Goal: Task Accomplishment & Management: Manage account settings

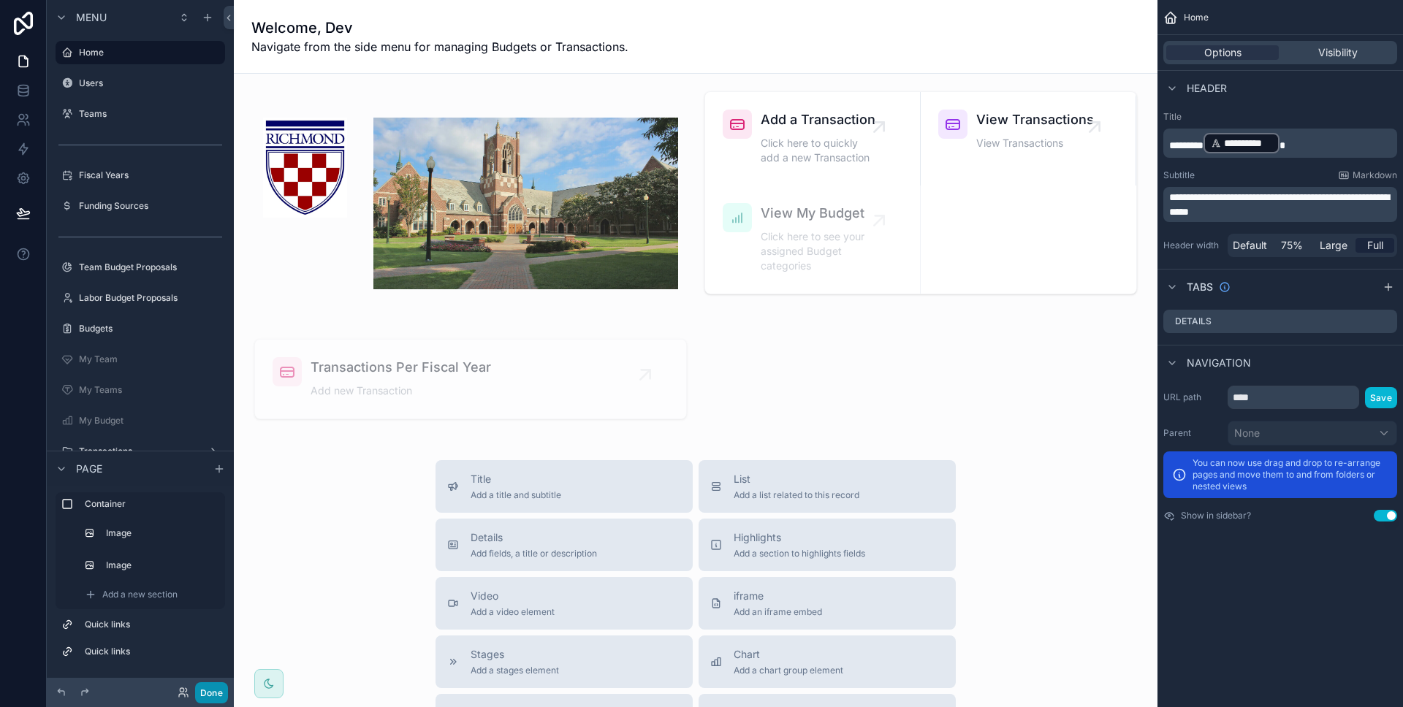
click at [225, 689] on button "Done" at bounding box center [211, 692] width 33 height 21
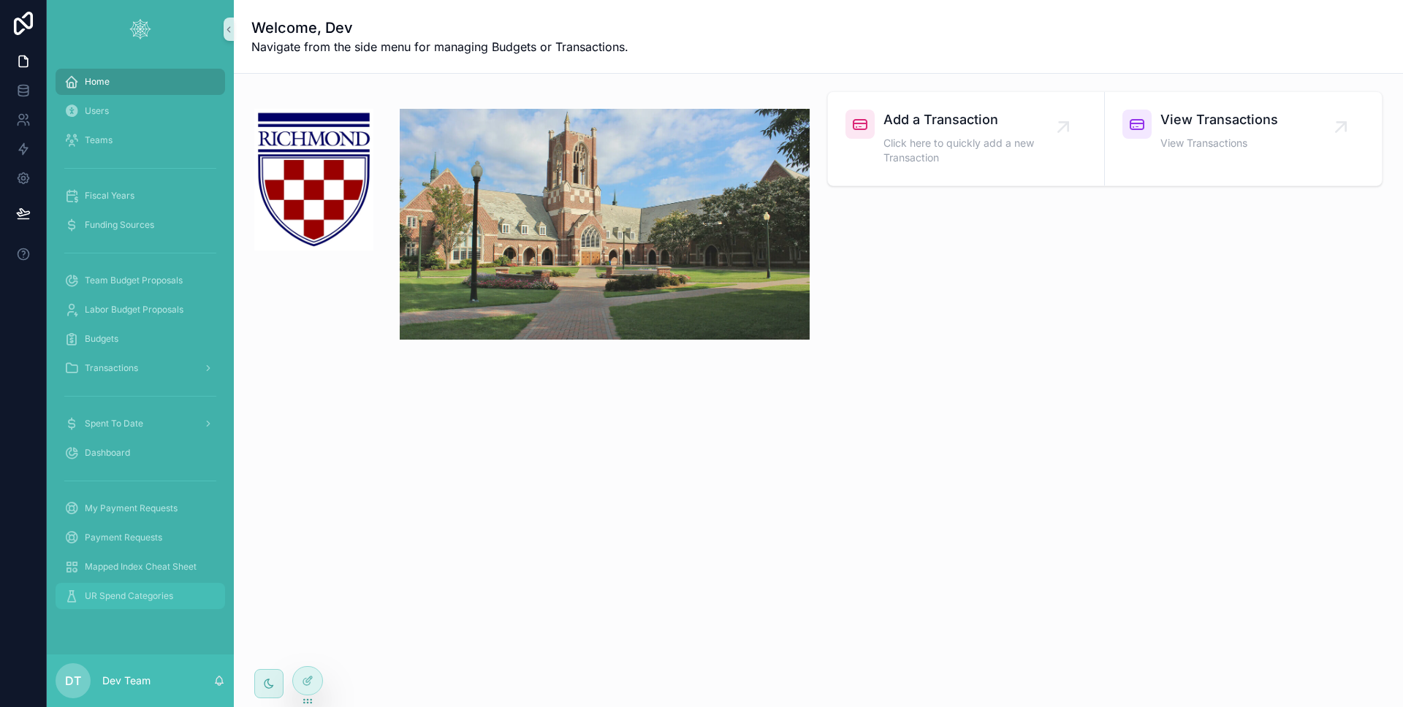
click at [105, 584] on div "UR Spend Categories" at bounding box center [140, 595] width 152 height 23
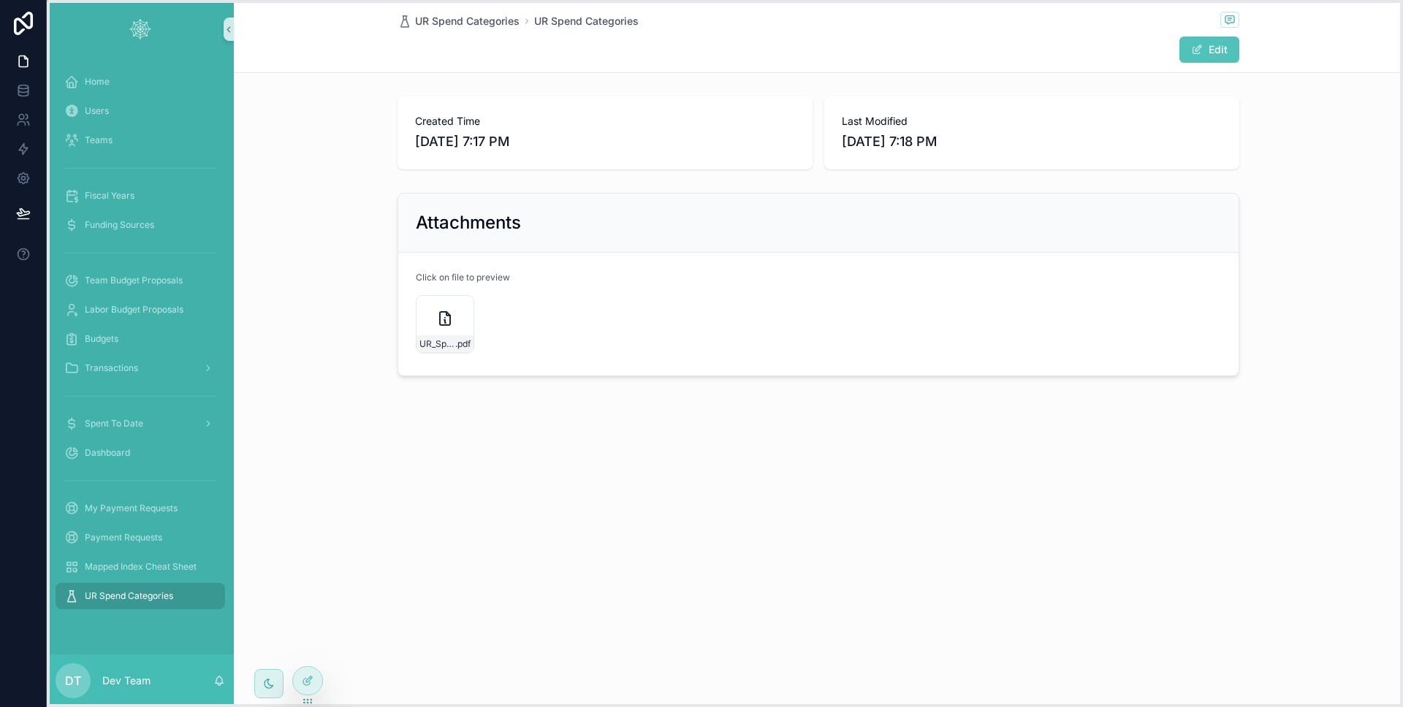
click at [311, 698] on icon at bounding box center [308, 701] width 12 height 12
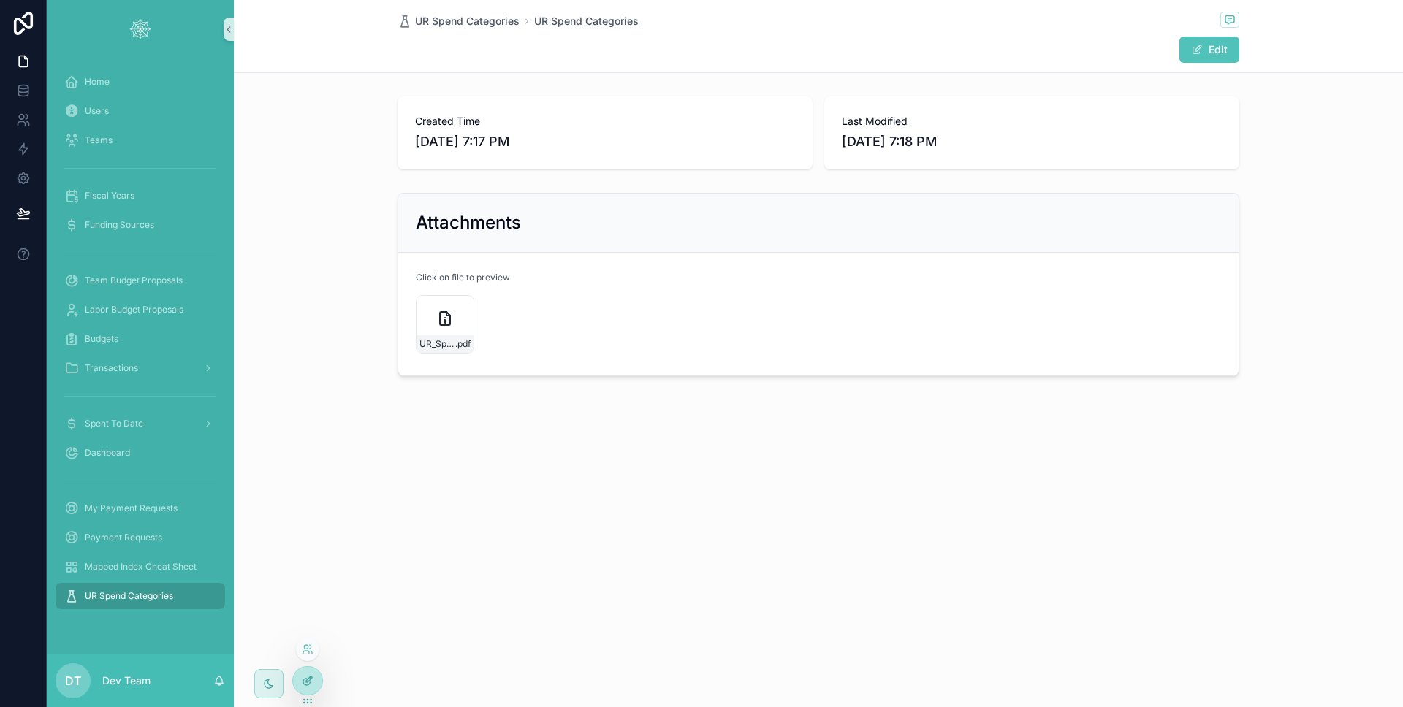
click at [311, 690] on div at bounding box center [307, 681] width 29 height 28
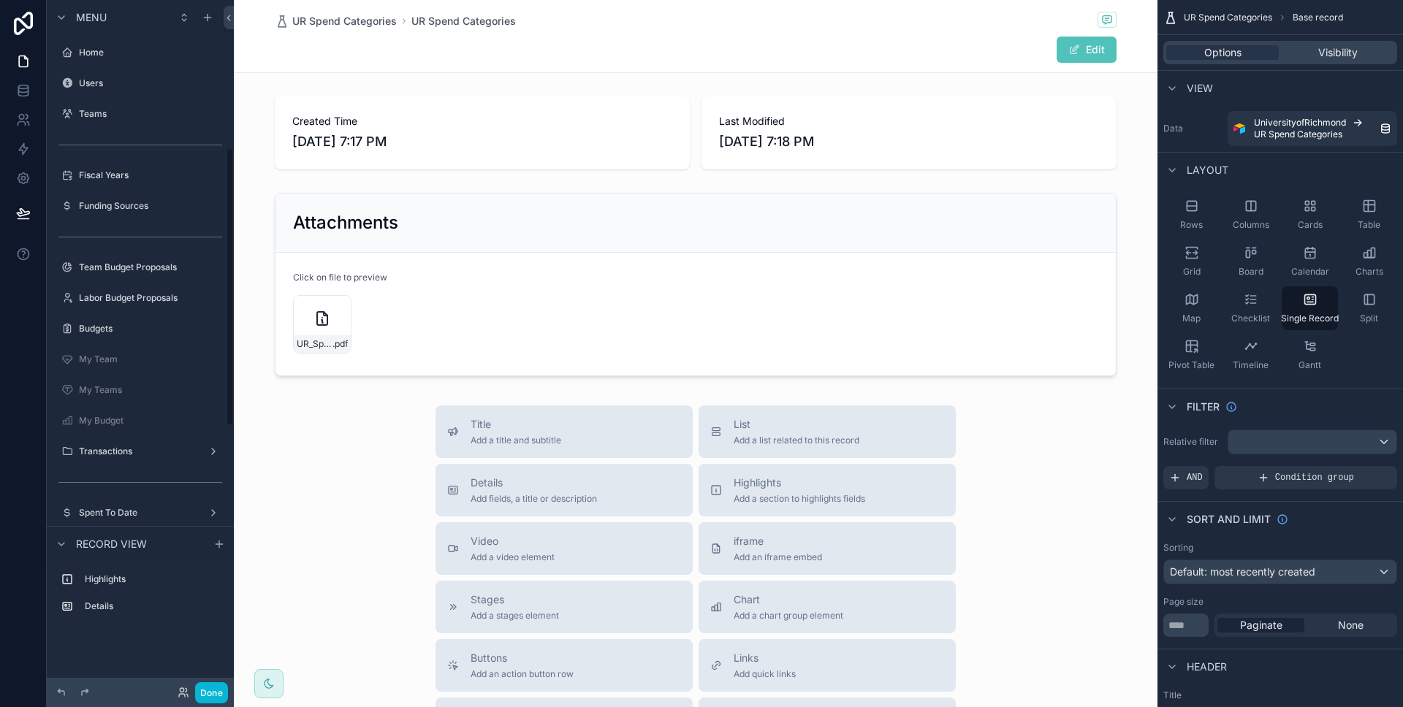
scroll to position [367, 0]
click at [482, 357] on div "scrollable content" at bounding box center [695, 521] width 923 height 1042
click at [377, 439] on div "Title Add a title and subtitle List Add a list related to this record Details A…" at bounding box center [695, 665] width 923 height 520
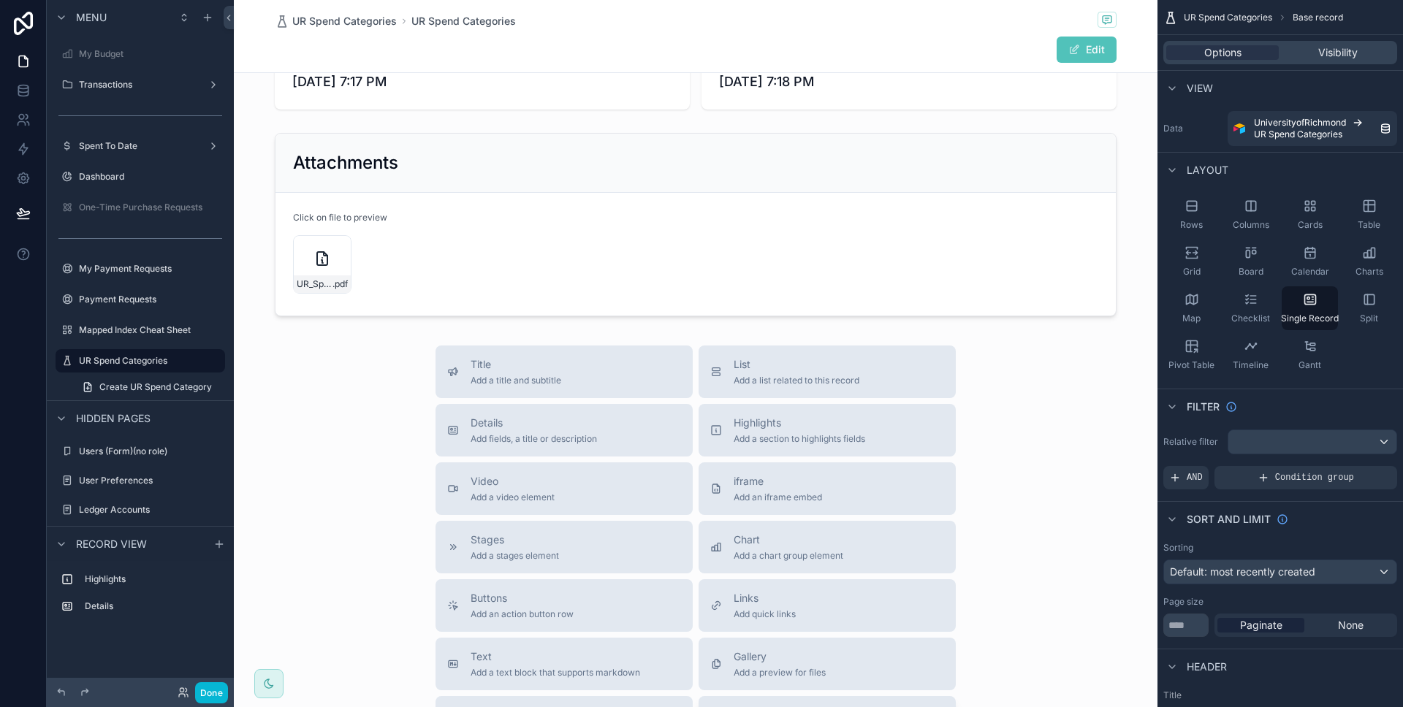
scroll to position [242, 0]
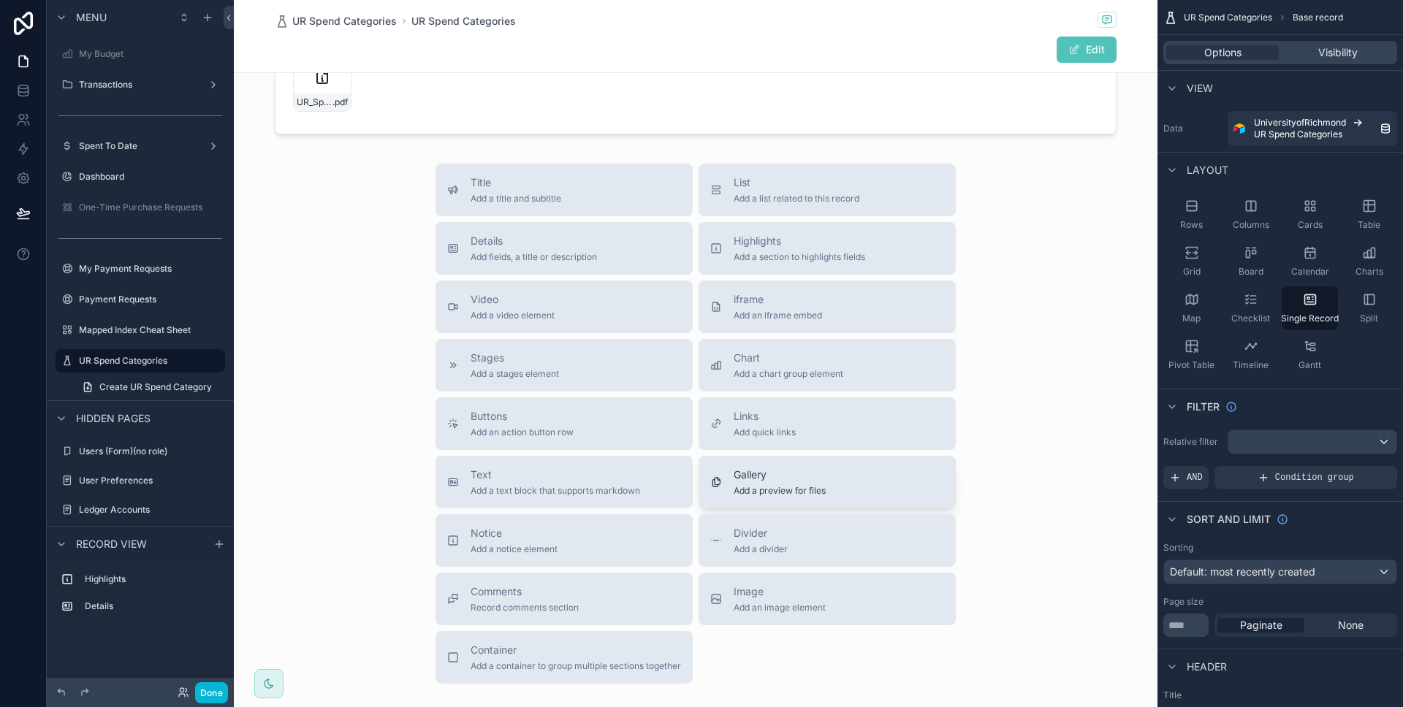
click at [759, 489] on span "Add a preview for files" at bounding box center [779, 491] width 92 height 12
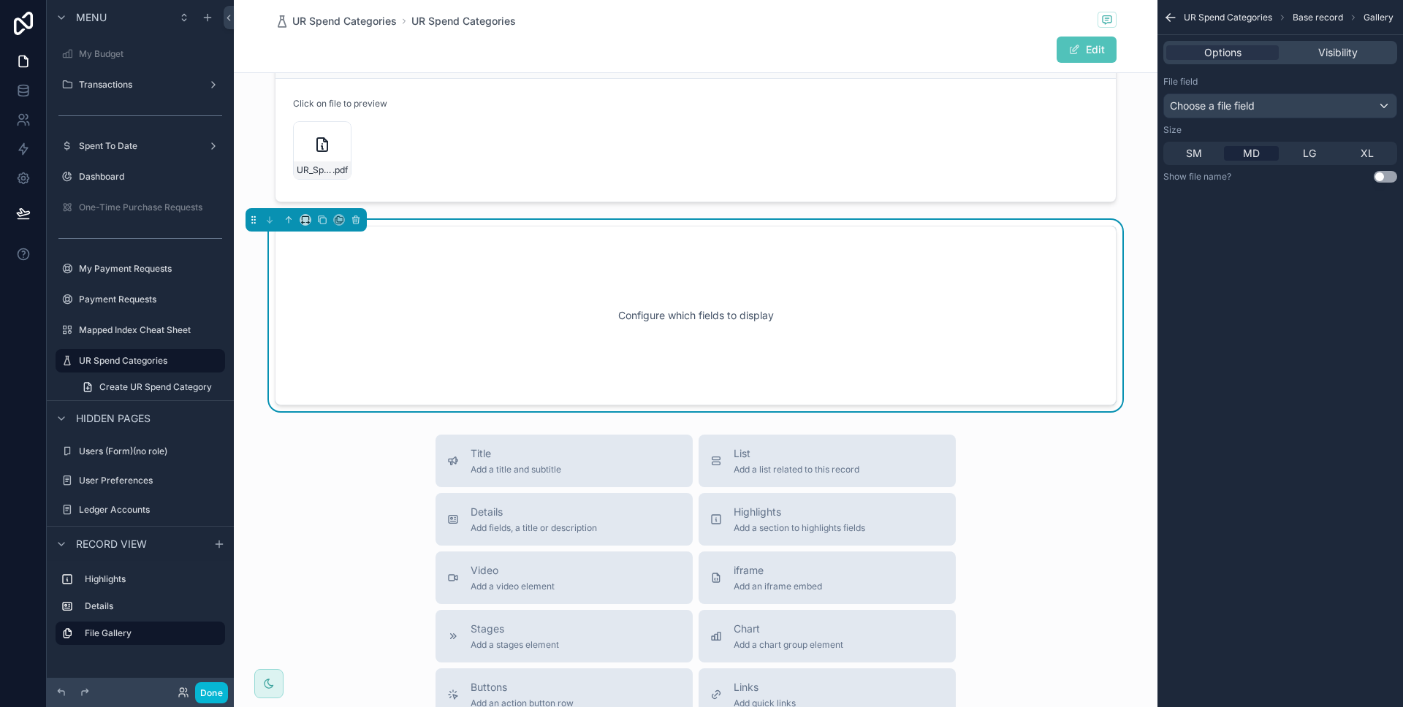
scroll to position [136, 0]
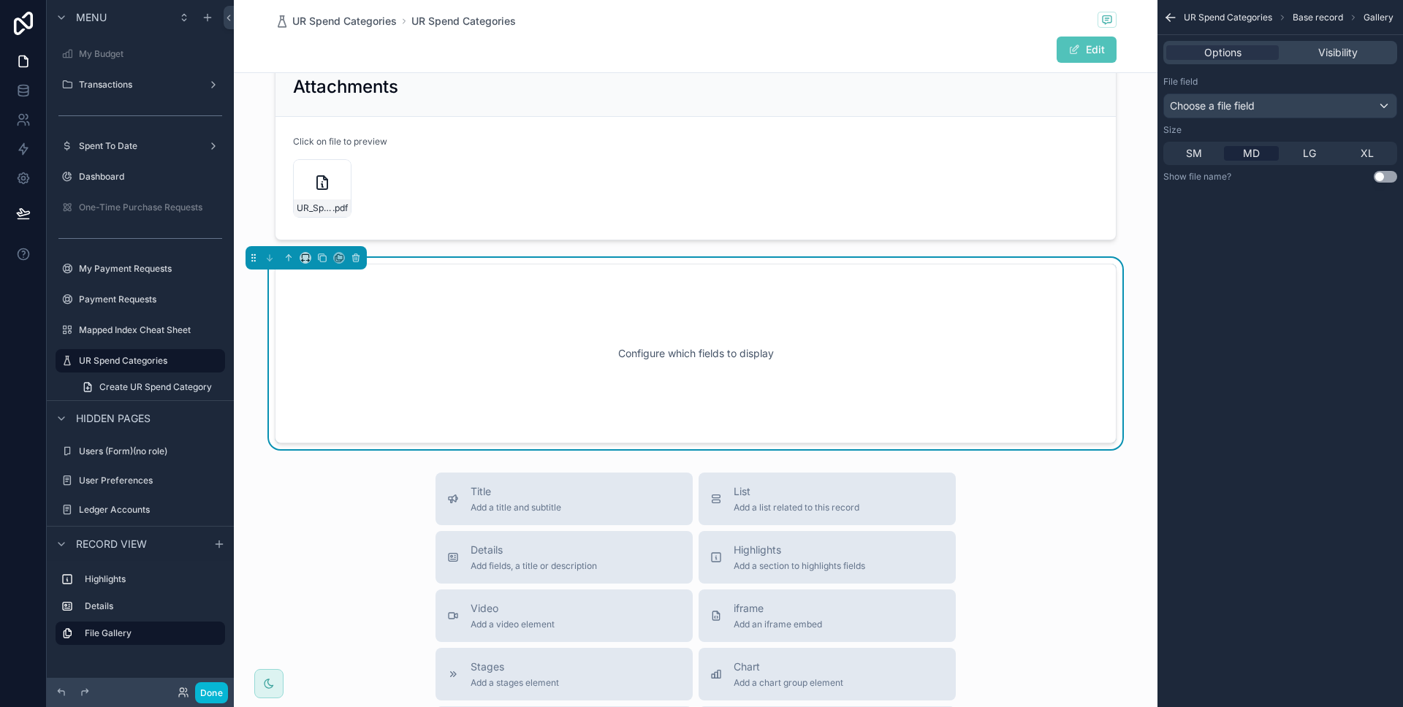
click at [1095, 323] on div "Configure which fields to display" at bounding box center [696, 354] width 842 height 180
click at [1289, 118] on div "File field Choose a file field Size SM MD LG XL Show file name? Use setting" at bounding box center [1279, 129] width 245 height 118
click at [1286, 115] on div "Choose a file field" at bounding box center [1280, 105] width 232 height 23
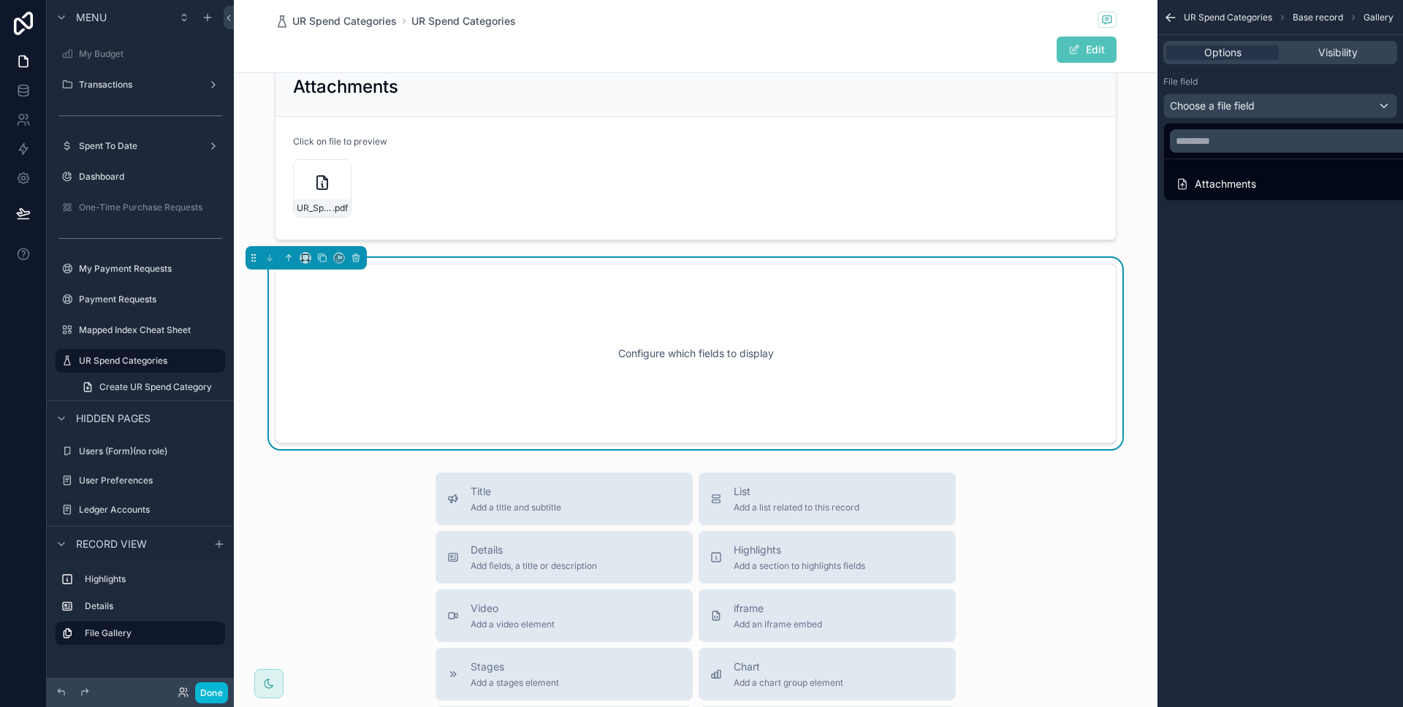
click at [1271, 168] on ul "Attachments" at bounding box center [1297, 179] width 266 height 41
click at [1269, 175] on div "Attachments" at bounding box center [1296, 184] width 243 height 18
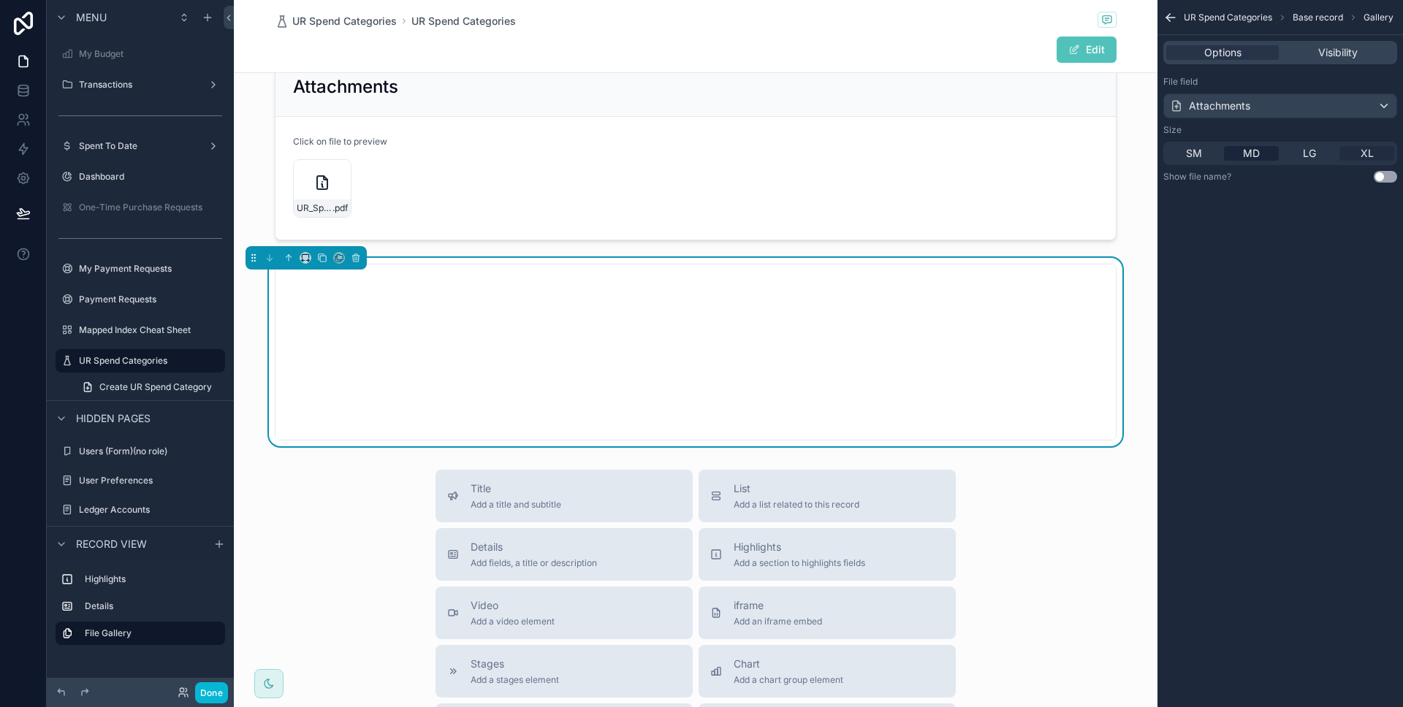
drag, startPoint x: 1354, startPoint y: 167, endPoint x: 1361, endPoint y: 156, distance: 12.8
click at [1355, 166] on div "File field Attachments Size SM MD LG XL Show file name? Use setting" at bounding box center [1279, 129] width 245 height 118
click at [1361, 156] on span "XL" at bounding box center [1366, 153] width 13 height 15
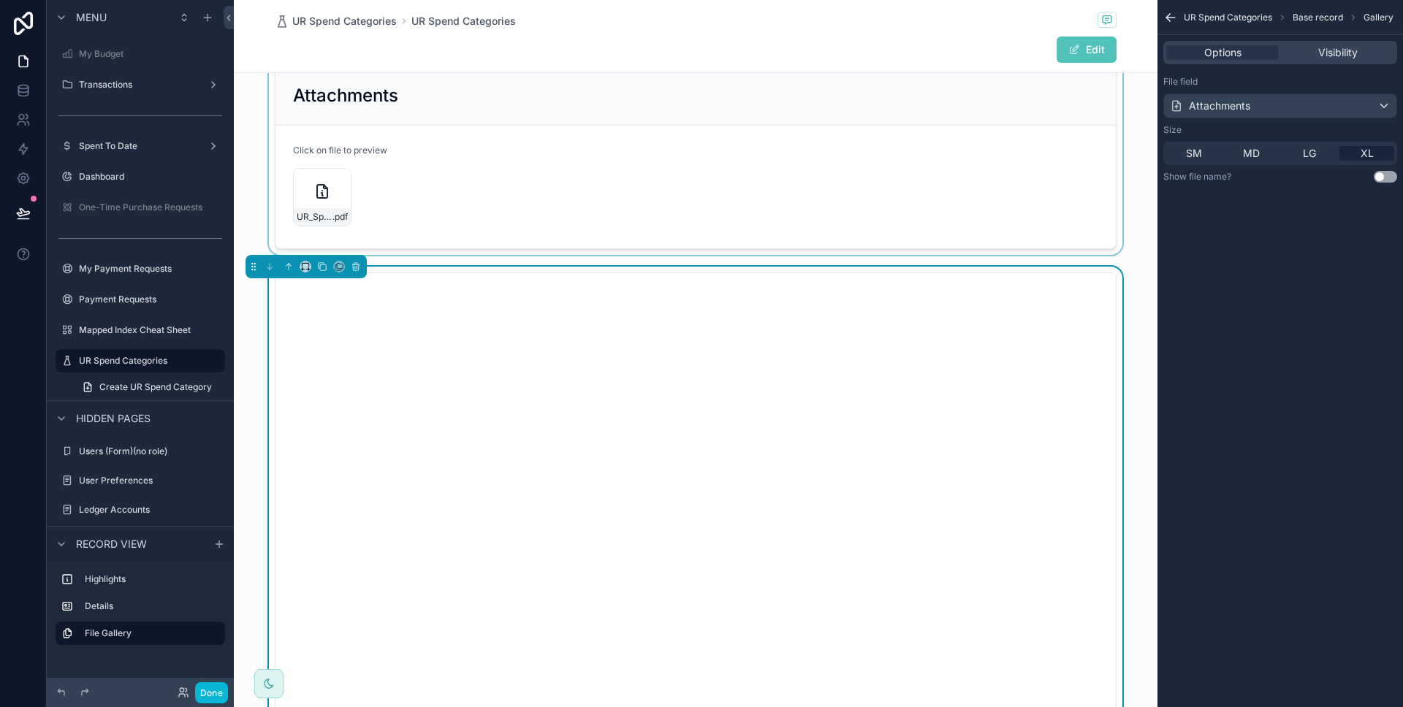
scroll to position [109, 0]
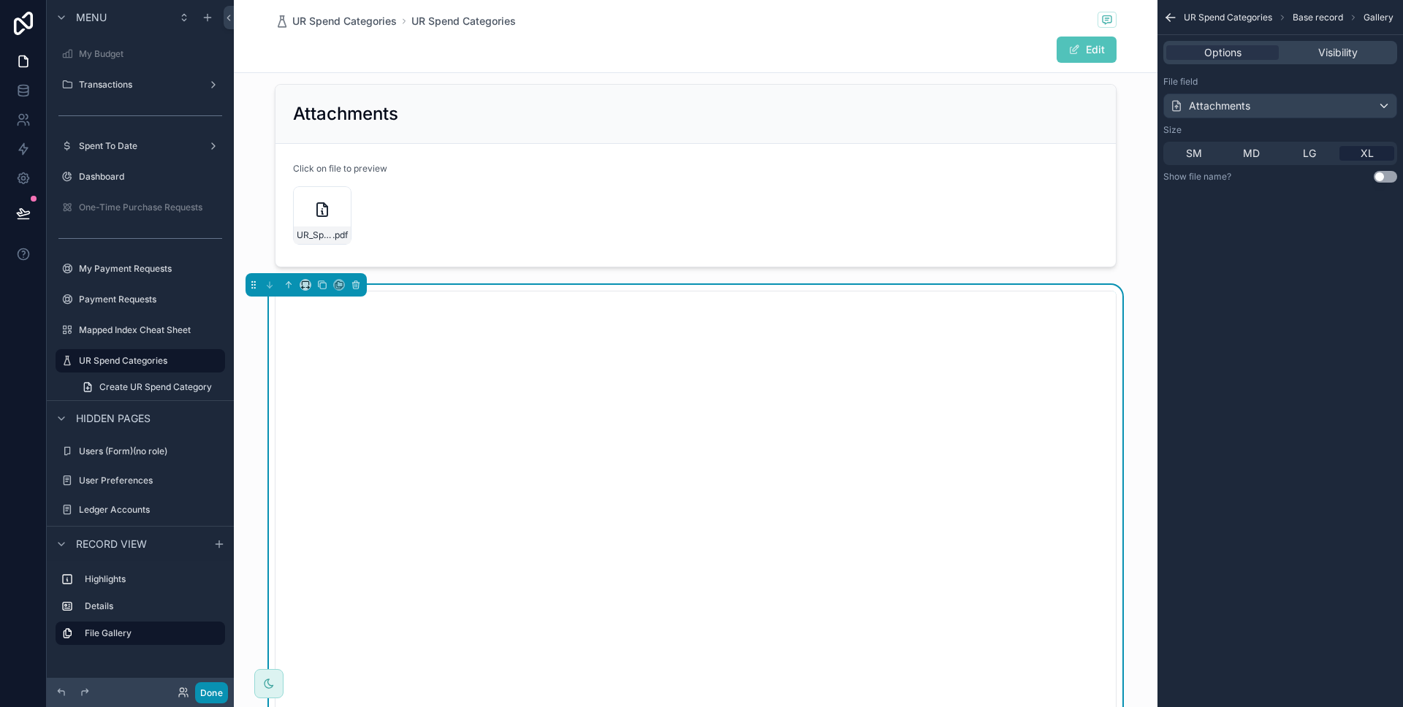
click at [215, 695] on button "Done" at bounding box center [211, 692] width 33 height 21
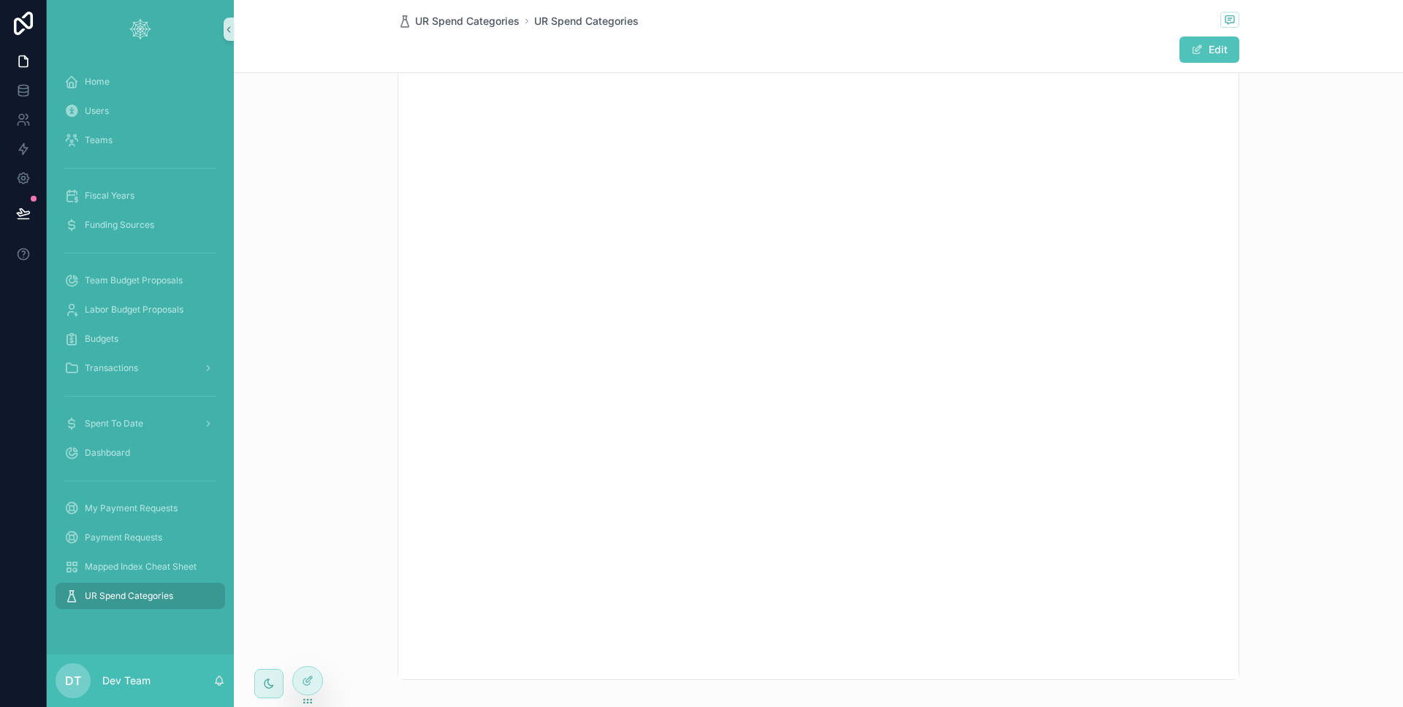
scroll to position [0, 0]
click at [1237, 307] on div "Attachments Click on file to preview UR_Spend_Categories-(3) .pdf" at bounding box center [818, 284] width 1169 height 195
click at [1282, 357] on div "Created Time 9/4/2025 7:17 PM Last Modified 9/4/2025 7:18 PM Attachments Click …" at bounding box center [818, 571] width 1169 height 1022
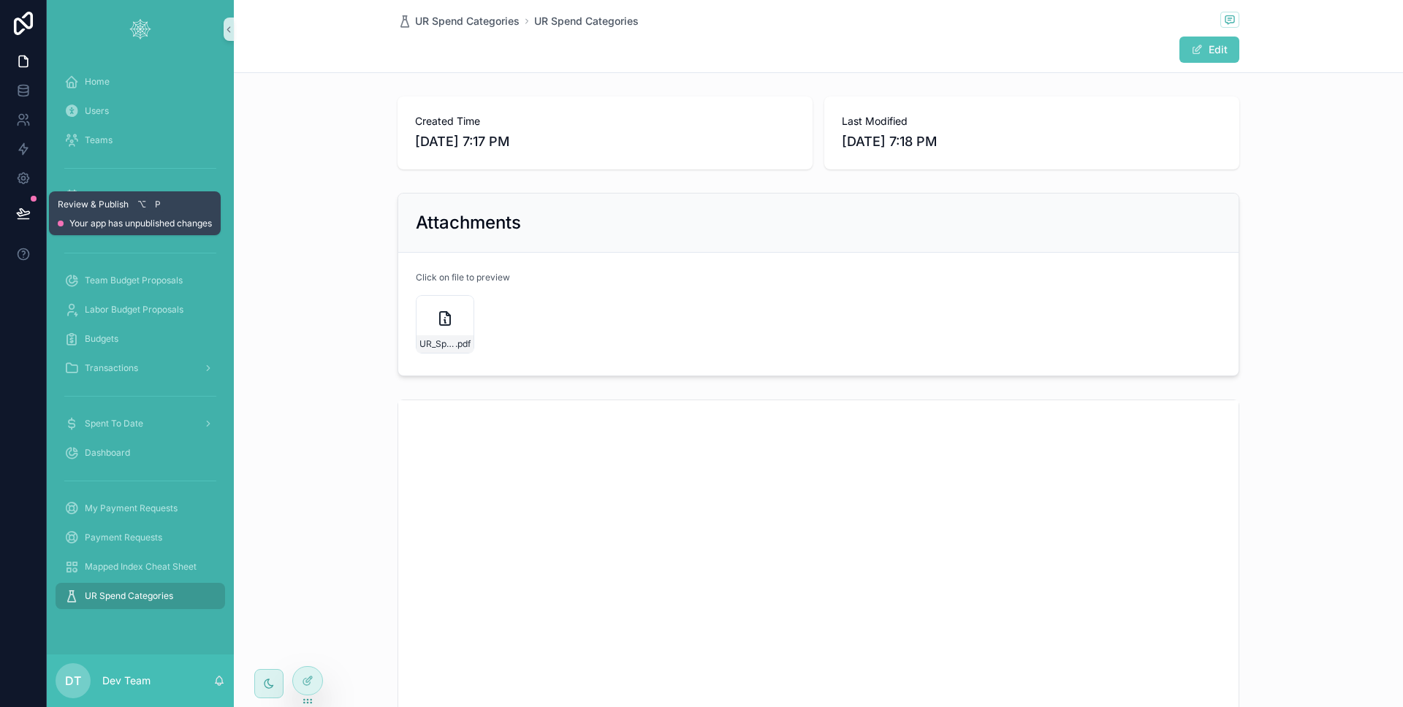
click at [25, 222] on button at bounding box center [23, 213] width 32 height 41
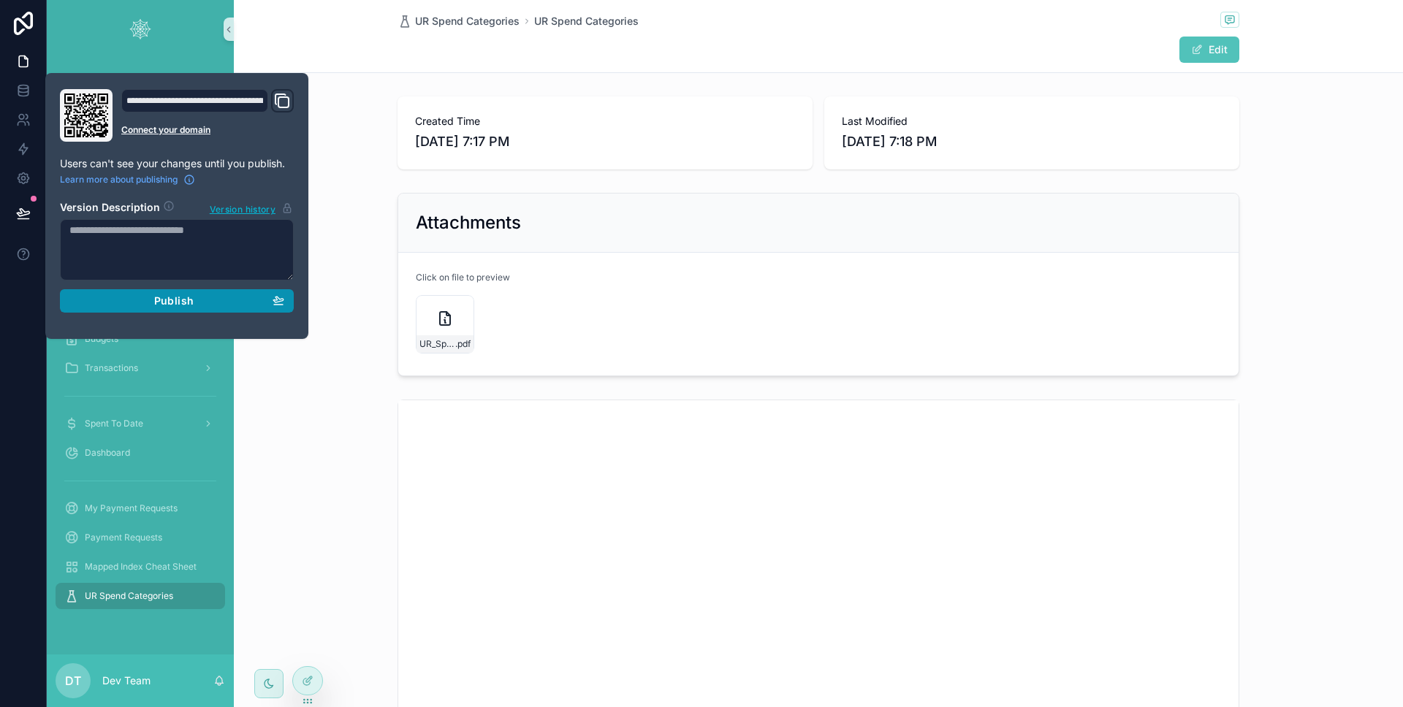
click at [123, 297] on div "Publish" at bounding box center [176, 300] width 215 height 13
click at [7, 317] on div at bounding box center [23, 353] width 47 height 707
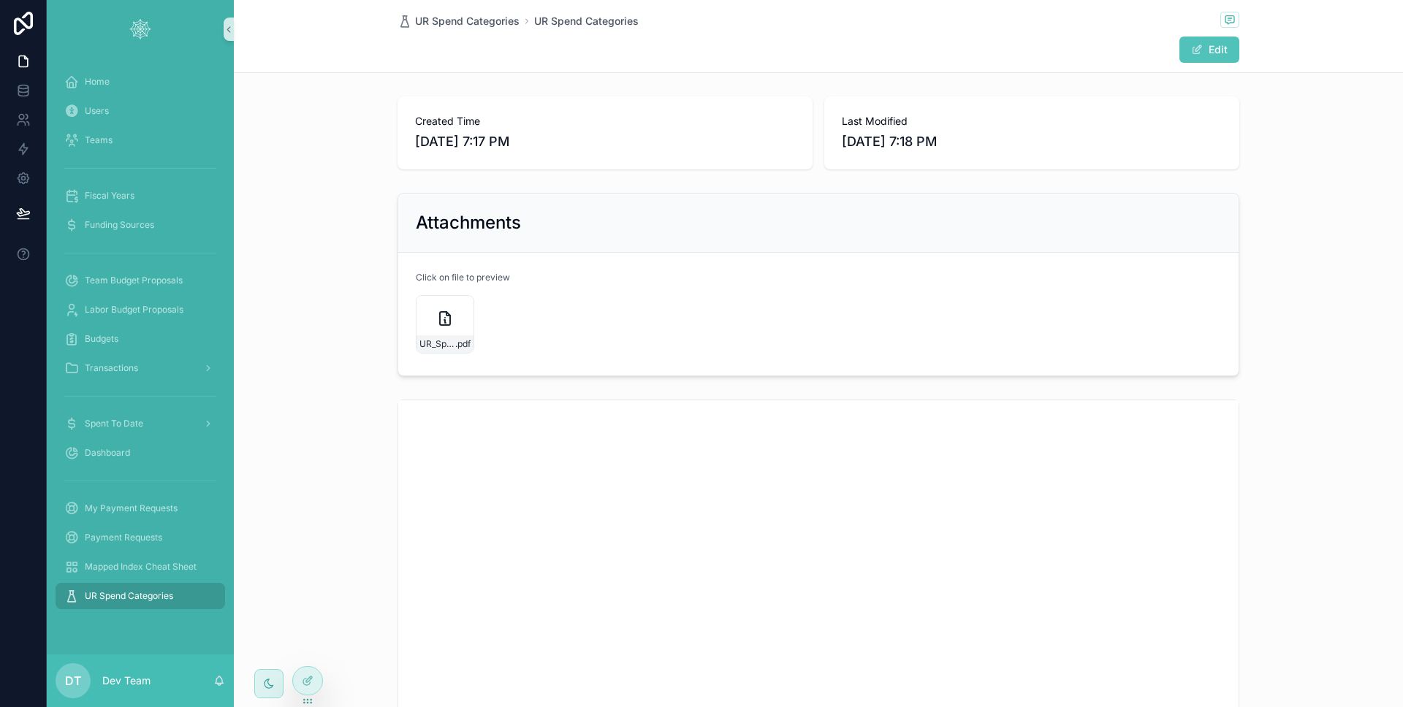
click at [345, 307] on div "Attachments Click on file to preview UR_Spend_Categories-(3) .pdf" at bounding box center [818, 284] width 1169 height 195
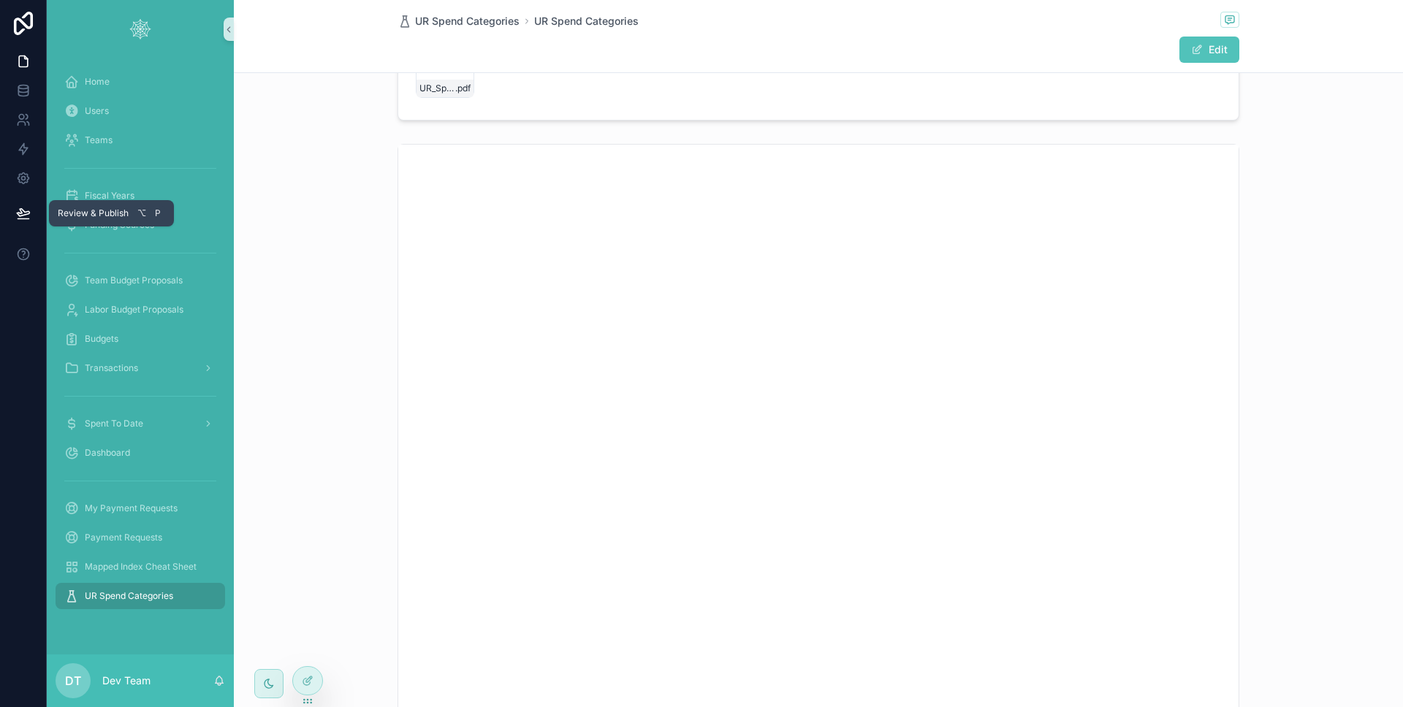
click at [12, 215] on button at bounding box center [23, 213] width 32 height 41
click at [7, 418] on div at bounding box center [23, 353] width 47 height 707
click at [132, 543] on div "Payment Requests" at bounding box center [140, 537] width 152 height 23
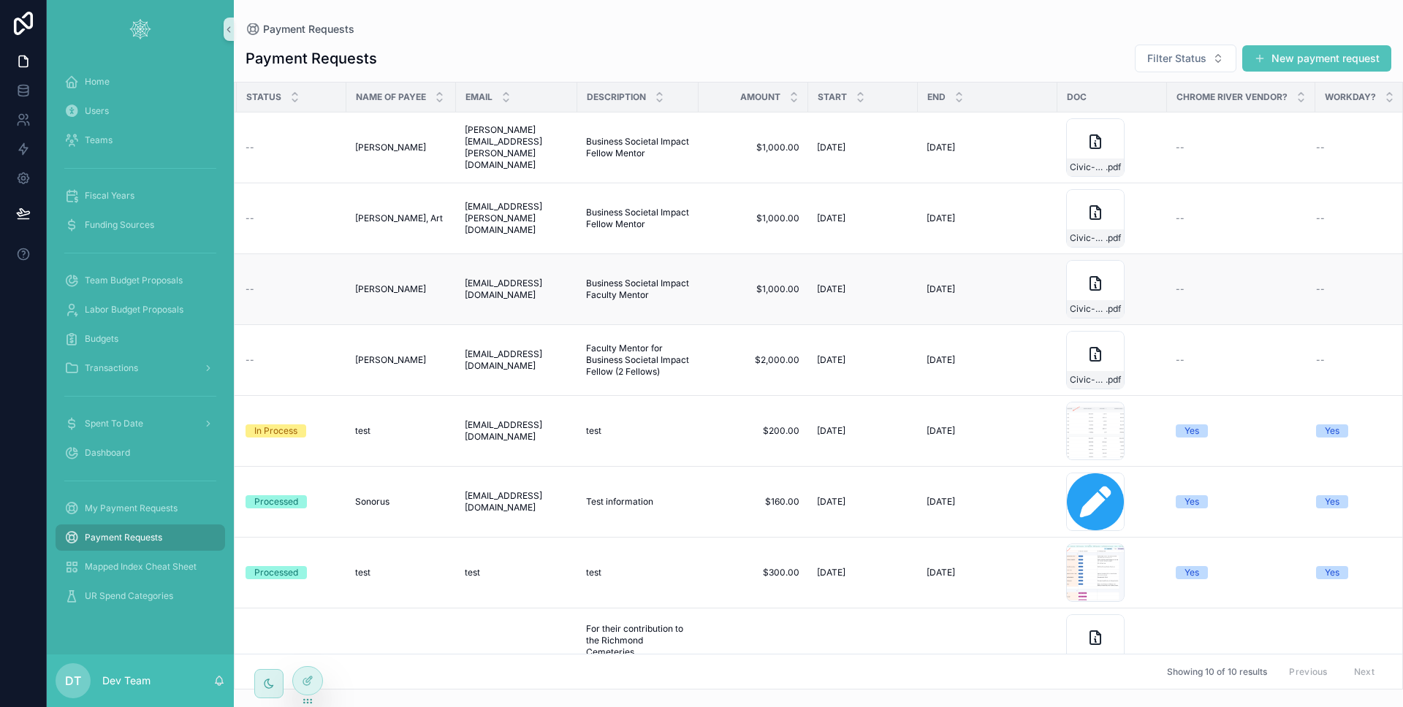
scroll to position [0, 251]
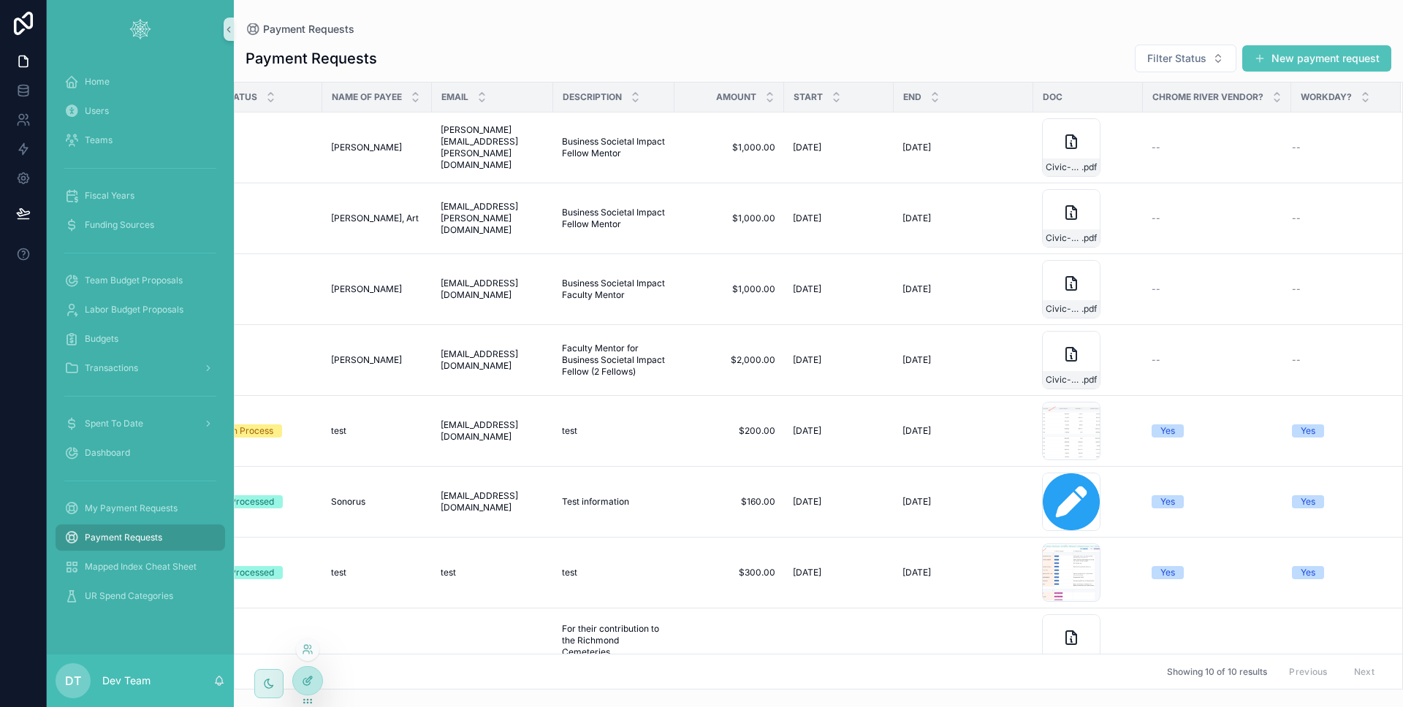
click at [316, 683] on div at bounding box center [307, 681] width 29 height 28
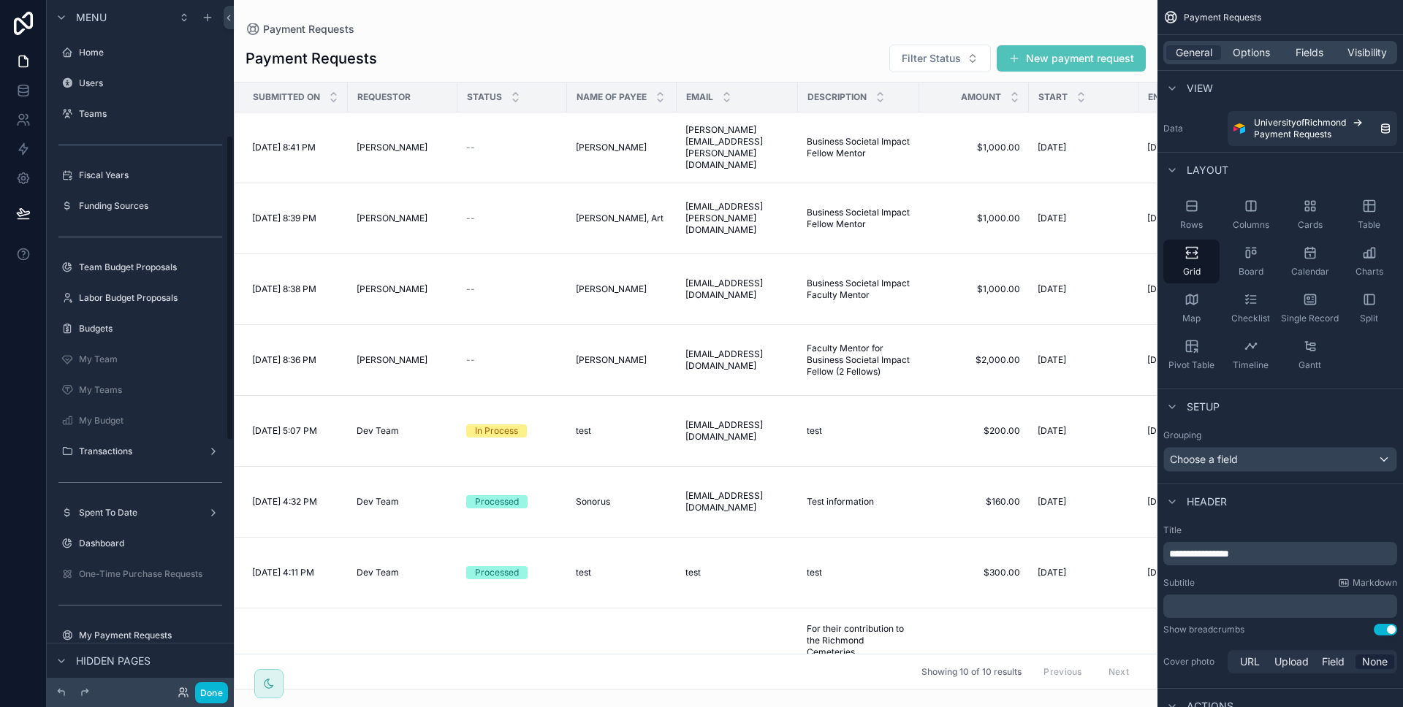
scroll to position [305, 0]
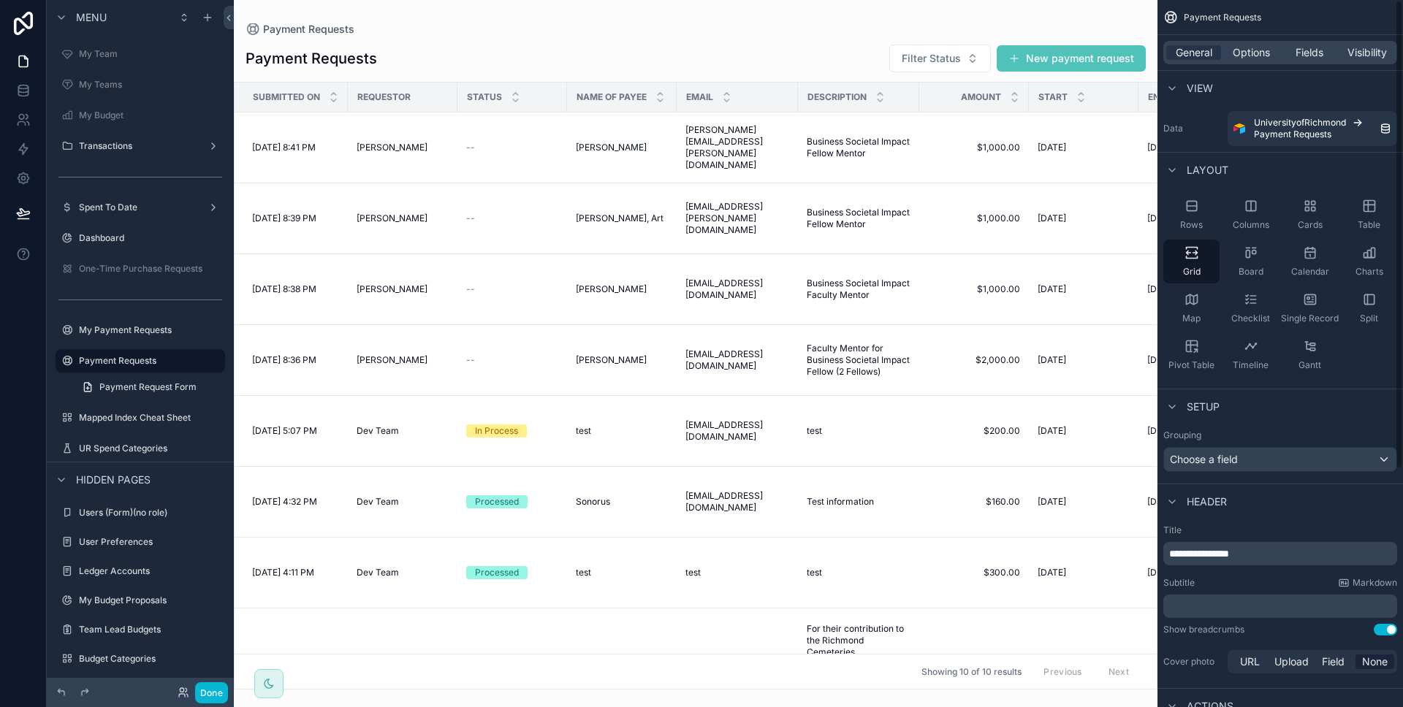
click at [1286, 61] on div "General Options Fields Visibility" at bounding box center [1280, 52] width 234 height 23
click at [1299, 49] on span "Fields" at bounding box center [1309, 52] width 28 height 15
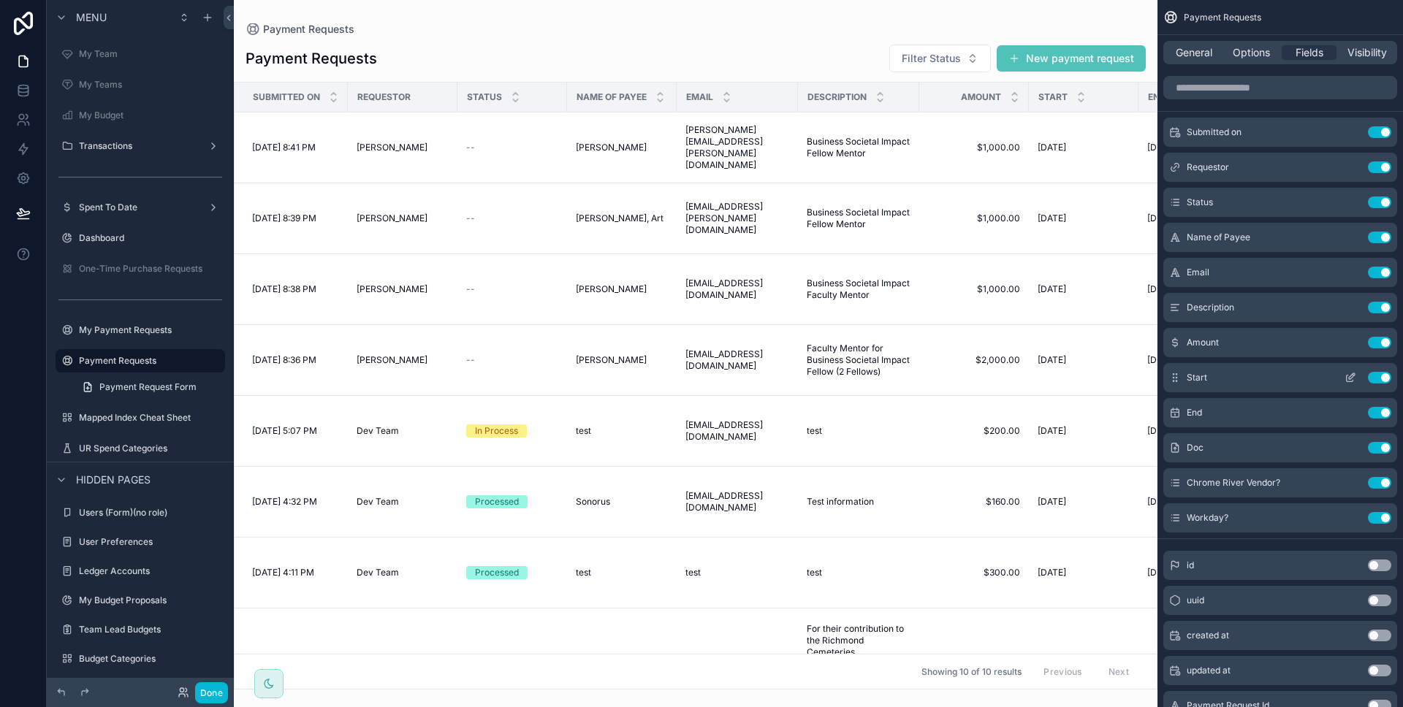
click at [1379, 378] on button "Use setting" at bounding box center [1378, 378] width 23 height 12
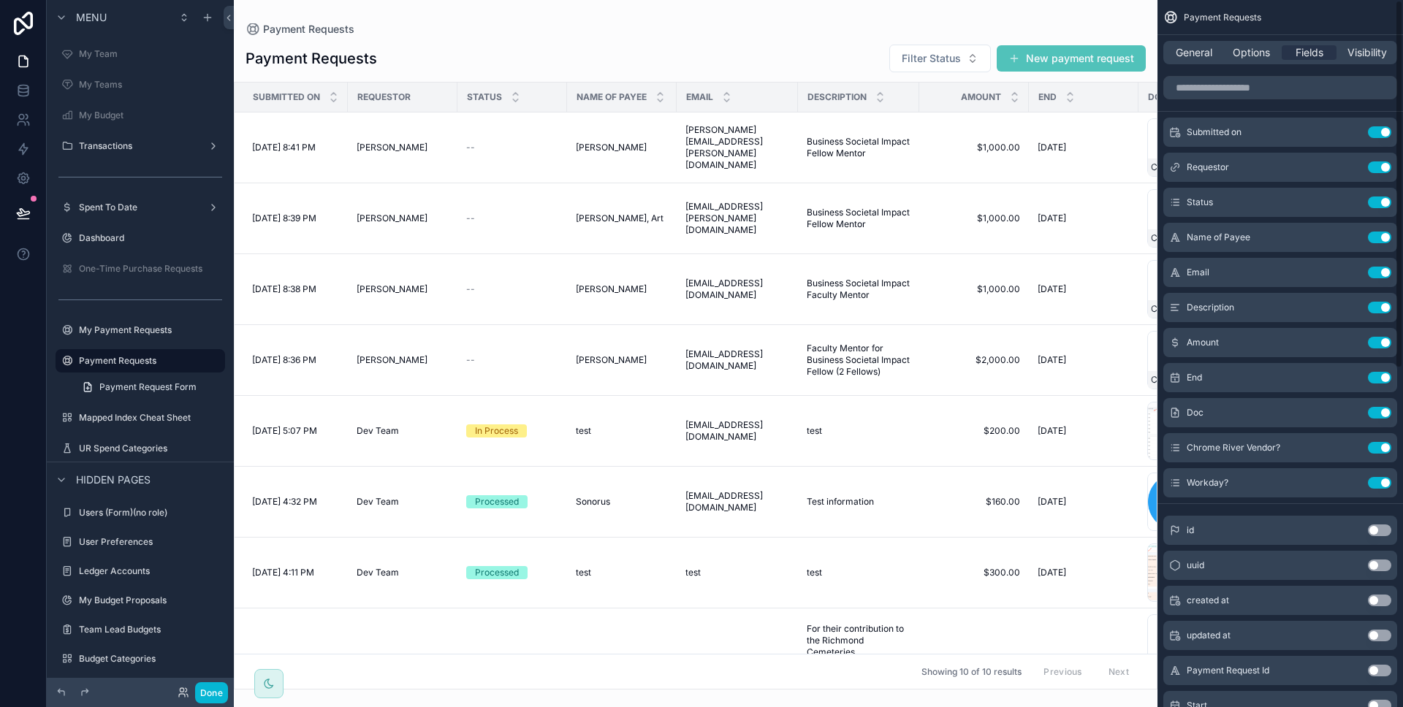
click at [1379, 378] on button "Use setting" at bounding box center [1378, 378] width 23 height 12
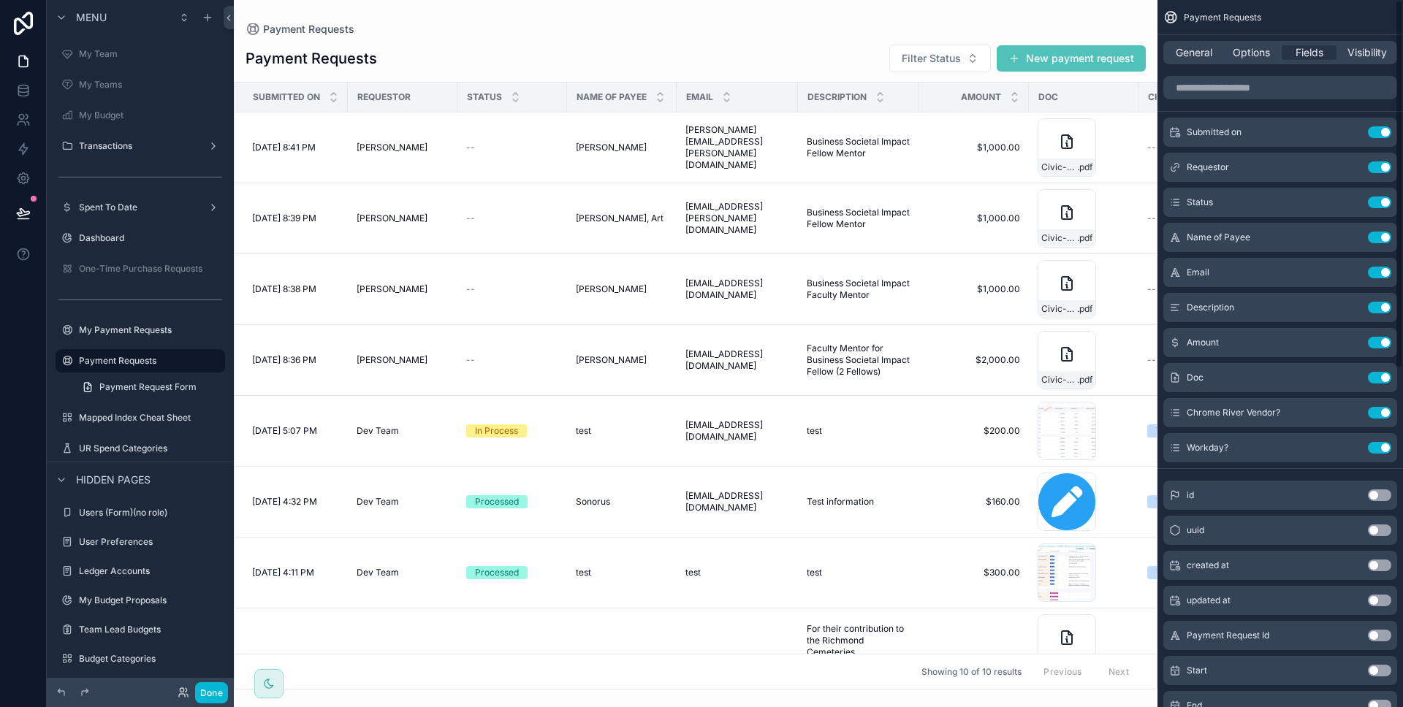
click at [1379, 378] on button "Use setting" at bounding box center [1378, 378] width 23 height 12
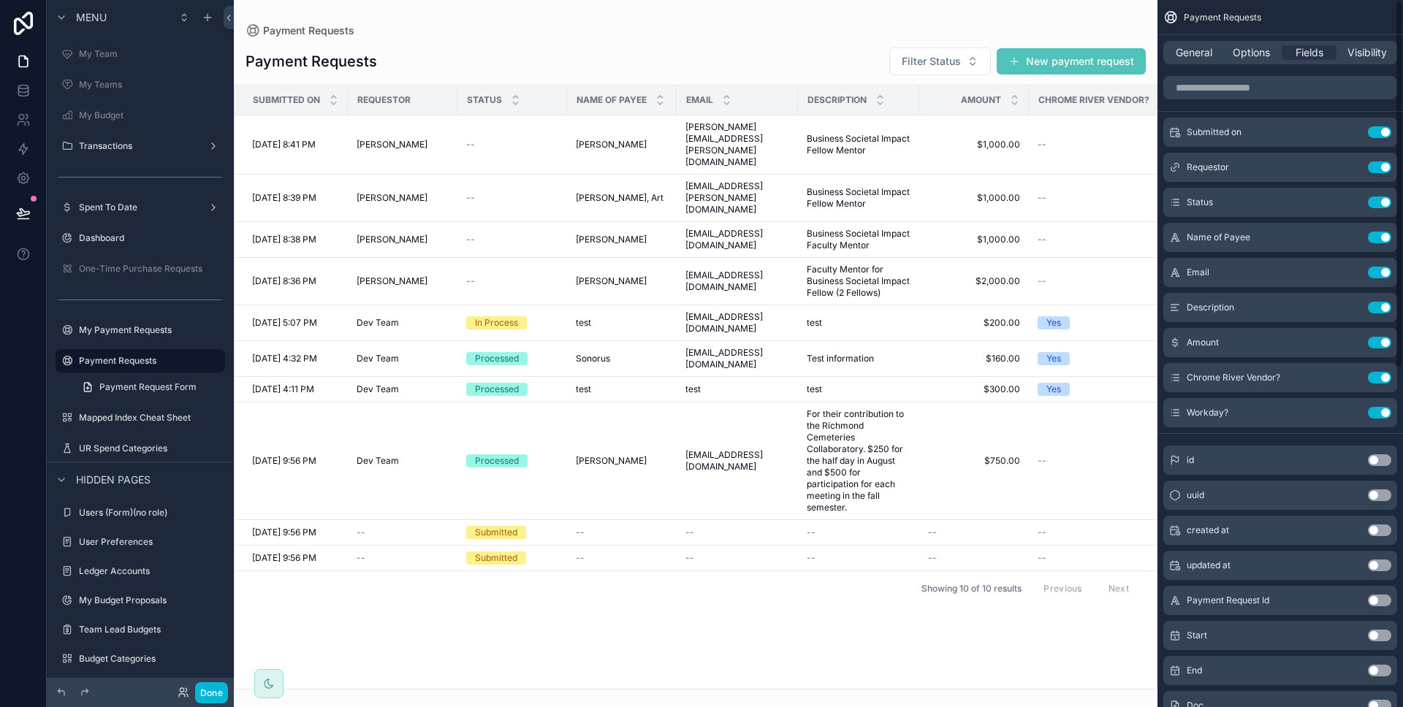
click at [1379, 378] on button "Use setting" at bounding box center [1378, 378] width 23 height 12
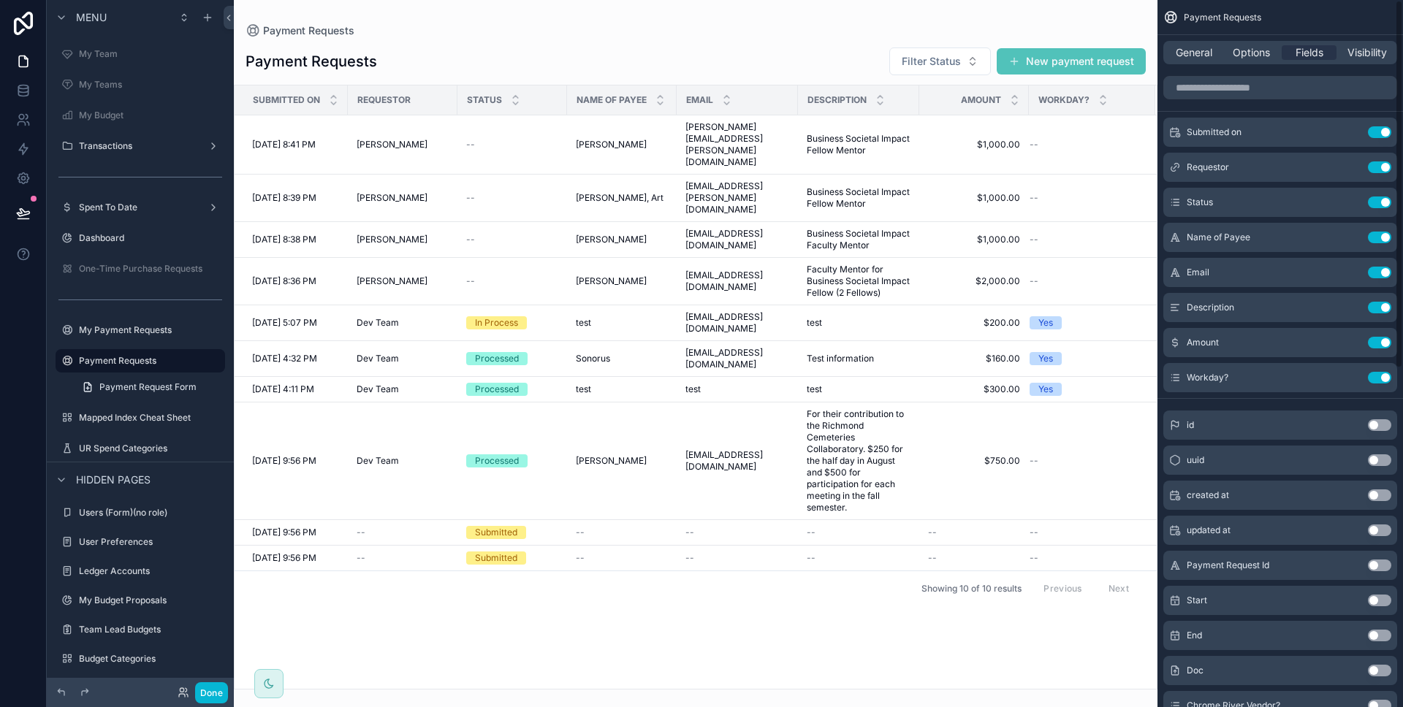
click at [1379, 378] on button "Use setting" at bounding box center [1378, 378] width 23 height 12
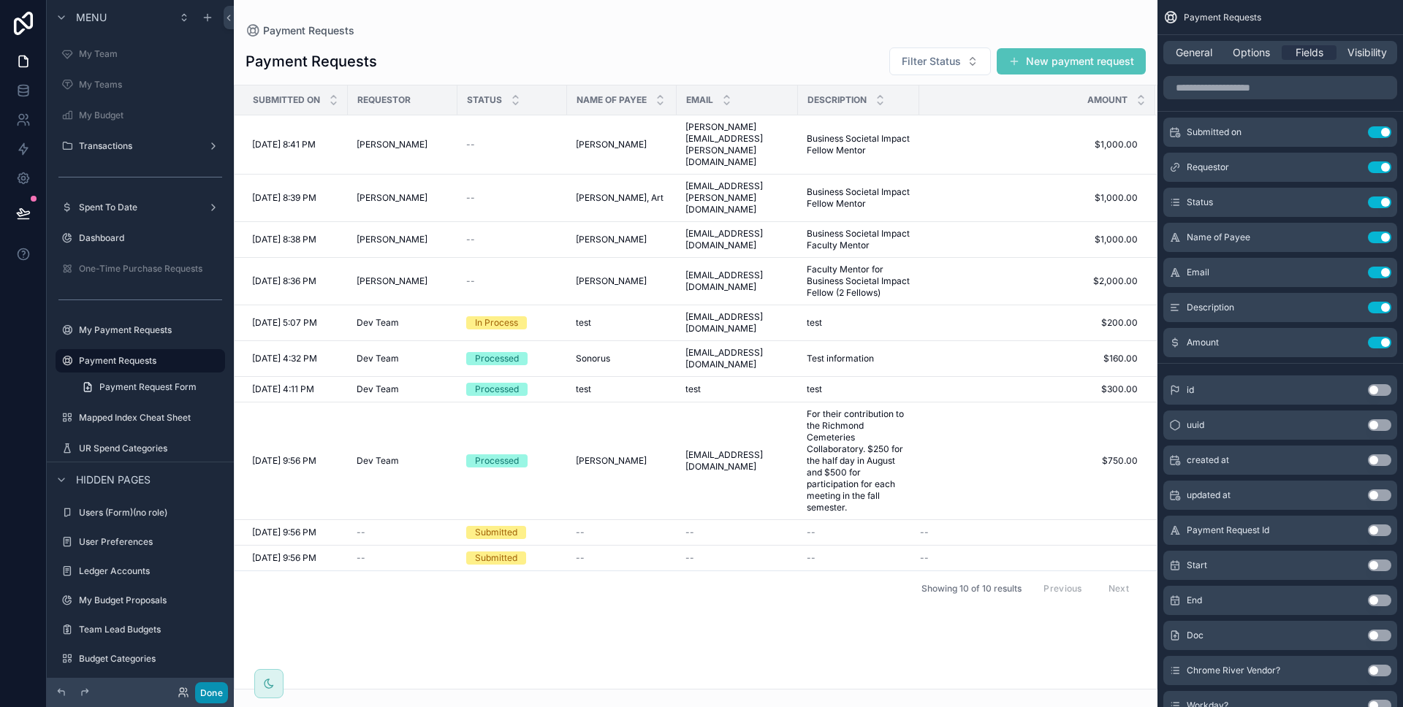
click at [213, 691] on button "Done" at bounding box center [211, 692] width 33 height 21
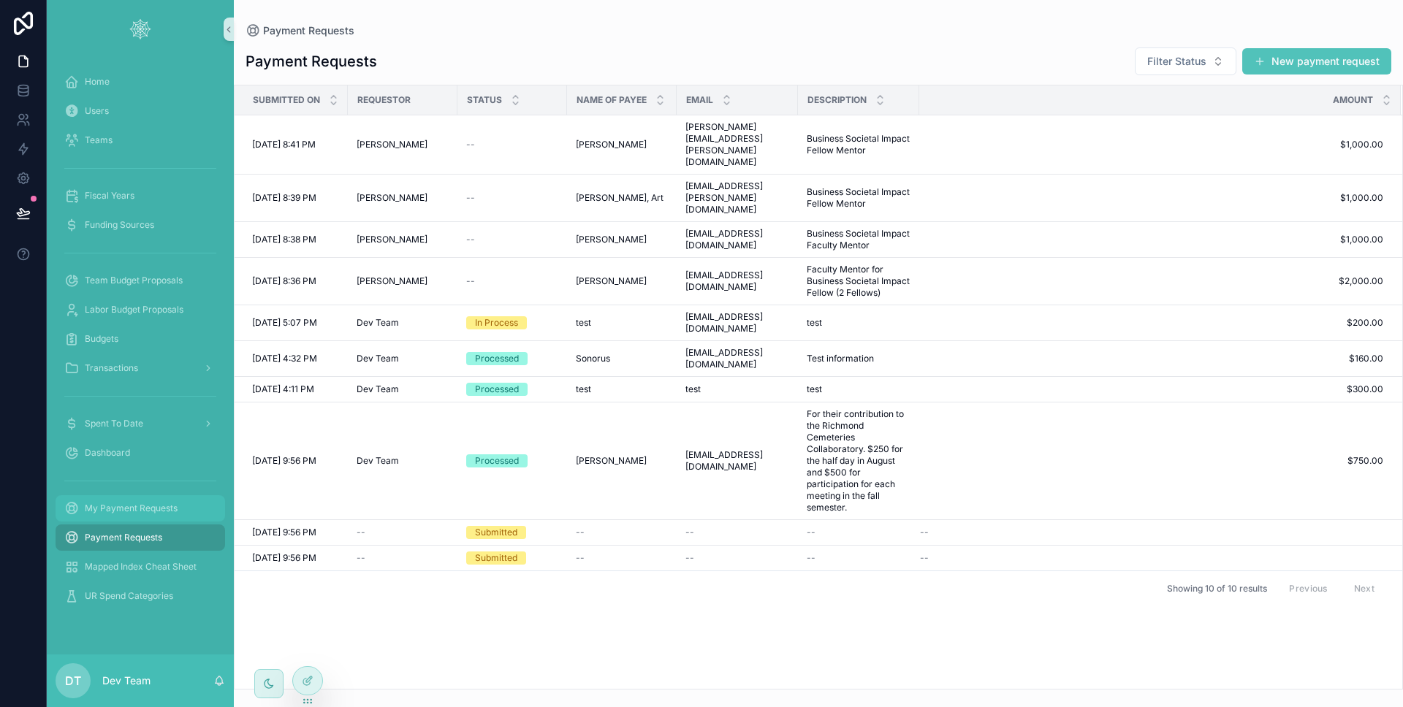
click at [156, 504] on span "My Payment Requests" at bounding box center [131, 509] width 93 height 12
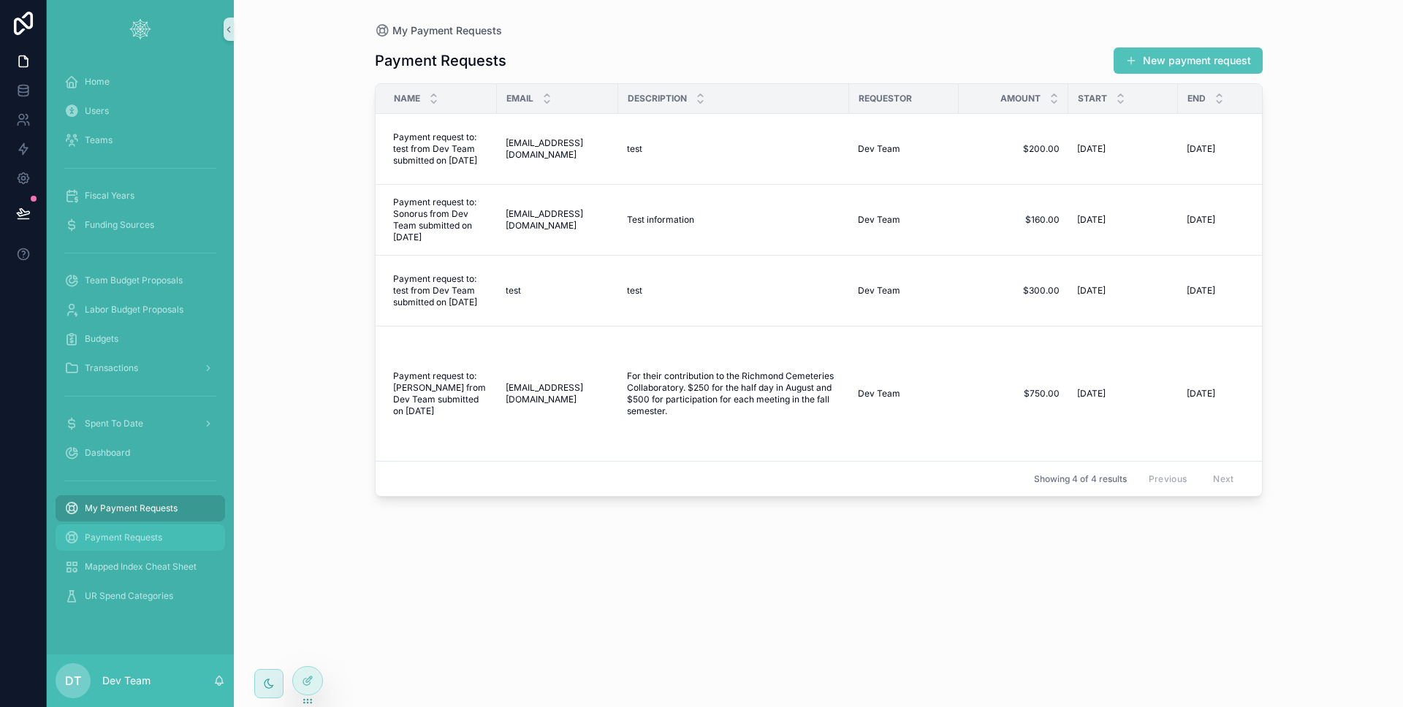
click at [147, 532] on span "Payment Requests" at bounding box center [123, 538] width 77 height 12
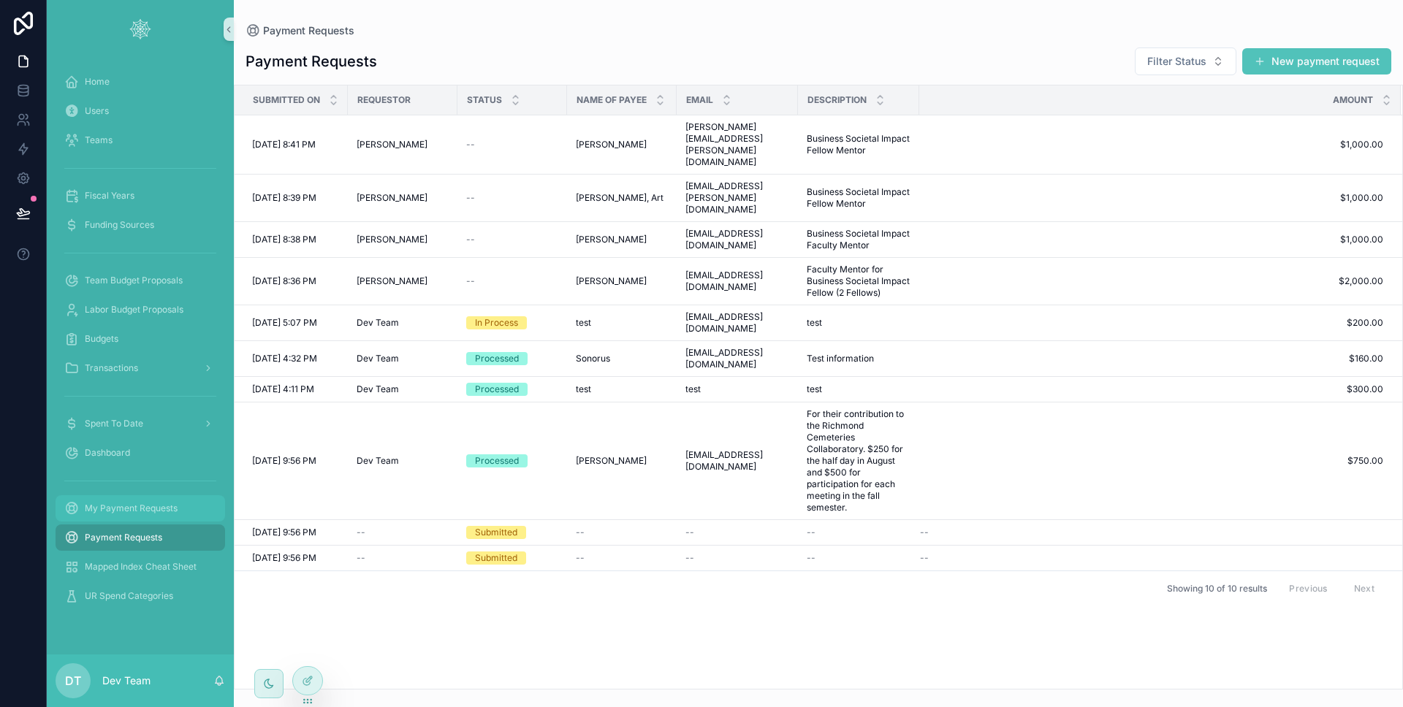
click at [139, 521] on link "My Payment Requests" at bounding box center [140, 508] width 169 height 26
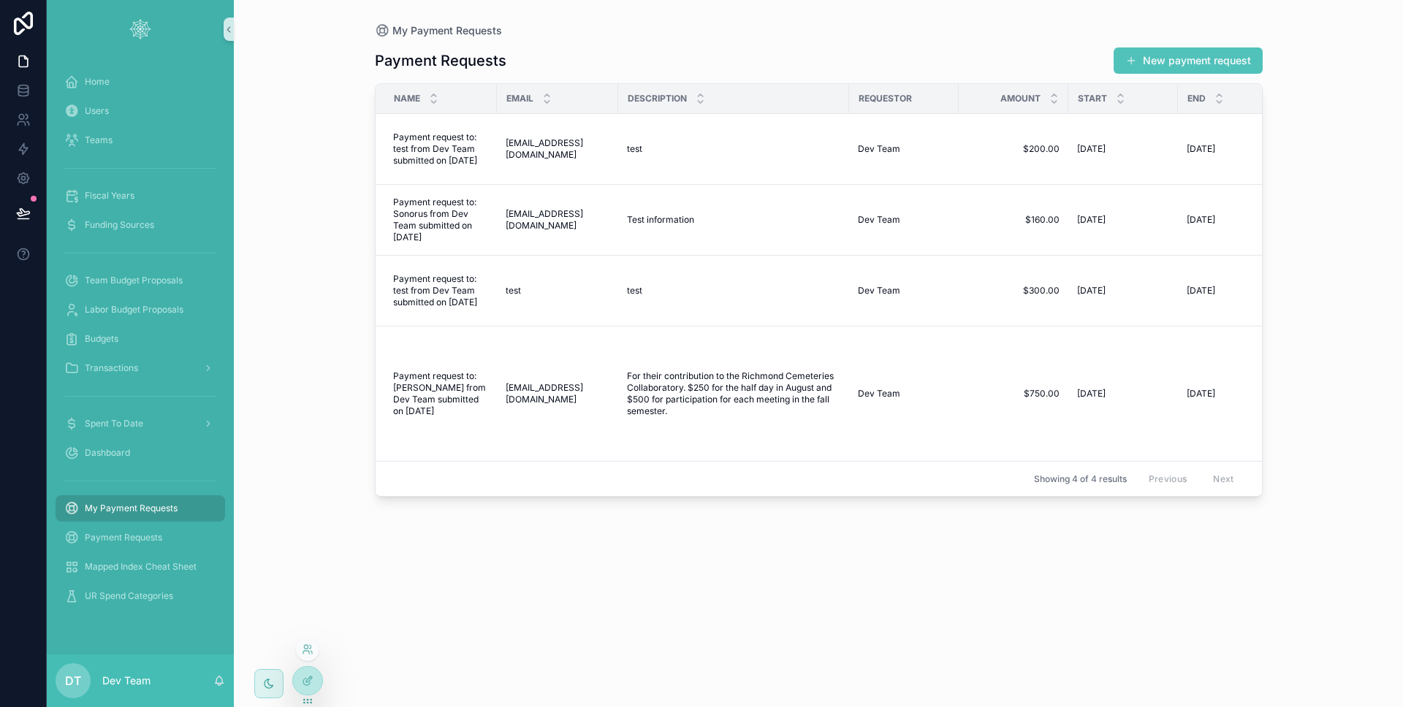
click at [304, 666] on div at bounding box center [307, 652] width 23 height 29
click at [170, 545] on div "Payment Requests" at bounding box center [140, 537] width 152 height 23
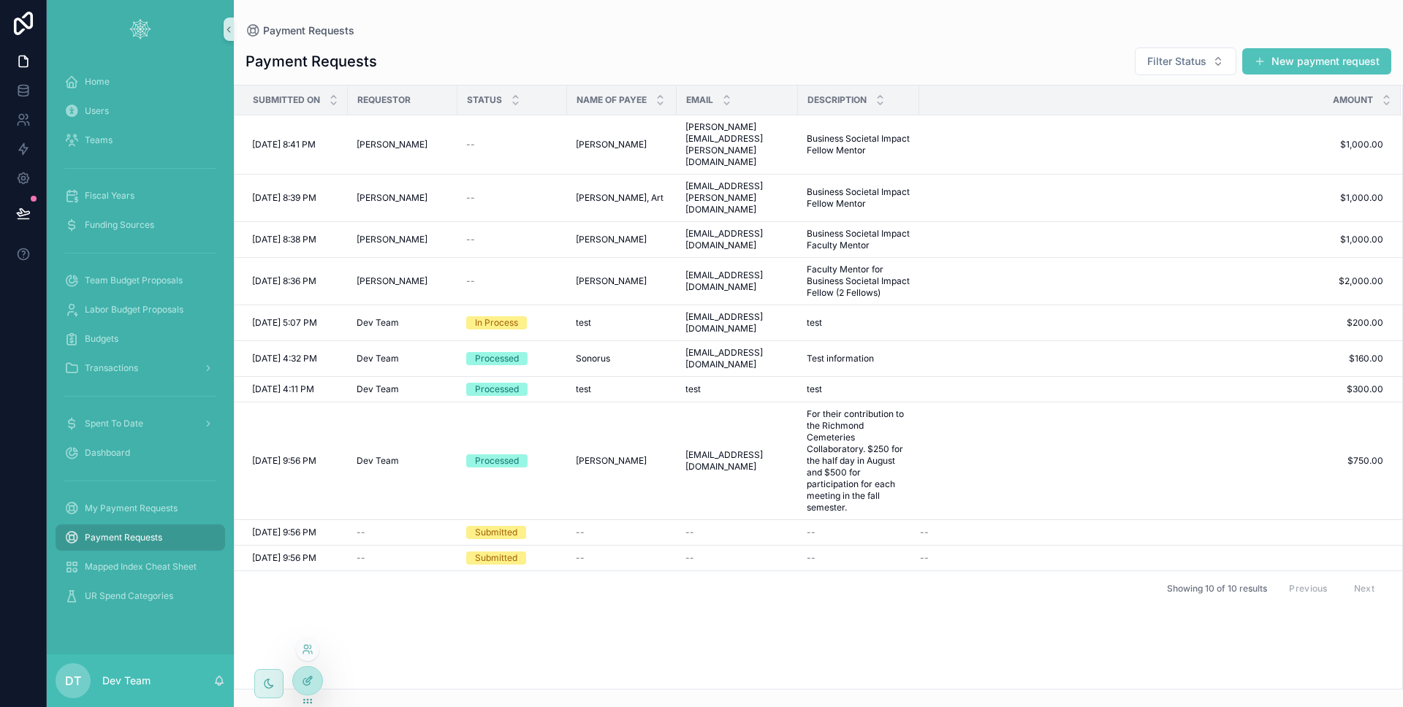
click at [315, 668] on div at bounding box center [307, 681] width 29 height 28
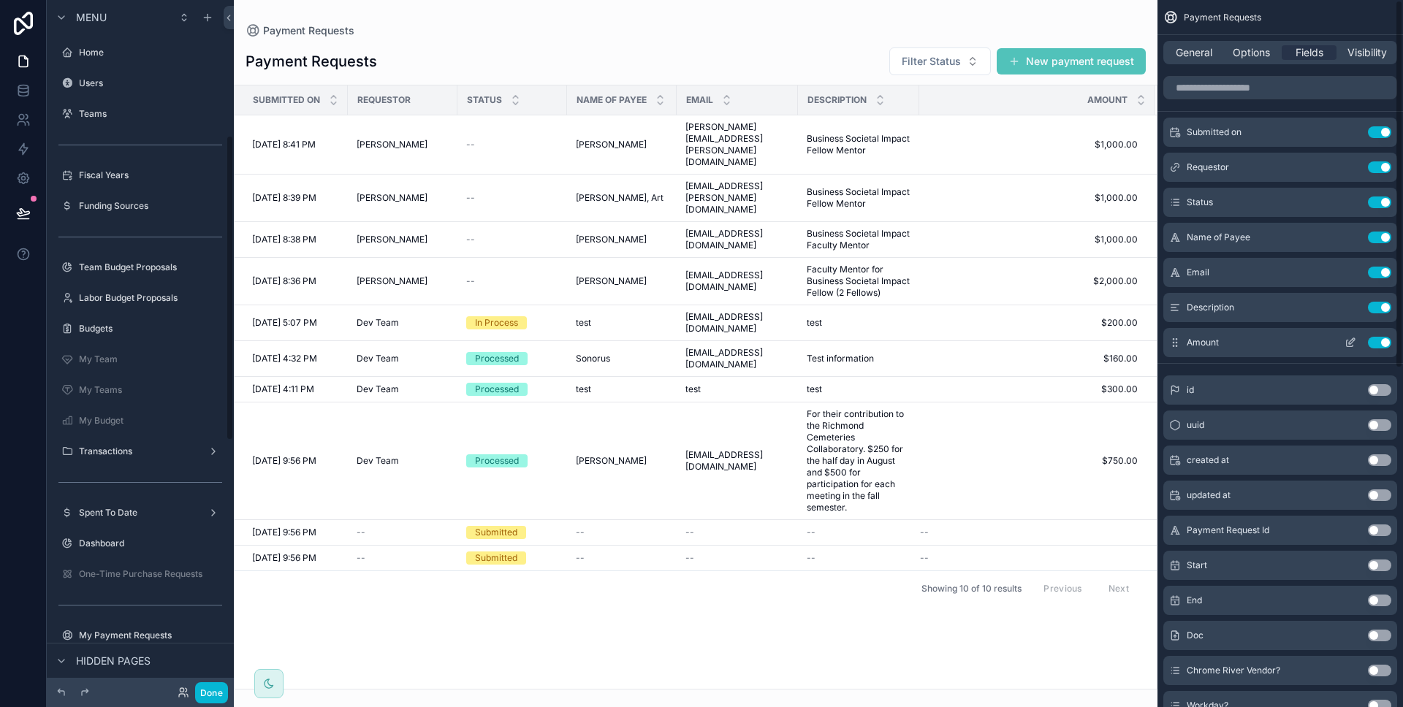
scroll to position [305, 0]
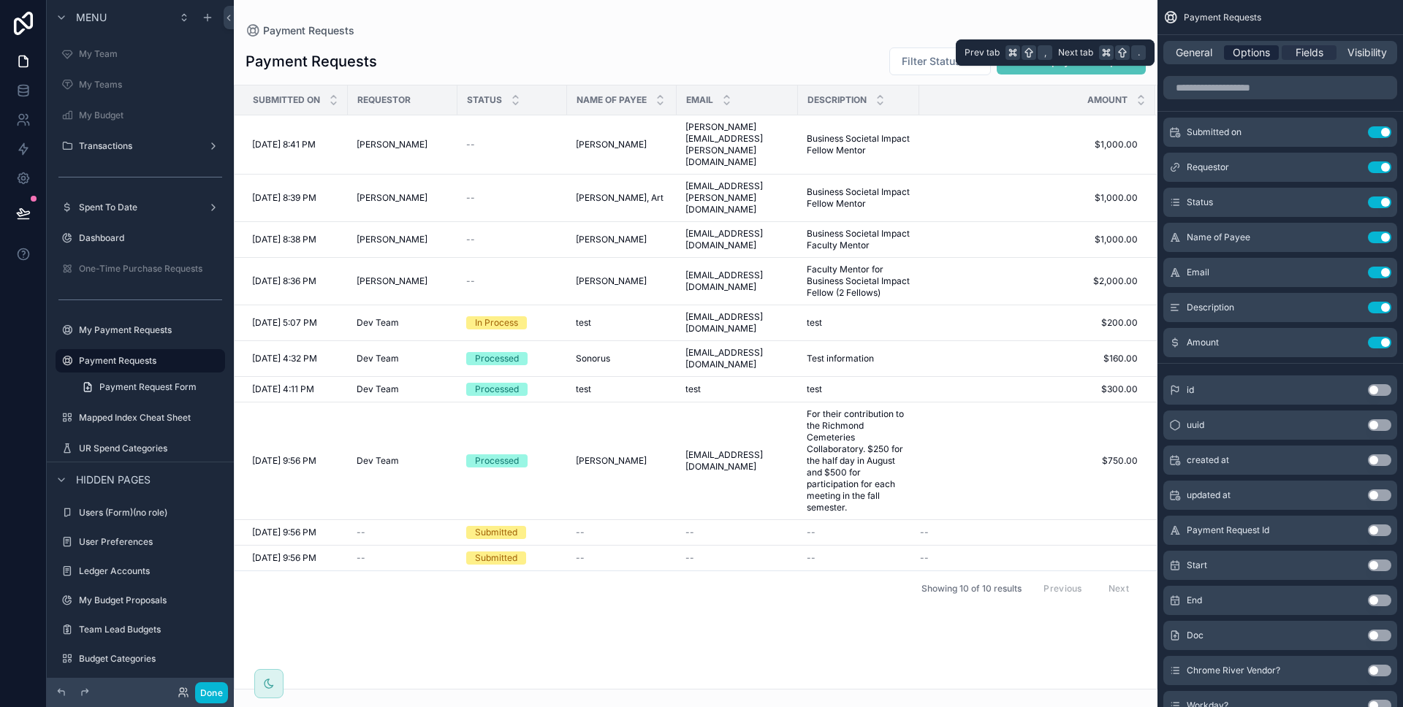
click at [1233, 53] on span "Options" at bounding box center [1250, 52] width 37 height 15
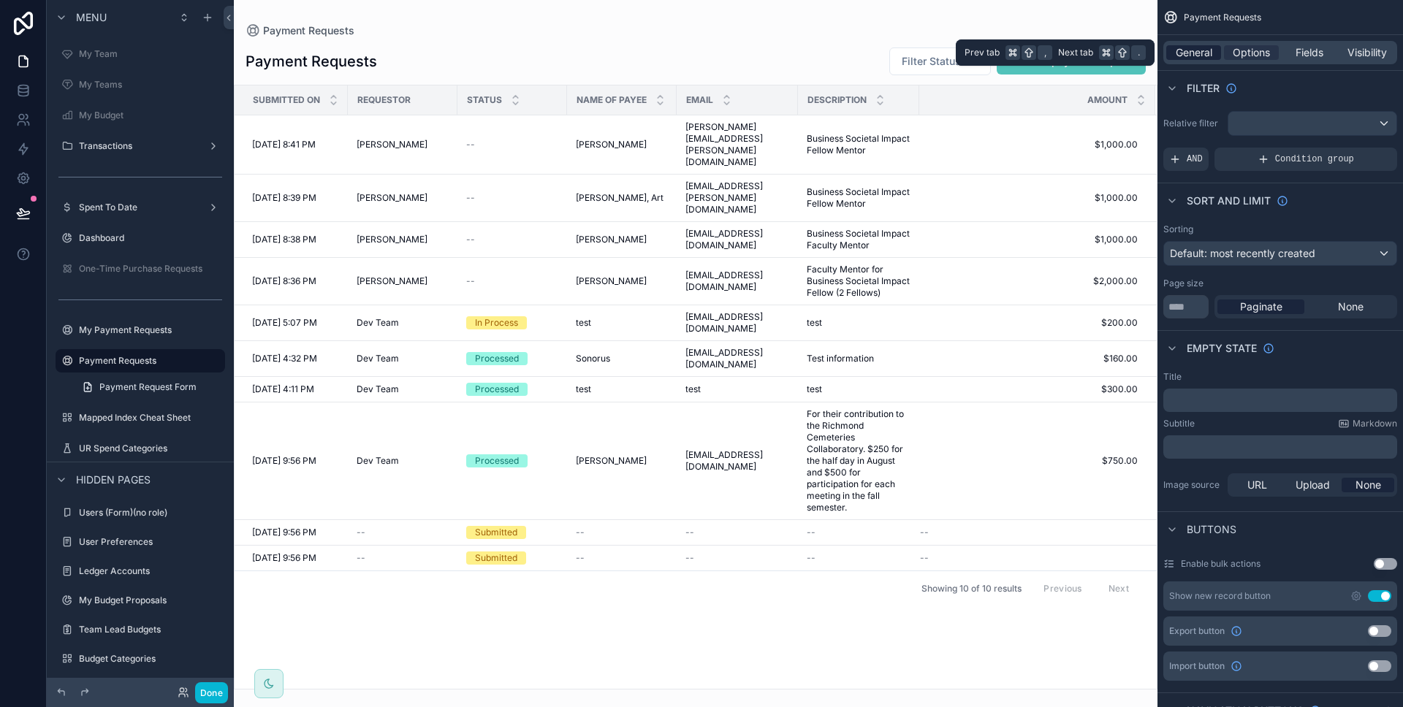
click at [1207, 55] on span "General" at bounding box center [1193, 52] width 37 height 15
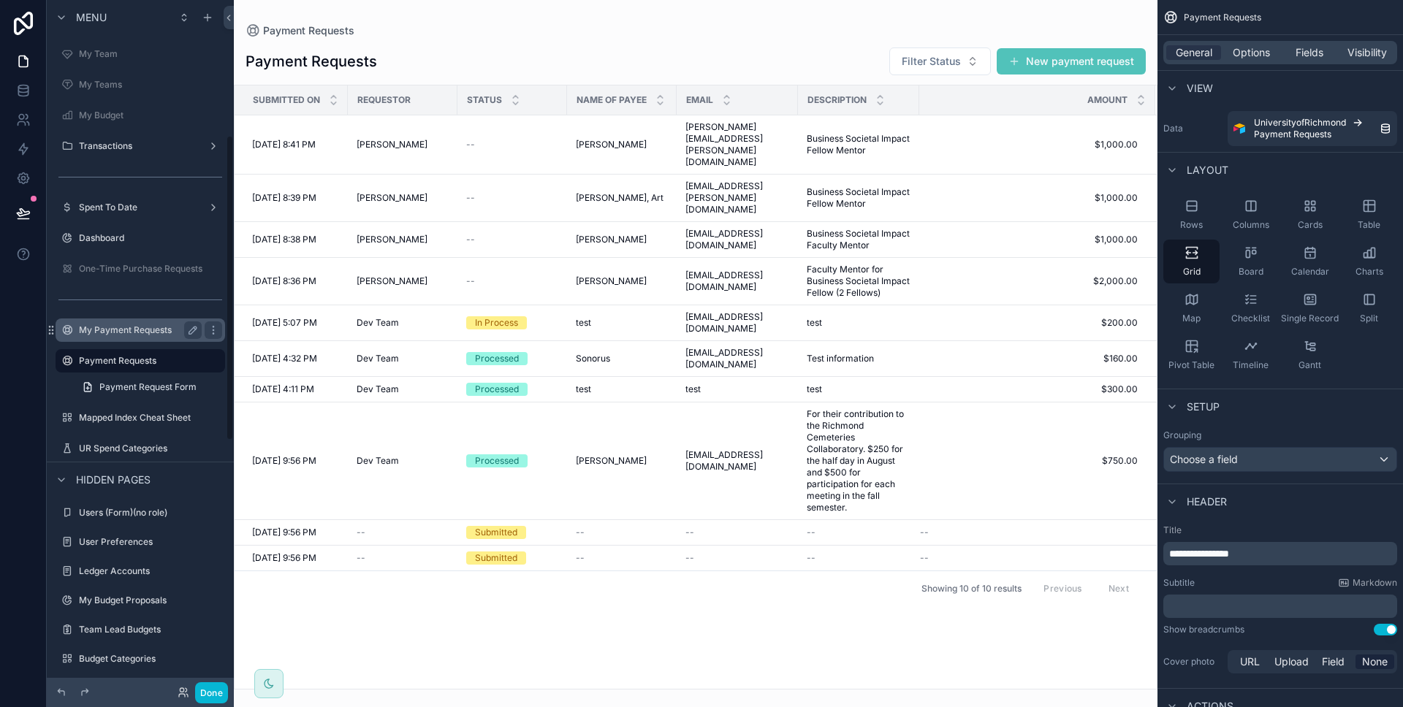
click at [132, 332] on label "My Payment Requests" at bounding box center [137, 330] width 117 height 12
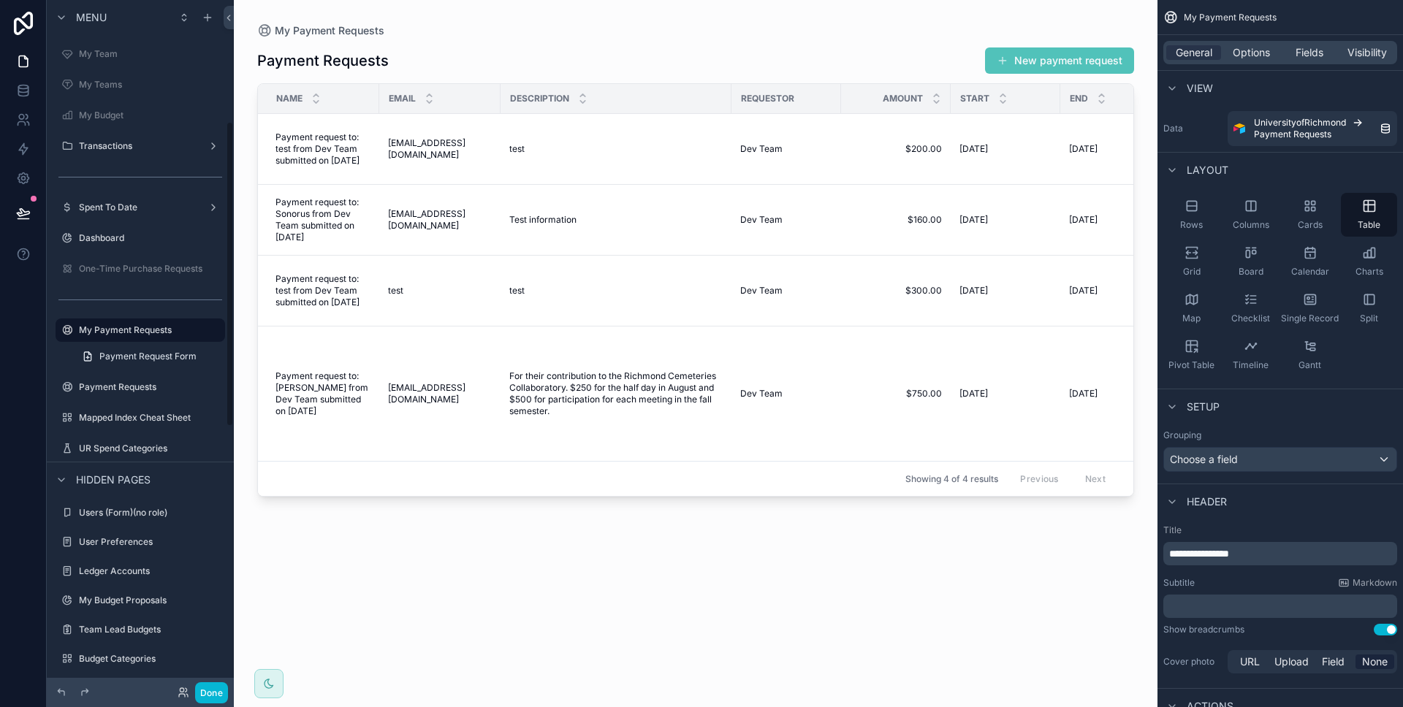
scroll to position [275, 0]
click at [1207, 247] on div "Grid" at bounding box center [1191, 262] width 56 height 44
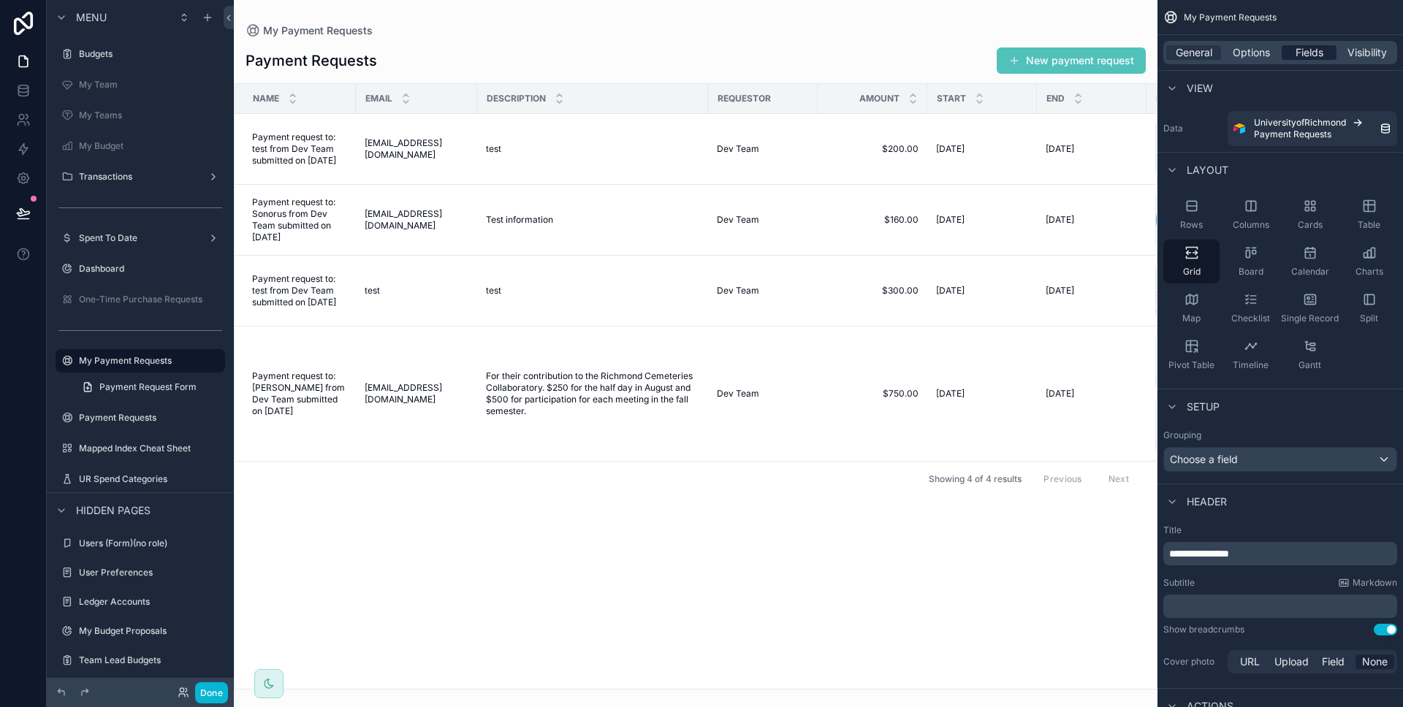
click at [1300, 47] on span "Fields" at bounding box center [1309, 52] width 28 height 15
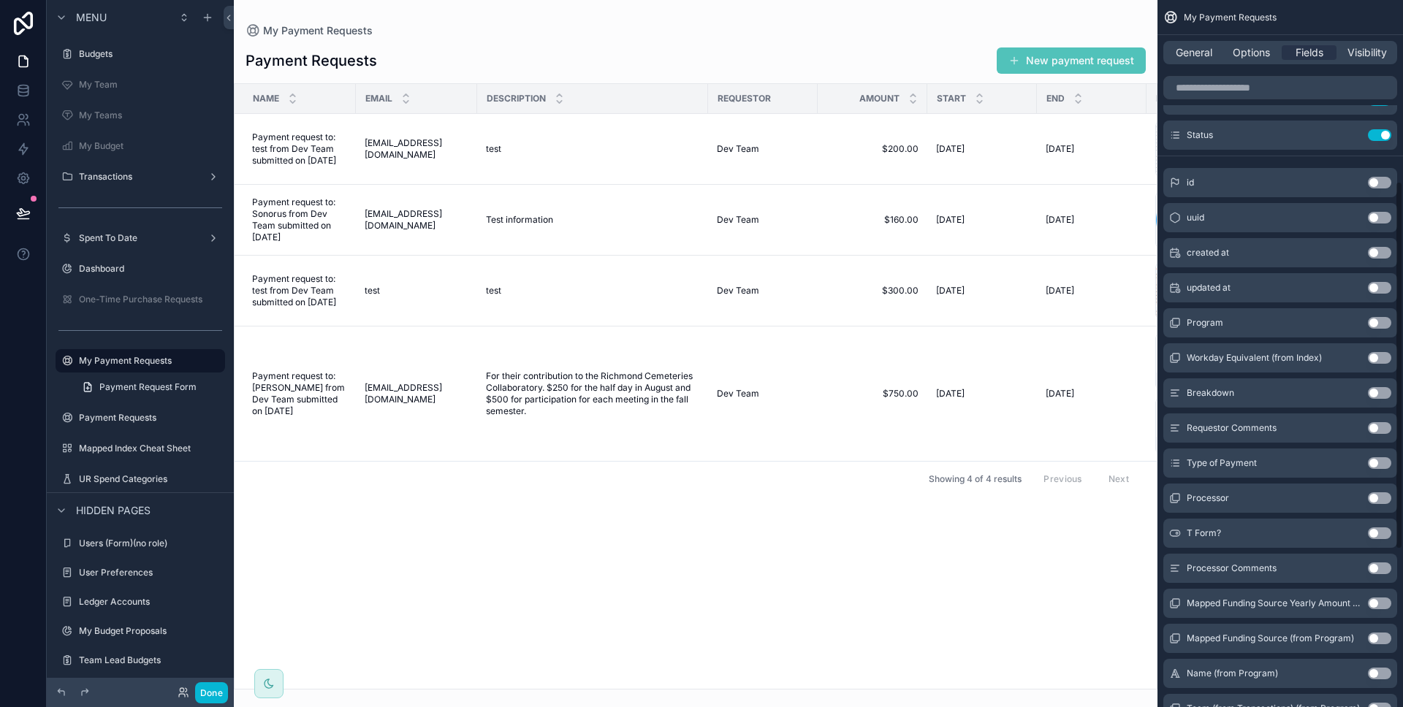
scroll to position [530, 0]
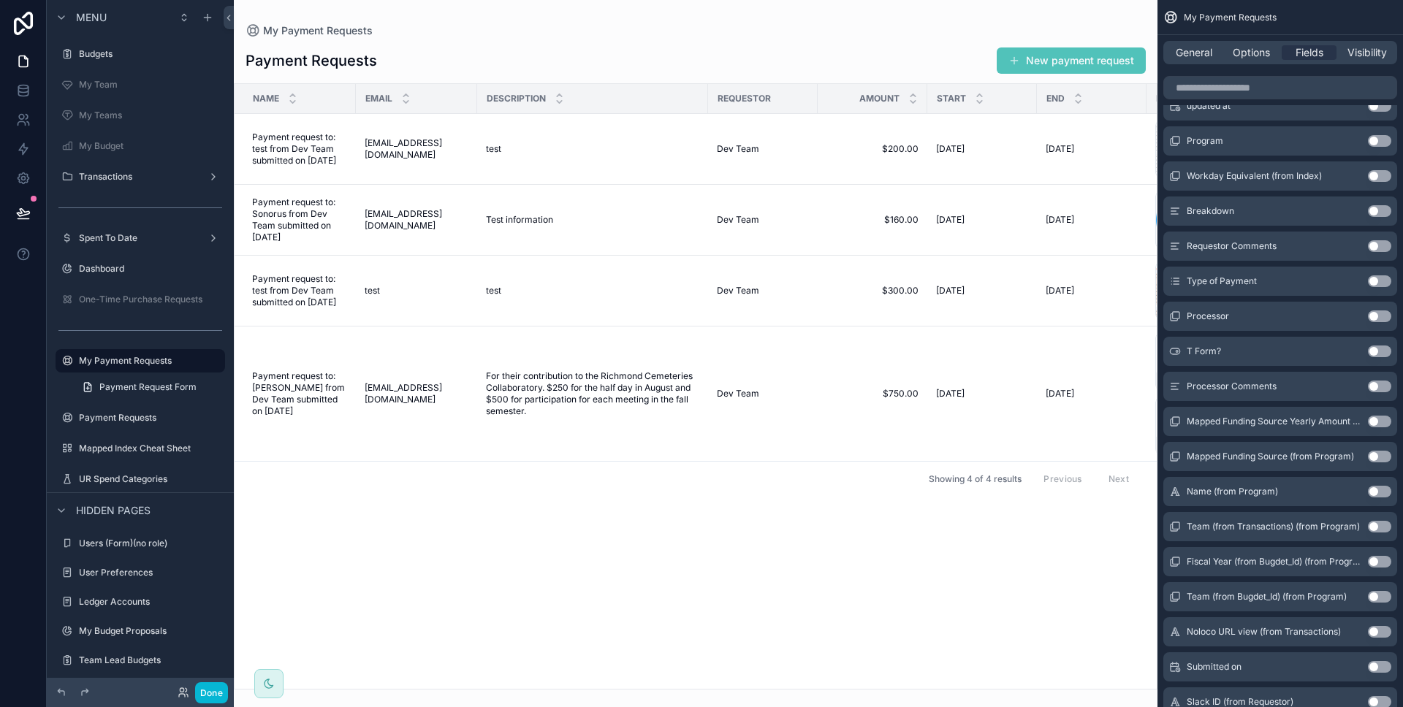
click at [1378, 668] on button "Use setting" at bounding box center [1378, 667] width 23 height 12
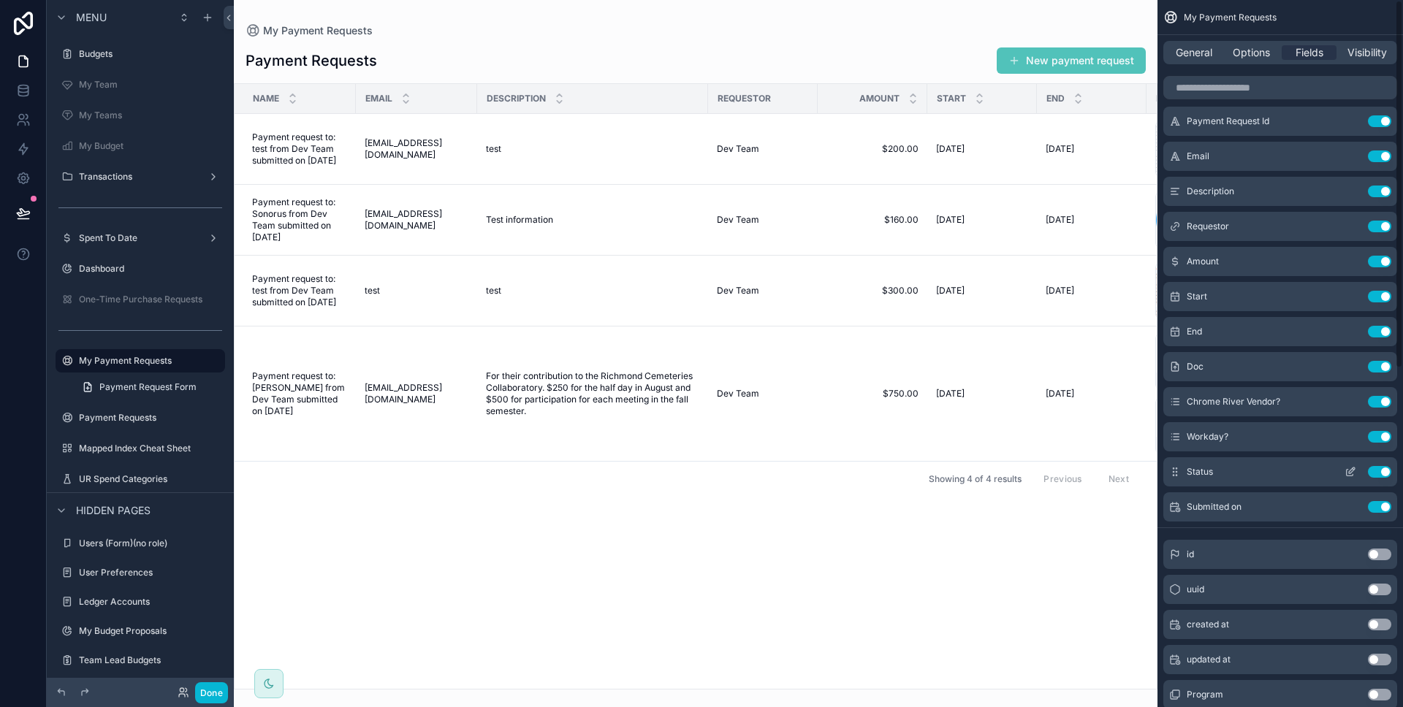
scroll to position [0, 0]
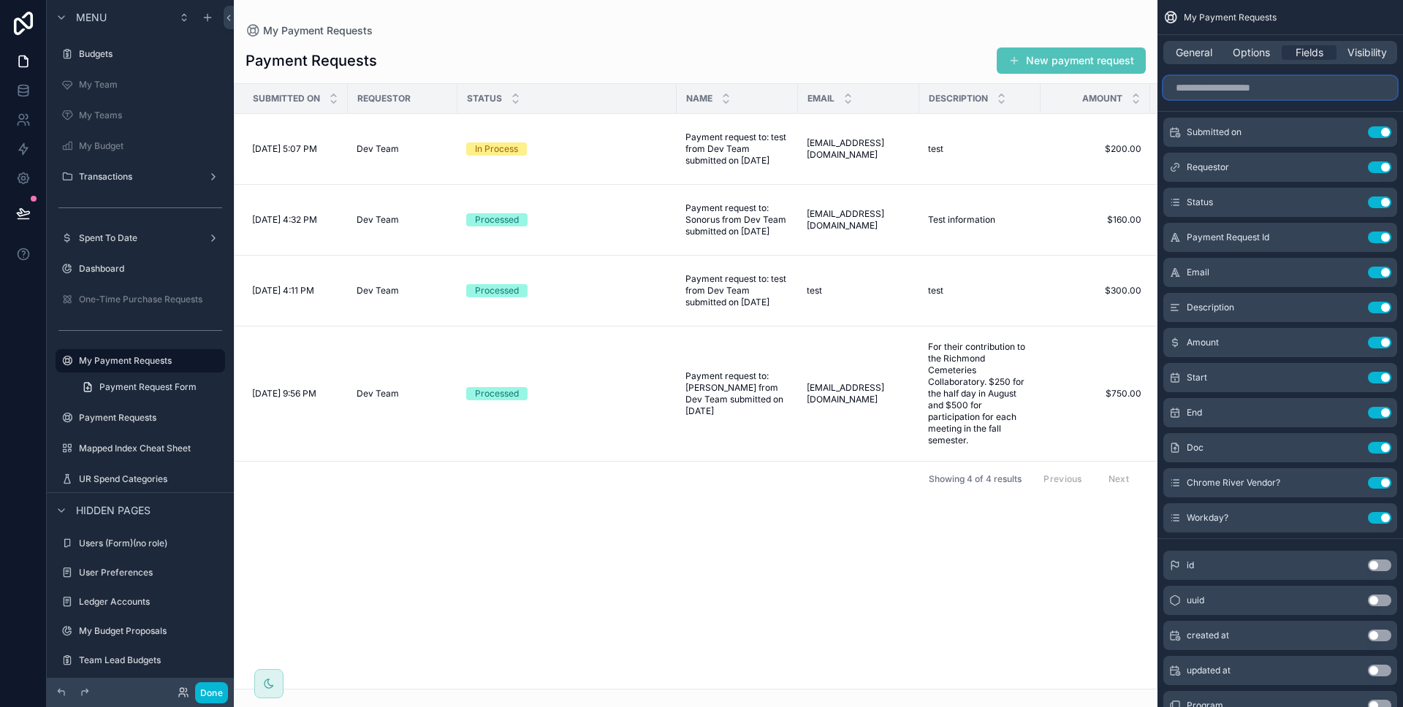
click at [1252, 91] on input "scrollable content" at bounding box center [1280, 87] width 234 height 23
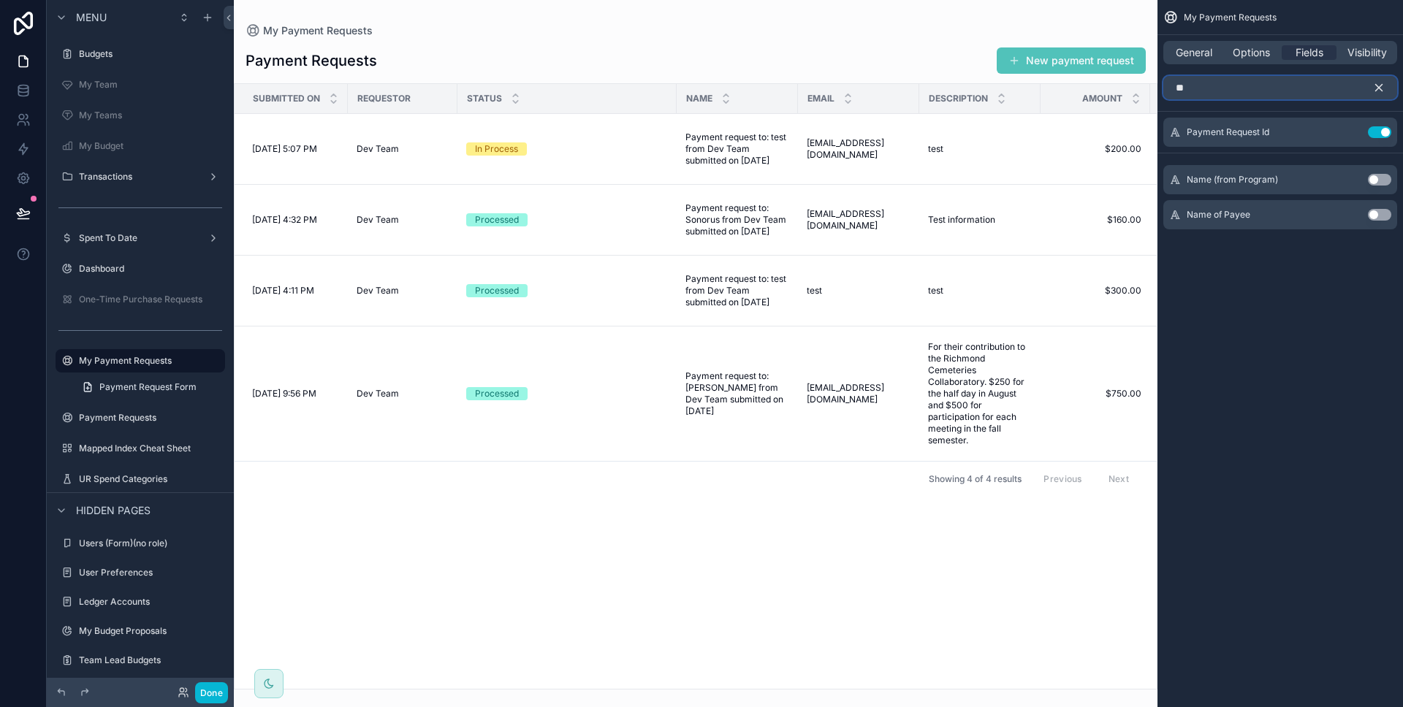
type input "**"
click at [1384, 218] on button "Use setting" at bounding box center [1378, 215] width 23 height 12
click at [1378, 93] on icon "scrollable content" at bounding box center [1378, 87] width 13 height 13
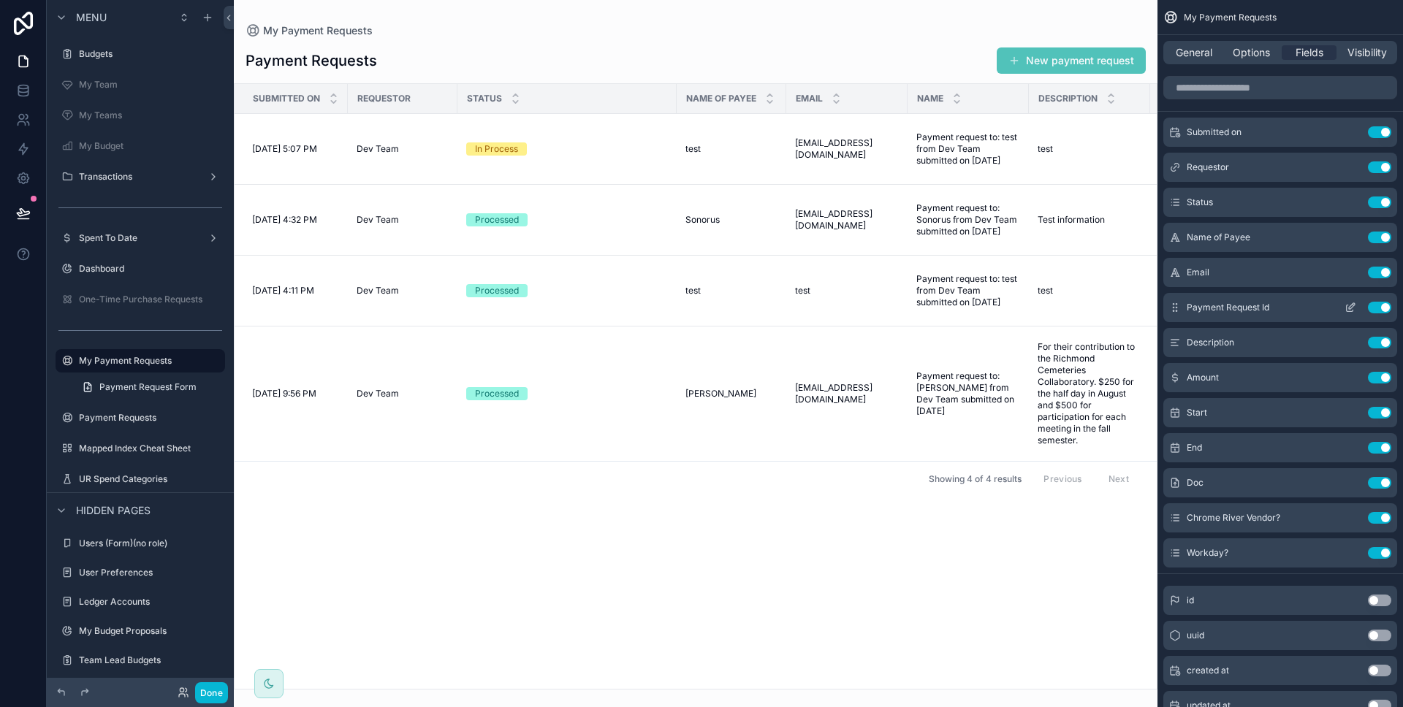
click at [1387, 312] on button "Use setting" at bounding box center [1378, 308] width 23 height 12
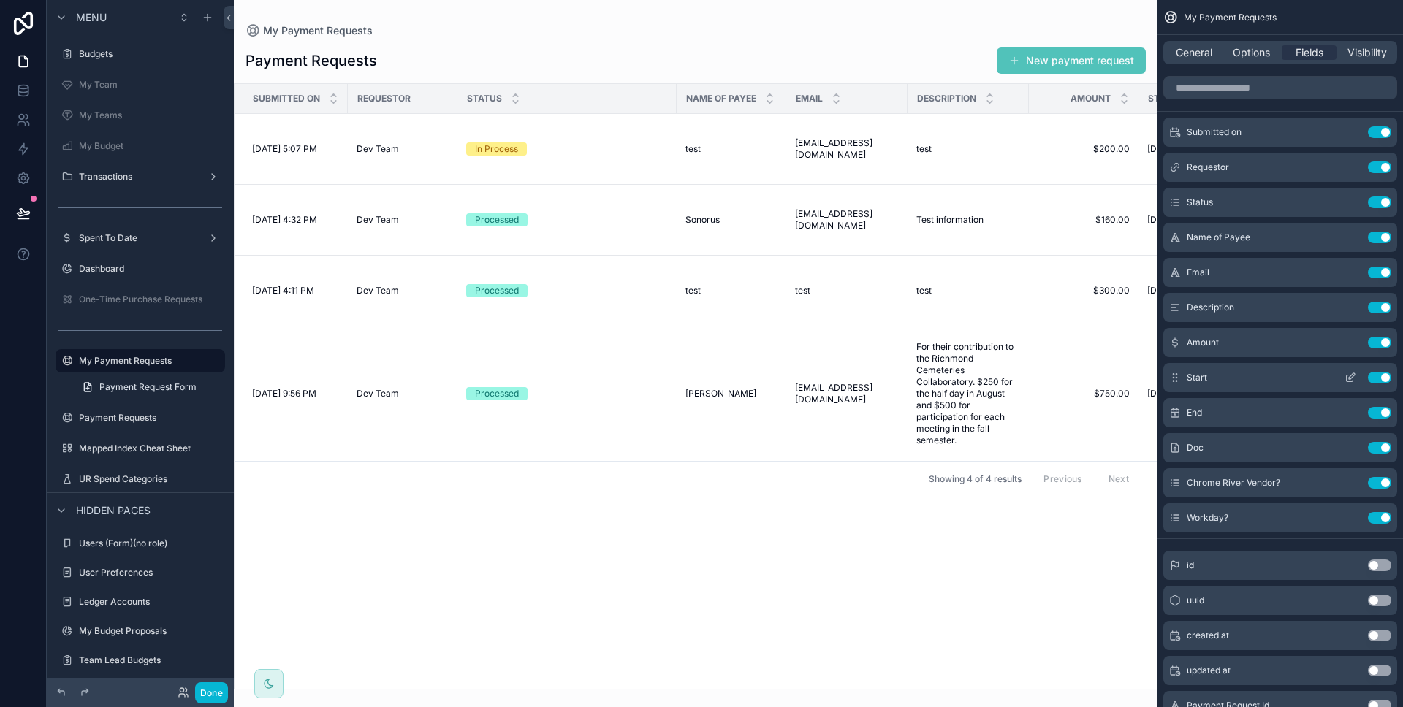
click at [1373, 373] on button "Use setting" at bounding box center [1378, 378] width 23 height 12
click at [1375, 375] on button "Use setting" at bounding box center [1378, 378] width 23 height 12
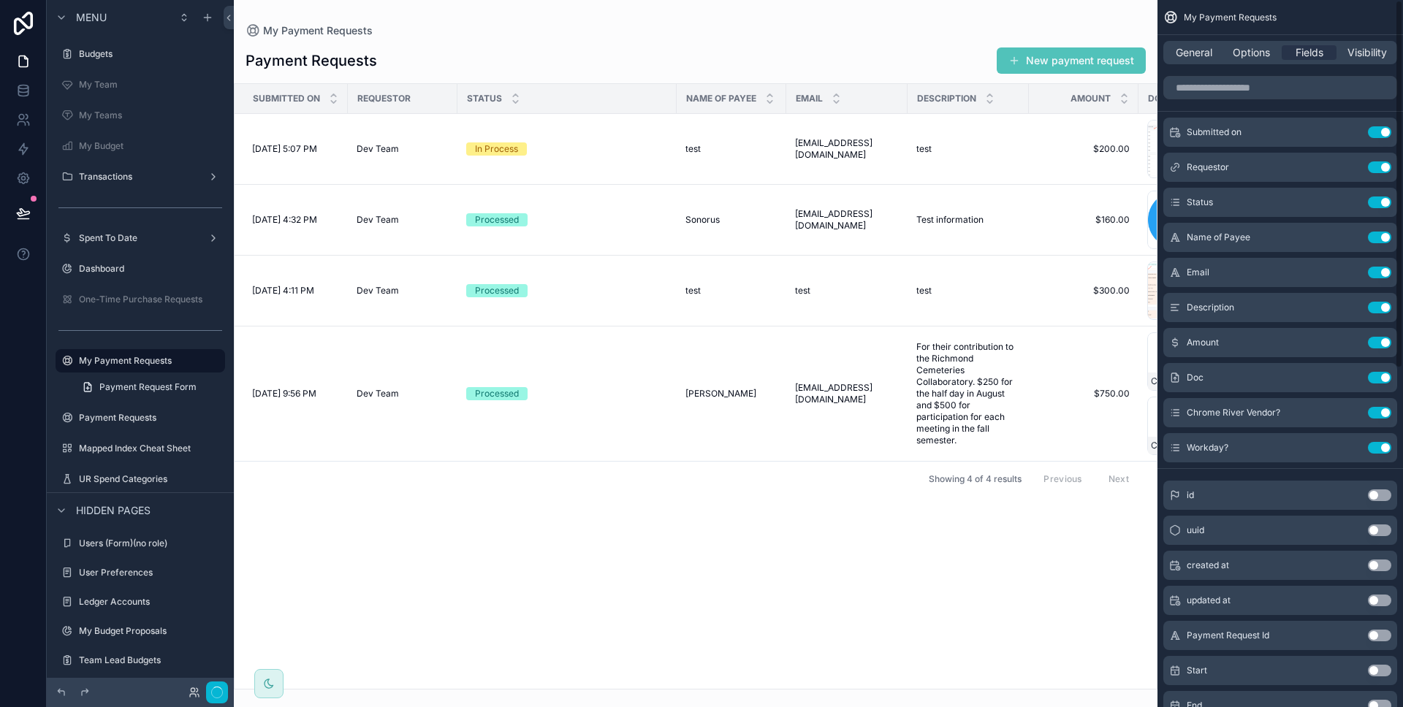
click at [1375, 375] on button "Use setting" at bounding box center [1378, 378] width 23 height 12
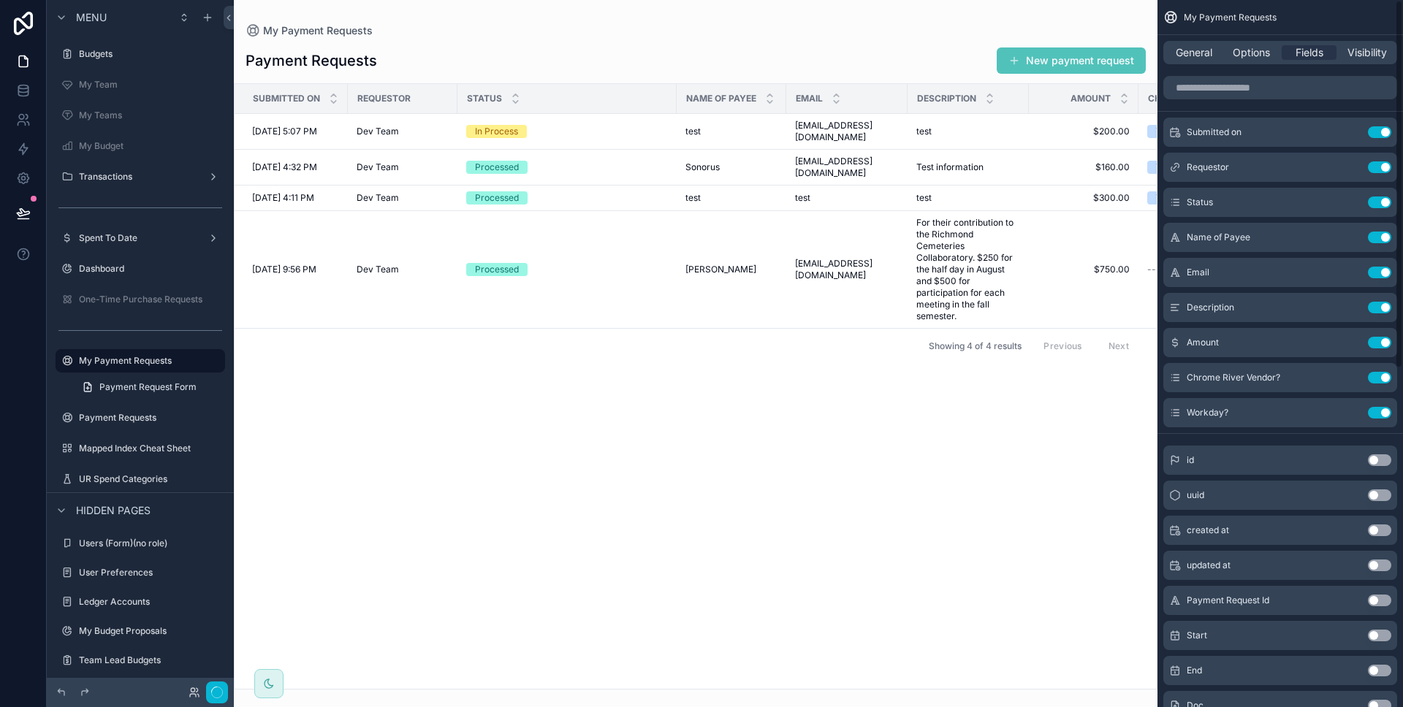
click at [1375, 375] on button "Use setting" at bounding box center [1378, 378] width 23 height 12
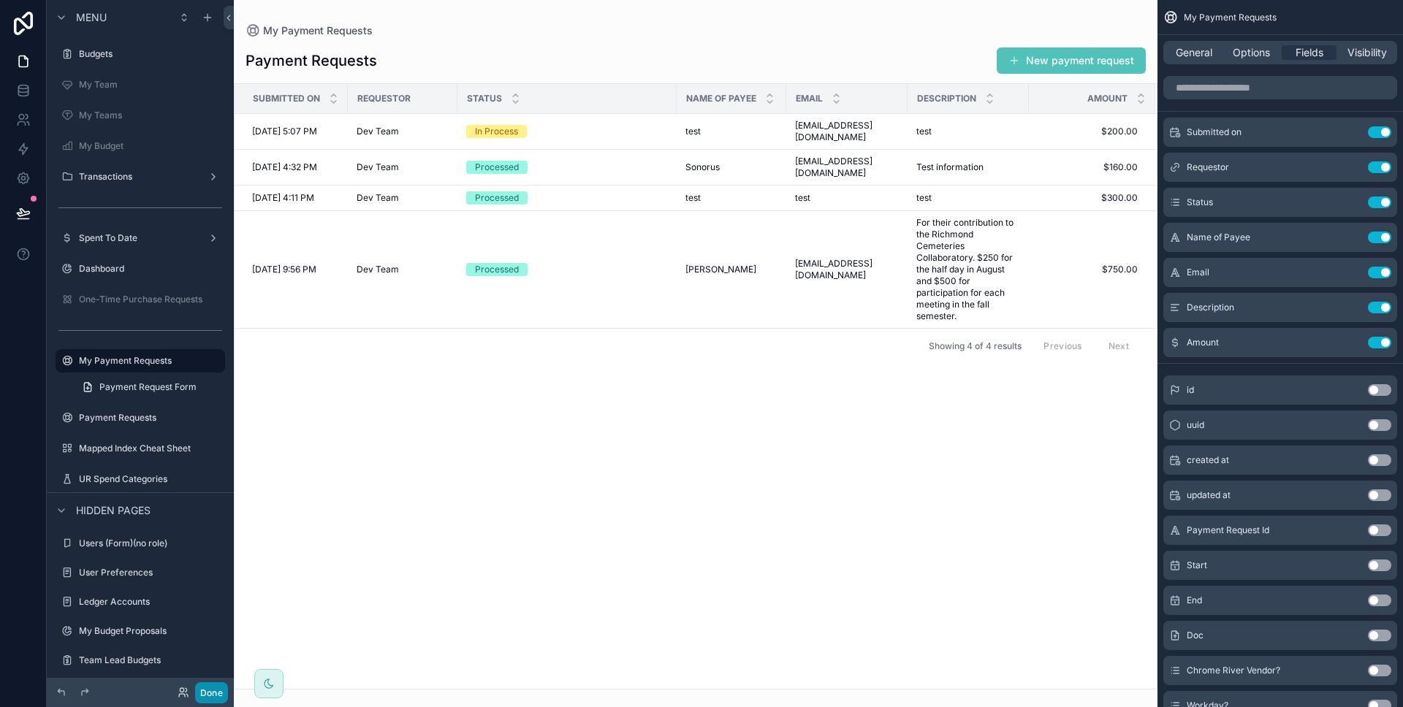
click at [222, 687] on button "Done" at bounding box center [211, 692] width 33 height 21
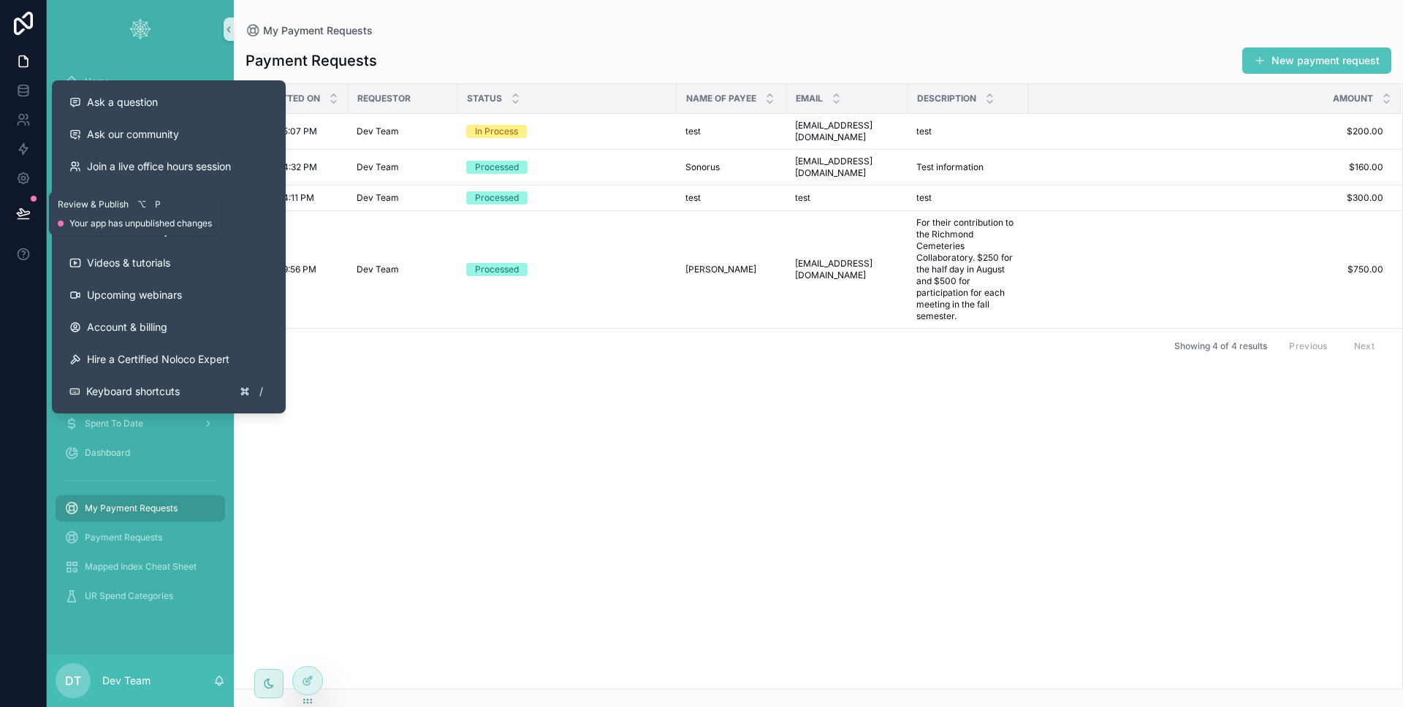
click at [18, 225] on button at bounding box center [23, 213] width 32 height 41
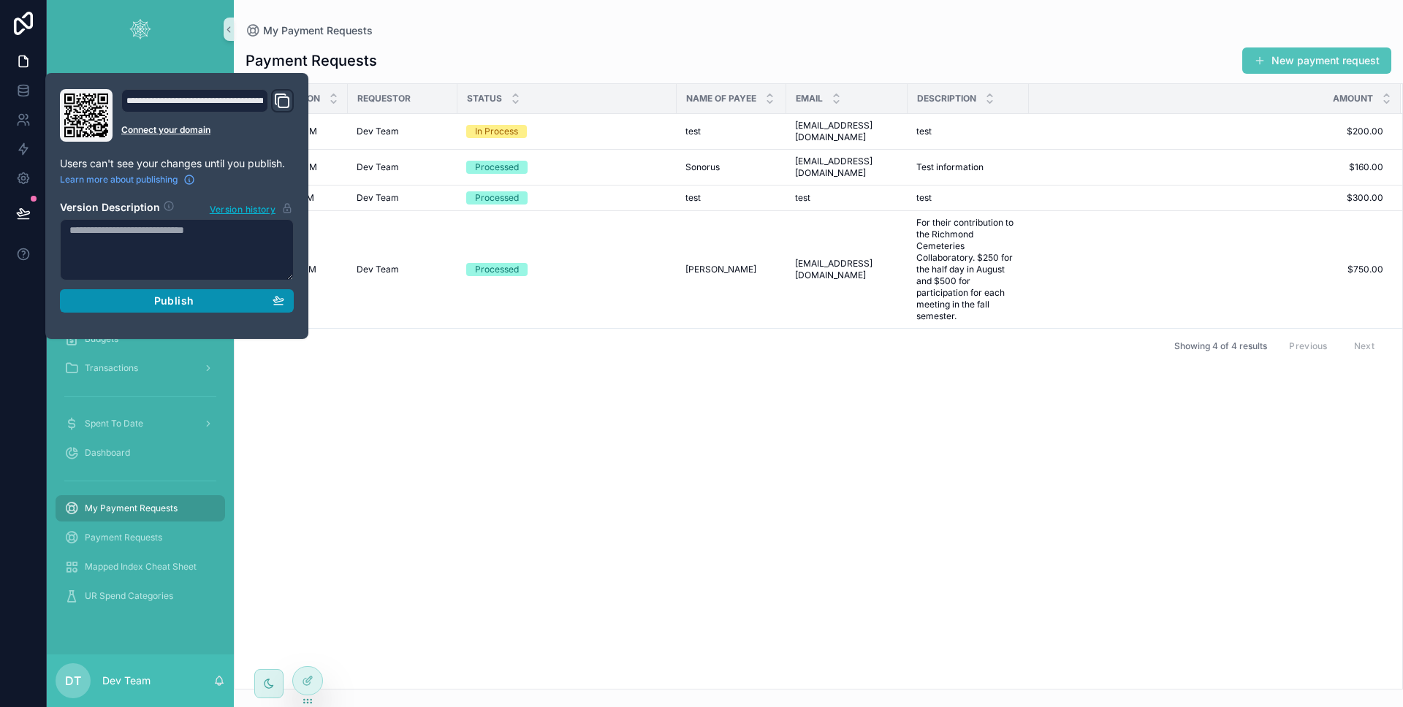
click at [110, 302] on div "Publish" at bounding box center [176, 300] width 215 height 13
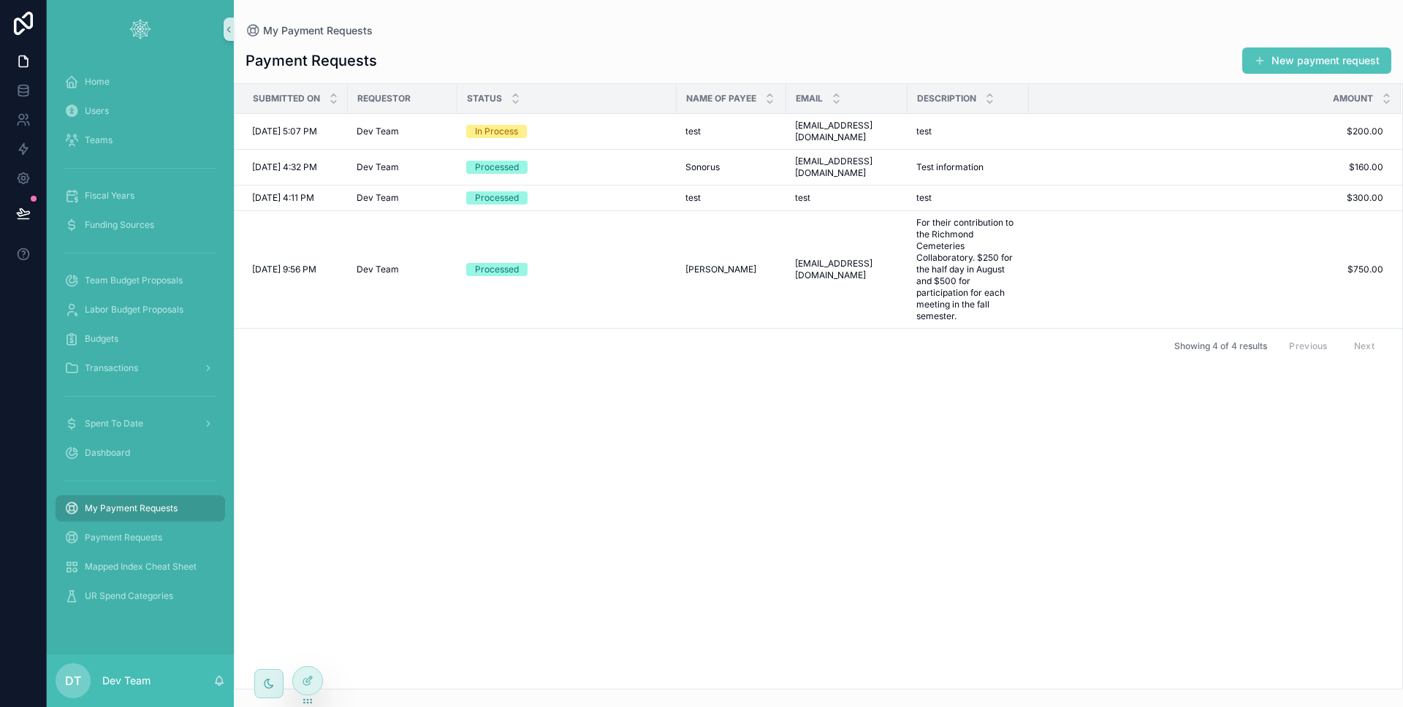
click at [11, 310] on div at bounding box center [23, 353] width 47 height 707
click at [155, 533] on span "Payment Requests" at bounding box center [123, 538] width 77 height 12
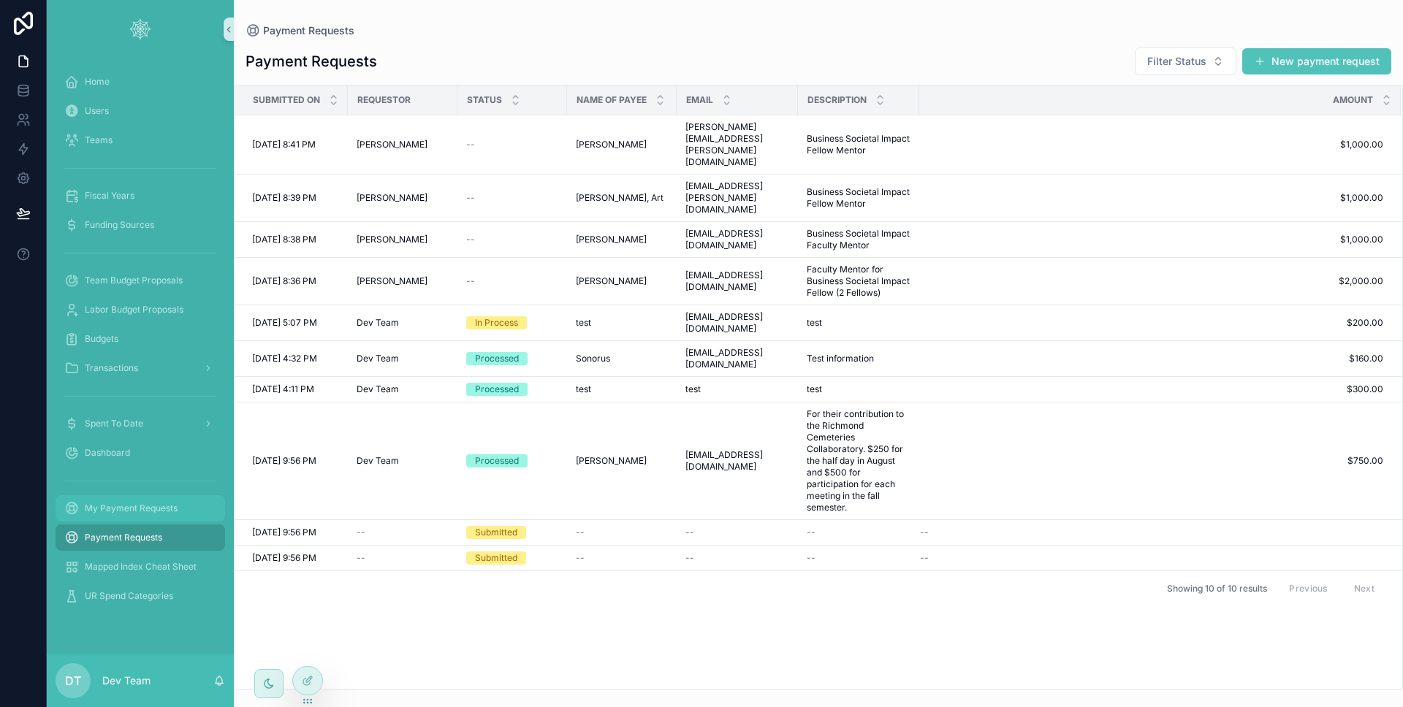
click at [156, 515] on div "My Payment Requests" at bounding box center [140, 508] width 152 height 23
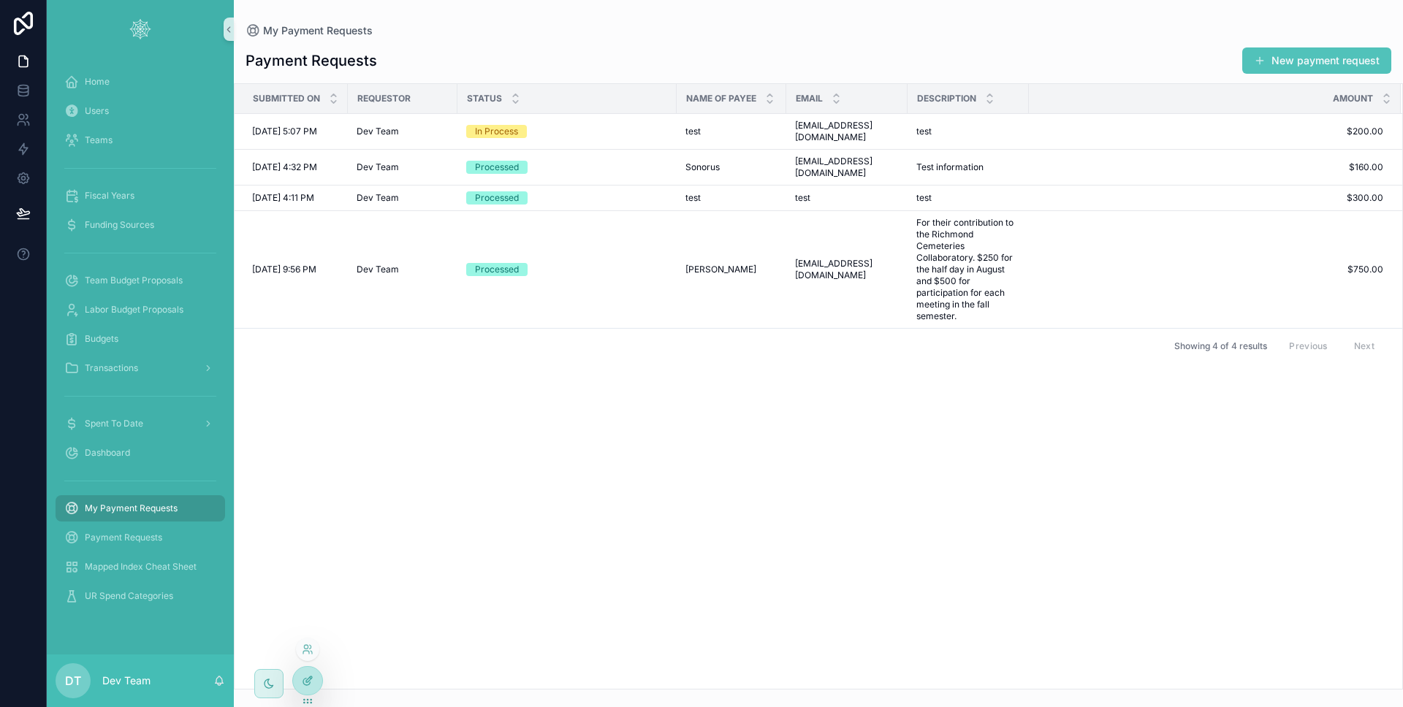
click at [305, 680] on icon at bounding box center [308, 681] width 12 height 12
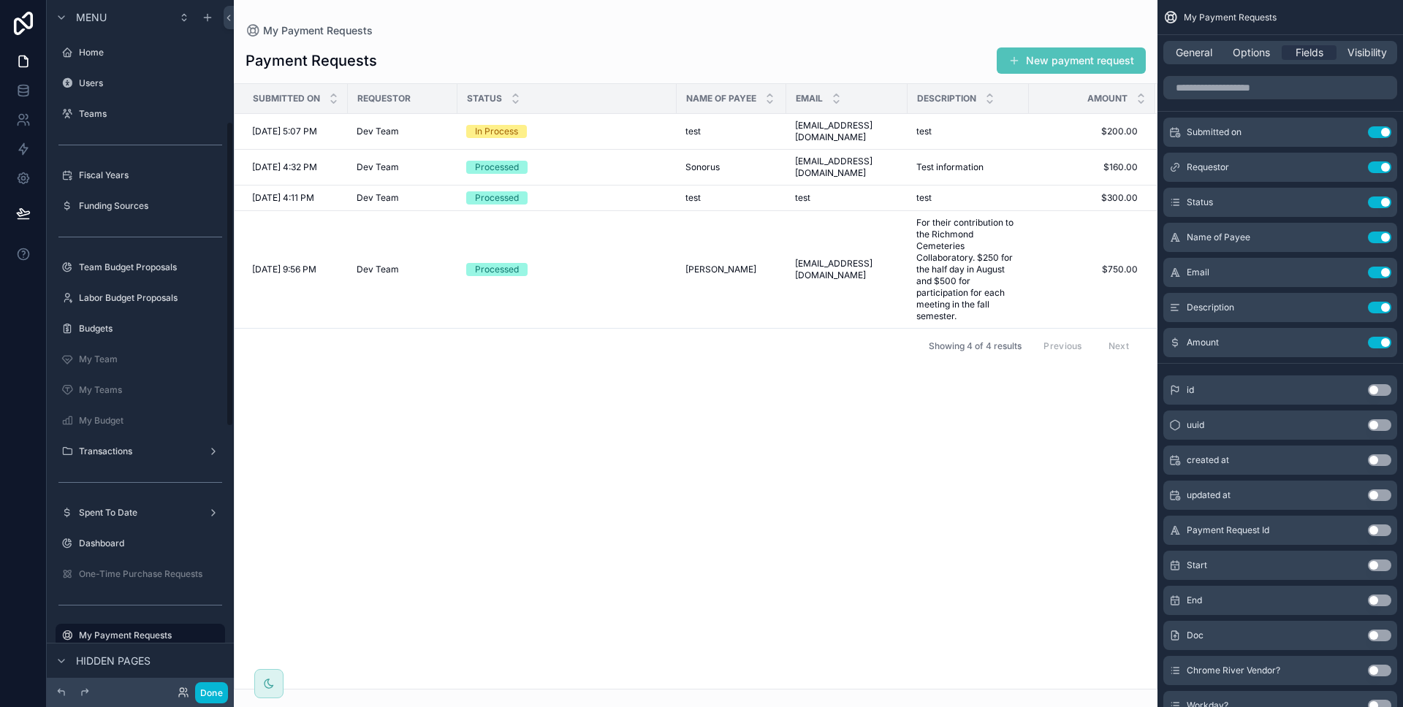
scroll to position [275, 0]
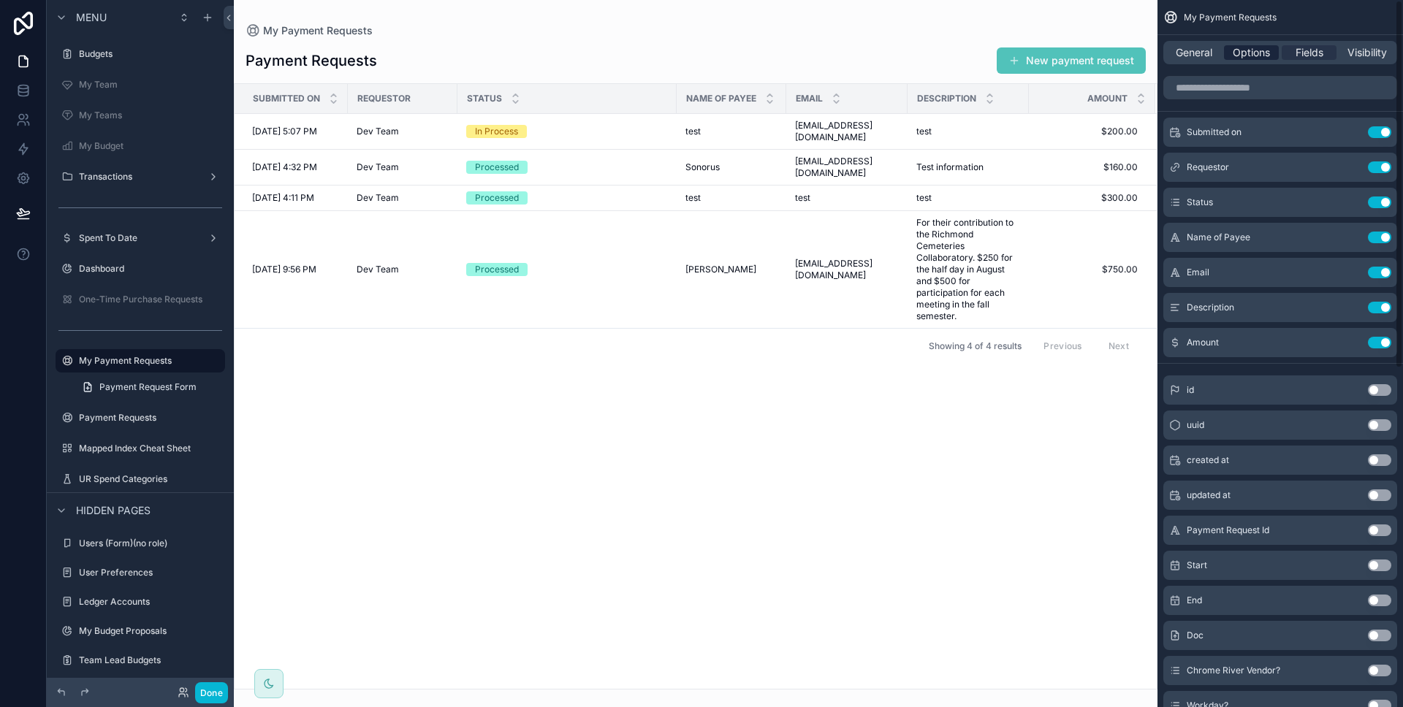
click at [1254, 53] on span "Options" at bounding box center [1250, 52] width 37 height 15
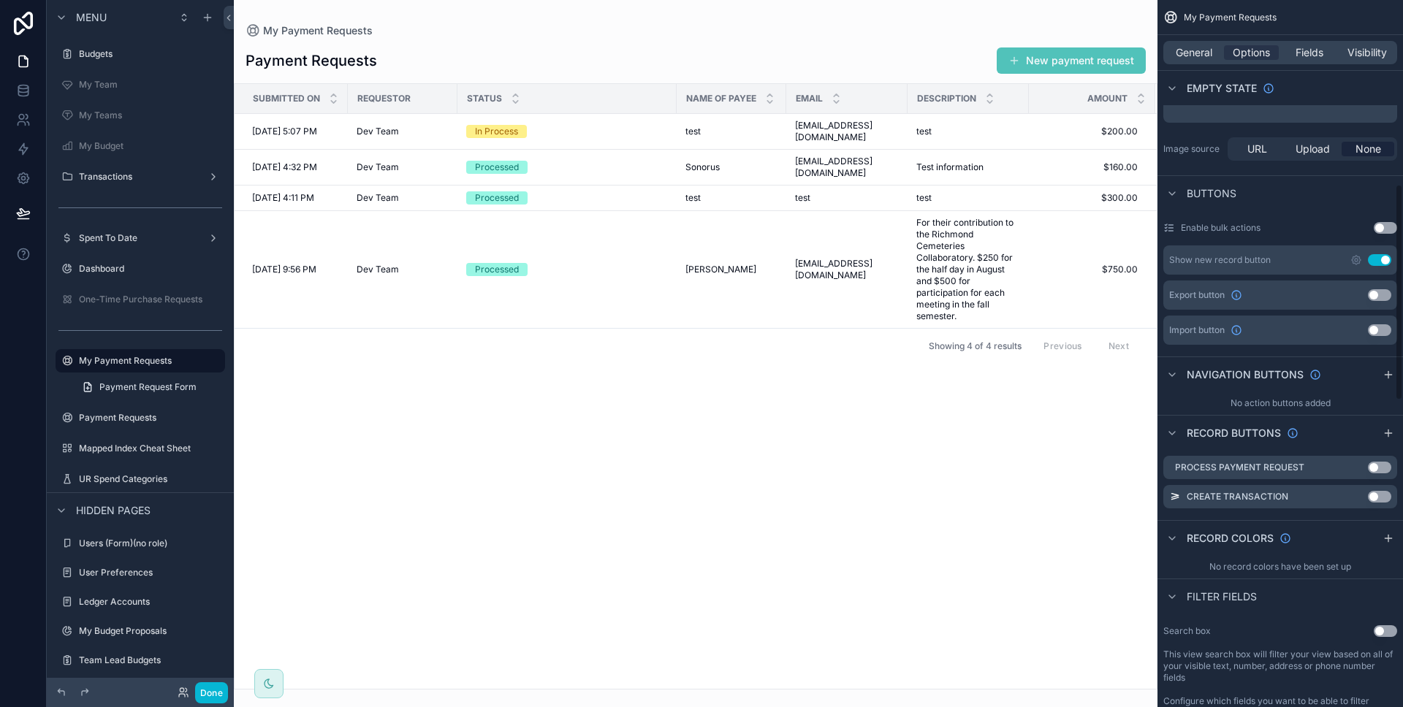
scroll to position [601, 0]
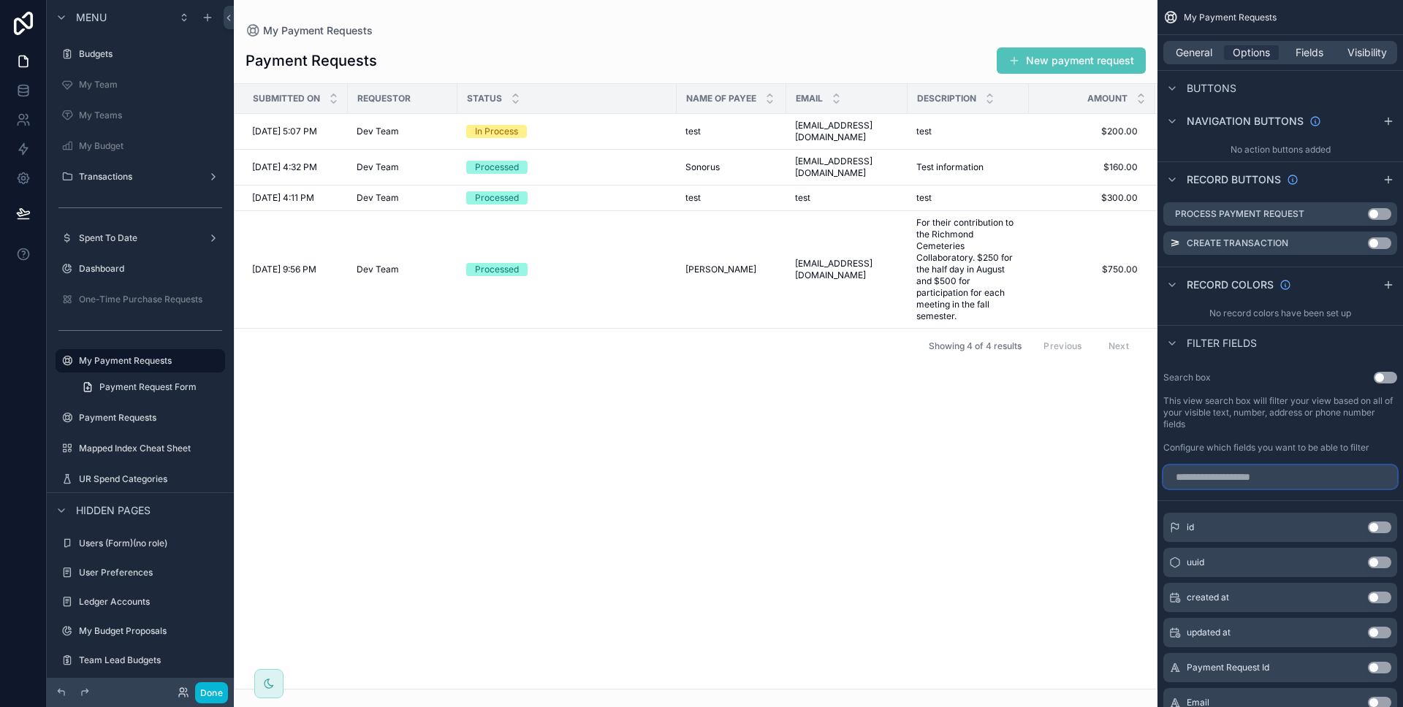
click at [1241, 487] on input "scrollable content" at bounding box center [1280, 476] width 234 height 23
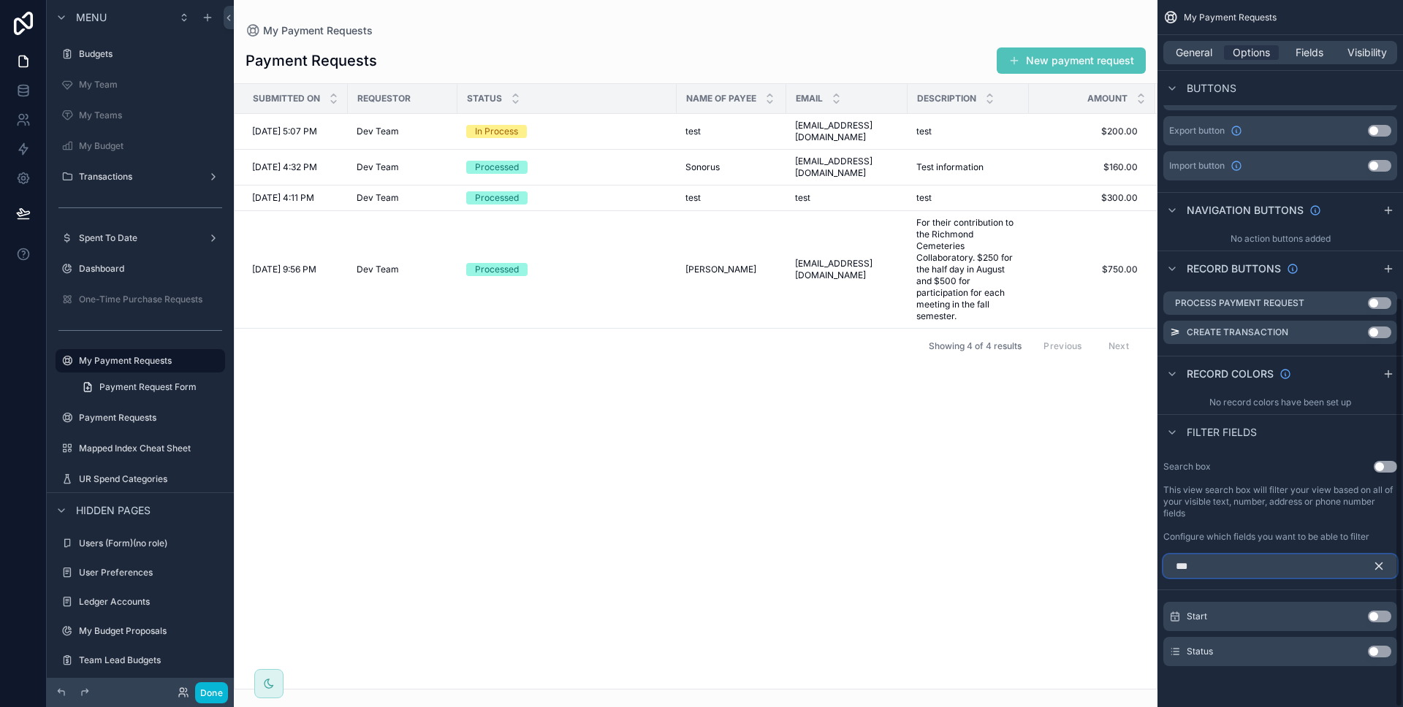
type input "***"
click at [1369, 653] on button "Use setting" at bounding box center [1378, 652] width 23 height 12
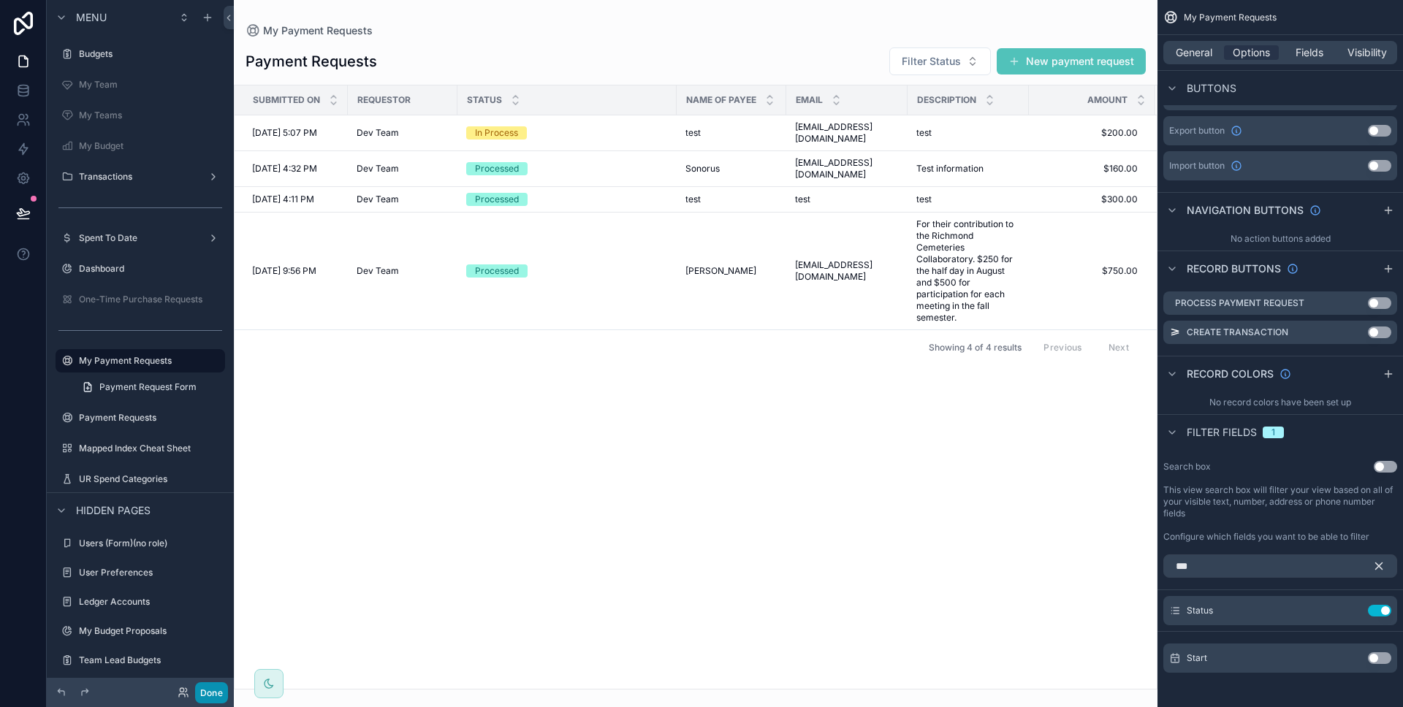
click at [199, 696] on button "Done" at bounding box center [211, 692] width 33 height 21
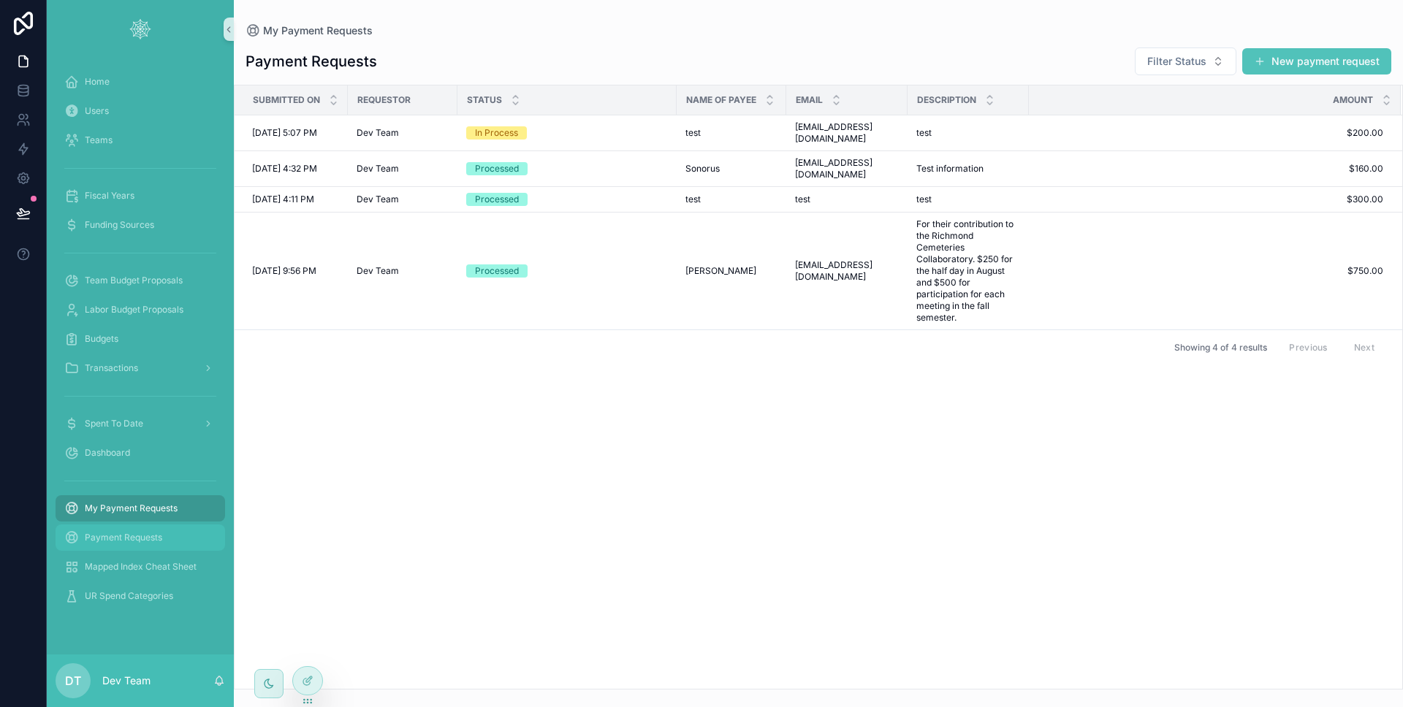
click at [154, 537] on span "Payment Requests" at bounding box center [123, 538] width 77 height 12
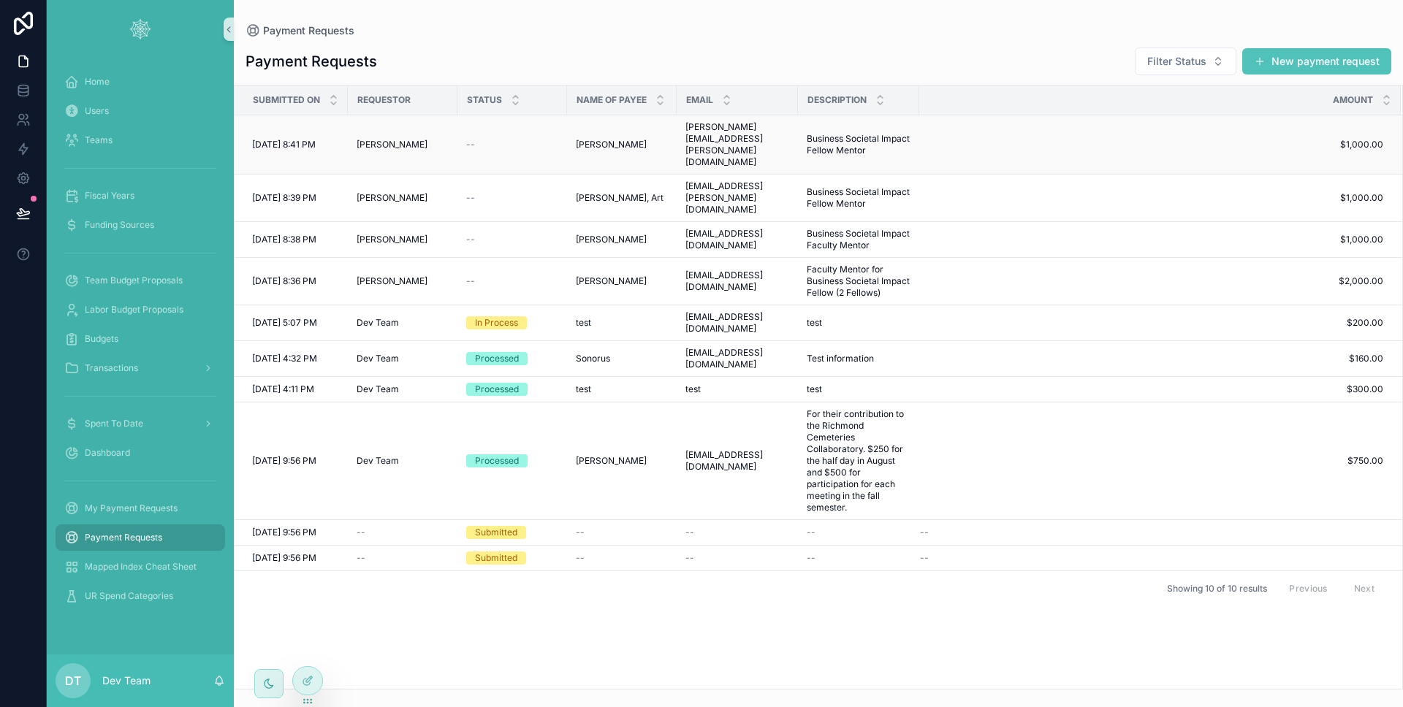
click at [534, 139] on div "--" at bounding box center [512, 145] width 92 height 12
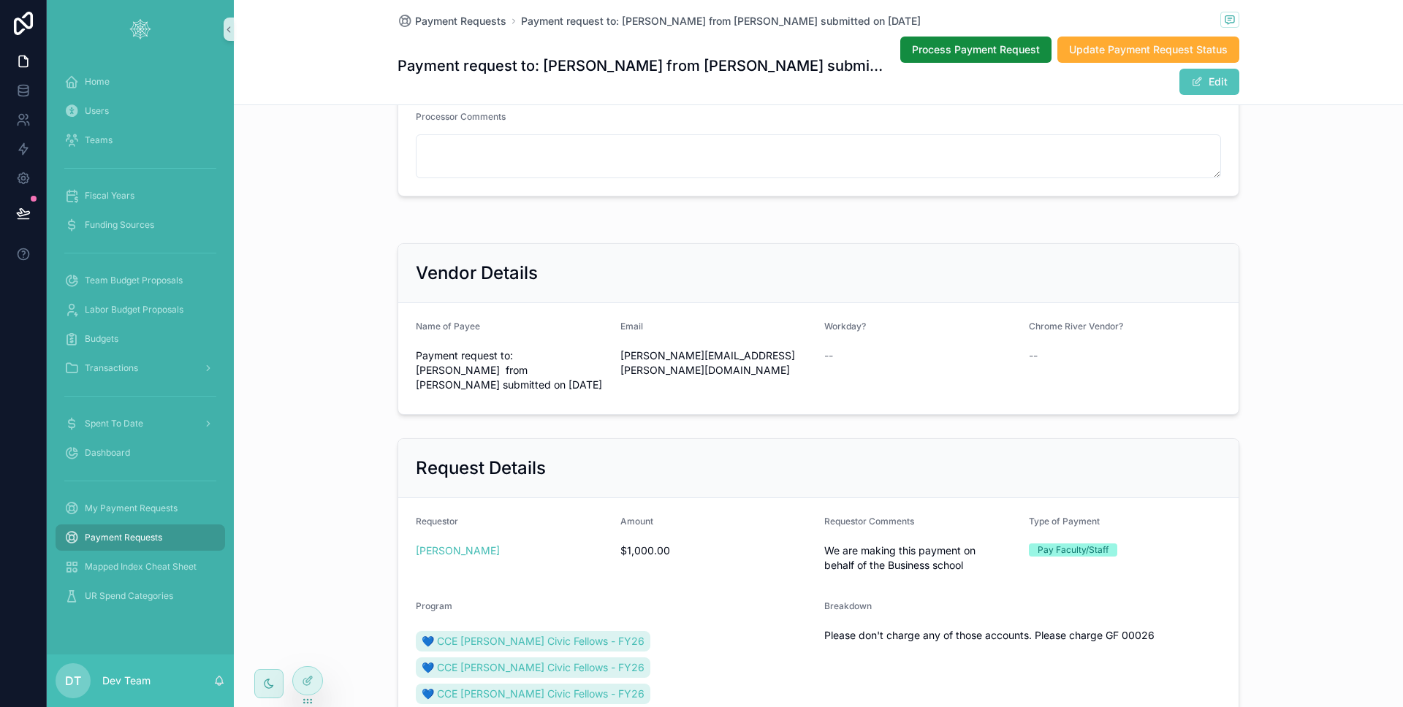
scroll to position [425, 0]
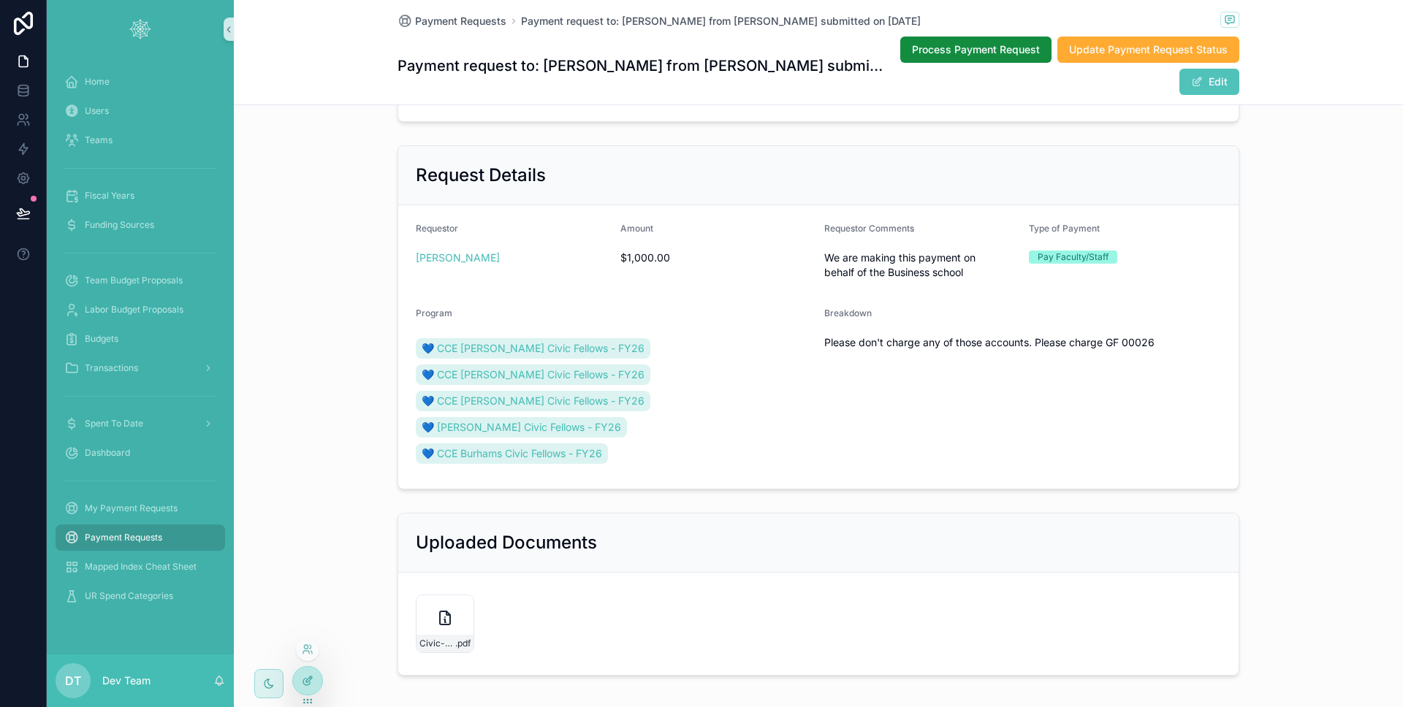
click at [316, 684] on div at bounding box center [307, 681] width 29 height 28
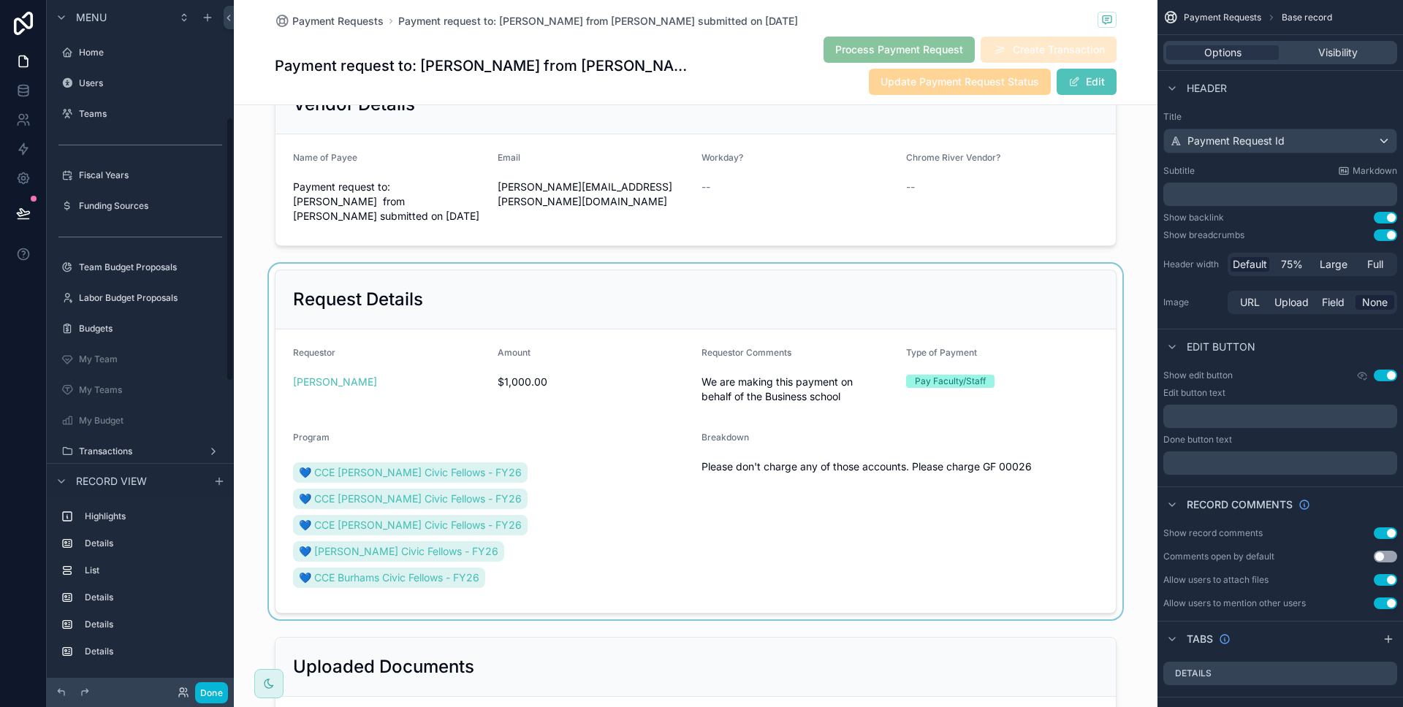
scroll to position [305, 0]
click at [593, 347] on div "scrollable content" at bounding box center [695, 442] width 923 height 356
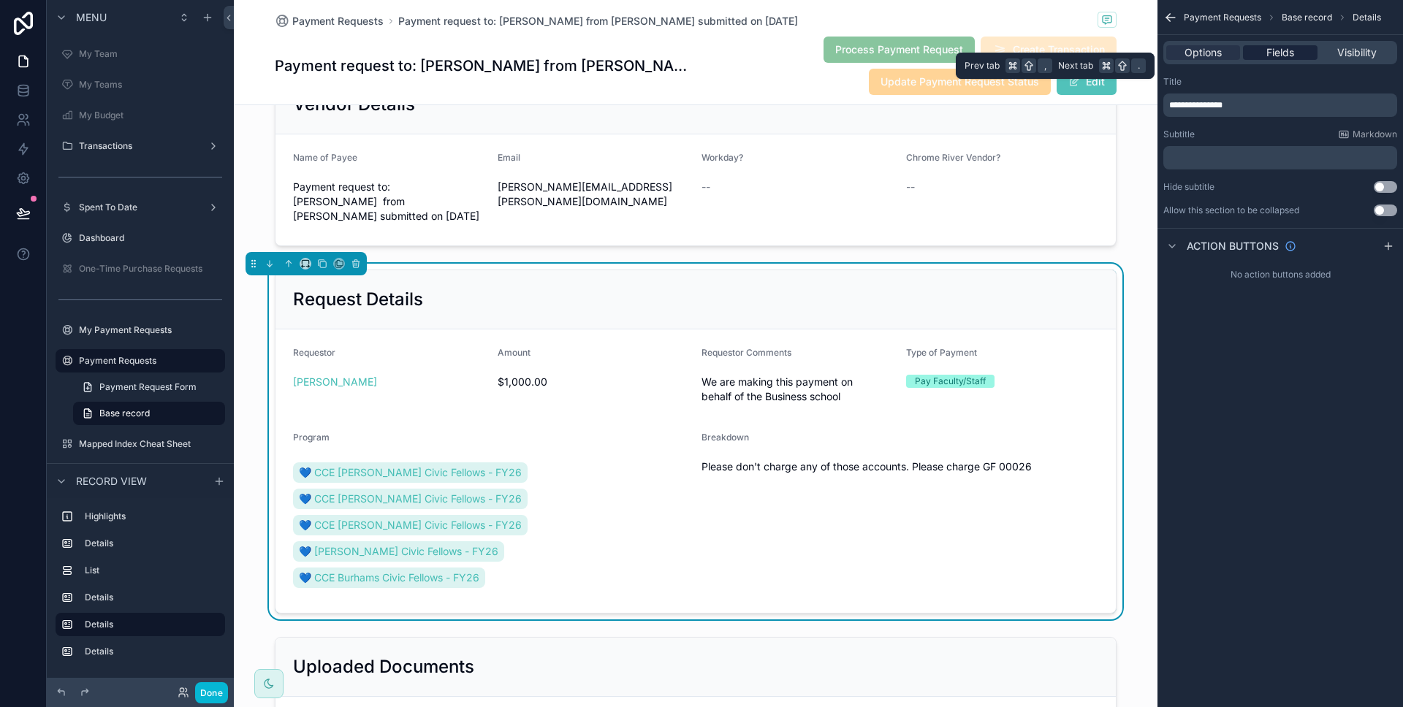
click at [1300, 50] on div "Fields" at bounding box center [1280, 52] width 74 height 15
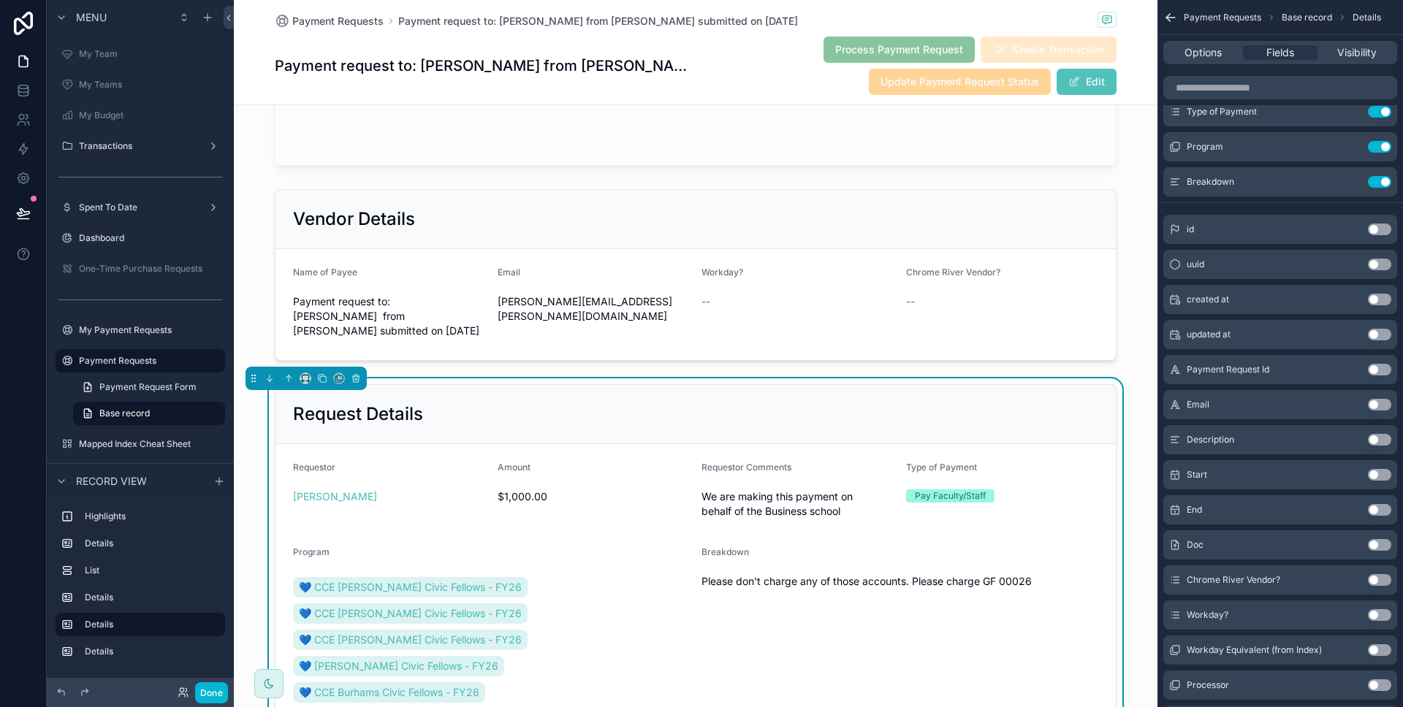
scroll to position [329, 0]
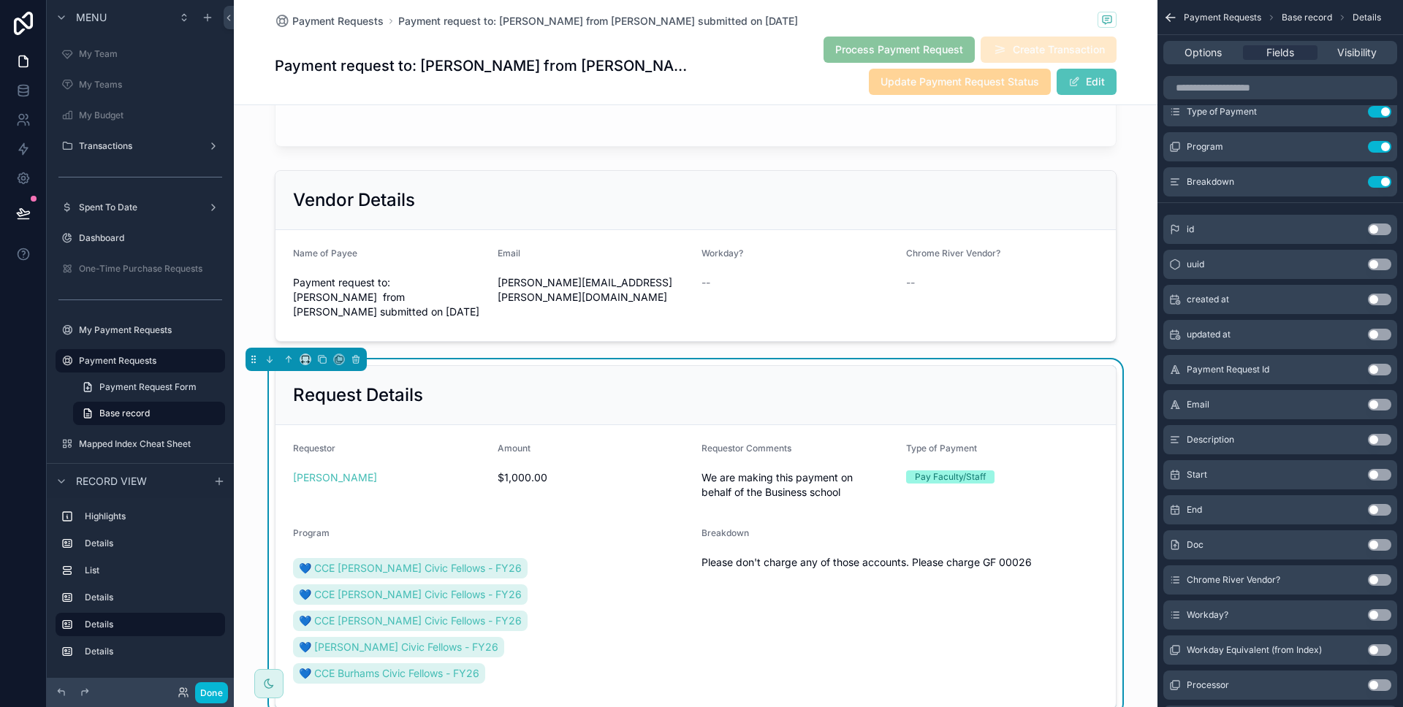
click at [1376, 410] on button "Use setting" at bounding box center [1378, 405] width 23 height 12
click at [1387, 437] on button "Use setting" at bounding box center [1378, 440] width 23 height 12
click at [1383, 478] on button "Use setting" at bounding box center [1378, 475] width 23 height 12
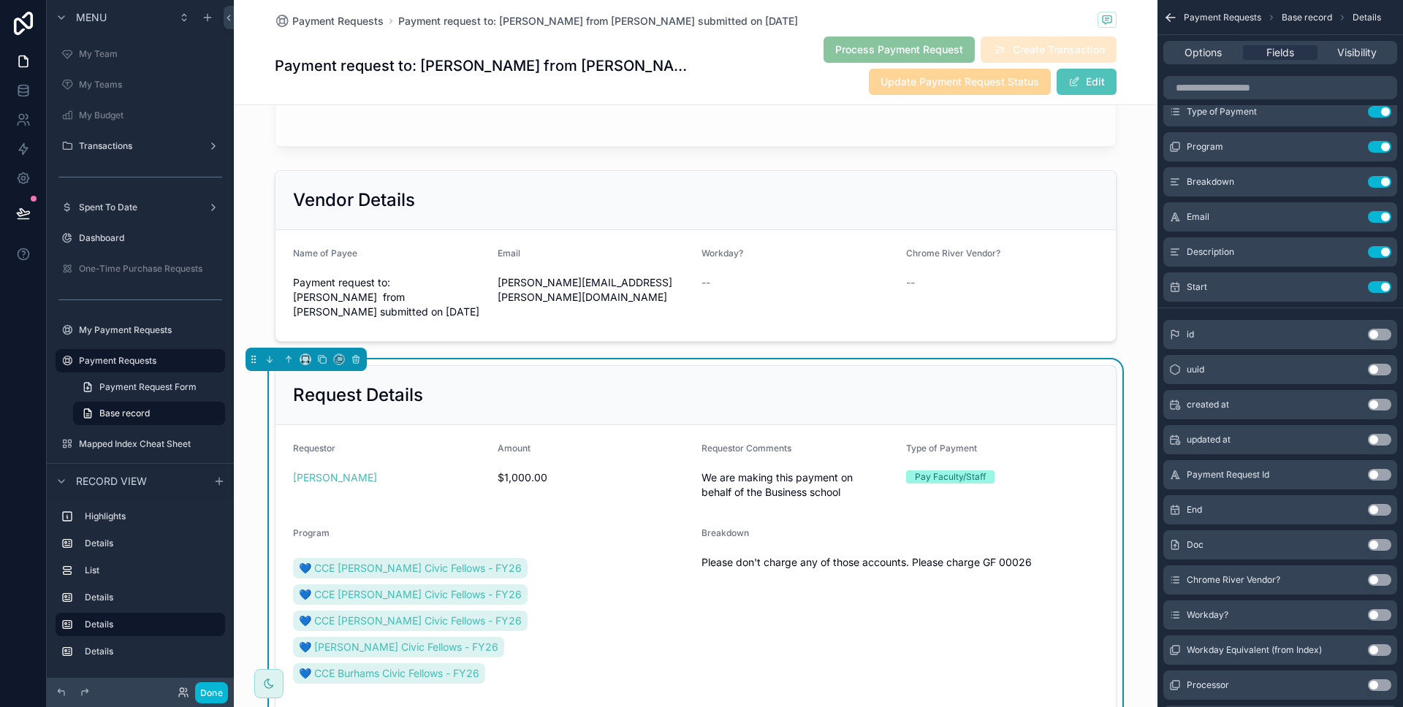
click at [1380, 502] on div "End Use setting" at bounding box center [1280, 509] width 234 height 29
click at [1381, 504] on button "Use setting" at bounding box center [1378, 510] width 23 height 12
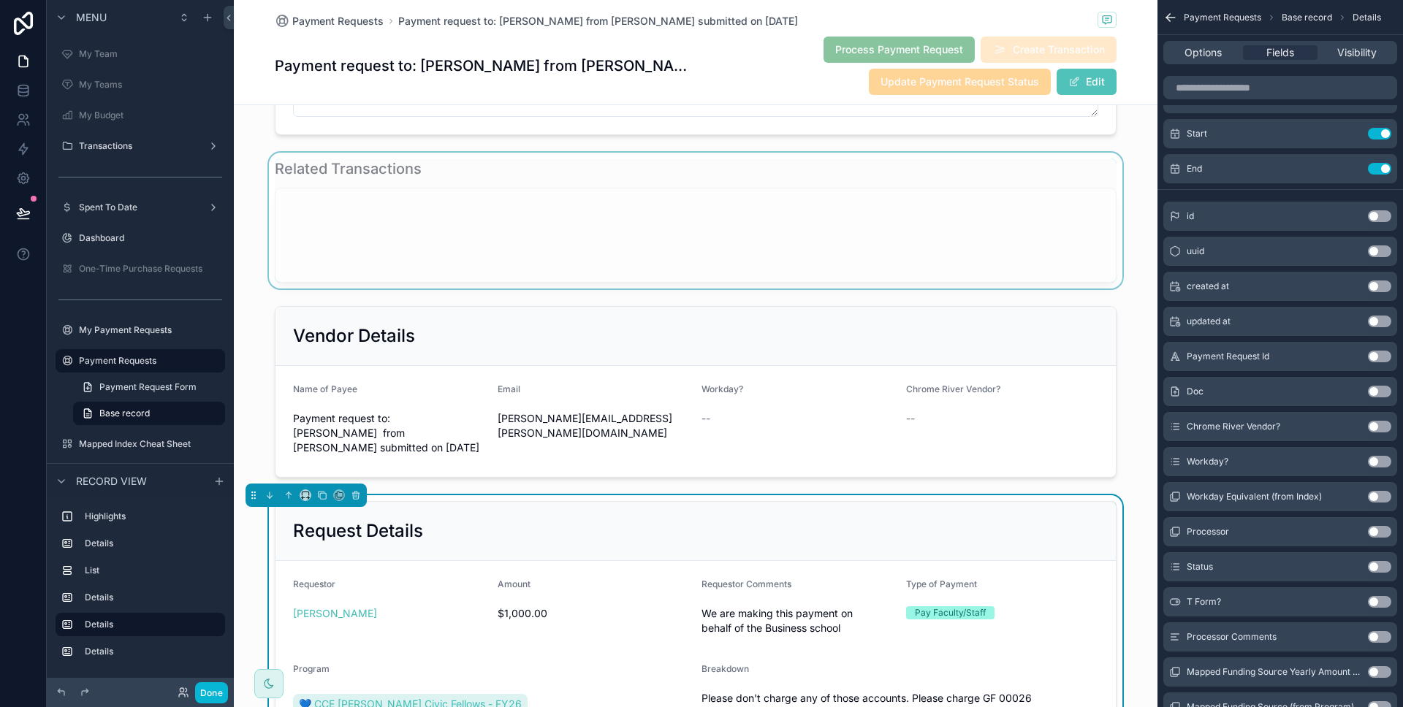
scroll to position [0, 0]
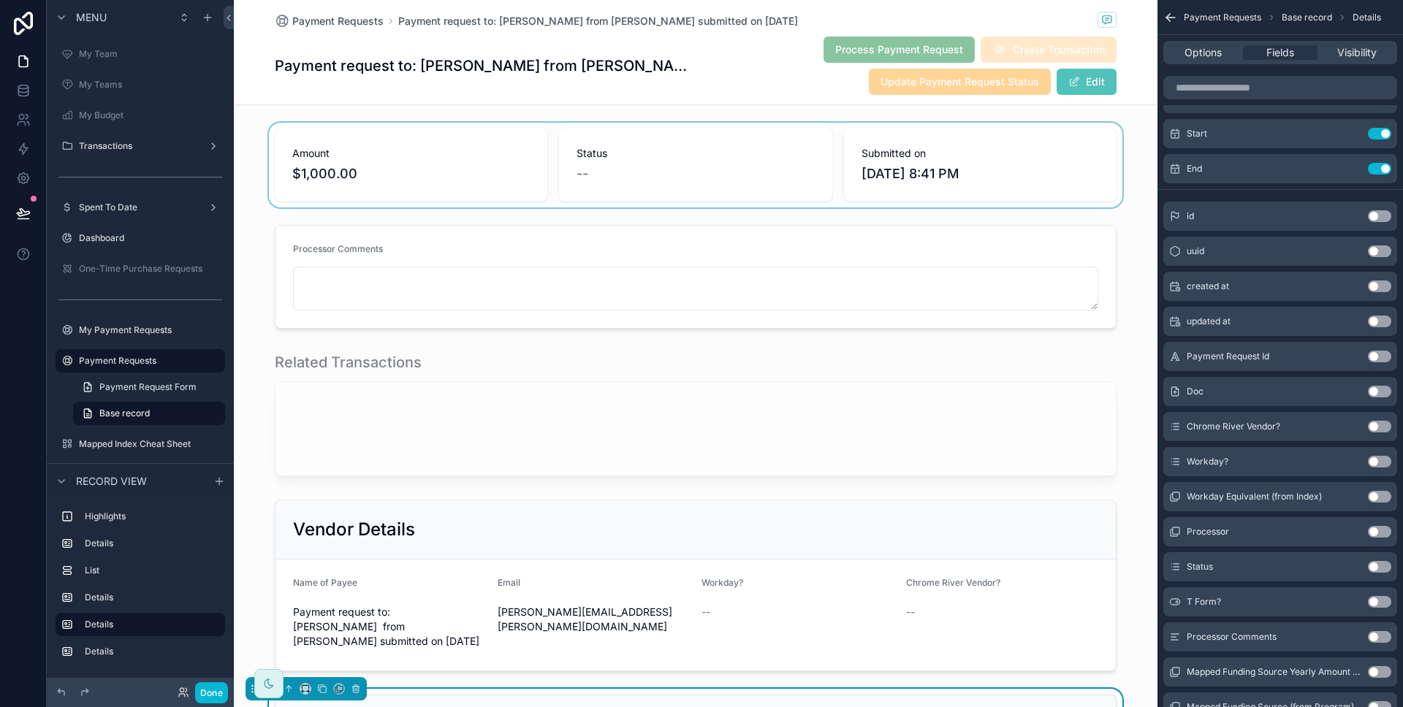
click at [826, 202] on div "scrollable content" at bounding box center [695, 165] width 923 height 85
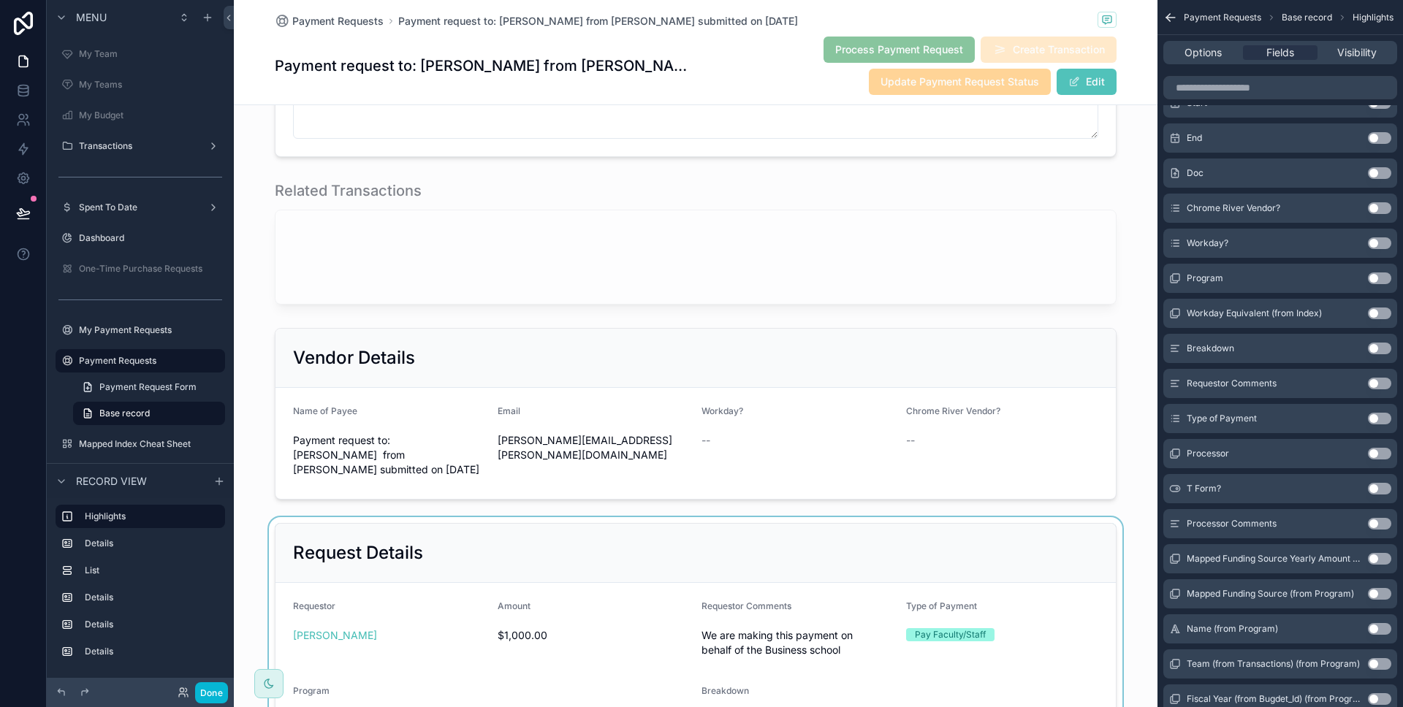
scroll to position [491, 0]
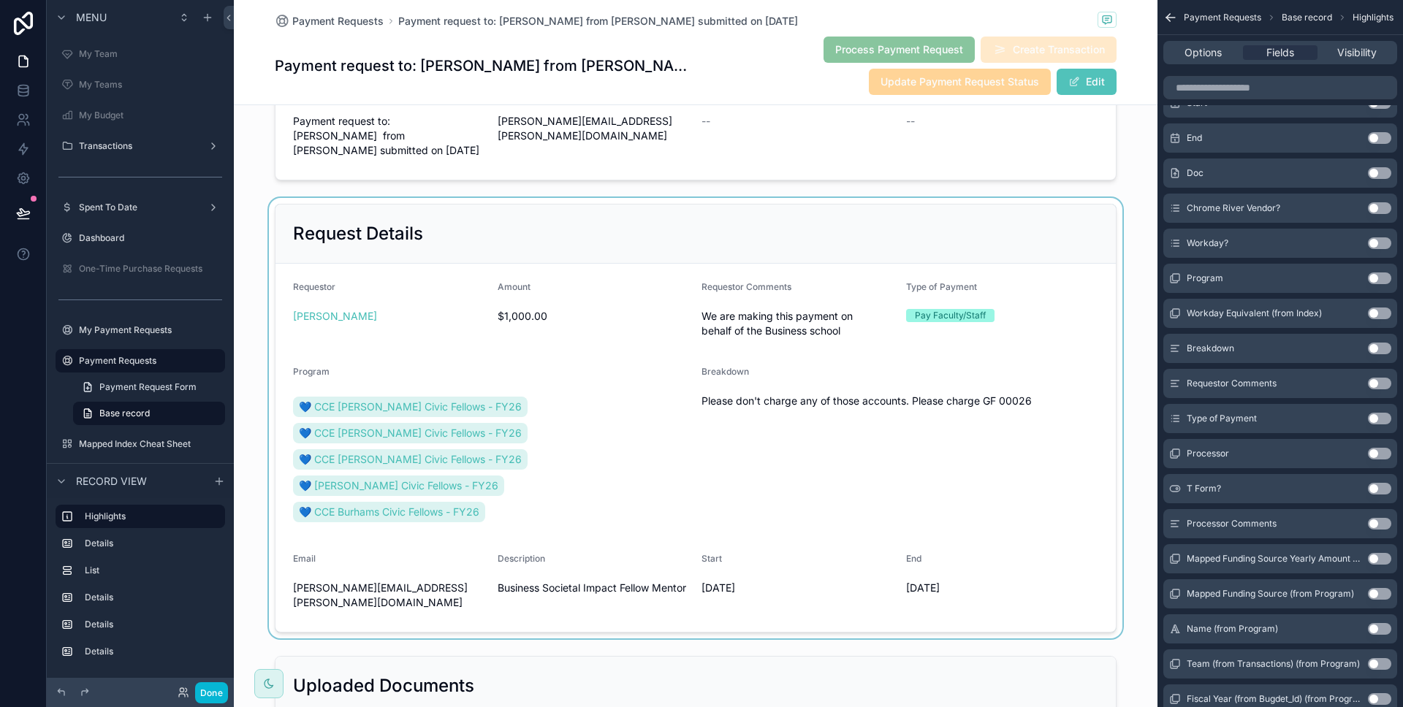
click at [1029, 358] on div "scrollable content" at bounding box center [695, 418] width 923 height 440
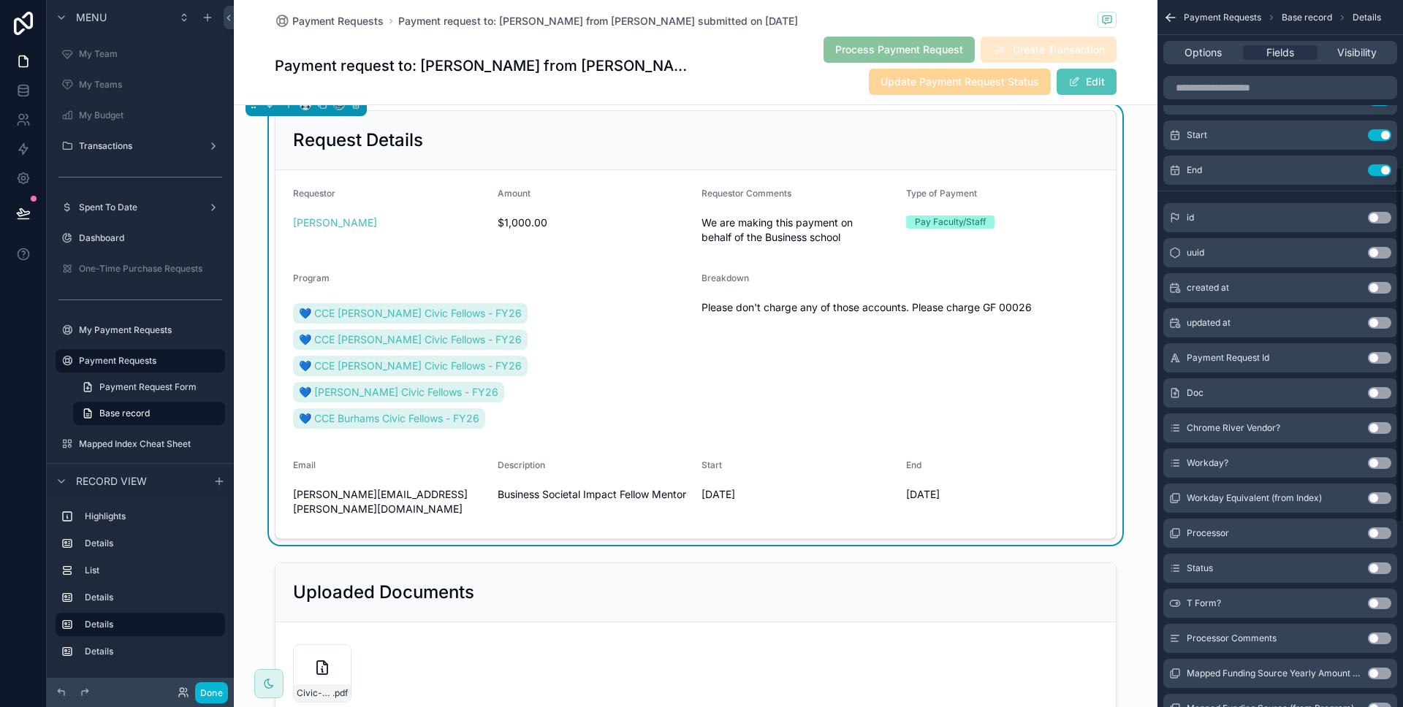
scroll to position [340, 0]
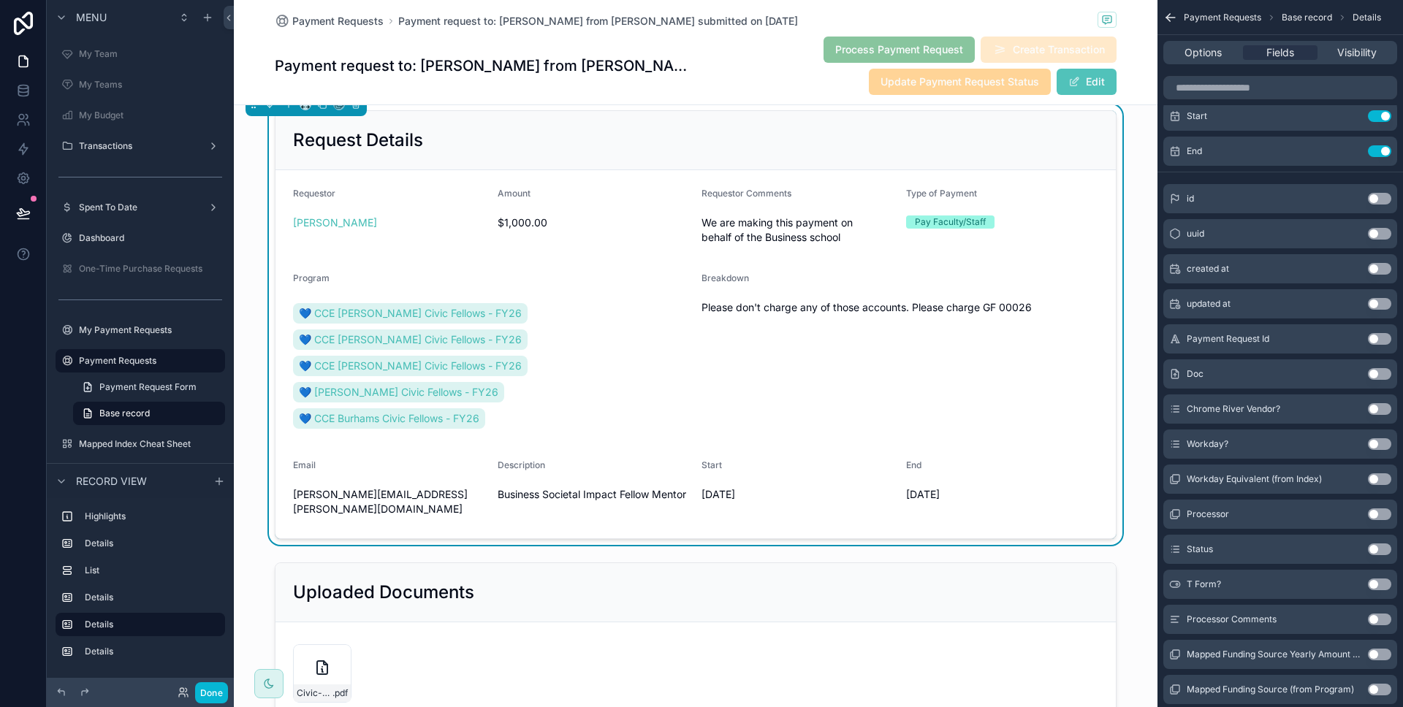
click at [1381, 517] on button "Use setting" at bounding box center [1378, 514] width 23 height 12
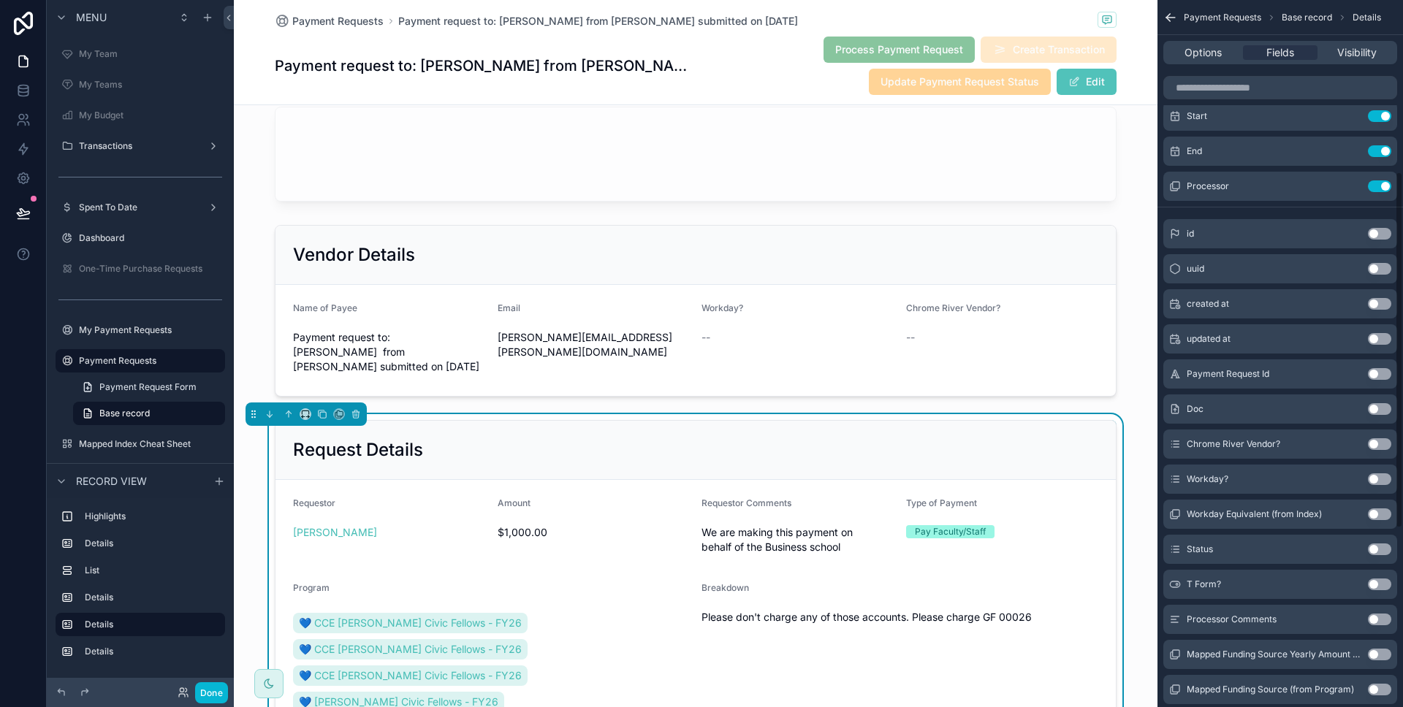
scroll to position [584, 0]
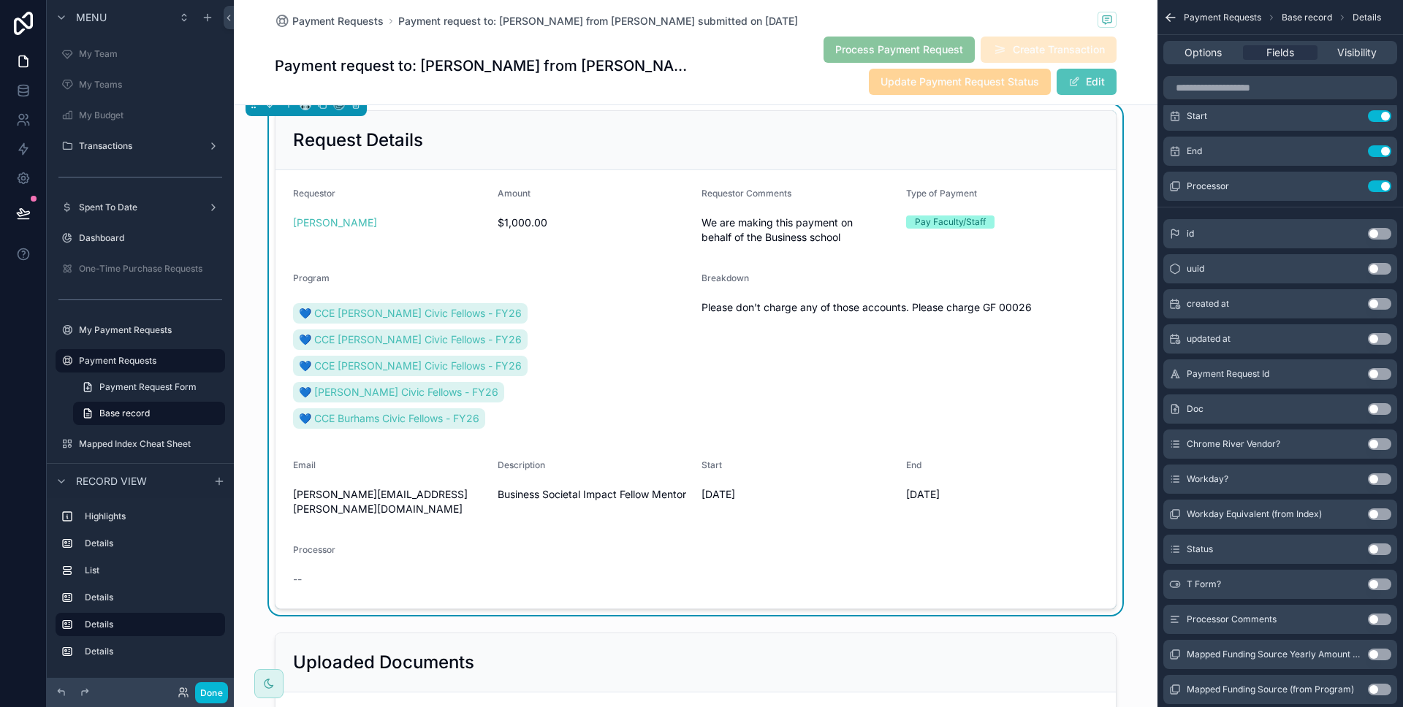
click at [1373, 621] on button "Use setting" at bounding box center [1378, 620] width 23 height 12
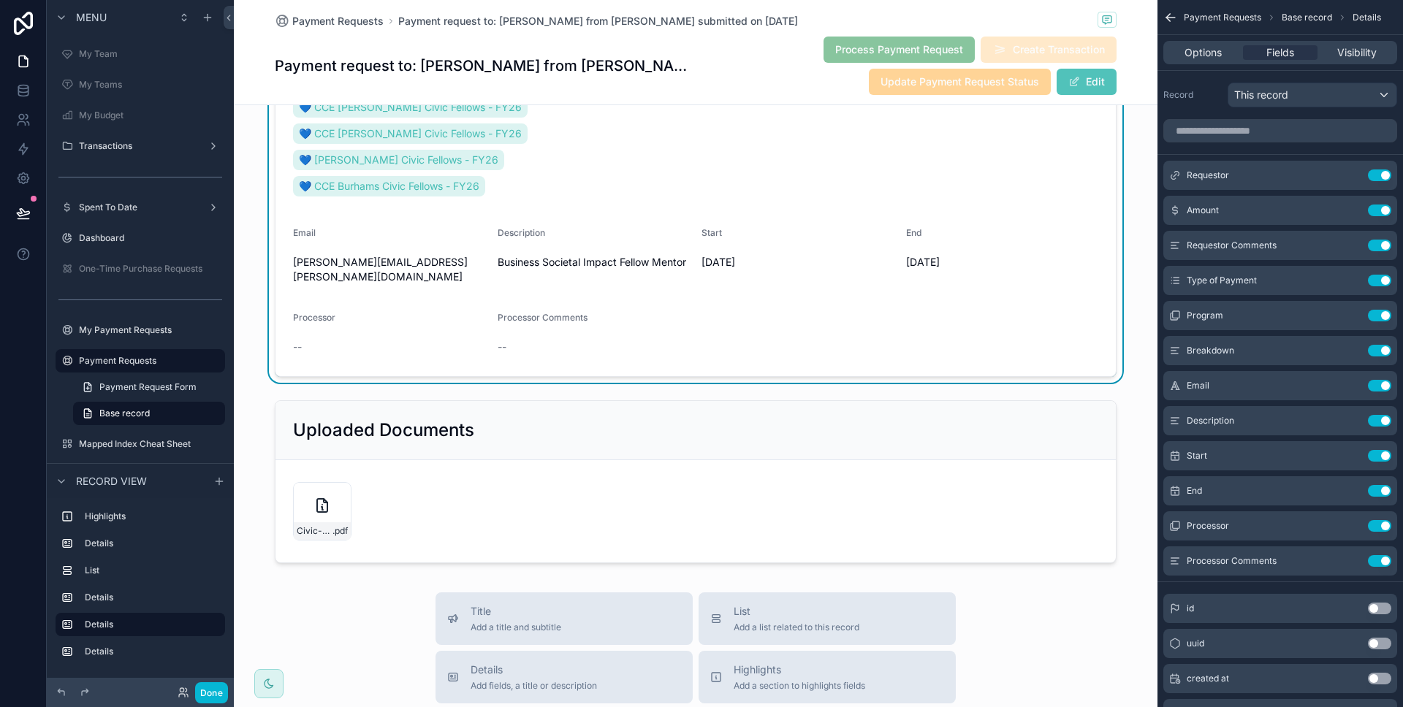
scroll to position [724, 0]
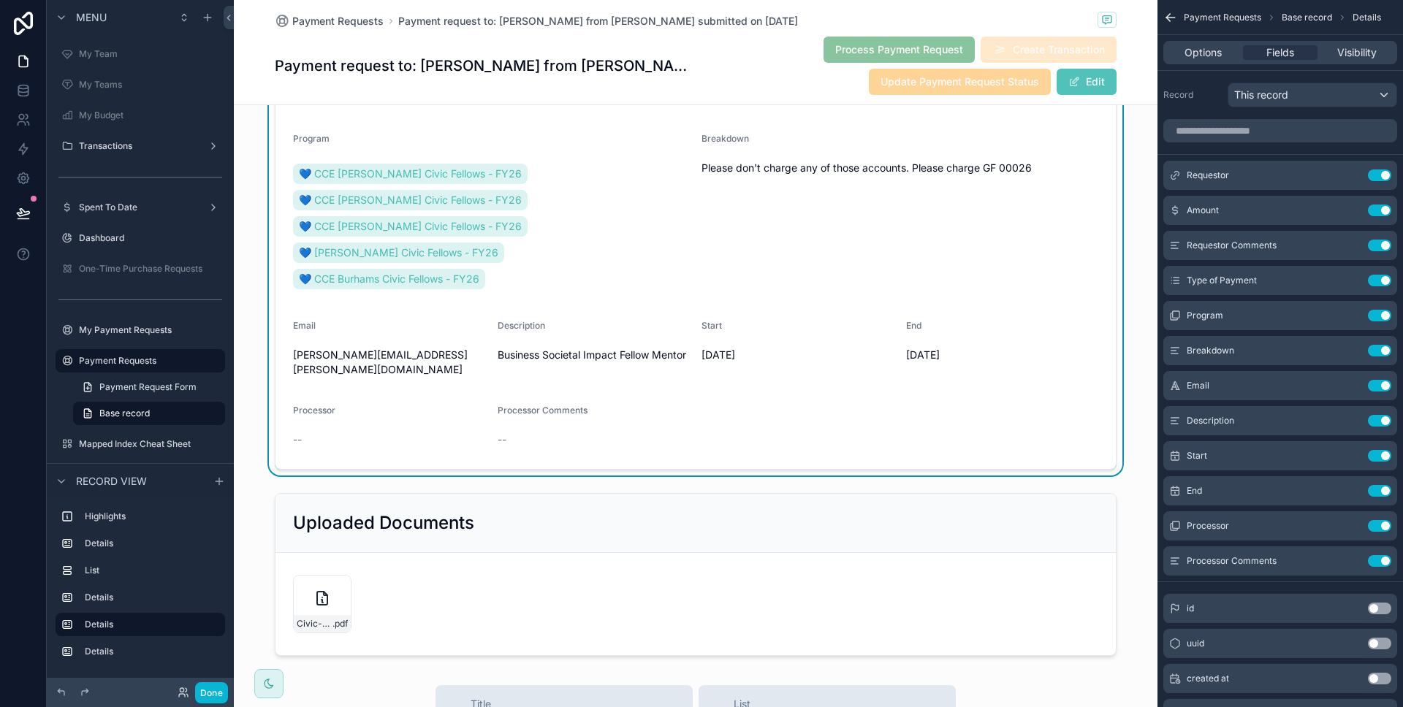
click at [882, 382] on form "Requestor Derek Miller Amount $1,000.00 Requestor Comments We are making this p…" at bounding box center [695, 250] width 840 height 438
click at [1386, 530] on button "Use setting" at bounding box center [1378, 526] width 23 height 12
drag, startPoint x: 1386, startPoint y: 530, endPoint x: 1216, endPoint y: 491, distance: 173.8
click at [1386, 530] on button "Use setting" at bounding box center [1378, 526] width 23 height 12
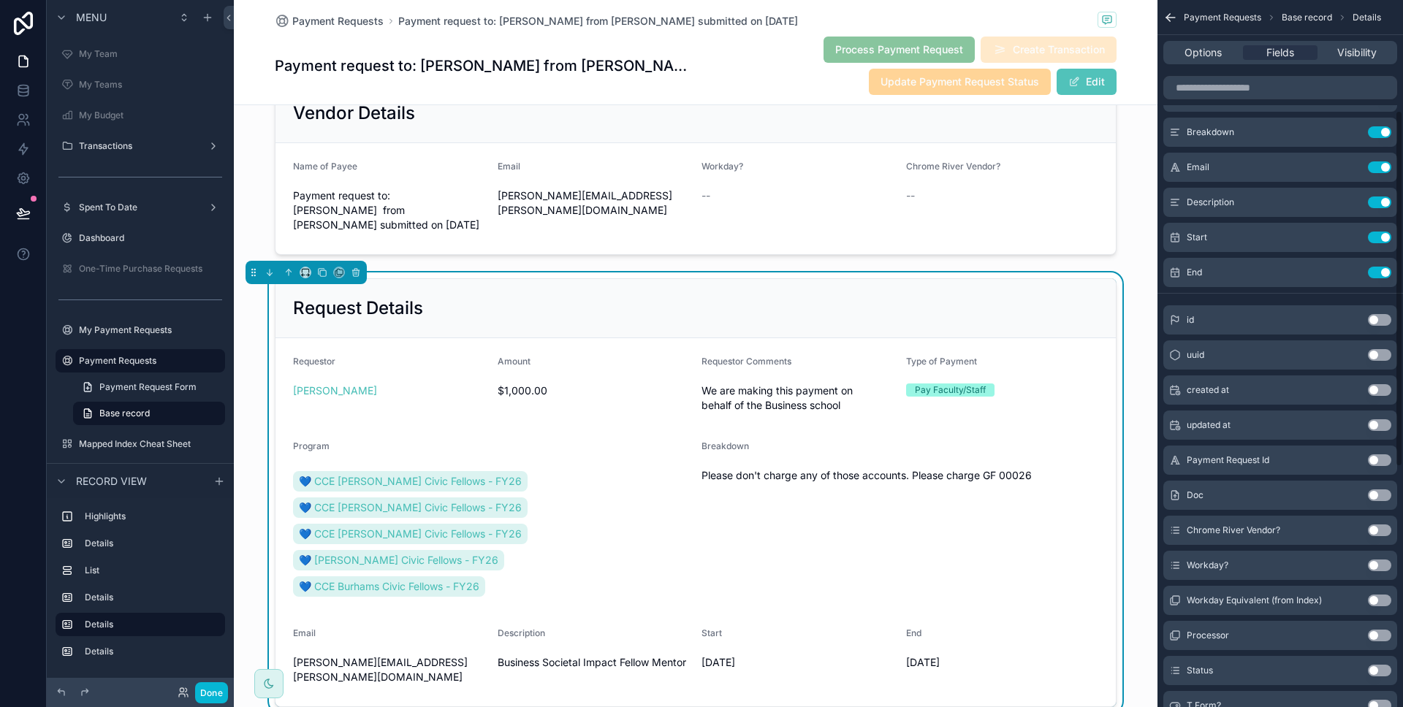
scroll to position [426, 0]
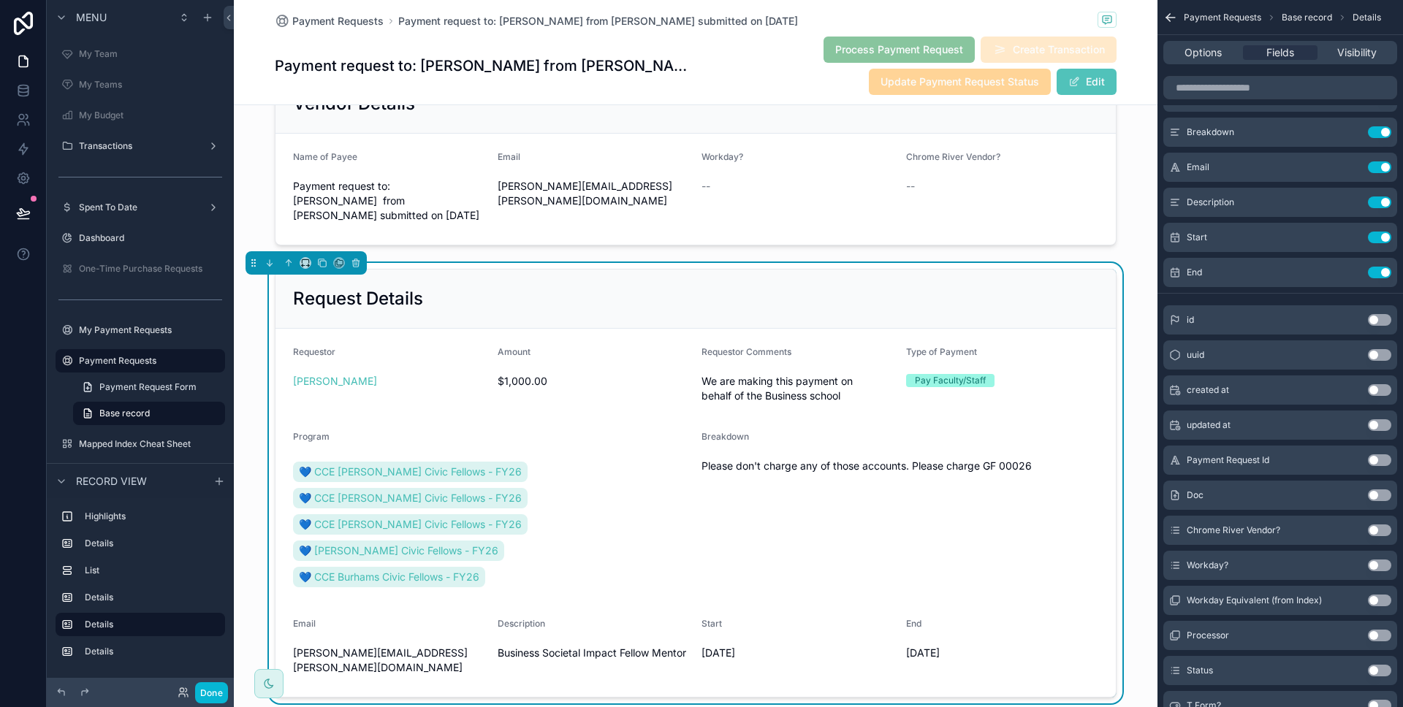
click at [1375, 527] on button "Use setting" at bounding box center [1378, 530] width 23 height 12
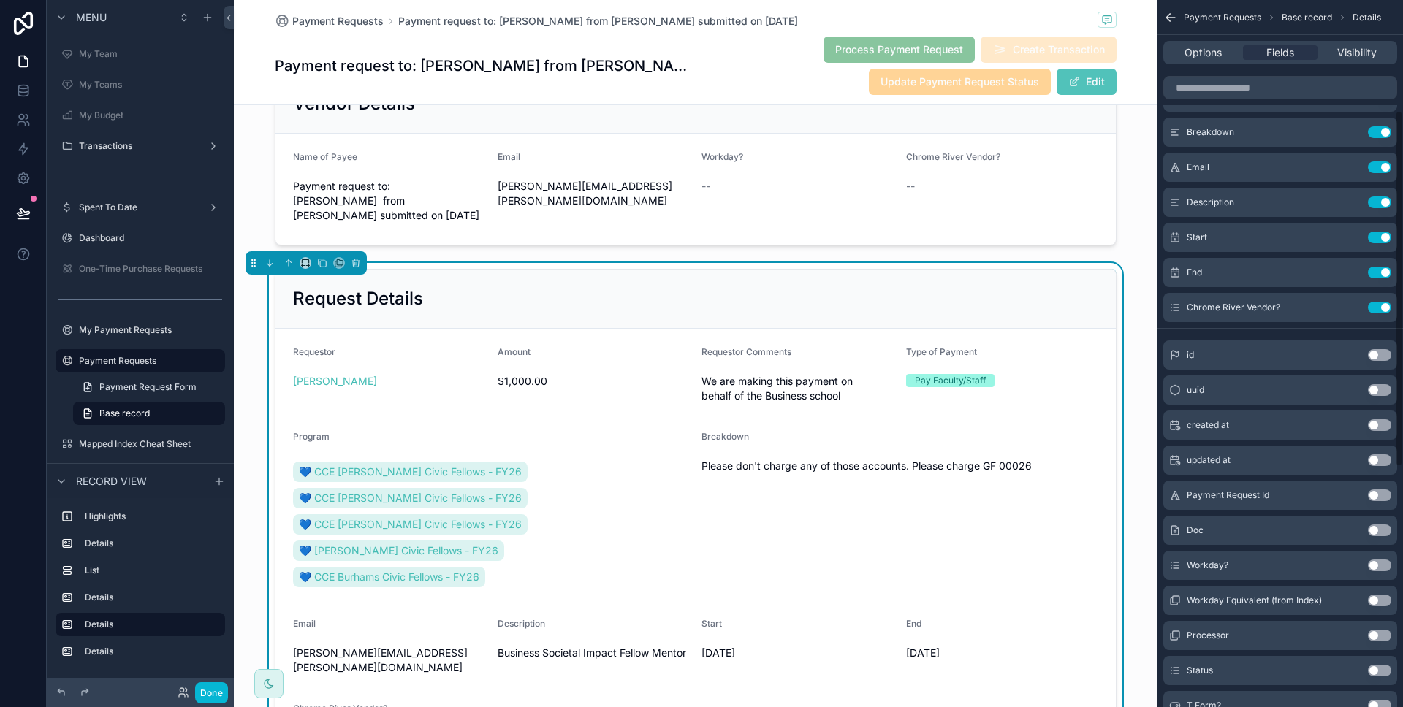
click at [1377, 530] on button "Use setting" at bounding box center [1378, 530] width 23 height 12
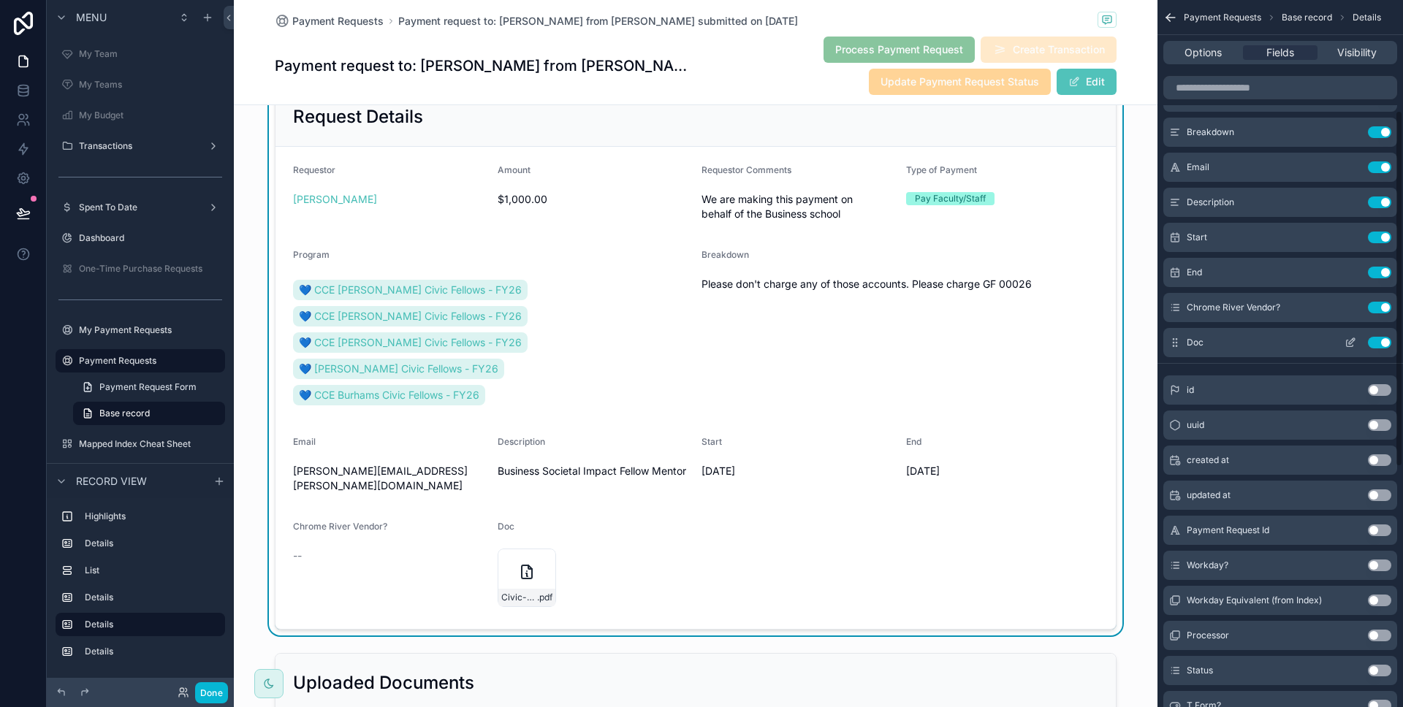
click at [1386, 340] on button "Use setting" at bounding box center [1378, 343] width 23 height 12
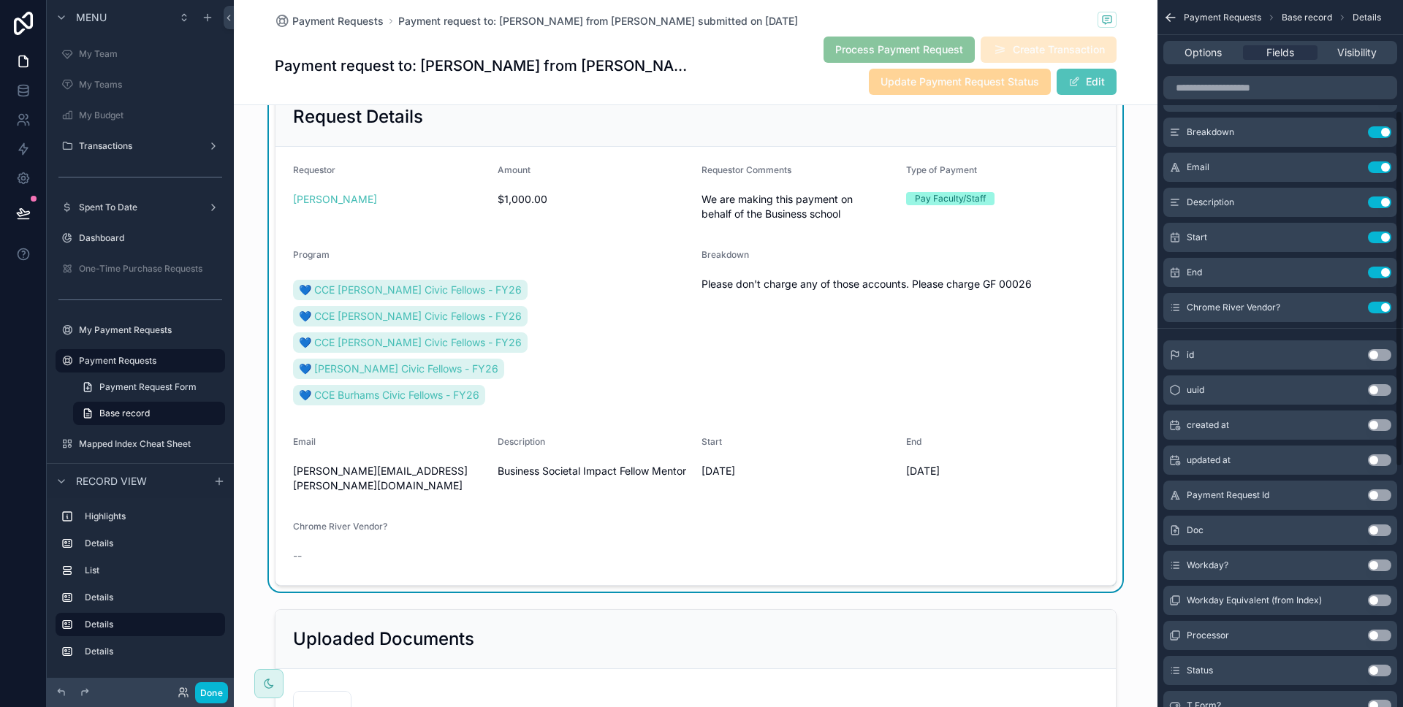
scroll to position [247, 0]
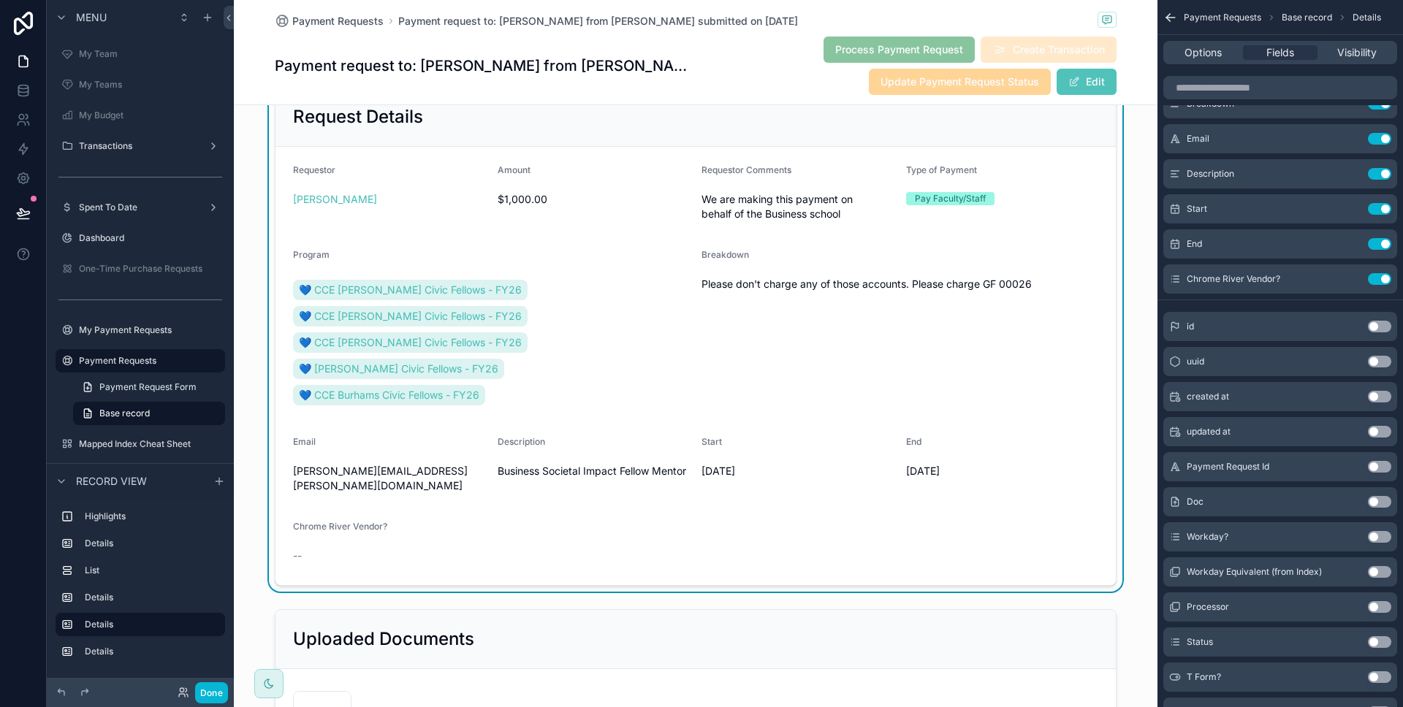
click at [1380, 537] on button "Use setting" at bounding box center [1378, 537] width 23 height 12
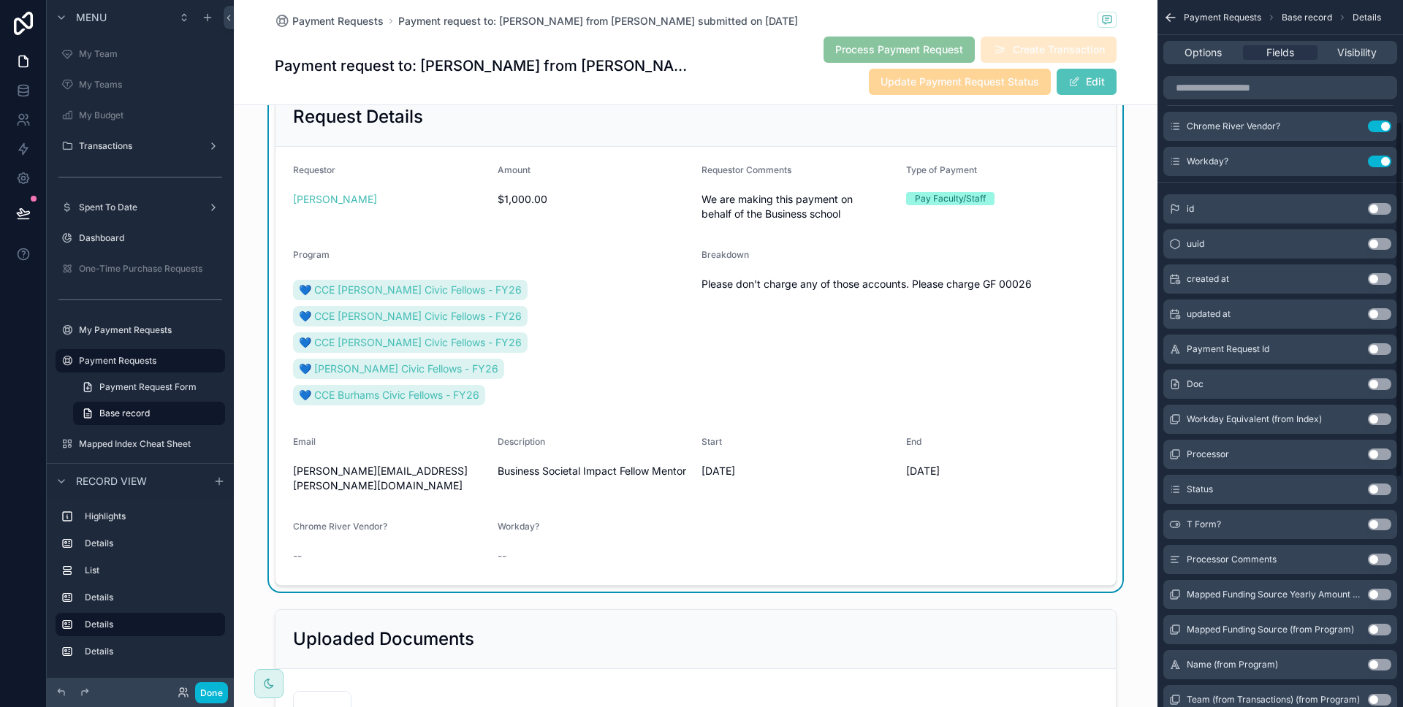
scroll to position [0, 0]
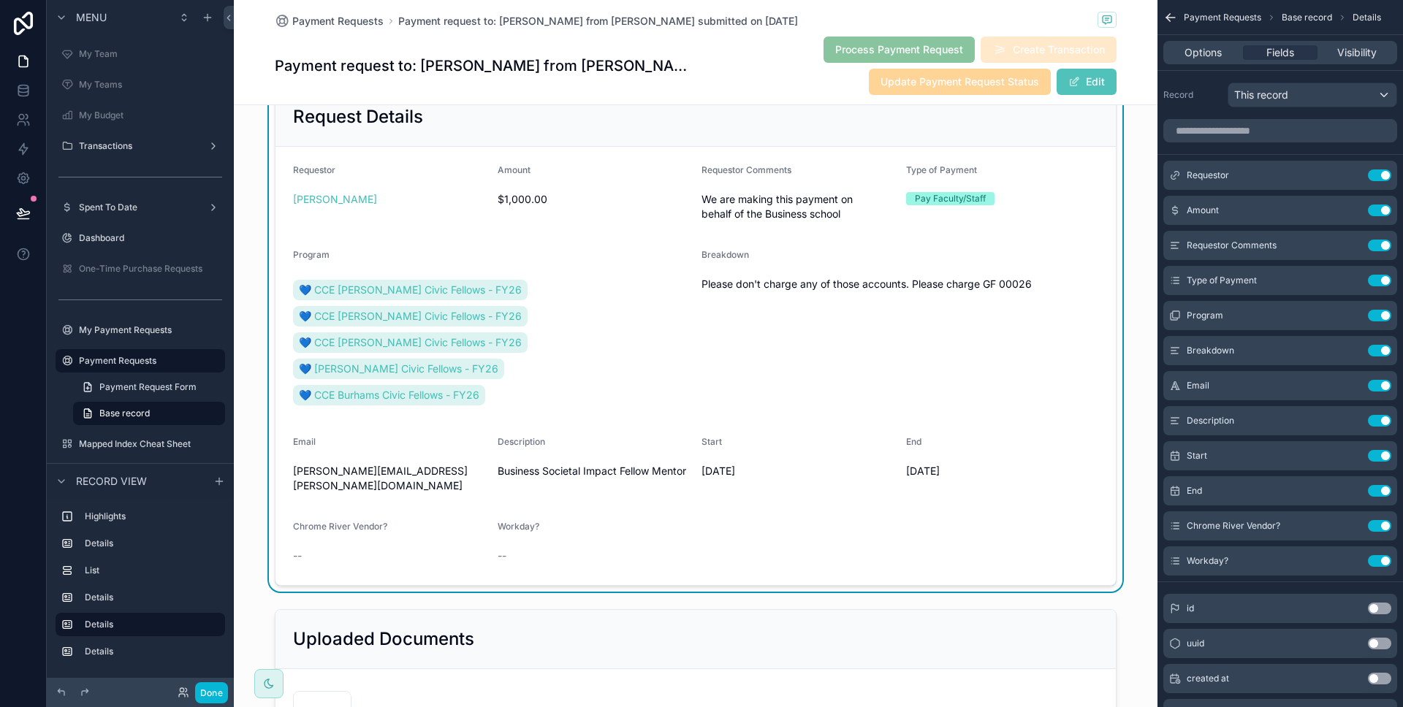
click at [227, 685] on div "Done" at bounding box center [198, 692] width 58 height 21
click at [224, 687] on button "Done" at bounding box center [211, 692] width 33 height 21
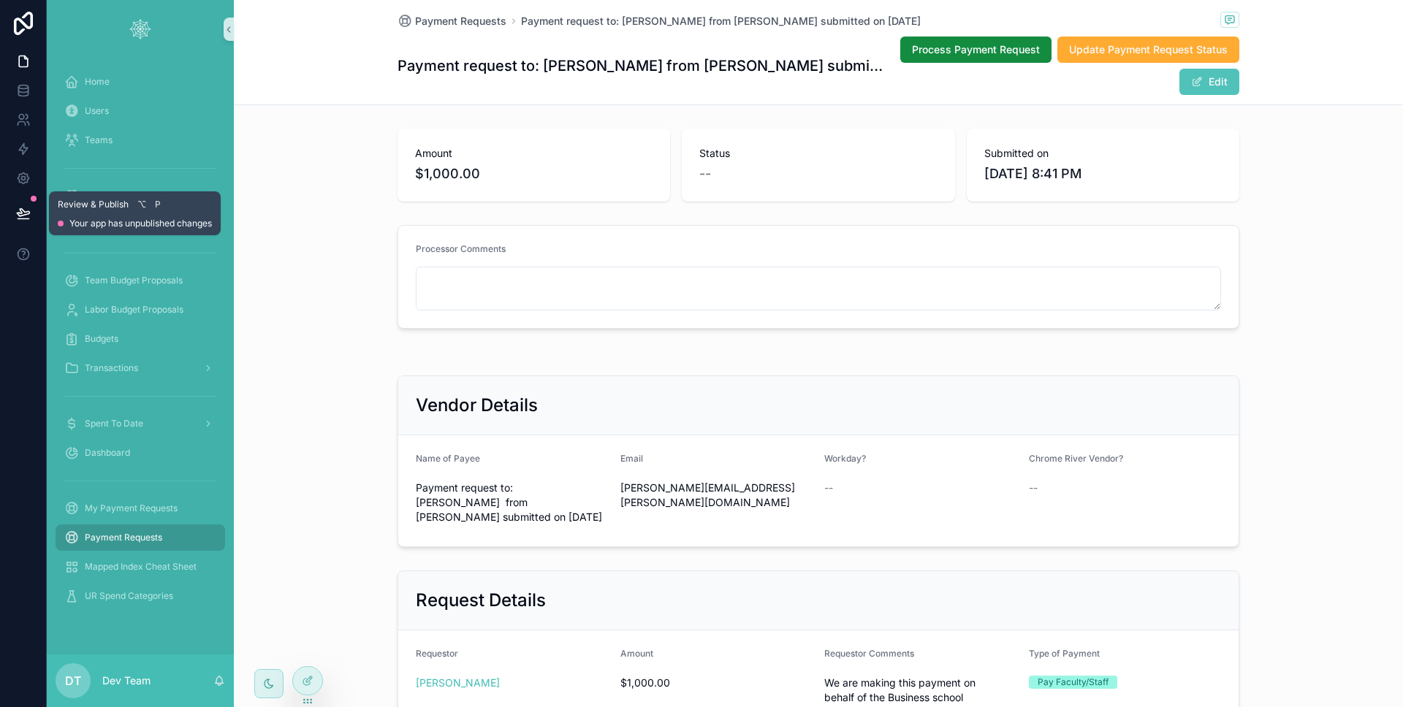
click at [21, 213] on icon at bounding box center [23, 212] width 12 height 7
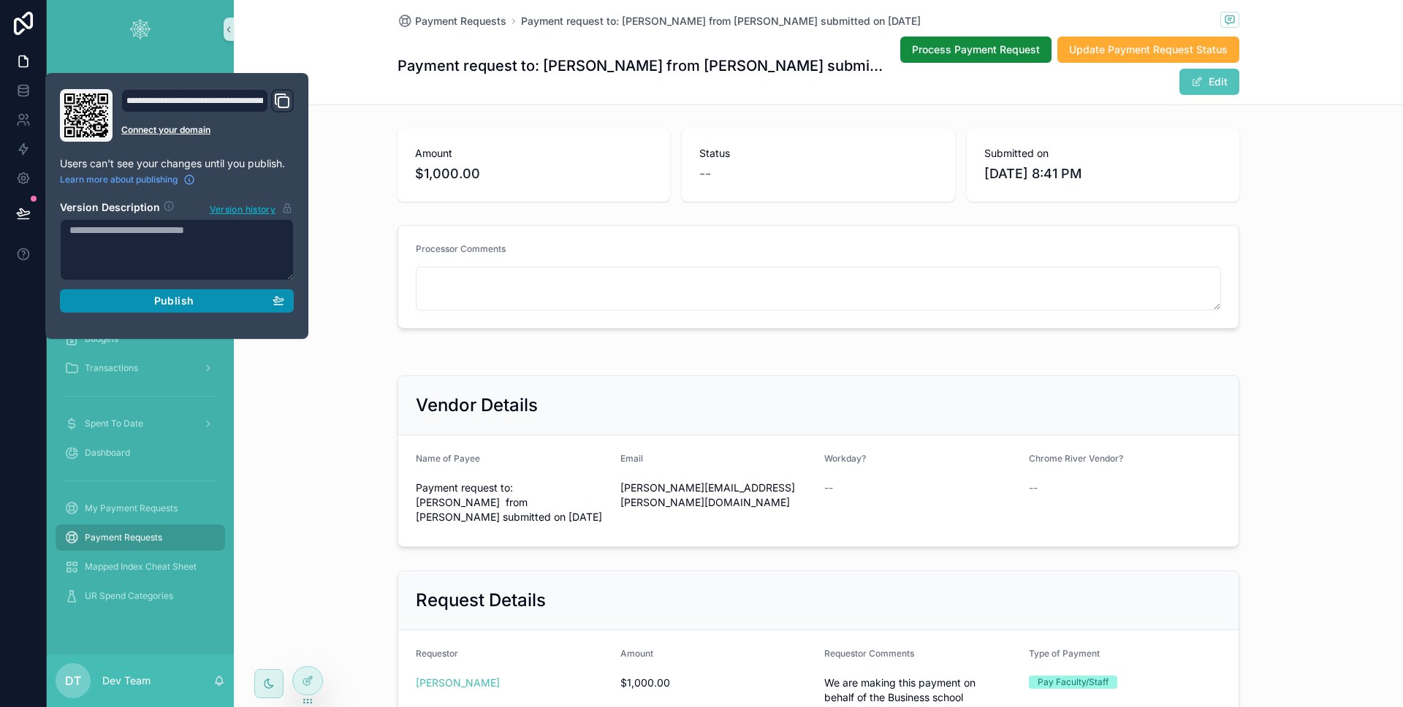
click at [137, 295] on div "Publish" at bounding box center [176, 300] width 215 height 13
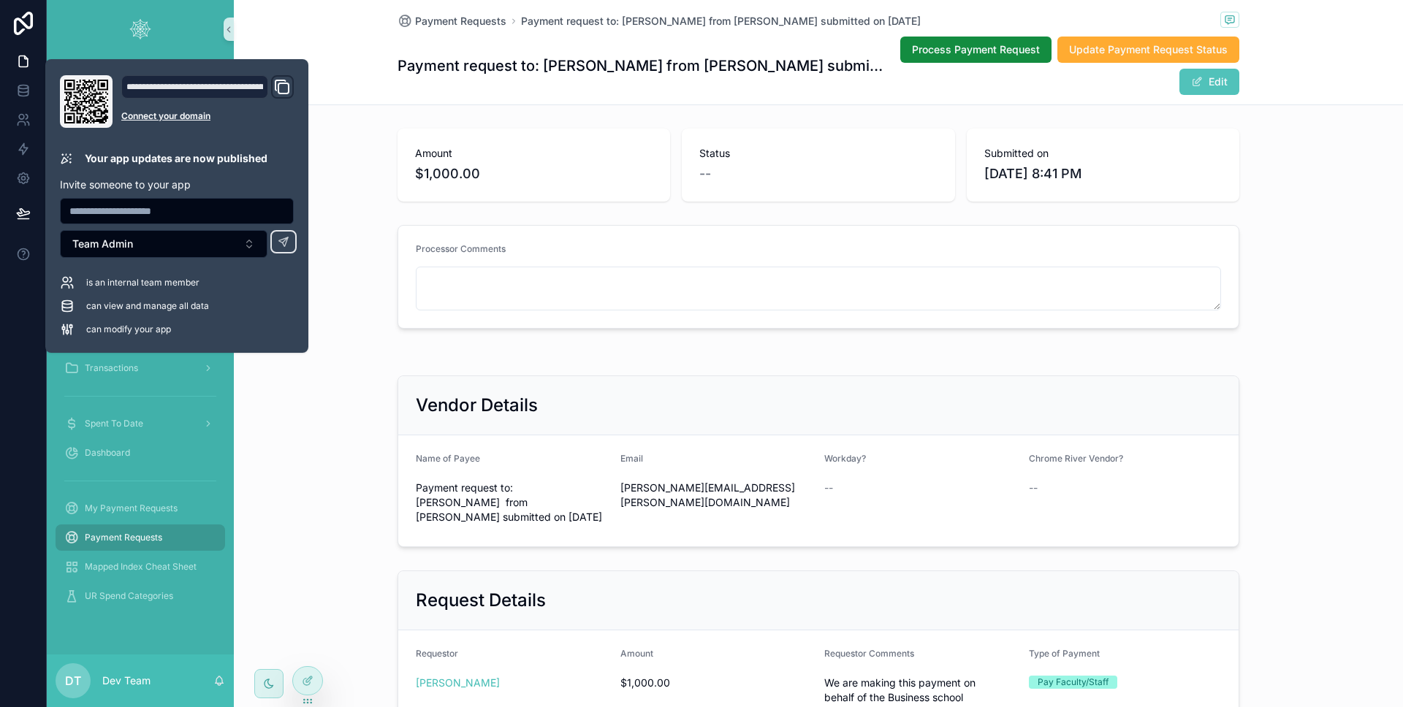
click at [533, 251] on div "Processor Comments" at bounding box center [818, 252] width 805 height 18
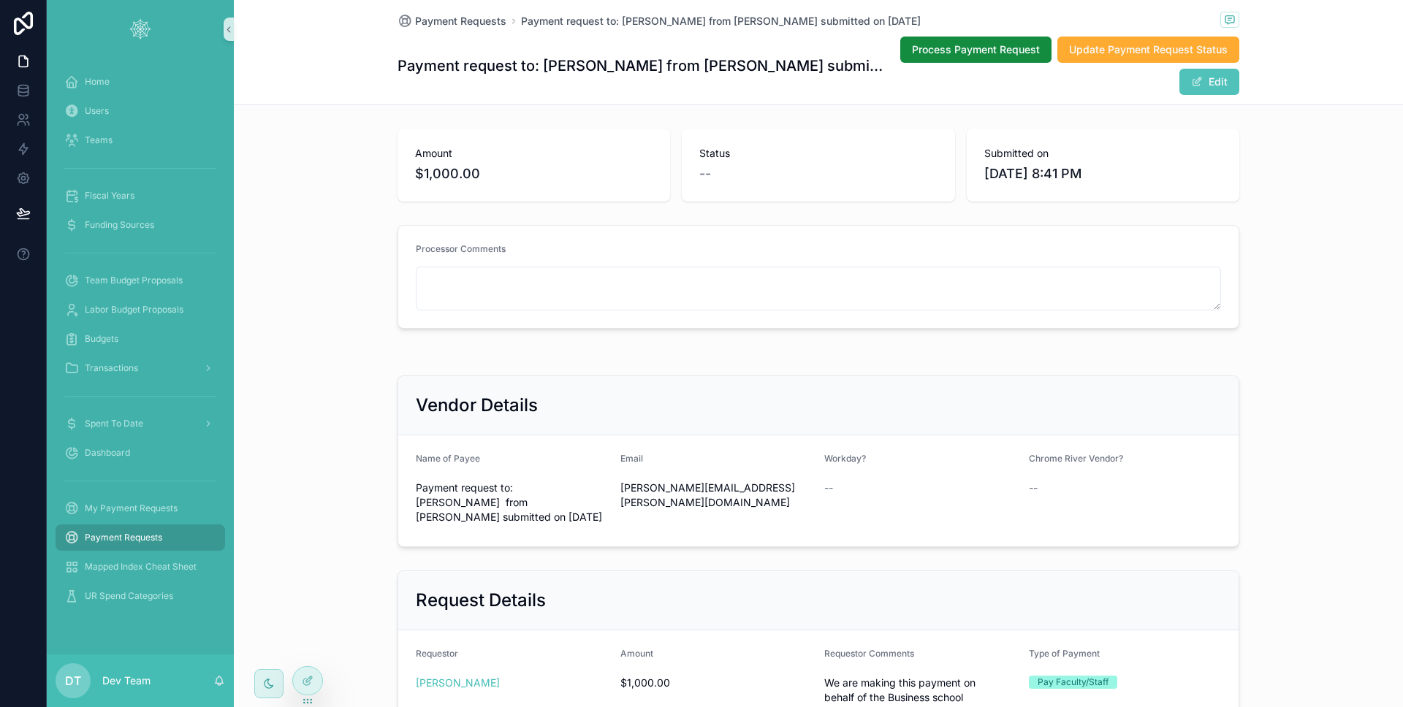
click at [533, 251] on div "Processor Comments" at bounding box center [818, 252] width 805 height 18
click at [313, 671] on div at bounding box center [307, 681] width 29 height 28
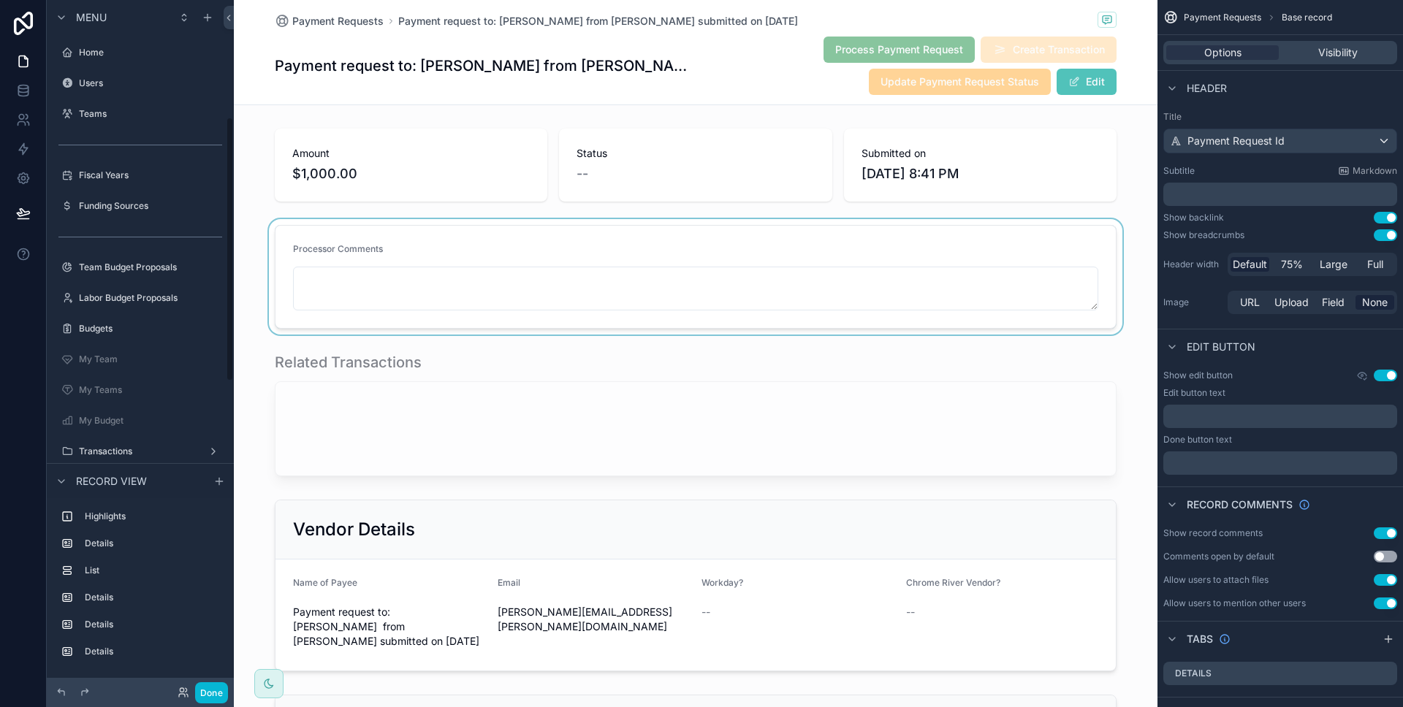
scroll to position [305, 0]
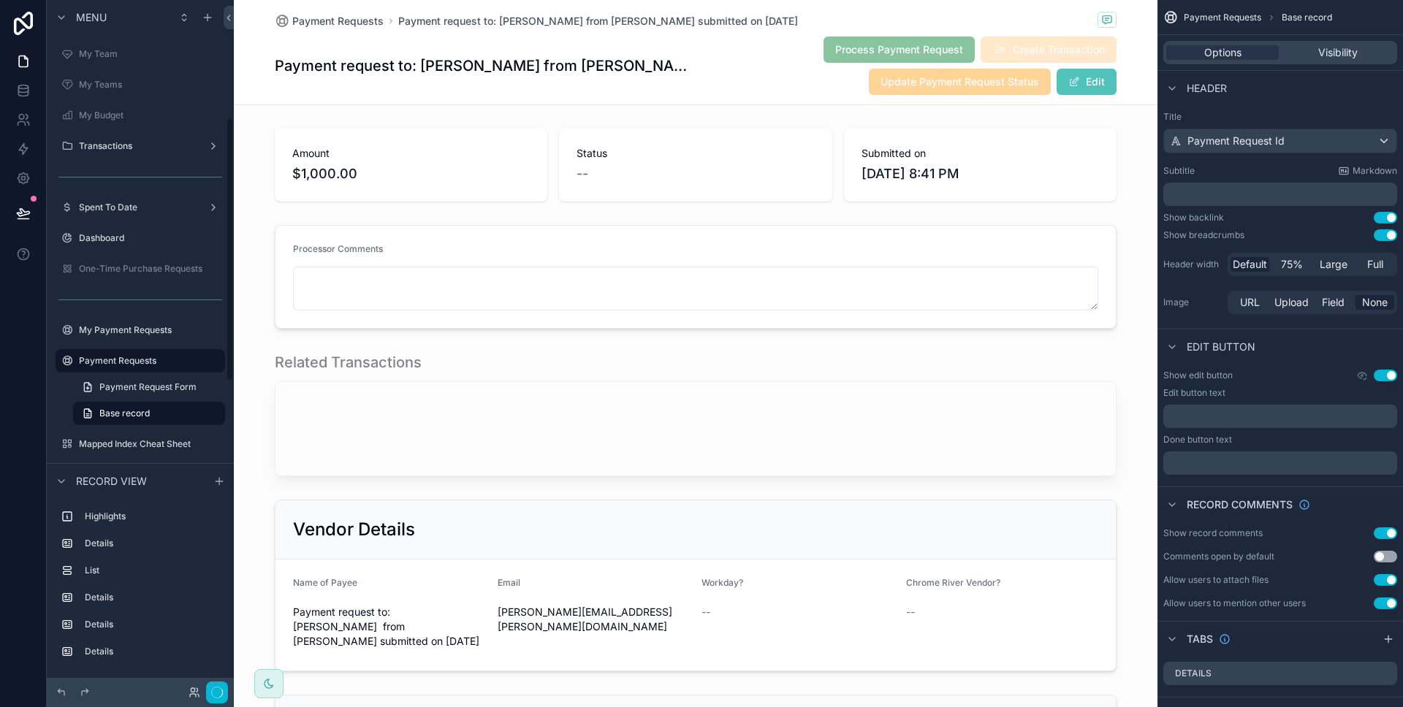
click at [576, 275] on div "scrollable content" at bounding box center [695, 276] width 923 height 115
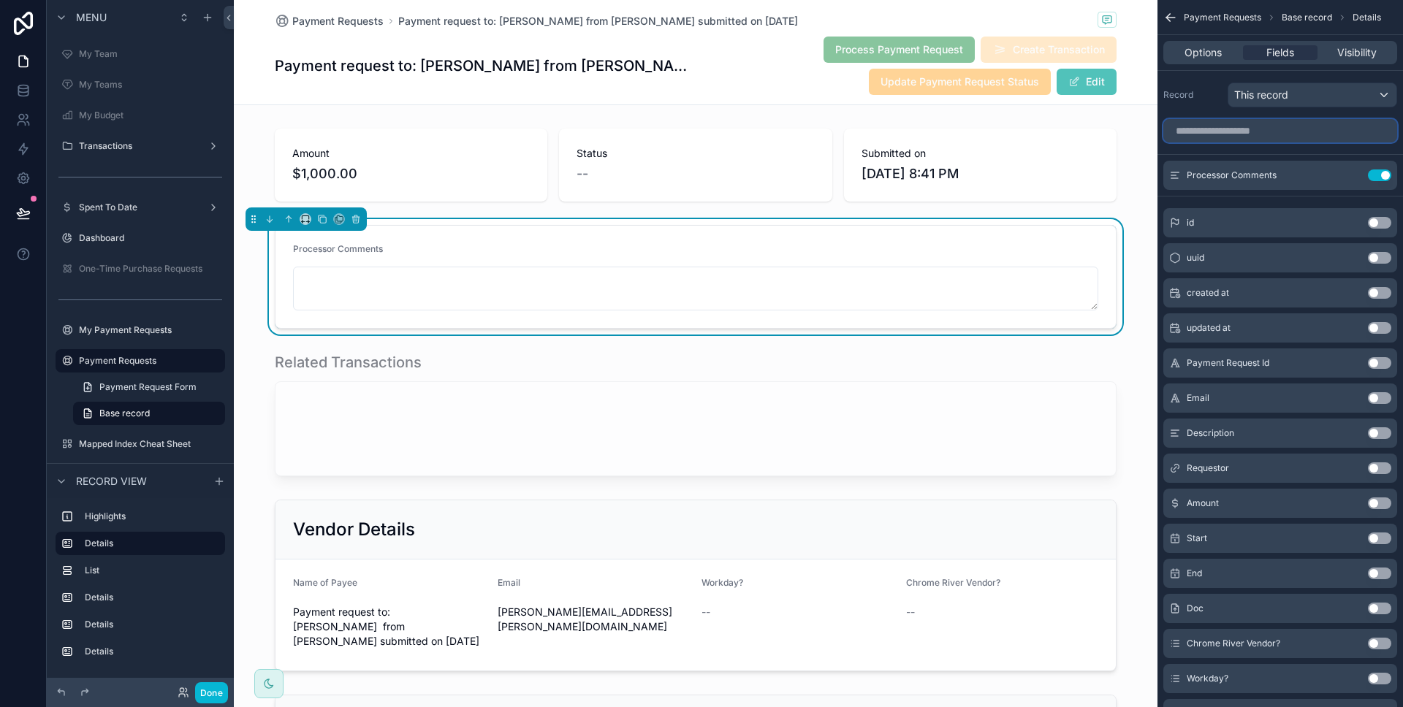
click at [1345, 133] on input "scrollable content" at bounding box center [1280, 130] width 234 height 23
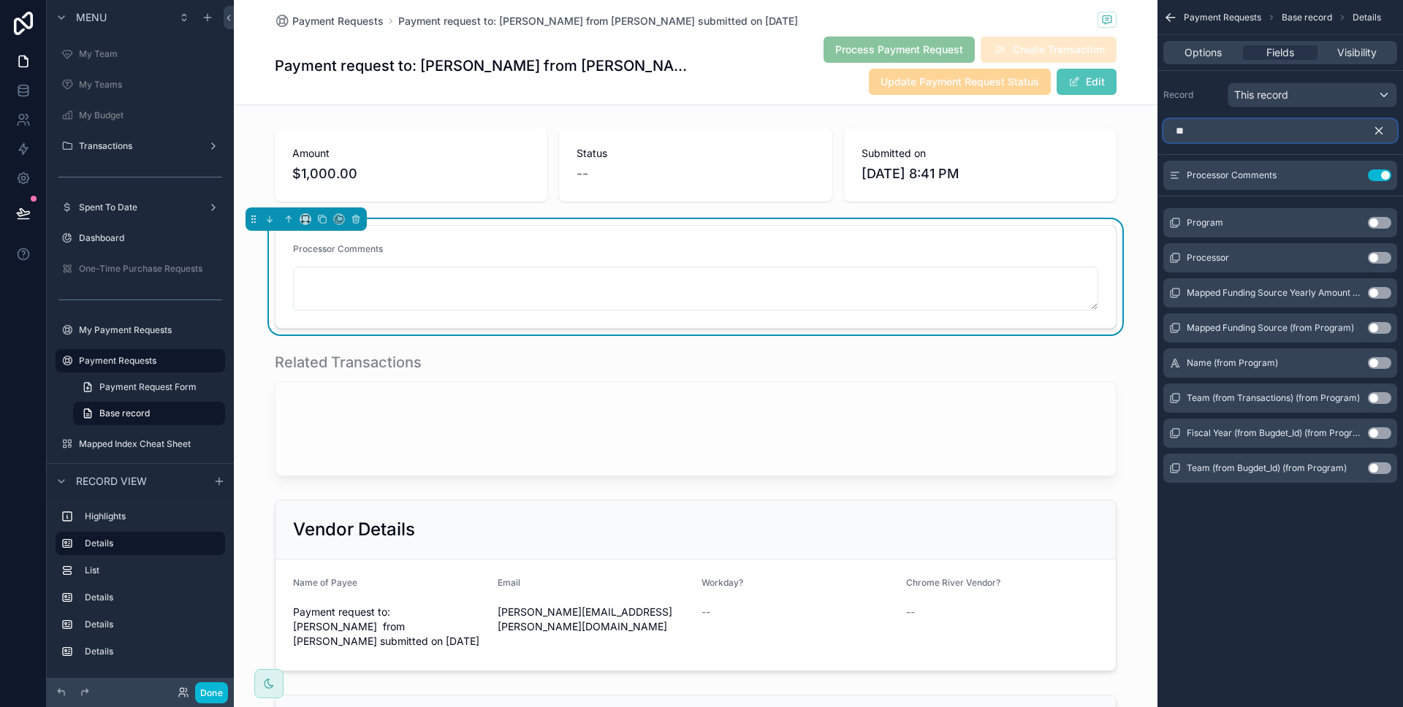
type input "**"
click at [1381, 258] on button "Use setting" at bounding box center [1378, 258] width 23 height 12
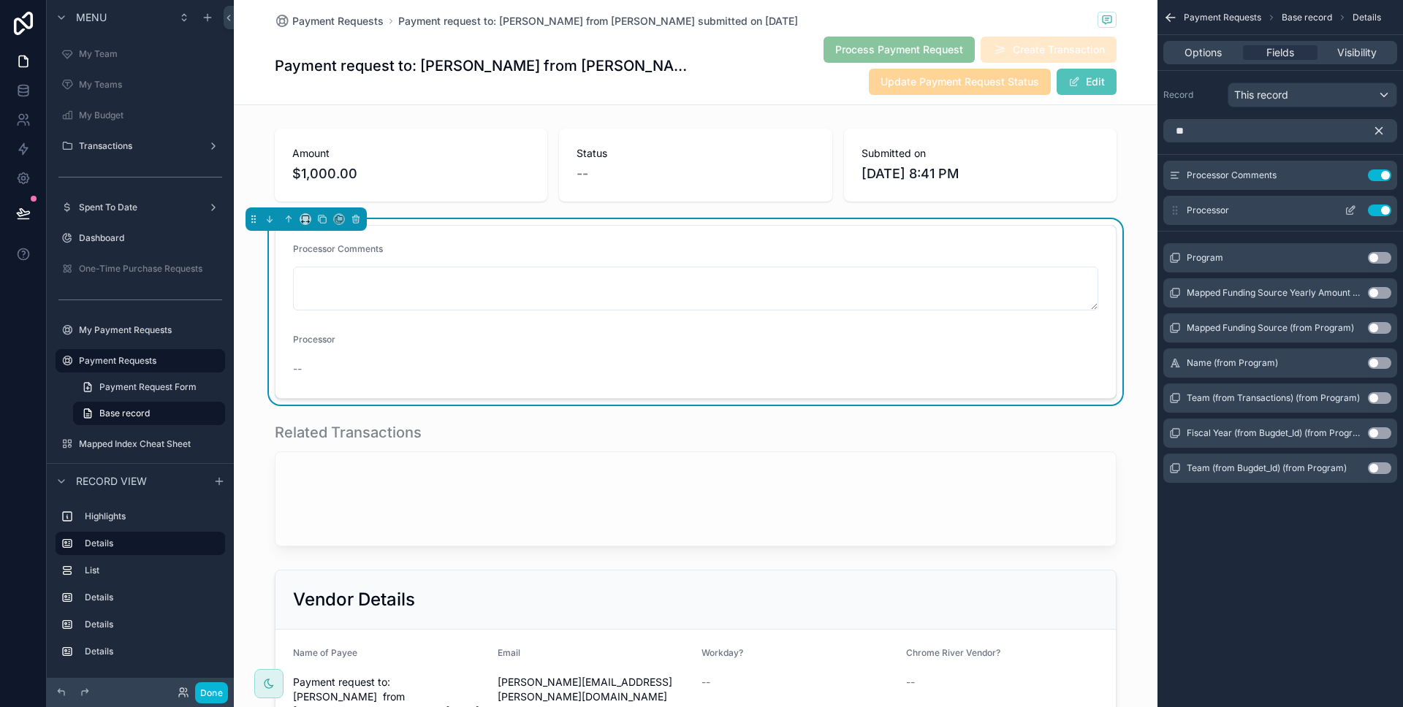
click at [1172, 217] on div "Processor Use setting" at bounding box center [1280, 210] width 234 height 29
drag, startPoint x: 1172, startPoint y: 217, endPoint x: 1172, endPoint y: 180, distance: 36.5
click at [1172, 180] on div "Processor Comments Use setting Processor Use setting" at bounding box center [1279, 193] width 245 height 64
drag, startPoint x: 1175, startPoint y: 207, endPoint x: 1178, endPoint y: 171, distance: 36.0
click at [1178, 169] on div "Processor Comments Use setting Processor Use setting" at bounding box center [1279, 193] width 245 height 64
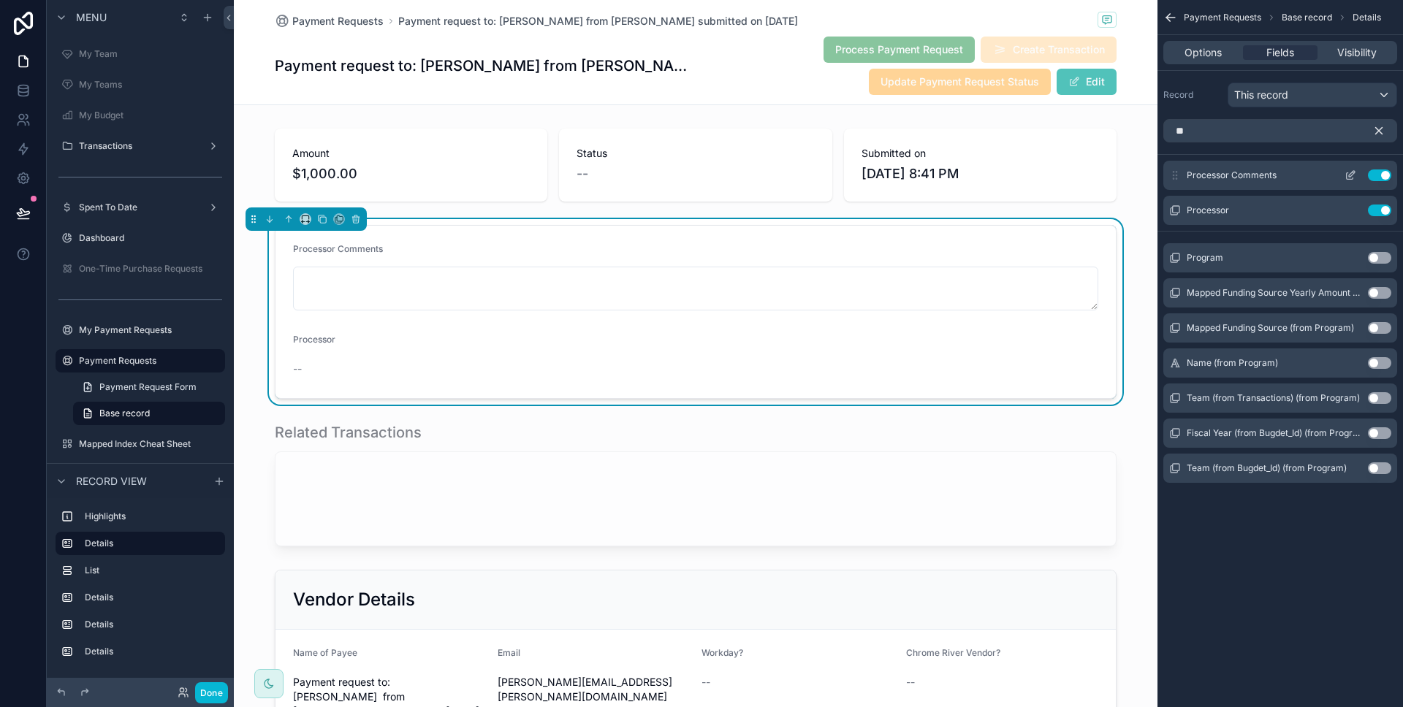
drag, startPoint x: 1174, startPoint y: 210, endPoint x: 1175, endPoint y: 185, distance: 24.9
click at [1175, 185] on div "Processor Comments Use setting Processor Use setting" at bounding box center [1279, 193] width 245 height 64
click at [1379, 135] on icon "scrollable content" at bounding box center [1378, 130] width 13 height 13
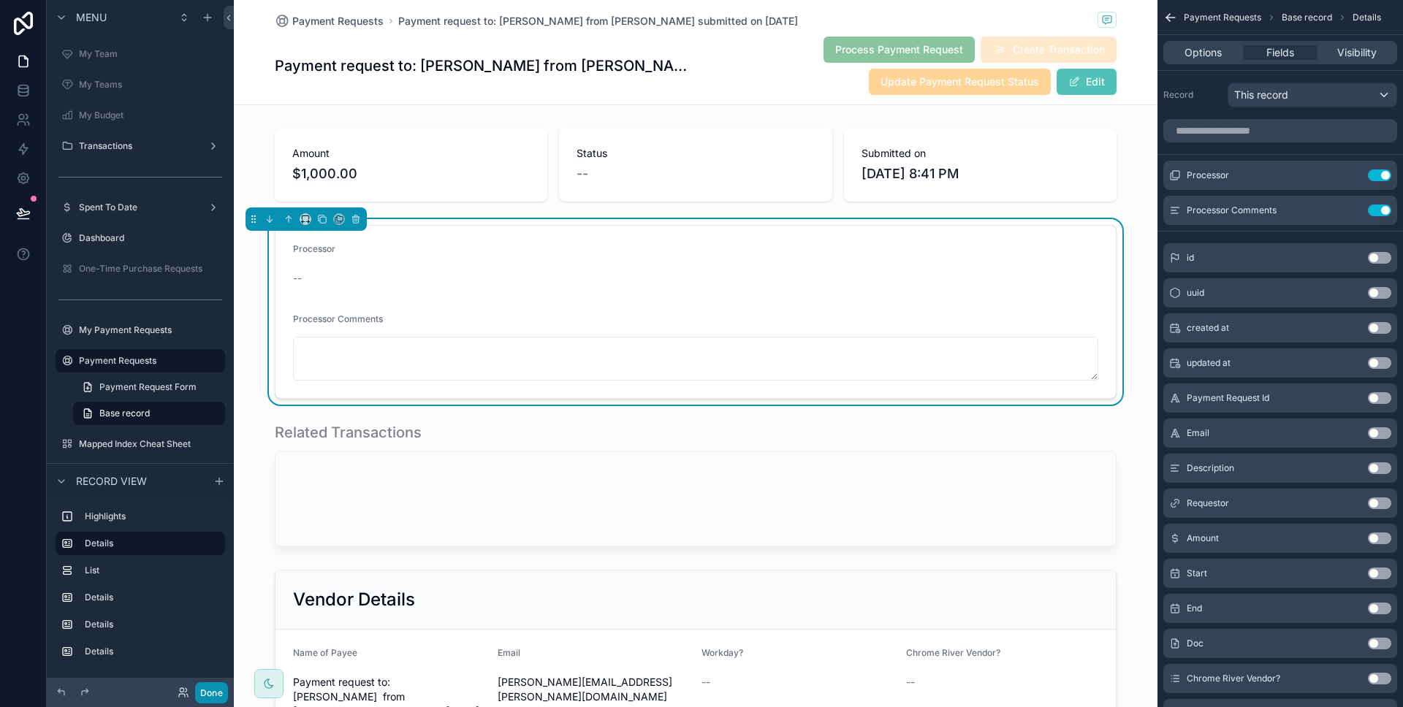
click at [207, 692] on button "Done" at bounding box center [211, 692] width 33 height 21
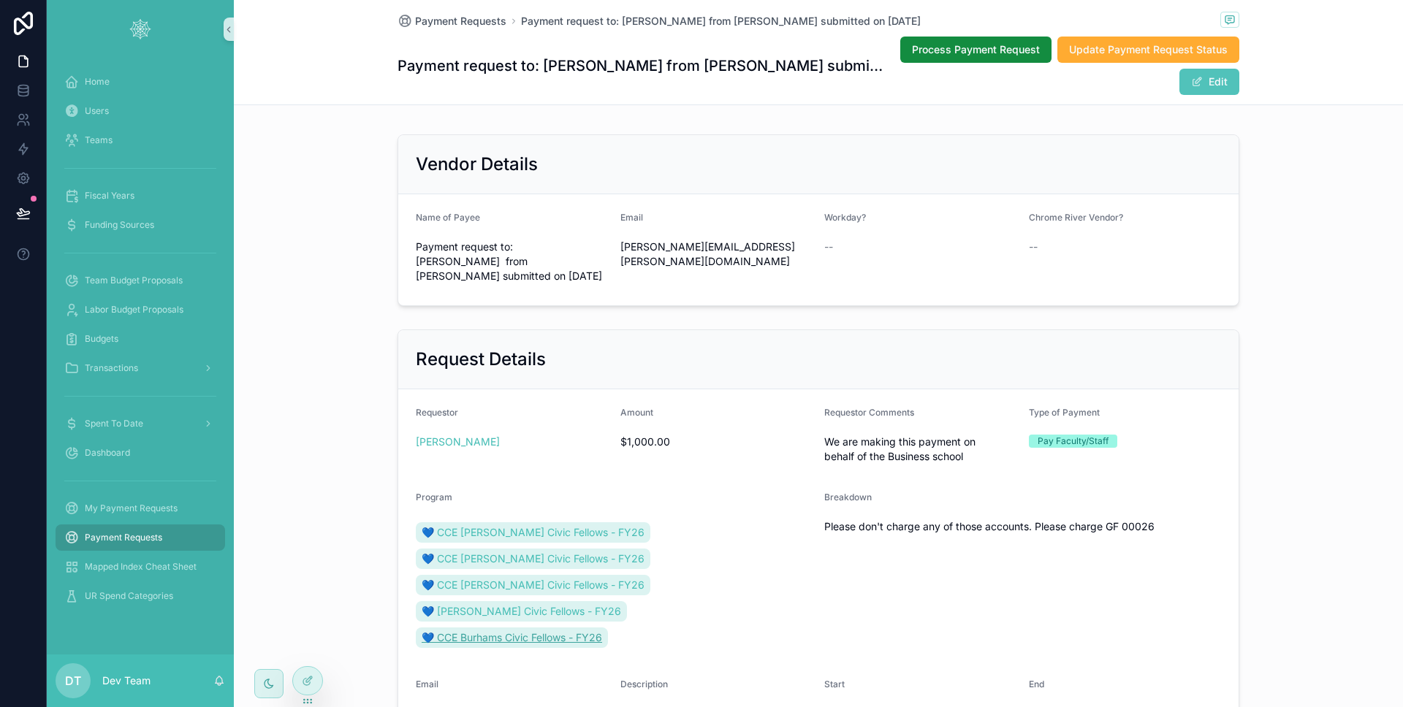
scroll to position [321, 0]
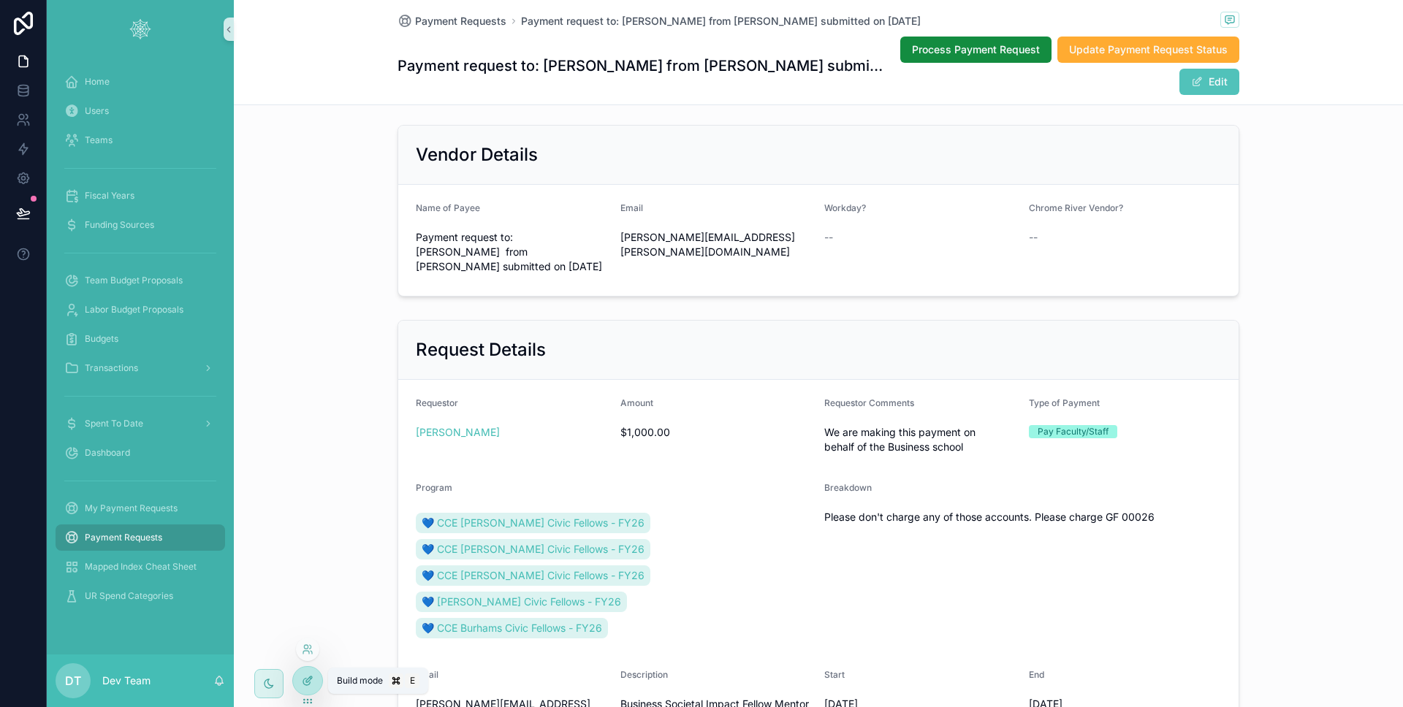
click at [298, 684] on div at bounding box center [307, 681] width 29 height 28
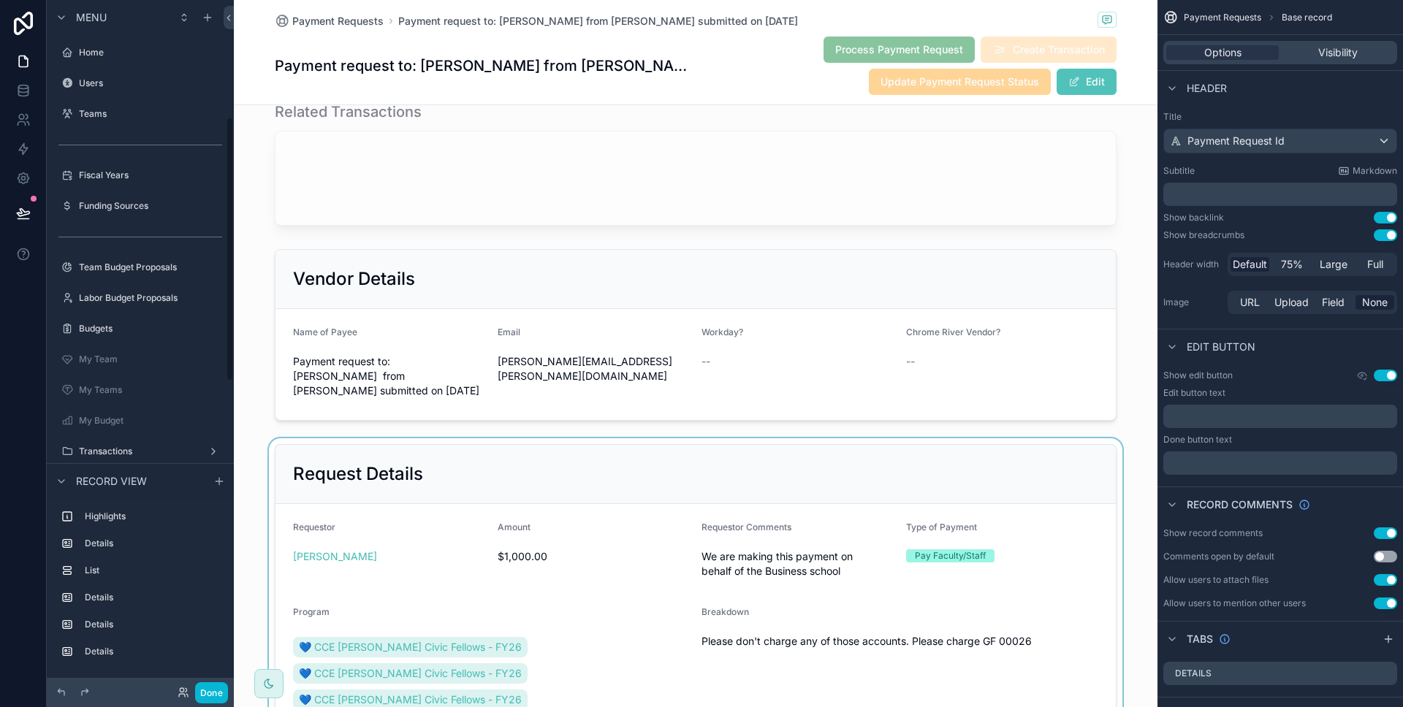
scroll to position [305, 0]
click at [615, 519] on div "scrollable content" at bounding box center [695, 693] width 923 height 511
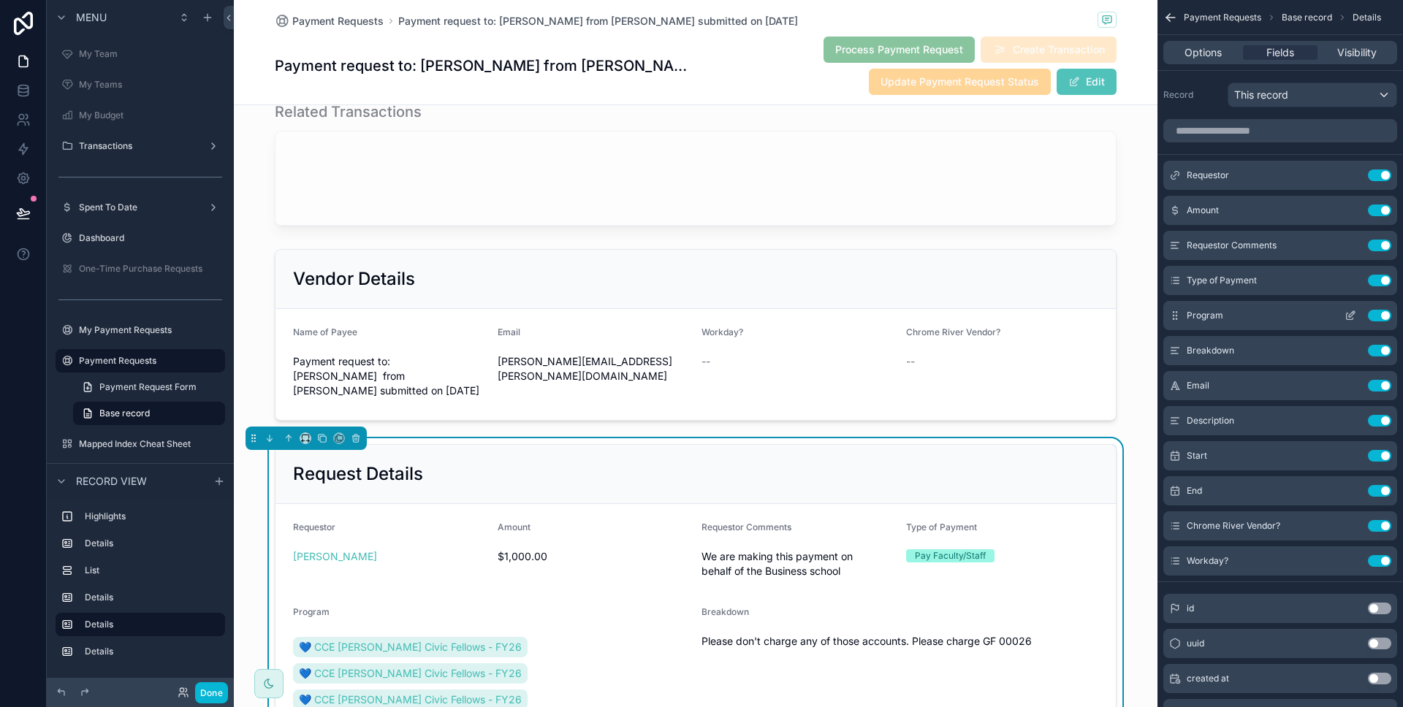
click at [1352, 313] on icon "scrollable content" at bounding box center [1350, 316] width 12 height 12
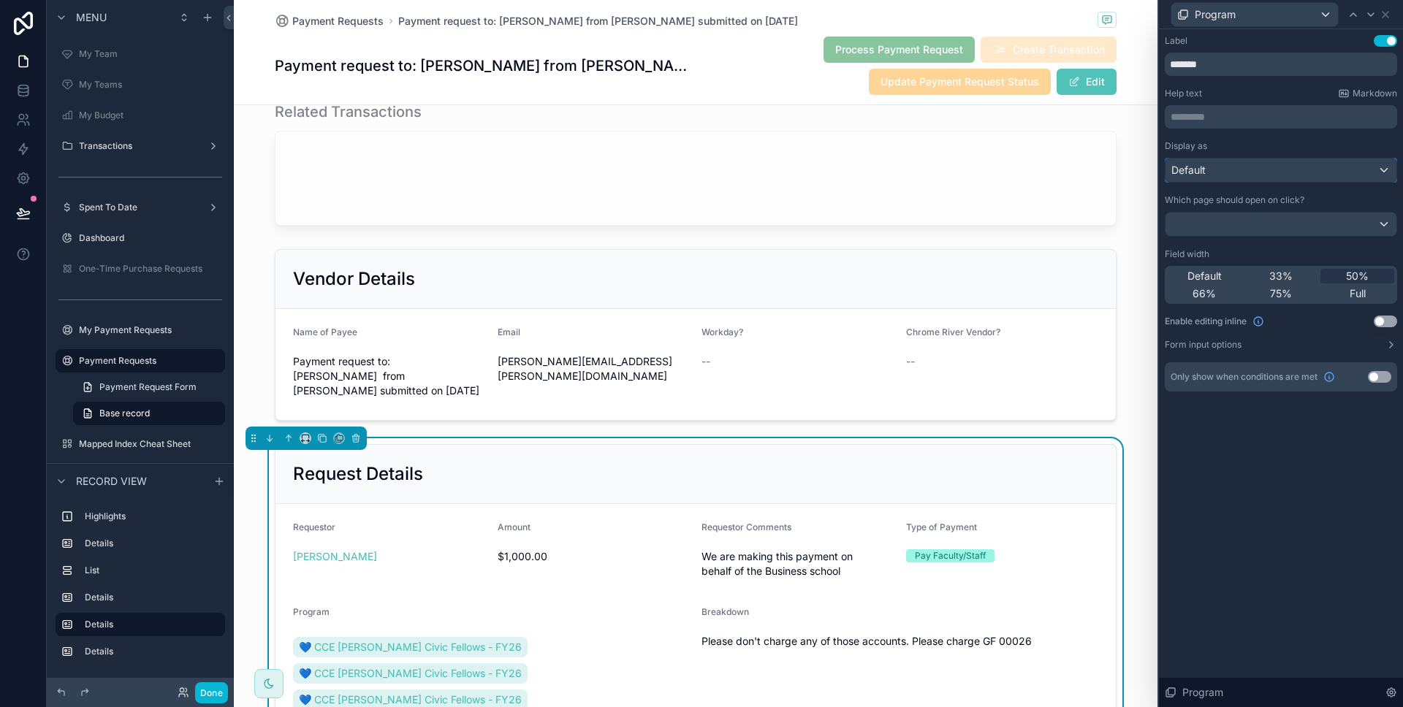
click at [1270, 160] on div "Default" at bounding box center [1280, 170] width 231 height 23
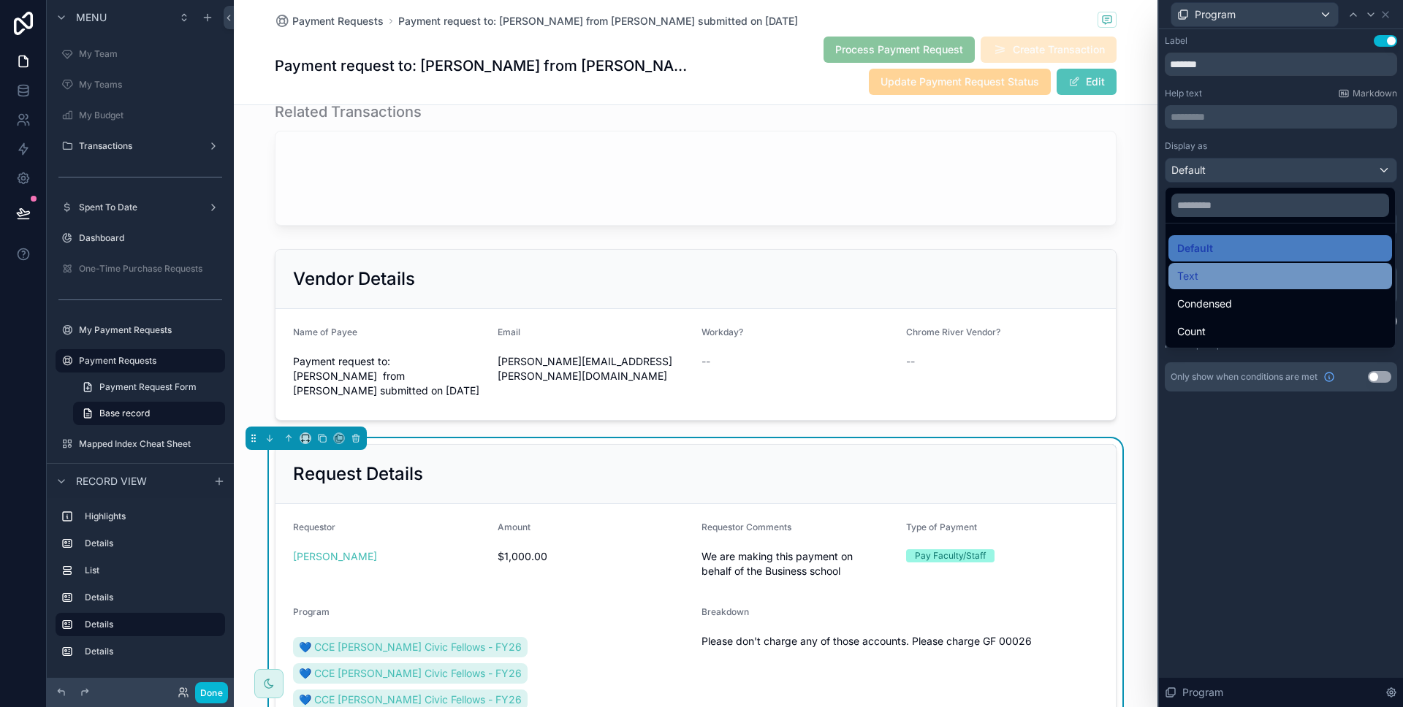
click at [1233, 270] on div "Text" at bounding box center [1280, 276] width 206 height 18
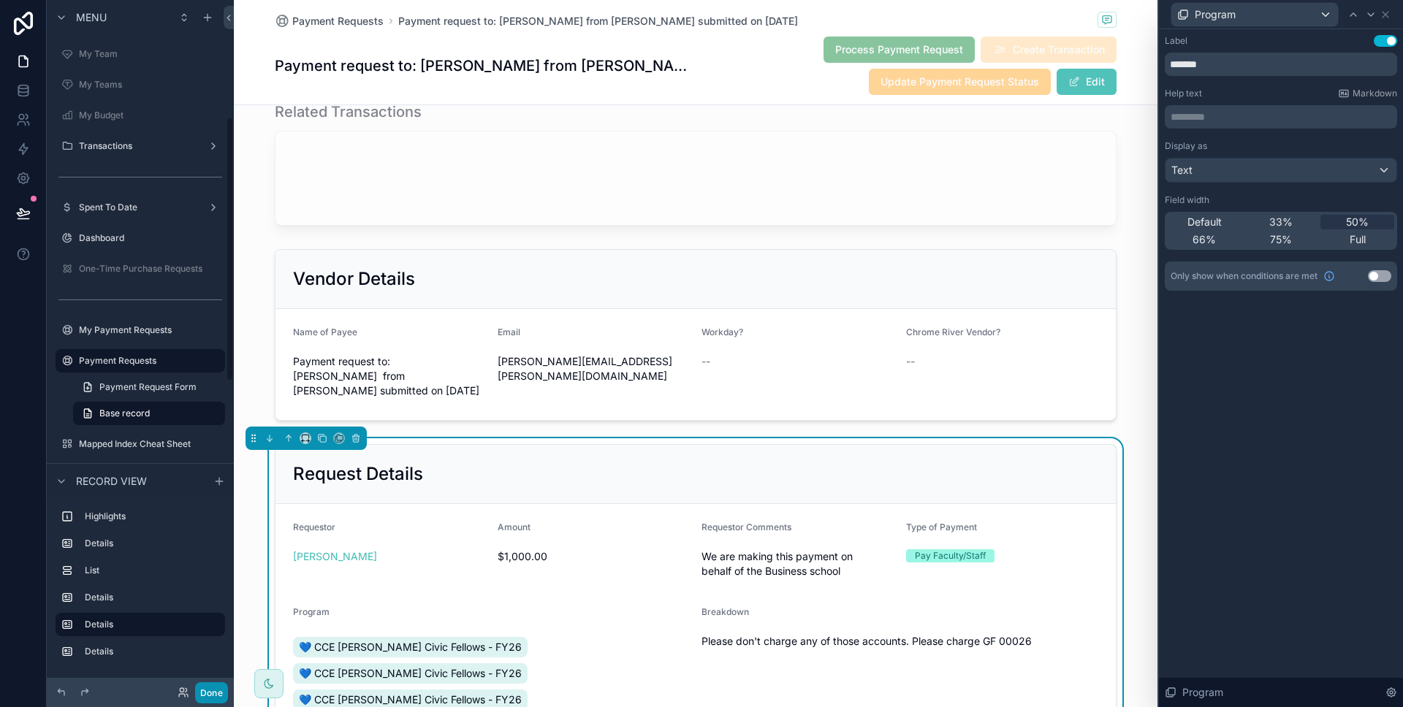
click at [202, 690] on button "Done" at bounding box center [211, 692] width 33 height 21
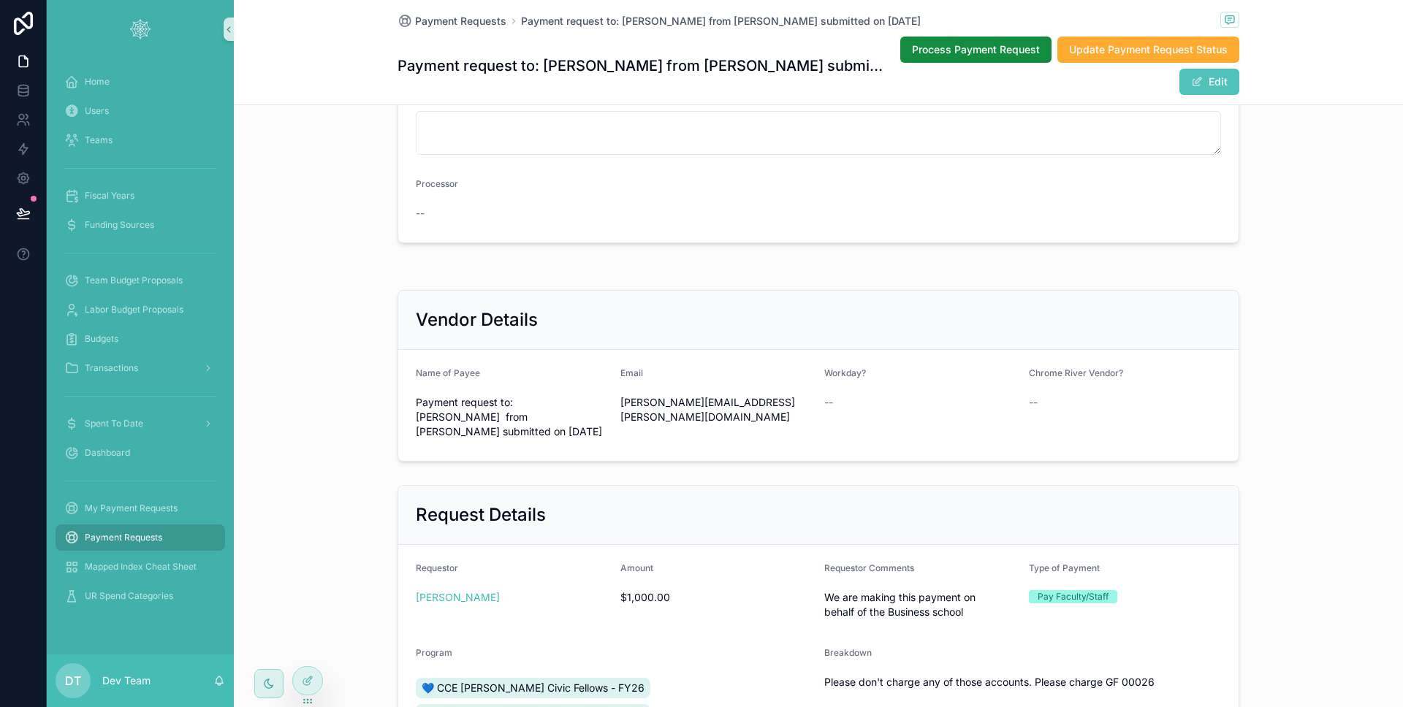
scroll to position [0, 0]
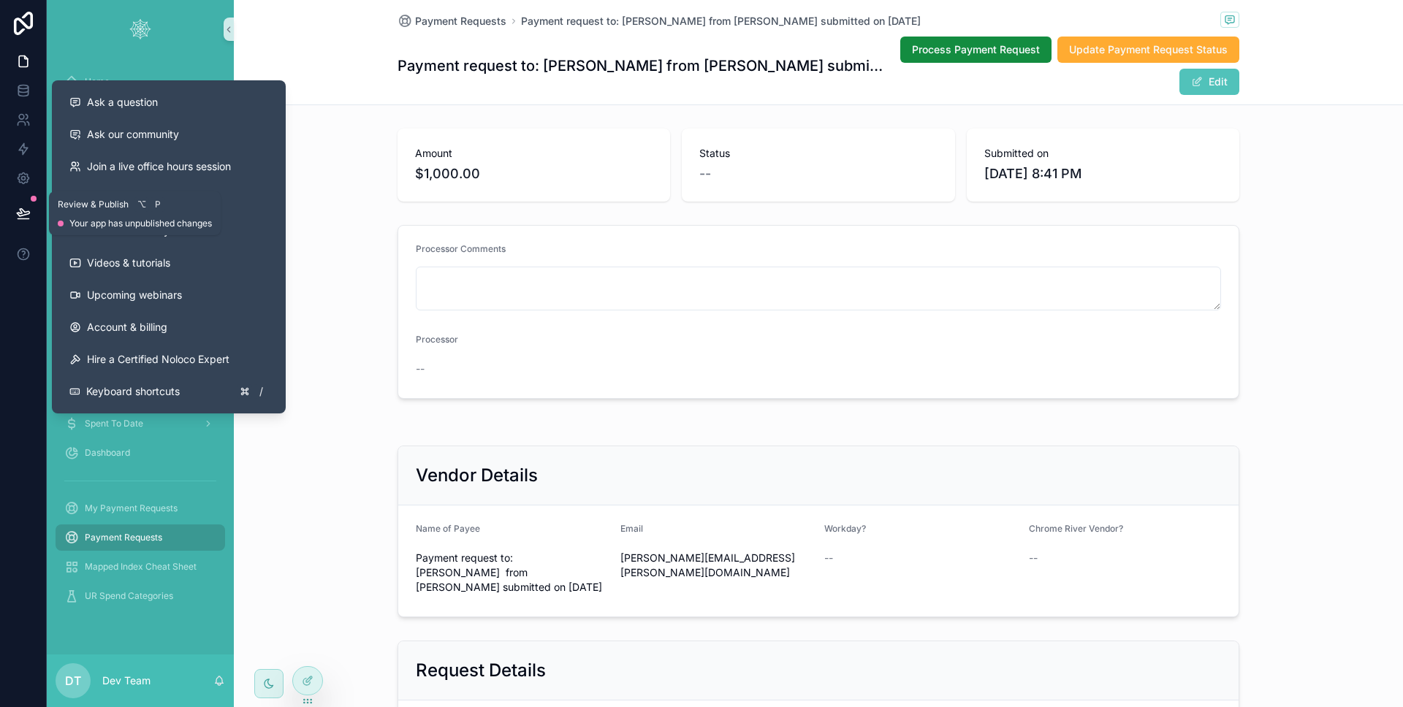
click at [18, 219] on icon at bounding box center [23, 213] width 15 height 15
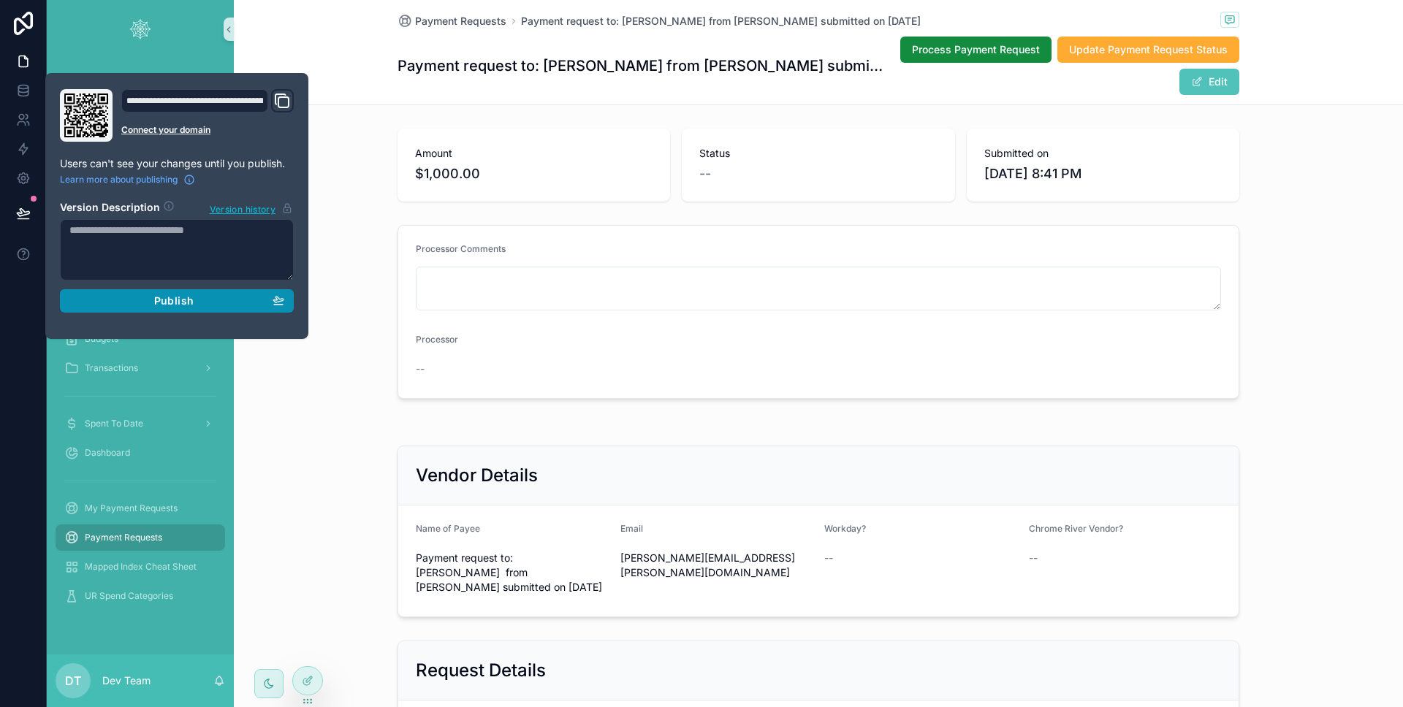
click at [146, 302] on div "Publish" at bounding box center [176, 300] width 215 height 13
click at [9, 324] on div at bounding box center [23, 353] width 47 height 707
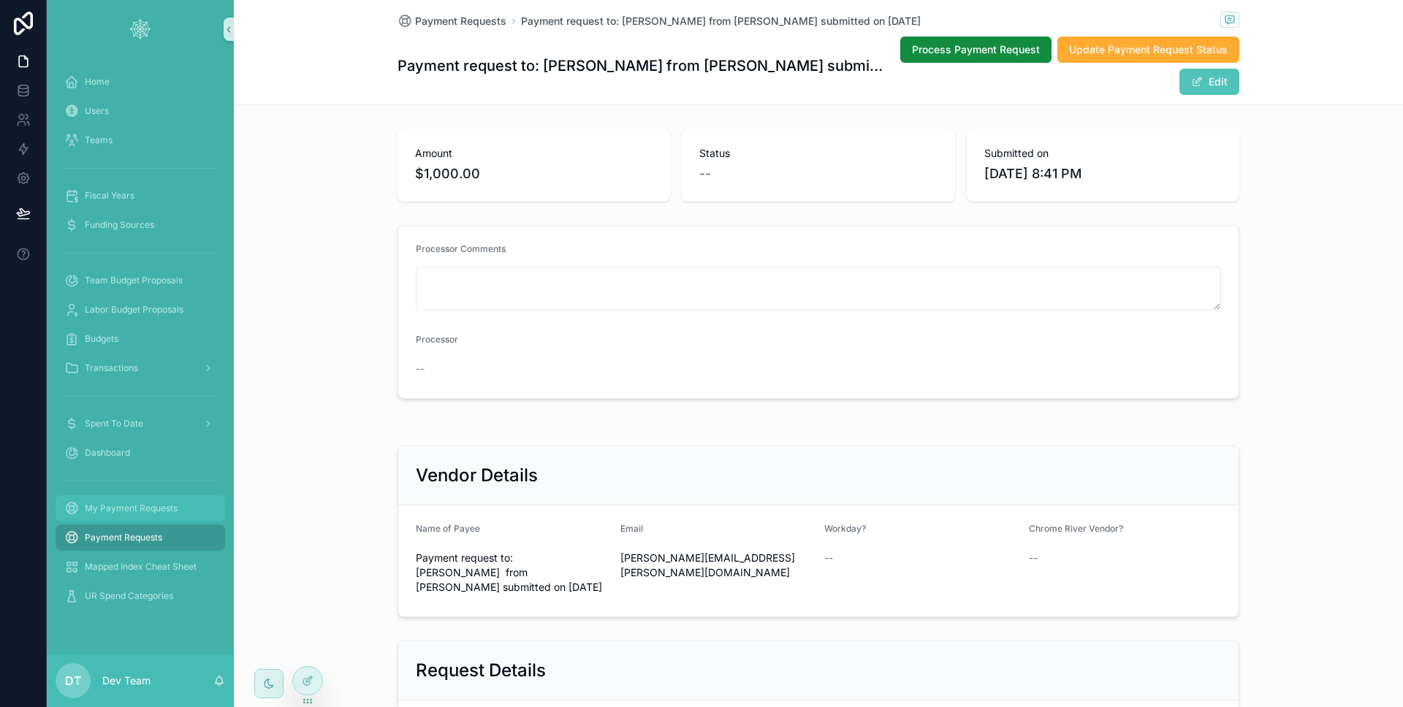
click at [130, 516] on div "My Payment Requests" at bounding box center [140, 508] width 152 height 23
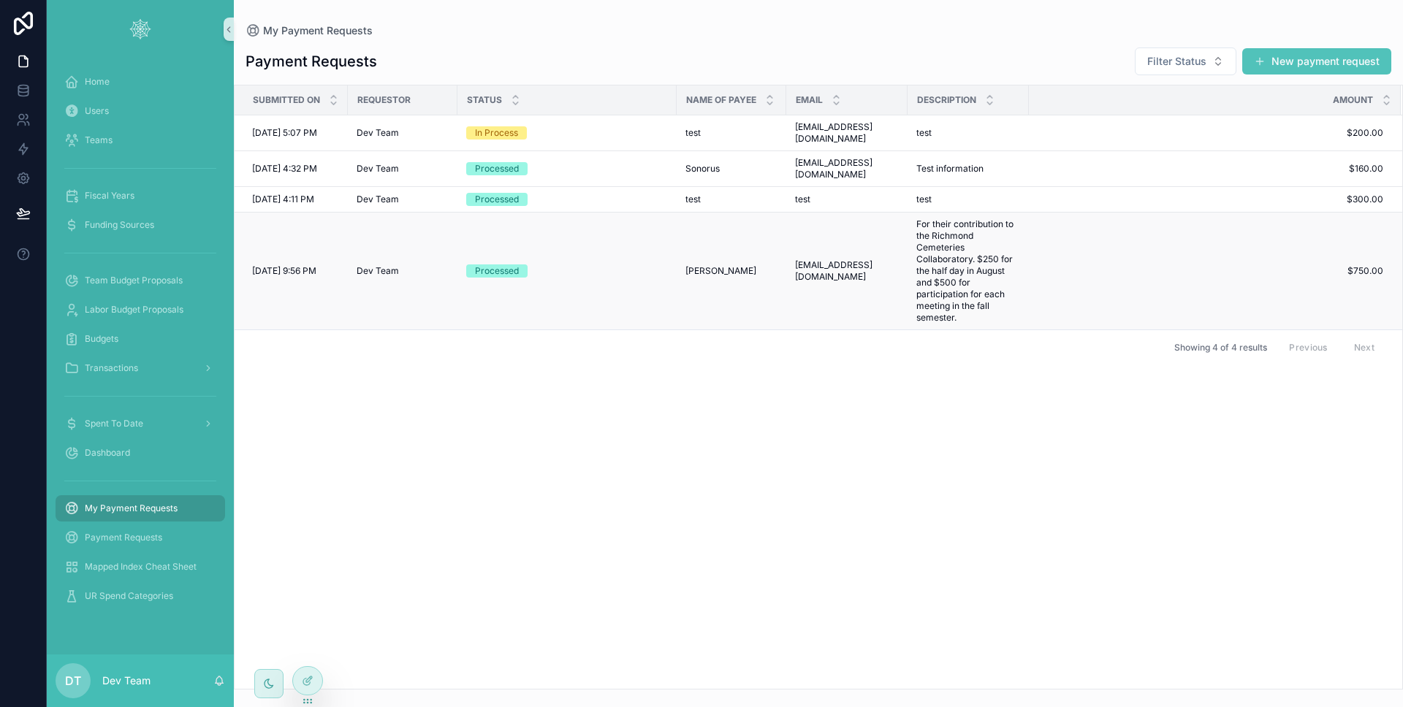
click at [452, 264] on td "Dev Team" at bounding box center [403, 272] width 110 height 118
click at [452, 262] on td "Dev Team" at bounding box center [403, 272] width 110 height 118
click at [451, 260] on td "Dev Team" at bounding box center [403, 272] width 110 height 118
click at [451, 256] on td "Dev Team" at bounding box center [403, 272] width 110 height 118
click at [451, 254] on td "Dev Team" at bounding box center [403, 272] width 110 height 118
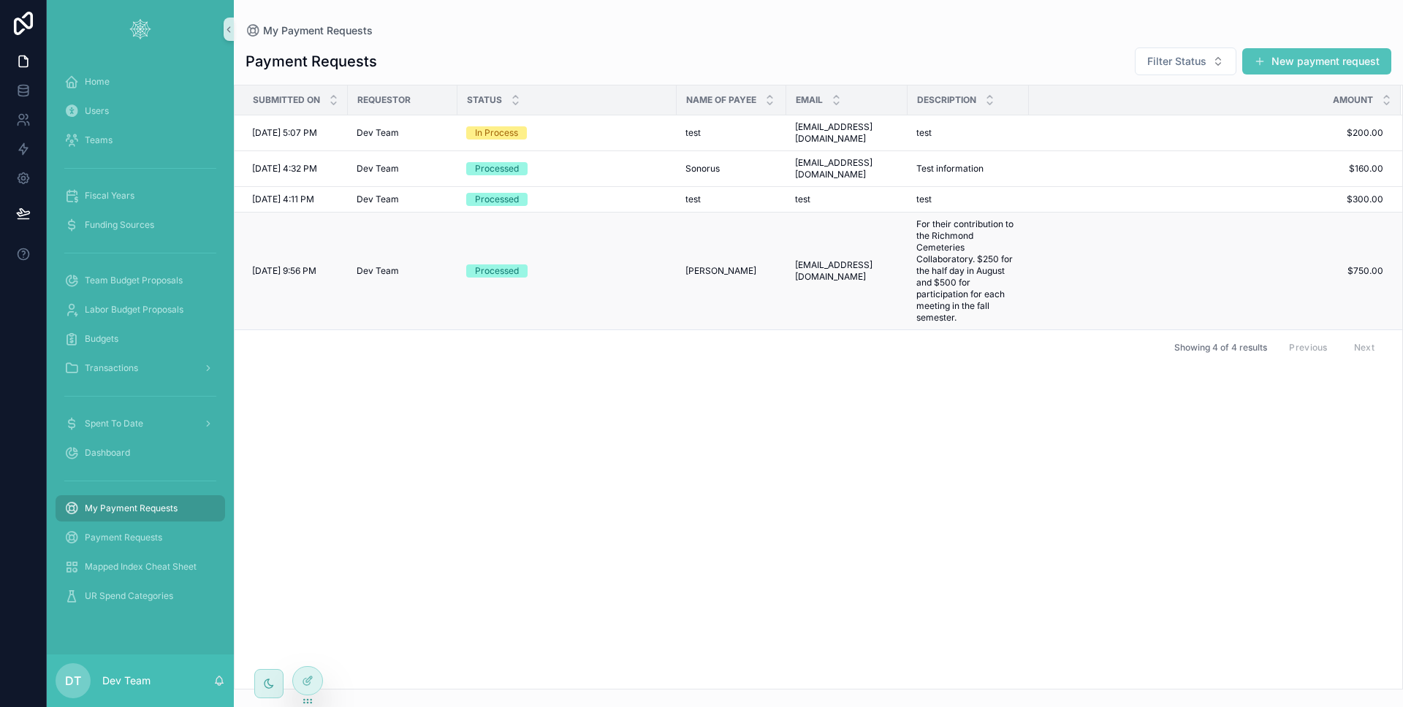
click at [450, 250] on td "Dev Team" at bounding box center [403, 272] width 110 height 118
click at [447, 240] on td "Dev Team" at bounding box center [403, 272] width 110 height 118
click at [448, 240] on td "Dev Team" at bounding box center [403, 272] width 110 height 118
click at [658, 133] on div "In Process" at bounding box center [567, 132] width 202 height 13
click at [123, 542] on span "Payment Requests" at bounding box center [123, 538] width 77 height 12
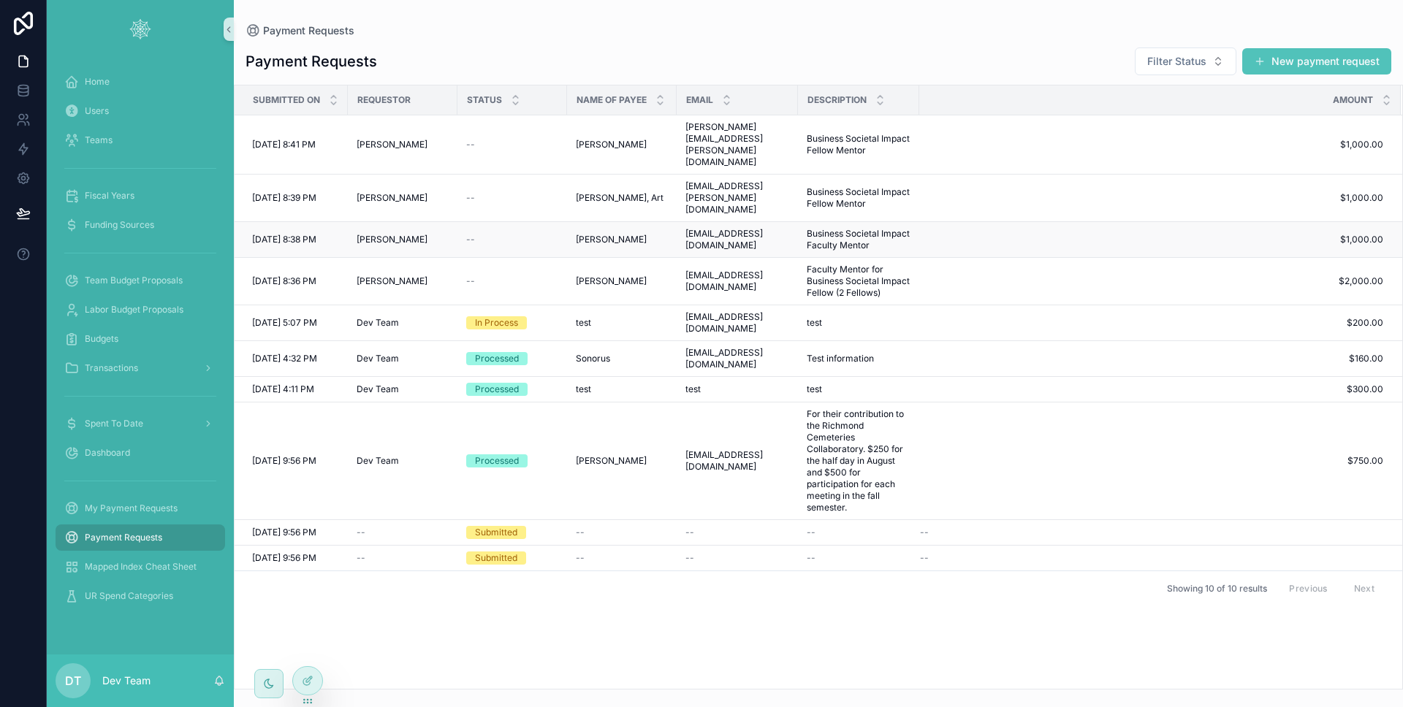
click at [427, 234] on div "[PERSON_NAME]" at bounding box center [402, 240] width 92 height 12
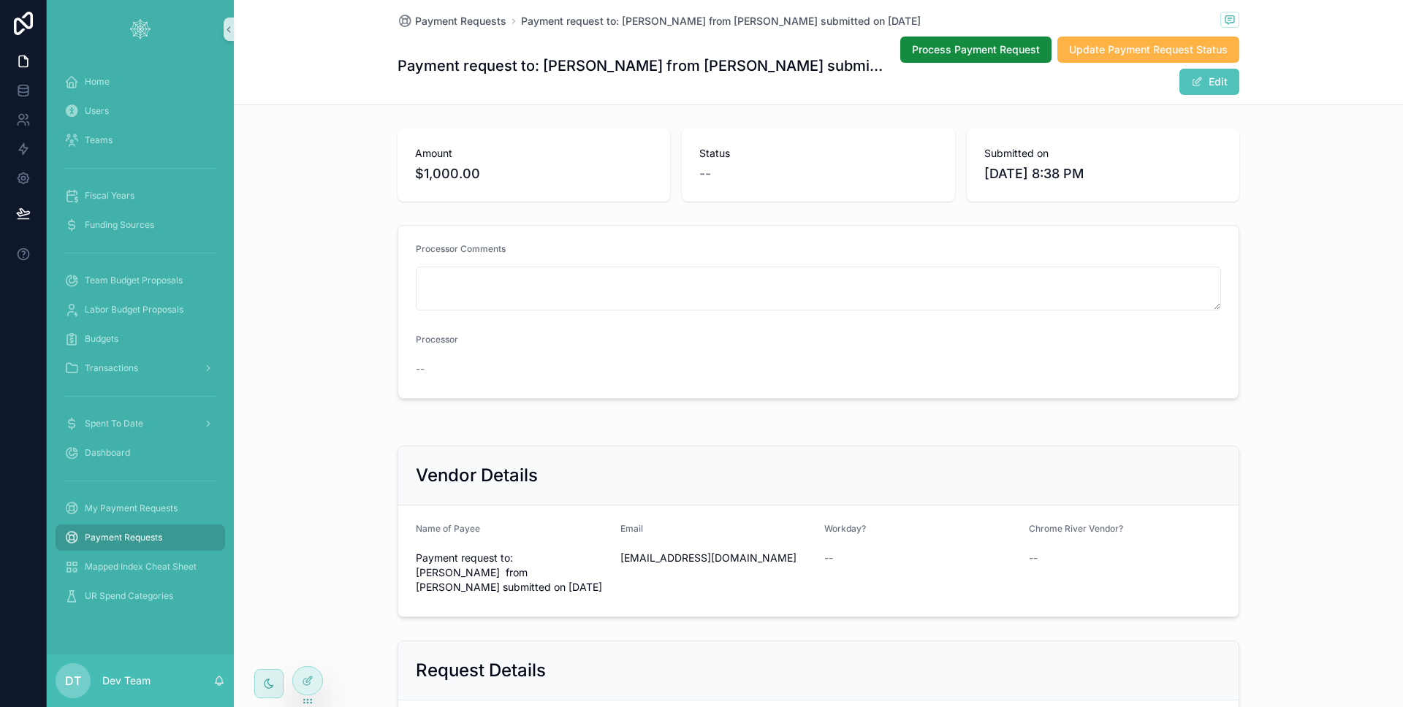
click at [1107, 54] on span "Update Payment Request Status" at bounding box center [1148, 49] width 159 height 15
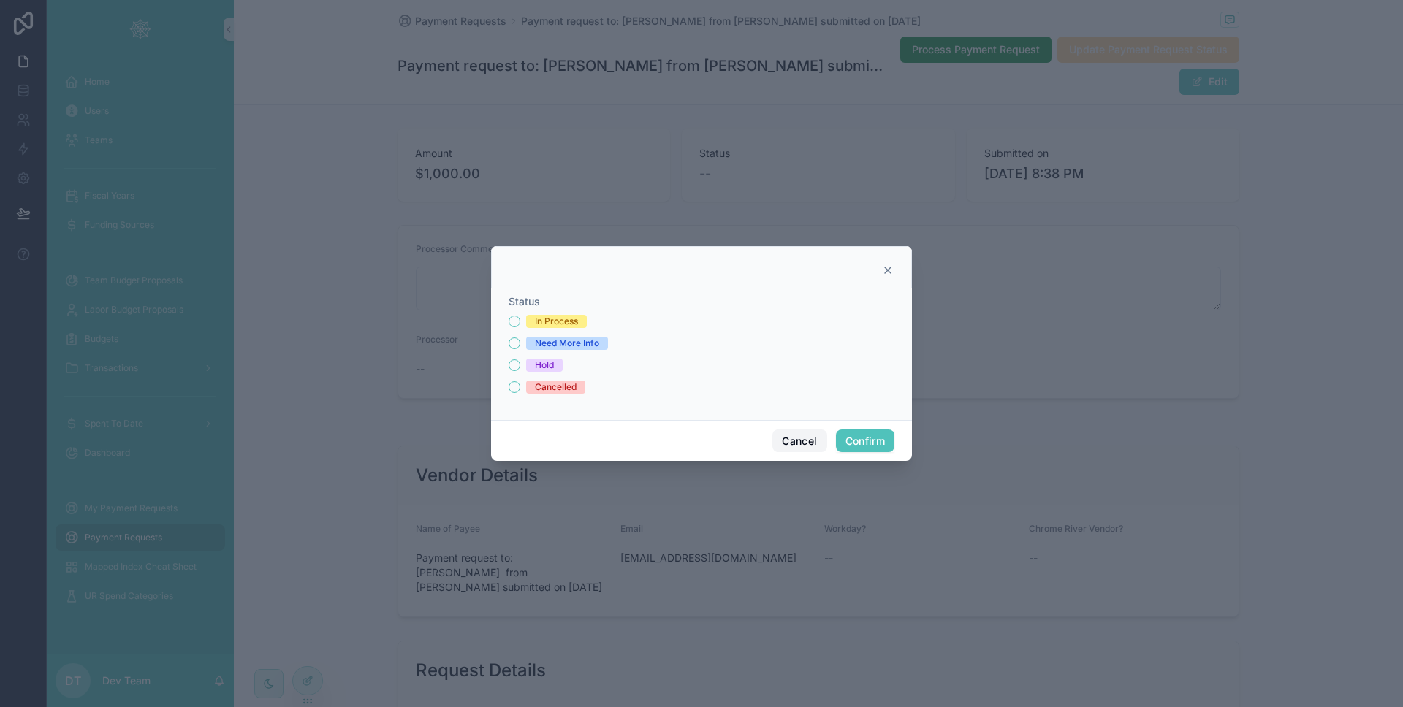
click at [796, 446] on button "Cancel" at bounding box center [799, 441] width 54 height 23
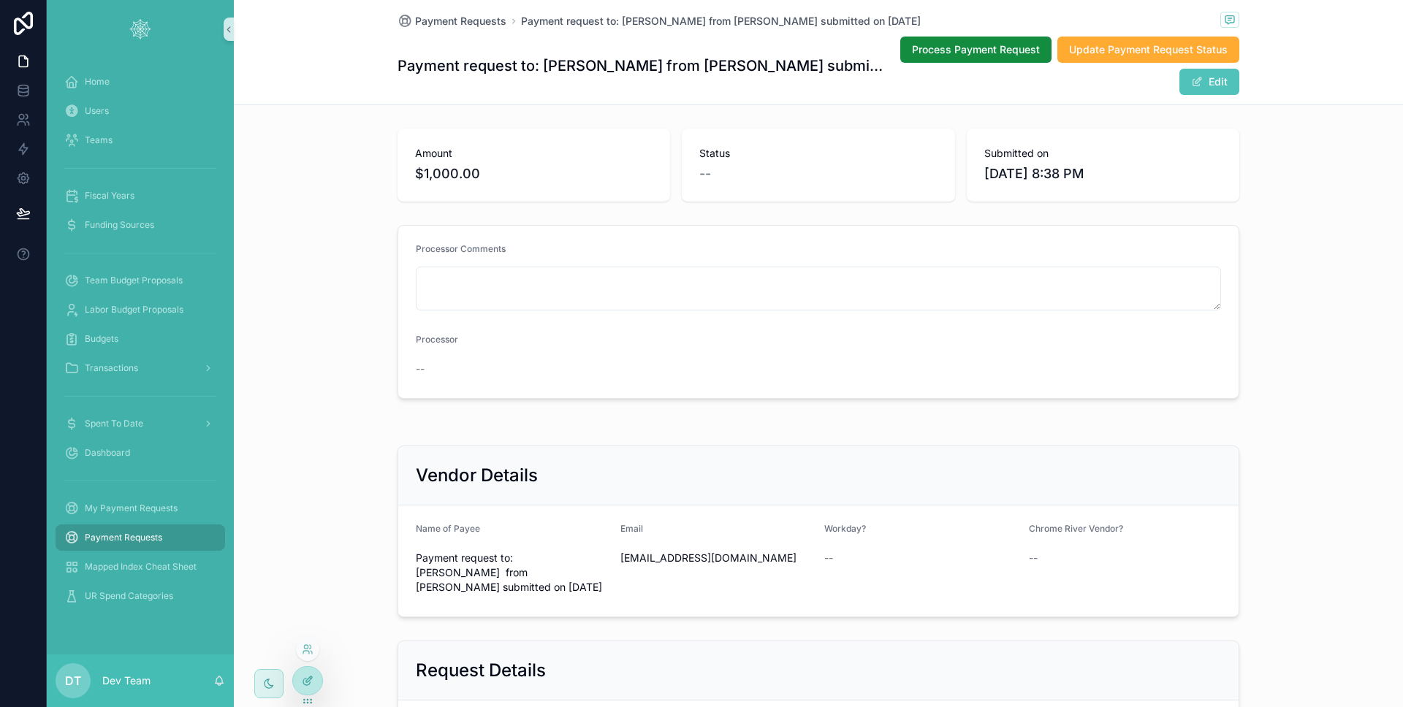
click at [316, 674] on div at bounding box center [307, 681] width 29 height 28
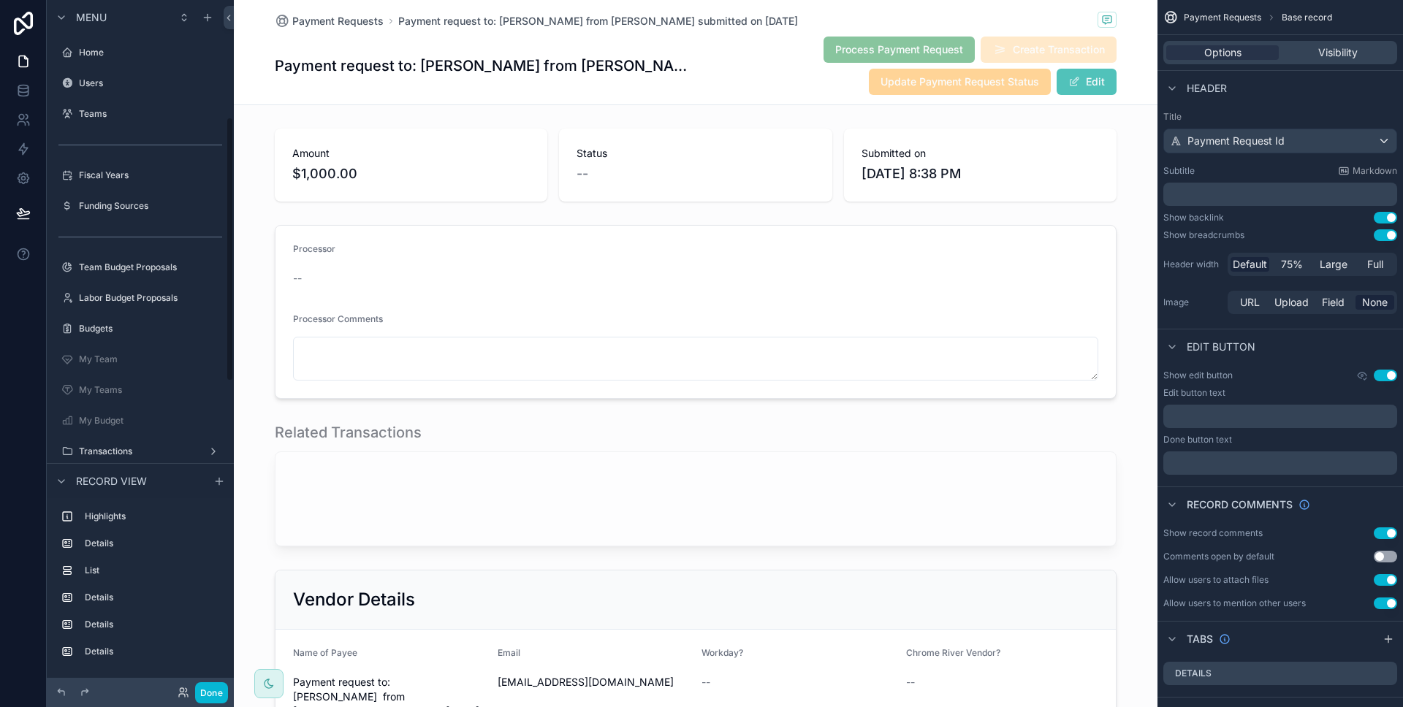
scroll to position [305, 0]
click at [229, 682] on div "Done" at bounding box center [140, 692] width 187 height 29
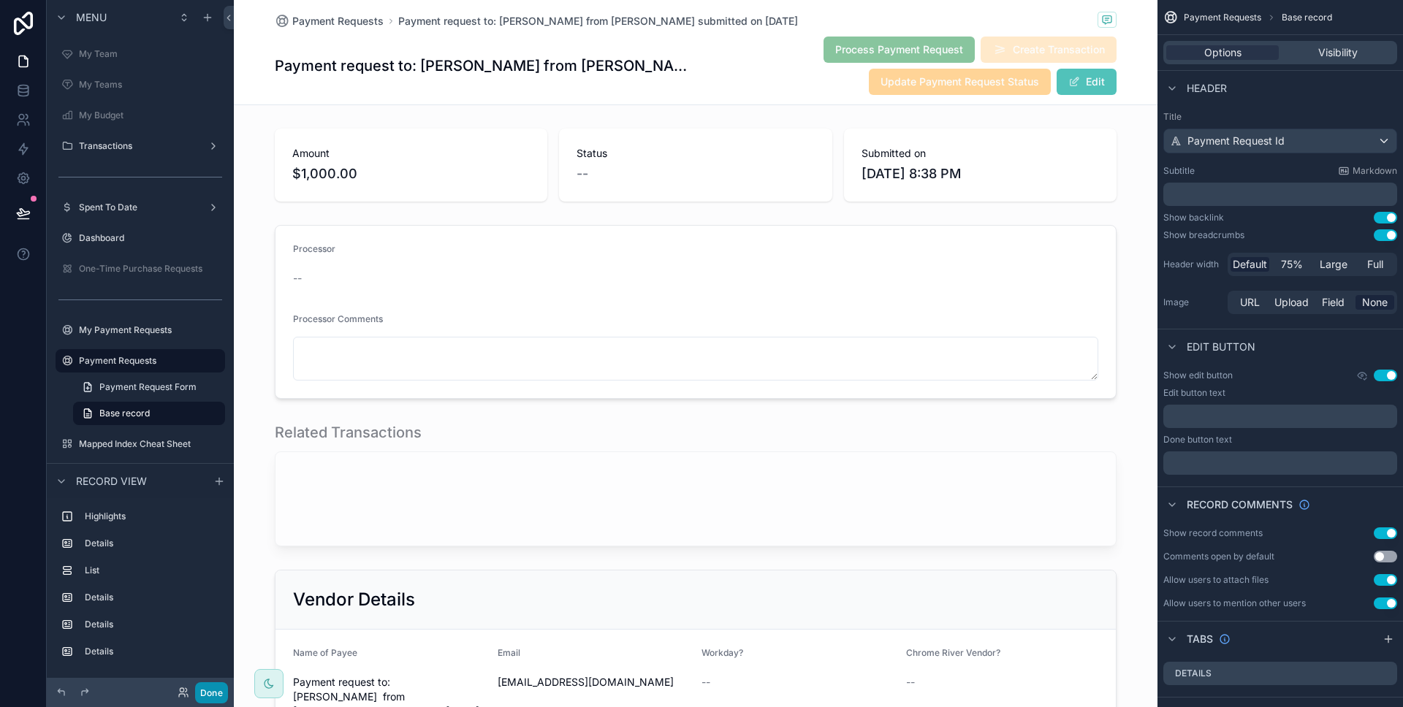
drag, startPoint x: 225, startPoint y: 689, endPoint x: 227, endPoint y: 678, distance: 11.2
click at [225, 689] on button "Done" at bounding box center [211, 692] width 33 height 21
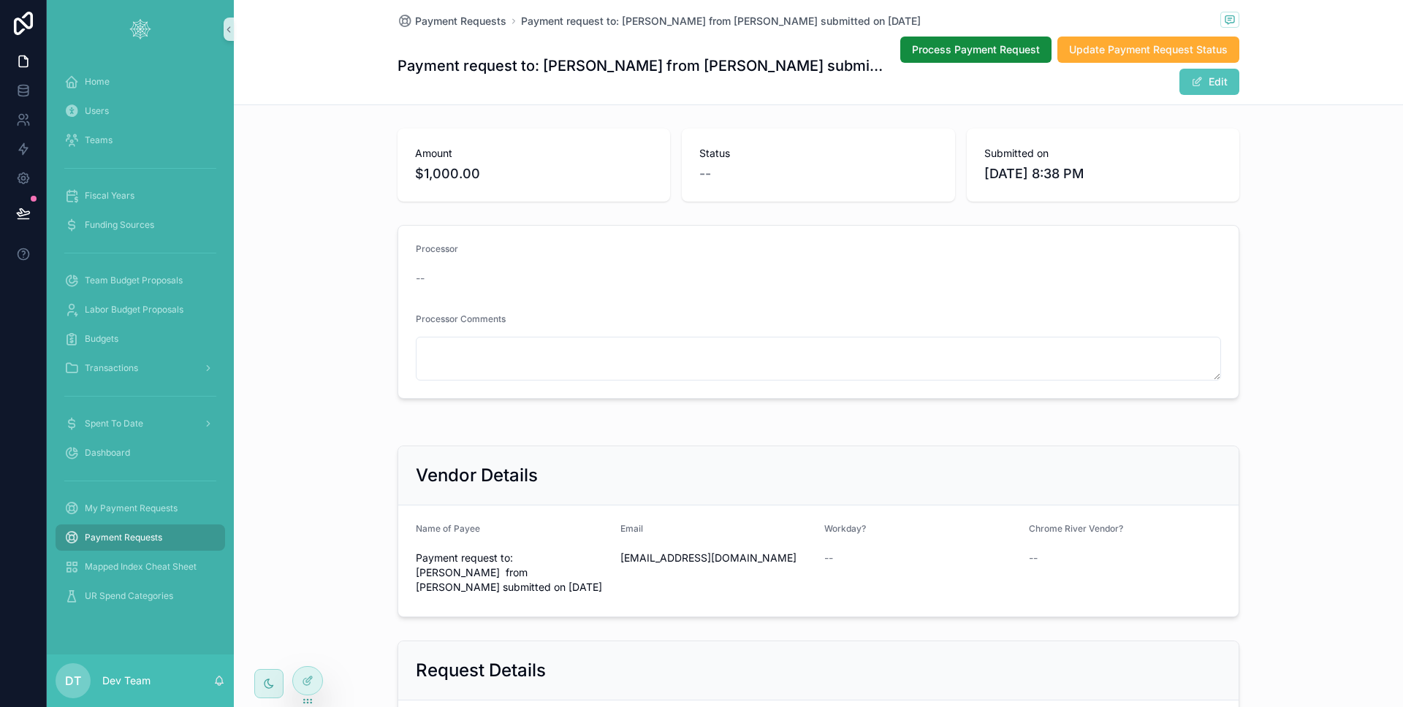
click at [135, 537] on span "Payment Requests" at bounding box center [123, 538] width 77 height 12
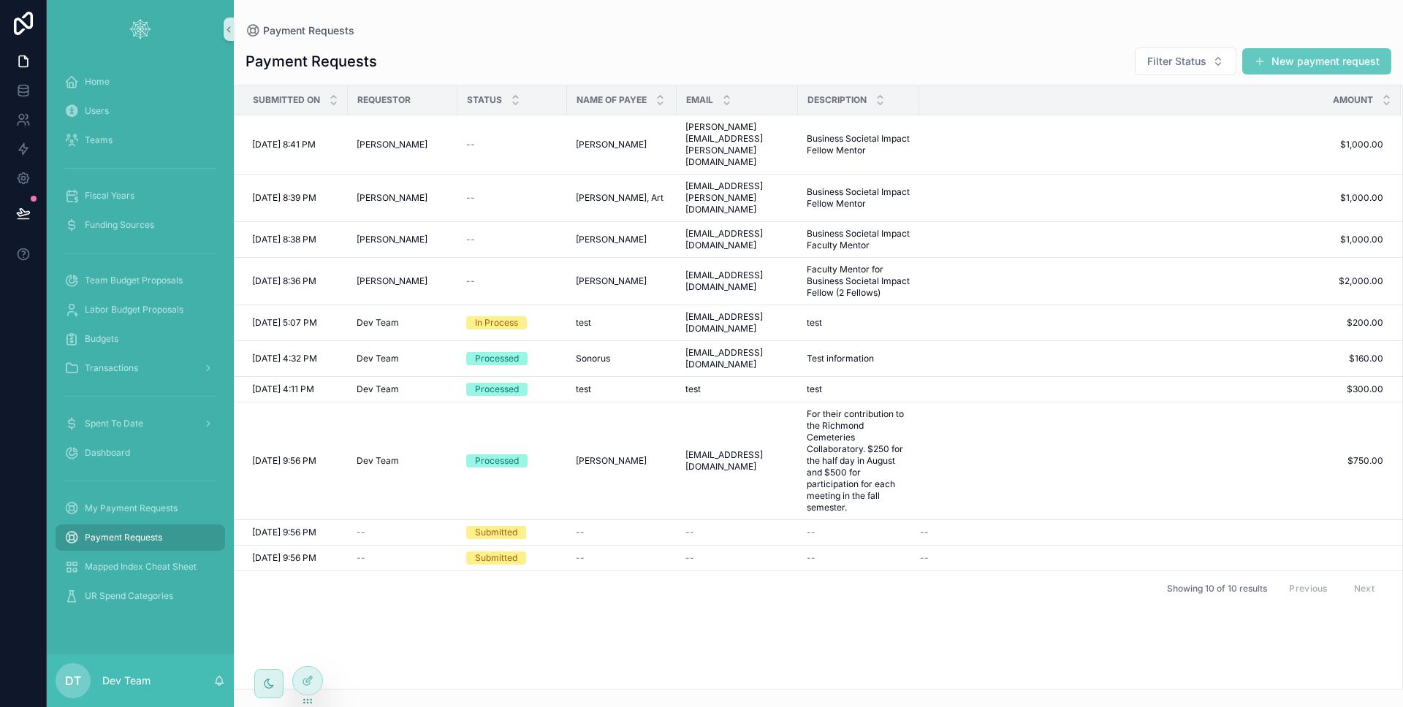
click at [1330, 66] on button "New payment request" at bounding box center [1316, 61] width 149 height 26
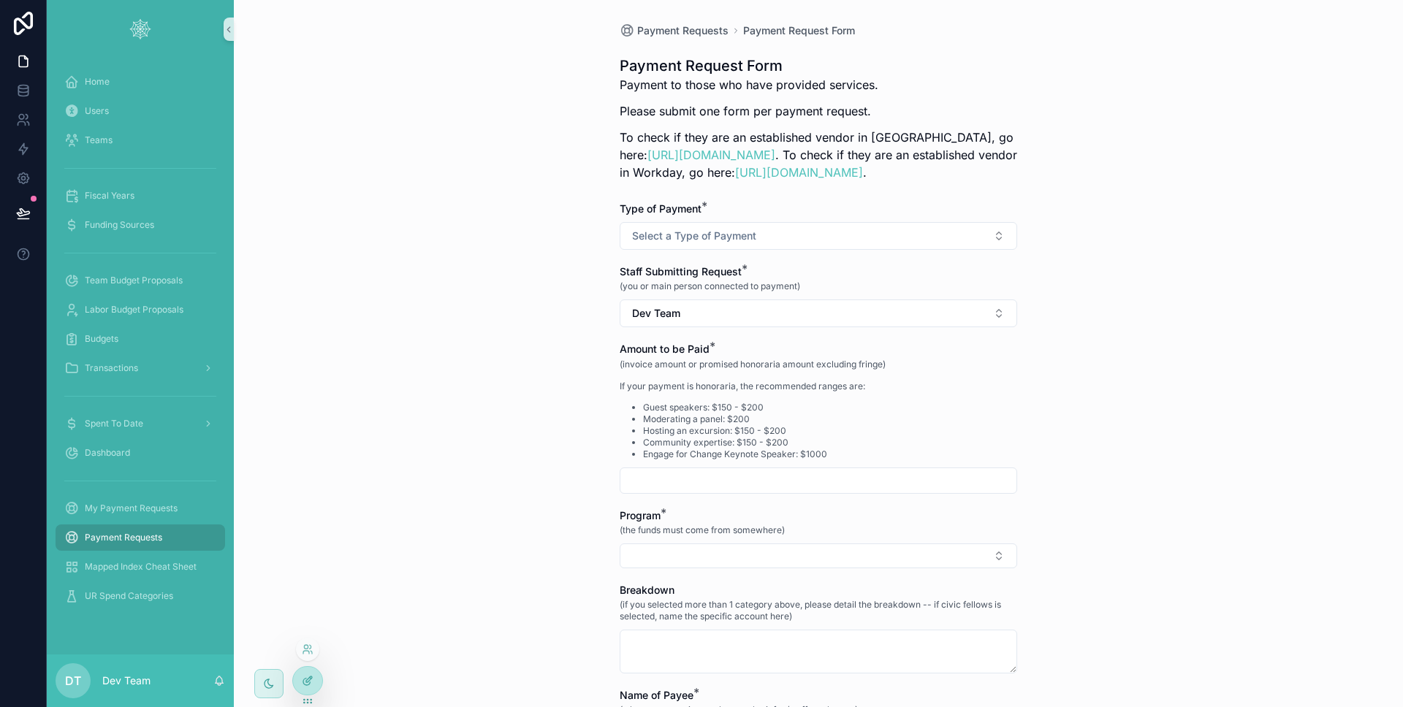
click at [296, 676] on div at bounding box center [307, 681] width 29 height 28
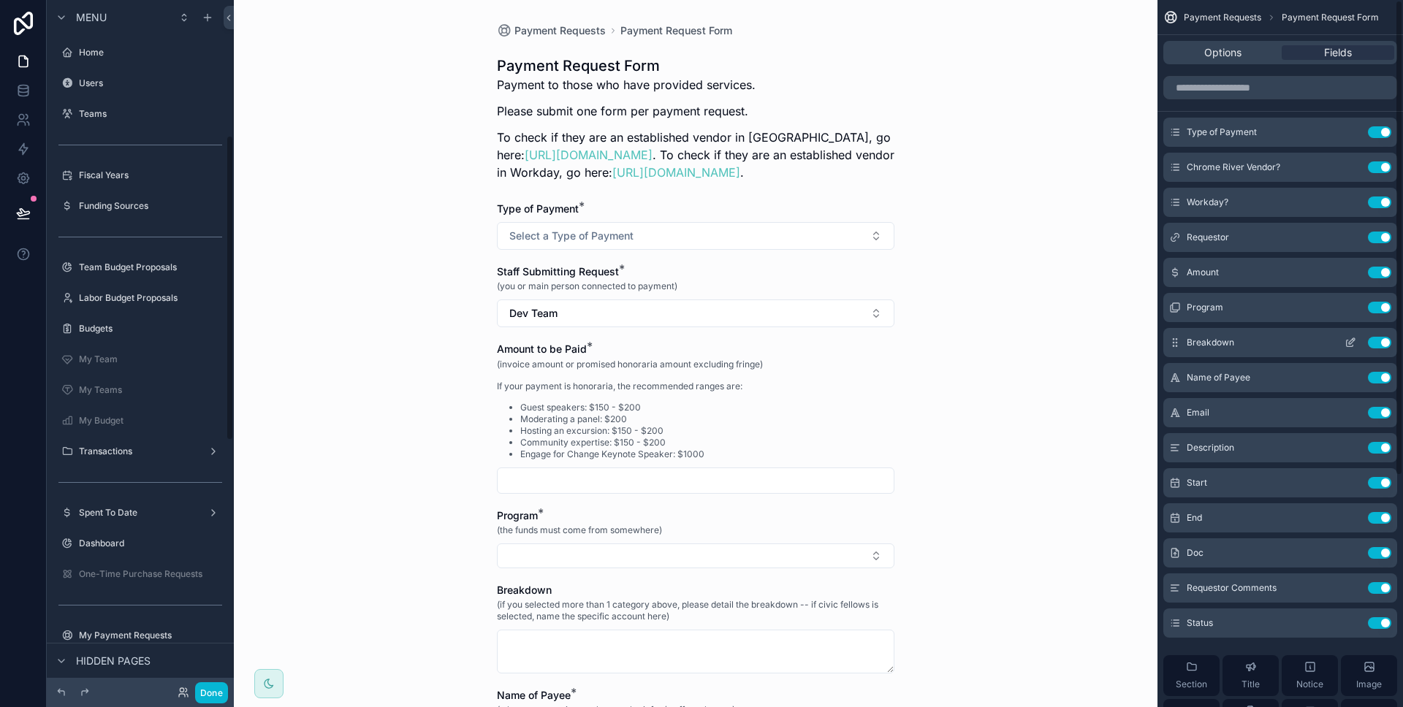
scroll to position [305, 0]
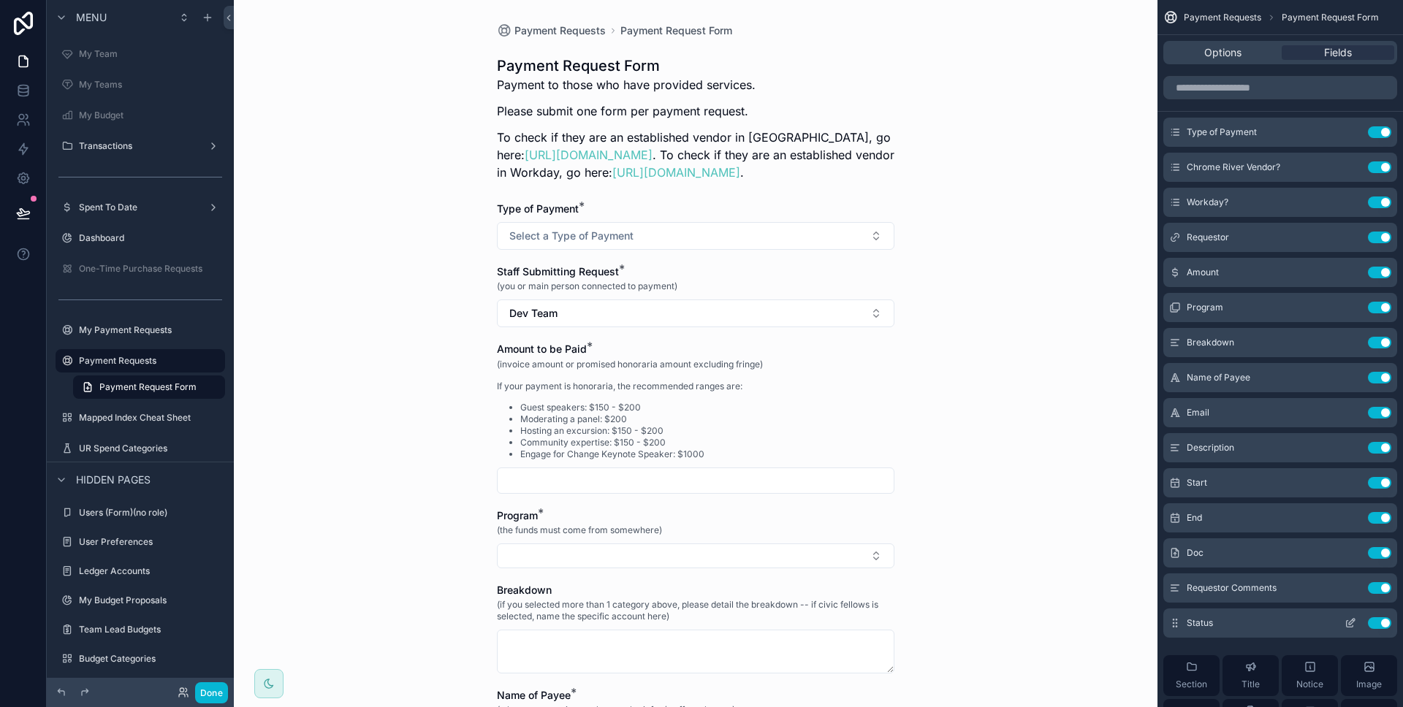
click at [1352, 619] on icon "scrollable content" at bounding box center [1351, 622] width 6 height 6
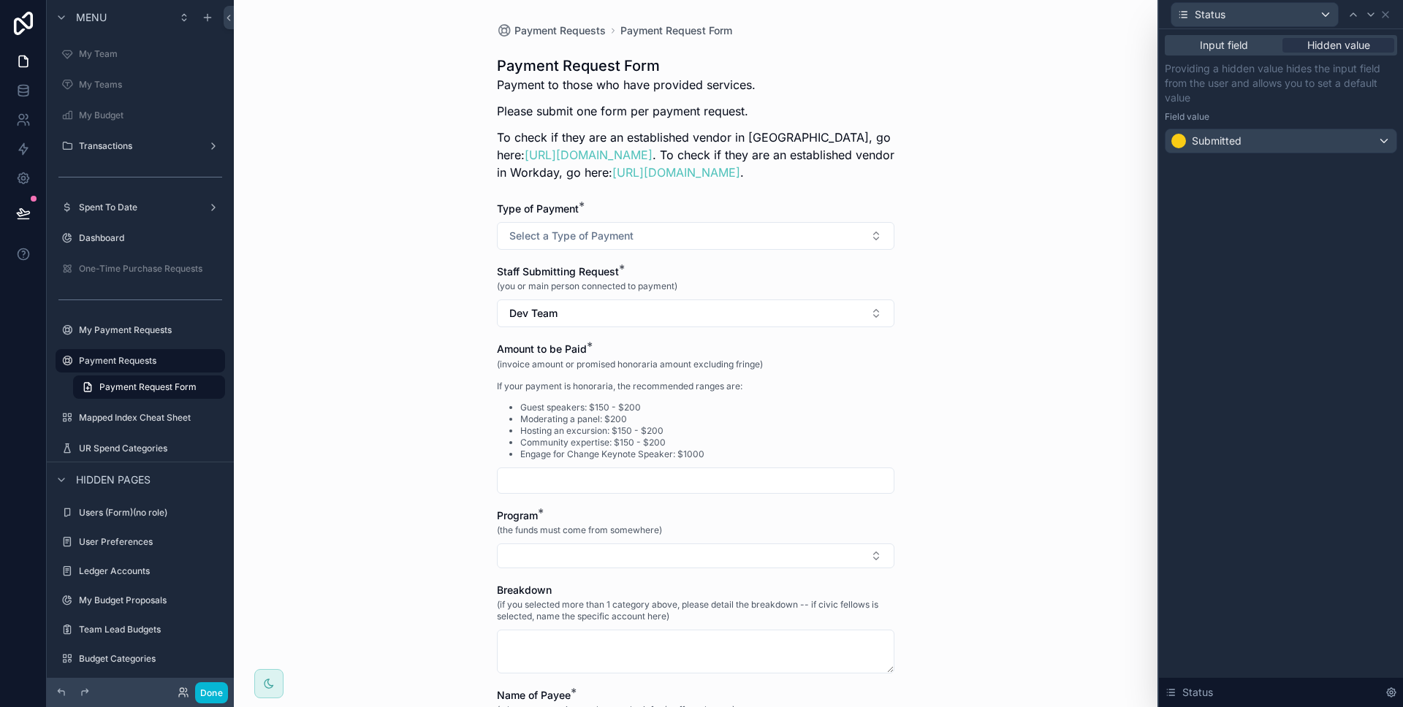
click at [1389, 20] on div "Status" at bounding box center [1280, 14] width 232 height 28
click at [1388, 18] on icon at bounding box center [1385, 15] width 12 height 12
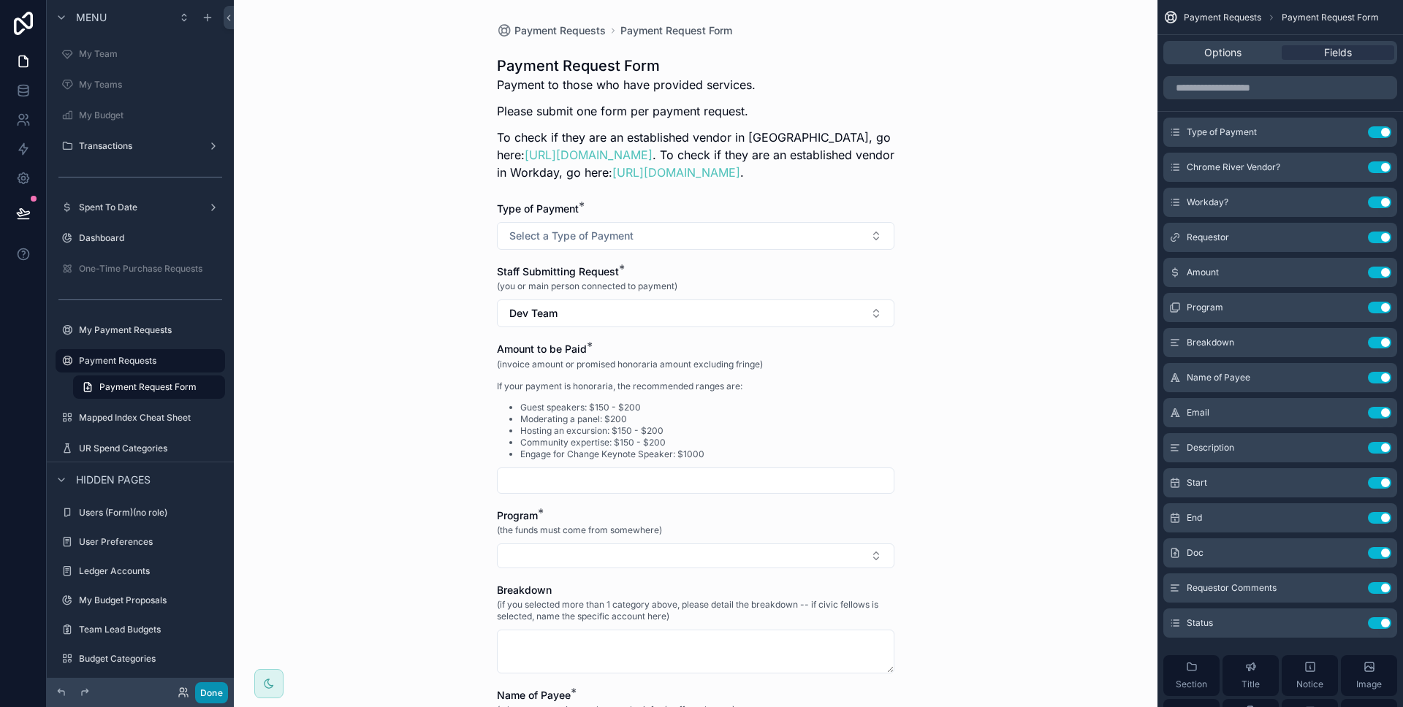
click at [205, 701] on button "Done" at bounding box center [211, 692] width 33 height 21
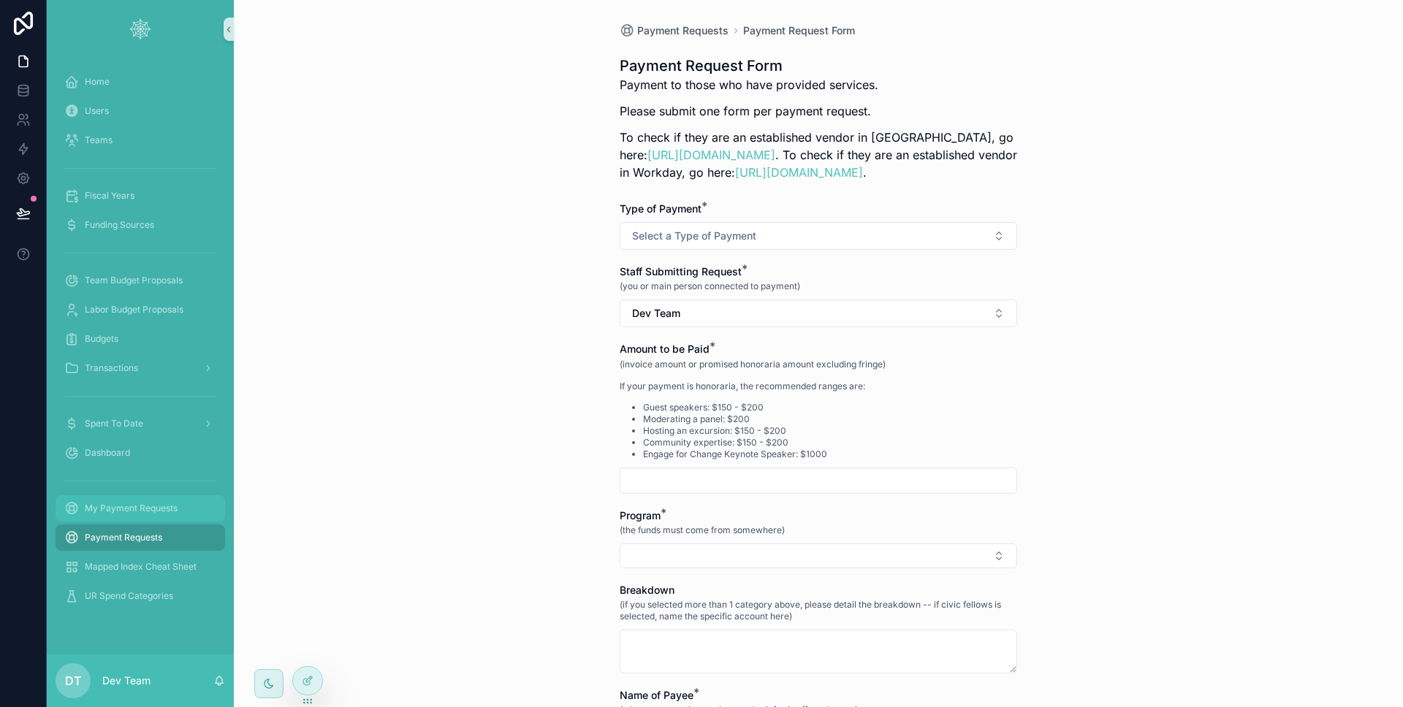
click at [153, 509] on span "My Payment Requests" at bounding box center [131, 509] width 93 height 12
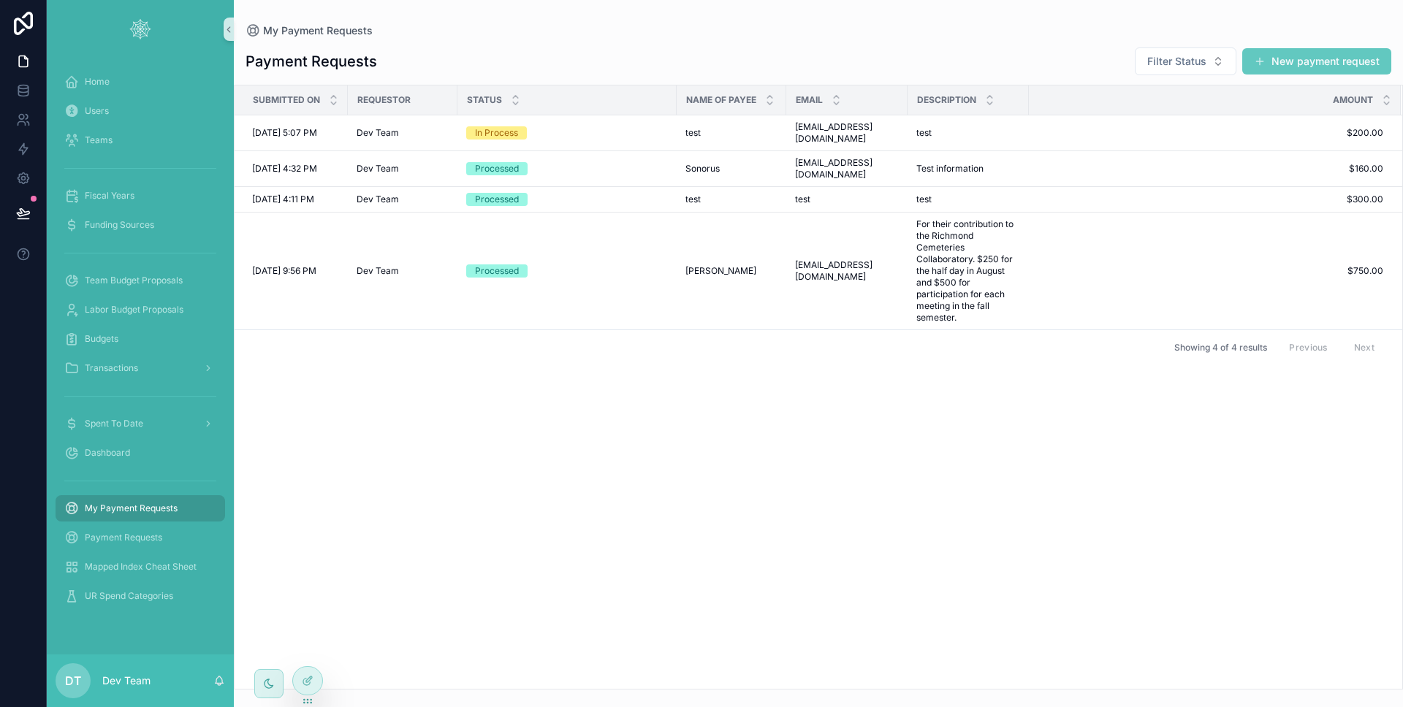
click at [1291, 59] on button "New payment request" at bounding box center [1316, 61] width 149 height 26
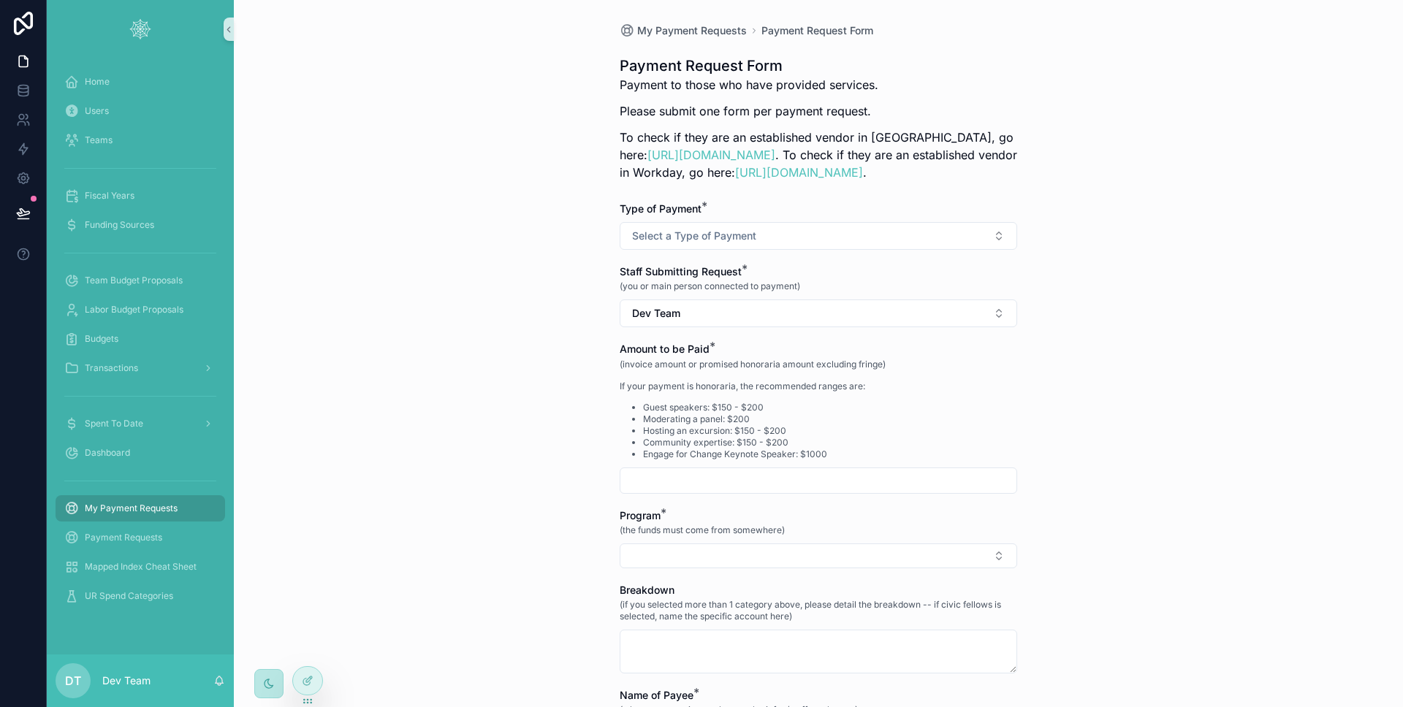
click at [275, 697] on div "scrollable content" at bounding box center [268, 683] width 29 height 29
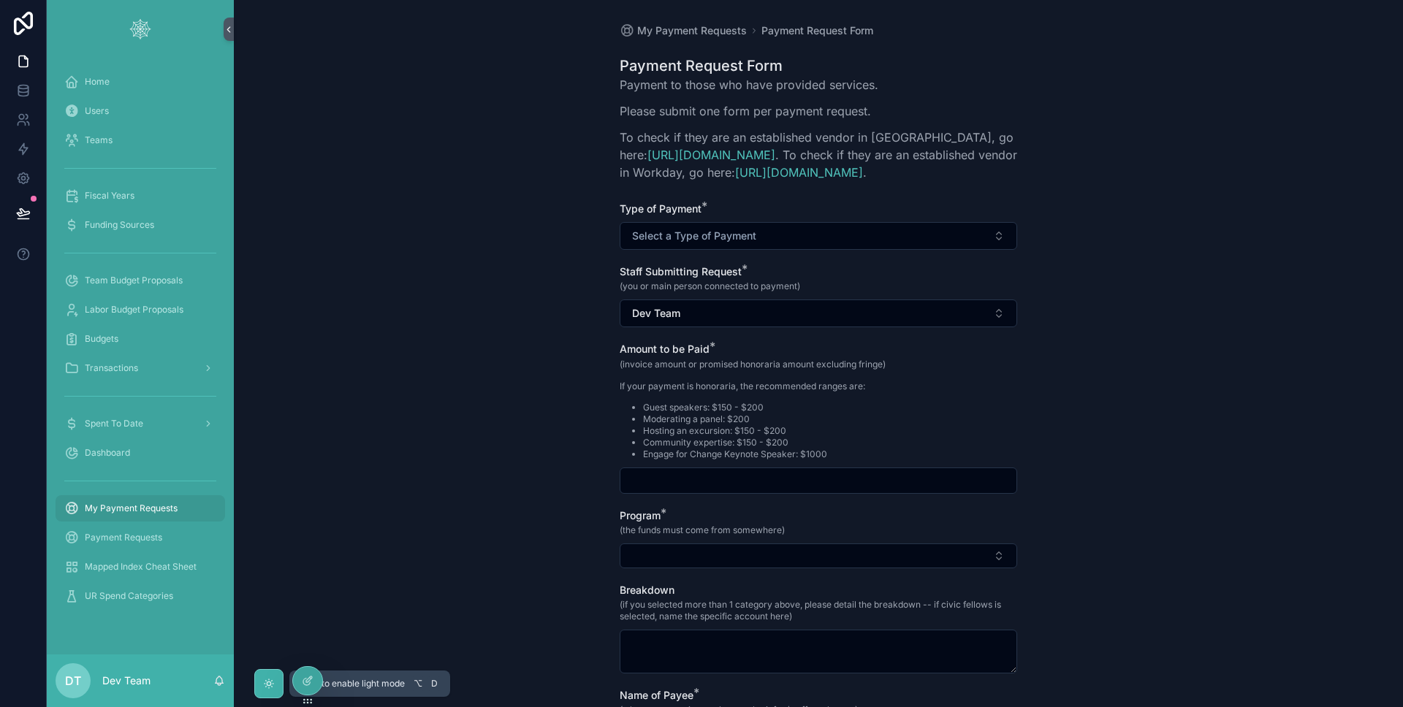
click at [275, 695] on div "scrollable content" at bounding box center [268, 683] width 29 height 29
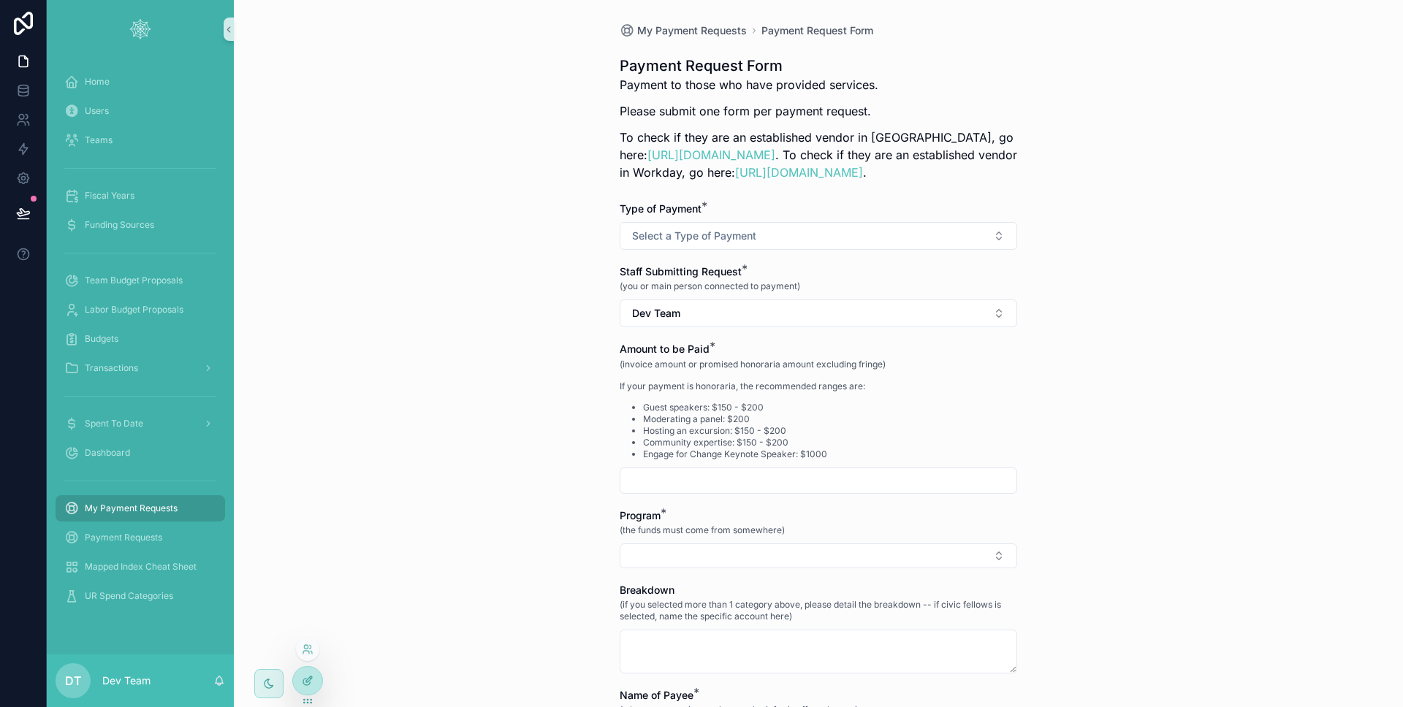
click at [297, 686] on div at bounding box center [307, 681] width 29 height 28
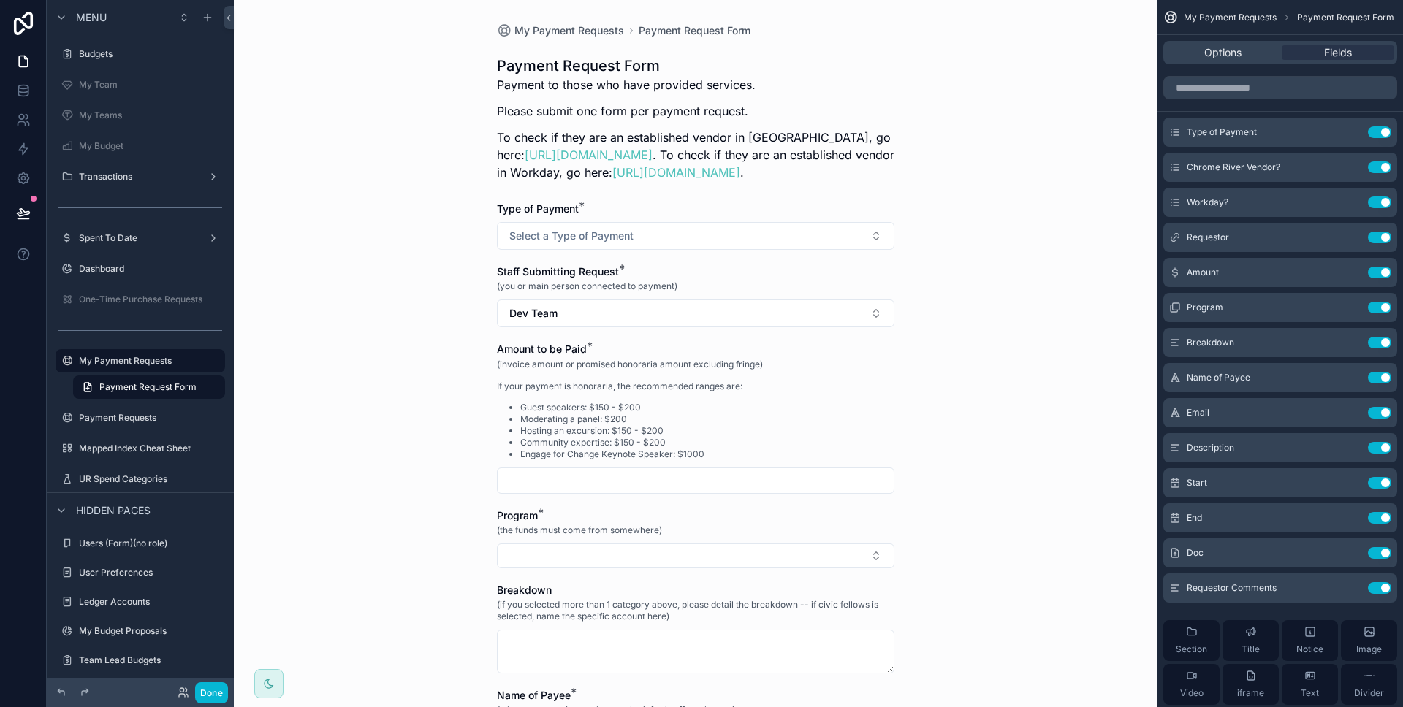
scroll to position [331, 0]
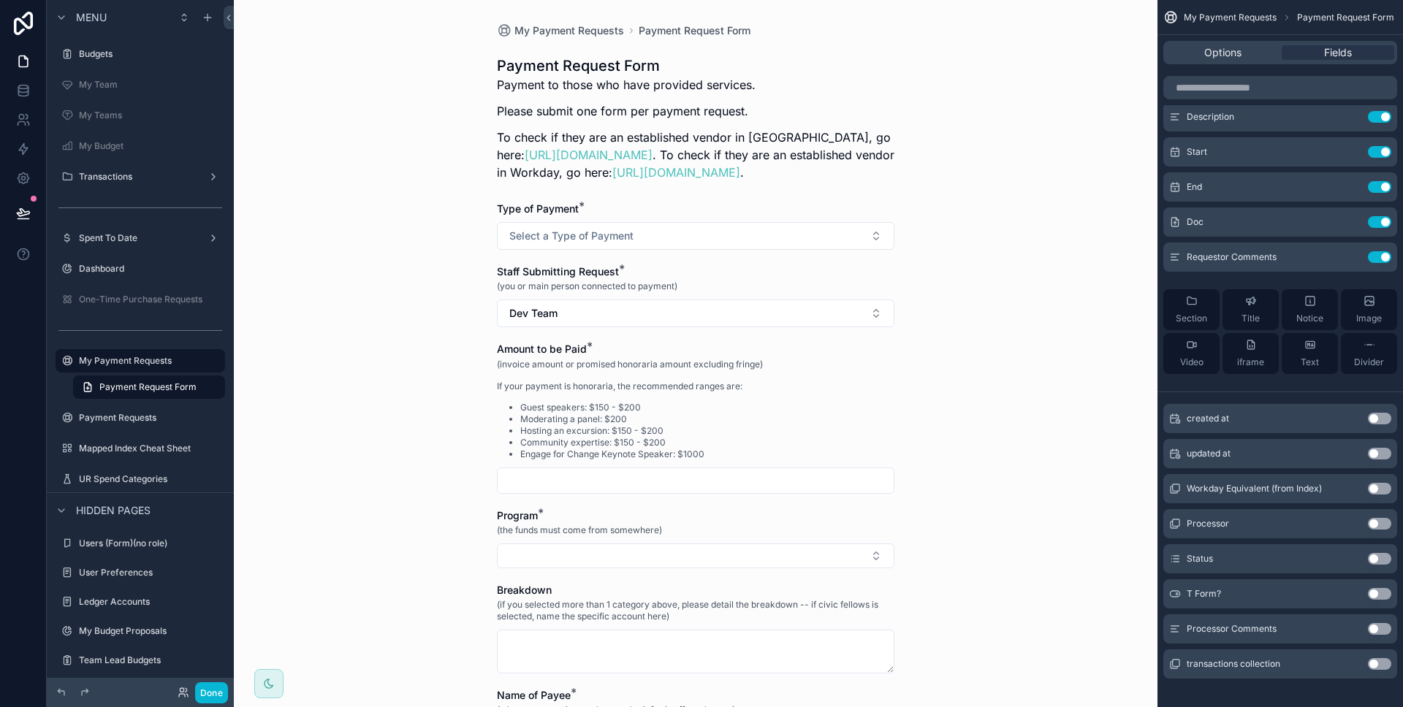
click at [1371, 559] on button "Use setting" at bounding box center [1378, 559] width 23 height 12
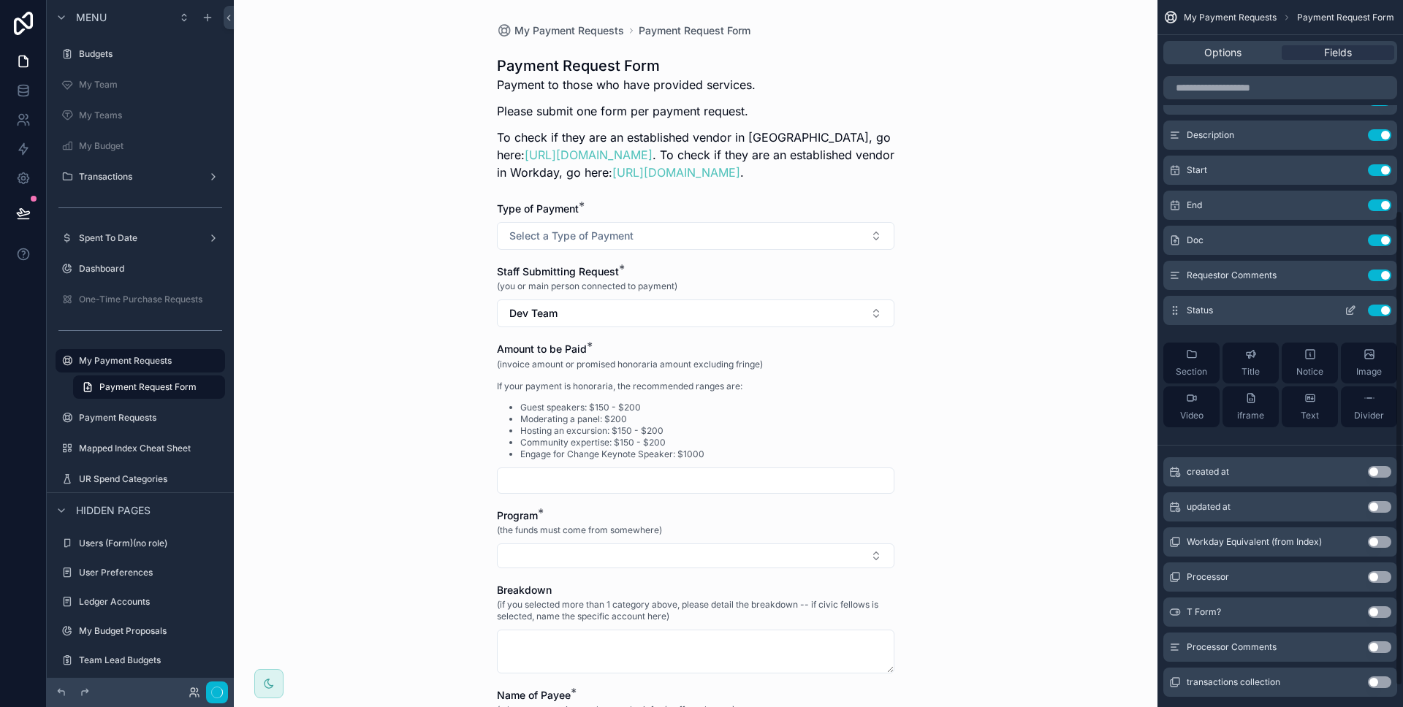
scroll to position [228, 0]
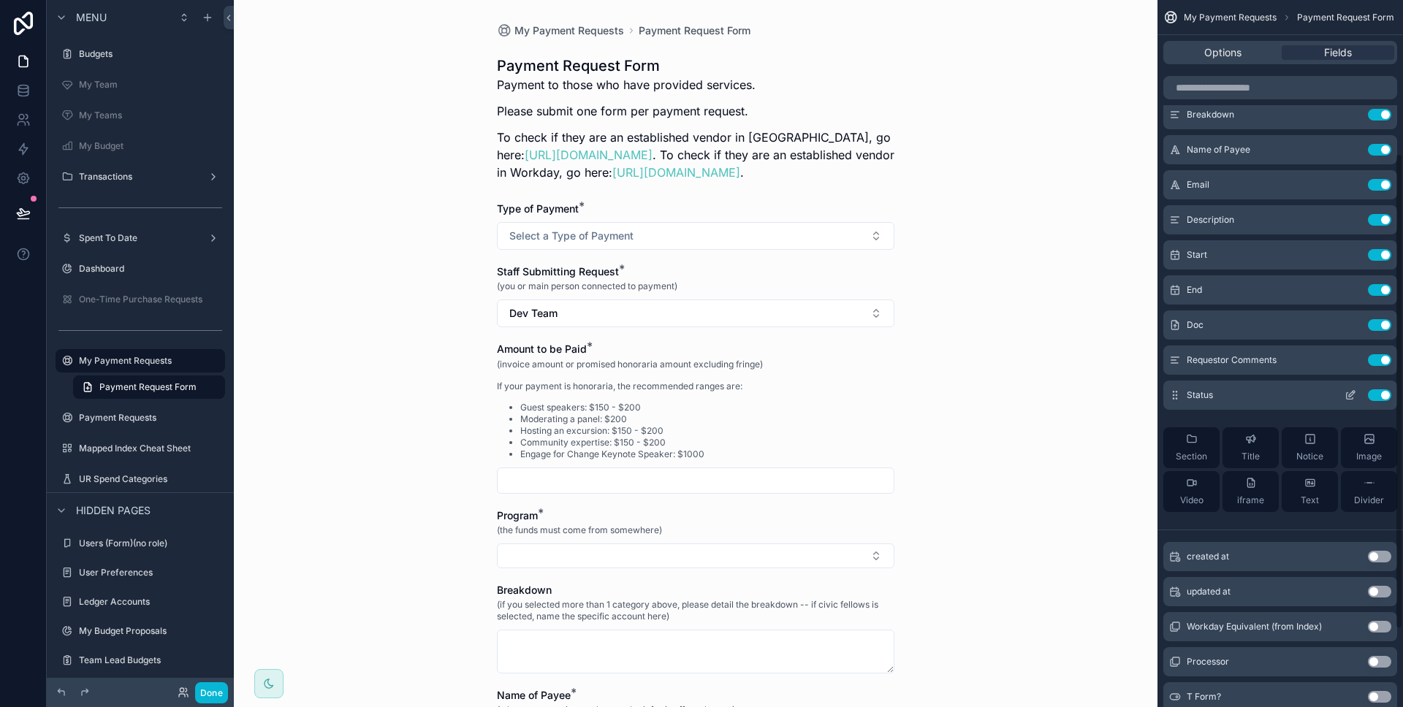
click at [1348, 394] on icon "scrollable content" at bounding box center [1350, 395] width 12 height 12
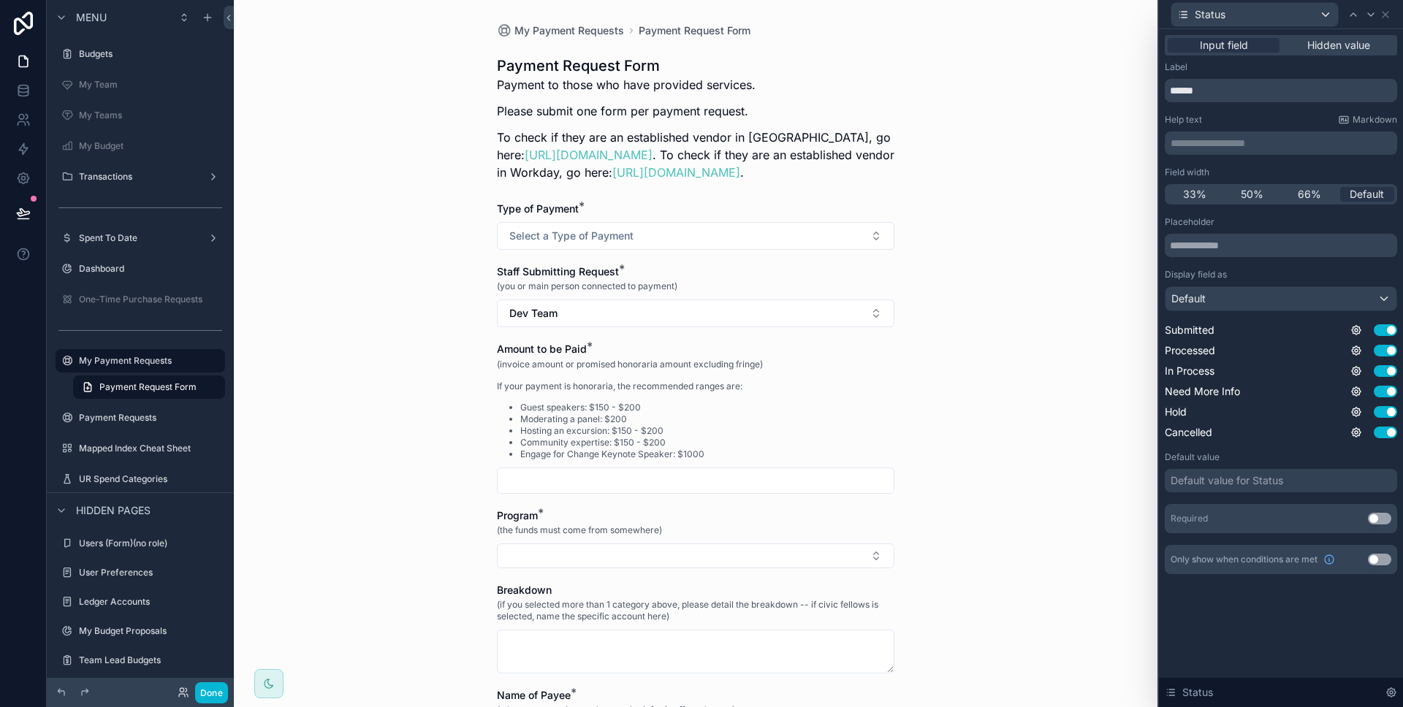
drag, startPoint x: 1355, startPoint y: 42, endPoint x: 1327, endPoint y: 60, distance: 33.8
click at [1355, 42] on span "Hidden value" at bounding box center [1338, 45] width 63 height 15
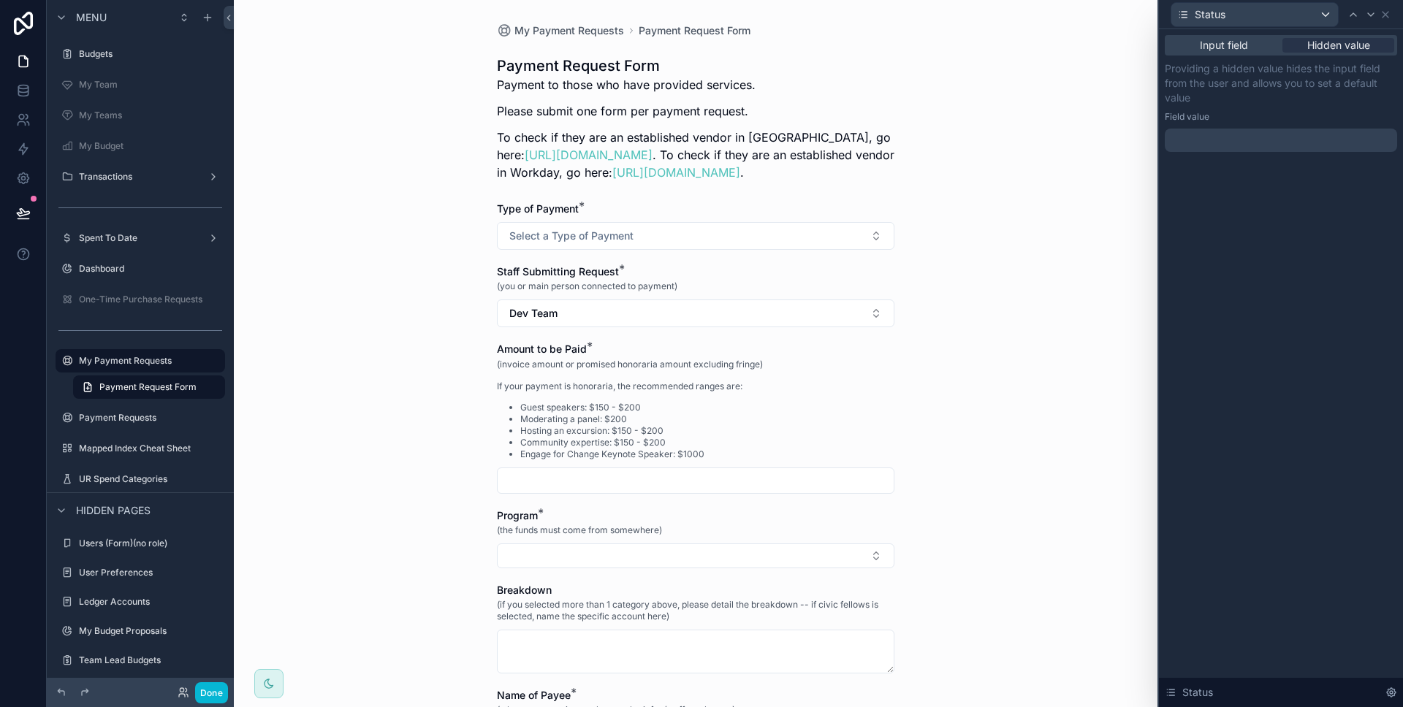
click at [1238, 127] on div "Providing a hidden value hides the input field from the user and allows you to …" at bounding box center [1280, 106] width 232 height 91
click at [1237, 132] on div at bounding box center [1280, 140] width 232 height 23
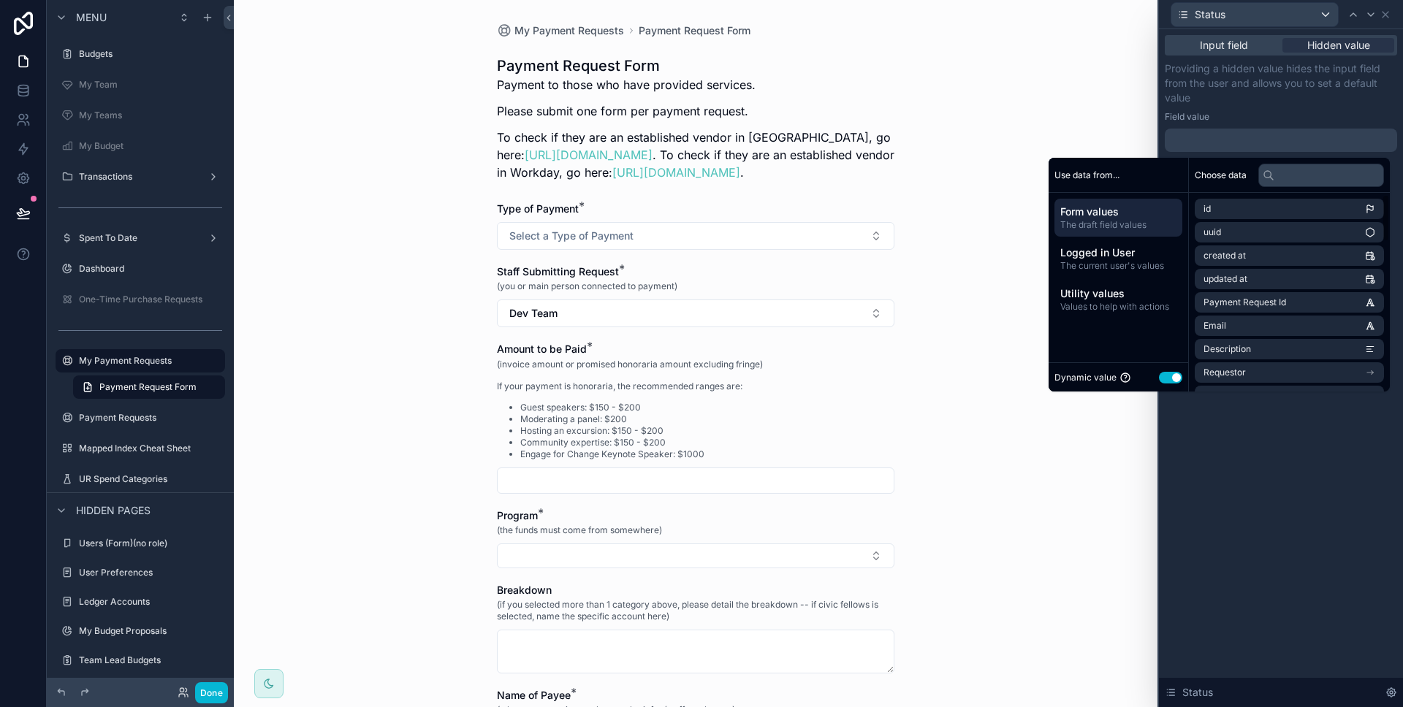
scroll to position [9, 0]
click at [1159, 382] on button "Use setting" at bounding box center [1170, 378] width 23 height 12
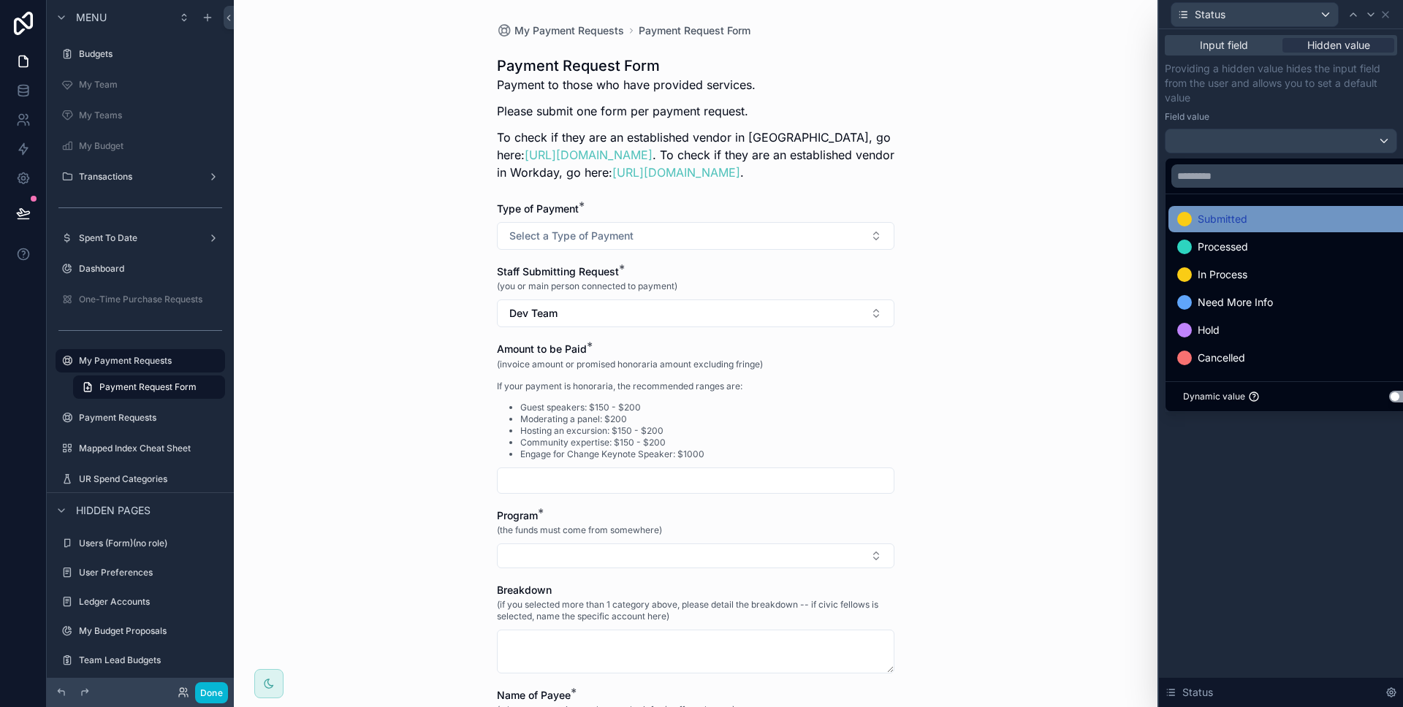
click at [1291, 229] on div "Submitted" at bounding box center [1297, 219] width 259 height 26
click at [1257, 469] on div "Input field Hidden value Providing a hidden value hides the input field from th…" at bounding box center [1281, 368] width 244 height 678
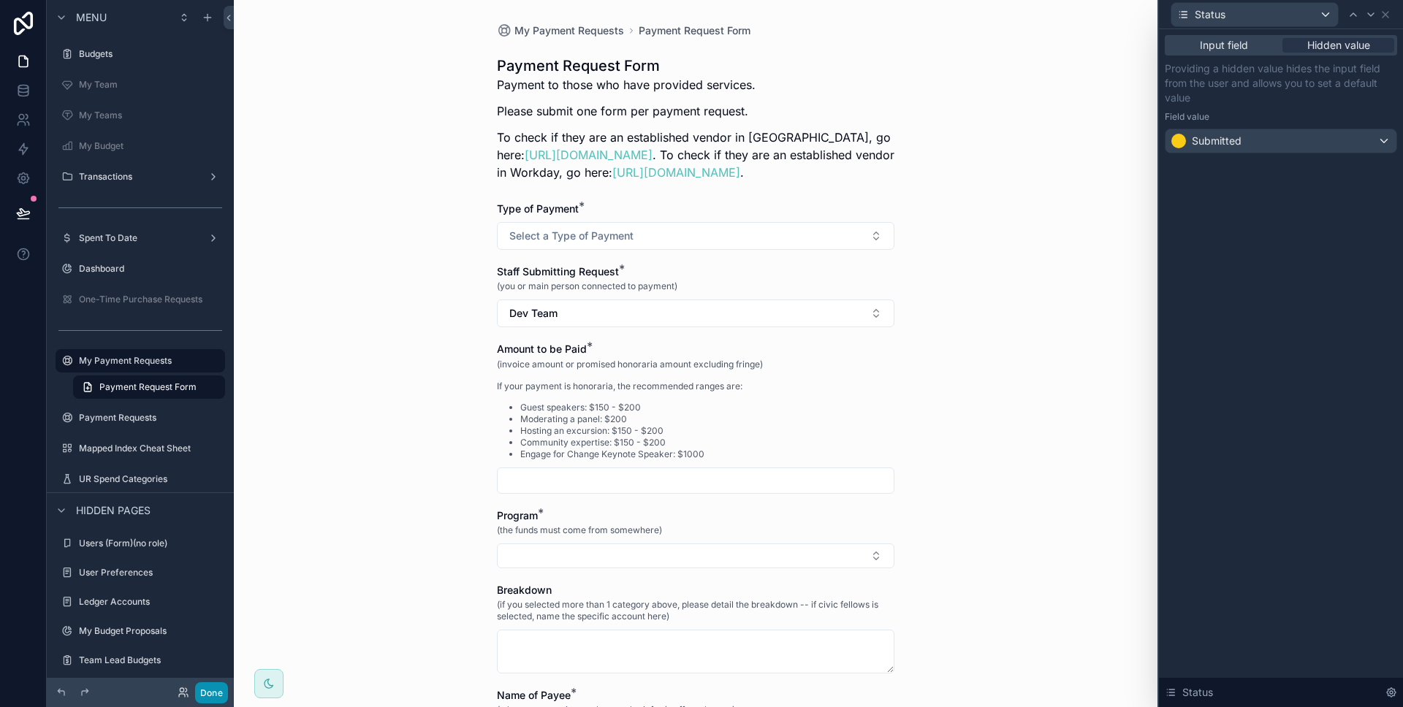
click at [200, 691] on button "Done" at bounding box center [211, 692] width 33 height 21
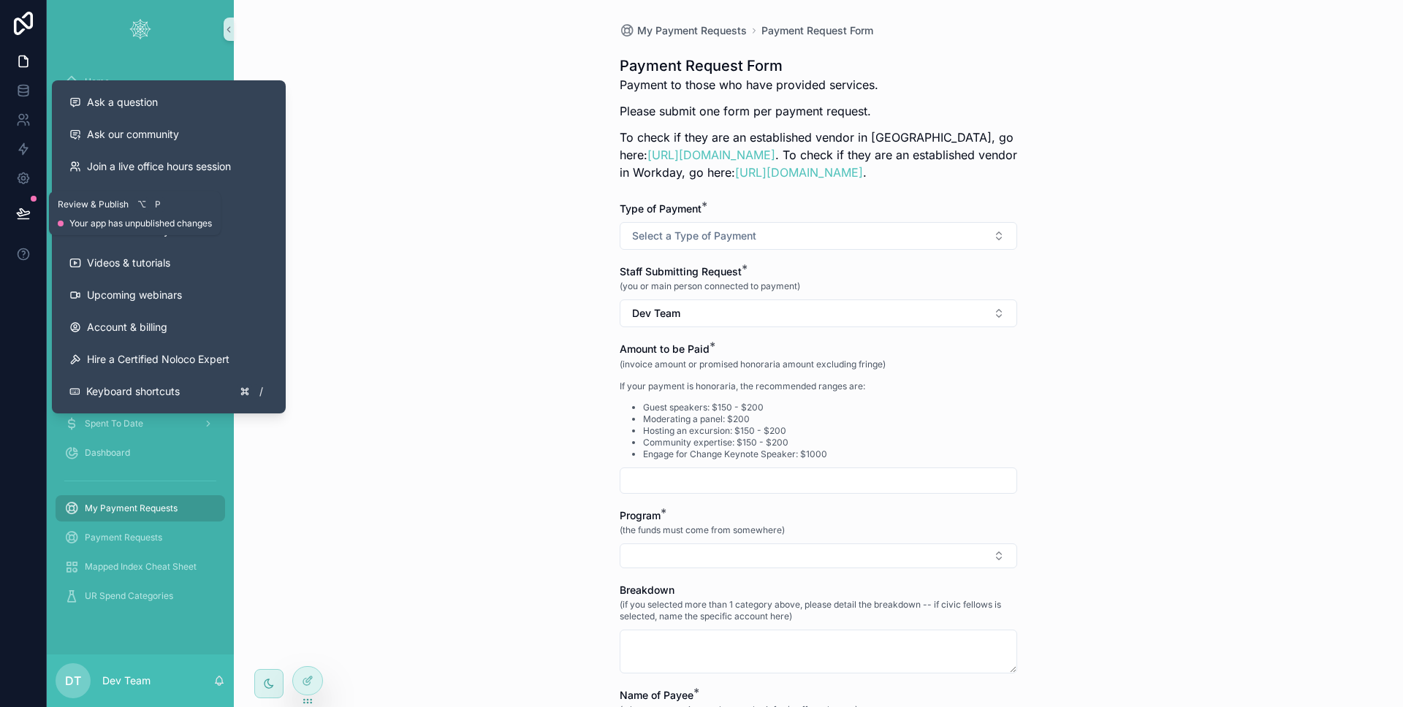
click at [21, 209] on icon at bounding box center [23, 212] width 12 height 7
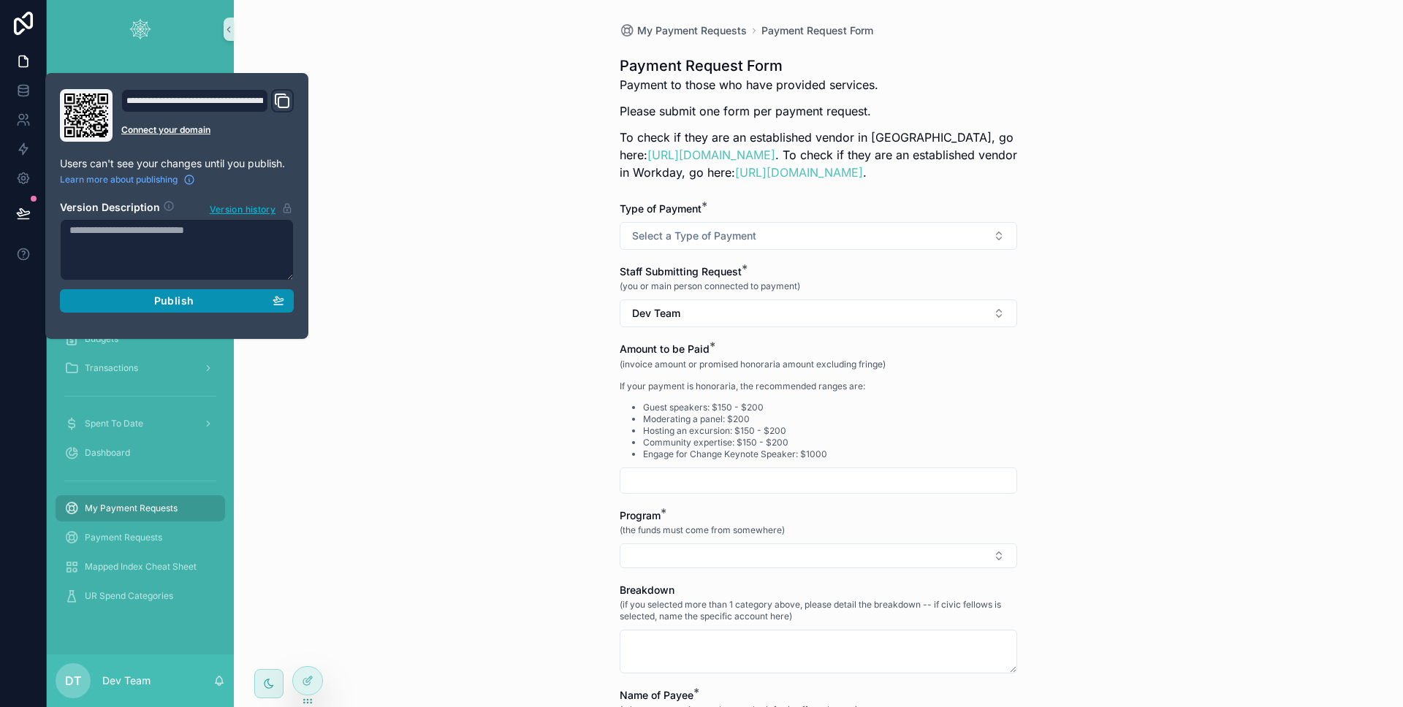
click at [103, 290] on button "Publish" at bounding box center [177, 300] width 234 height 23
click at [4, 340] on div at bounding box center [23, 353] width 47 height 707
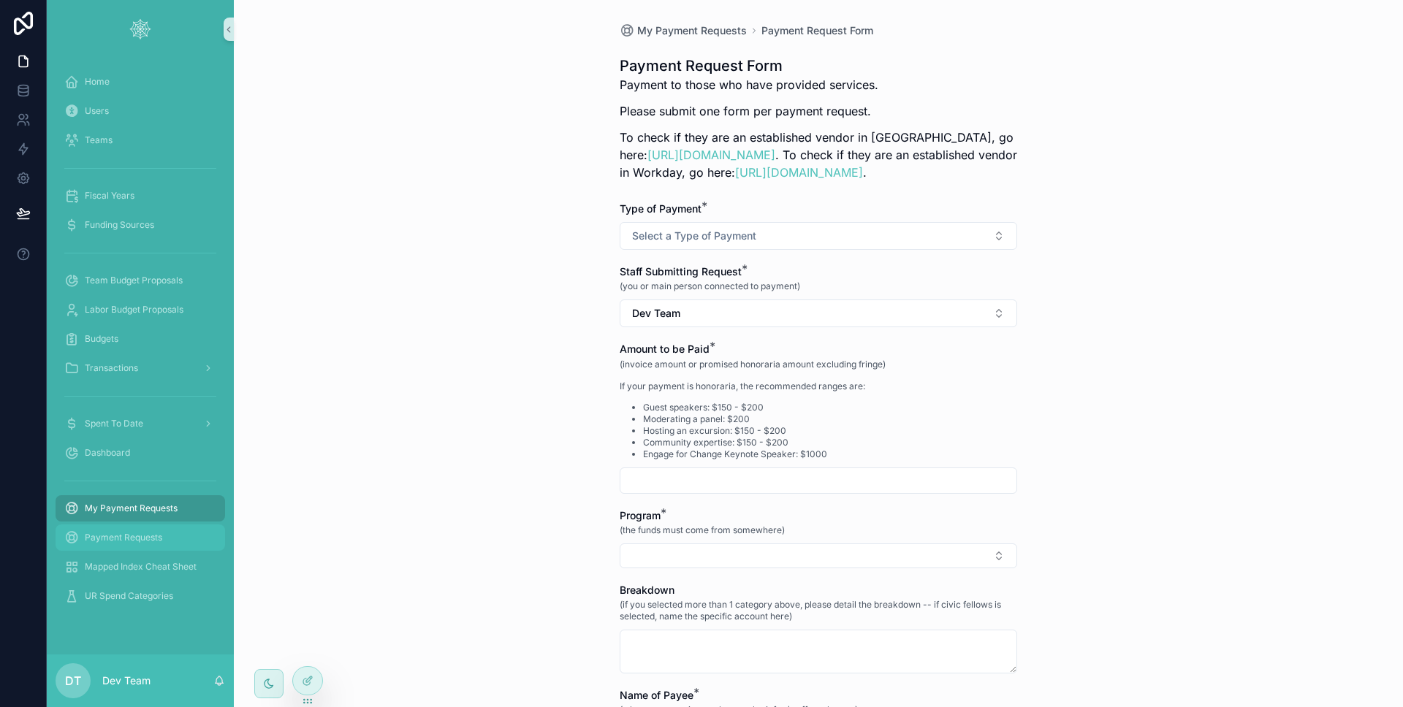
click at [161, 527] on div "Payment Requests" at bounding box center [140, 537] width 152 height 23
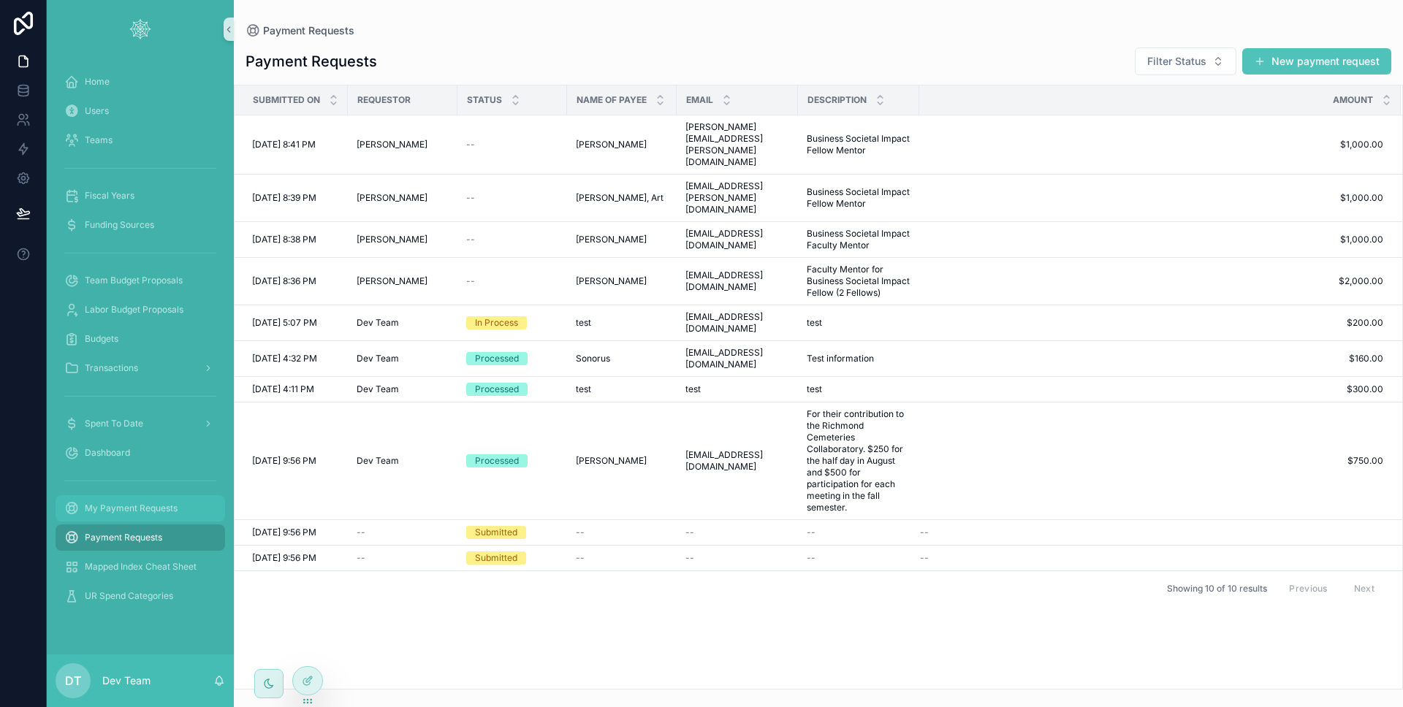
click at [154, 516] on div "My Payment Requests" at bounding box center [140, 508] width 152 height 23
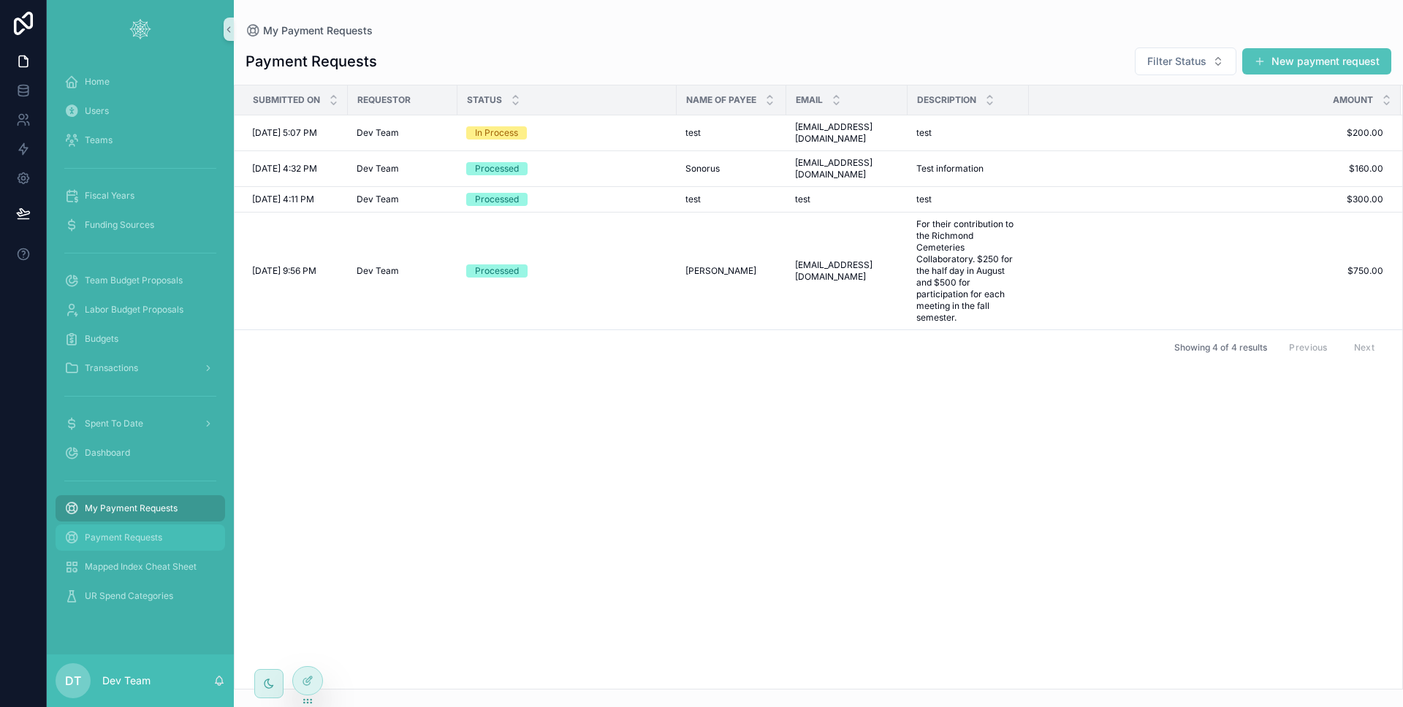
click at [153, 528] on div "Payment Requests" at bounding box center [140, 537] width 152 height 23
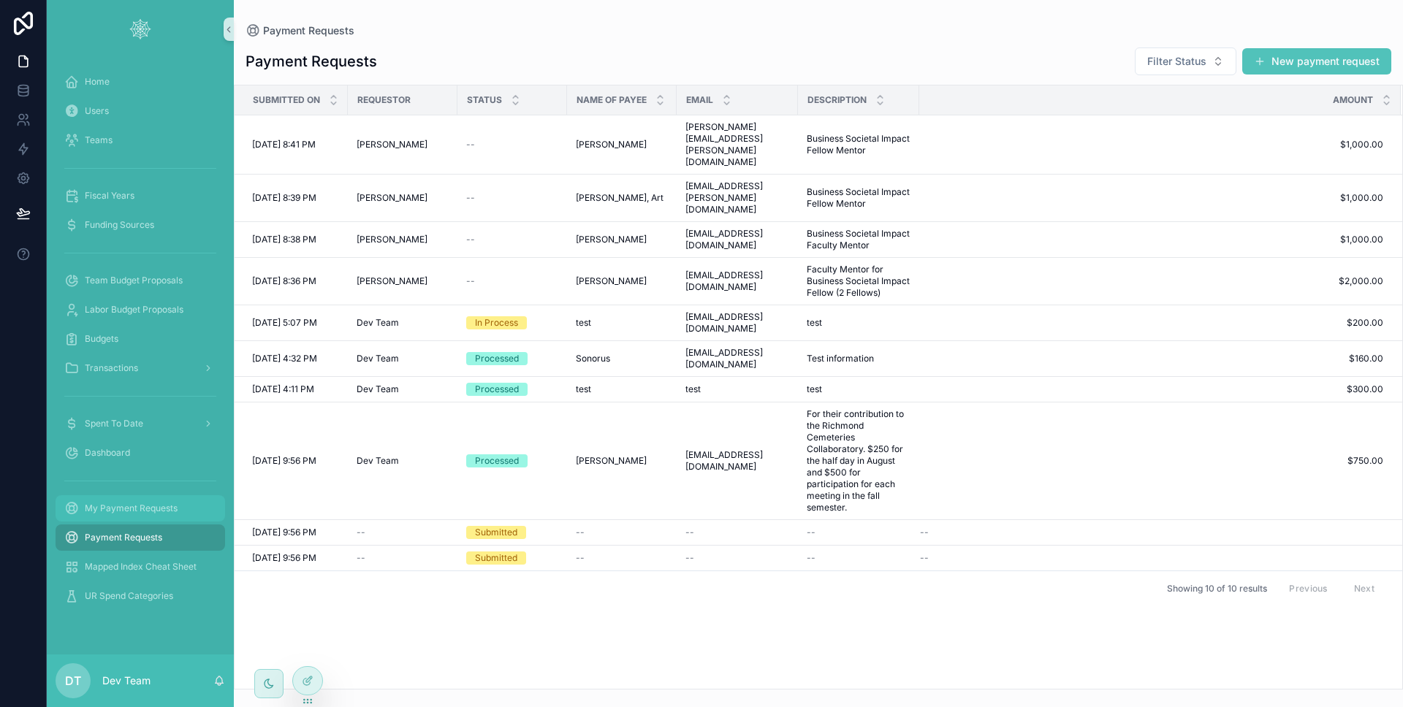
click at [143, 513] on span "My Payment Requests" at bounding box center [131, 509] width 93 height 12
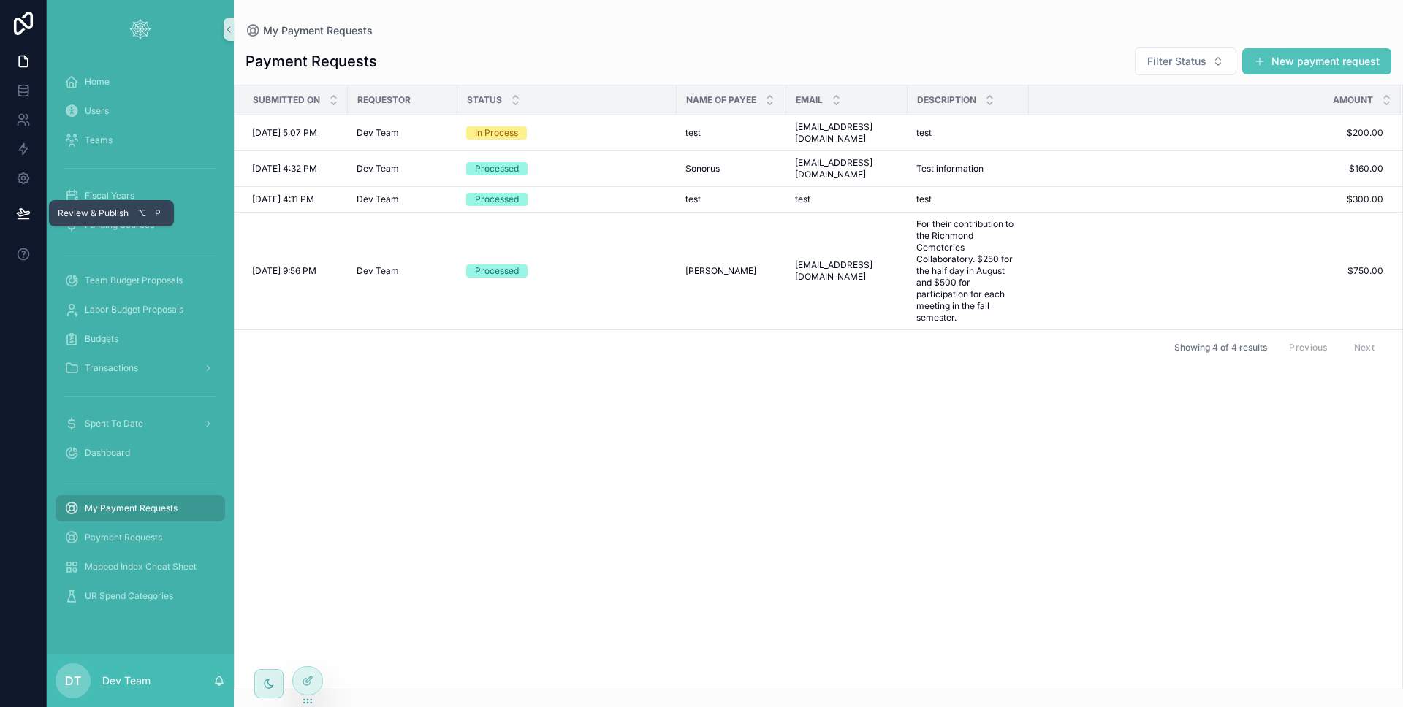
click at [29, 215] on icon at bounding box center [23, 213] width 15 height 15
click at [19, 213] on icon at bounding box center [23, 212] width 12 height 7
click at [674, 362] on div "Submitted on Requestor Status Name of Payee Email Description Amount 9/2/2025 5…" at bounding box center [817, 386] width 1167 height 603
click at [581, 134] on div "In Process" at bounding box center [567, 132] width 202 height 13
click at [580, 126] on div "In Process" at bounding box center [567, 132] width 202 height 13
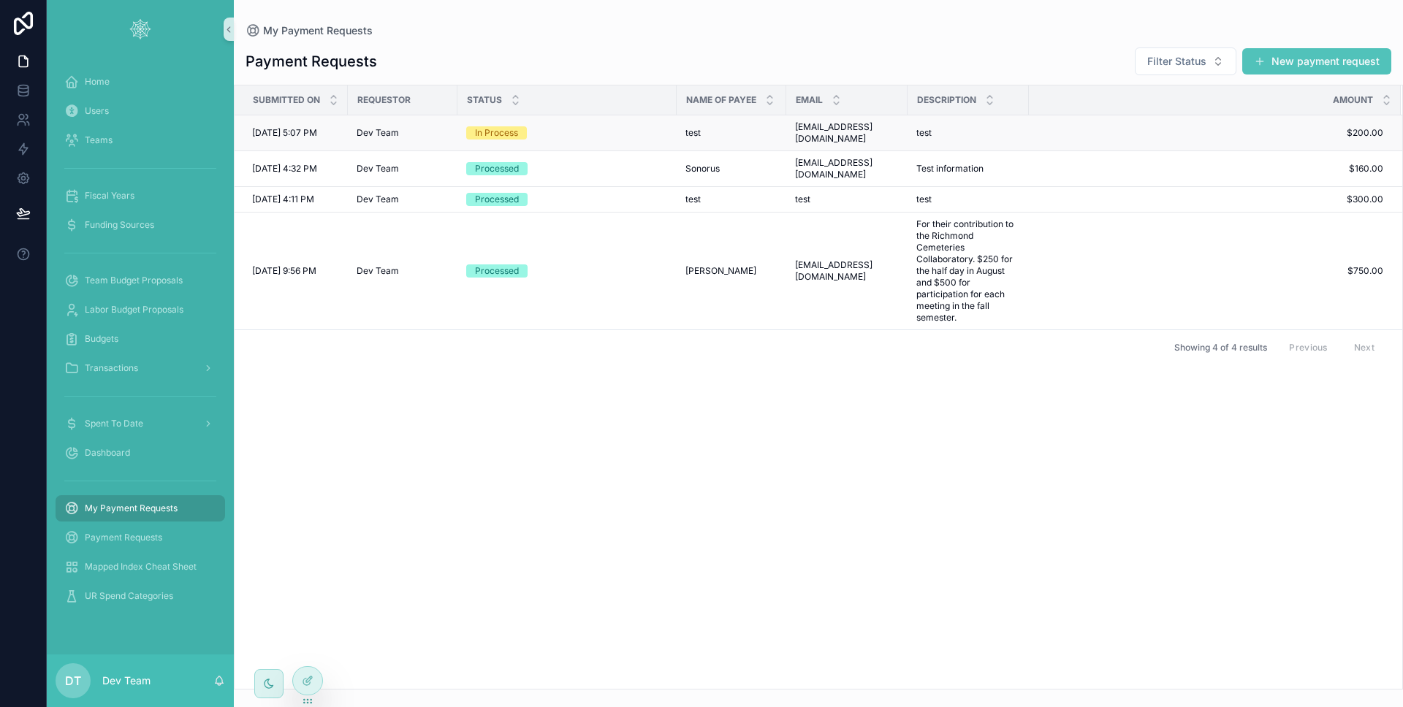
click at [559, 129] on div "In Process" at bounding box center [567, 132] width 202 height 13
click at [159, 532] on span "Payment Requests" at bounding box center [123, 538] width 77 height 12
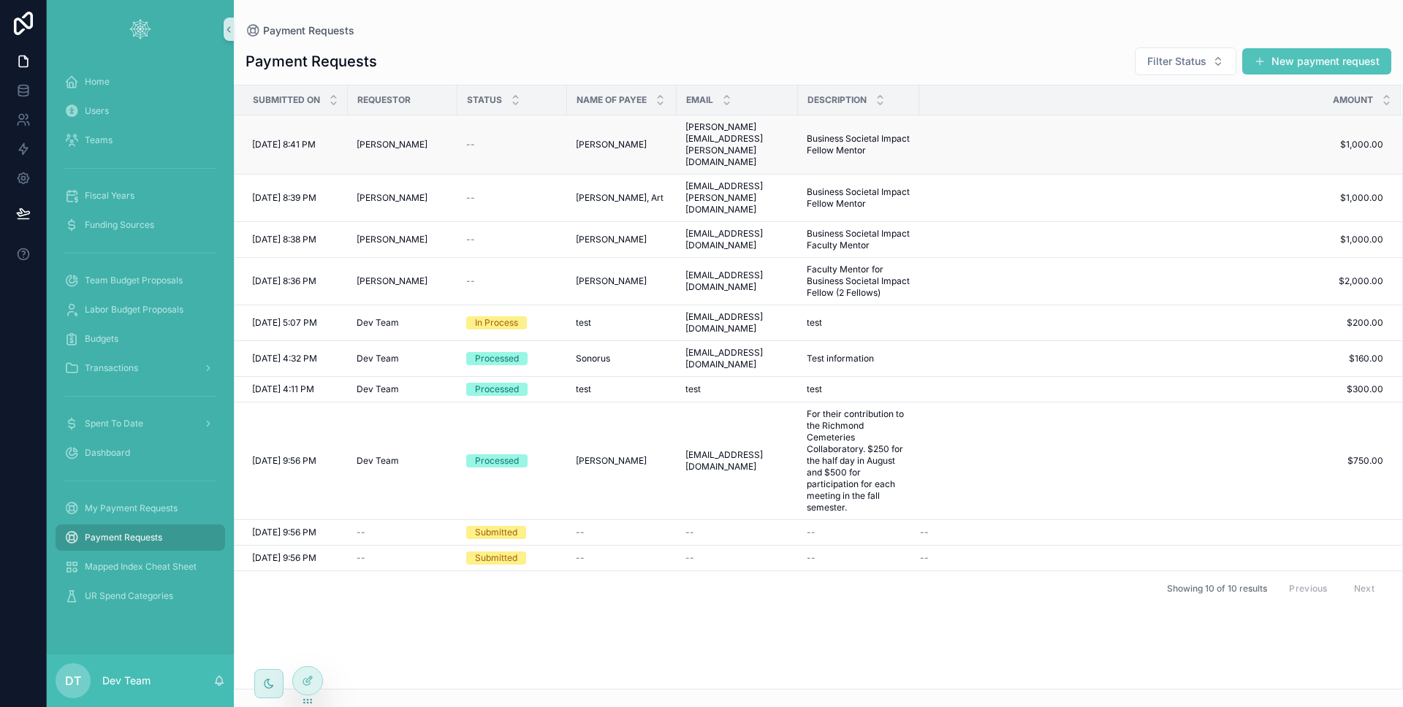
click at [531, 139] on div "--" at bounding box center [512, 145] width 92 height 12
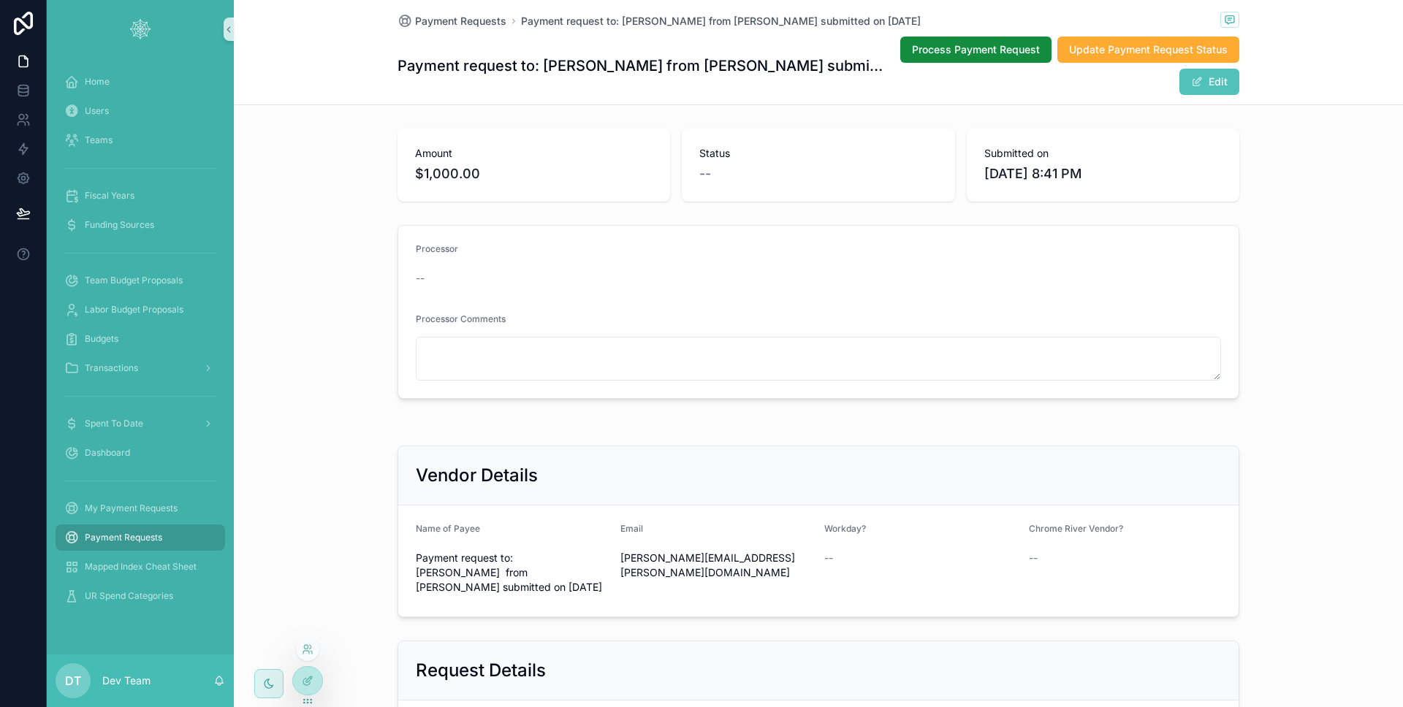
click at [310, 665] on div at bounding box center [307, 652] width 23 height 29
click at [299, 677] on div at bounding box center [307, 681] width 29 height 28
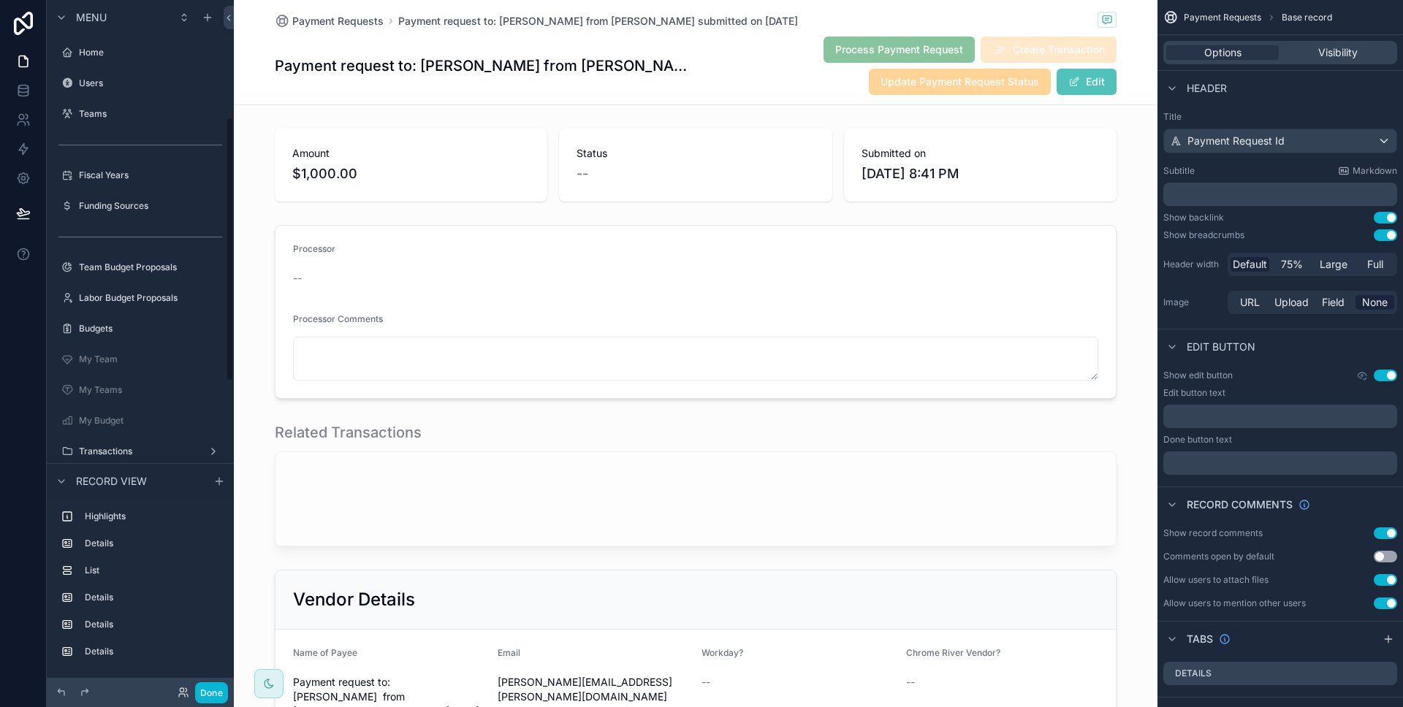
scroll to position [305, 0]
click at [703, 77] on div "Payment request to: Johnson, Myles from Derek Miller submitted on September 3, …" at bounding box center [696, 66] width 842 height 60
click at [1310, 137] on div "Payment Request Id" at bounding box center [1280, 140] width 232 height 23
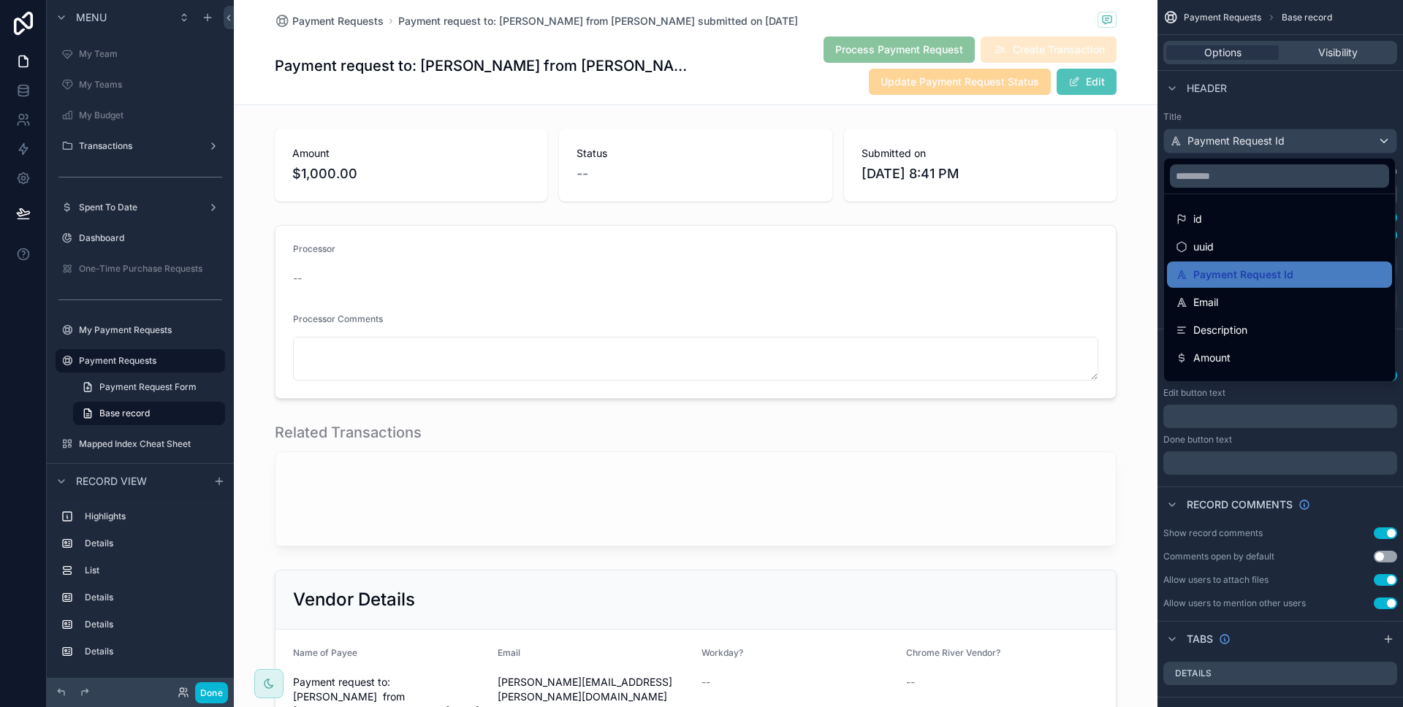
click at [1307, 114] on div "scrollable content" at bounding box center [701, 353] width 1403 height 707
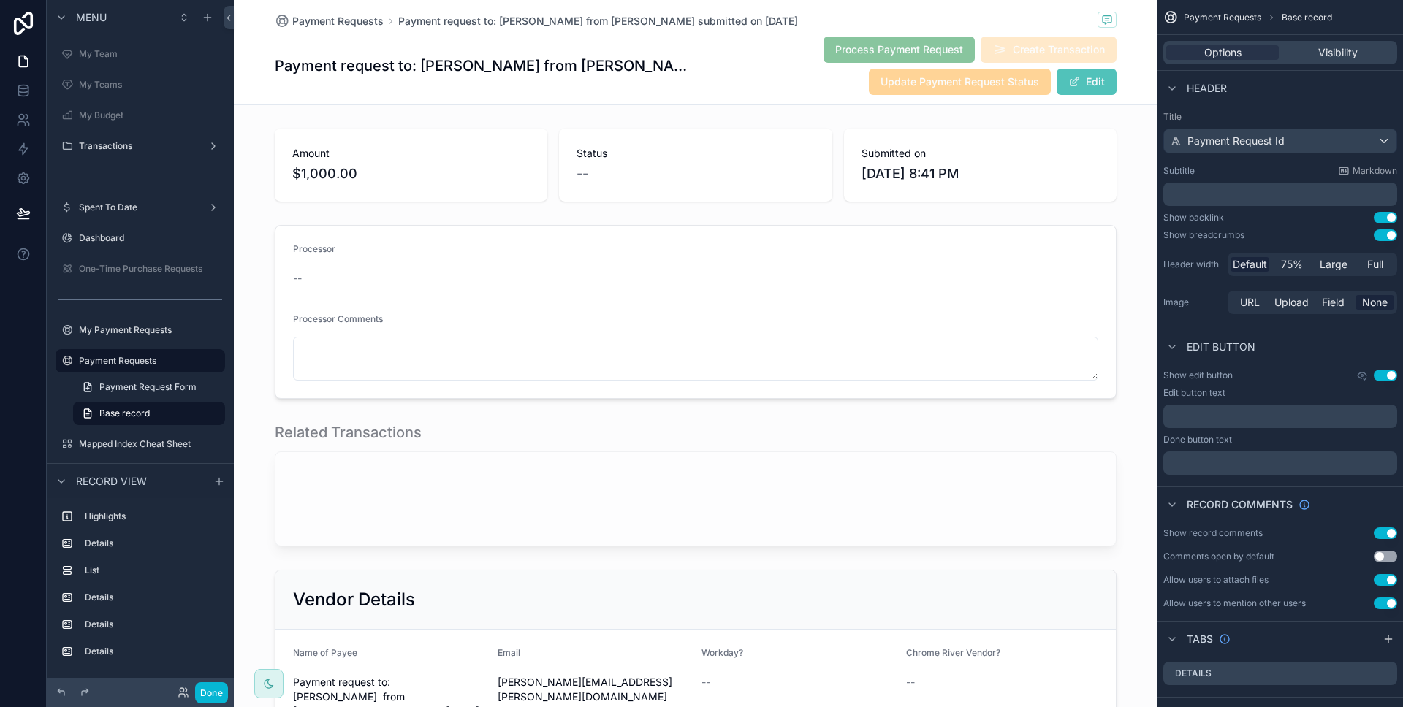
click at [1251, 201] on p "﻿" at bounding box center [1281, 194] width 225 height 15
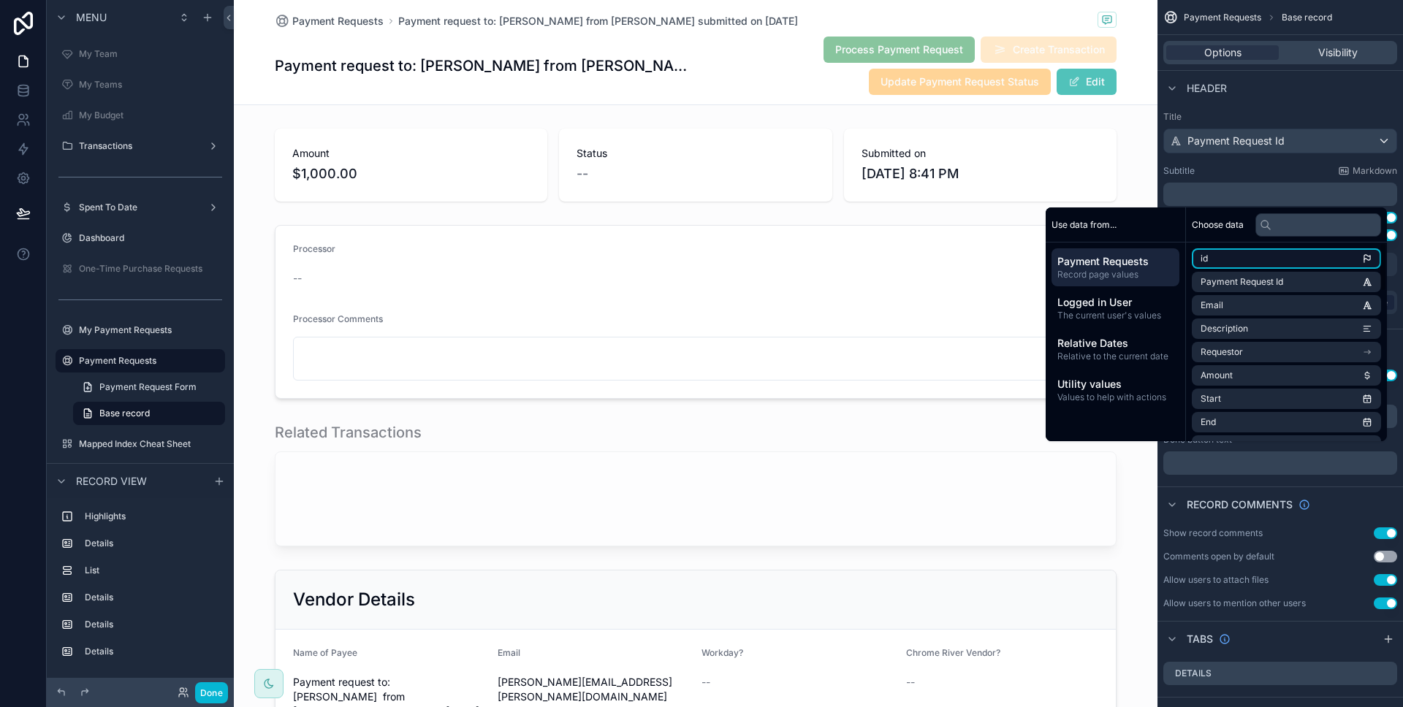
click at [1234, 259] on li "id" at bounding box center [1285, 258] width 189 height 20
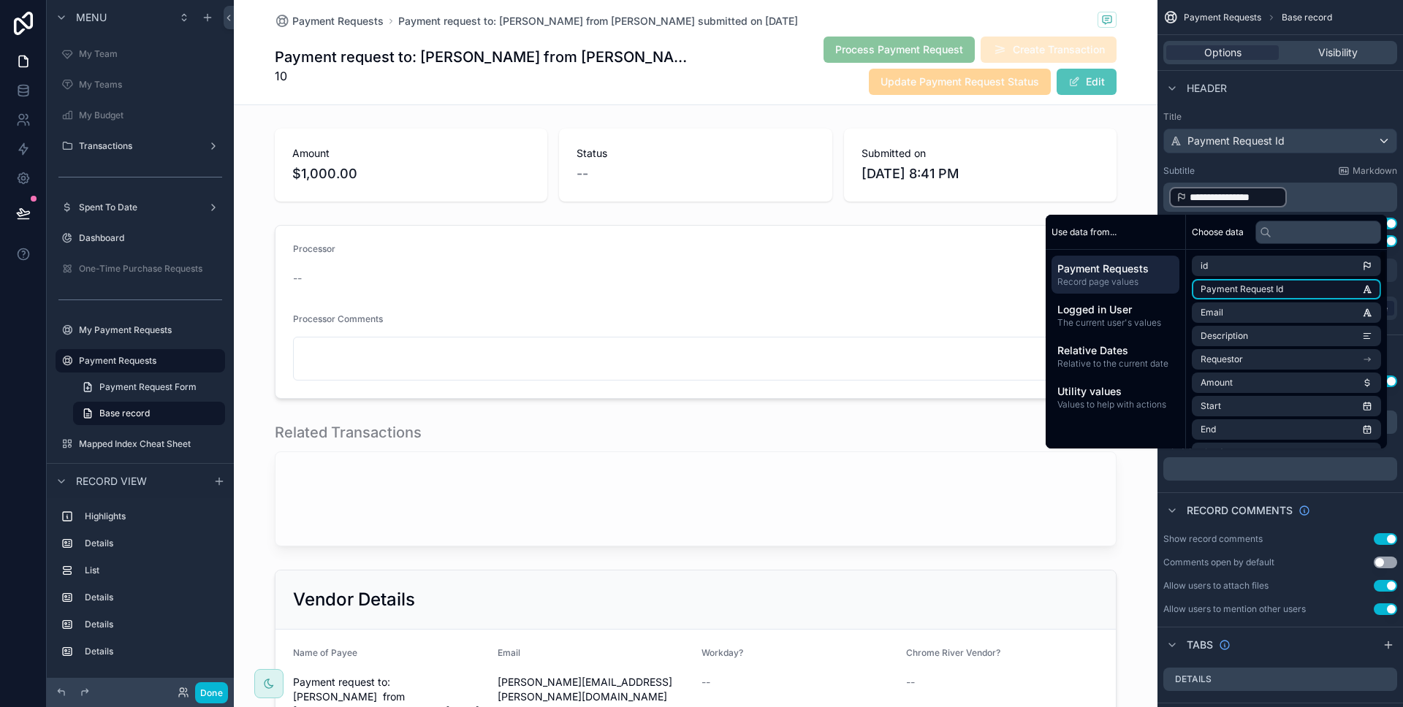
click at [1238, 287] on span "Payment Request Id" at bounding box center [1241, 289] width 83 height 12
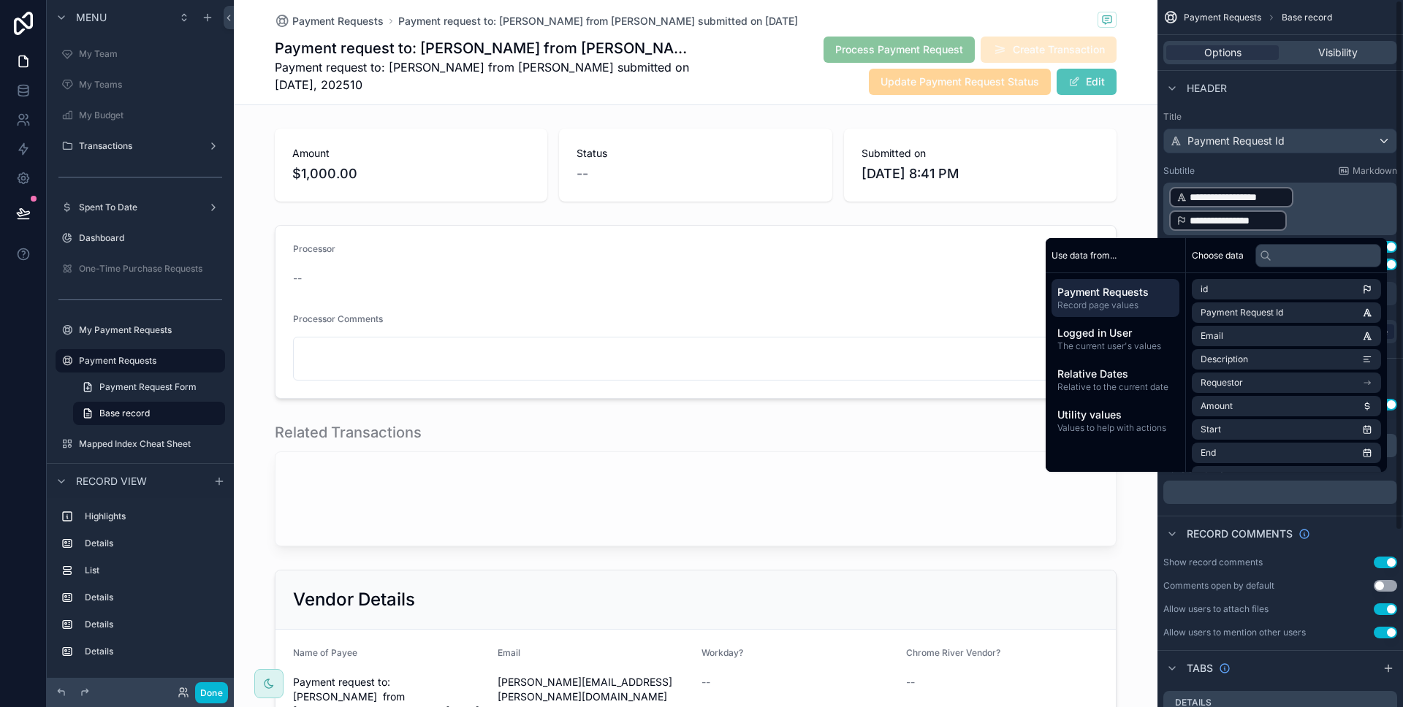
click at [1315, 191] on p "**********" at bounding box center [1281, 209] width 225 height 47
click at [1314, 196] on p "**********" at bounding box center [1281, 209] width 225 height 47
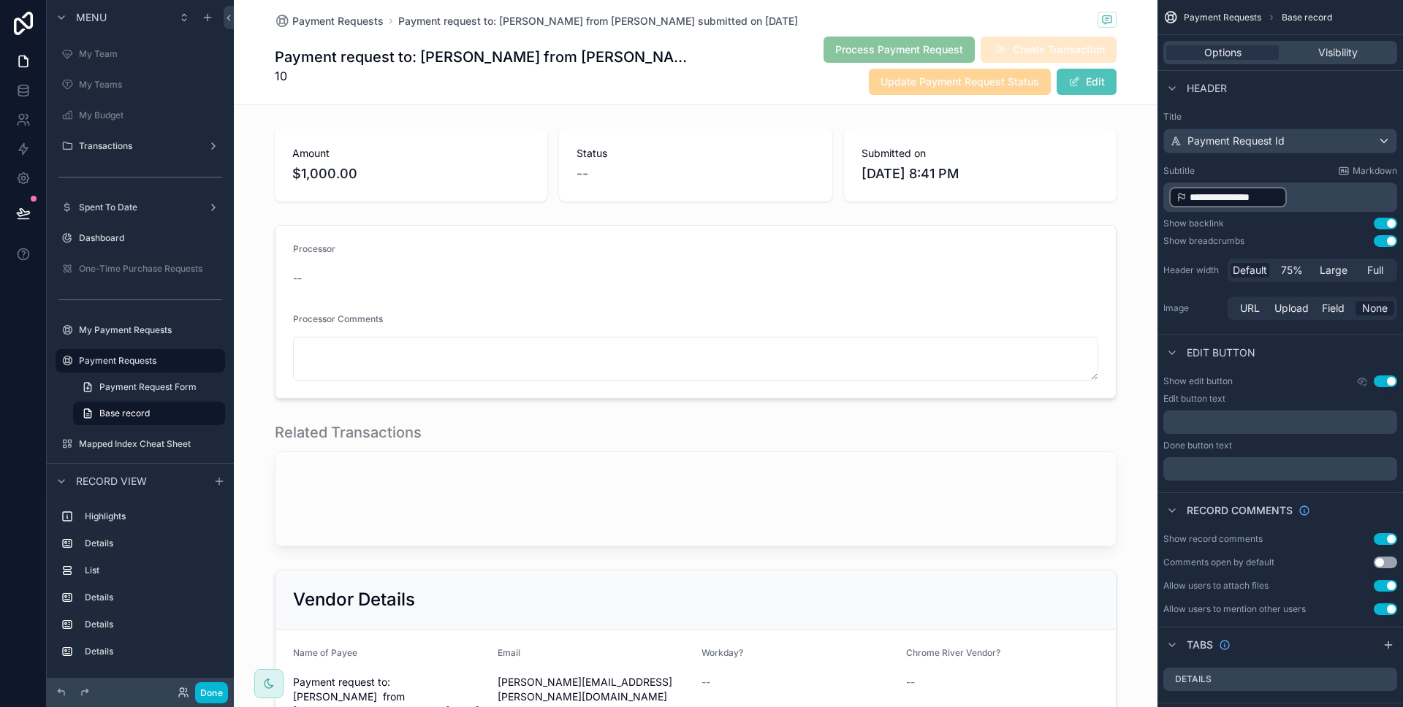
click at [1314, 196] on p "**********" at bounding box center [1281, 197] width 225 height 23
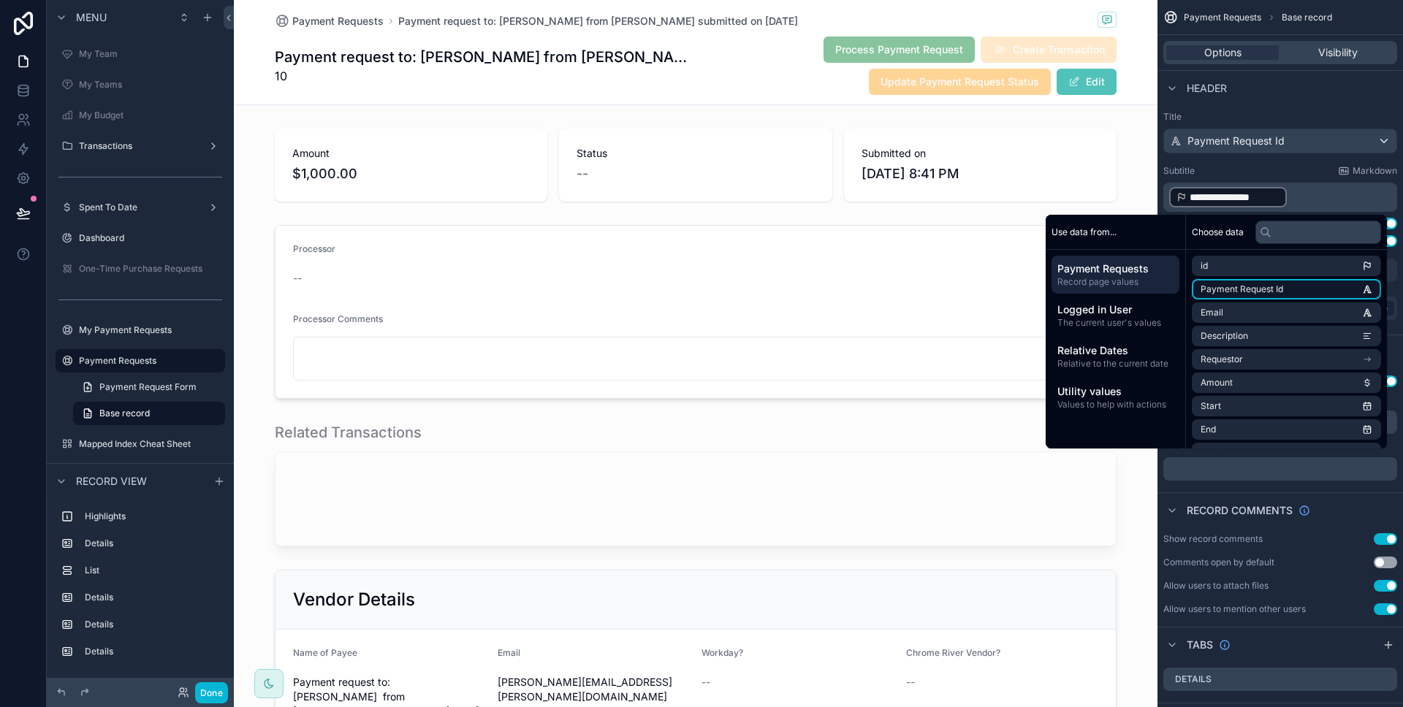
click at [1283, 286] on li "Payment Request Id" at bounding box center [1285, 289] width 189 height 20
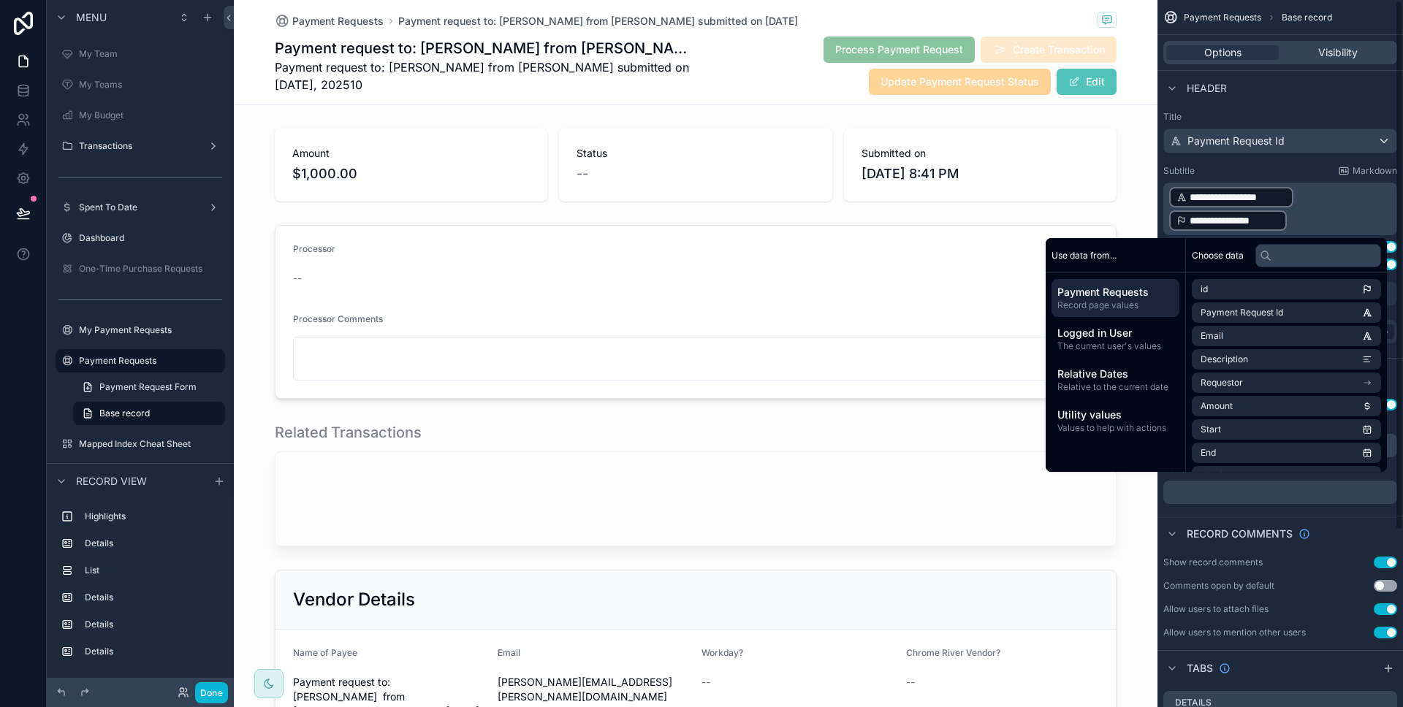
click at [1316, 219] on p "**********" at bounding box center [1281, 209] width 225 height 47
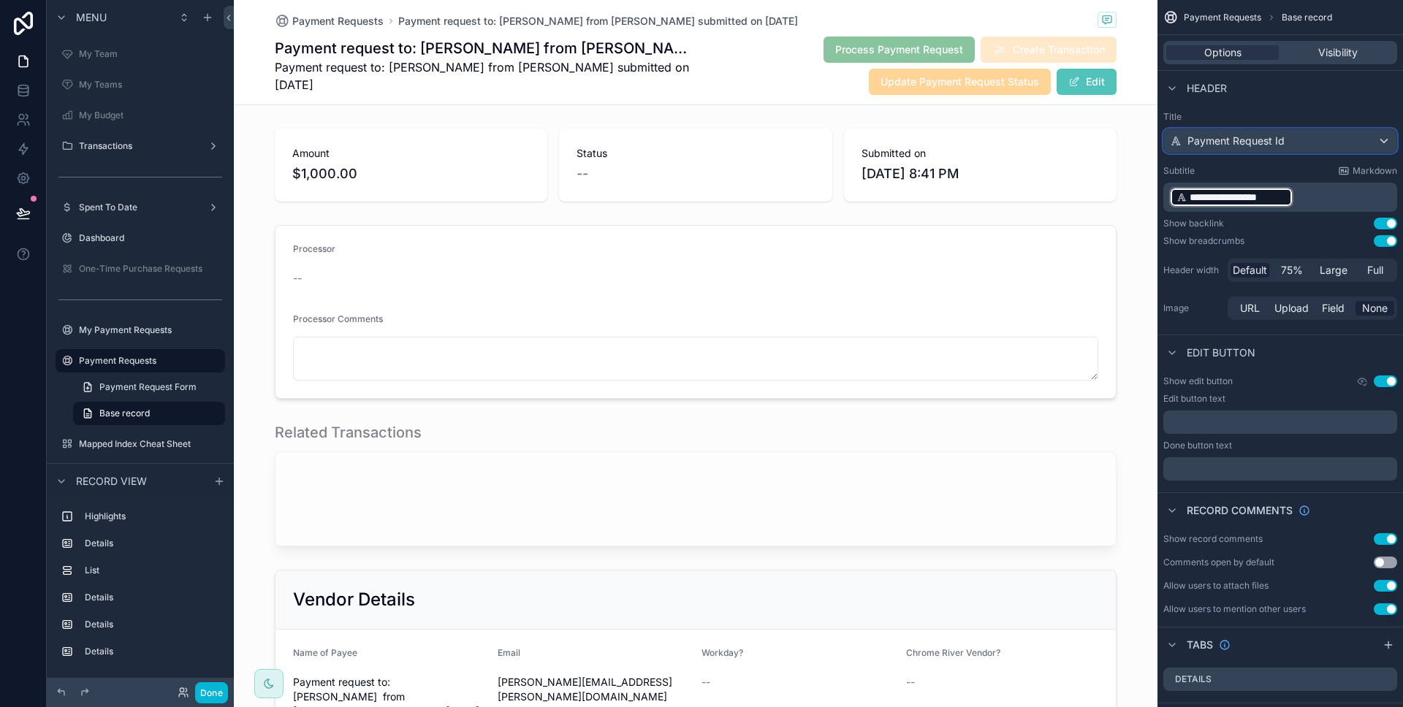
click at [1307, 134] on div "Payment Request Id" at bounding box center [1280, 140] width 232 height 23
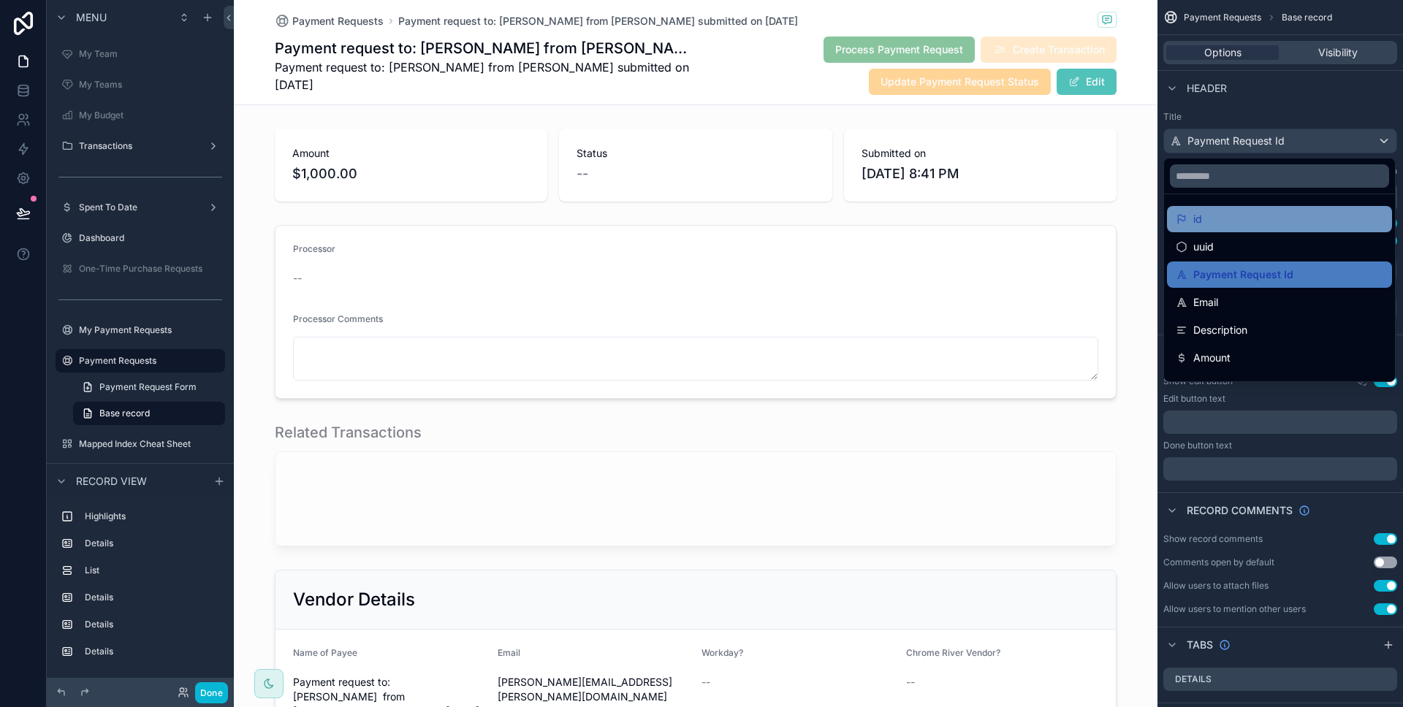
click at [1281, 224] on div "id" at bounding box center [1278, 219] width 207 height 18
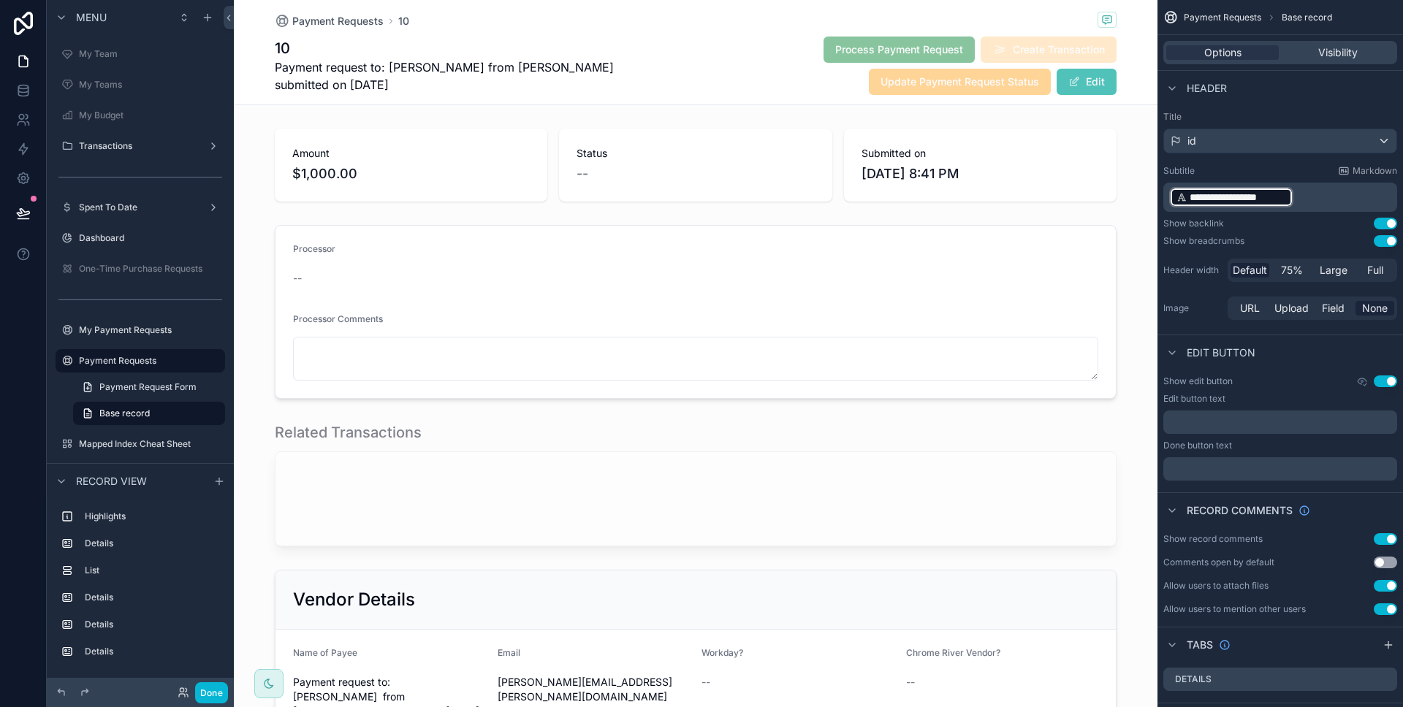
drag, startPoint x: 1351, startPoint y: 115, endPoint x: 1261, endPoint y: 141, distance: 93.4
click at [1351, 115] on label "Title" at bounding box center [1280, 117] width 234 height 12
click at [1217, 143] on div "id" at bounding box center [1280, 140] width 232 height 23
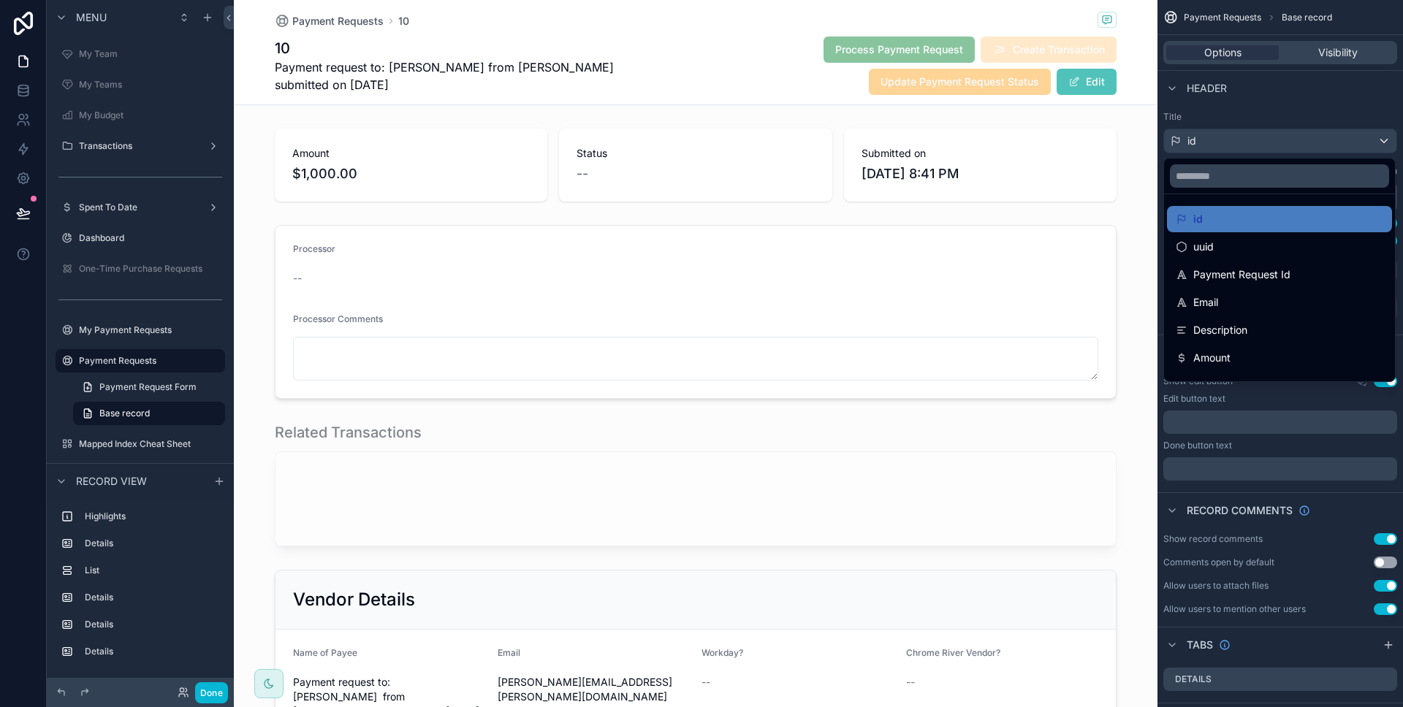
click at [1240, 108] on div "scrollable content" at bounding box center [701, 353] width 1403 height 707
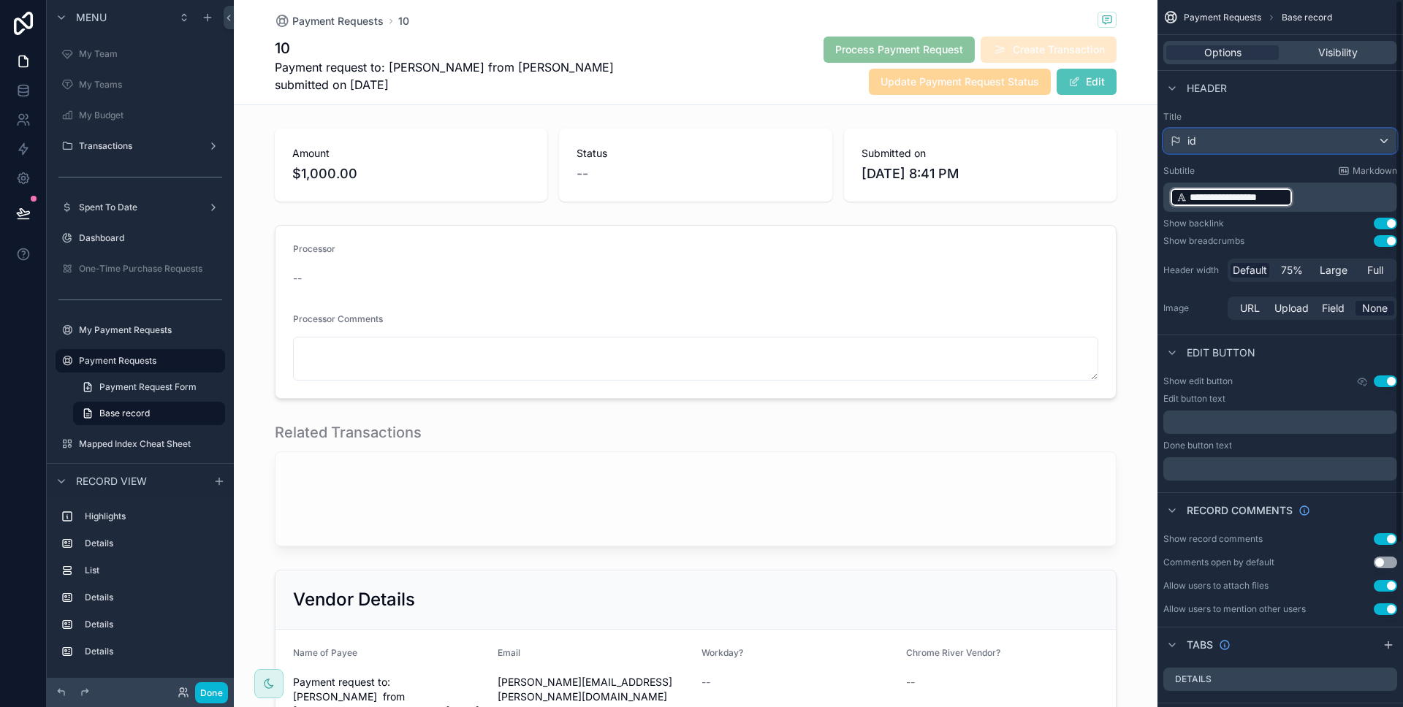
click at [1338, 150] on div "id" at bounding box center [1280, 140] width 232 height 23
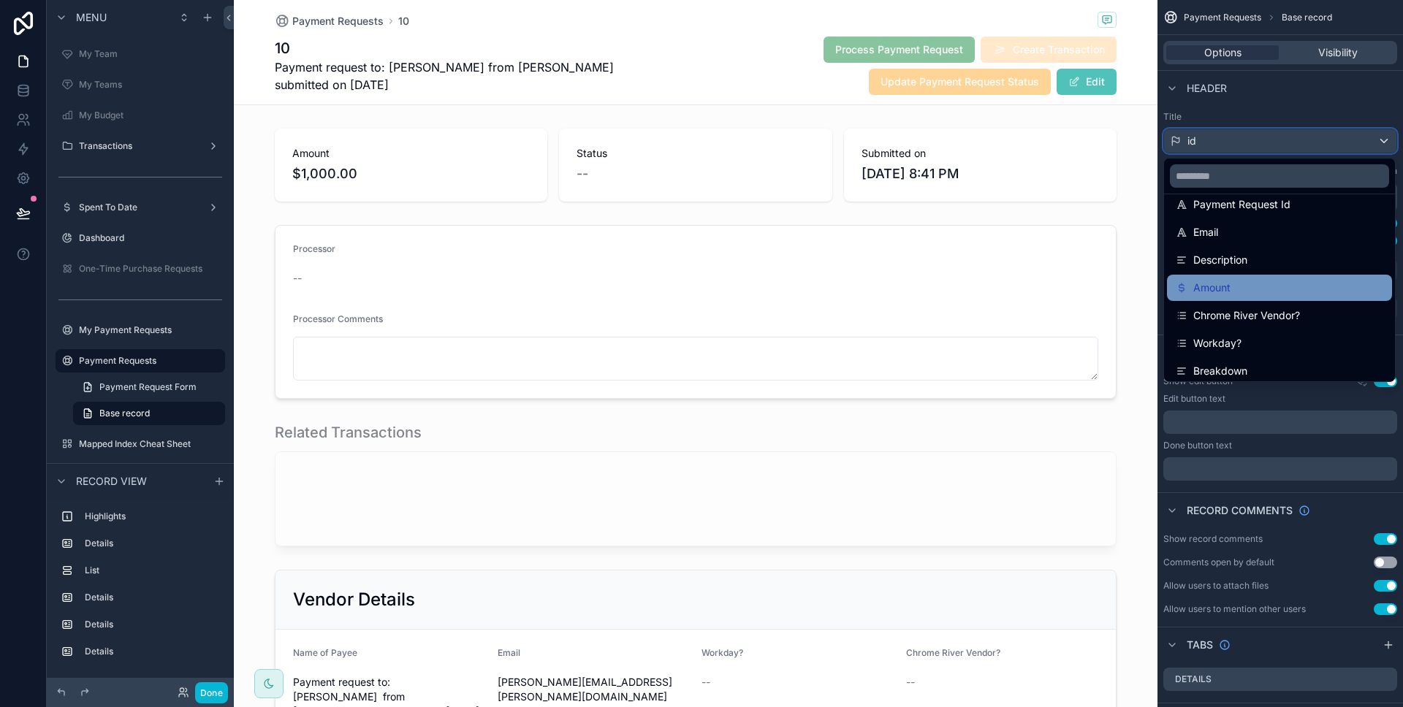
scroll to position [0, 0]
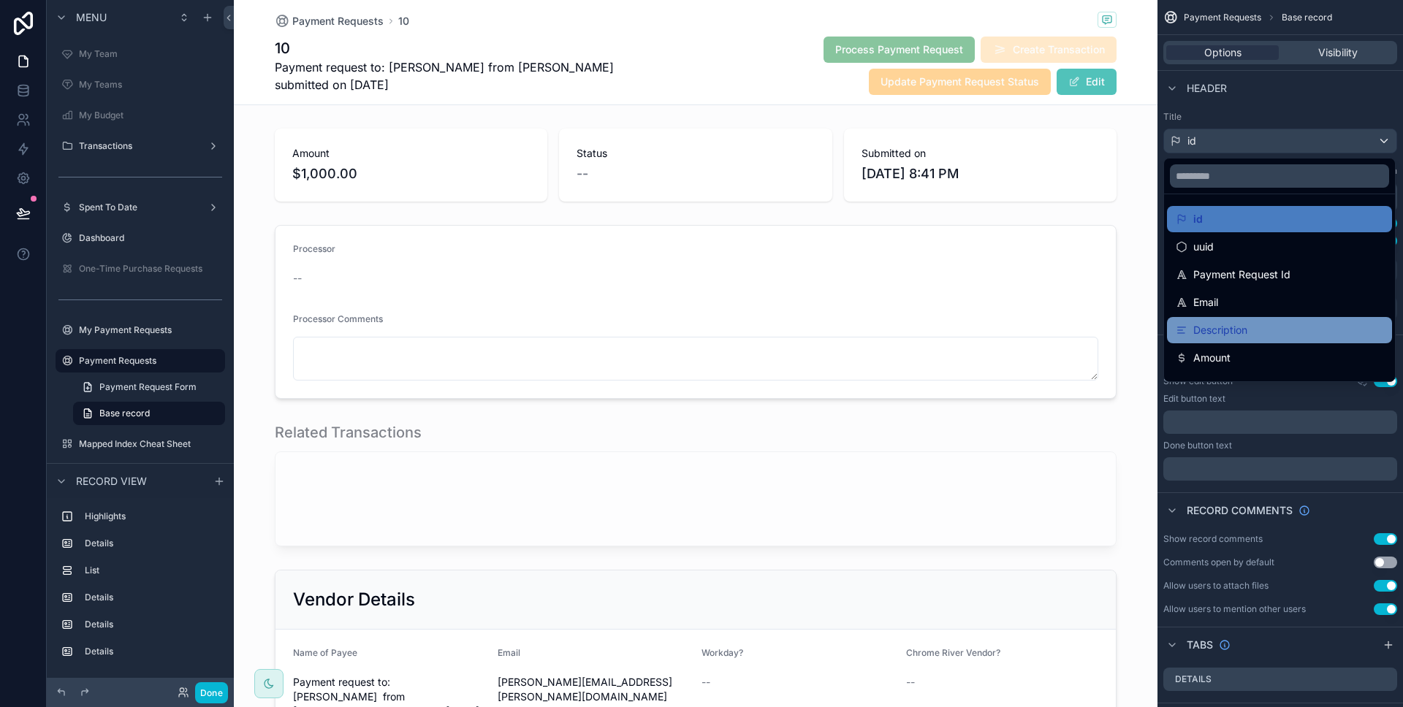
click at [1248, 331] on div "Description" at bounding box center [1278, 330] width 207 height 18
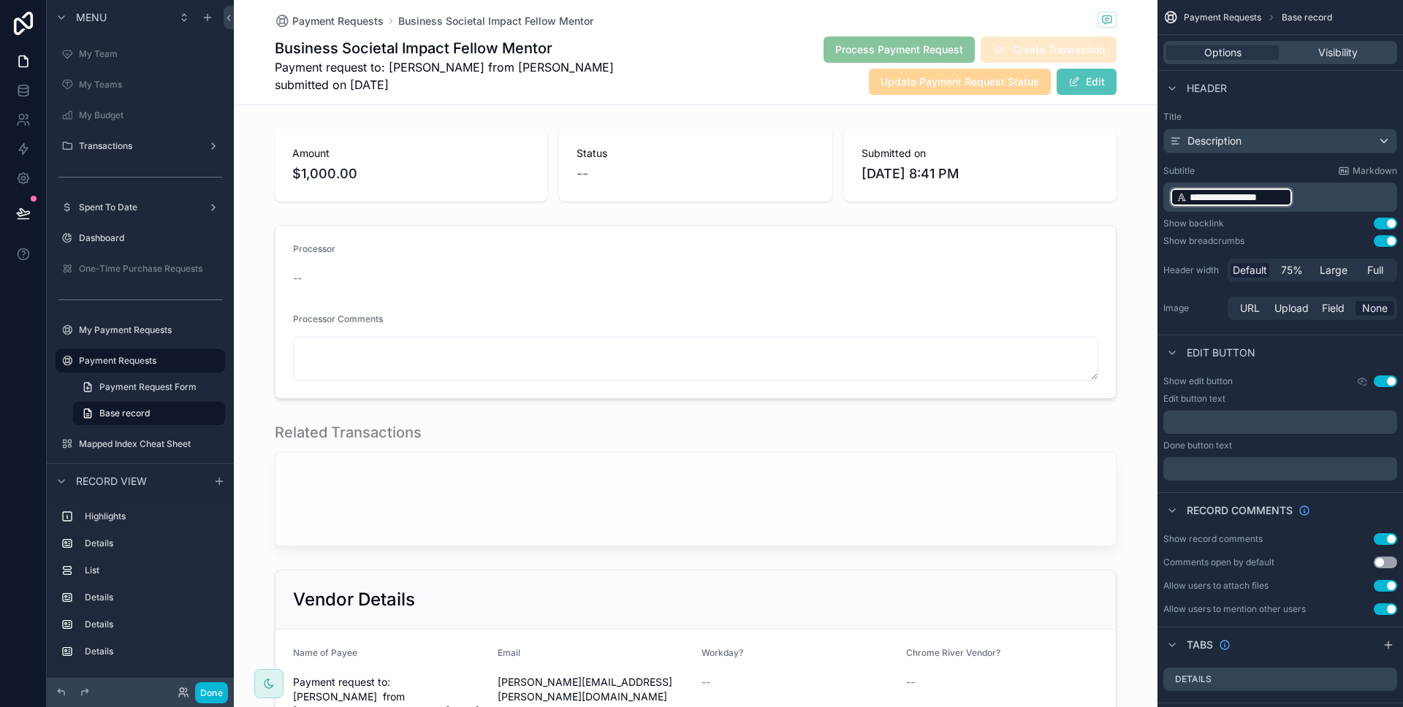
click at [1329, 192] on p "**********" at bounding box center [1281, 197] width 225 height 23
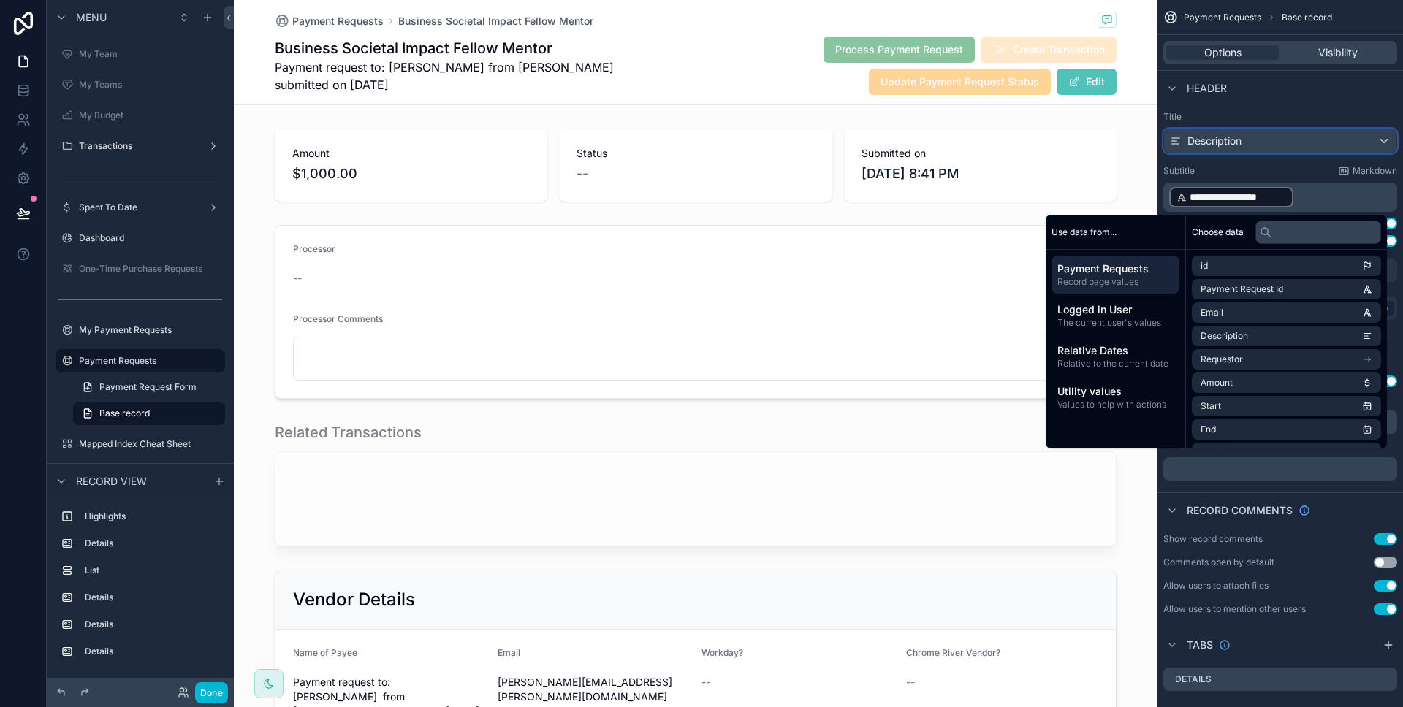
click at [1305, 147] on div "Description" at bounding box center [1280, 140] width 232 height 23
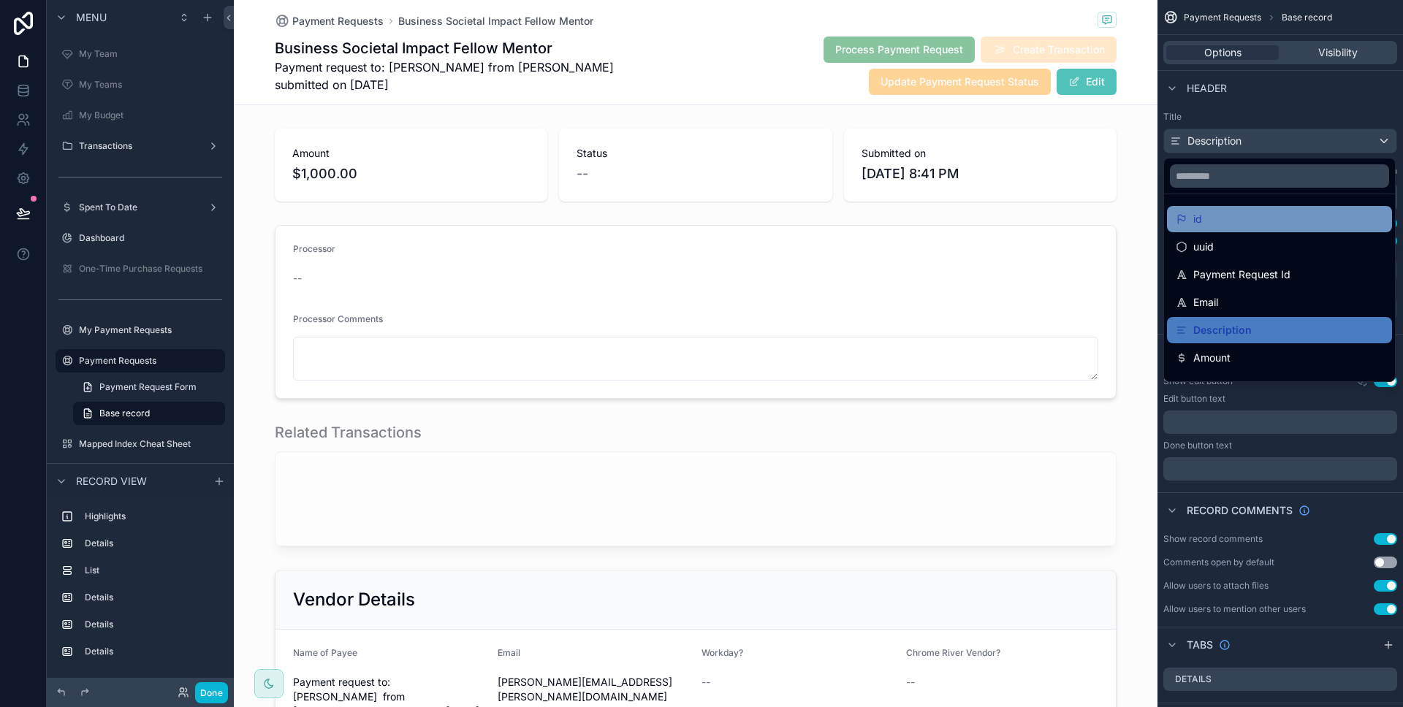
click at [1260, 222] on div "id" at bounding box center [1278, 219] width 207 height 18
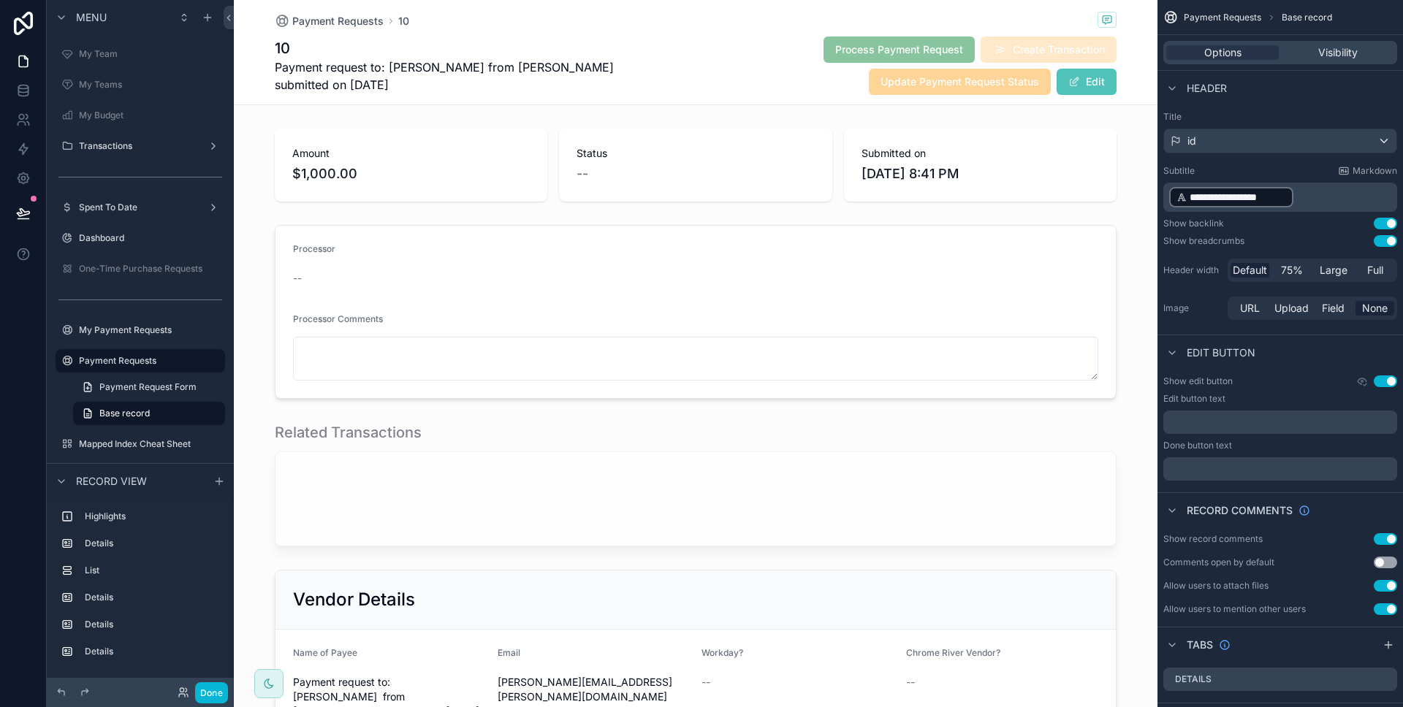
click at [1269, 117] on label "Title" at bounding box center [1280, 117] width 234 height 12
click at [225, 693] on button "Done" at bounding box center [211, 692] width 33 height 21
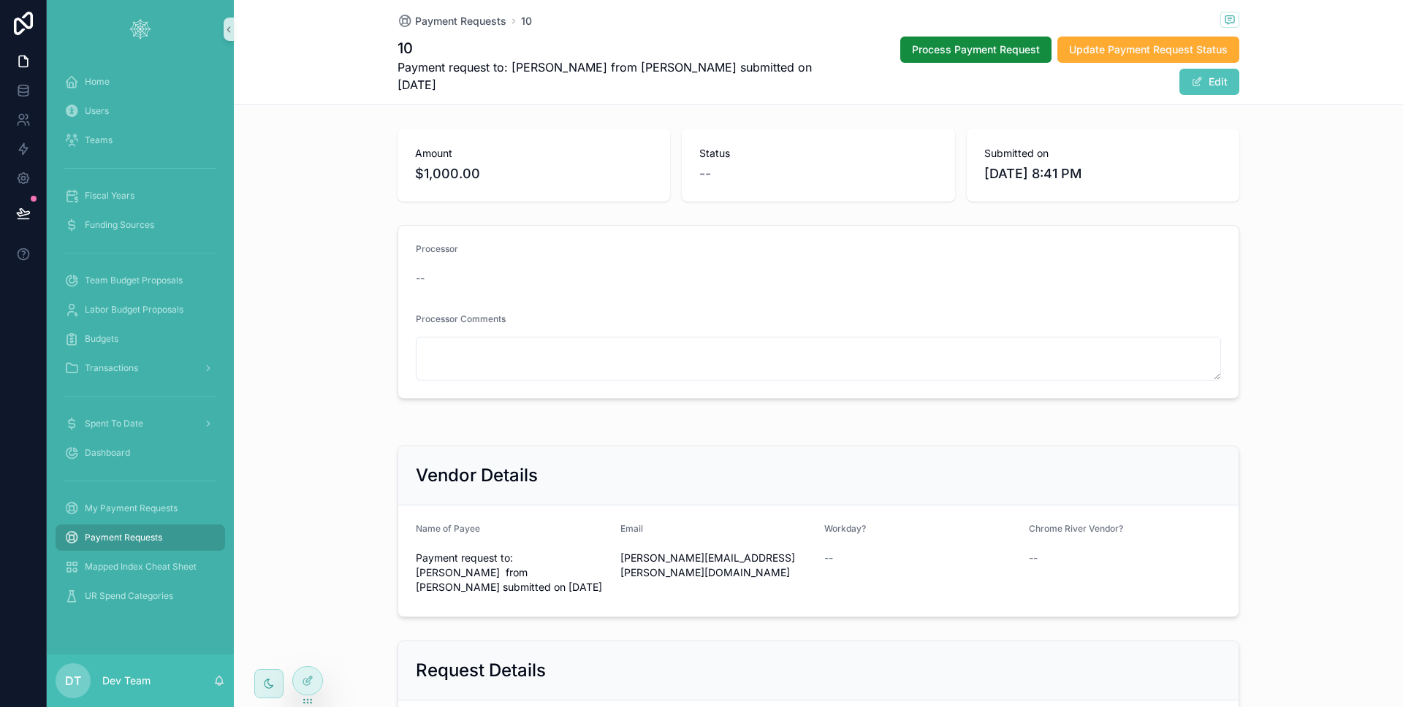
click at [158, 537] on span "Payment Requests" at bounding box center [123, 538] width 77 height 12
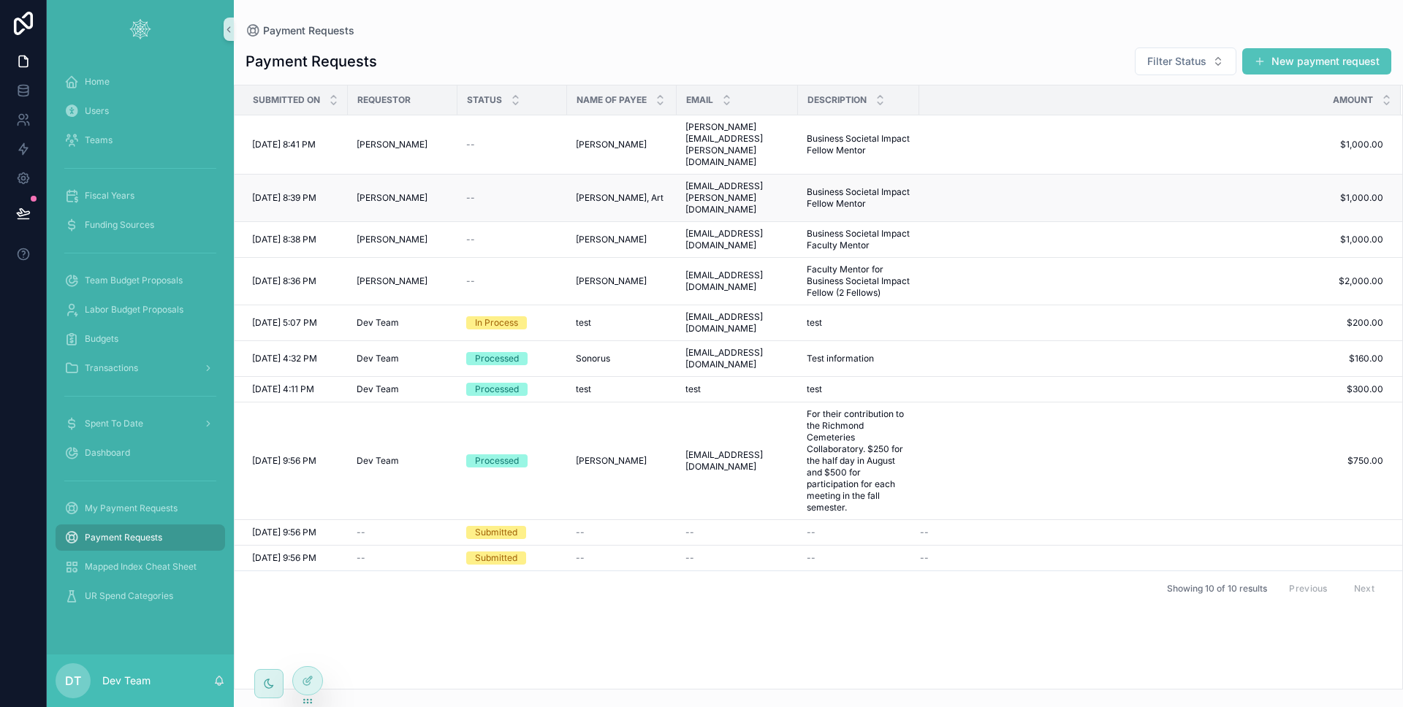
click at [440, 192] on div "[PERSON_NAME]" at bounding box center [402, 198] width 92 height 12
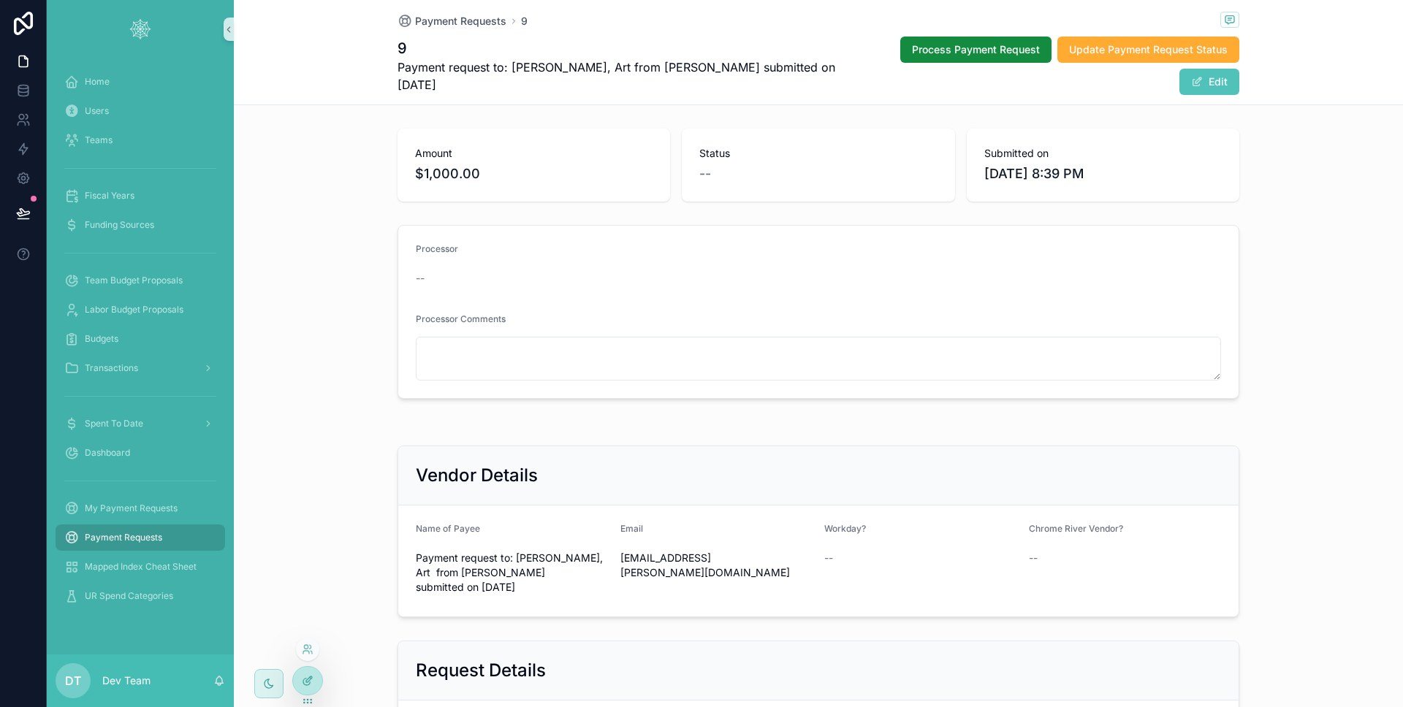
click at [316, 685] on div at bounding box center [307, 681] width 29 height 28
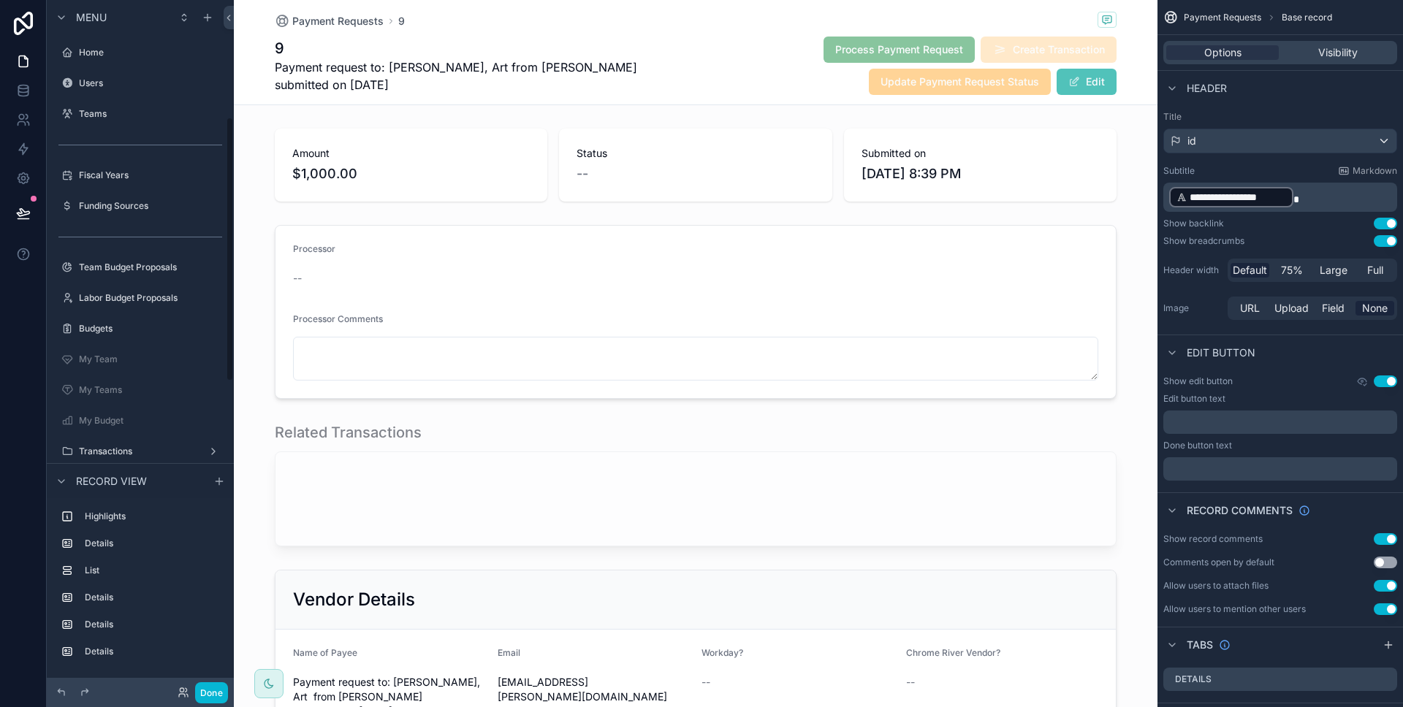
scroll to position [305, 0]
click at [843, 77] on div "Process Payment Request Create Transaction Update Payment Request Status Edit" at bounding box center [890, 66] width 454 height 60
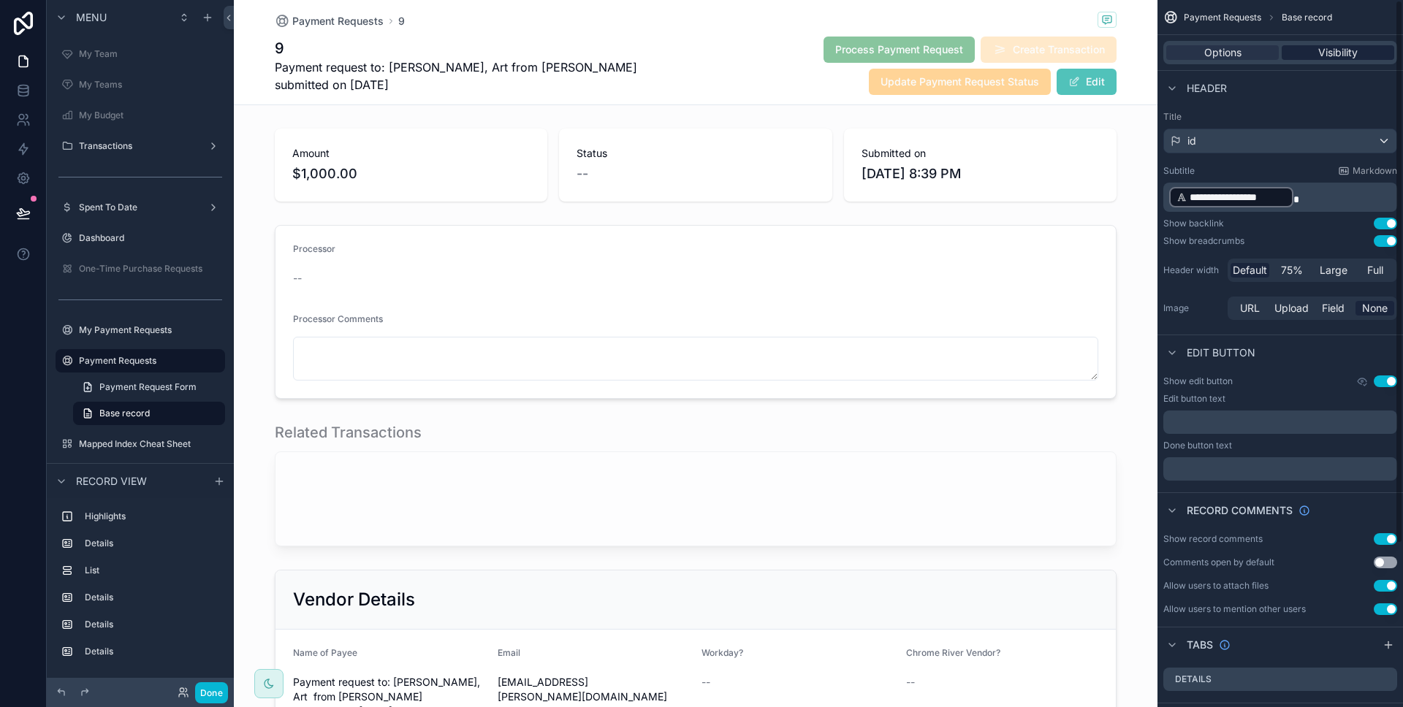
click at [1352, 53] on span "Visibility" at bounding box center [1337, 52] width 39 height 15
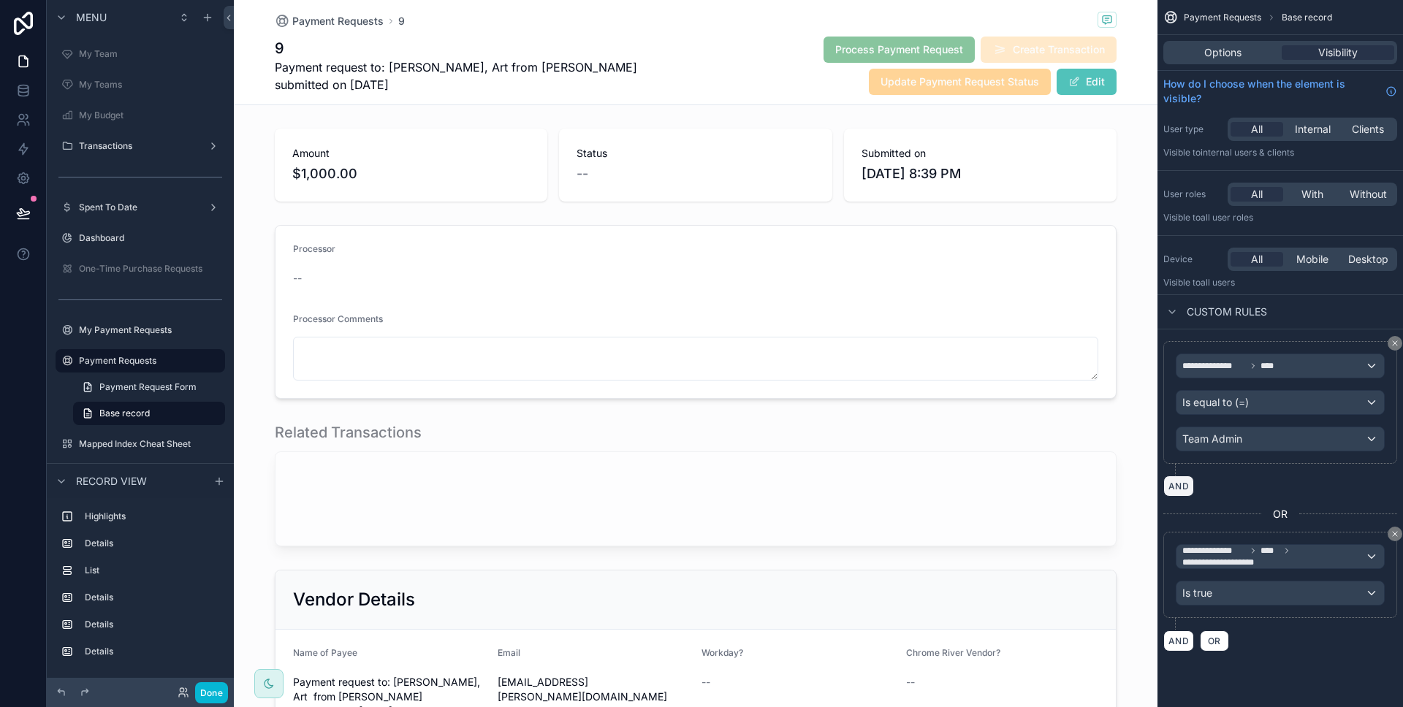
click at [1187, 487] on button "AND" at bounding box center [1178, 486] width 31 height 21
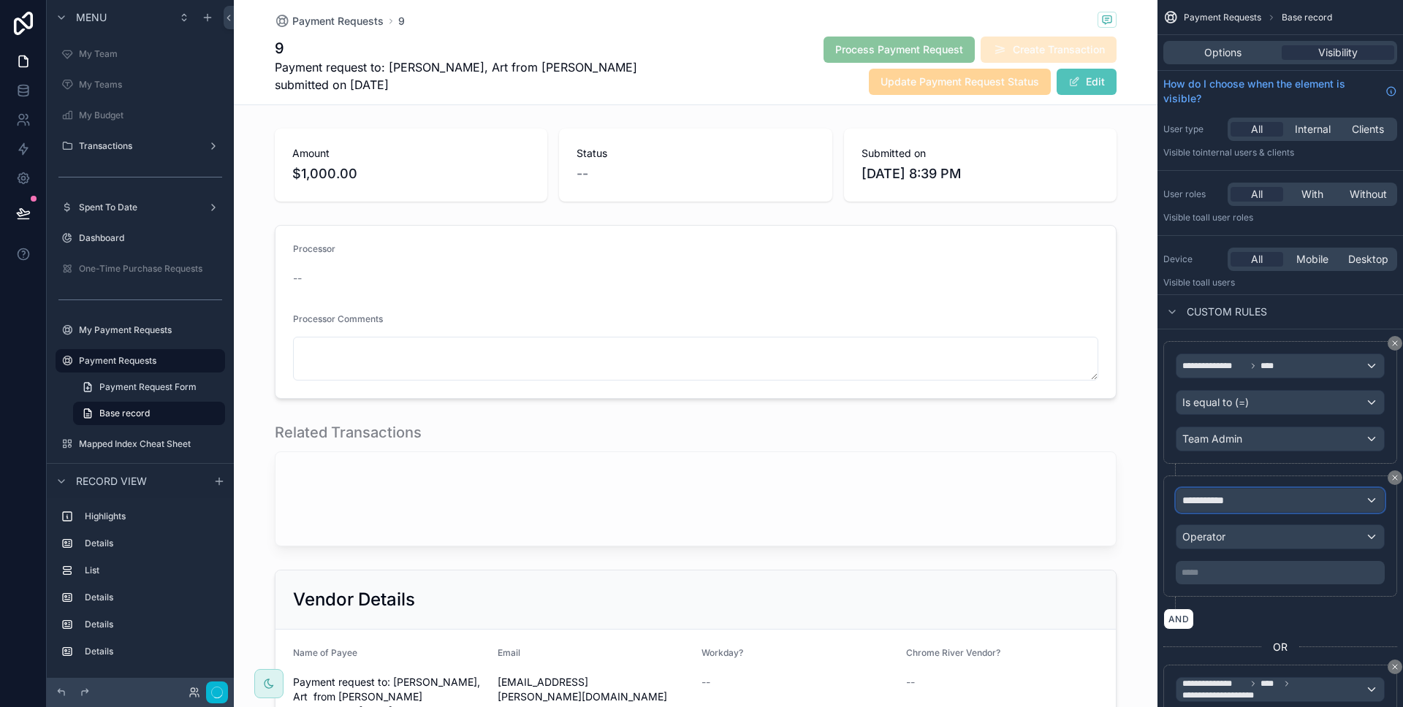
click at [1234, 496] on span "**********" at bounding box center [1209, 500] width 54 height 15
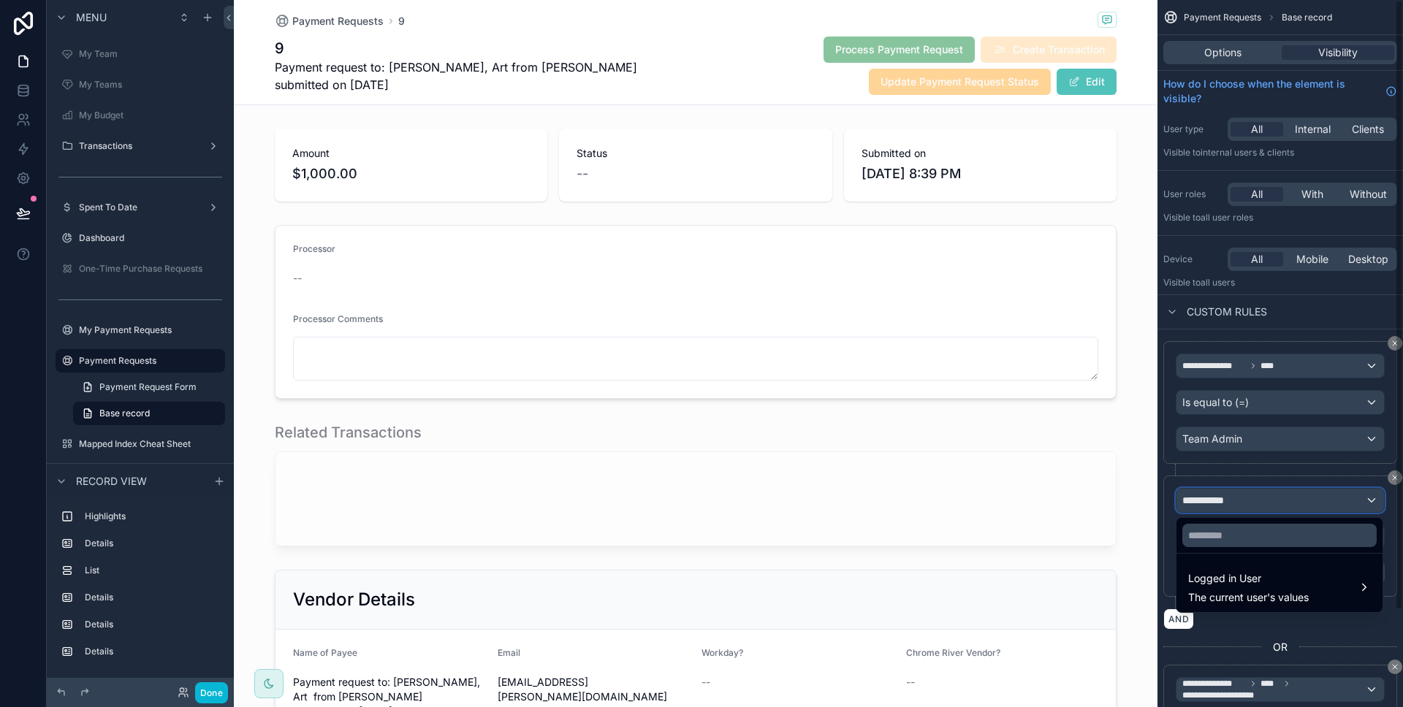
click at [1396, 476] on div "**********" at bounding box center [1279, 353] width 245 height 707
click at [1392, 482] on div "scrollable content" at bounding box center [701, 353] width 1403 height 707
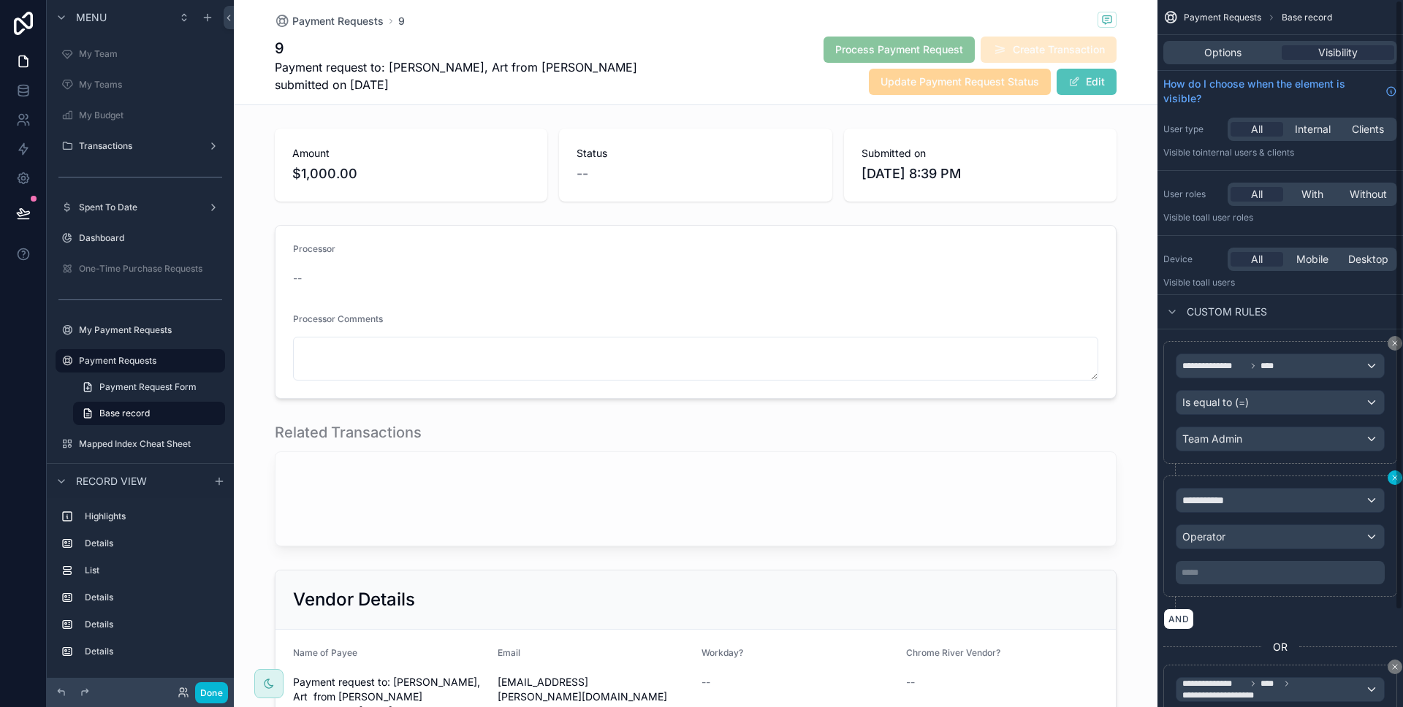
click at [1387, 476] on button "scrollable content" at bounding box center [1394, 477] width 15 height 15
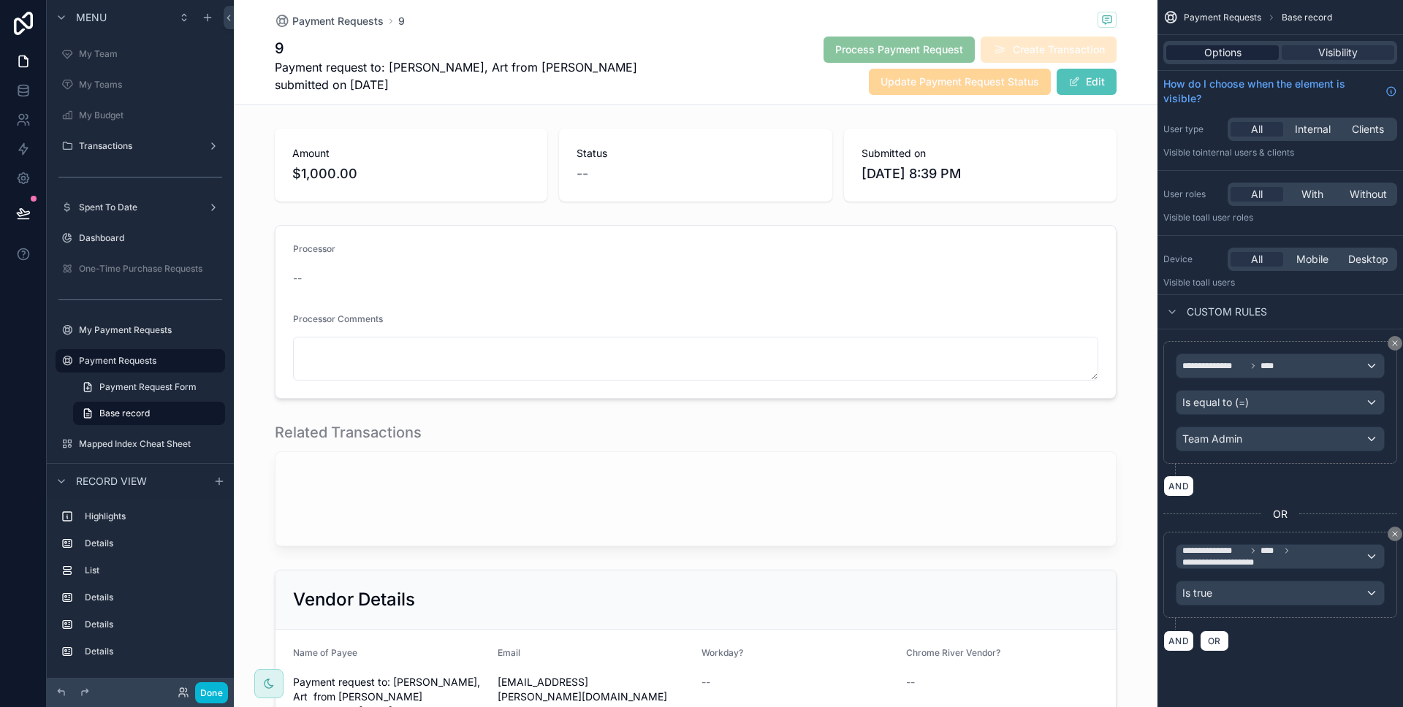
click at [1260, 59] on div "Options" at bounding box center [1222, 52] width 112 height 15
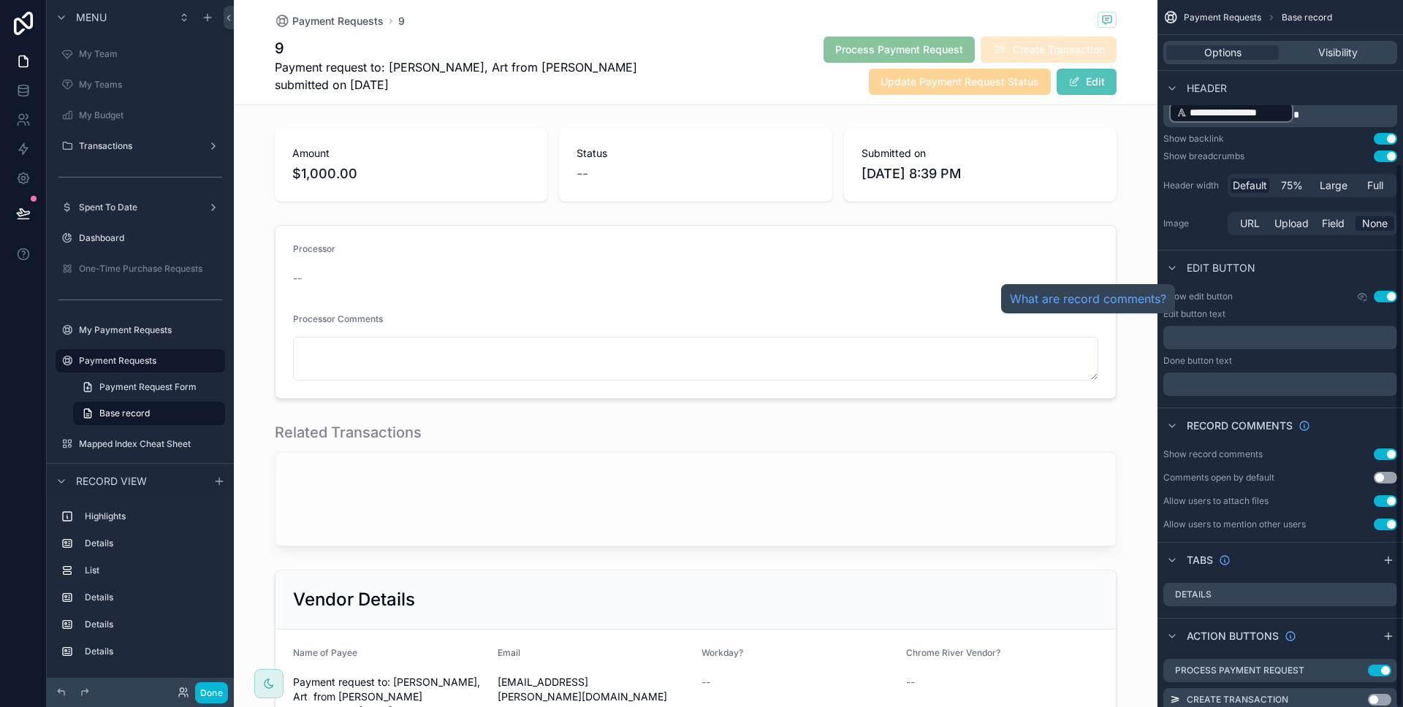
scroll to position [212, 0]
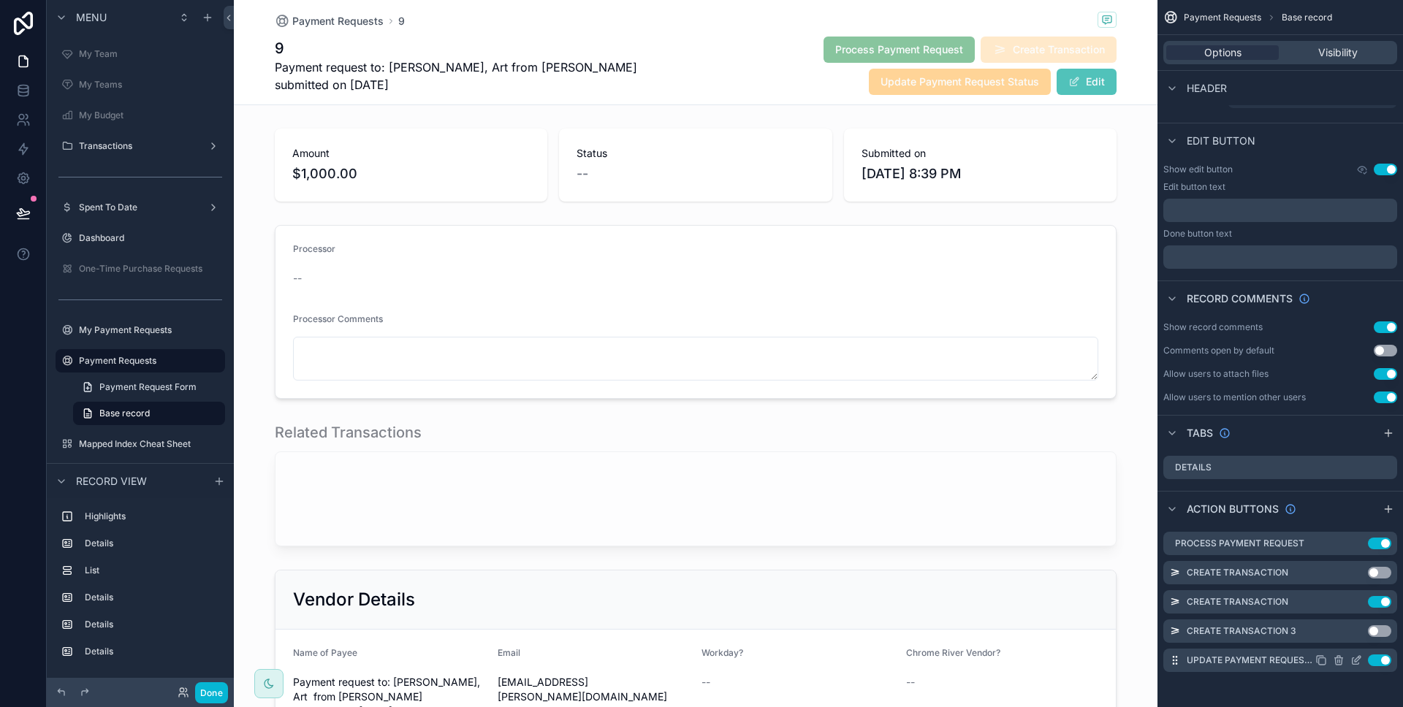
click at [1357, 663] on icon "scrollable content" at bounding box center [1356, 661] width 12 height 12
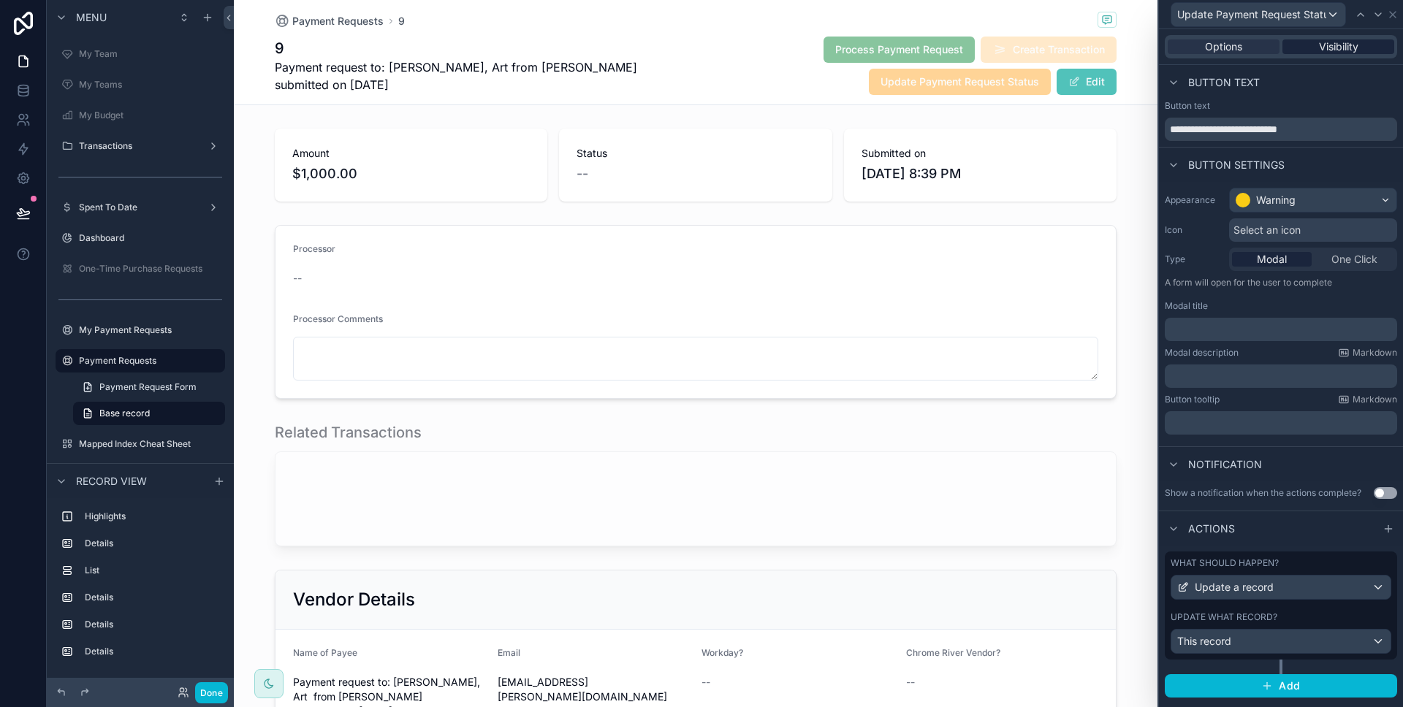
click at [1342, 50] on span "Visibility" at bounding box center [1338, 46] width 39 height 15
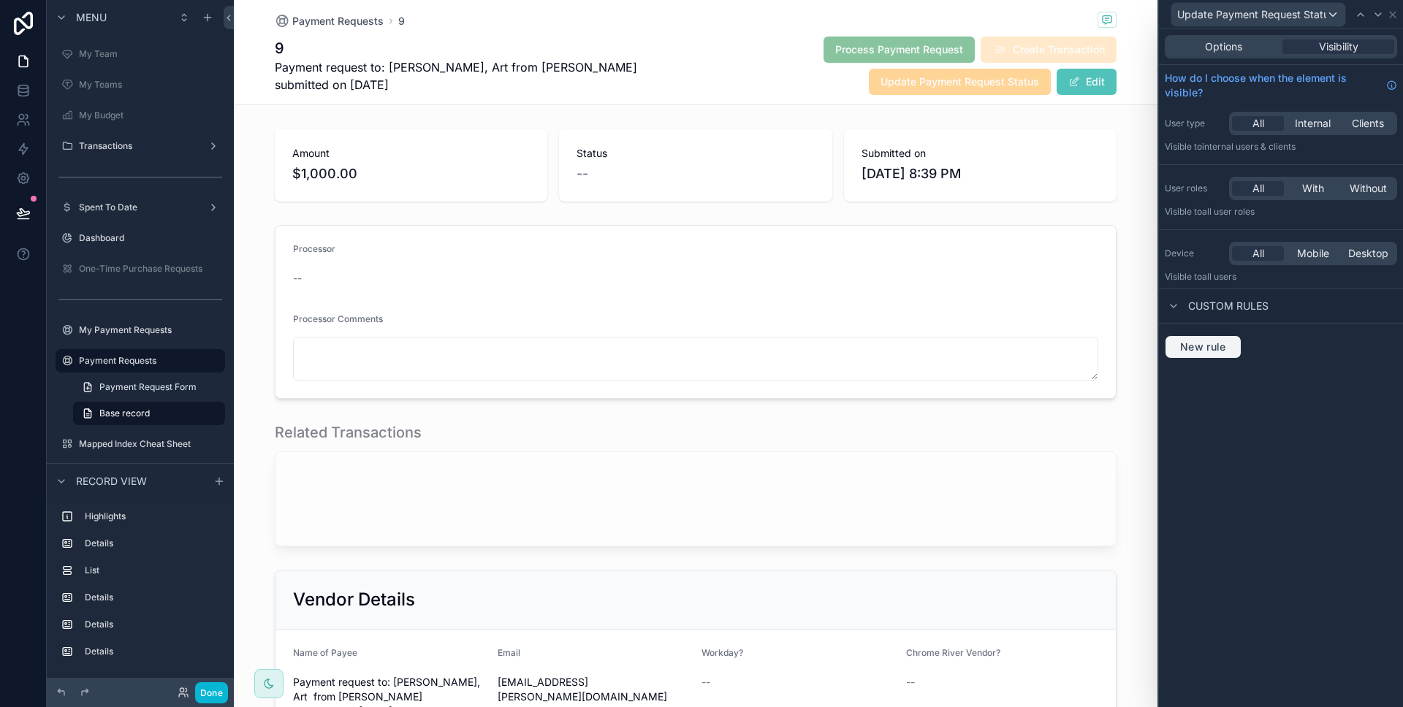
click at [1219, 343] on span "New rule" at bounding box center [1203, 346] width 58 height 13
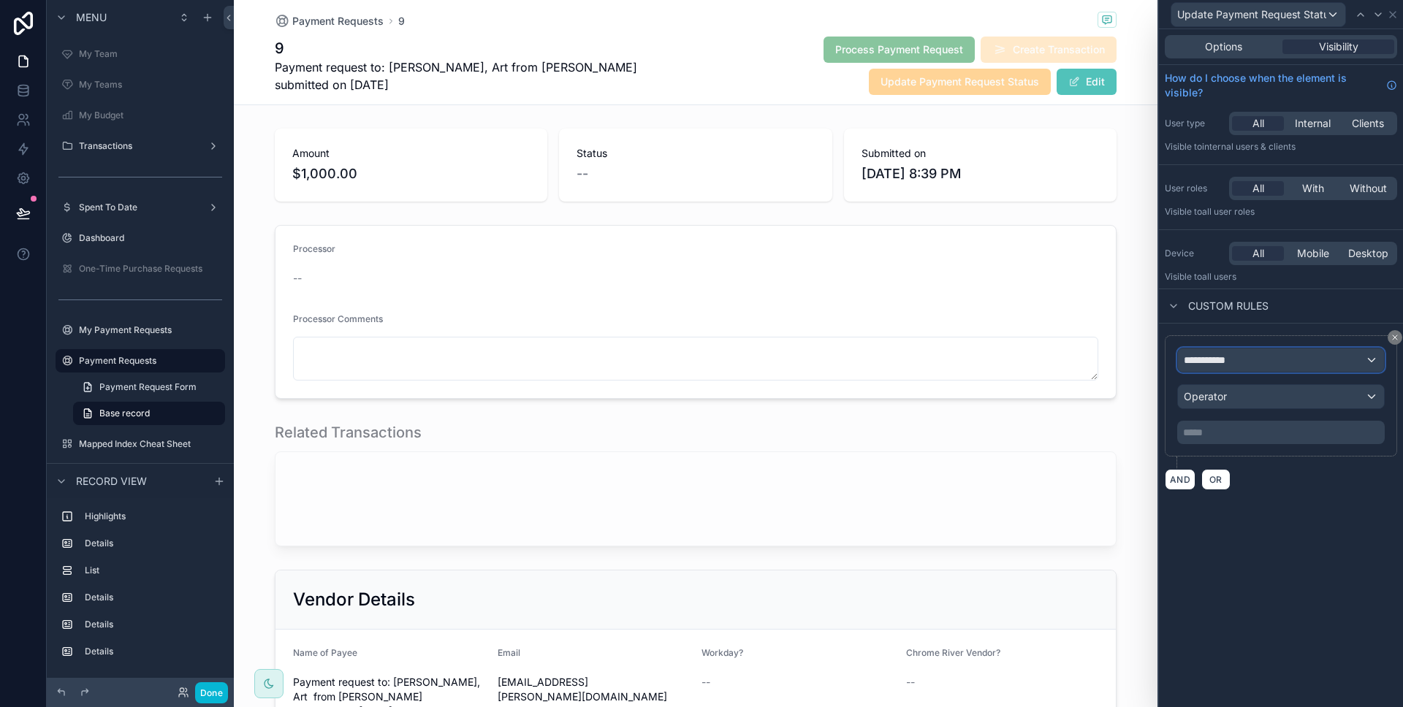
click at [1227, 365] on span "**********" at bounding box center [1210, 360] width 54 height 15
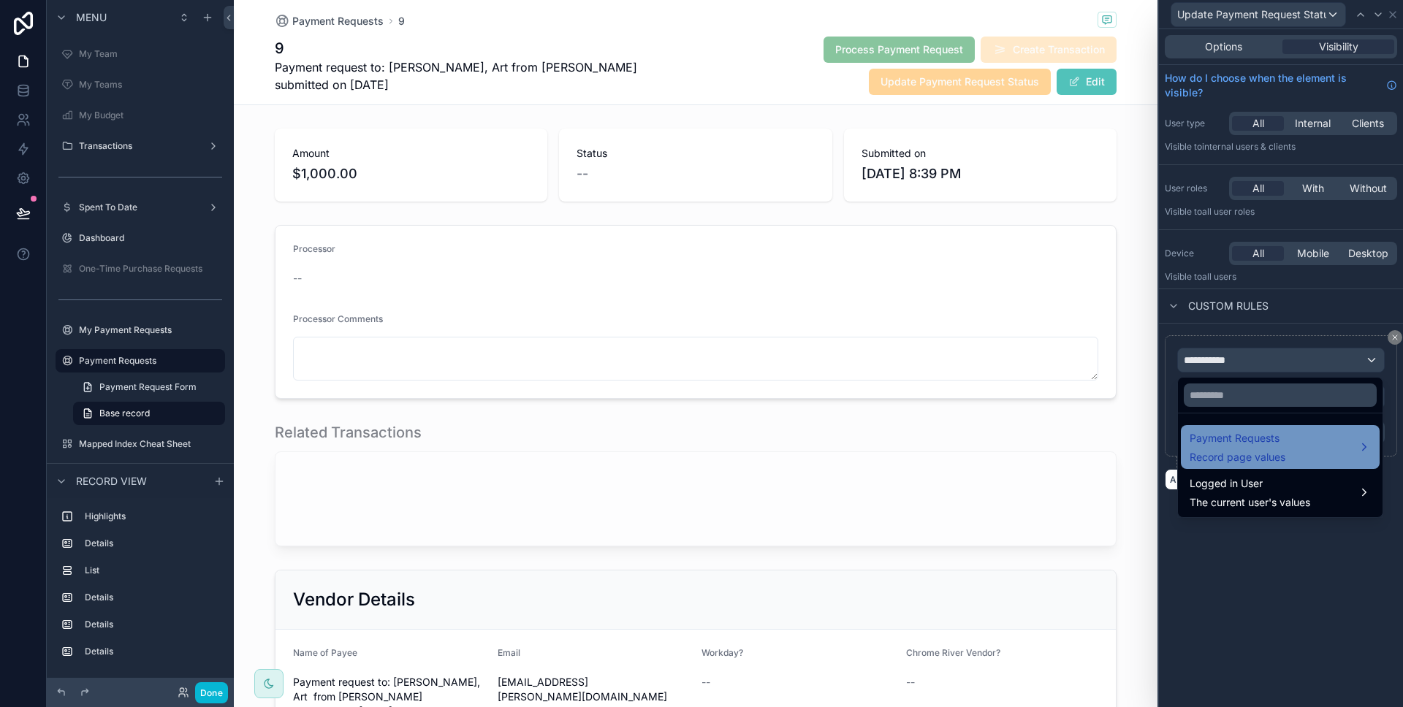
click at [1233, 446] on span "Payment Requests" at bounding box center [1237, 439] width 96 height 18
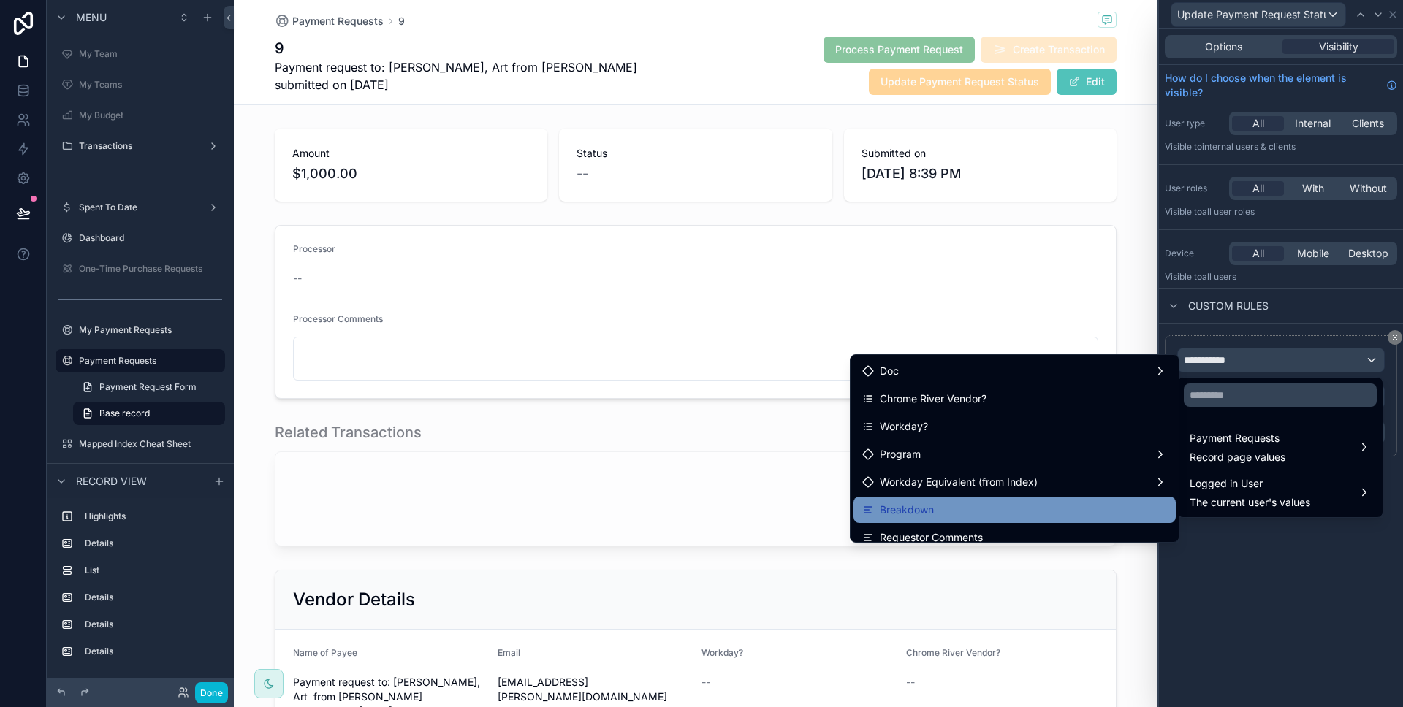
scroll to position [359, 0]
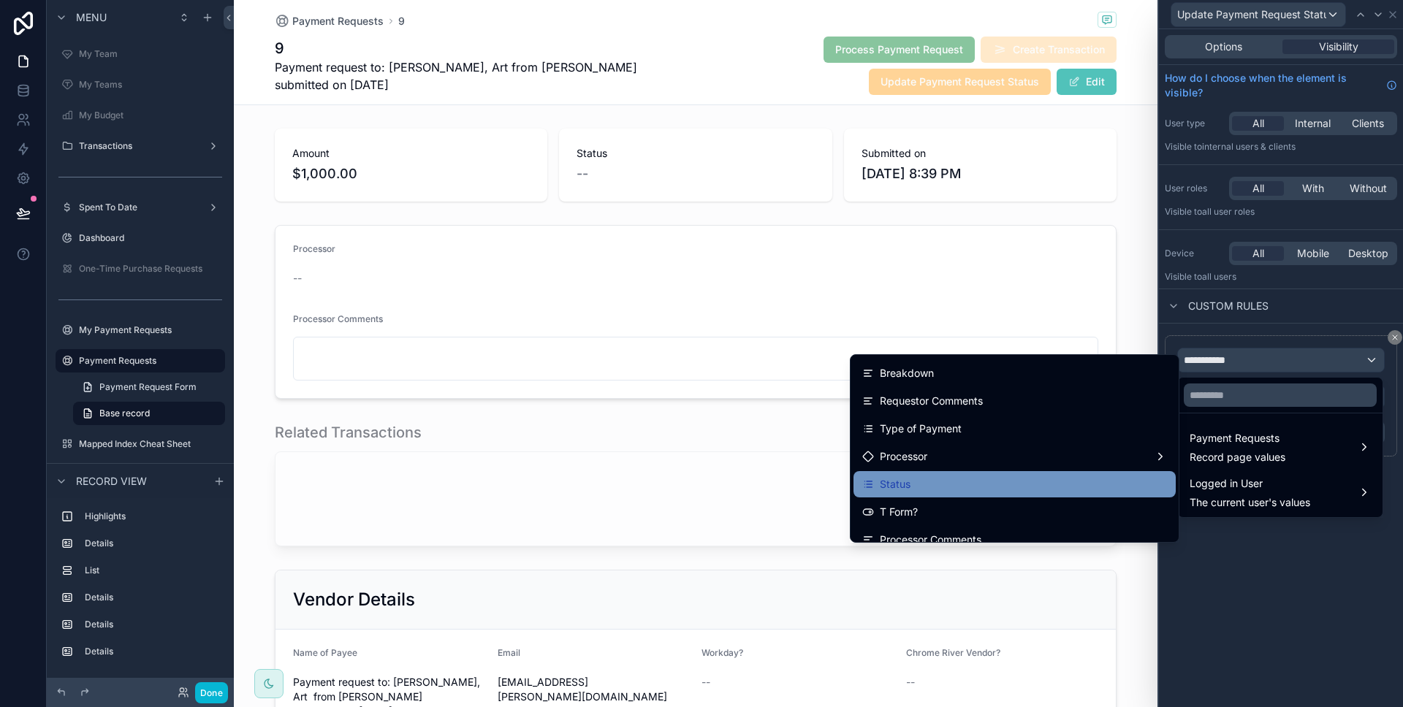
click at [1000, 484] on div "Status" at bounding box center [1014, 485] width 305 height 18
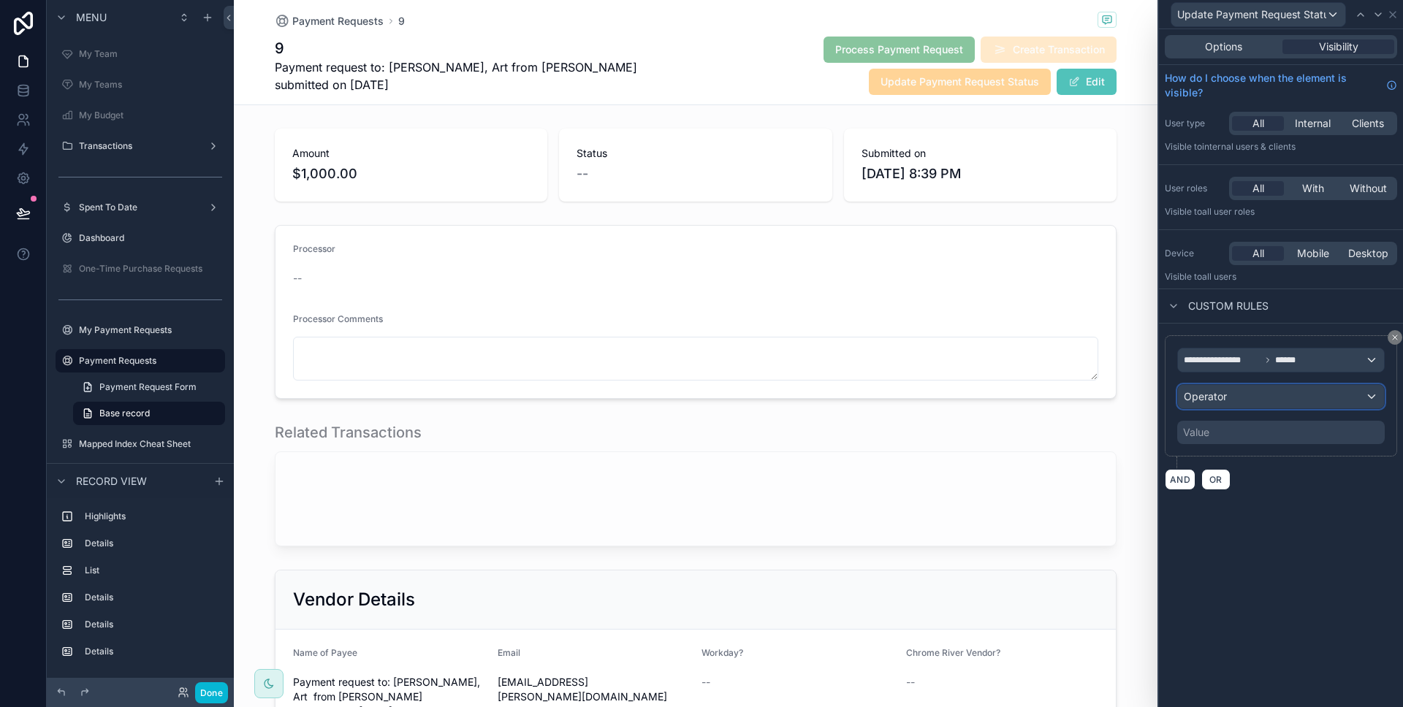
click at [1247, 398] on div "Operator" at bounding box center [1281, 396] width 206 height 23
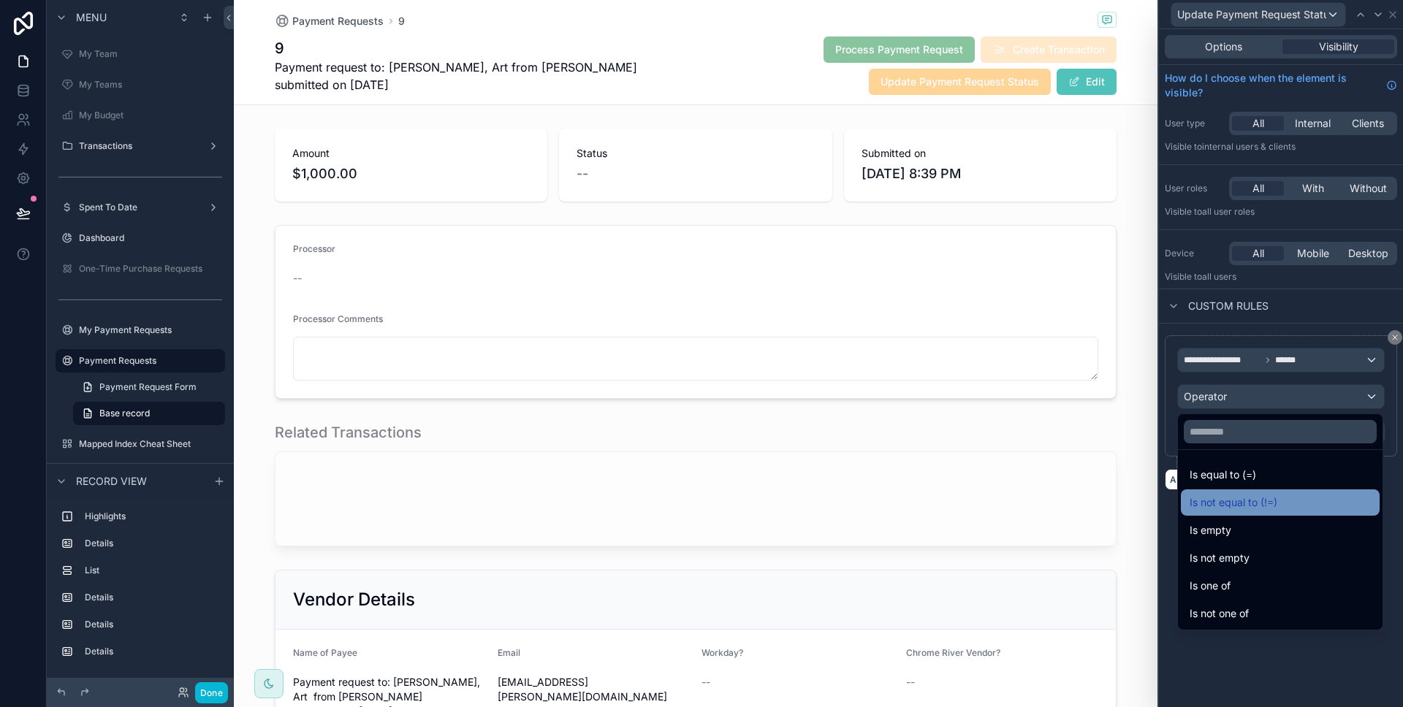
click at [1226, 506] on span "Is not equal to (!=)" at bounding box center [1233, 503] width 88 height 18
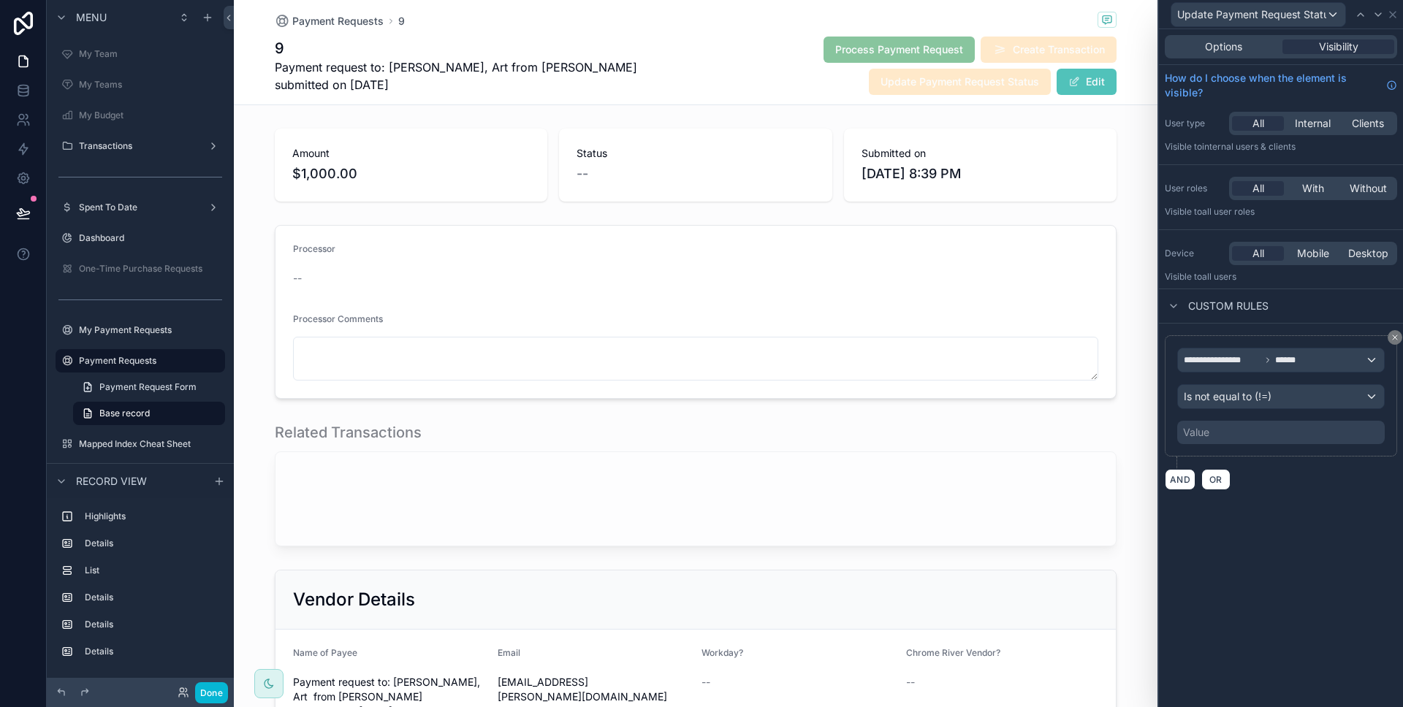
click at [1231, 435] on div "Value" at bounding box center [1280, 432] width 207 height 23
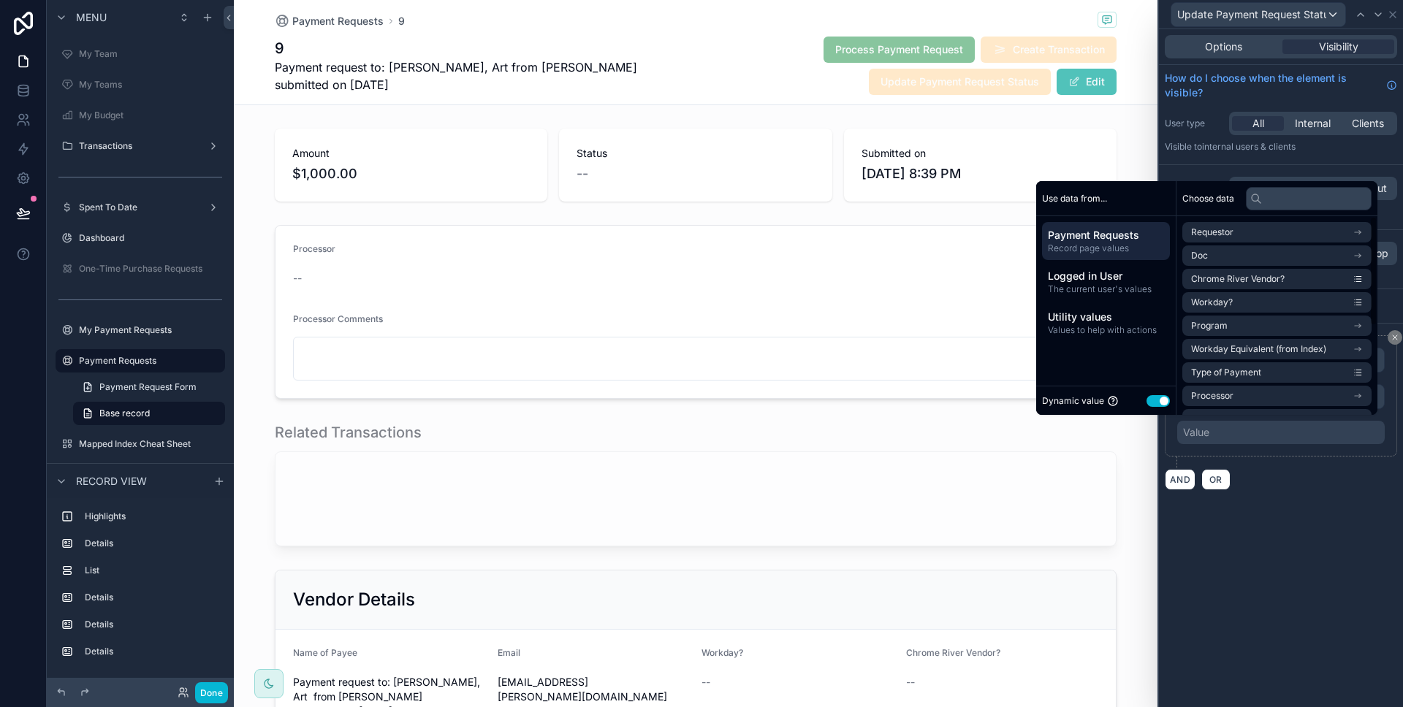
click at [1157, 403] on button "Use setting" at bounding box center [1157, 401] width 23 height 12
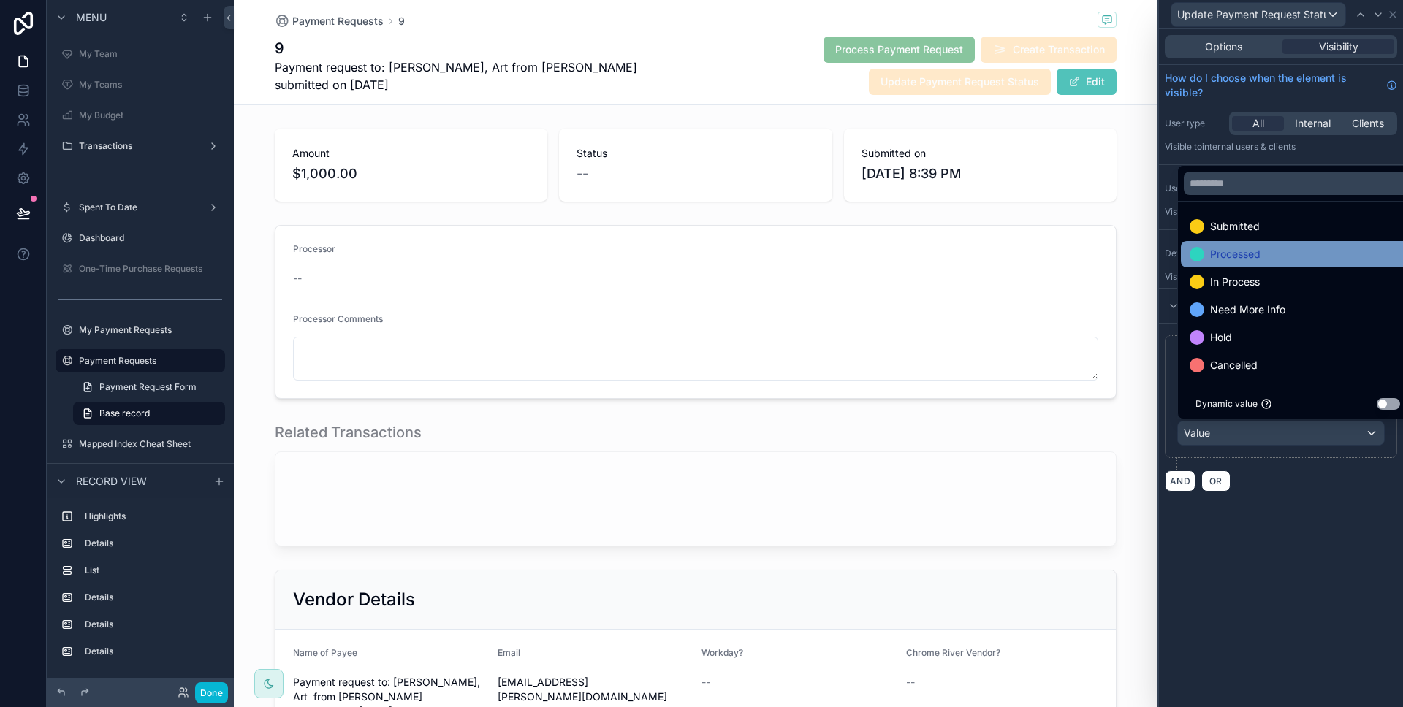
click at [1260, 265] on div "Processed" at bounding box center [1297, 254] width 234 height 26
click at [1277, 511] on div "**********" at bounding box center [1281, 368] width 244 height 678
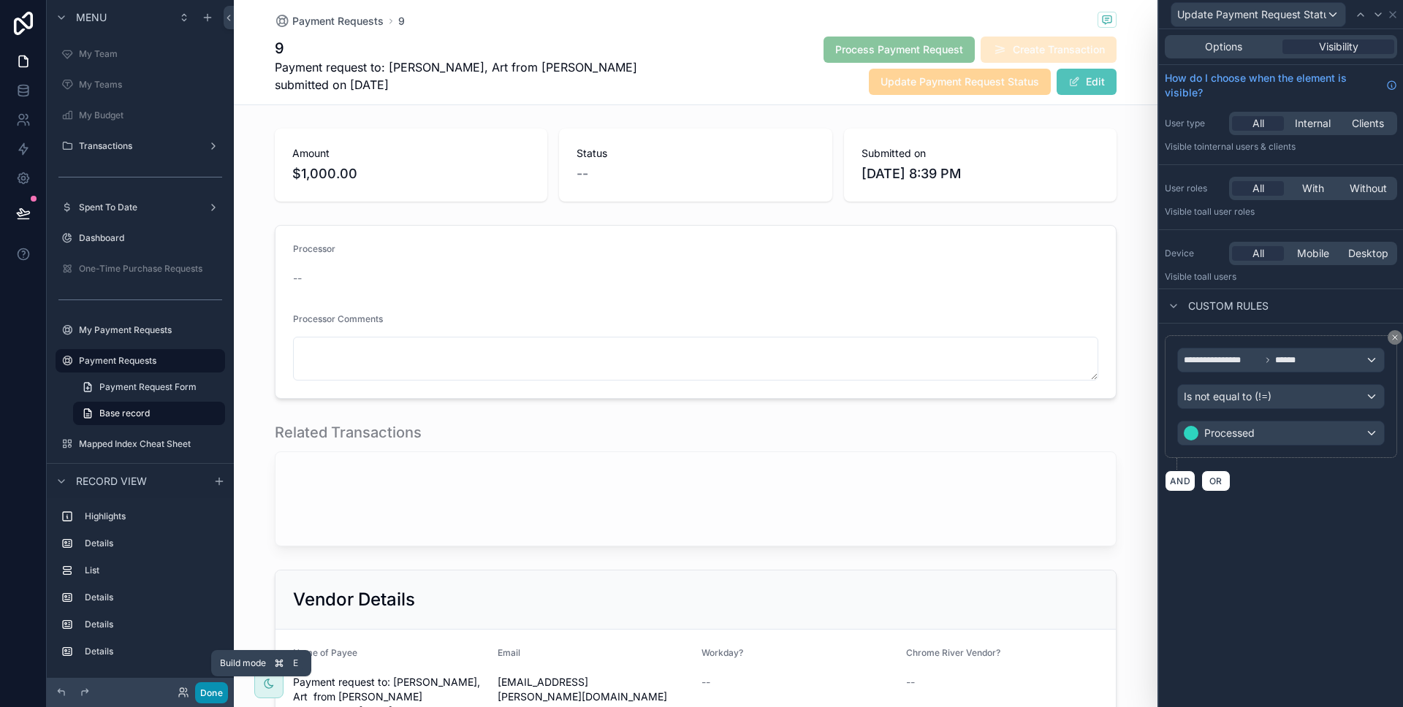
click at [208, 690] on button "Done" at bounding box center [211, 692] width 33 height 21
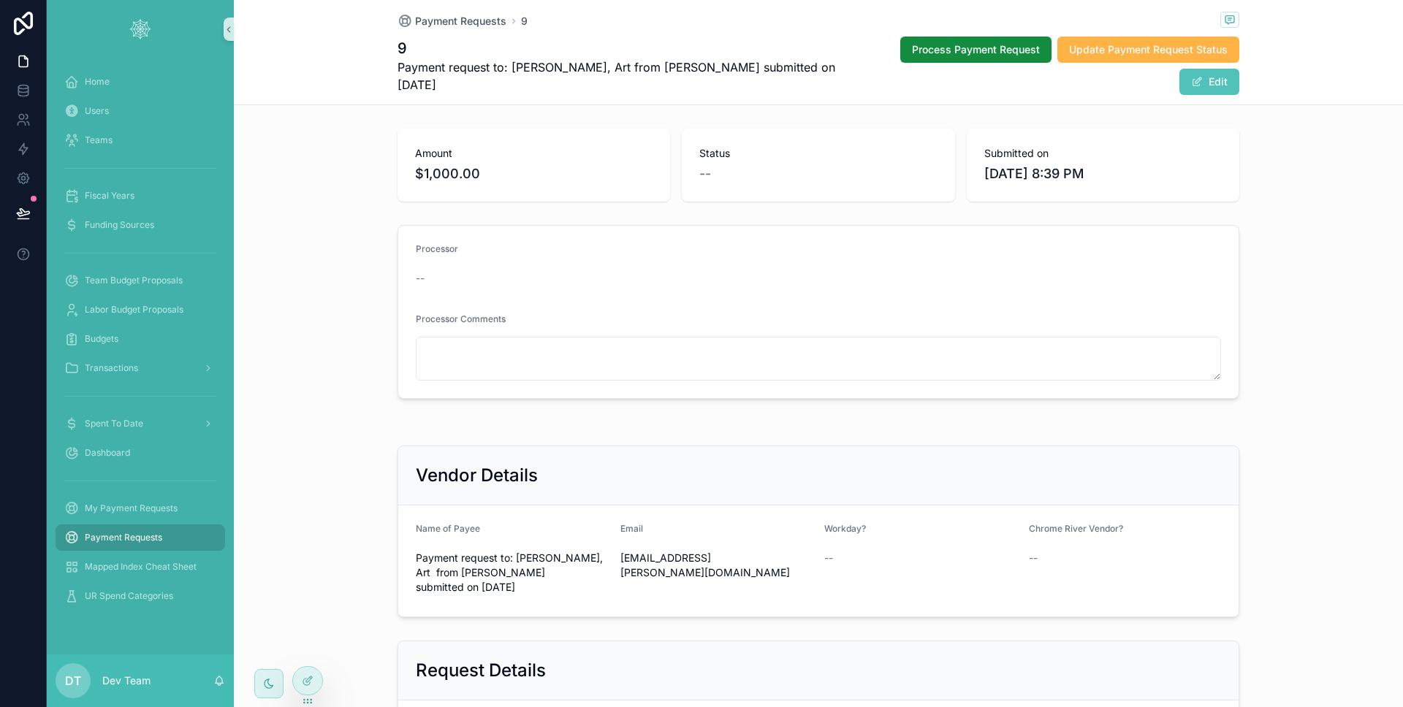
click at [1156, 62] on button "Update Payment Request Status" at bounding box center [1148, 50] width 182 height 26
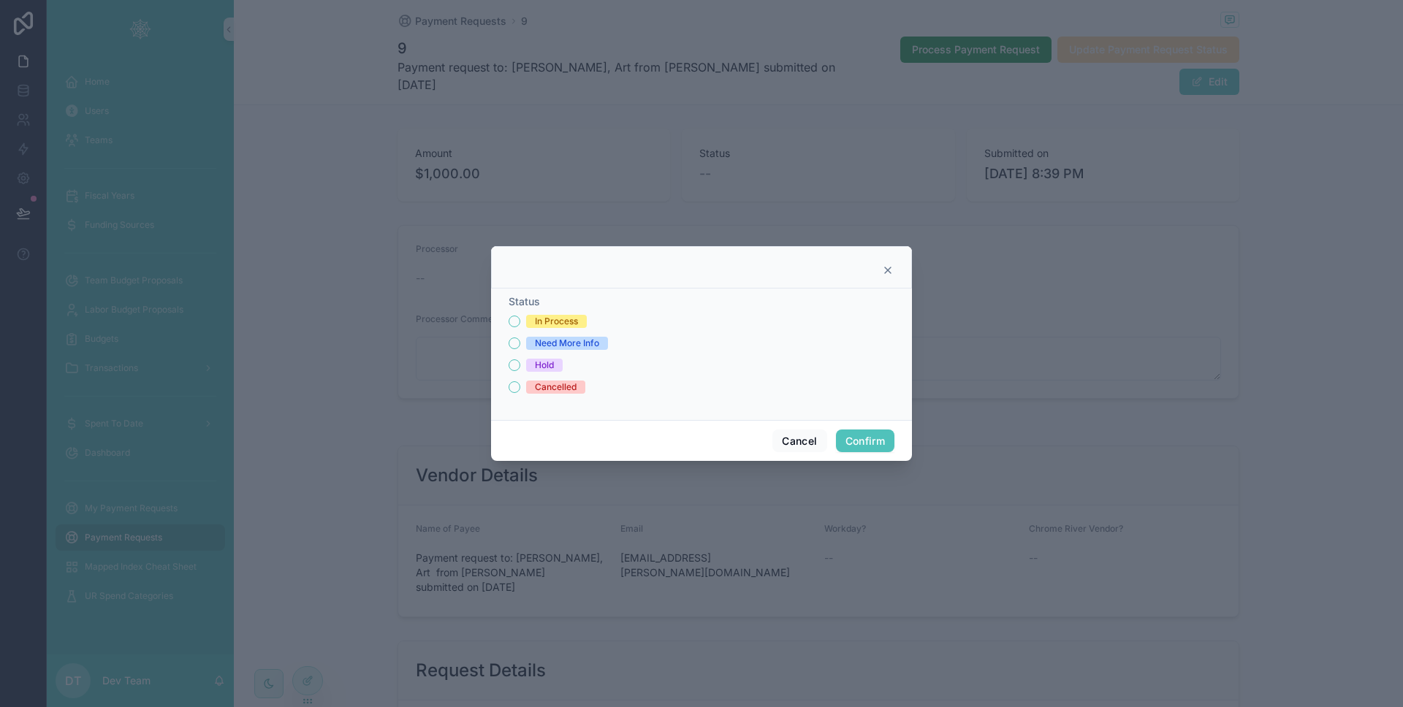
click at [890, 265] on icon at bounding box center [888, 270] width 12 height 12
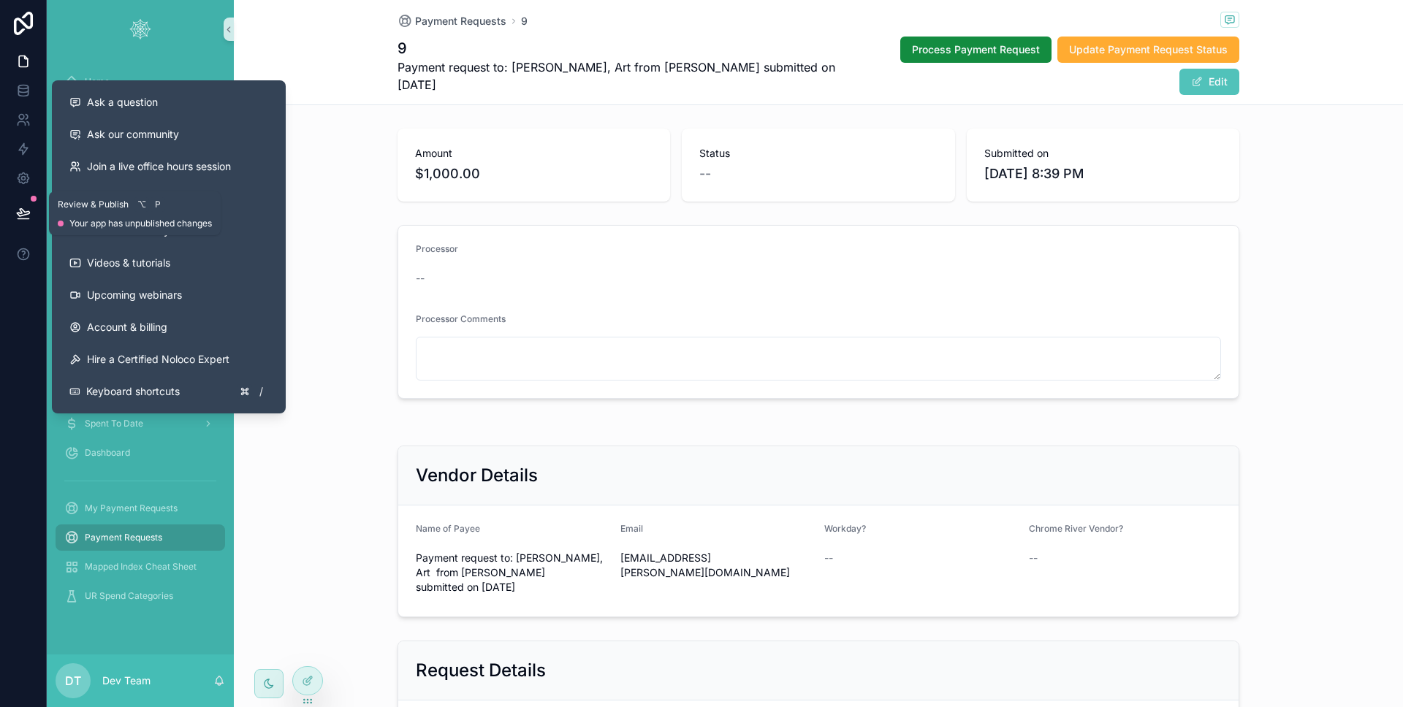
click at [25, 213] on icon at bounding box center [23, 213] width 15 height 15
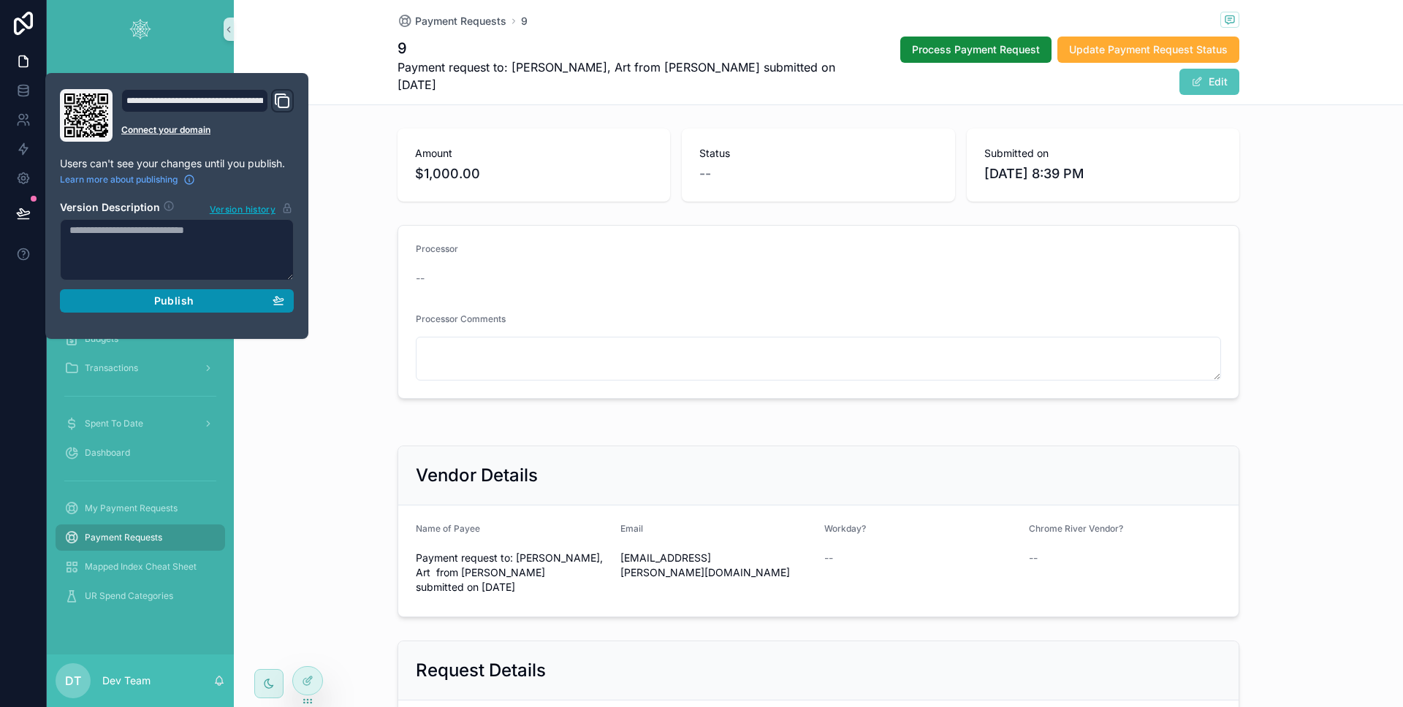
click at [205, 298] on div "Publish" at bounding box center [176, 300] width 215 height 13
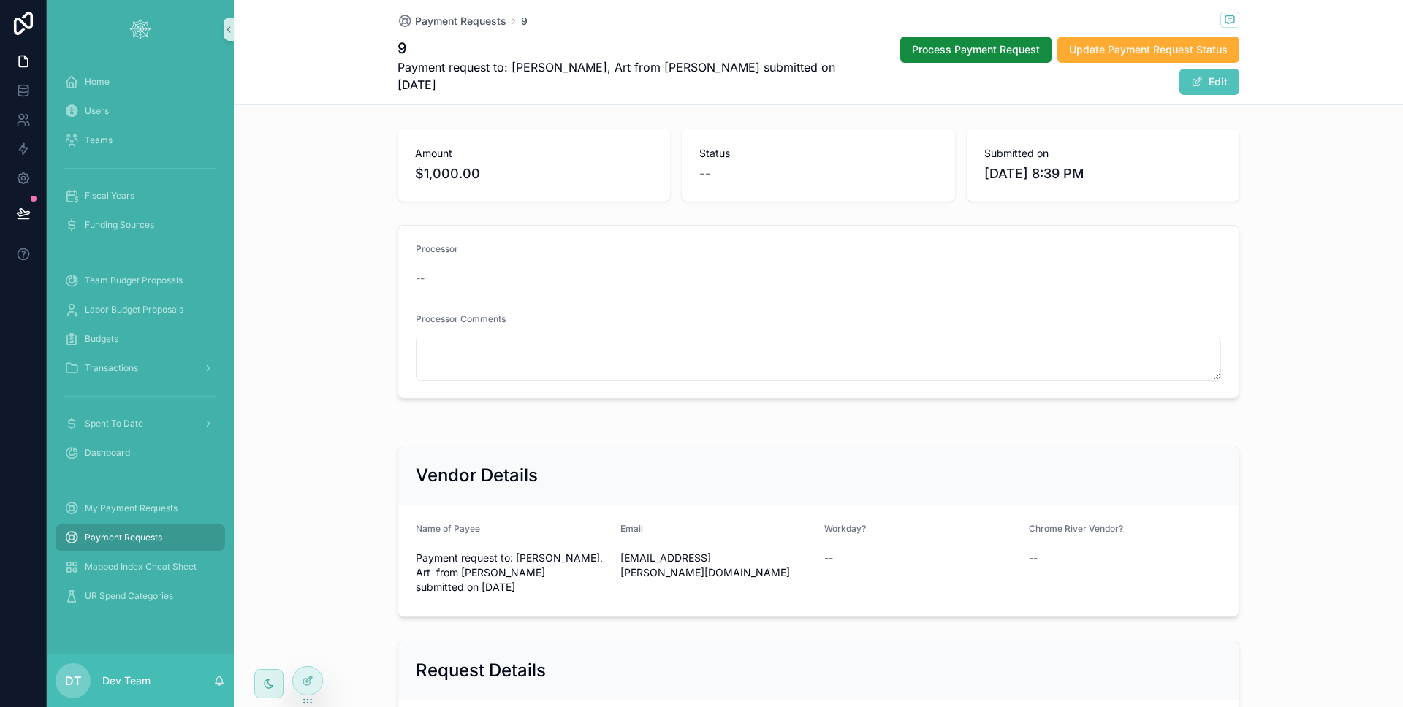
click at [275, 361] on div "Processor -- Processor Comments" at bounding box center [818, 312] width 1169 height 186
click at [305, 669] on div at bounding box center [307, 681] width 29 height 28
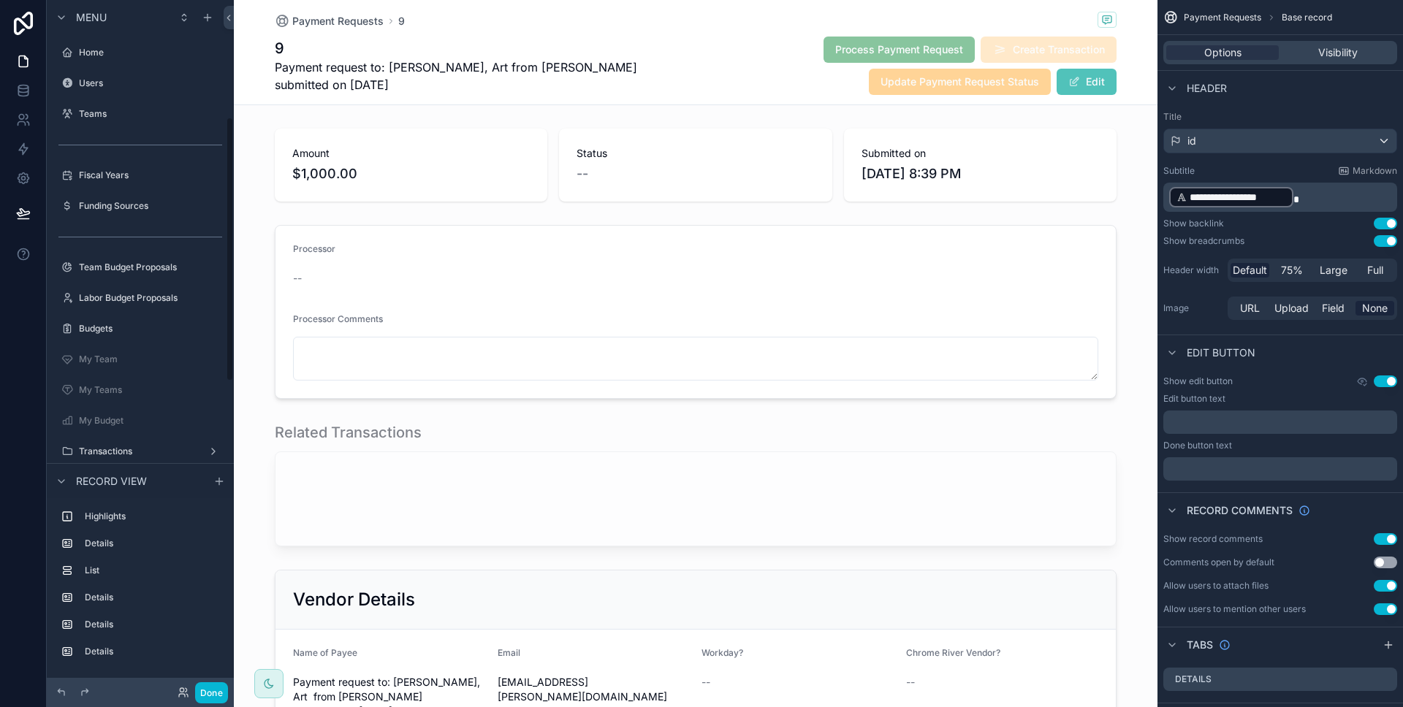
scroll to position [305, 0]
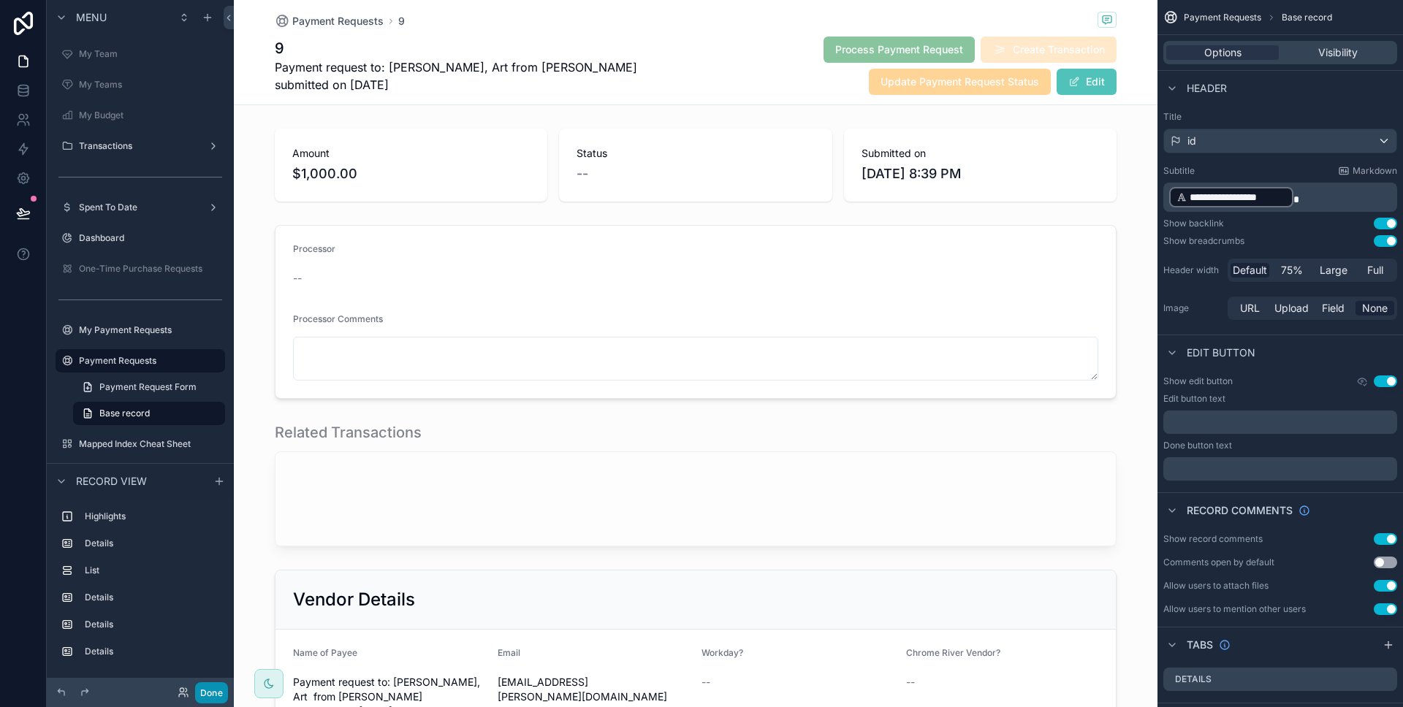
click at [221, 690] on button "Done" at bounding box center [211, 692] width 33 height 21
click at [0, 0] on div "DT Dev Team" at bounding box center [0, 0] width 0 height 0
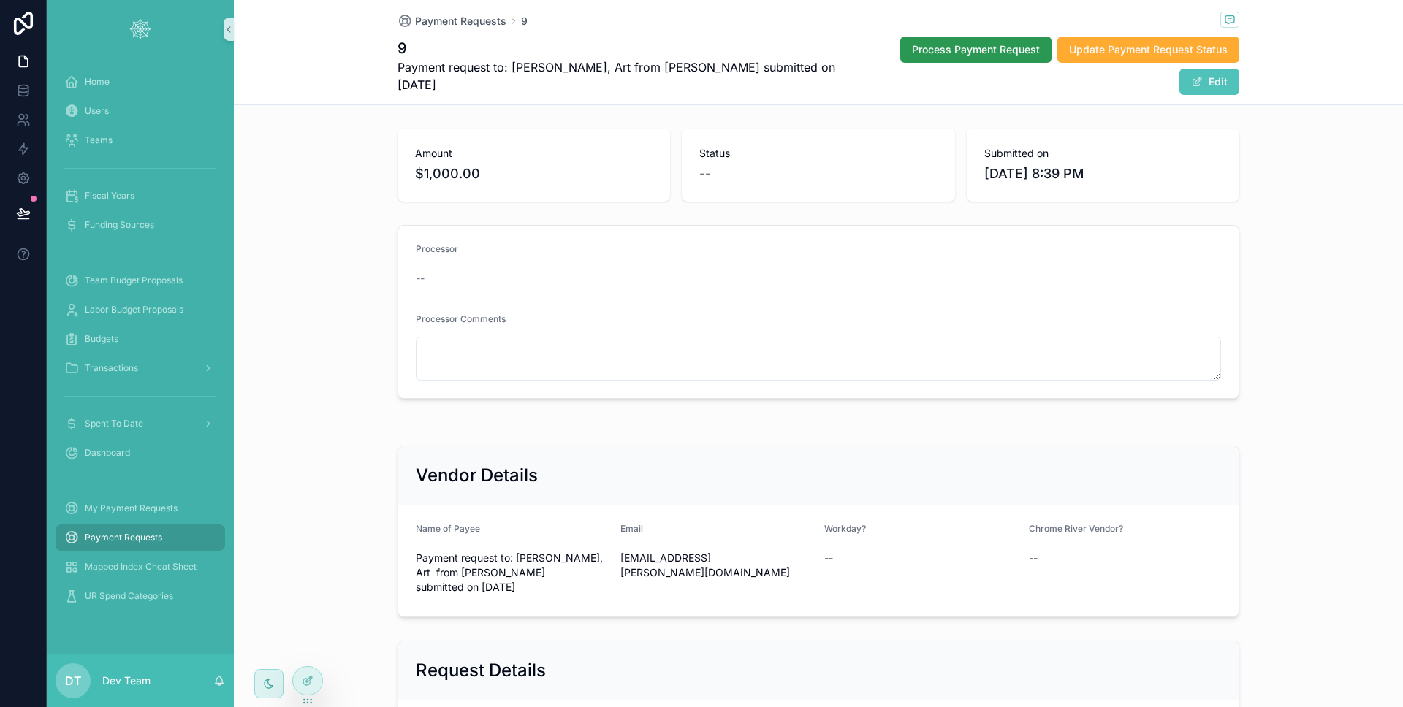
click at [996, 58] on button "Process Payment Request" at bounding box center [975, 50] width 151 height 26
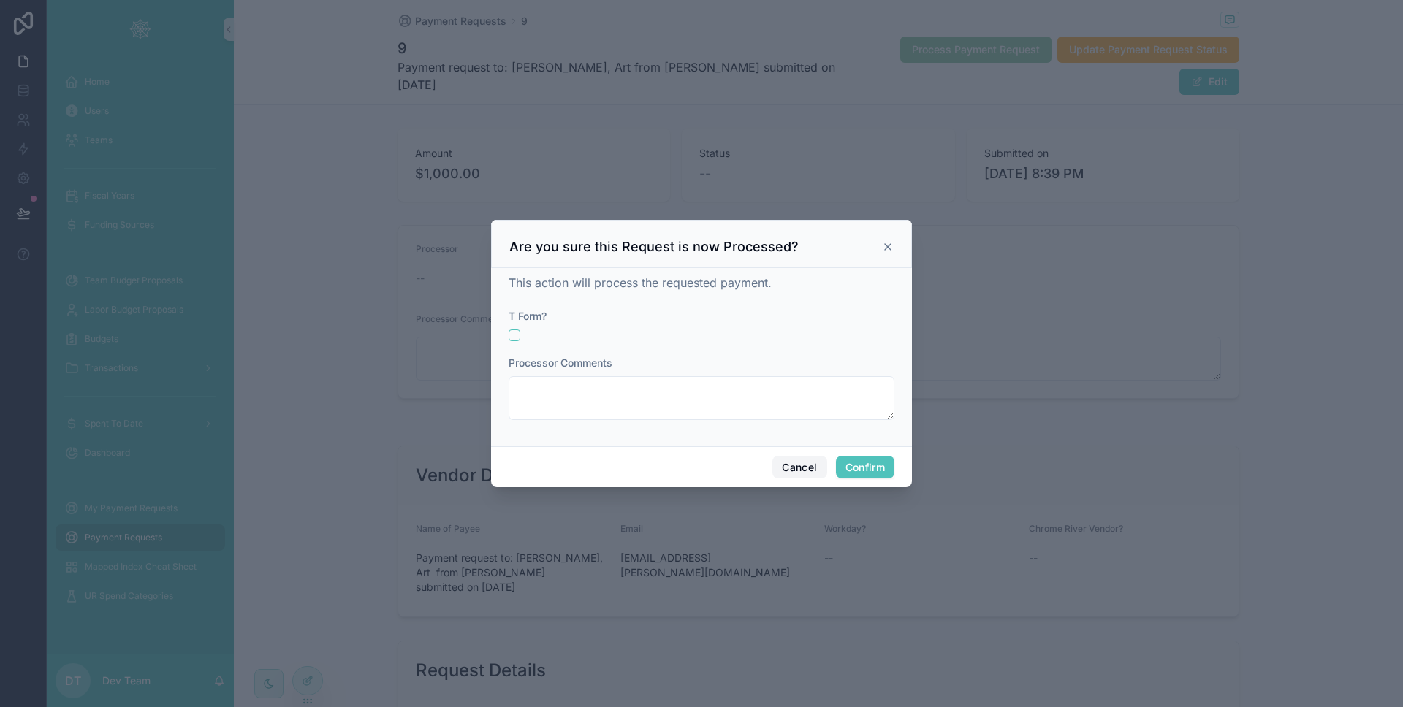
click at [785, 462] on button "Cancel" at bounding box center [799, 467] width 54 height 23
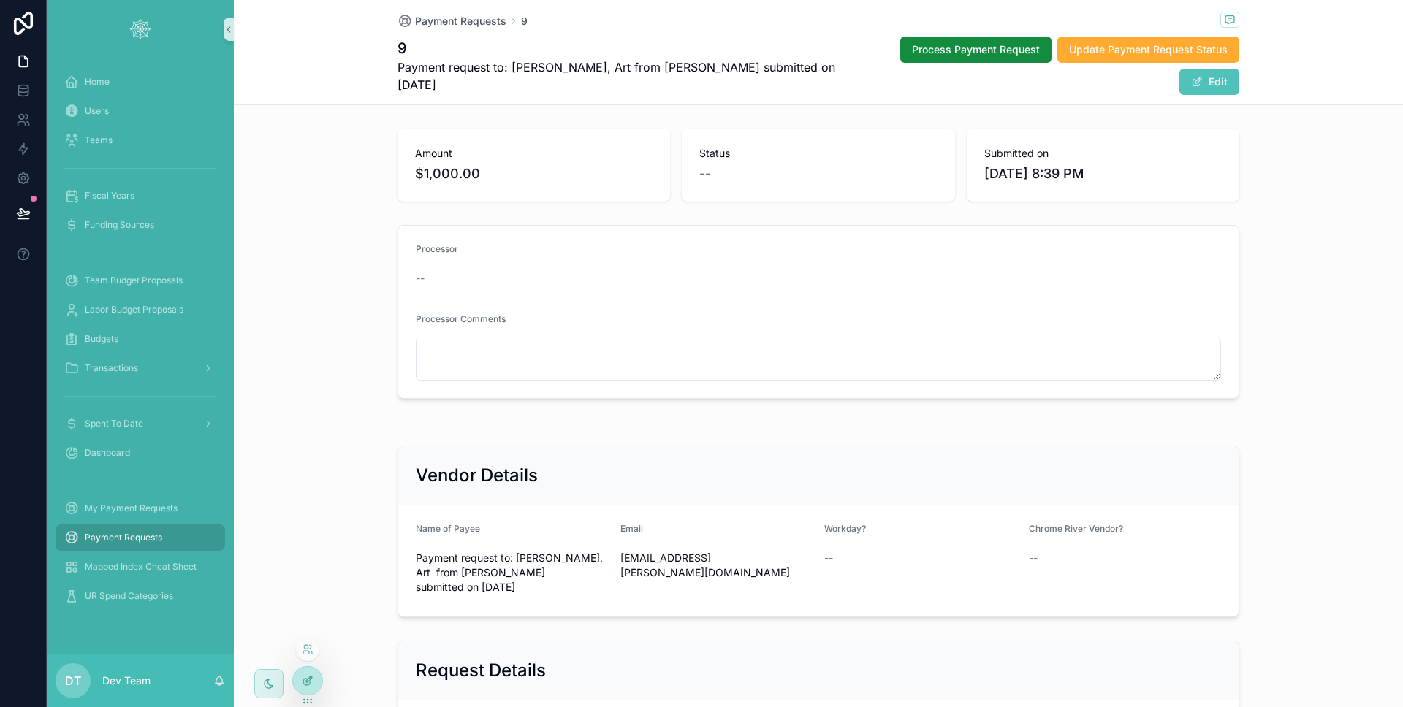
click at [308, 684] on icon at bounding box center [308, 681] width 12 height 12
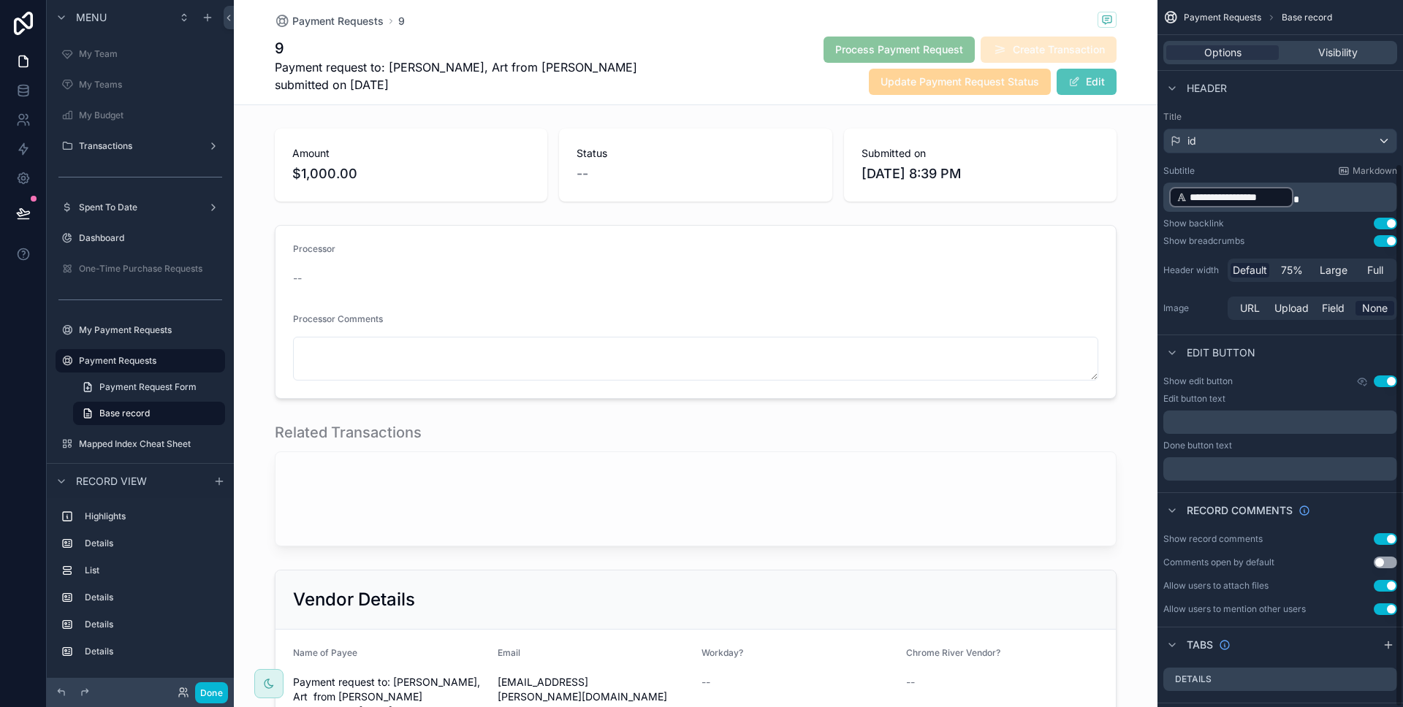
scroll to position [212, 0]
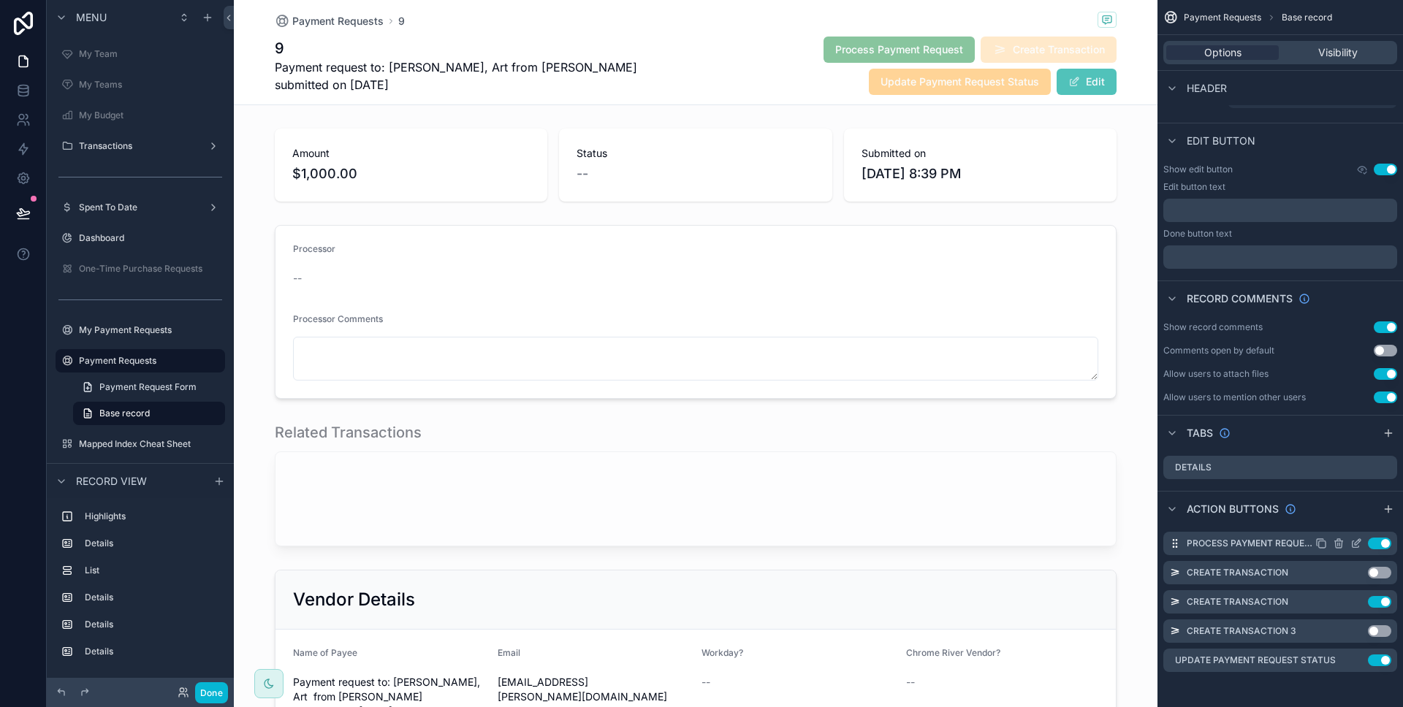
click at [1358, 541] on icon "scrollable content" at bounding box center [1357, 542] width 6 height 6
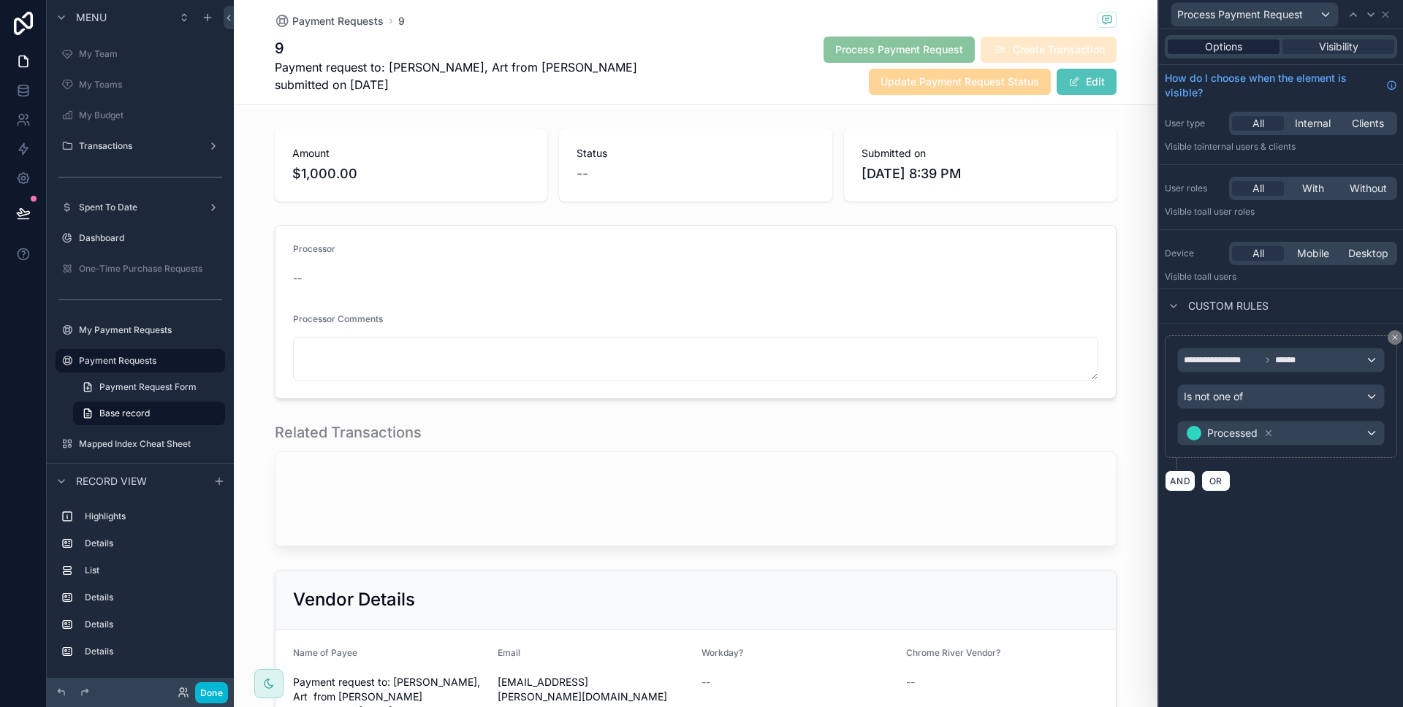
click at [1264, 47] on div "Options" at bounding box center [1223, 46] width 112 height 15
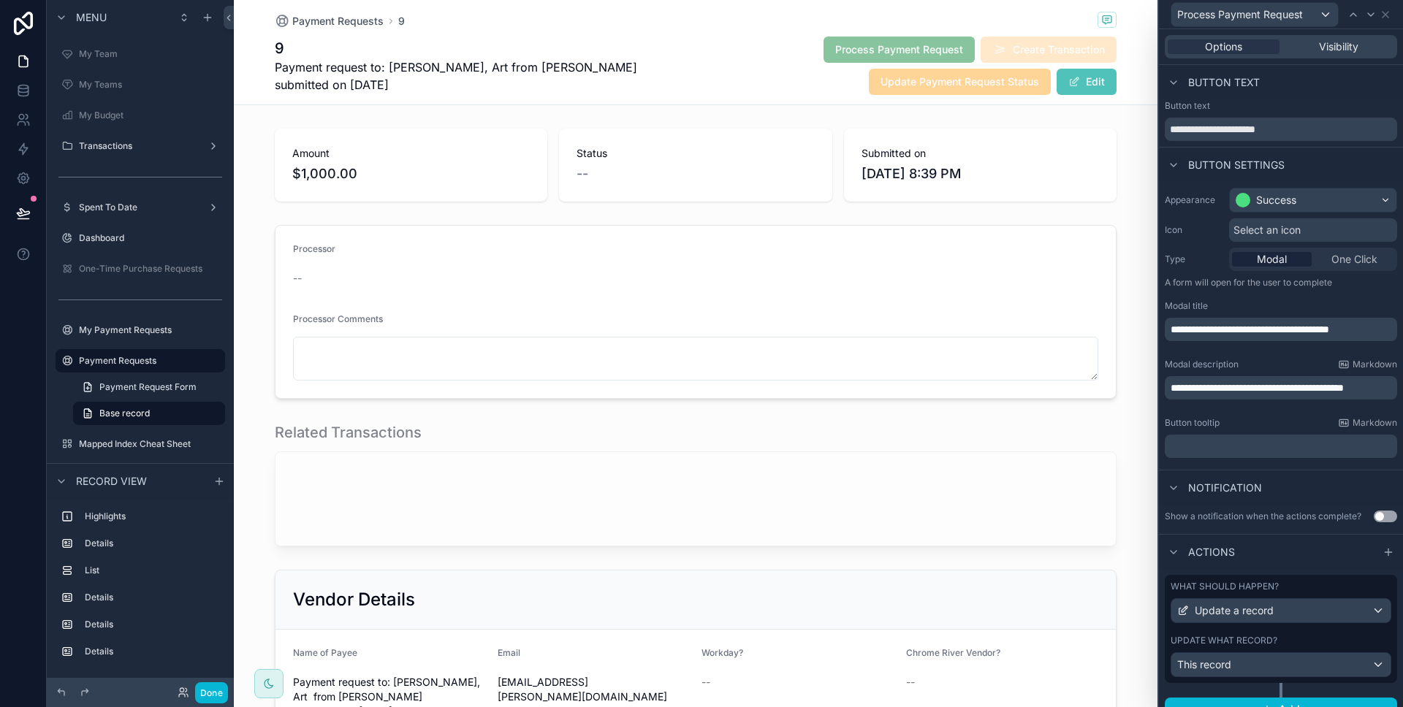
scroll to position [20, 0]
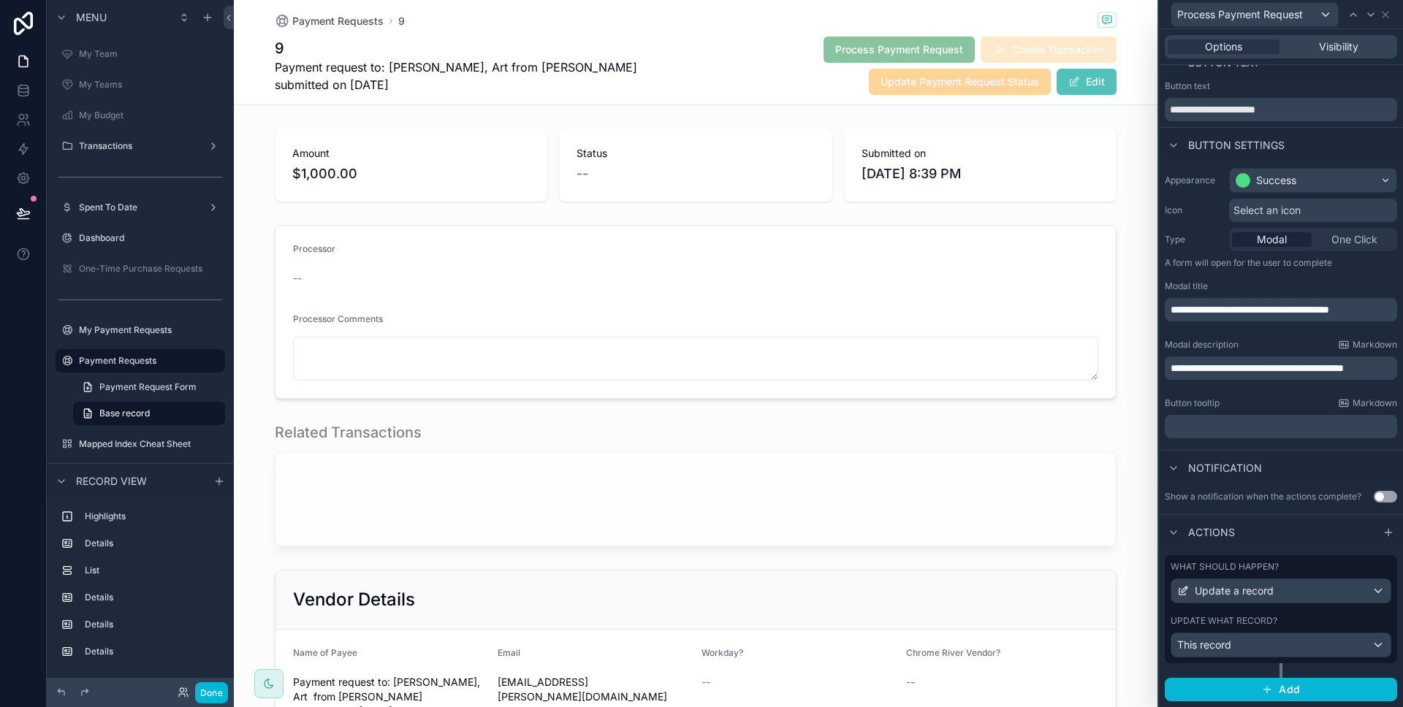
click at [1258, 561] on label "What should happen?" at bounding box center [1224, 567] width 108 height 12
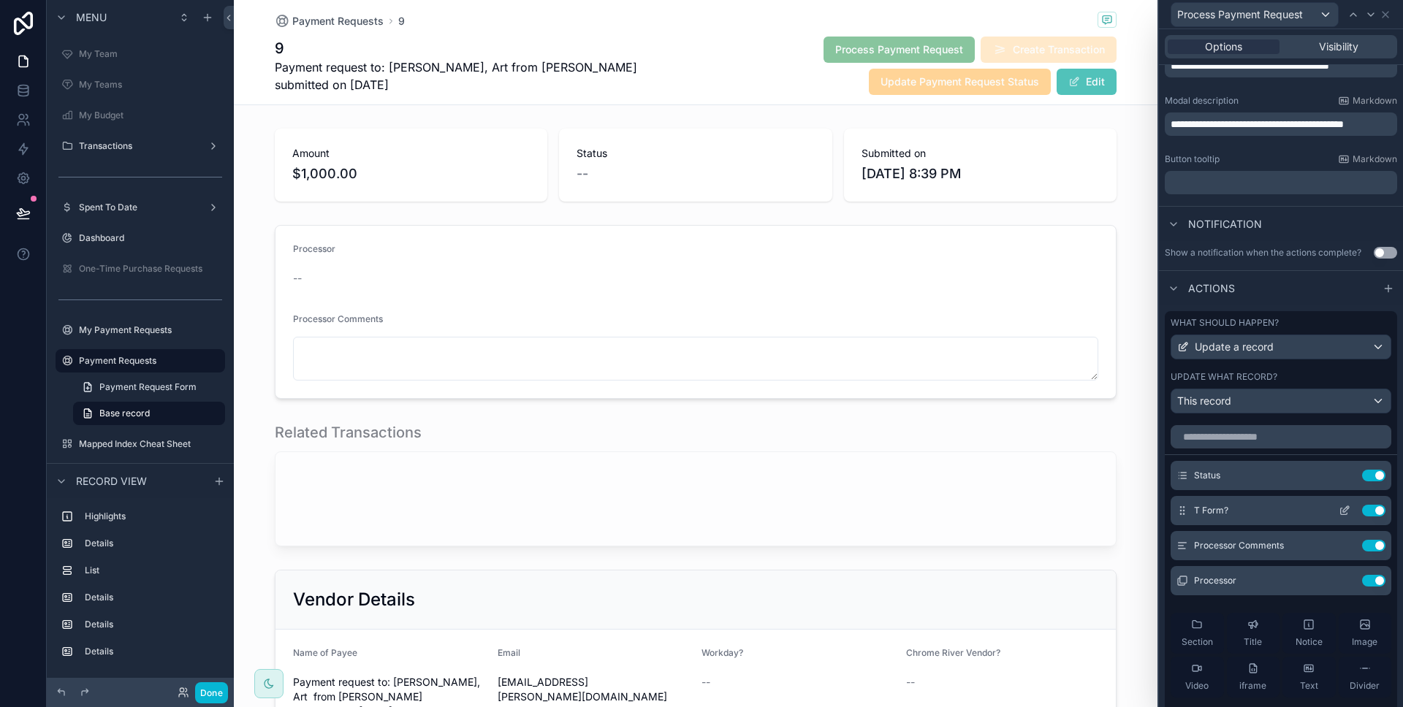
click at [1362, 508] on button "Use setting" at bounding box center [1373, 511] width 23 height 12
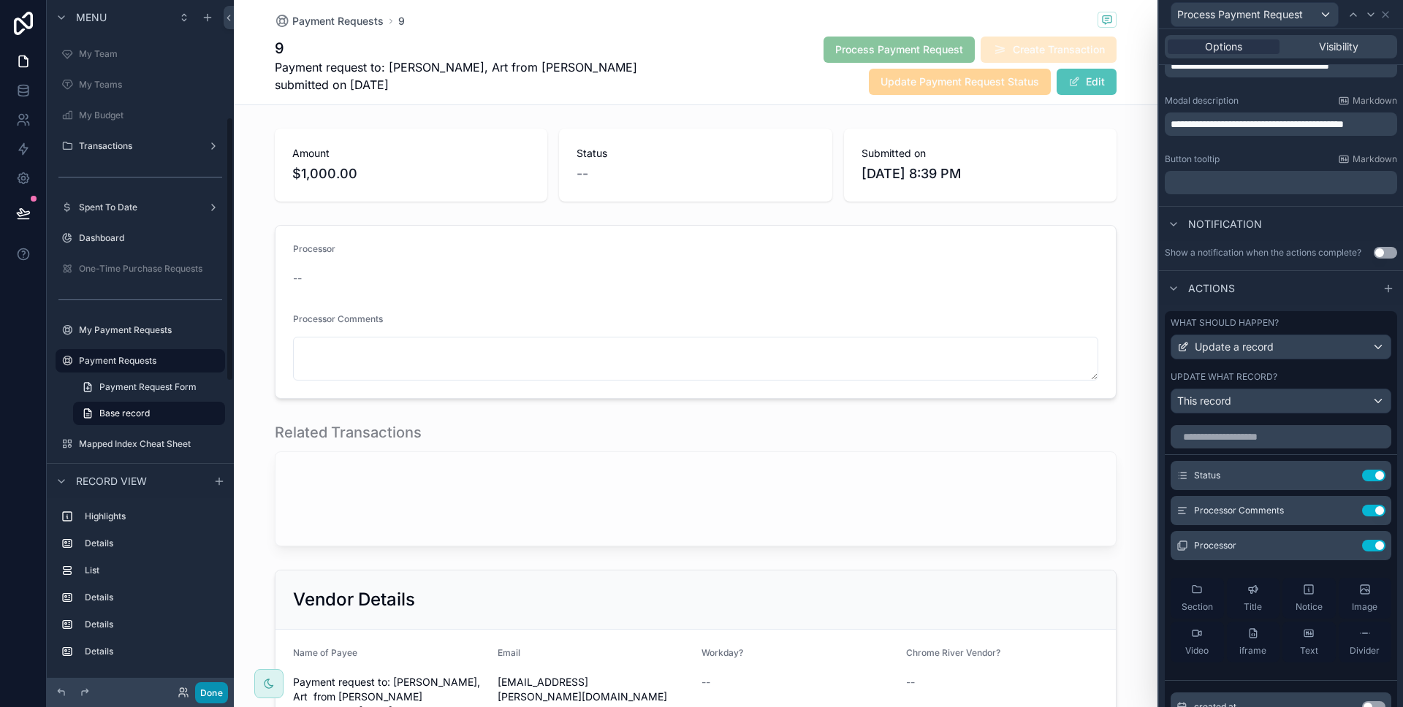
click at [214, 687] on button "Done" at bounding box center [211, 692] width 33 height 21
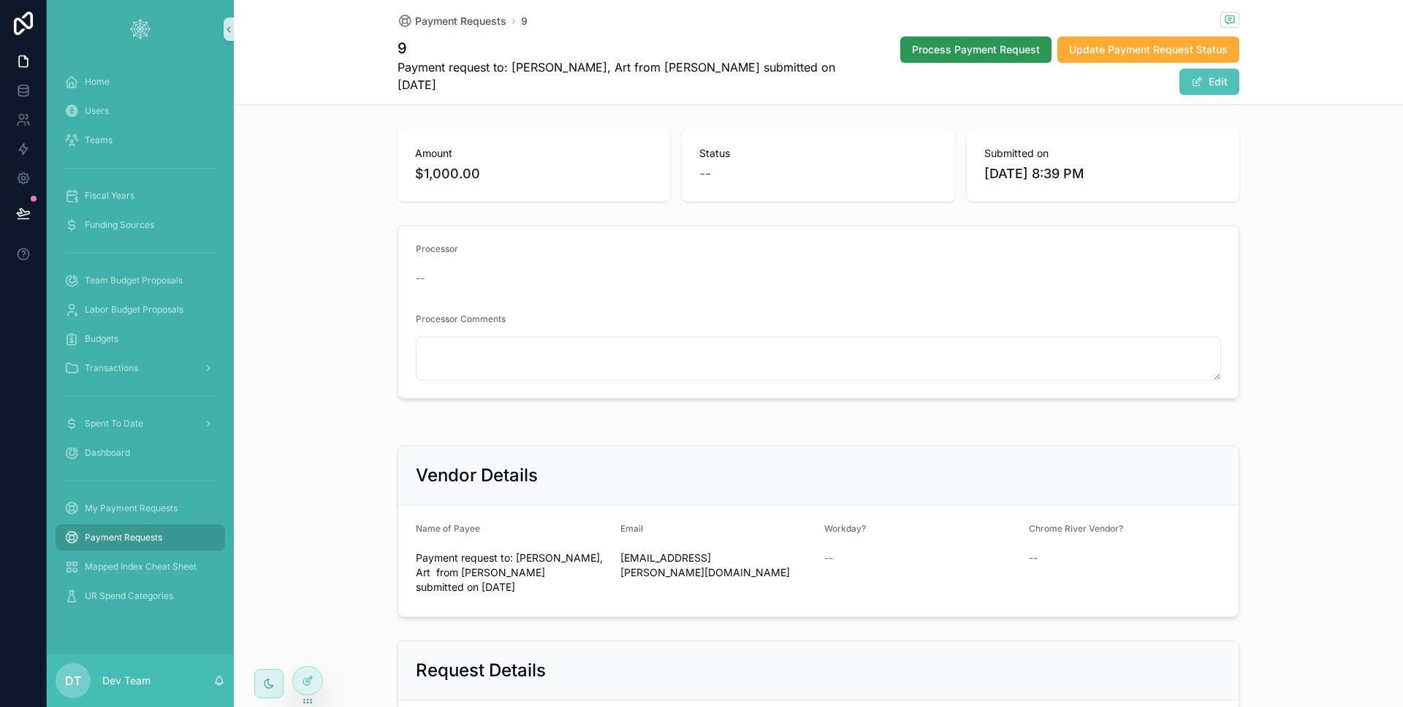
click at [972, 51] on span "Process Payment Request" at bounding box center [976, 49] width 128 height 15
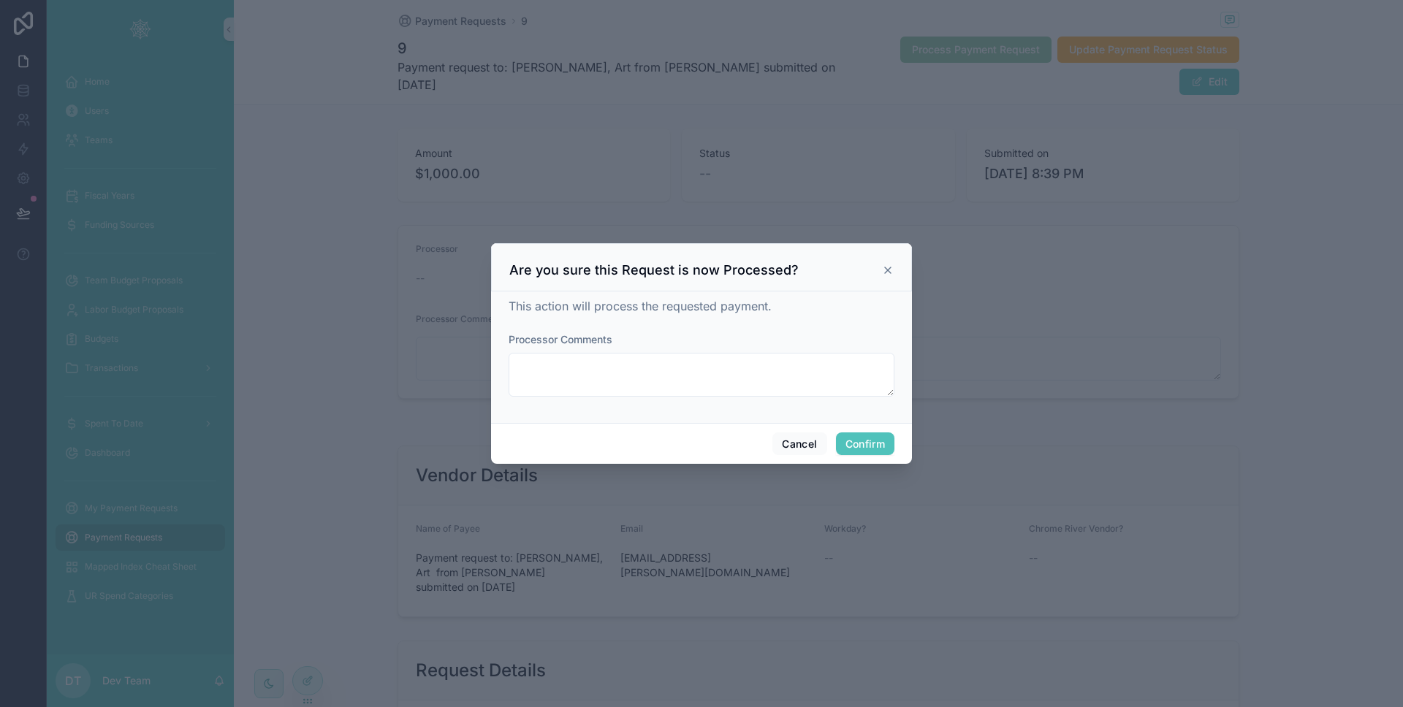
click at [888, 274] on icon at bounding box center [888, 270] width 12 height 12
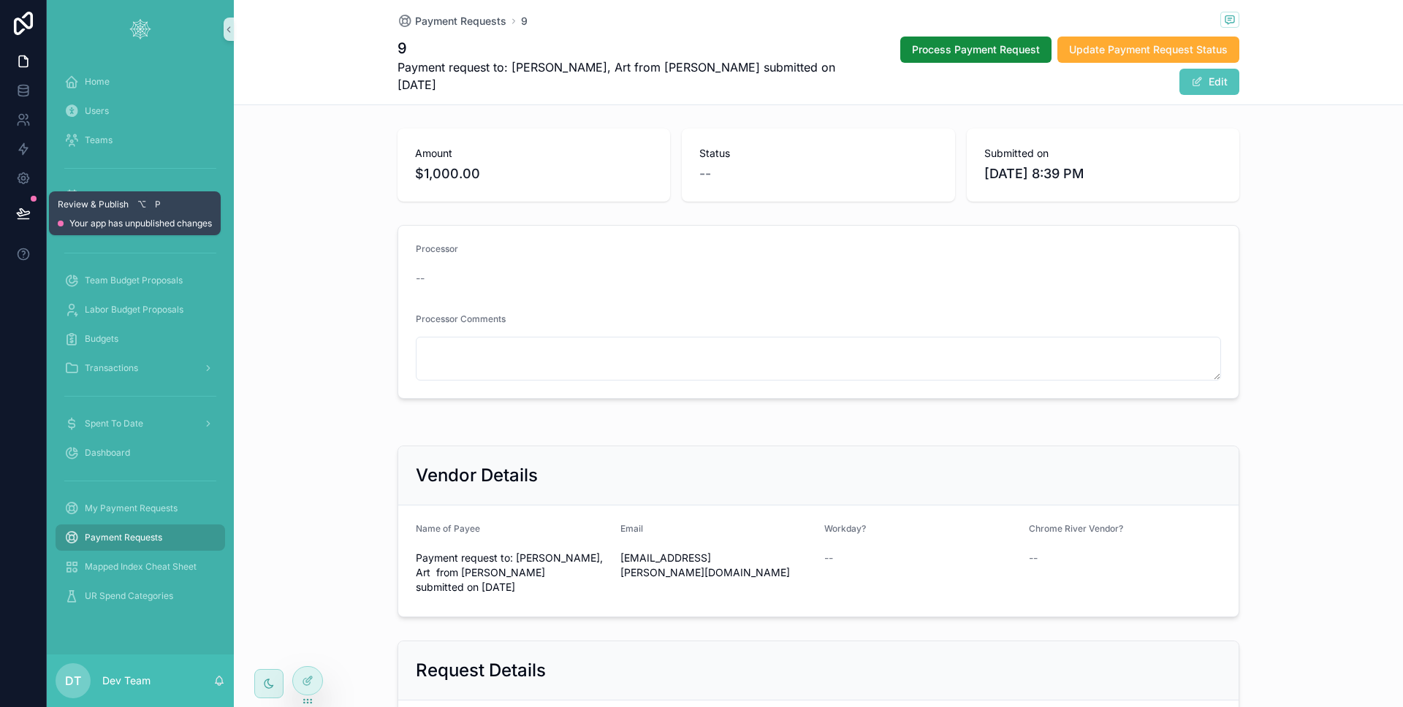
click at [26, 212] on icon at bounding box center [23, 212] width 12 height 7
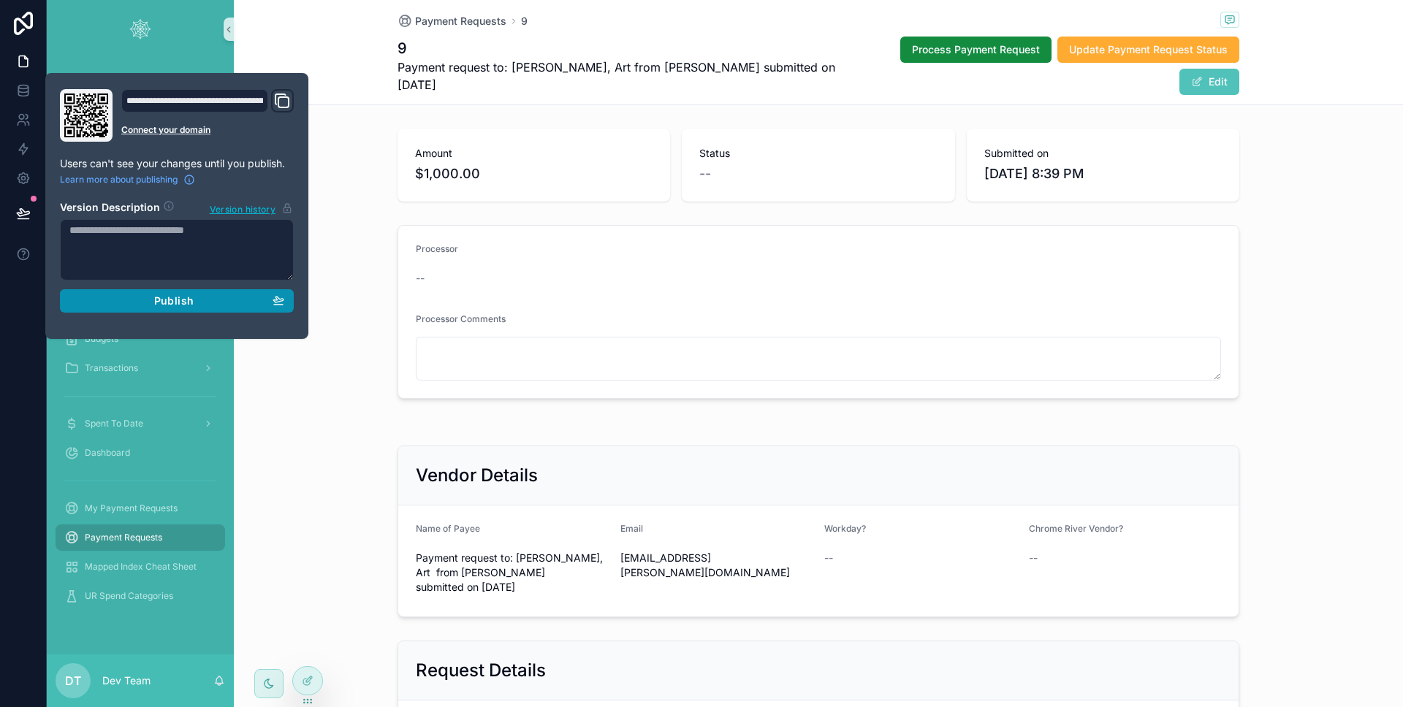
click at [131, 291] on button "Publish" at bounding box center [177, 300] width 234 height 23
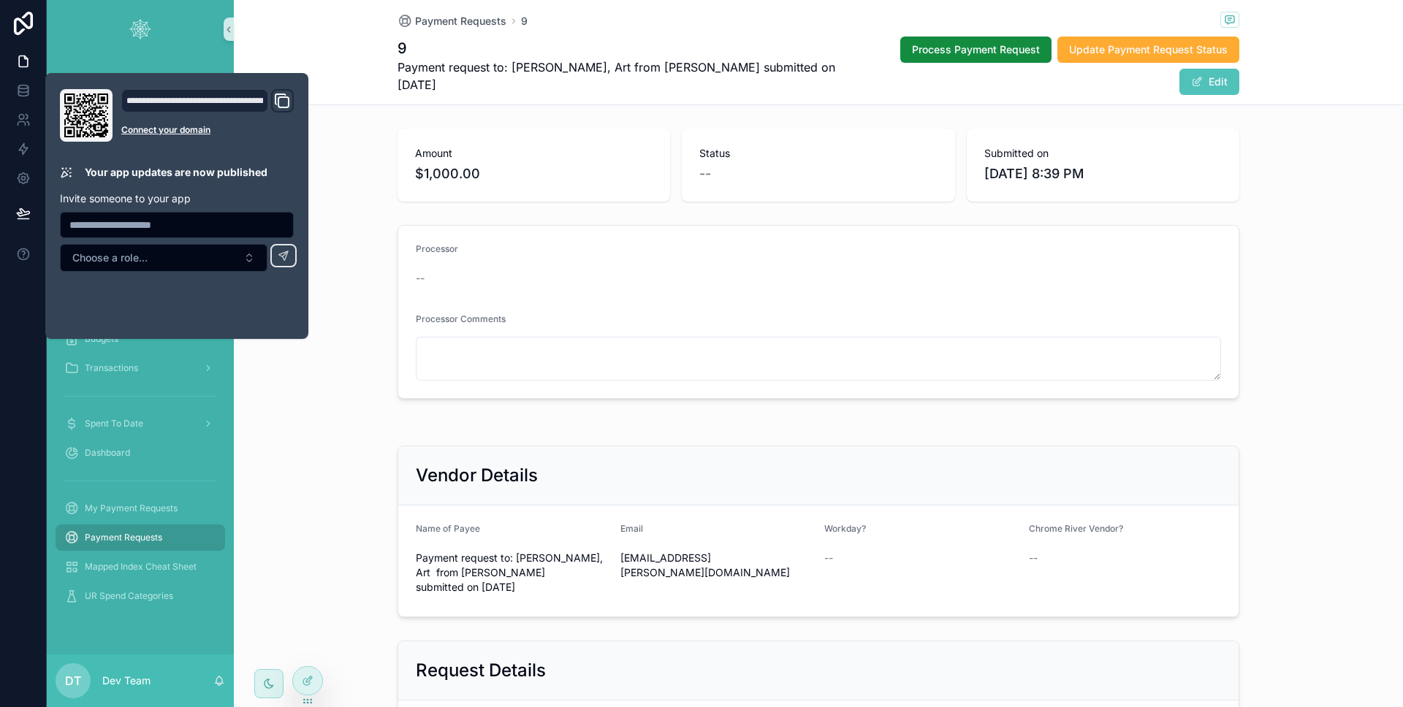
click at [337, 326] on div "Processor -- Processor Comments" at bounding box center [818, 312] width 1169 height 186
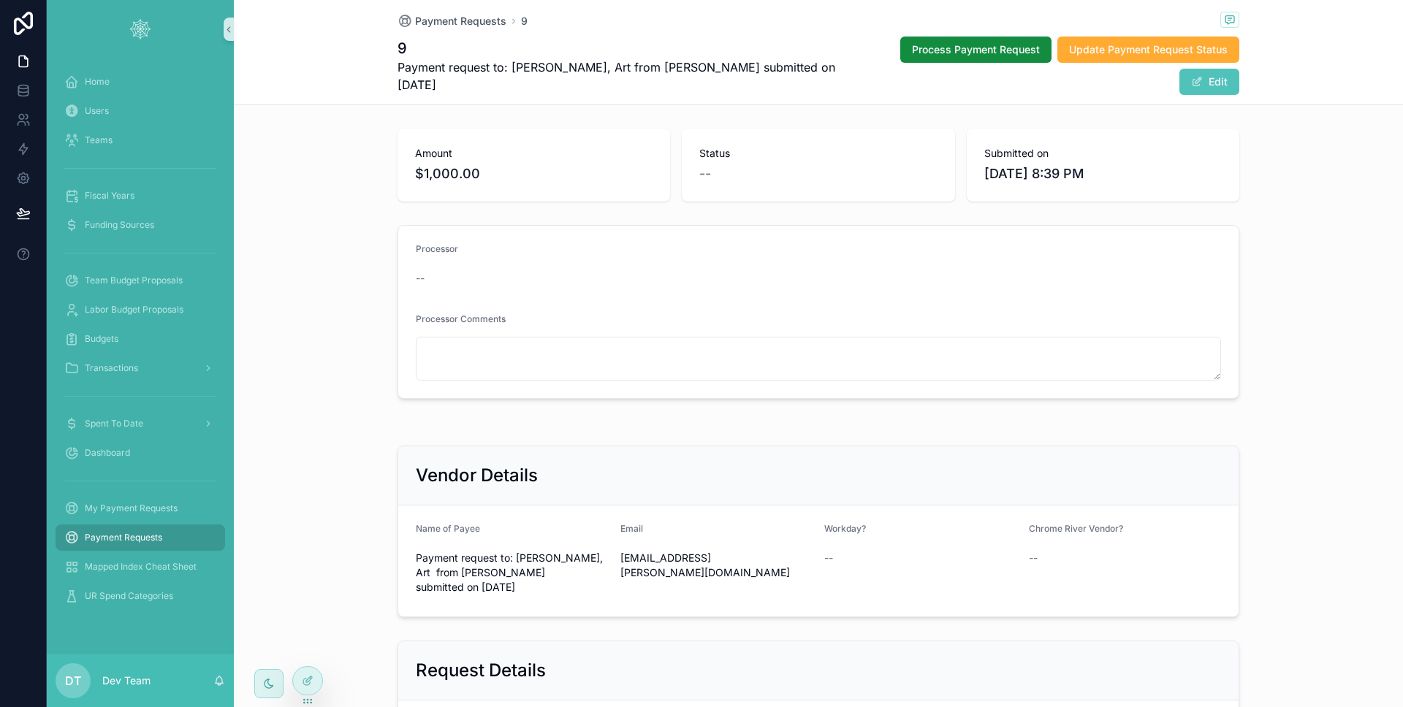
click at [163, 542] on div "Payment Requests" at bounding box center [140, 537] width 152 height 23
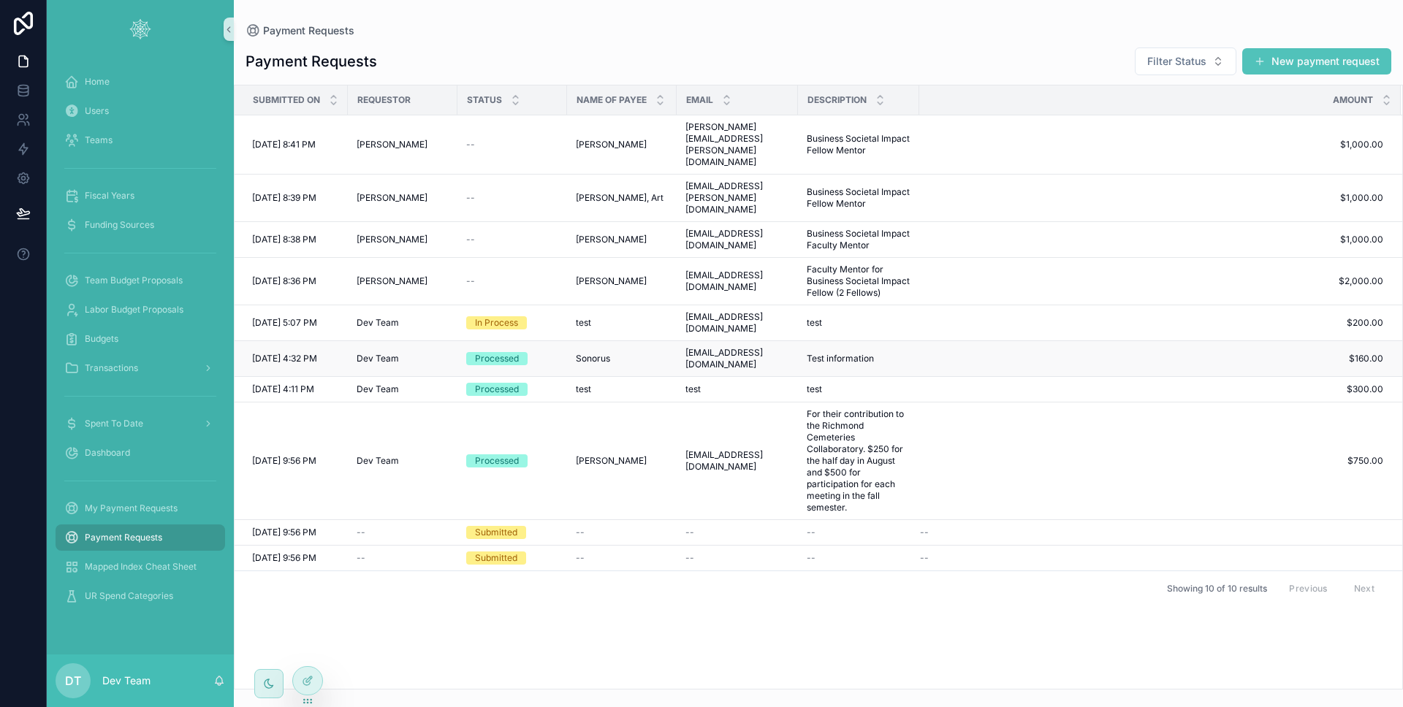
click at [538, 352] on div "Processed" at bounding box center [512, 358] width 92 height 13
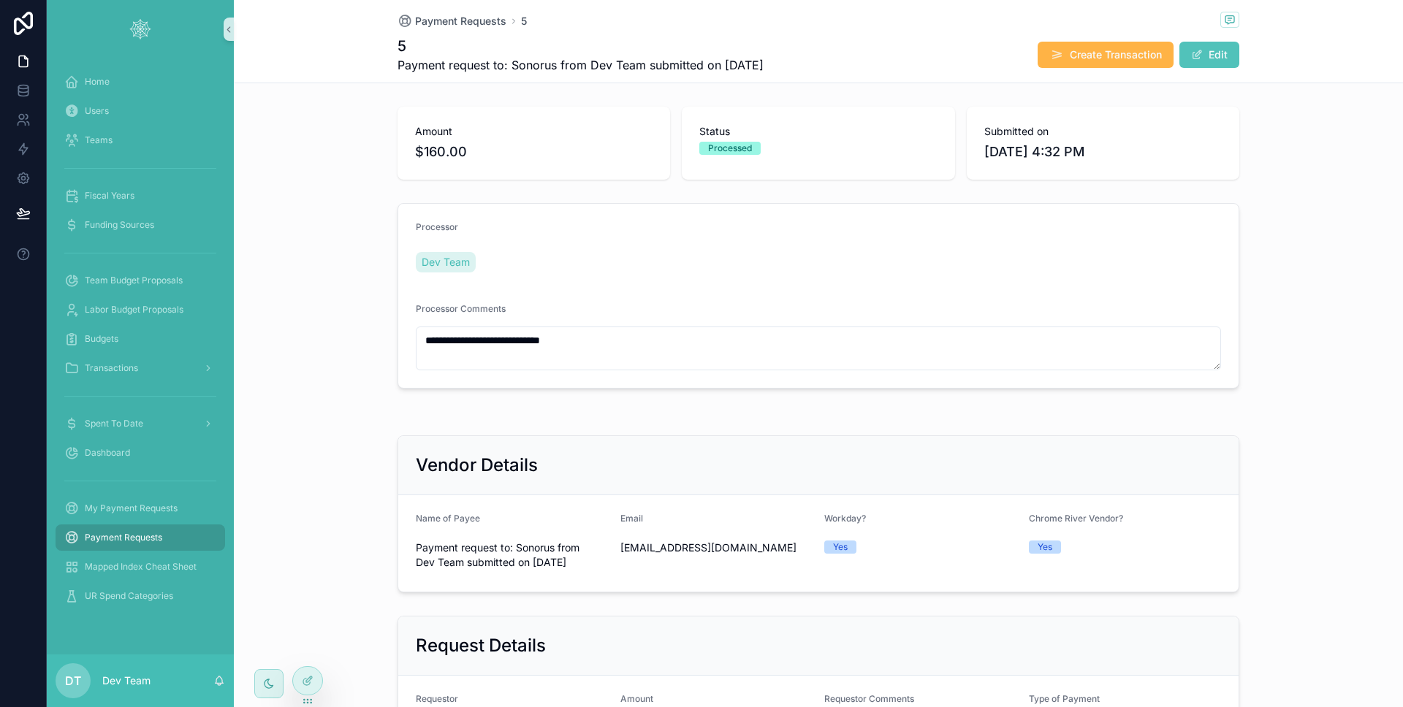
click at [1045, 66] on button "Create Transaction" at bounding box center [1105, 55] width 136 height 26
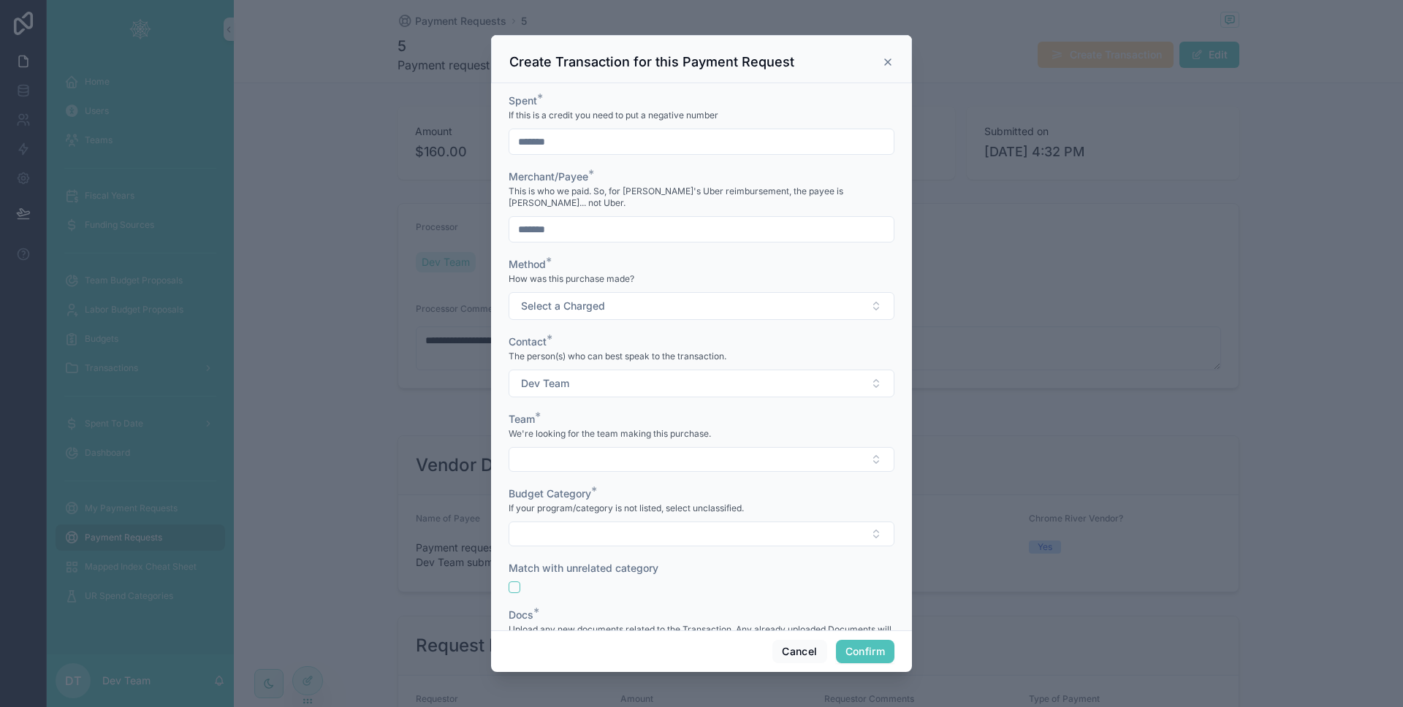
scroll to position [426, 0]
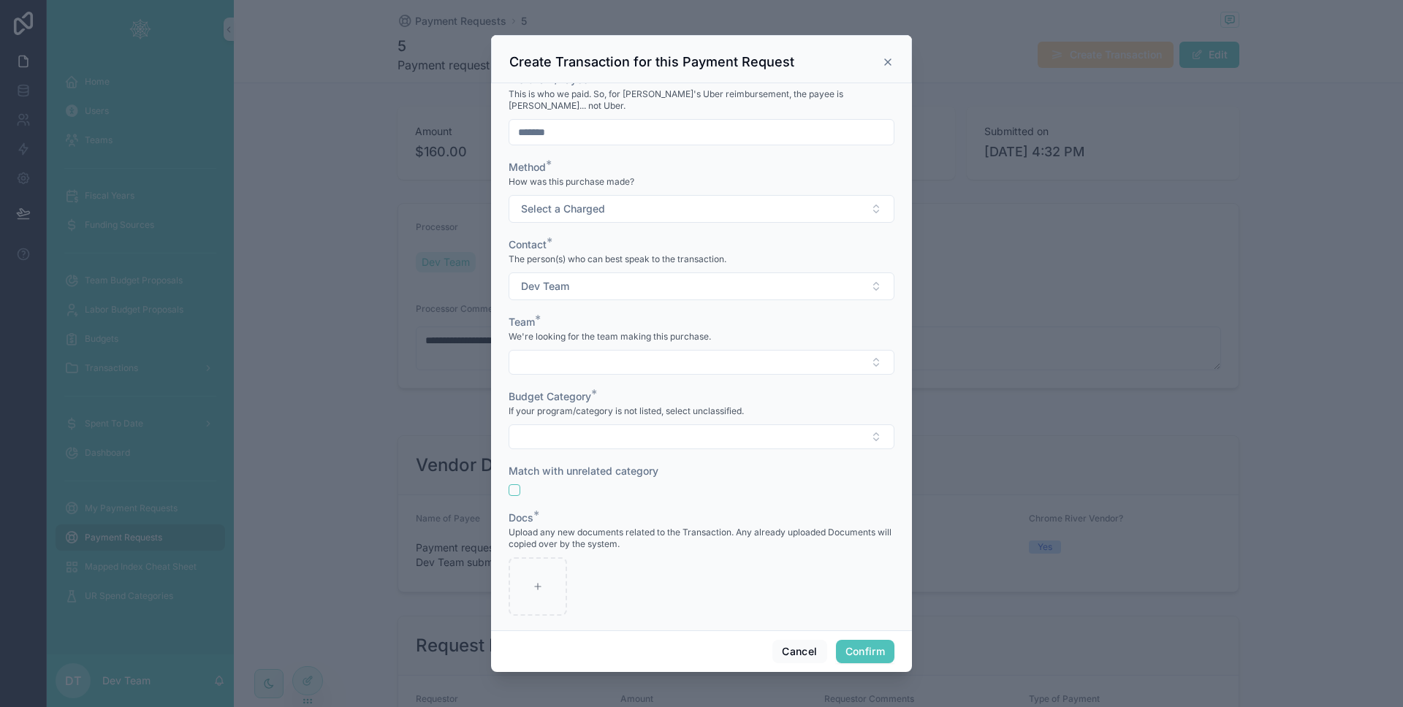
click at [342, 573] on div at bounding box center [701, 353] width 1403 height 707
click at [801, 649] on button "Cancel" at bounding box center [799, 651] width 54 height 23
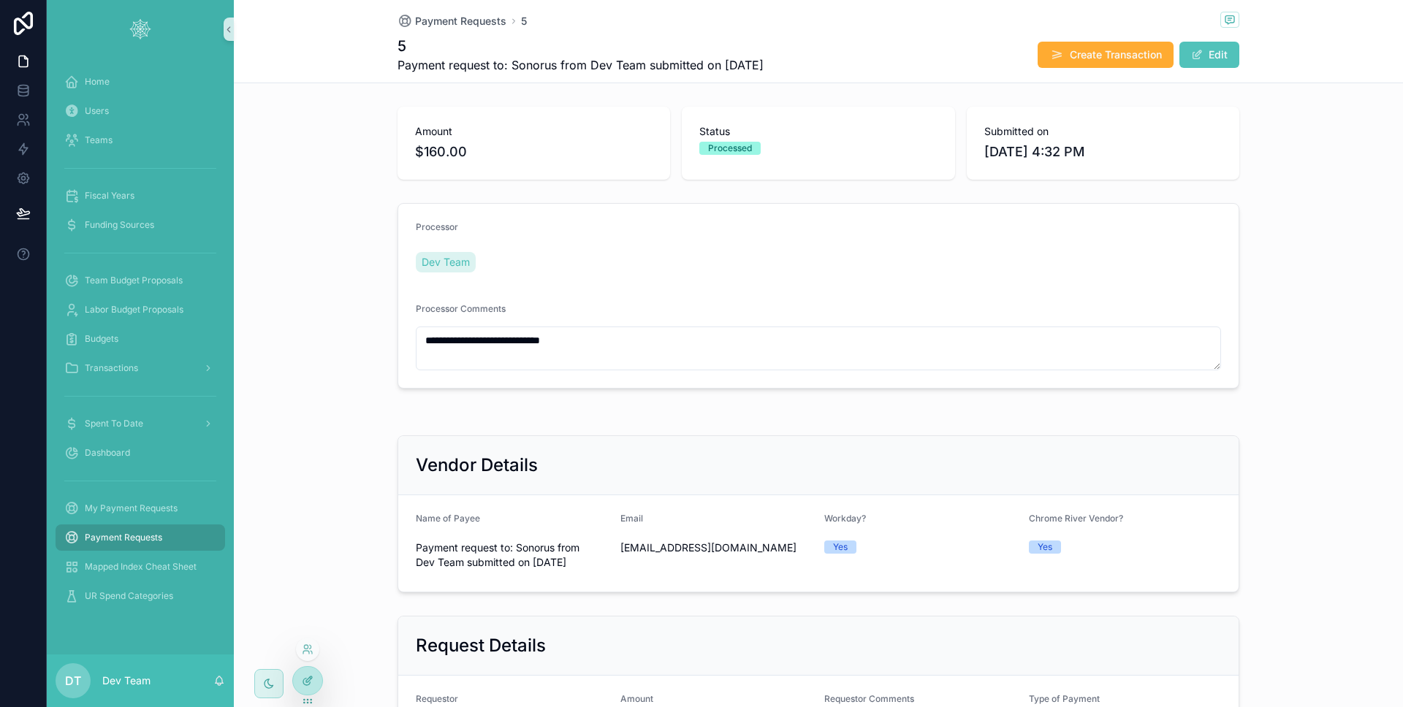
click at [307, 689] on div at bounding box center [307, 681] width 29 height 28
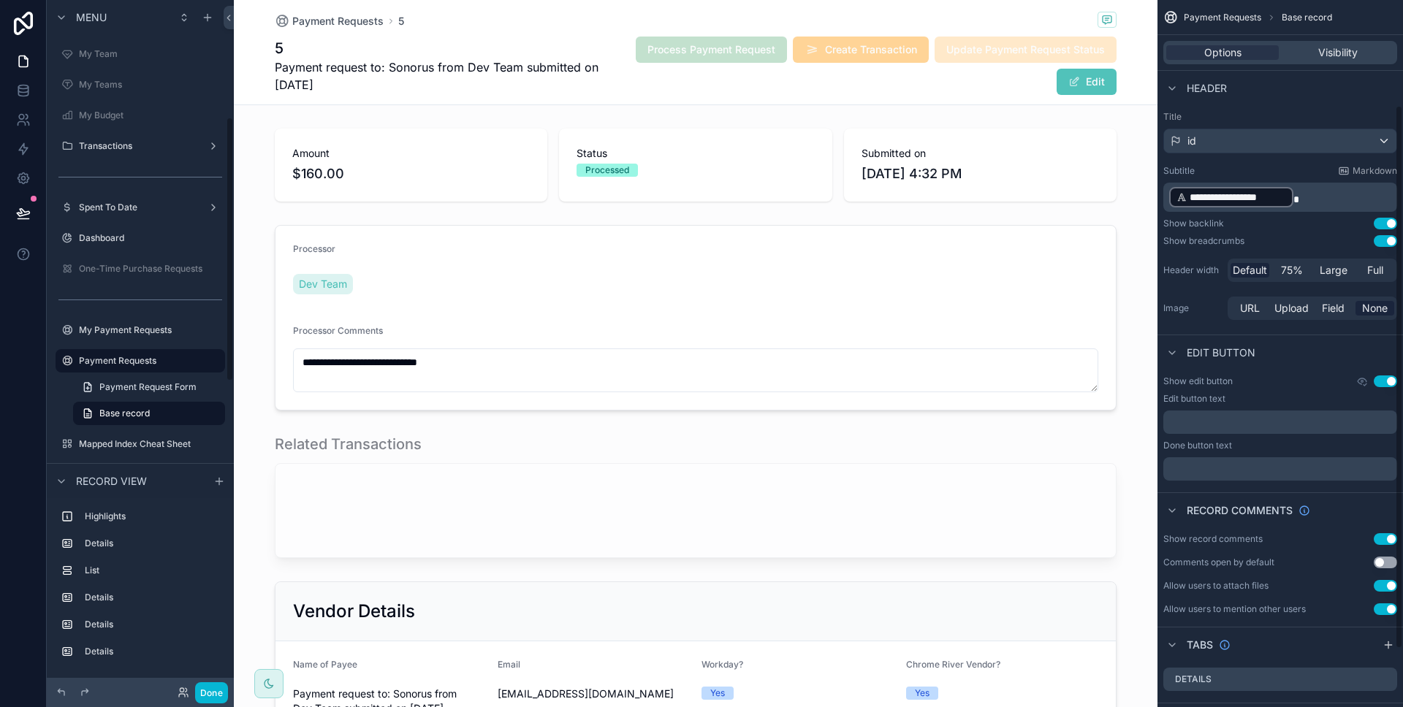
scroll to position [212, 0]
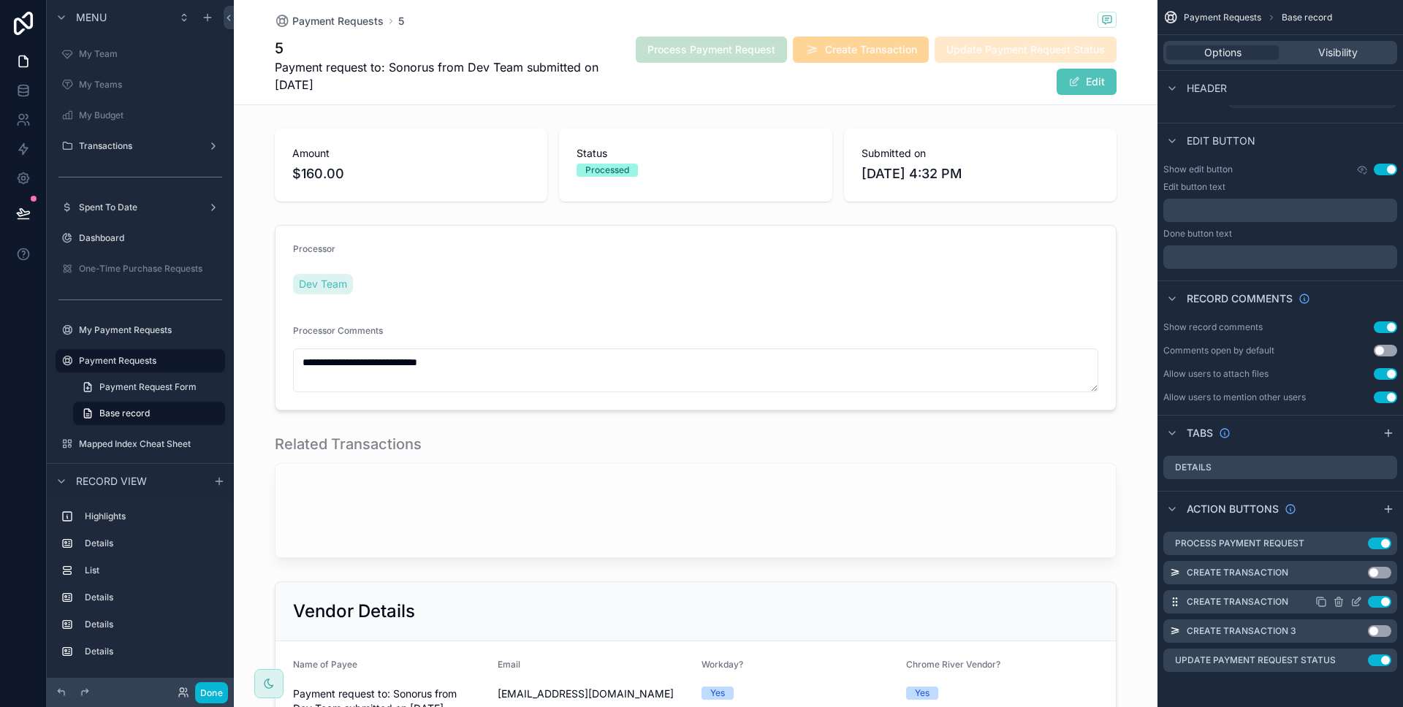
click at [1357, 604] on icon "scrollable content" at bounding box center [1355, 603] width 7 height 7
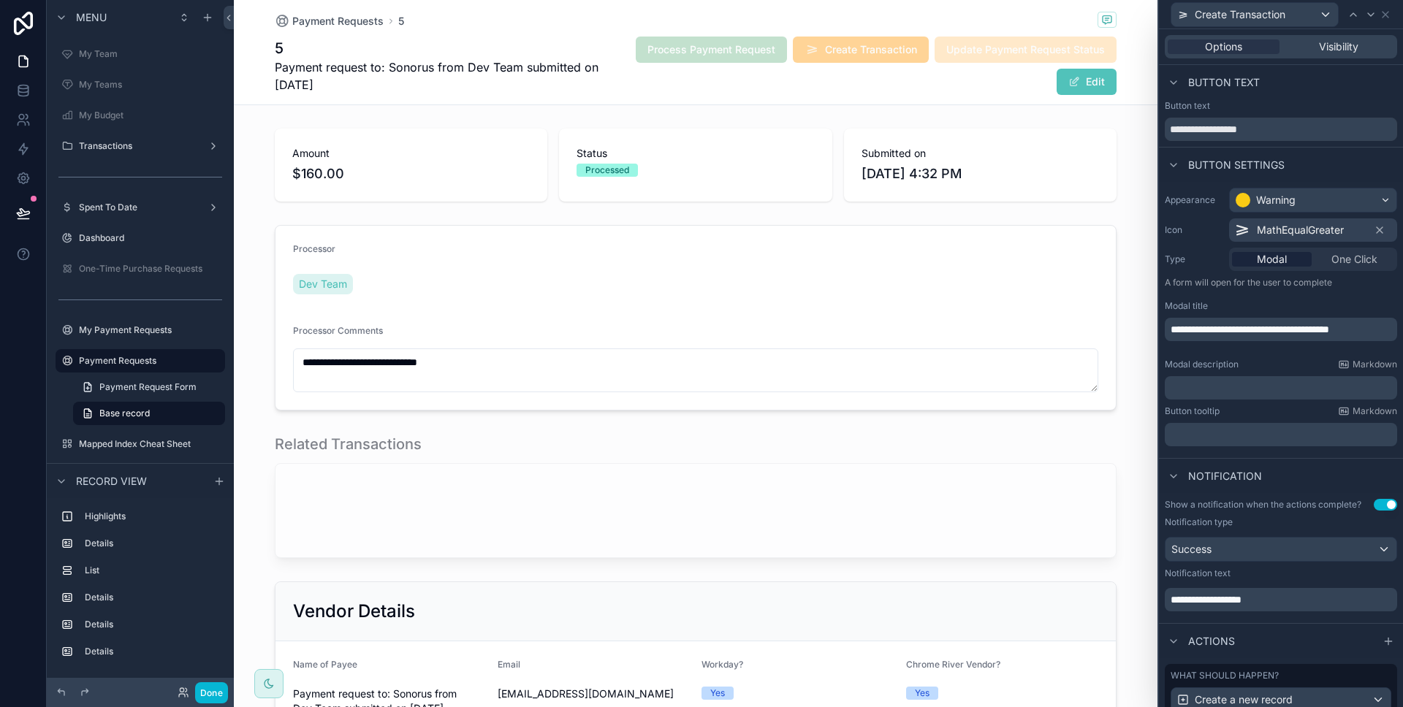
scroll to position [186, 0]
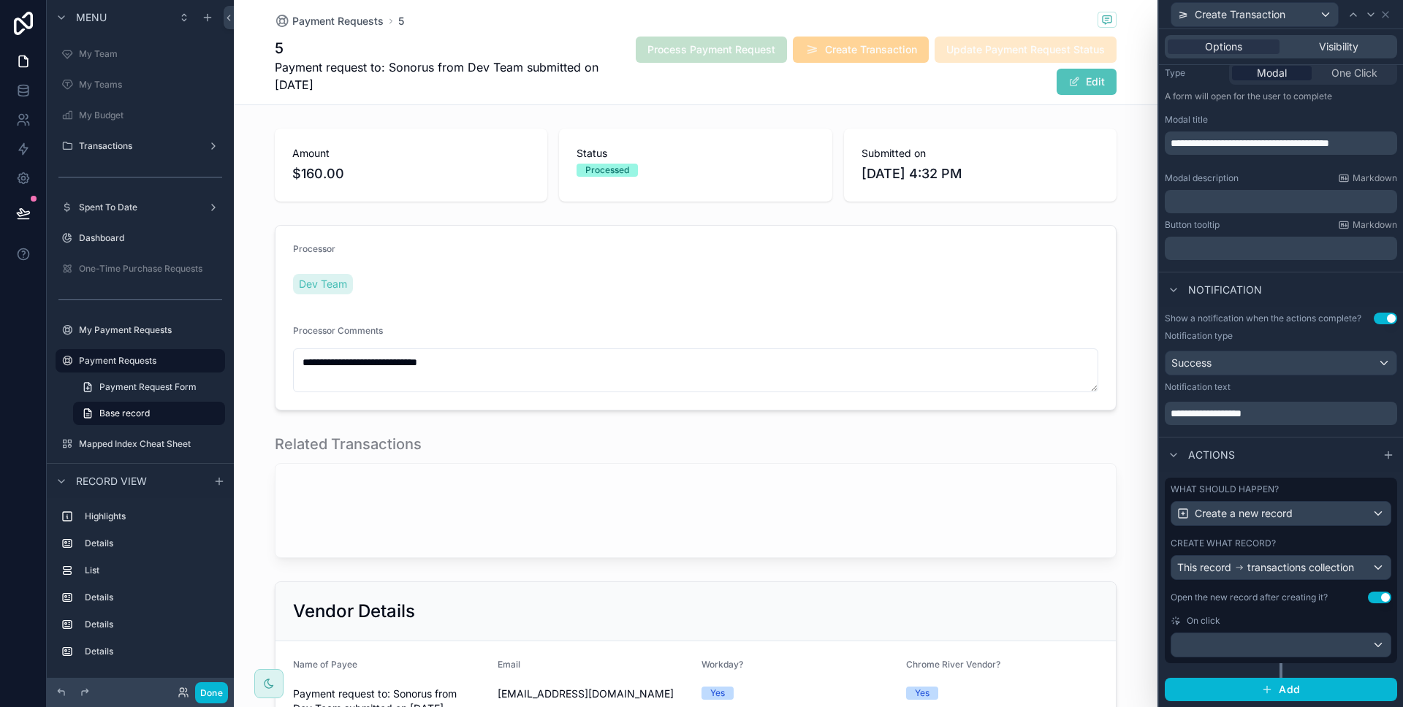
click at [1262, 497] on div "What should happen? Create a new record" at bounding box center [1280, 505] width 221 height 42
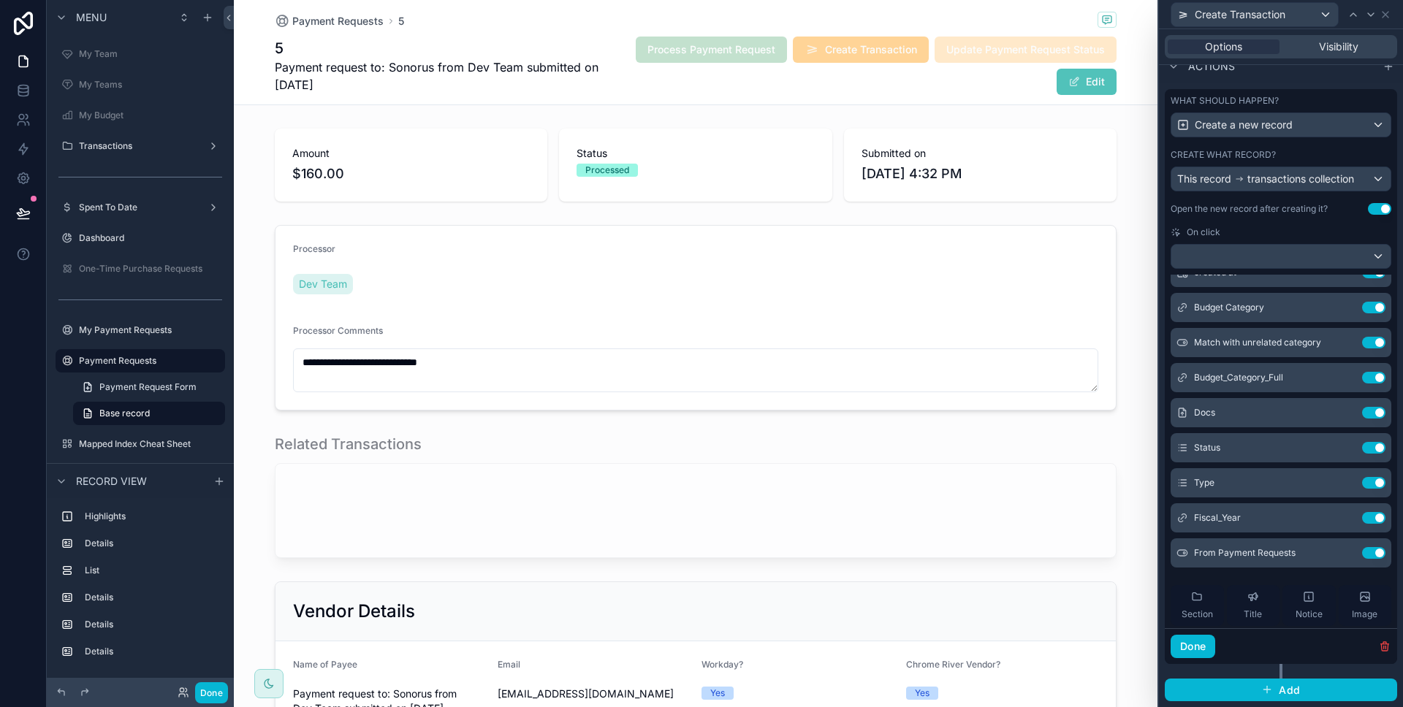
scroll to position [378, 0]
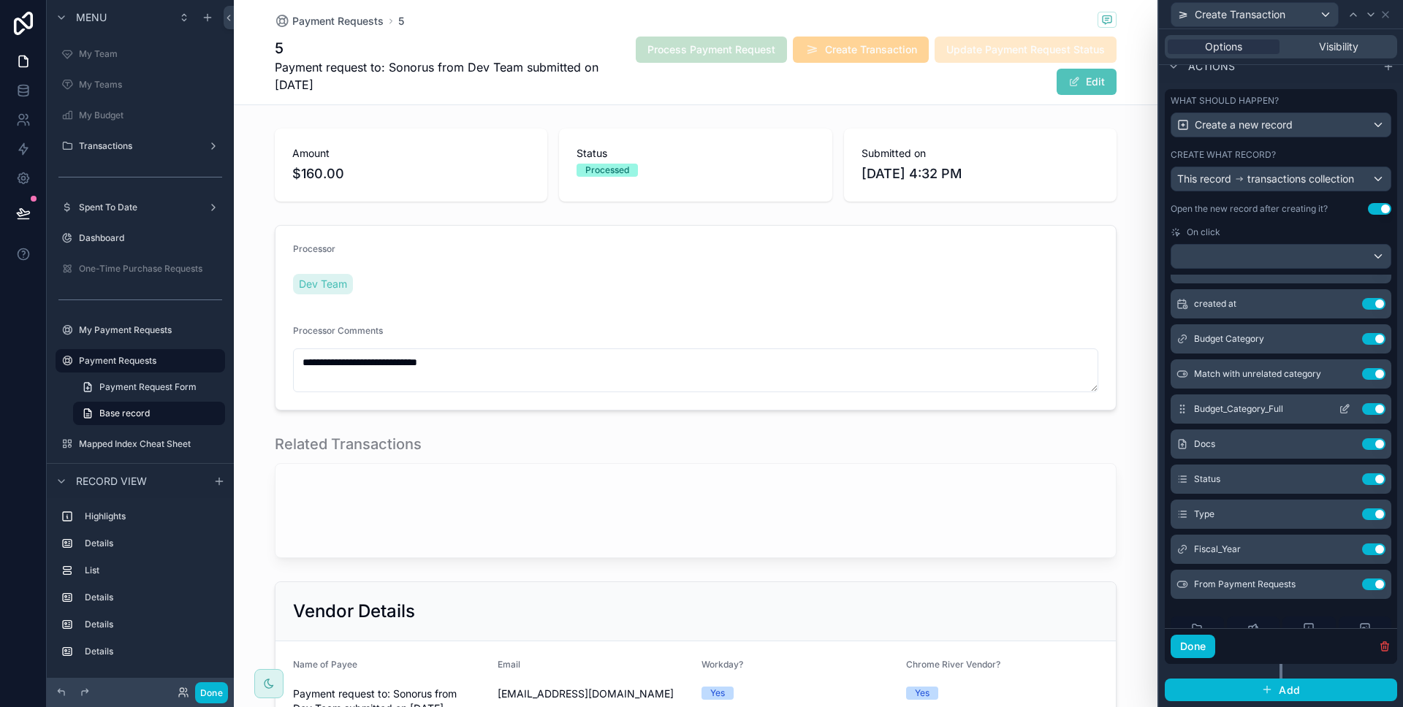
click at [1362, 411] on button "Use setting" at bounding box center [1373, 409] width 23 height 12
click at [1362, 377] on button "Use setting" at bounding box center [1373, 374] width 23 height 12
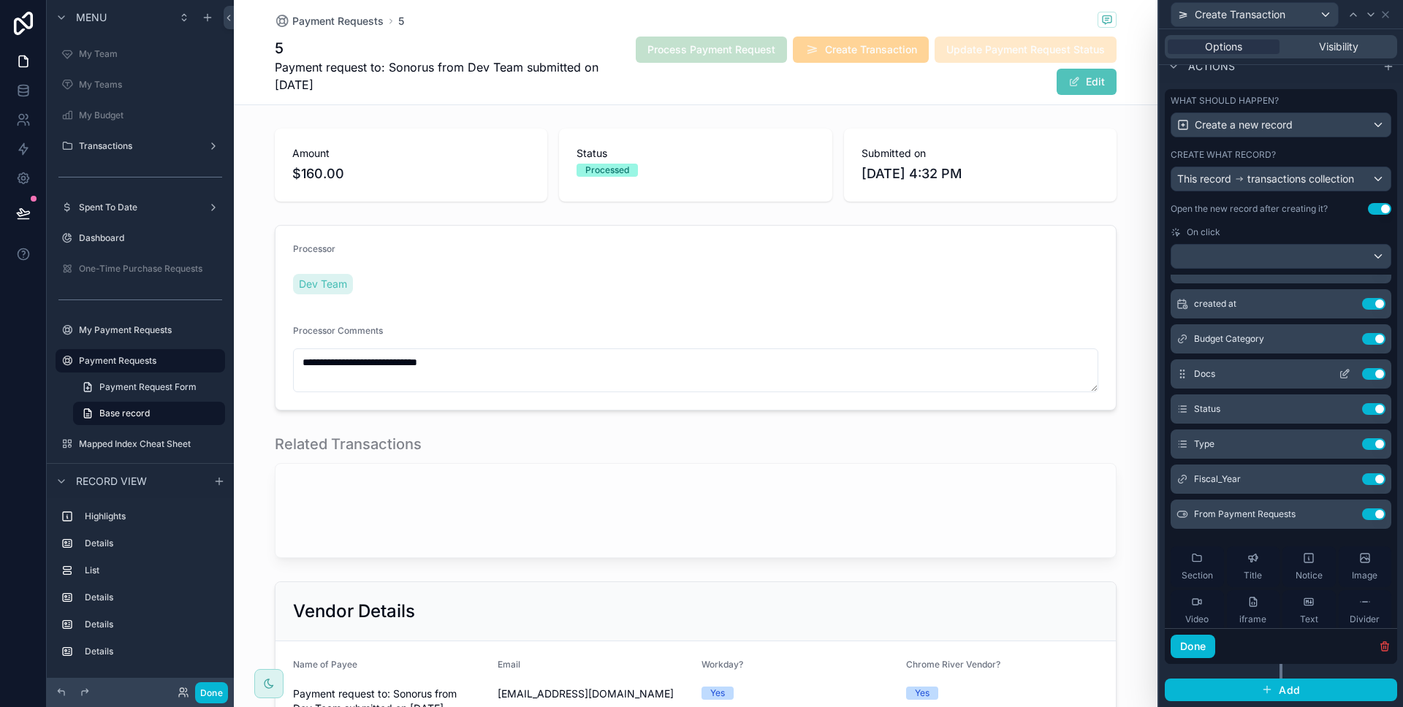
click at [1338, 373] on icon at bounding box center [1344, 374] width 12 height 12
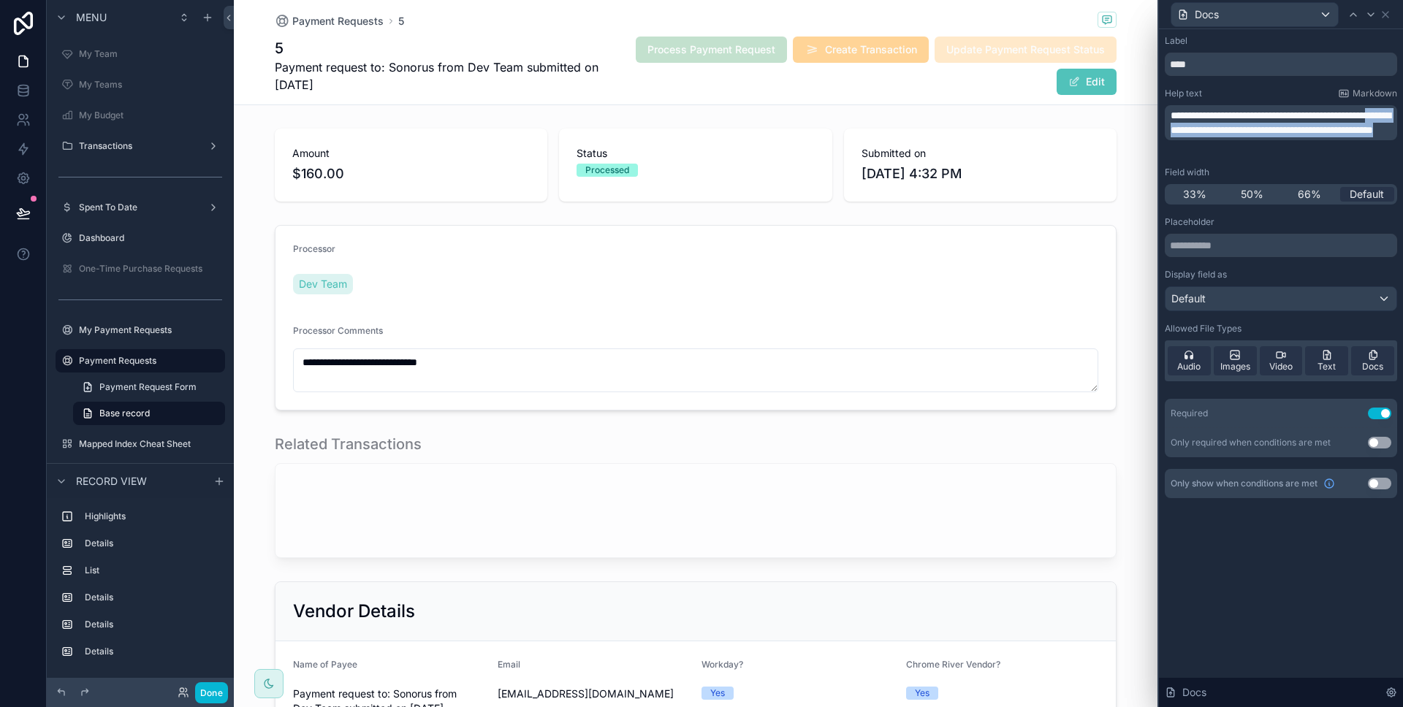
drag, startPoint x: 1376, startPoint y: 146, endPoint x: 1232, endPoint y: 135, distance: 144.3
click at [1232, 135] on span "**********" at bounding box center [1280, 122] width 220 height 25
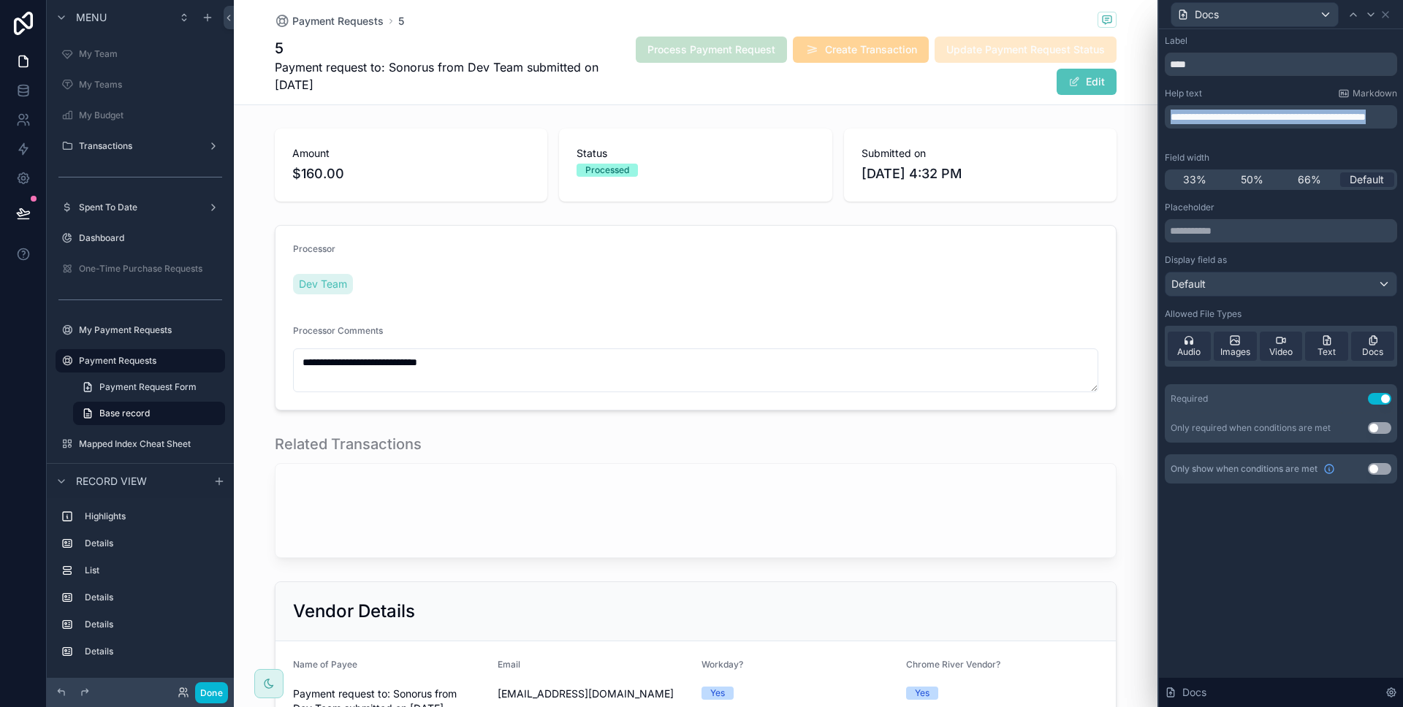
drag, startPoint x: 1253, startPoint y: 131, endPoint x: 1088, endPoint y: 110, distance: 165.7
click at [1088, 110] on div "**********" at bounding box center [701, 353] width 1403 height 707
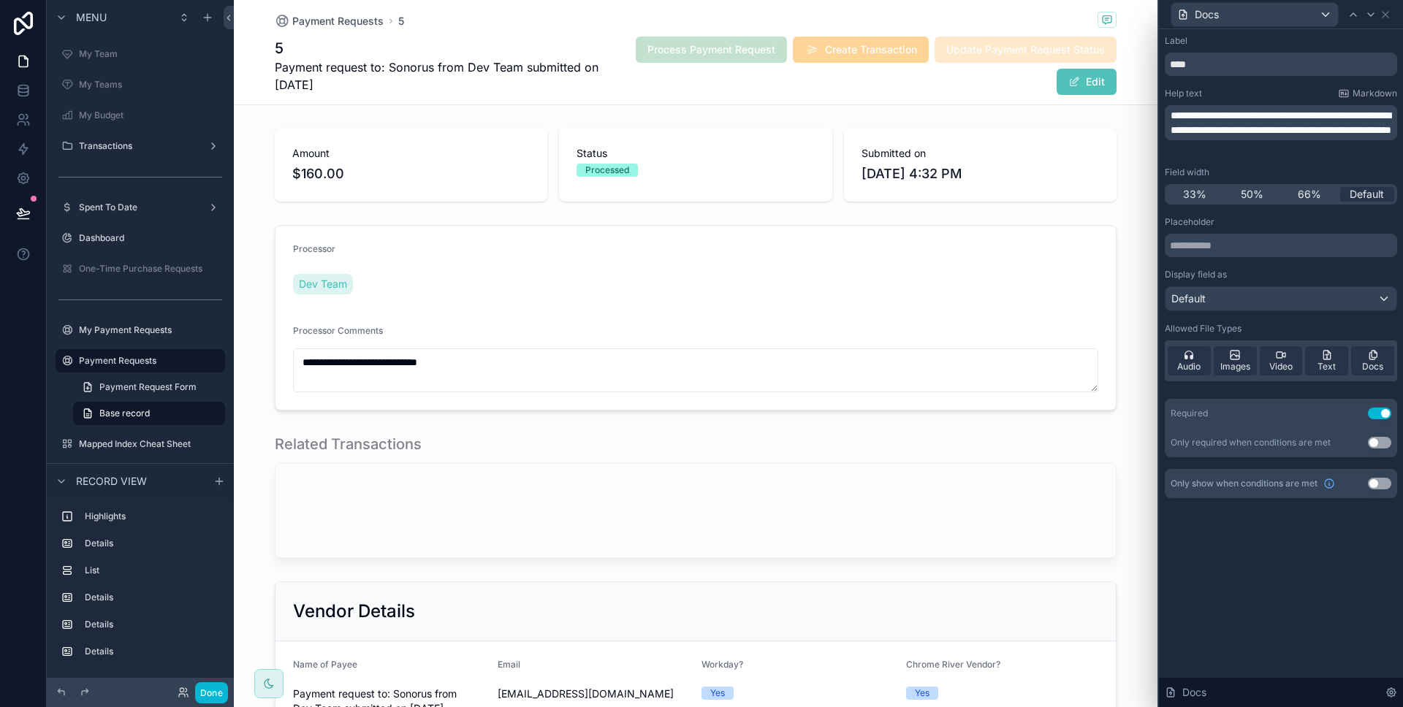
scroll to position [0, 0]
click at [1278, 543] on div "**********" at bounding box center [1281, 368] width 244 height 678
click at [1386, 16] on icon at bounding box center [1385, 15] width 6 height 6
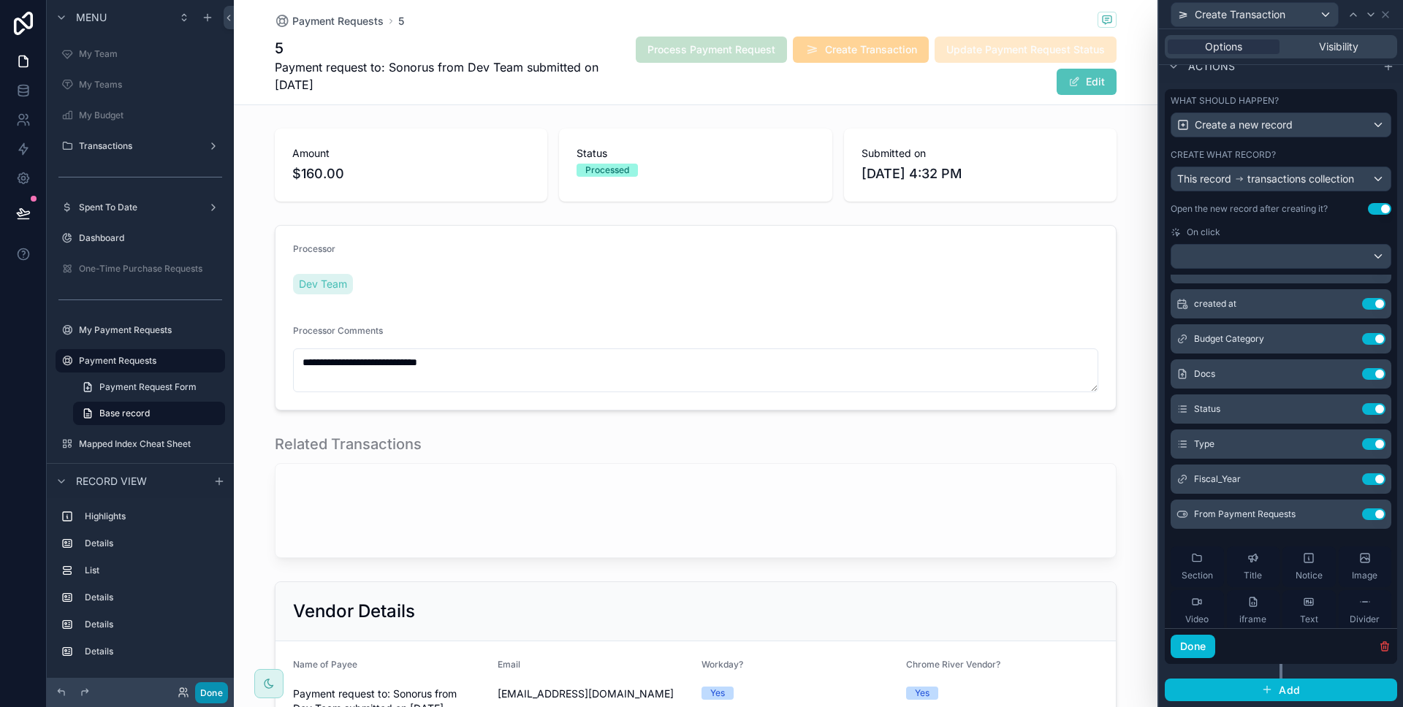
click at [221, 692] on button "Done" at bounding box center [211, 692] width 33 height 21
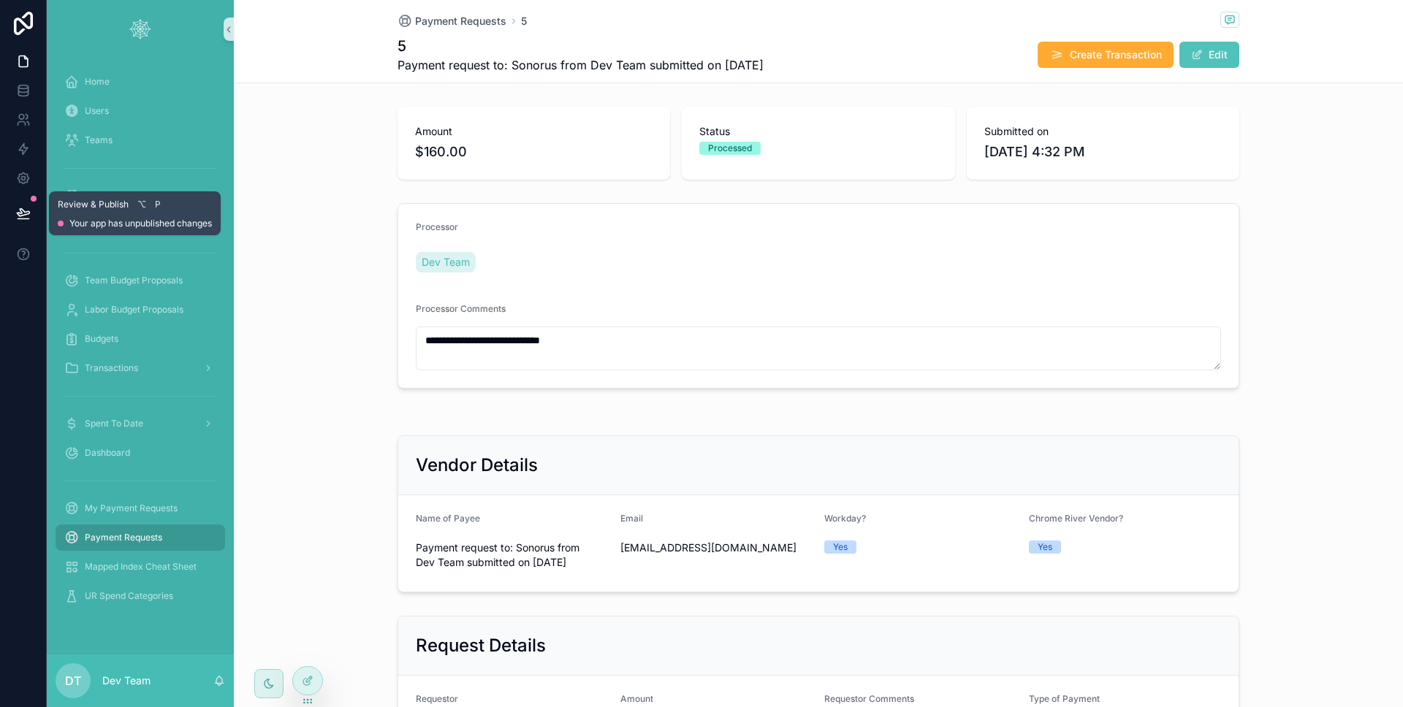
click at [18, 221] on button at bounding box center [23, 213] width 32 height 41
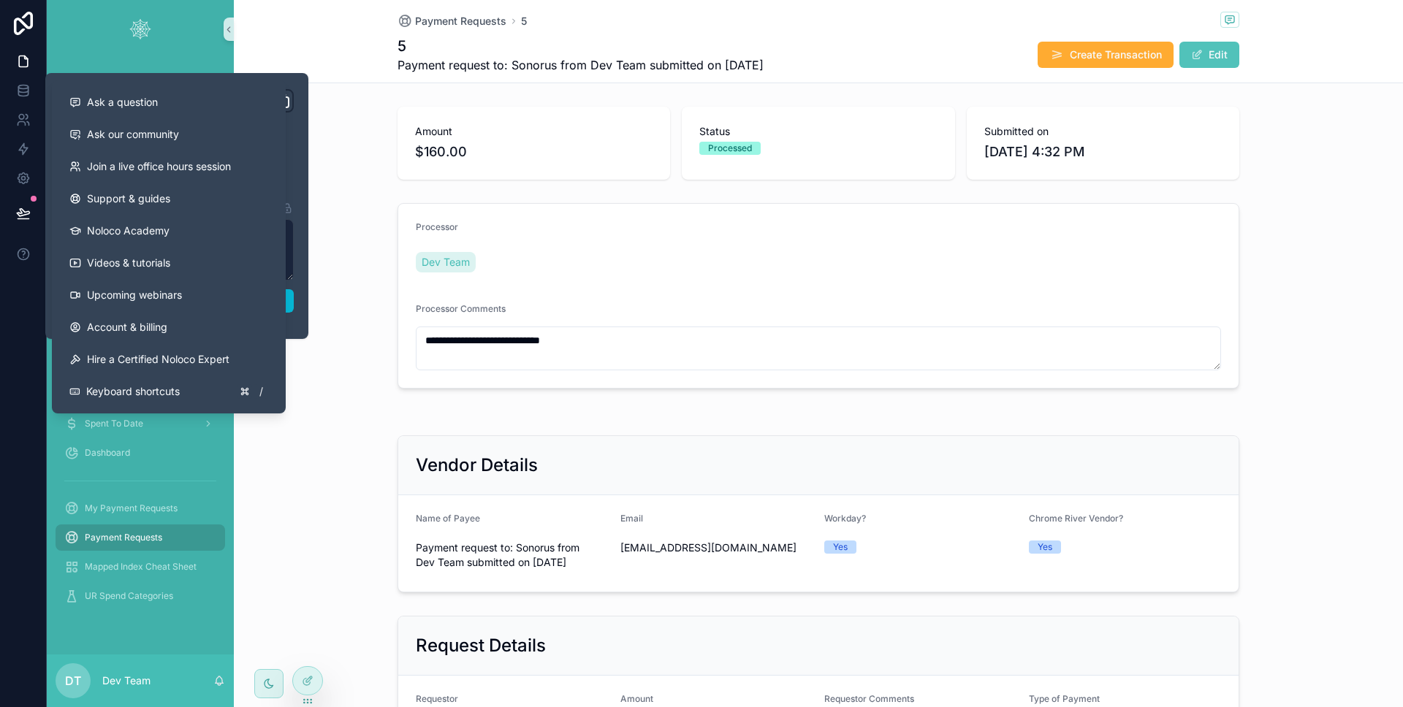
click at [294, 301] on div "**********" at bounding box center [176, 206] width 245 height 234
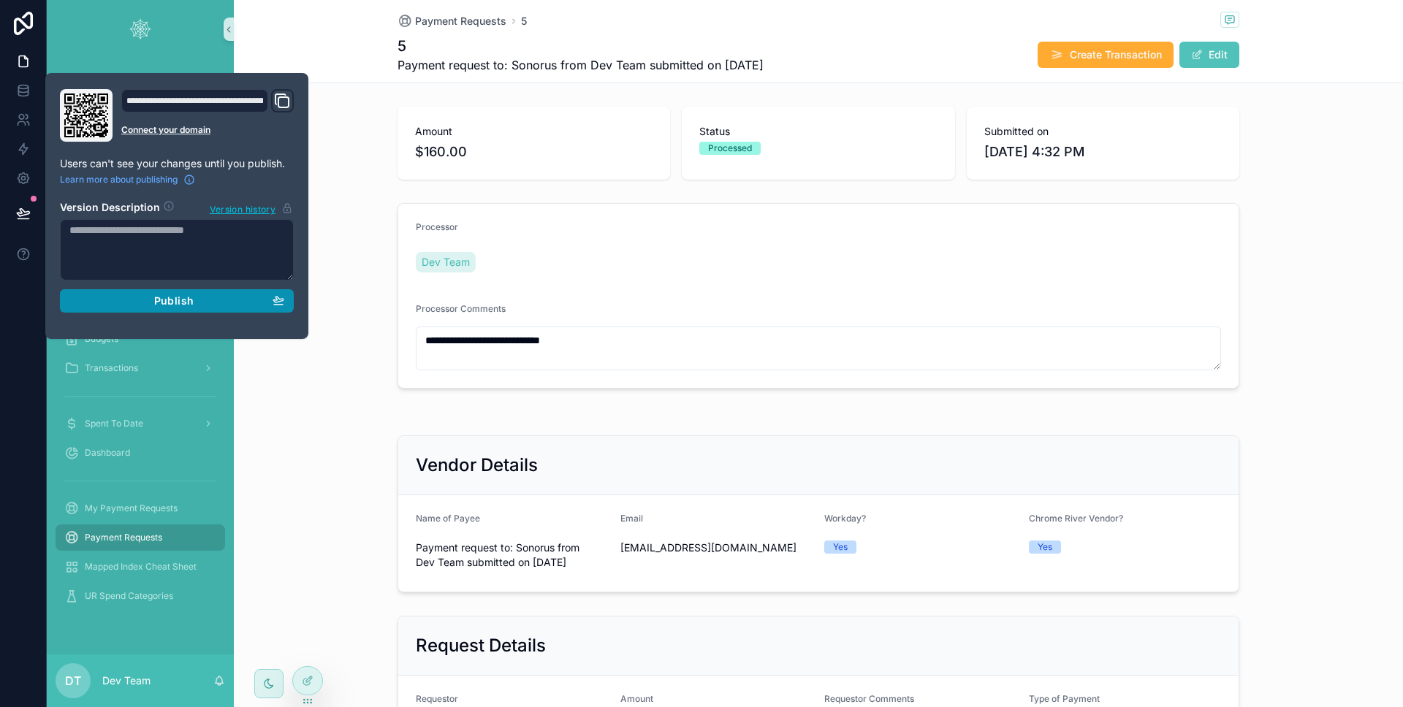
click at [291, 300] on button "Publish" at bounding box center [177, 300] width 234 height 23
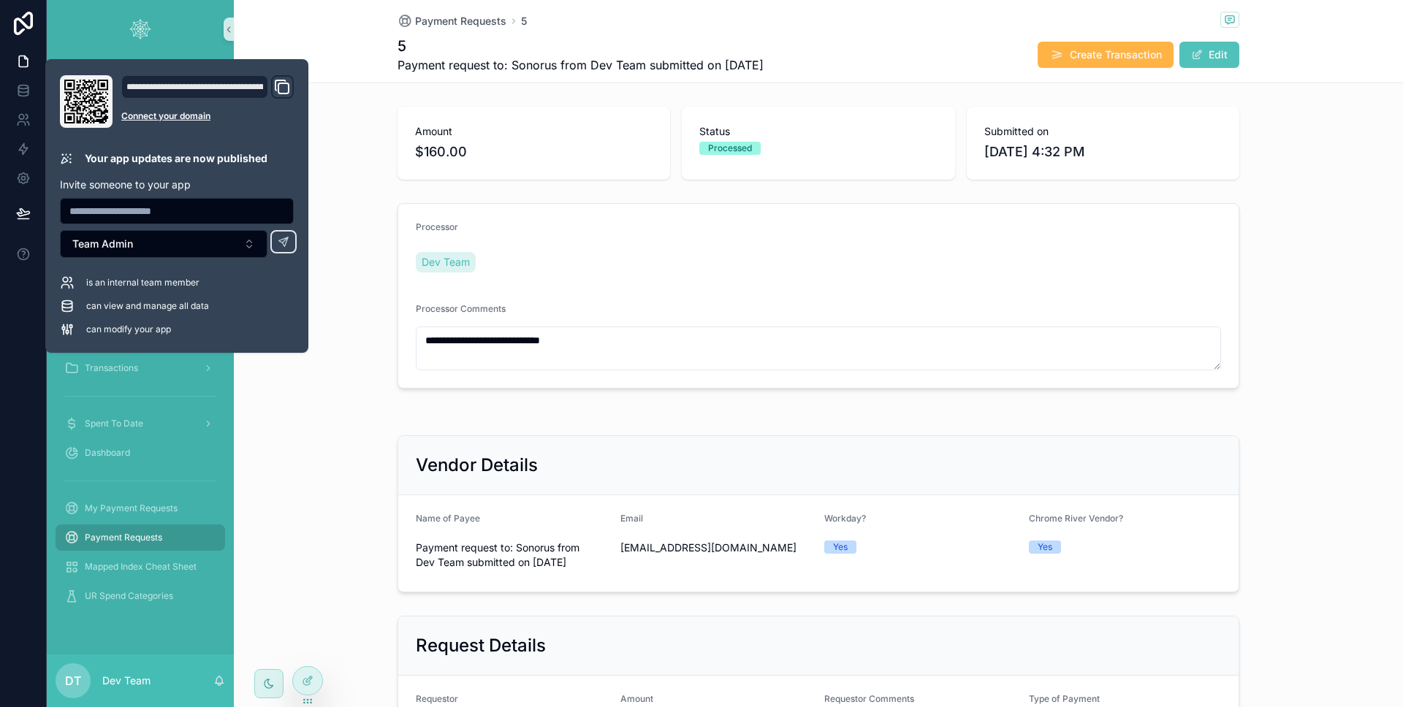
click at [1089, 66] on button "Create Transaction" at bounding box center [1105, 55] width 136 height 26
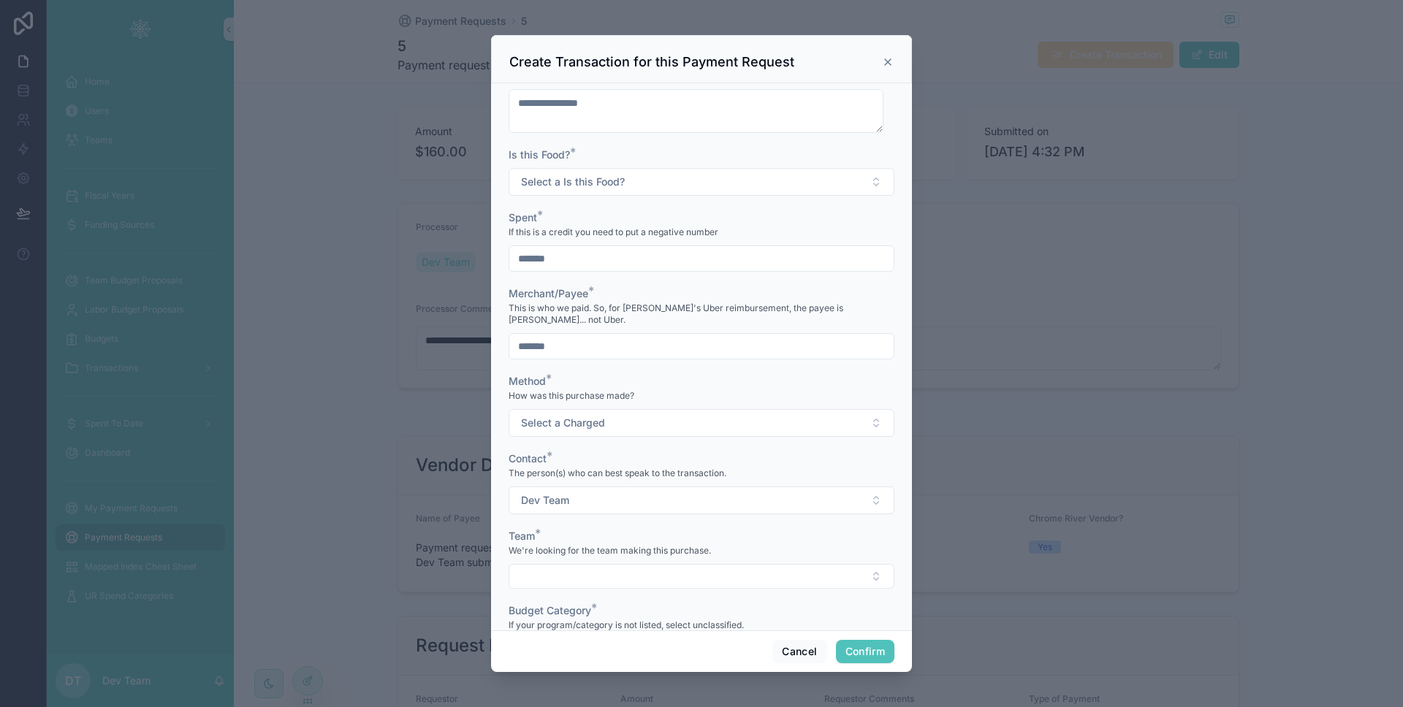
scroll to position [379, 0]
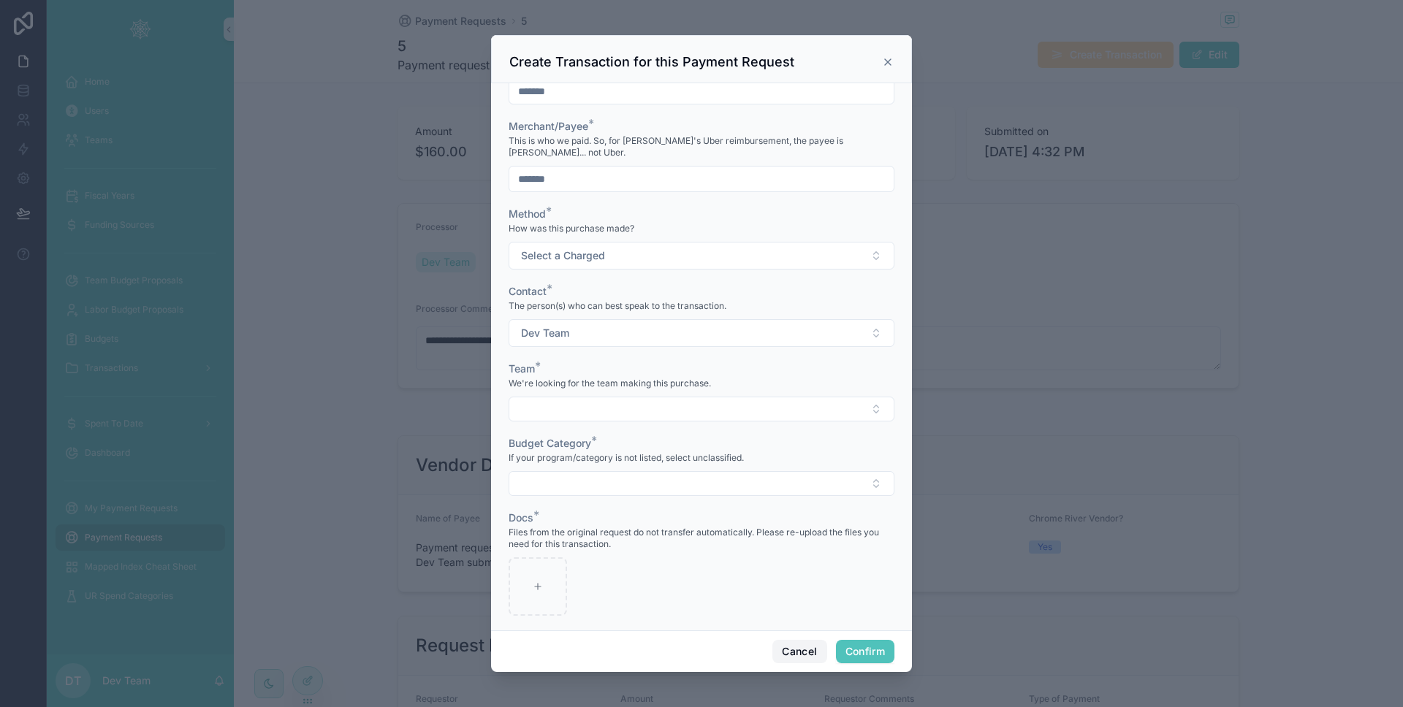
click at [805, 652] on button "Cancel" at bounding box center [799, 651] width 54 height 23
click at [805, 652] on div "Request Details" at bounding box center [818, 645] width 805 height 23
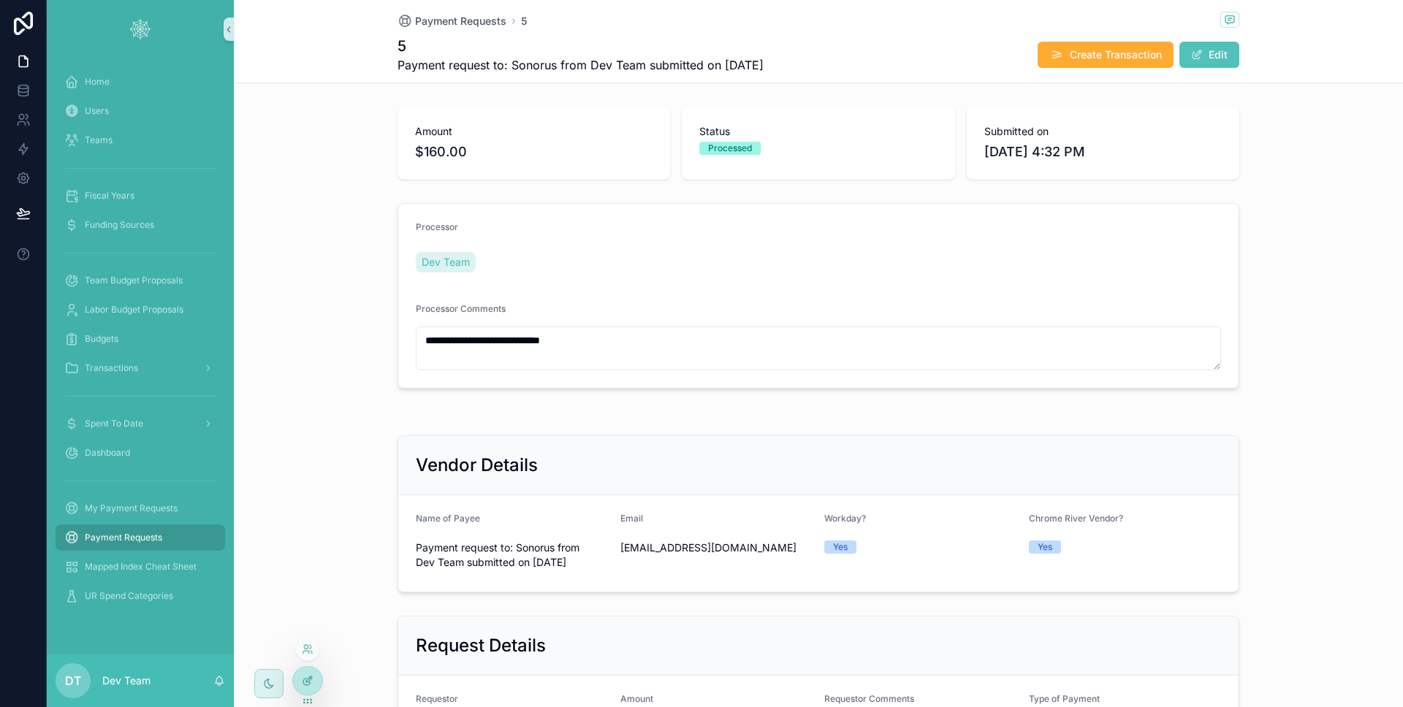
click at [316, 682] on div at bounding box center [307, 681] width 29 height 28
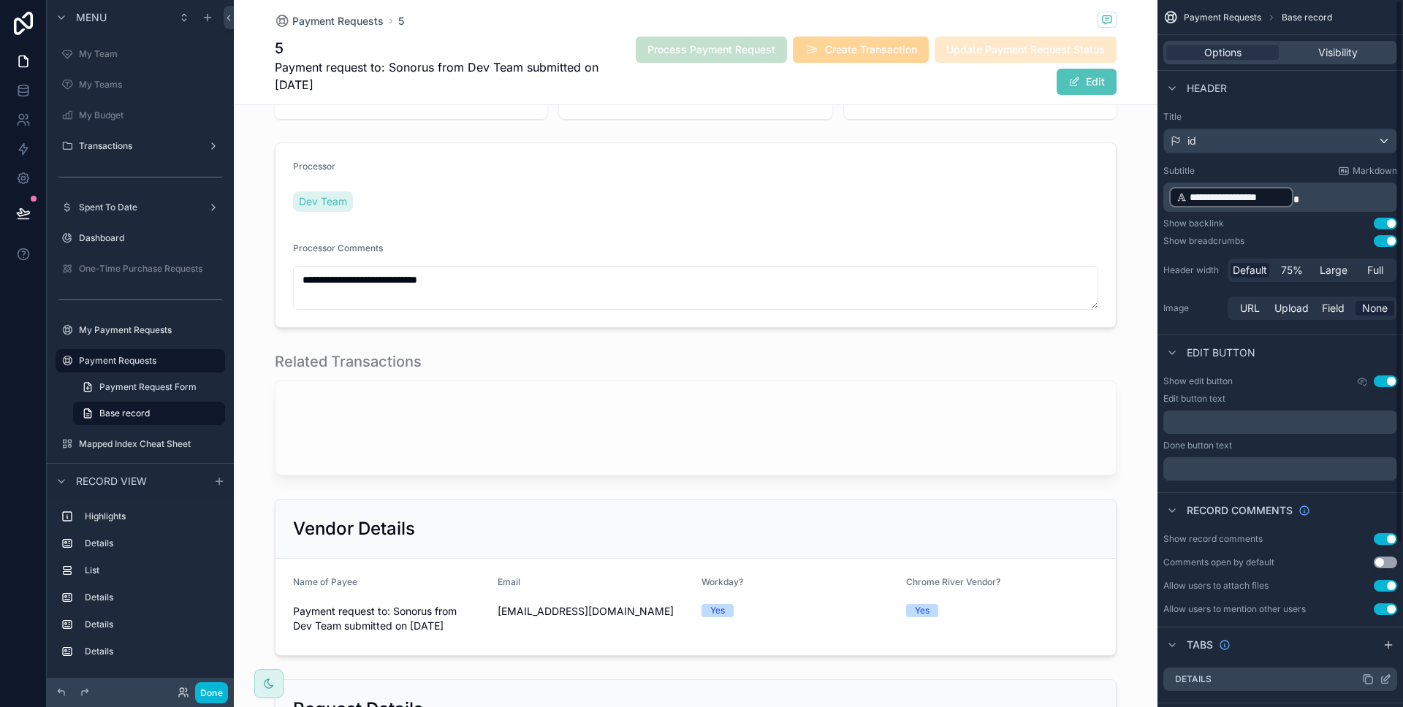
scroll to position [212, 0]
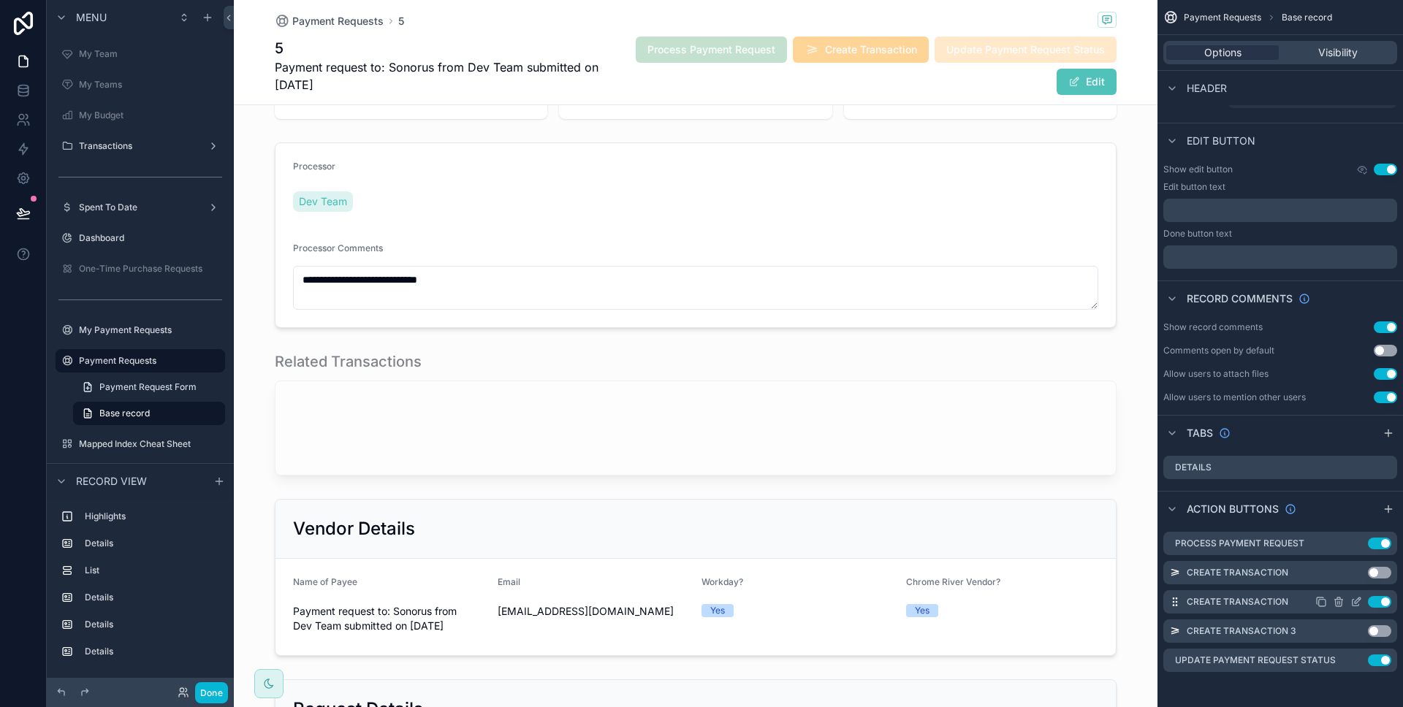
click at [1352, 600] on icon "scrollable content" at bounding box center [1355, 603] width 7 height 7
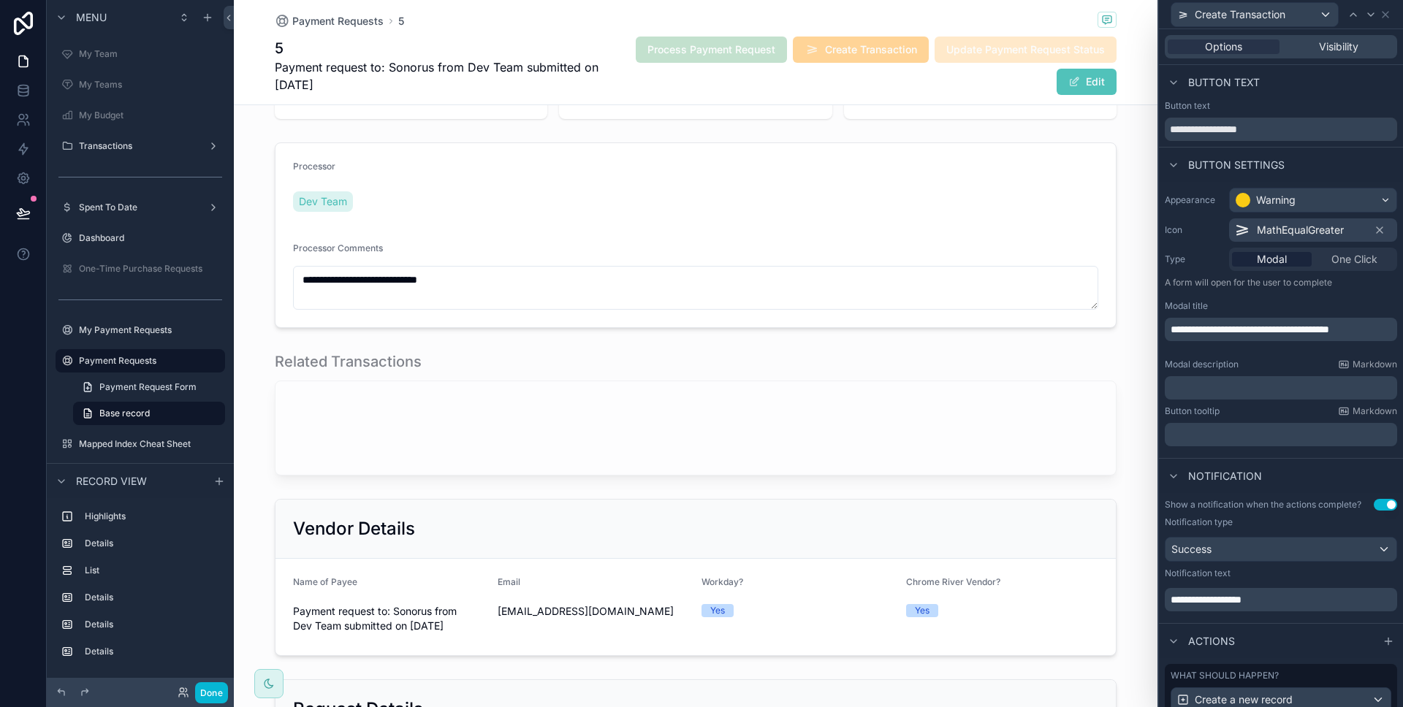
scroll to position [186, 0]
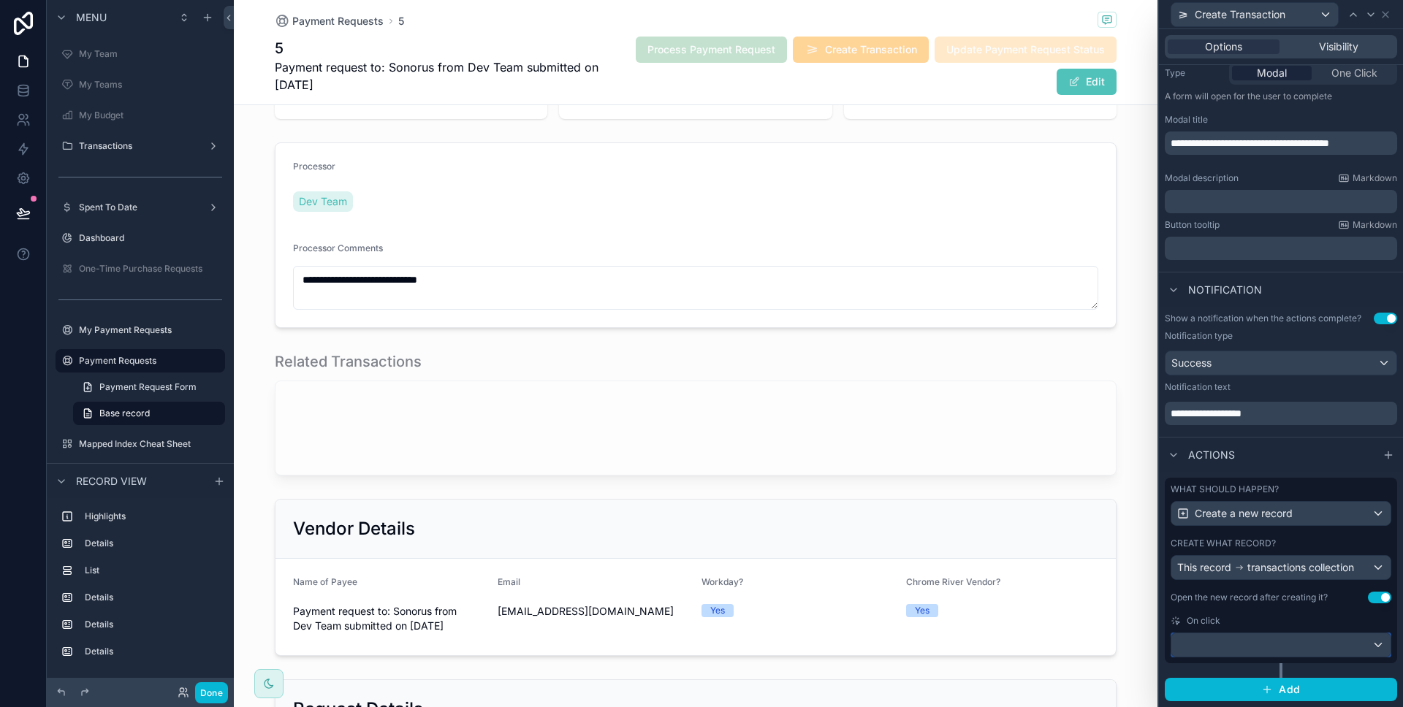
click at [1285, 644] on div at bounding box center [1280, 644] width 219 height 23
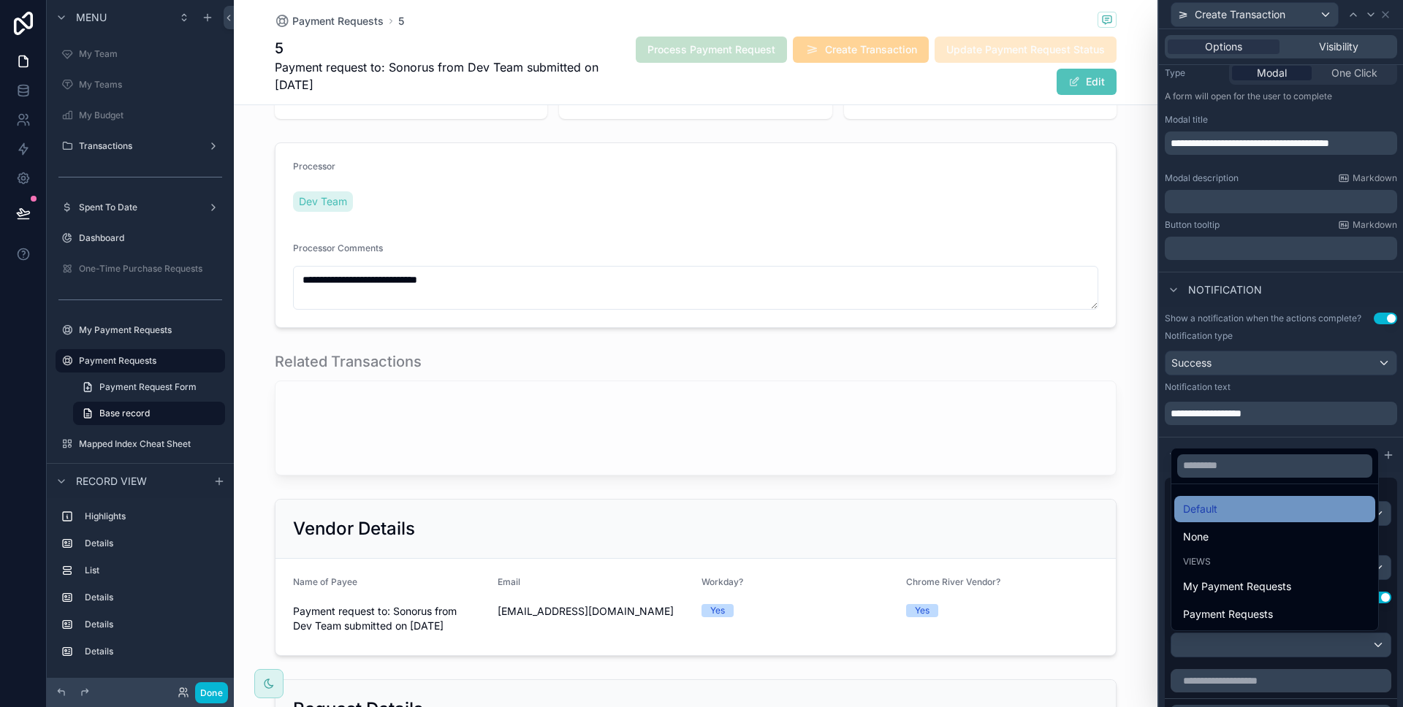
click at [1270, 519] on div "Default" at bounding box center [1274, 509] width 201 height 26
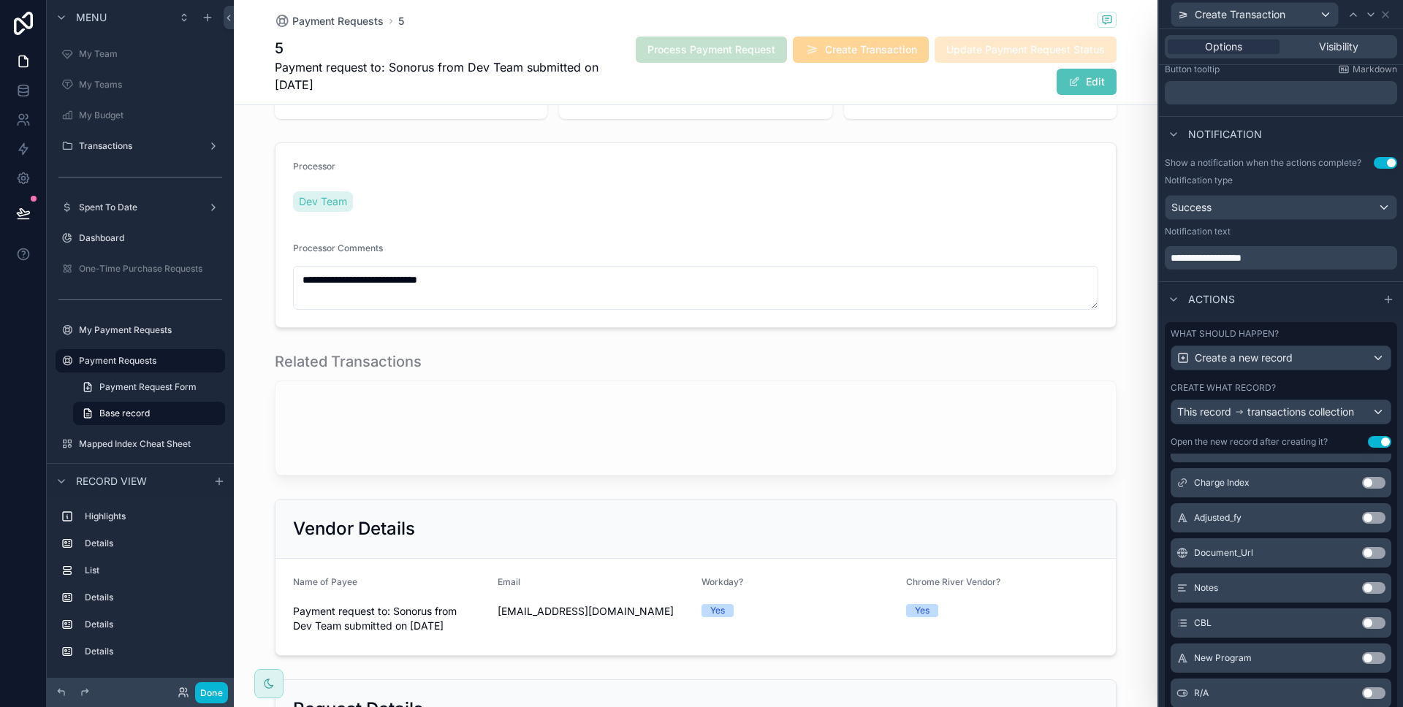
scroll to position [1229, 0]
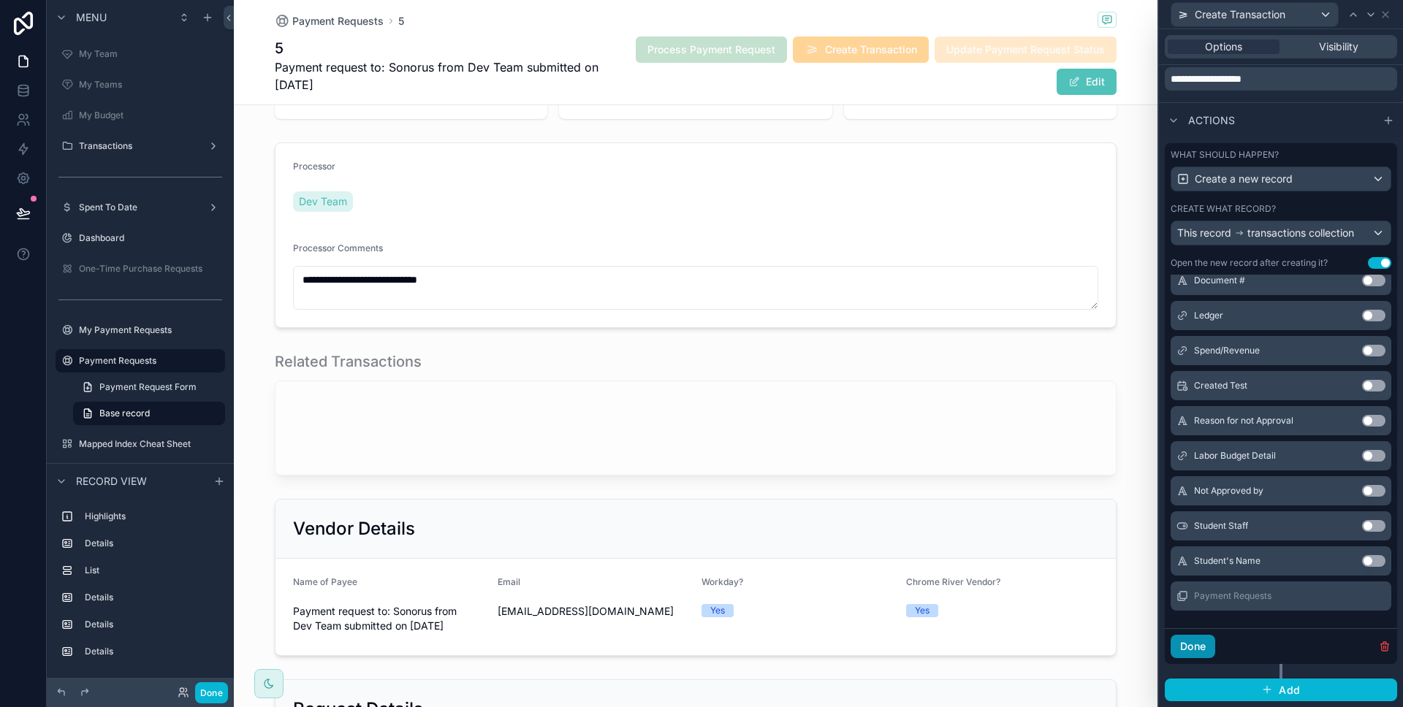
click at [1202, 640] on button "Done" at bounding box center [1192, 646] width 45 height 23
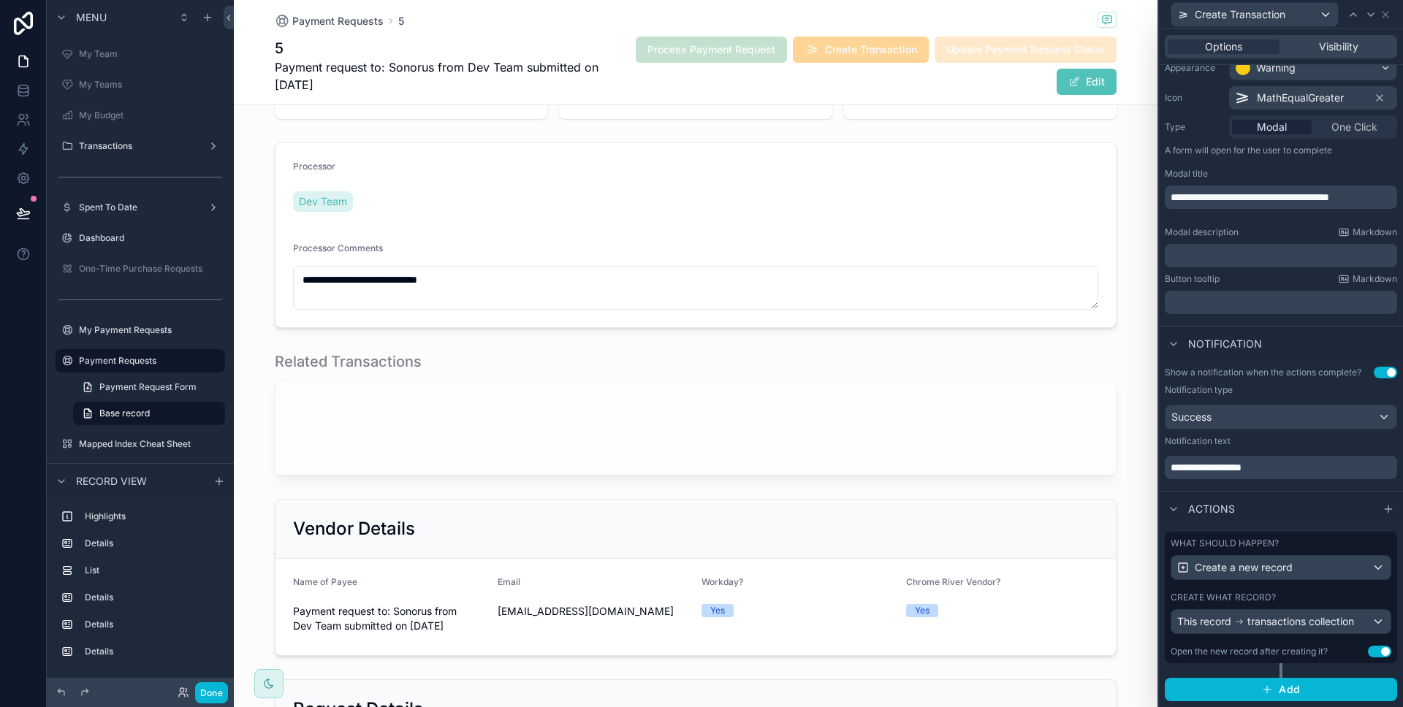
click at [1367, 650] on button "Use setting" at bounding box center [1378, 652] width 23 height 12
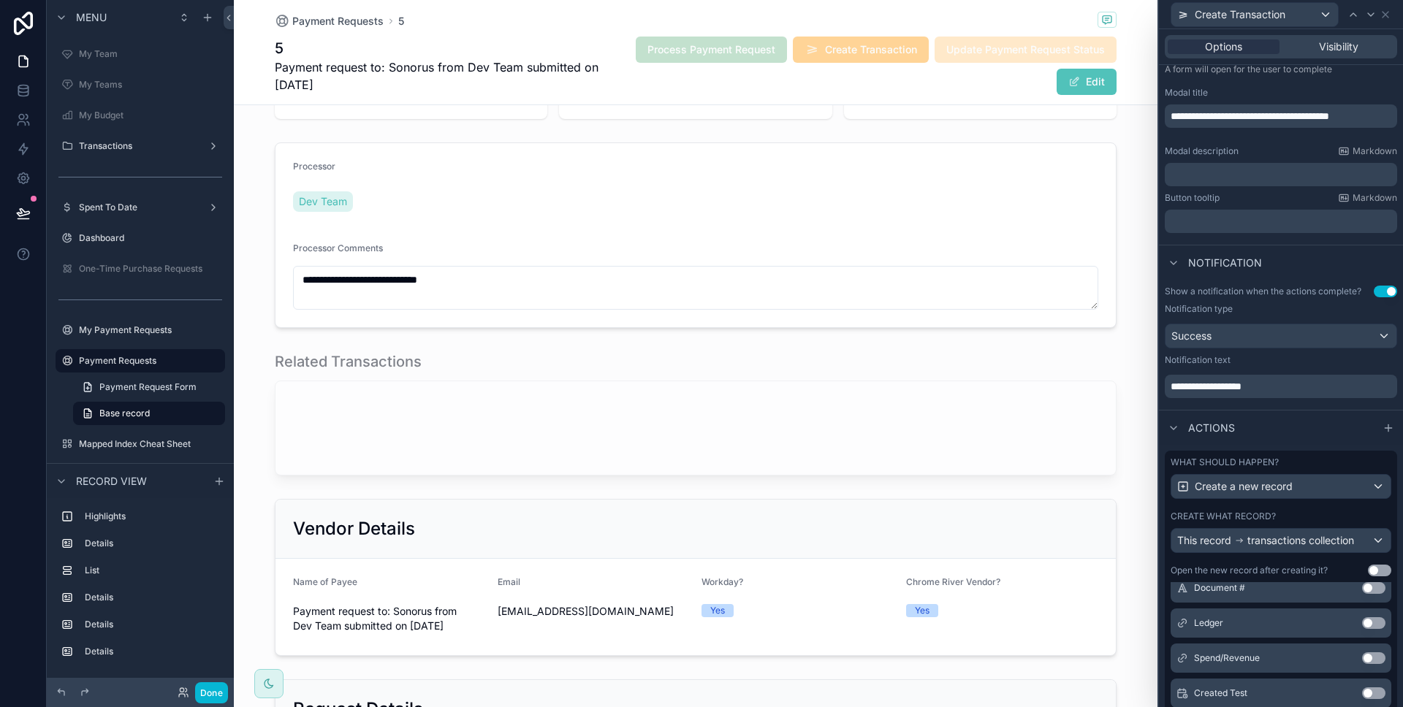
scroll to position [521, 0]
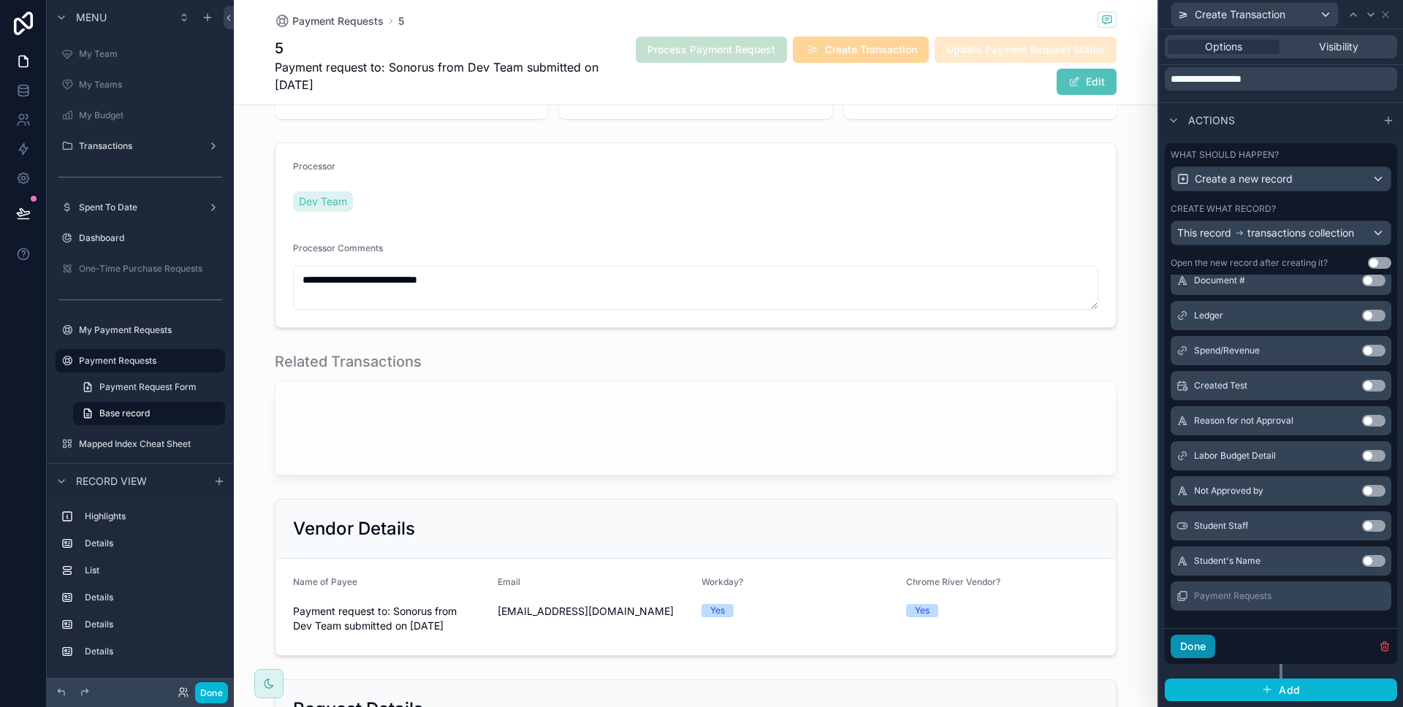
click at [1200, 648] on button "Done" at bounding box center [1192, 646] width 45 height 23
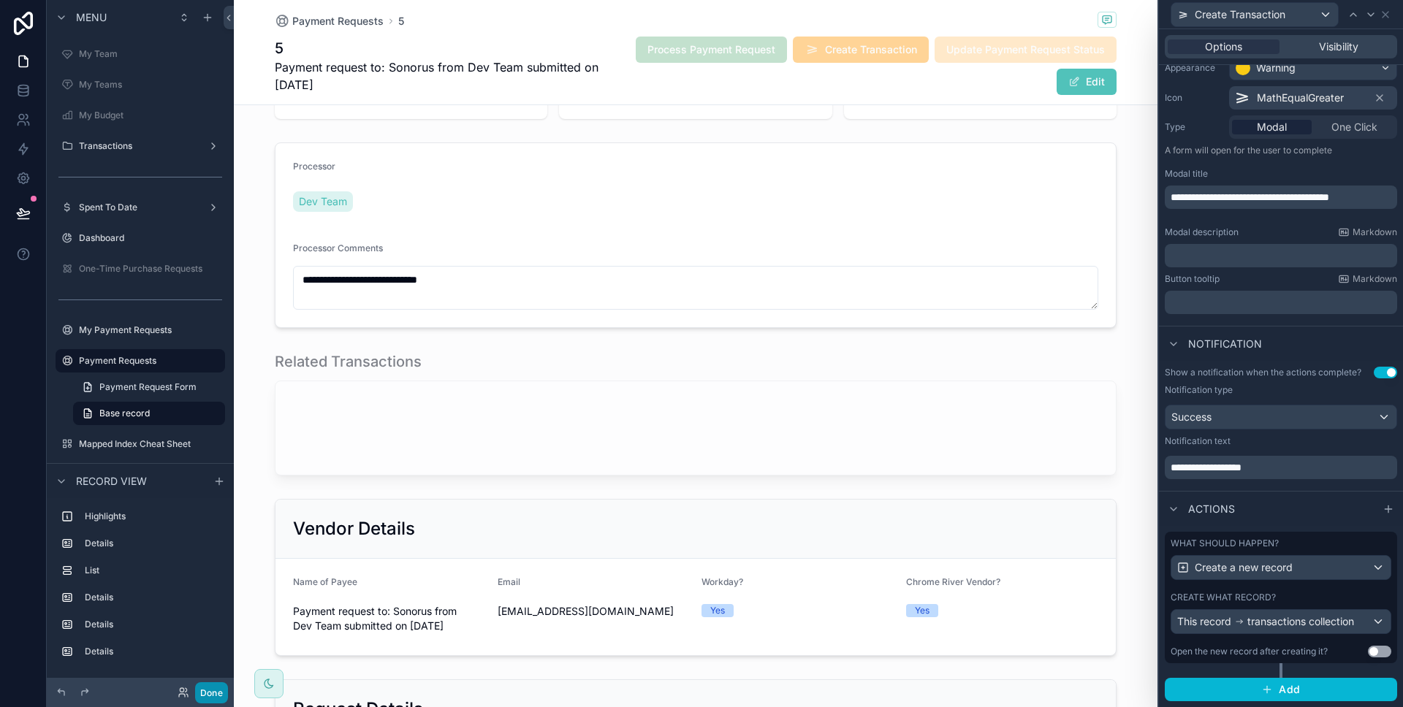
click at [215, 696] on button "Done" at bounding box center [211, 692] width 33 height 21
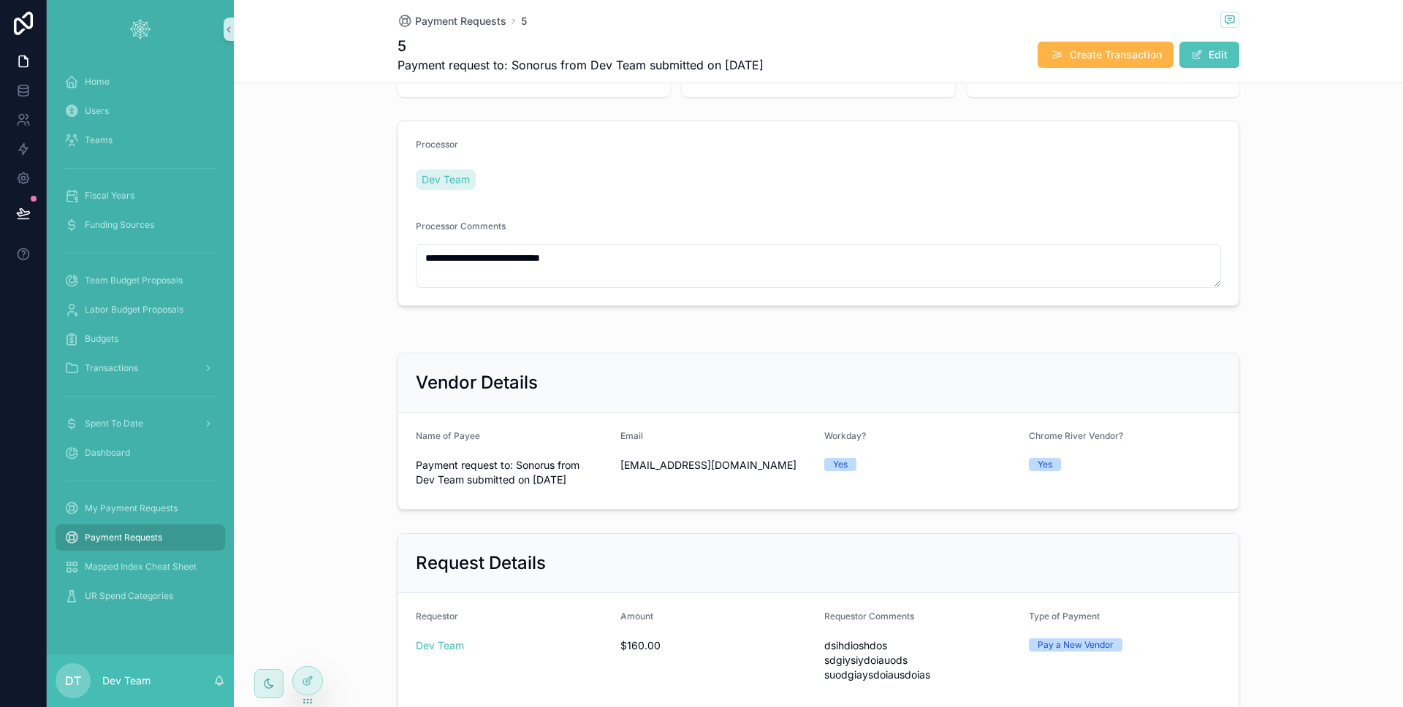
click at [1085, 48] on span "Create Transaction" at bounding box center [1115, 54] width 92 height 15
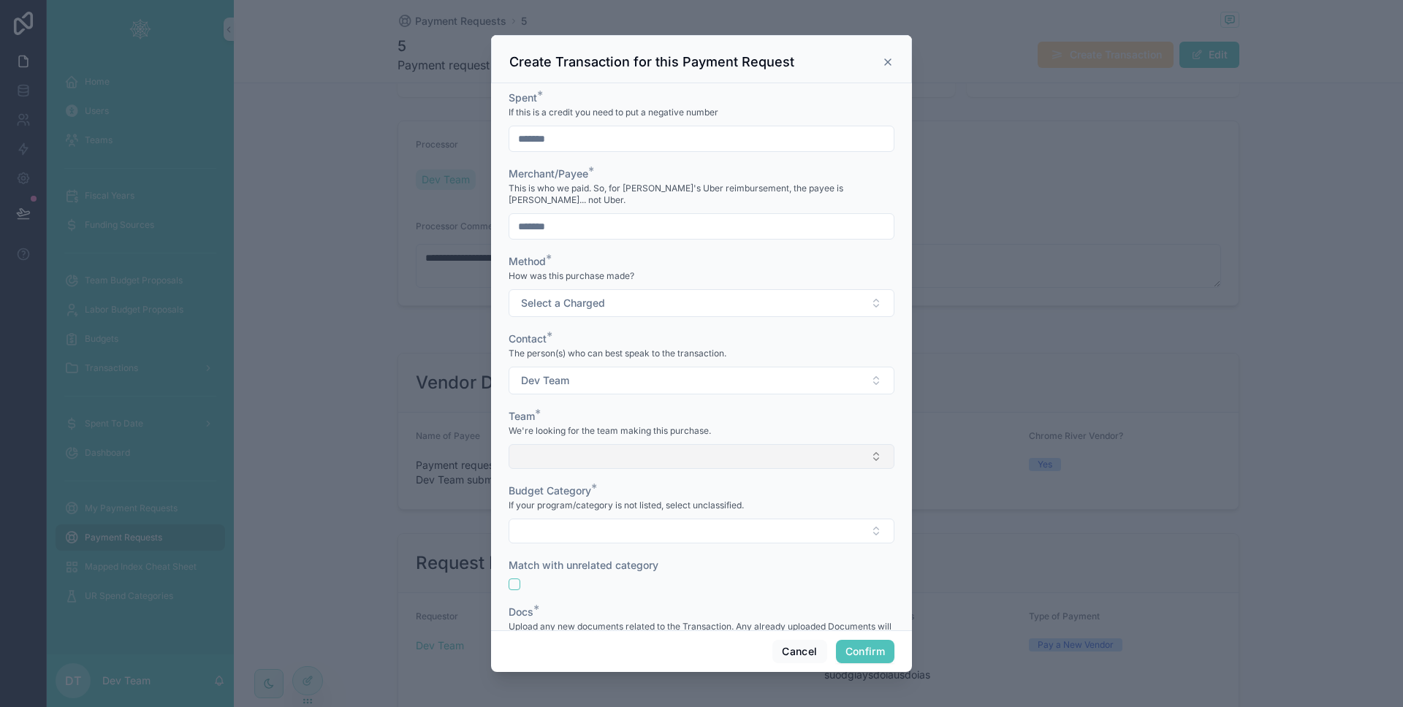
scroll to position [426, 0]
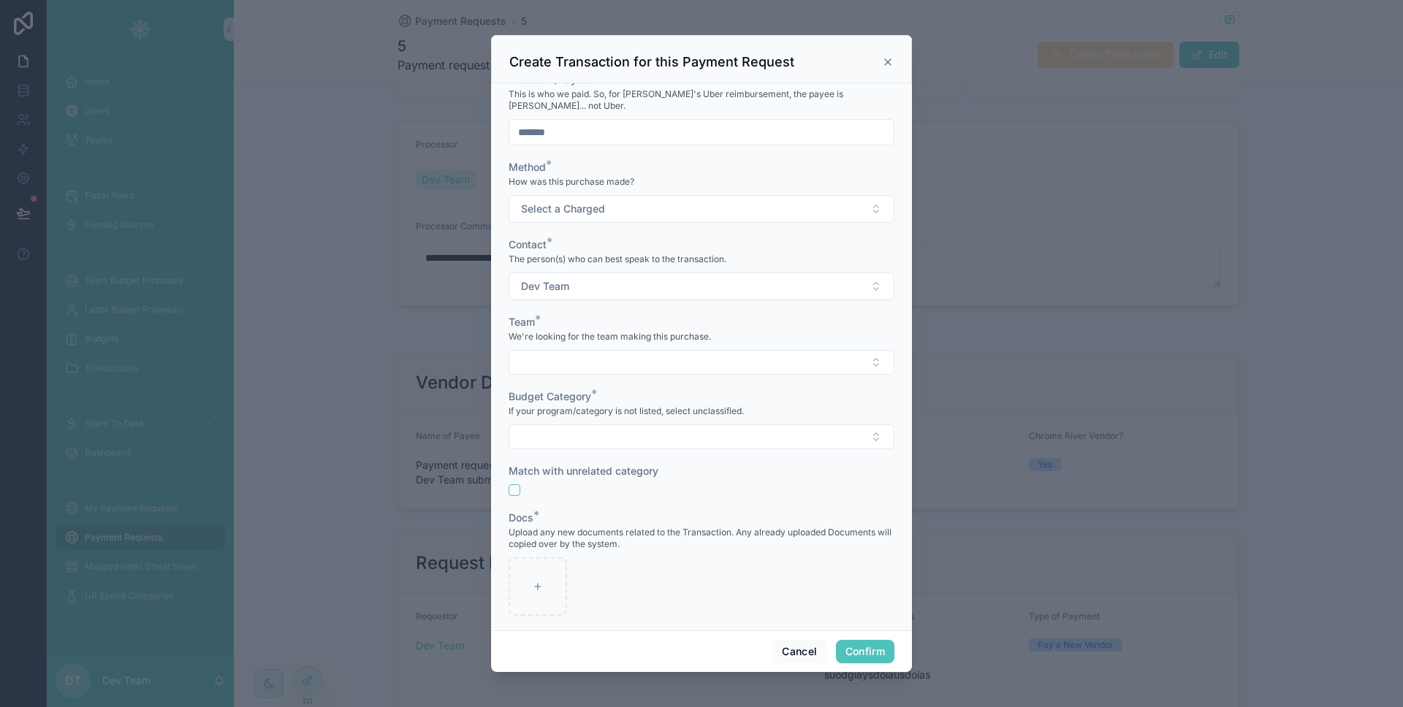
click at [796, 638] on div "Cancel Confirm" at bounding box center [701, 651] width 421 height 42
click at [795, 647] on button "Cancel" at bounding box center [799, 651] width 54 height 23
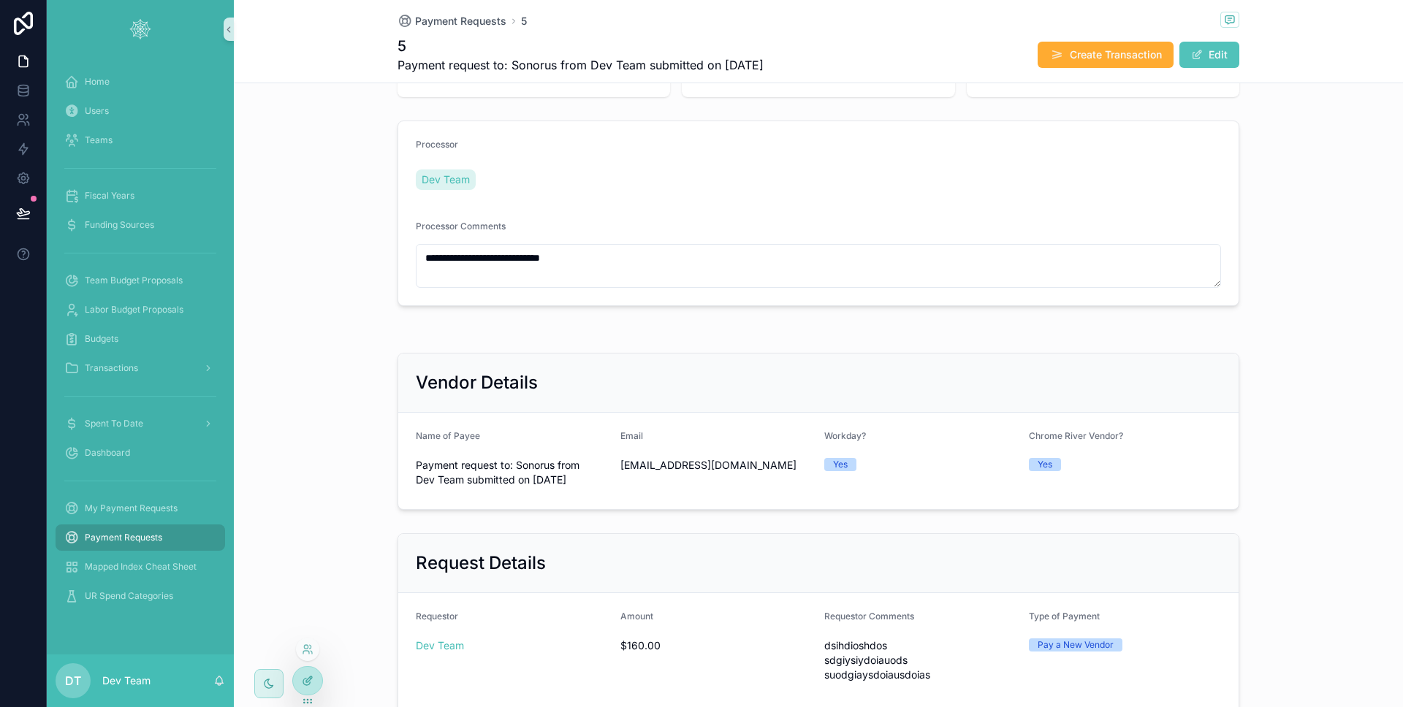
click at [311, 681] on icon at bounding box center [308, 681] width 12 height 12
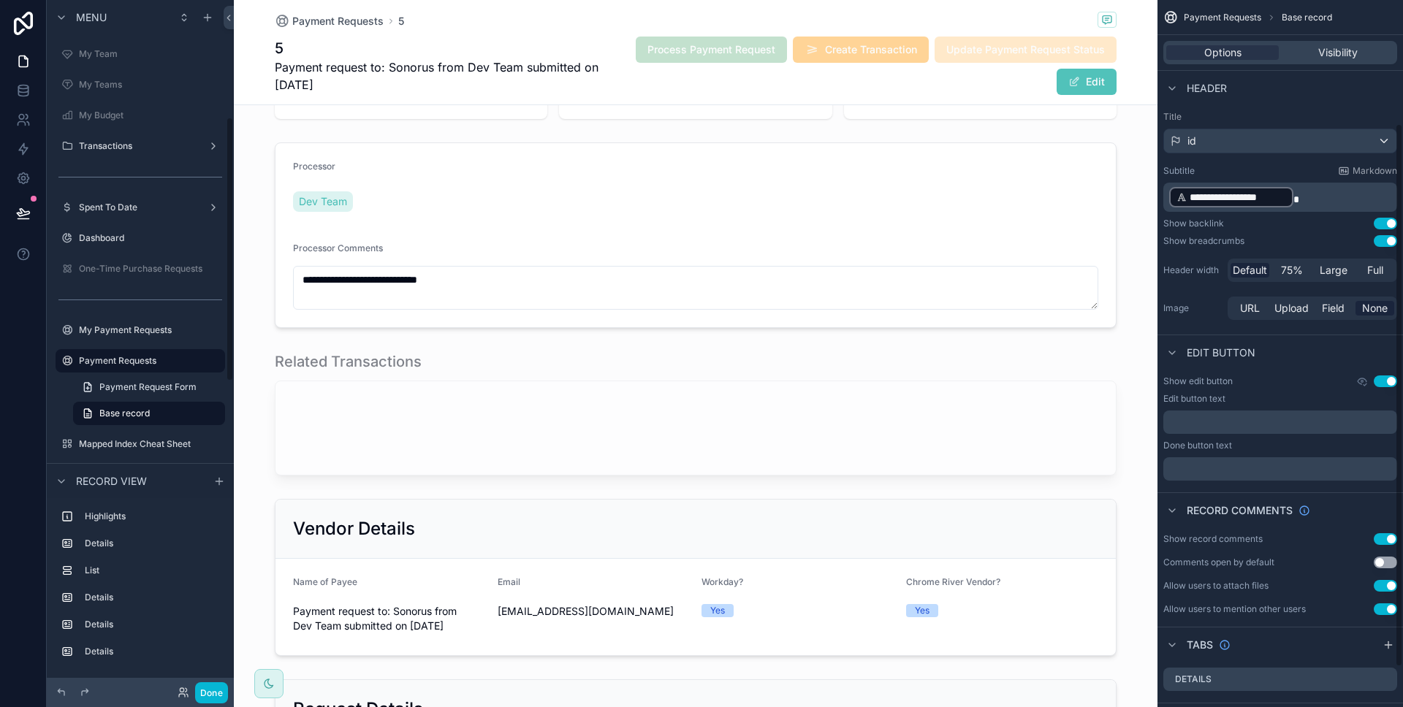
scroll to position [212, 0]
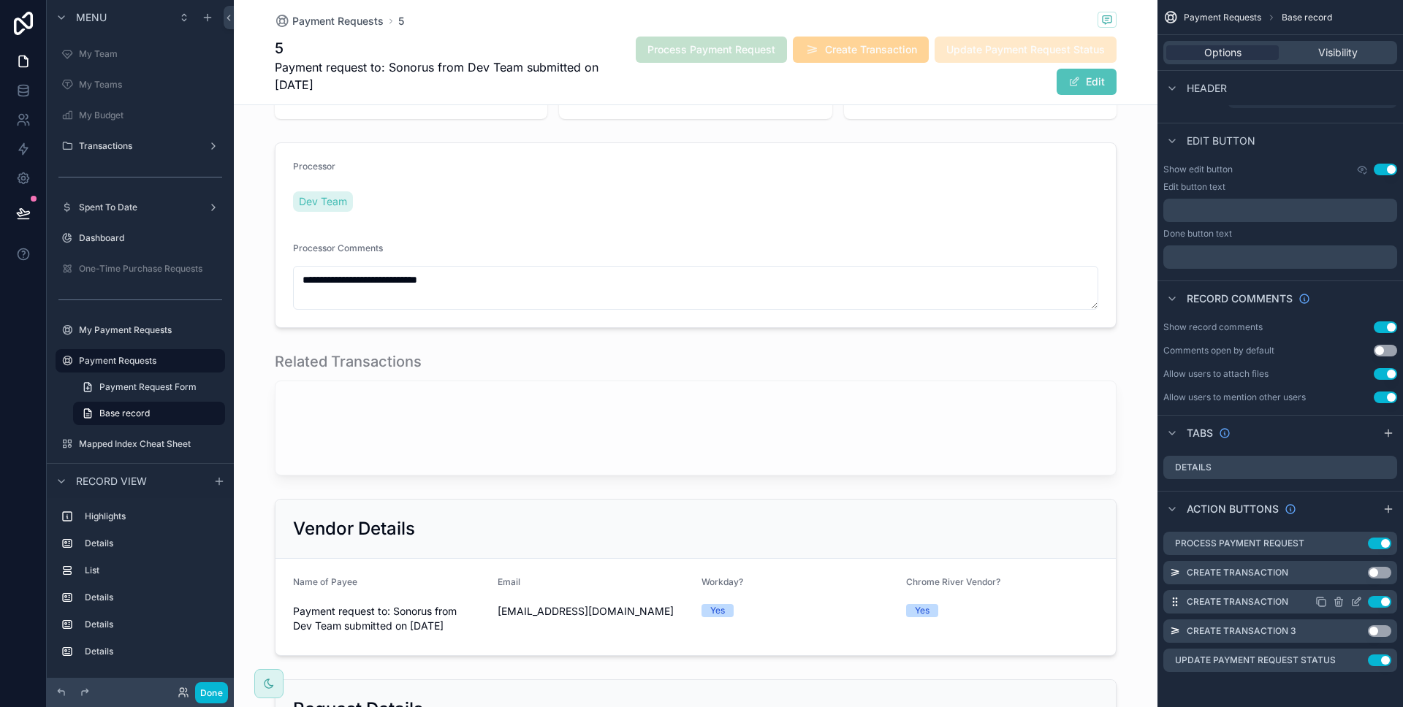
click at [1359, 602] on icon "scrollable content" at bounding box center [1356, 602] width 12 height 12
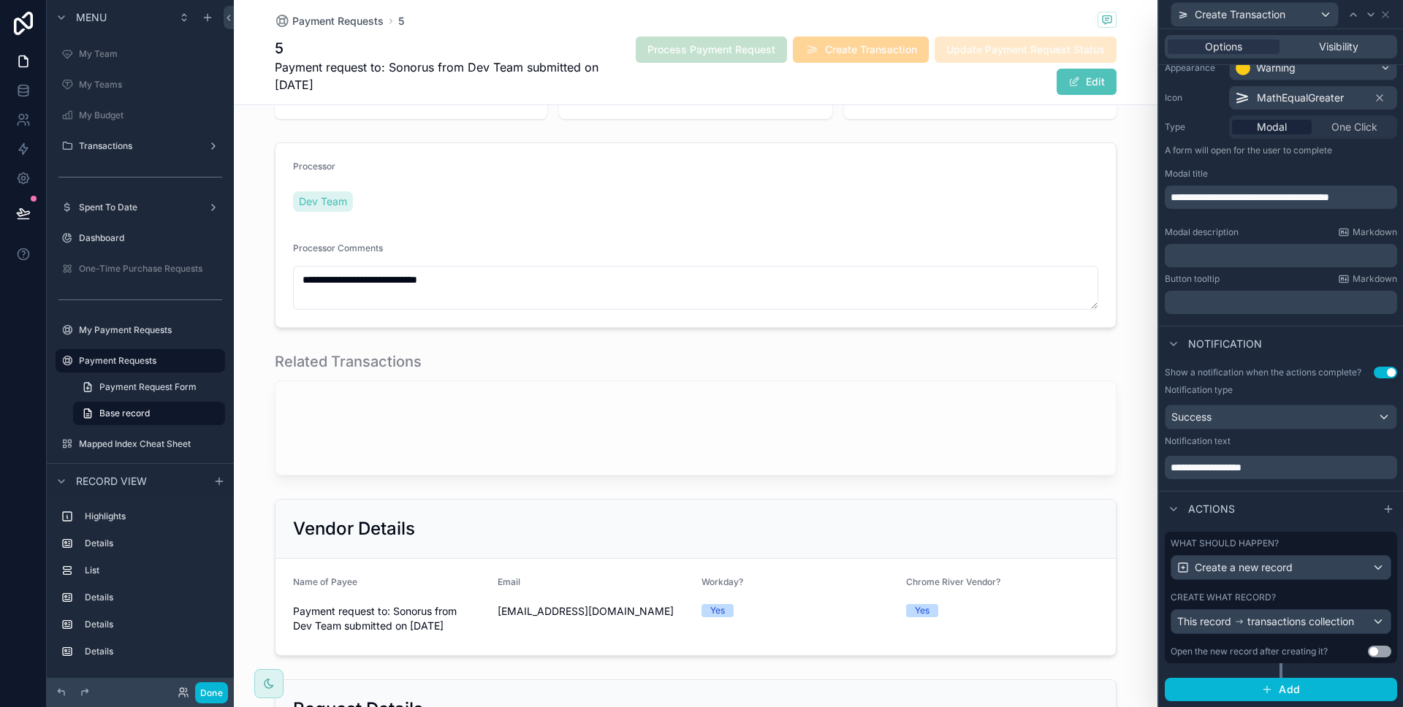
click at [1279, 546] on div "What should happen?" at bounding box center [1280, 544] width 221 height 12
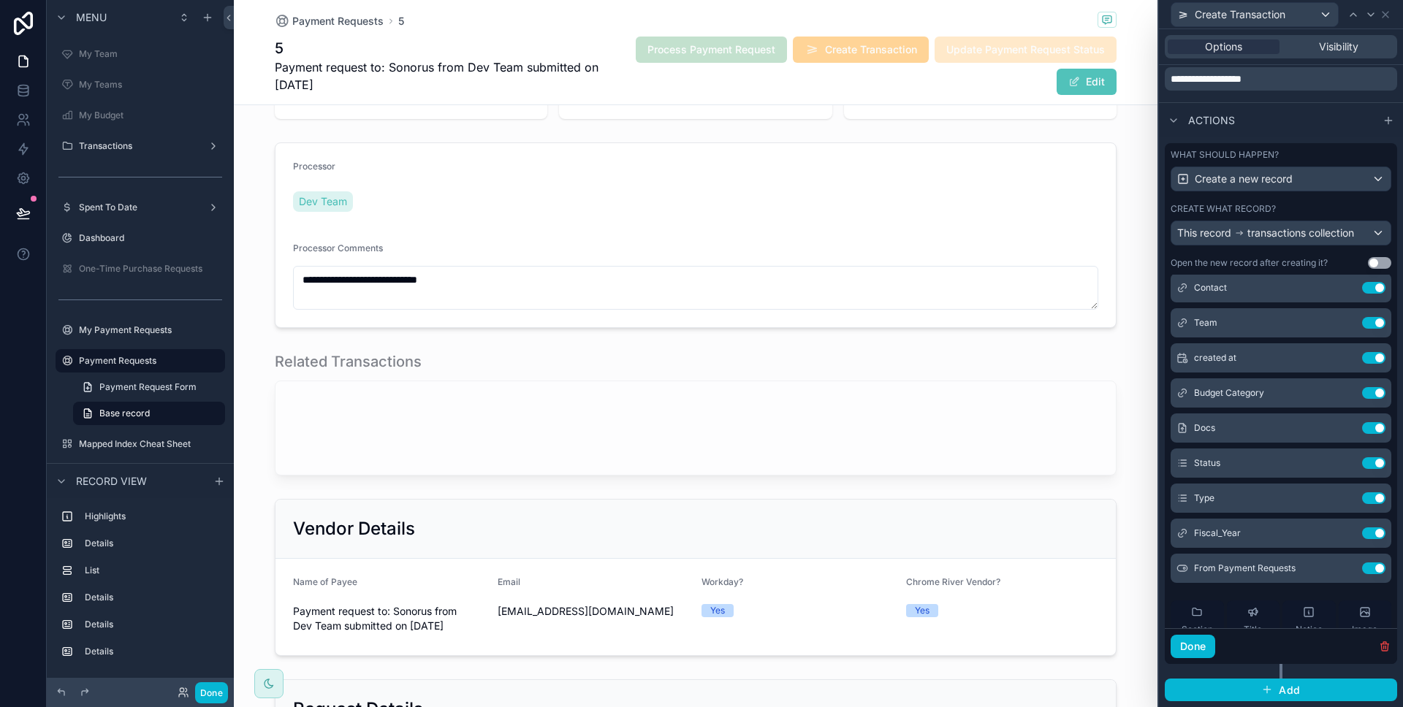
scroll to position [558, 0]
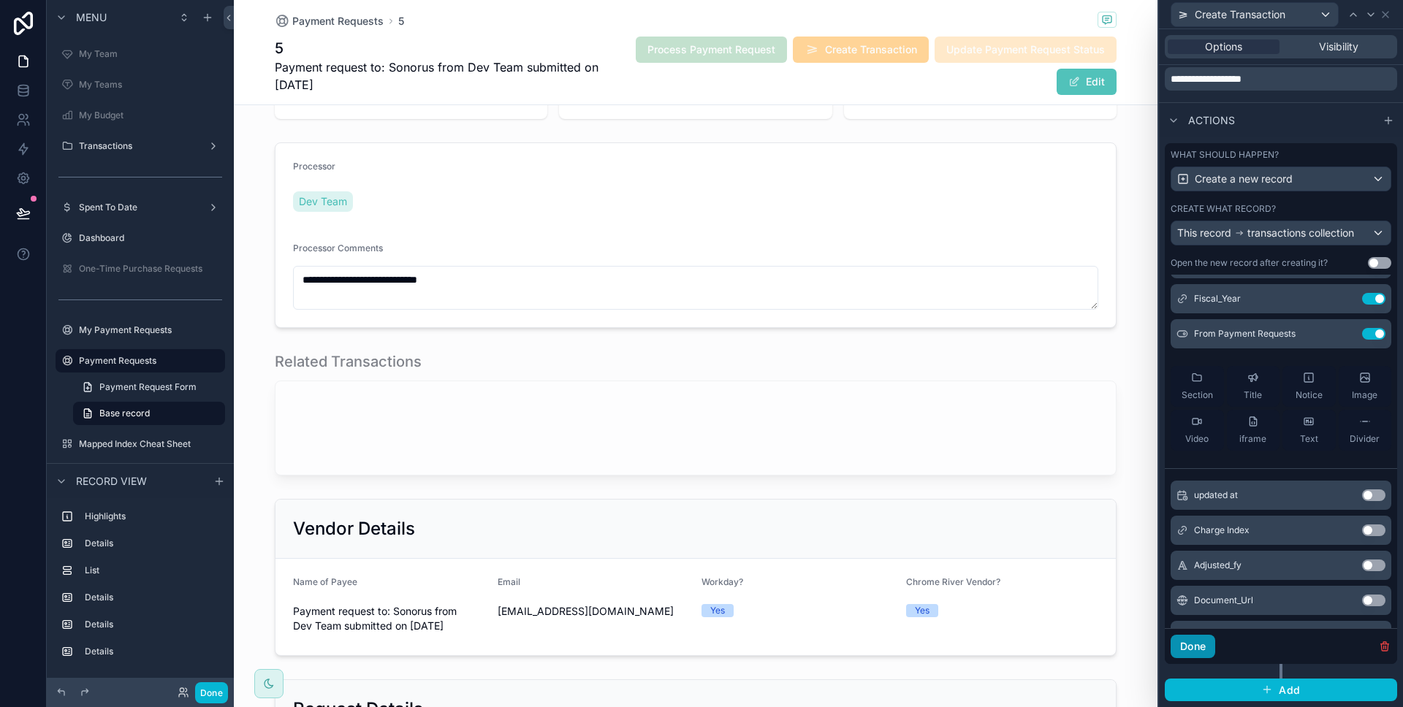
click at [1209, 646] on button "Done" at bounding box center [1192, 646] width 45 height 23
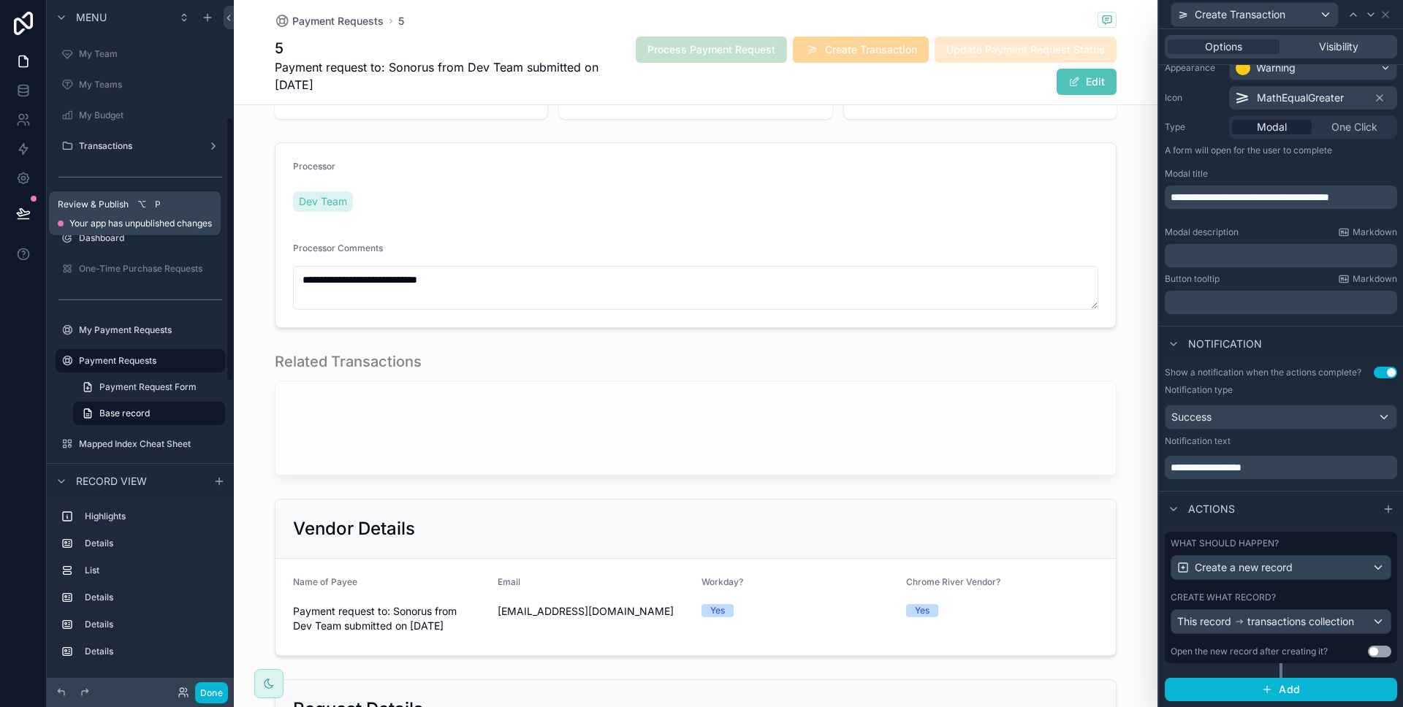
click at [17, 207] on icon at bounding box center [23, 213] width 15 height 15
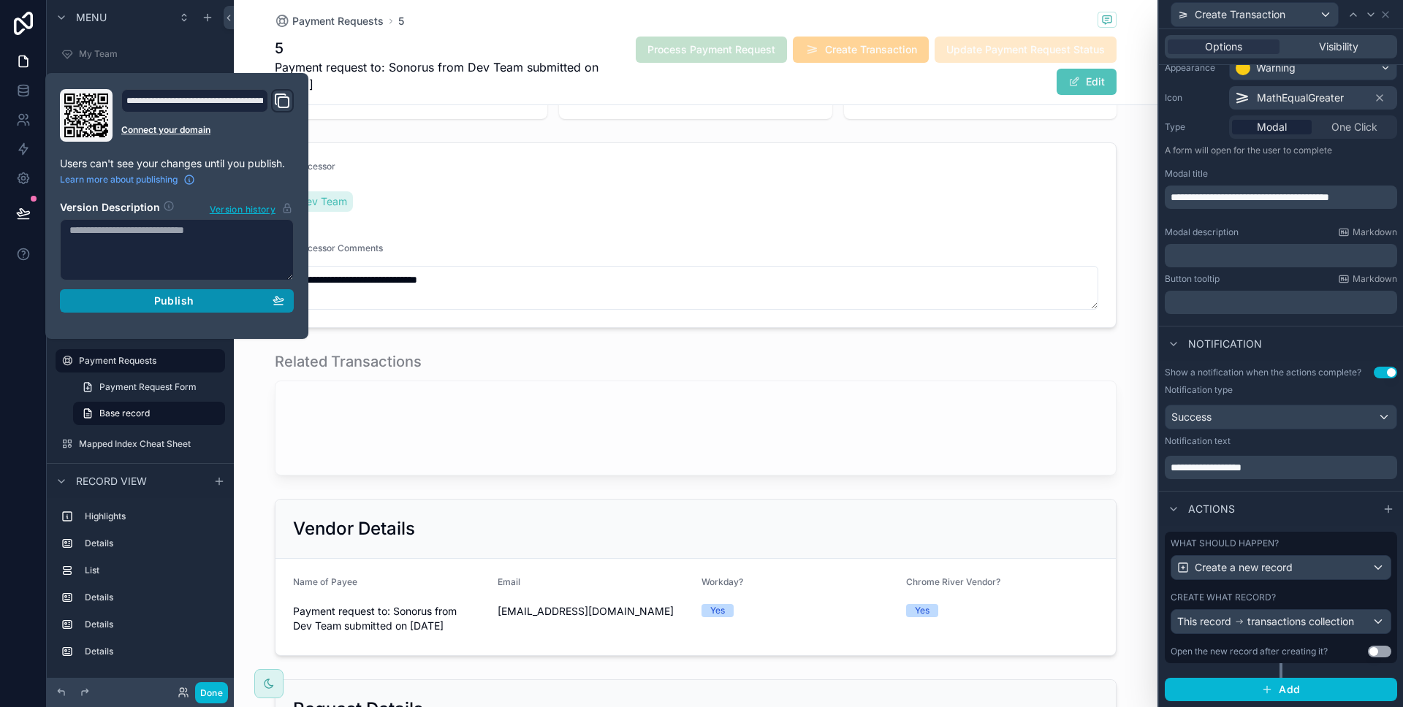
click at [132, 291] on button "Publish" at bounding box center [177, 300] width 234 height 23
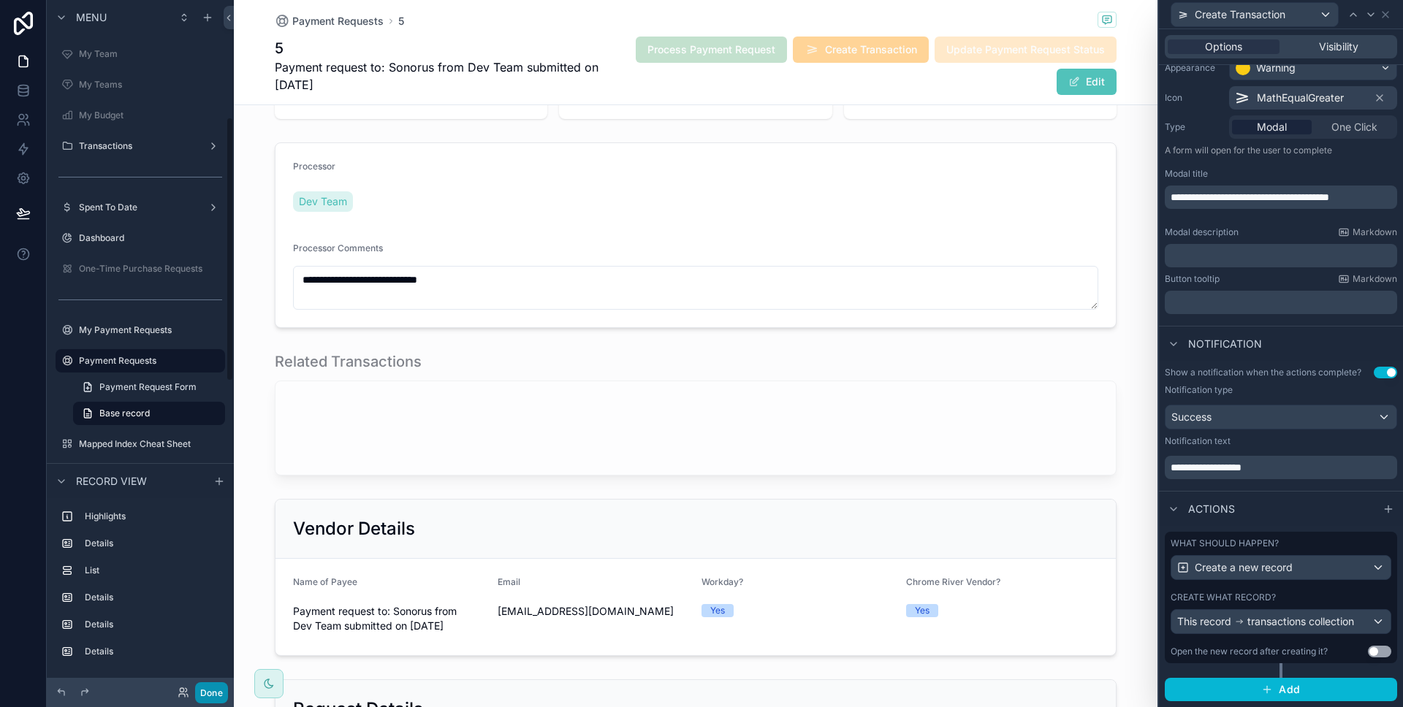
click at [219, 692] on button "Done" at bounding box center [211, 692] width 33 height 21
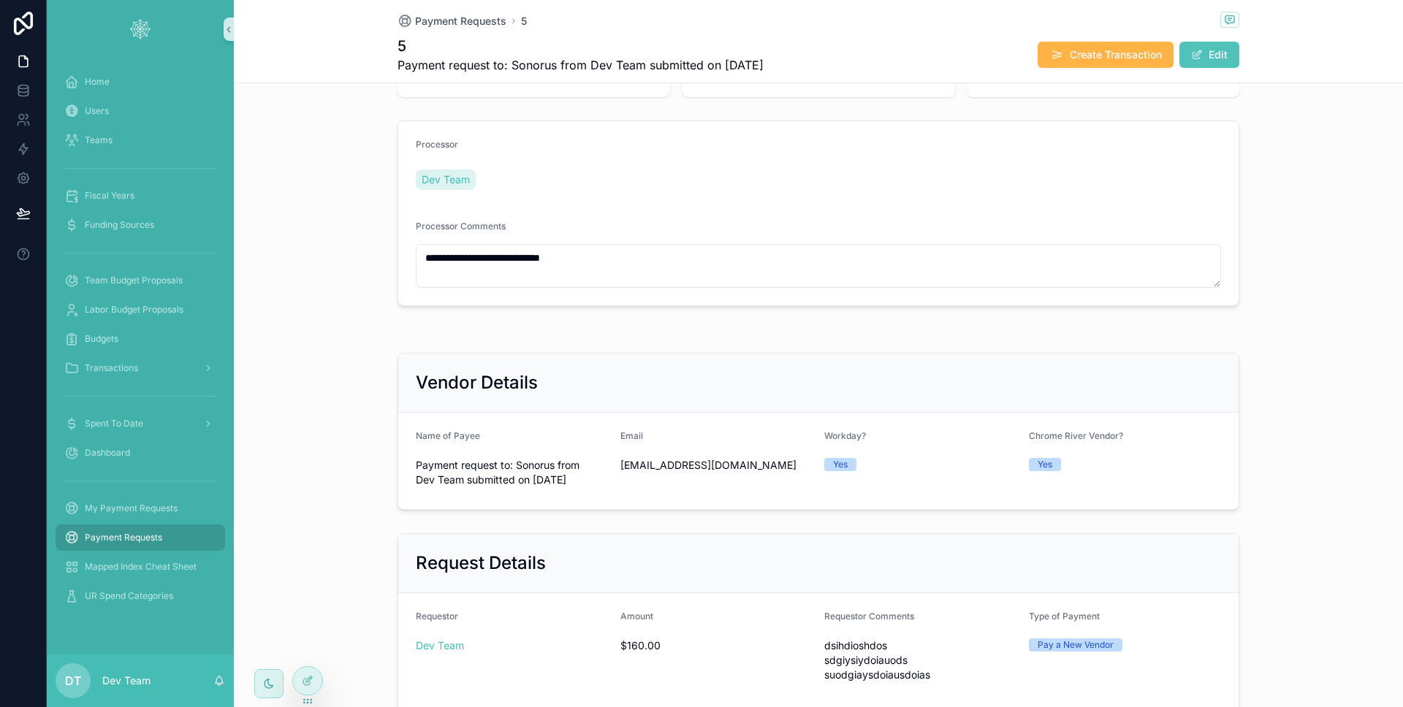
click at [1103, 61] on span "Create Transaction" at bounding box center [1115, 54] width 92 height 15
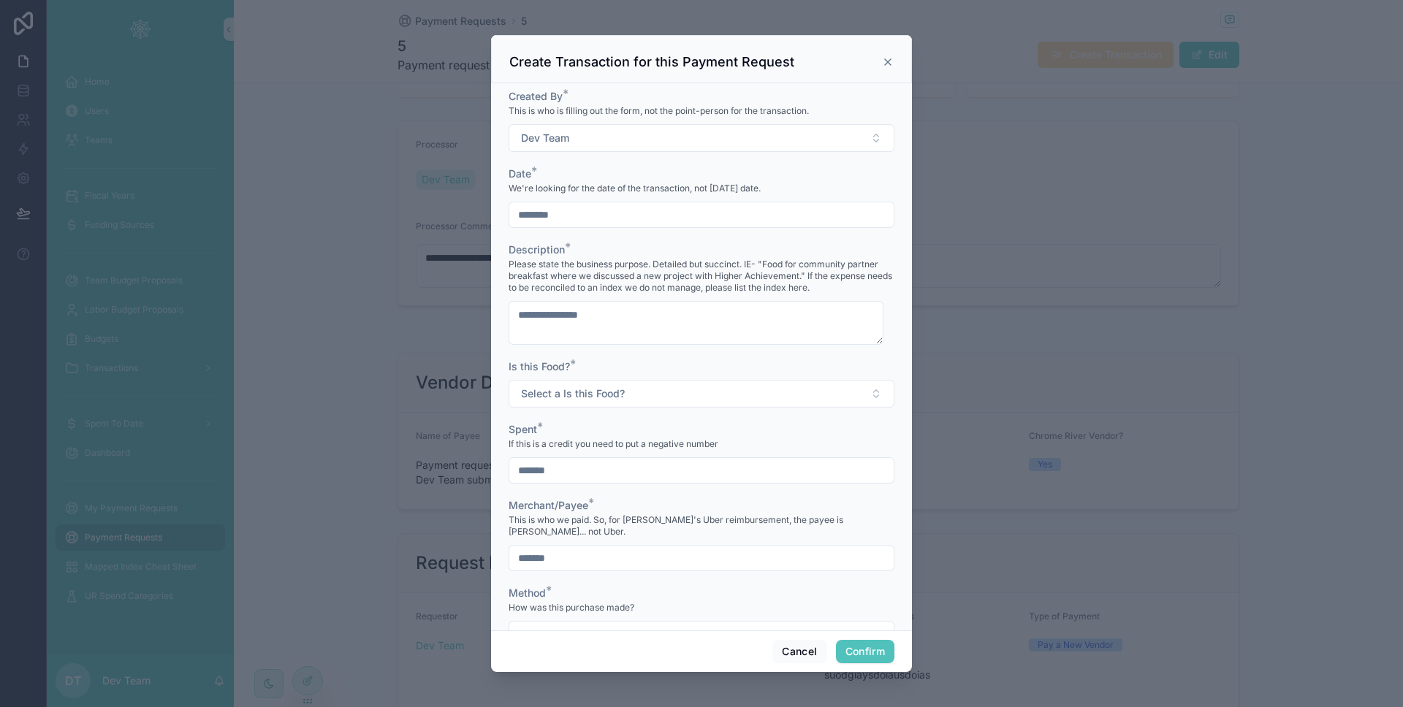
scroll to position [379, 0]
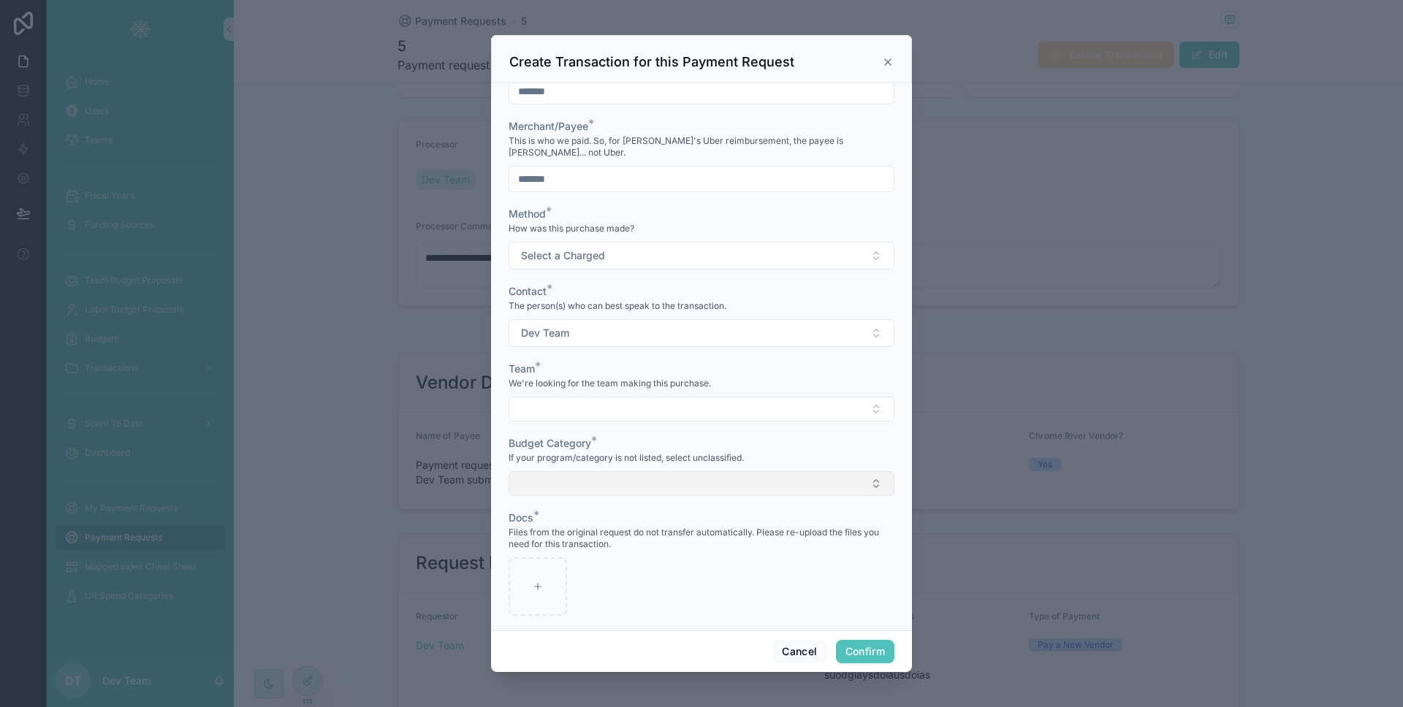
click at [734, 471] on button "Select Button" at bounding box center [701, 483] width 386 height 25
click at [814, 644] on button "Cancel" at bounding box center [799, 651] width 54 height 23
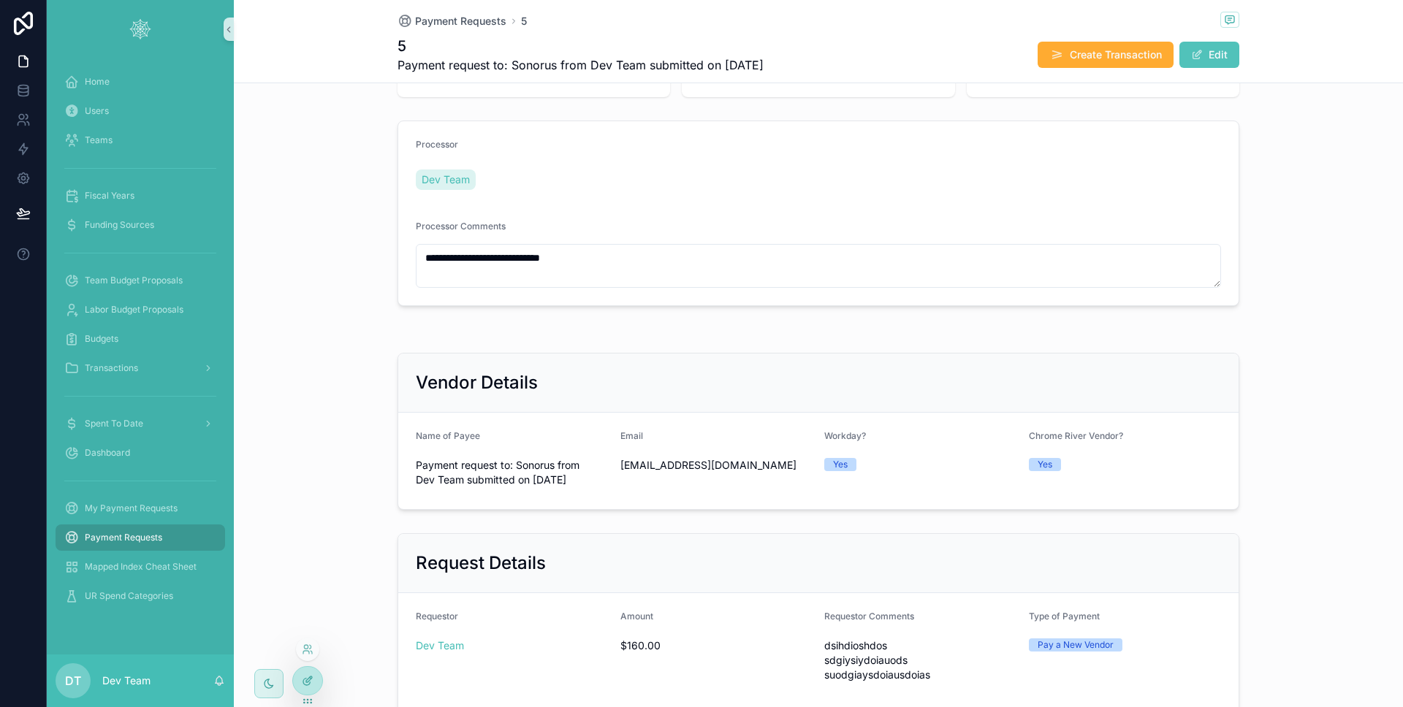
click at [314, 678] on div at bounding box center [307, 681] width 29 height 28
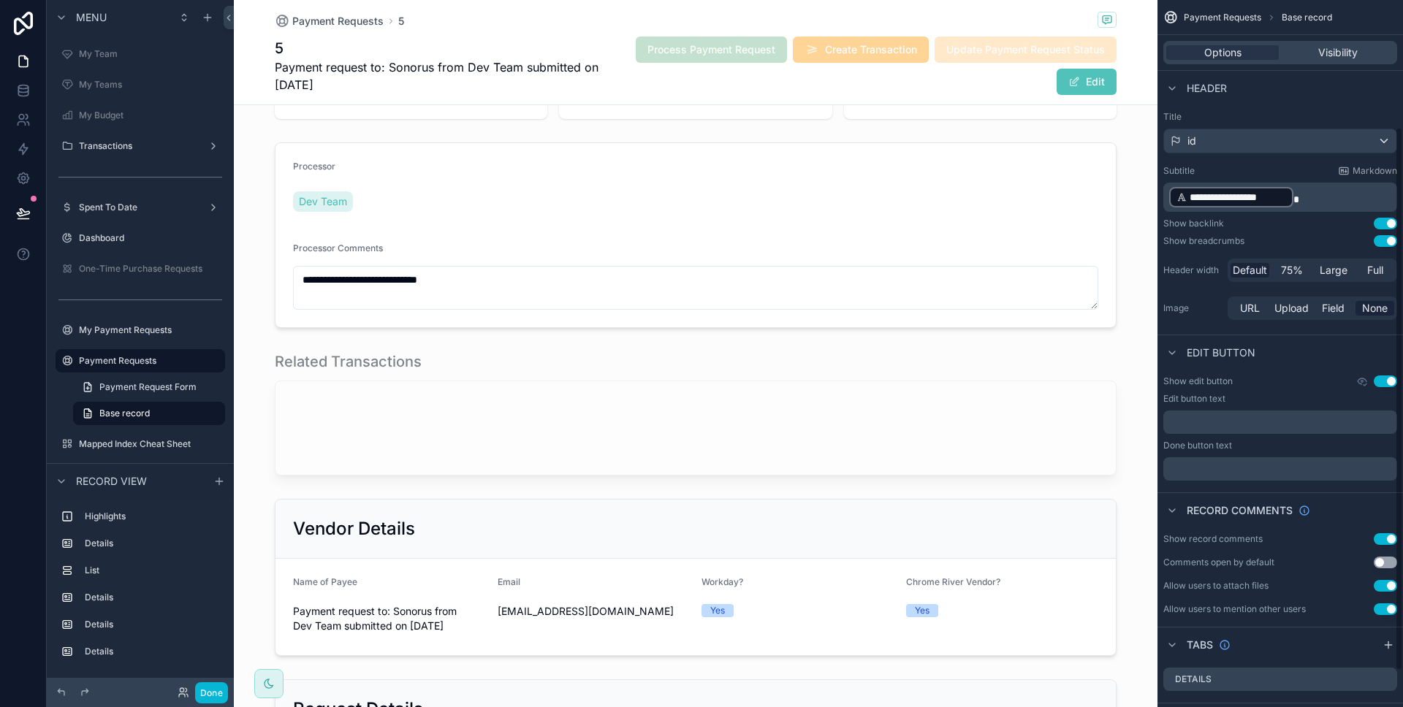
scroll to position [212, 0]
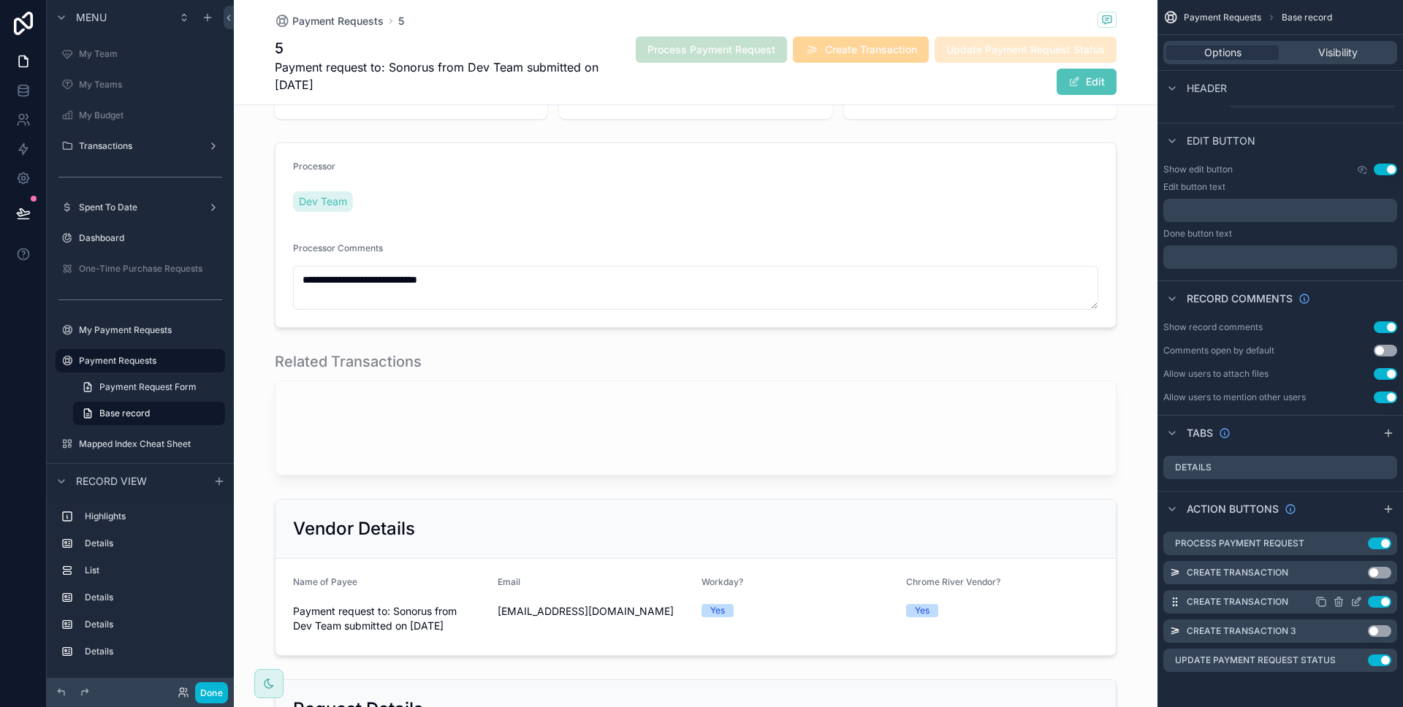
click at [1352, 606] on icon "scrollable content" at bounding box center [1356, 602] width 12 height 12
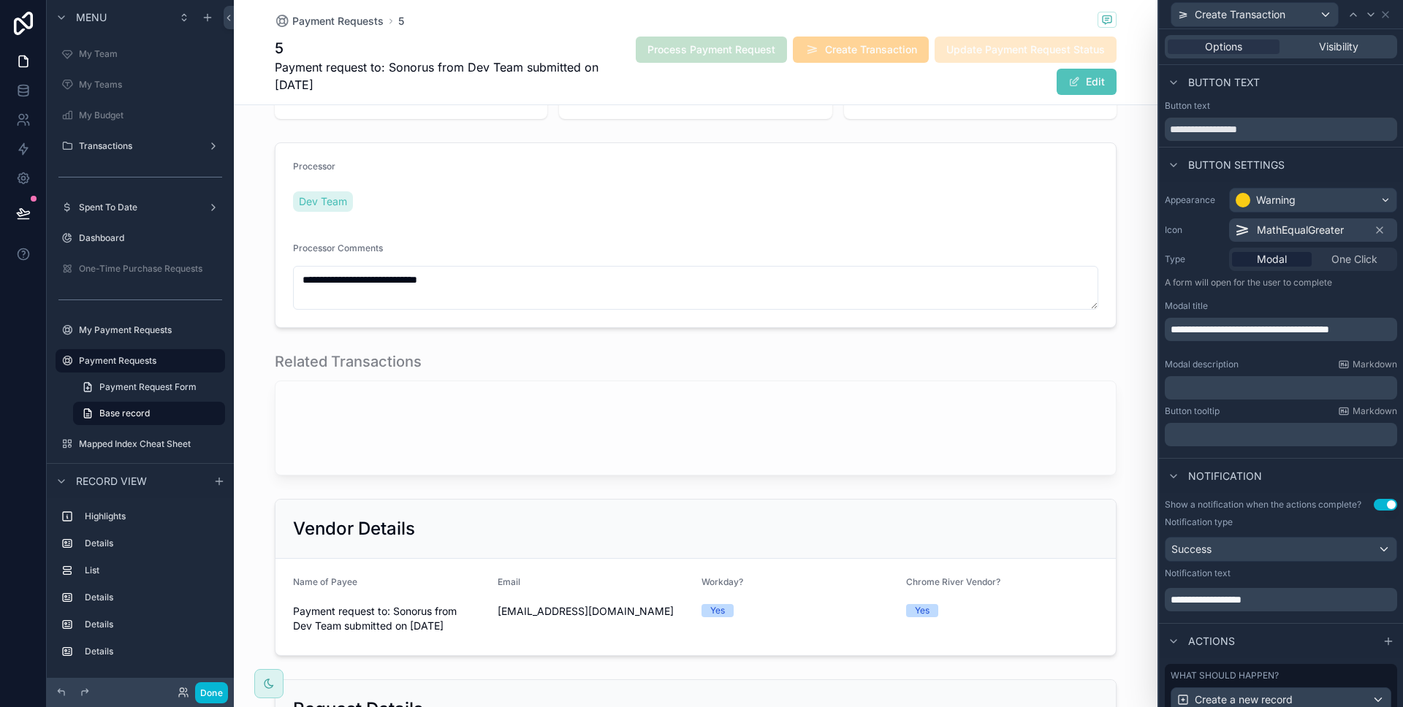
scroll to position [132, 0]
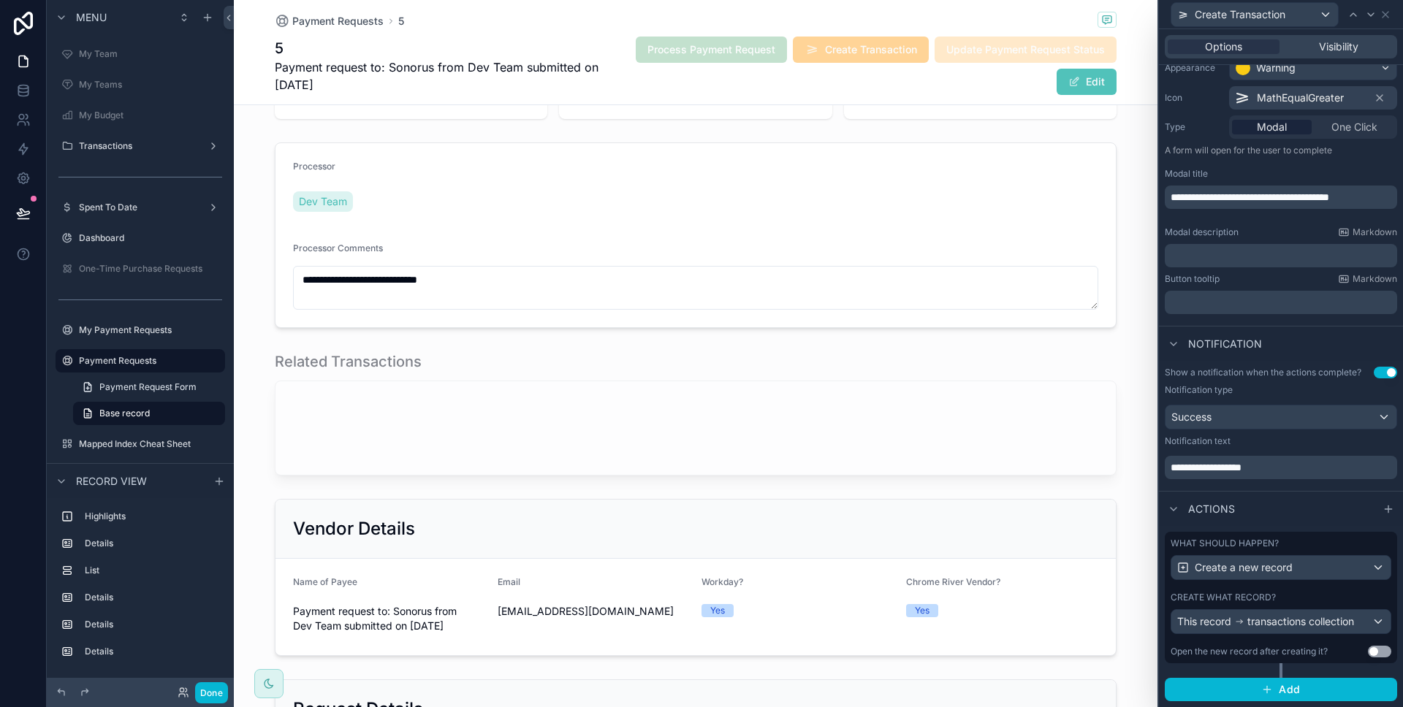
click at [1267, 543] on label "What should happen?" at bounding box center [1224, 544] width 108 height 12
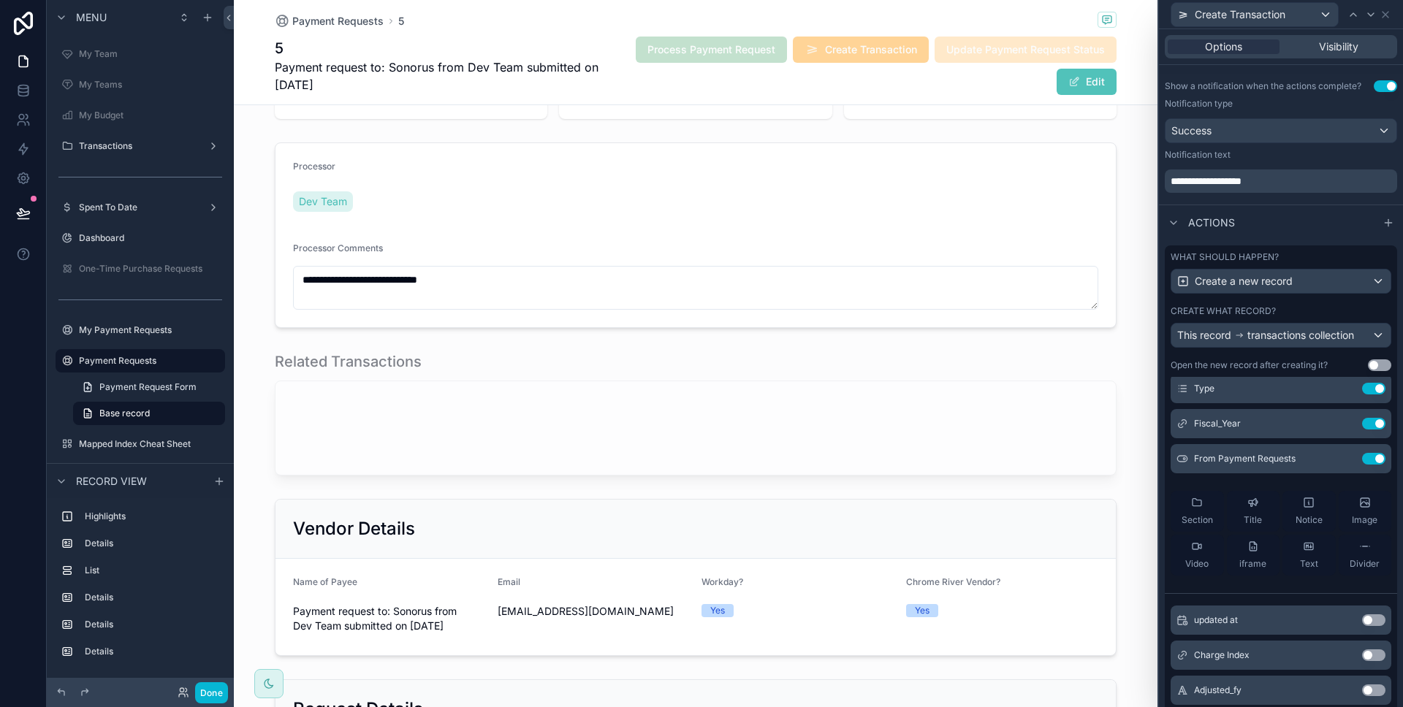
scroll to position [354, 0]
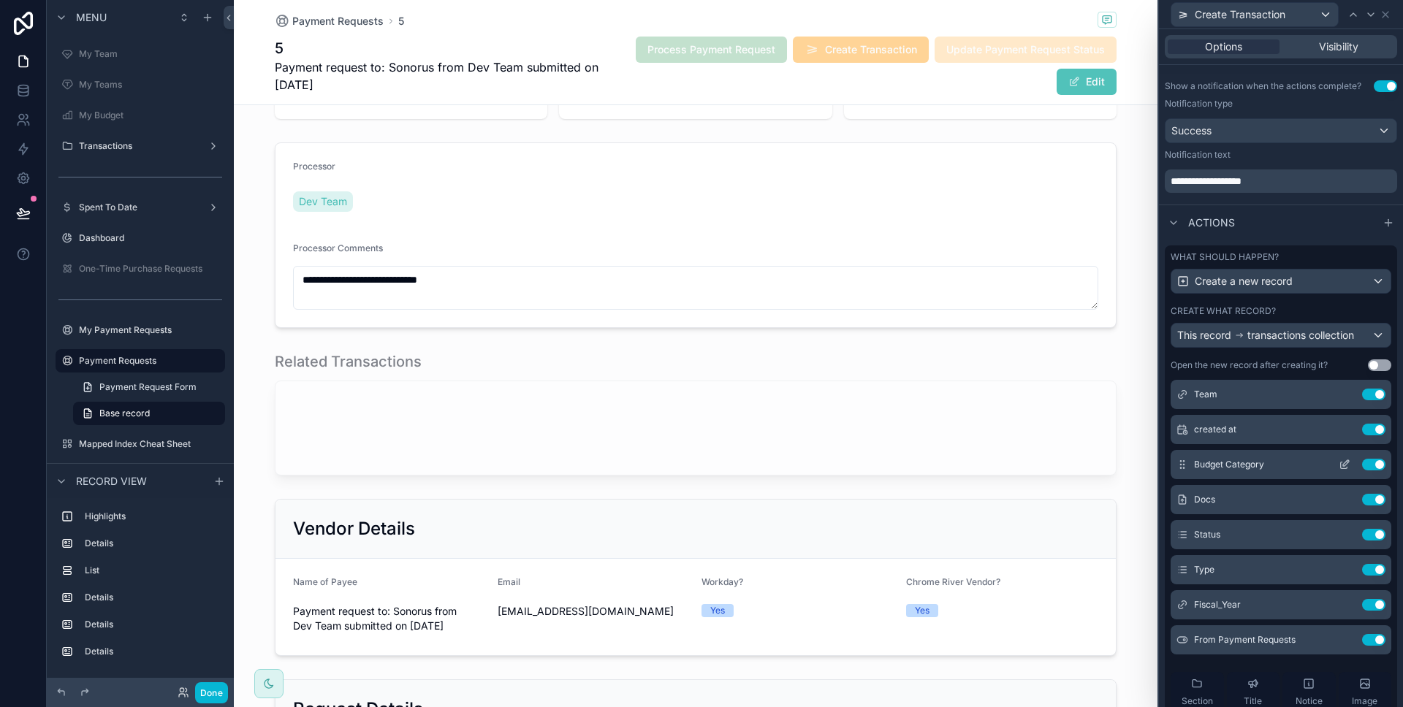
click at [1338, 467] on icon at bounding box center [1344, 465] width 12 height 12
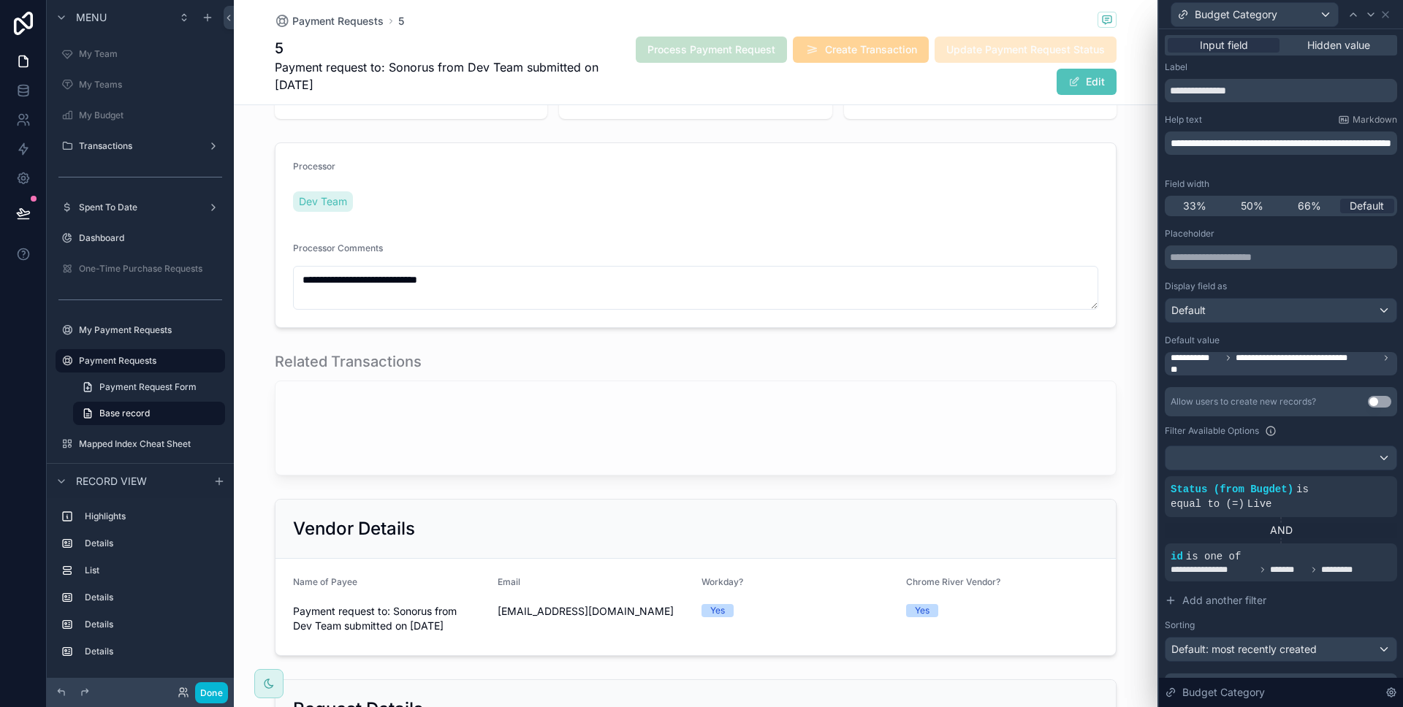
drag, startPoint x: 1289, startPoint y: 159, endPoint x: 1259, endPoint y: 154, distance: 29.5
click at [1264, 150] on p "**********" at bounding box center [1282, 143] width 224 height 15
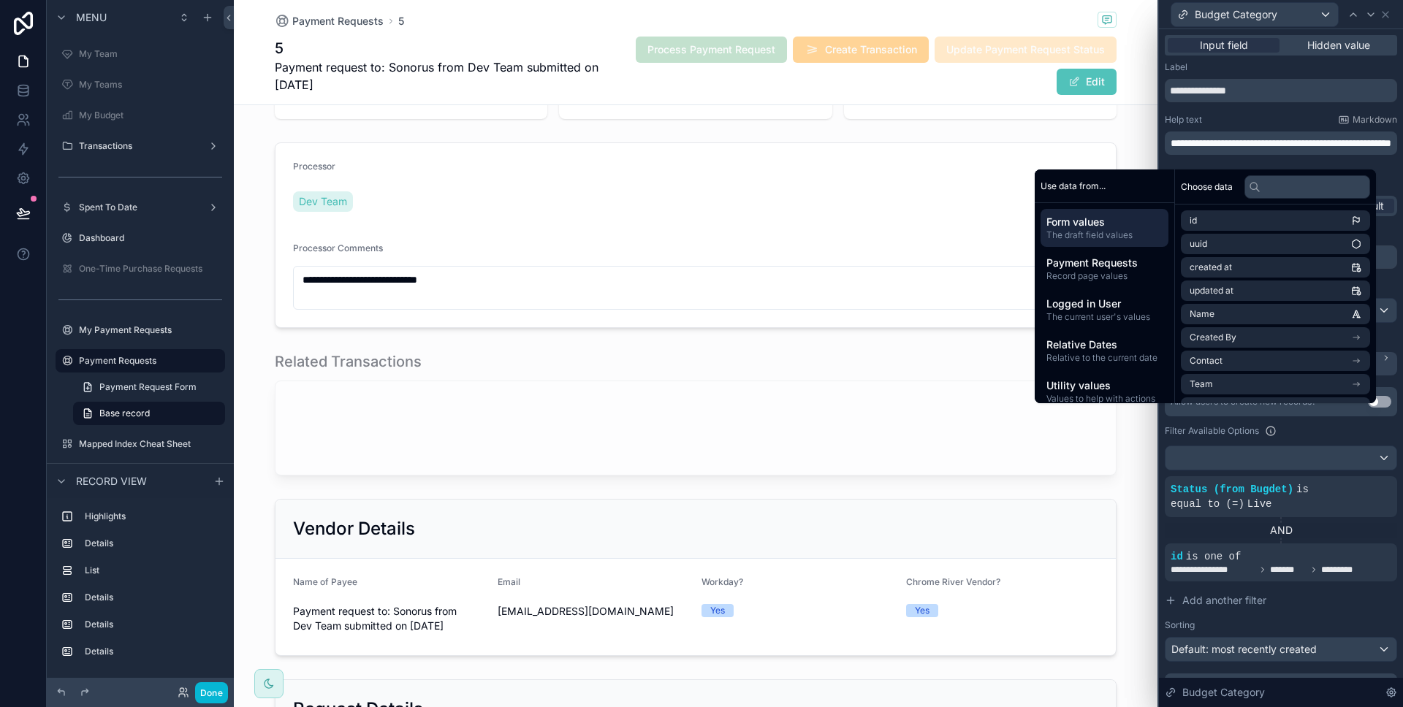
click at [1204, 142] on span "**********" at bounding box center [1280, 143] width 221 height 10
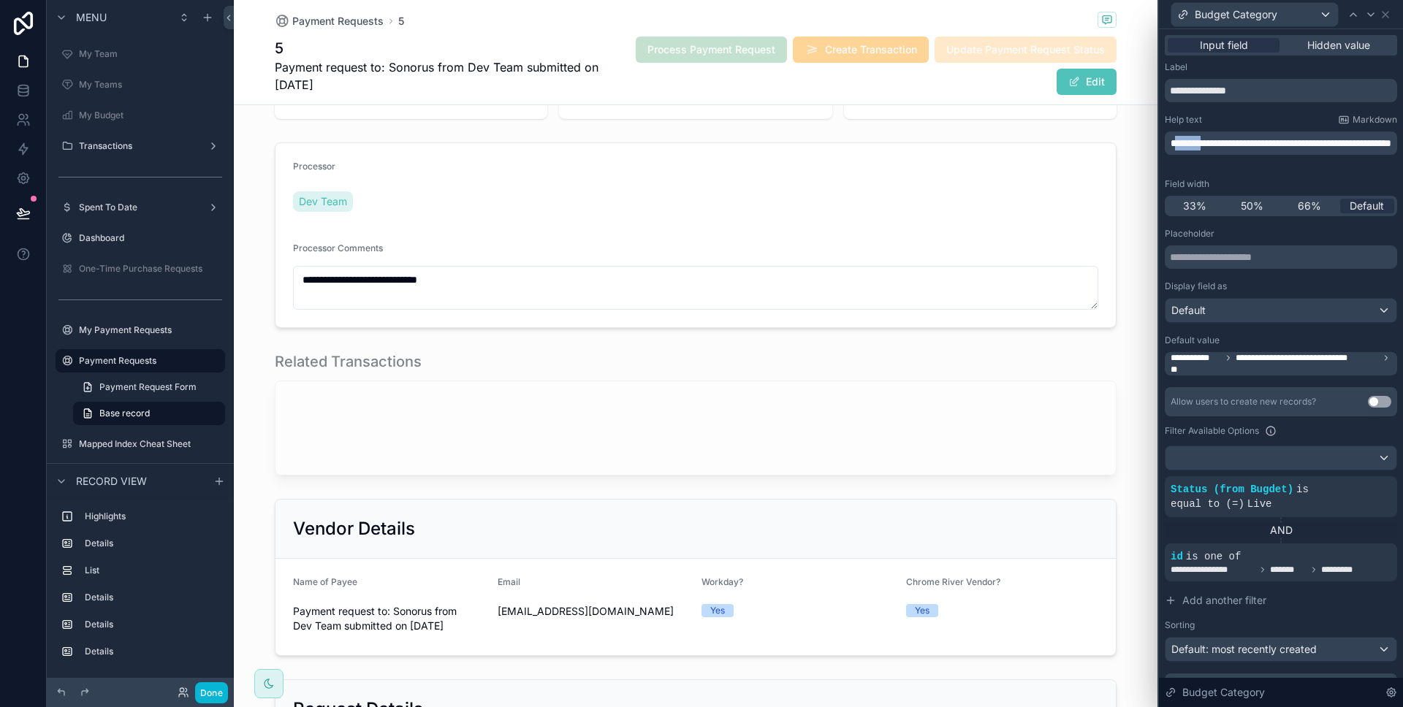
drag, startPoint x: 1181, startPoint y: 143, endPoint x: 1172, endPoint y: 143, distance: 8.8
click at [1172, 143] on span "**********" at bounding box center [1280, 143] width 221 height 10
click at [1294, 150] on p "**********" at bounding box center [1282, 143] width 224 height 15
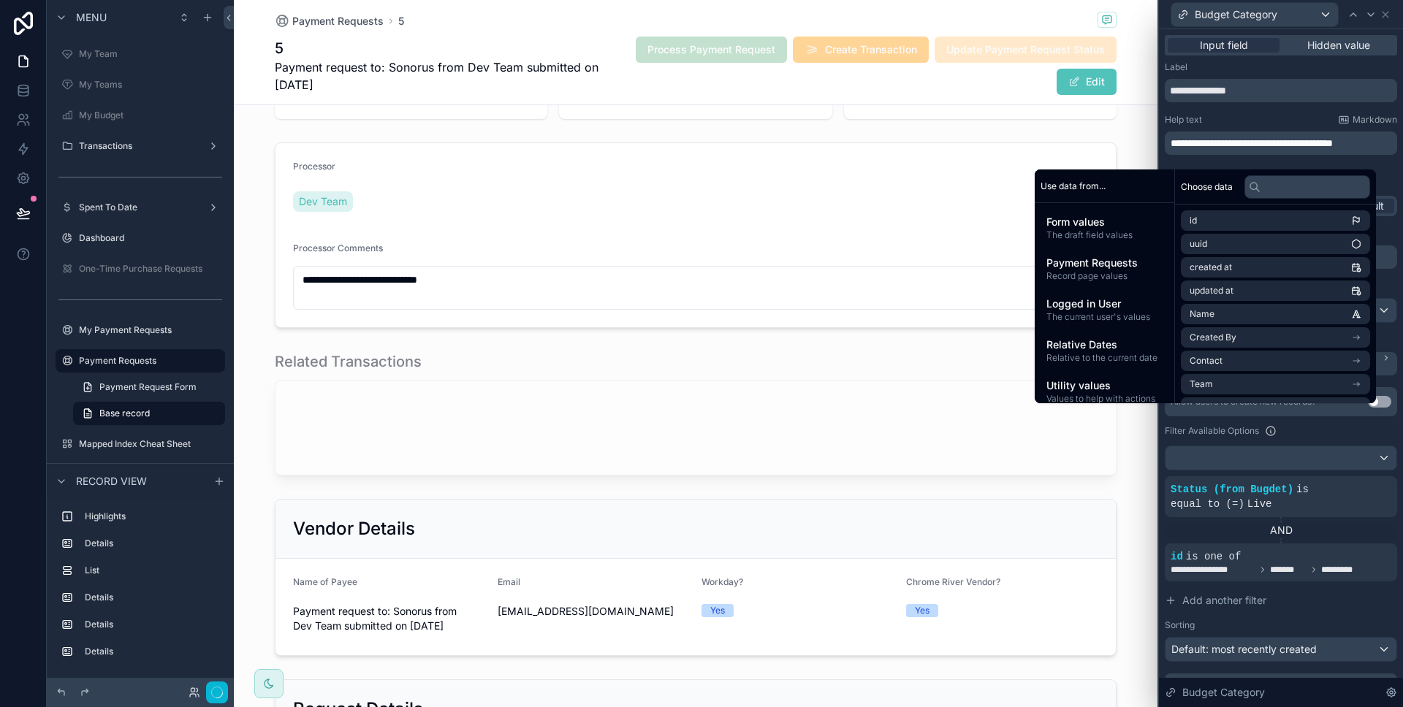
scroll to position [0, 0]
click at [1298, 123] on div "Help text Markdown" at bounding box center [1280, 120] width 232 height 12
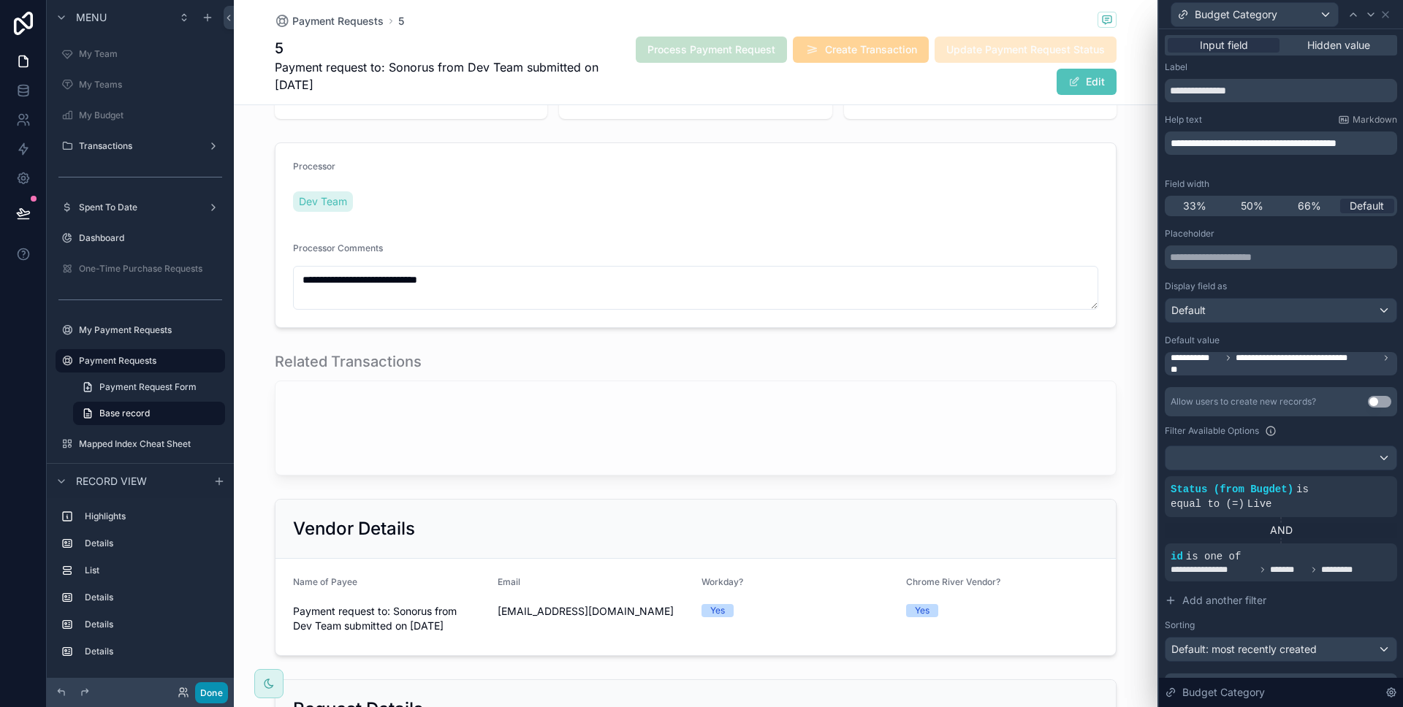
click at [223, 685] on button "Done" at bounding box center [211, 692] width 33 height 21
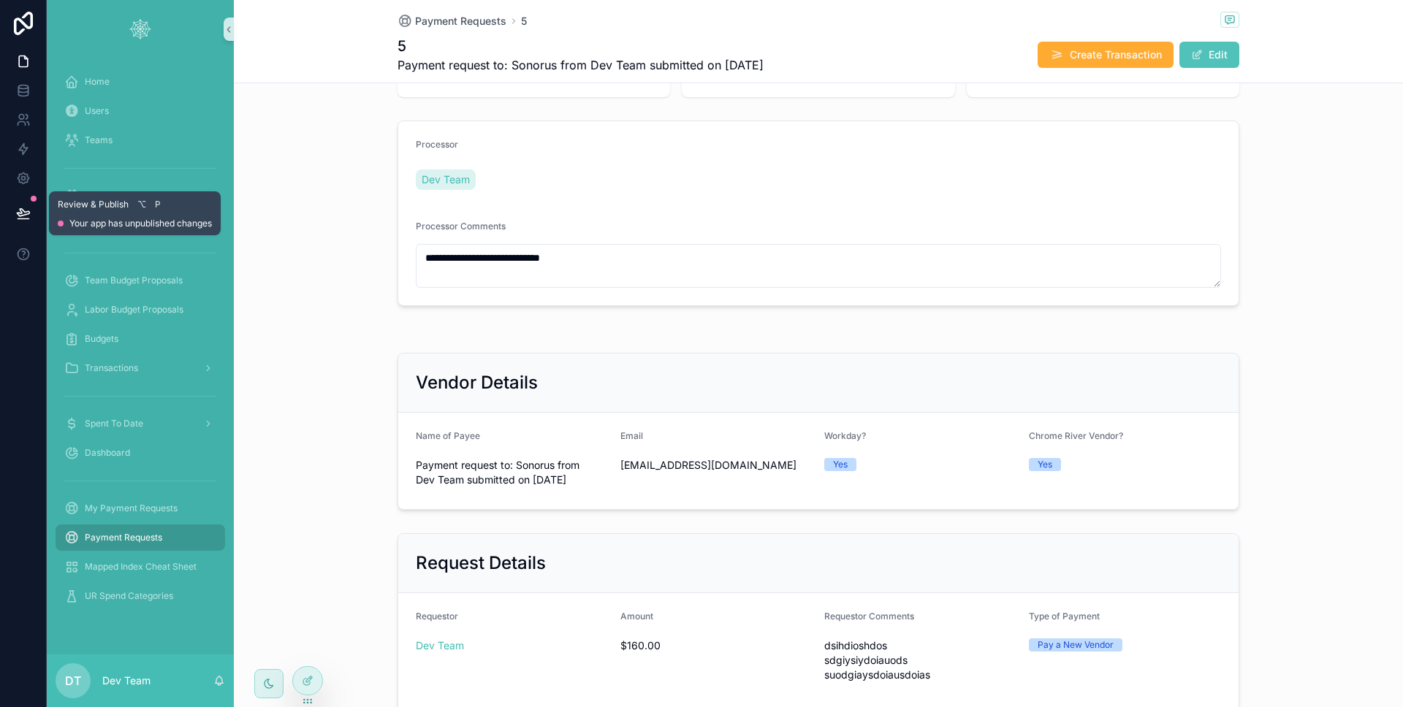
click at [16, 218] on icon at bounding box center [23, 213] width 15 height 15
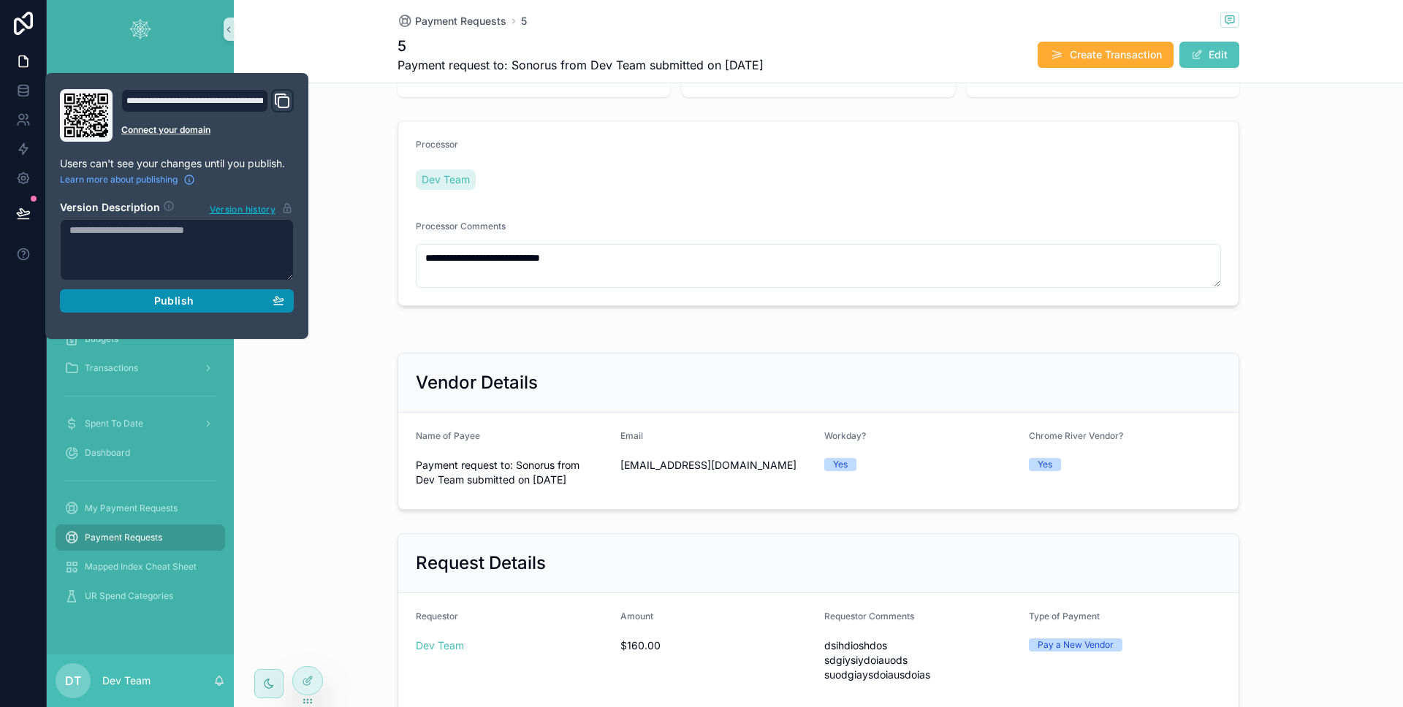
click at [91, 292] on button "Publish" at bounding box center [177, 300] width 234 height 23
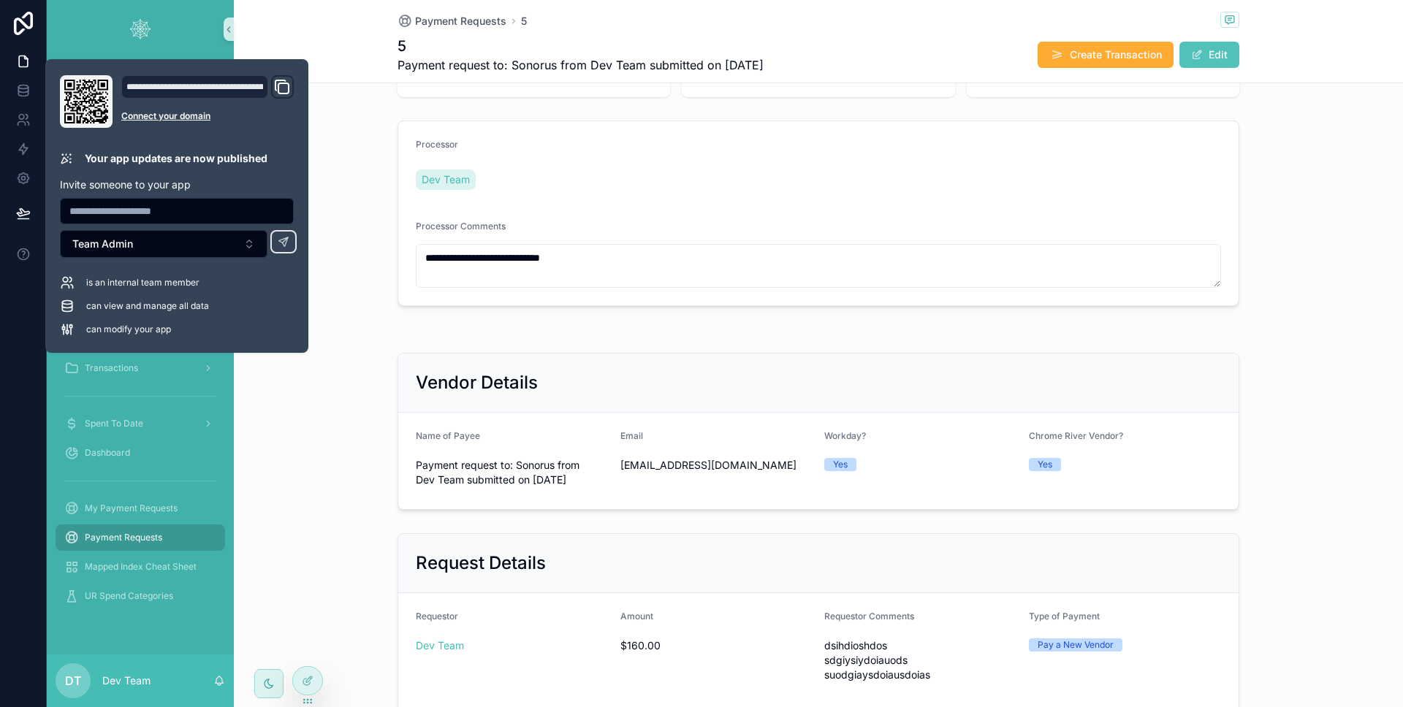
click at [38, 460] on div at bounding box center [23, 353] width 47 height 707
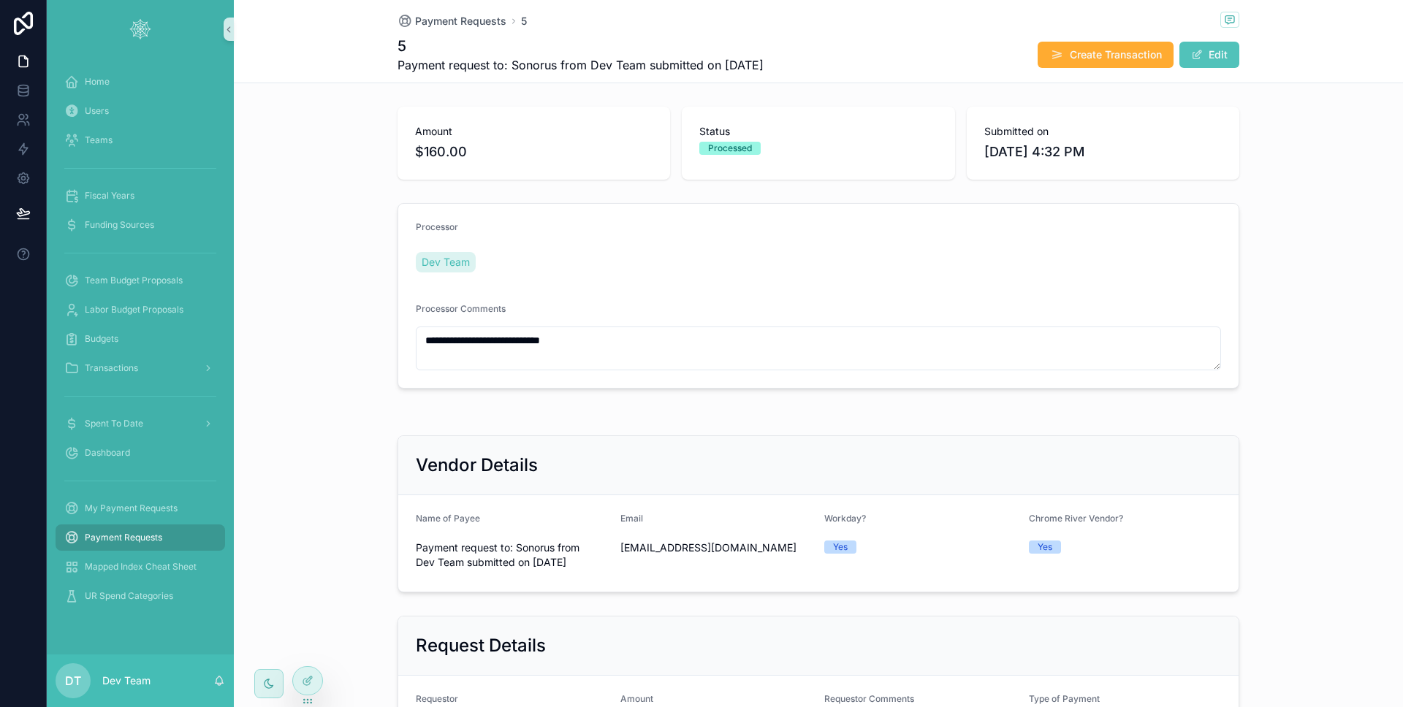
click at [142, 541] on span "Payment Requests" at bounding box center [123, 538] width 77 height 12
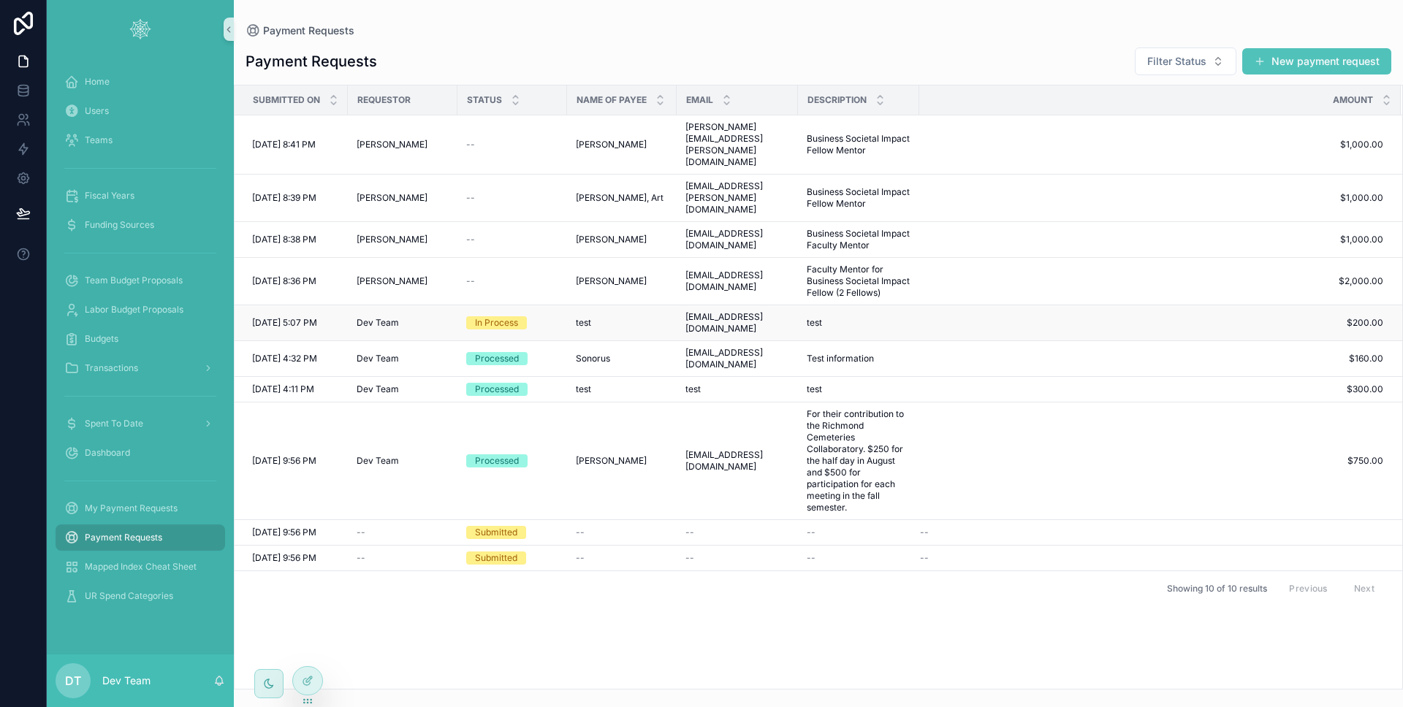
click at [438, 305] on td "Dev Team" at bounding box center [403, 323] width 110 height 36
click at [437, 317] on div "Dev Team" at bounding box center [402, 323] width 92 height 12
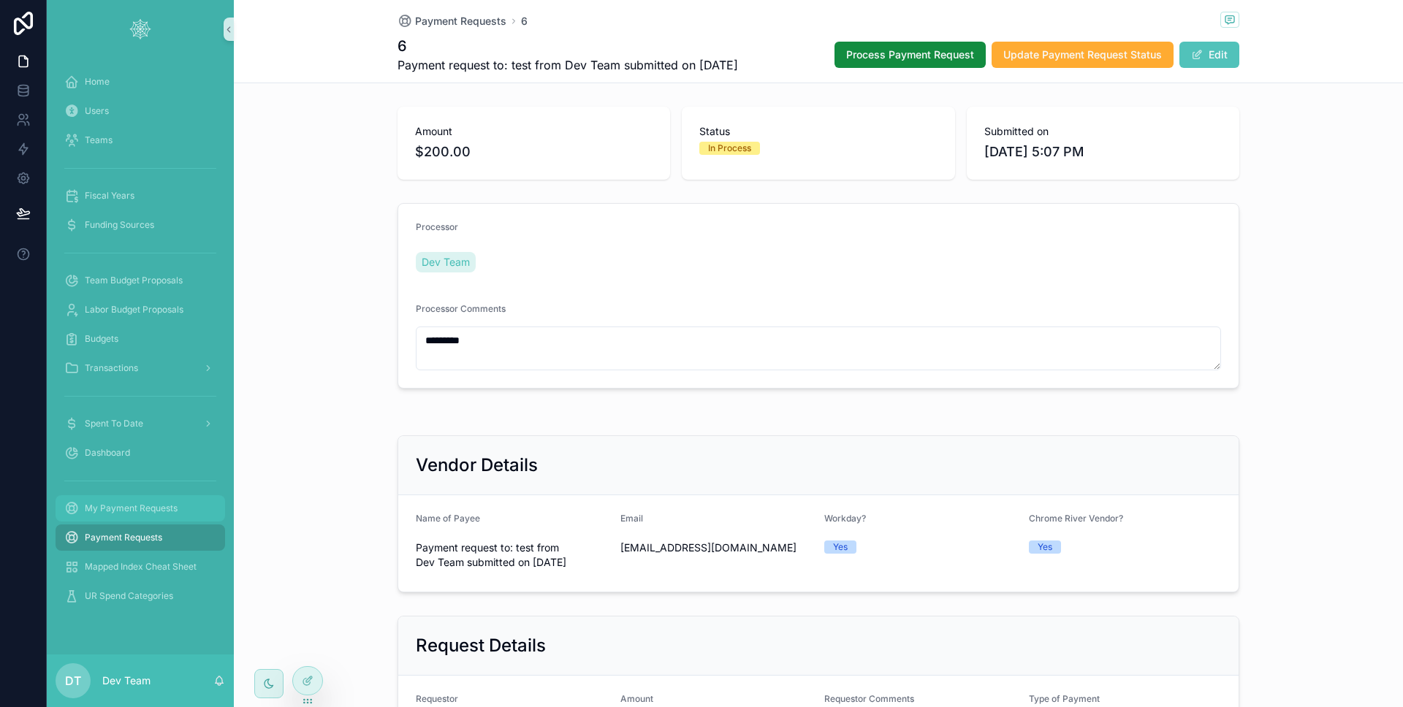
click at [157, 501] on div "My Payment Requests" at bounding box center [140, 508] width 152 height 23
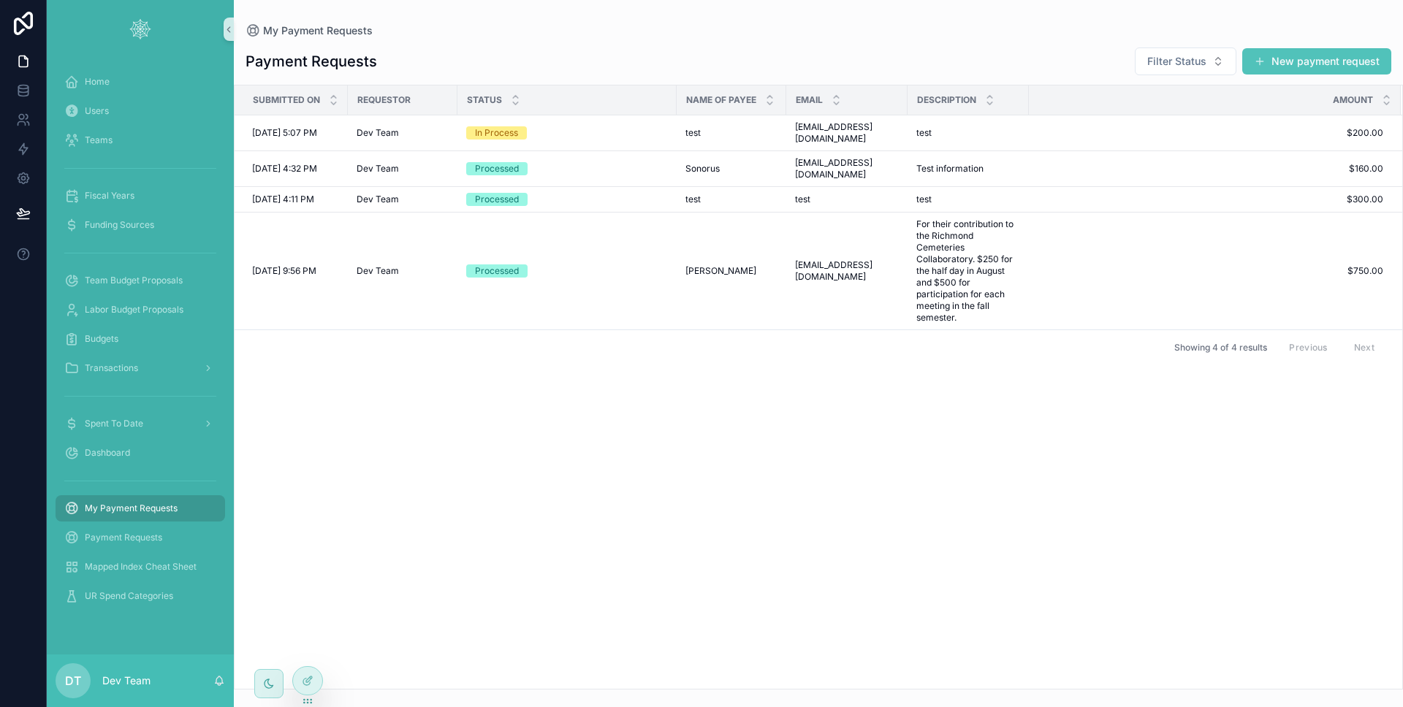
click at [375, 402] on div "Submitted on Requestor Status Name of Payee Email Description Amount 9/2/2025 5…" at bounding box center [817, 386] width 1167 height 603
click at [21, 213] on icon at bounding box center [23, 212] width 12 height 7
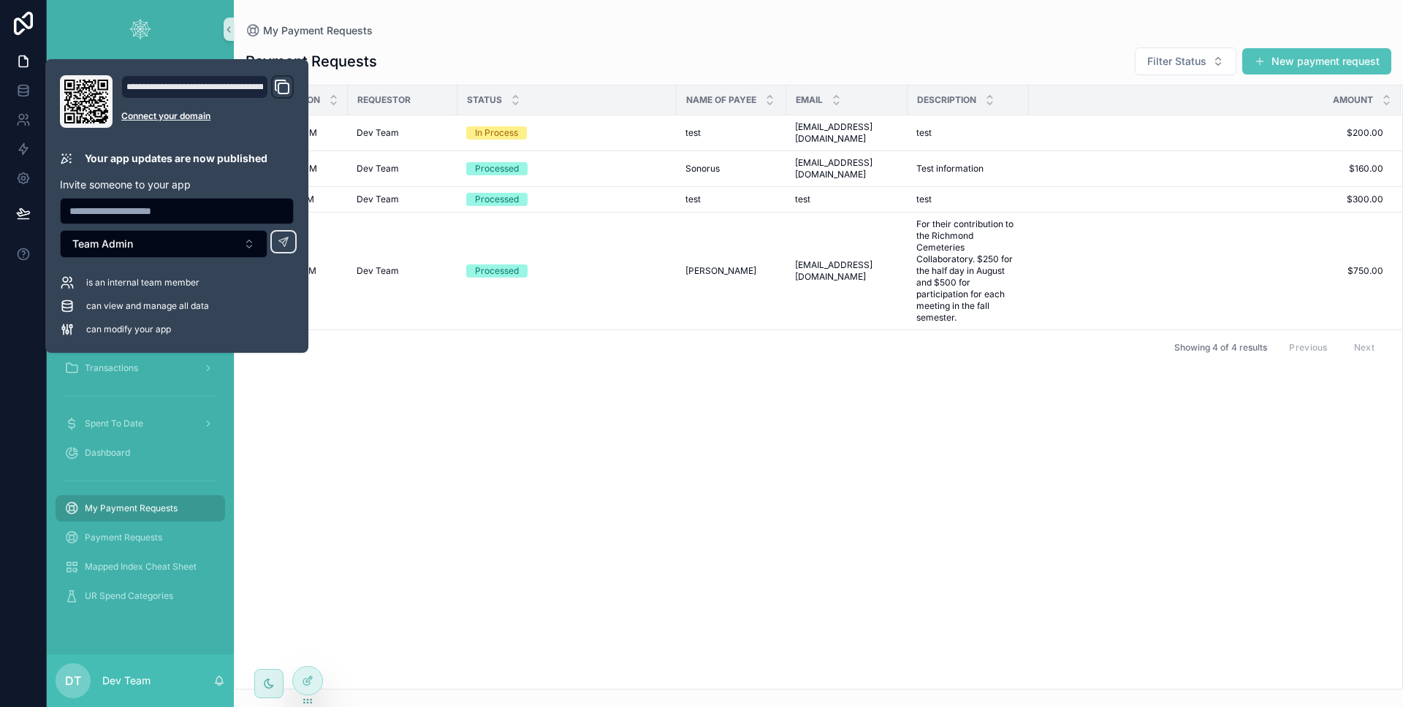
click at [30, 351] on div at bounding box center [23, 353] width 47 height 707
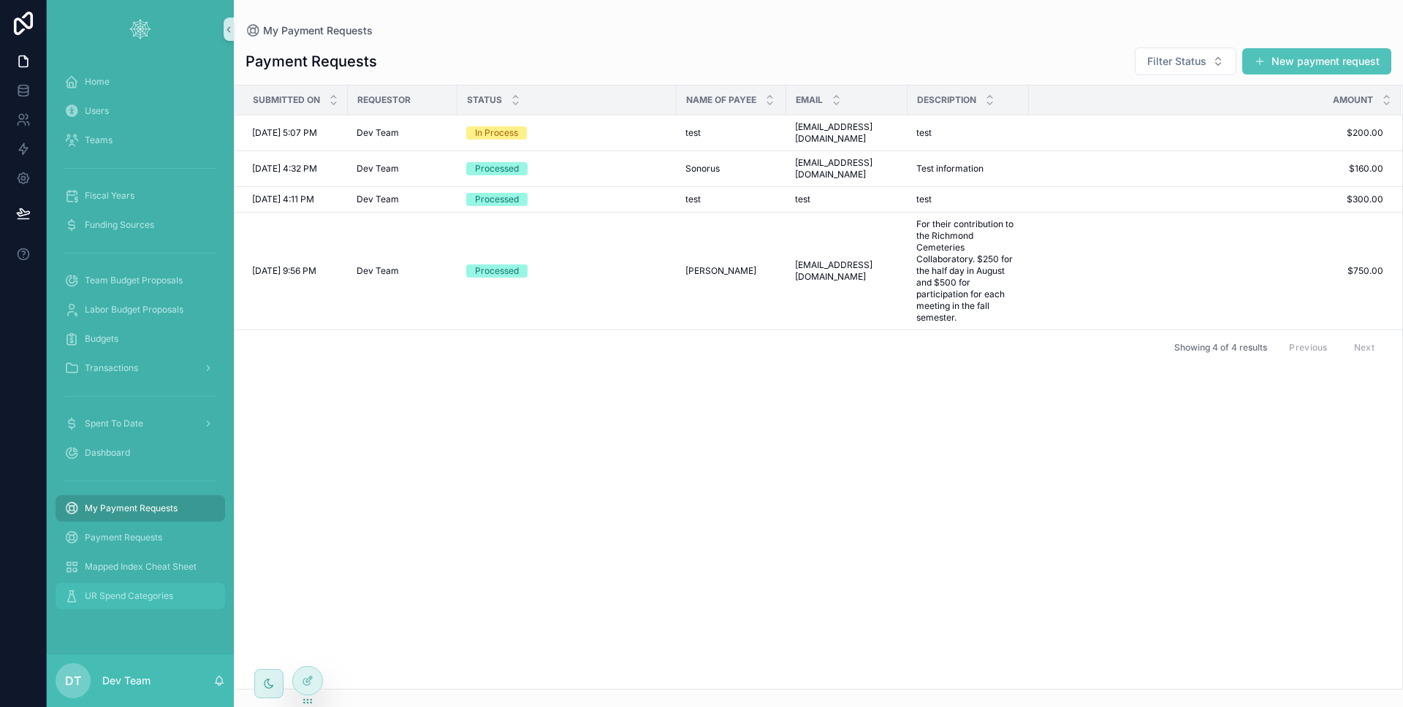
click at [149, 598] on span "UR Spend Categories" at bounding box center [129, 596] width 88 height 12
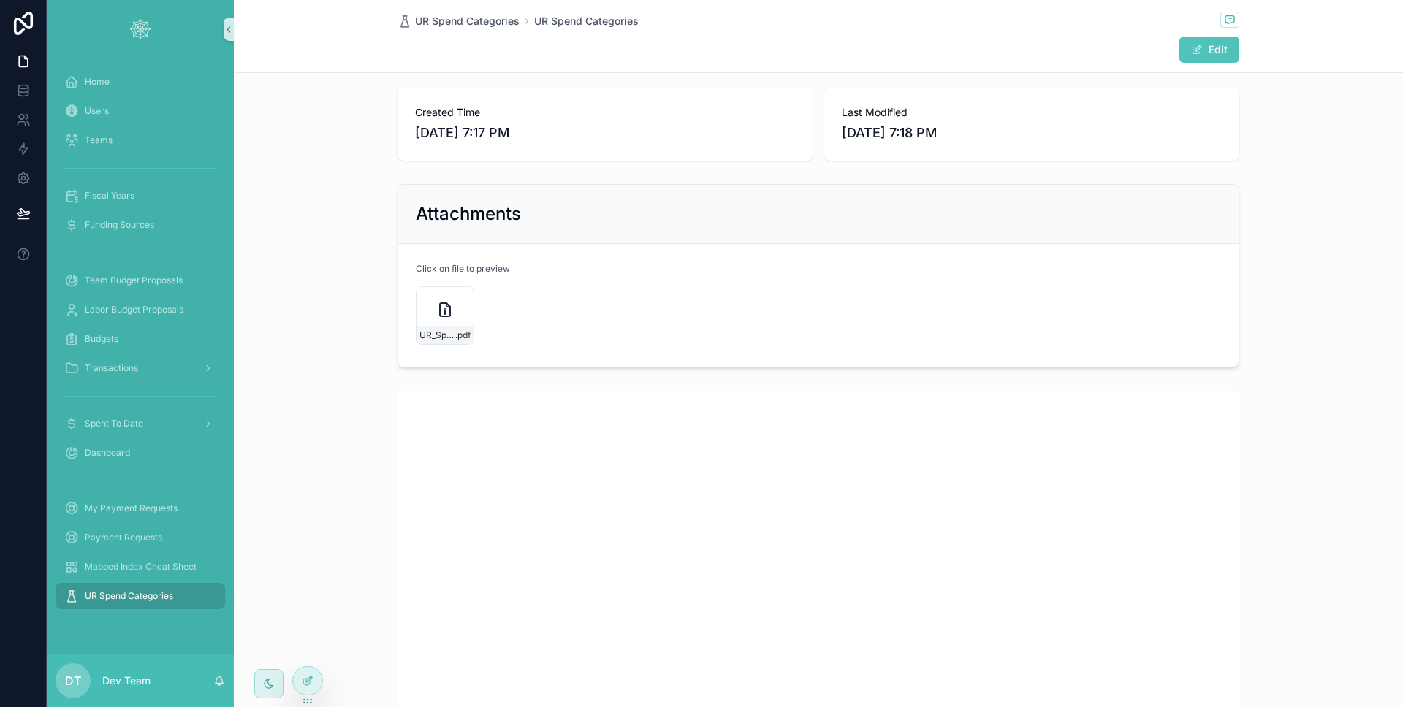
scroll to position [244, 0]
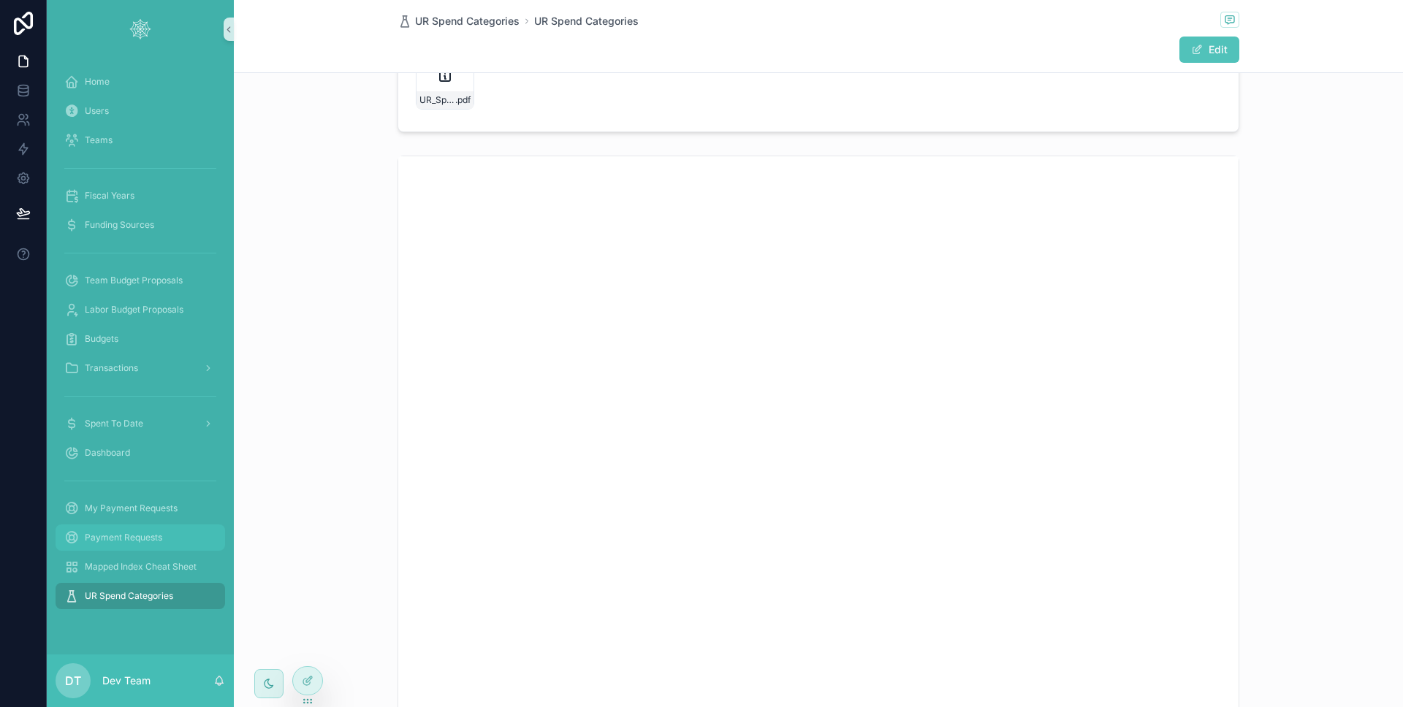
click at [137, 528] on div "Payment Requests" at bounding box center [140, 537] width 152 height 23
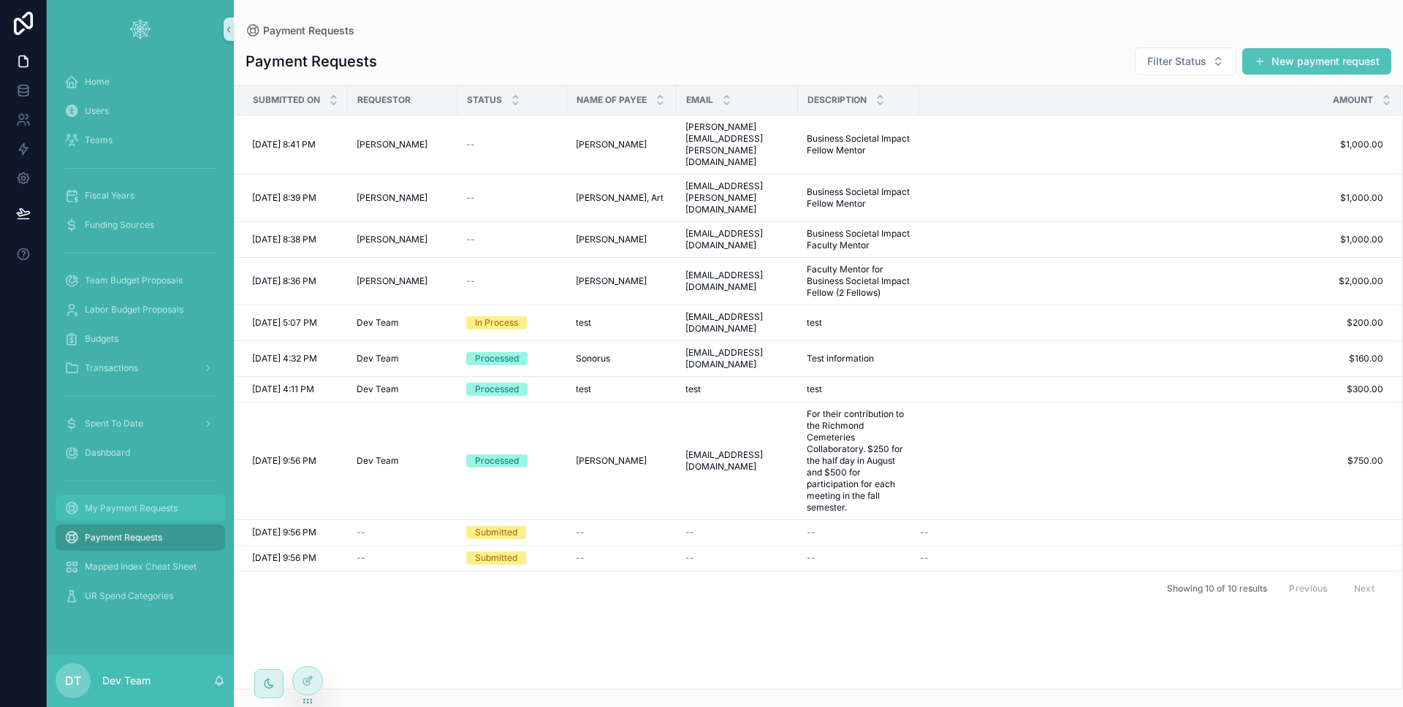
click at [134, 516] on div "My Payment Requests" at bounding box center [140, 508] width 152 height 23
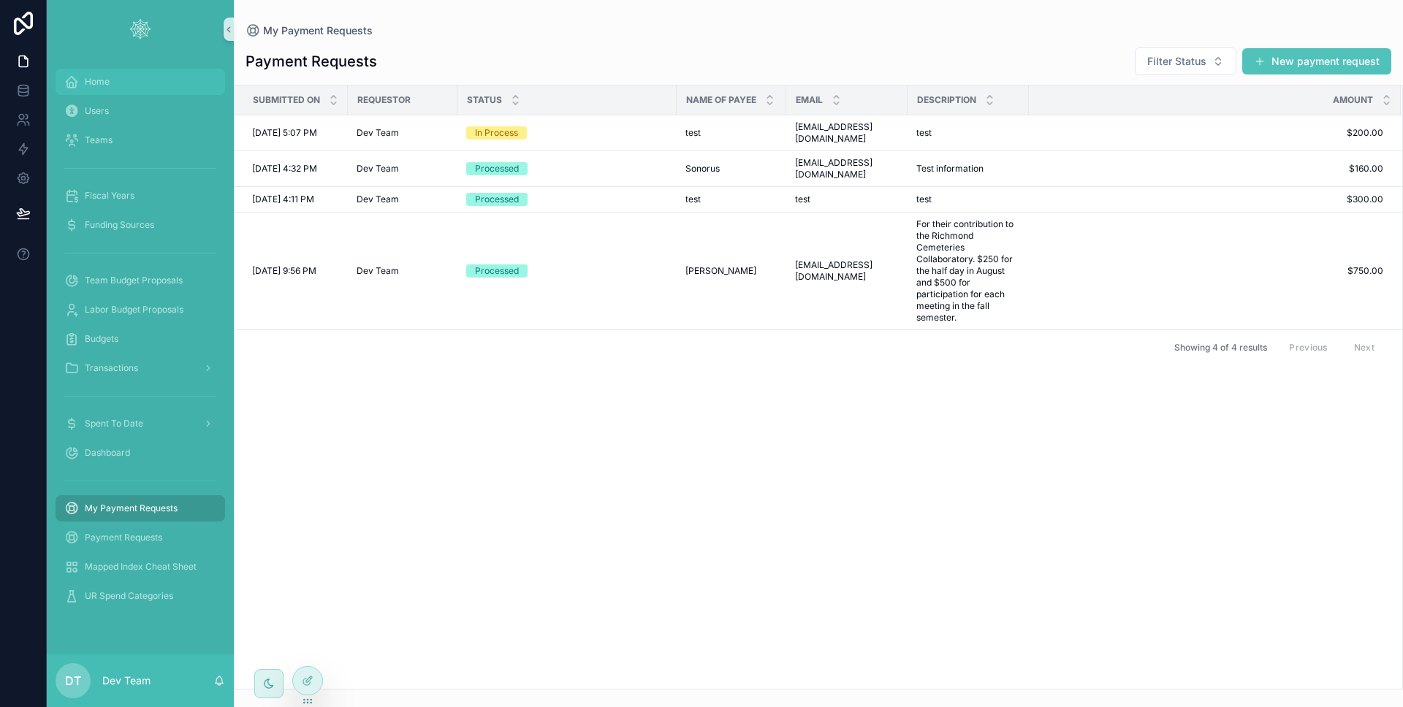
click at [146, 84] on div "Home" at bounding box center [140, 81] width 152 height 23
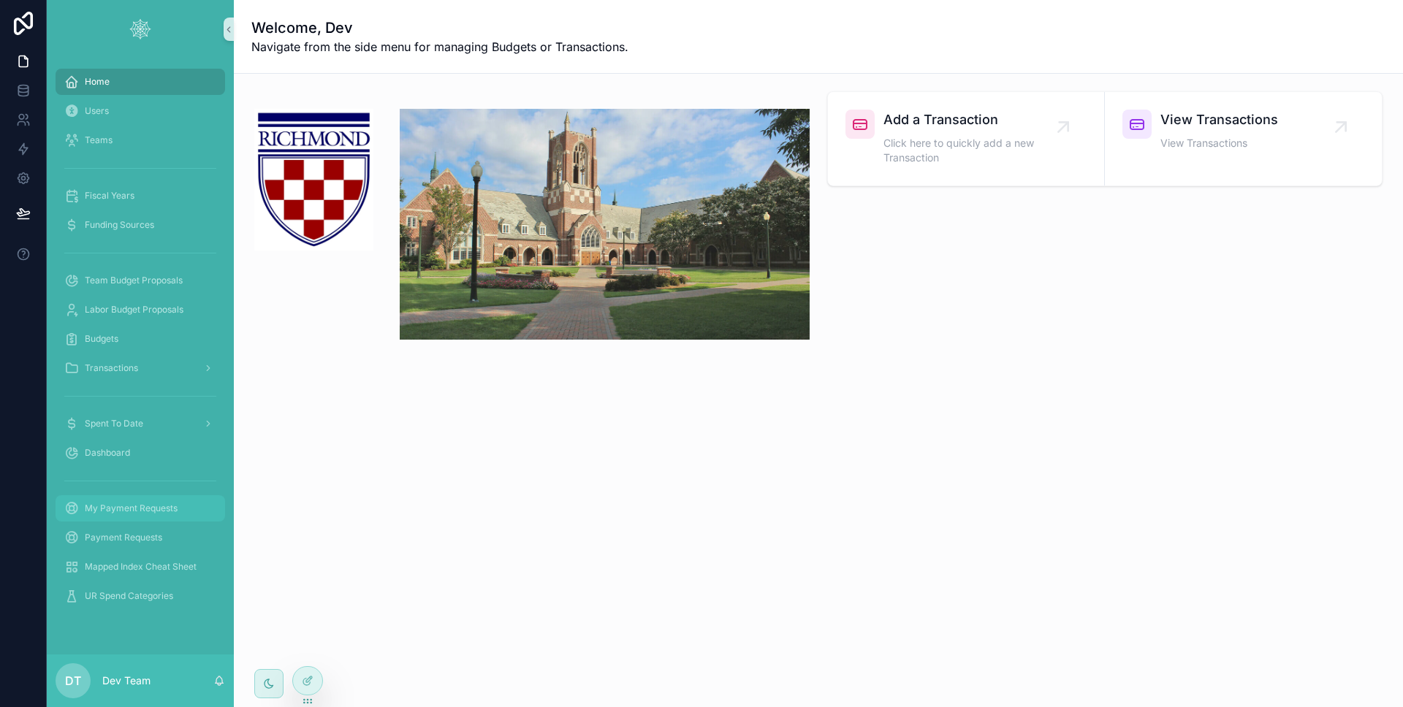
click at [139, 500] on div "My Payment Requests" at bounding box center [140, 508] width 152 height 23
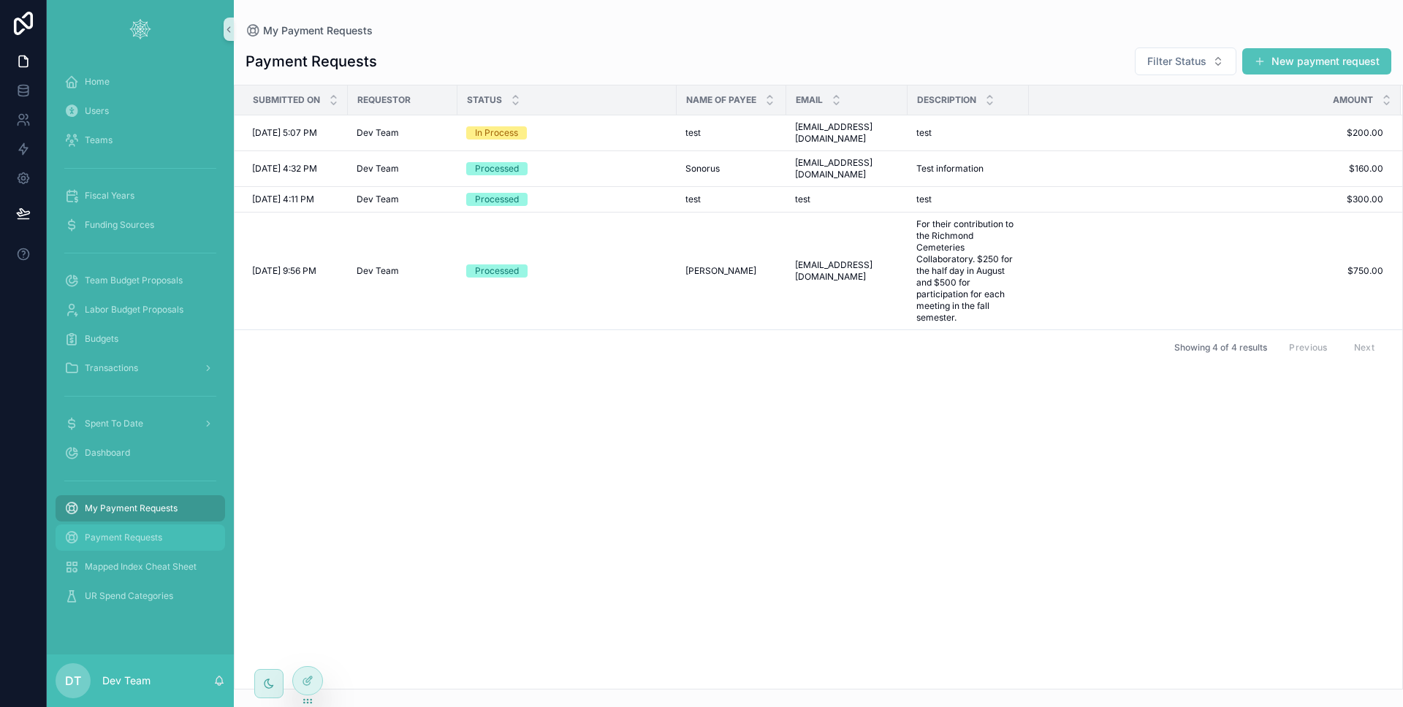
click at [145, 543] on div "Payment Requests" at bounding box center [140, 537] width 152 height 23
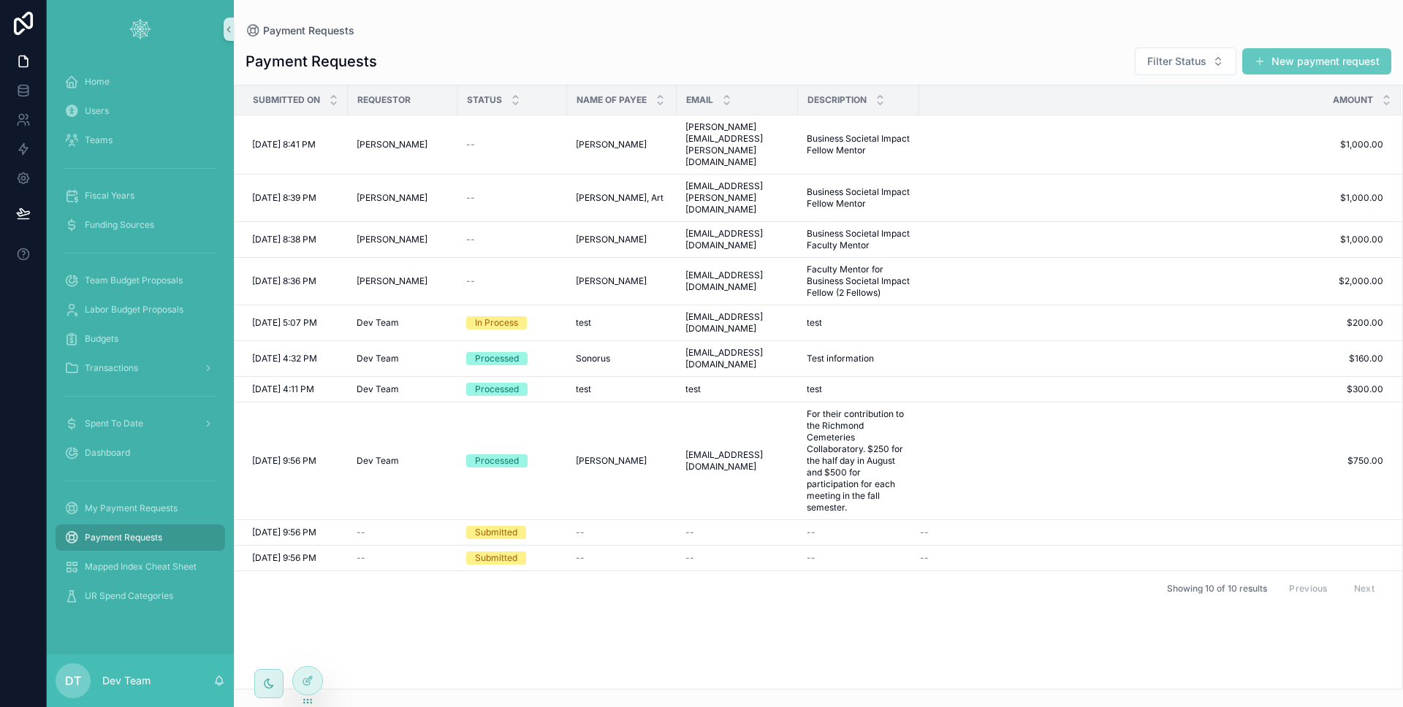
click at [1302, 69] on button "New payment request" at bounding box center [1316, 61] width 149 height 26
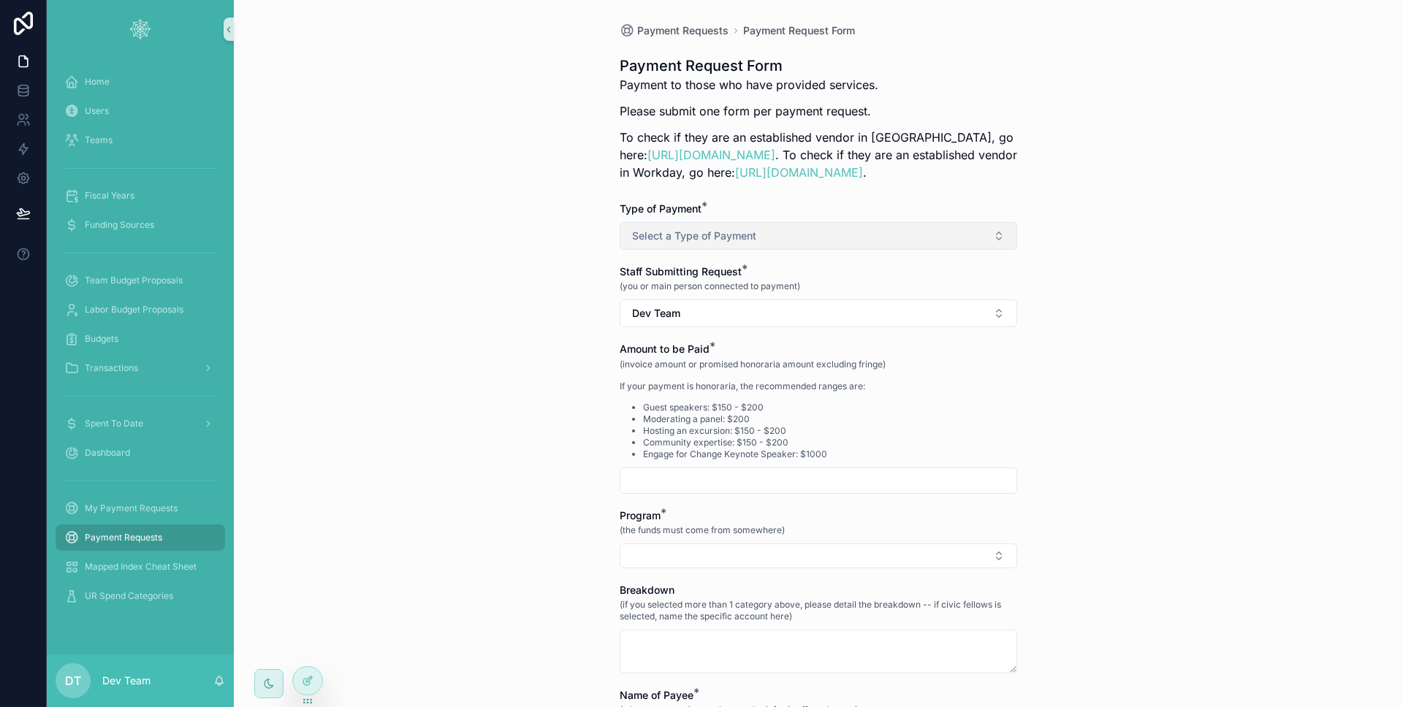
click at [795, 235] on button "Select a Type of Payment" at bounding box center [817, 236] width 397 height 28
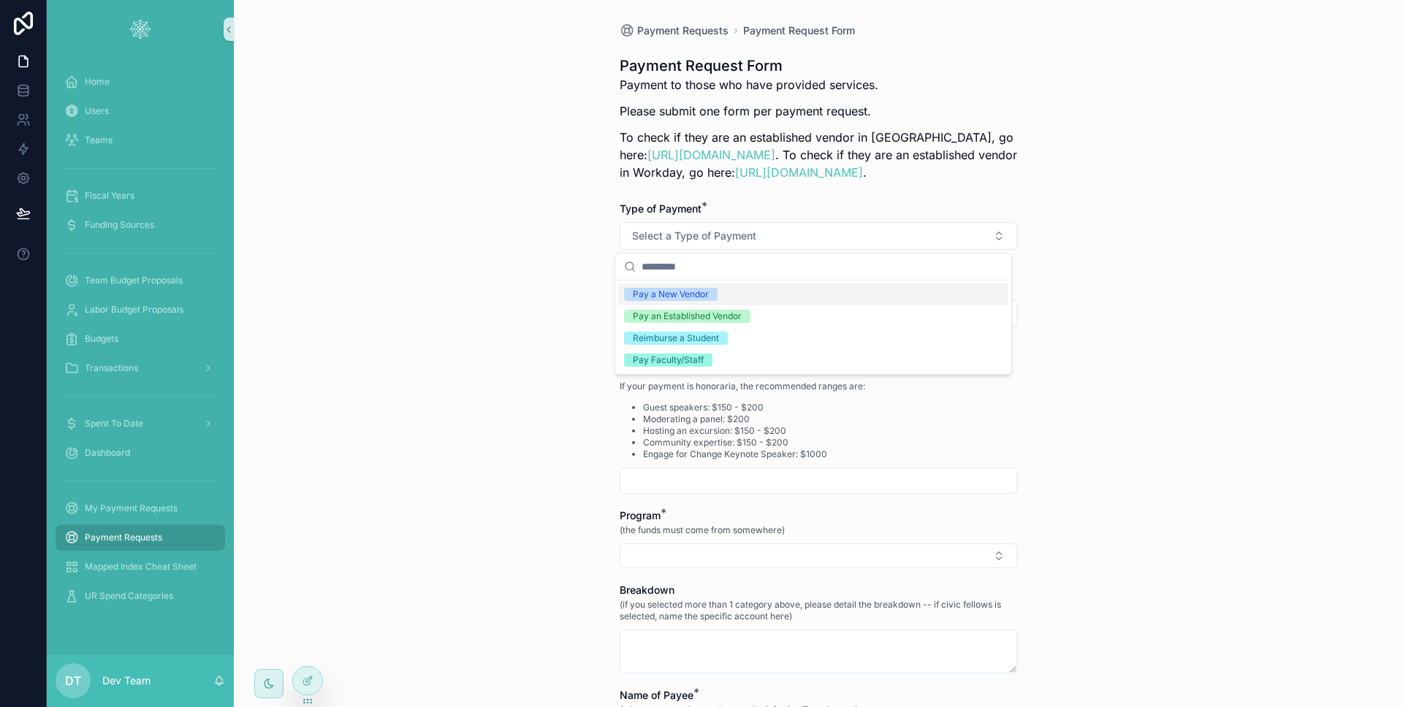
click at [746, 288] on div "Pay a New Vendor" at bounding box center [813, 294] width 390 height 22
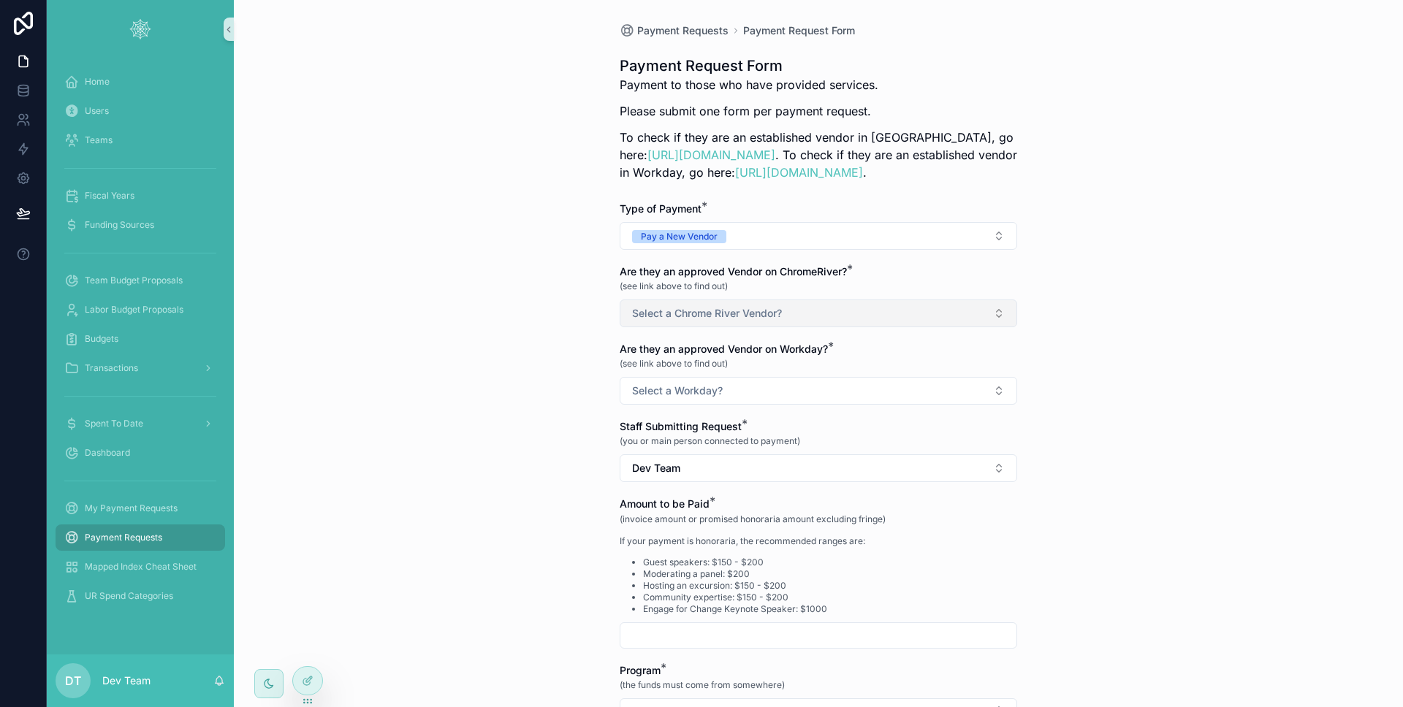
click at [720, 306] on span "Select a Chrome River Vendor?" at bounding box center [707, 313] width 150 height 15
click at [715, 362] on div "Yes" at bounding box center [813, 372] width 390 height 22
click at [715, 362] on span "(see link above to find out)" at bounding box center [673, 364] width 108 height 12
click at [715, 378] on button "Select a Workday?" at bounding box center [817, 391] width 397 height 28
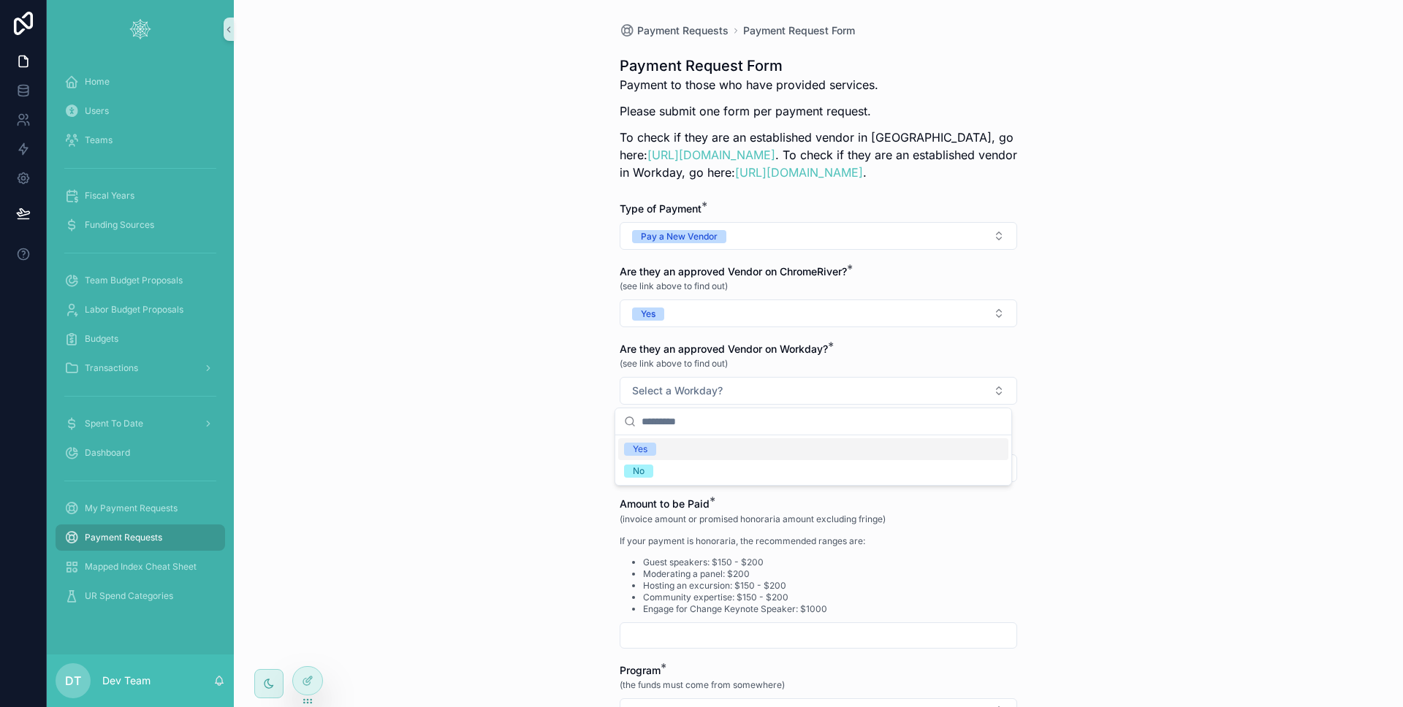
drag, startPoint x: 718, startPoint y: 446, endPoint x: 701, endPoint y: 426, distance: 26.4
click at [718, 445] on div "Yes" at bounding box center [813, 449] width 390 height 22
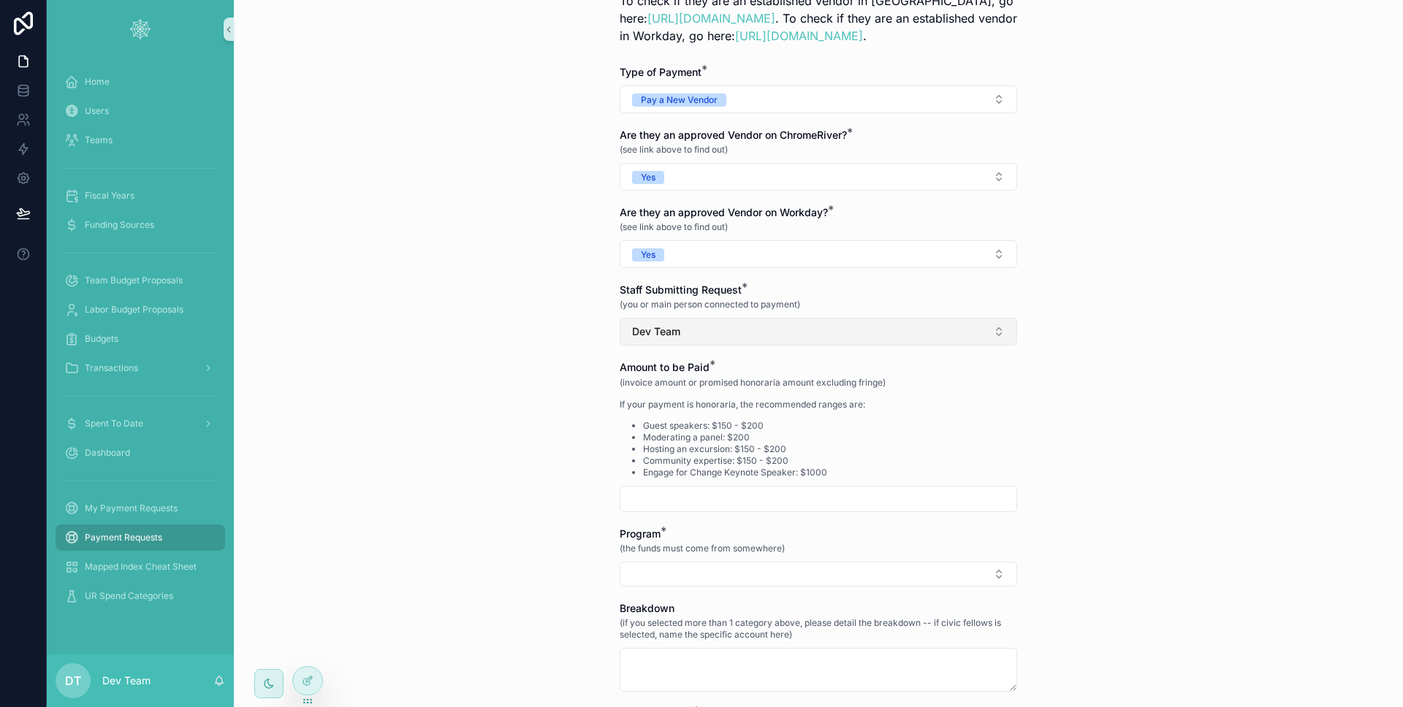
click at [698, 319] on button "Dev Team" at bounding box center [817, 332] width 397 height 28
click at [527, 284] on div "Payment Requests Payment Request Form Payment Request Form Payment to those who…" at bounding box center [818, 216] width 1169 height 707
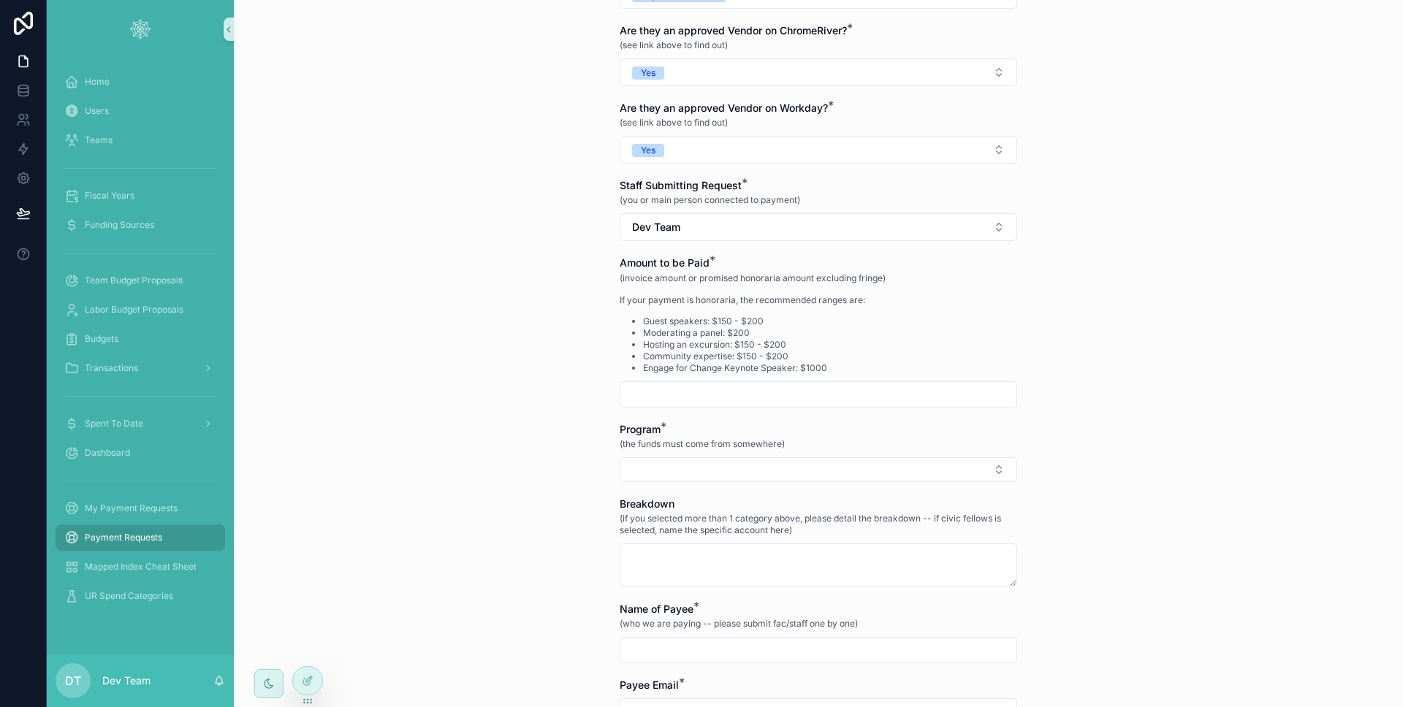
click at [658, 389] on input "scrollable content" at bounding box center [818, 394] width 396 height 20
type input "*******"
click at [645, 462] on button "Select Button" at bounding box center [817, 469] width 397 height 25
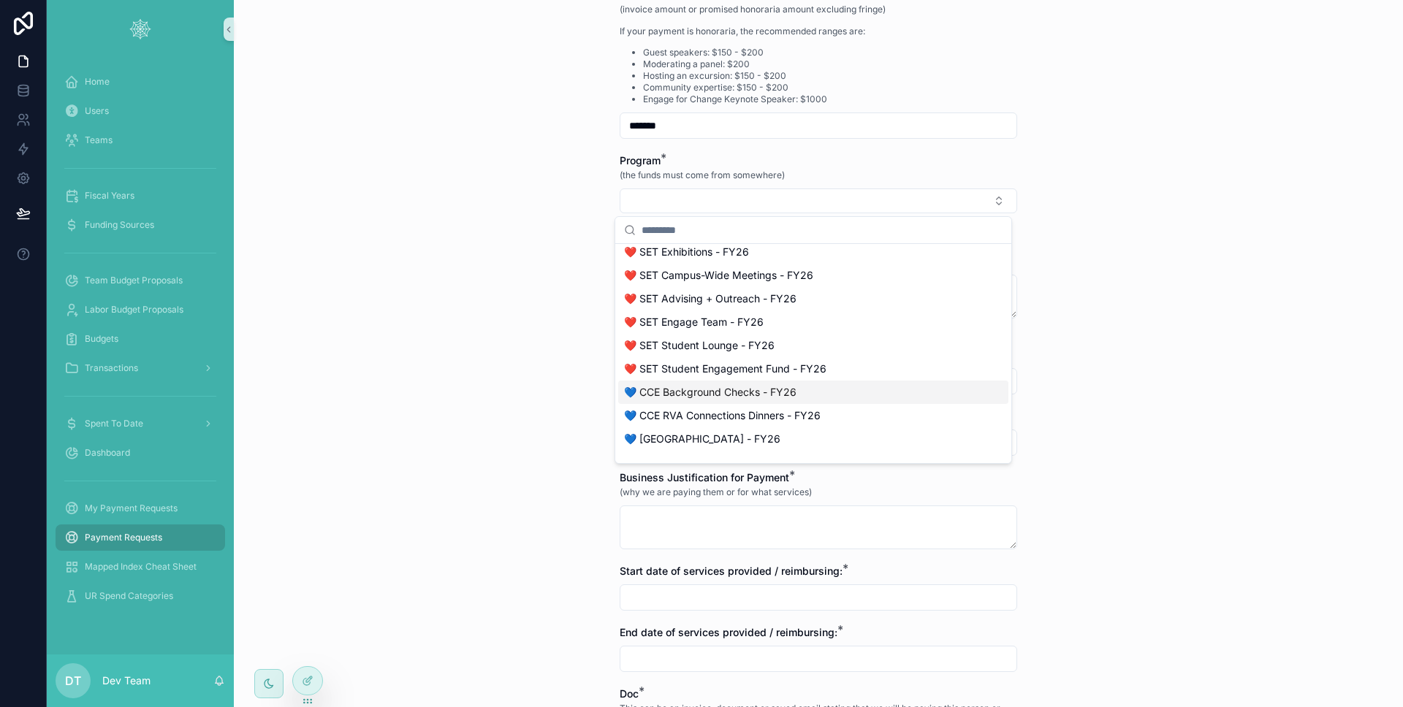
scroll to position [991, 0]
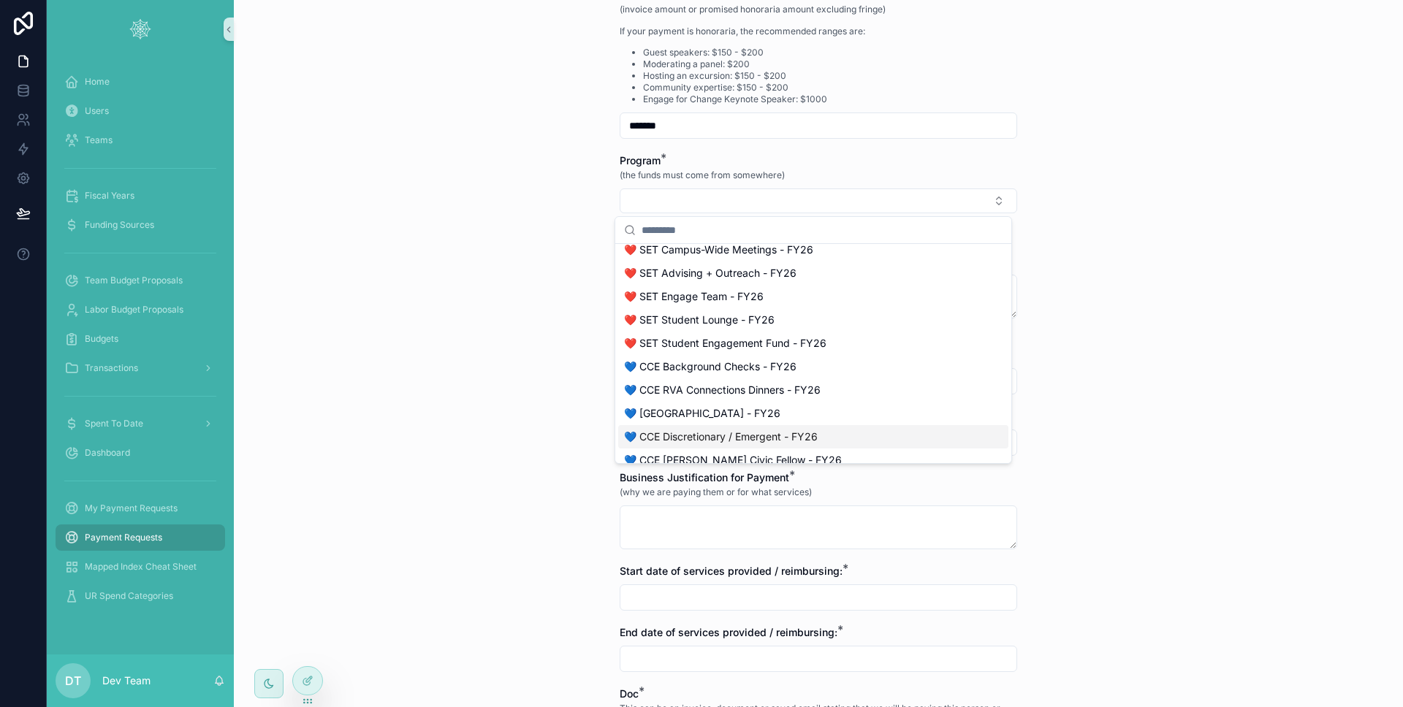
click at [762, 430] on span "💙 CCE Discretionary / Emergent - FY26" at bounding box center [721, 437] width 194 height 15
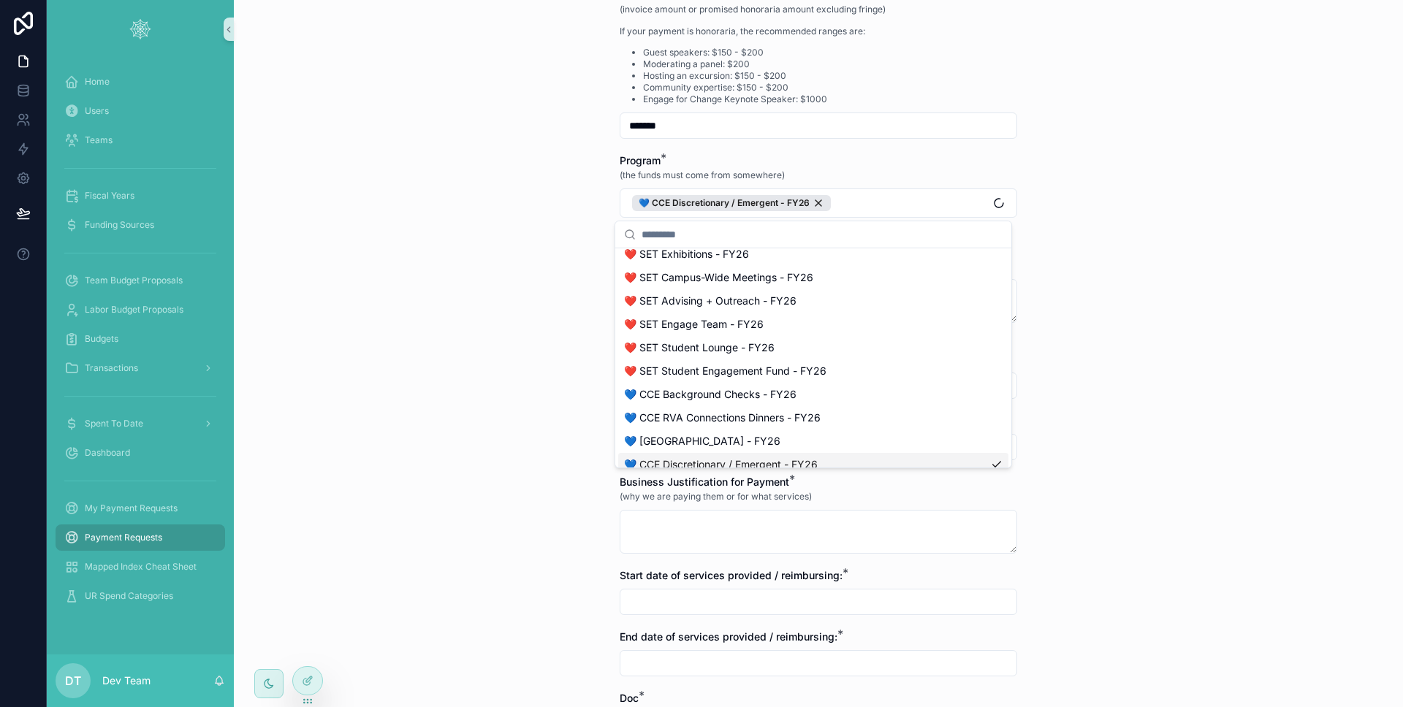
scroll to position [1014, 0]
click at [555, 356] on div "Payment Requests Payment Request Form Payment Request Form Payment to those who…" at bounding box center [818, 353] width 1169 height 707
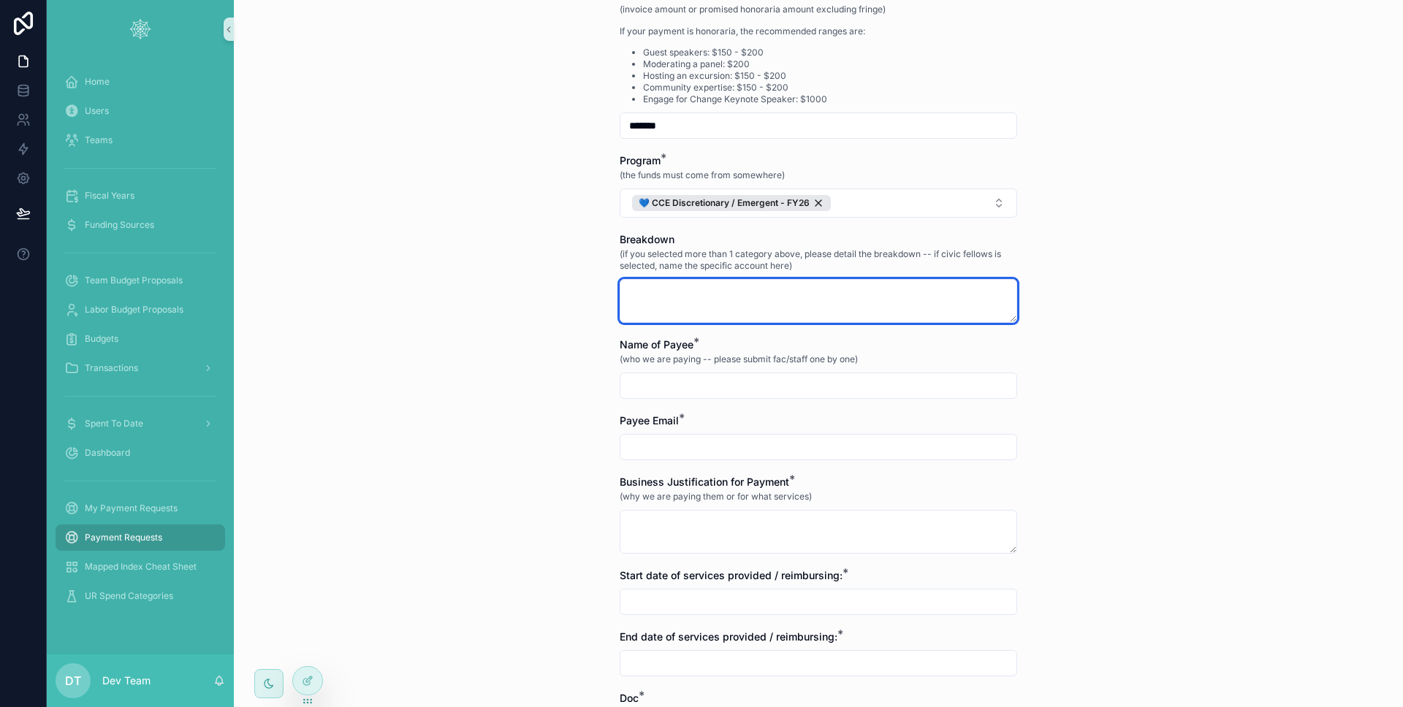
click at [663, 310] on textarea "scrollable content" at bounding box center [817, 301] width 397 height 44
type textarea "****"
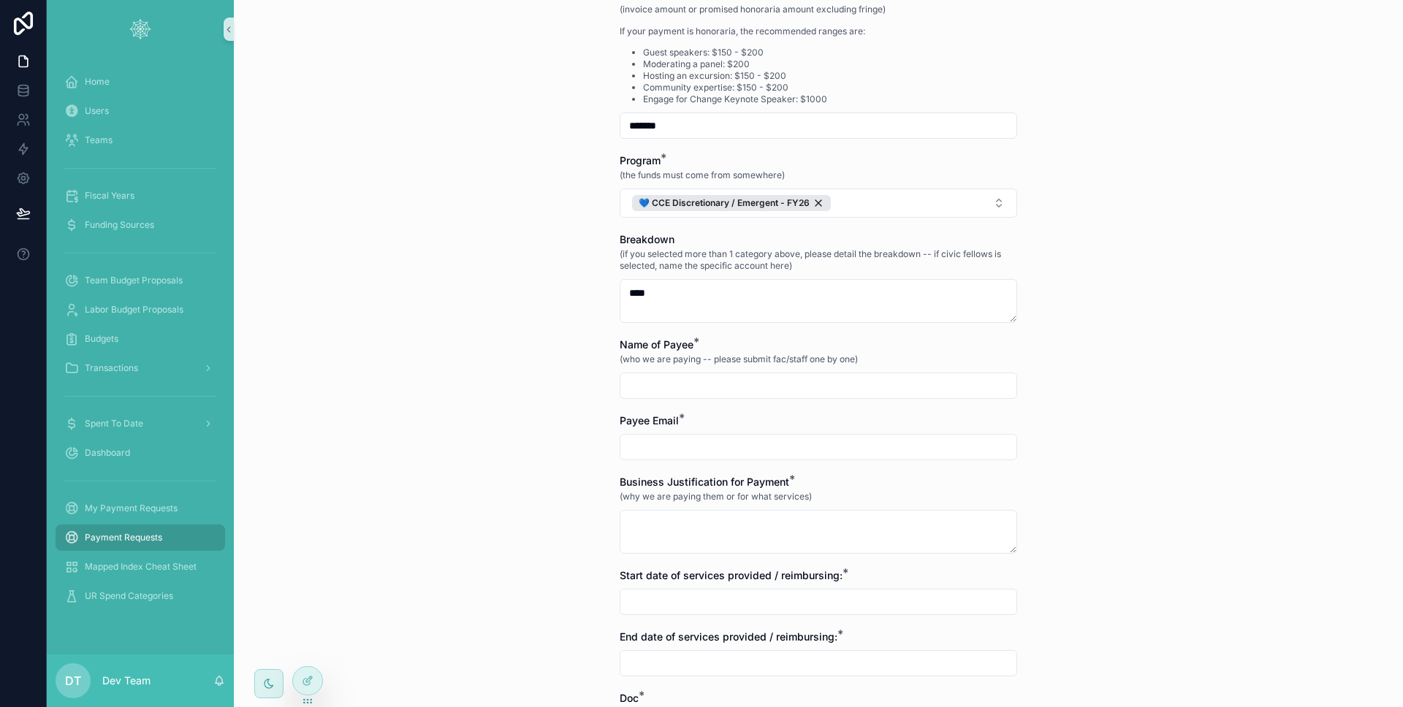
click at [586, 363] on div "Payment Requests Payment Request Form Payment Request Form Payment to those who…" at bounding box center [818, 353] width 1169 height 707
click at [632, 382] on input "scrollable content" at bounding box center [818, 385] width 396 height 20
type input "****"
click at [661, 437] on input "scrollable content" at bounding box center [818, 447] width 396 height 20
type input "**********"
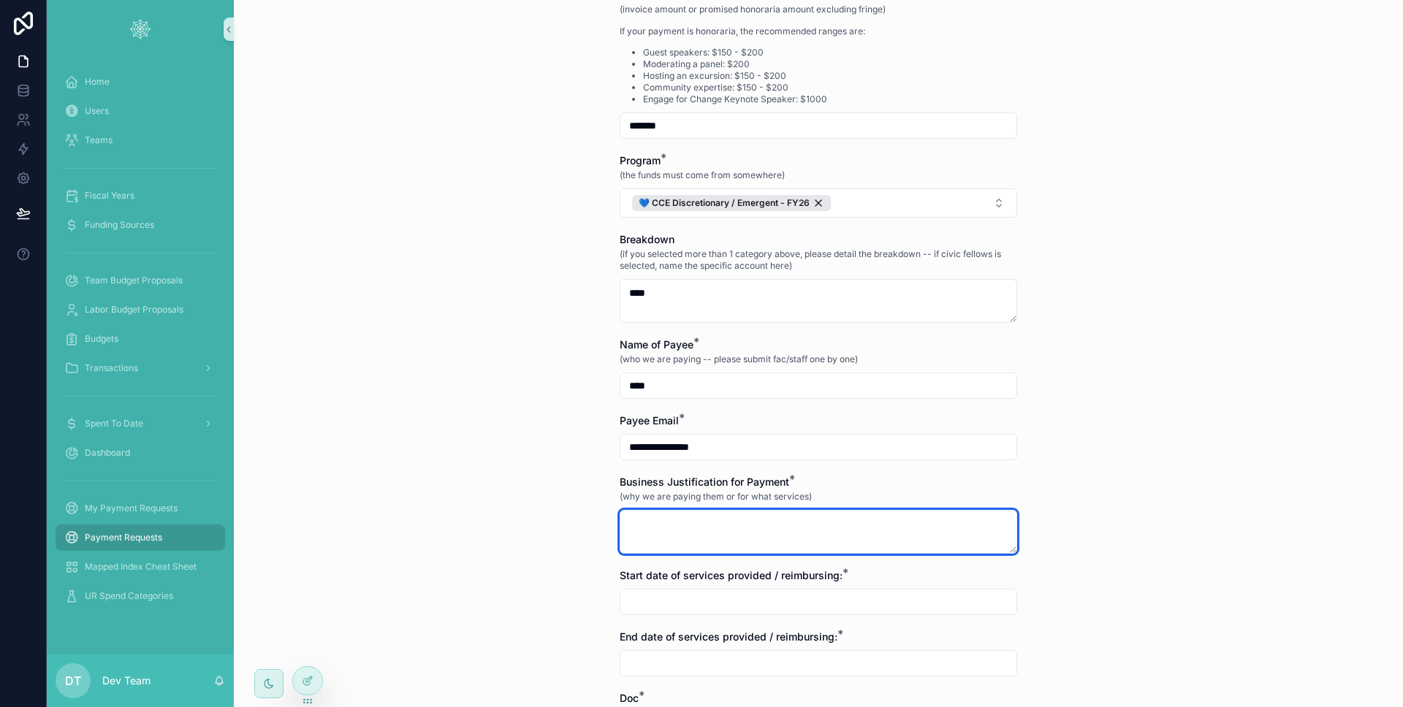
click at [706, 541] on textarea "scrollable content" at bounding box center [817, 532] width 397 height 44
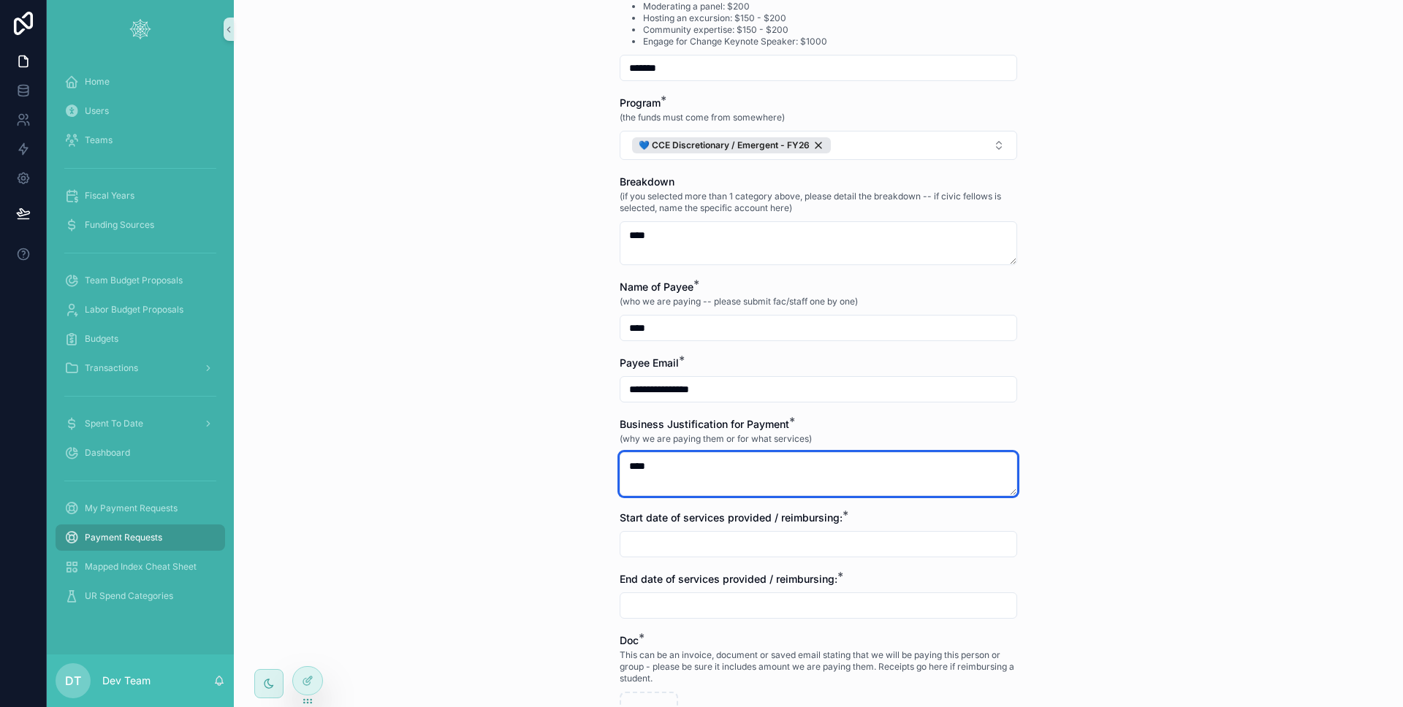
type textarea "****"
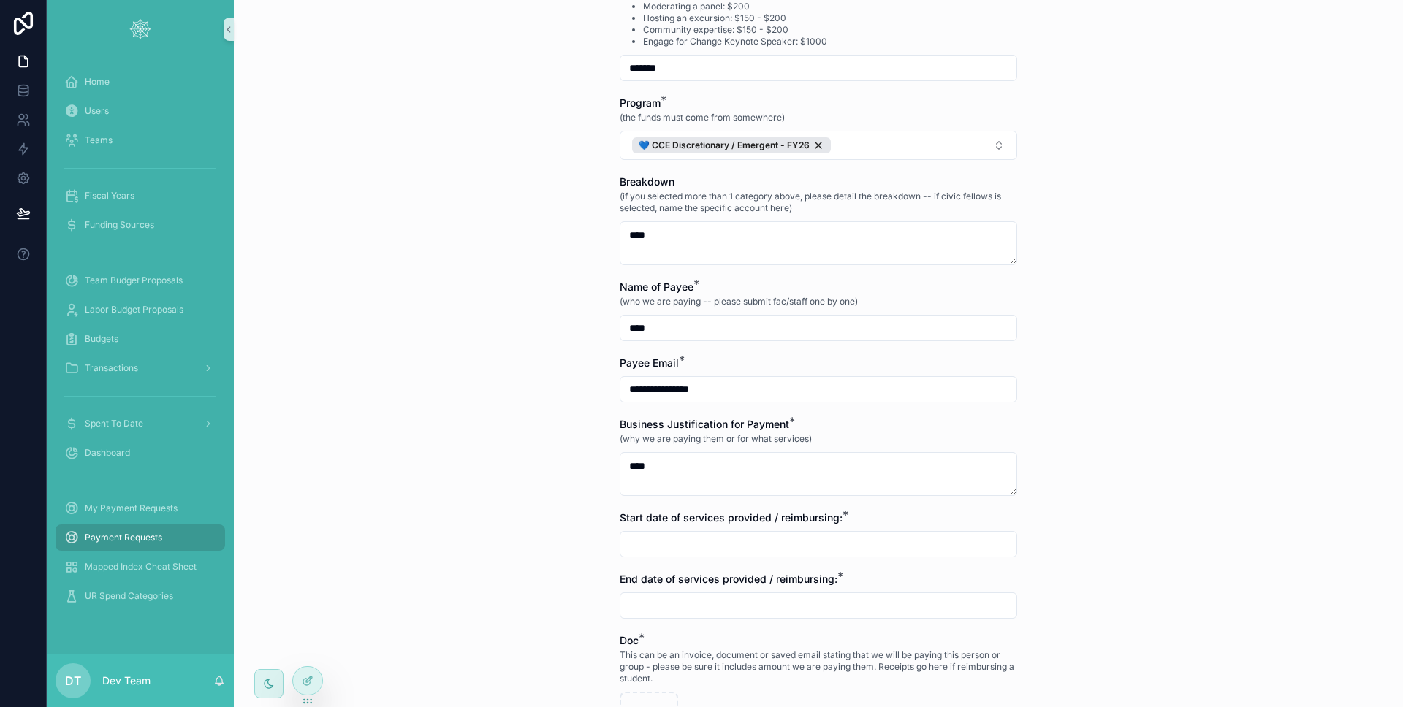
click at [644, 536] on input "scrollable content" at bounding box center [818, 544] width 396 height 20
click at [742, 413] on button "7" at bounding box center [734, 412] width 26 height 26
type input "********"
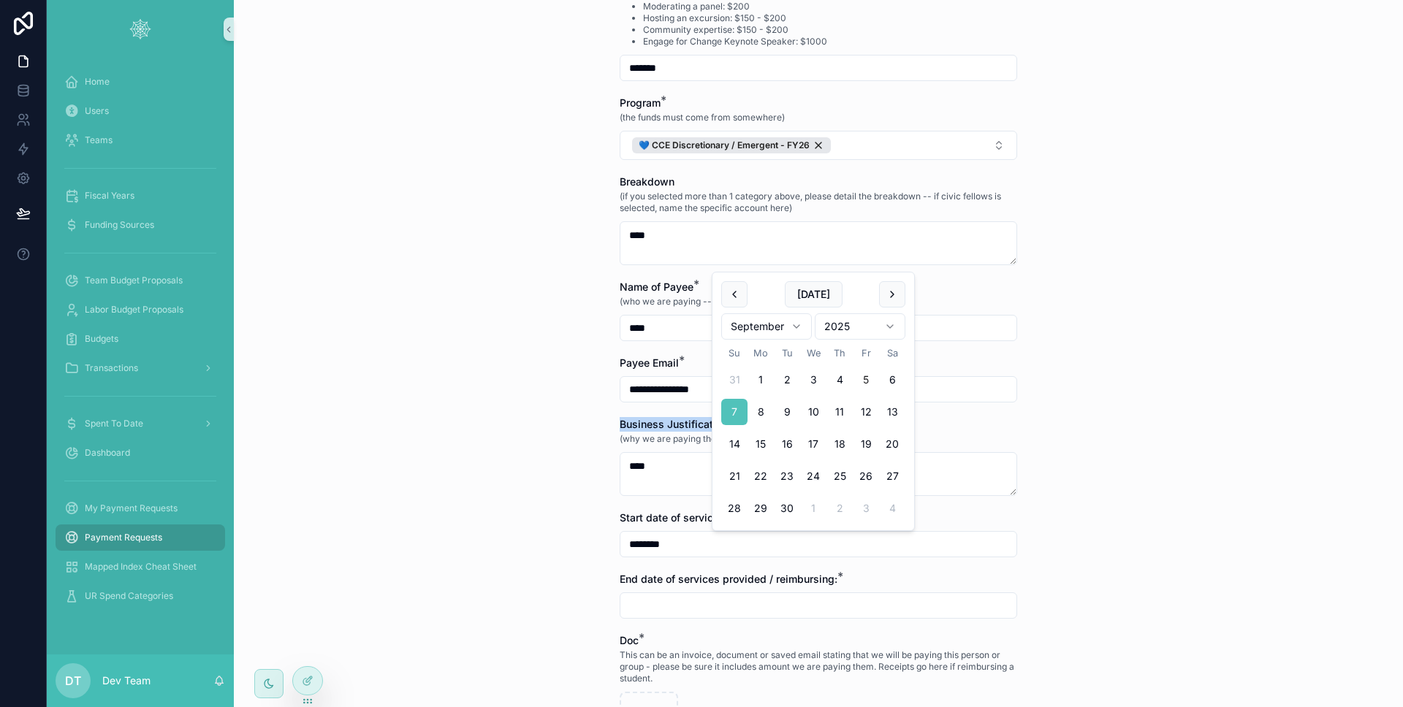
click at [538, 434] on div "Payment Requests Payment Request Form Payment Request Form Payment to those who…" at bounding box center [818, 353] width 1169 height 707
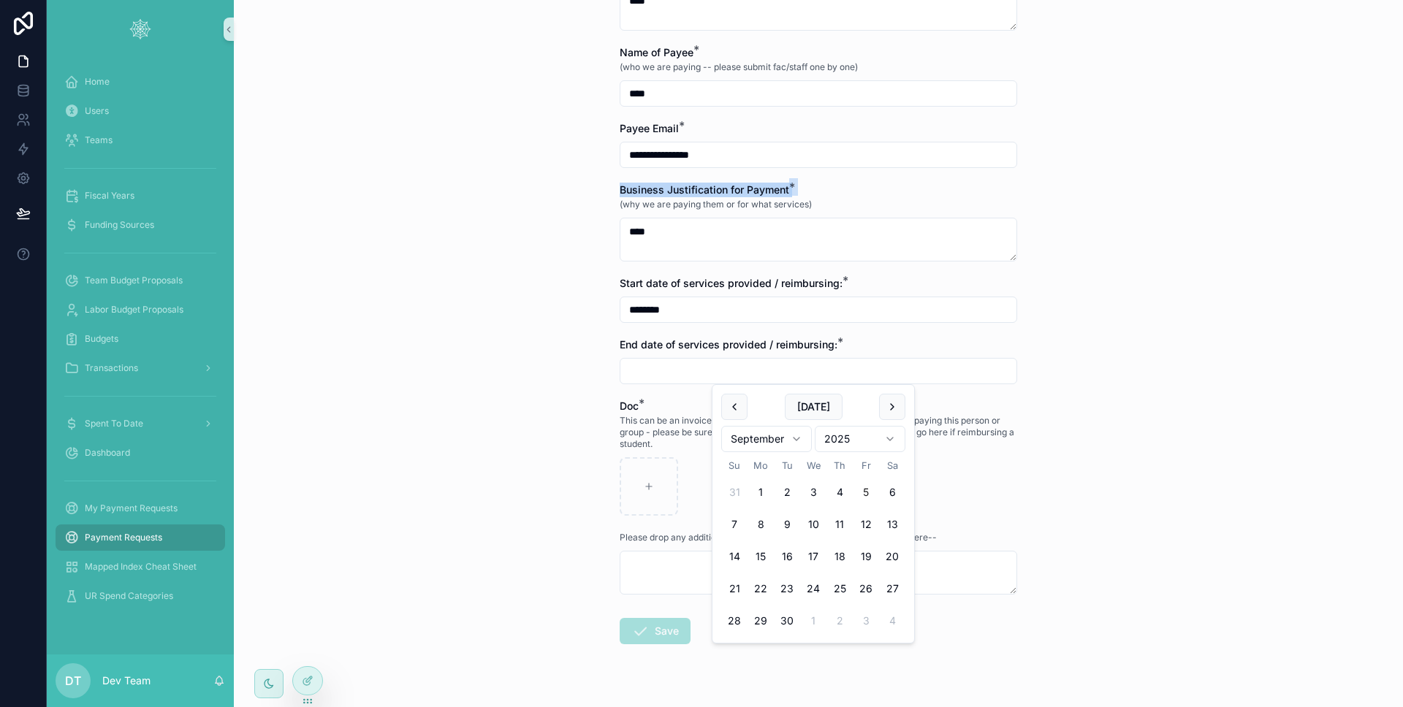
click at [649, 381] on input "scrollable content" at bounding box center [818, 371] width 396 height 20
click at [817, 519] on button "10" at bounding box center [813, 524] width 26 height 26
type input "*********"
click at [519, 472] on div "Payment Requests Payment Request Form Payment Request Form Payment to those who…" at bounding box center [818, 353] width 1169 height 707
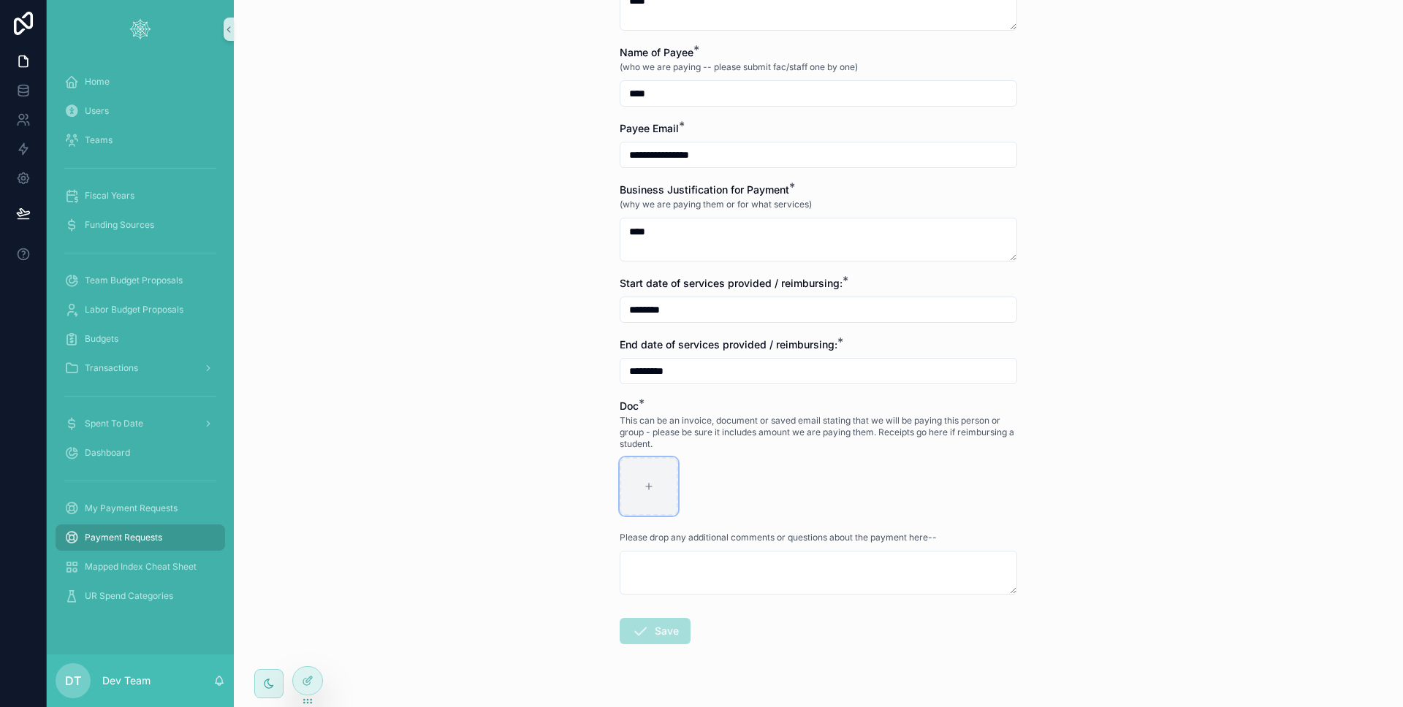
click at [630, 481] on div "scrollable content" at bounding box center [648, 486] width 58 height 58
type input "**********"
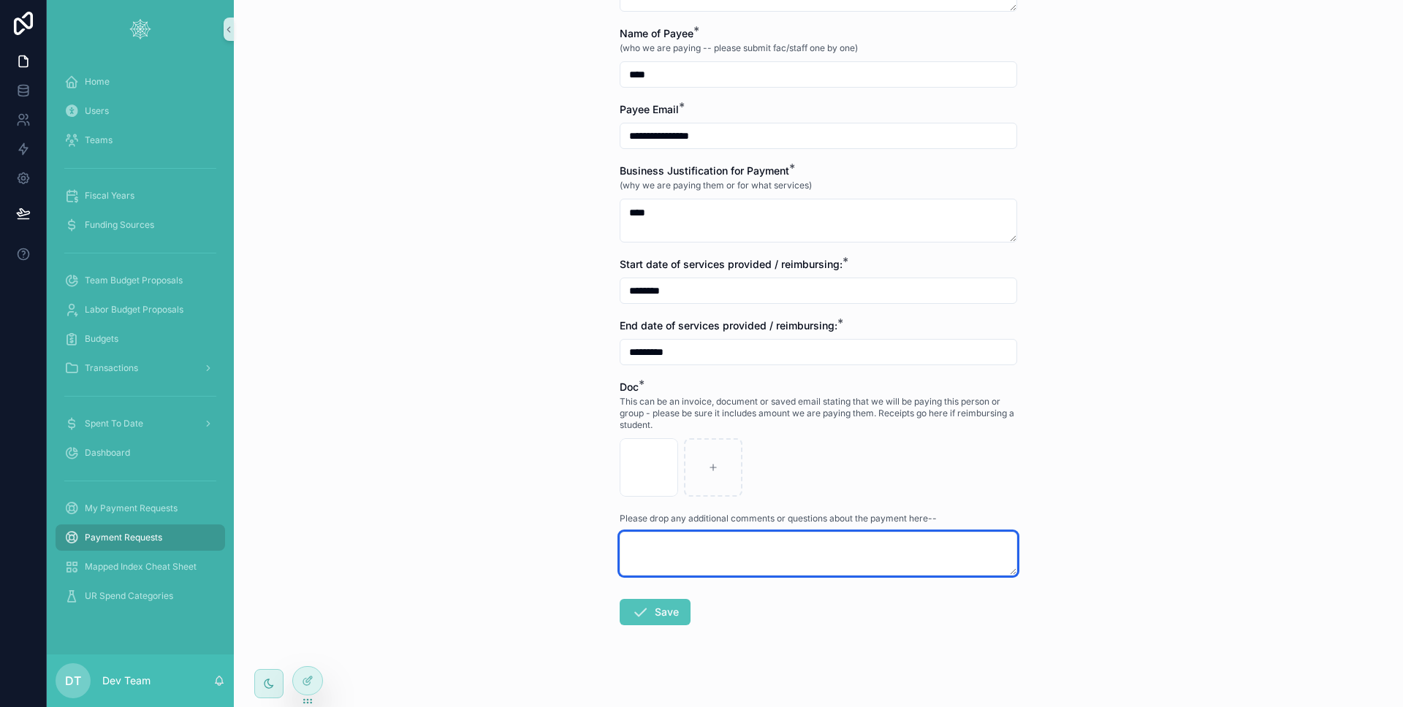
click at [696, 546] on textarea "scrollable content" at bounding box center [817, 554] width 397 height 44
type textarea "****"
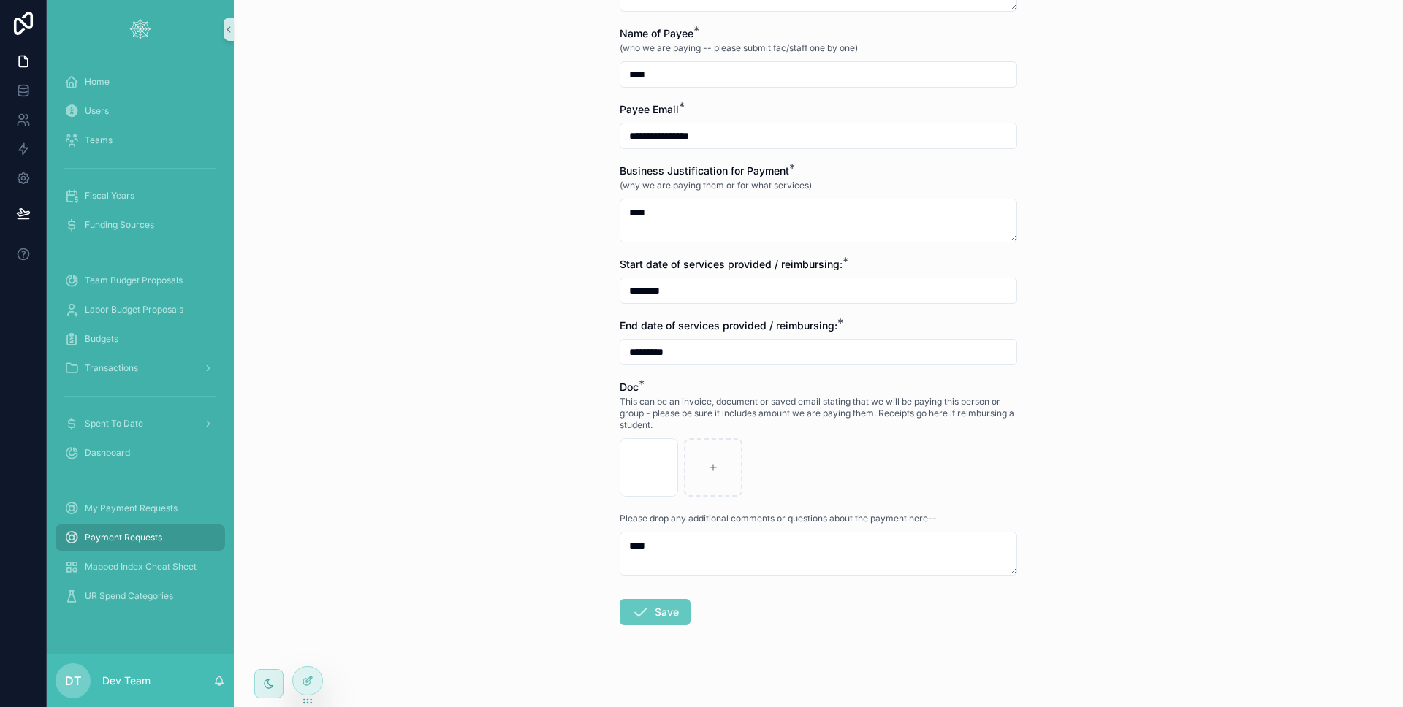
click at [665, 606] on button "Save" at bounding box center [654, 612] width 71 height 26
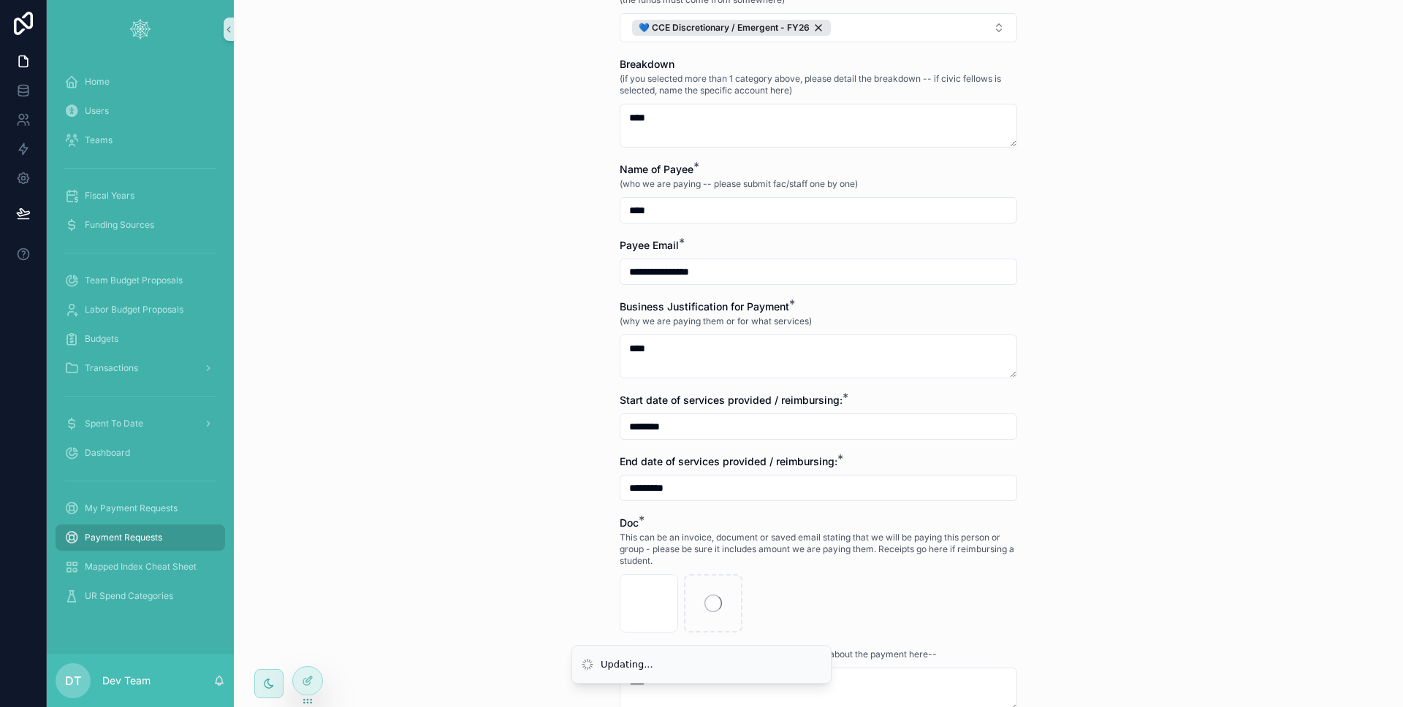
scroll to position [375, 0]
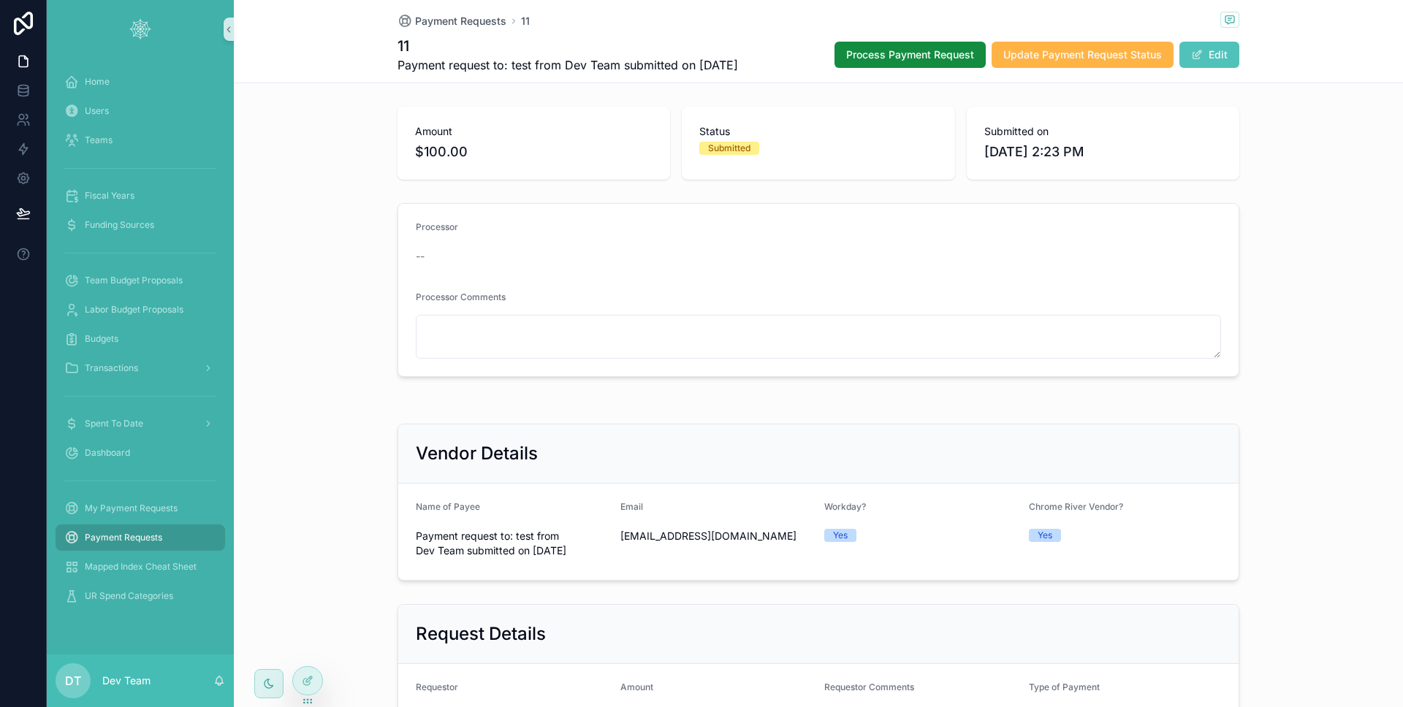
click at [1020, 64] on button "Update Payment Request Status" at bounding box center [1082, 55] width 182 height 26
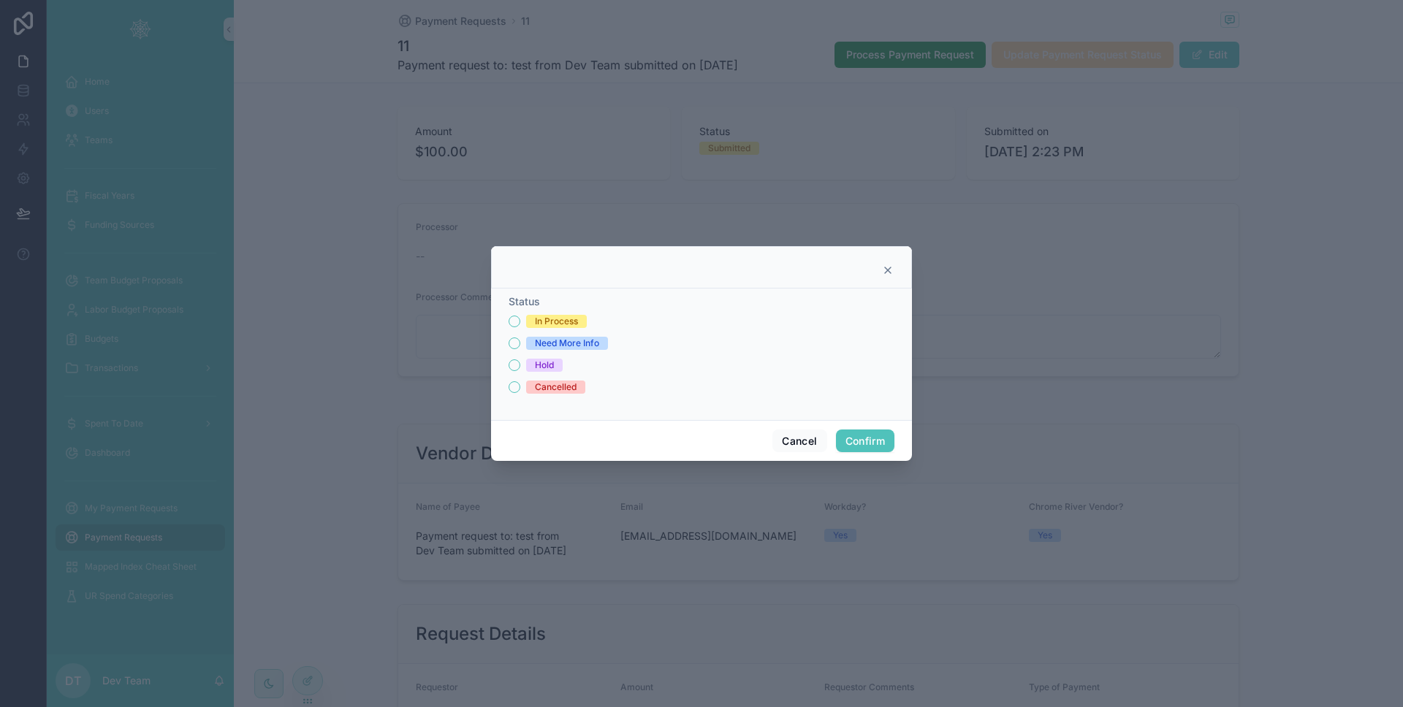
click at [889, 273] on icon at bounding box center [888, 270] width 12 height 12
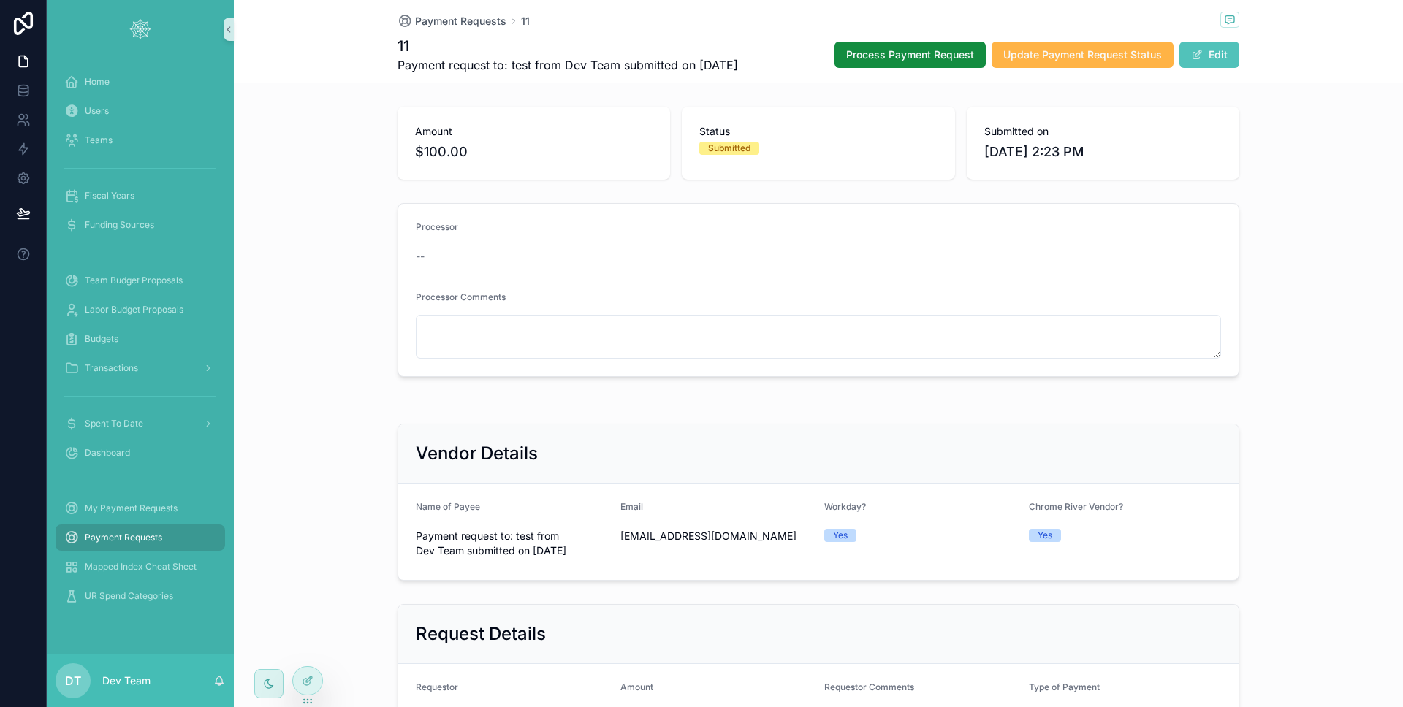
click at [1062, 61] on span "Update Payment Request Status" at bounding box center [1082, 54] width 159 height 15
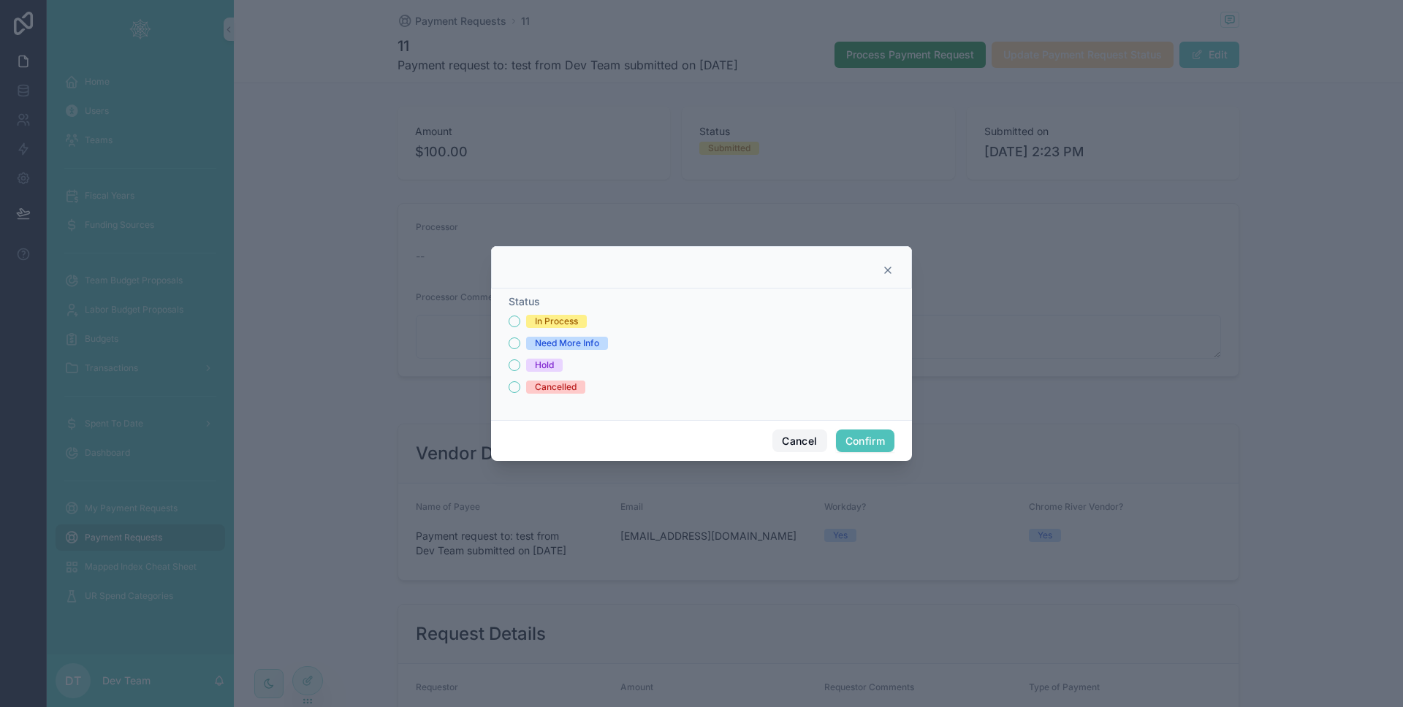
click at [797, 432] on button "Cancel" at bounding box center [799, 441] width 54 height 23
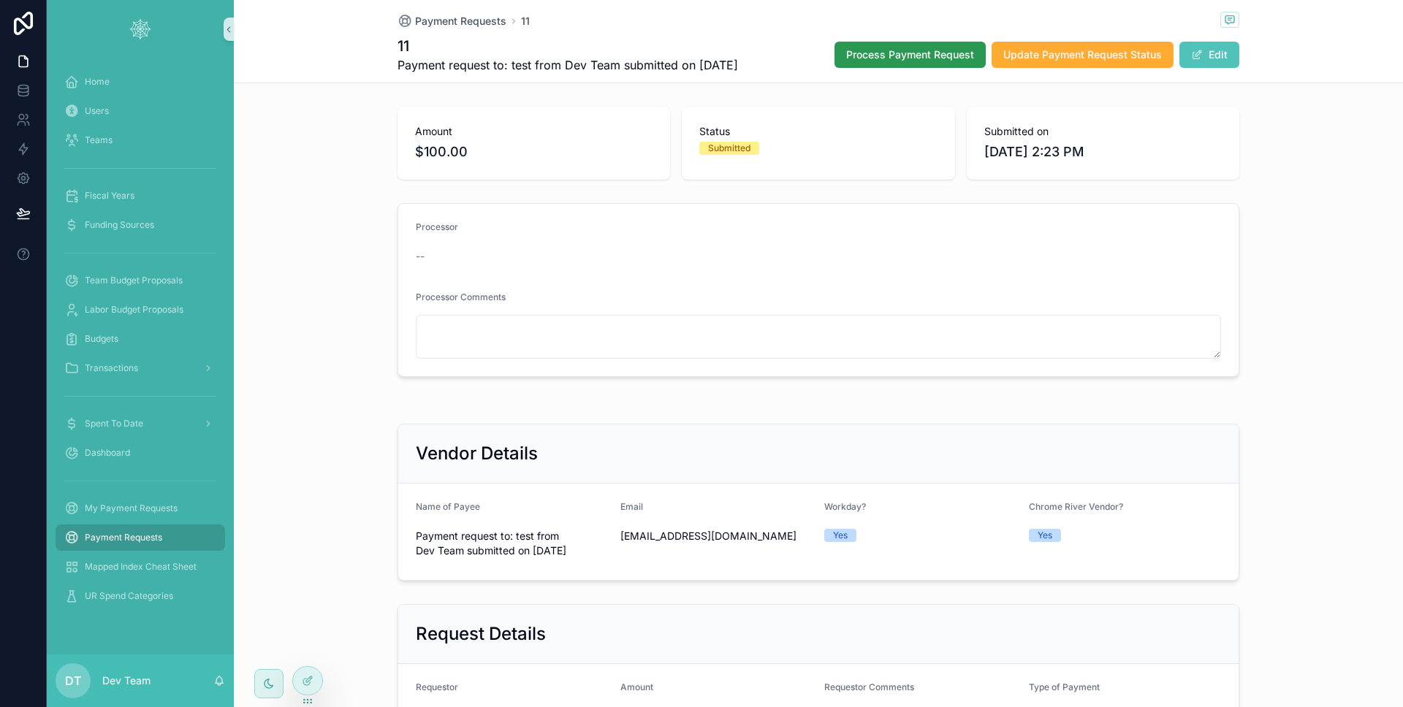
click at [861, 58] on span "Process Payment Request" at bounding box center [910, 54] width 128 height 15
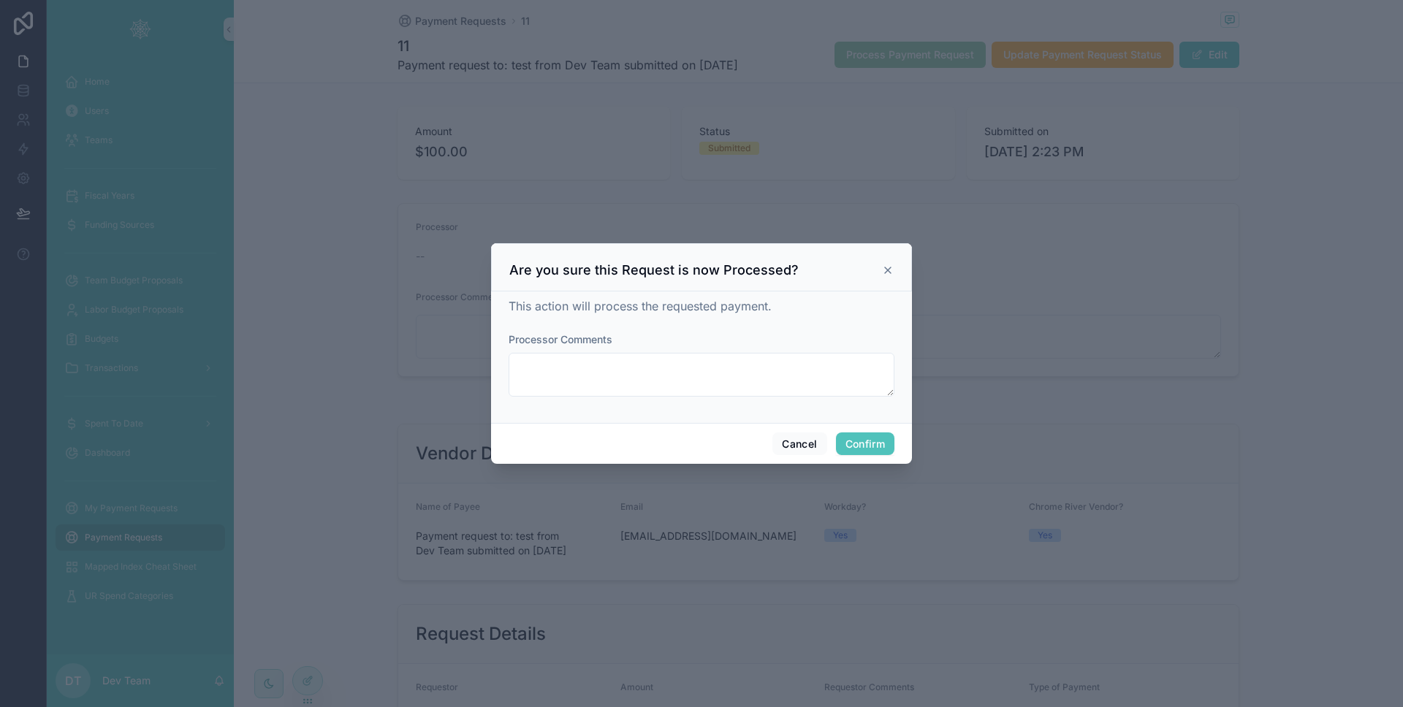
click at [825, 400] on form "Processor Comments" at bounding box center [701, 371] width 386 height 79
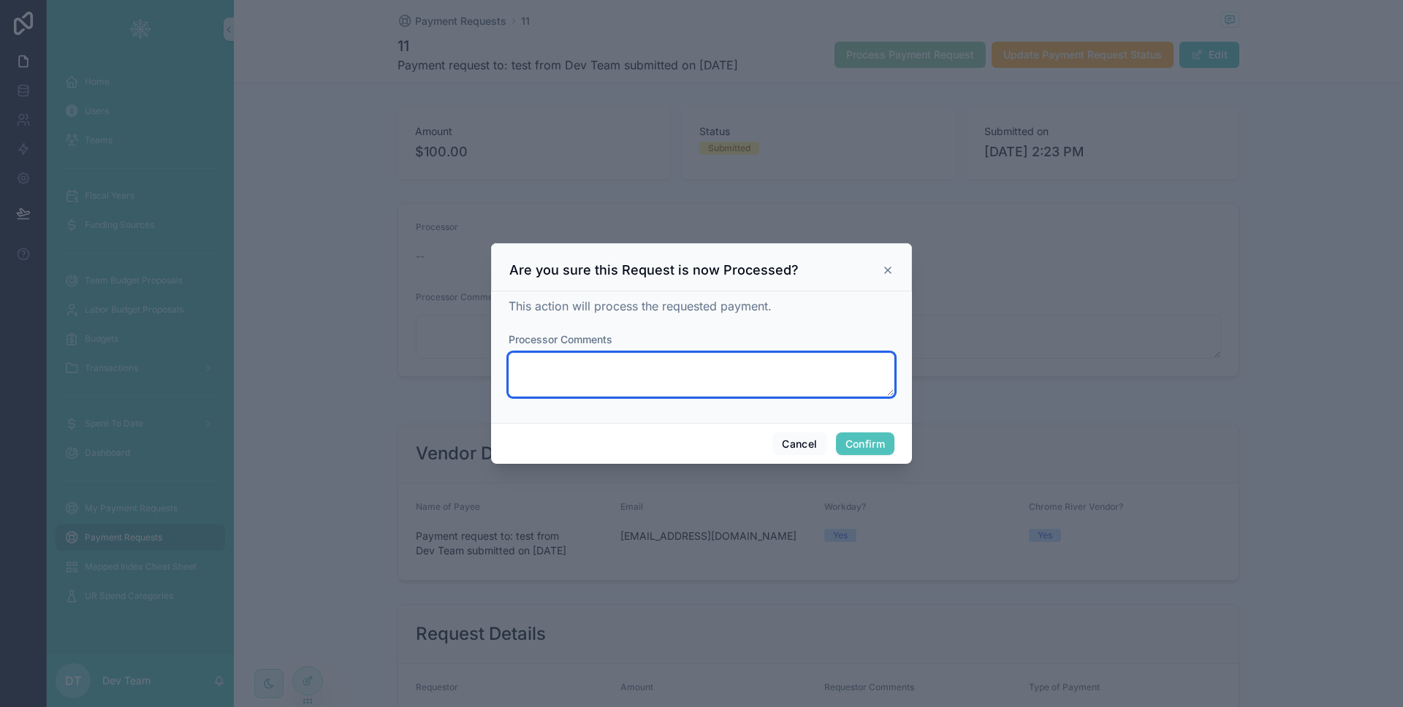
click at [812, 377] on textarea at bounding box center [701, 375] width 386 height 44
type textarea "*"
type textarea "****"
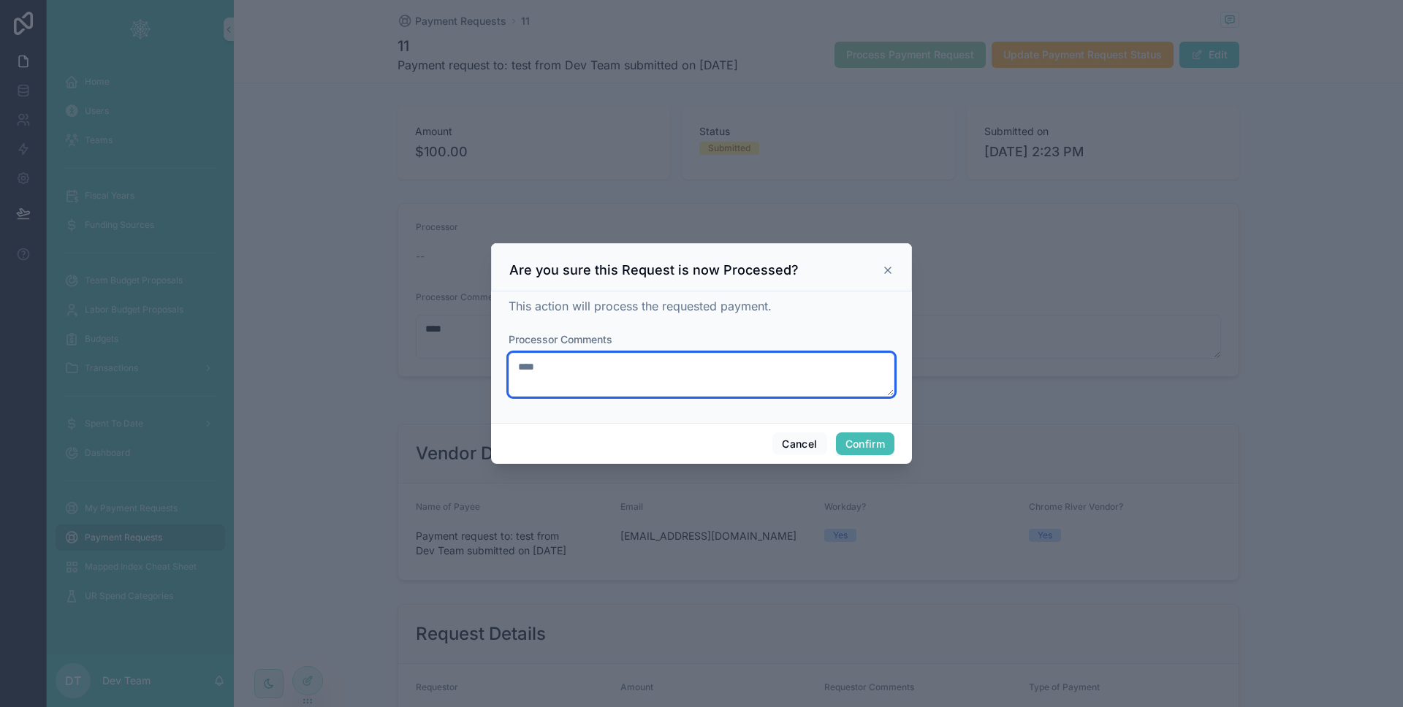
type textarea "****"
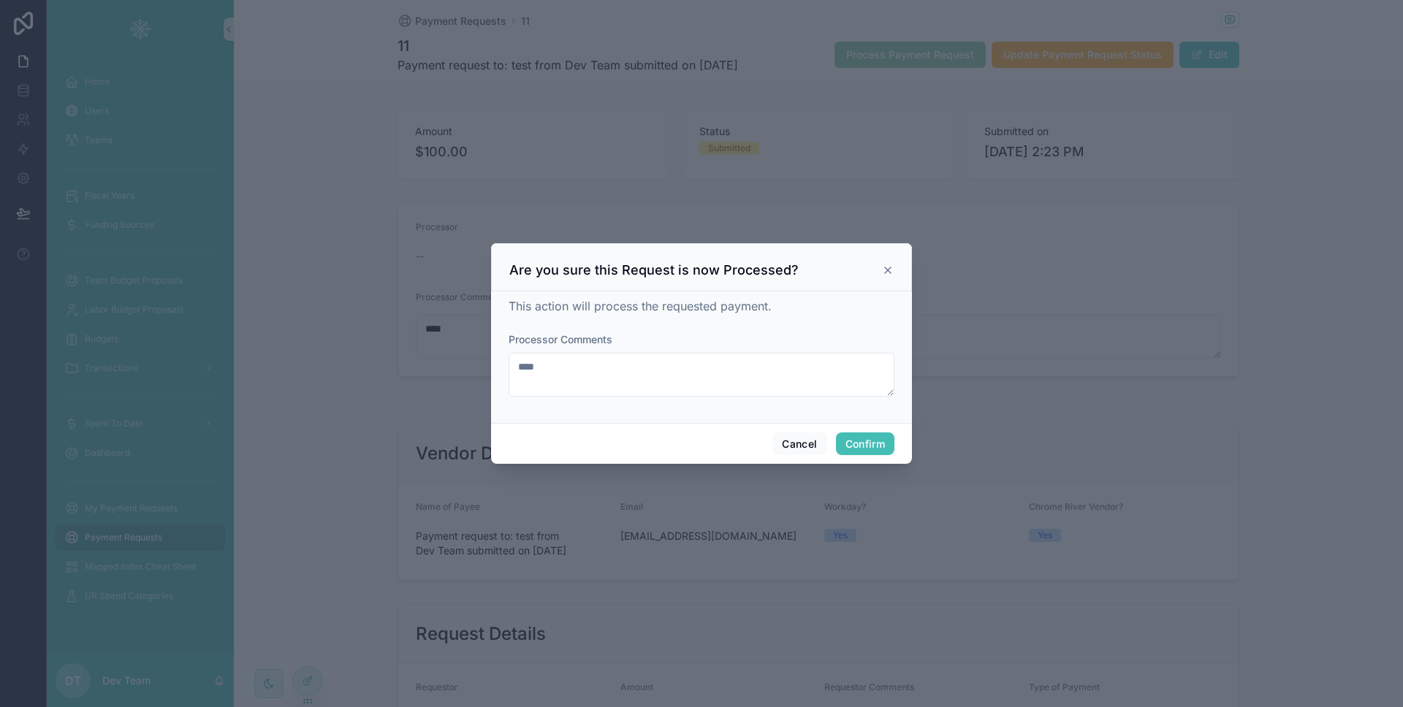
click at [880, 432] on button "Confirm" at bounding box center [865, 443] width 58 height 23
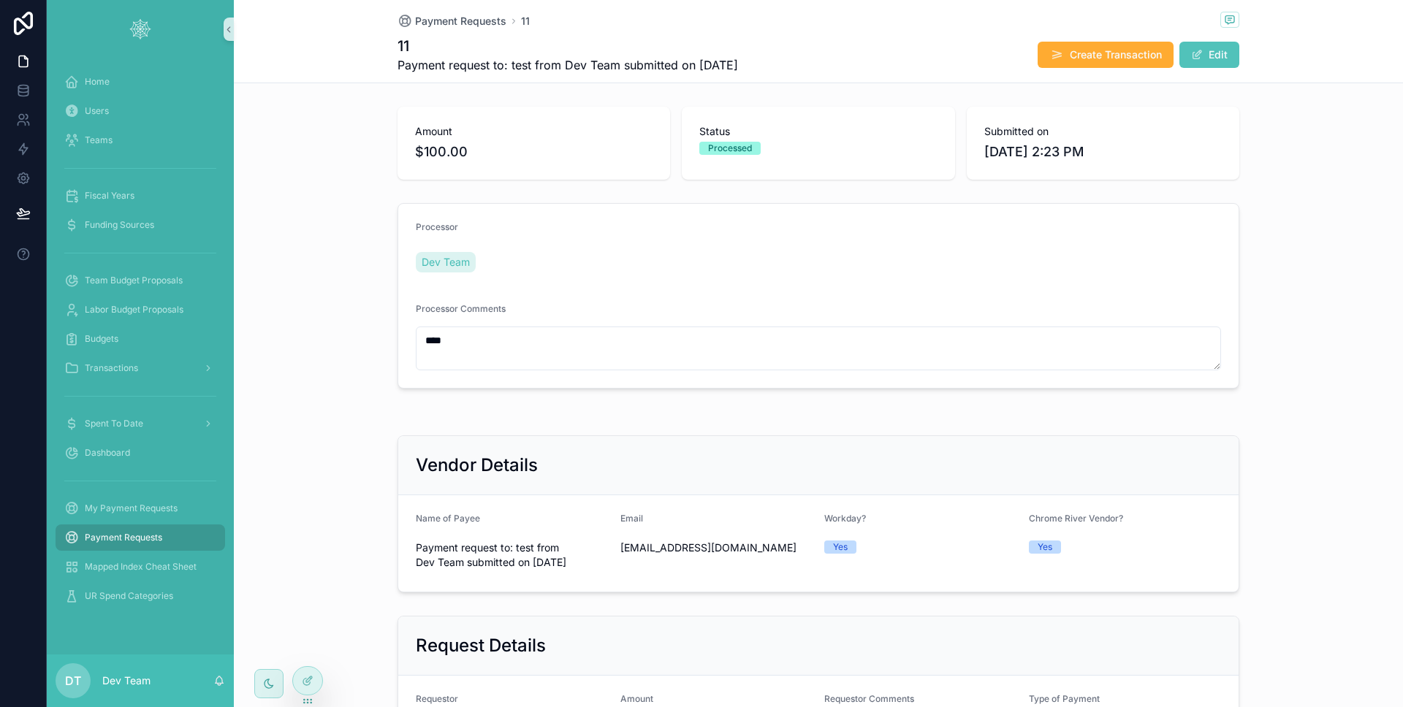
click at [1067, 73] on div "11 Payment request to: test from Dev Team submitted on September 5, 2025 Create…" at bounding box center [818, 55] width 842 height 38
click at [1138, 56] on span "Create Transaction" at bounding box center [1115, 54] width 92 height 15
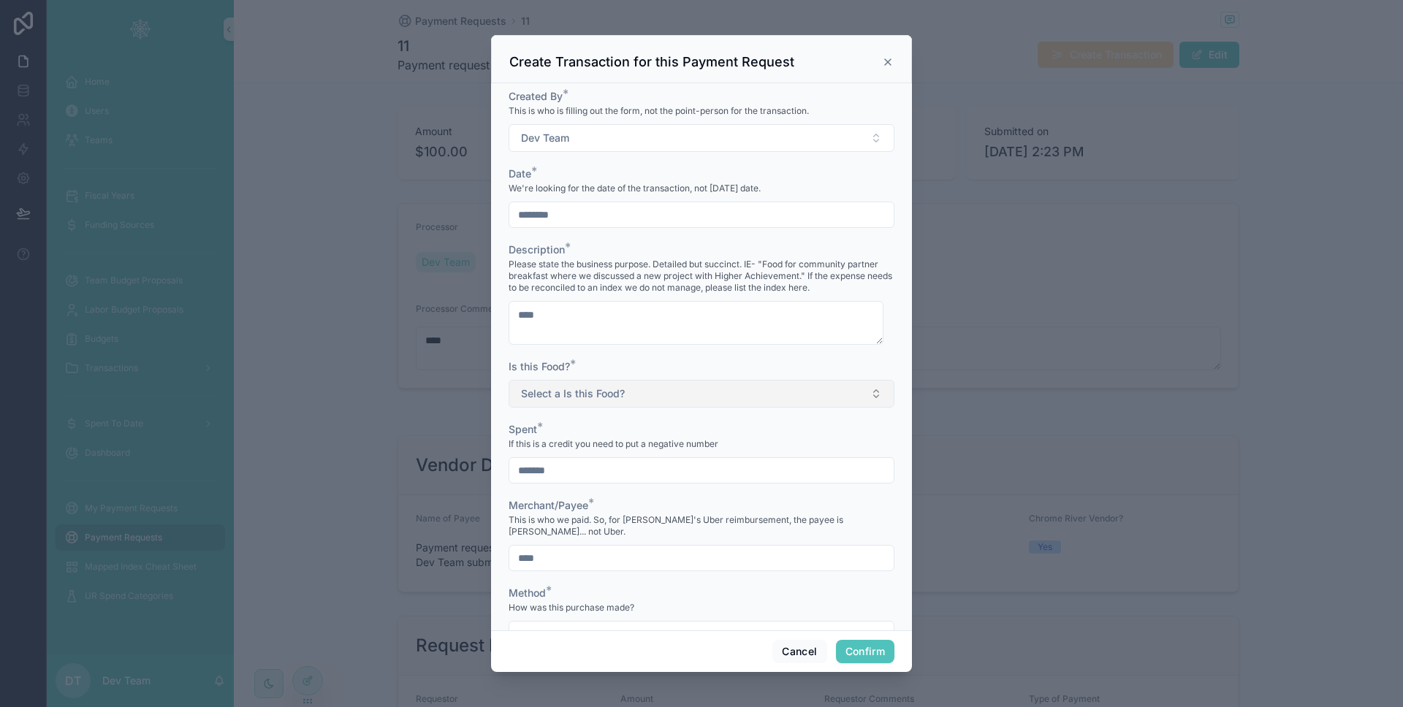
click at [608, 392] on span "Select a Is this Food?" at bounding box center [573, 393] width 104 height 15
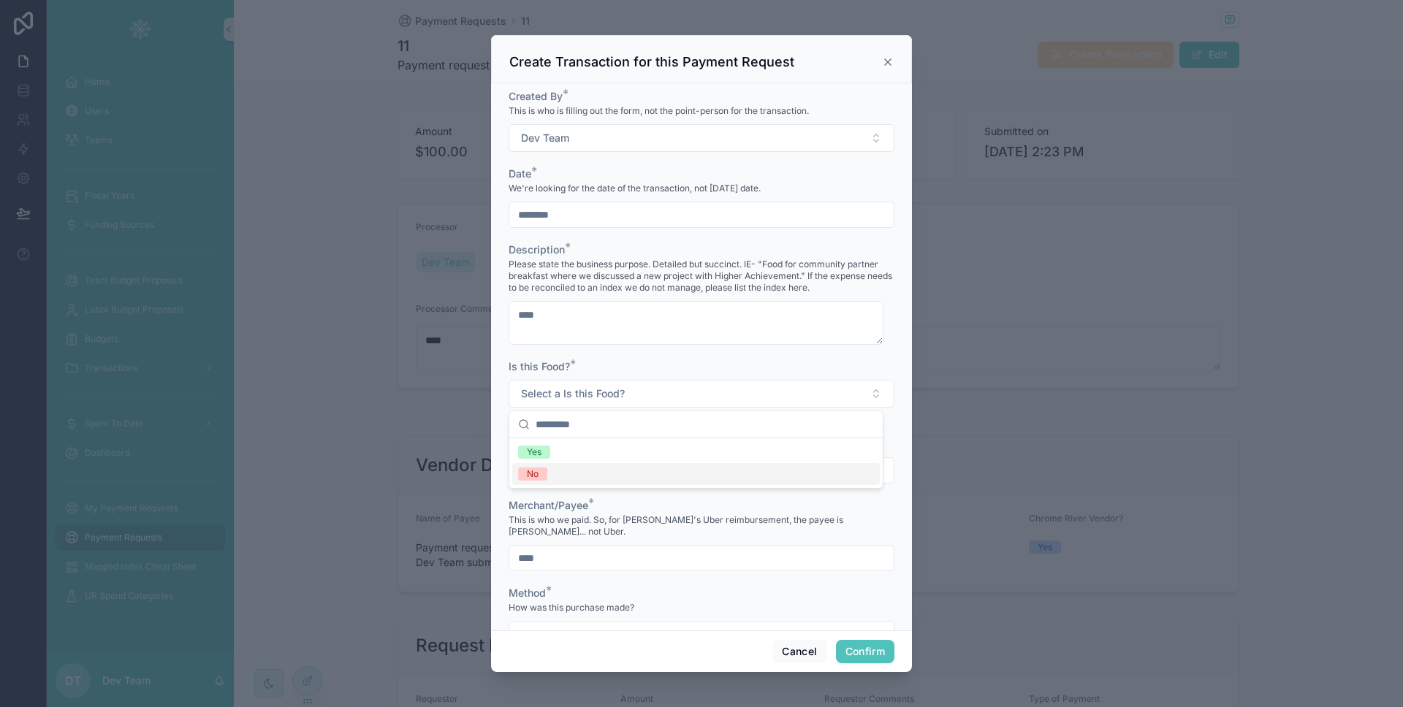
click at [579, 469] on div "No" at bounding box center [695, 474] width 367 height 22
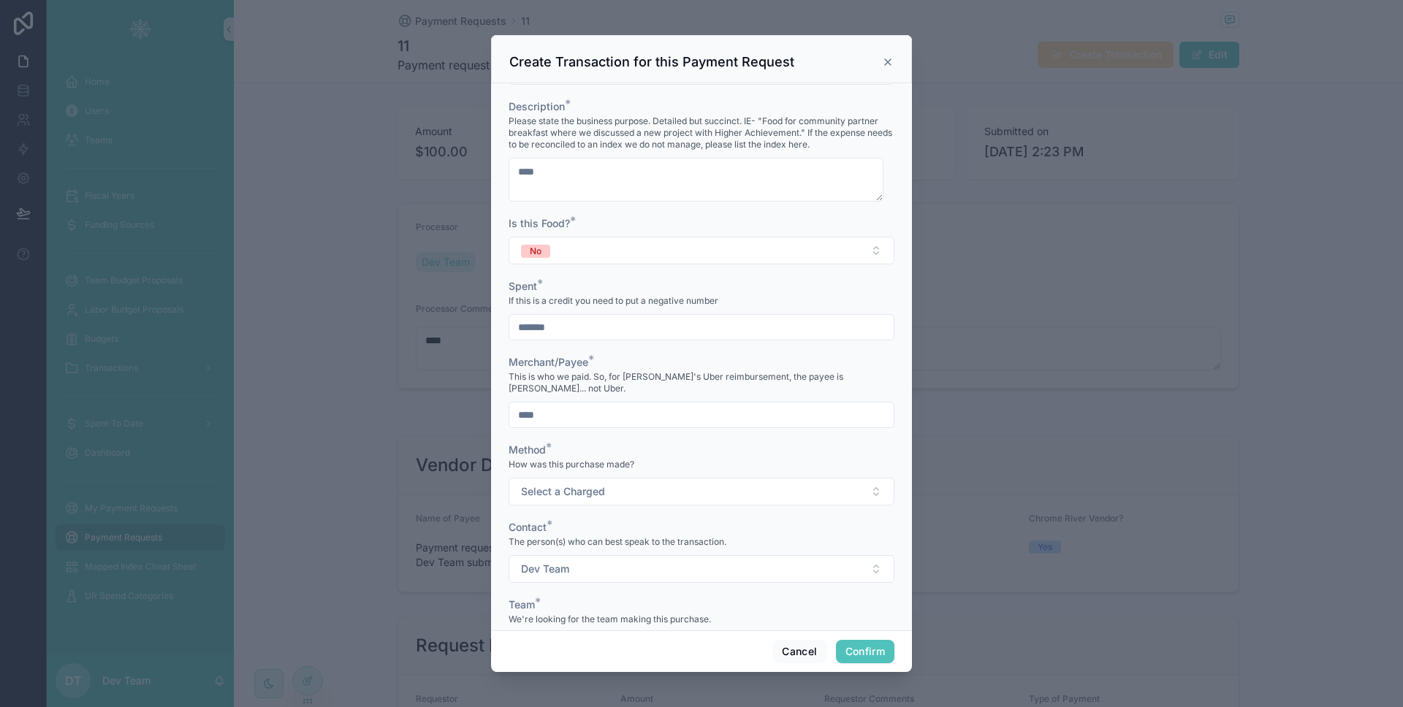
scroll to position [313, 0]
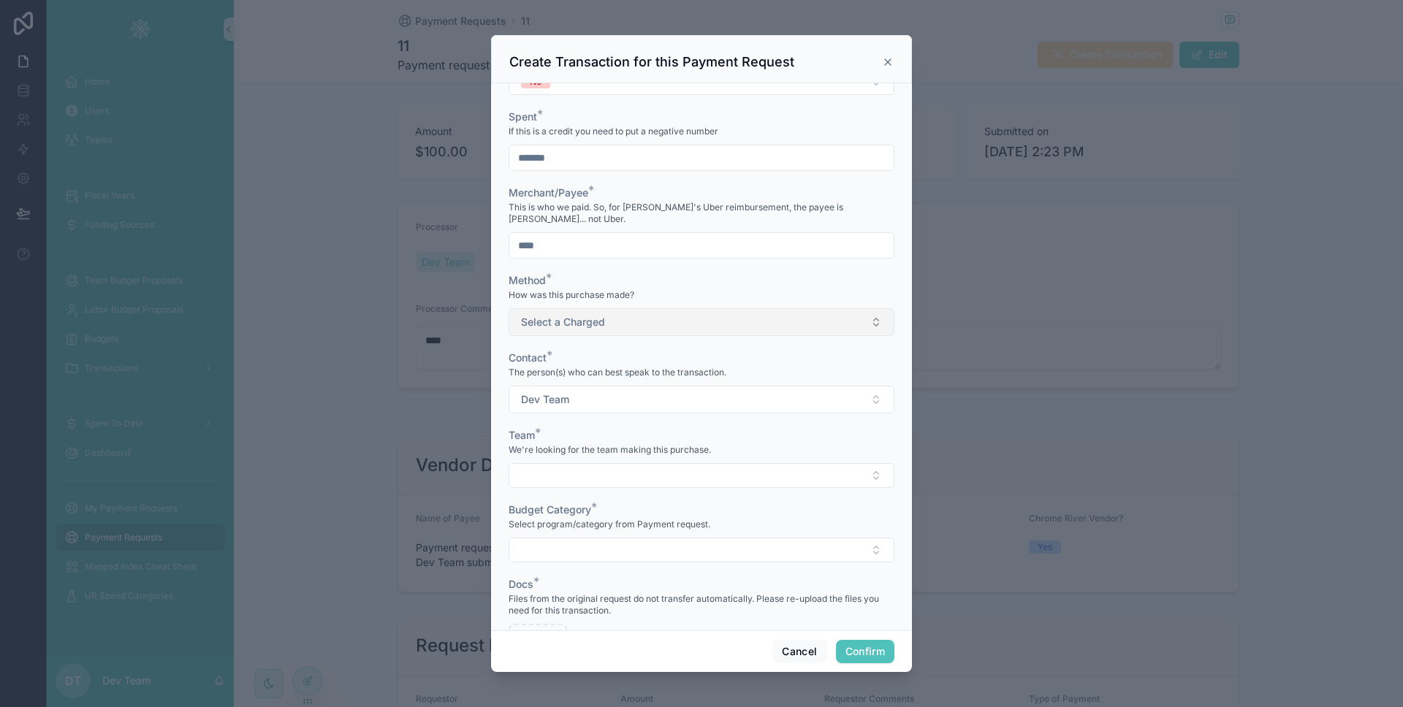
click at [636, 310] on button "Select a Charged" at bounding box center [701, 322] width 386 height 28
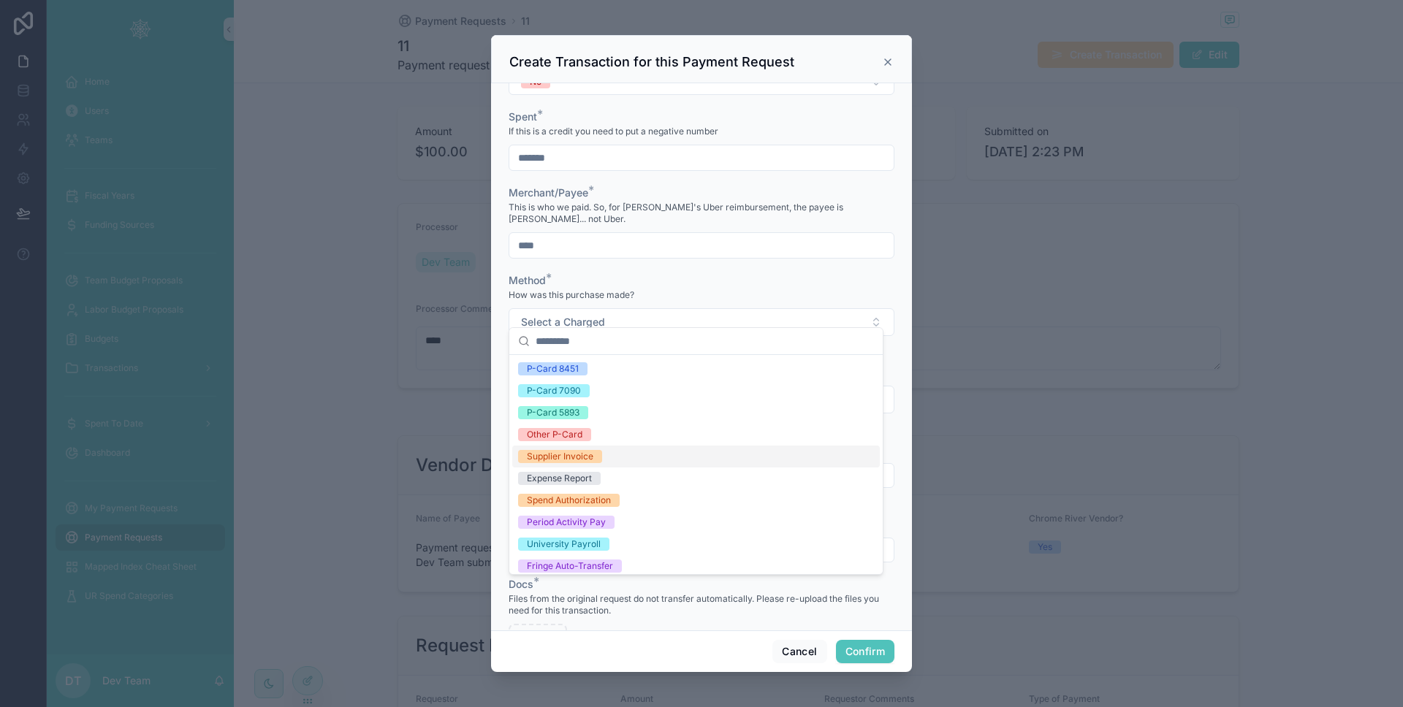
scroll to position [19, 0]
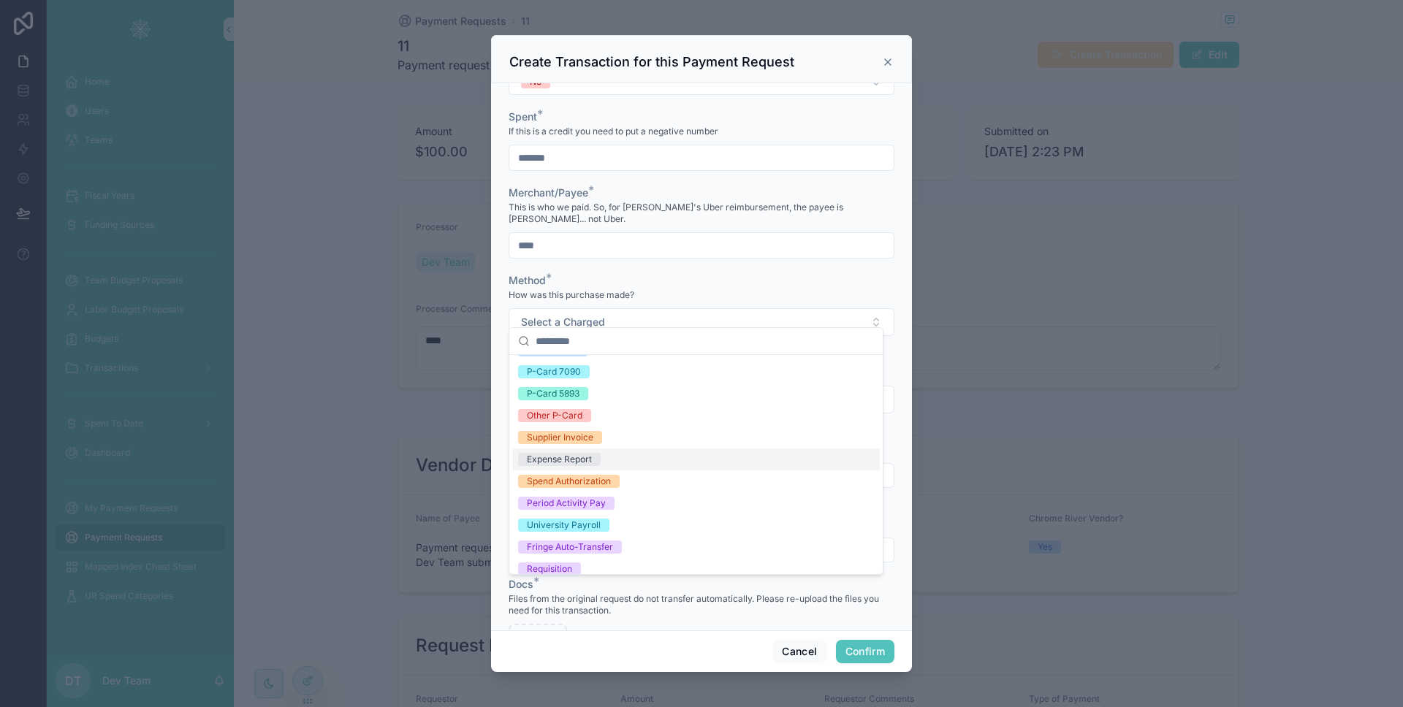
drag, startPoint x: 611, startPoint y: 464, endPoint x: 613, endPoint y: 444, distance: 19.8
click at [612, 446] on div "P-Card 8451 P-Card 7090 P-Card 5893 Other P-Card Supplier Invoice Expense Repor…" at bounding box center [695, 580] width 367 height 482
click at [613, 444] on div "Supplier Invoice" at bounding box center [695, 438] width 367 height 22
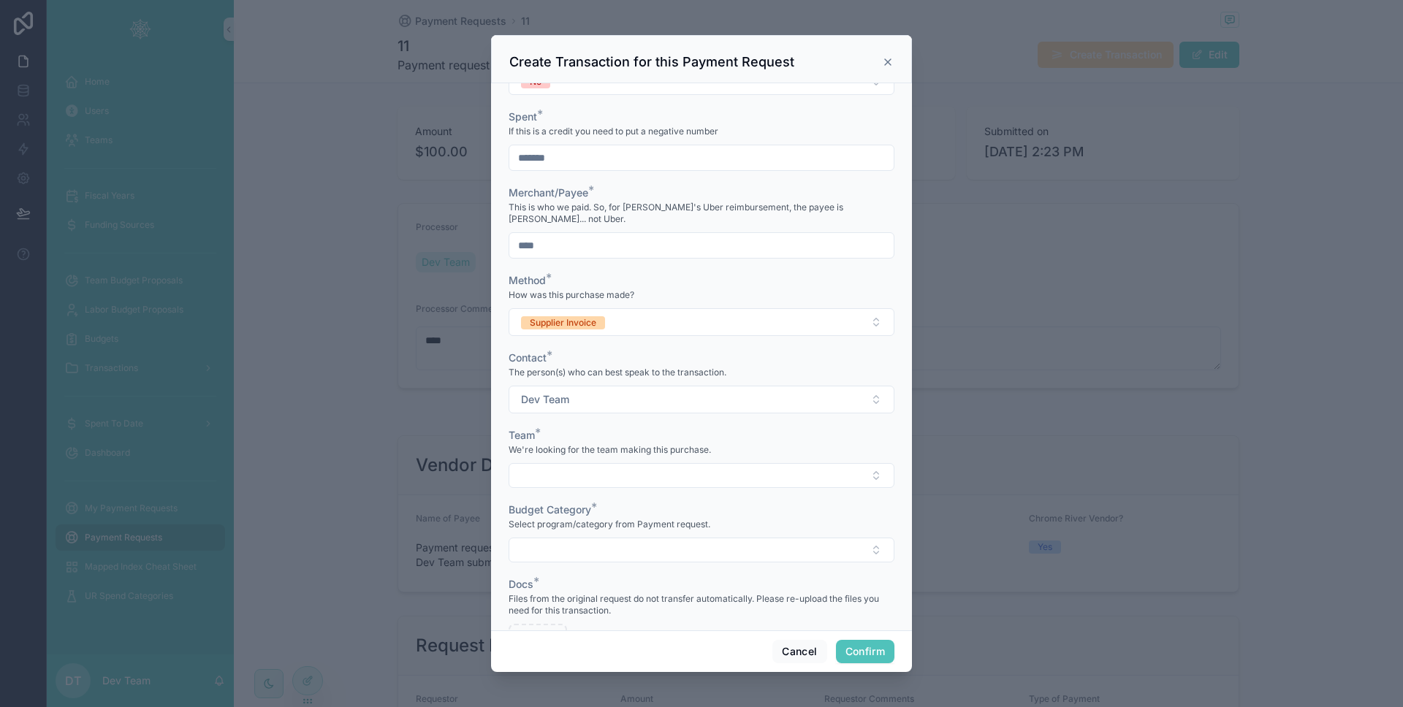
scroll to position [322, 0]
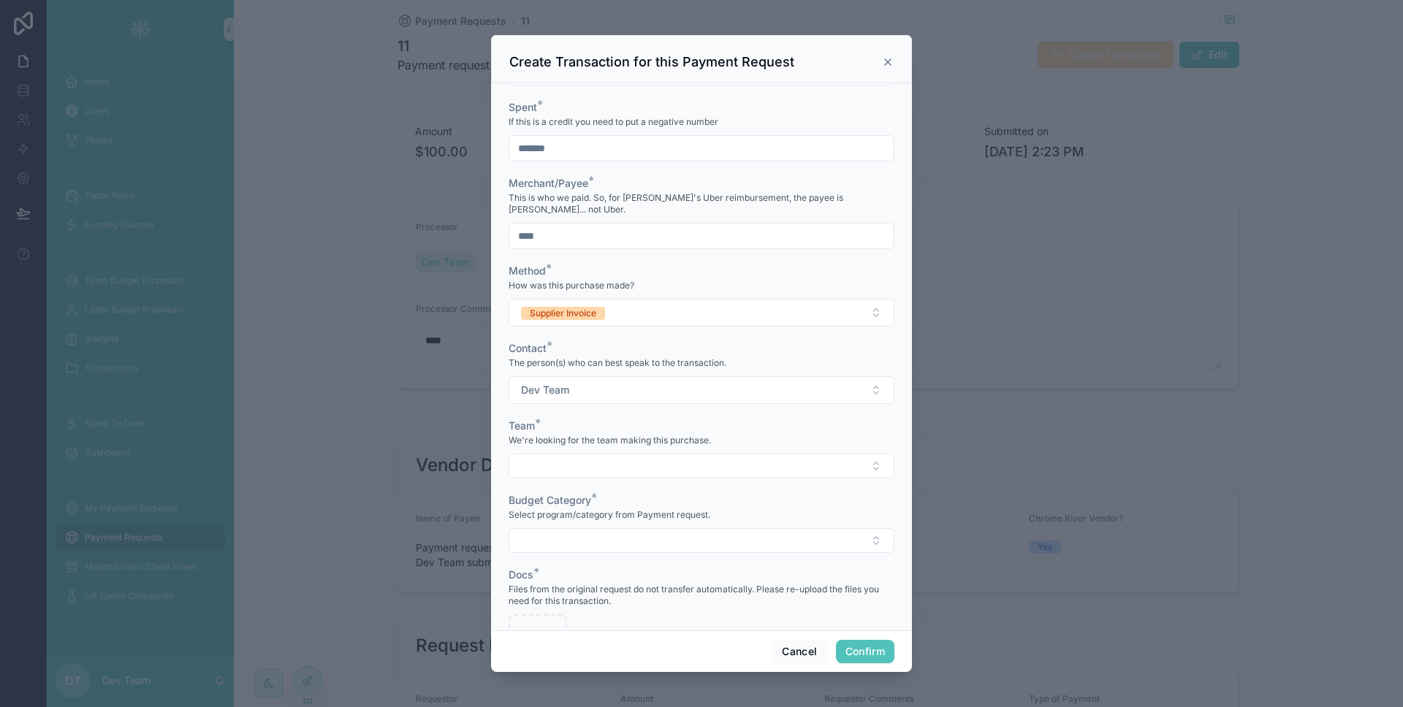
click at [606, 436] on div "We're looking for the team making this purchase." at bounding box center [701, 440] width 386 height 15
click at [606, 438] on div "Team * We're looking for the team making this purchase." at bounding box center [701, 449] width 386 height 60
click at [605, 454] on button "Select Button" at bounding box center [701, 466] width 386 height 25
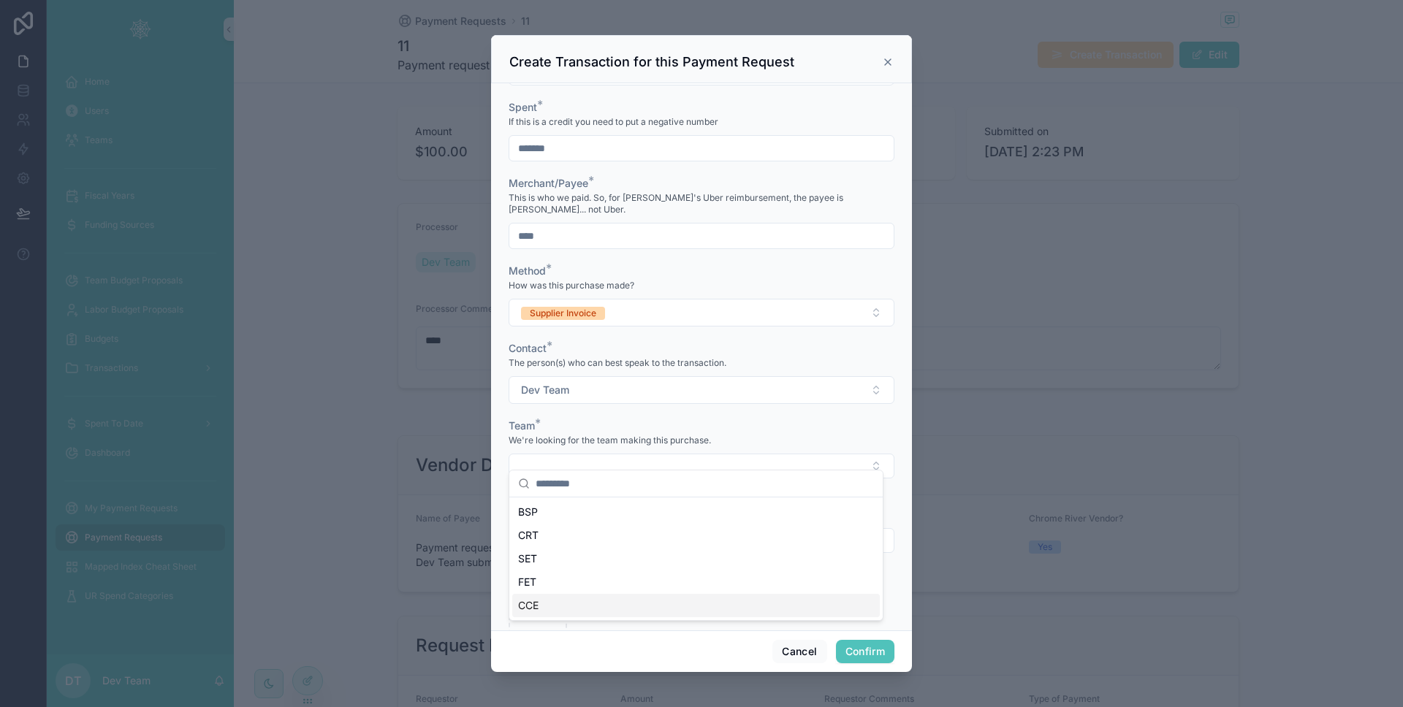
click at [603, 599] on div "CCE" at bounding box center [695, 605] width 367 height 23
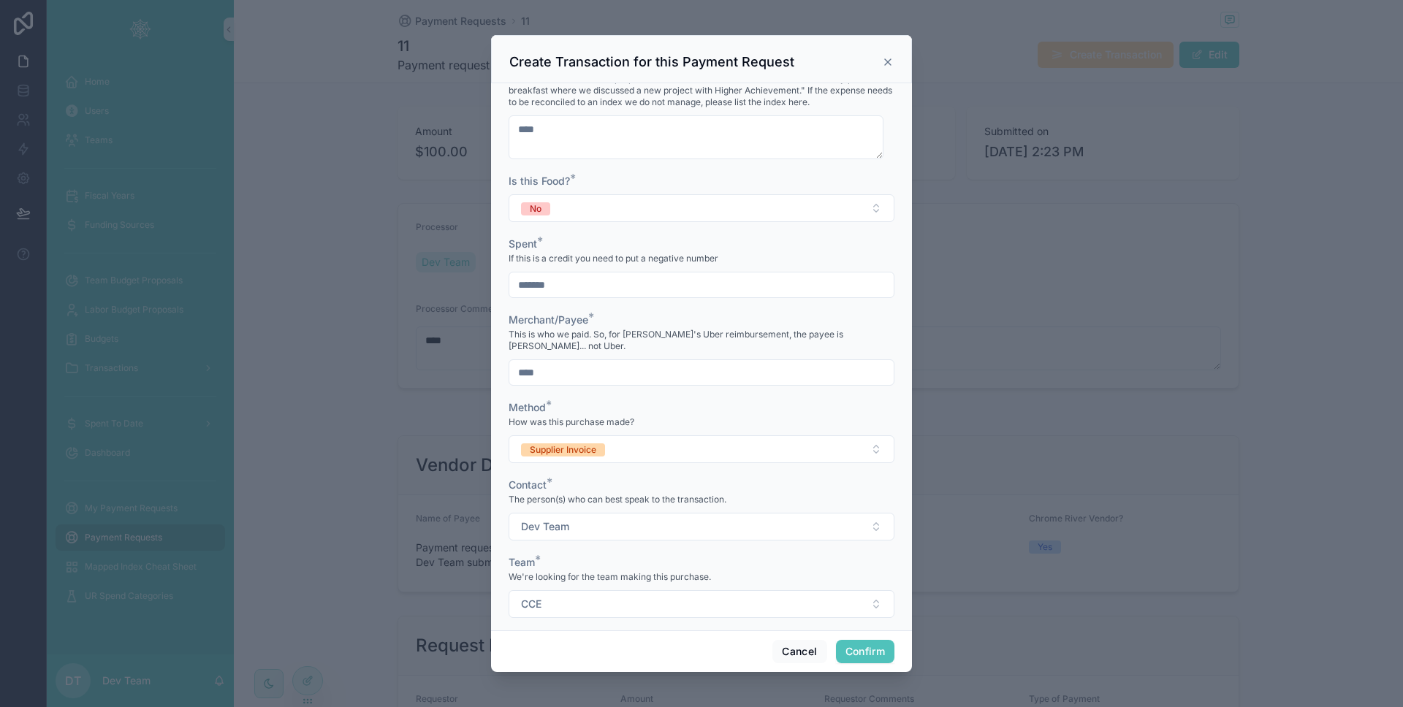
scroll to position [382, 0]
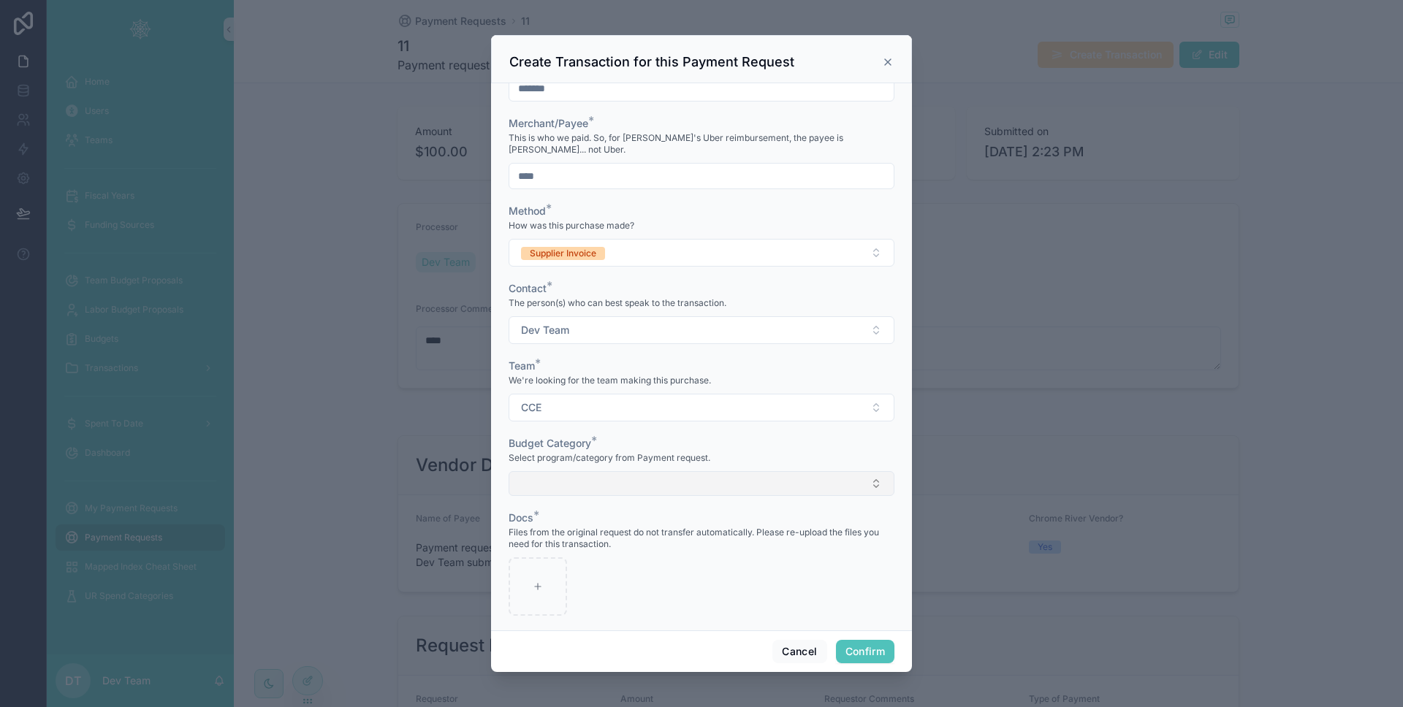
click at [619, 481] on button "Select Button" at bounding box center [701, 483] width 386 height 25
click at [616, 527] on span "💙 CCE Discretionary / Emergent - FY26" at bounding box center [615, 529] width 194 height 15
click at [549, 560] on div at bounding box center [537, 589] width 58 height 58
type input "**********"
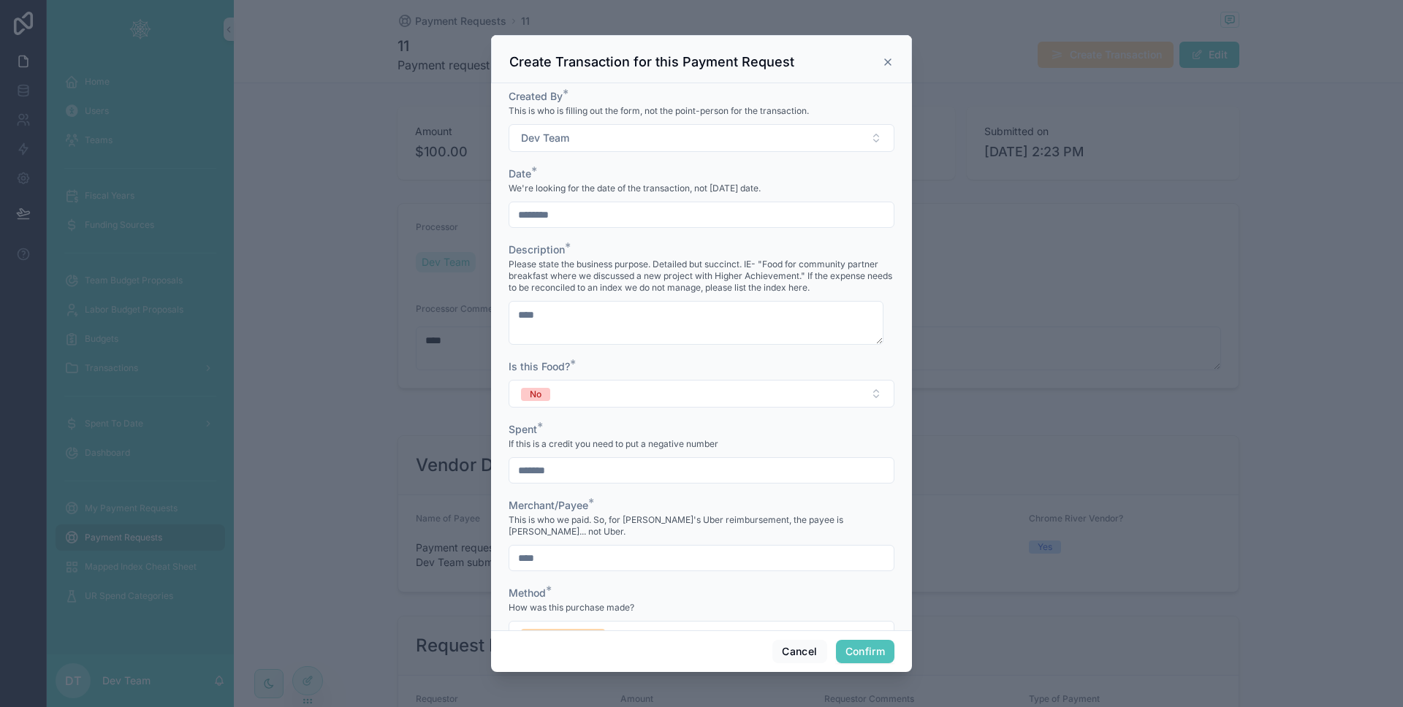
scroll to position [385, 0]
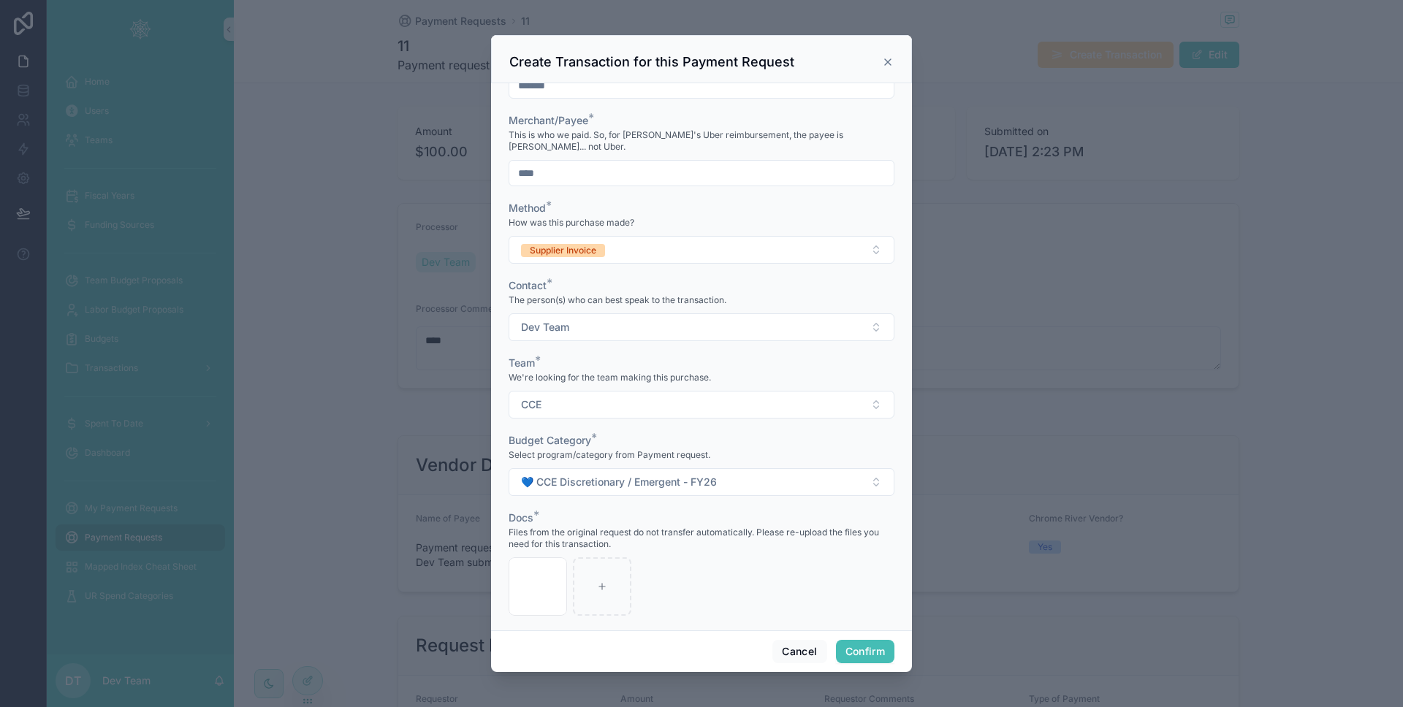
click at [861, 660] on button "Confirm" at bounding box center [865, 651] width 58 height 23
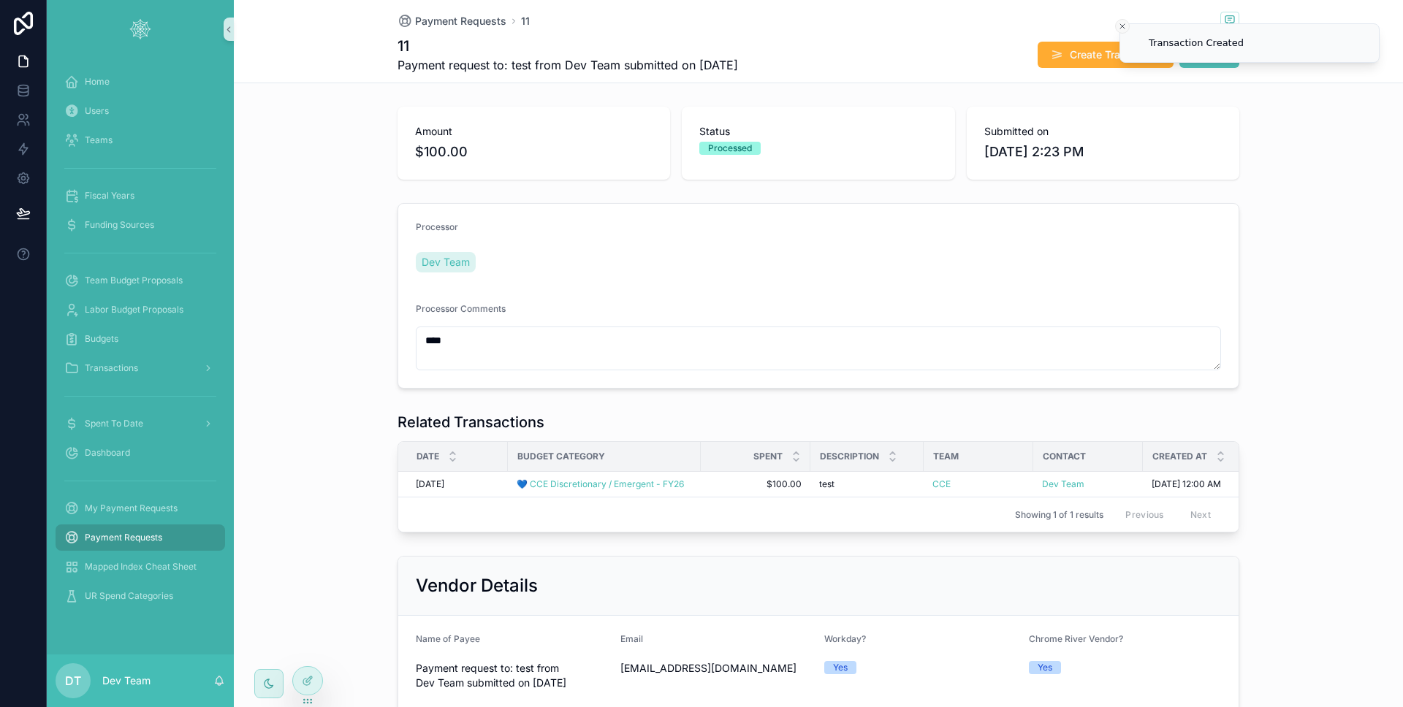
click at [1126, 26] on button "Close toast" at bounding box center [1122, 26] width 15 height 15
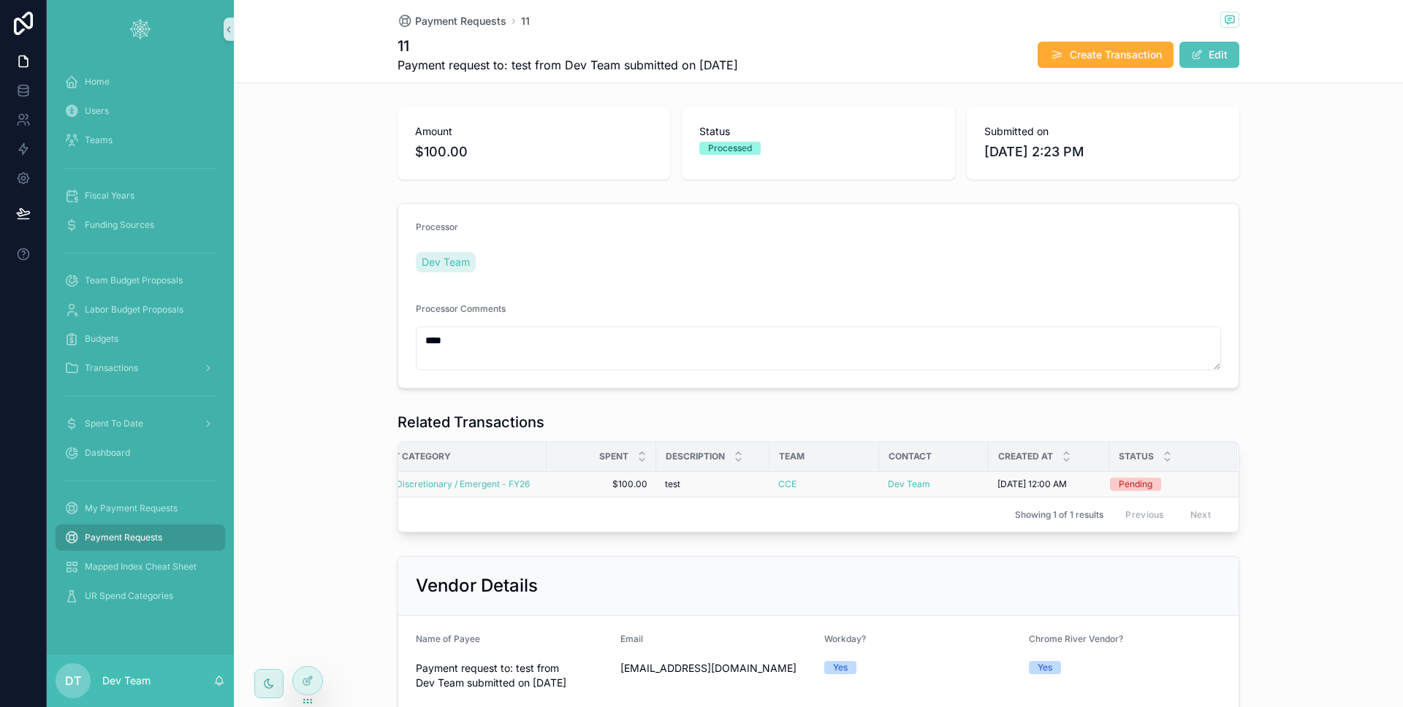
scroll to position [0, 0]
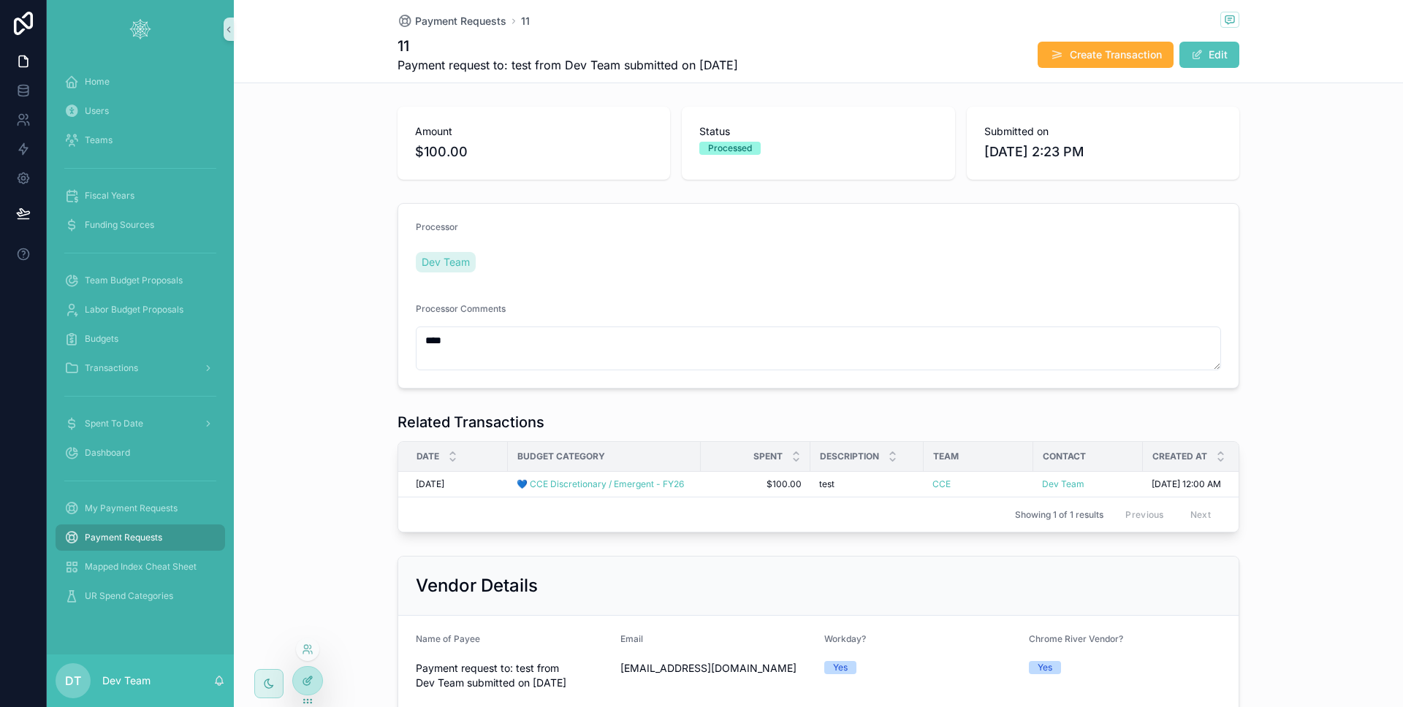
click at [315, 673] on div at bounding box center [307, 681] width 29 height 28
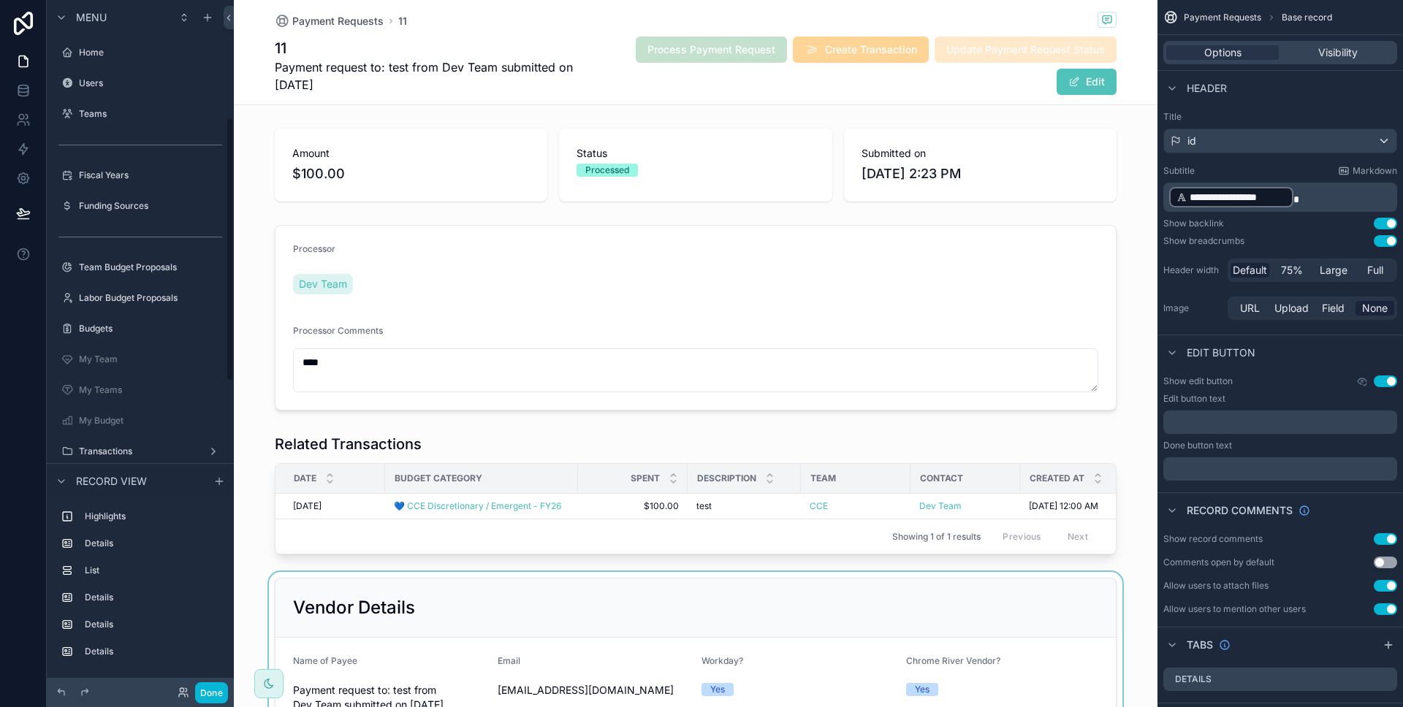
scroll to position [305, 0]
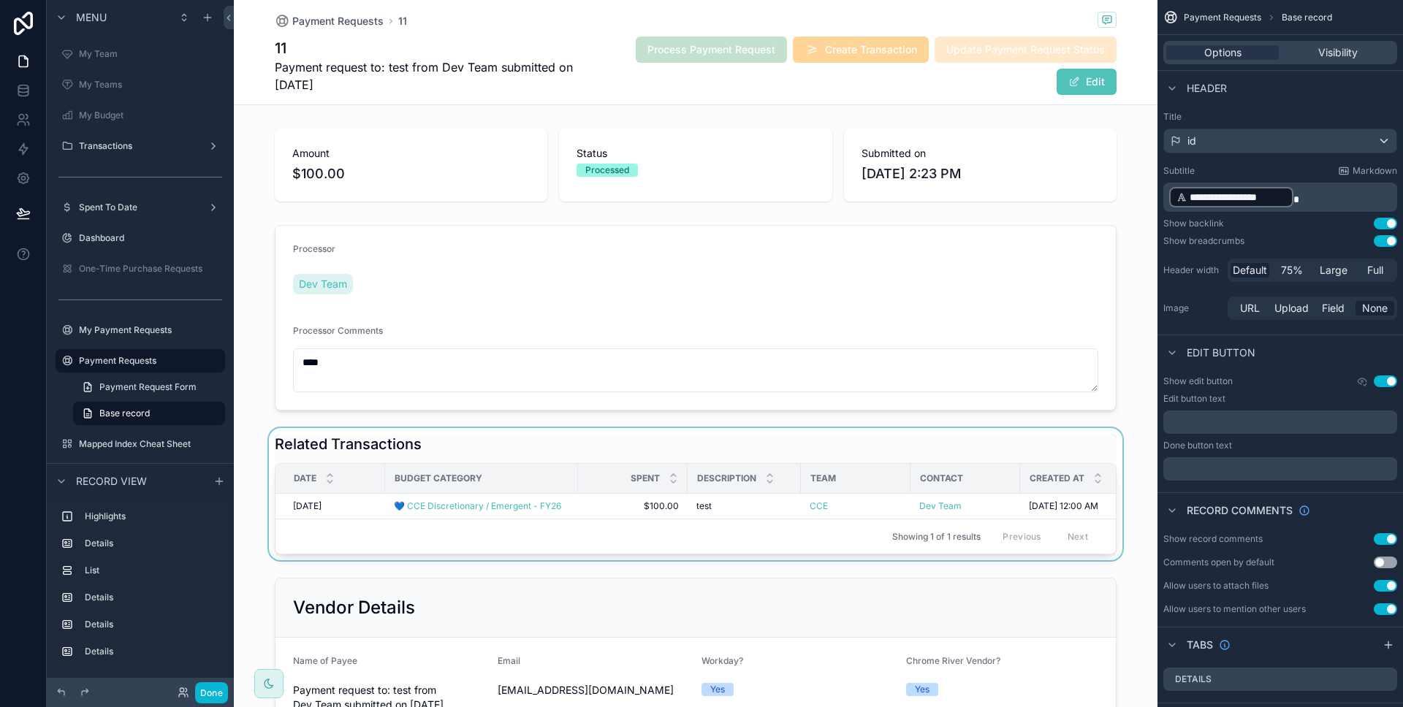
click at [452, 444] on div "scrollable content" at bounding box center [695, 494] width 923 height 132
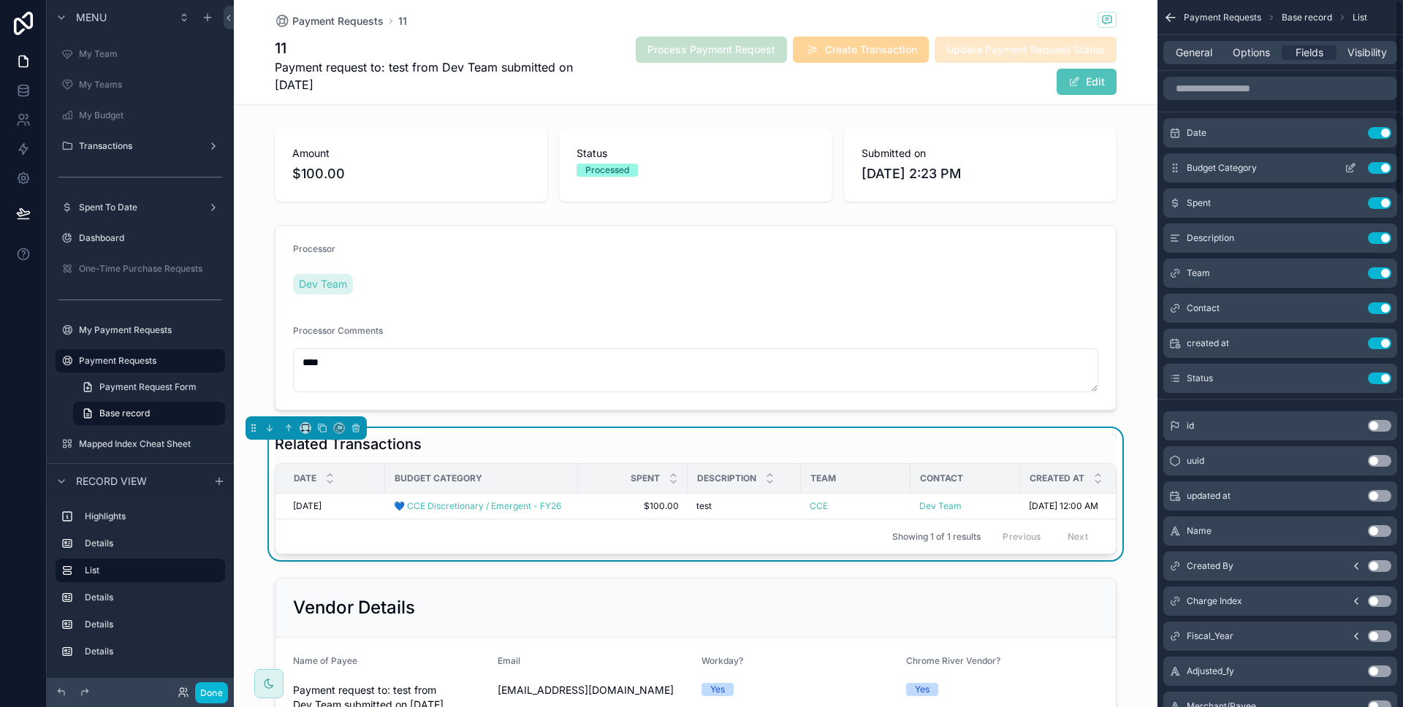
click at [1348, 164] on icon "scrollable content" at bounding box center [1350, 168] width 12 height 12
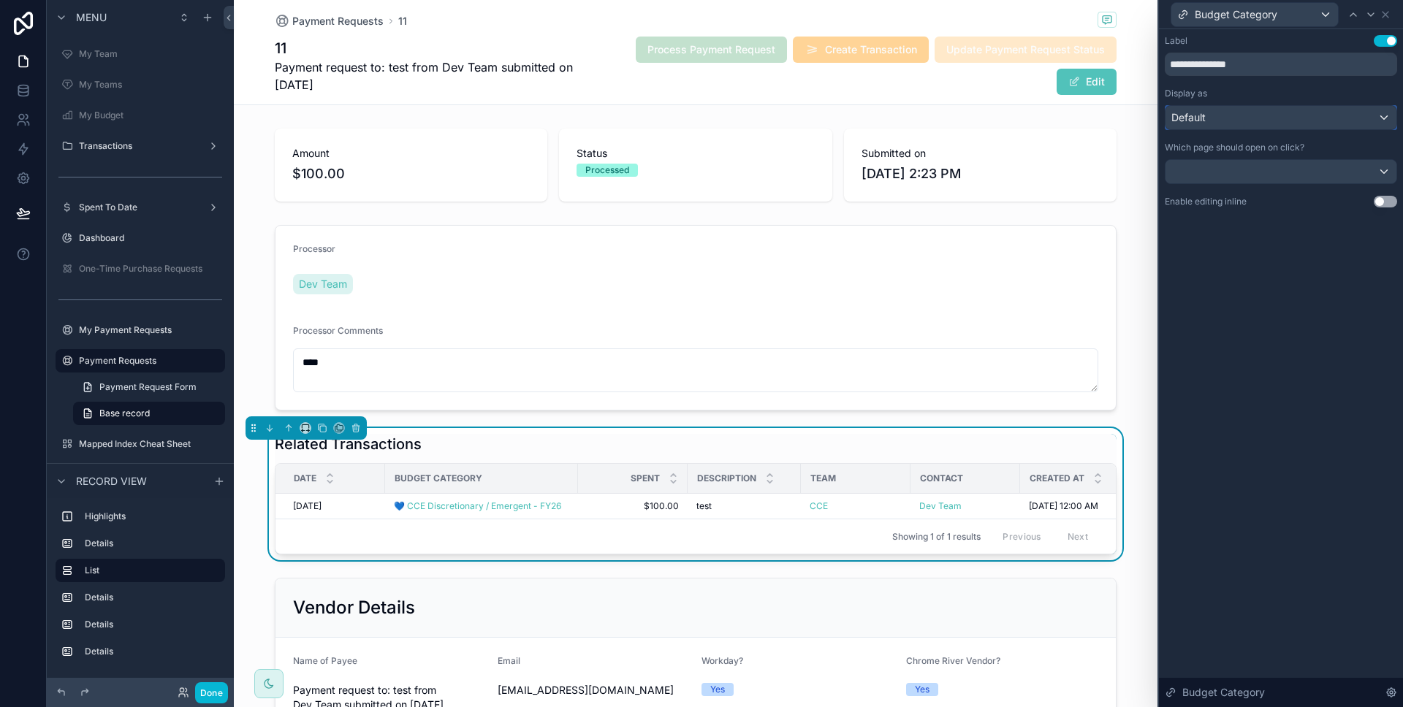
click at [1300, 118] on div "Default" at bounding box center [1280, 117] width 231 height 23
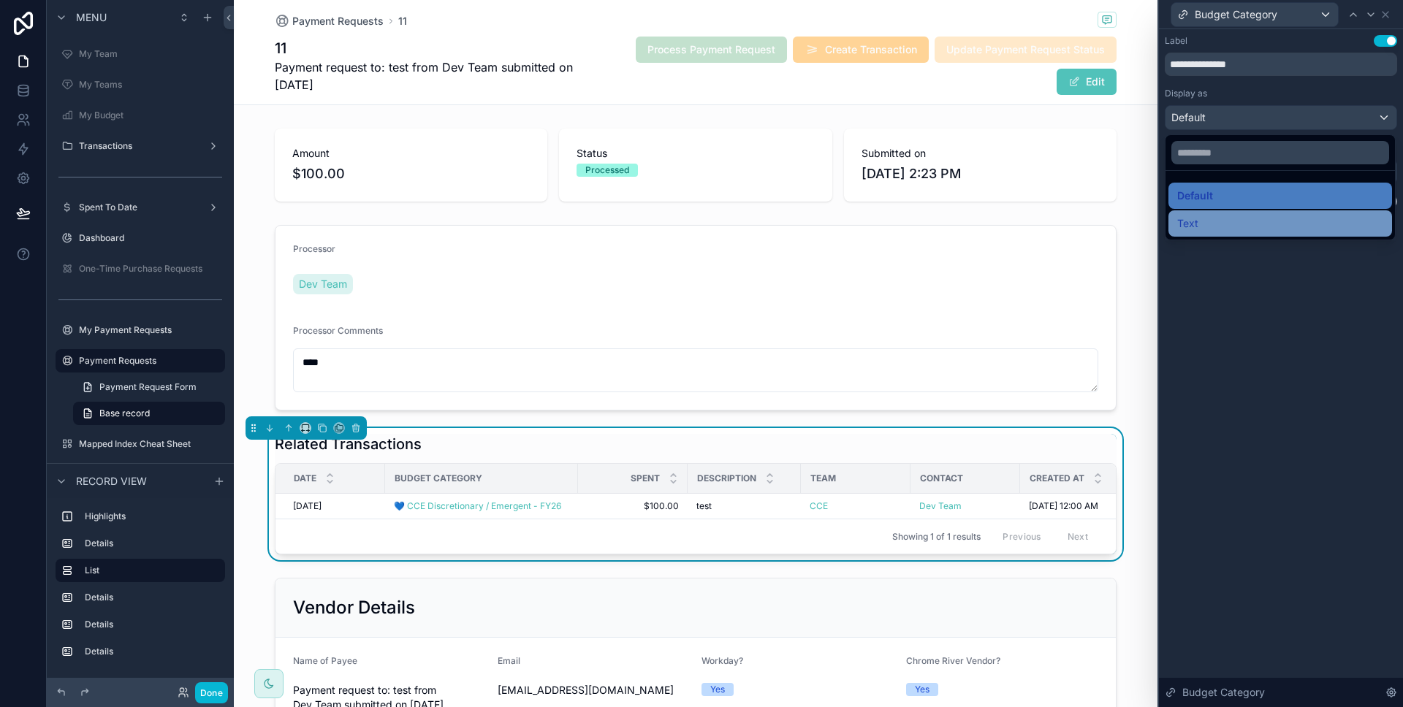
click at [1224, 215] on div "Text" at bounding box center [1280, 224] width 206 height 18
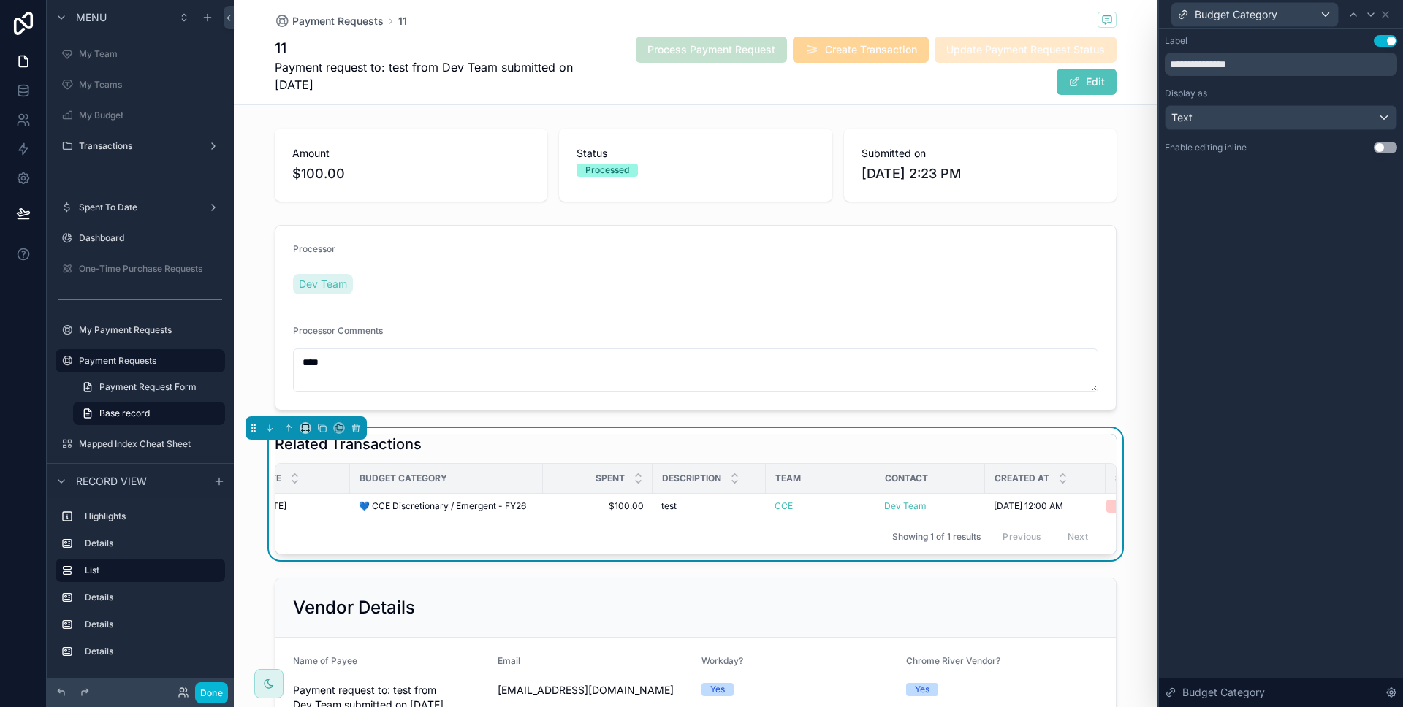
scroll to position [0, 154]
click at [848, 455] on div "Related Transactions Date Budget Category Spent Description Team Contact Create…" at bounding box center [696, 494] width 842 height 121
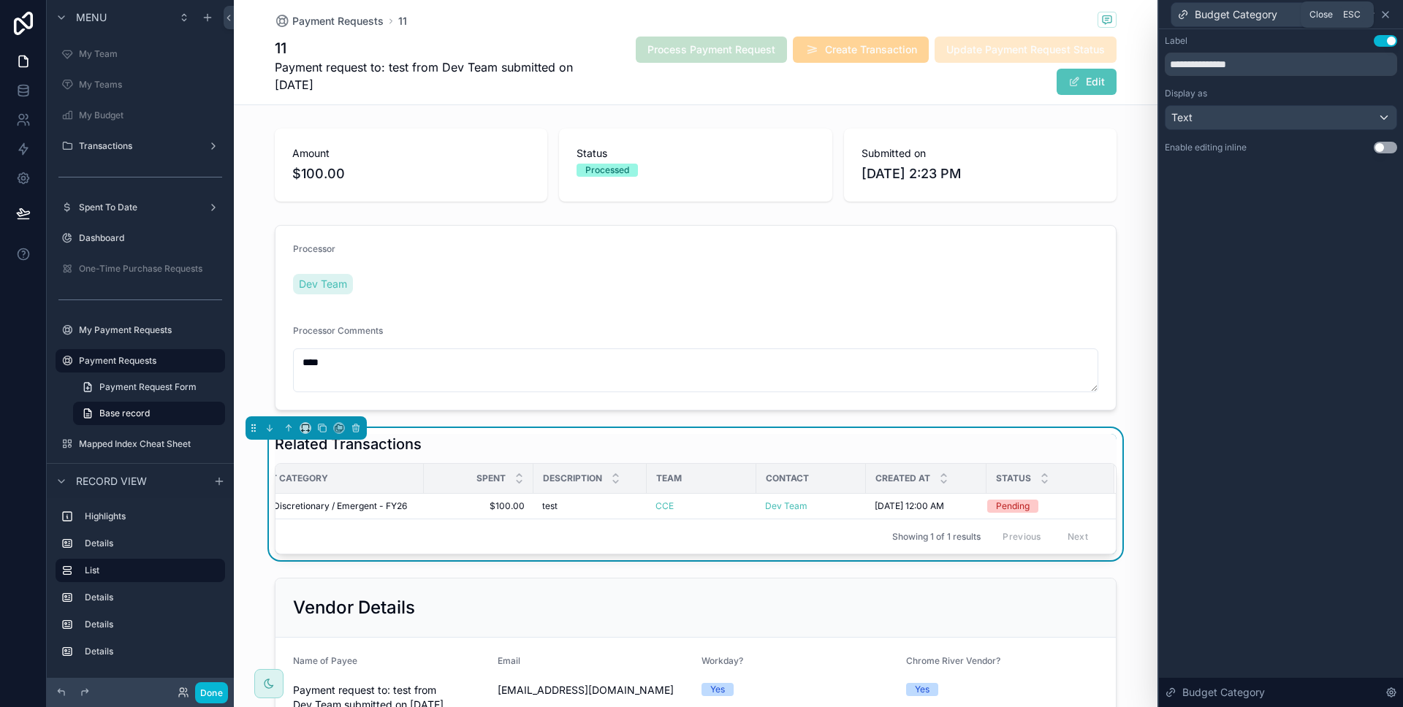
click at [1384, 20] on icon at bounding box center [1385, 15] width 12 height 12
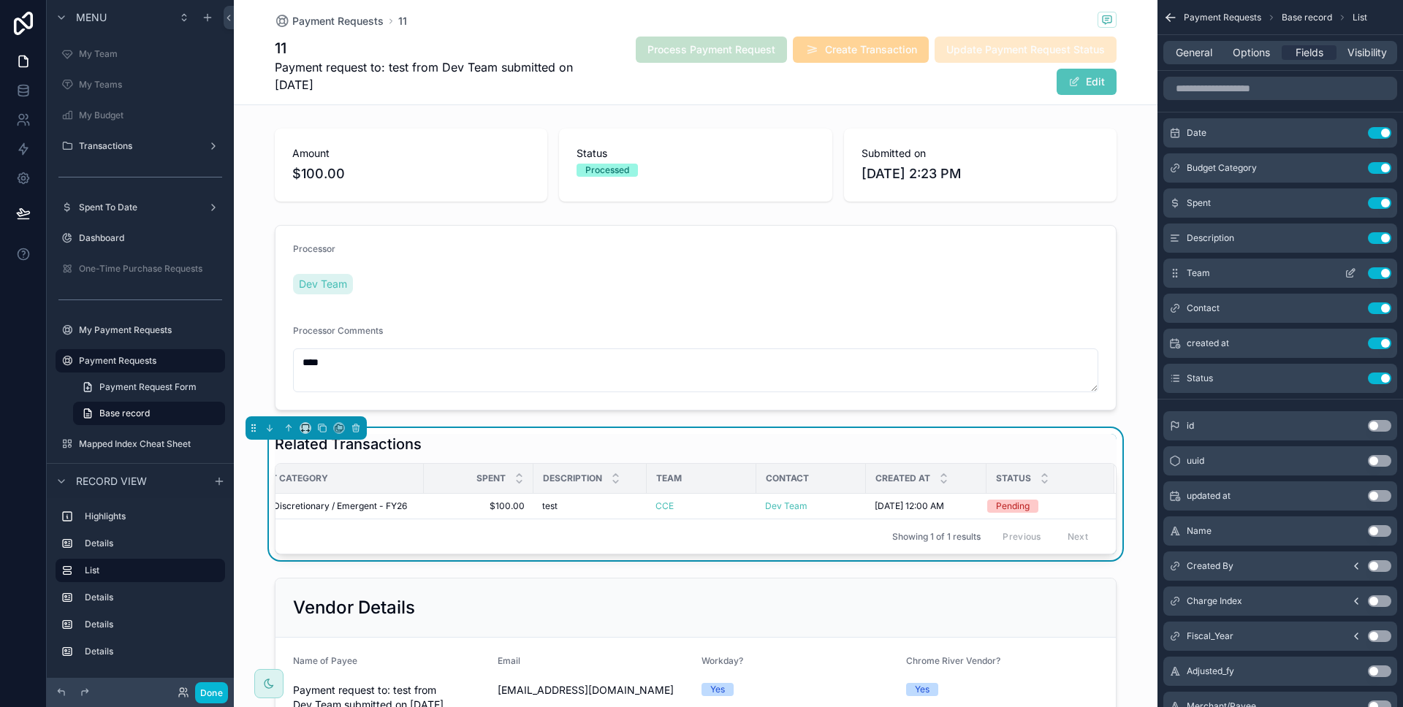
click at [1341, 270] on button "scrollable content" at bounding box center [1349, 273] width 23 height 12
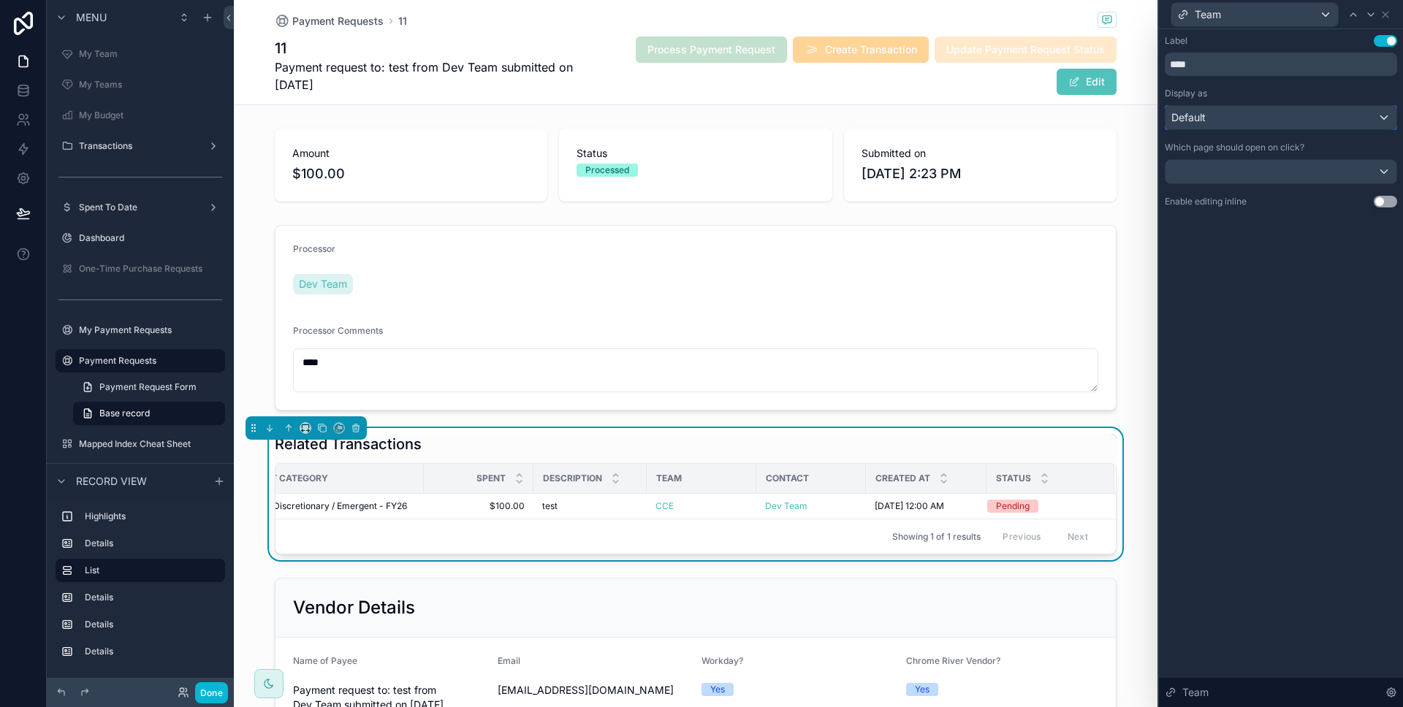
click at [1265, 115] on div "Default" at bounding box center [1280, 117] width 231 height 23
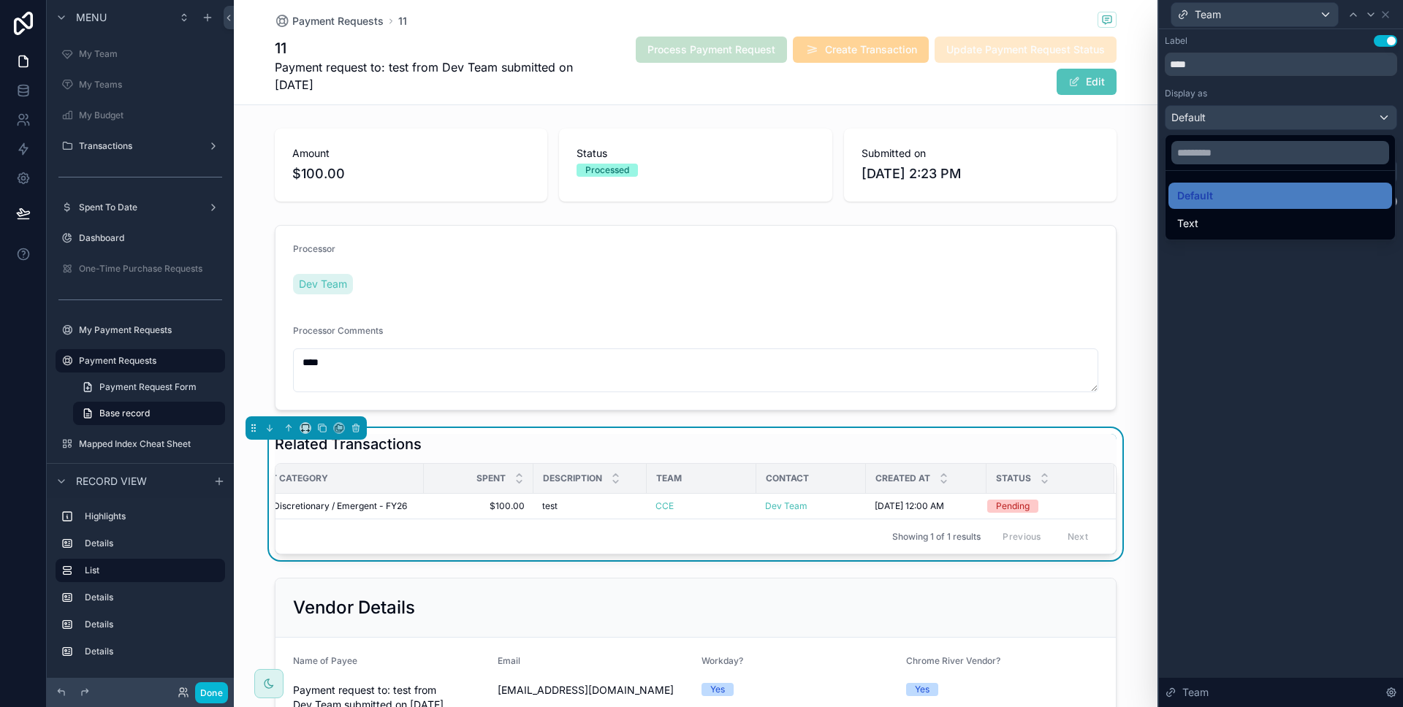
click at [1242, 286] on div at bounding box center [1281, 353] width 244 height 707
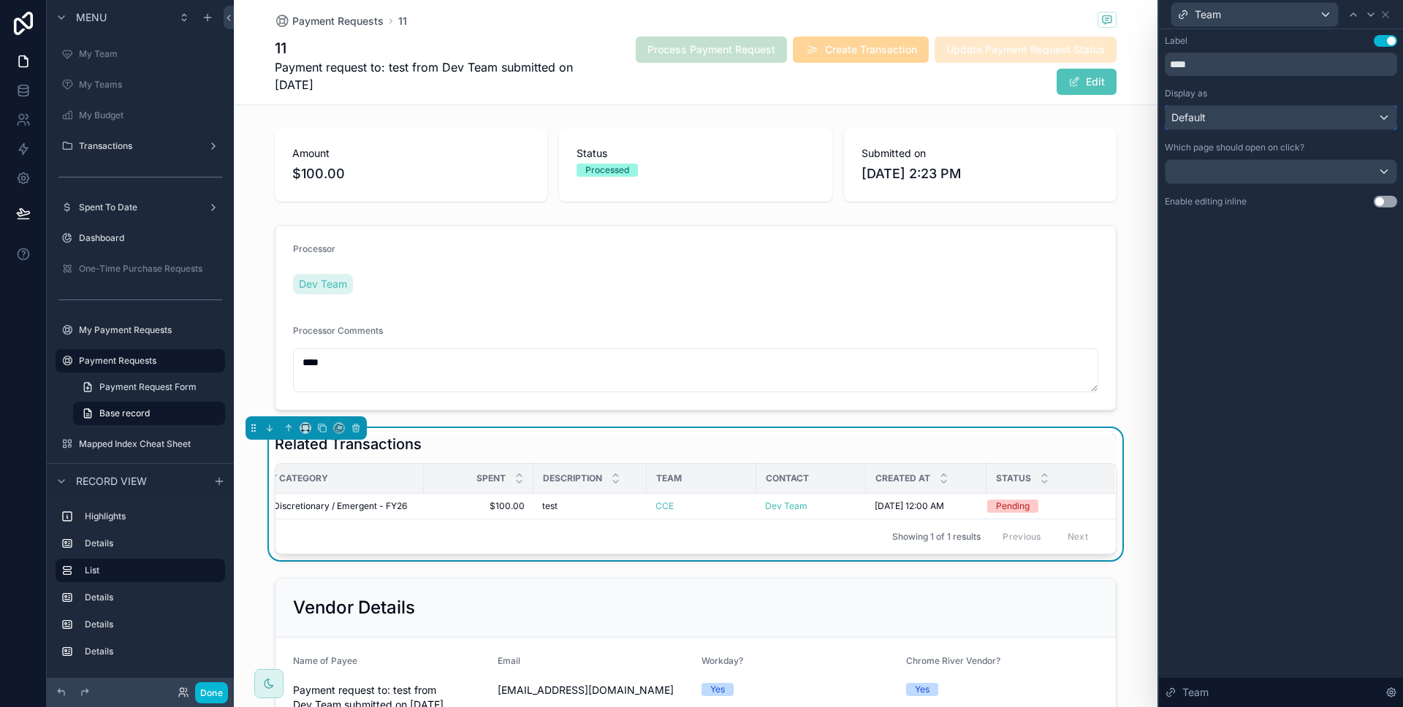
click at [1238, 114] on div "Default" at bounding box center [1280, 117] width 231 height 23
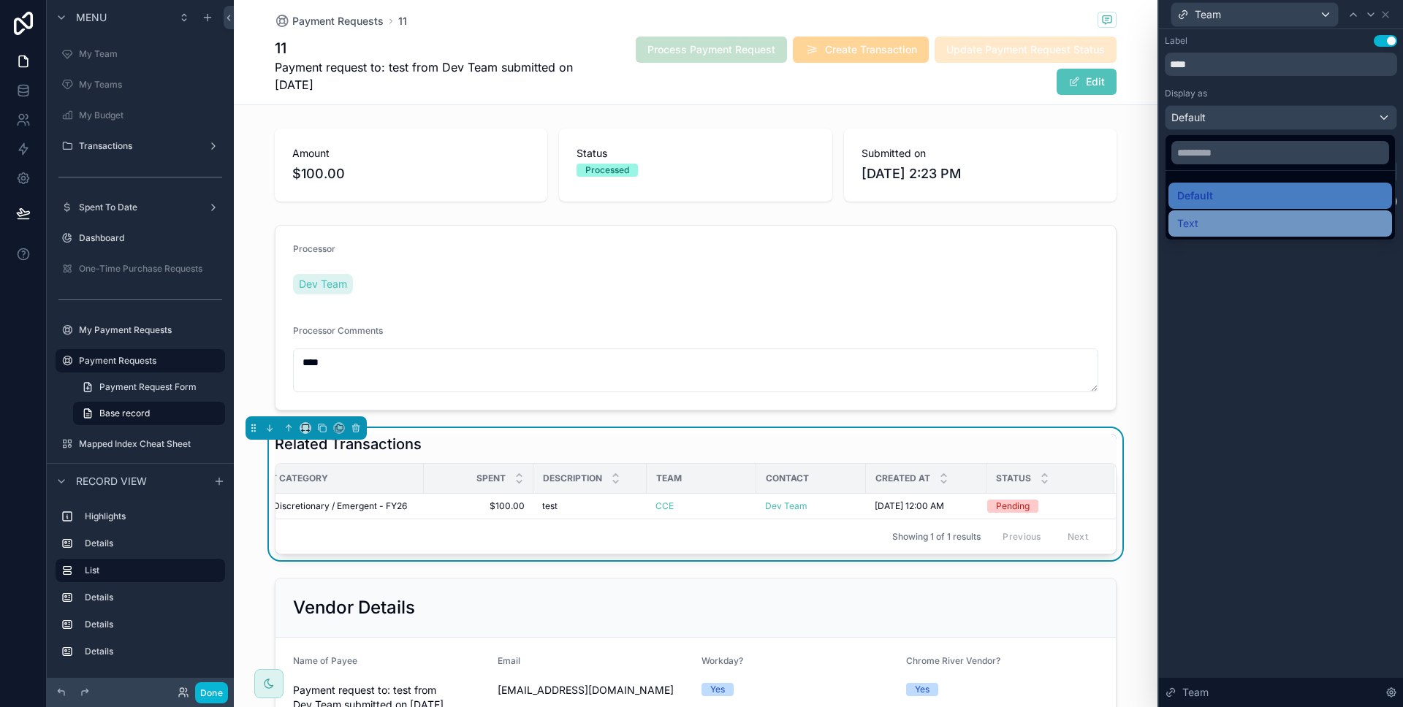
click at [1226, 229] on div "Text" at bounding box center [1280, 224] width 206 height 18
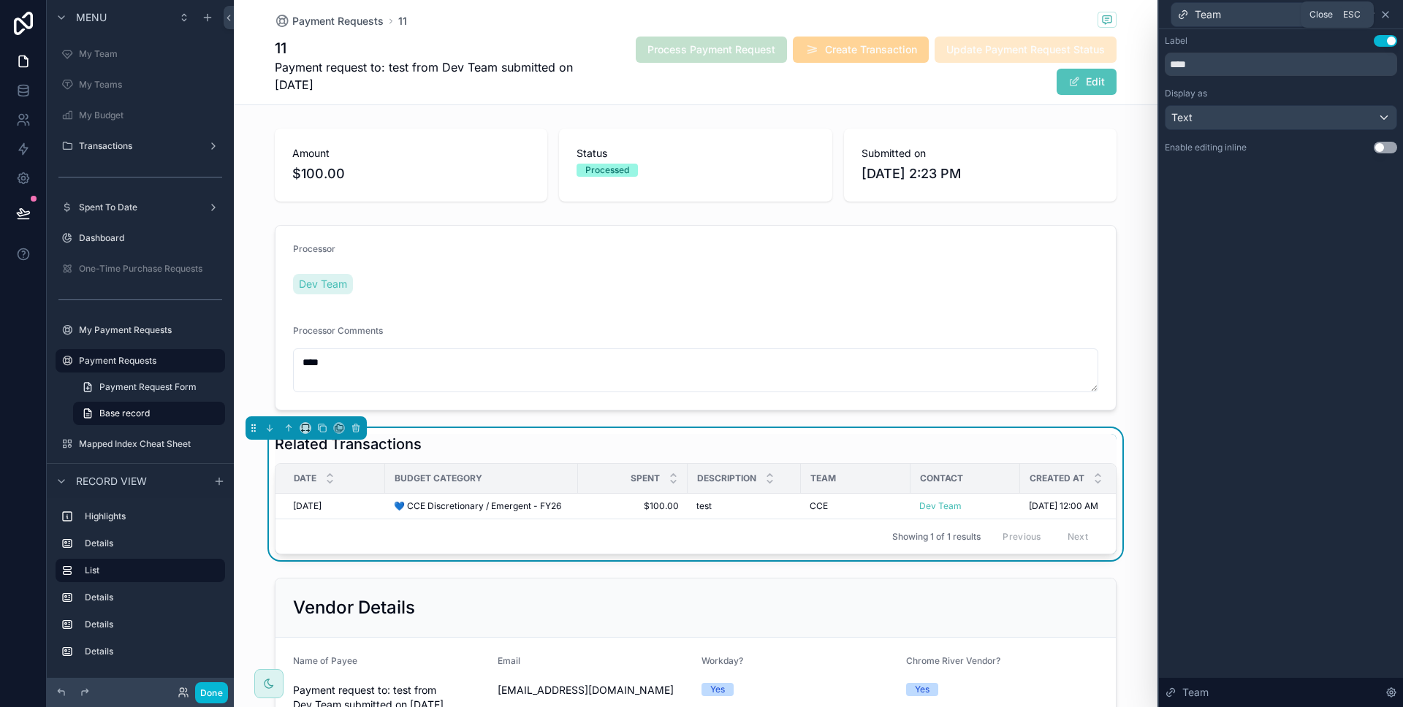
click at [1385, 12] on icon at bounding box center [1385, 15] width 12 height 12
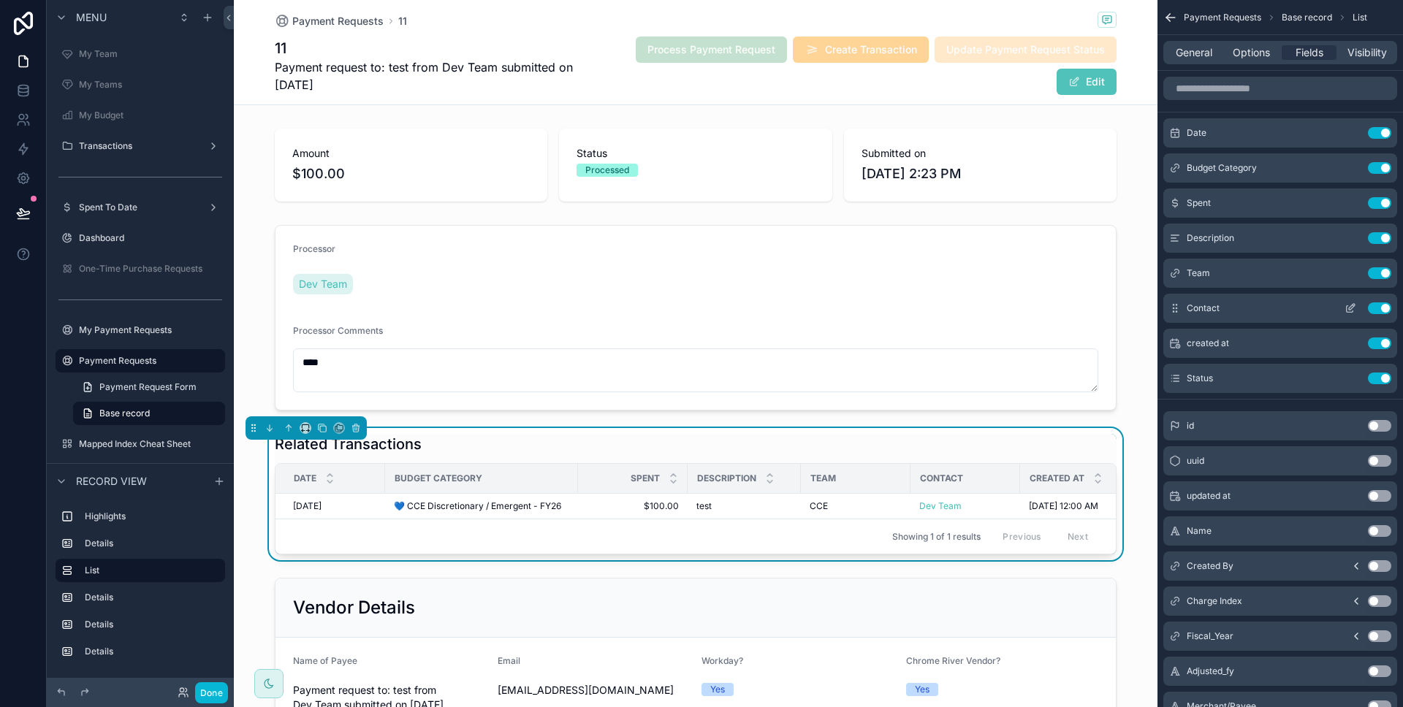
click at [1350, 309] on icon "scrollable content" at bounding box center [1351, 307] width 6 height 6
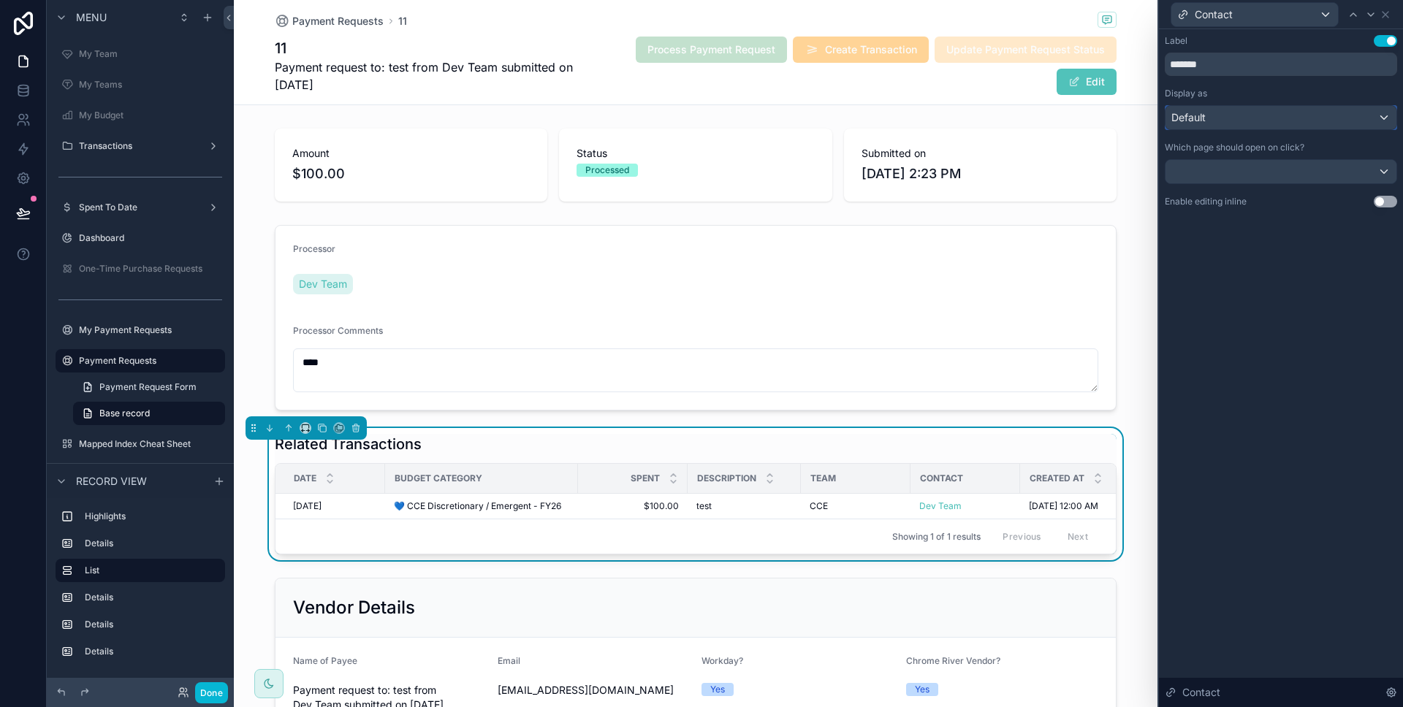
click at [1237, 121] on div "Default" at bounding box center [1280, 117] width 231 height 23
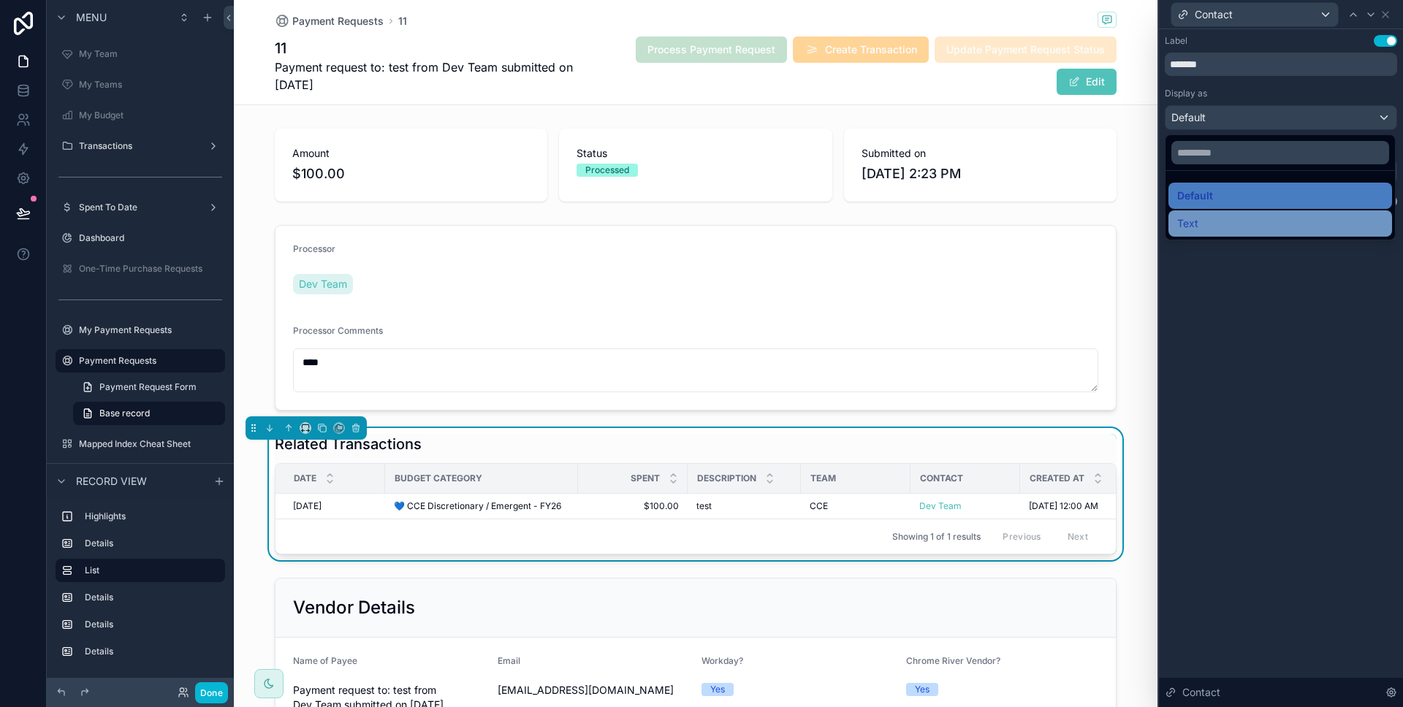
click at [1218, 228] on div "Text" at bounding box center [1280, 224] width 206 height 18
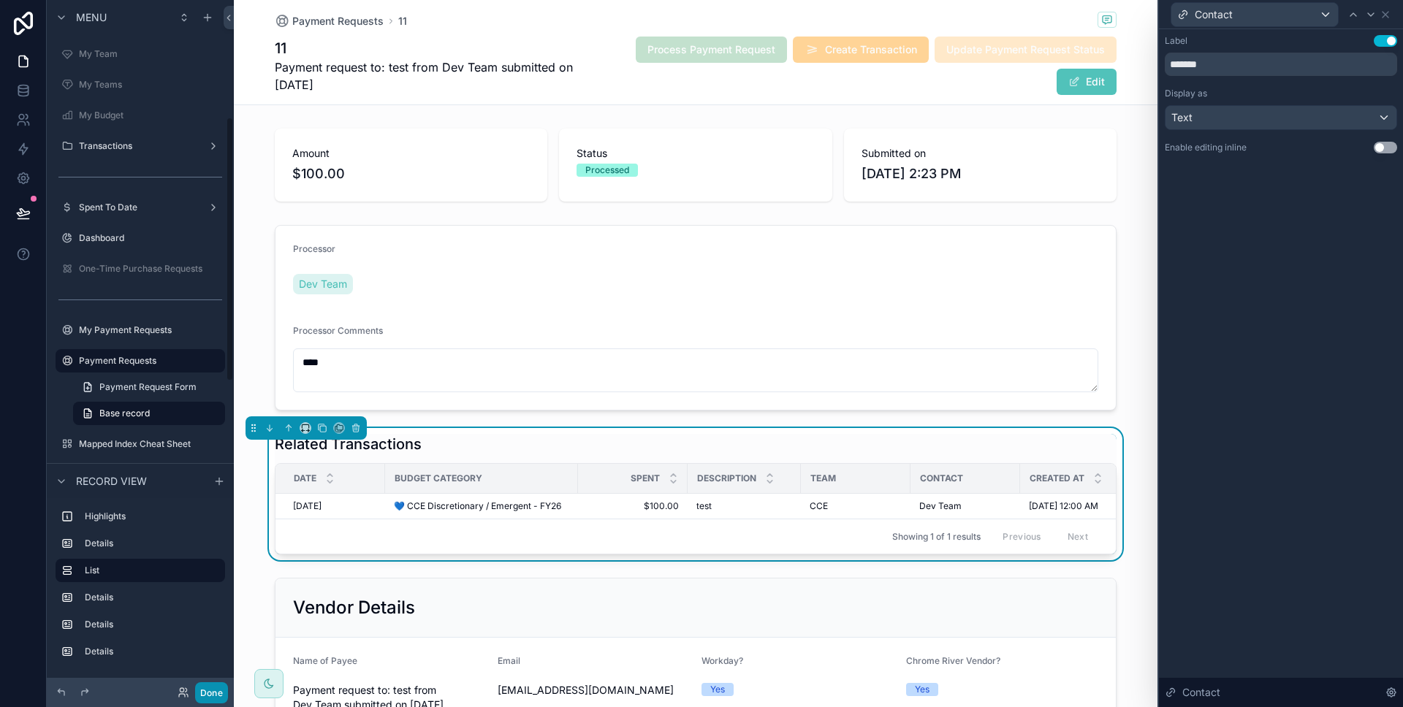
click at [221, 684] on button "Done" at bounding box center [211, 692] width 33 height 21
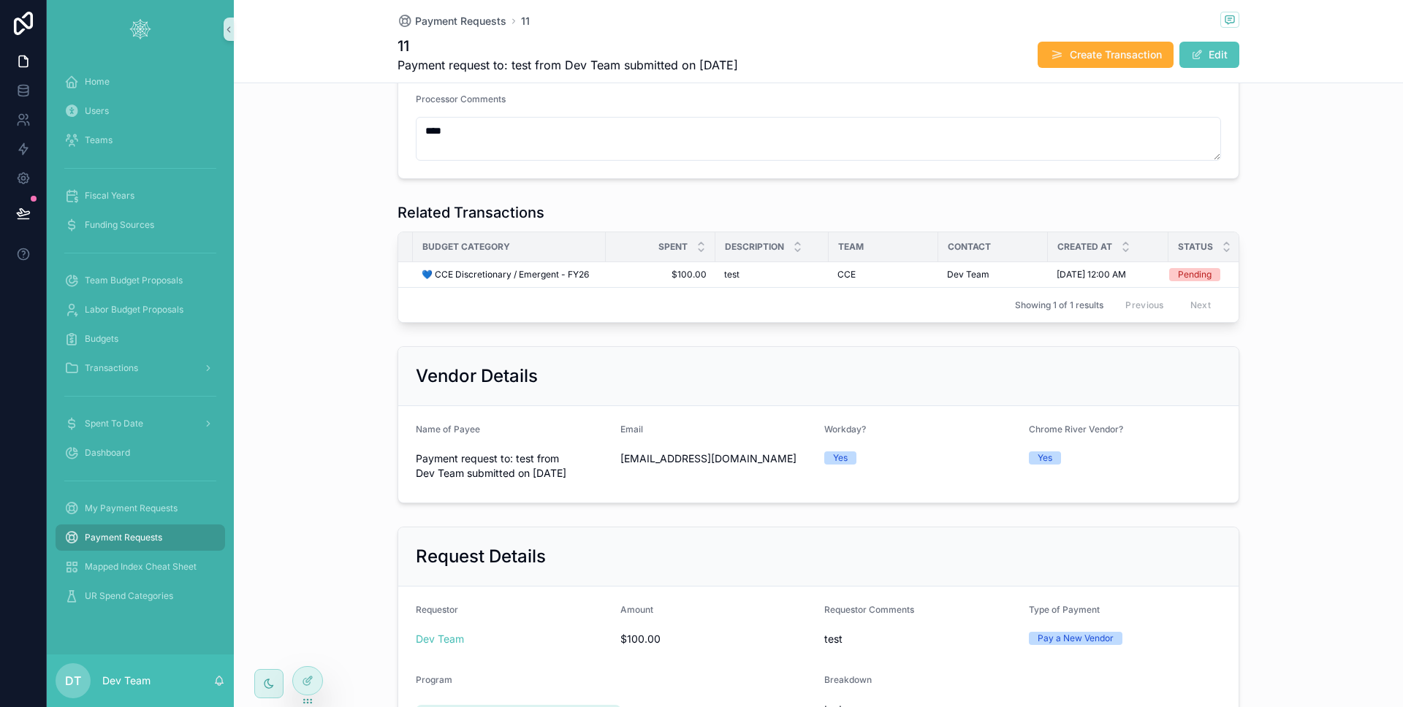
scroll to position [191, 0]
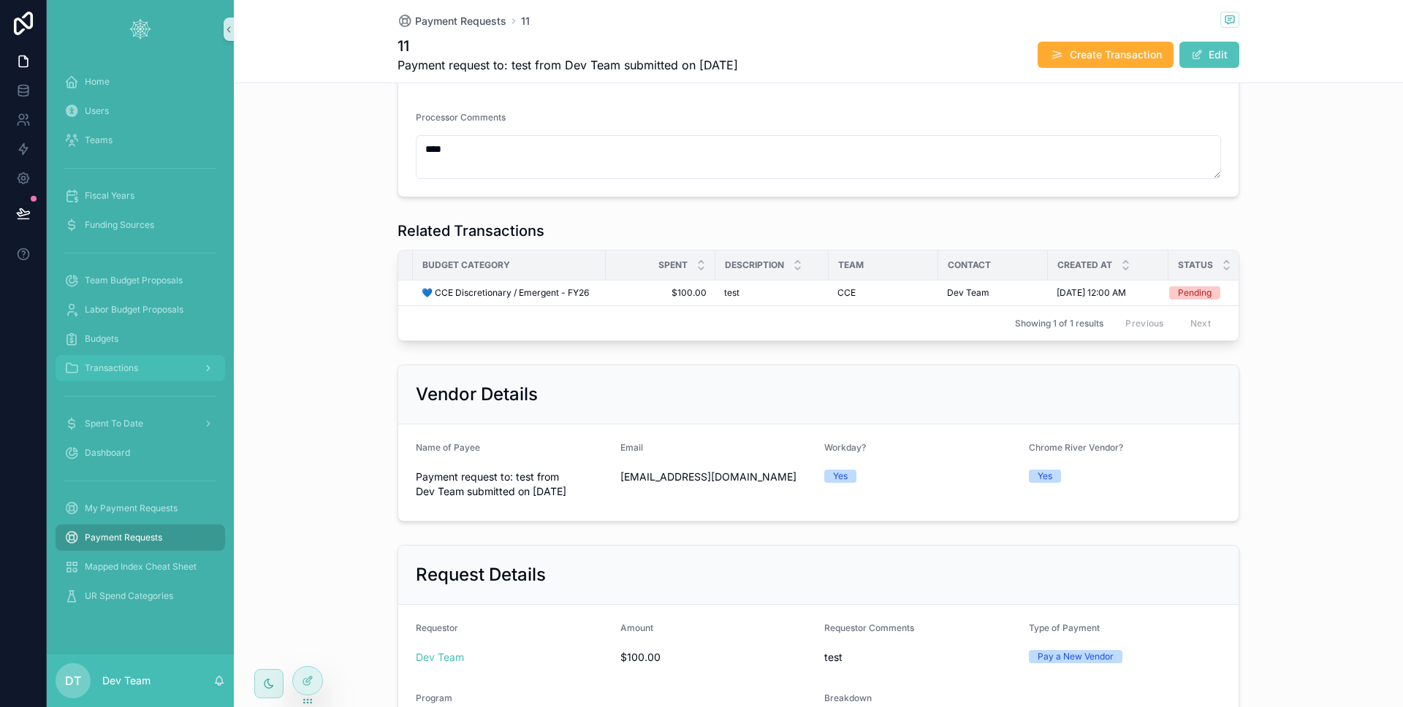
click at [145, 357] on div "Transactions" at bounding box center [140, 367] width 152 height 23
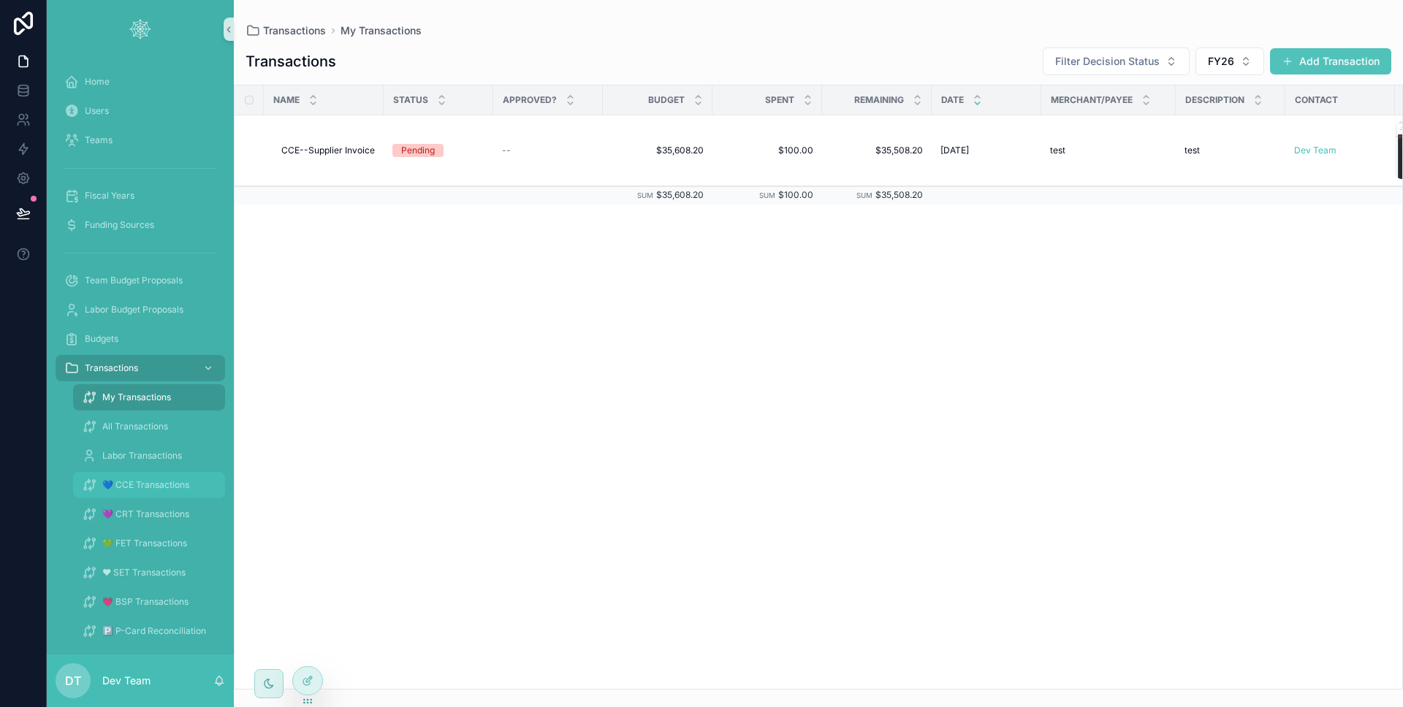
click at [148, 485] on span "💙 CCE Transactions" at bounding box center [145, 485] width 87 height 12
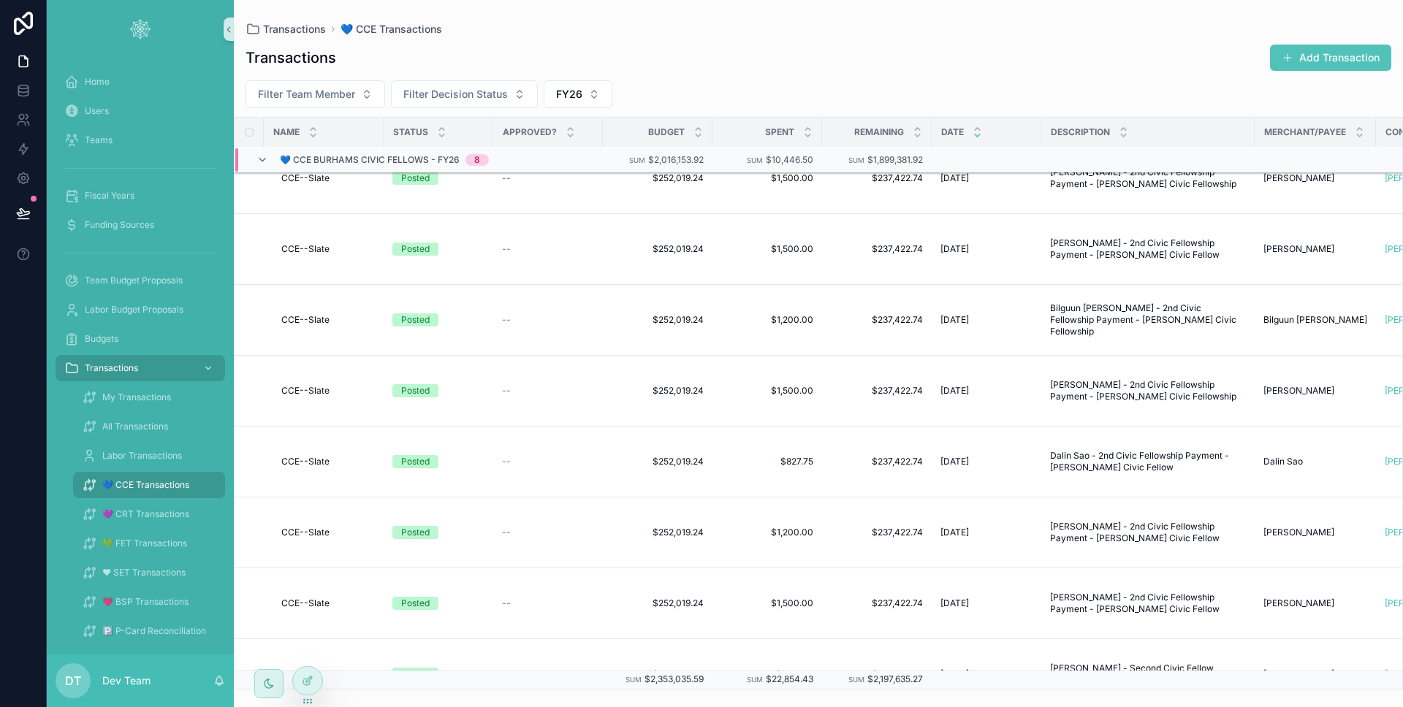
scroll to position [1518, 0]
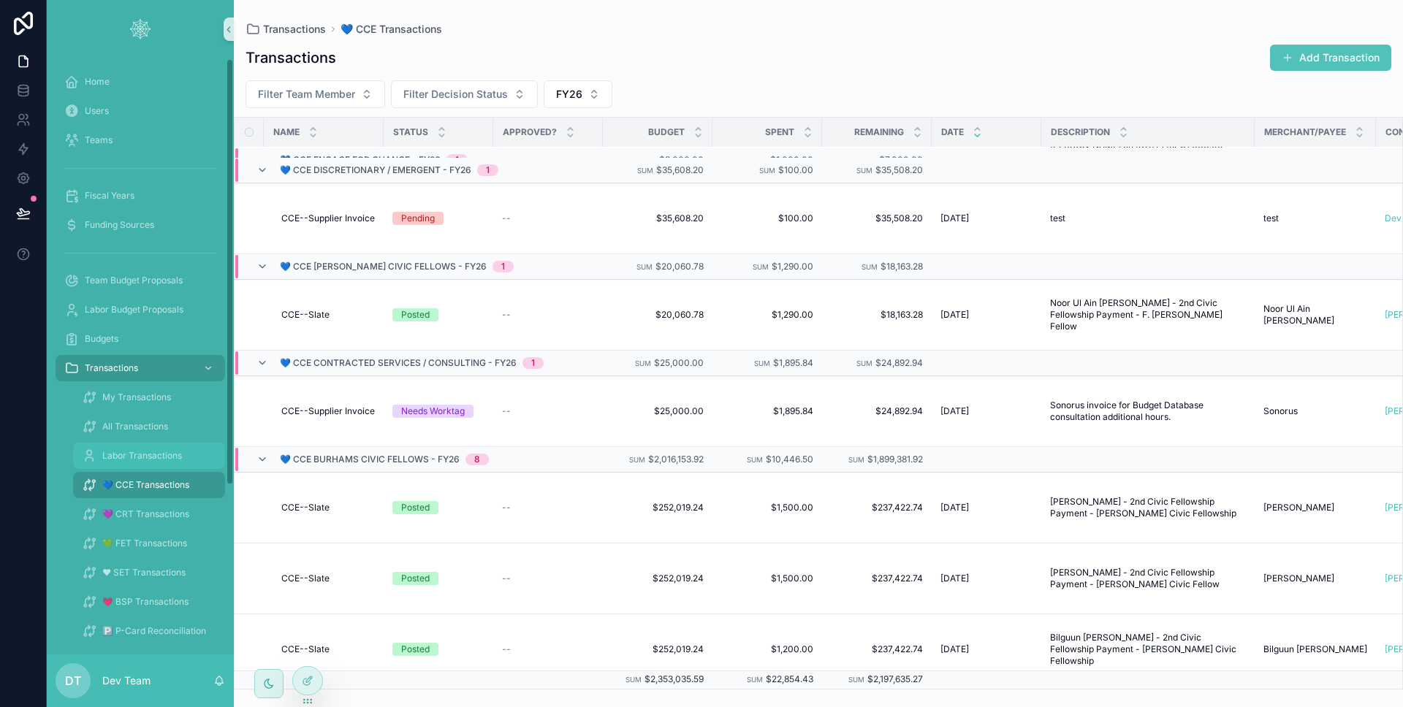
click at [141, 446] on div "Labor Transactions" at bounding box center [149, 455] width 134 height 23
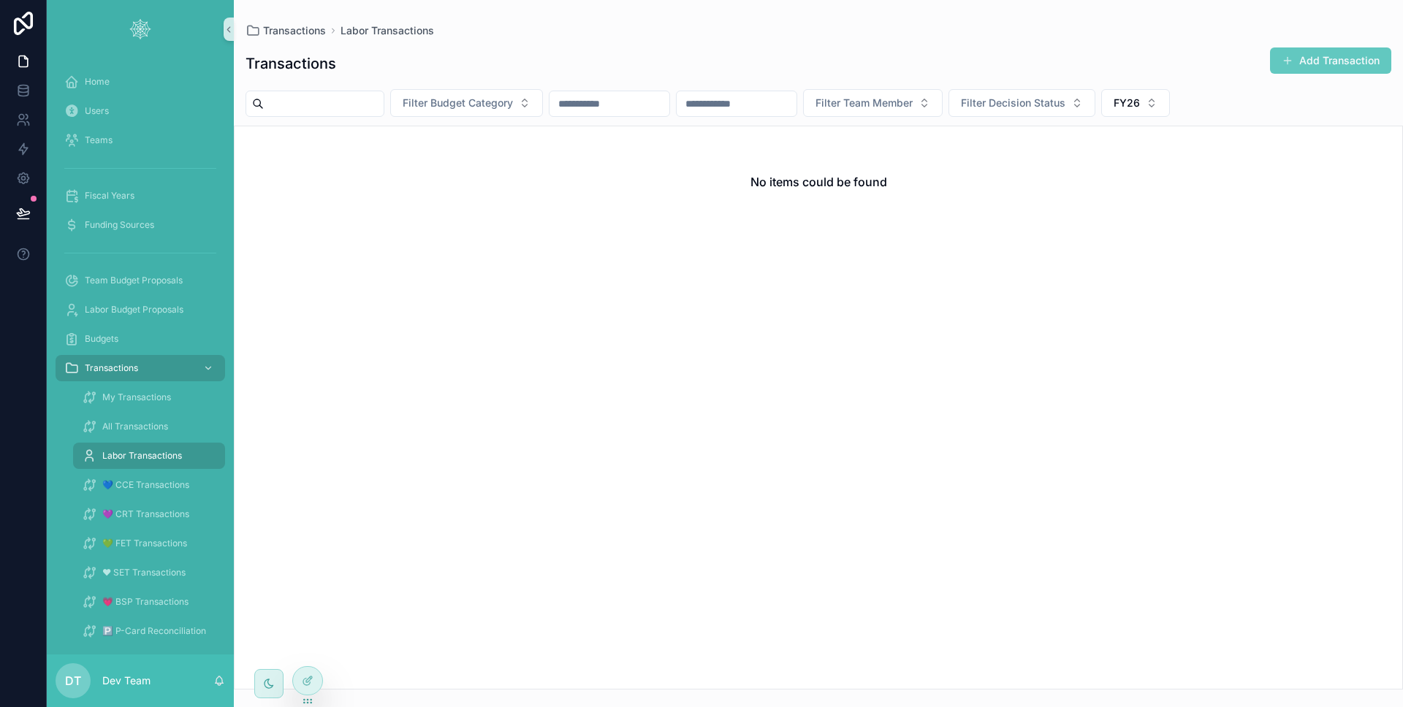
click at [1317, 66] on button "Add Transaction" at bounding box center [1330, 60] width 121 height 26
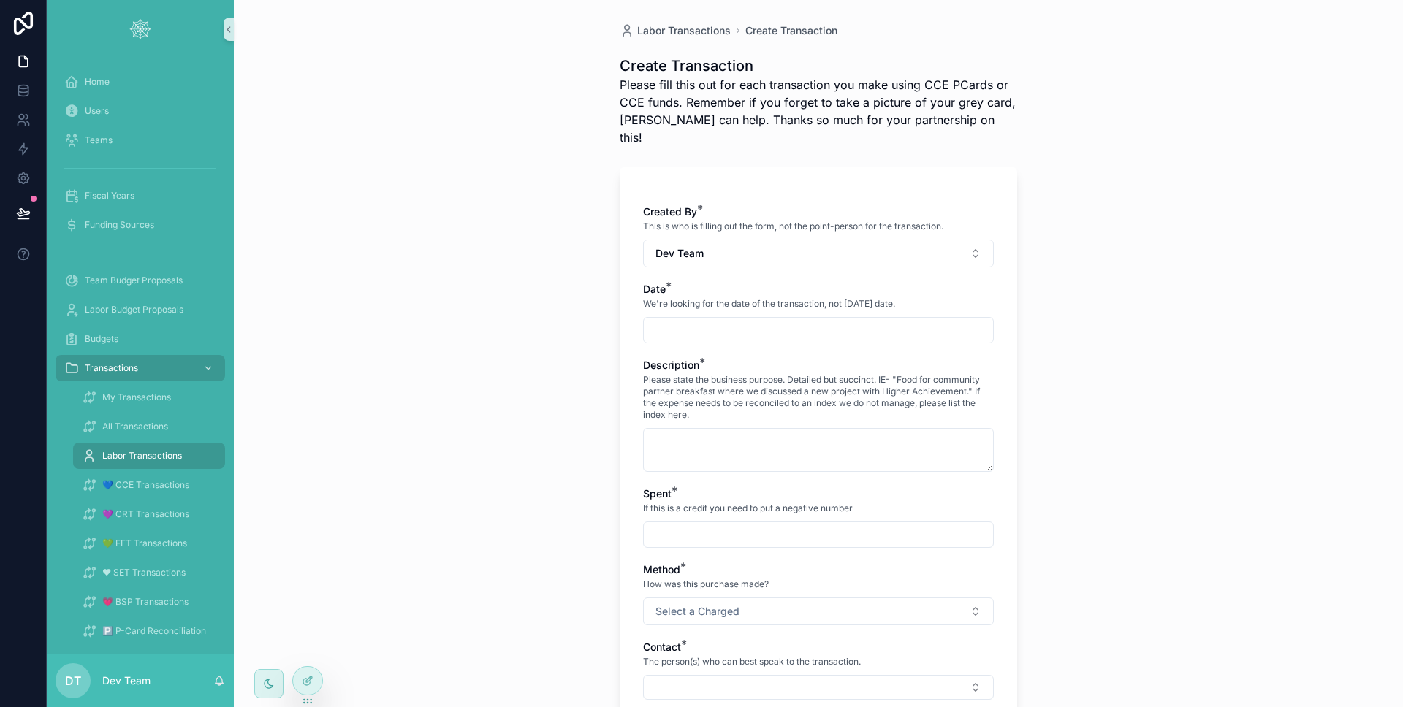
scroll to position [254, 0]
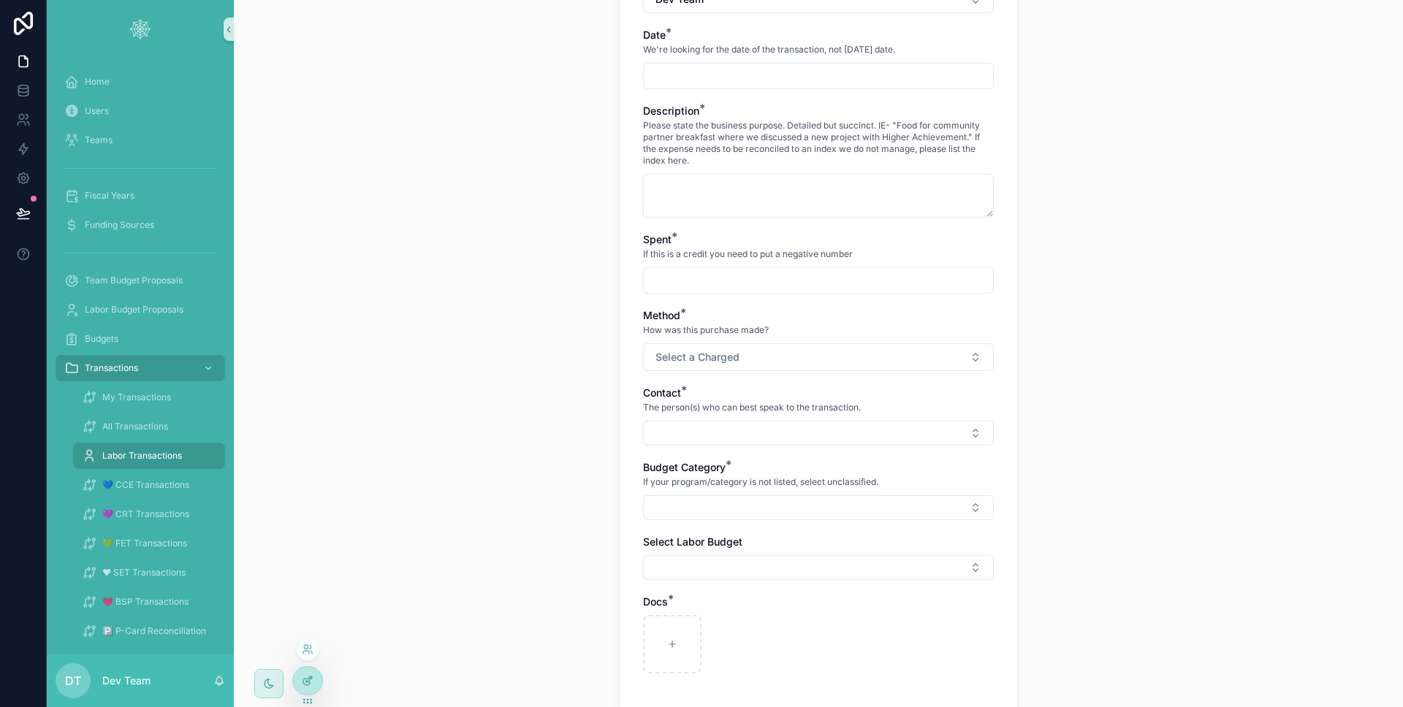
click at [302, 682] on icon at bounding box center [308, 681] width 12 height 12
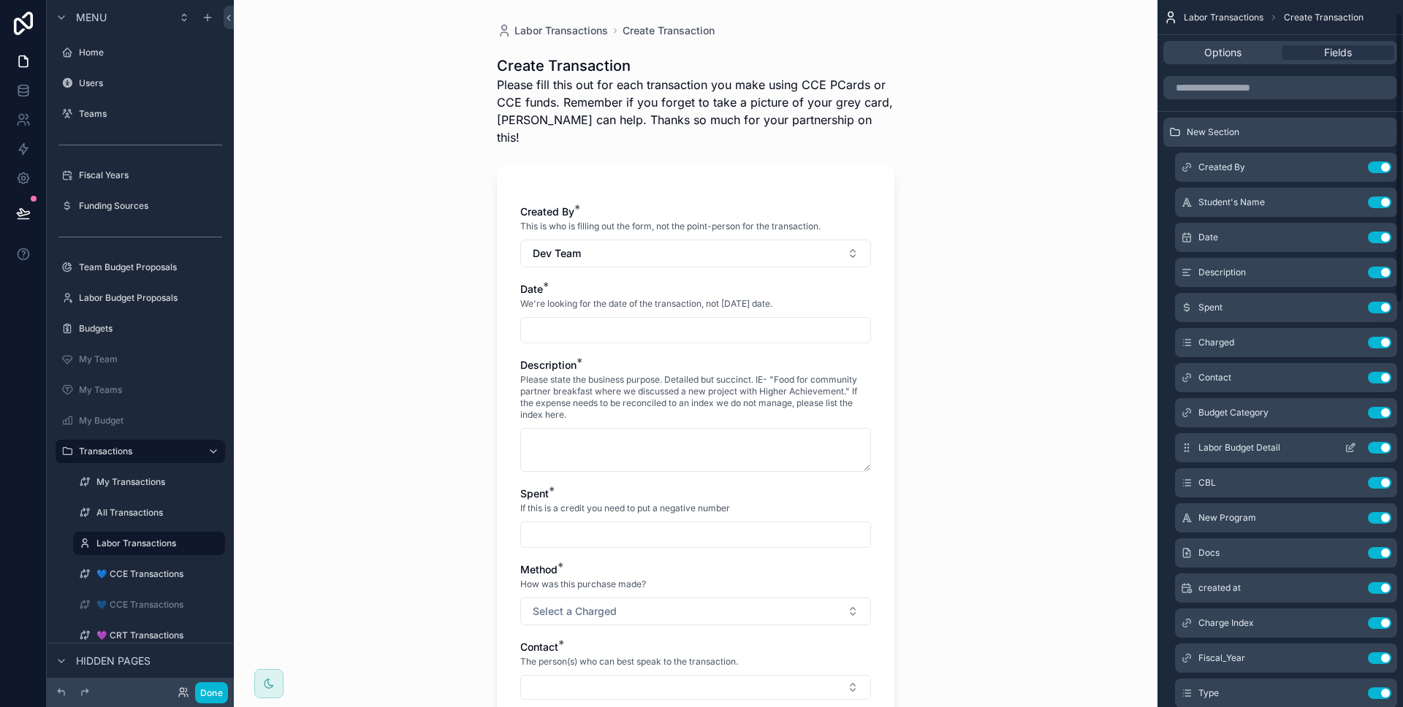
scroll to position [172, 0]
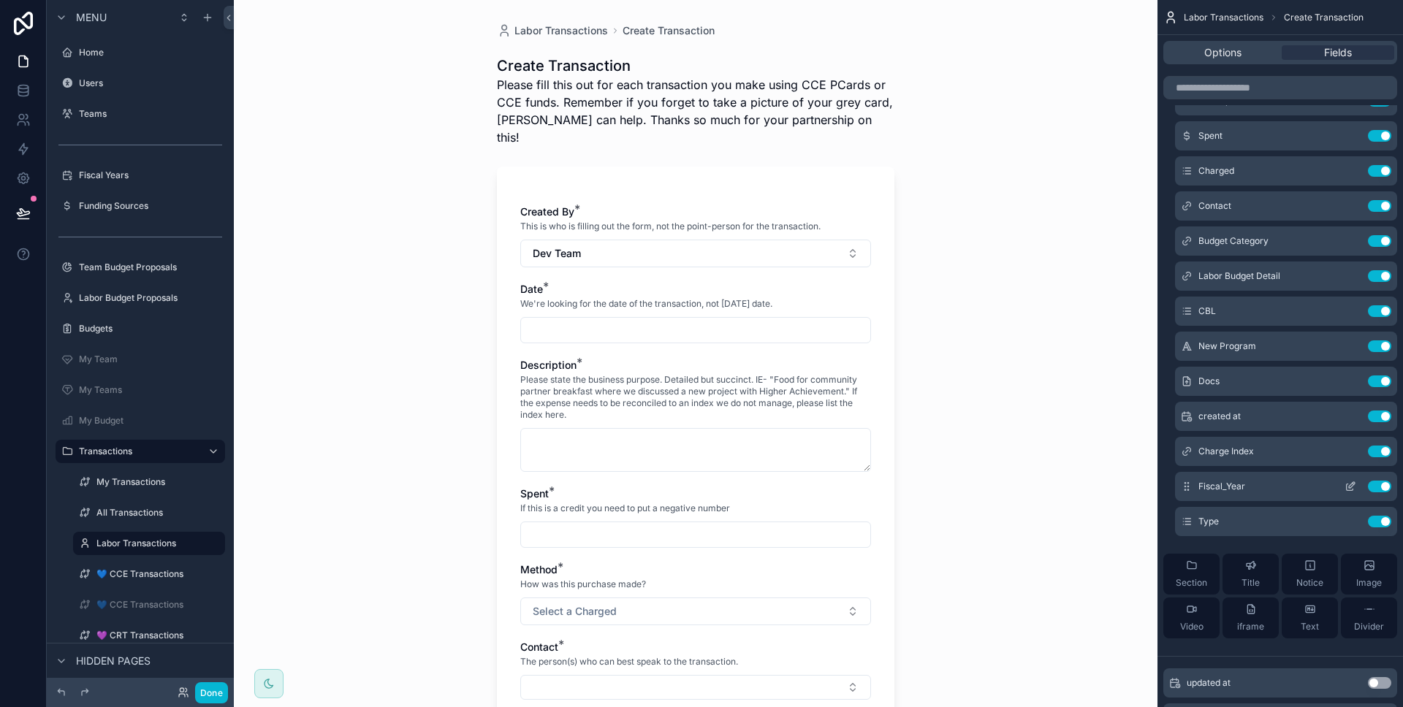
click at [1351, 481] on icon "scrollable content" at bounding box center [1350, 487] width 12 height 12
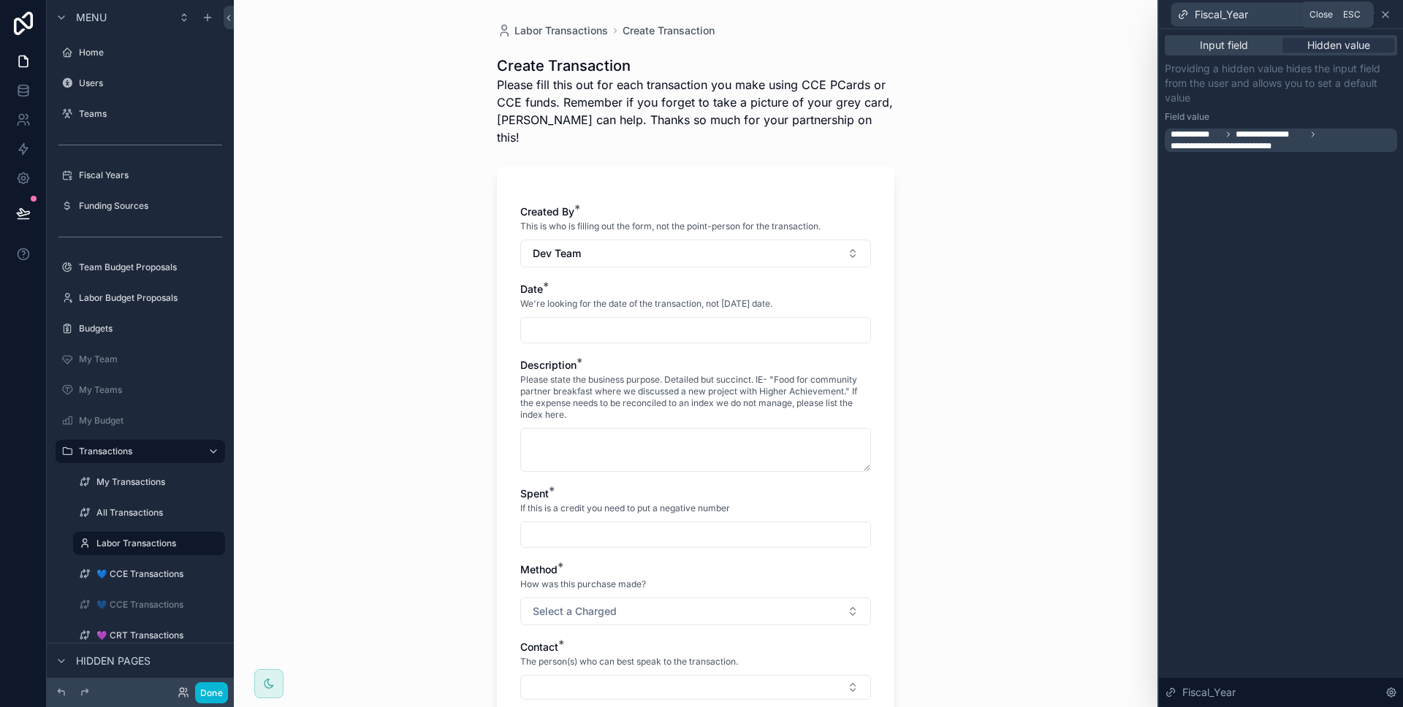
click at [1388, 17] on icon at bounding box center [1385, 15] width 12 height 12
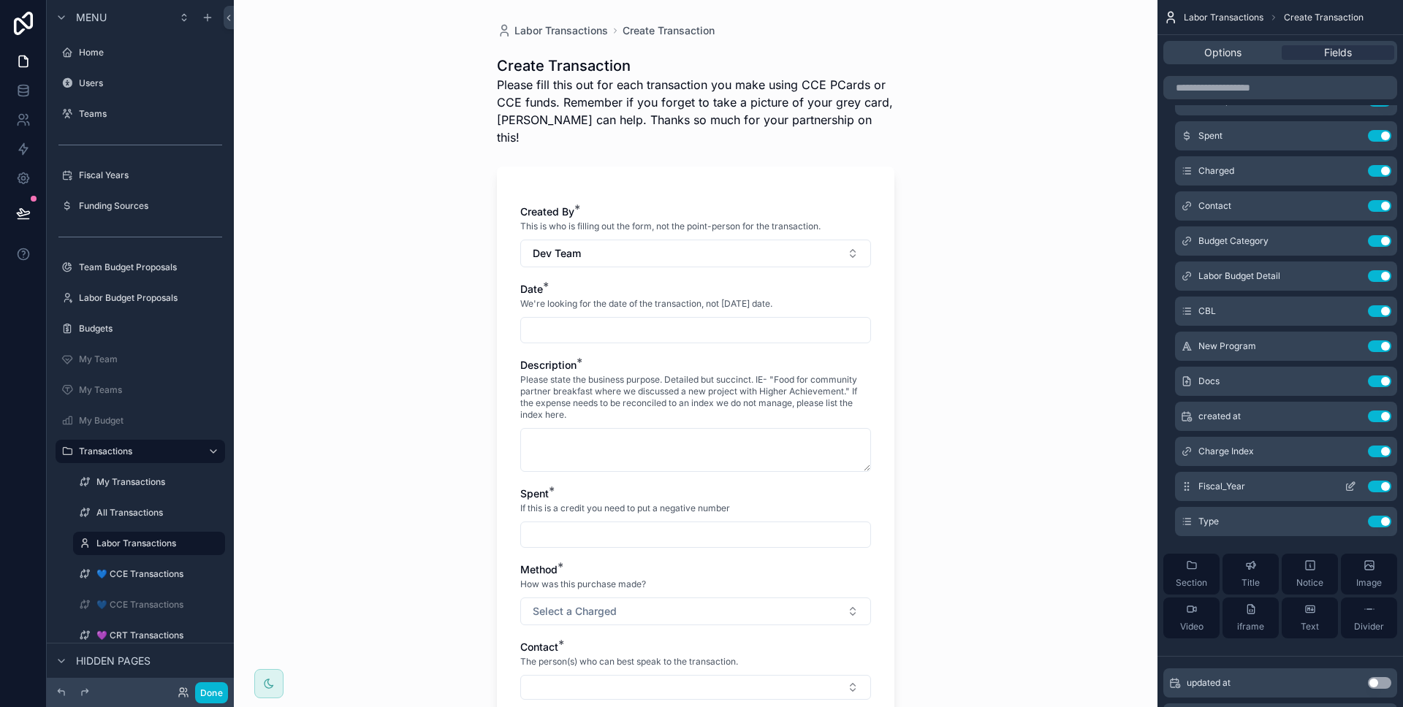
click at [1350, 494] on div "Fiscal_Year Use setting" at bounding box center [1286, 486] width 222 height 29
click at [1350, 492] on icon "scrollable content" at bounding box center [1350, 487] width 12 height 12
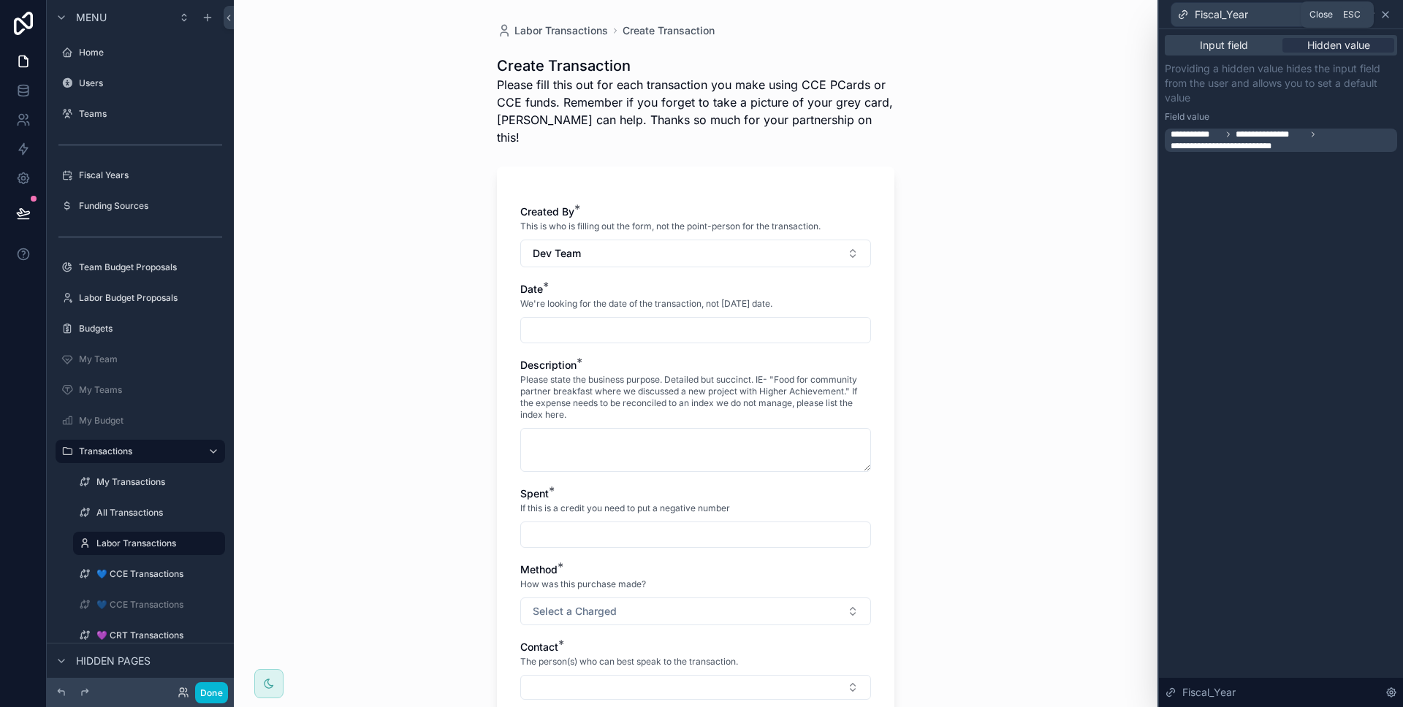
click at [1385, 10] on icon at bounding box center [1385, 15] width 12 height 12
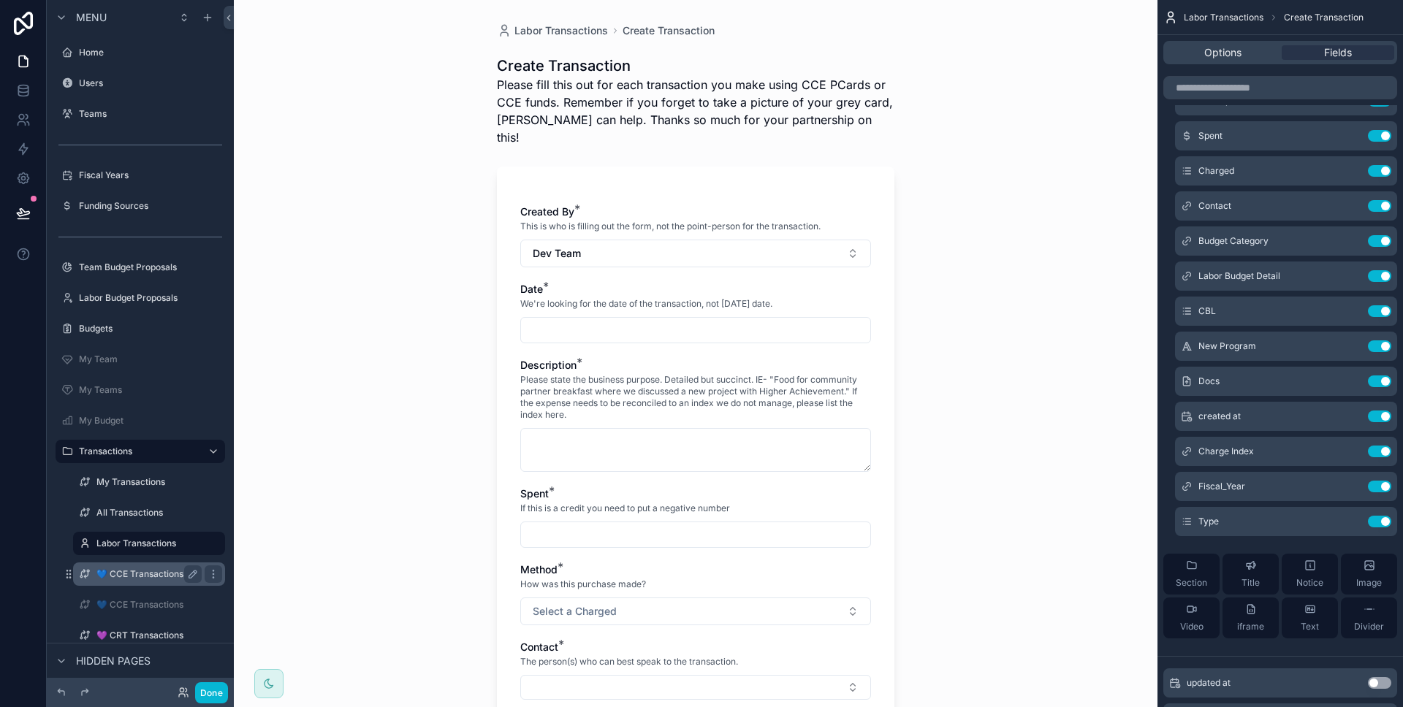
click at [121, 571] on label "💙 CCE Transactions" at bounding box center [145, 574] width 99 height 12
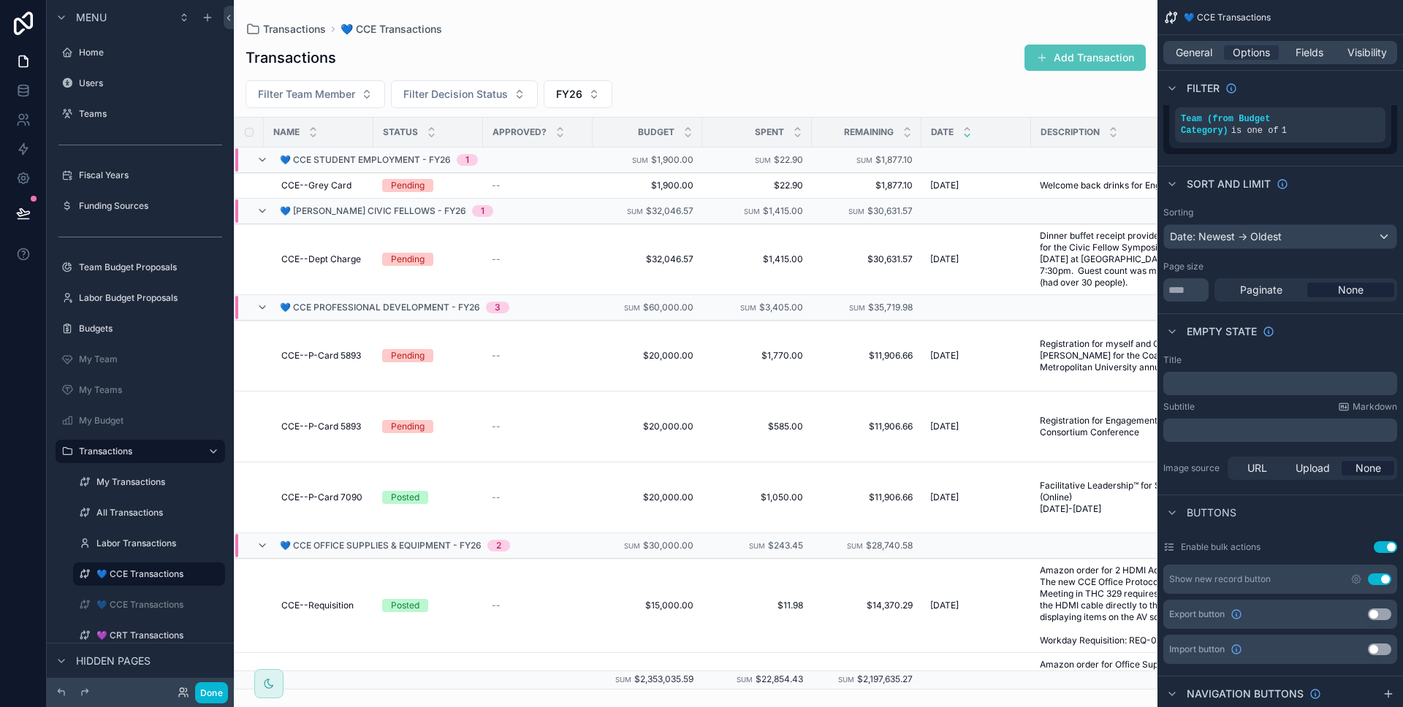
click at [1083, 50] on div "scrollable content" at bounding box center [695, 353] width 923 height 707
click at [1081, 54] on button "Add Transaction" at bounding box center [1084, 58] width 121 height 26
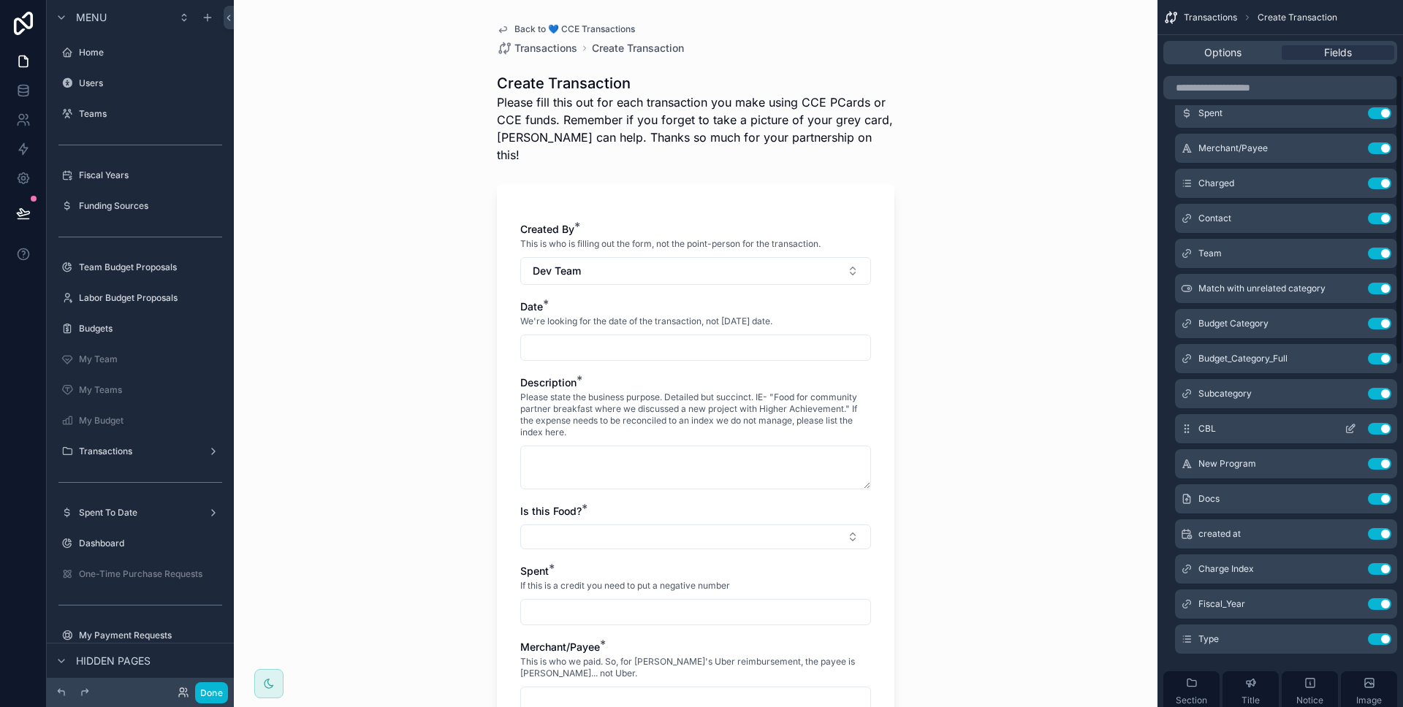
scroll to position [340, 0]
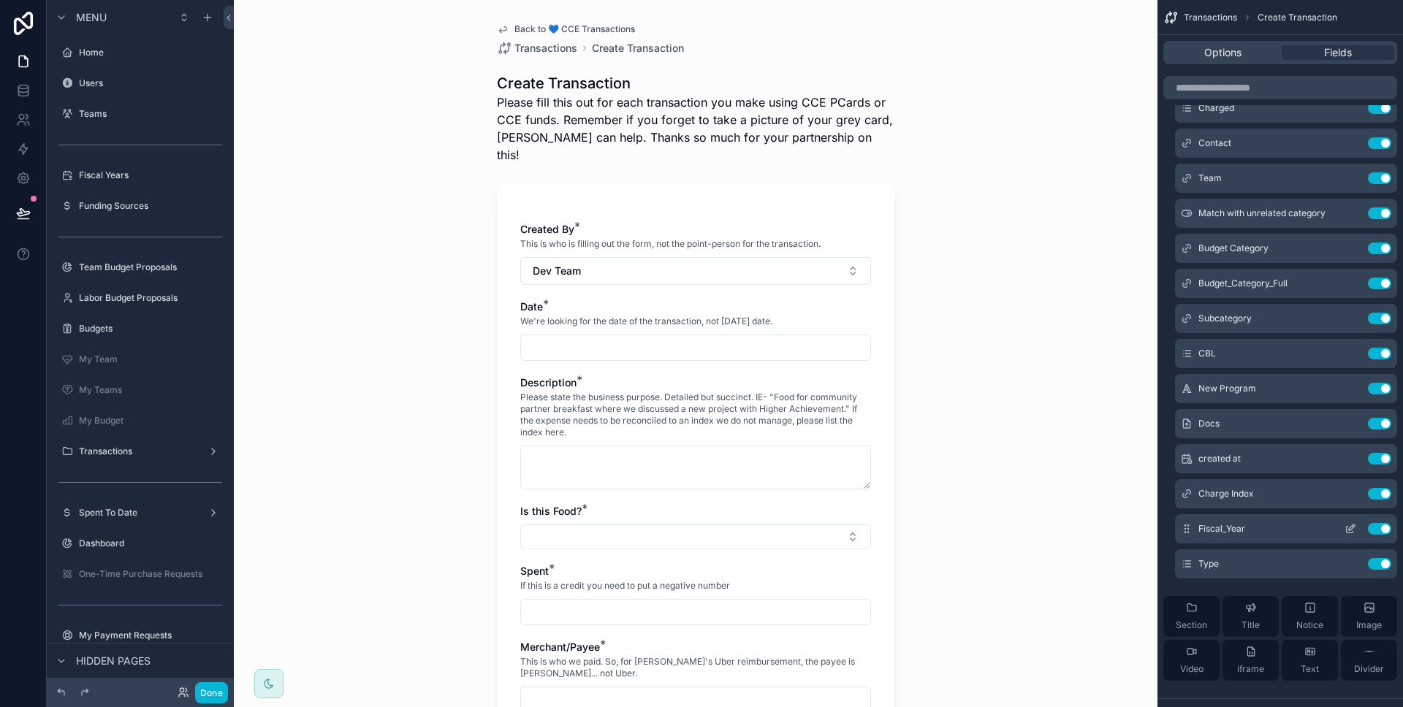
click at [1348, 530] on icon "scrollable content" at bounding box center [1350, 529] width 12 height 12
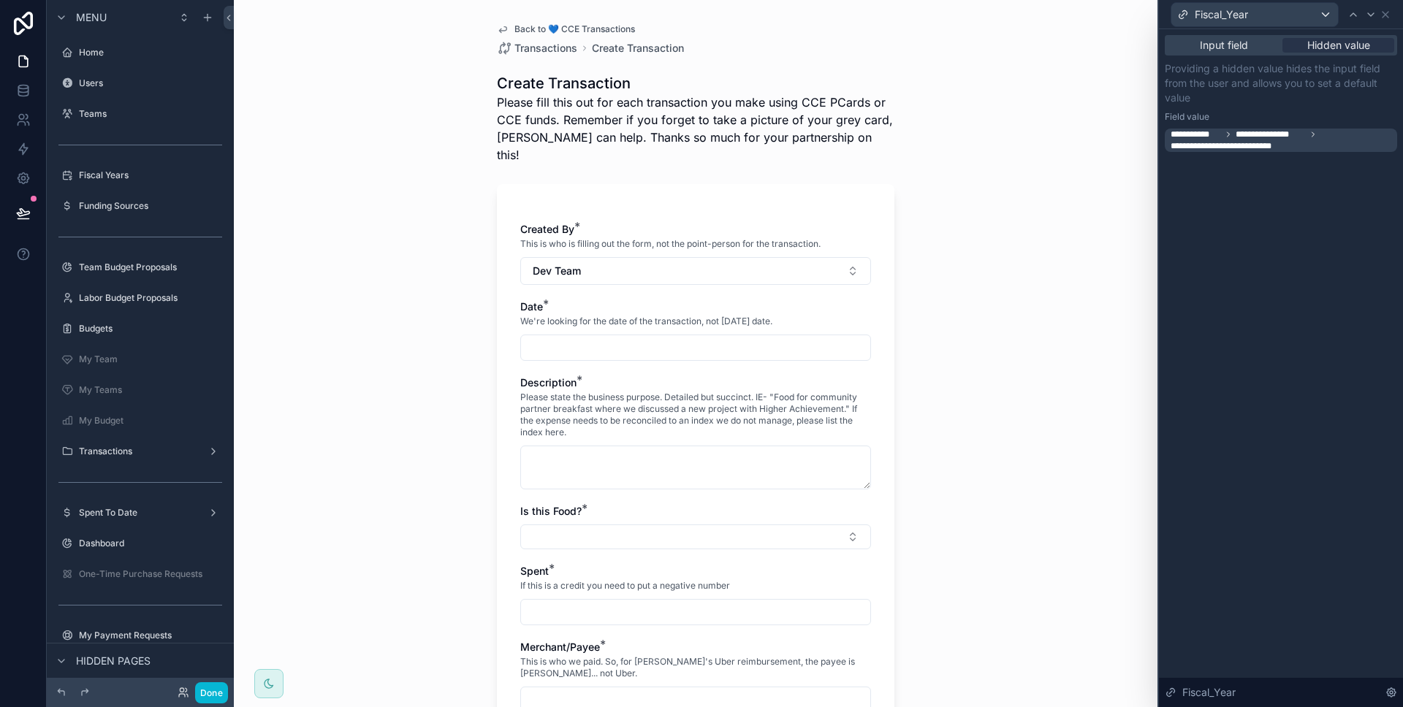
click at [1384, 20] on div "Fiscal_Year" at bounding box center [1280, 14] width 232 height 28
click at [1386, 10] on icon at bounding box center [1385, 15] width 12 height 12
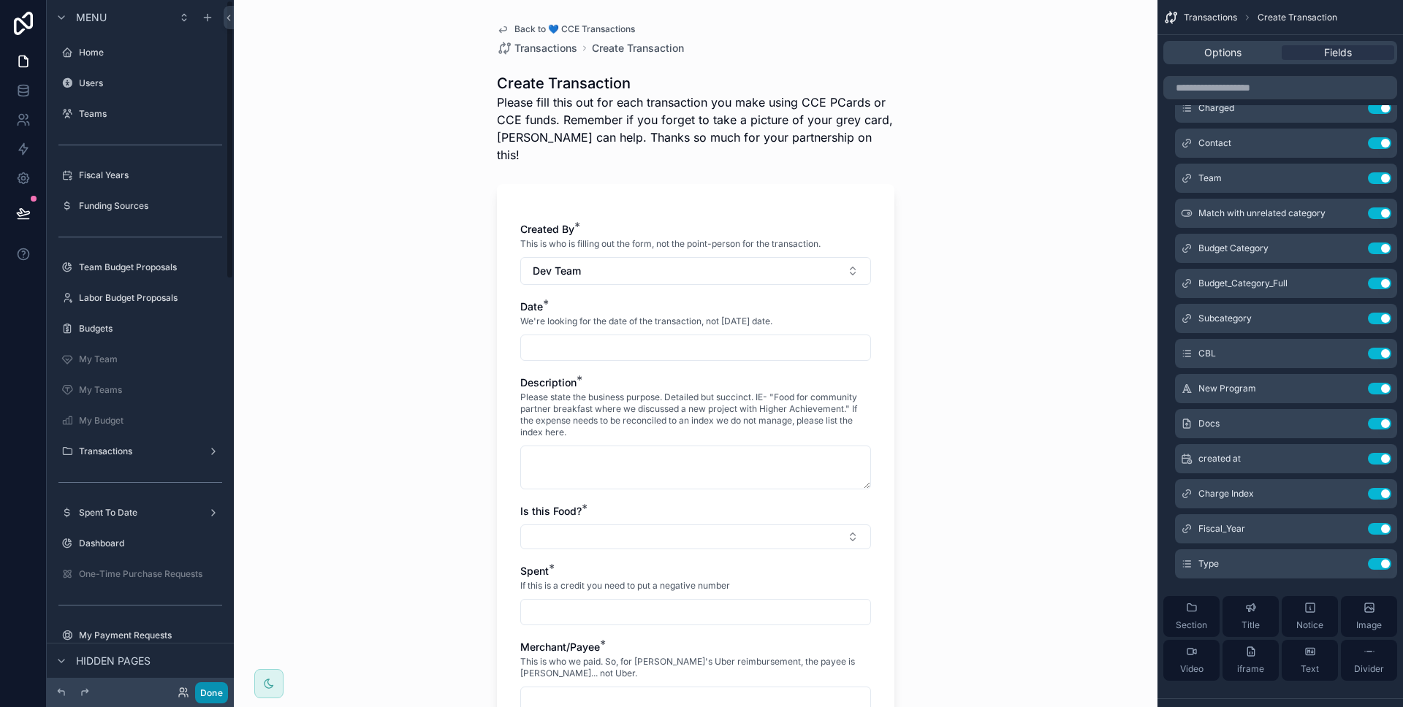
click at [207, 684] on button "Done" at bounding box center [211, 692] width 33 height 21
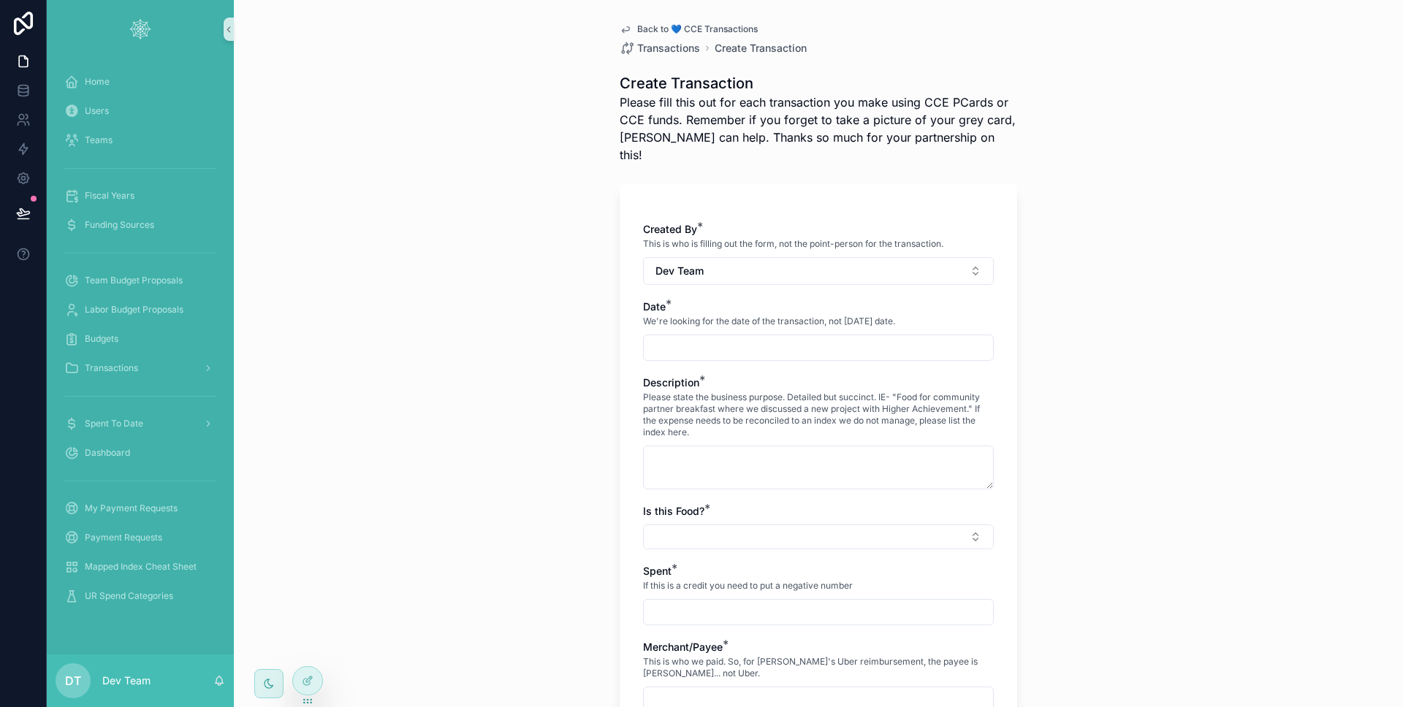
click at [372, 541] on div "Back to 💙 CCE Transactions Transactions Create Transaction Create Transaction P…" at bounding box center [818, 353] width 1169 height 707
click at [18, 219] on icon at bounding box center [23, 219] width 11 height 0
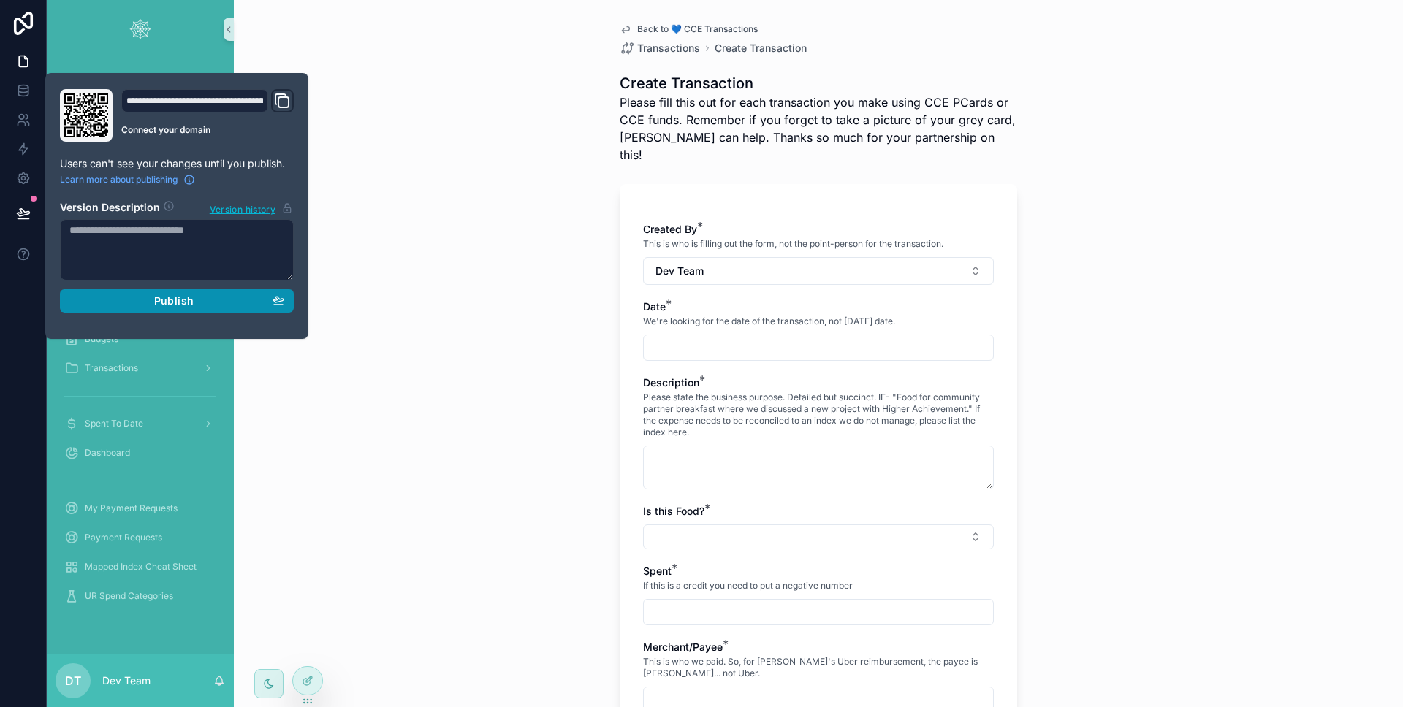
click at [99, 296] on div "Publish" at bounding box center [176, 300] width 215 height 13
click at [23, 316] on div at bounding box center [23, 353] width 47 height 707
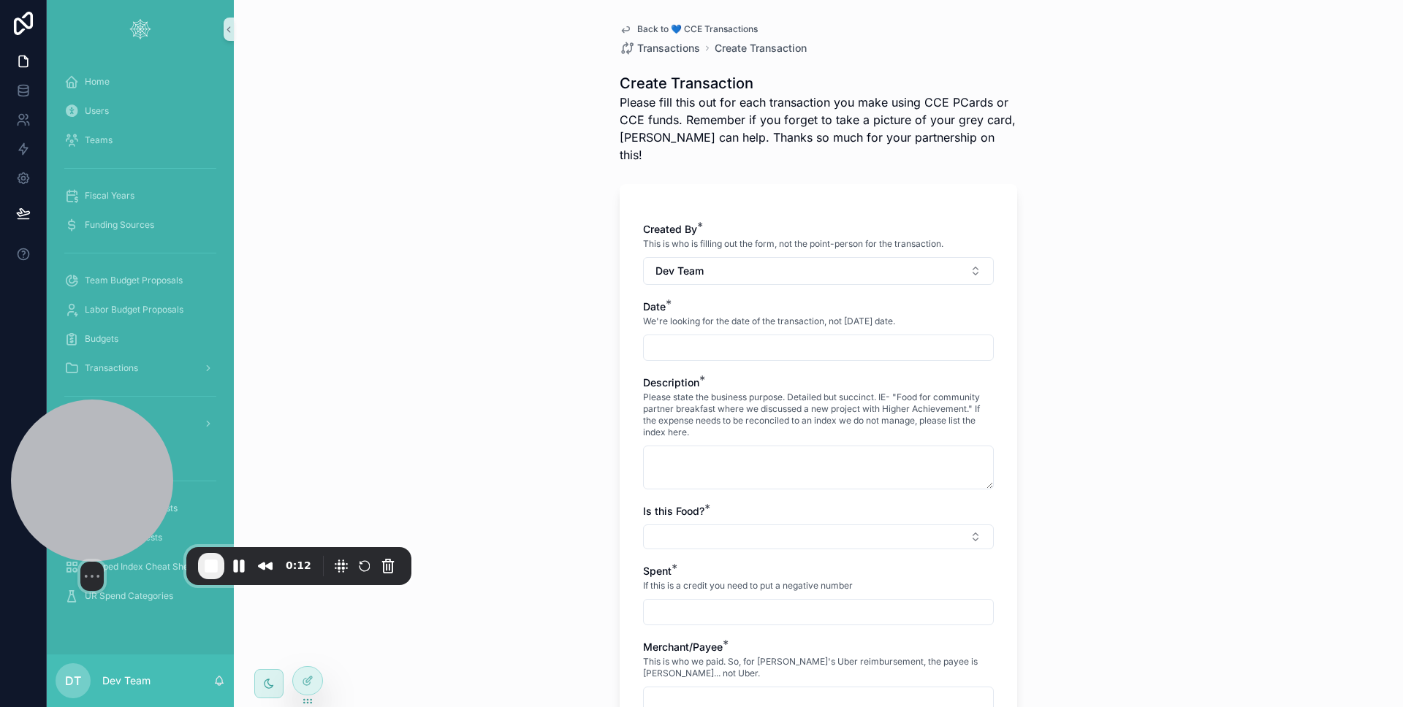
drag, startPoint x: 69, startPoint y: 574, endPoint x: 62, endPoint y: 459, distance: 115.6
click at [62, 459] on div at bounding box center [92, 481] width 162 height 162
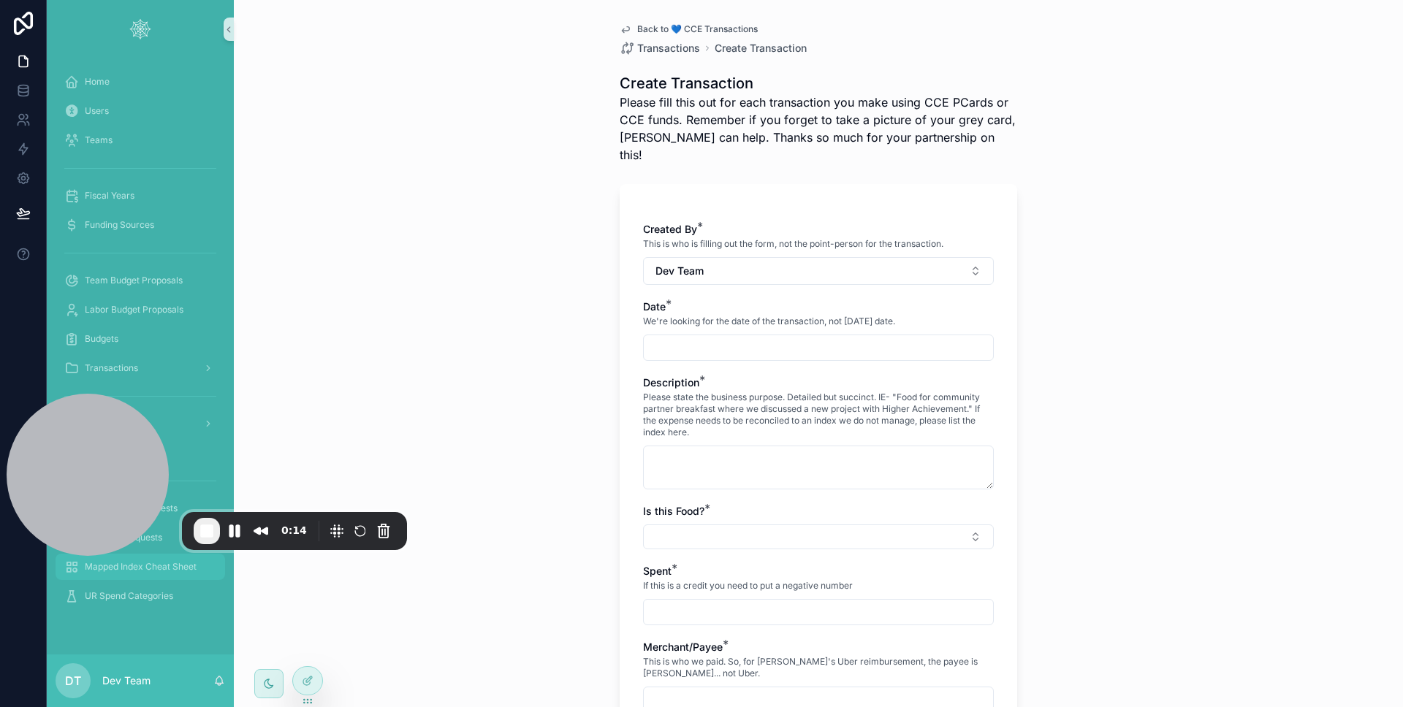
click at [123, 574] on div "Mapped Index Cheat Sheet" at bounding box center [140, 566] width 152 height 23
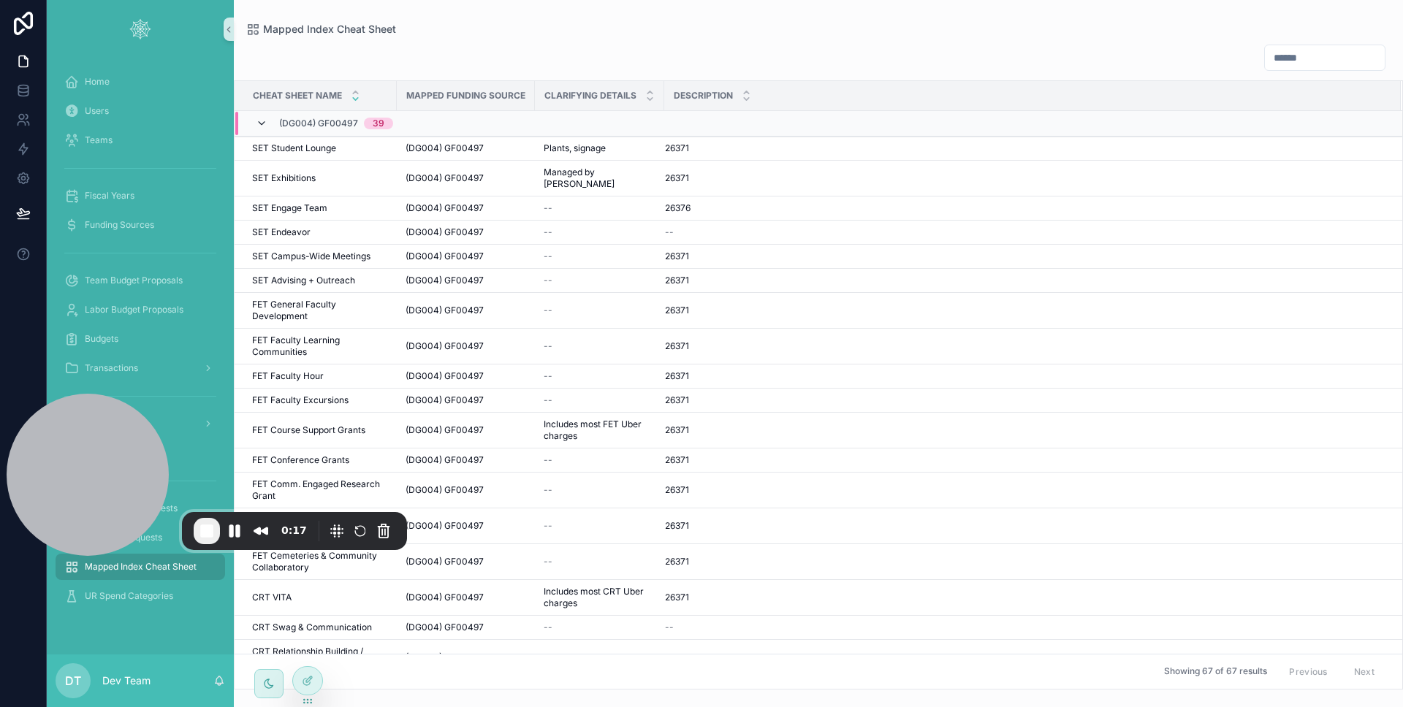
click at [264, 127] on icon "scrollable content" at bounding box center [262, 124] width 12 height 12
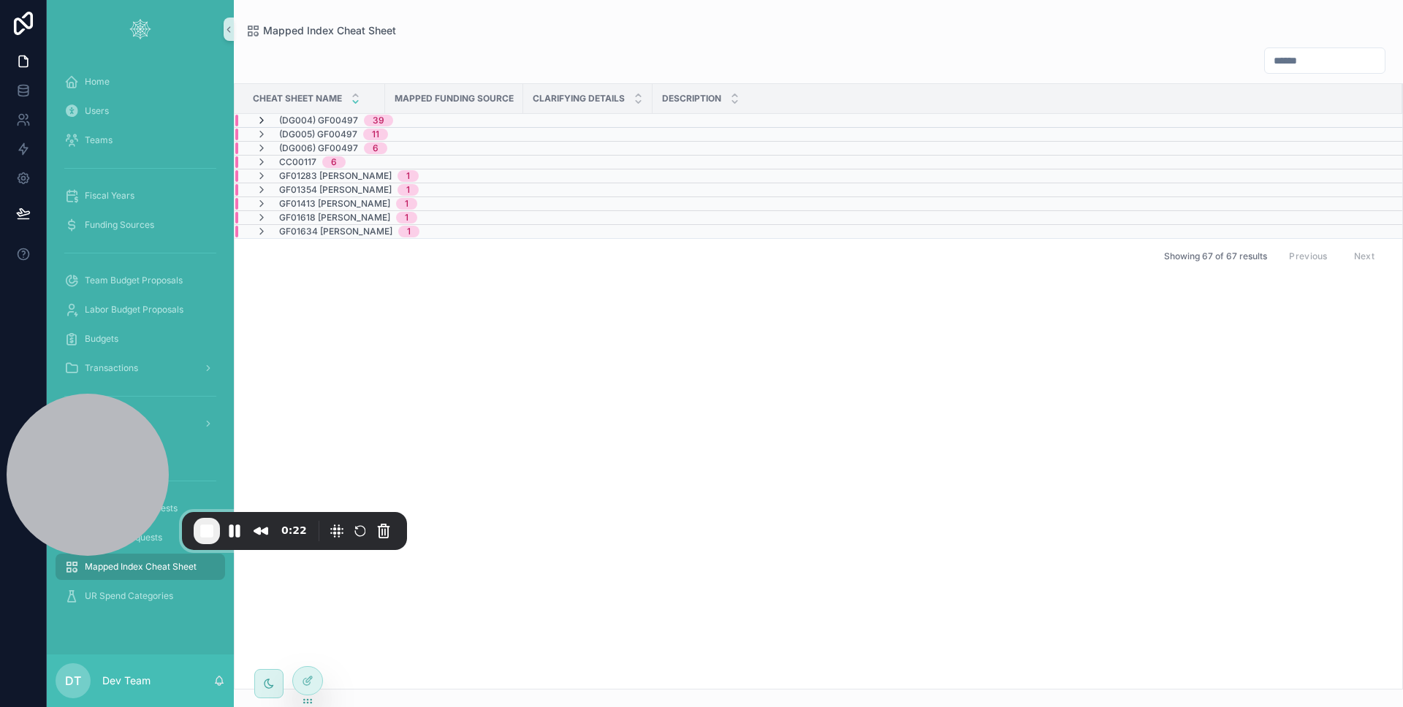
click at [264, 123] on icon "scrollable content" at bounding box center [262, 121] width 12 height 12
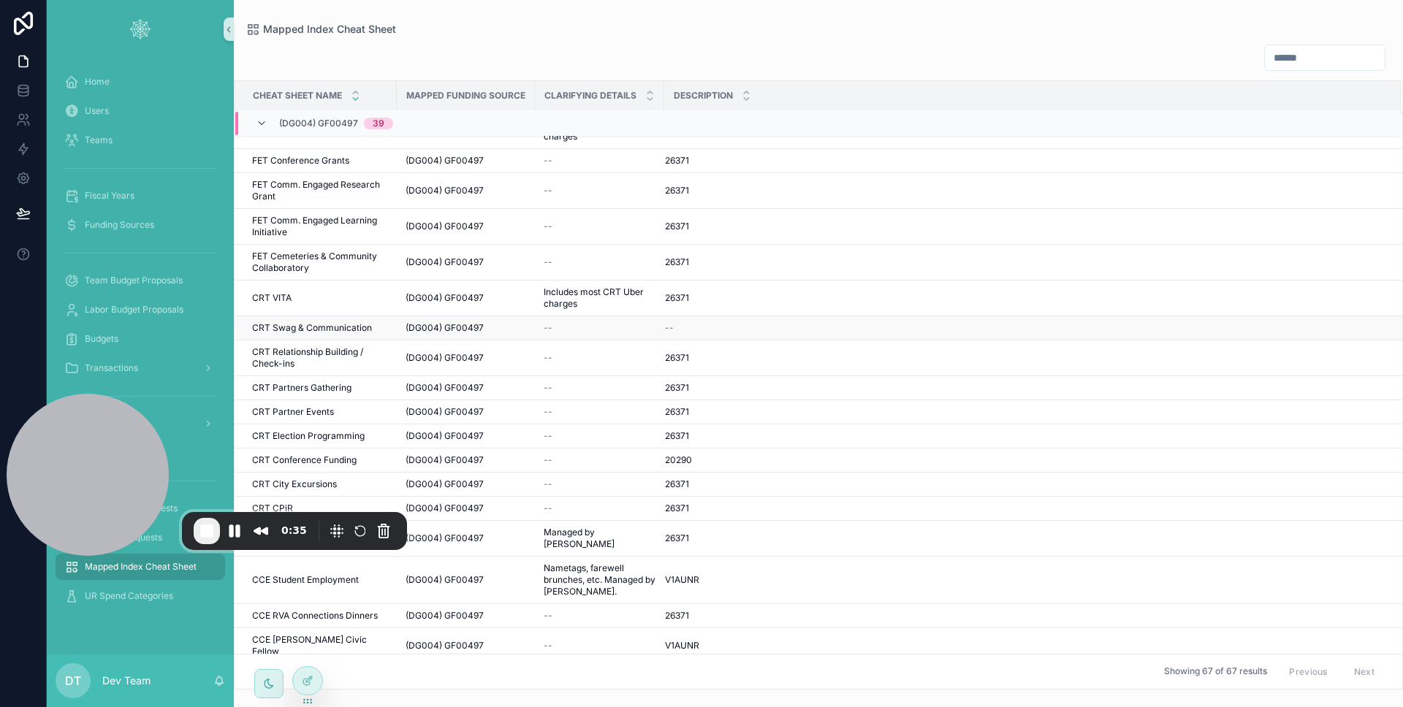
scroll to position [302, 0]
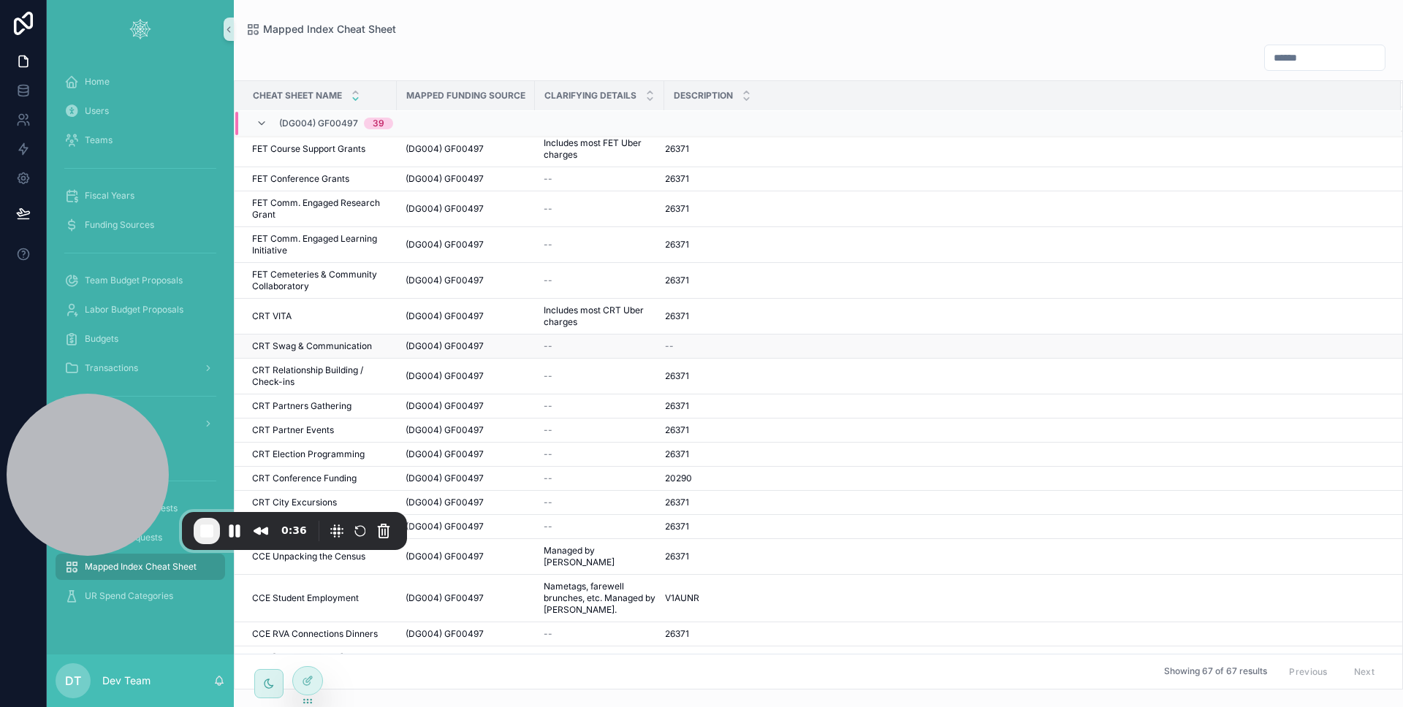
click at [699, 340] on div "--" at bounding box center [1024, 346] width 718 height 12
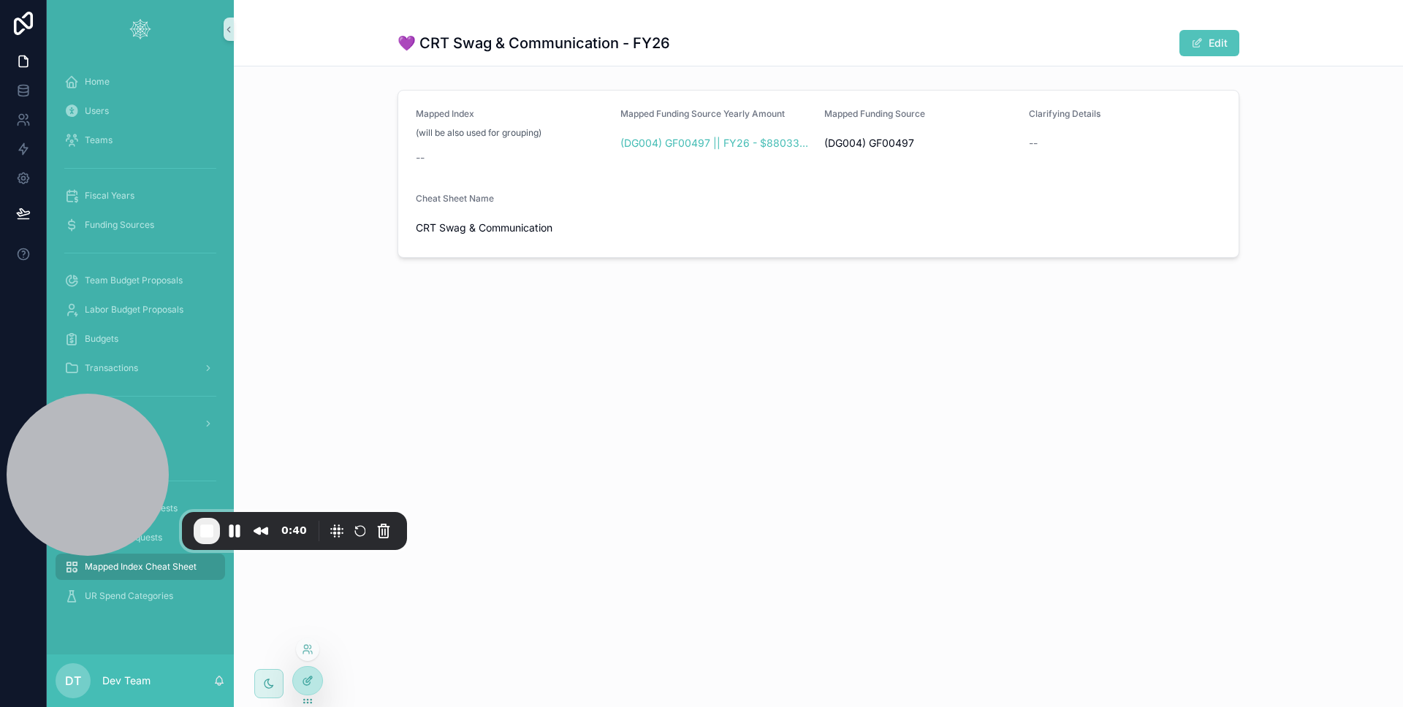
click at [314, 679] on div at bounding box center [307, 681] width 29 height 28
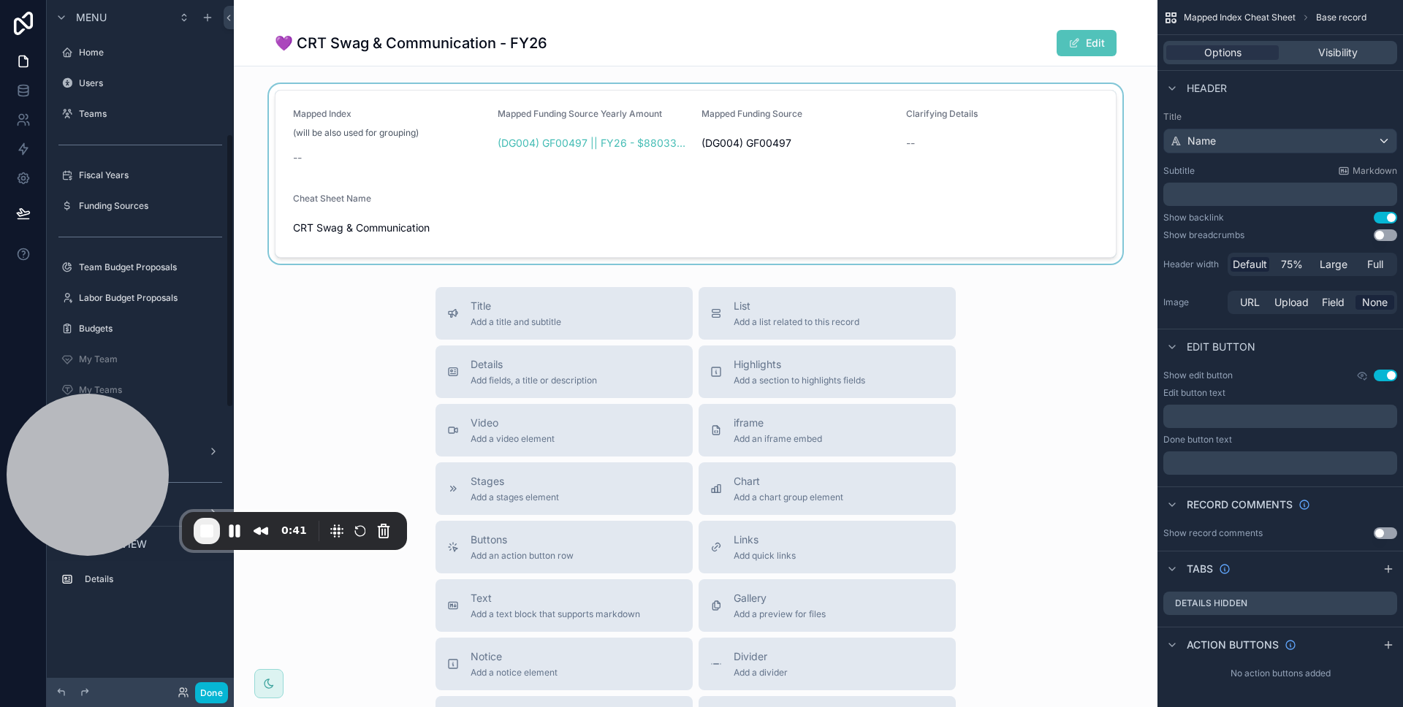
scroll to position [336, 0]
click at [716, 232] on div "scrollable content" at bounding box center [695, 174] width 923 height 180
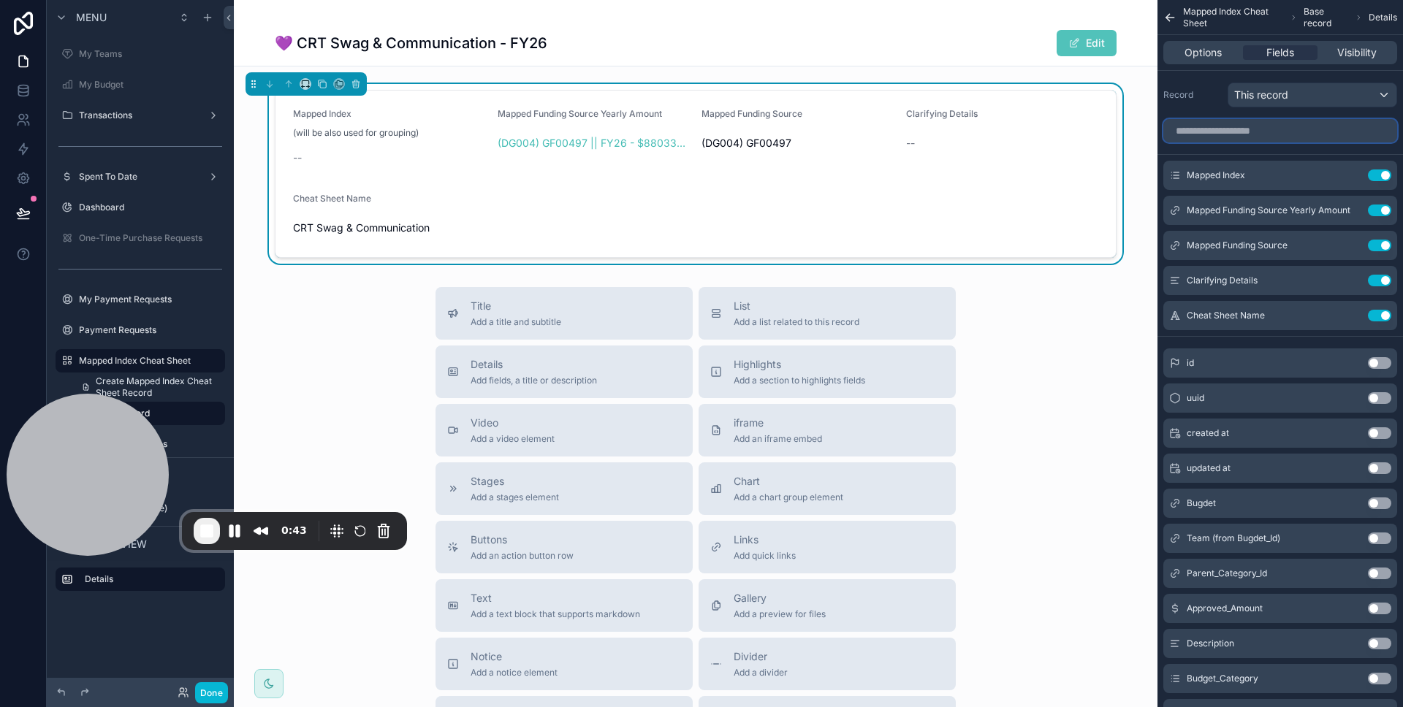
click at [1289, 126] on input "scrollable content" at bounding box center [1280, 130] width 234 height 23
type input "**"
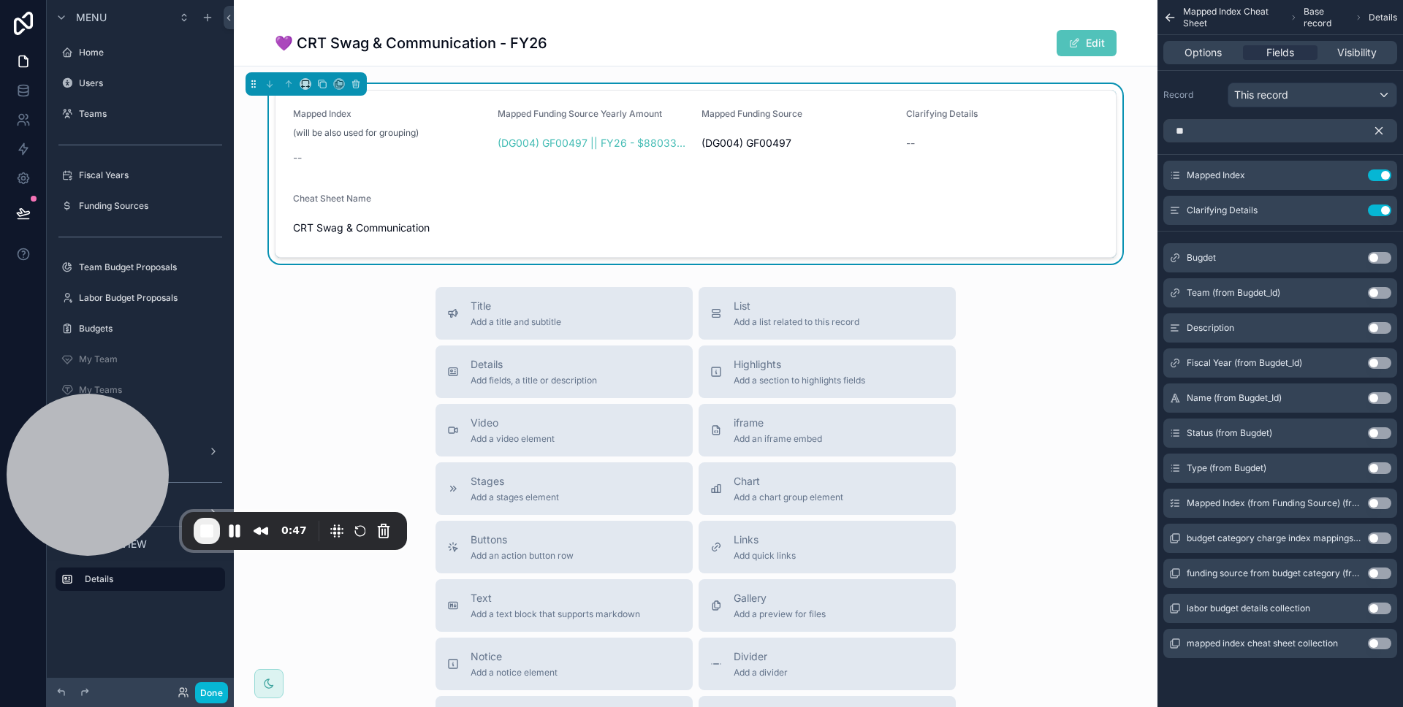
type input "**"
click at [1377, 324] on button "Use setting" at bounding box center [1378, 328] width 23 height 12
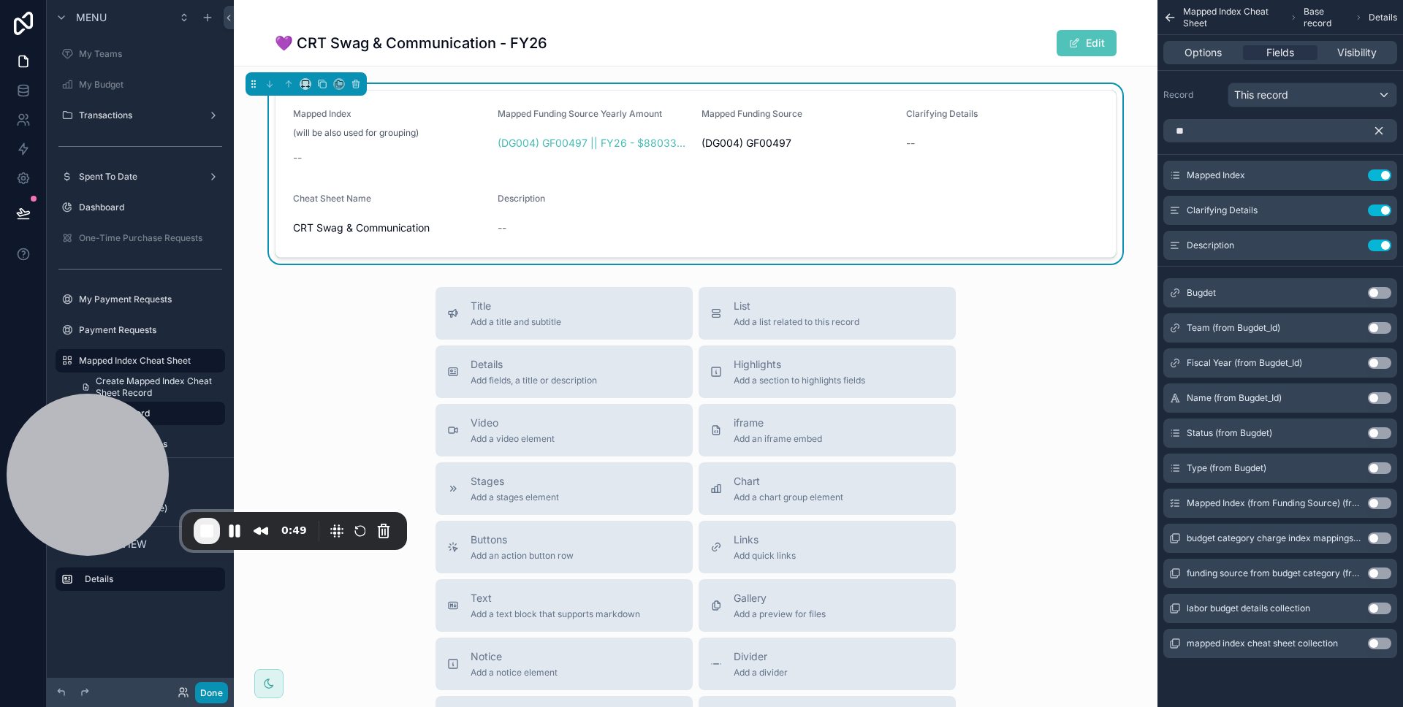
click at [223, 691] on button "Done" at bounding box center [211, 692] width 33 height 21
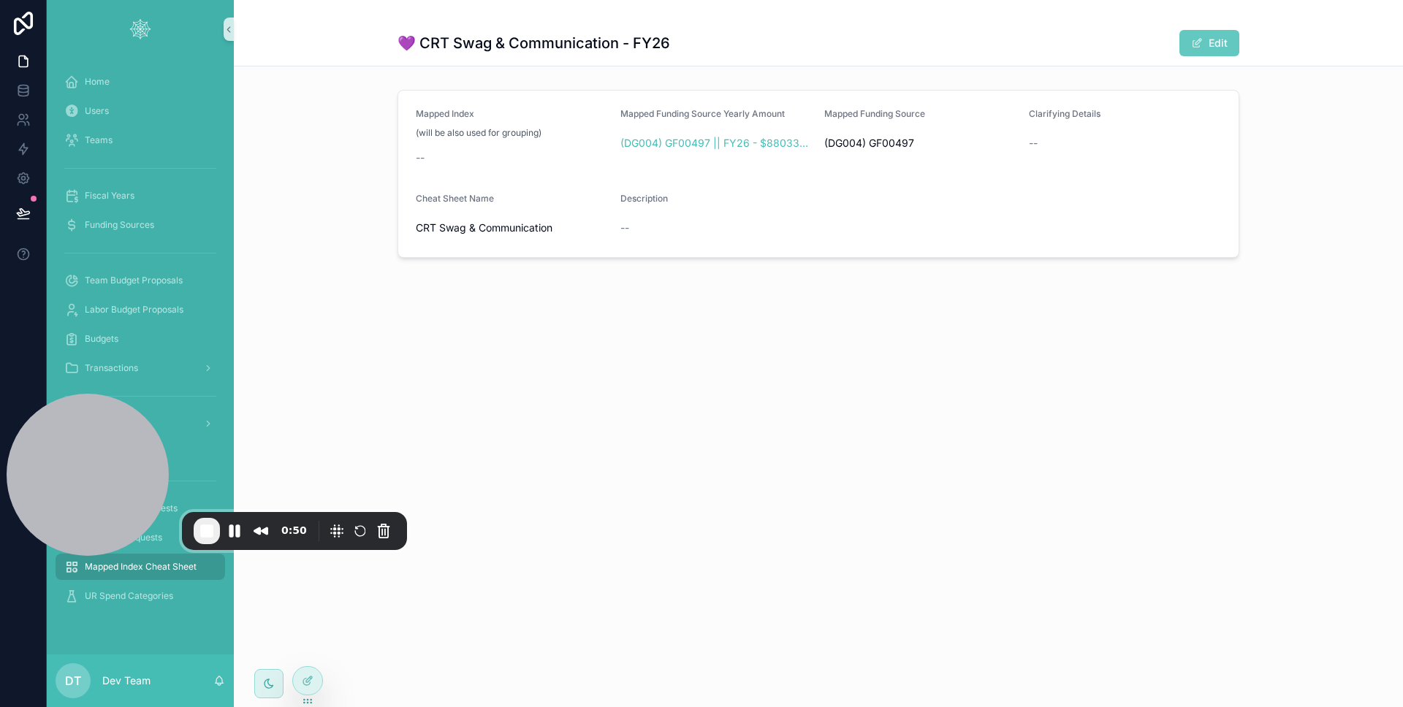
click at [1188, 53] on button "Edit" at bounding box center [1209, 43] width 60 height 26
click at [1207, 45] on button "Done" at bounding box center [1205, 43] width 67 height 26
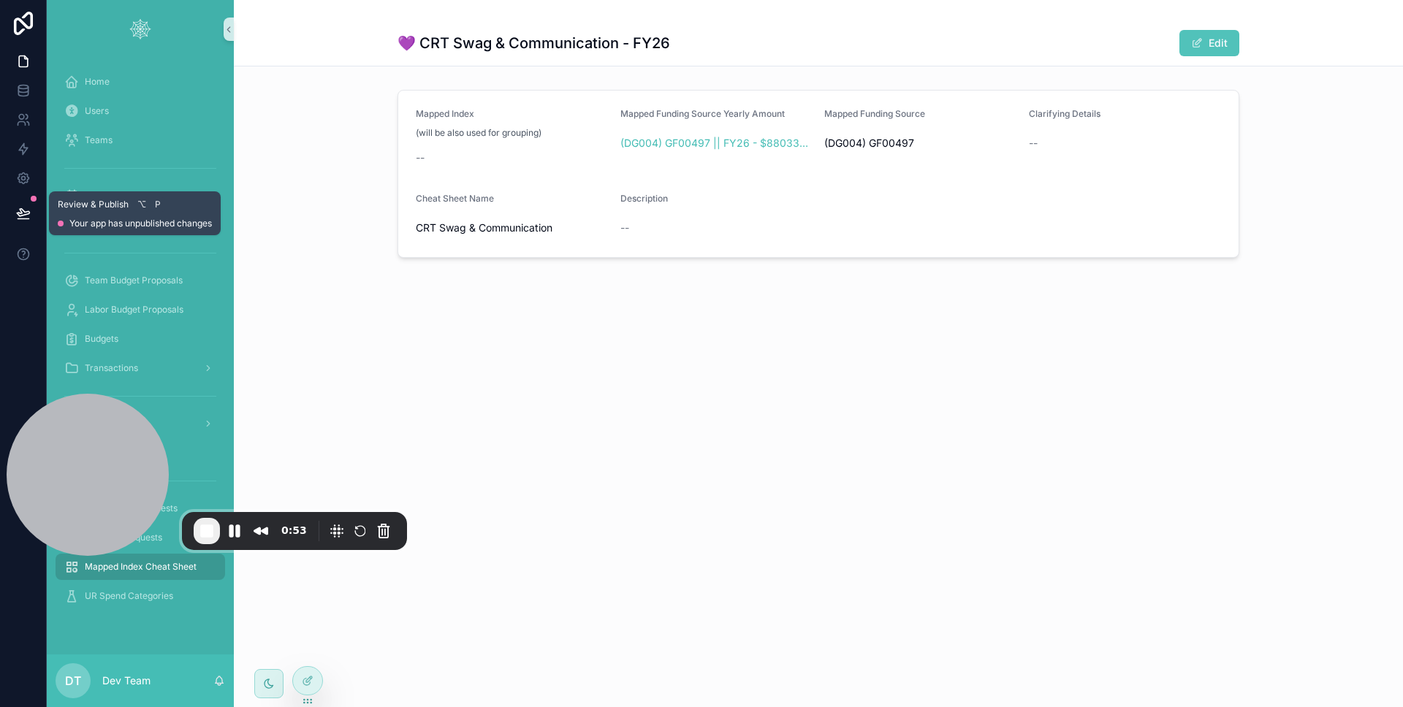
click at [29, 215] on icon at bounding box center [23, 213] width 15 height 15
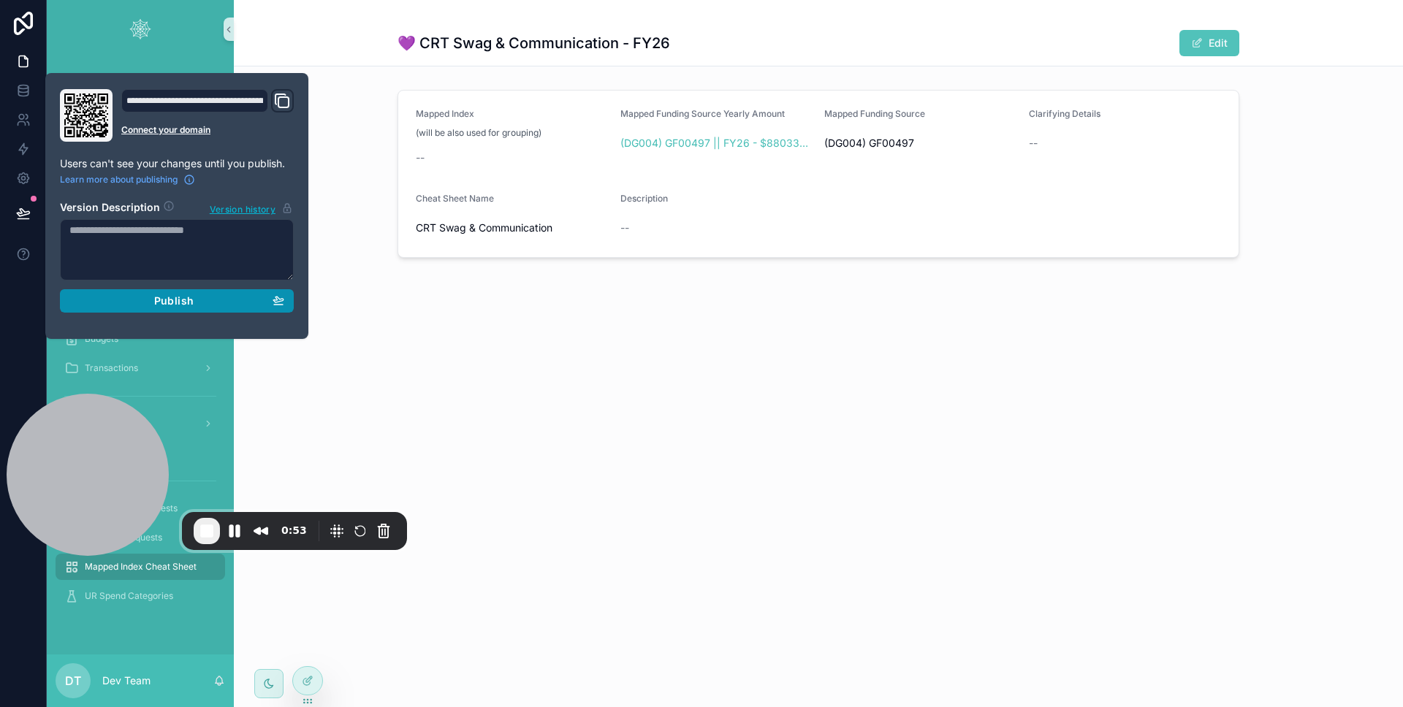
click at [167, 297] on span "Publish" at bounding box center [173, 300] width 39 height 13
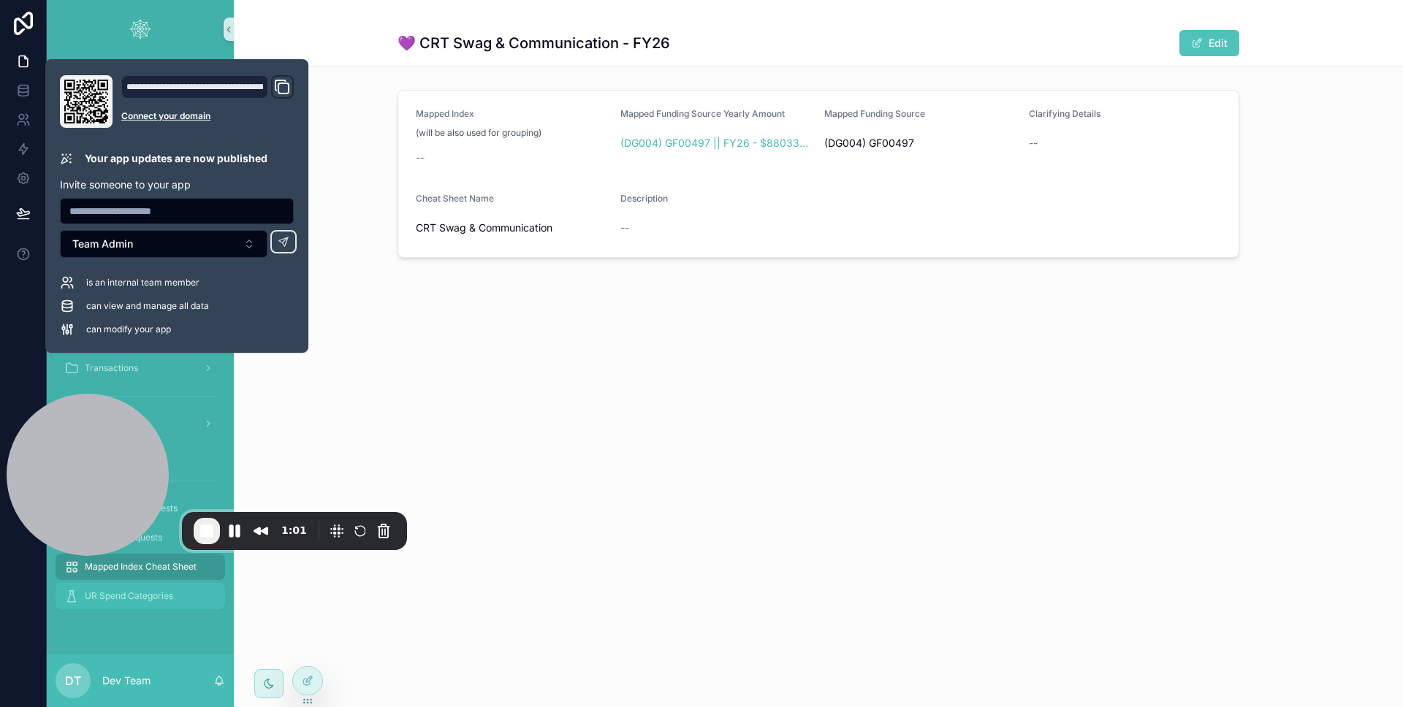
click at [124, 598] on span "UR Spend Categories" at bounding box center [129, 596] width 88 height 12
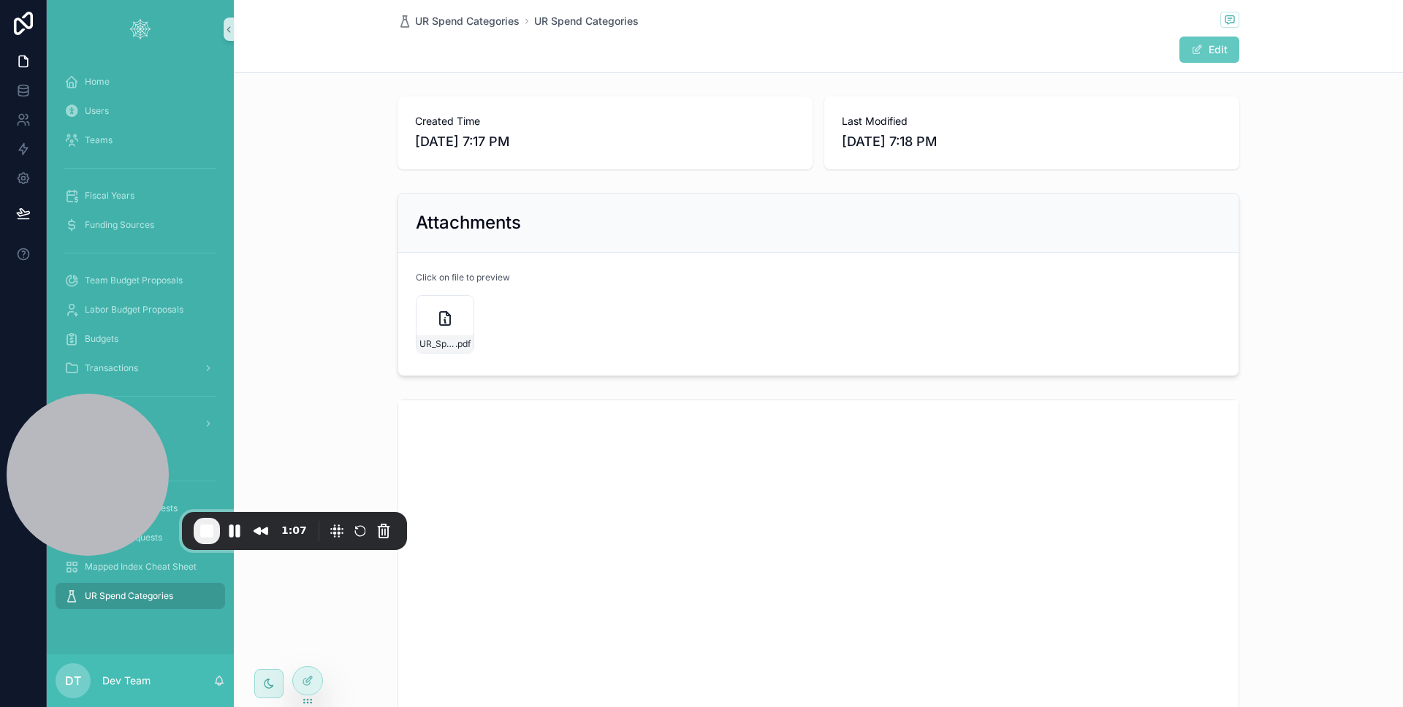
click at [1209, 43] on button "Edit" at bounding box center [1209, 50] width 60 height 26
click at [489, 321] on div "scrollable content" at bounding box center [509, 320] width 58 height 58
click at [1194, 55] on button "Done" at bounding box center [1205, 50] width 67 height 26
click at [310, 655] on div at bounding box center [307, 649] width 23 height 23
click at [310, 652] on icon at bounding box center [308, 650] width 12 height 12
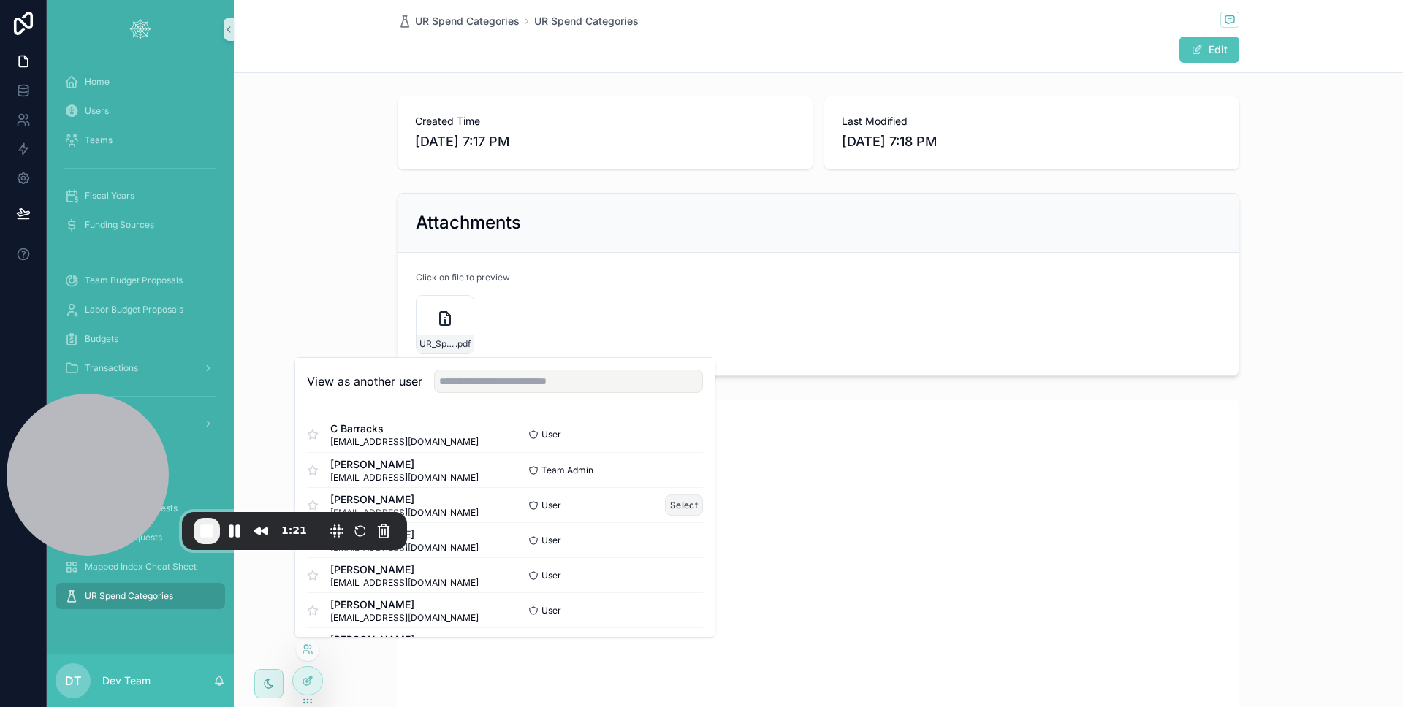
click at [679, 504] on button "Select" at bounding box center [684, 505] width 38 height 21
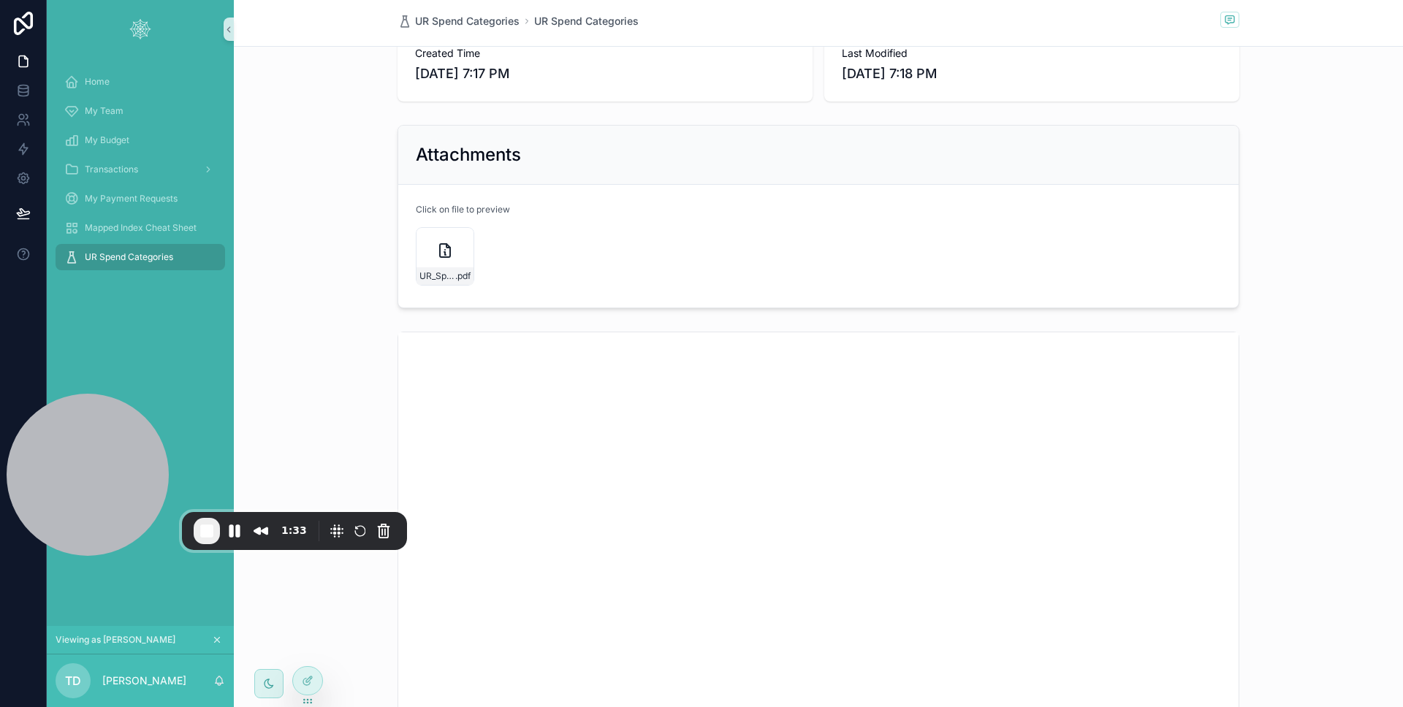
scroll to position [360, 0]
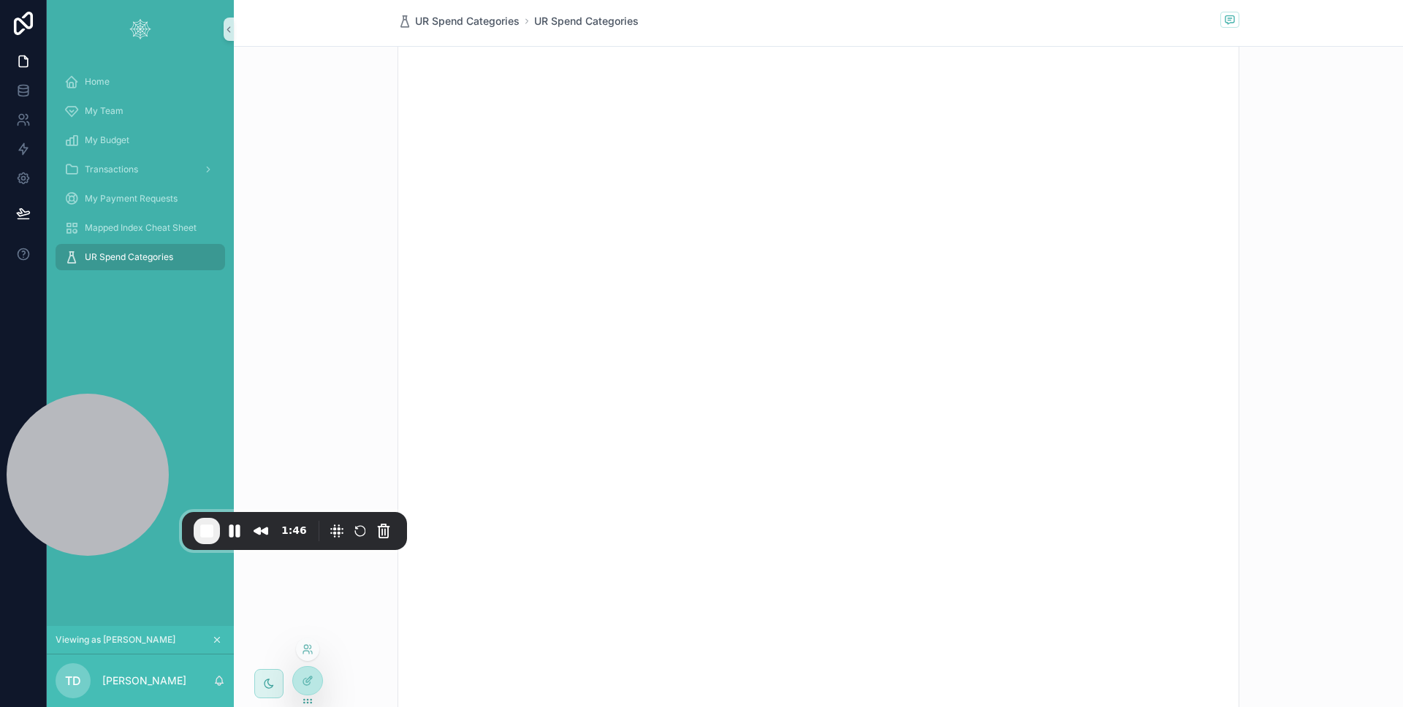
click at [308, 656] on div at bounding box center [307, 649] width 23 height 23
click at [308, 655] on icon at bounding box center [308, 650] width 12 height 12
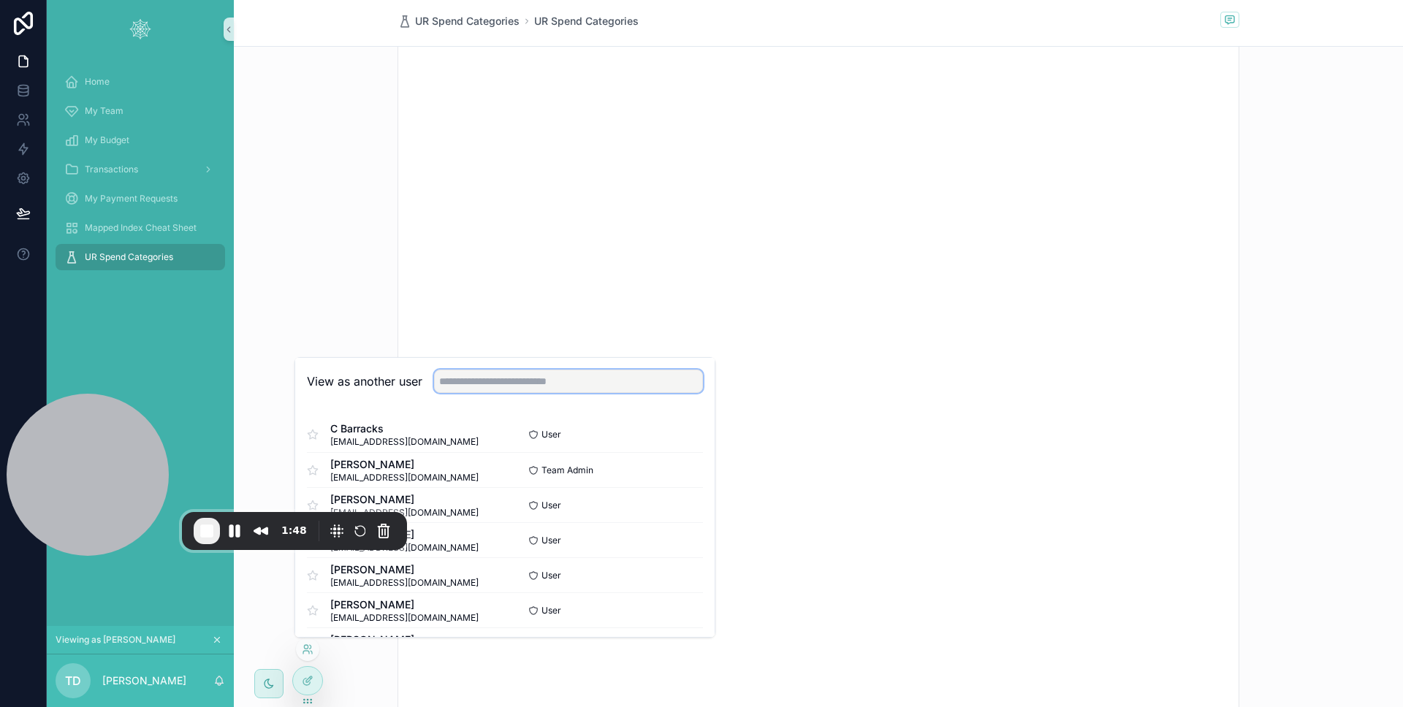
click at [581, 378] on input "text" at bounding box center [568, 381] width 269 height 23
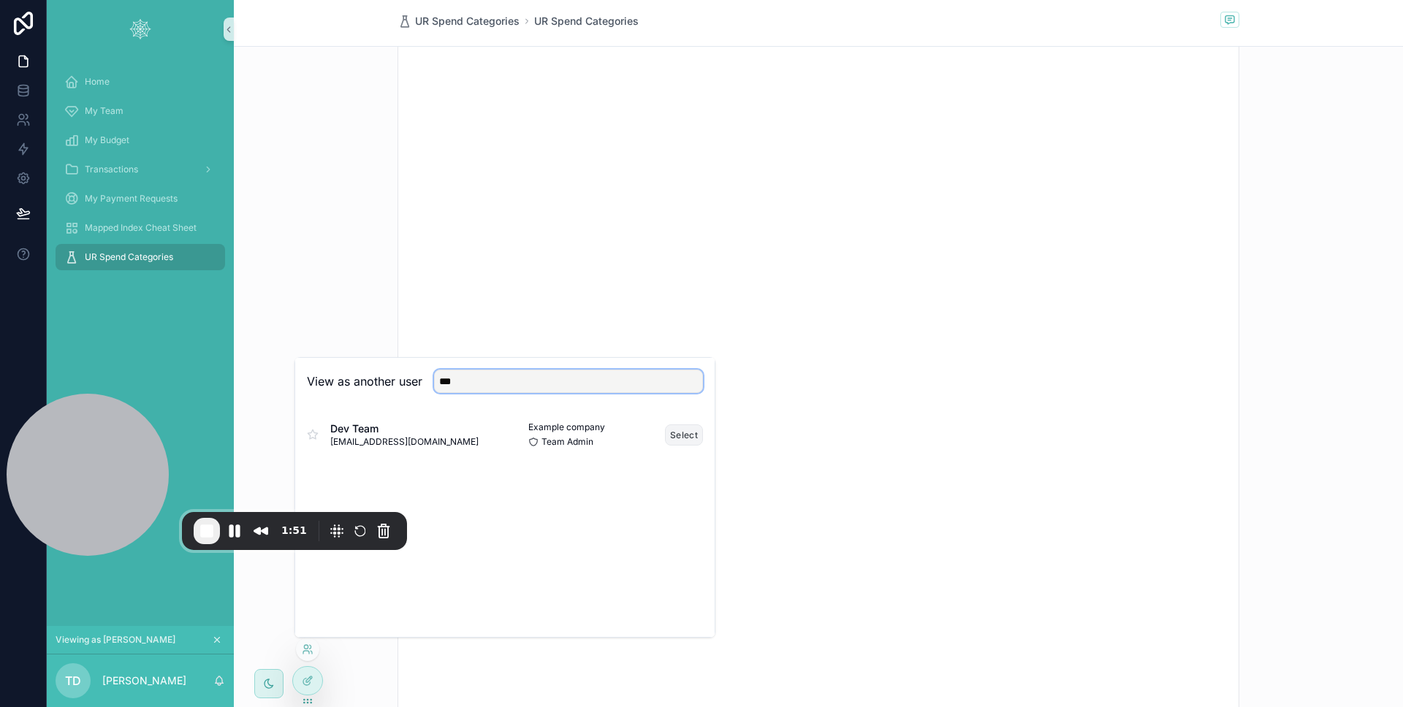
type input "***"
click at [676, 435] on button "Select" at bounding box center [684, 434] width 38 height 21
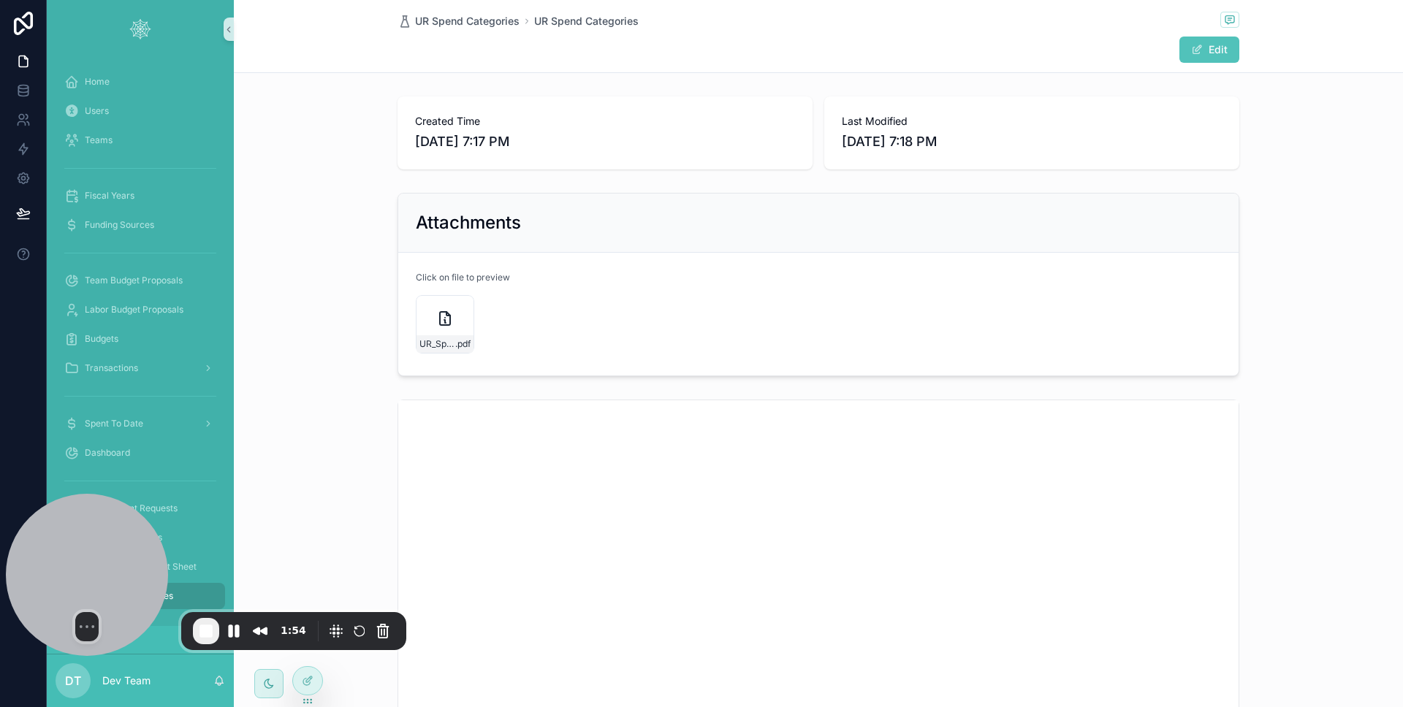
drag, startPoint x: 0, startPoint y: 0, endPoint x: 94, endPoint y: 551, distance: 558.8
click at [94, 555] on div at bounding box center [87, 575] width 162 height 162
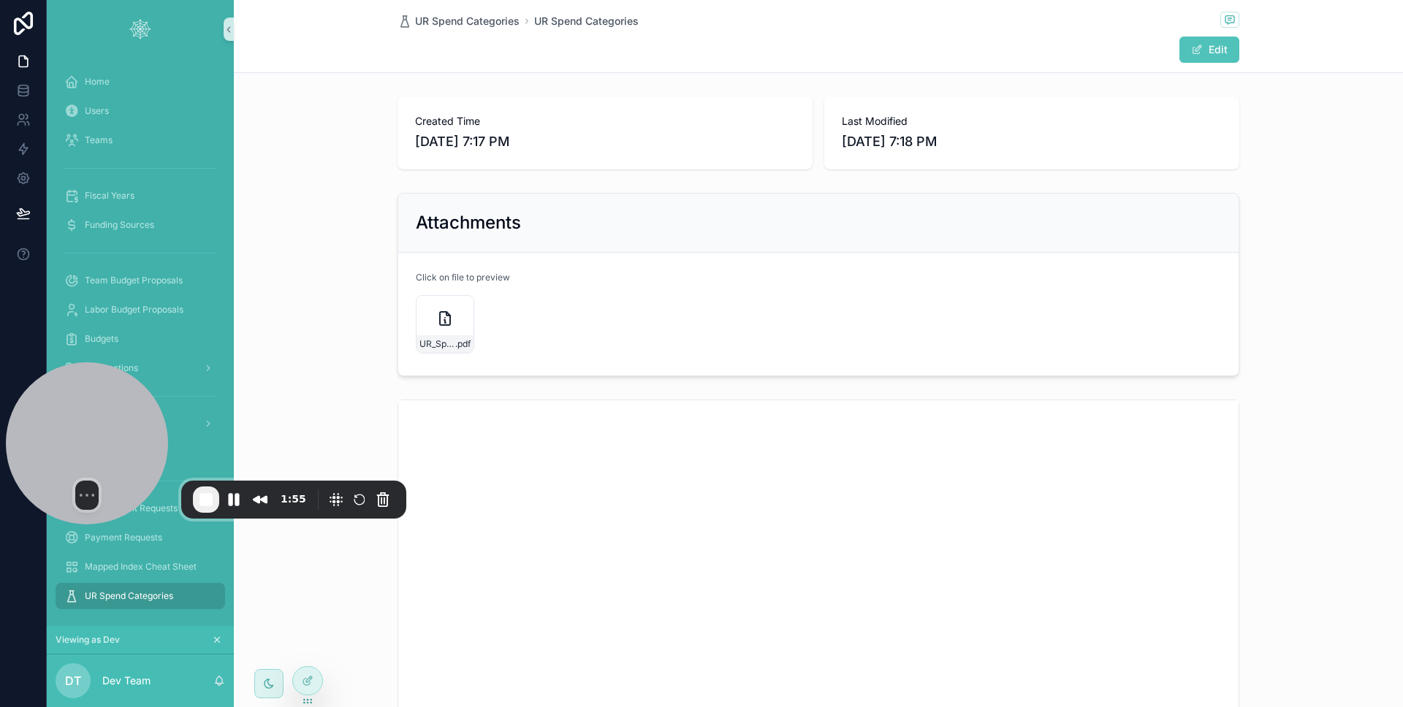
drag, startPoint x: 94, startPoint y: 551, endPoint x: 87, endPoint y: 419, distance: 131.7
click at [87, 419] on div at bounding box center [87, 443] width 162 height 162
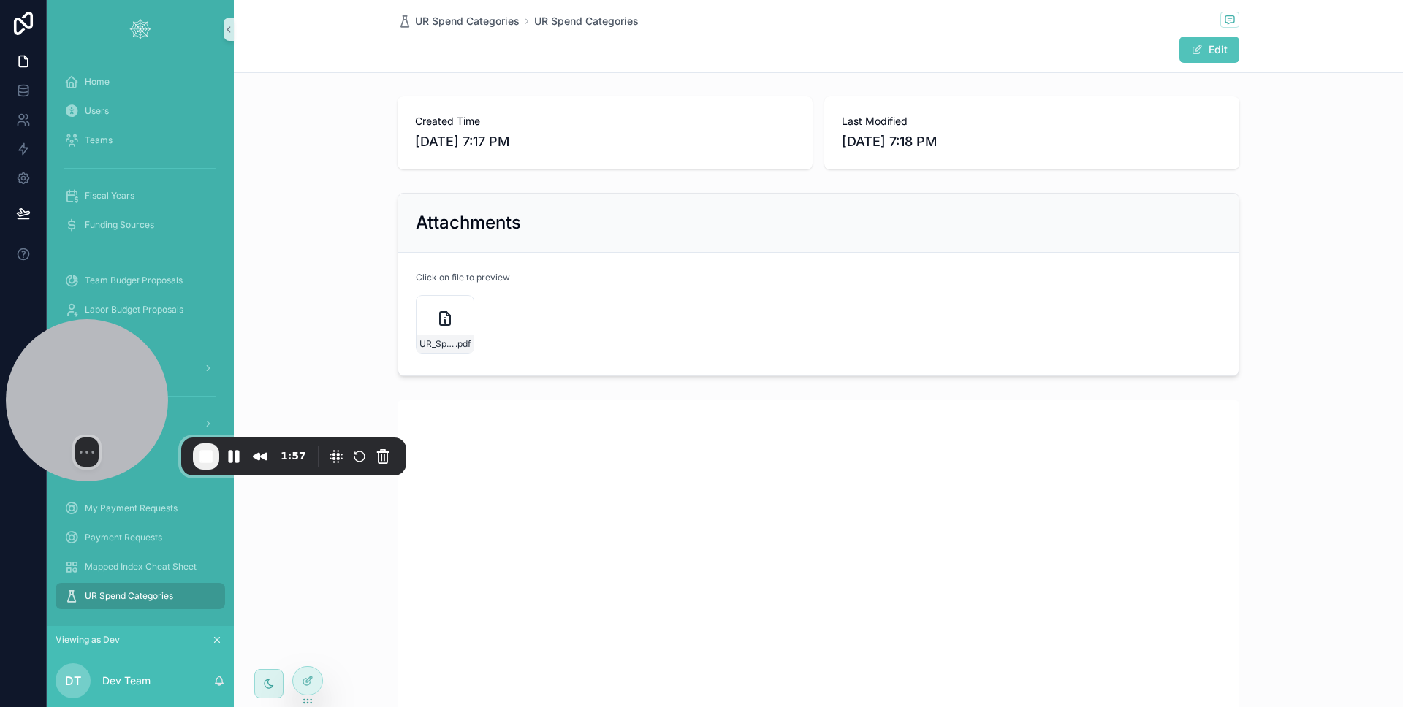
drag, startPoint x: 110, startPoint y: 455, endPoint x: 103, endPoint y: 415, distance: 40.8
click at [103, 415] on div at bounding box center [87, 400] width 162 height 162
click at [126, 520] on link "My Payment Requests" at bounding box center [140, 508] width 169 height 26
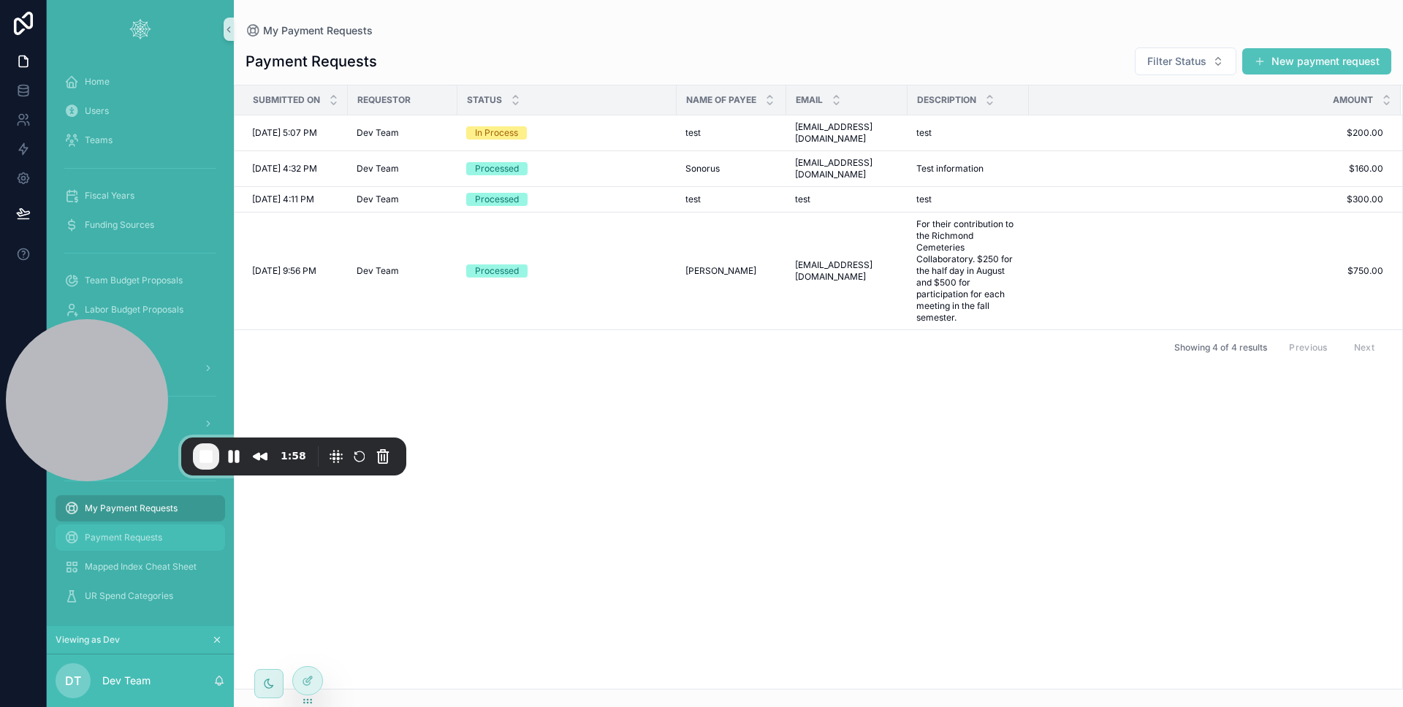
click at [129, 537] on span "Payment Requests" at bounding box center [123, 538] width 77 height 12
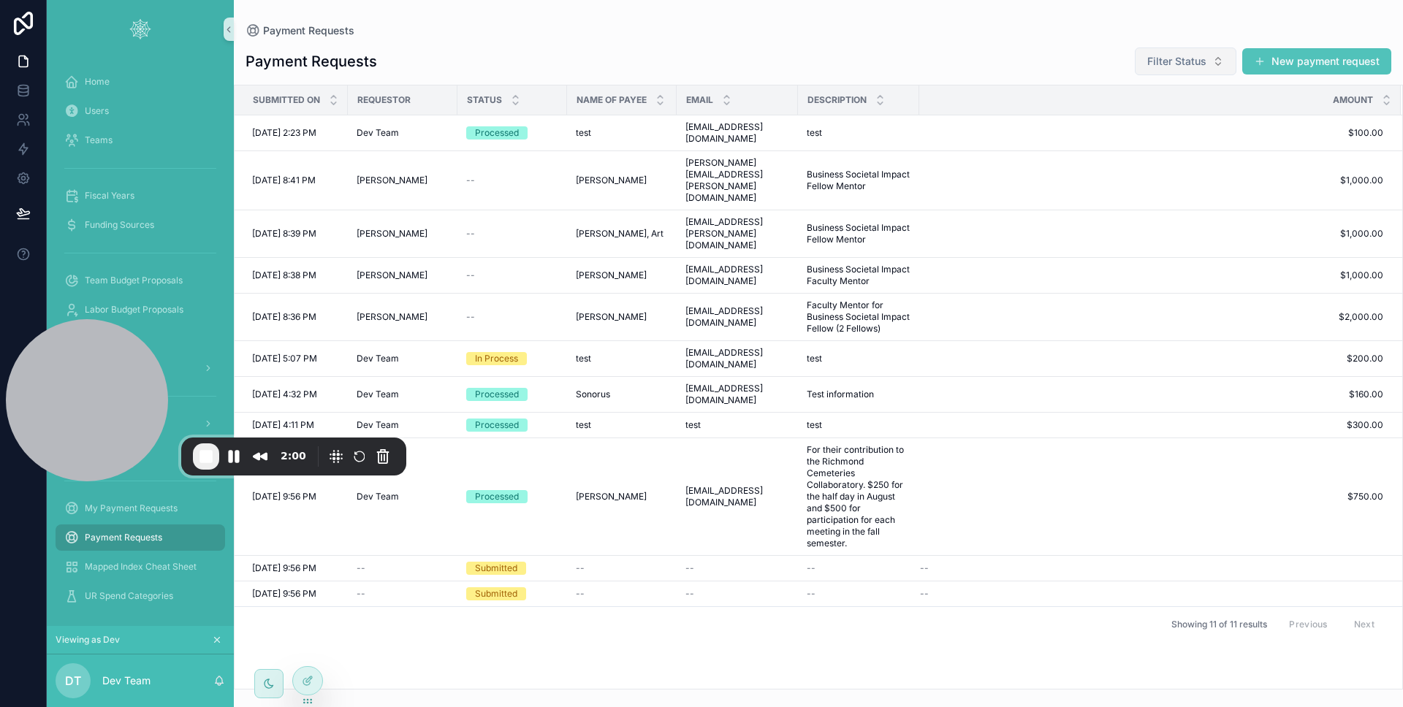
click at [1186, 59] on span "Filter Status" at bounding box center [1176, 61] width 59 height 15
click at [1072, 50] on div "Payment Requests Filter Status New payment request" at bounding box center [817, 61] width 1145 height 29
click at [159, 511] on span "My Payment Requests" at bounding box center [131, 509] width 93 height 12
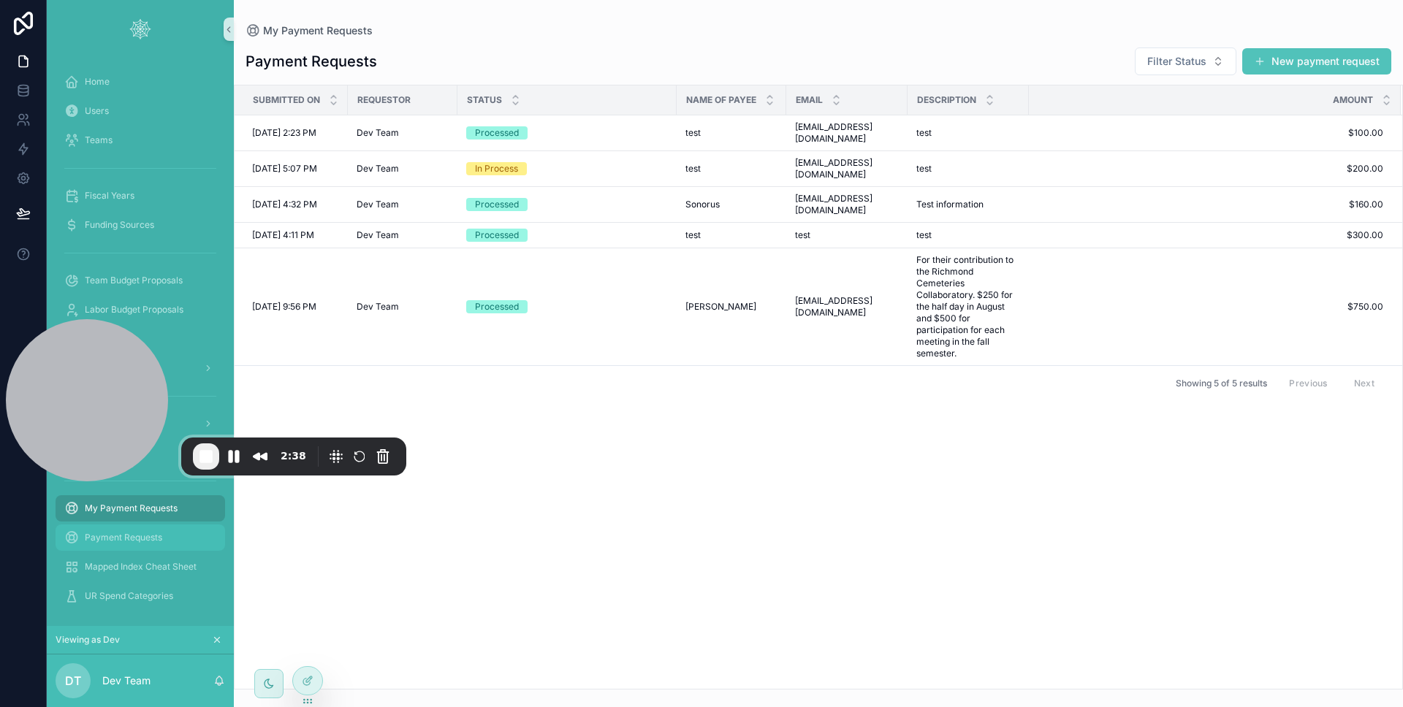
click at [97, 546] on div "Payment Requests" at bounding box center [140, 537] width 152 height 23
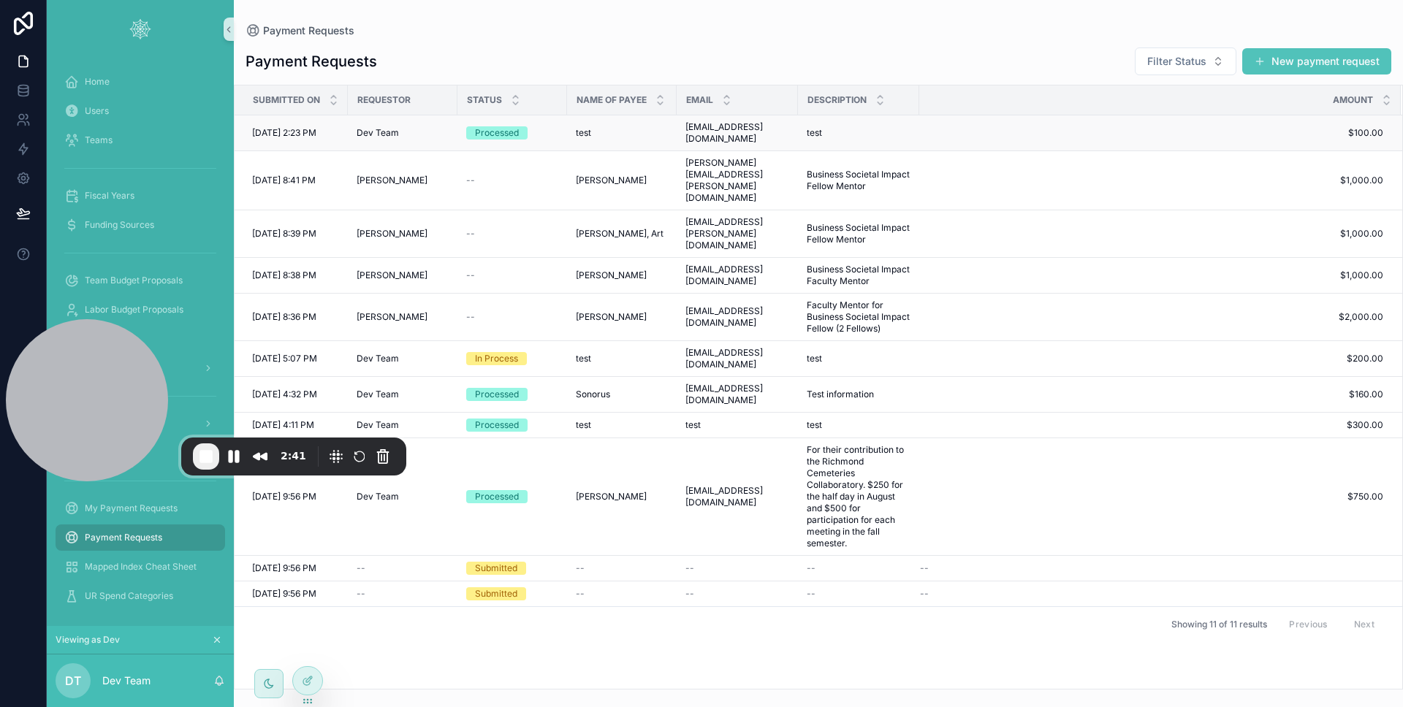
click at [550, 137] on td "Processed" at bounding box center [512, 133] width 110 height 36
click at [549, 133] on div "Processed" at bounding box center [512, 132] width 92 height 13
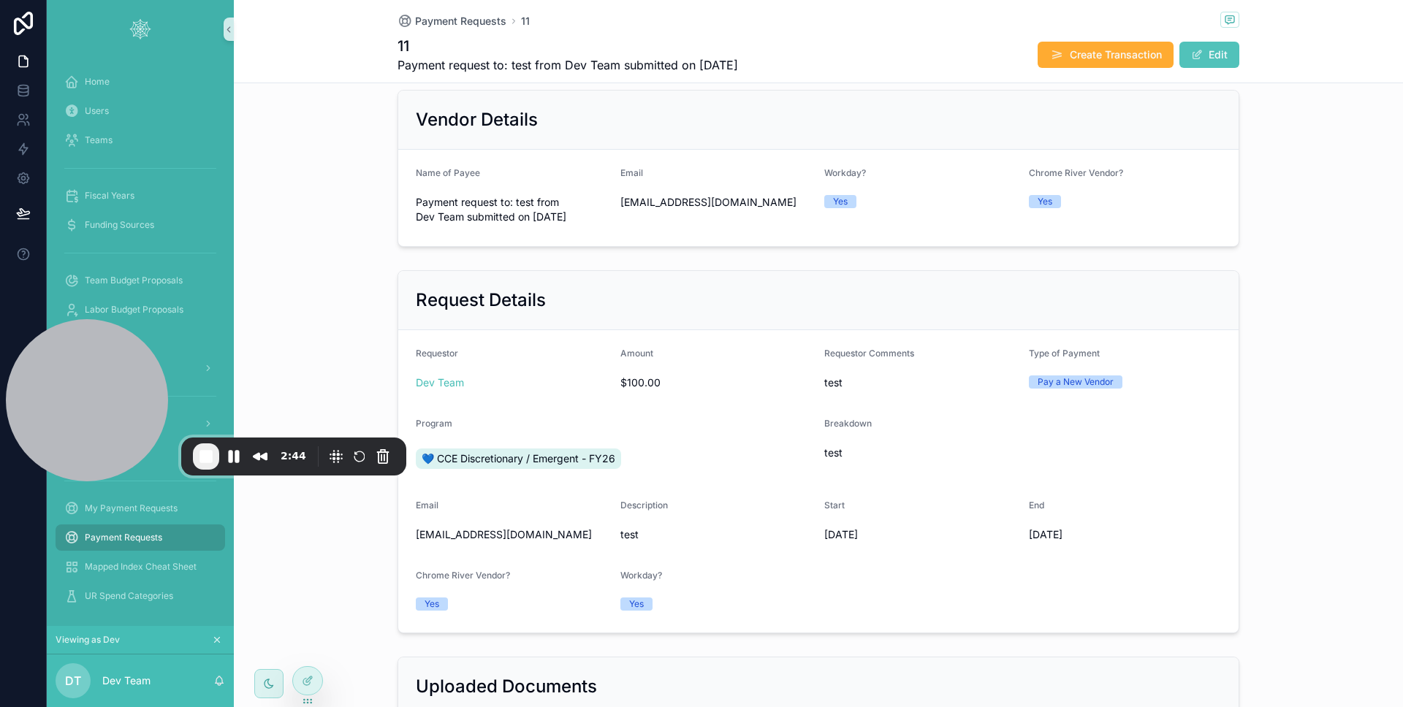
scroll to position [495, 0]
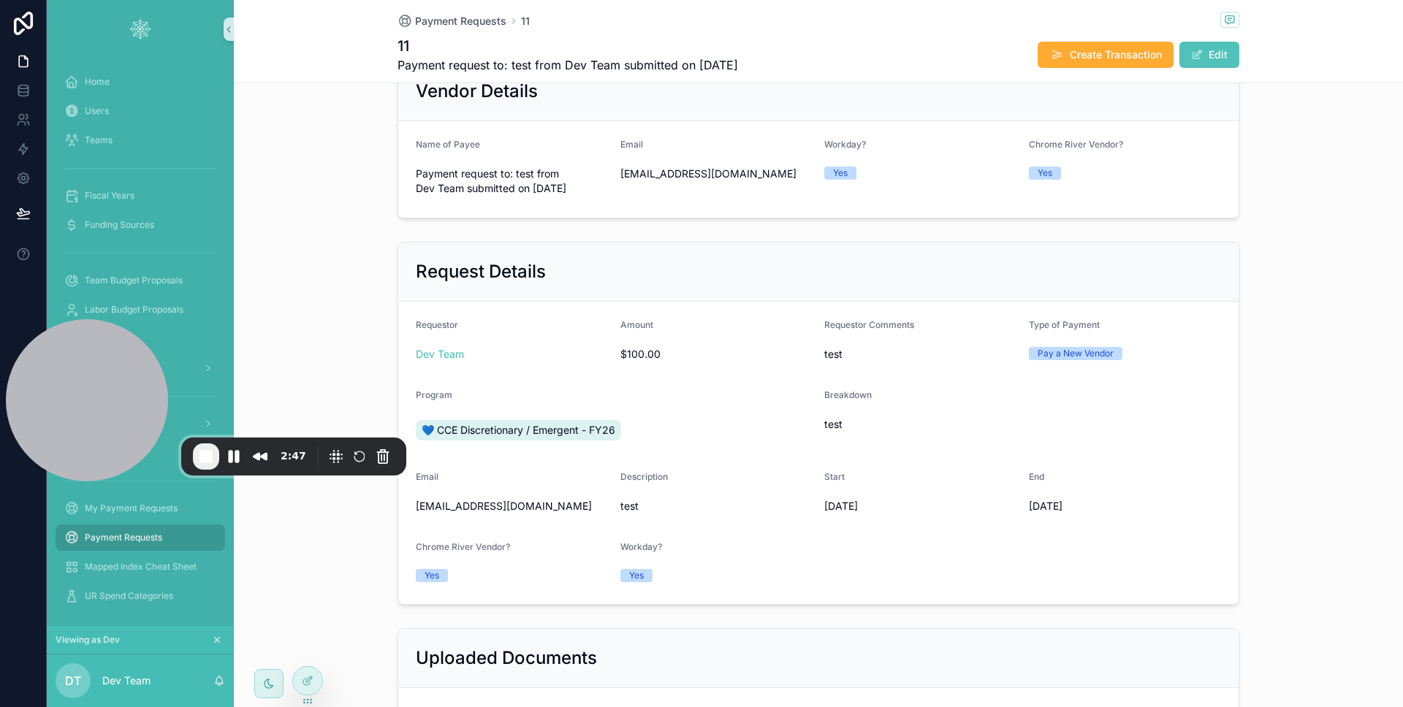
click at [1208, 63] on button "Edit" at bounding box center [1209, 55] width 60 height 26
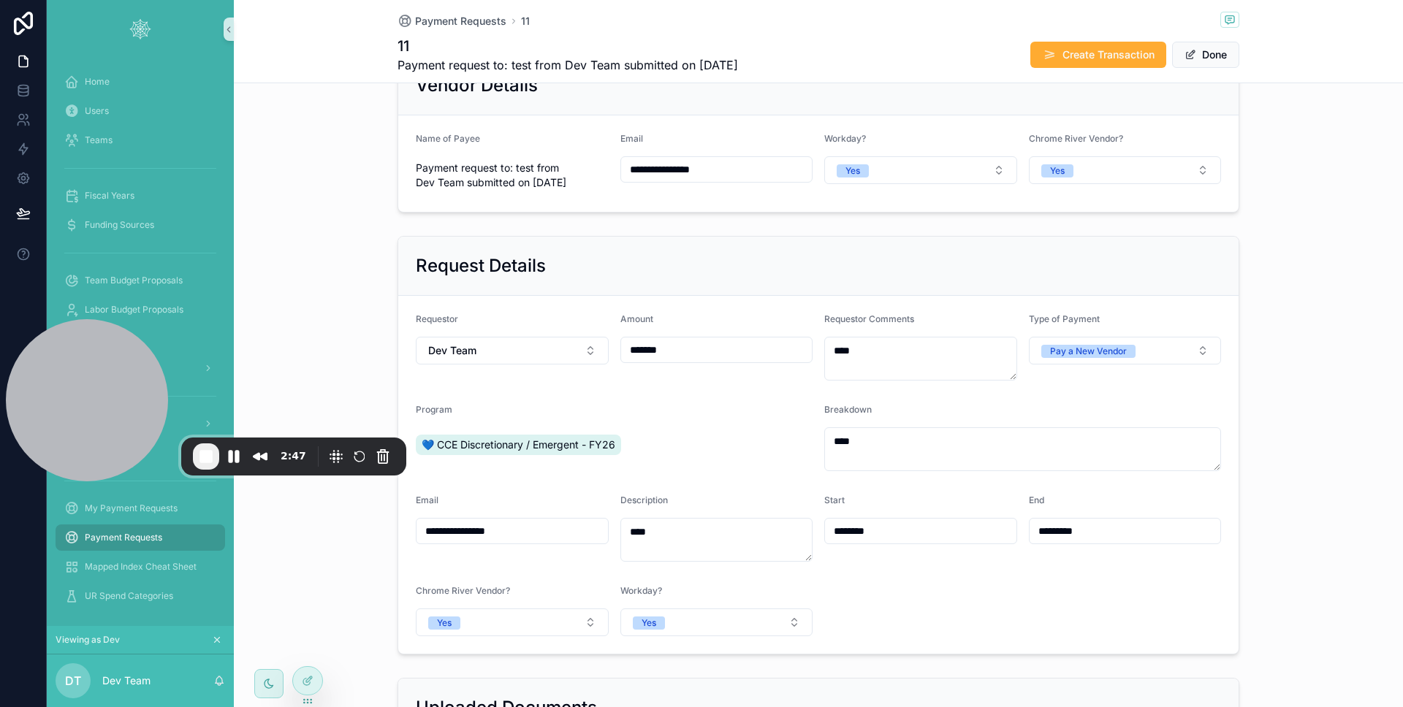
scroll to position [489, 0]
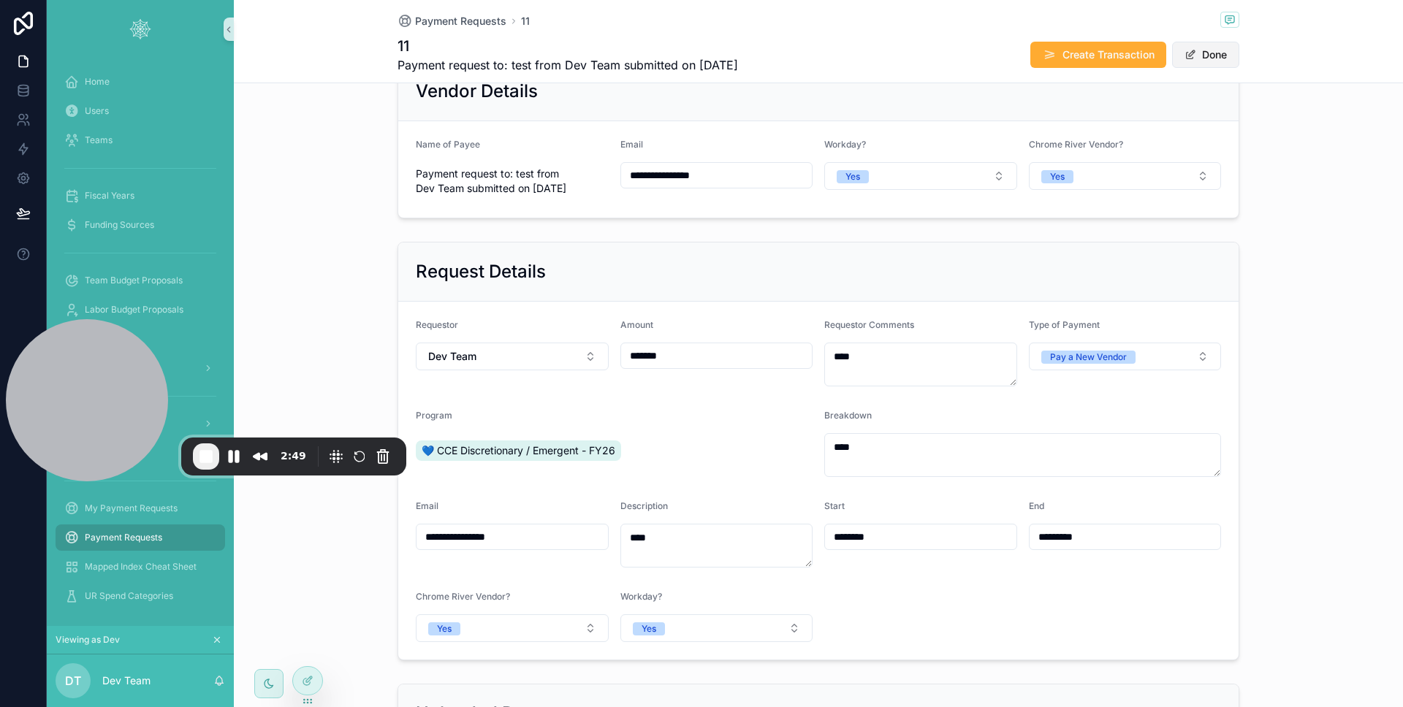
click at [1202, 48] on button "Done" at bounding box center [1205, 55] width 67 height 26
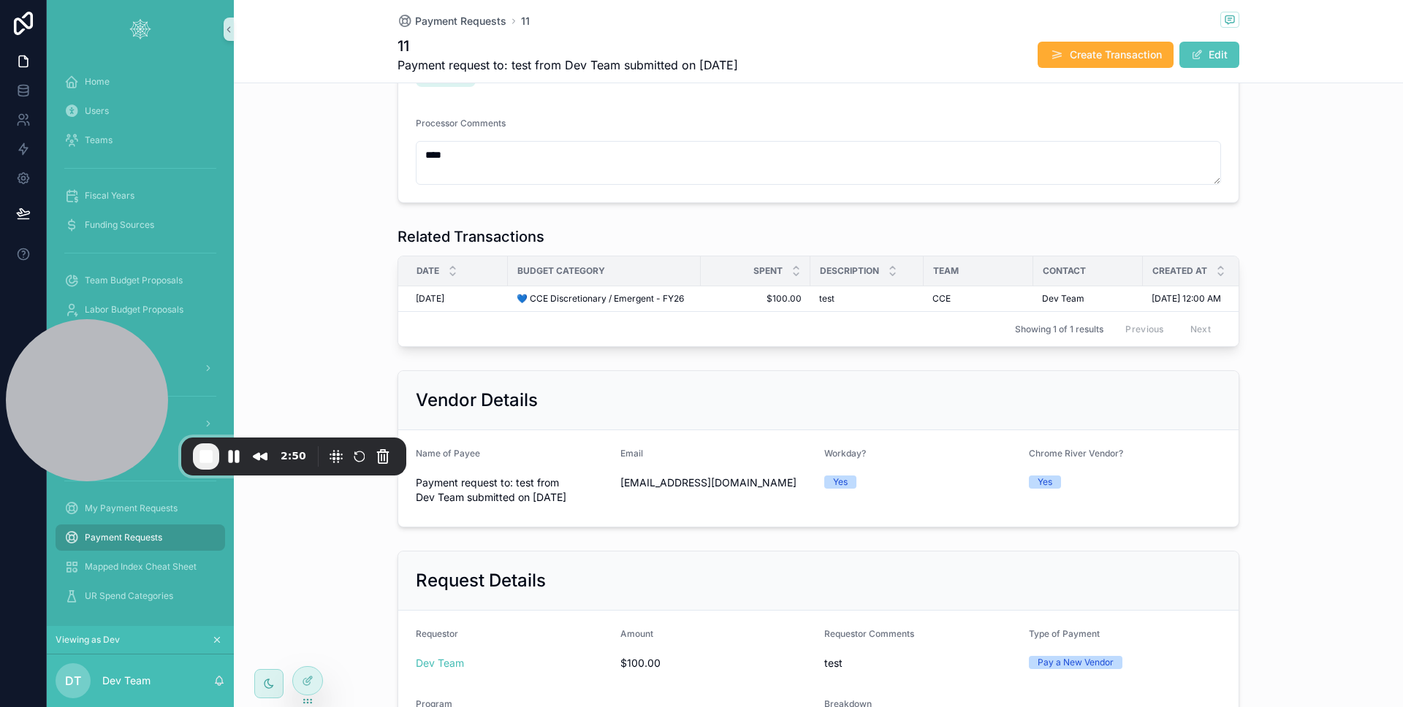
scroll to position [0, 0]
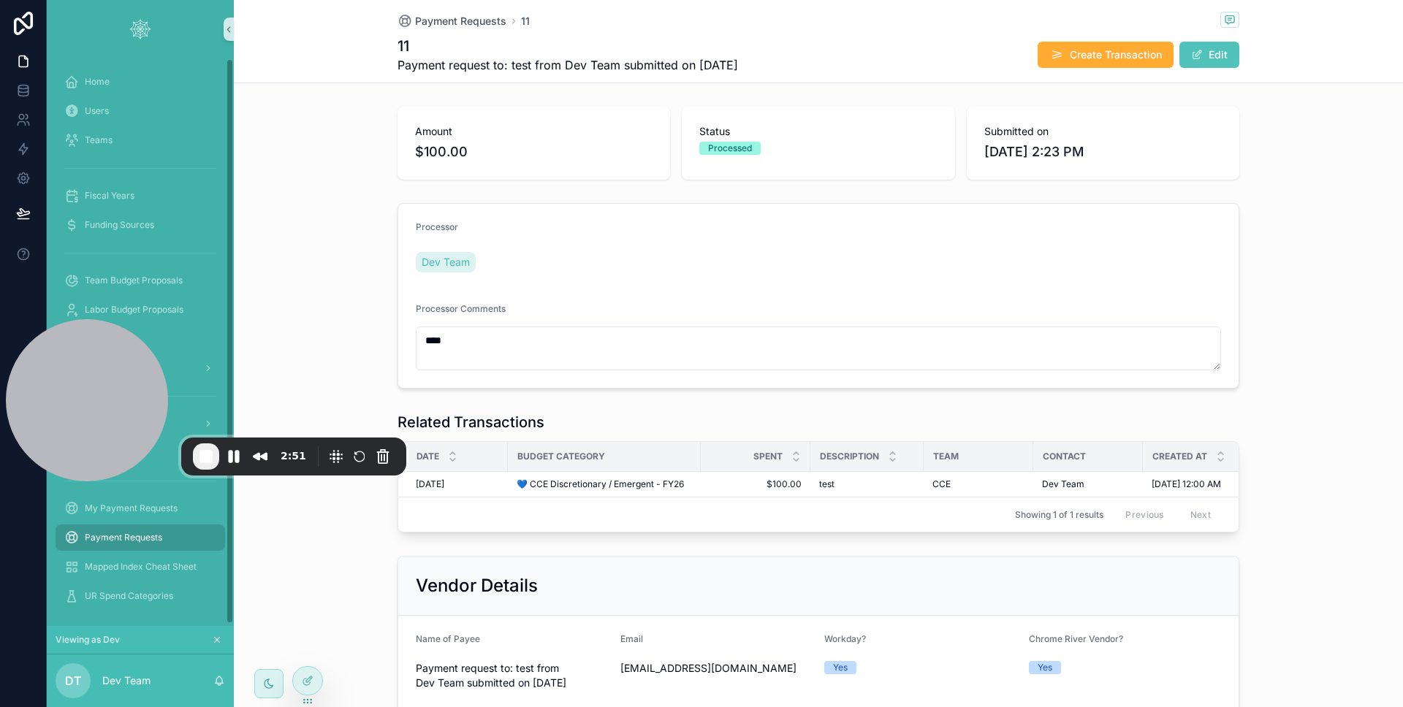
click at [153, 542] on span "Payment Requests" at bounding box center [123, 538] width 77 height 12
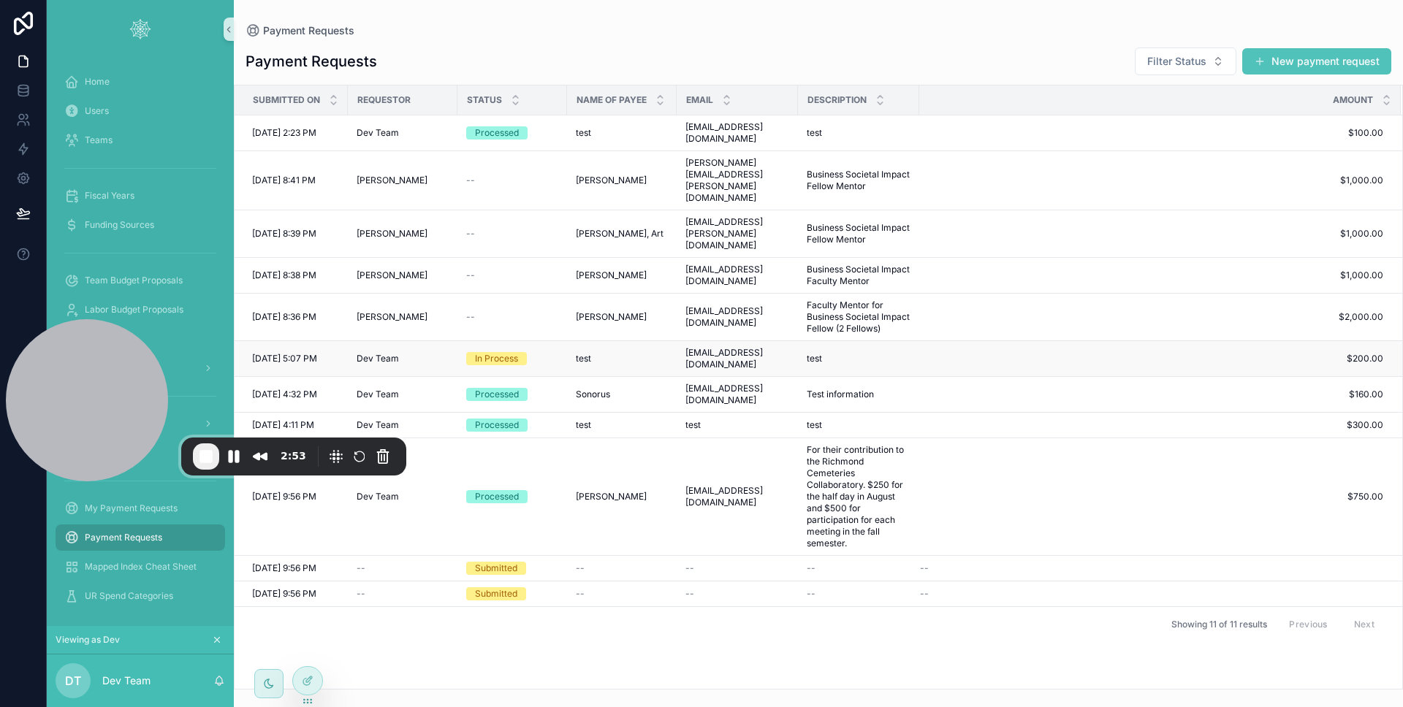
click at [548, 352] on div "In Process" at bounding box center [512, 358] width 92 height 13
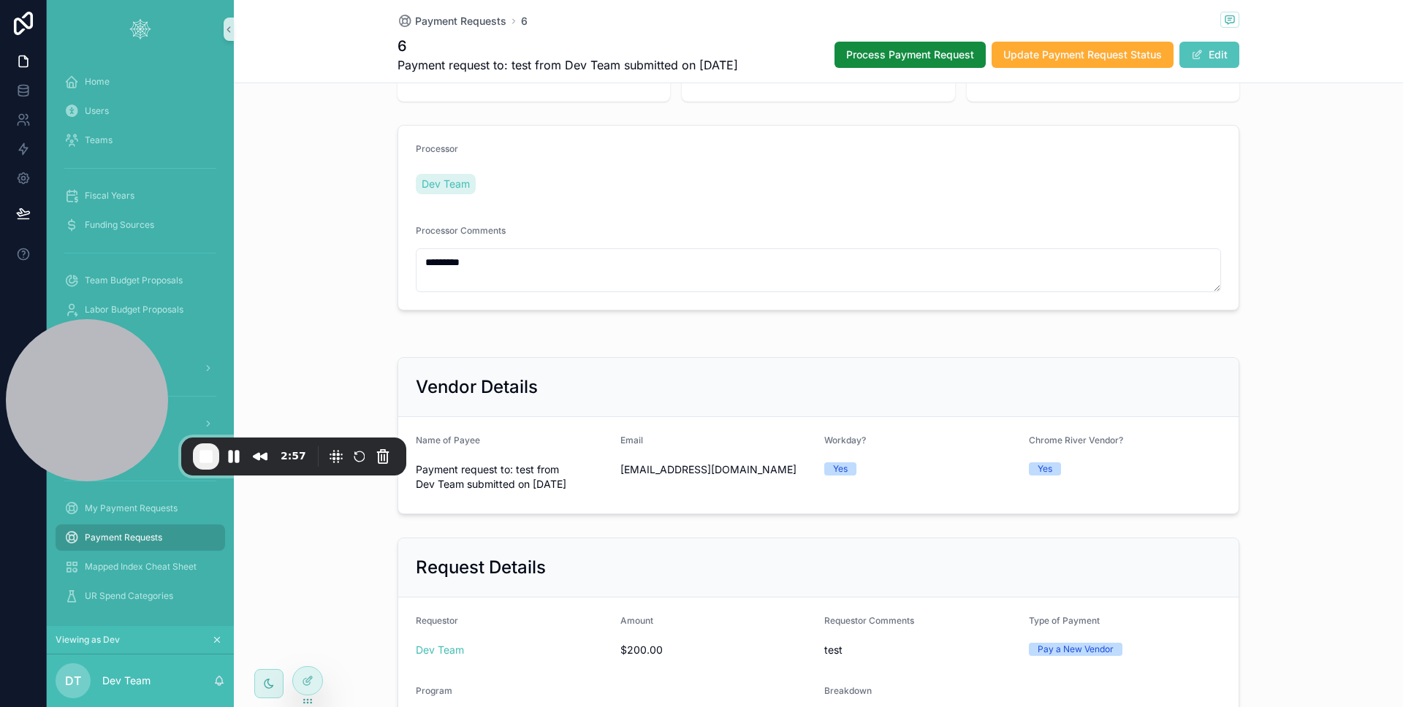
scroll to position [69, 0]
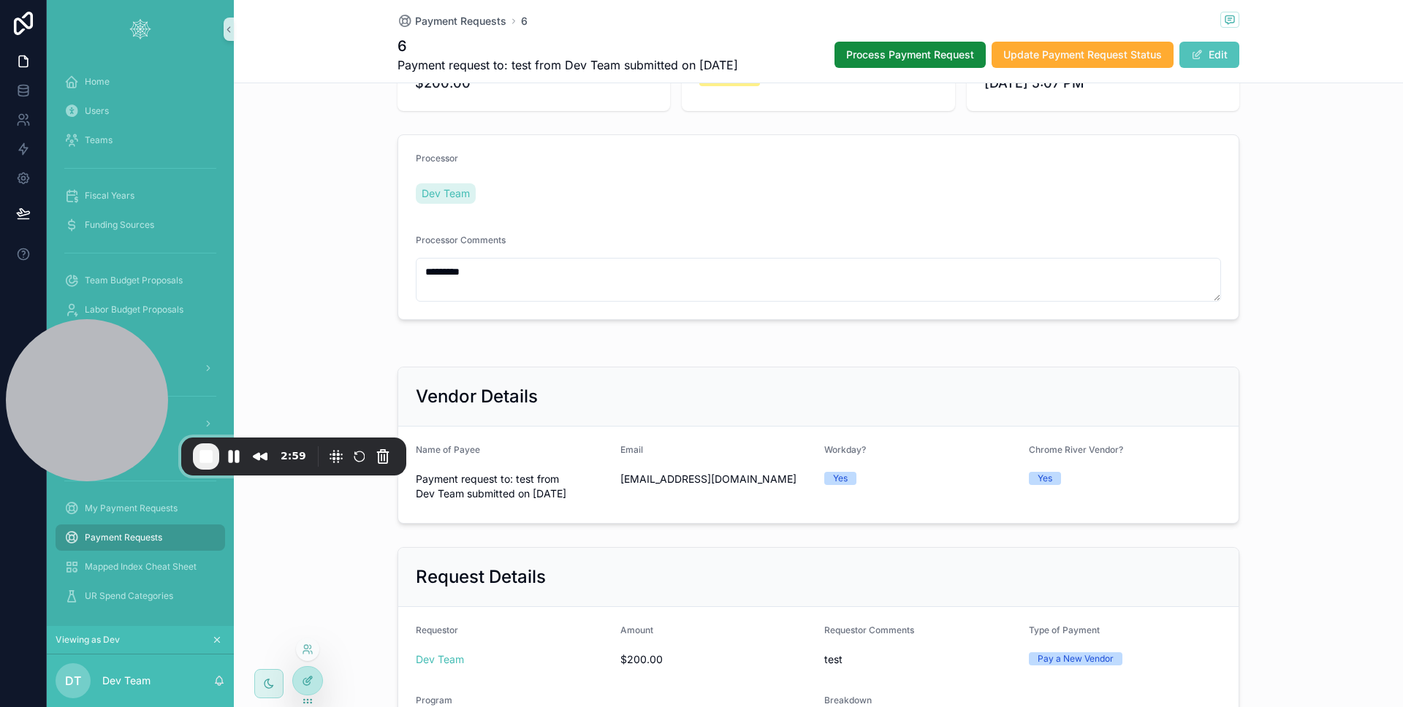
click at [305, 675] on icon at bounding box center [308, 681] width 12 height 12
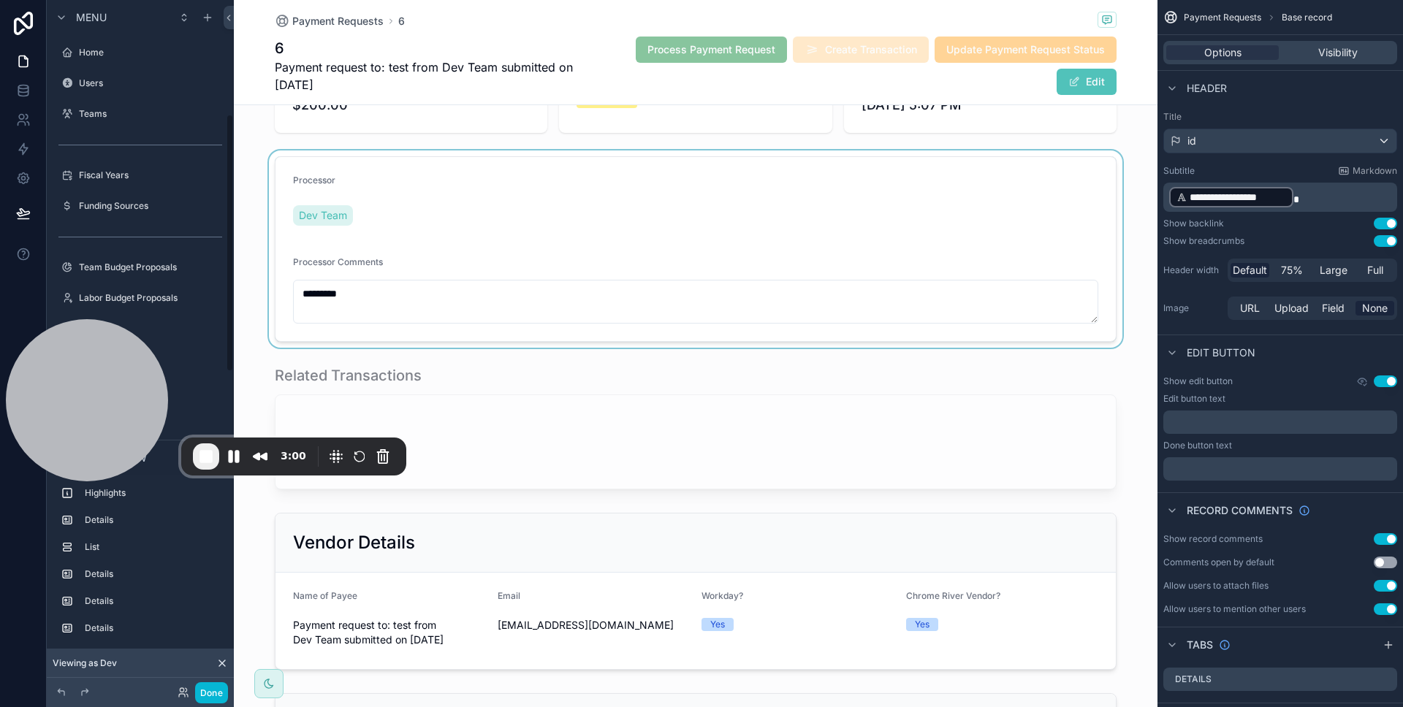
scroll to position [305, 0]
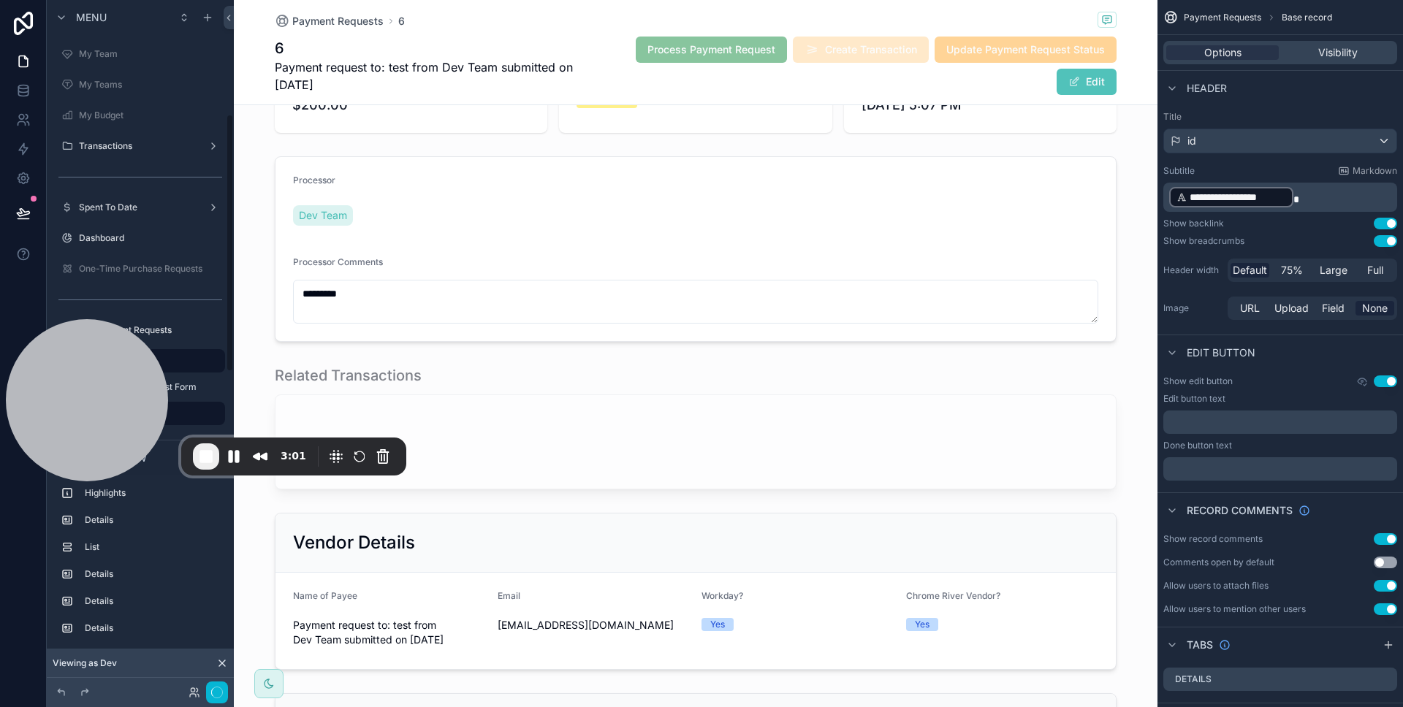
click at [476, 269] on div "scrollable content" at bounding box center [695, 248] width 923 height 197
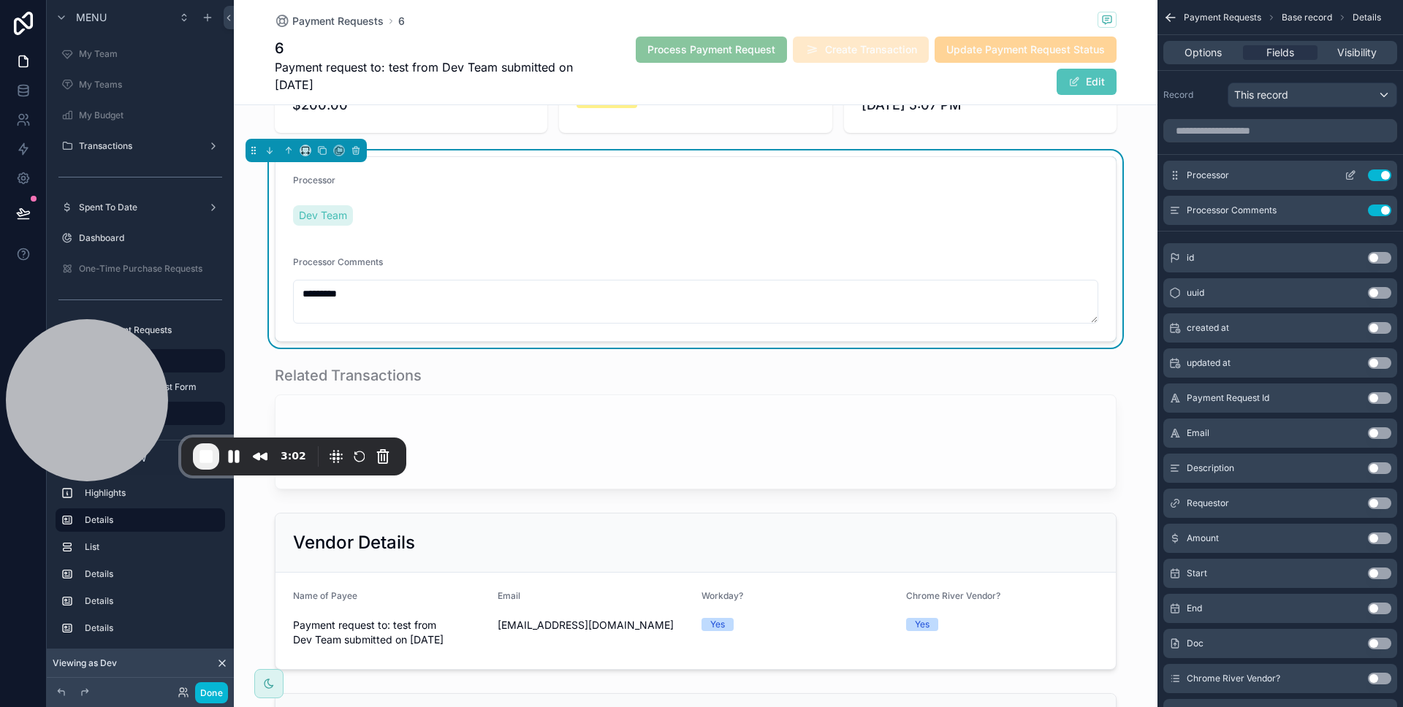
click at [1353, 175] on icon "scrollable content" at bounding box center [1350, 175] width 12 height 12
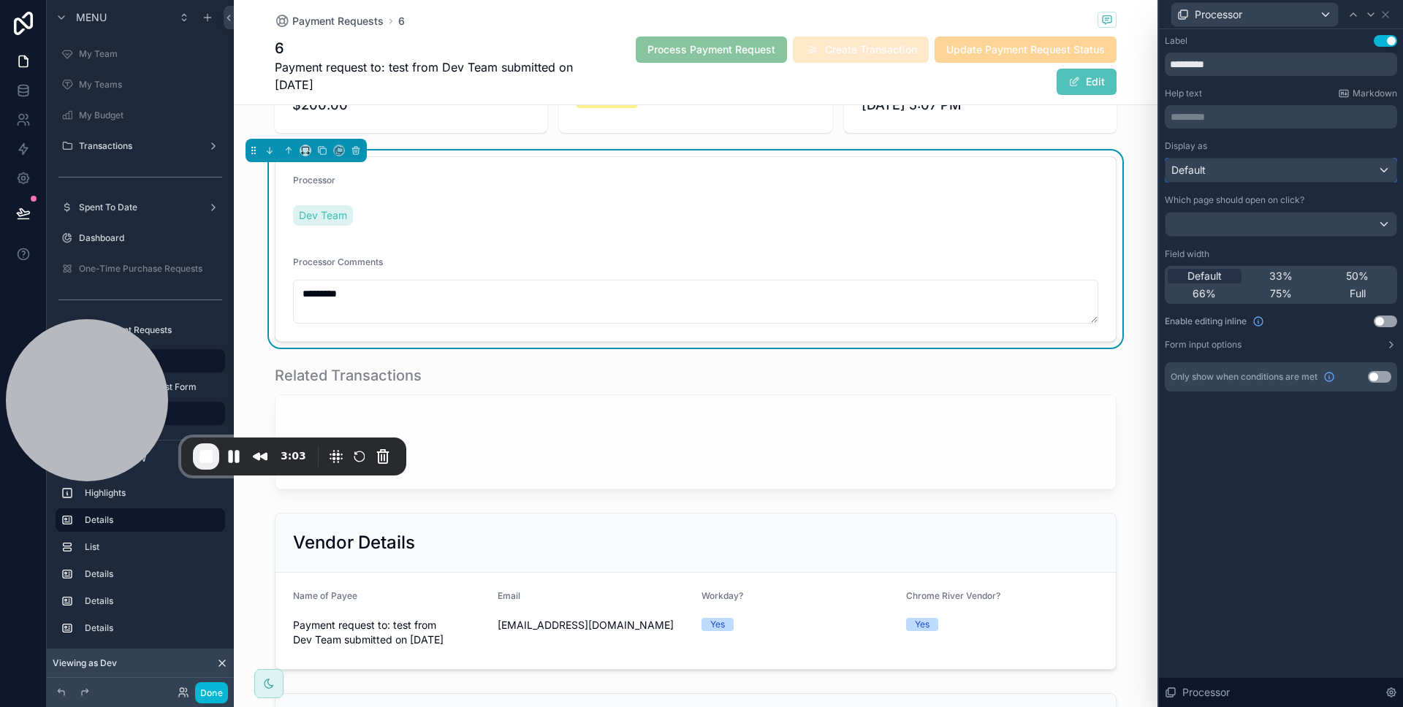
click at [1241, 160] on div "Default" at bounding box center [1280, 170] width 231 height 23
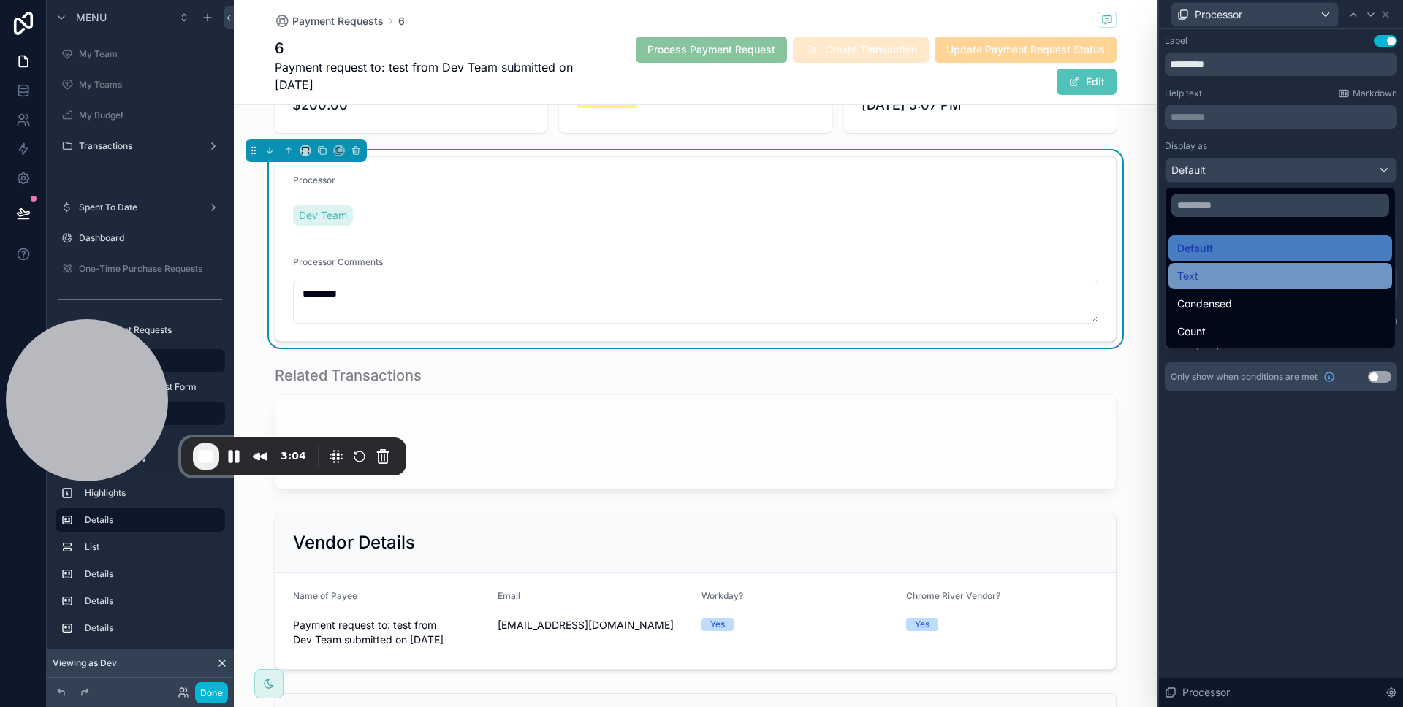
click at [1218, 274] on div "Text" at bounding box center [1280, 276] width 206 height 18
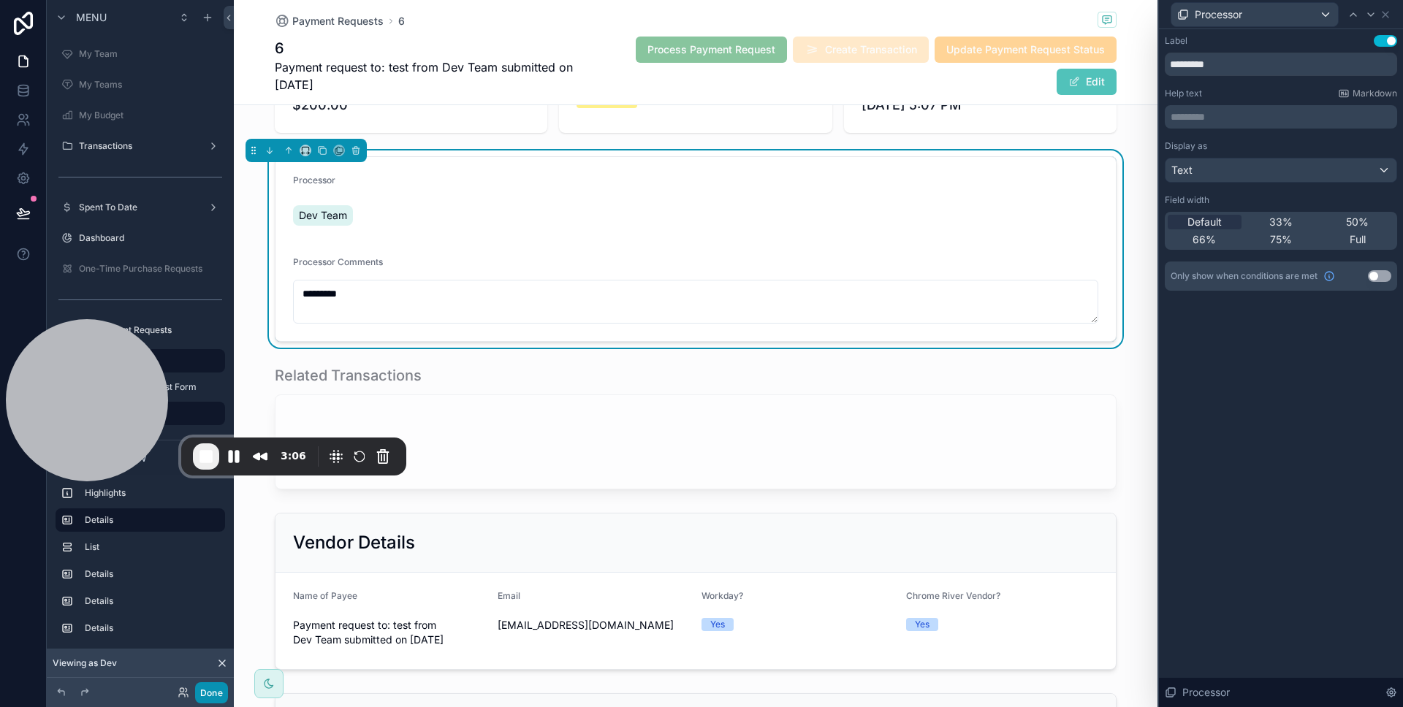
click at [213, 697] on button "Done" at bounding box center [211, 692] width 33 height 21
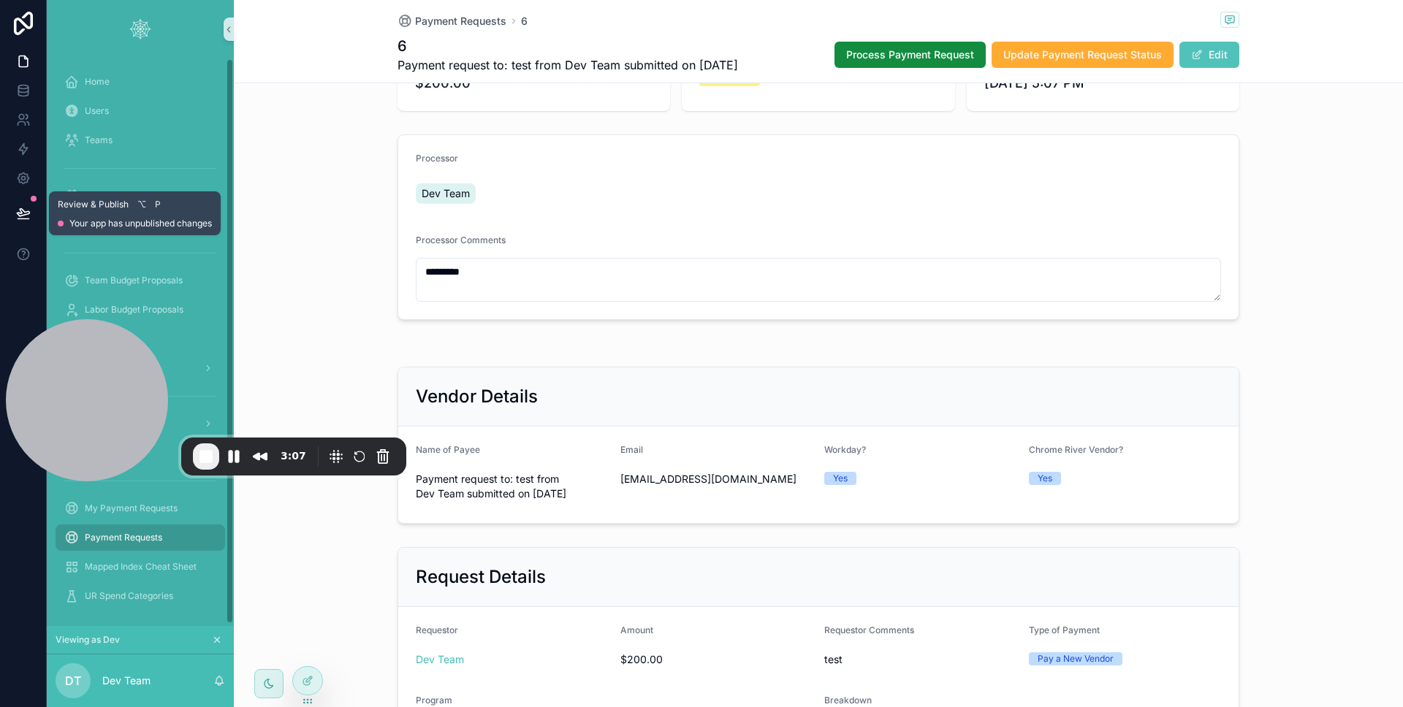
click at [32, 221] on button at bounding box center [23, 213] width 32 height 41
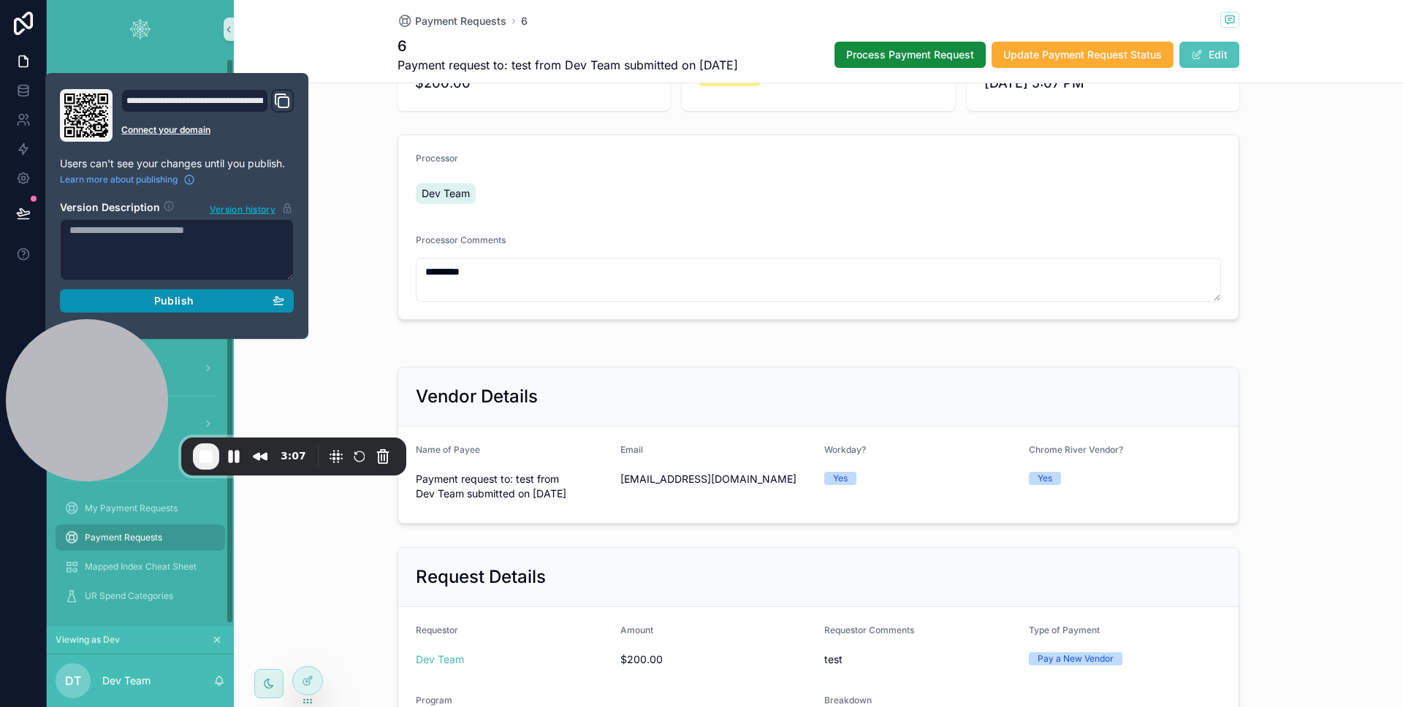
click at [120, 303] on div "Publish" at bounding box center [176, 300] width 215 height 13
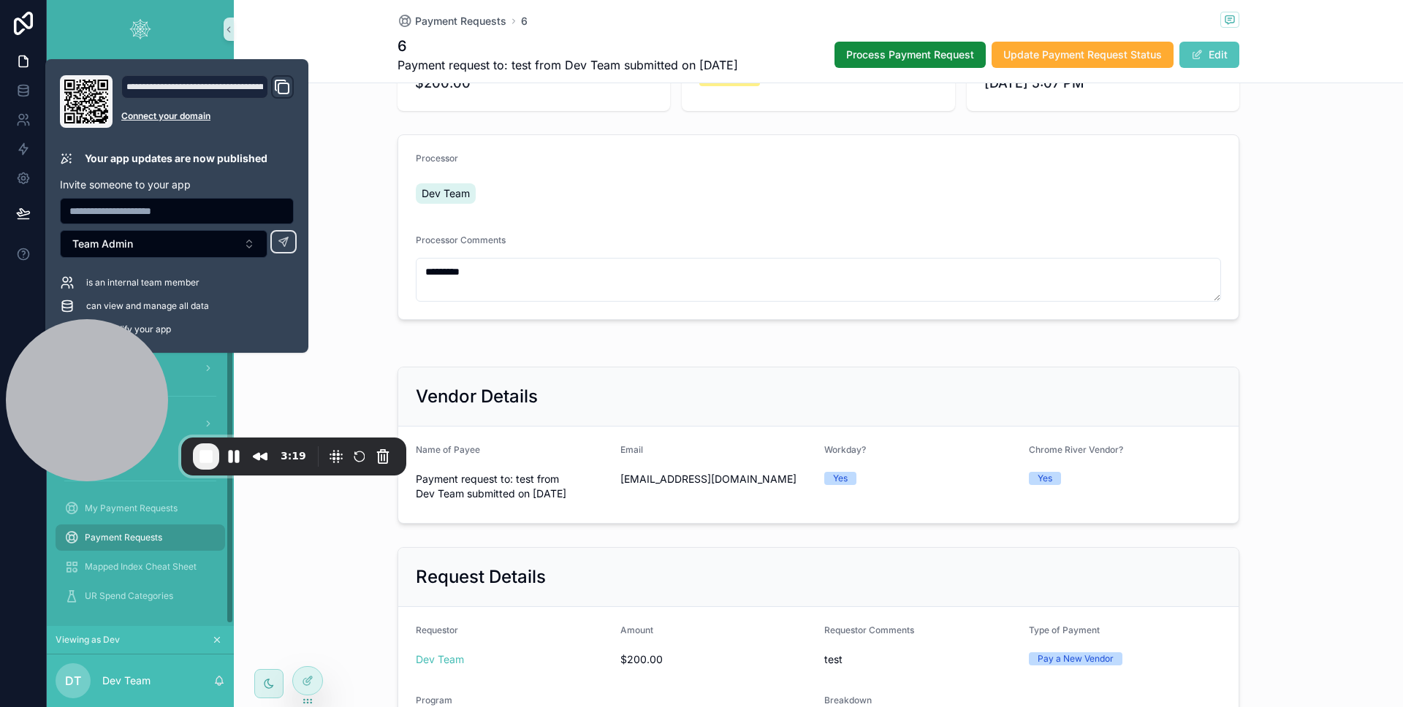
click at [139, 535] on span "Payment Requests" at bounding box center [123, 538] width 77 height 12
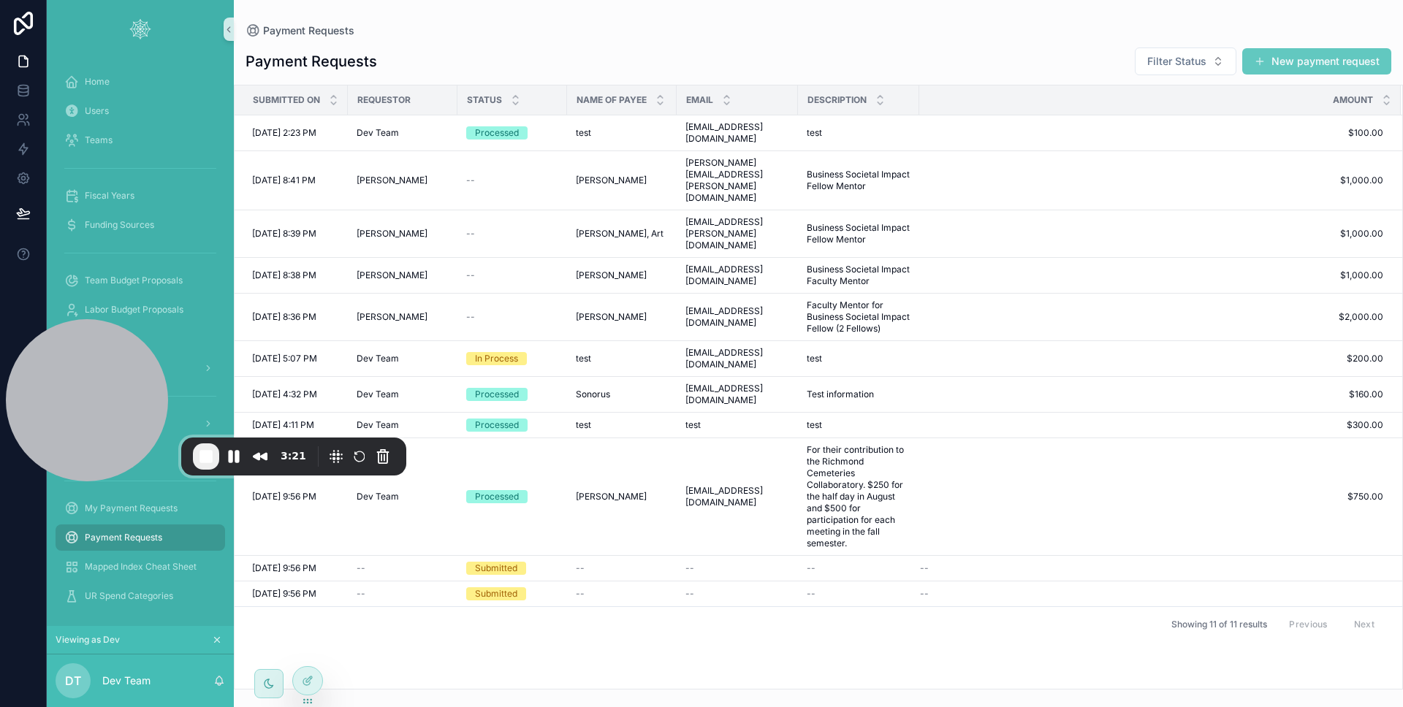
click at [1283, 70] on button "New payment request" at bounding box center [1316, 61] width 149 height 26
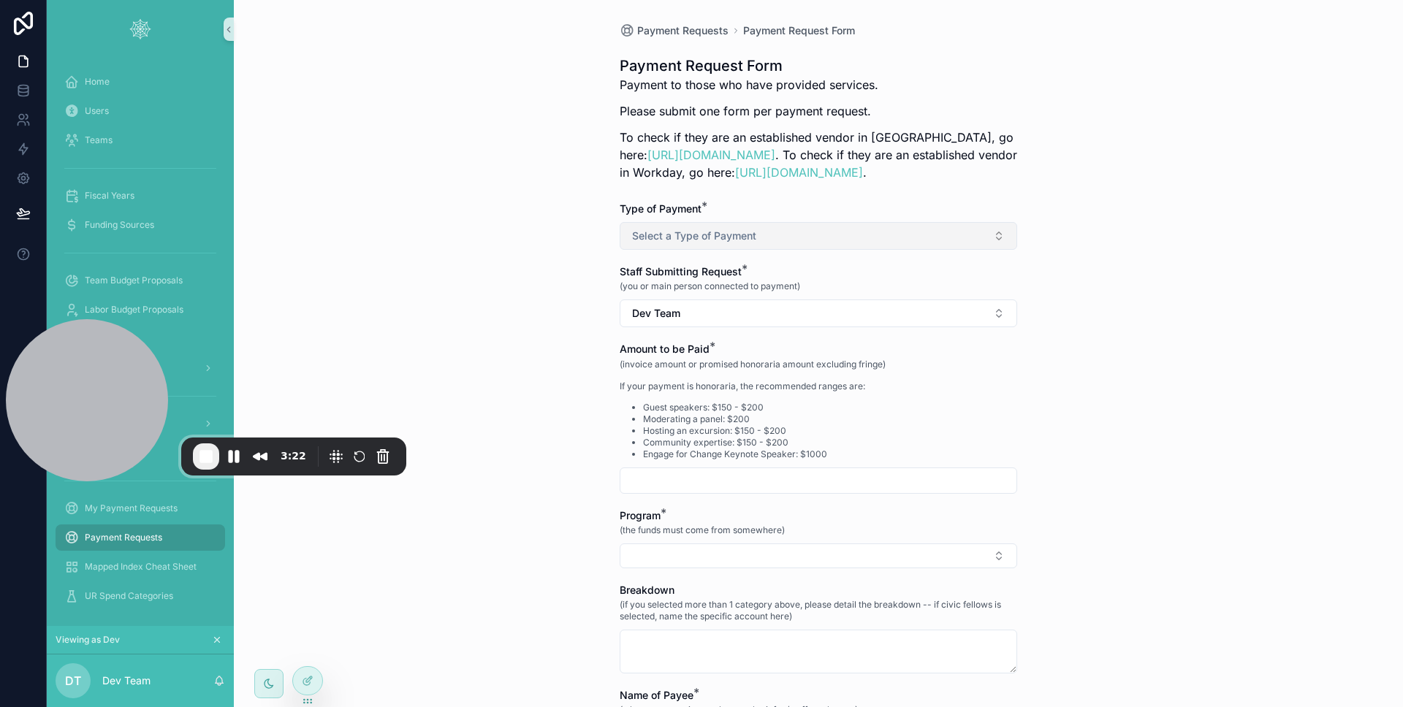
click at [866, 224] on button "Select a Type of Payment" at bounding box center [817, 236] width 397 height 28
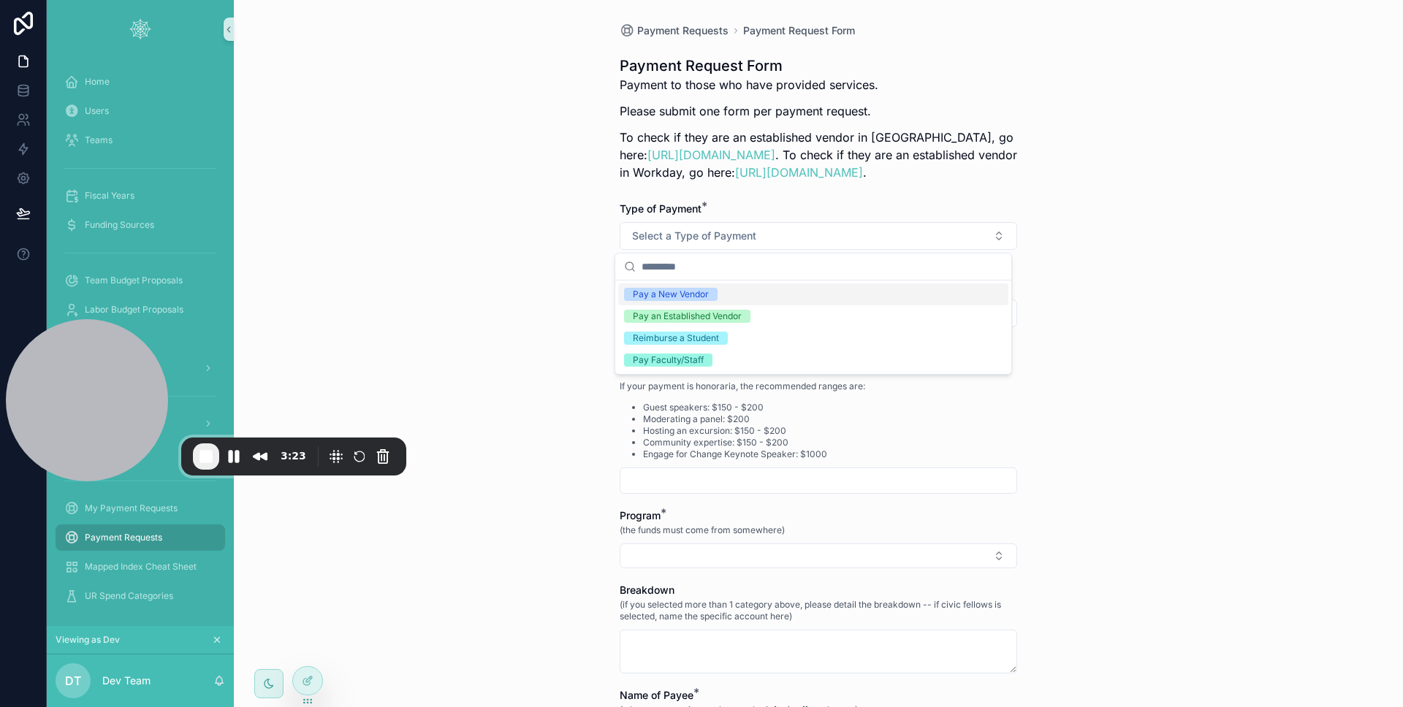
click at [818, 286] on div "Pay a New Vendor" at bounding box center [813, 294] width 390 height 22
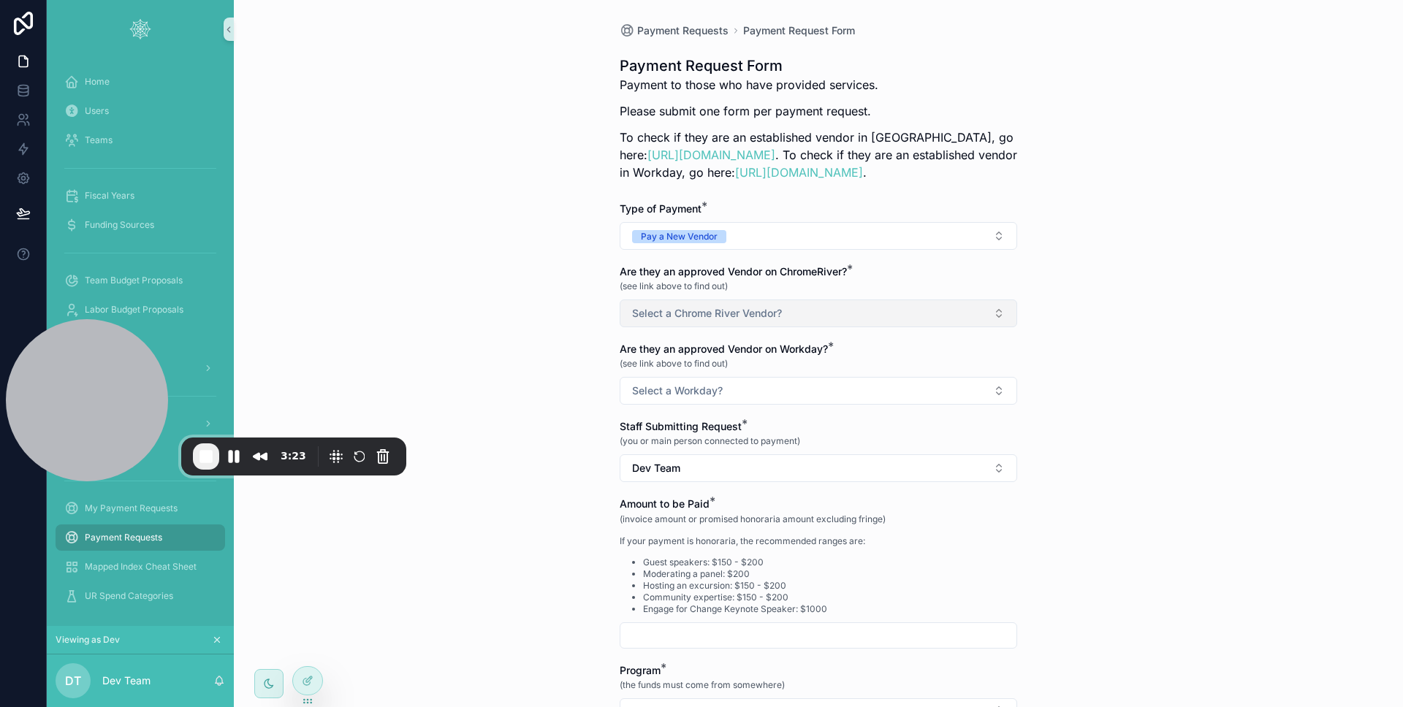
click at [803, 302] on button "Select a Chrome River Vendor?" at bounding box center [817, 313] width 397 height 28
click at [758, 368] on div "Yes" at bounding box center [813, 372] width 390 height 22
drag, startPoint x: 753, startPoint y: 379, endPoint x: 756, endPoint y: 387, distance: 8.6
click at [754, 381] on button "Select a Workday?" at bounding box center [817, 391] width 397 height 28
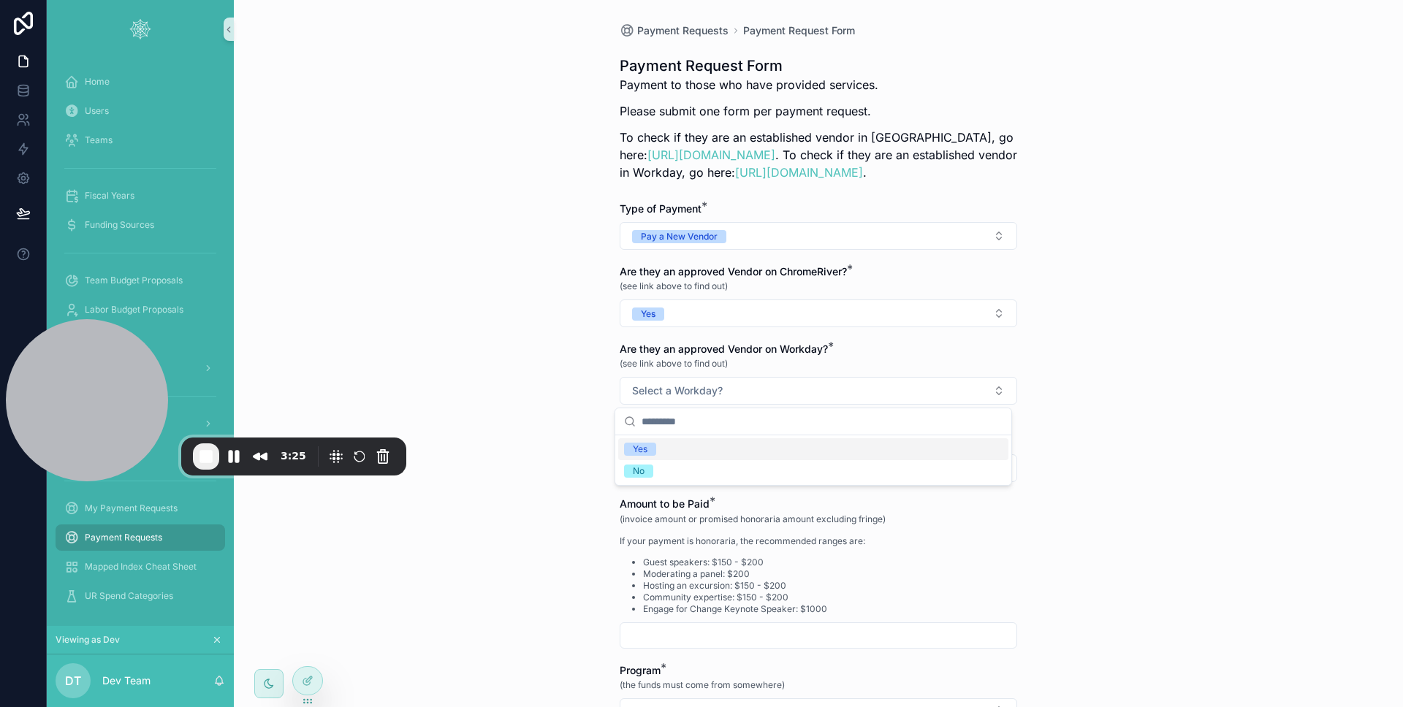
click at [748, 446] on div "Yes" at bounding box center [813, 449] width 390 height 22
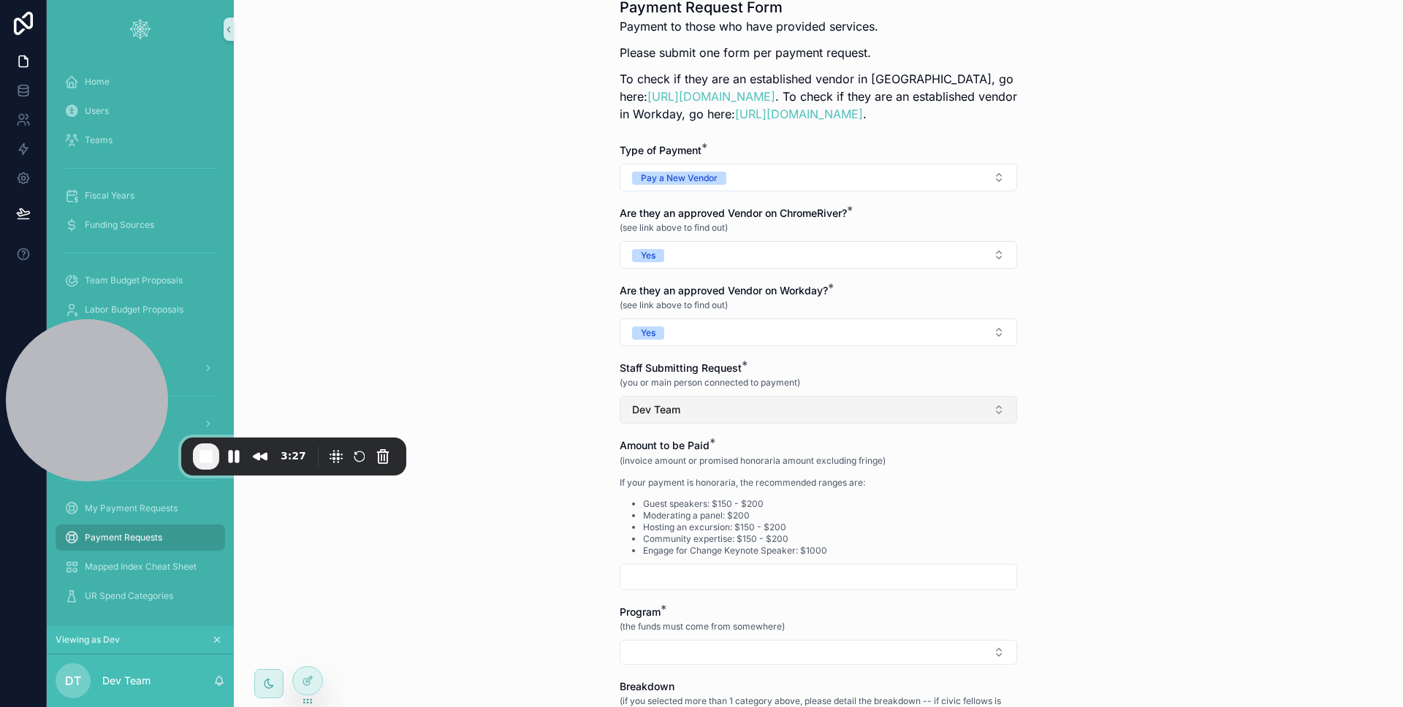
scroll to position [87, 0]
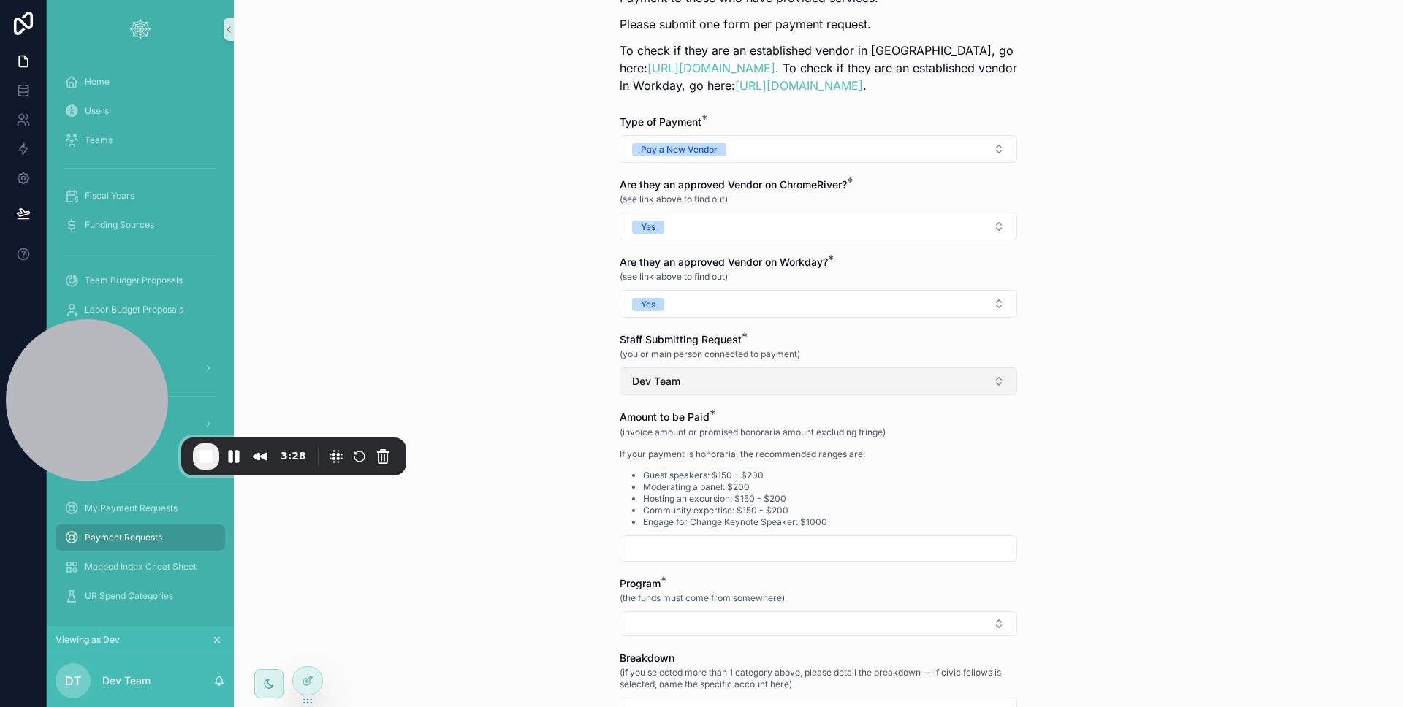
click at [650, 382] on span "Dev Team" at bounding box center [656, 381] width 48 height 15
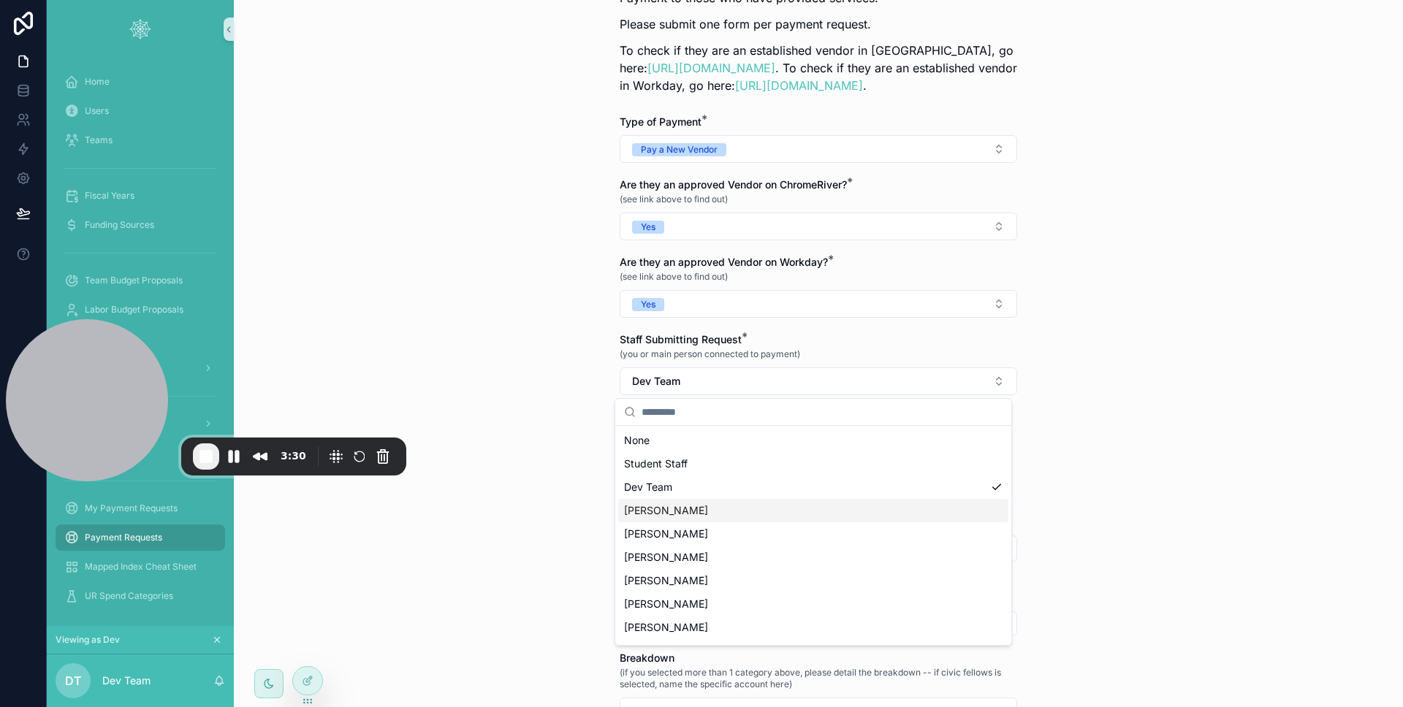
click at [683, 514] on span "Ashley Buffey" at bounding box center [666, 510] width 84 height 15
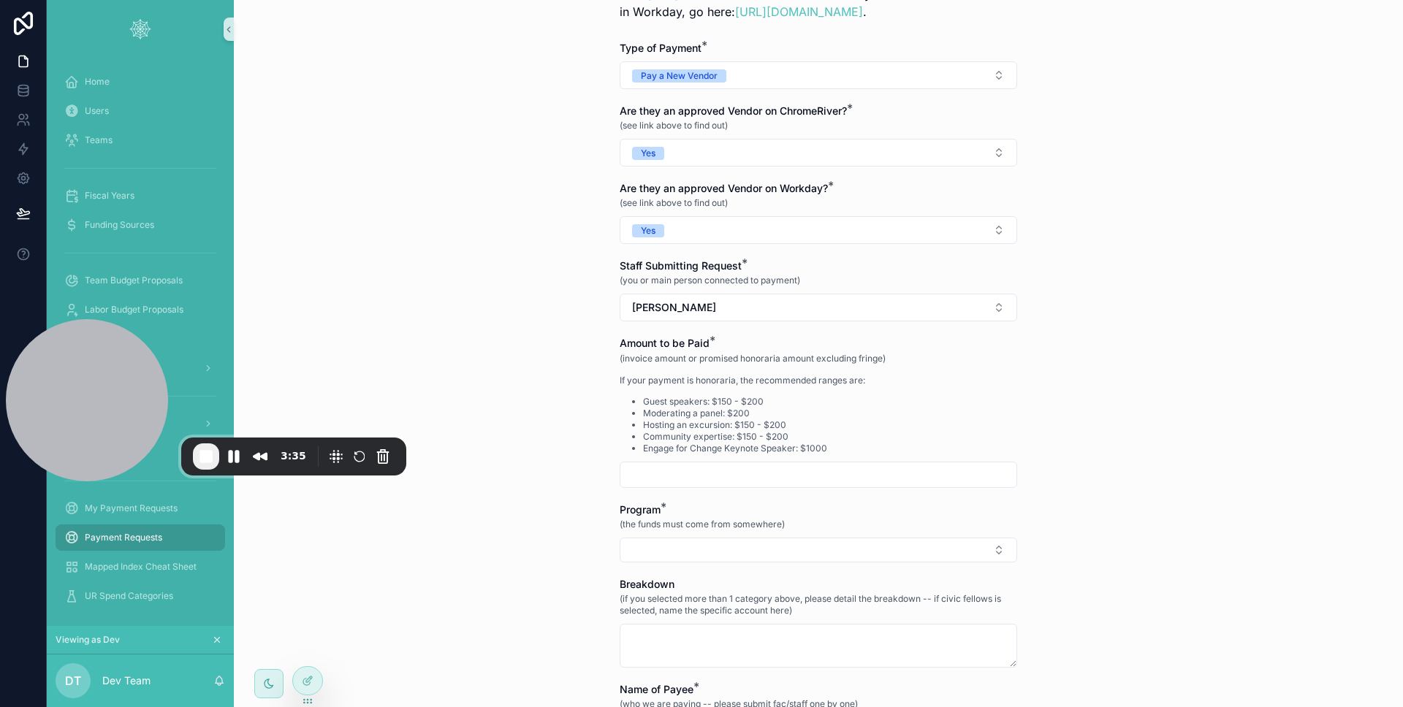
scroll to position [170, 0]
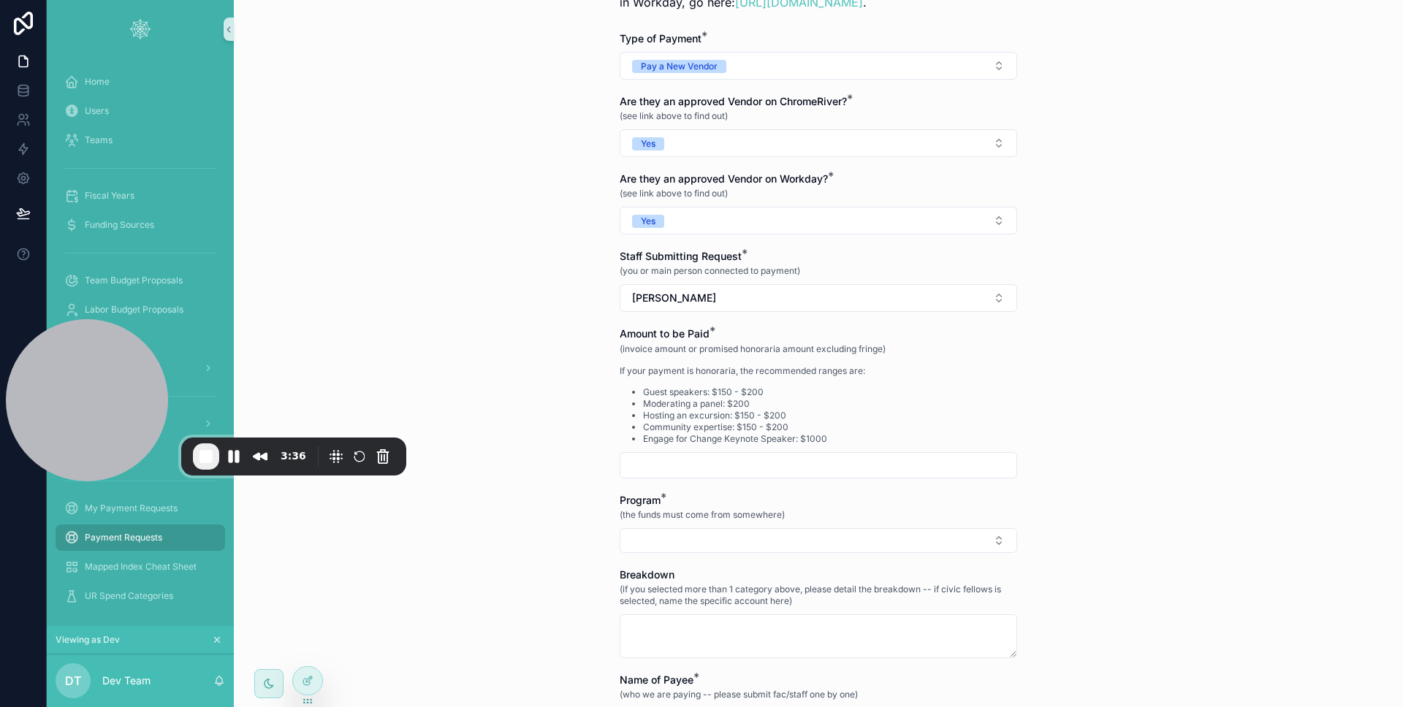
click at [690, 468] on input "scrollable content" at bounding box center [818, 465] width 396 height 20
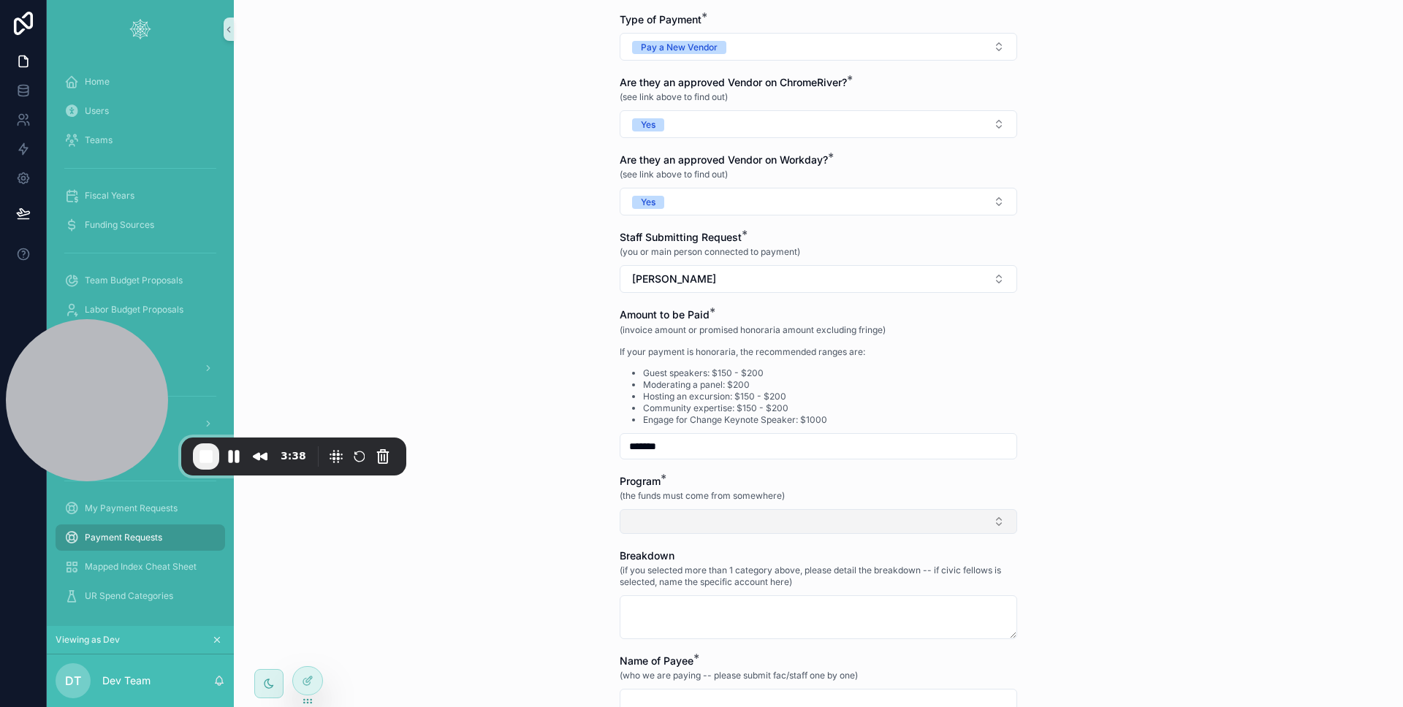
type input "*******"
click at [684, 528] on button "Select Button" at bounding box center [817, 521] width 397 height 25
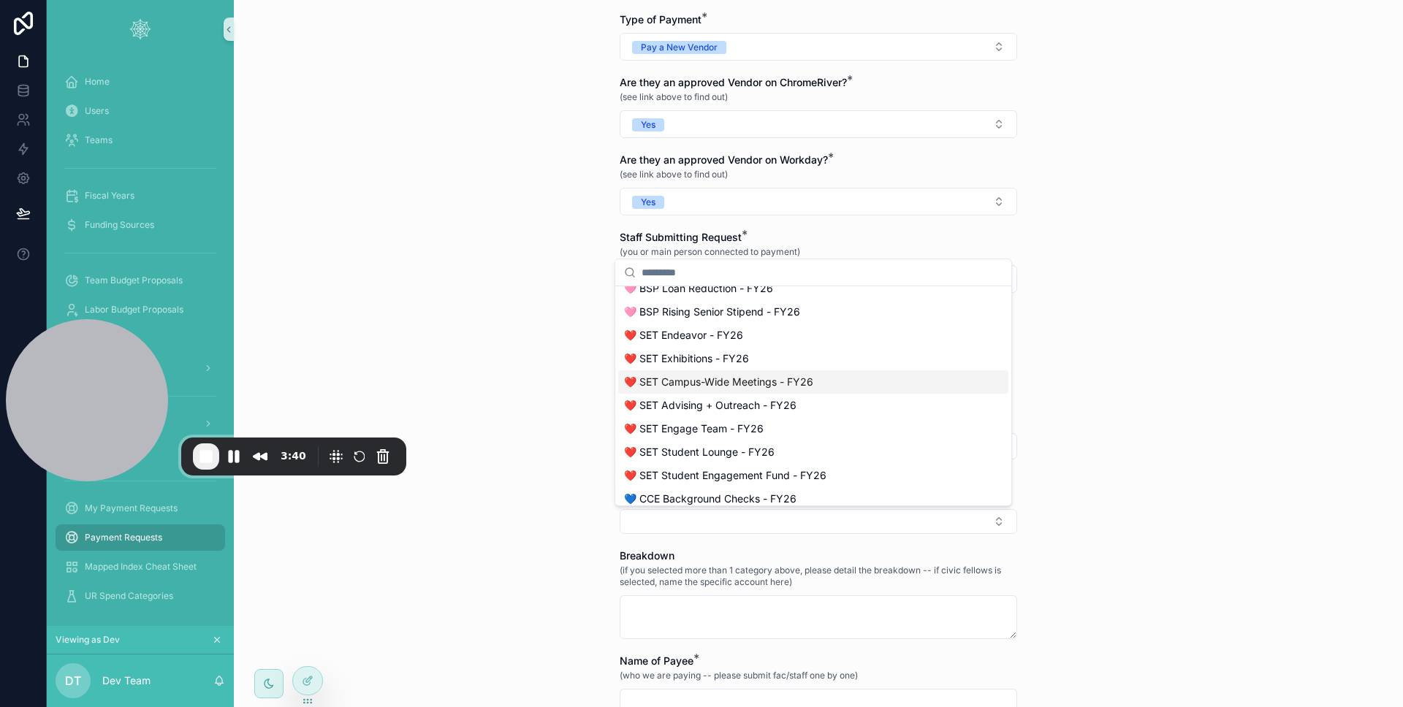
scroll to position [991, 0]
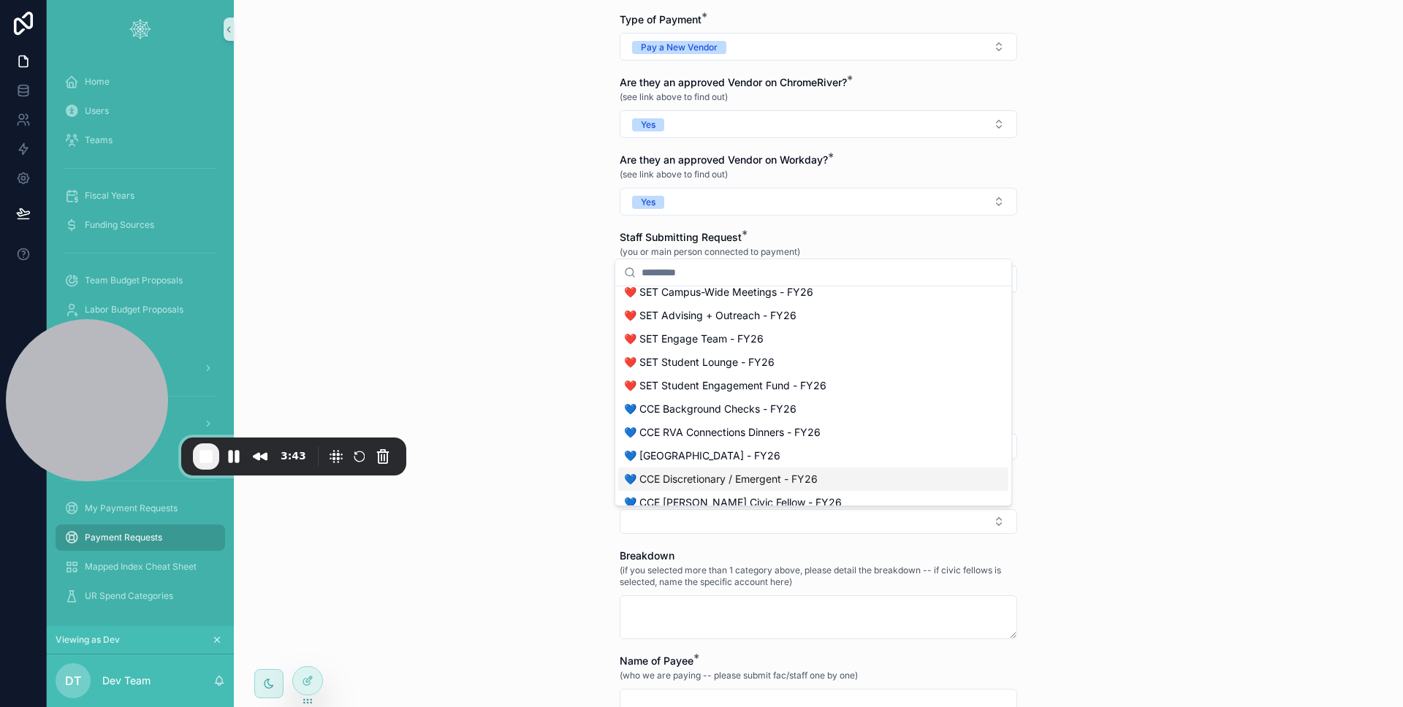
click at [730, 484] on span "💙 CCE Discretionary / Emergent - FY26" at bounding box center [721, 479] width 194 height 15
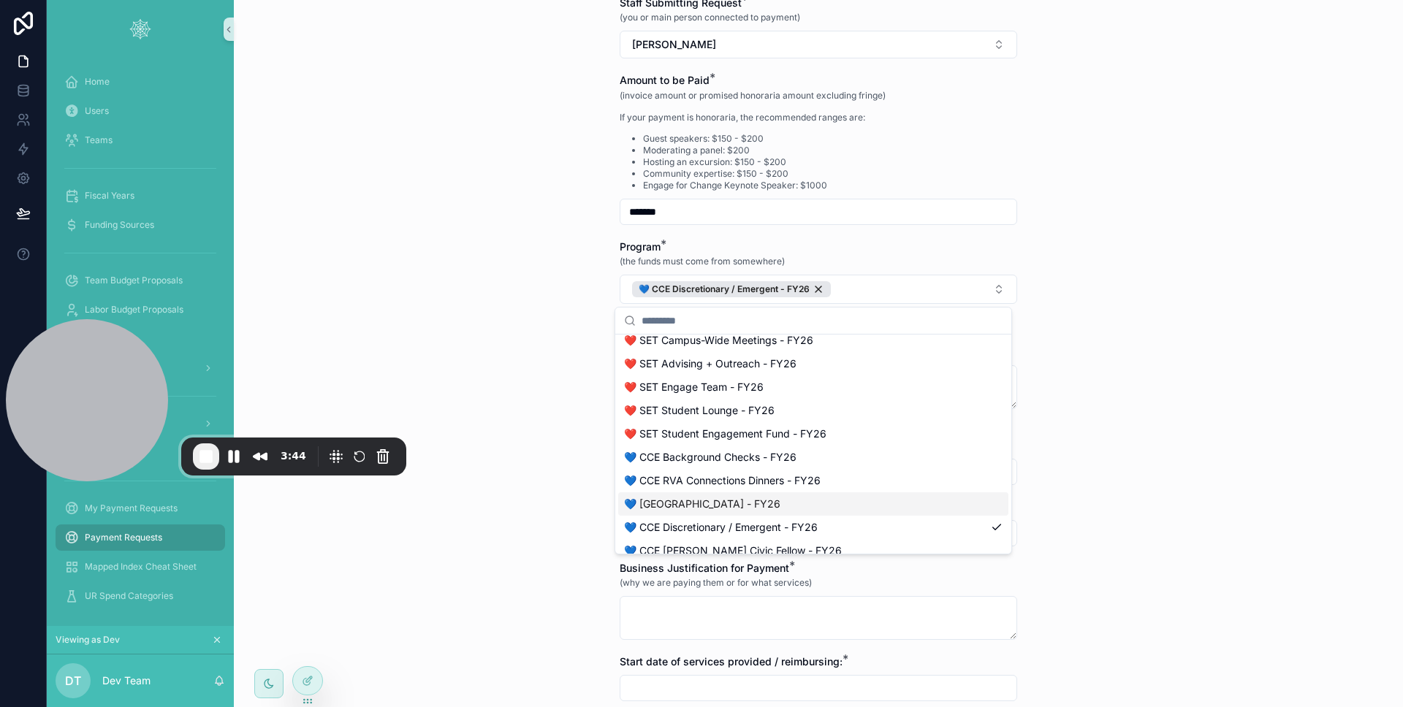
scroll to position [1169, 0]
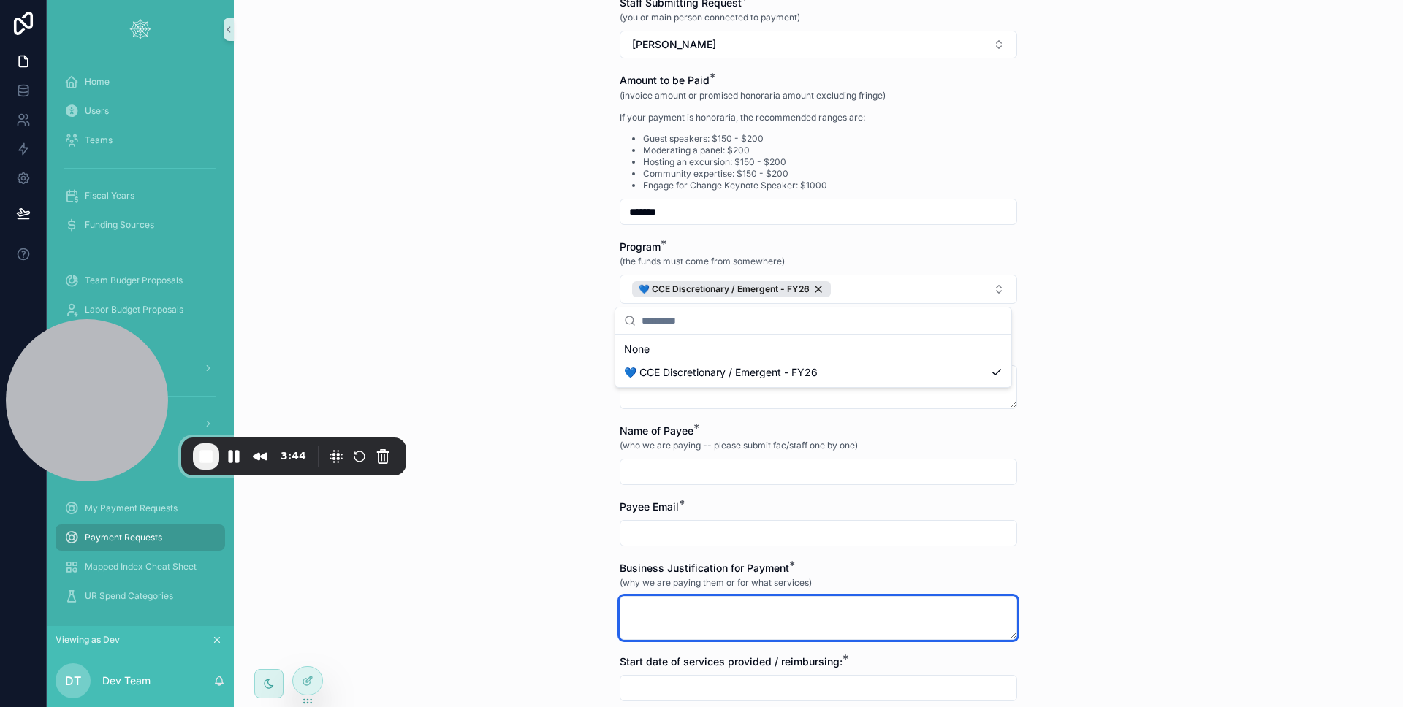
click at [662, 614] on textarea "scrollable content" at bounding box center [817, 618] width 397 height 44
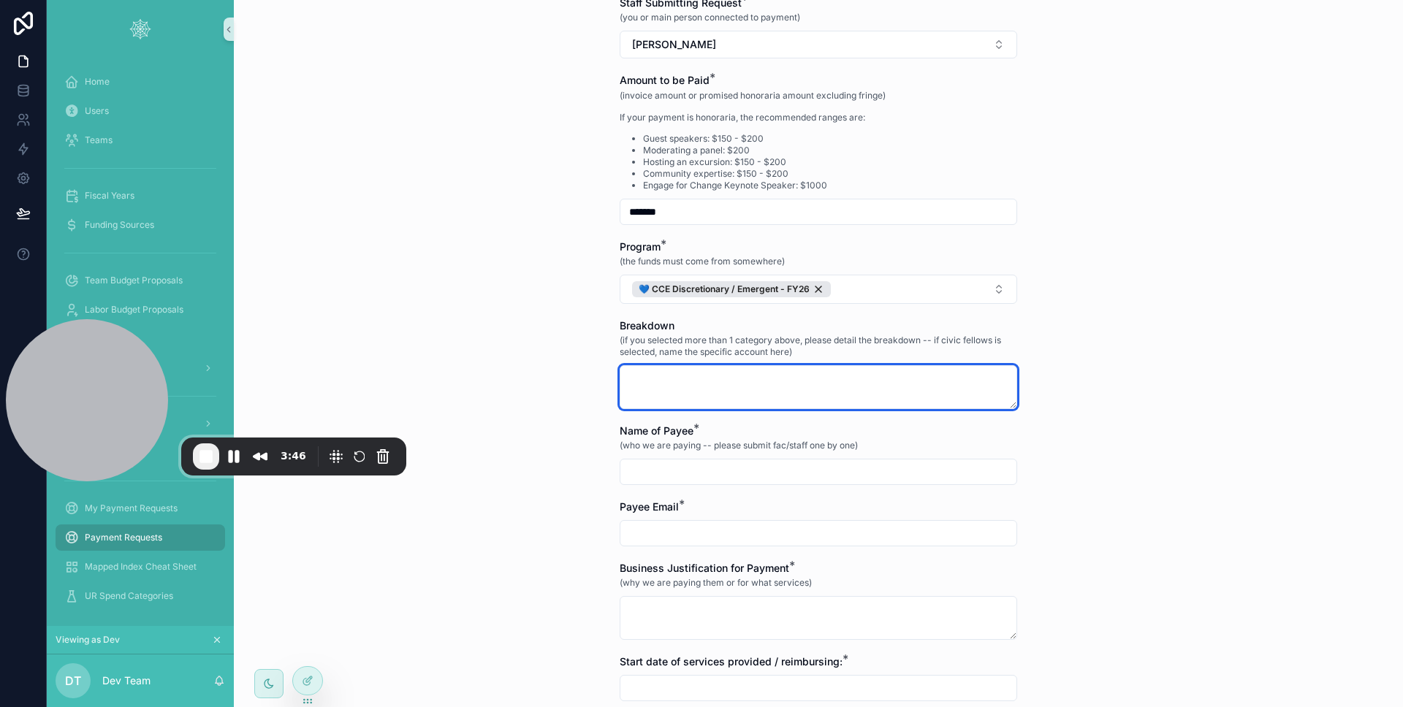
click at [679, 384] on textarea "scrollable content" at bounding box center [817, 387] width 397 height 44
type textarea "****"
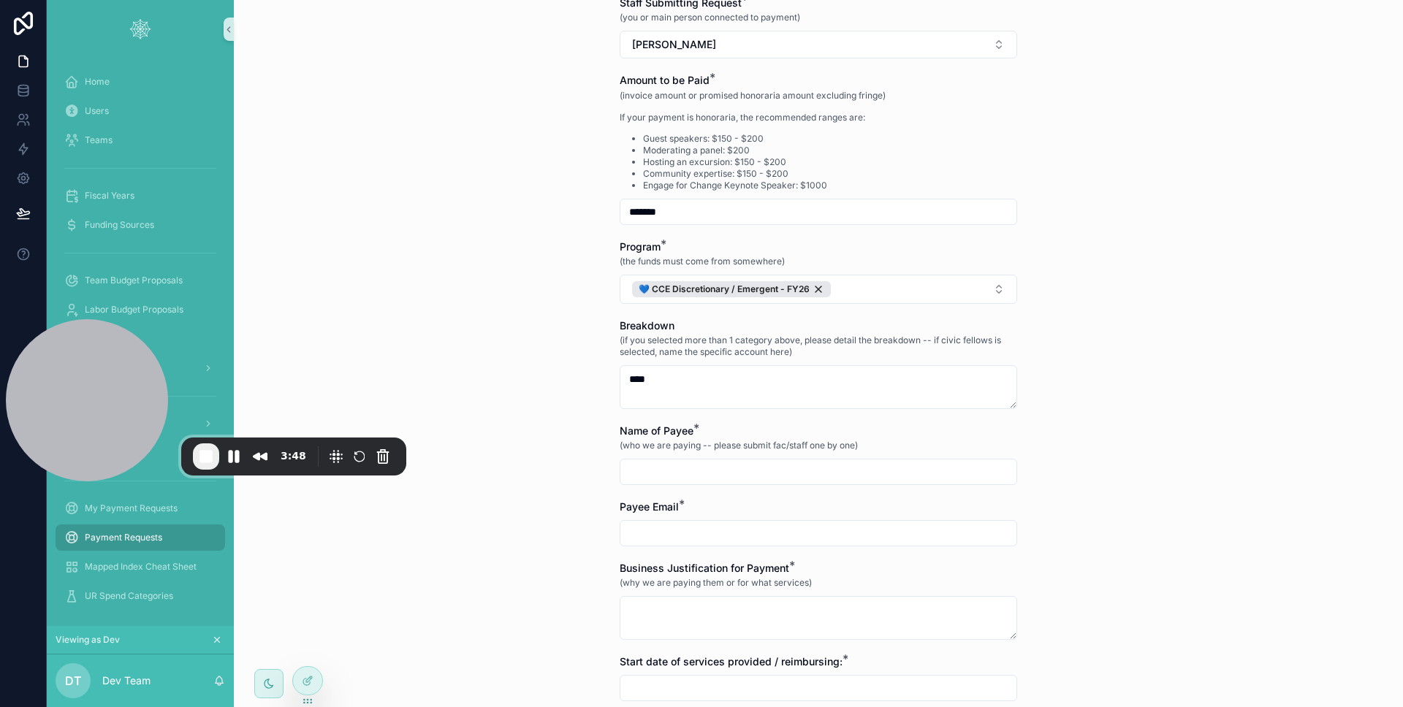
click at [696, 471] on input "scrollable content" at bounding box center [818, 472] width 396 height 20
type input "****"
click at [692, 535] on input "*" at bounding box center [818, 533] width 396 height 20
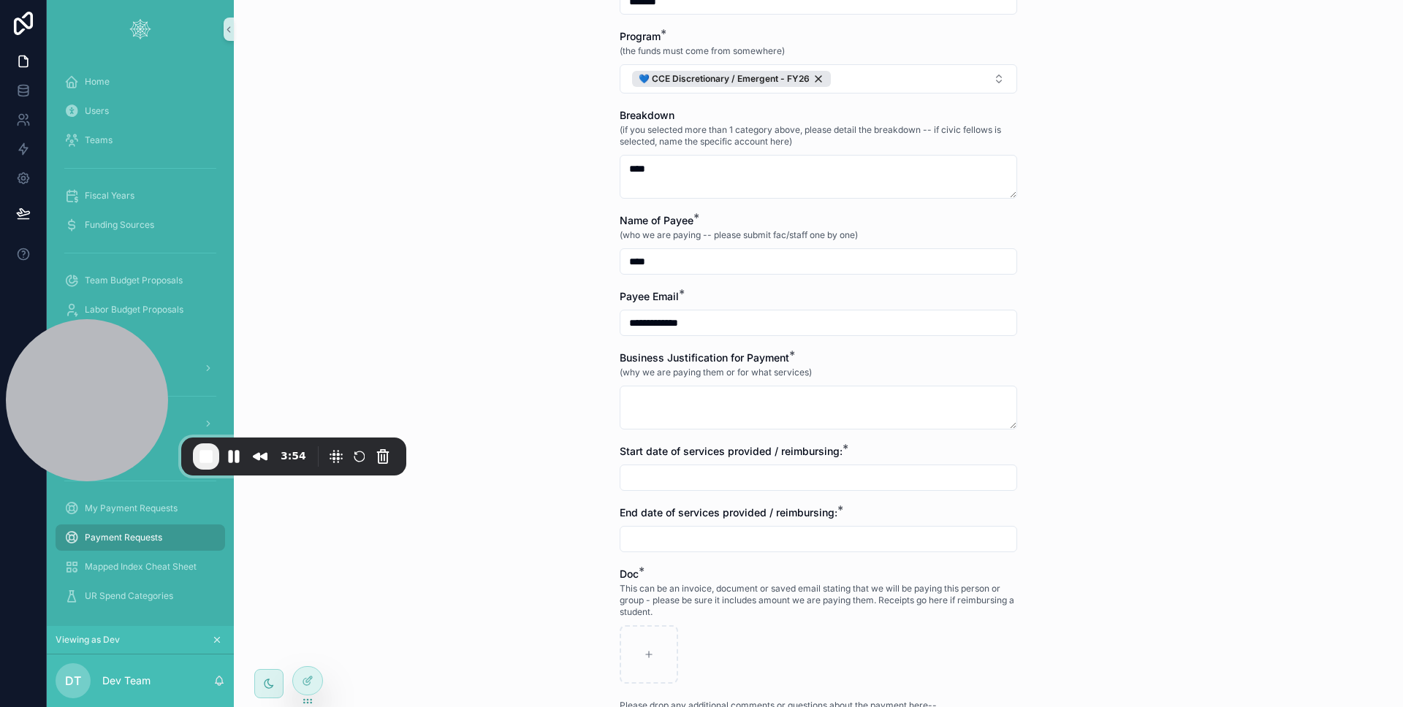
type input "**********"
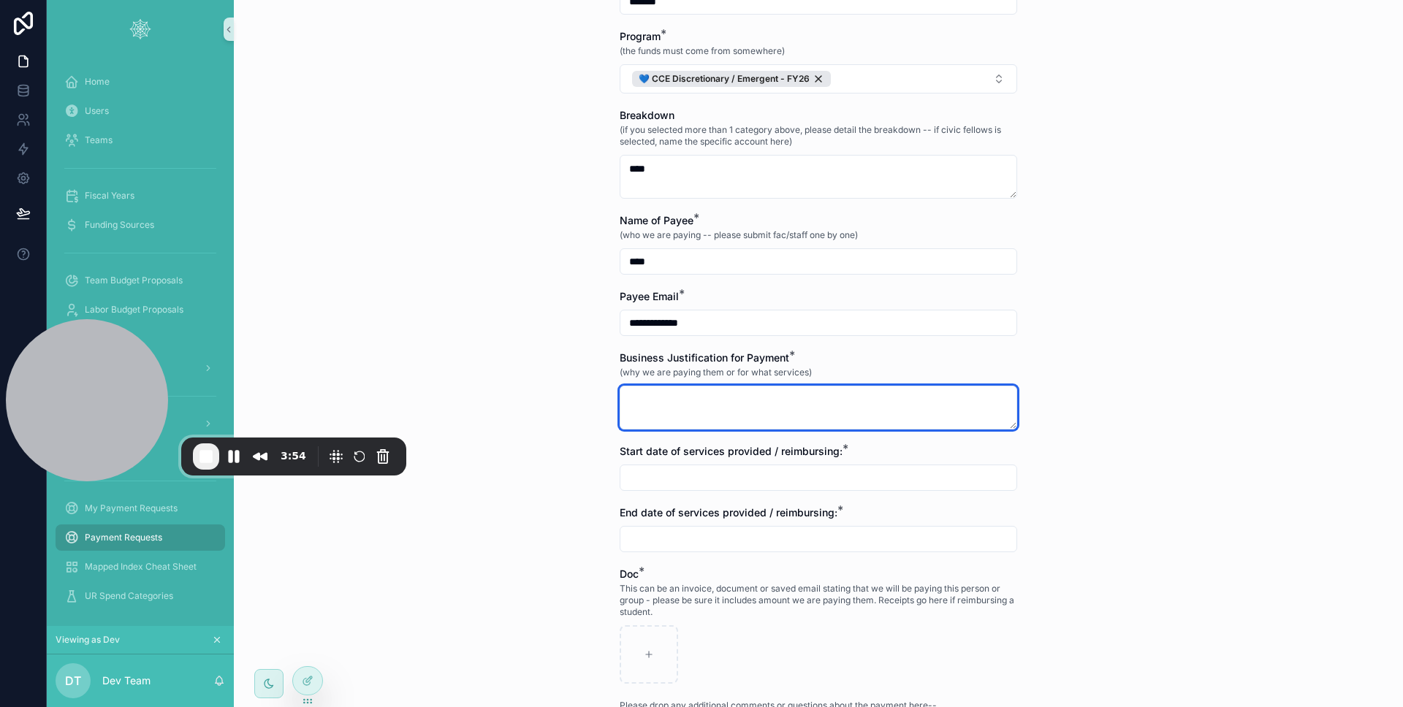
click at [723, 420] on textarea "scrollable content" at bounding box center [817, 408] width 397 height 44
type textarea "****"
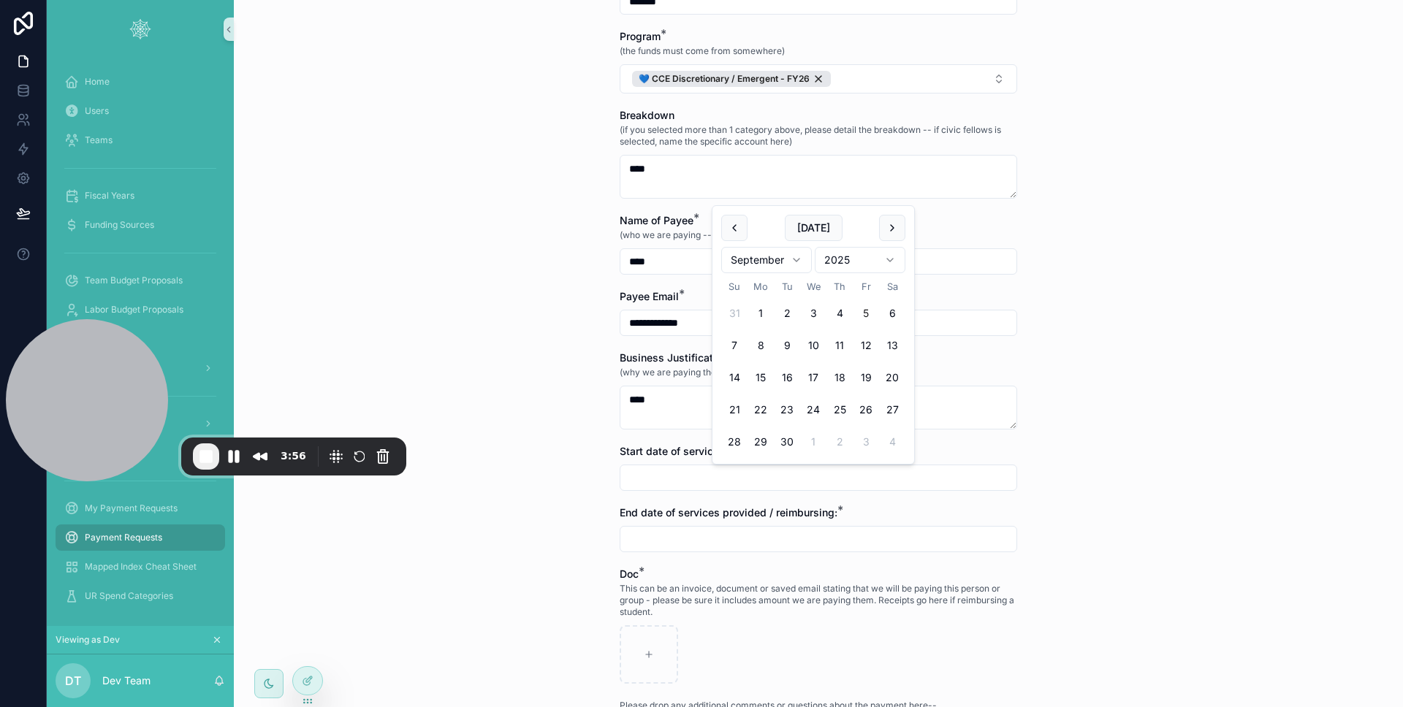
click at [711, 473] on input "scrollable content" at bounding box center [818, 478] width 396 height 20
click at [764, 351] on button "8" at bounding box center [760, 345] width 26 height 26
type input "********"
click at [707, 542] on input "scrollable content" at bounding box center [818, 539] width 396 height 20
click at [779, 407] on button "9" at bounding box center [787, 407] width 26 height 26
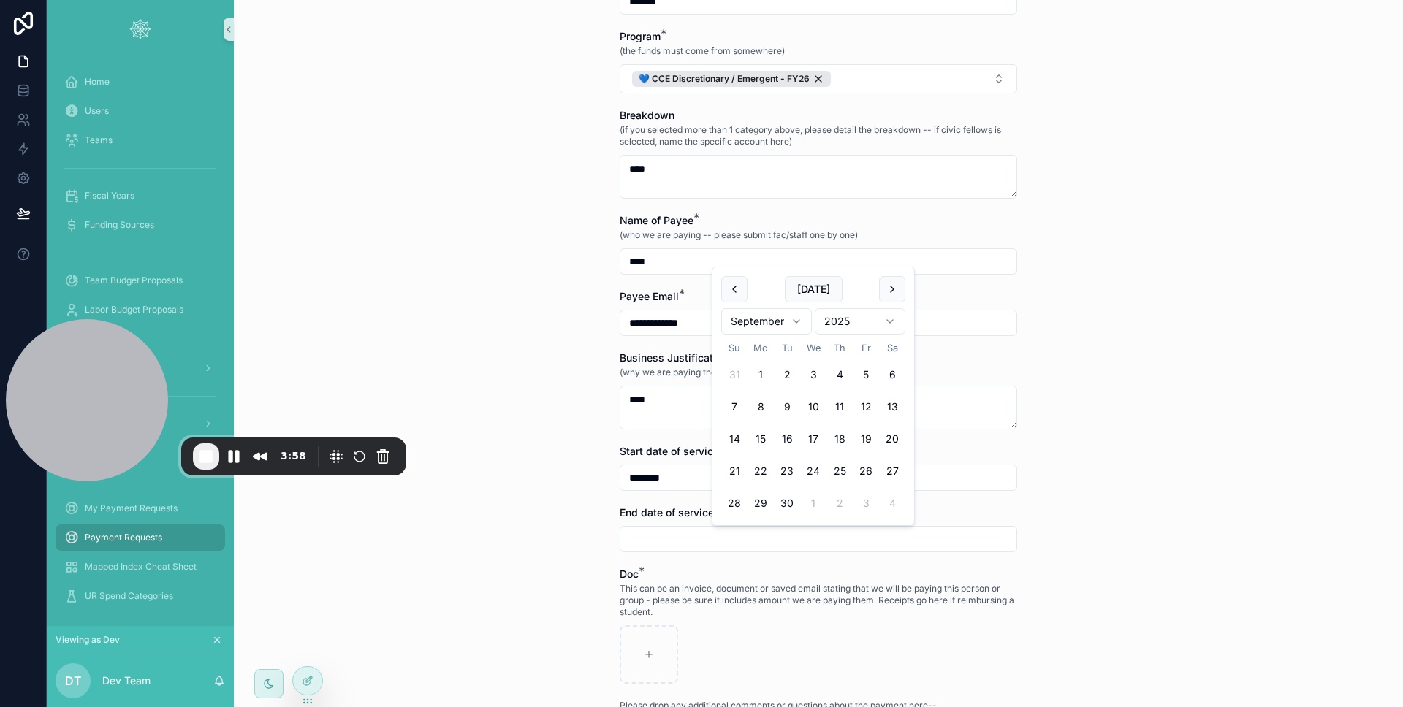
type input "********"
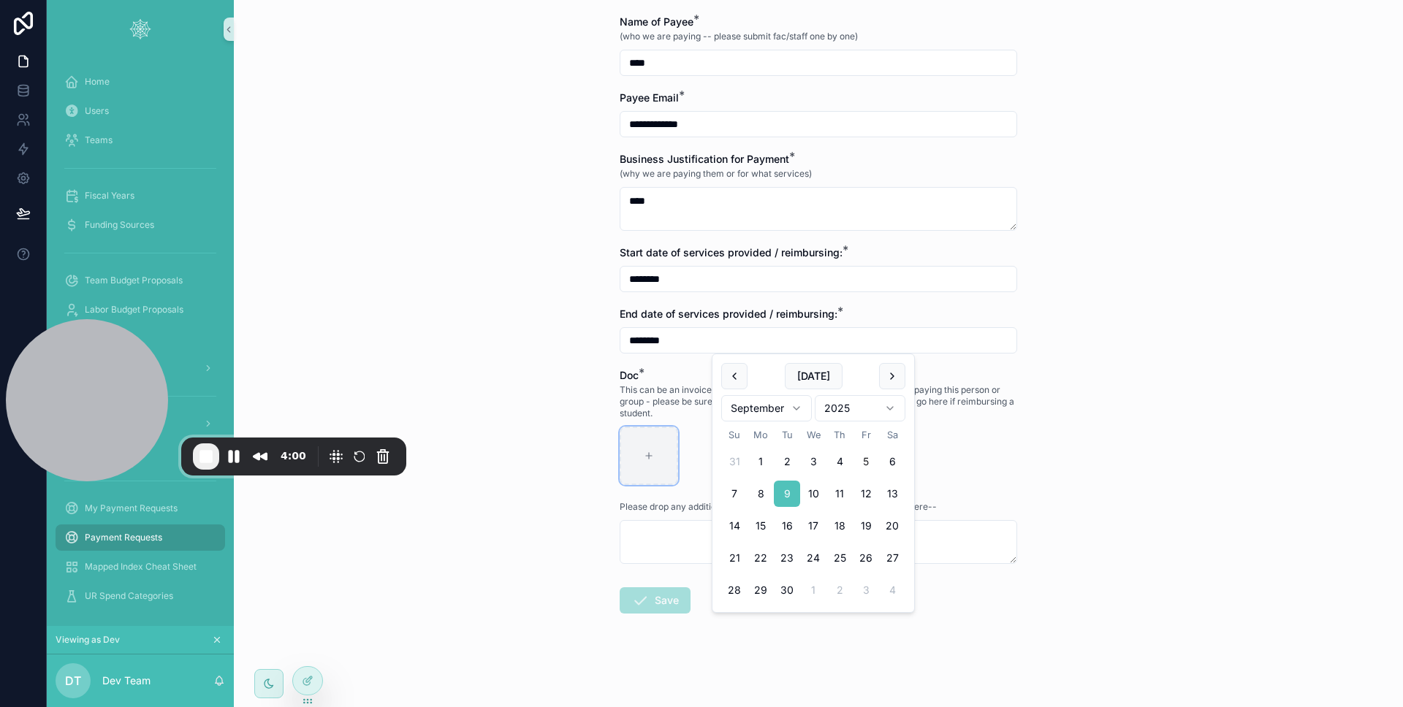
click at [648, 470] on div "scrollable content" at bounding box center [648, 456] width 58 height 58
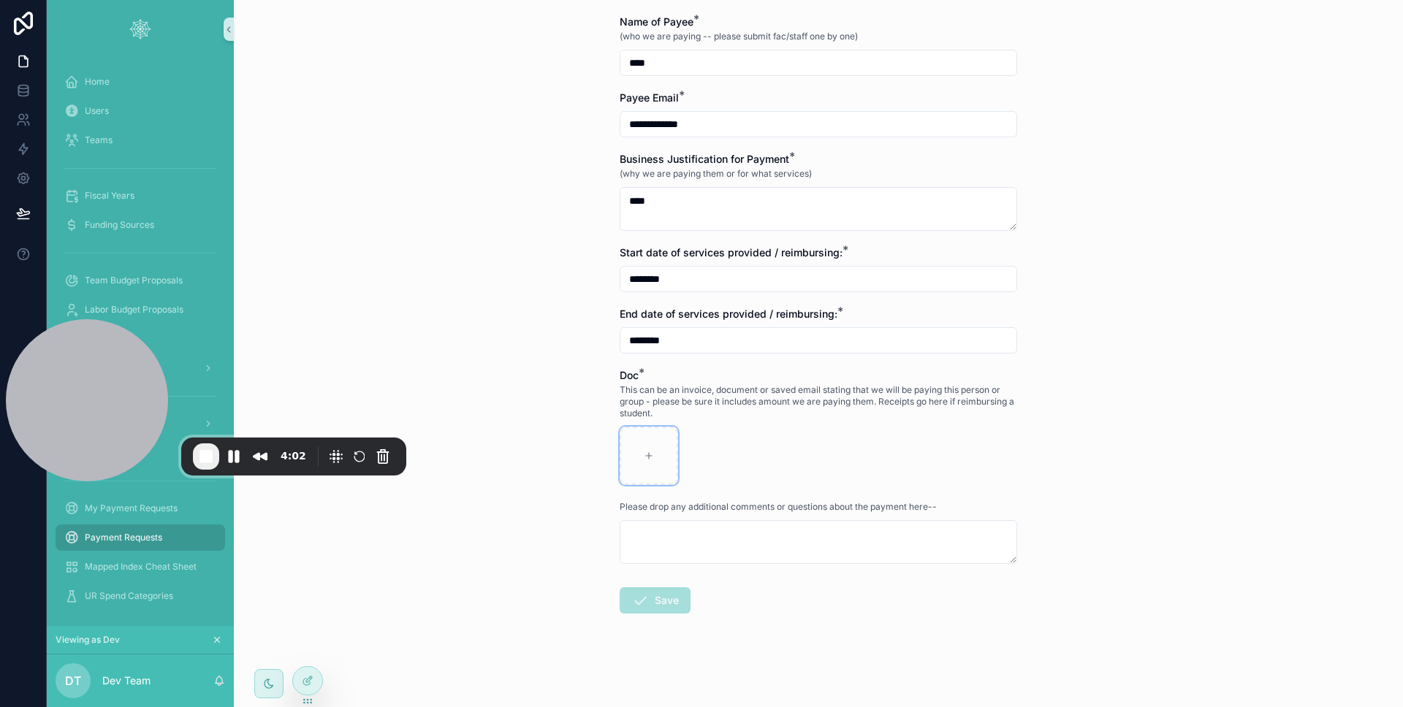
type input "**********"
click at [849, 541] on textarea "scrollable content" at bounding box center [817, 542] width 397 height 44
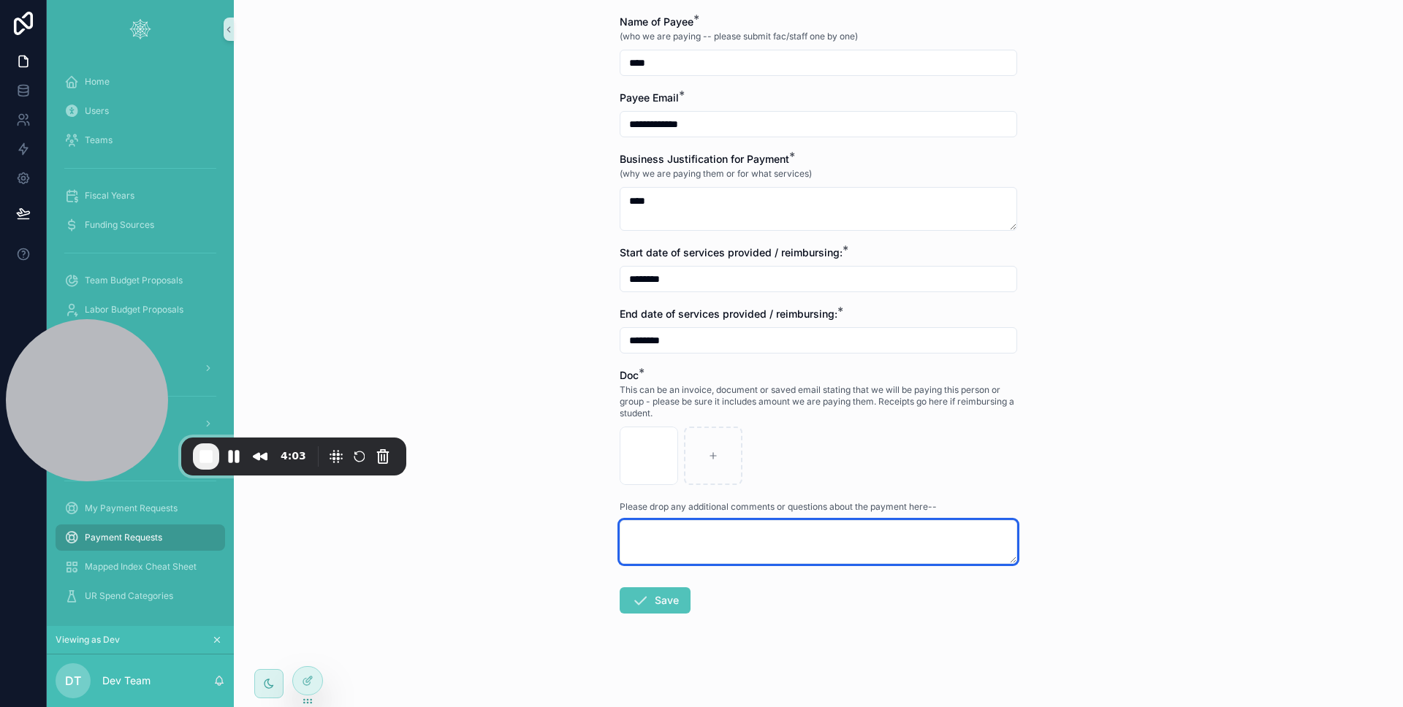
type textarea "*"
type textarea "****"
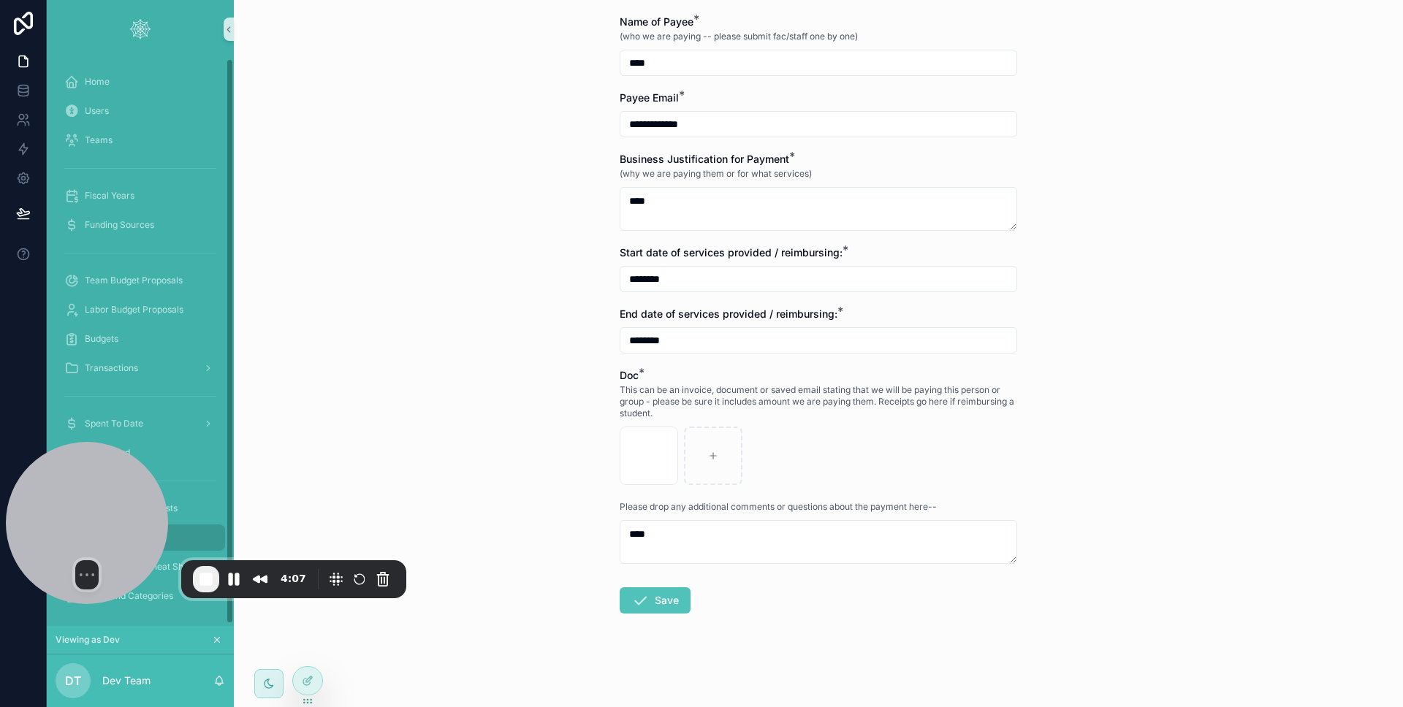
drag, startPoint x: 99, startPoint y: 378, endPoint x: 79, endPoint y: 500, distance: 123.7
click at [68, 502] on div at bounding box center [87, 523] width 162 height 162
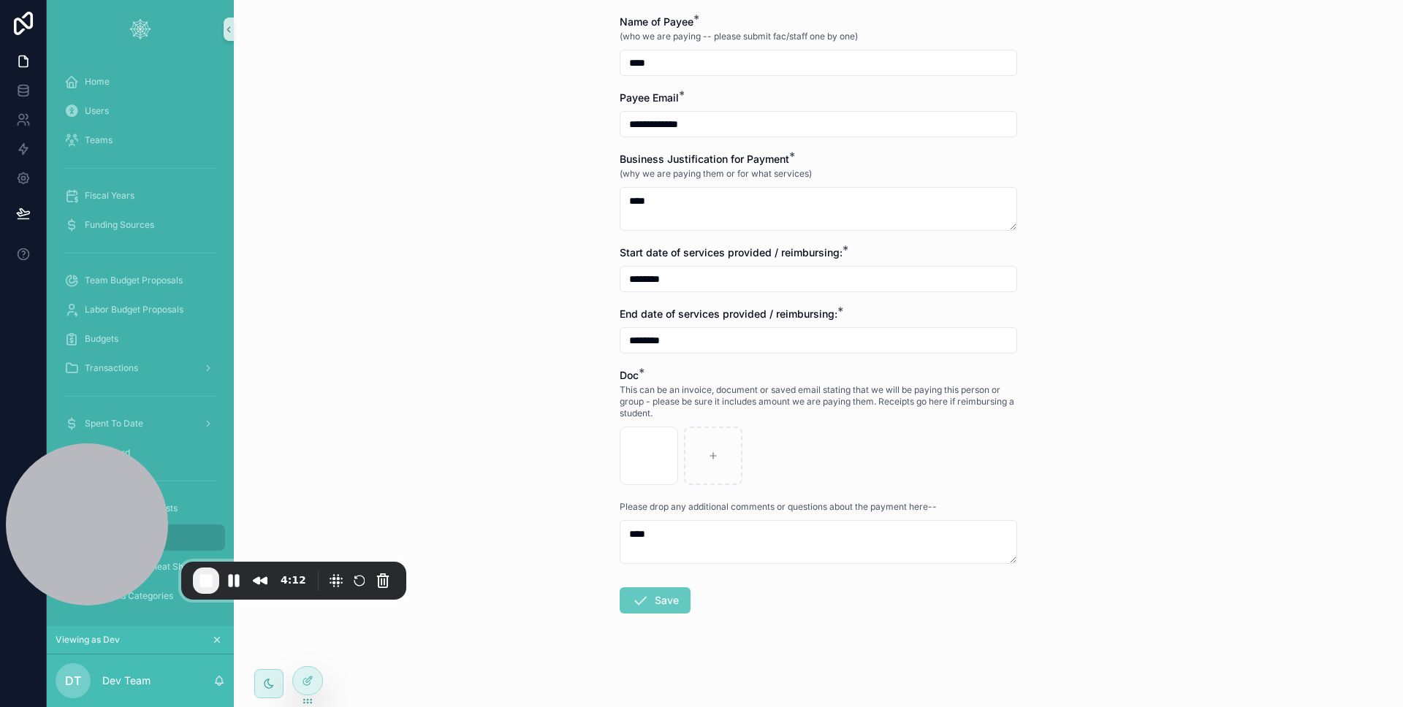
click at [673, 600] on button "Save" at bounding box center [654, 600] width 71 height 26
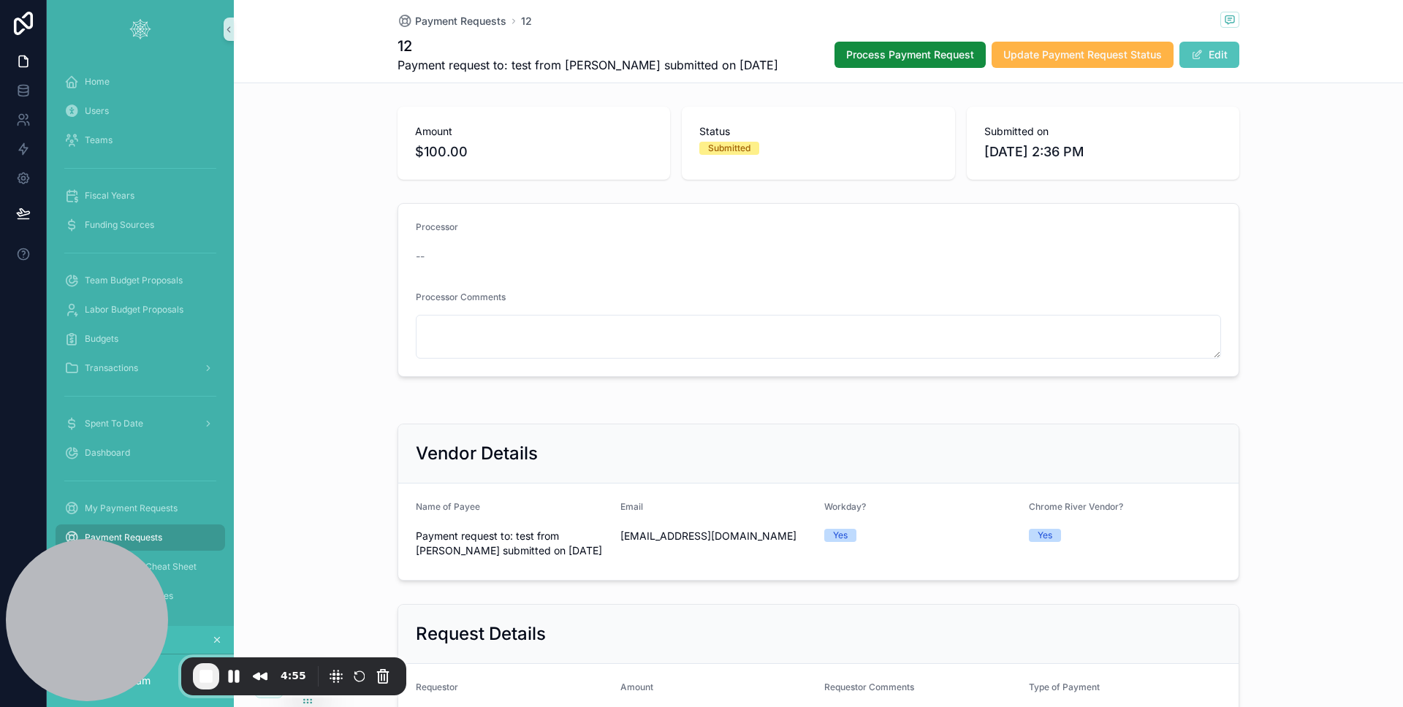
click at [1146, 53] on span "Update Payment Request Status" at bounding box center [1082, 54] width 159 height 15
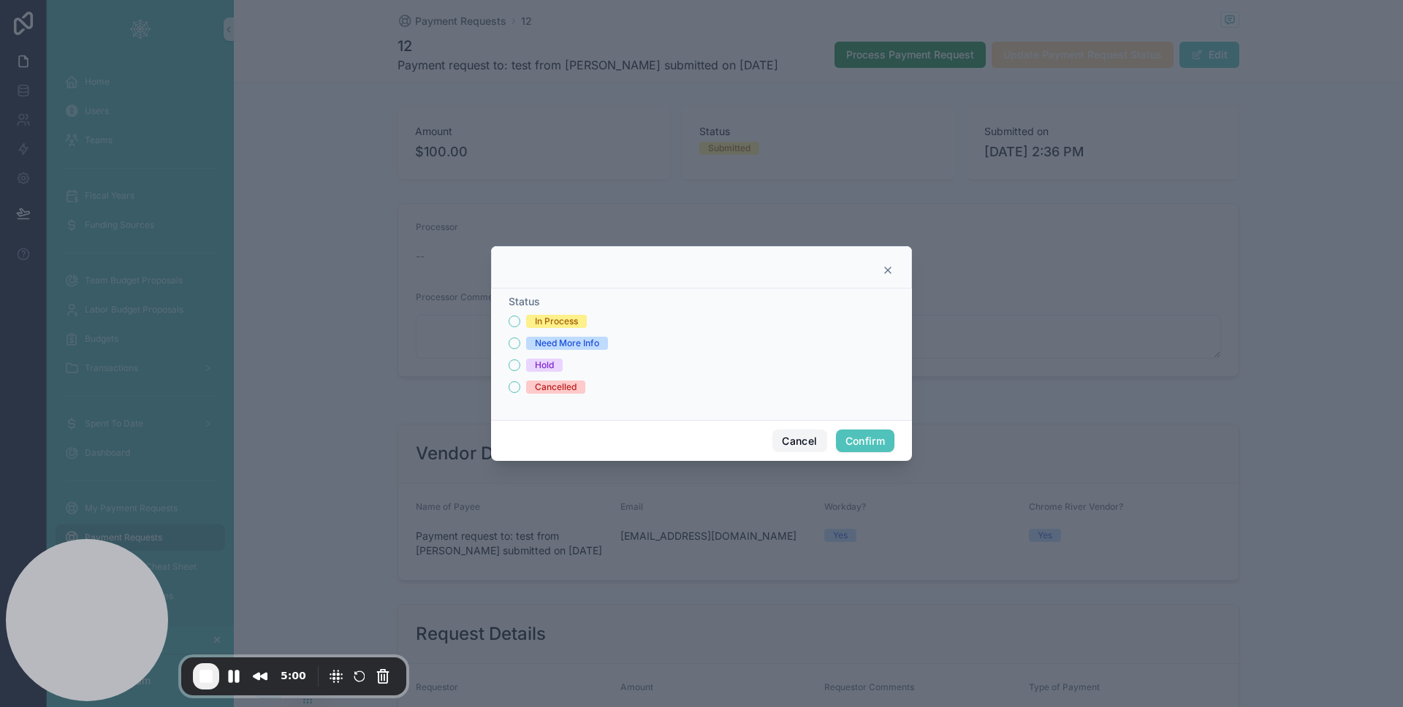
click at [804, 443] on button "Cancel" at bounding box center [799, 441] width 54 height 23
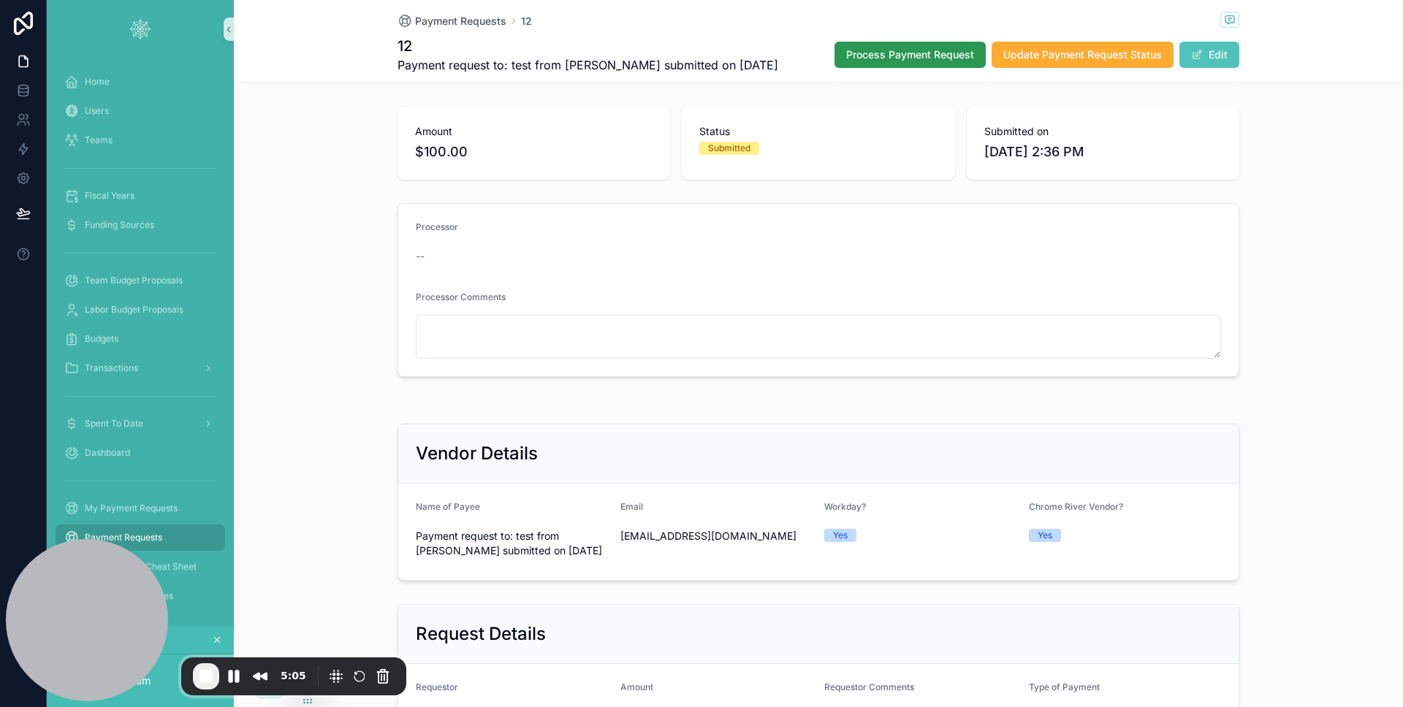
click at [958, 58] on button "Process Payment Request" at bounding box center [909, 55] width 151 height 26
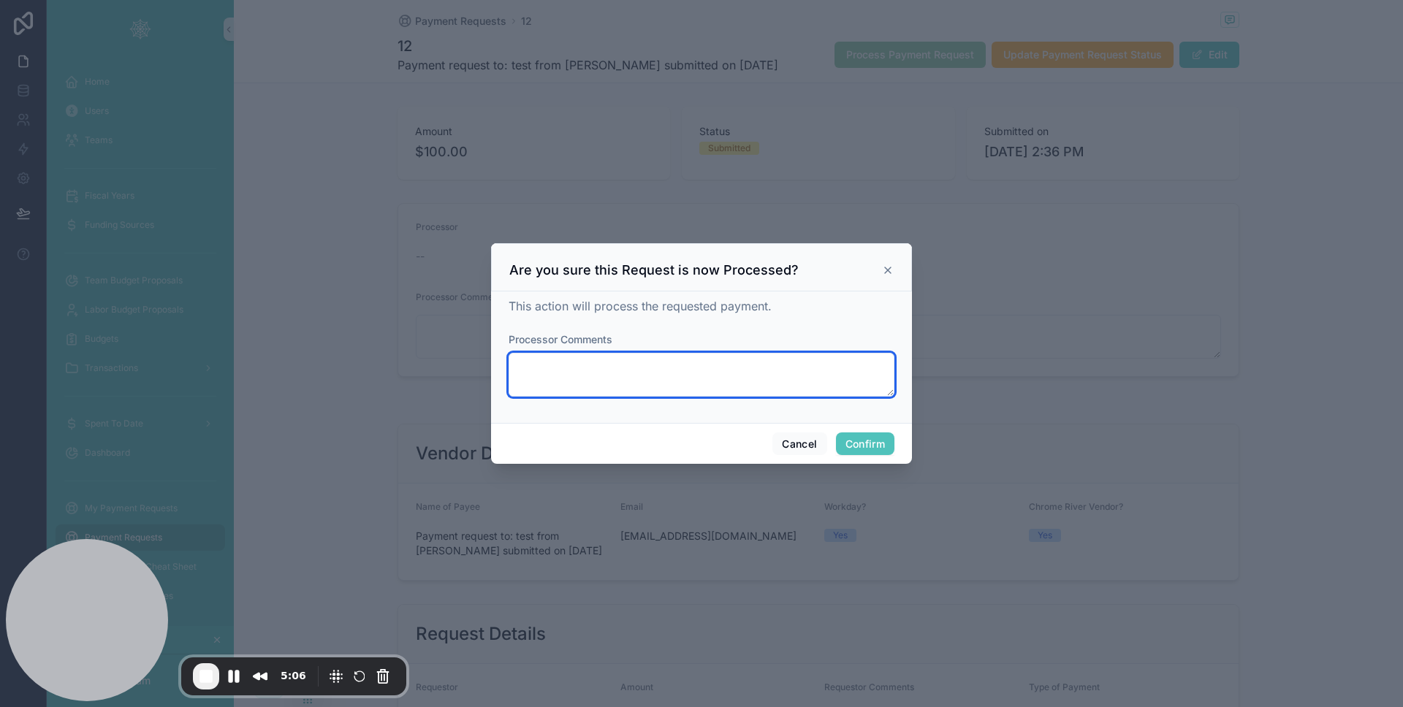
click at [709, 359] on textarea at bounding box center [701, 375] width 386 height 44
type textarea "*"
type textarea "**"
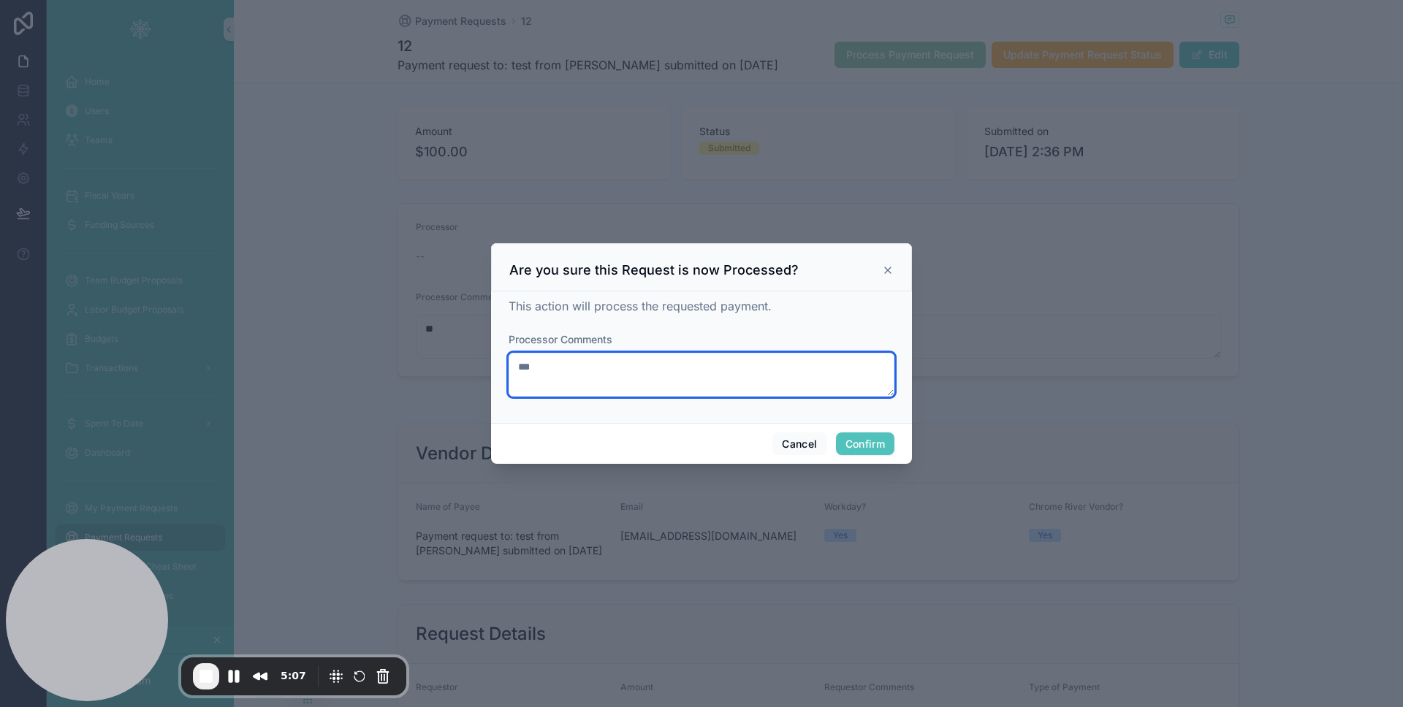
type textarea "****"
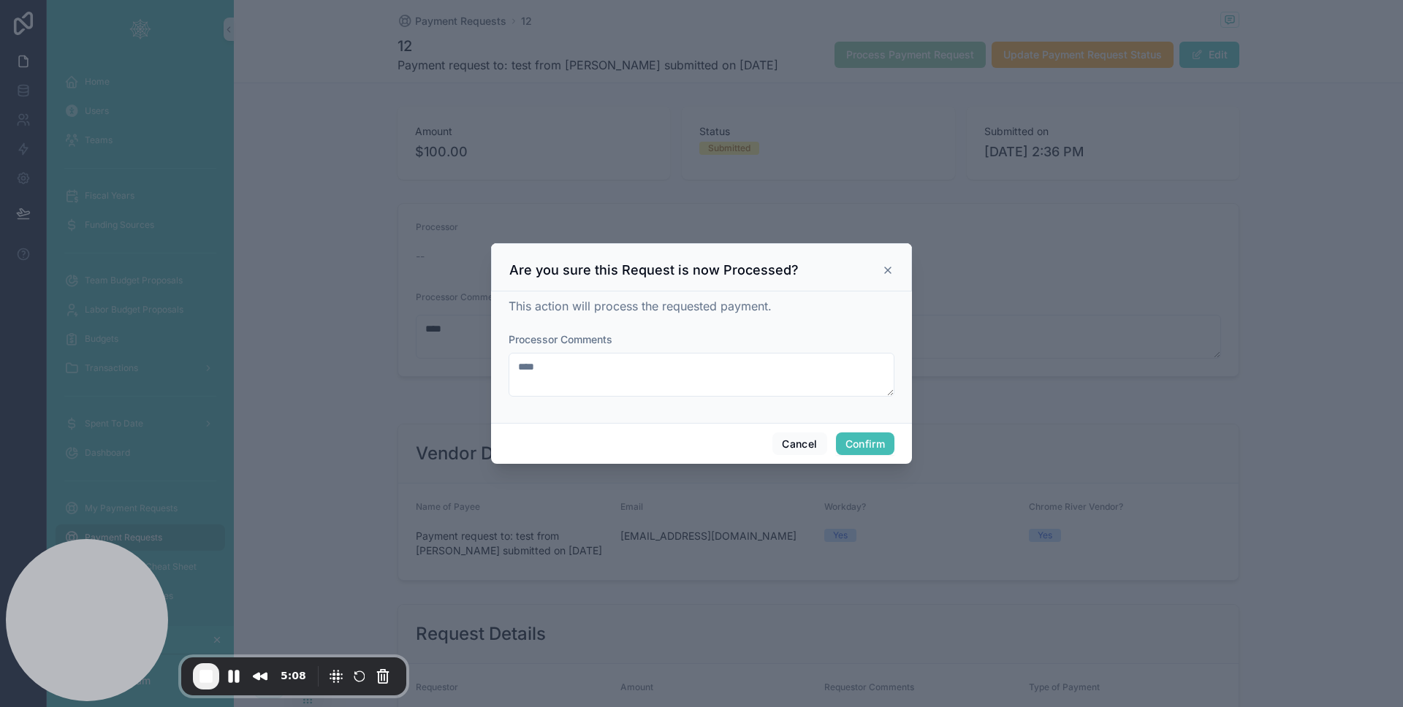
click at [858, 433] on button "Confirm" at bounding box center [865, 443] width 58 height 23
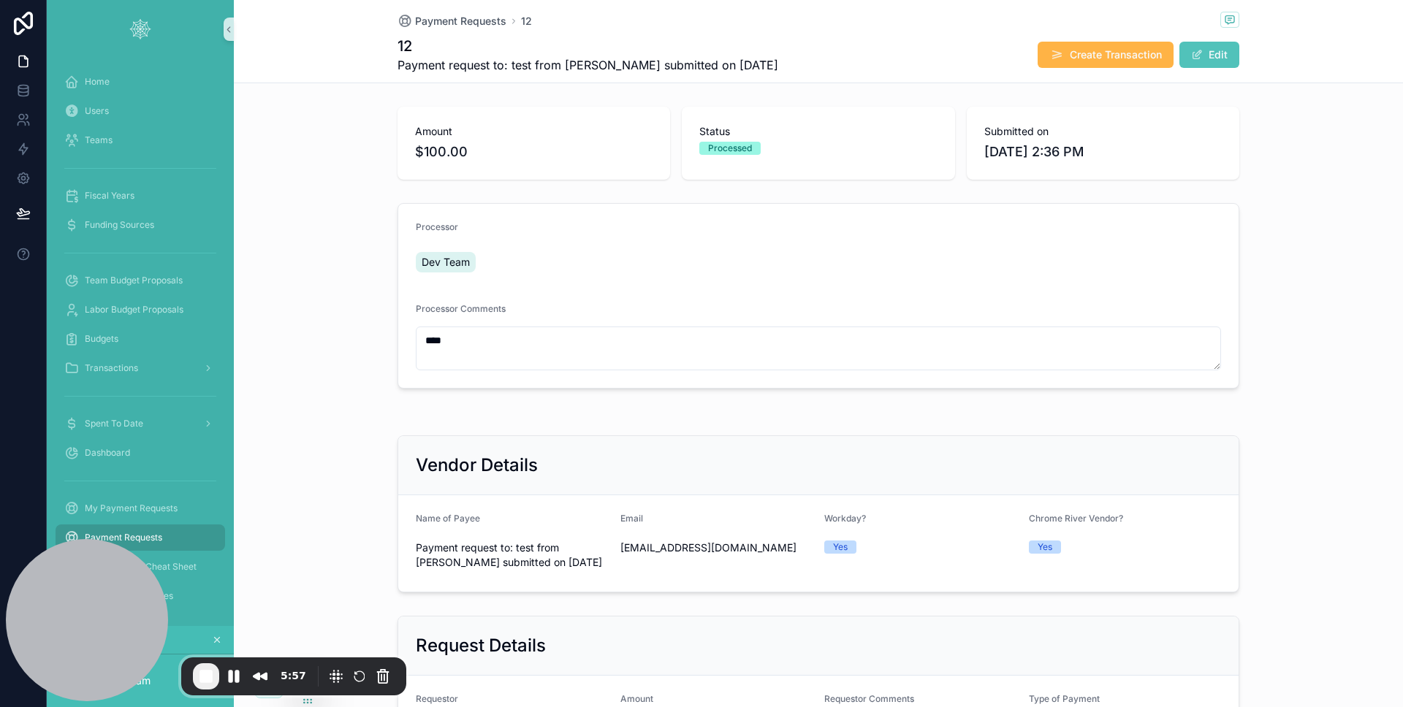
click at [1084, 54] on span "Create Transaction" at bounding box center [1115, 54] width 92 height 15
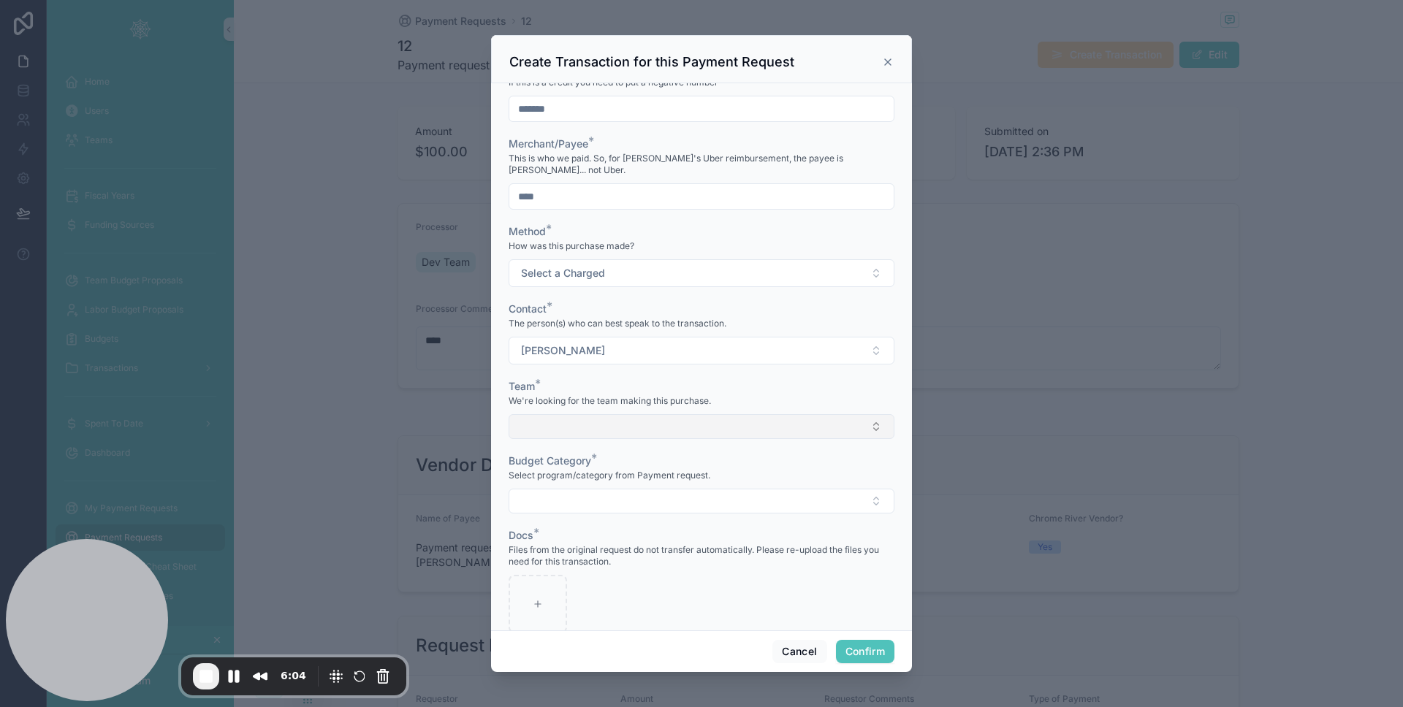
scroll to position [379, 0]
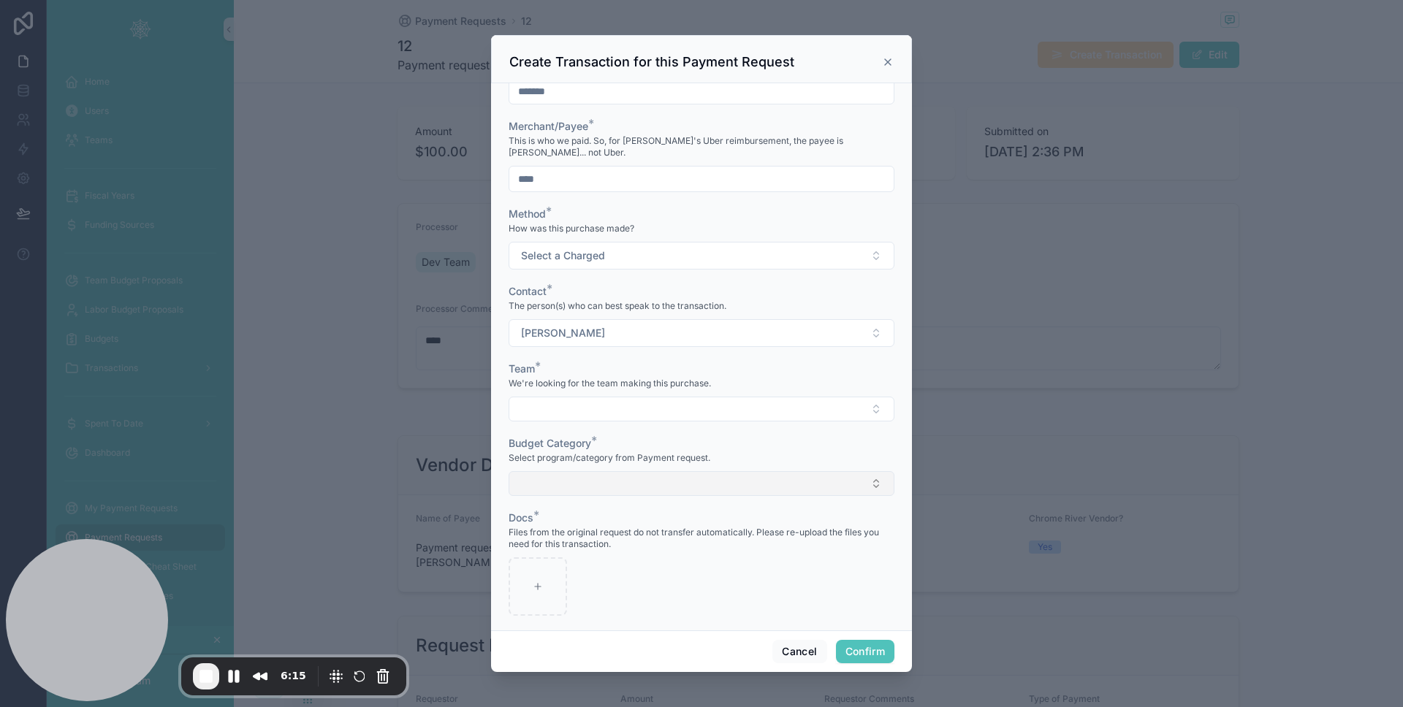
click at [801, 478] on button "Select Button" at bounding box center [701, 483] width 386 height 25
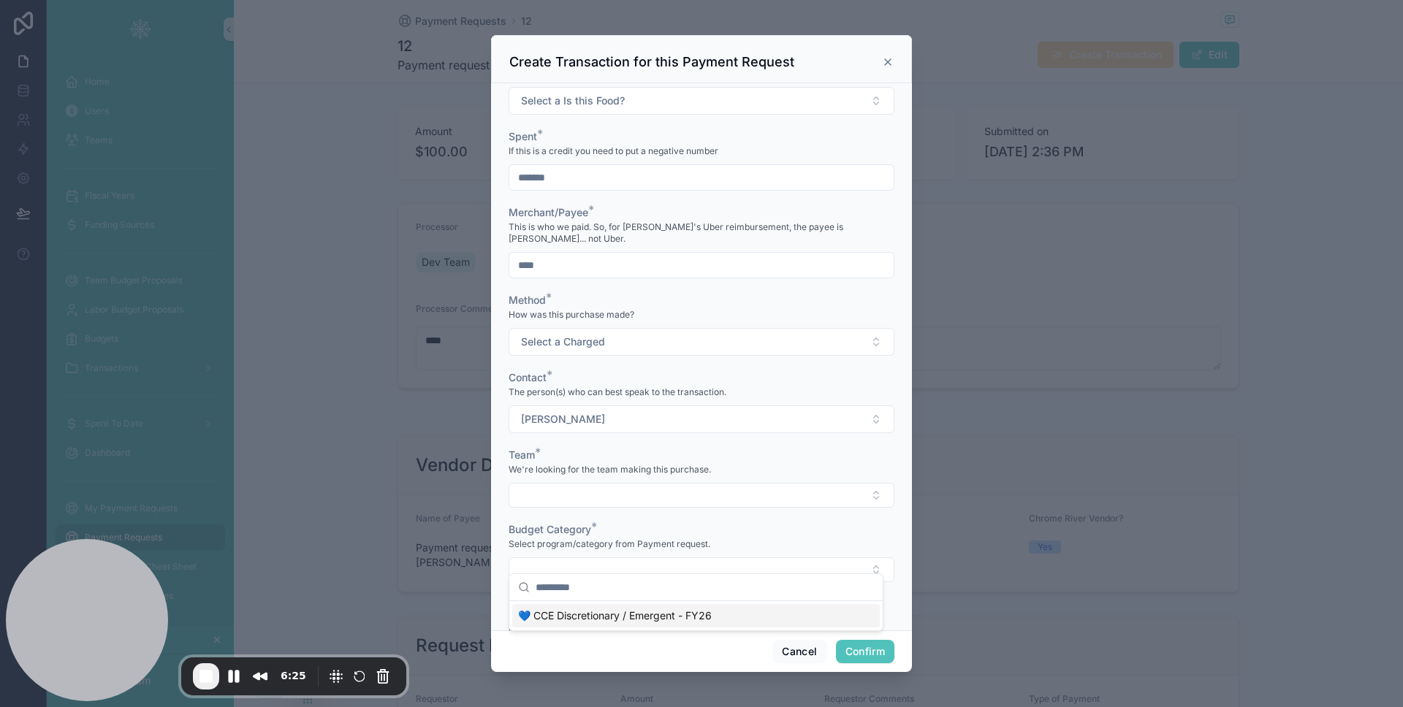
scroll to position [302, 0]
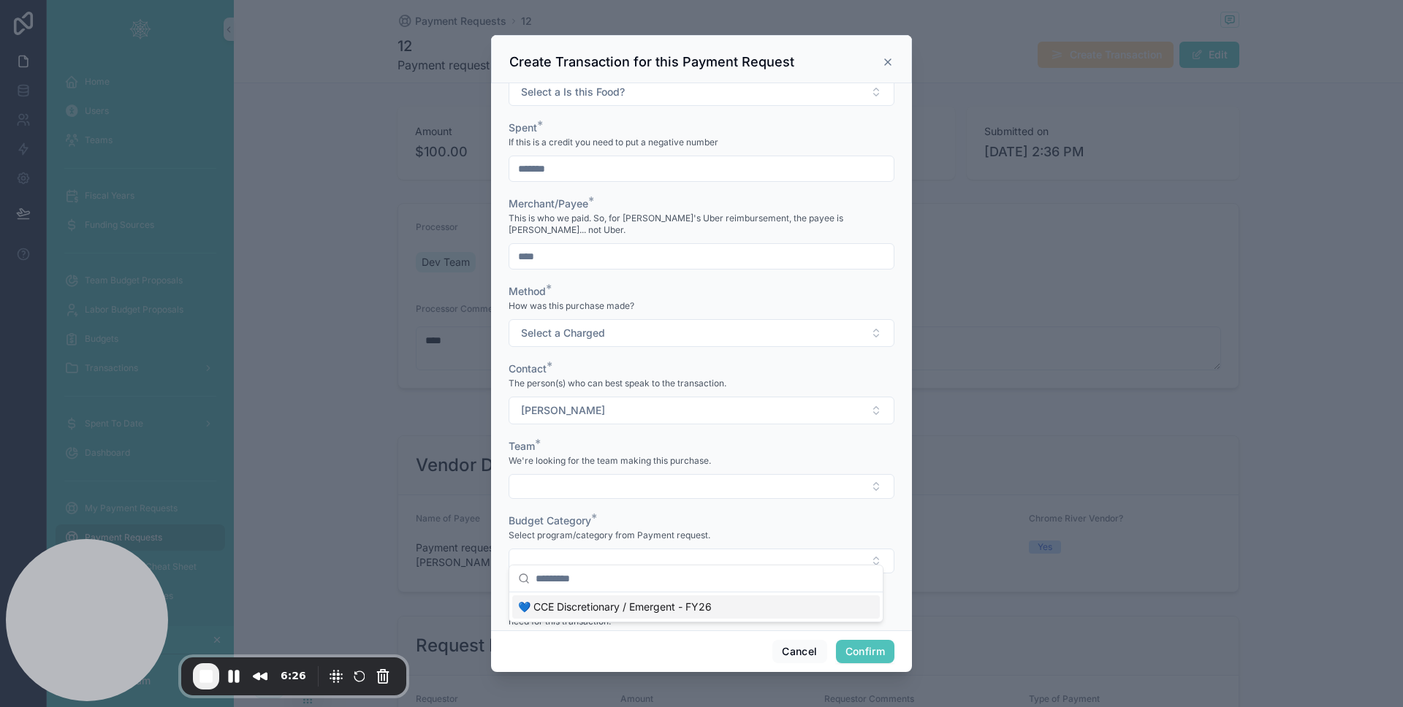
click at [628, 461] on div "Team * We're looking for the team making this purchase." at bounding box center [701, 469] width 386 height 60
click at [629, 474] on button "Select Button" at bounding box center [701, 486] width 386 height 25
click at [593, 619] on div "CCE" at bounding box center [695, 625] width 367 height 23
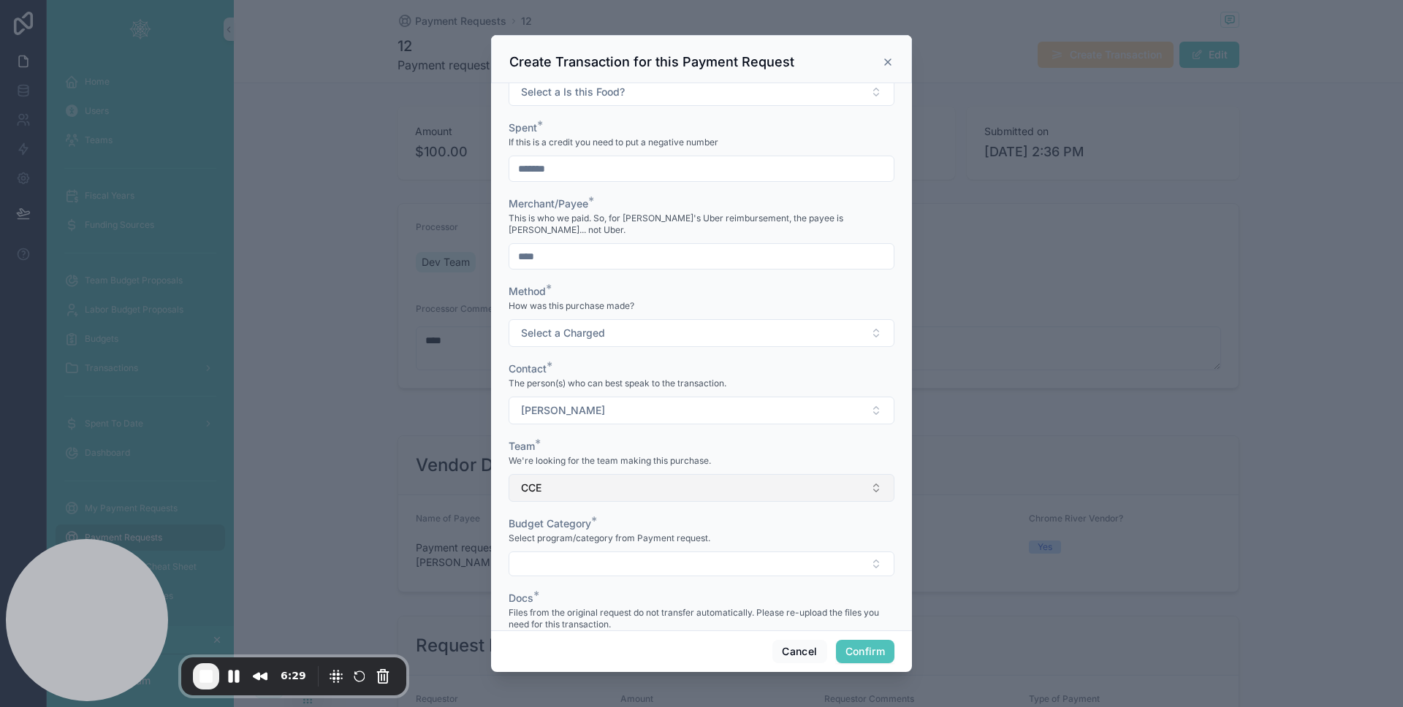
scroll to position [382, 0]
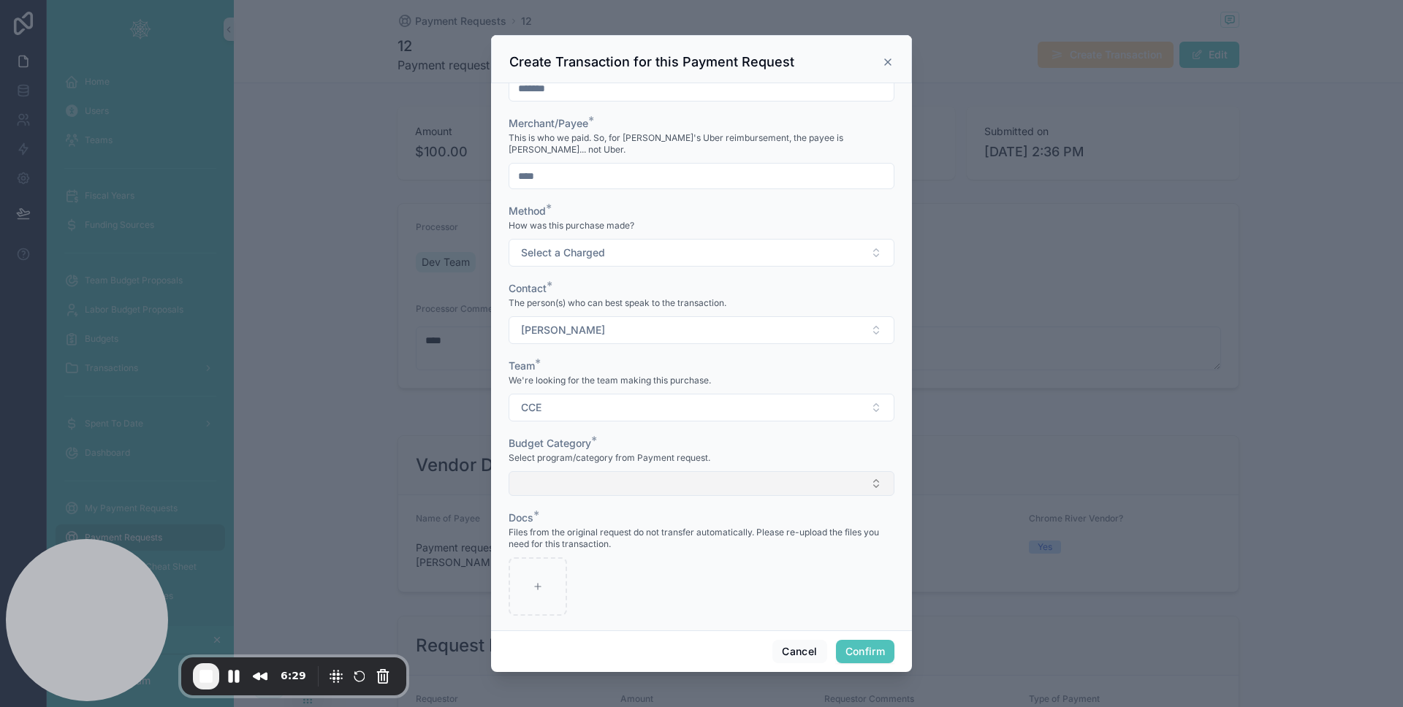
click at [633, 471] on button "Select Button" at bounding box center [701, 483] width 386 height 25
click at [609, 518] on div "💙 CCE Discretionary / Emergent - FY26" at bounding box center [695, 529] width 367 height 23
click at [542, 560] on div at bounding box center [537, 589] width 58 height 58
type input "**********"
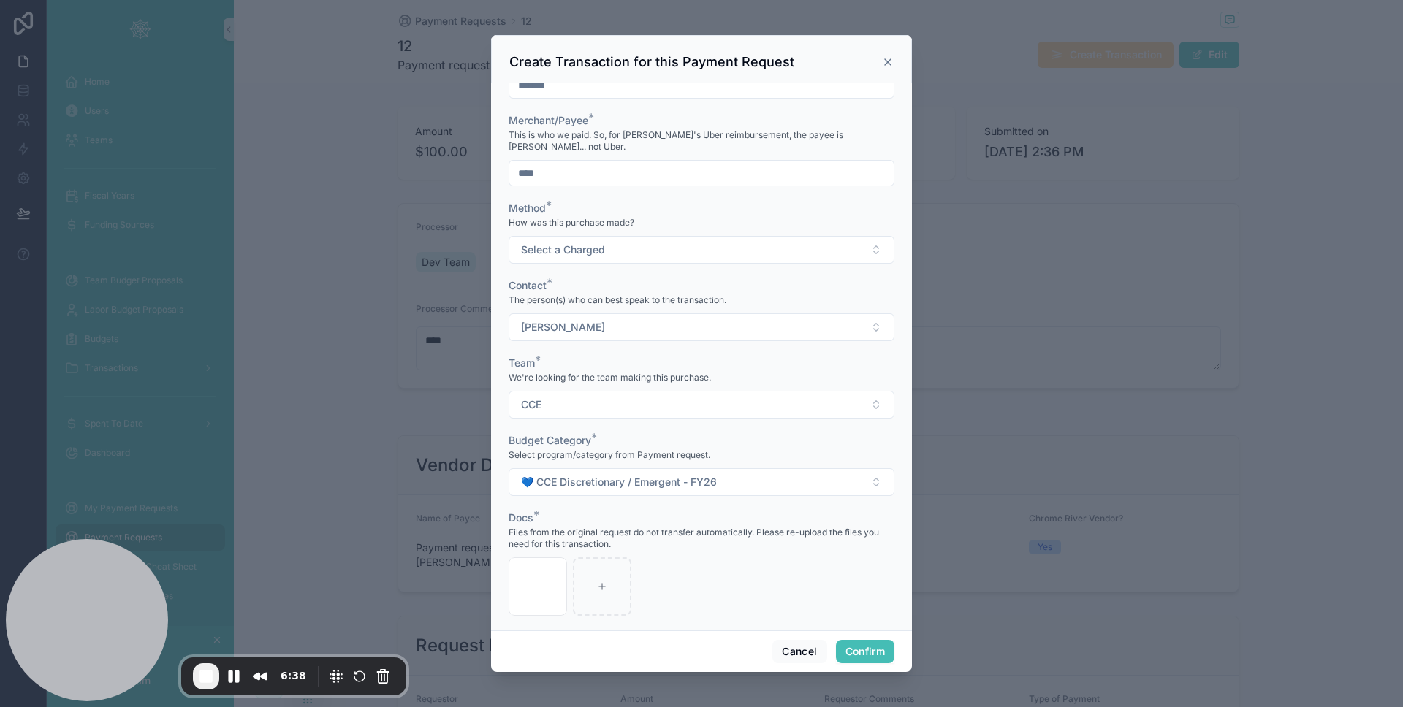
click at [882, 647] on button "Confirm" at bounding box center [865, 651] width 58 height 23
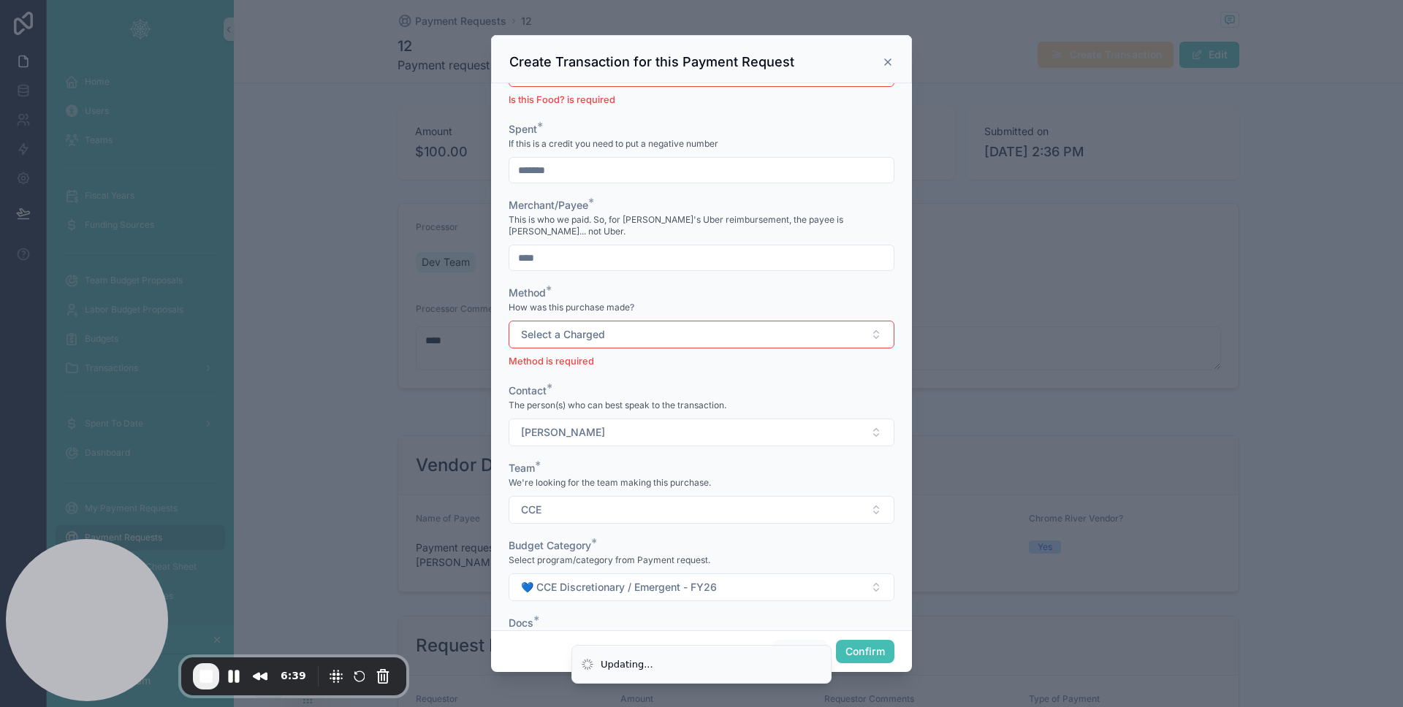
scroll to position [470, 0]
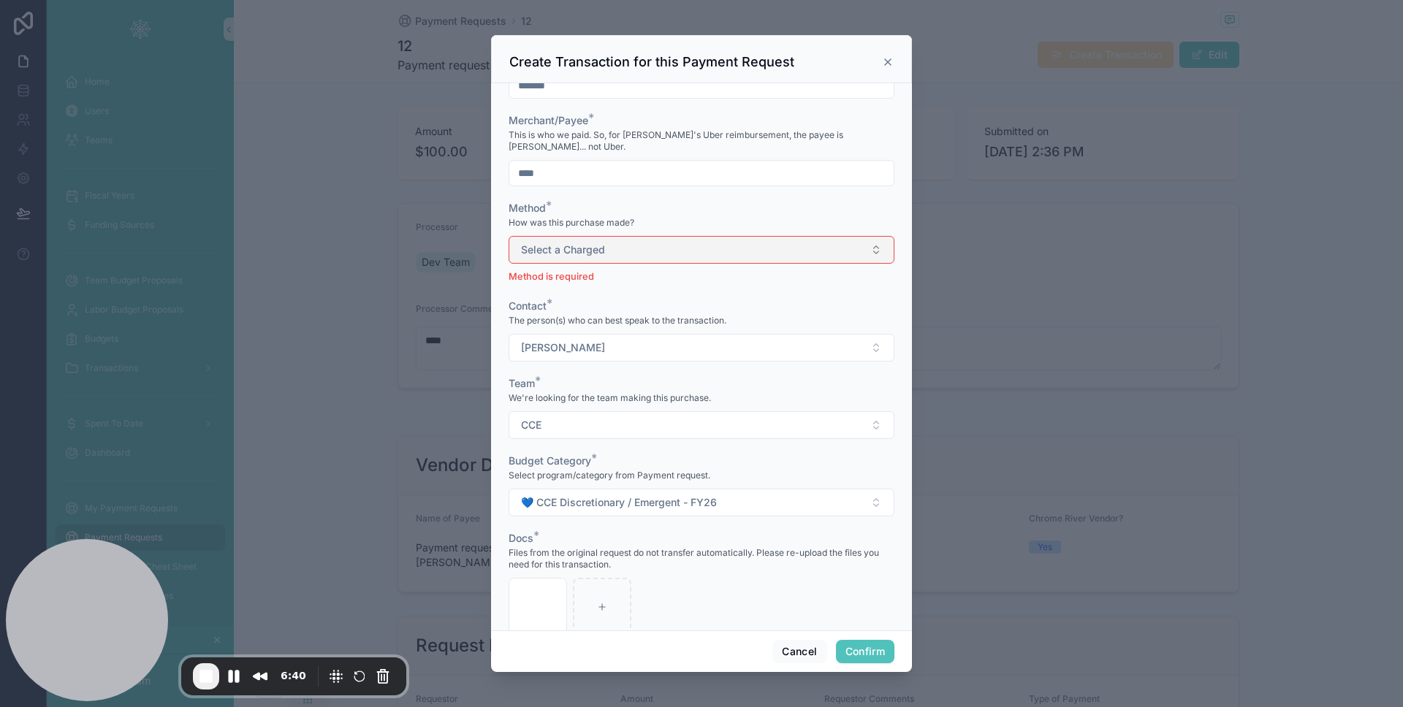
click at [705, 244] on button "Select a Charged" at bounding box center [701, 250] width 386 height 28
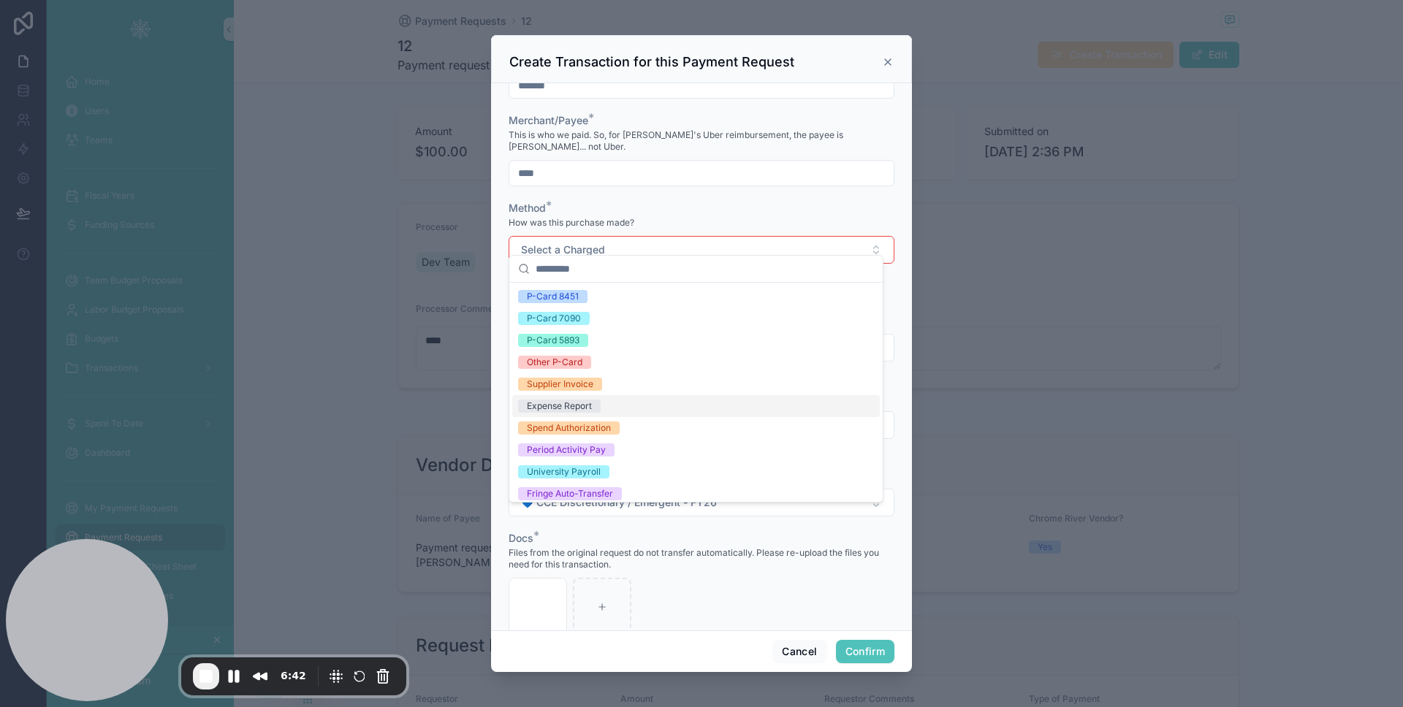
click at [630, 404] on div "Expense Report" at bounding box center [695, 406] width 367 height 22
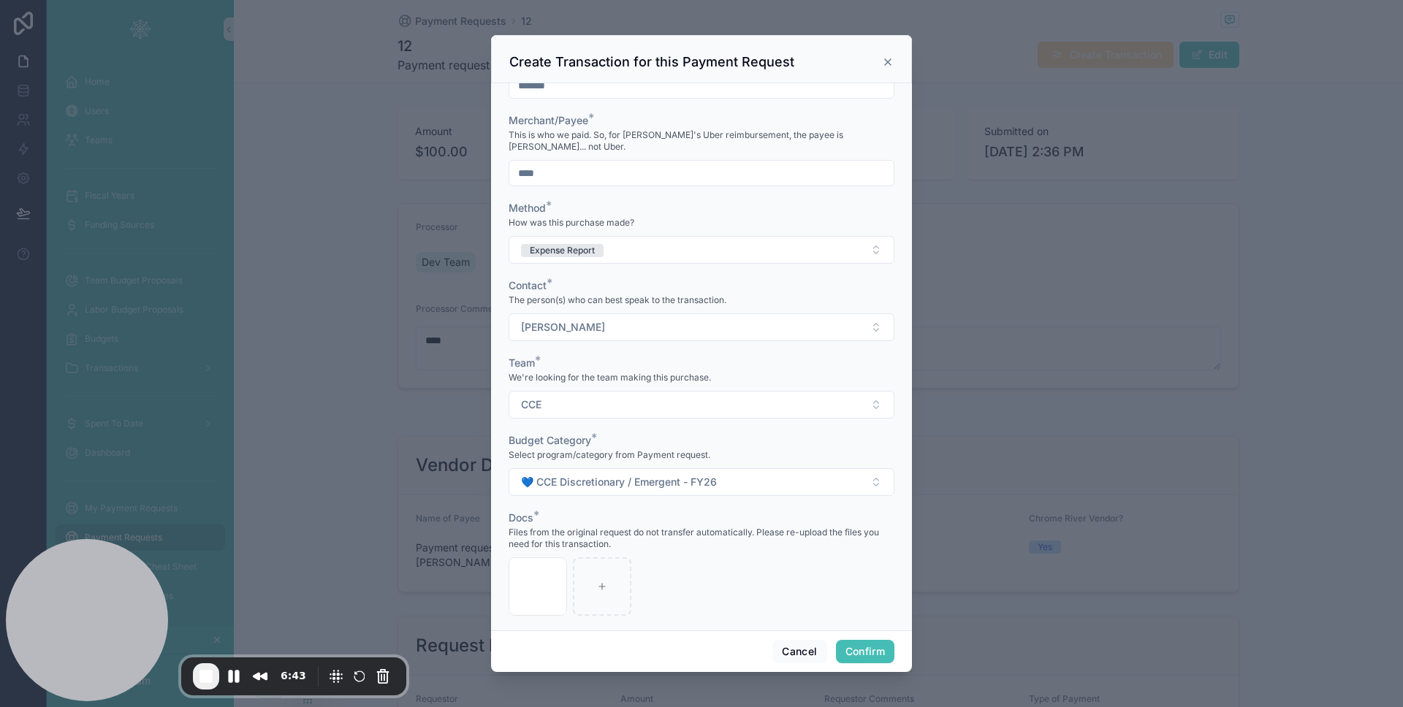
click at [862, 641] on button "Confirm" at bounding box center [865, 651] width 58 height 23
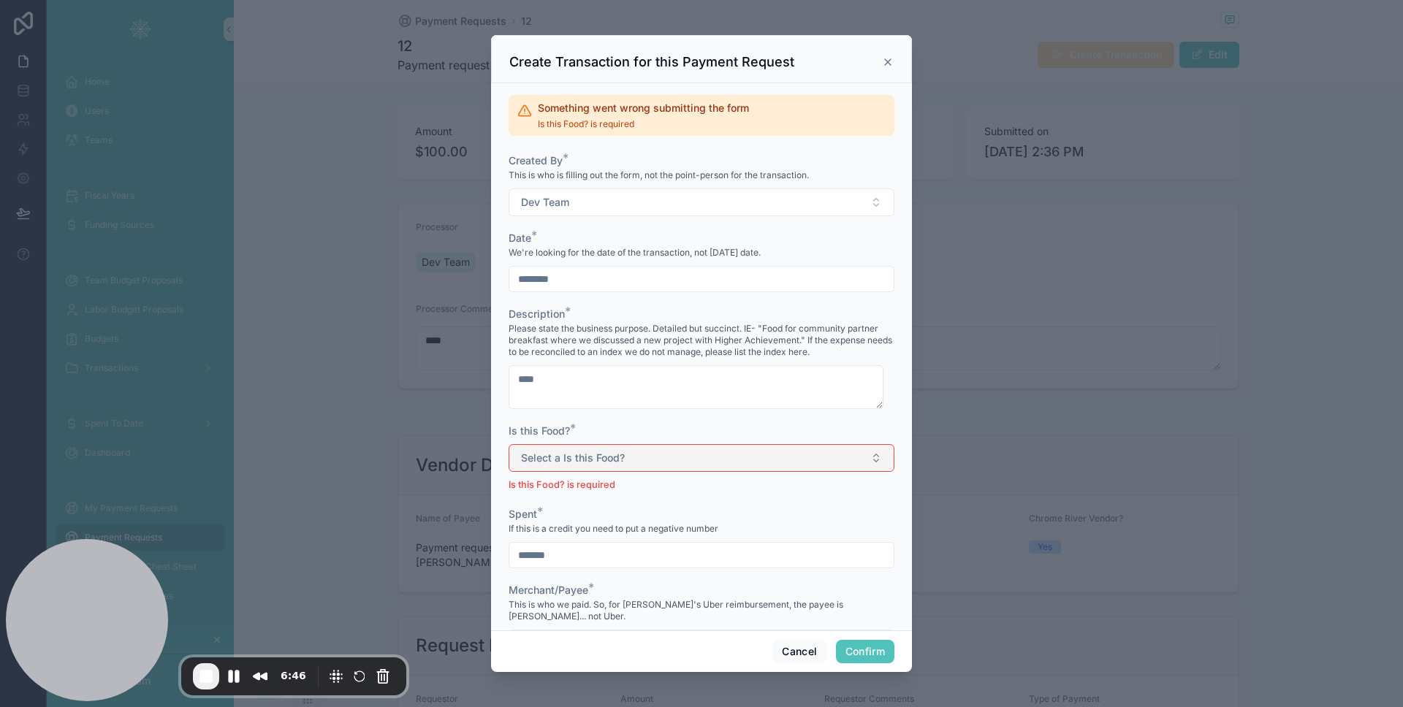
click at [789, 462] on button "Select a Is this Food?" at bounding box center [701, 458] width 386 height 28
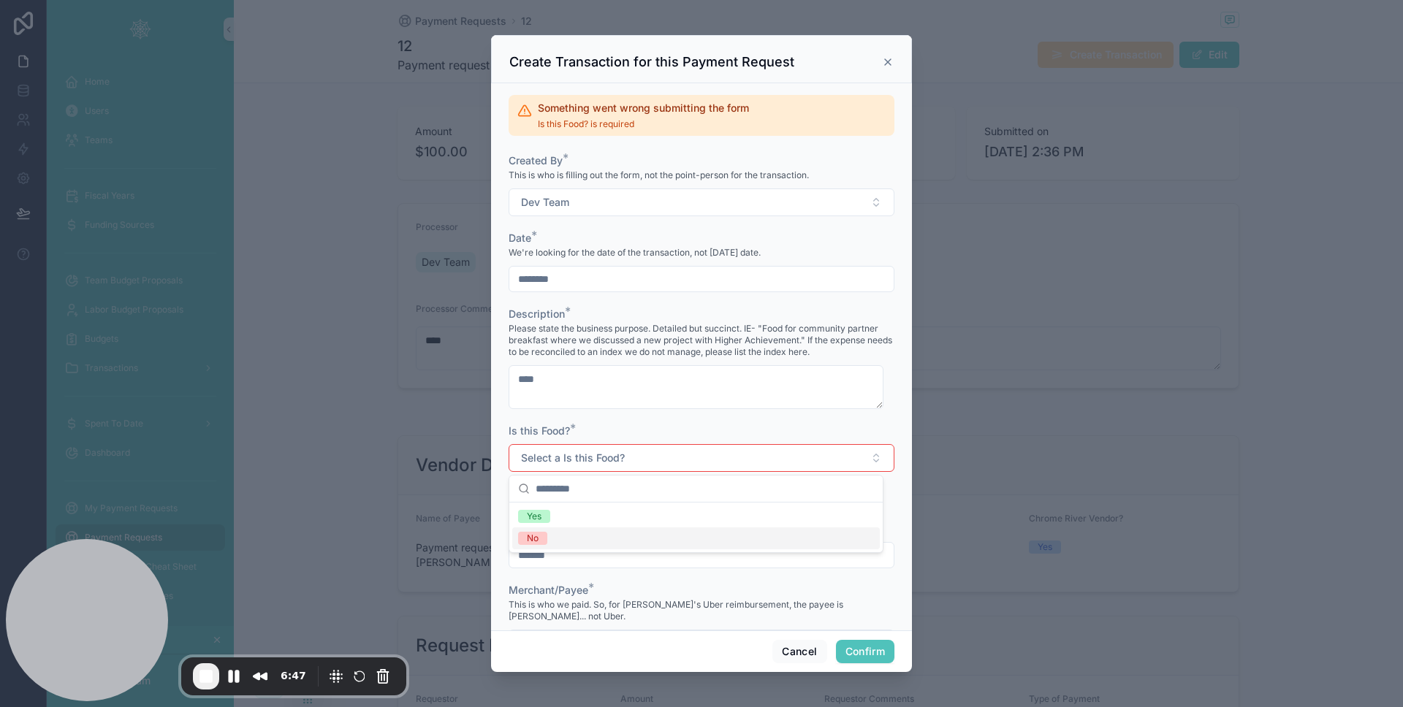
click at [578, 542] on div "No" at bounding box center [695, 538] width 367 height 22
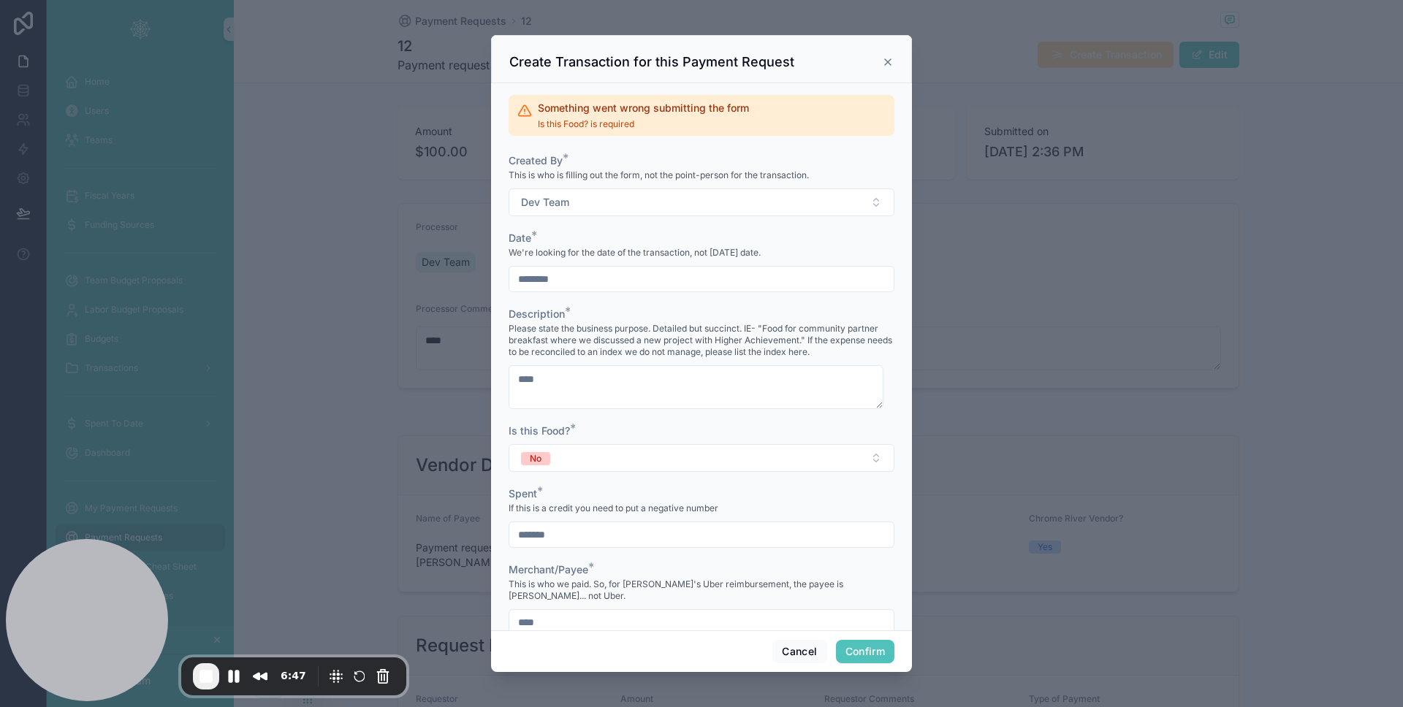
scroll to position [449, 0]
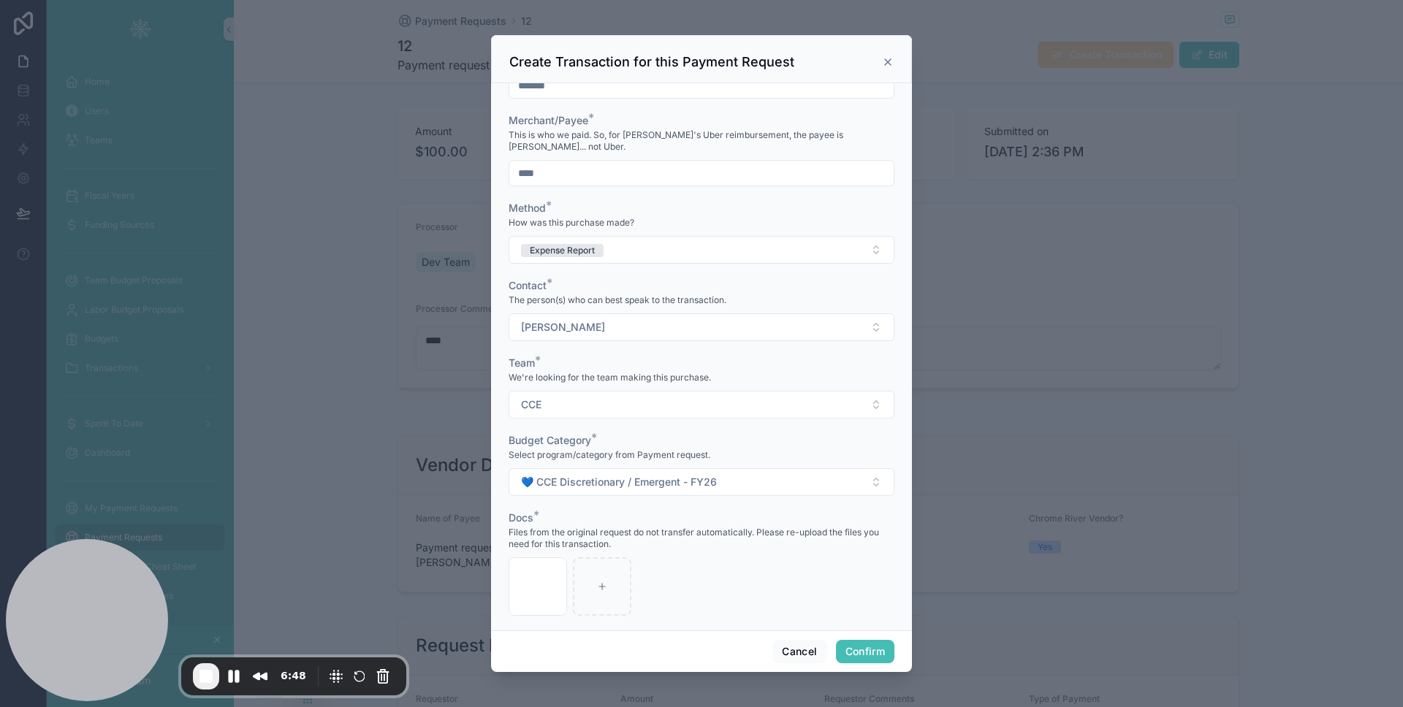
click at [861, 646] on button "Confirm" at bounding box center [865, 651] width 58 height 23
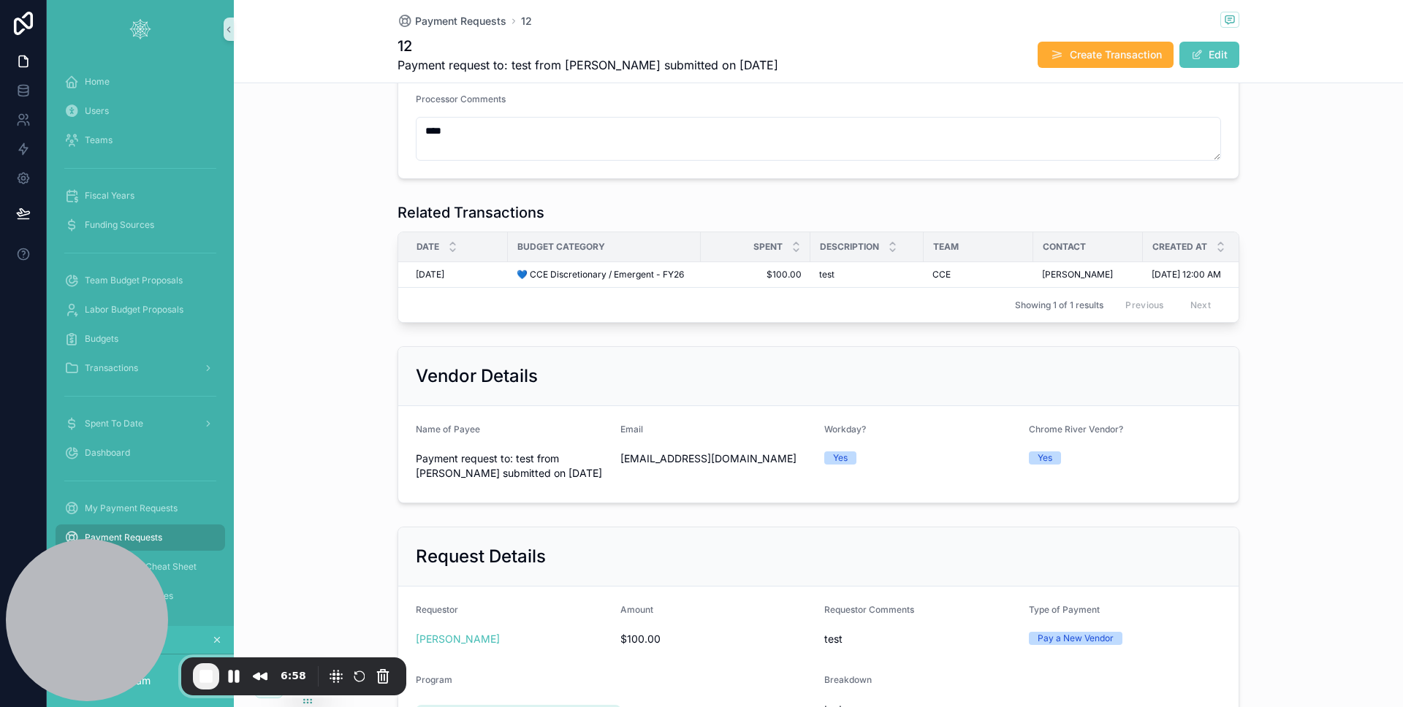
scroll to position [60, 0]
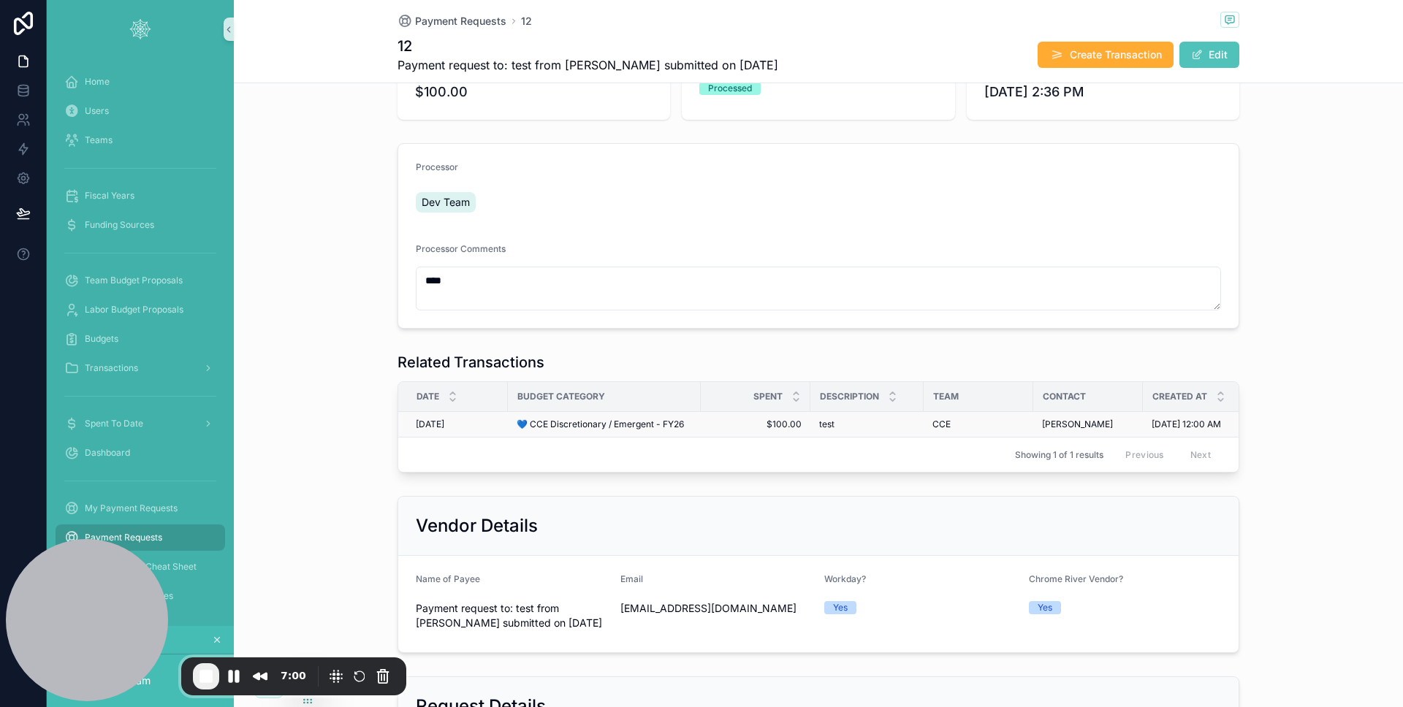
click at [581, 423] on span "💙 CCE Discretionary / Emergent - FY26" at bounding box center [599, 425] width 167 height 12
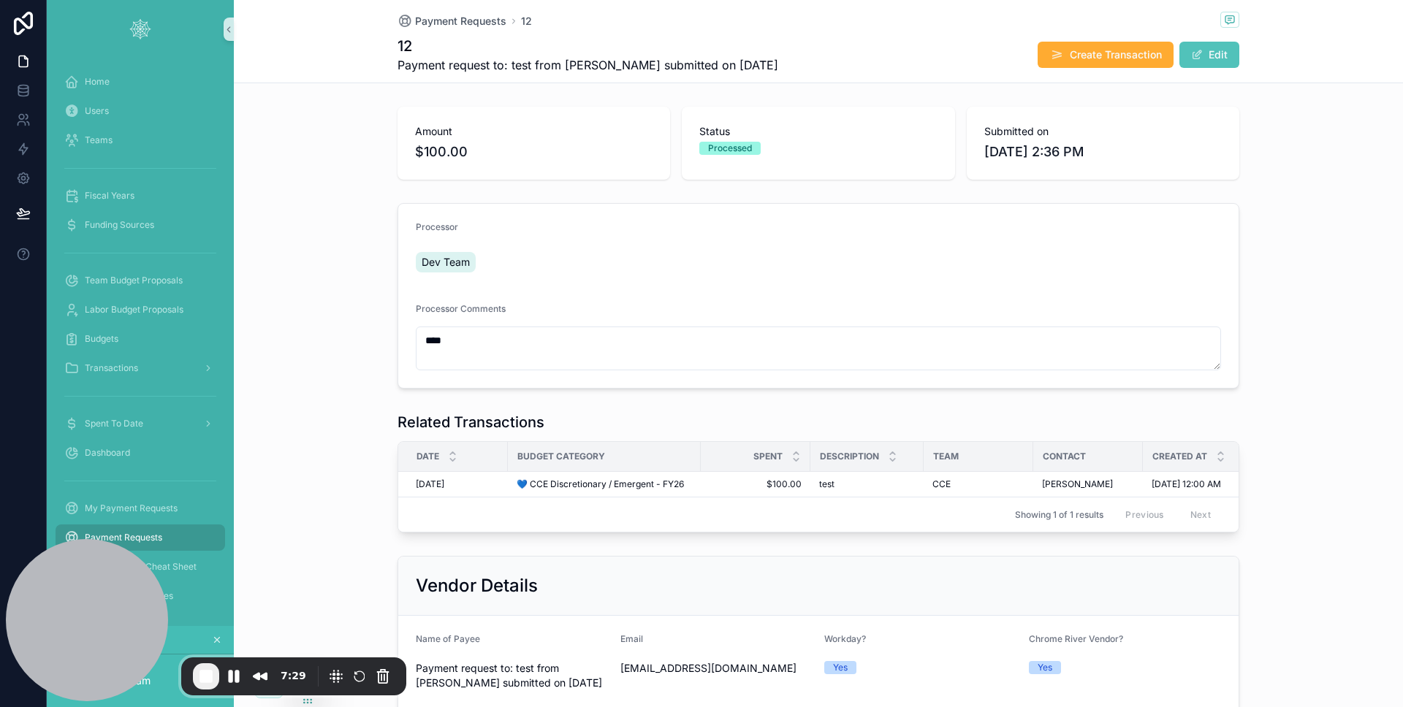
click at [205, 683] on span "End Recording" at bounding box center [206, 677] width 18 height 18
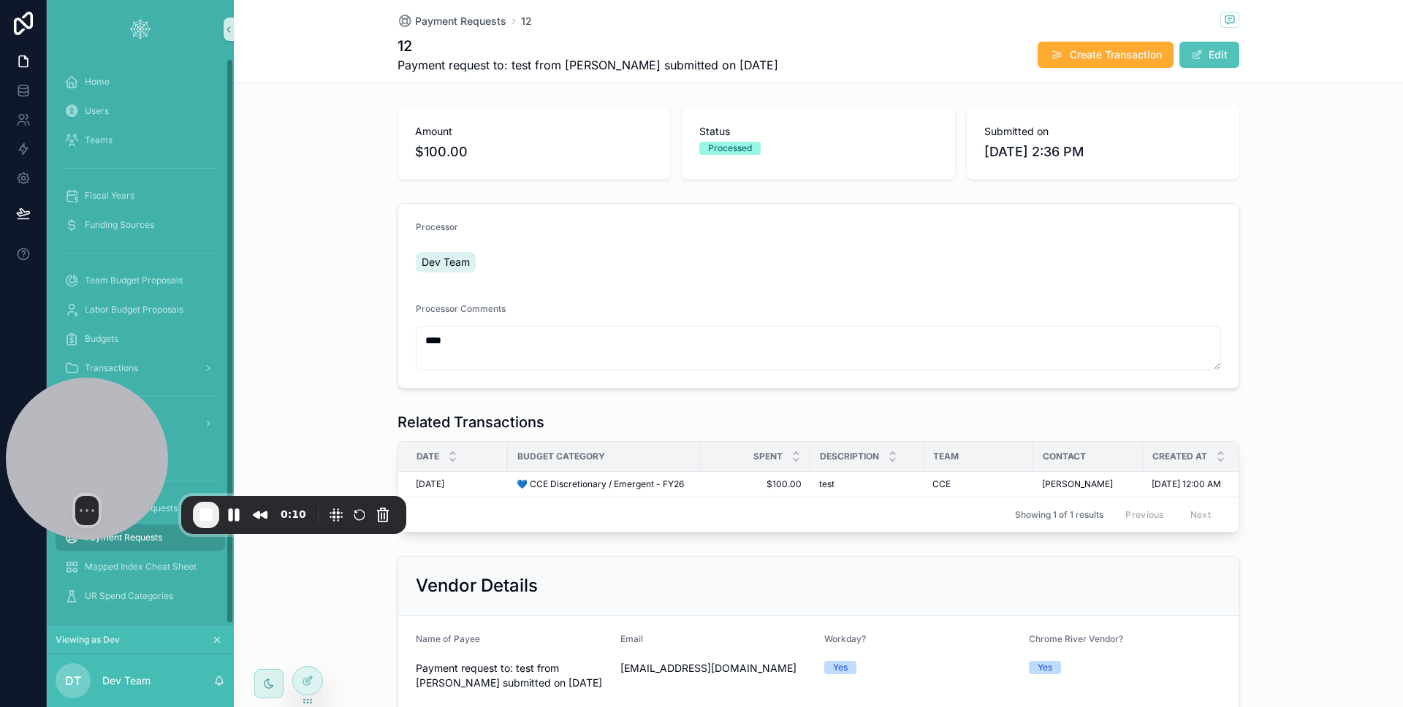
drag, startPoint x: 81, startPoint y: 460, endPoint x: 59, endPoint y: 359, distance: 103.2
click at [61, 378] on div at bounding box center [87, 459] width 162 height 162
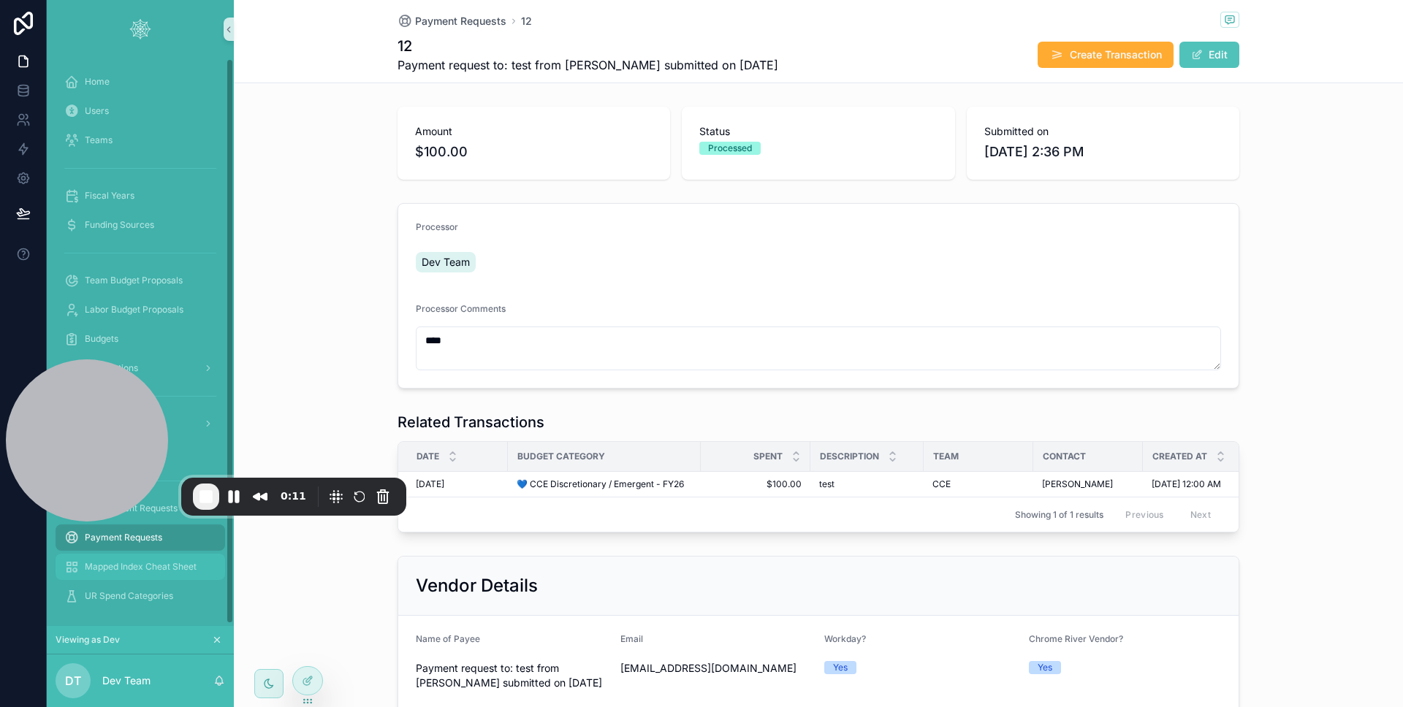
click at [107, 557] on div "Mapped Index Cheat Sheet" at bounding box center [140, 566] width 152 height 23
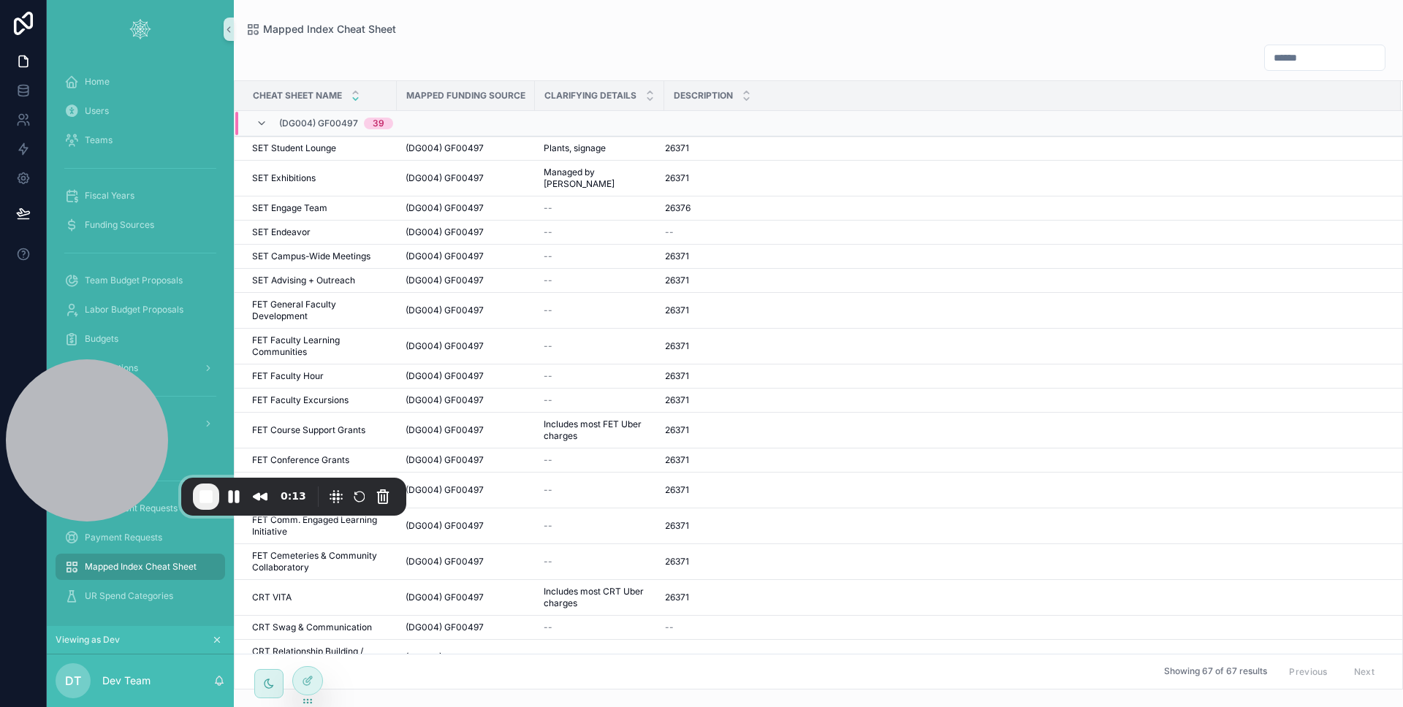
click at [267, 130] on div "(DG004) GF00497 39" at bounding box center [324, 123] width 137 height 23
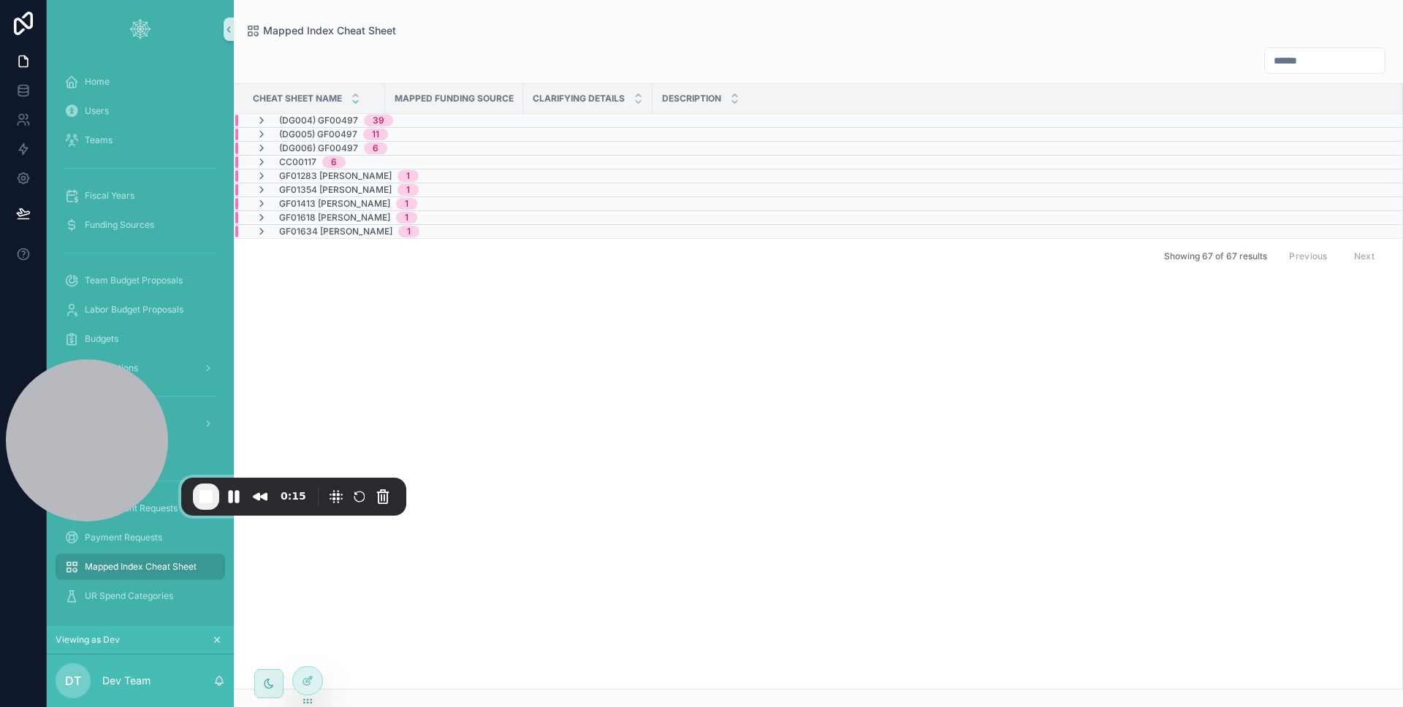
click at [259, 128] on td "(DG005) GF00497 11" at bounding box center [443, 135] width 418 height 14
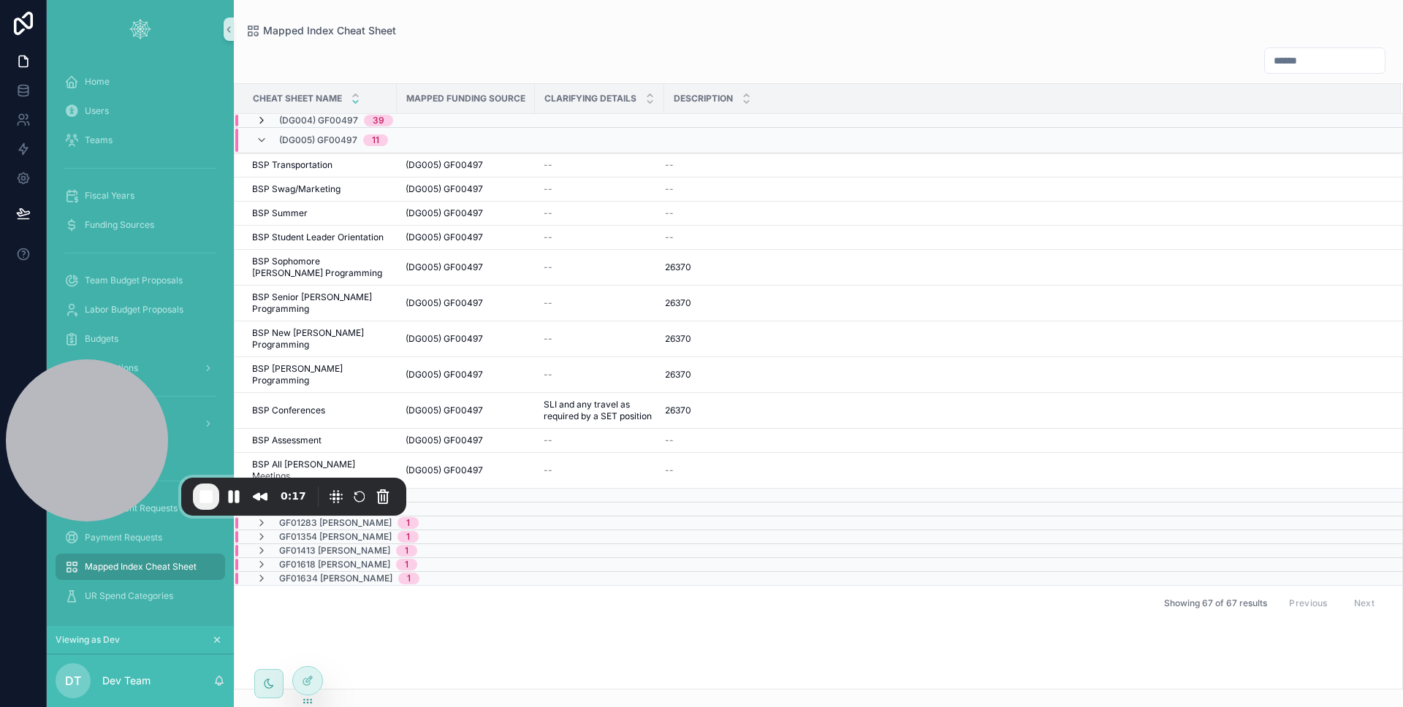
click at [265, 118] on icon "scrollable content" at bounding box center [262, 121] width 12 height 12
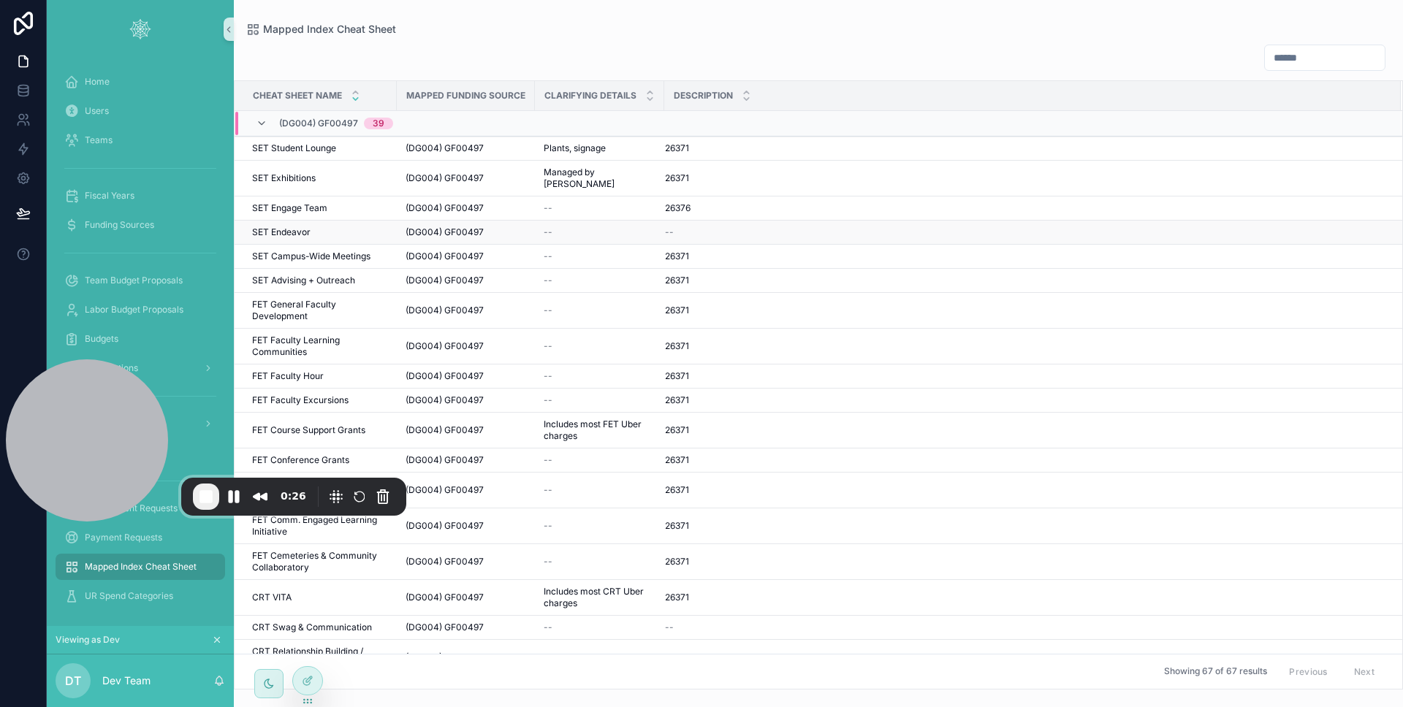
click at [687, 226] on div "--" at bounding box center [1024, 232] width 718 height 12
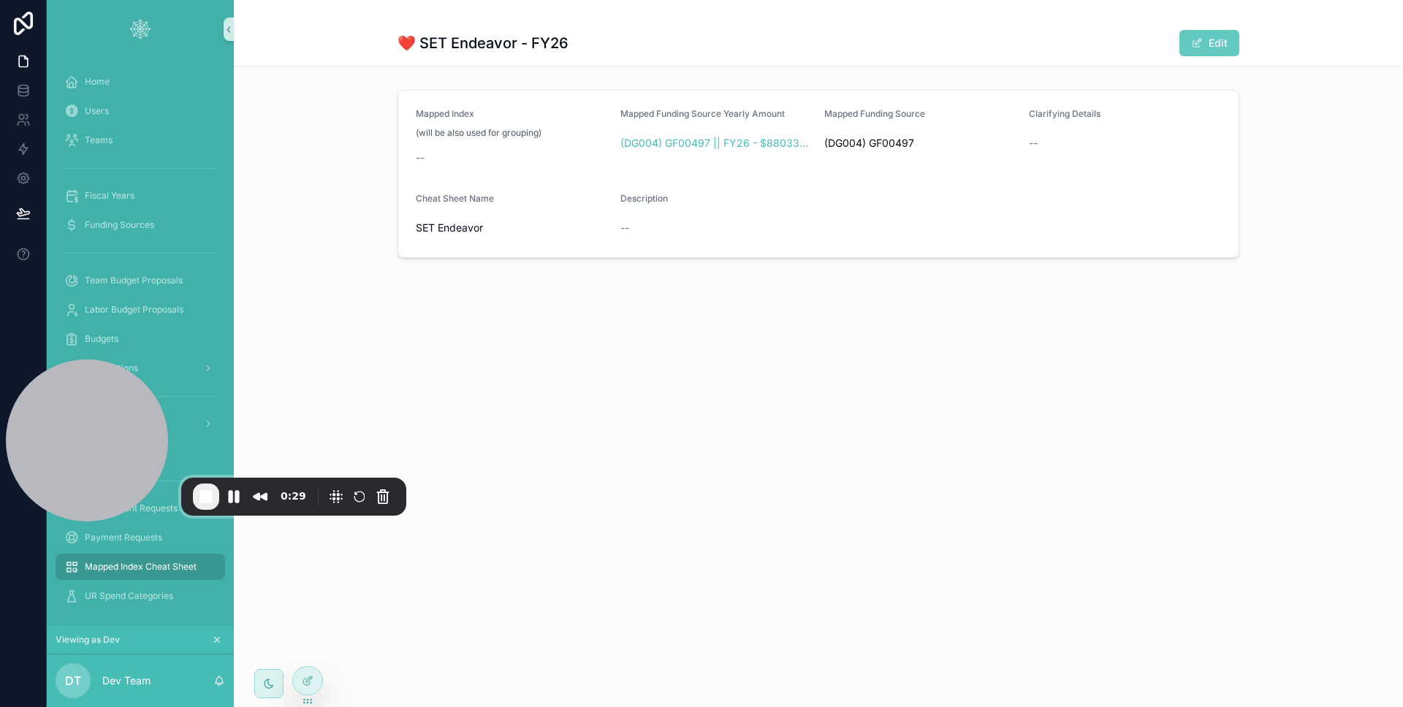
click at [1221, 39] on button "Edit" at bounding box center [1209, 43] width 60 height 26
click at [1175, 53] on button "Done" at bounding box center [1205, 43] width 67 height 26
click at [148, 560] on div "Mapped Index Cheat Sheet" at bounding box center [140, 566] width 152 height 23
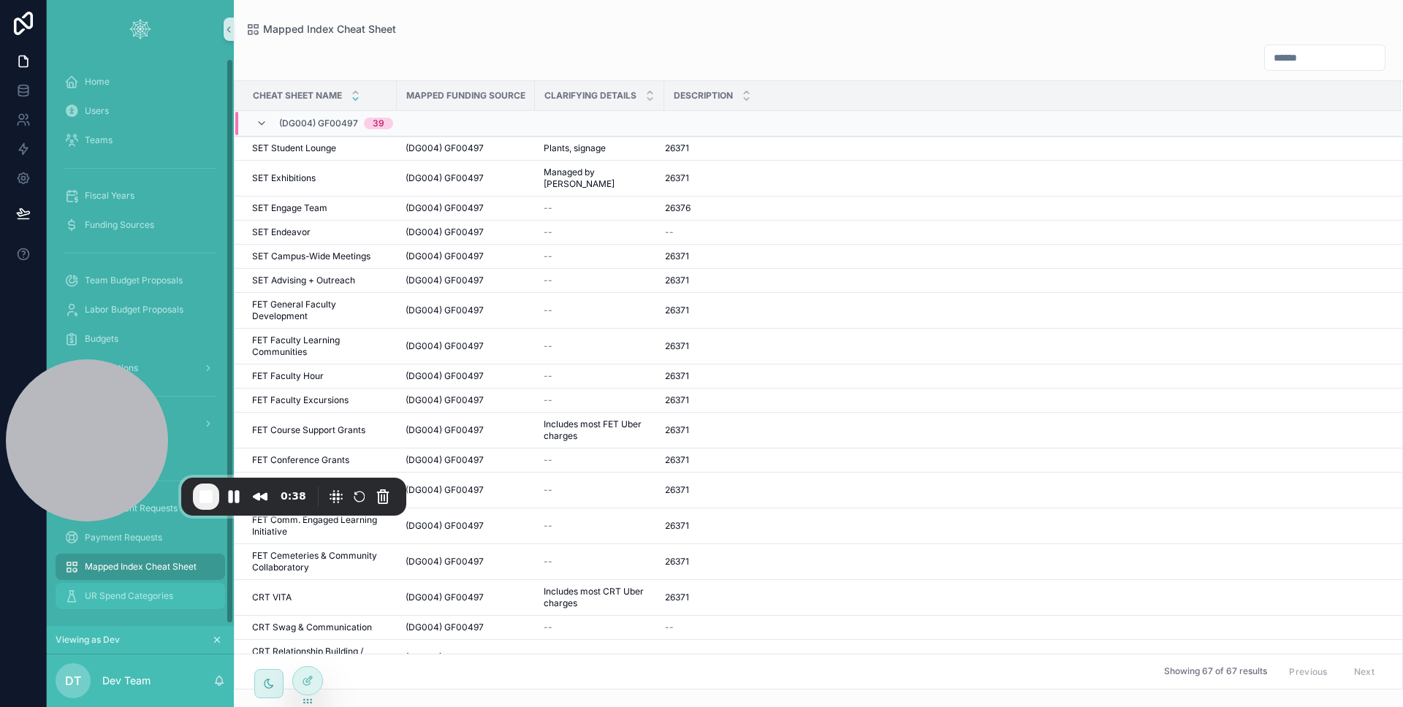
click at [110, 590] on span "UR Spend Categories" at bounding box center [129, 596] width 88 height 12
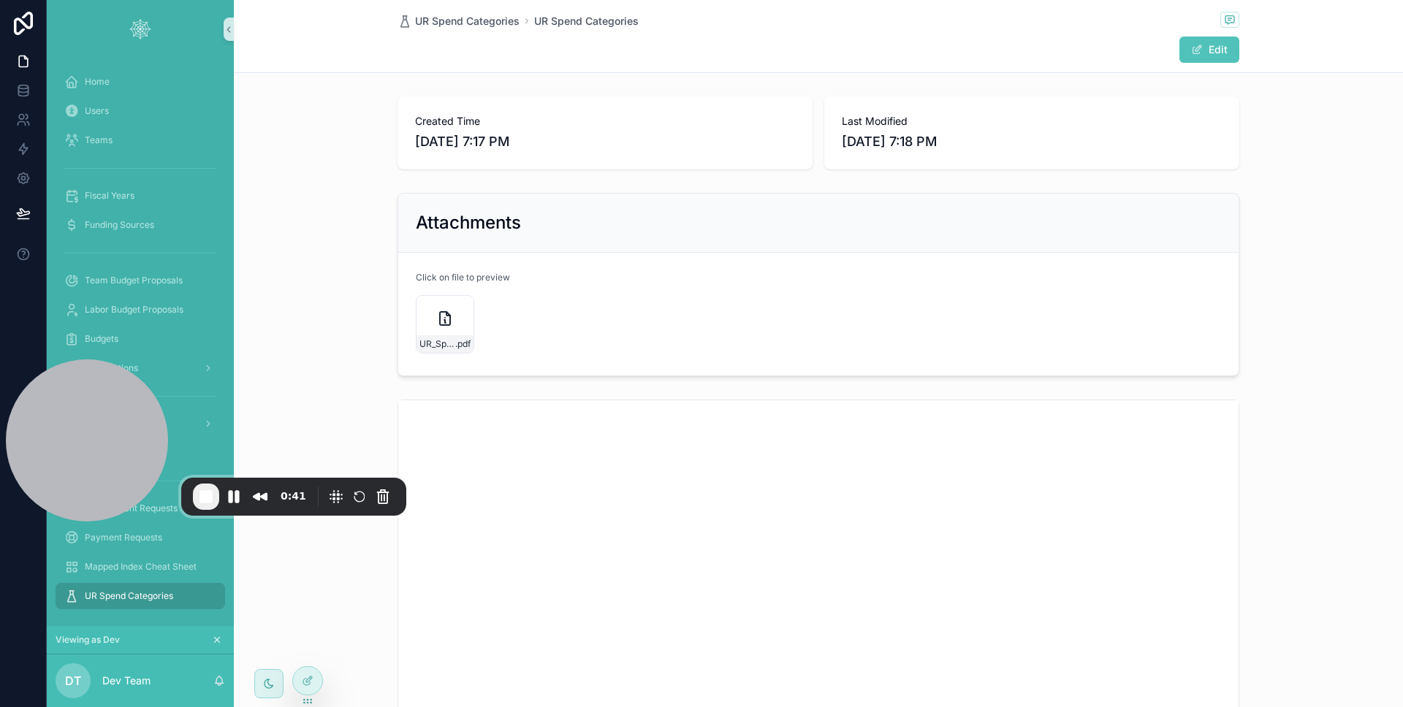
scroll to position [19, 0]
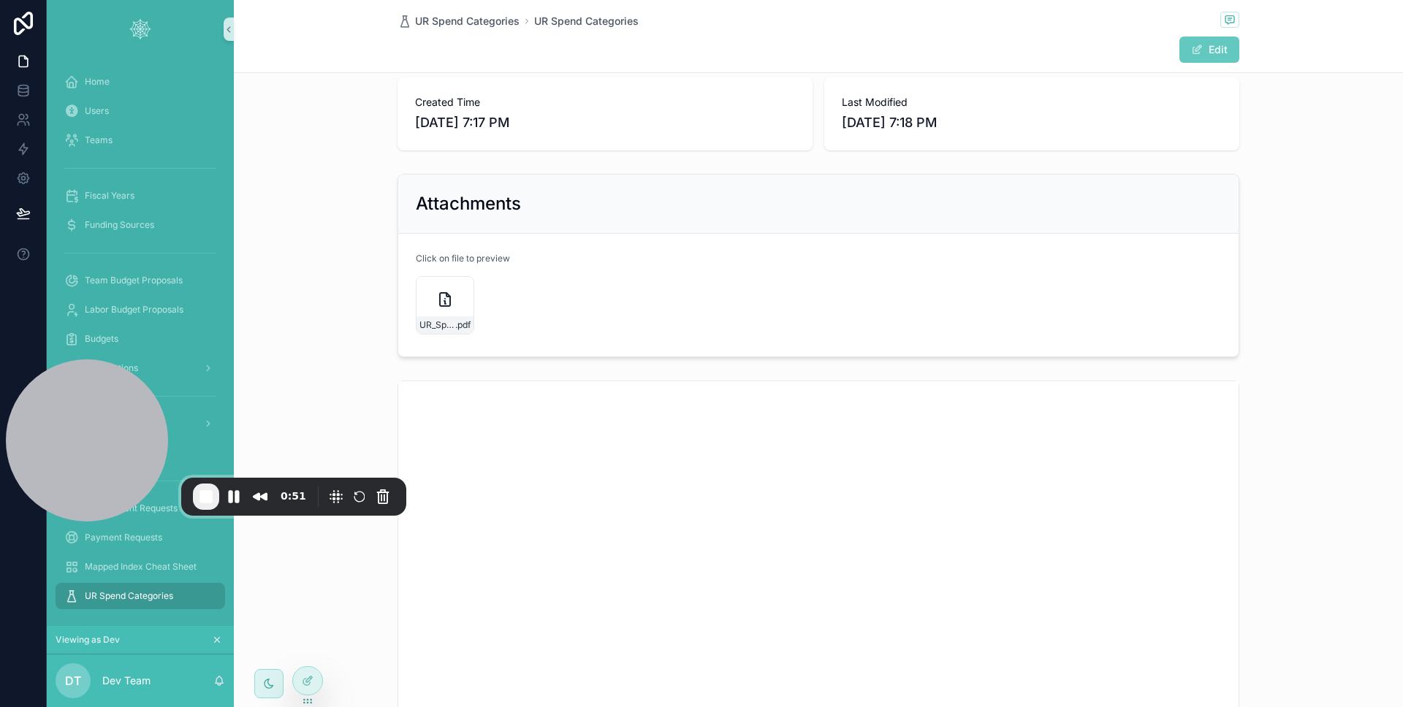
click at [1205, 37] on button "Edit" at bounding box center [1209, 50] width 60 height 26
click at [484, 286] on div "scrollable content" at bounding box center [509, 301] width 58 height 58
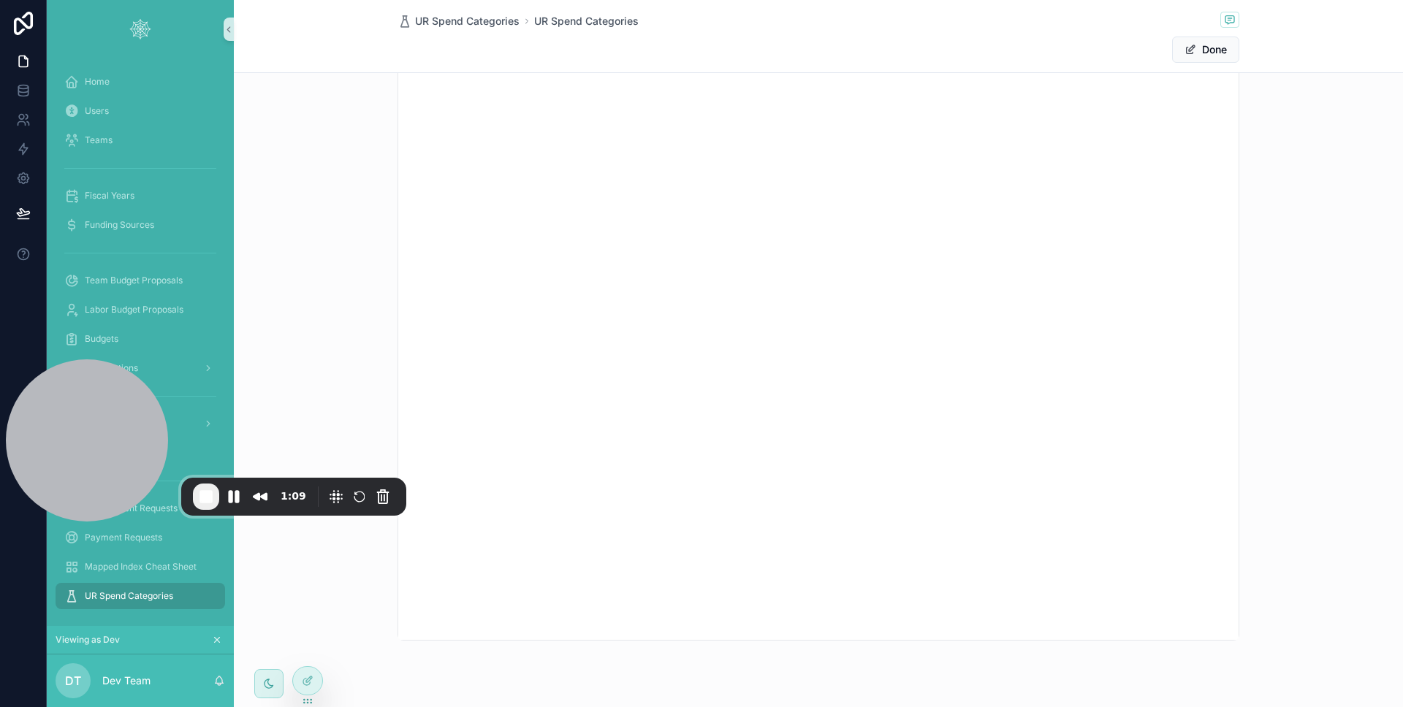
scroll to position [95, 0]
drag, startPoint x: 1199, startPoint y: 41, endPoint x: 1184, endPoint y: 47, distance: 16.0
click at [1199, 41] on button "Done" at bounding box center [1205, 50] width 67 height 26
click at [309, 652] on icon at bounding box center [306, 652] width 6 height 3
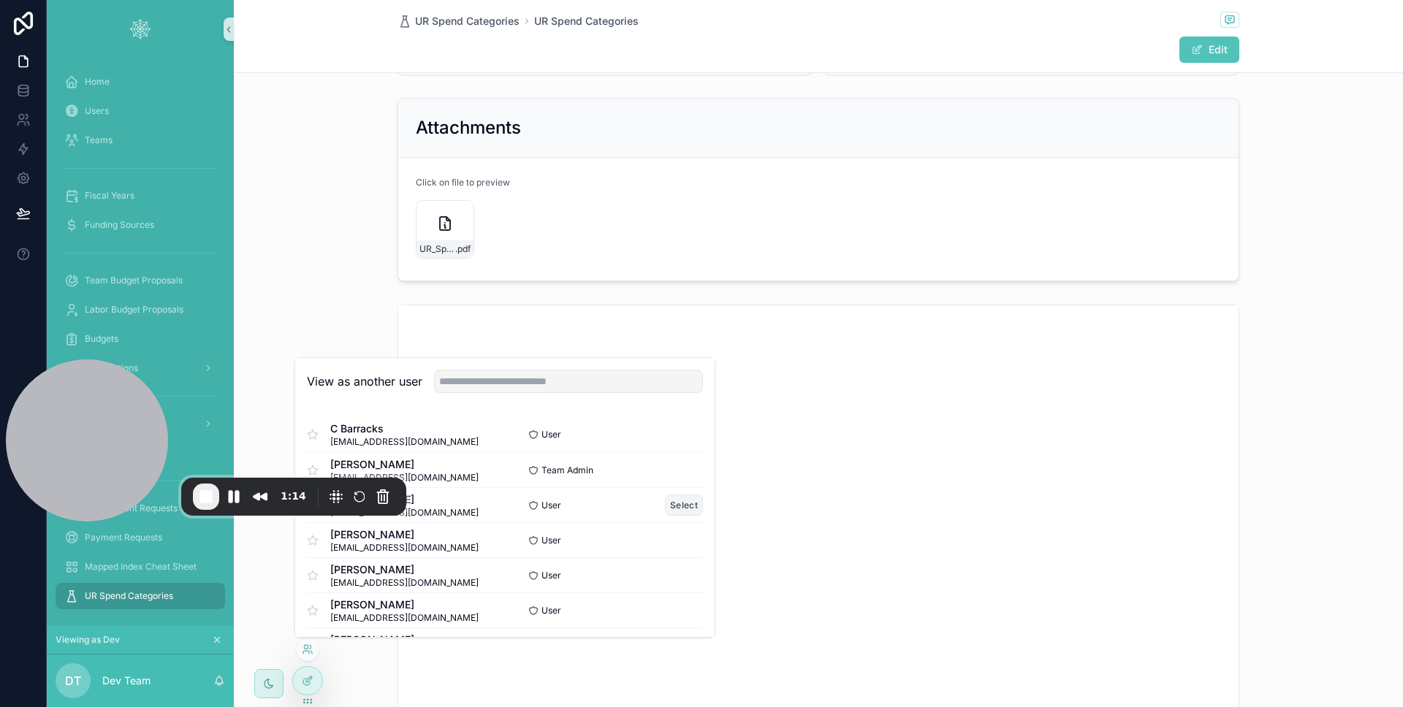
click at [676, 509] on button "Select" at bounding box center [684, 505] width 38 height 21
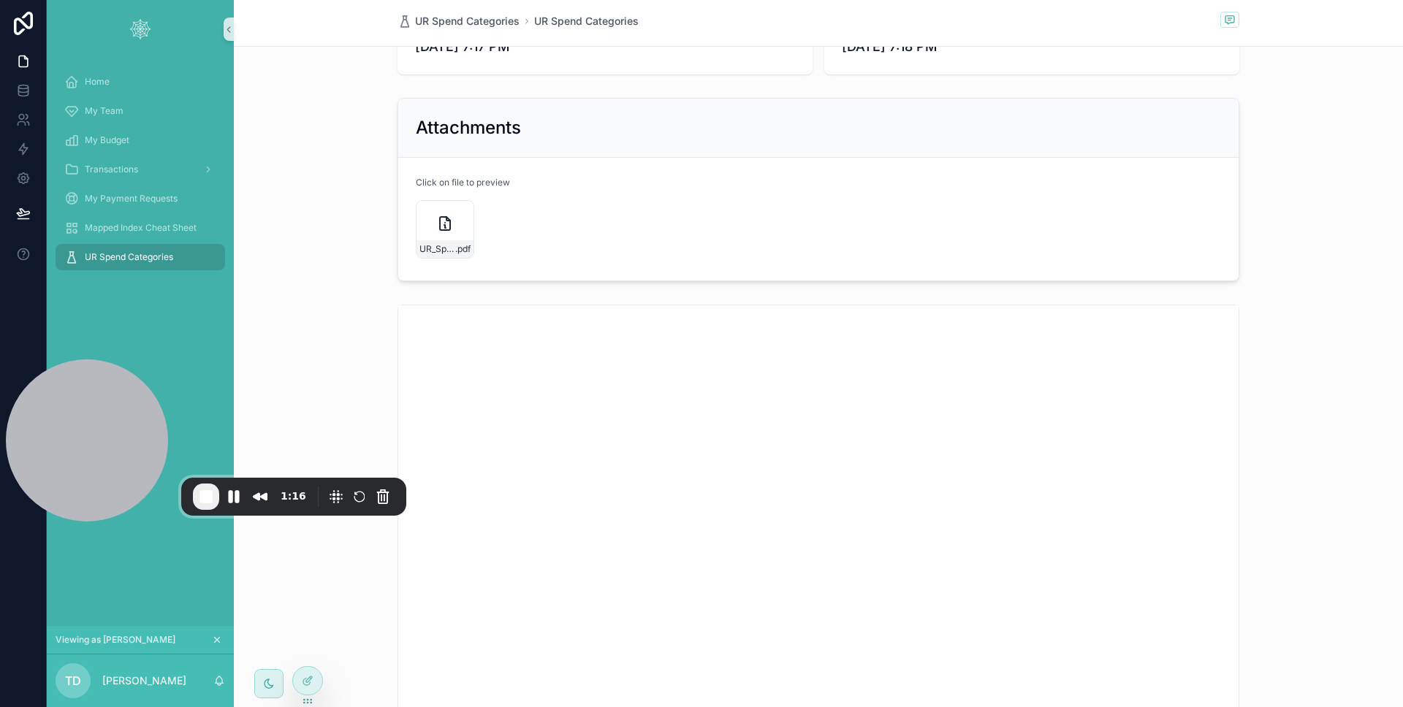
click at [172, 246] on div "UR Spend Categories" at bounding box center [140, 256] width 152 height 23
click at [128, 202] on span "My Payment Requests" at bounding box center [131, 199] width 93 height 12
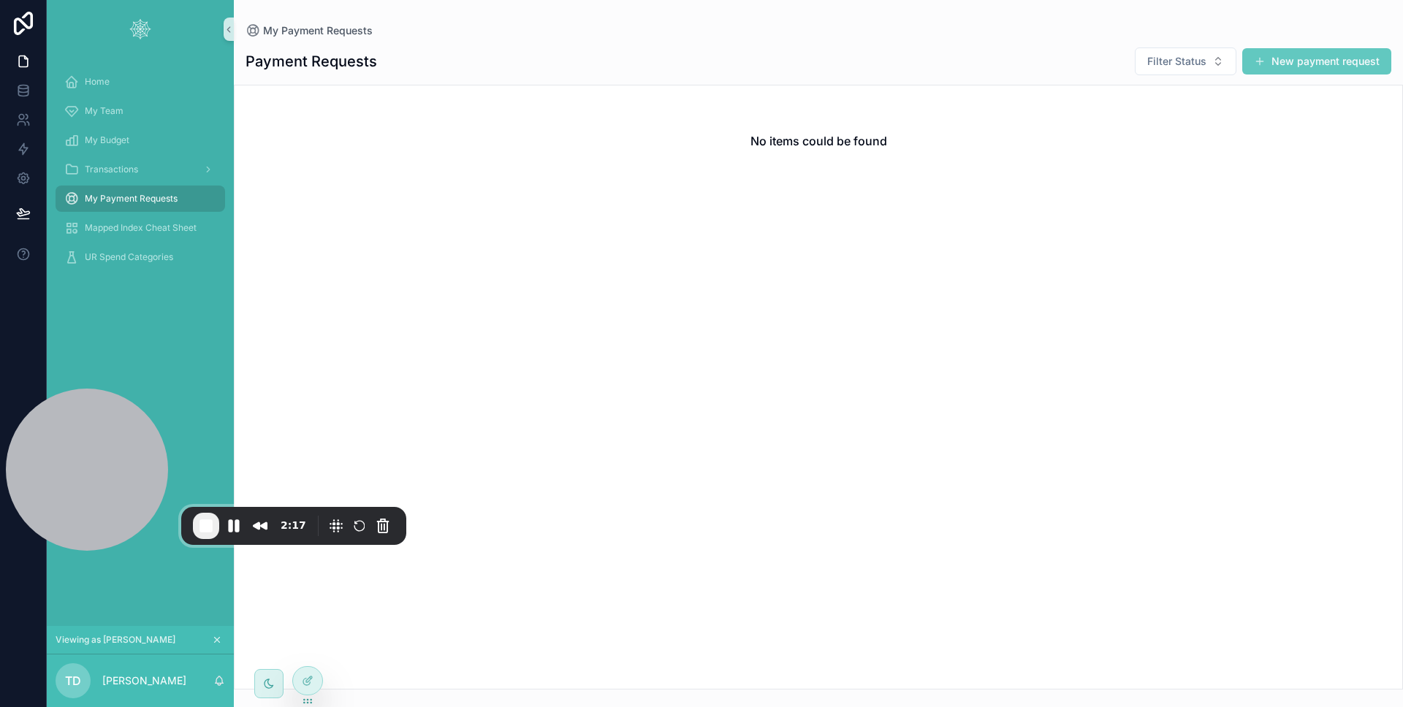
click at [1323, 66] on button "New payment request" at bounding box center [1316, 61] width 149 height 26
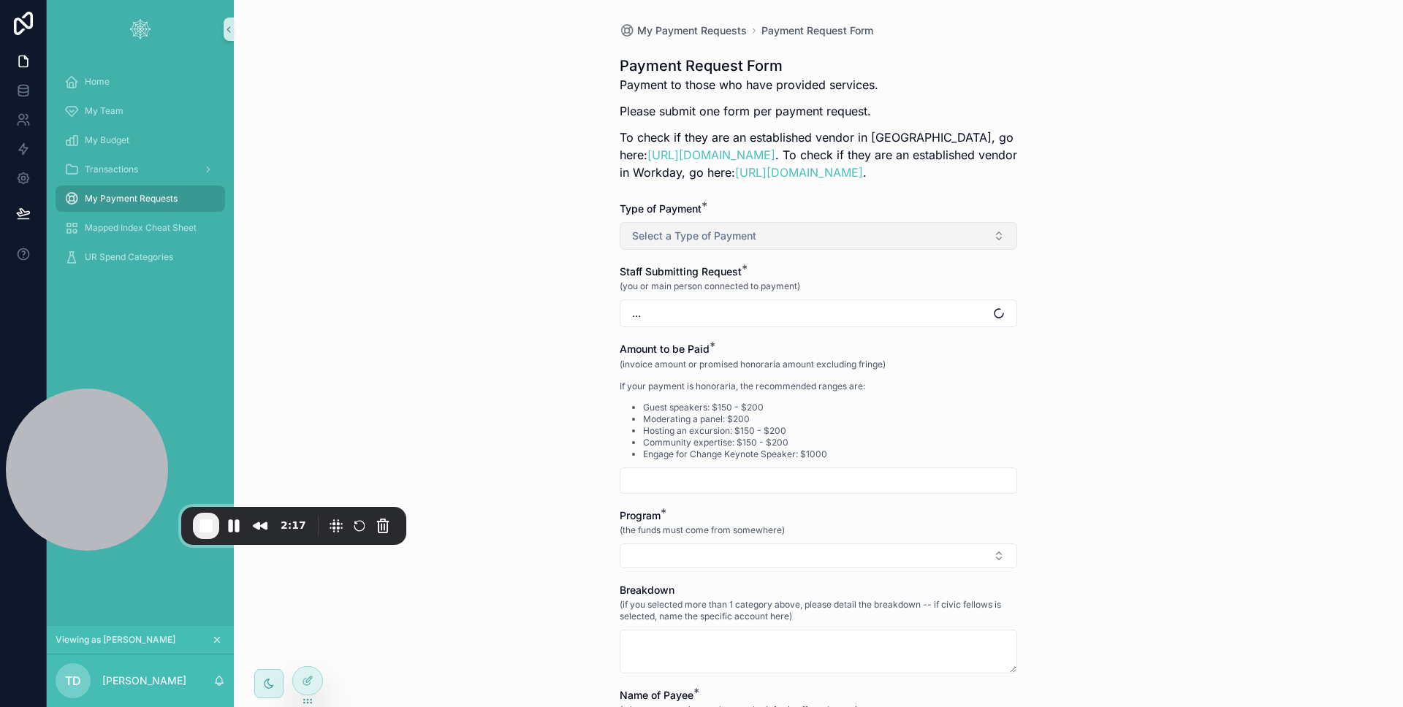
click at [778, 245] on button "Select a Type of Payment" at bounding box center [817, 236] width 397 height 28
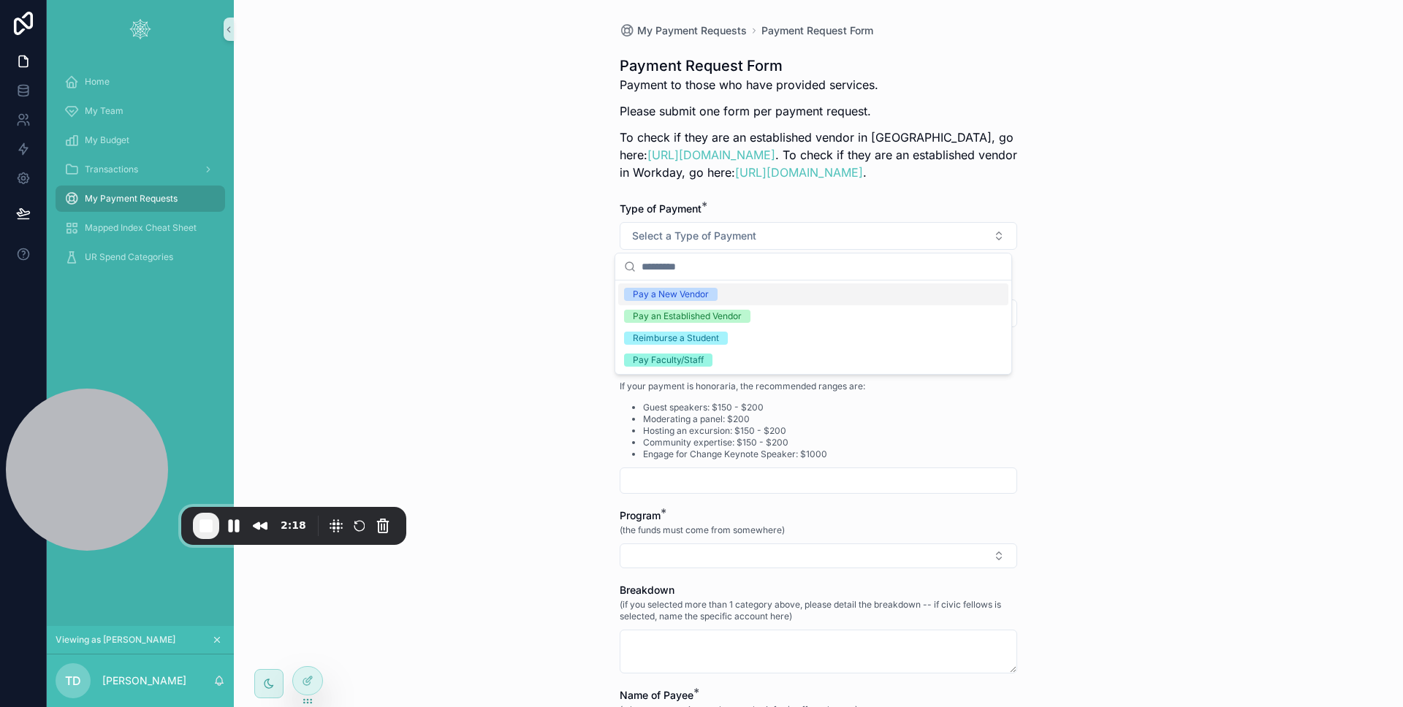
click at [760, 284] on div "Pay a New Vendor" at bounding box center [813, 294] width 390 height 22
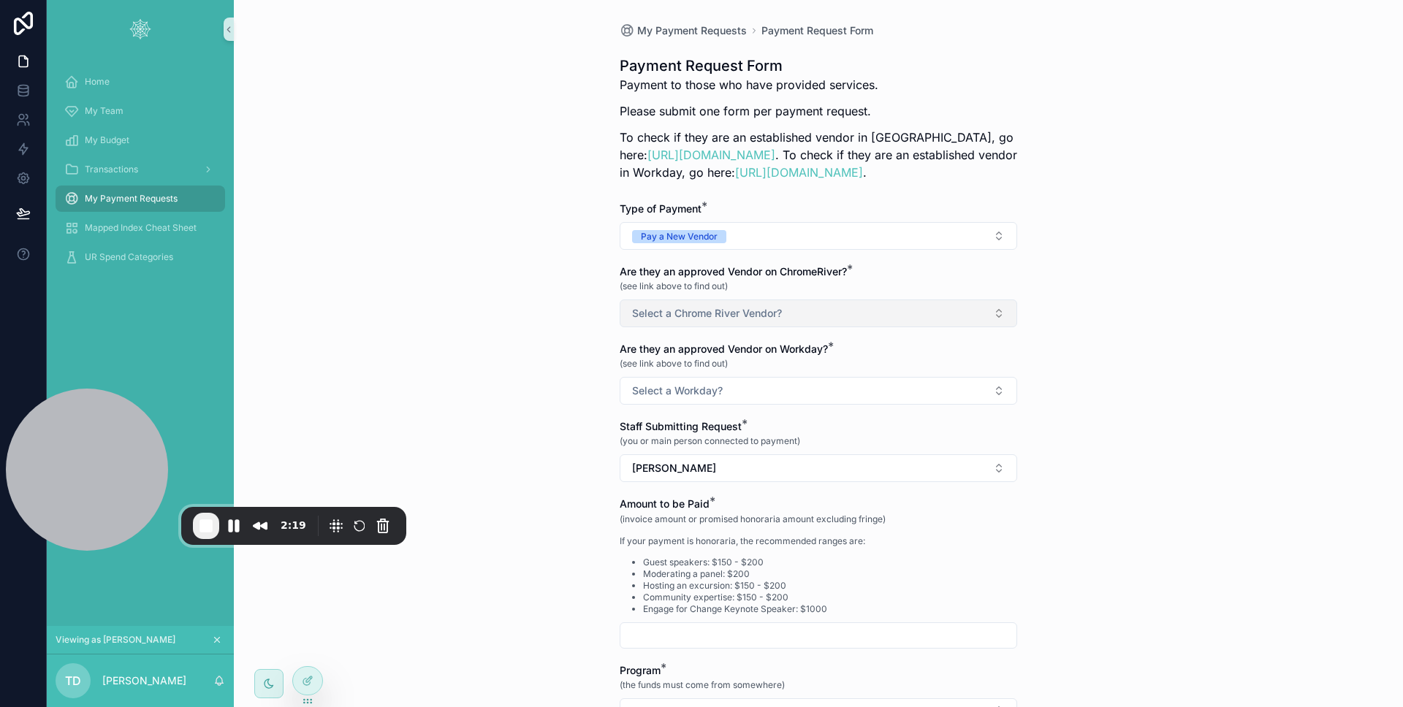
click at [732, 317] on span "Select a Chrome River Vendor?" at bounding box center [707, 313] width 150 height 15
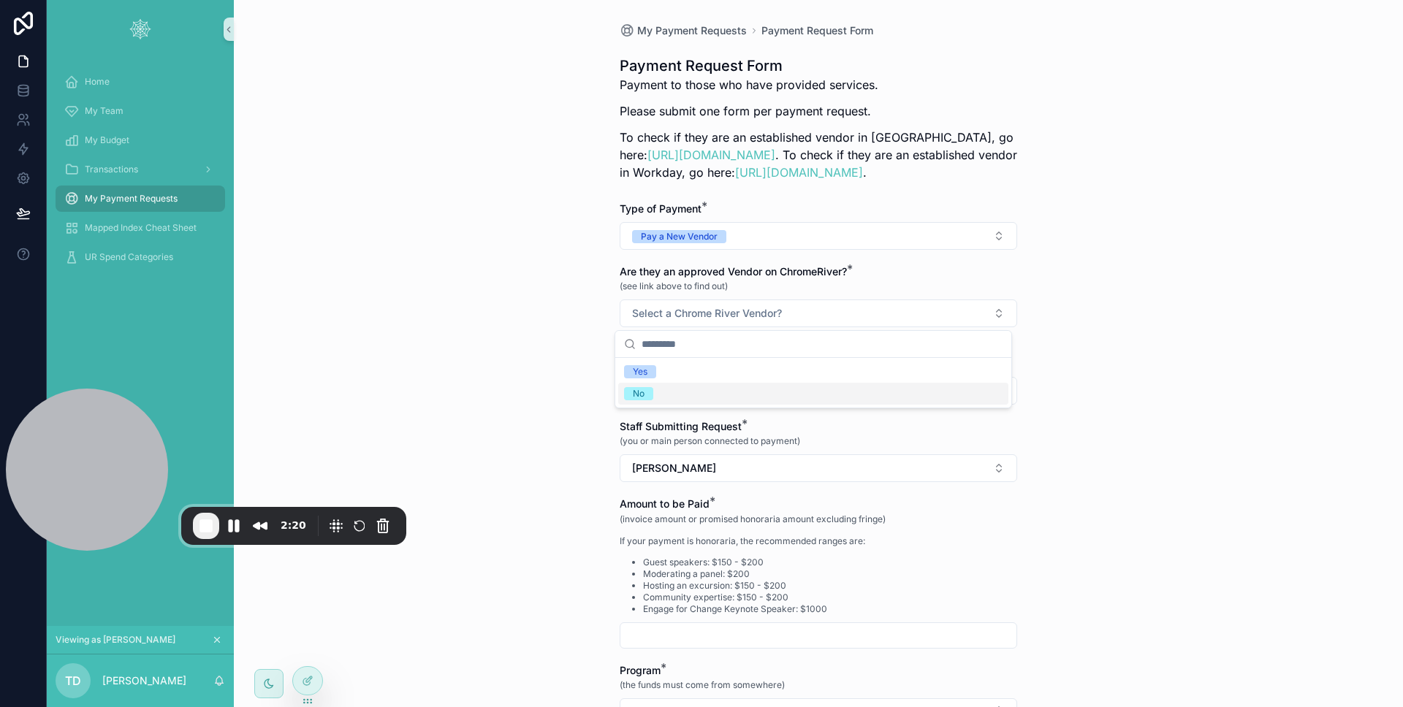
click at [690, 394] on div "No" at bounding box center [813, 394] width 390 height 22
click at [699, 393] on span "Select a Workday?" at bounding box center [677, 391] width 91 height 15
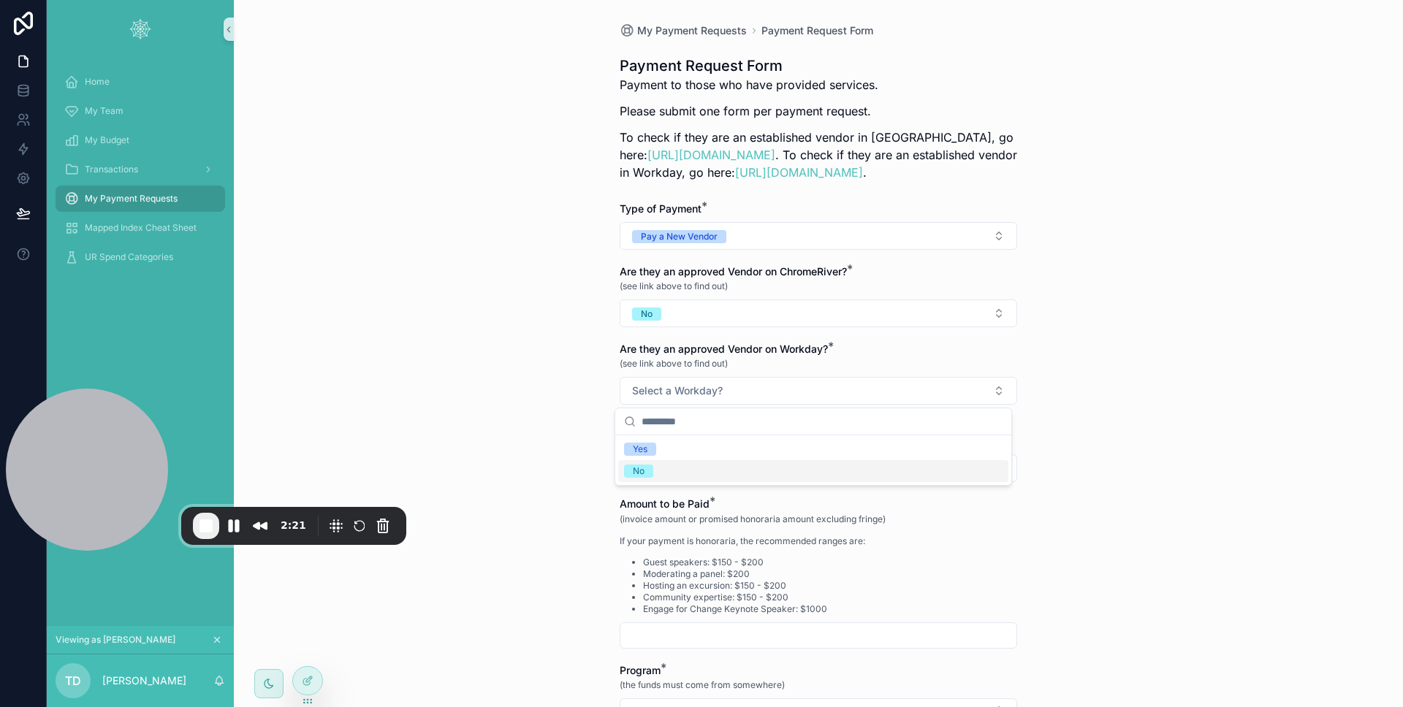
click at [701, 467] on div "No" at bounding box center [813, 471] width 390 height 22
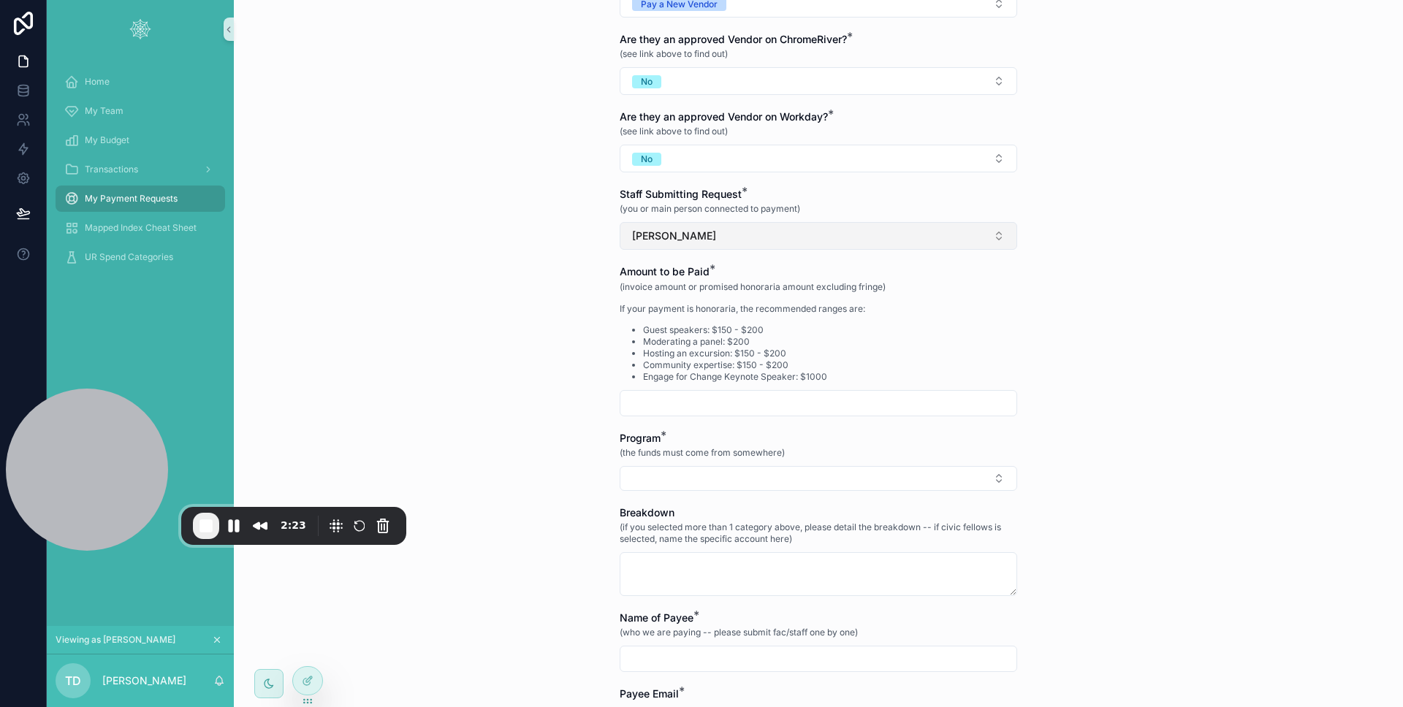
click at [711, 241] on button "Terry Dolson" at bounding box center [817, 236] width 397 height 28
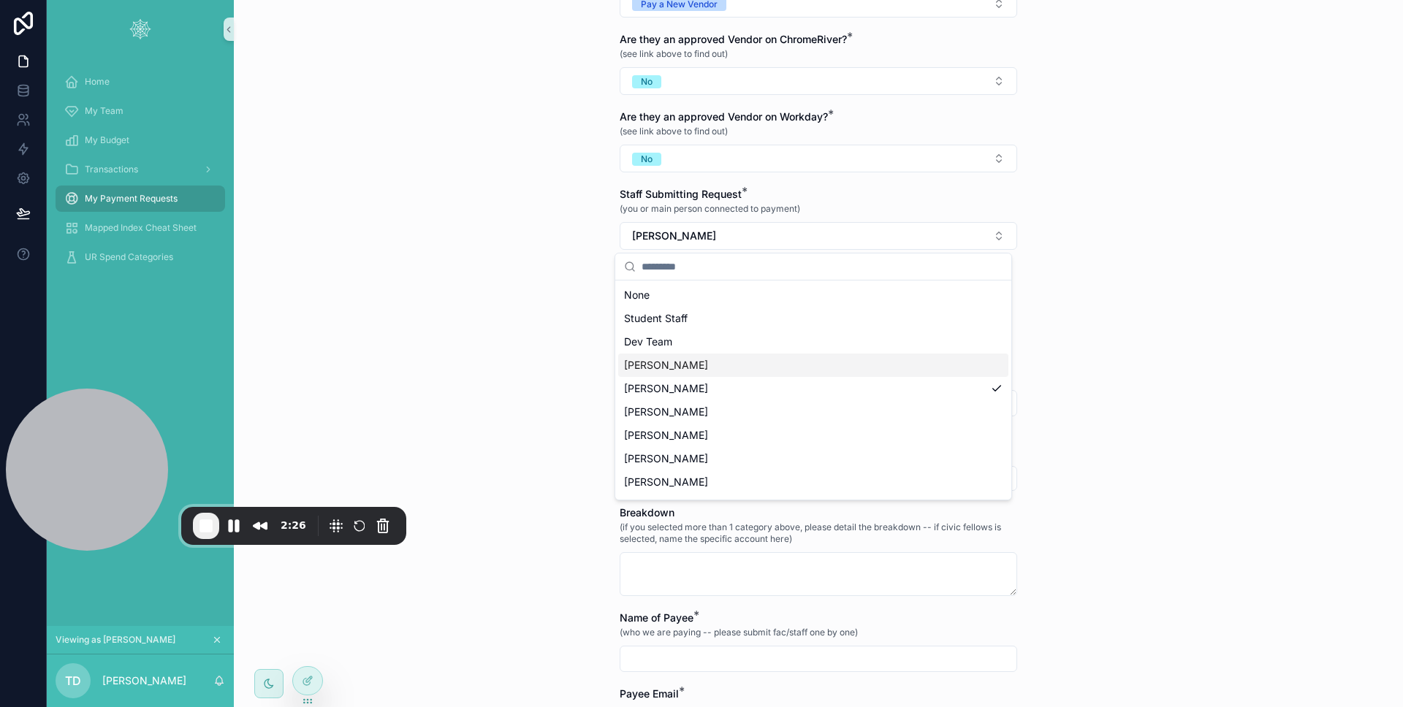
click at [693, 355] on div "Ashley Buffey" at bounding box center [813, 365] width 390 height 23
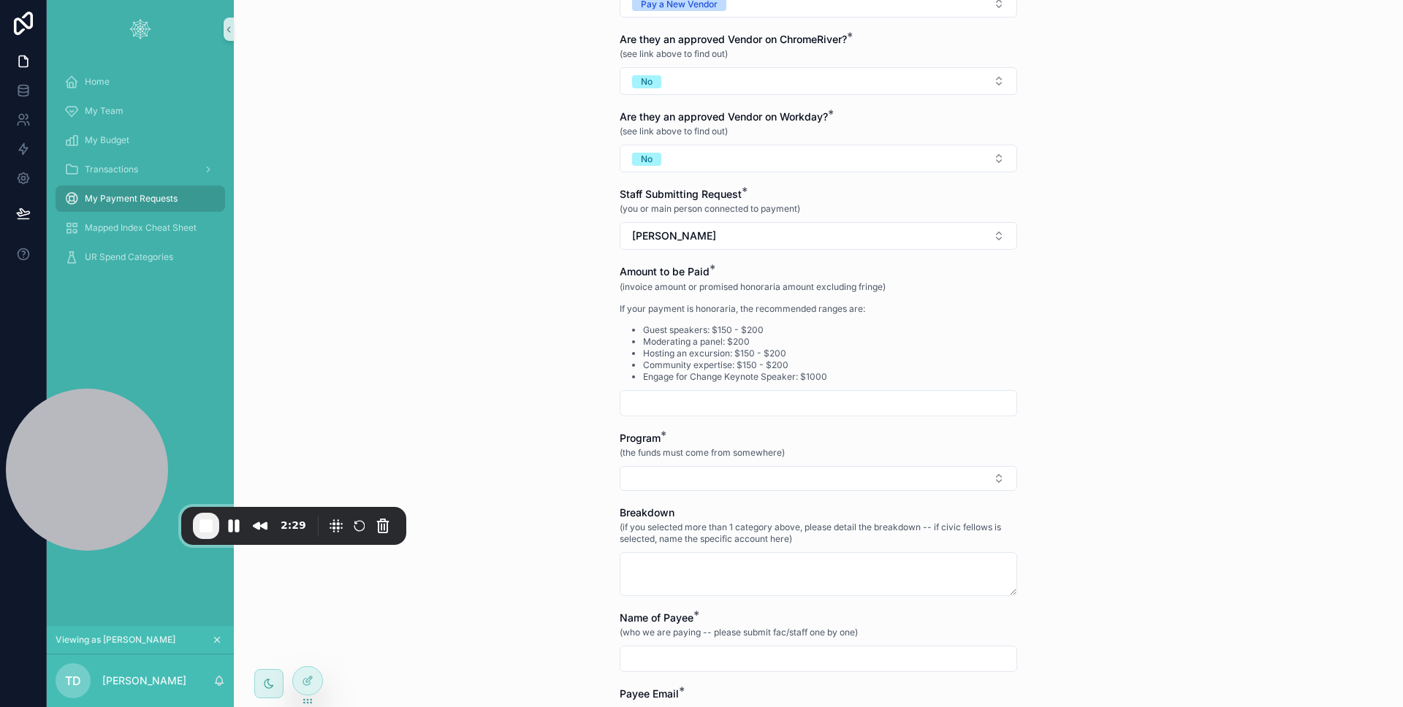
click at [684, 397] on input "scrollable content" at bounding box center [818, 403] width 396 height 20
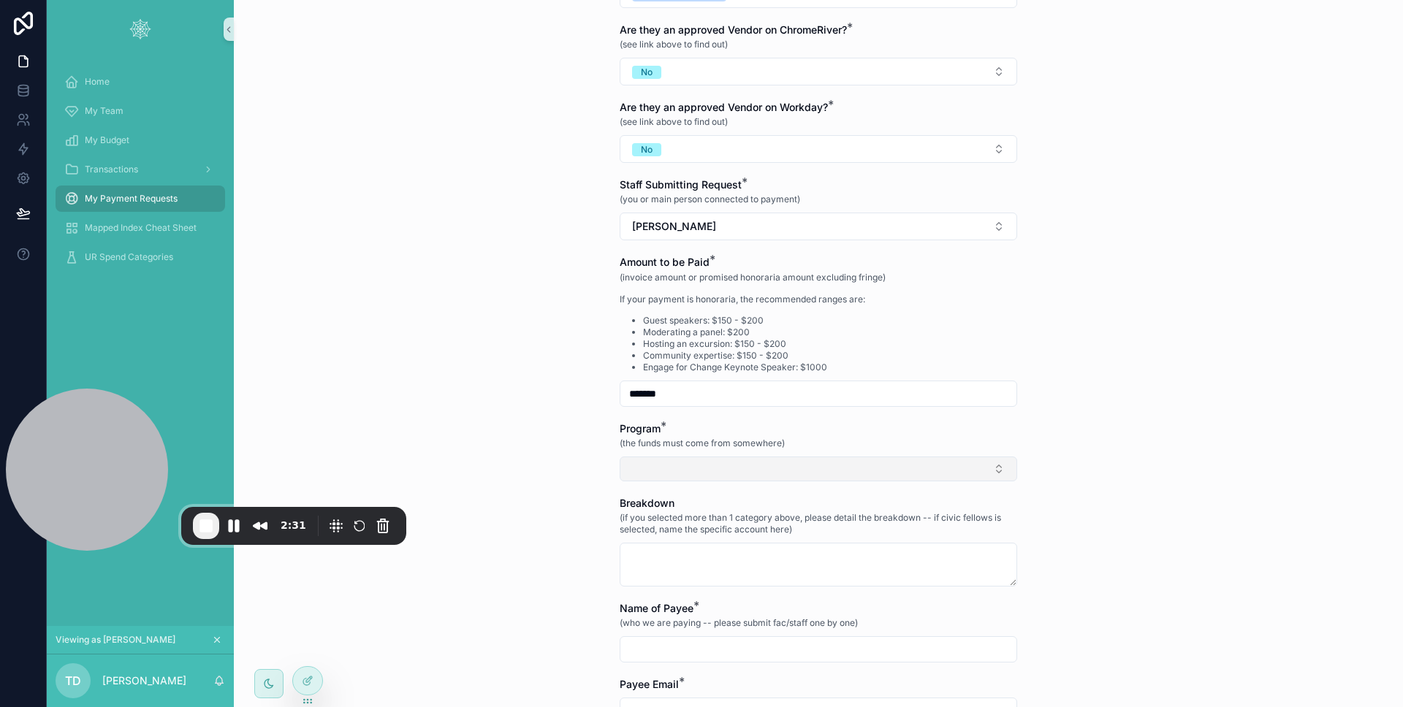
type input "*******"
click at [679, 461] on button "Select Button" at bounding box center [817, 469] width 397 height 25
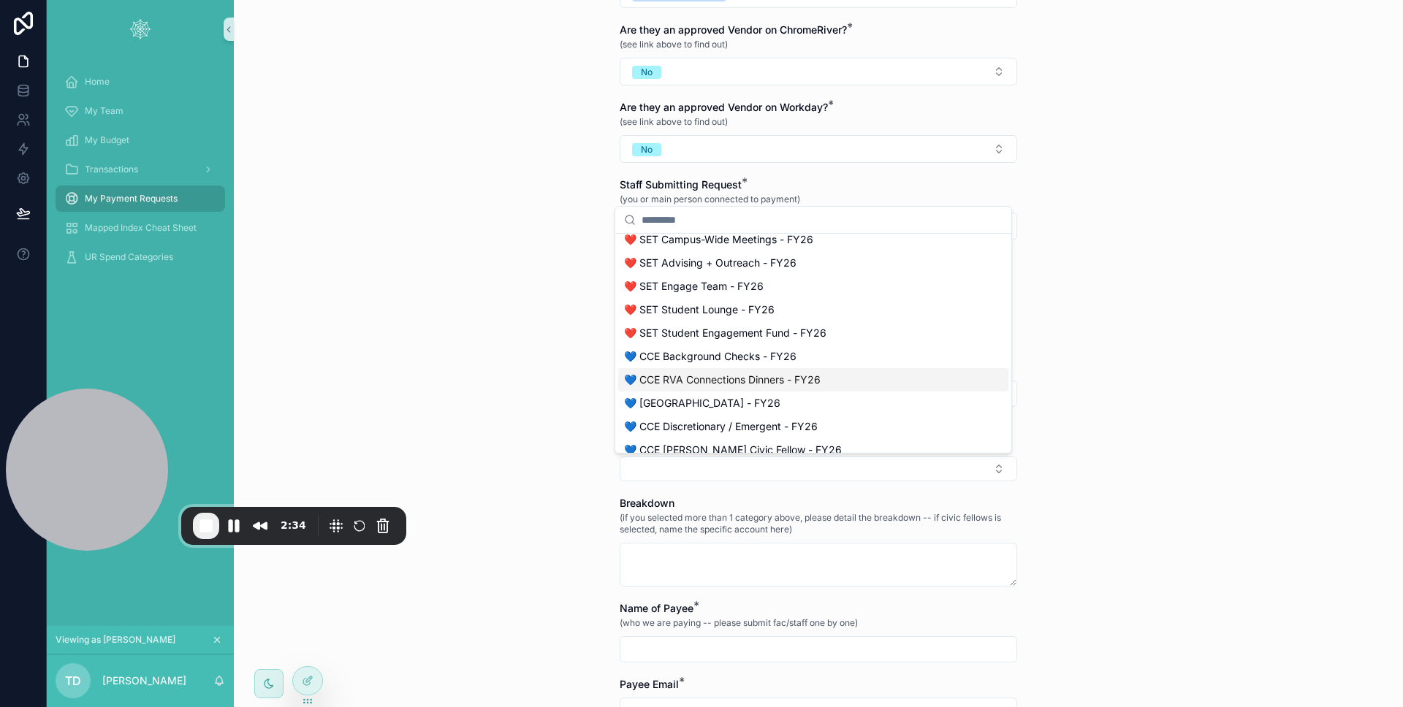
scroll to position [1010, 0]
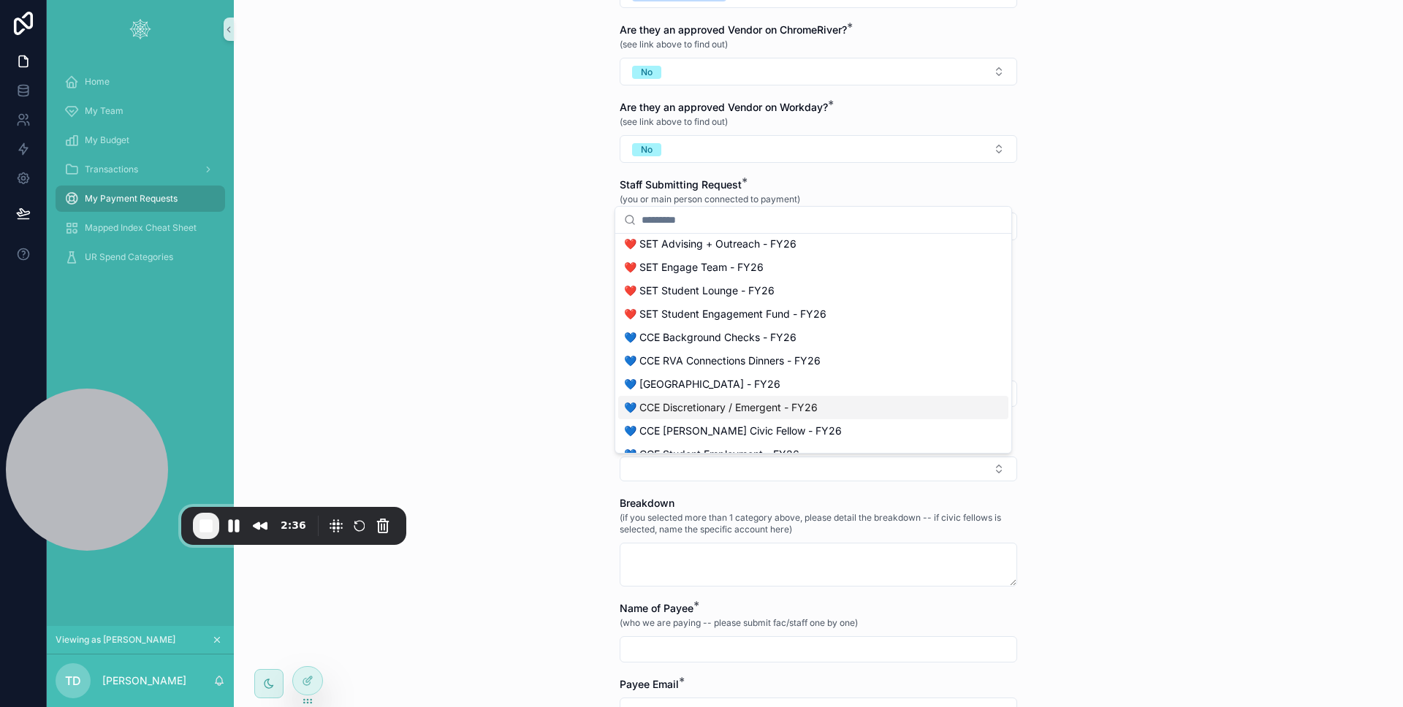
click at [724, 402] on span "💙 CCE Discretionary / Emergent - FY26" at bounding box center [721, 407] width 194 height 15
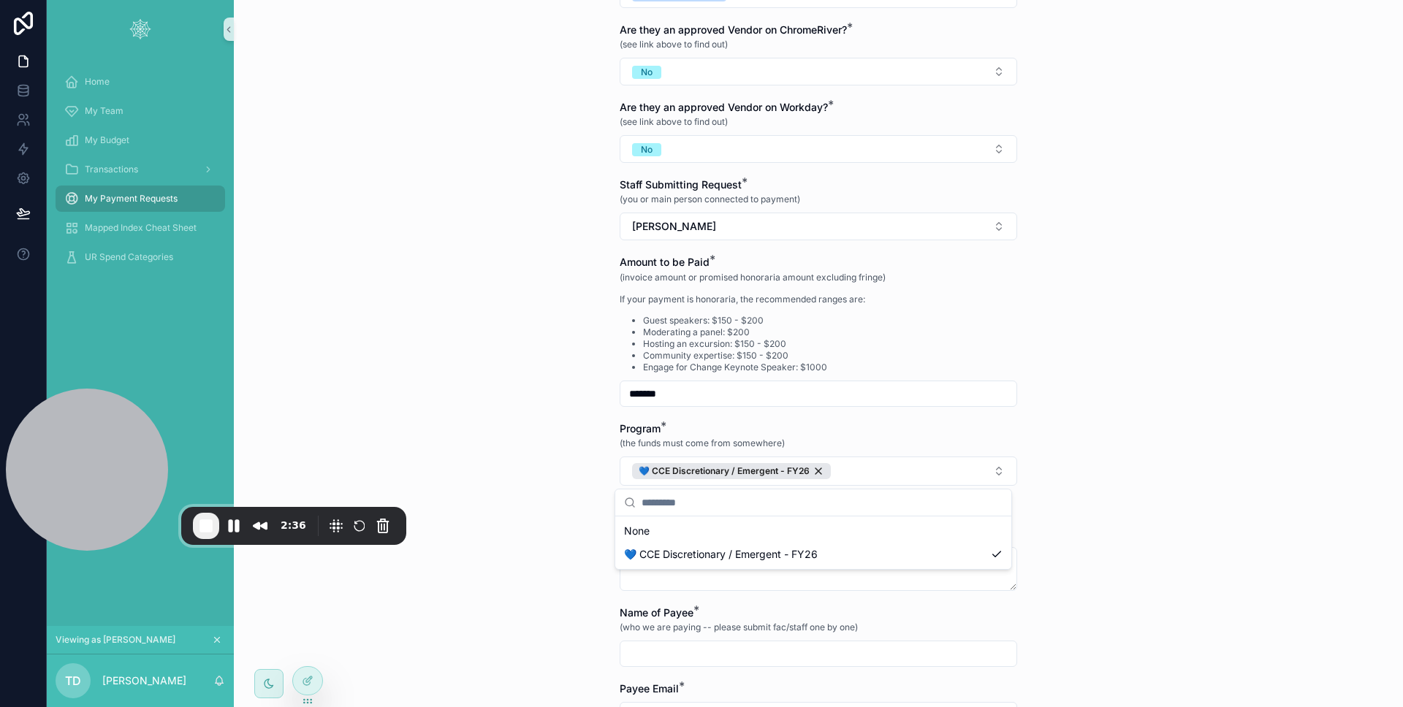
click at [505, 486] on div "My Payment Requests Payment Request Form Payment Request Form Payment to those …" at bounding box center [818, 353] width 1169 height 707
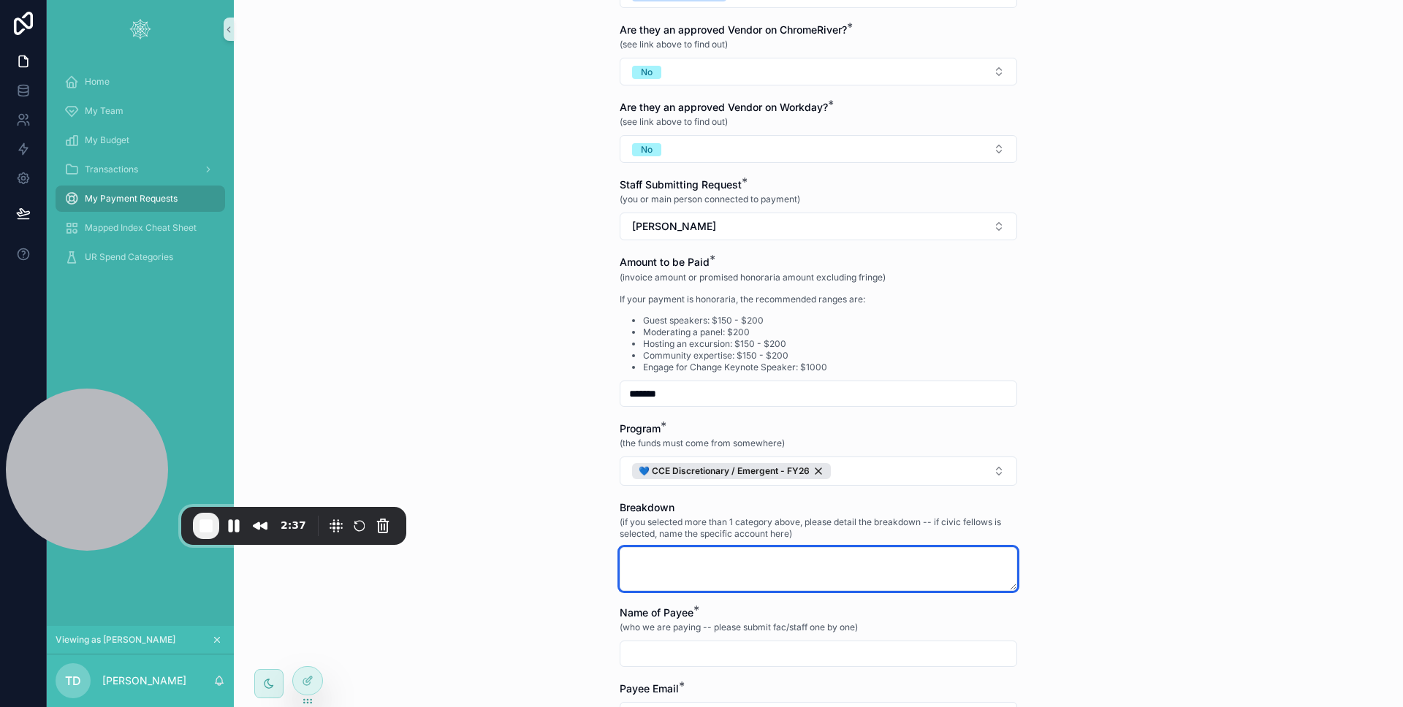
click at [698, 570] on textarea "scrollable content" at bounding box center [817, 569] width 397 height 44
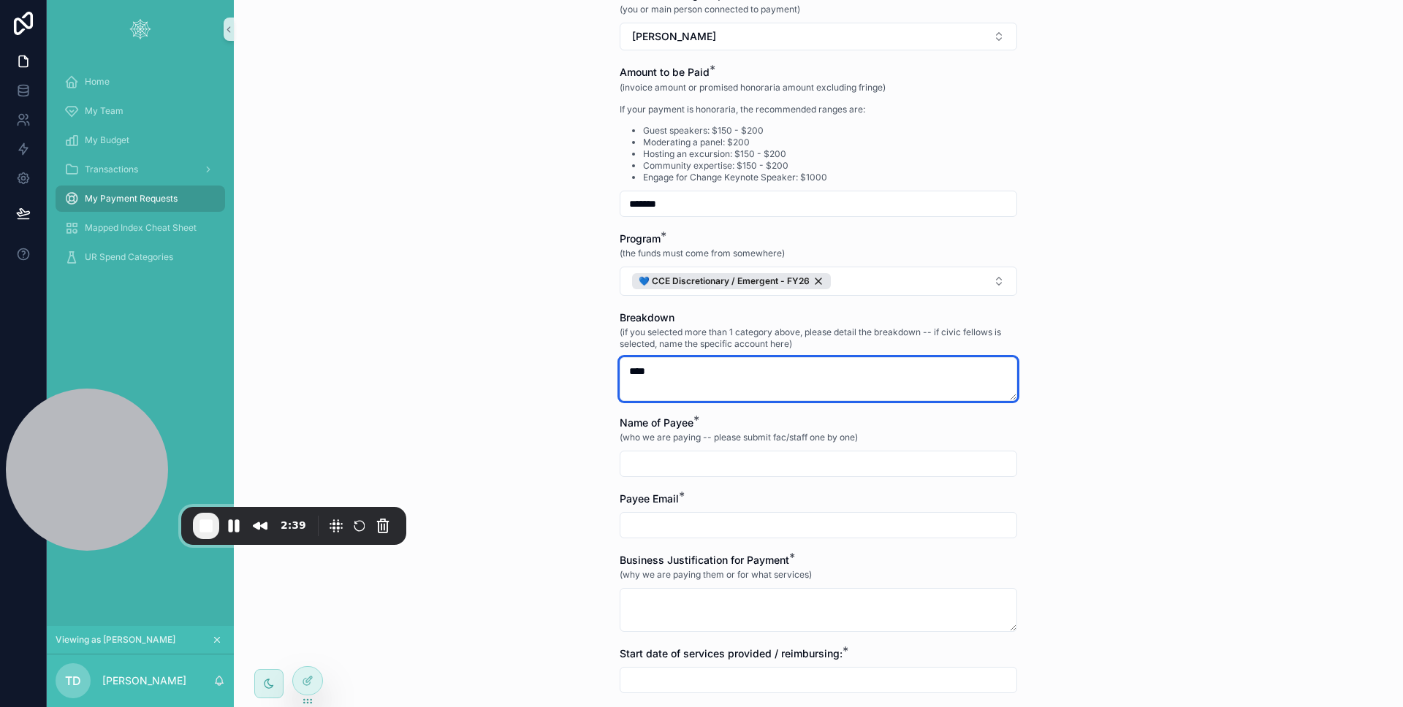
type textarea "****"
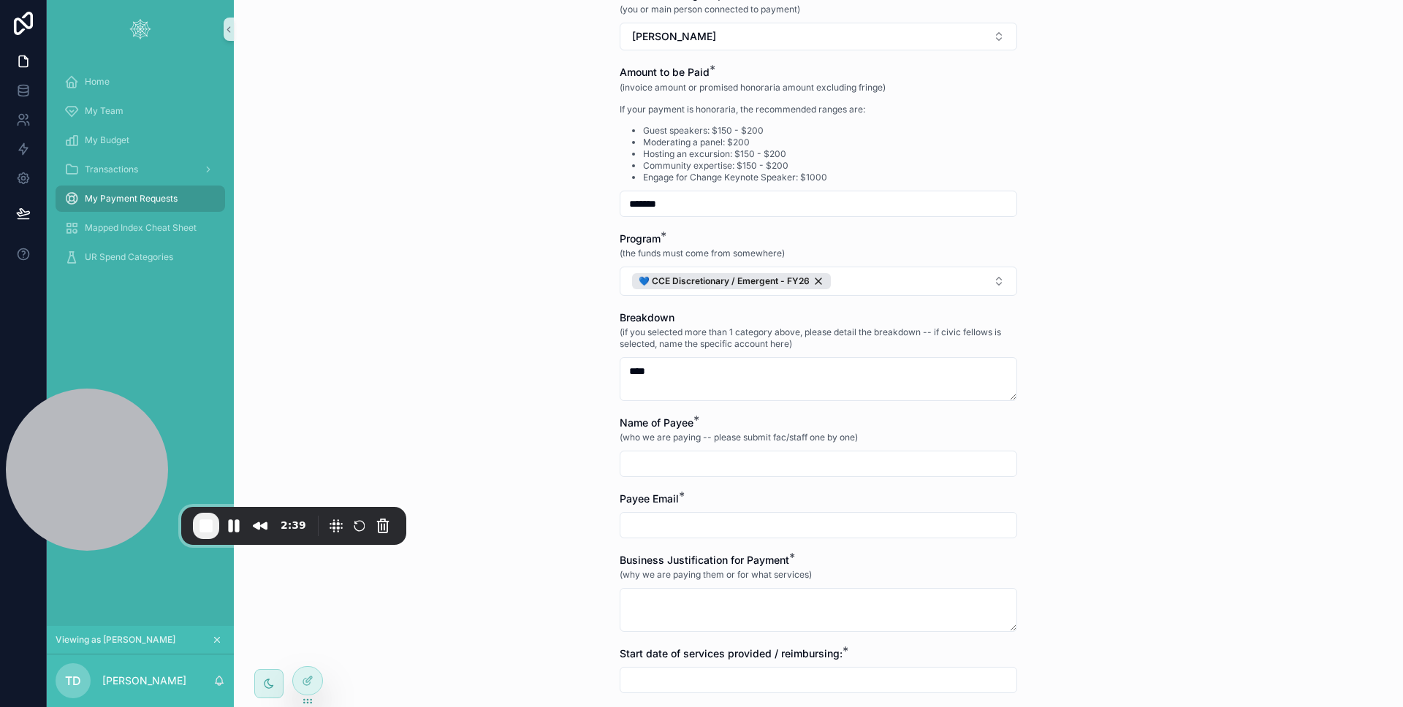
click at [681, 473] on div "scrollable content" at bounding box center [817, 464] width 397 height 26
click at [681, 473] on input "scrollable content" at bounding box center [818, 464] width 396 height 20
type input "****"
click at [683, 516] on input "scrollable content" at bounding box center [818, 525] width 396 height 20
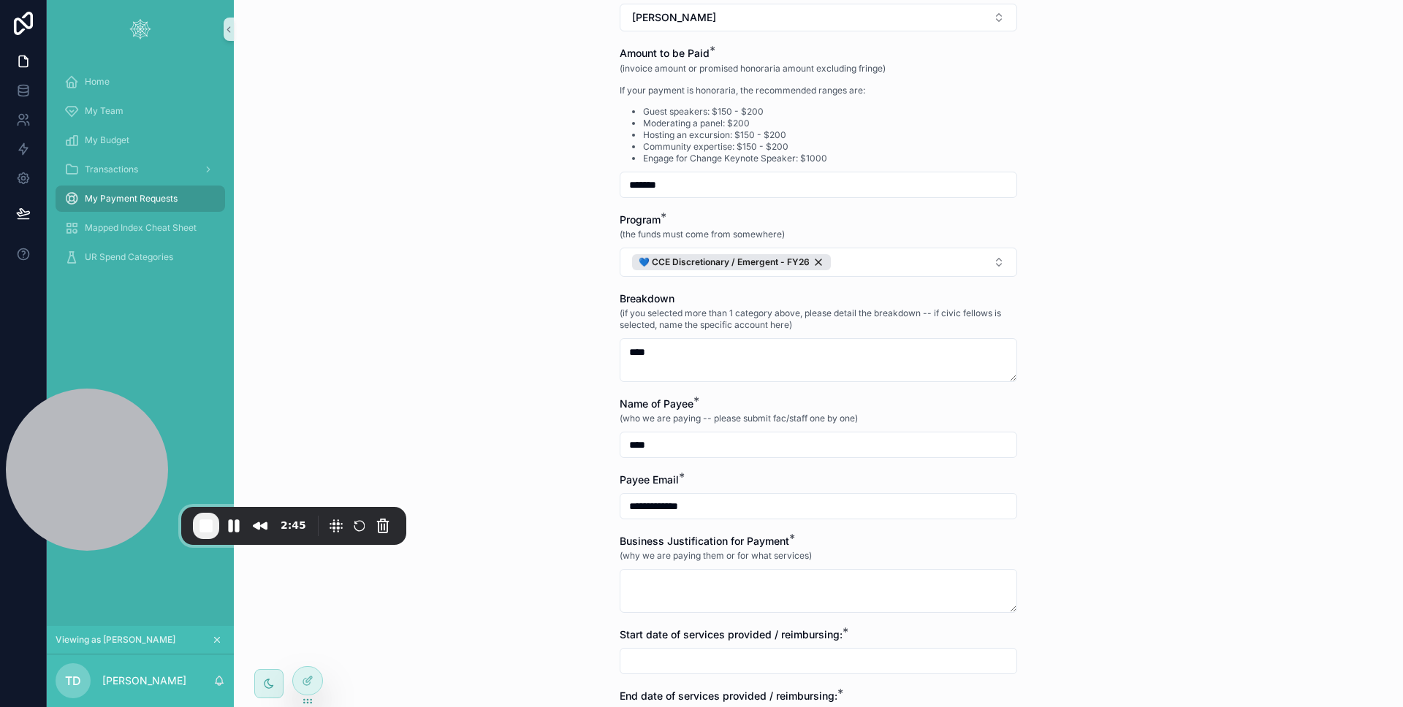
type input "**********"
click at [702, 568] on div "Business Justification for Payment * (why we are paying them or for what servic…" at bounding box center [817, 573] width 397 height 79
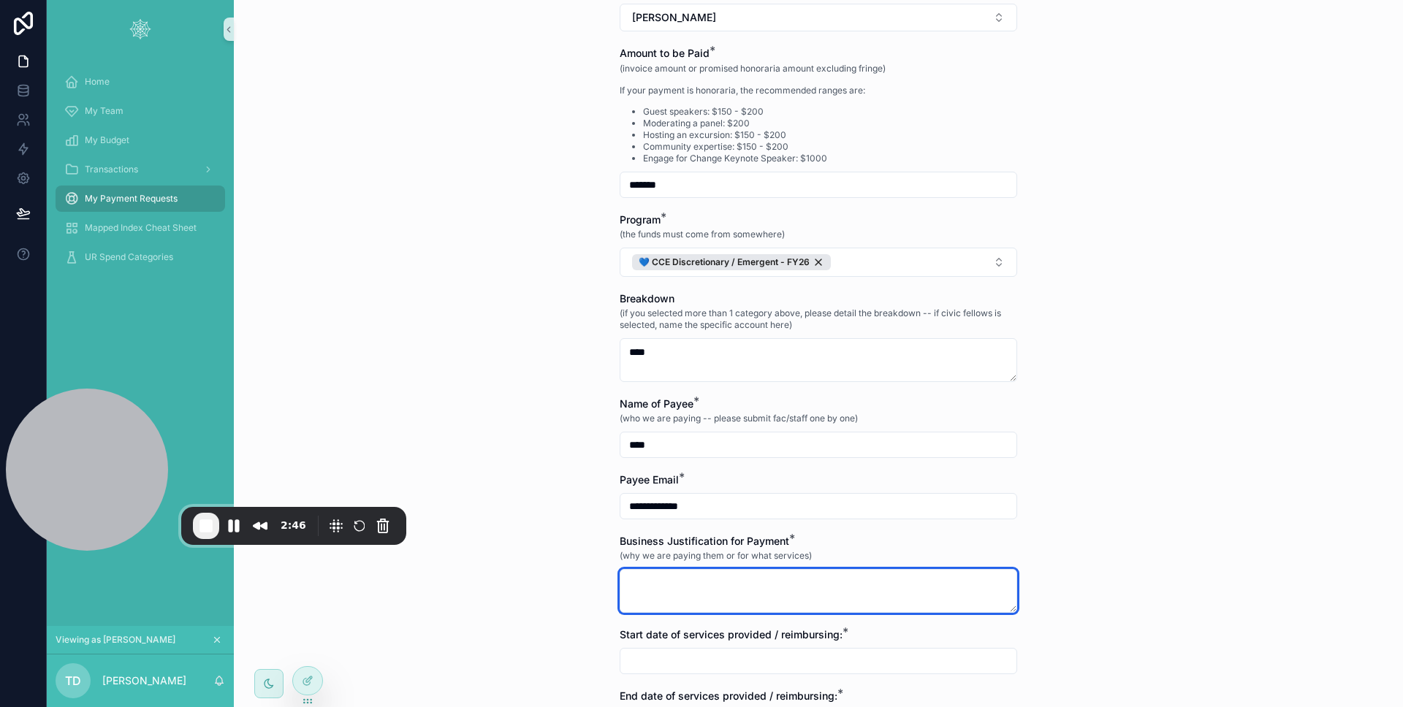
click at [701, 573] on textarea "scrollable content" at bounding box center [817, 591] width 397 height 44
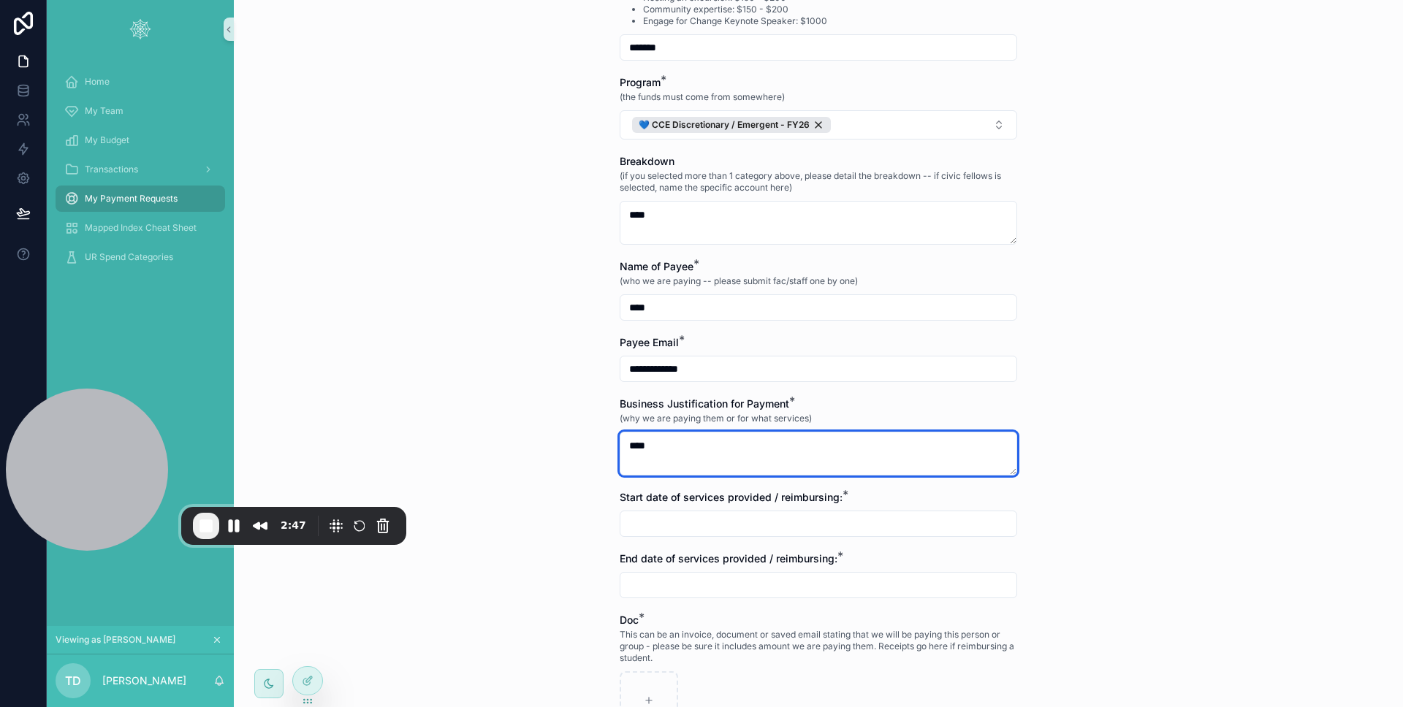
scroll to position [663, 0]
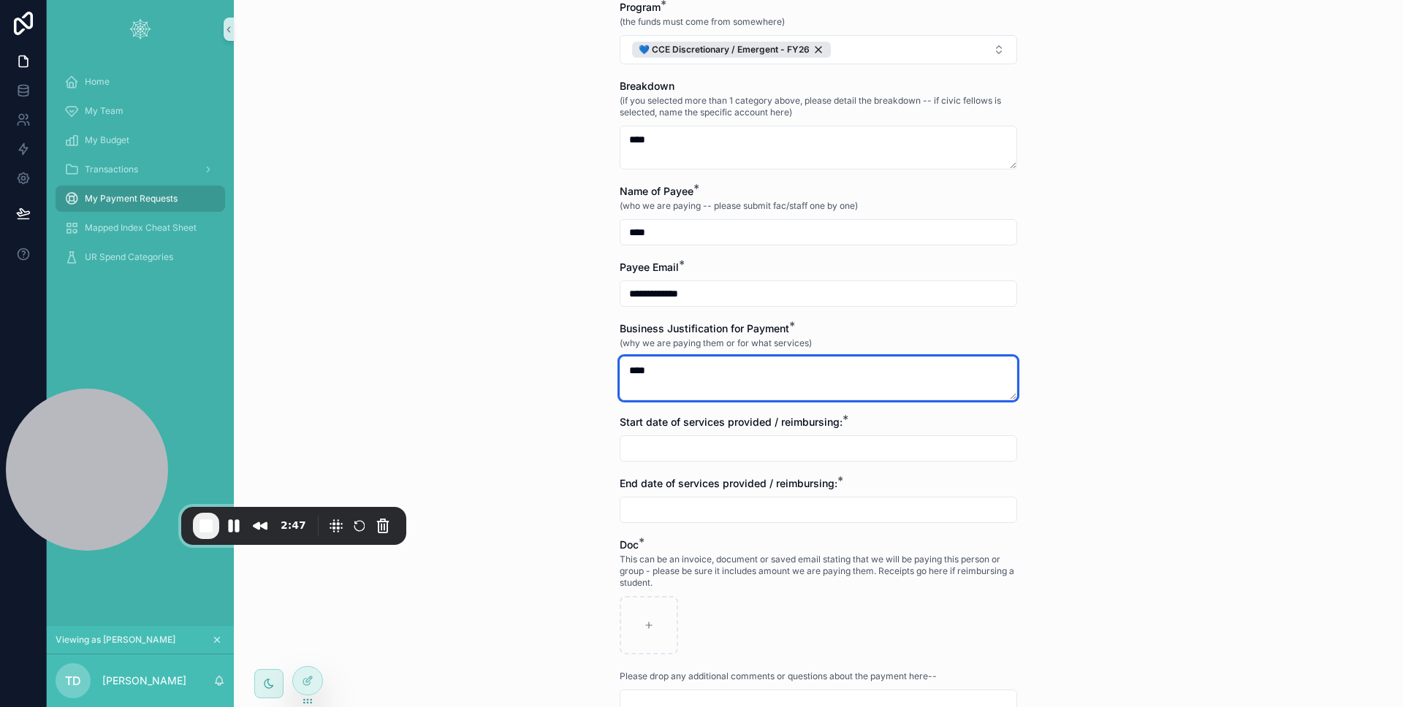
type textarea "****"
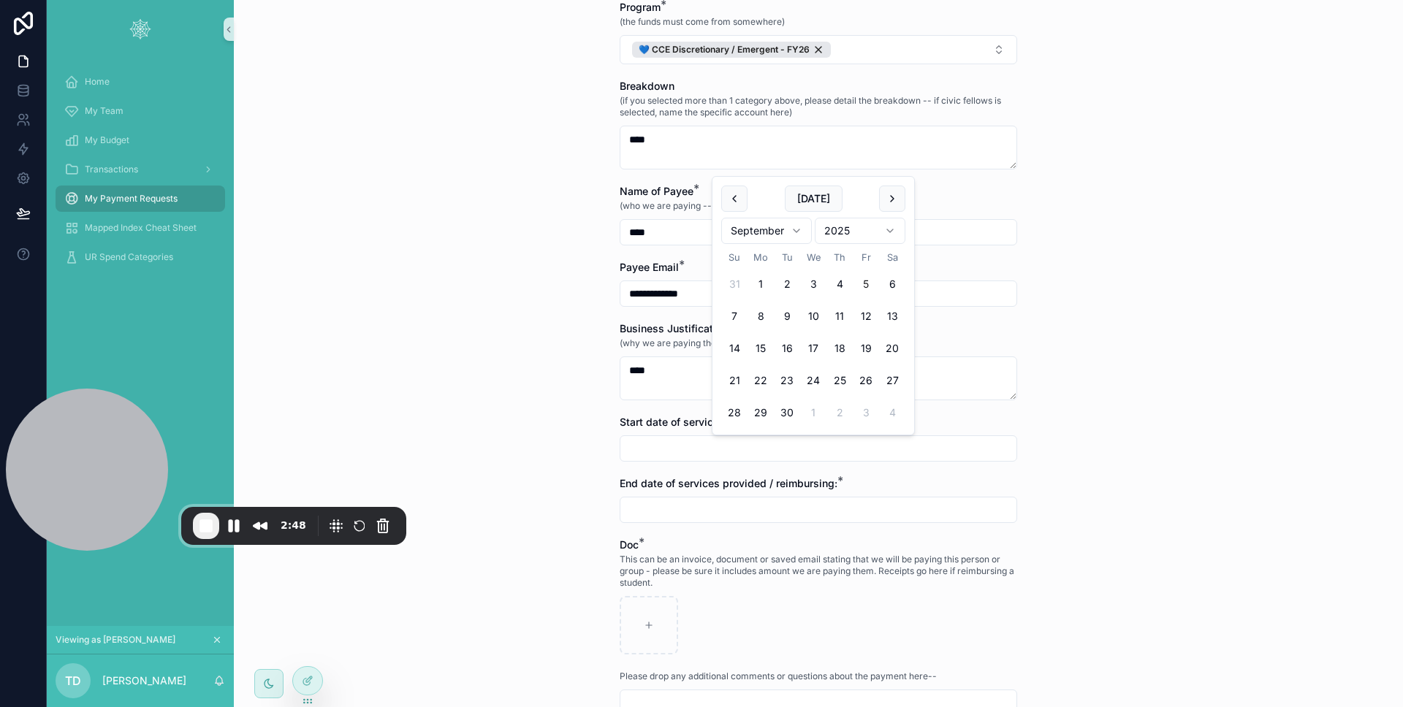
click at [663, 446] on input "scrollable content" at bounding box center [818, 448] width 396 height 20
click at [771, 311] on button "8" at bounding box center [760, 316] width 26 height 26
type input "********"
click at [703, 533] on form "**********" at bounding box center [817, 207] width 397 height 1338
click at [702, 516] on input "scrollable content" at bounding box center [818, 510] width 396 height 20
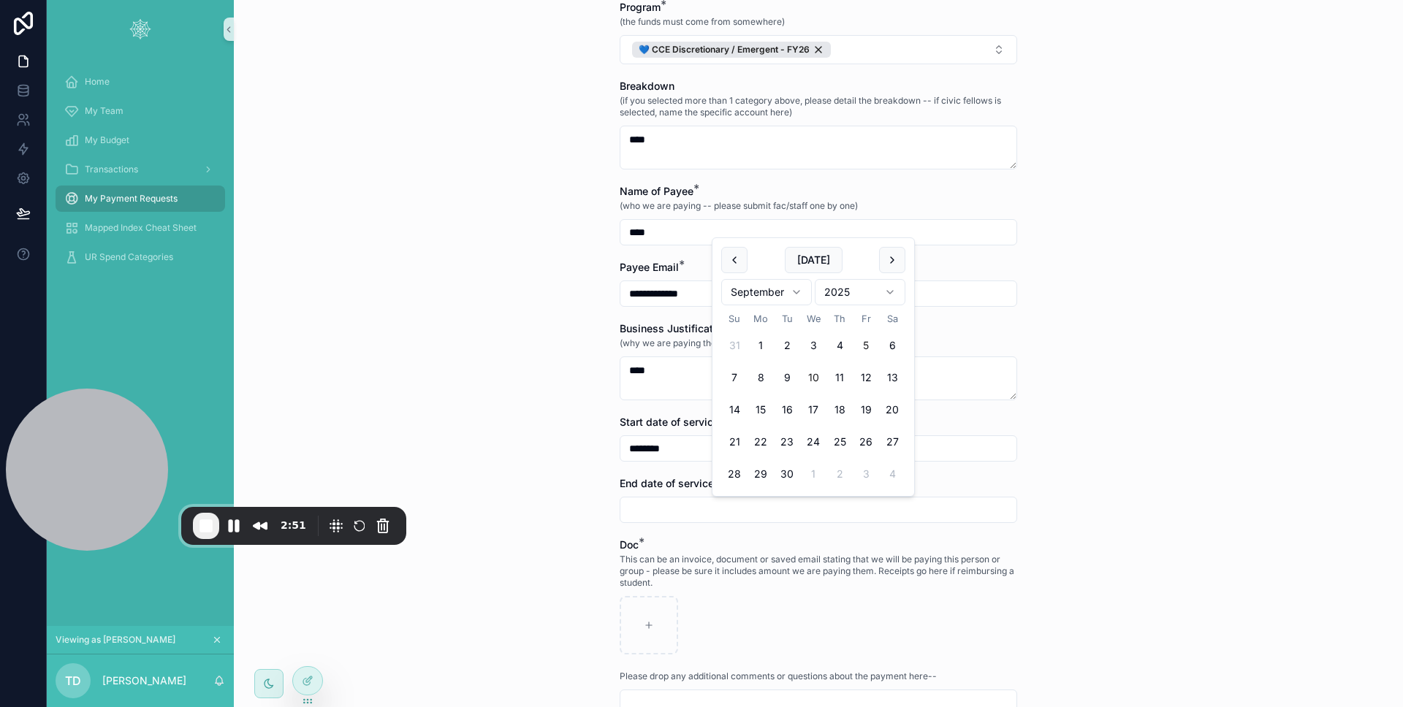
click at [806, 376] on button "10" at bounding box center [813, 378] width 26 height 26
type input "*********"
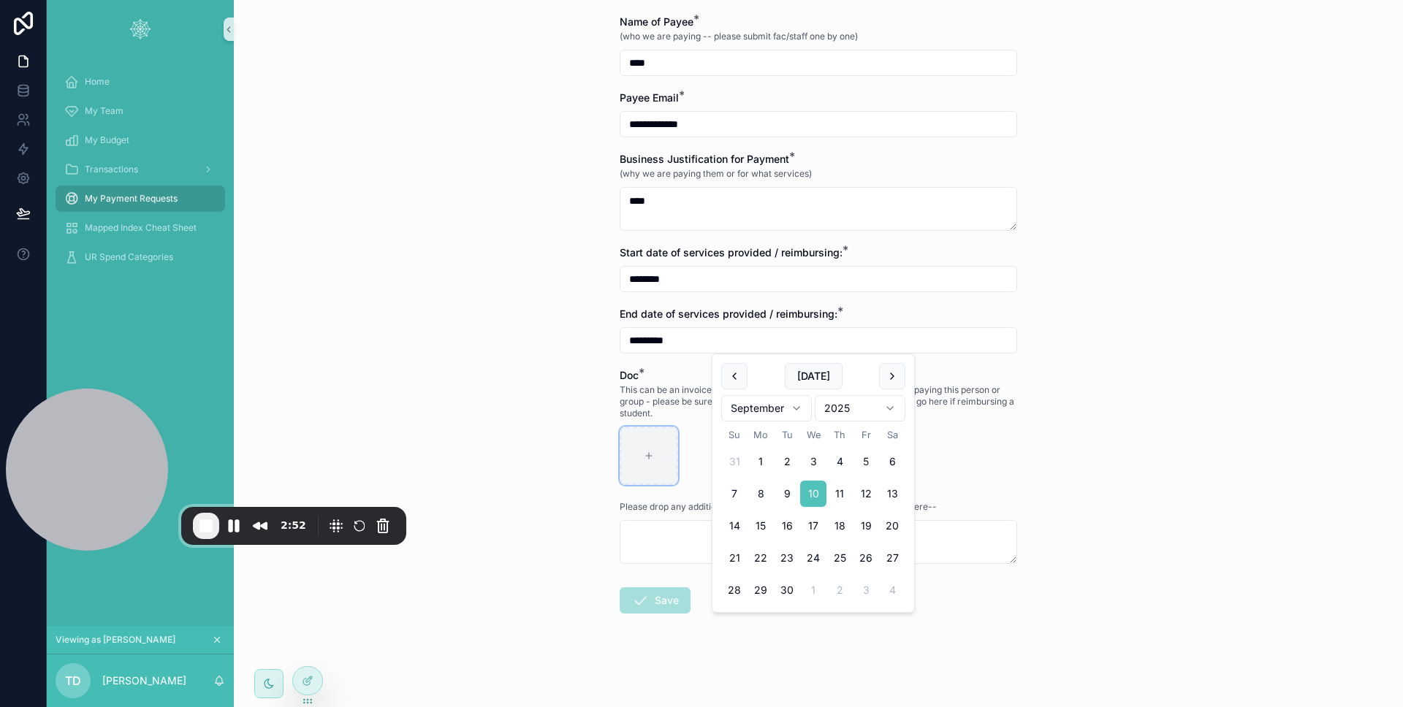
click at [652, 460] on div "scrollable content" at bounding box center [648, 456] width 58 height 58
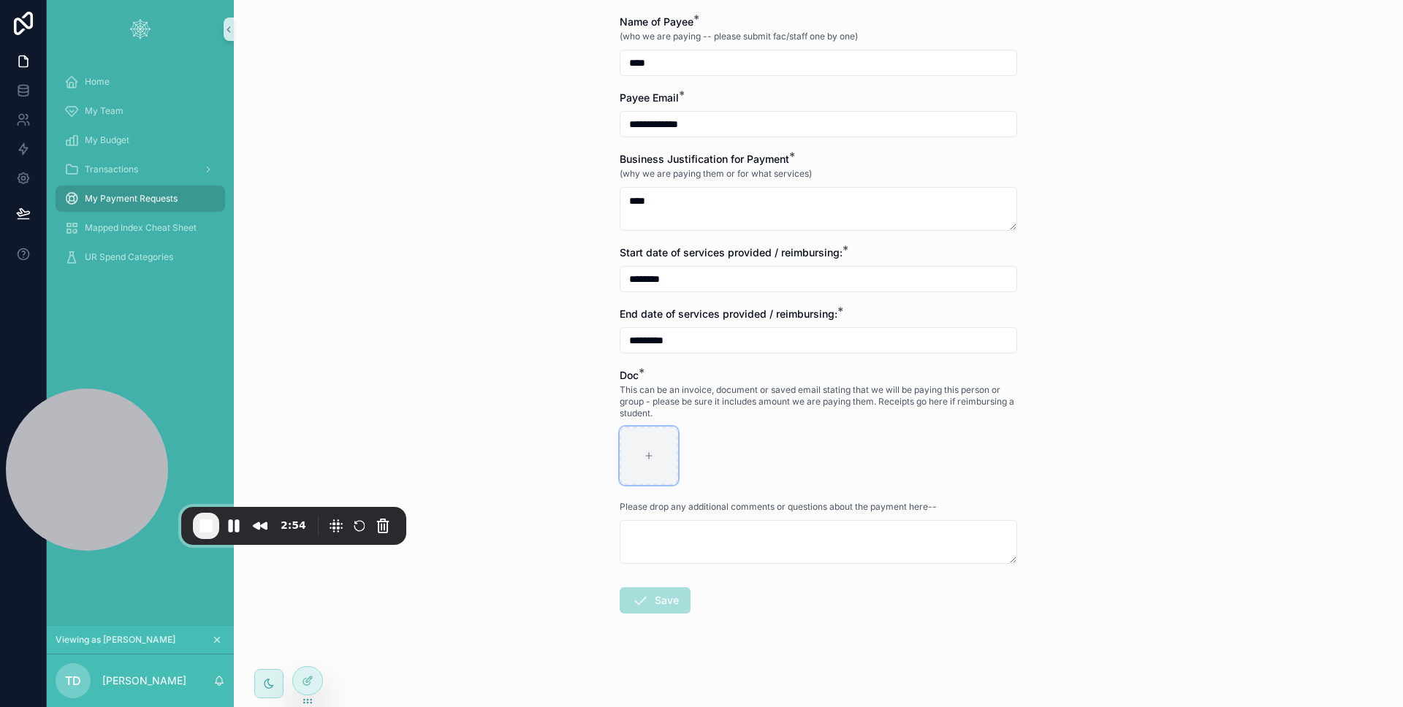
type input "**********"
click at [701, 565] on form "**********" at bounding box center [817, 38] width 397 height 1338
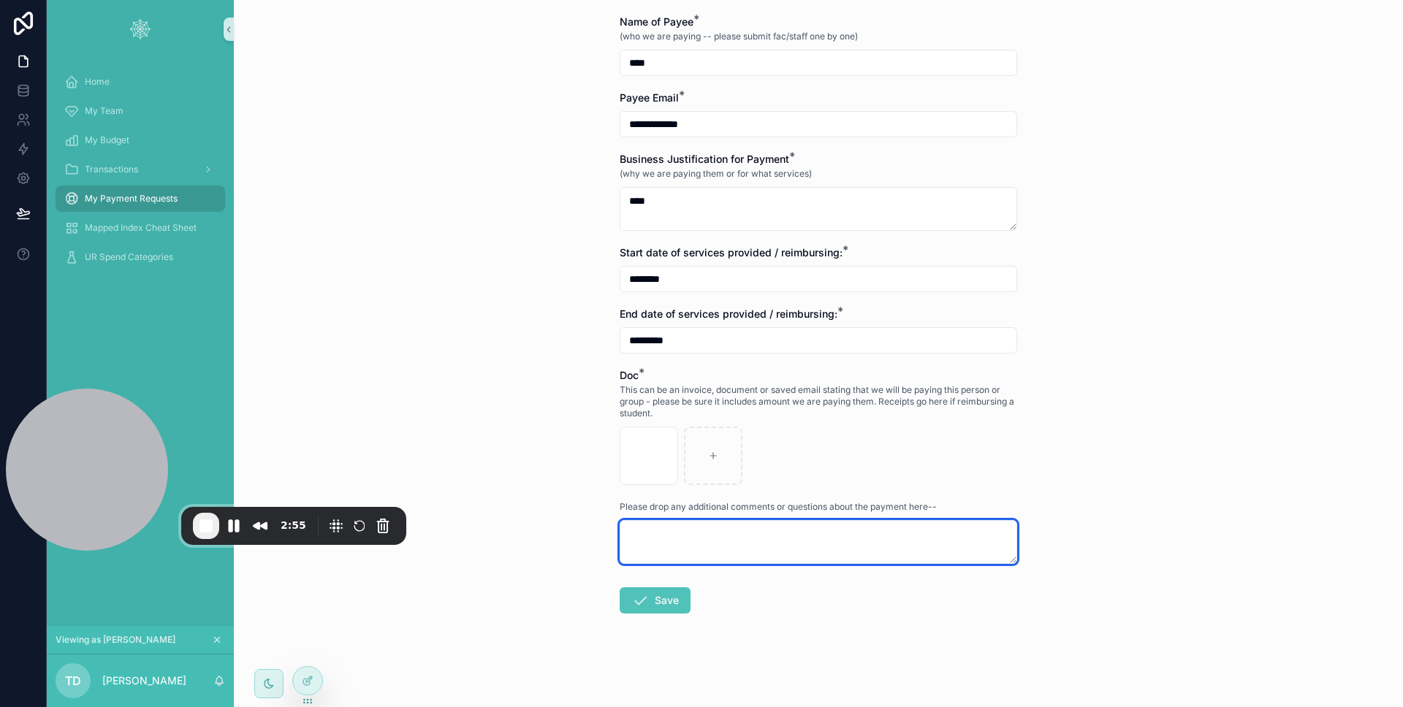
click at [699, 549] on textarea "scrollable content" at bounding box center [817, 542] width 397 height 44
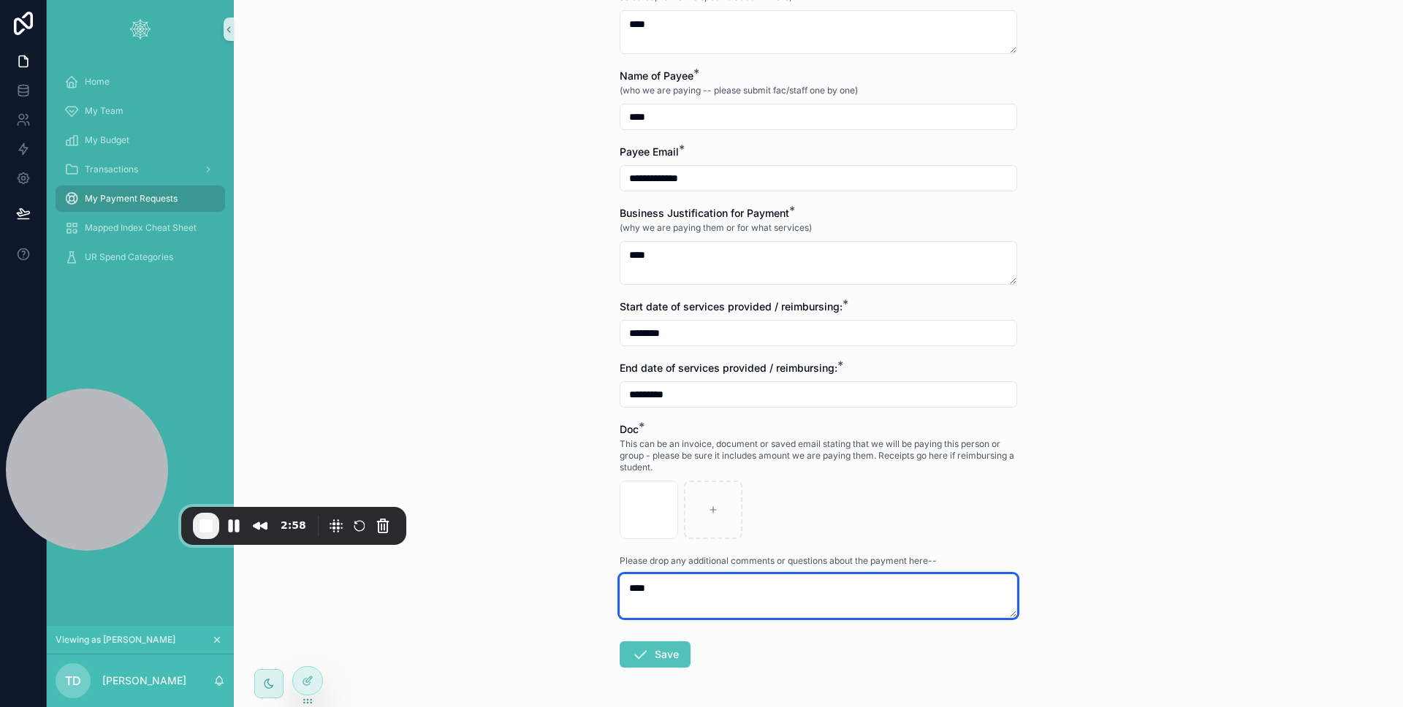
scroll to position [809, 0]
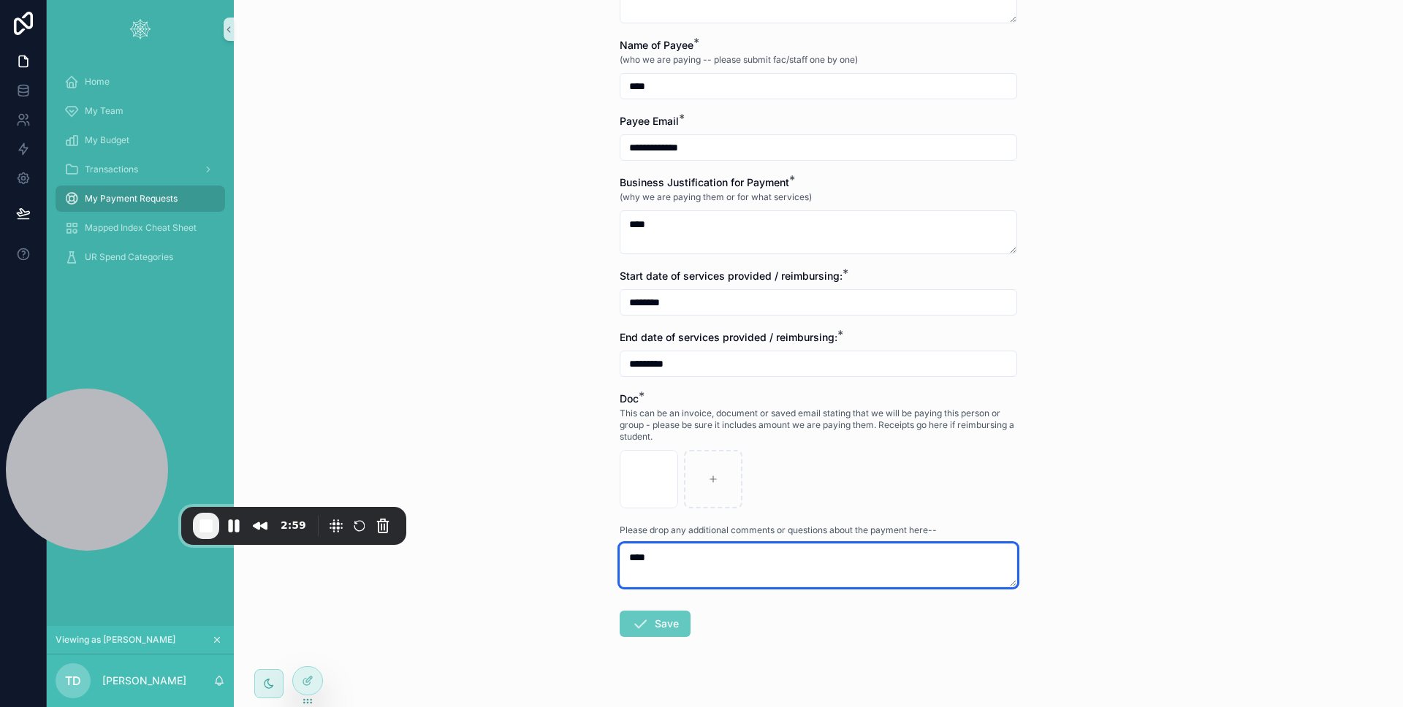
type textarea "****"
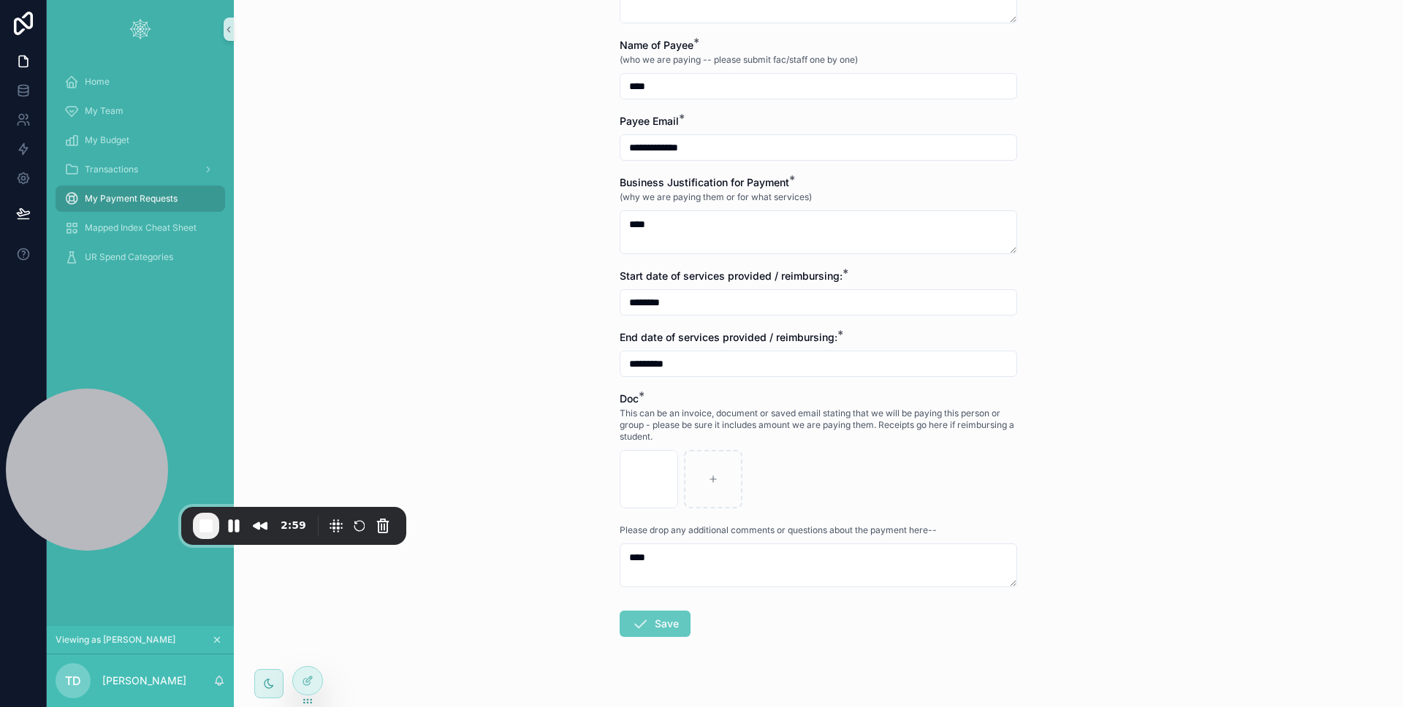
click at [661, 627] on button "Save" at bounding box center [654, 624] width 71 height 26
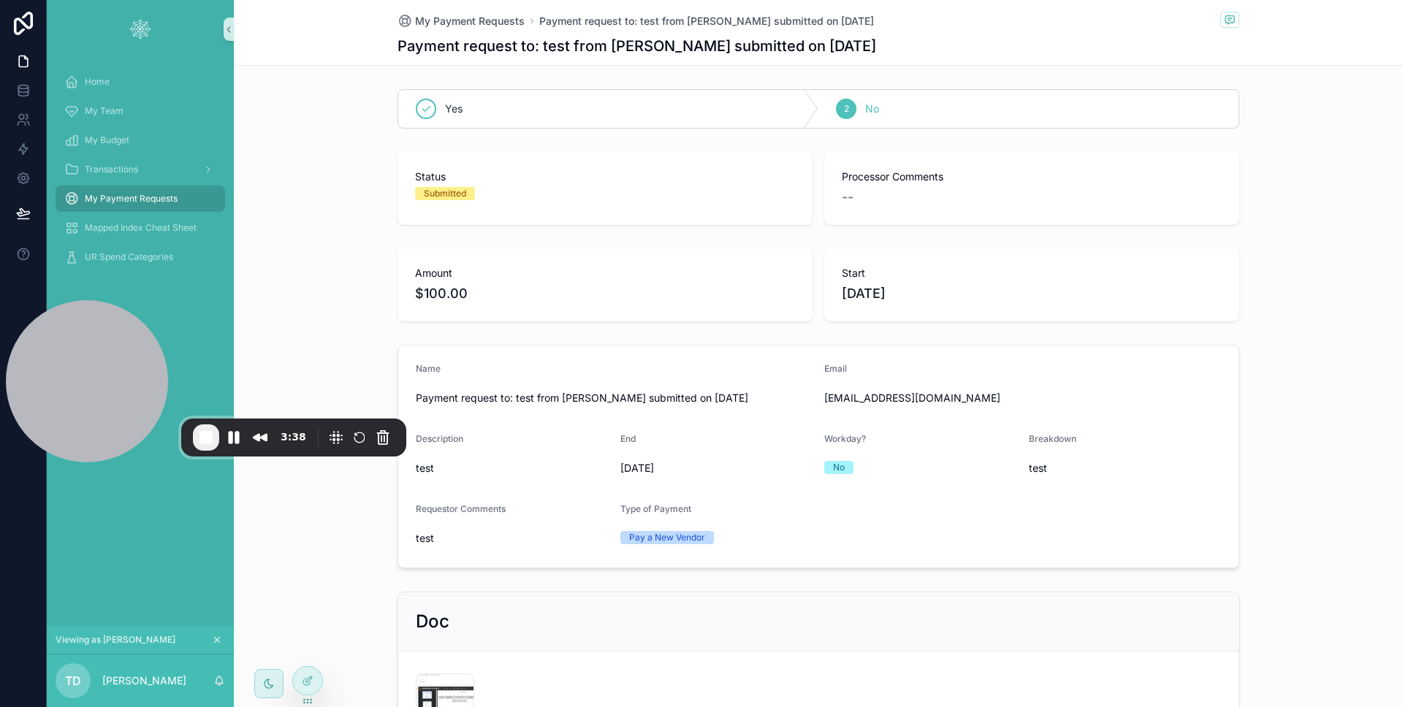
click at [126, 205] on div "My Payment Requests" at bounding box center [140, 198] width 152 height 23
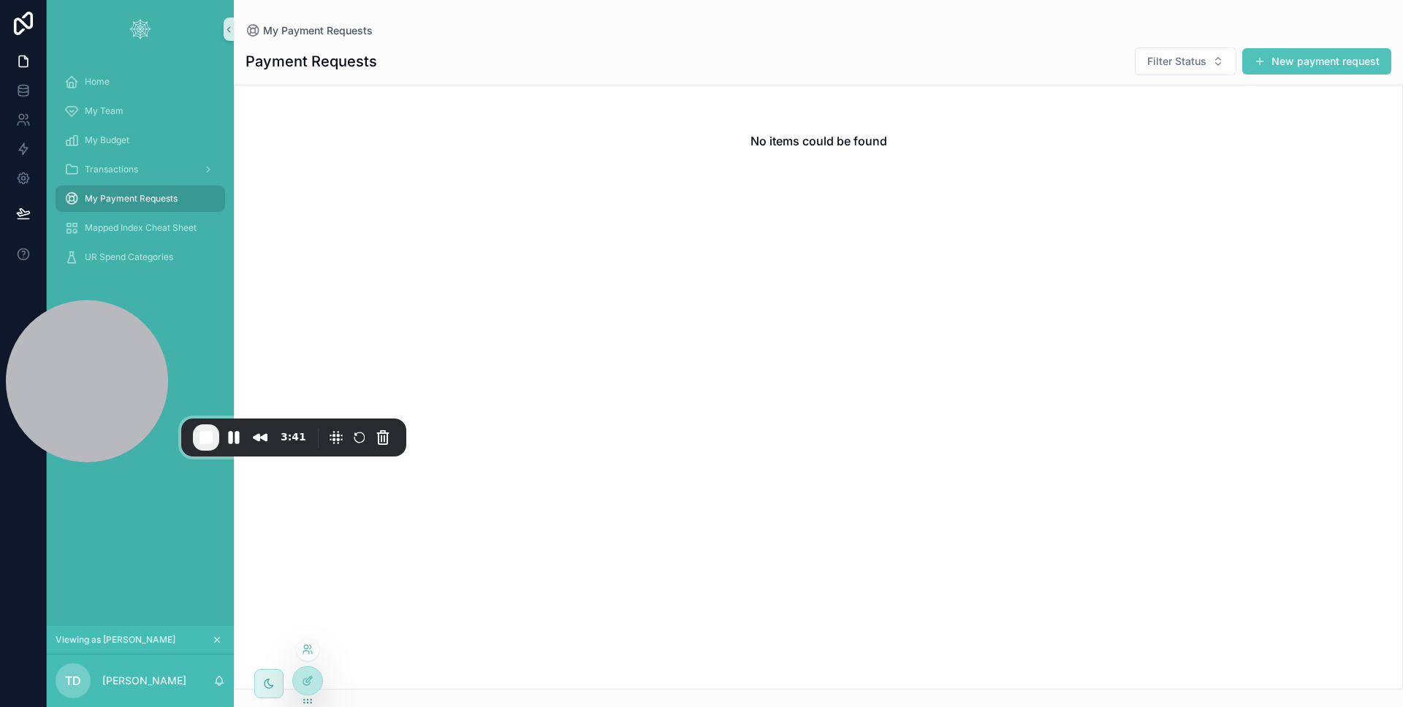
click at [308, 656] on div at bounding box center [307, 649] width 23 height 23
click at [308, 651] on icon at bounding box center [306, 652] width 6 height 3
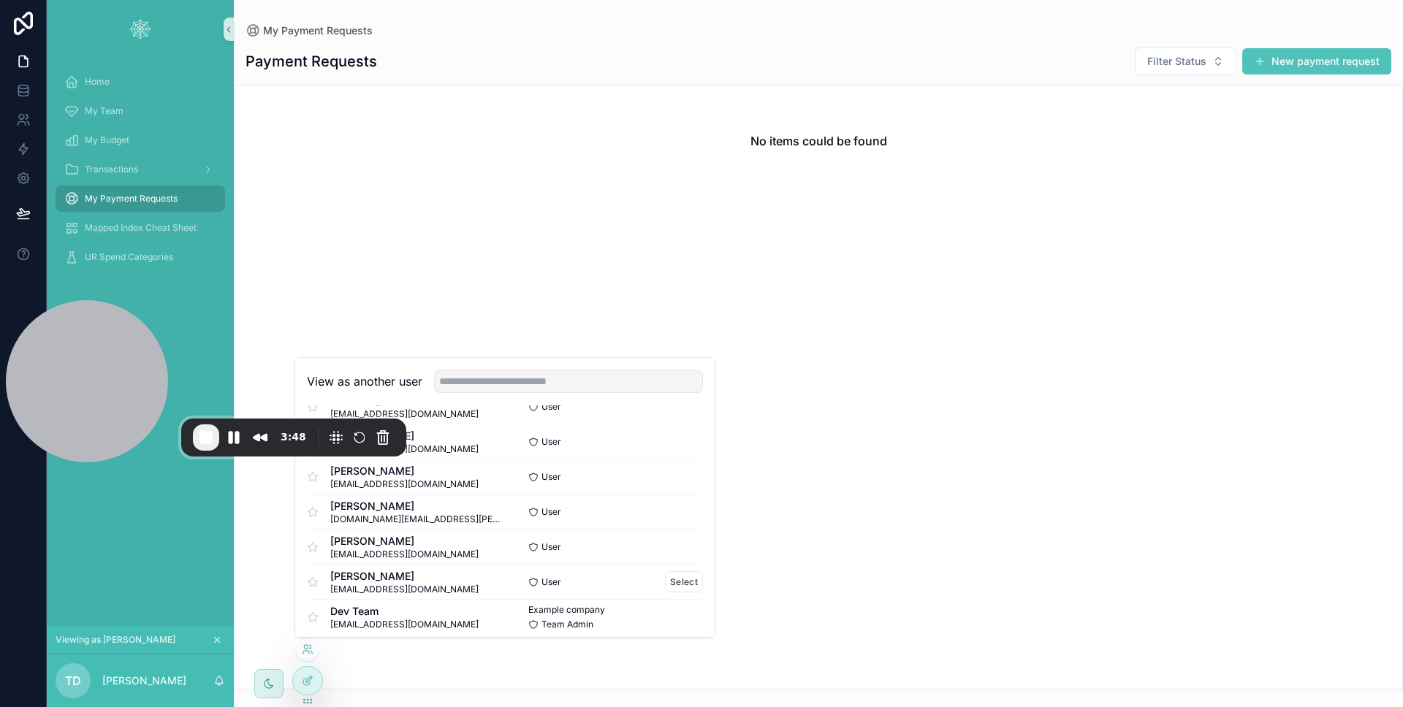
scroll to position [318, 0]
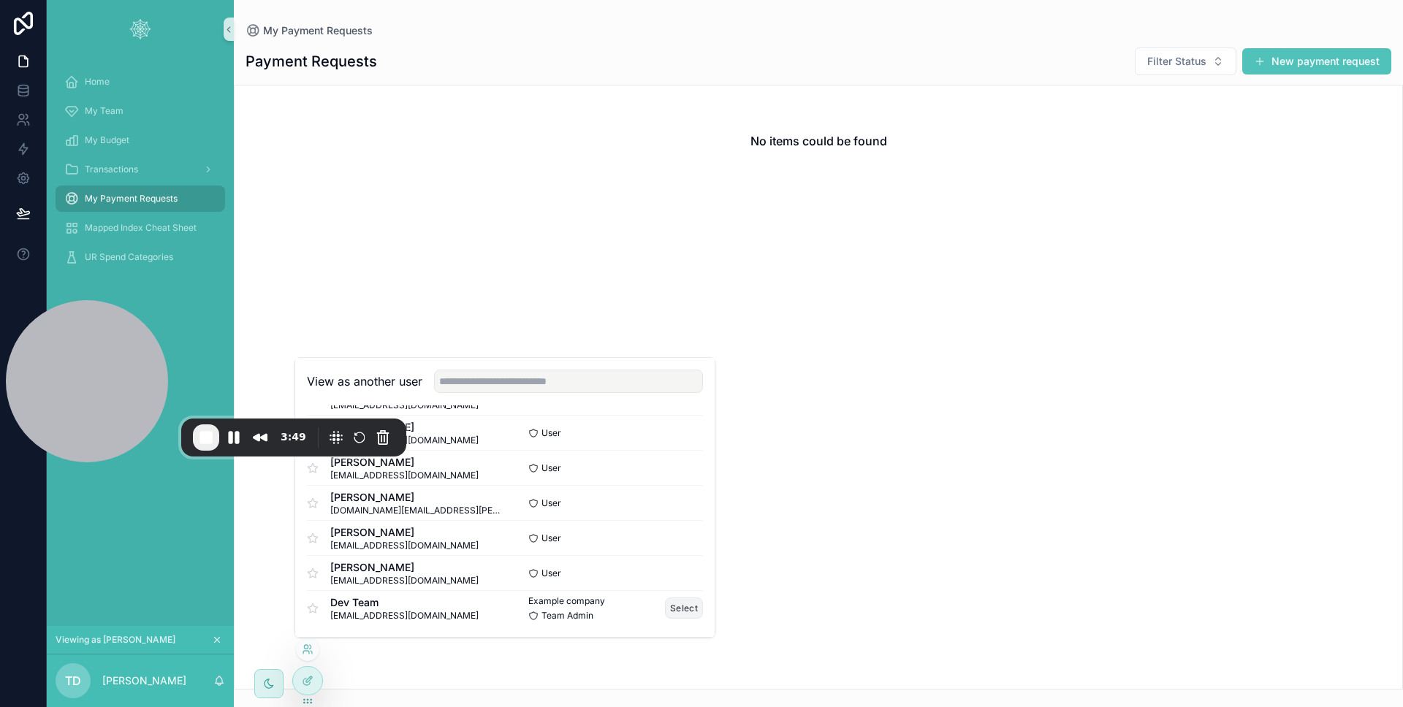
click at [681, 611] on button "Select" at bounding box center [684, 608] width 38 height 21
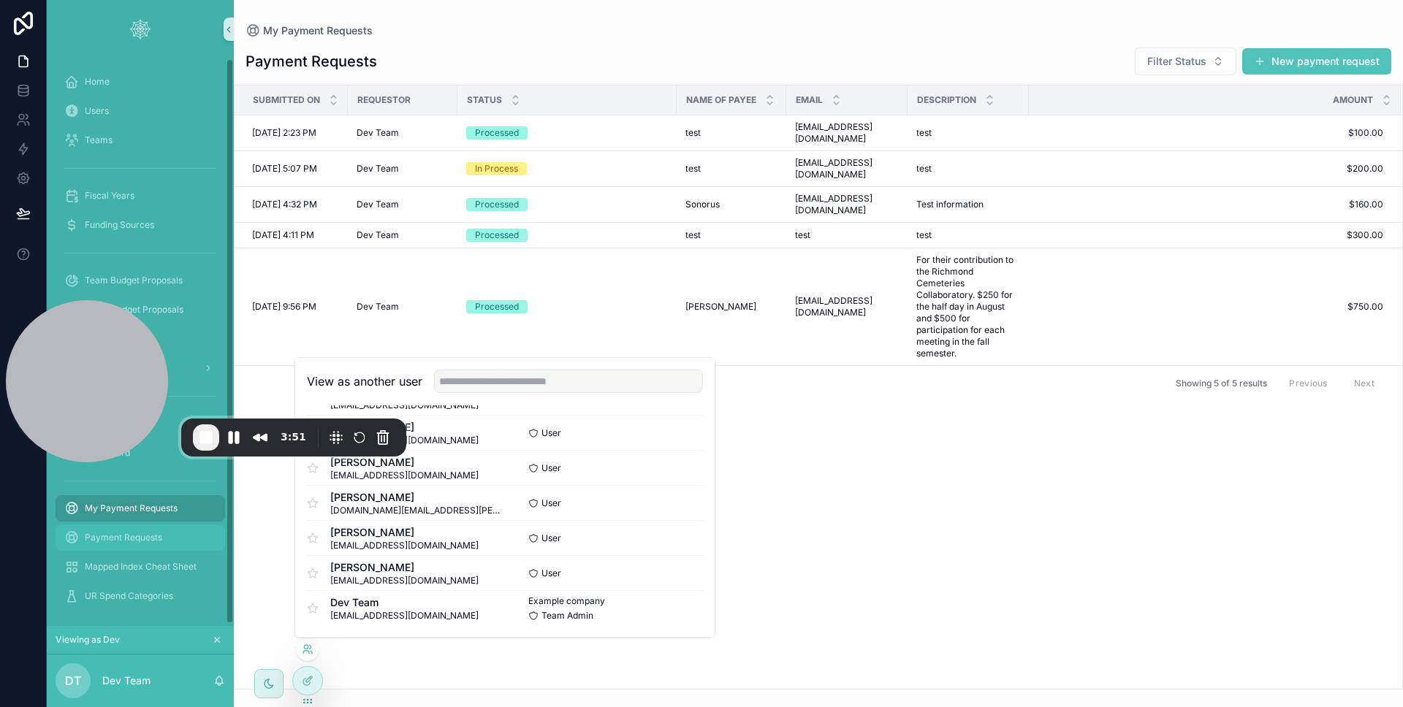
click at [136, 542] on span "Payment Requests" at bounding box center [123, 538] width 77 height 12
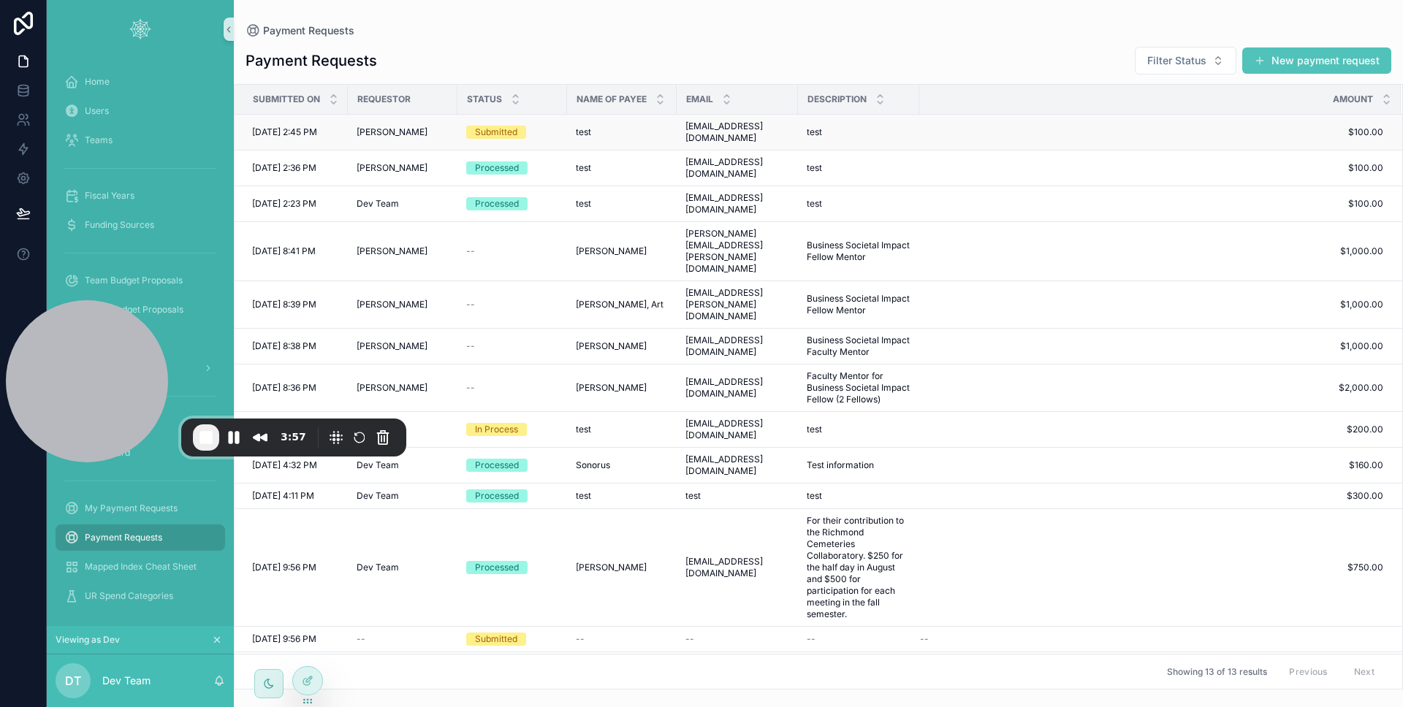
click at [874, 130] on div "test test" at bounding box center [858, 132] width 104 height 12
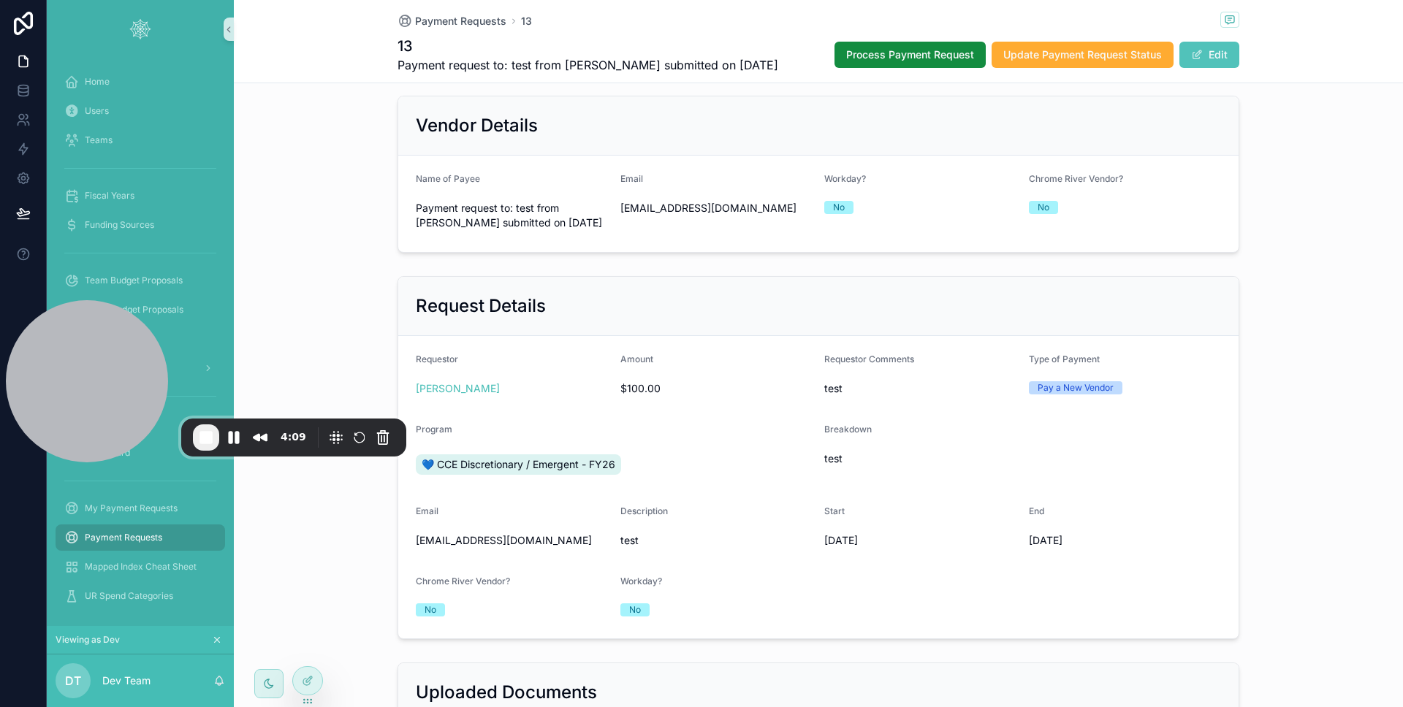
scroll to position [403, 0]
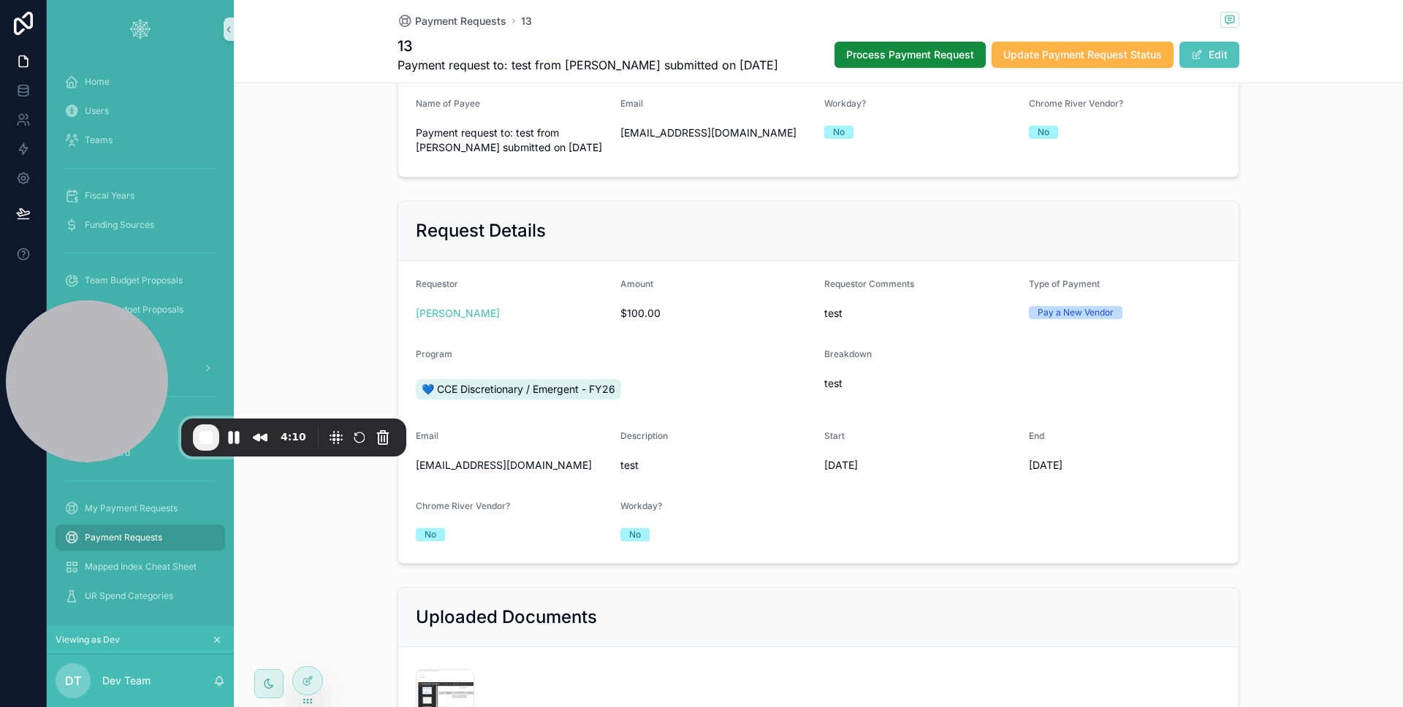
click at [1129, 47] on span "Update Payment Request Status" at bounding box center [1082, 54] width 159 height 15
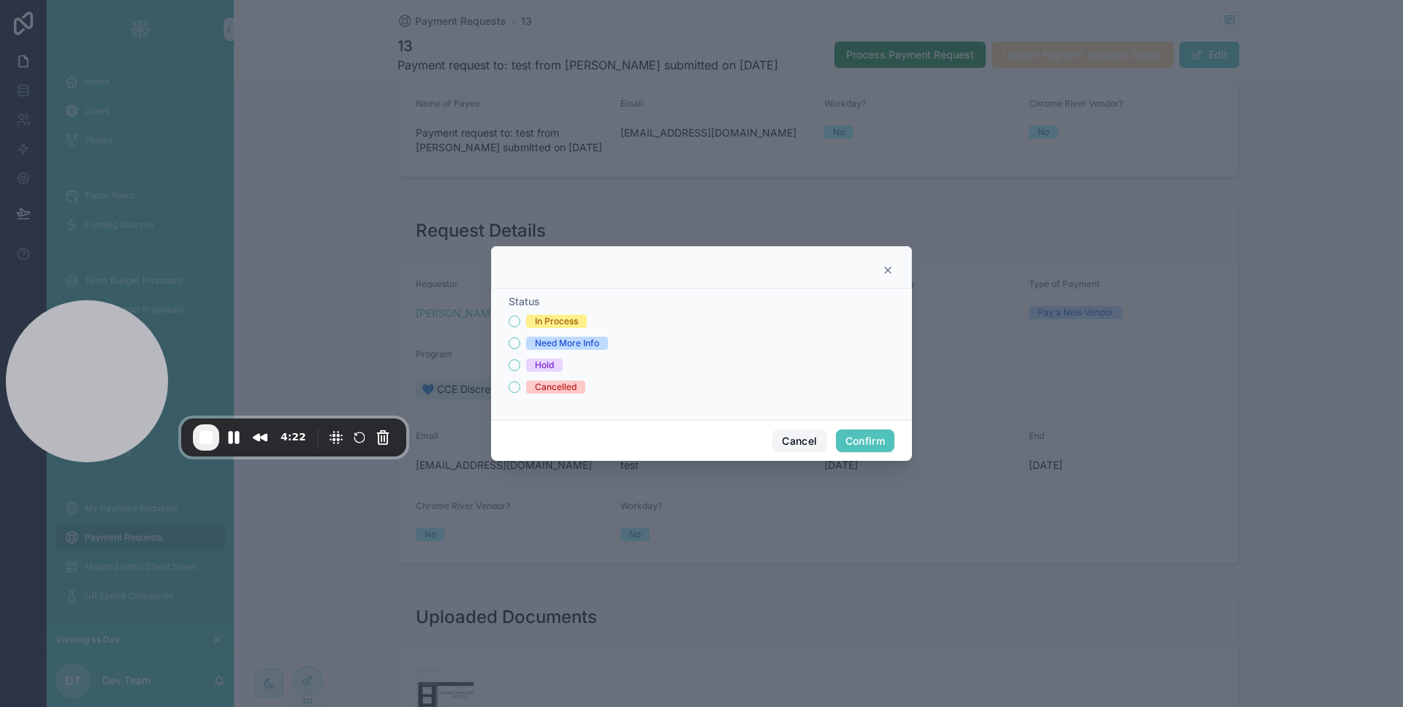
click at [799, 443] on button "Cancel" at bounding box center [799, 441] width 54 height 23
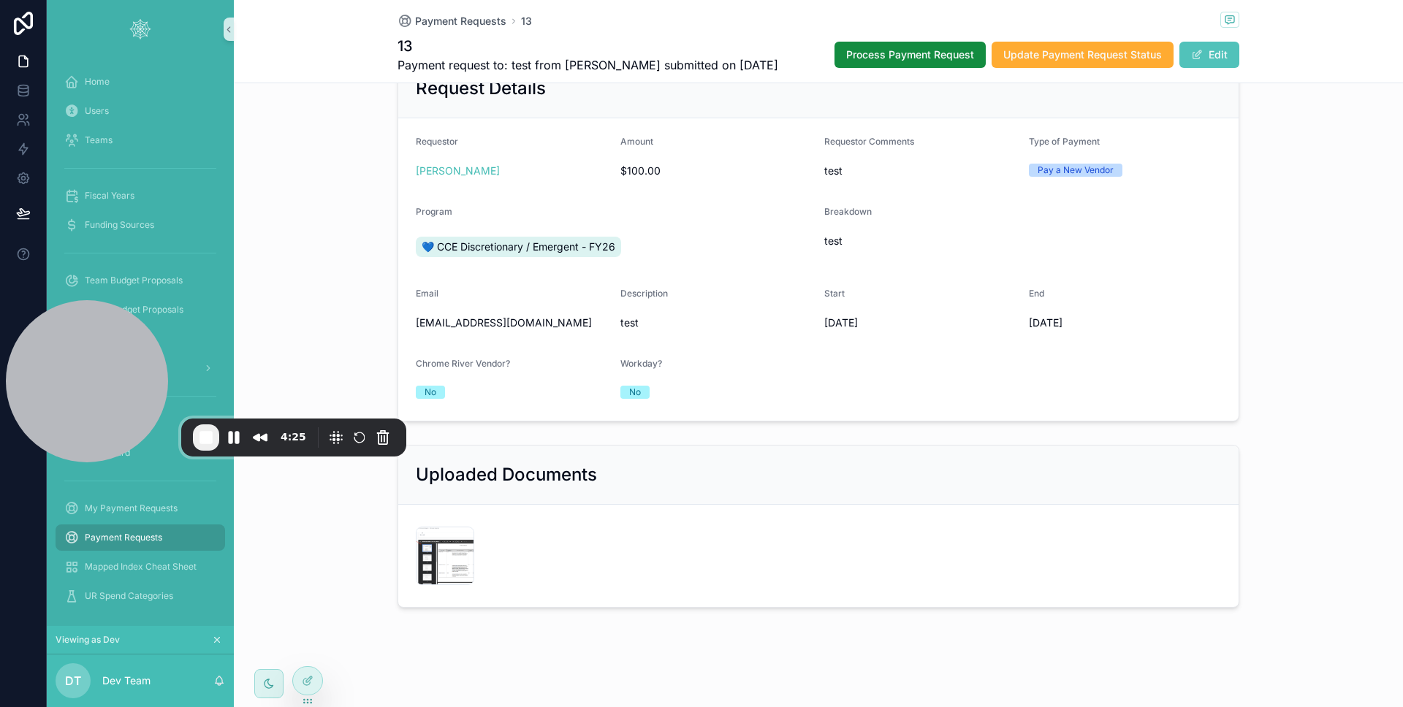
scroll to position [0, 0]
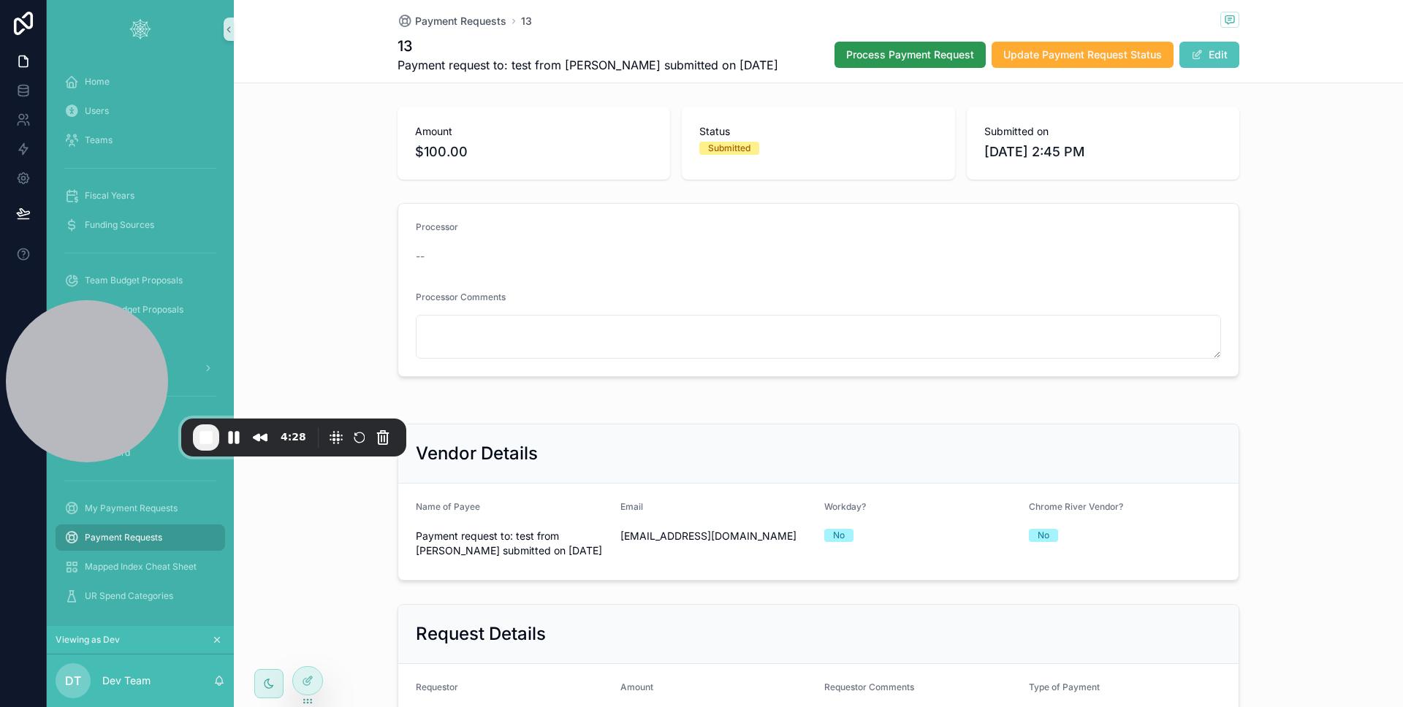
click at [960, 58] on button "Process Payment Request" at bounding box center [909, 55] width 151 height 26
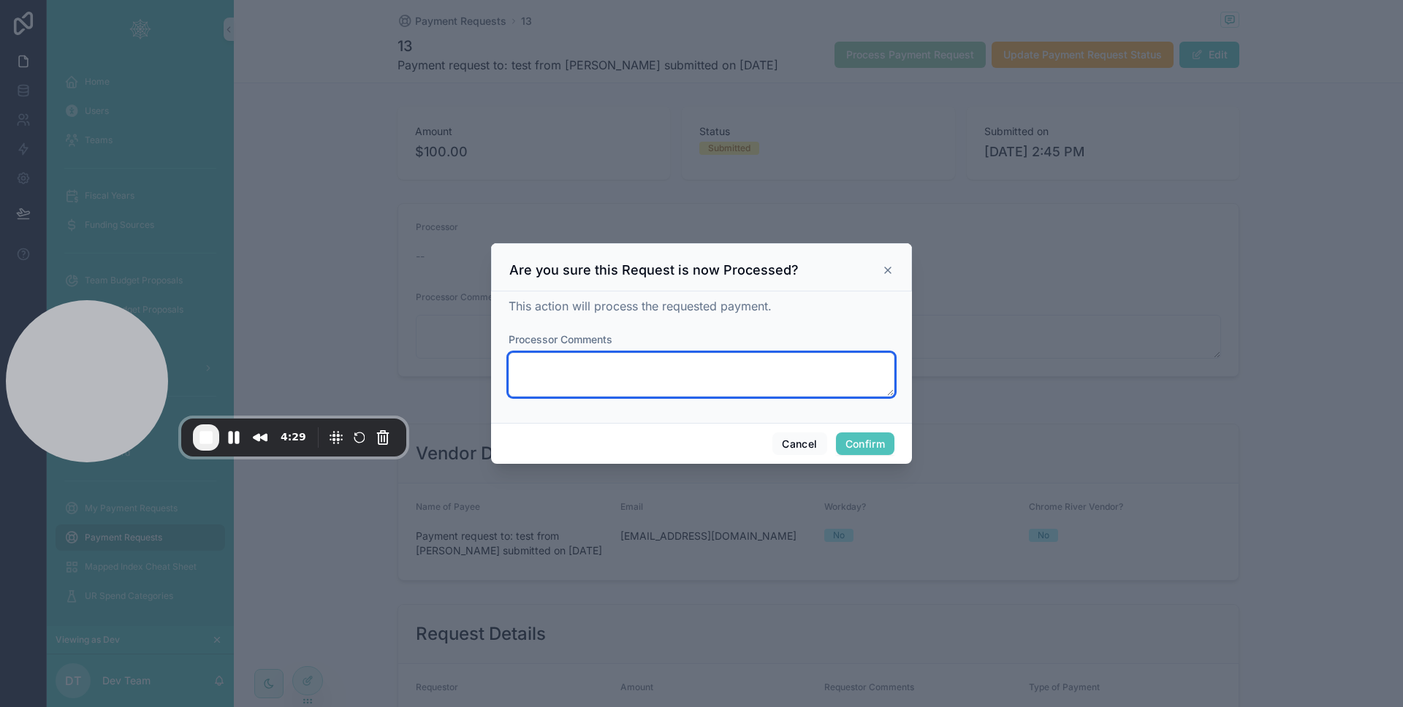
click at [752, 375] on textarea at bounding box center [701, 375] width 386 height 44
type textarea "*"
type textarea "****"
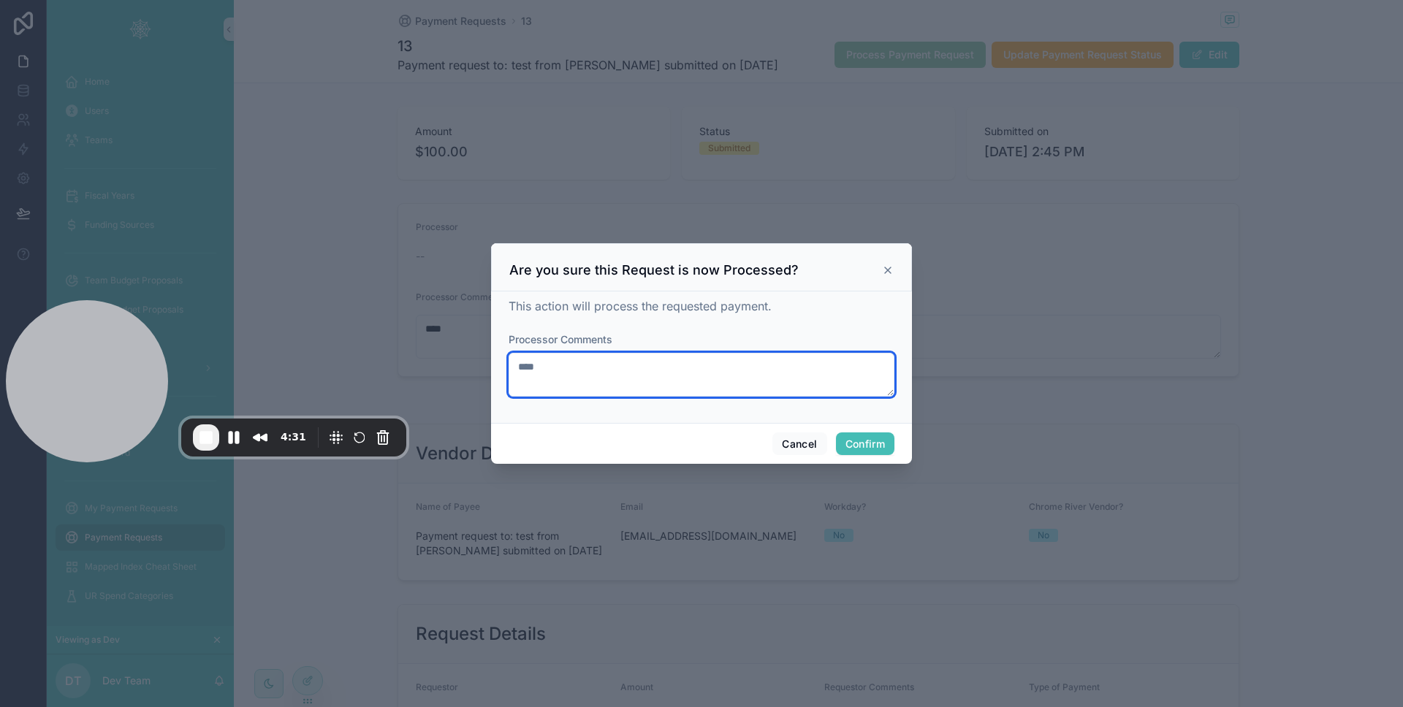
type textarea "****"
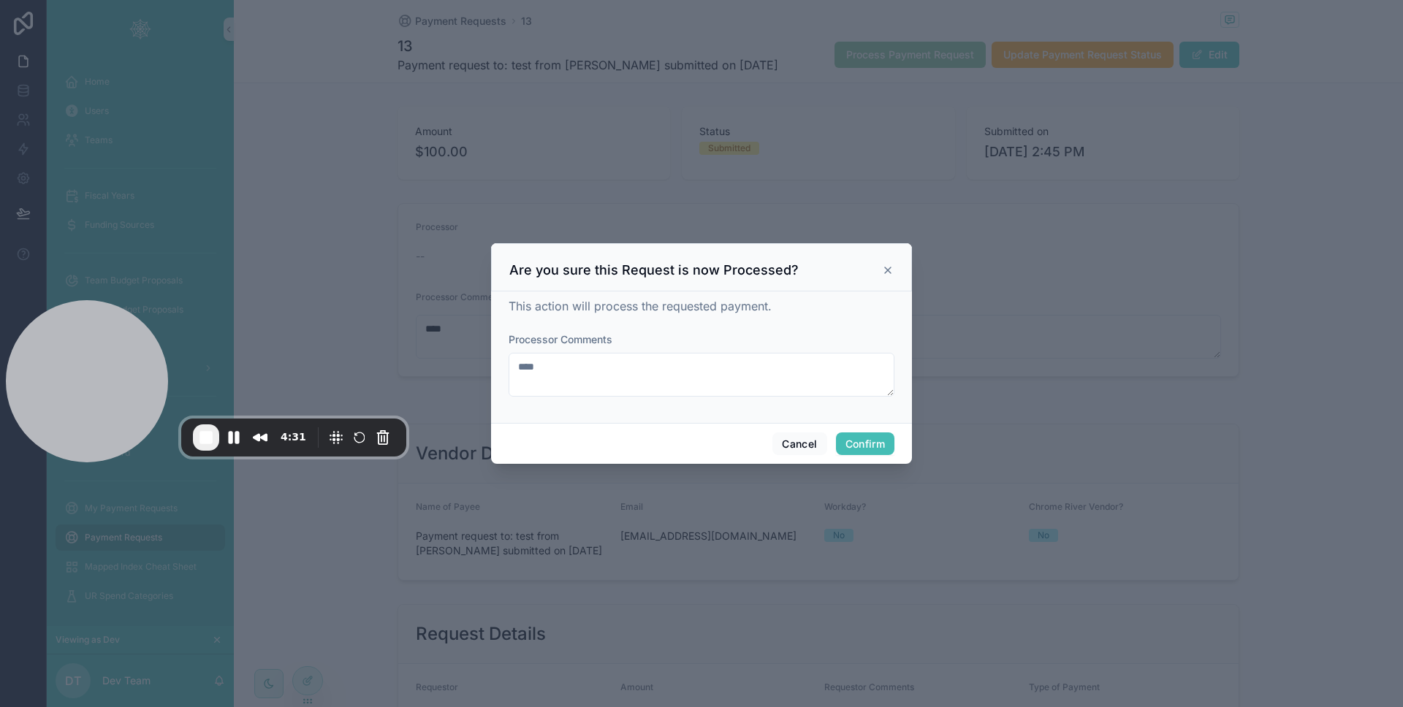
click at [860, 438] on button "Confirm" at bounding box center [865, 443] width 58 height 23
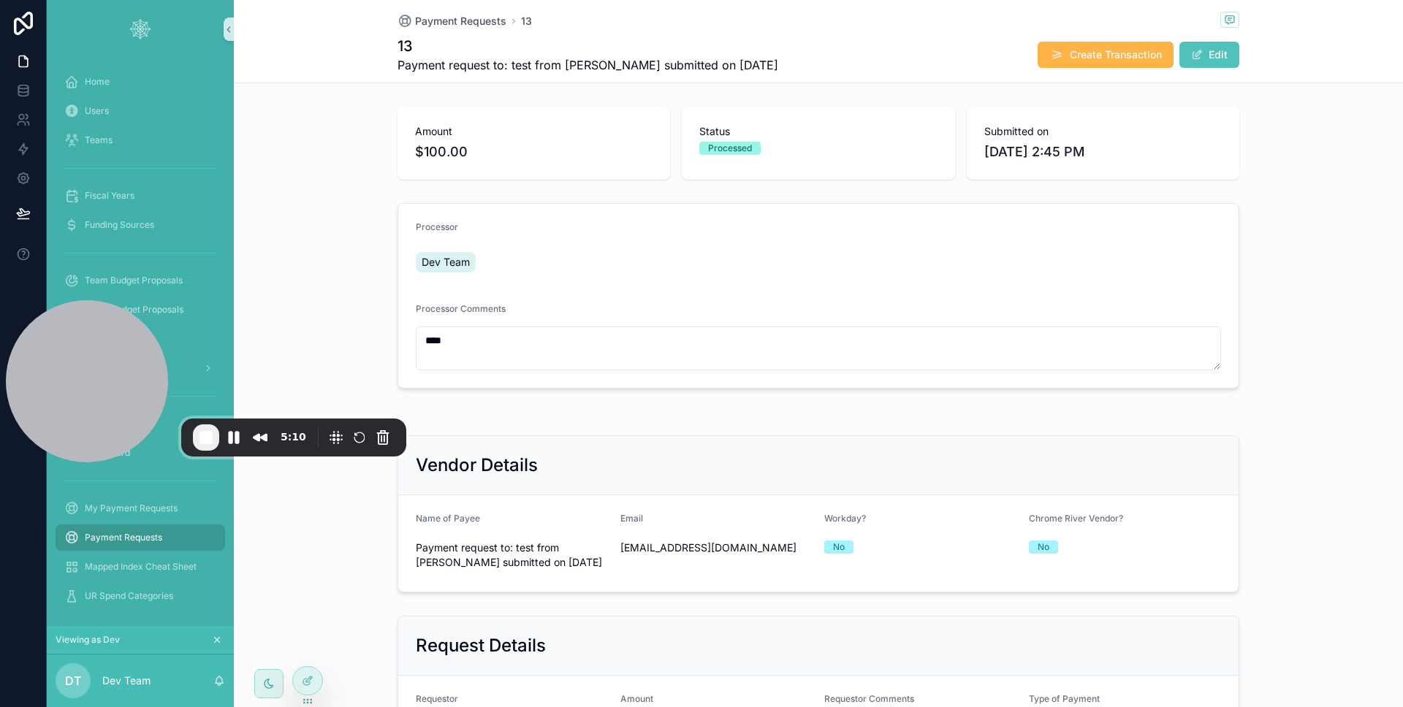
click at [1117, 58] on span "Create Transaction" at bounding box center [1115, 54] width 92 height 15
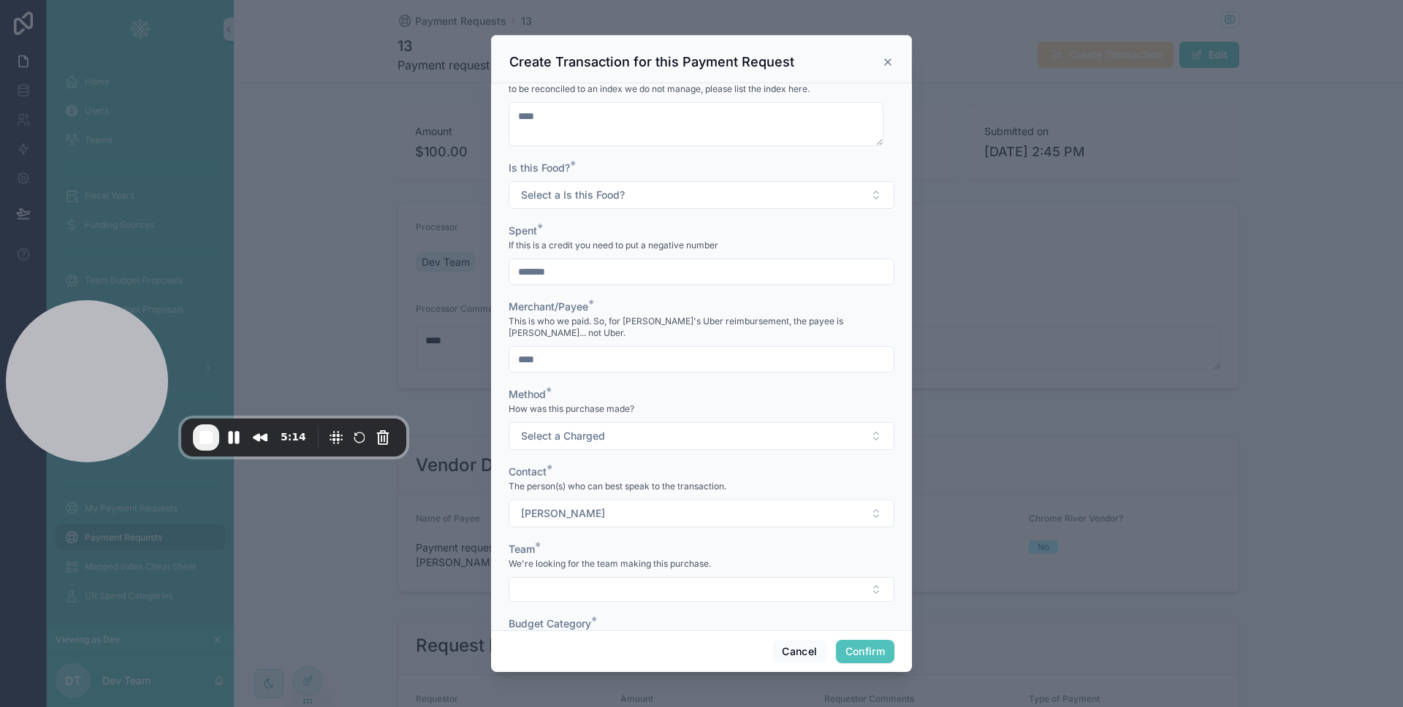
scroll to position [379, 0]
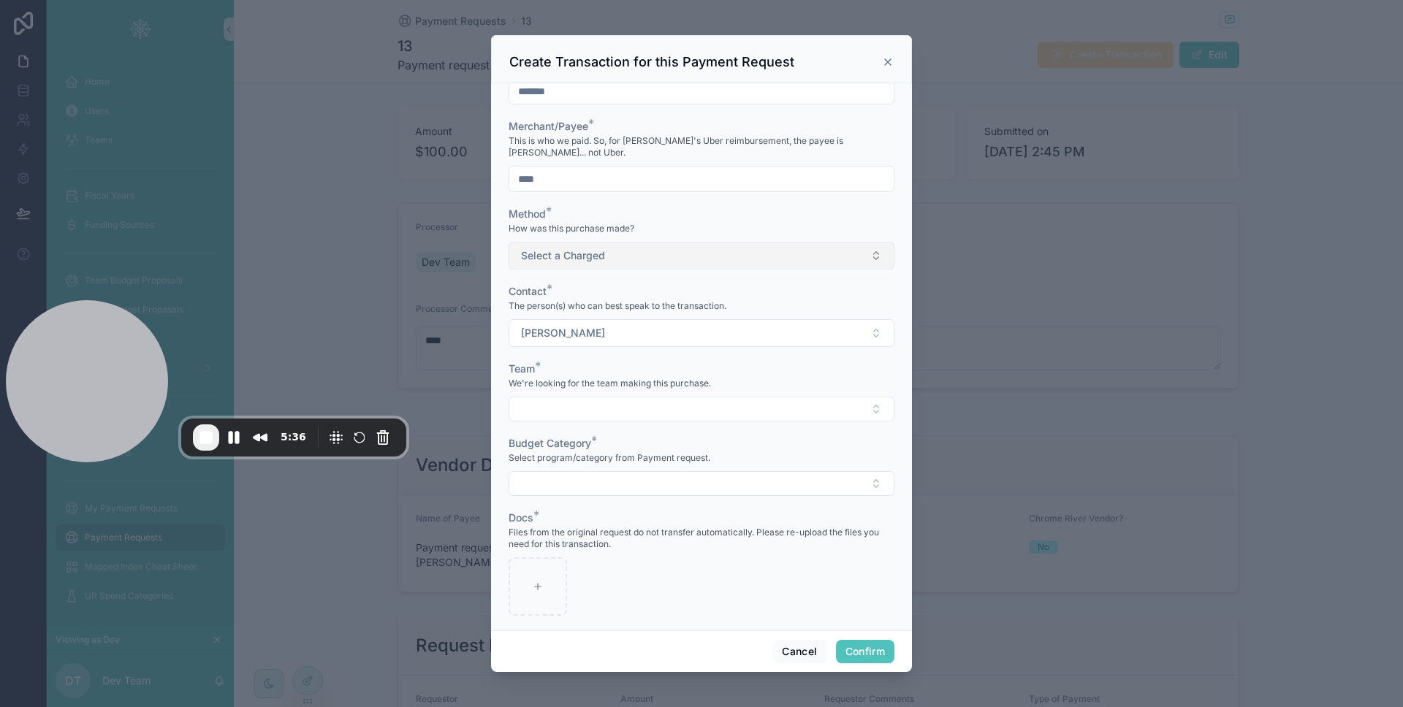
click at [657, 256] on button "Select a Charged" at bounding box center [701, 256] width 386 height 28
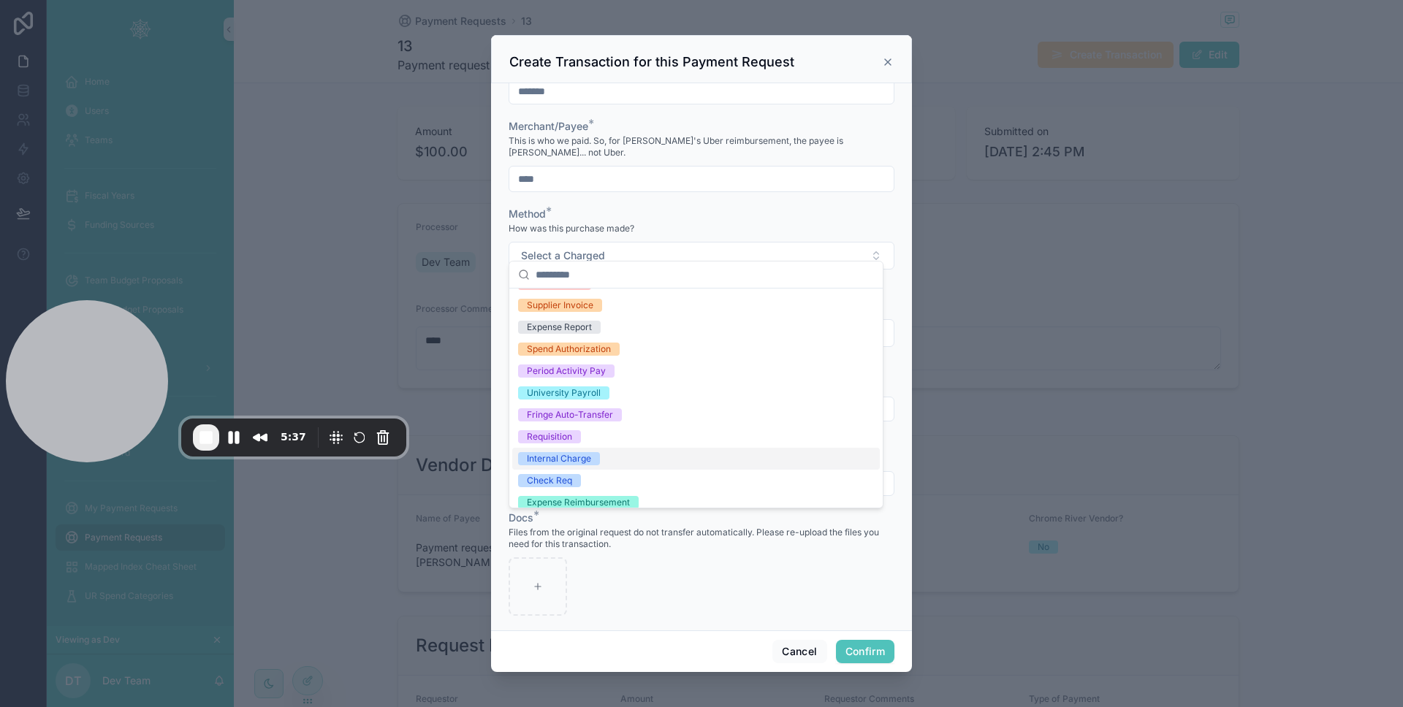
scroll to position [56, 0]
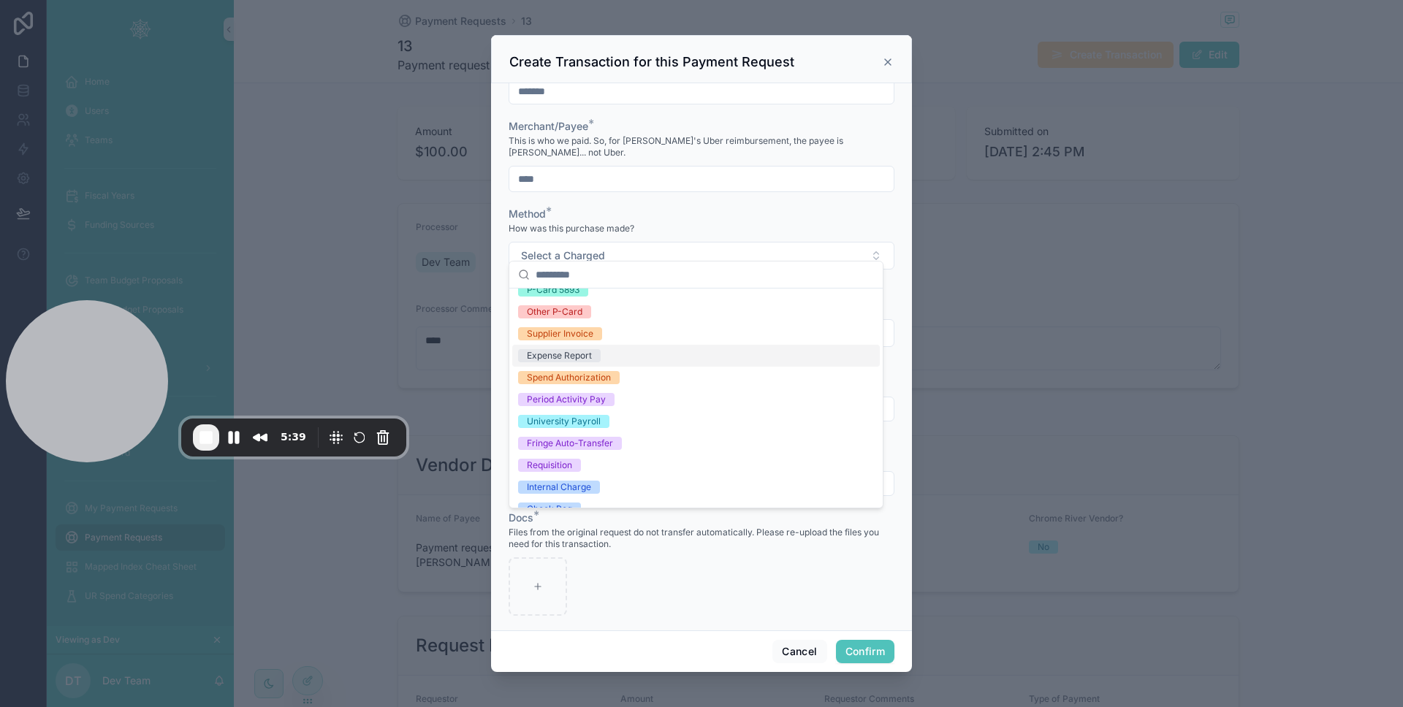
click at [614, 362] on div "Expense Report" at bounding box center [695, 356] width 367 height 22
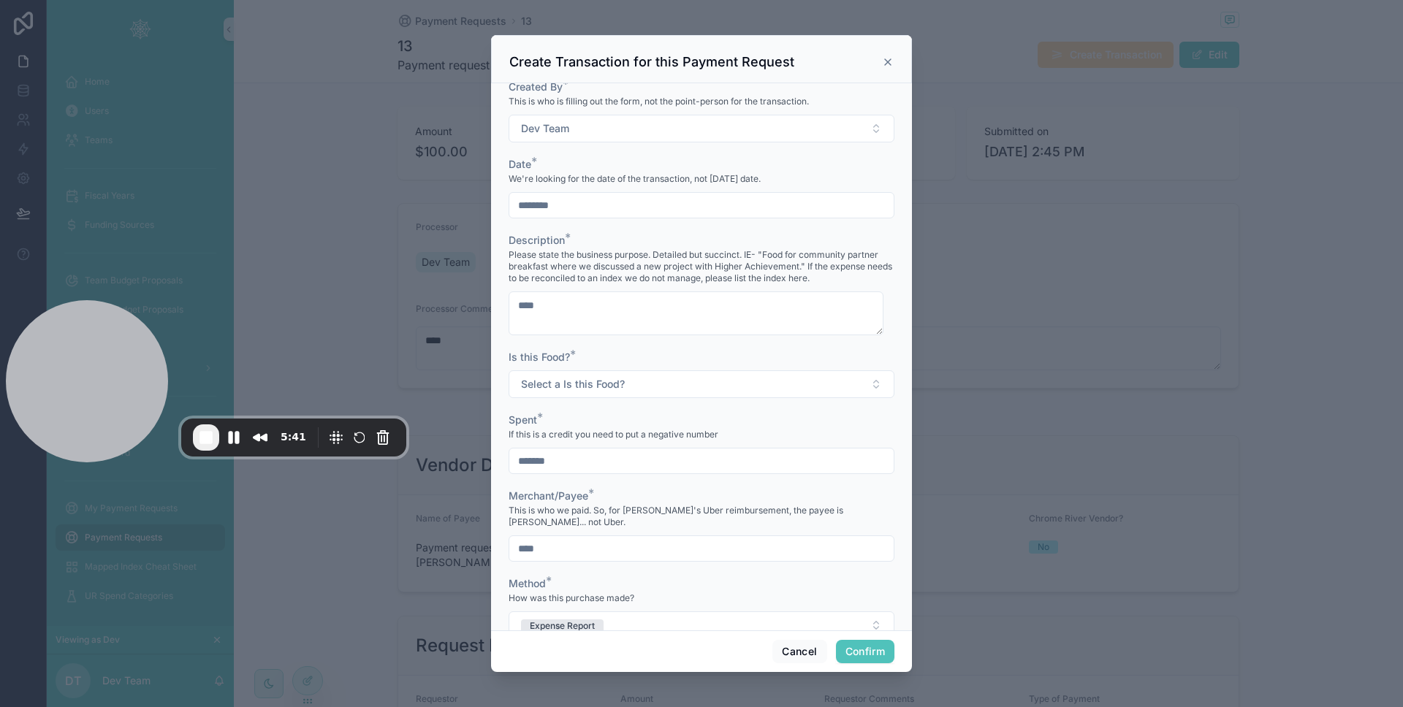
scroll to position [104, 0]
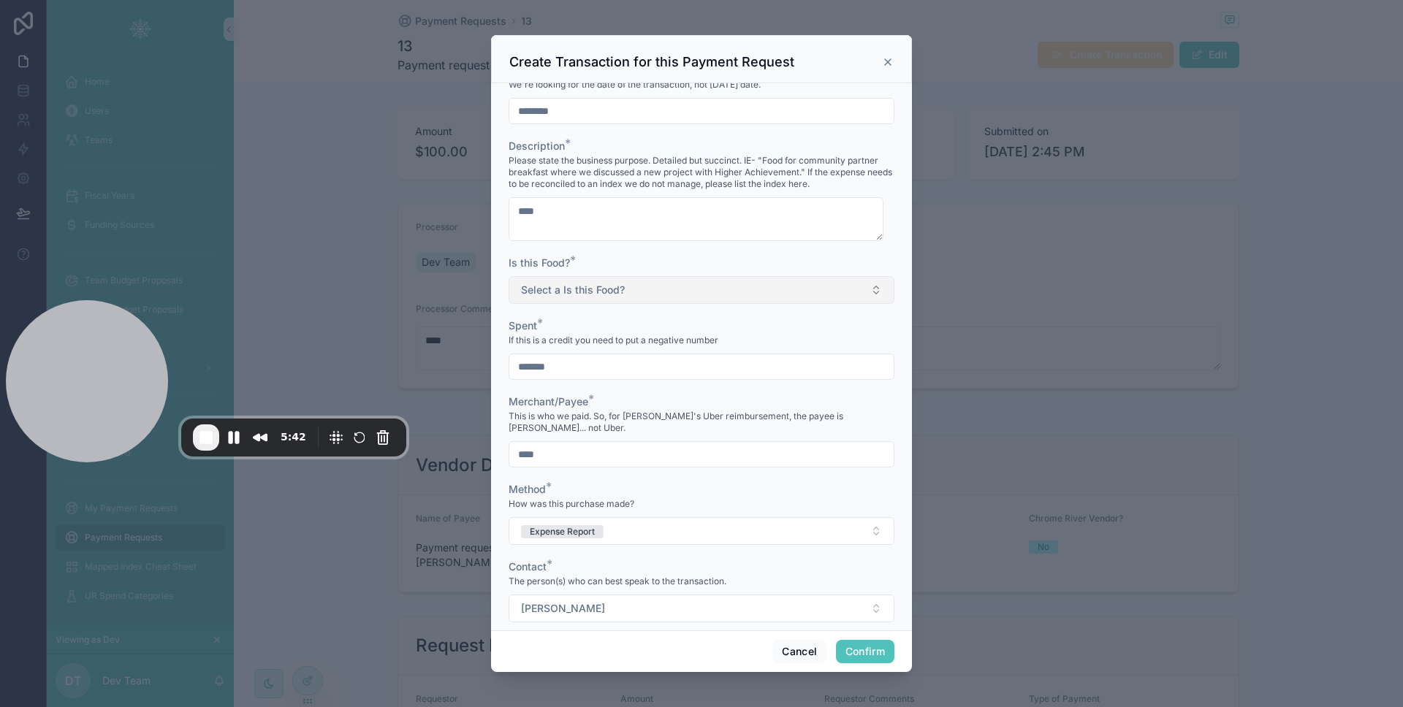
click at [612, 301] on button "Select a Is this Food?" at bounding box center [701, 290] width 386 height 28
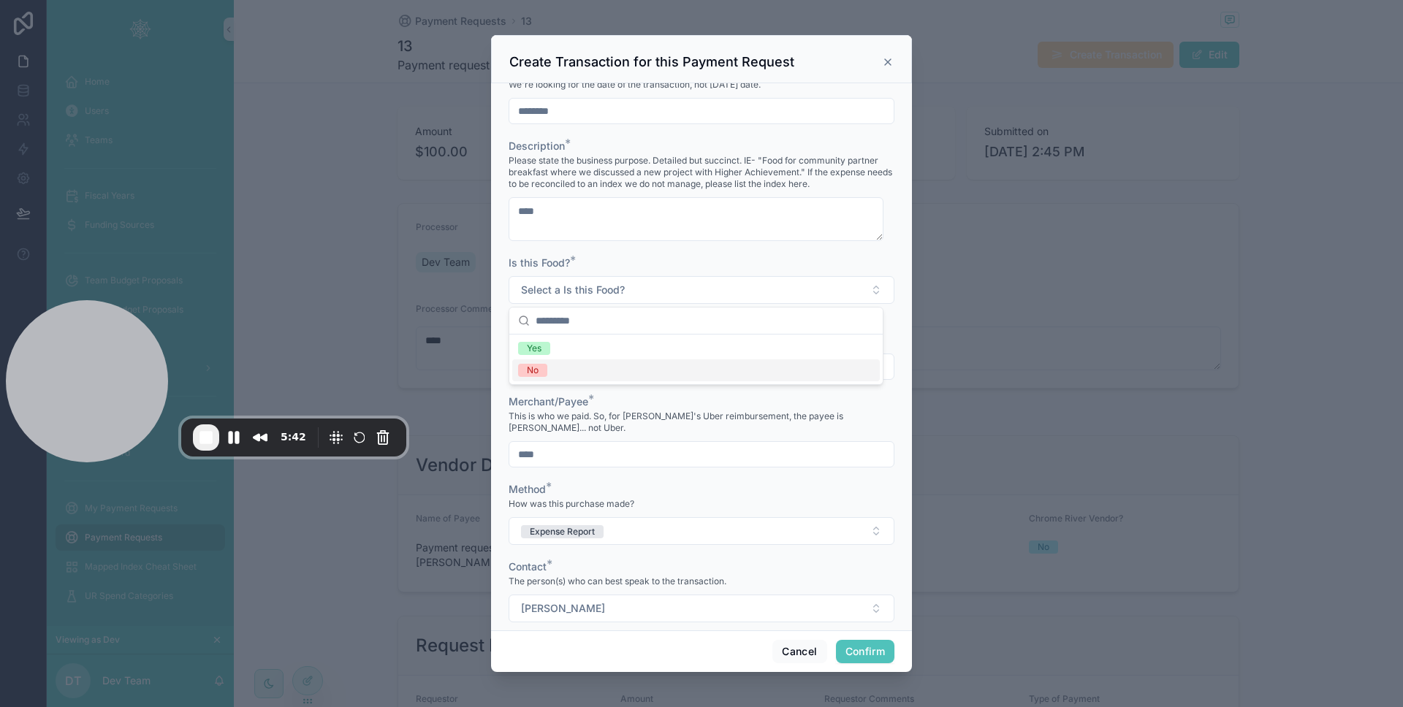
click at [586, 375] on div "No" at bounding box center [695, 370] width 367 height 22
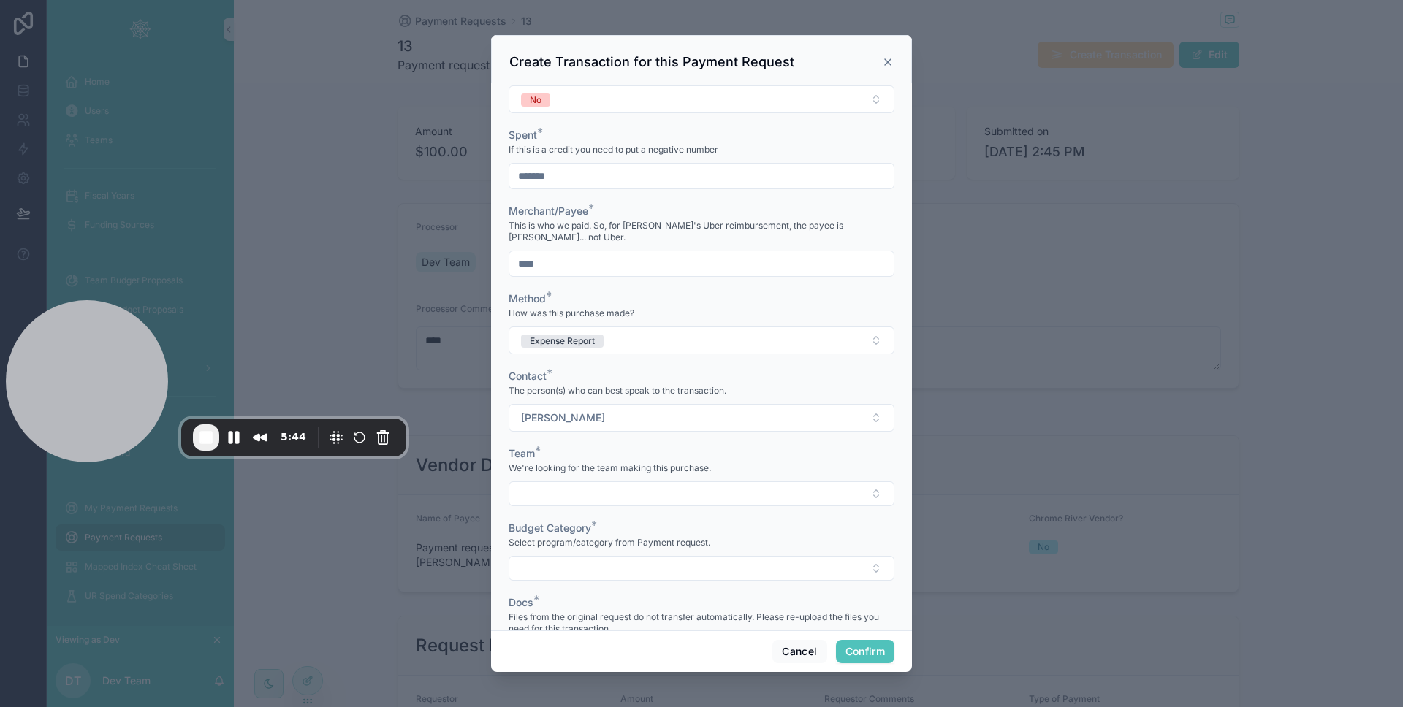
scroll to position [379, 0]
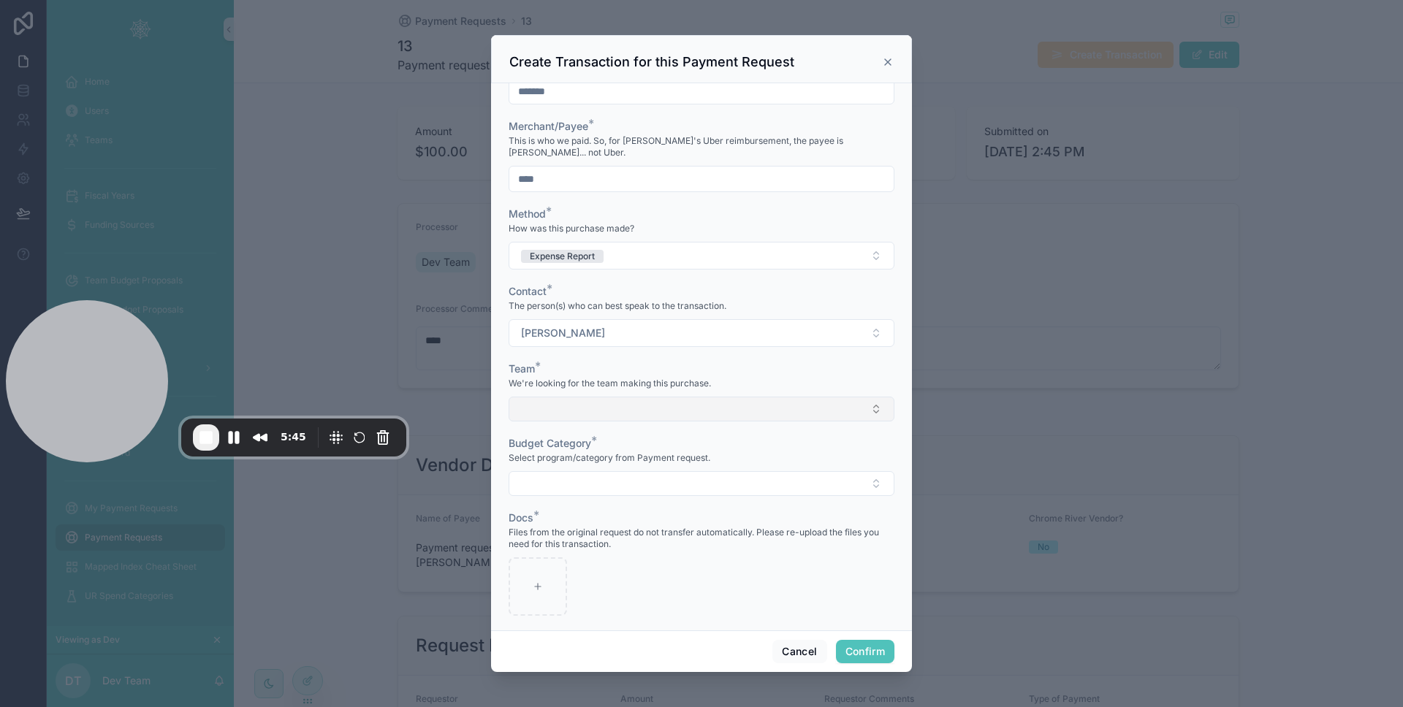
click at [566, 397] on button "Select Button" at bounding box center [701, 409] width 386 height 25
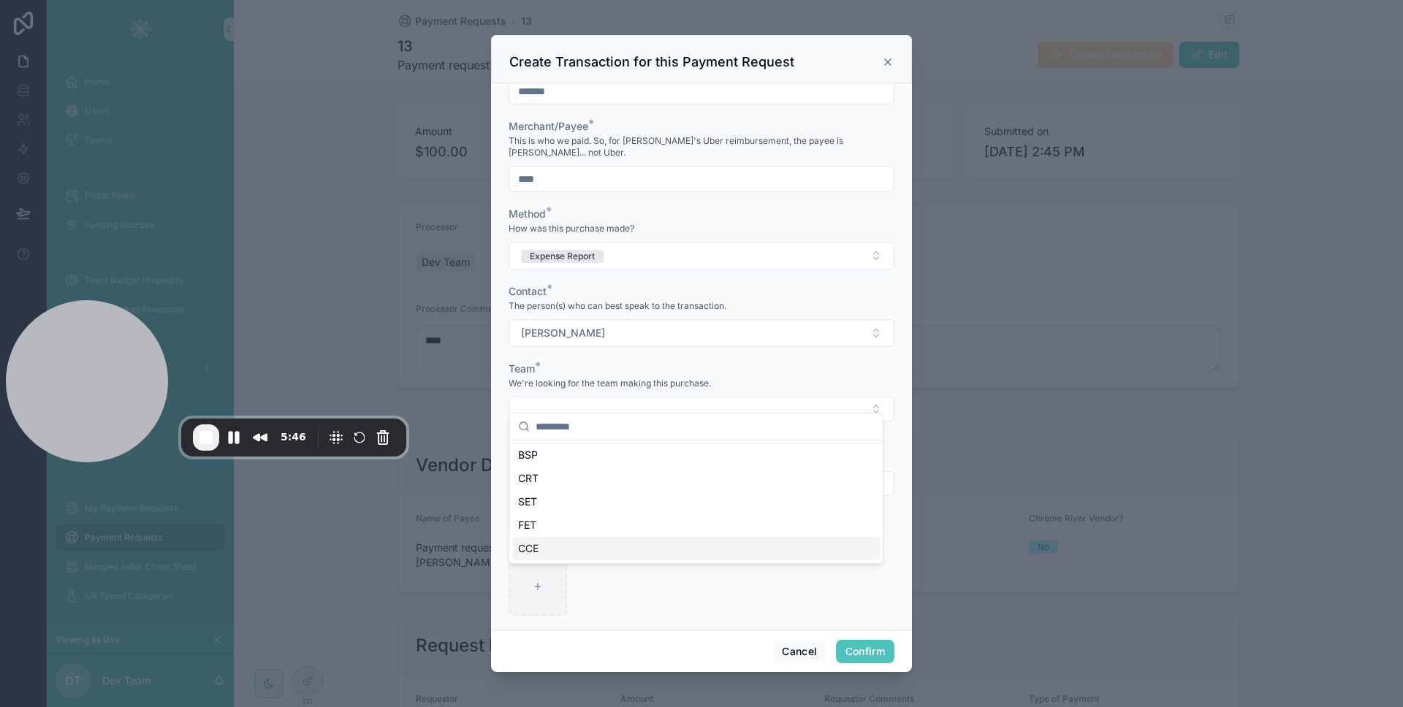
click at [535, 552] on span "CCE" at bounding box center [528, 548] width 20 height 15
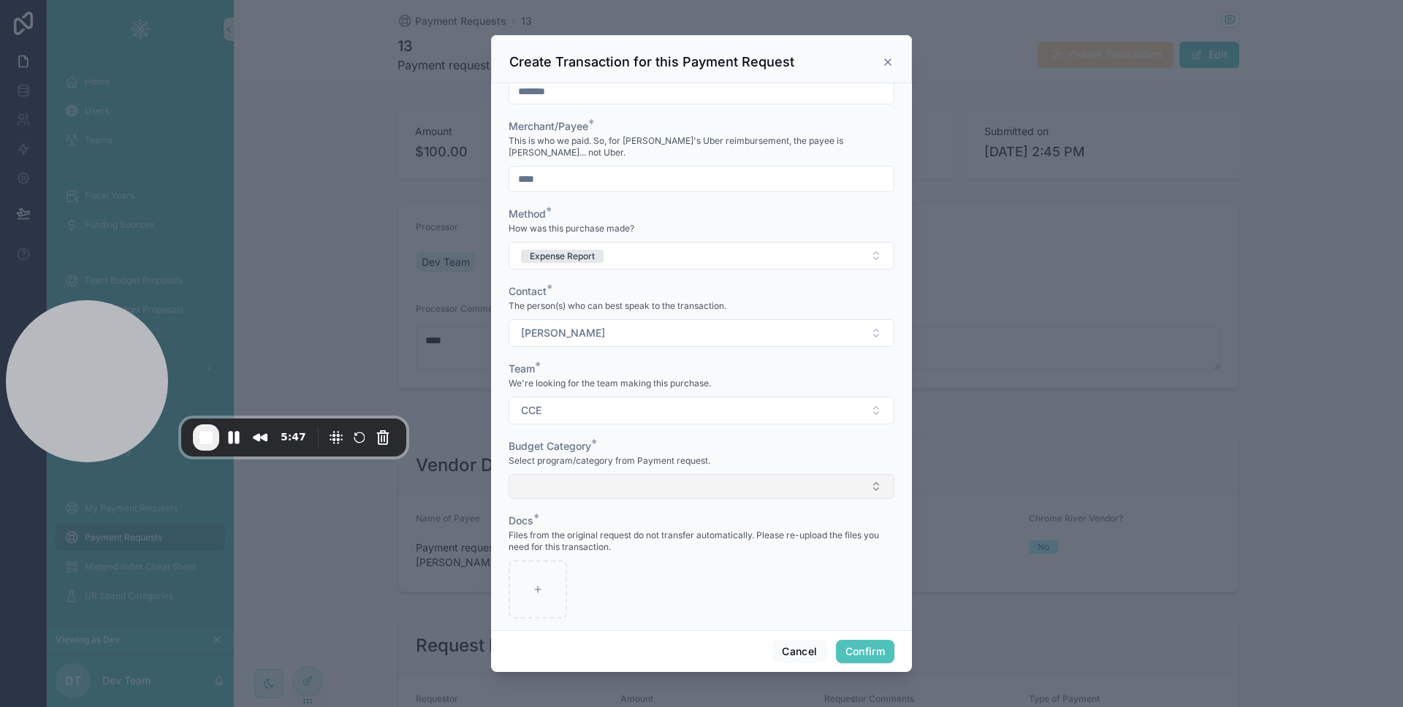
click at [564, 474] on button "Select Button" at bounding box center [701, 486] width 386 height 25
click at [558, 535] on span "💙 CCE Discretionary / Emergent - FY26" at bounding box center [615, 532] width 194 height 15
click at [543, 568] on div at bounding box center [537, 592] width 58 height 58
type input "**********"
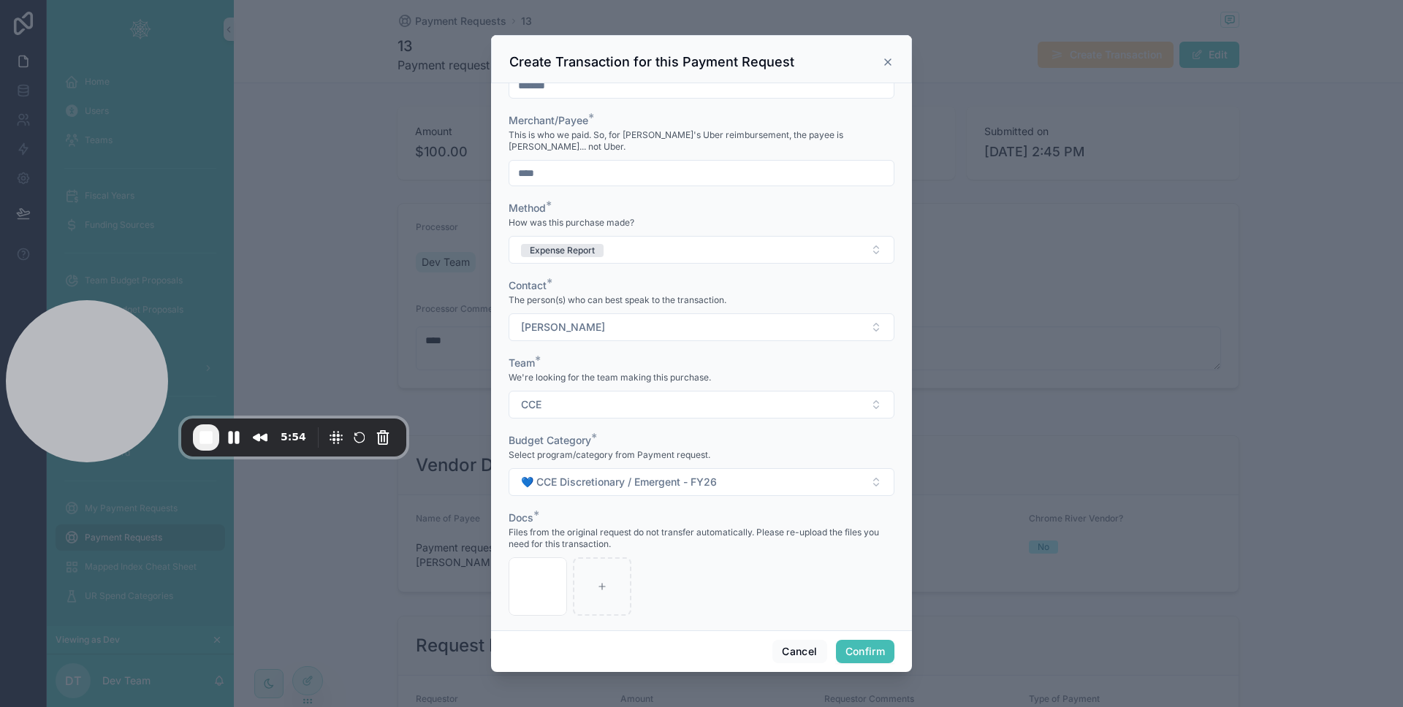
click at [860, 653] on button "Confirm" at bounding box center [865, 651] width 58 height 23
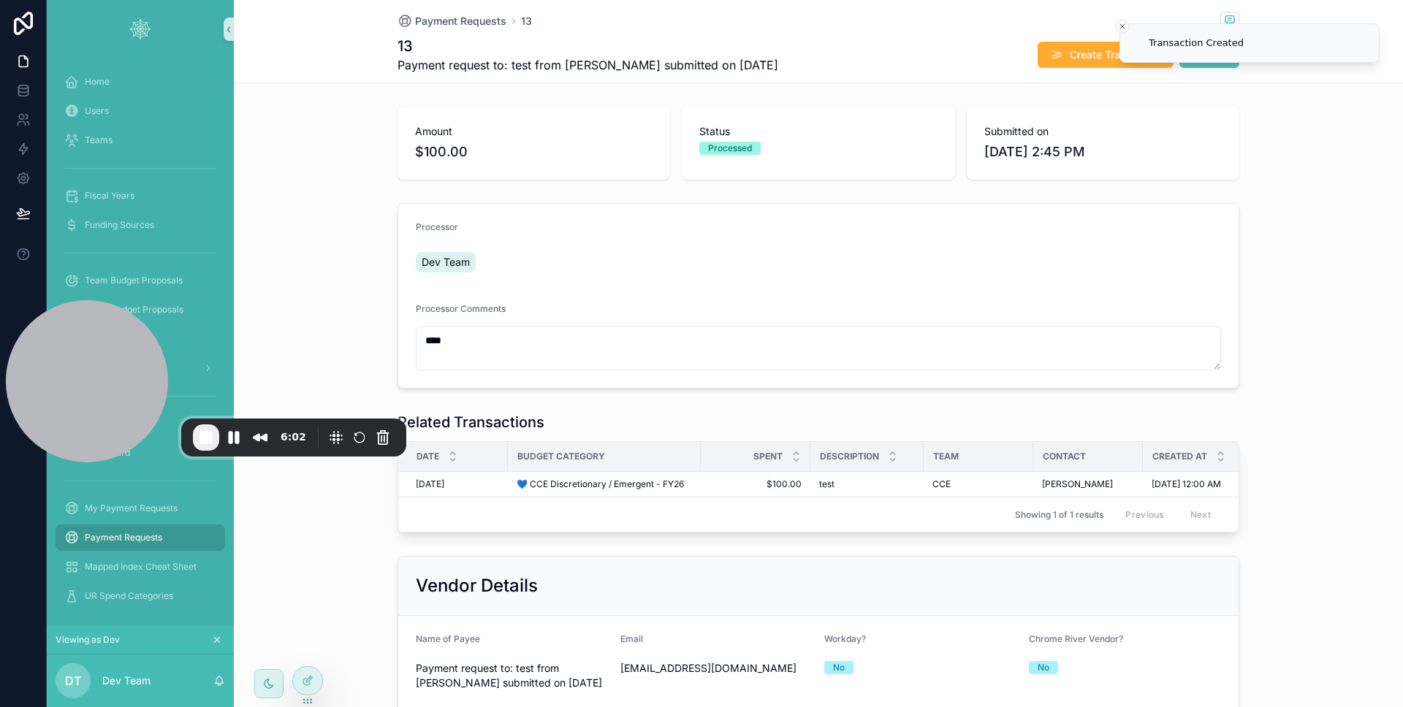
click at [1123, 27] on icon "Close toast" at bounding box center [1122, 26] width 9 height 9
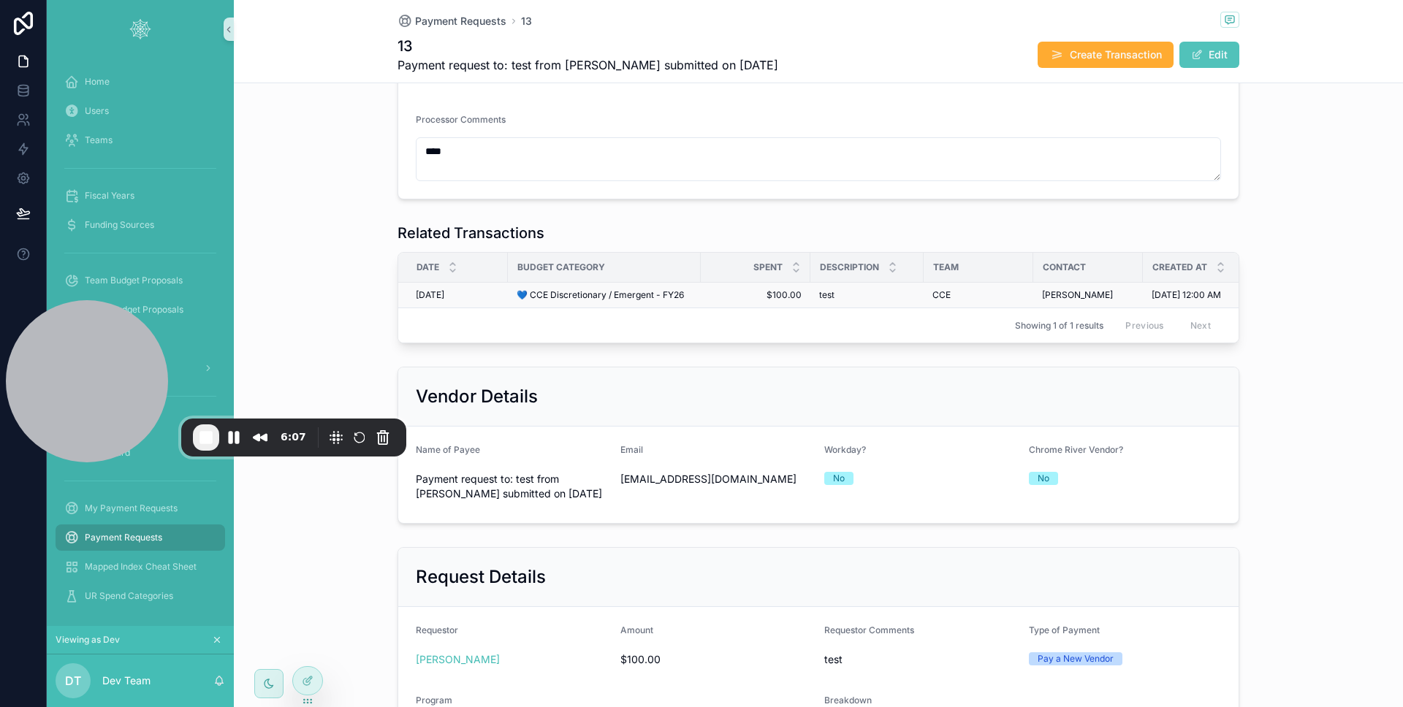
click at [484, 289] on div "9/5/2025 9/5/2025" at bounding box center [457, 295] width 83 height 12
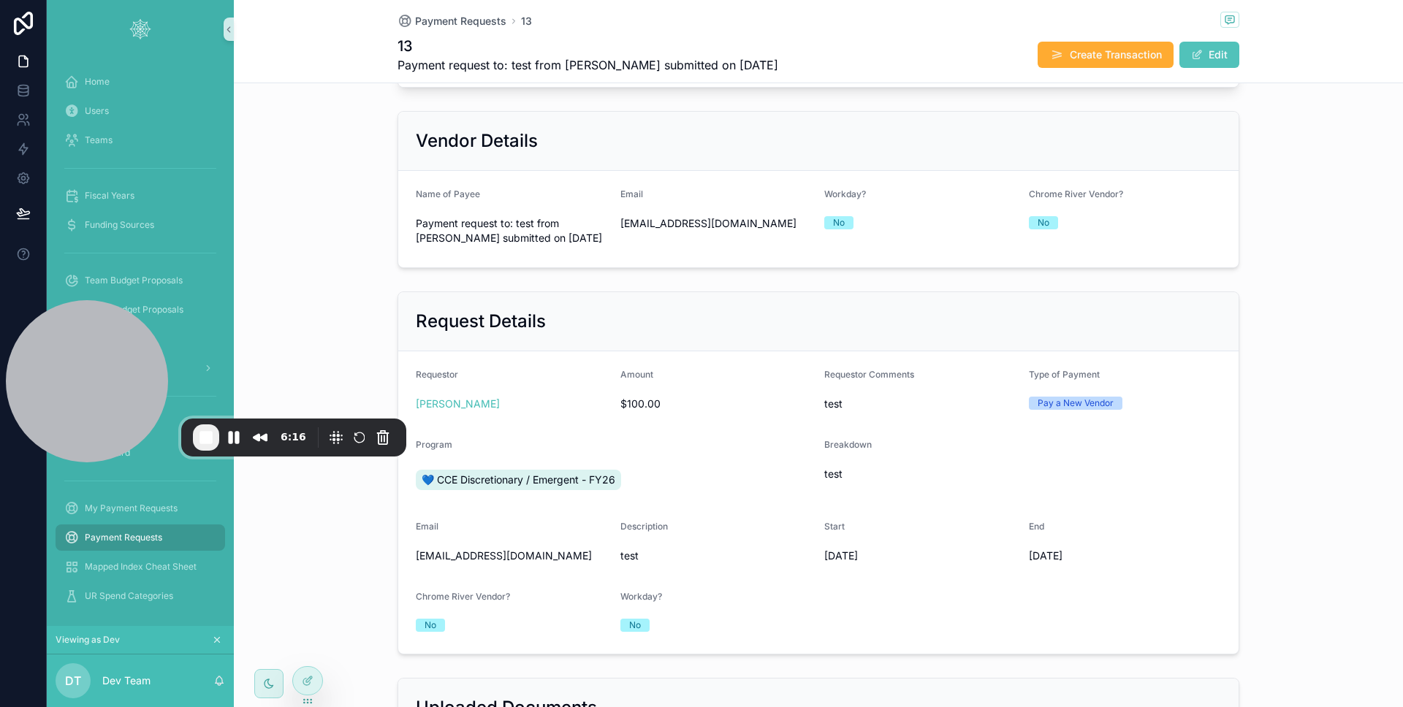
scroll to position [689, 0]
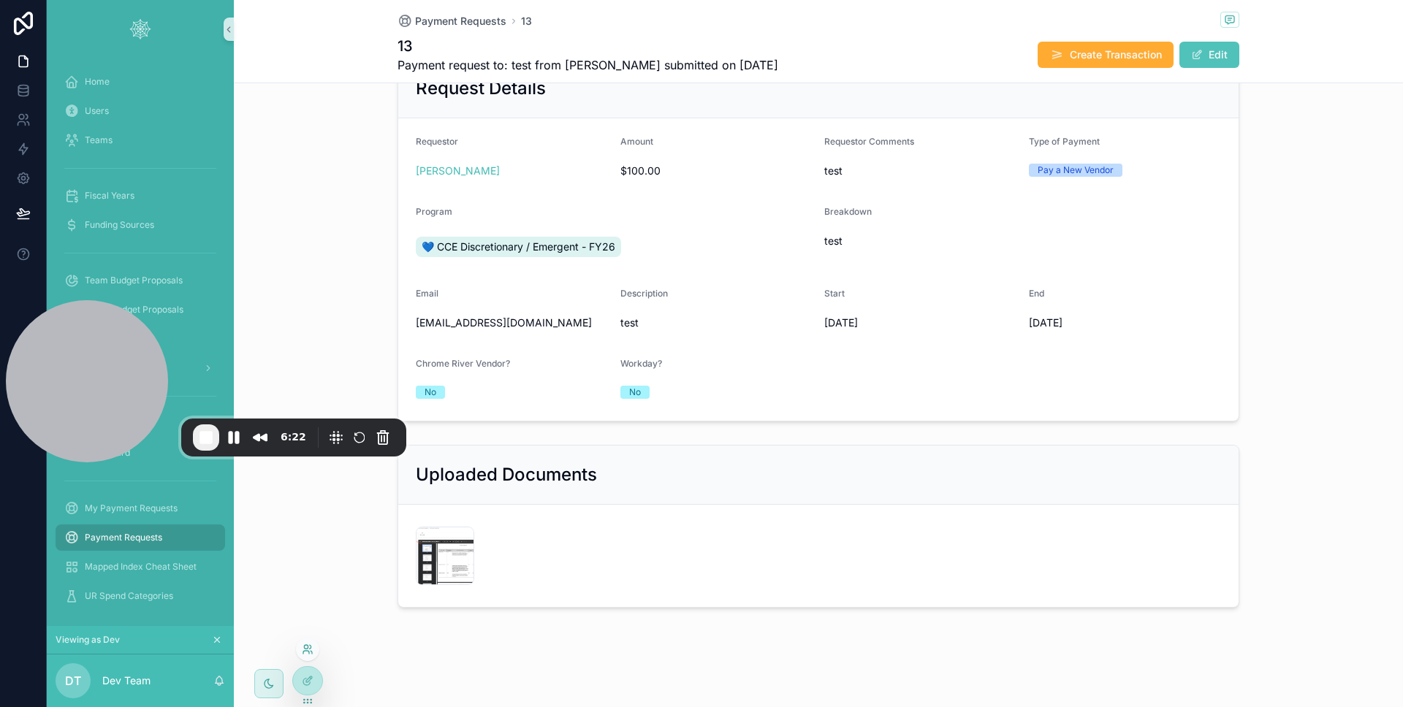
click at [309, 649] on icon at bounding box center [308, 650] width 12 height 12
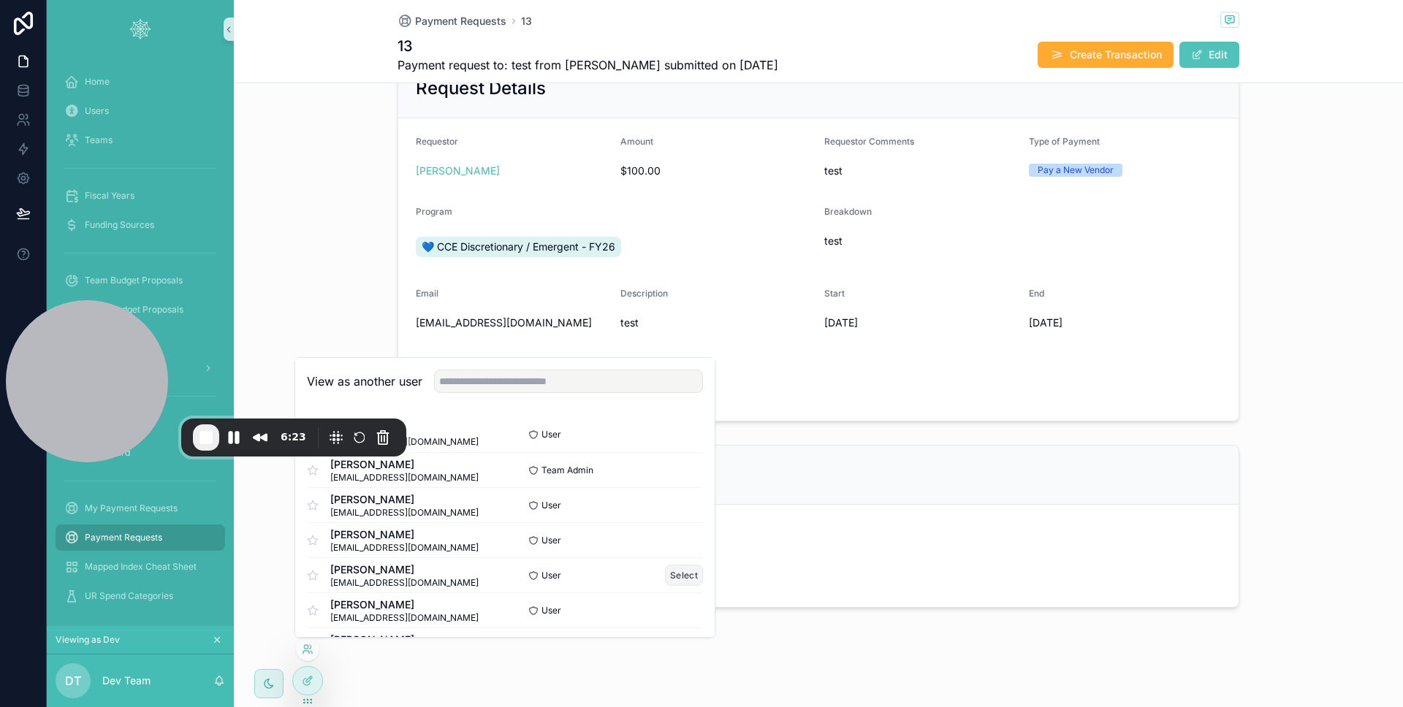
click at [673, 575] on button "Select" at bounding box center [684, 575] width 38 height 21
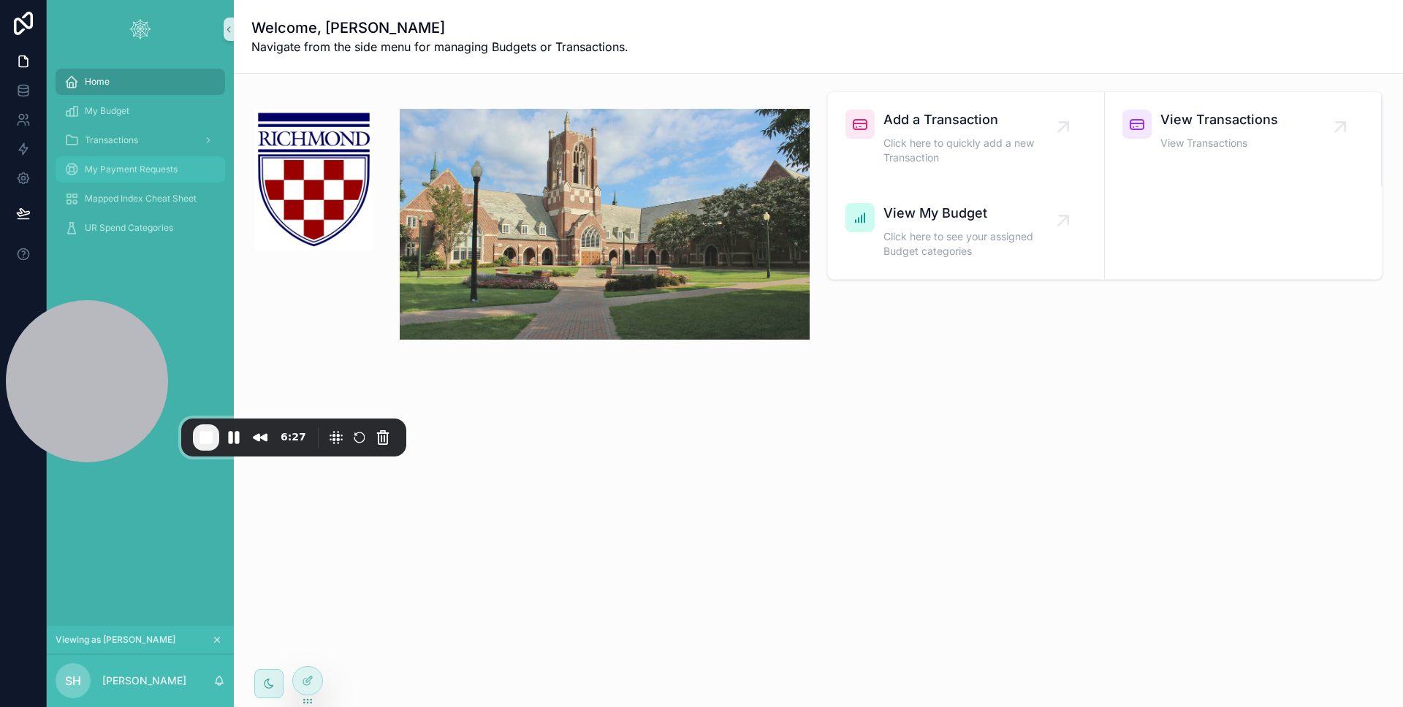
click at [126, 180] on div "My Payment Requests" at bounding box center [140, 169] width 152 height 23
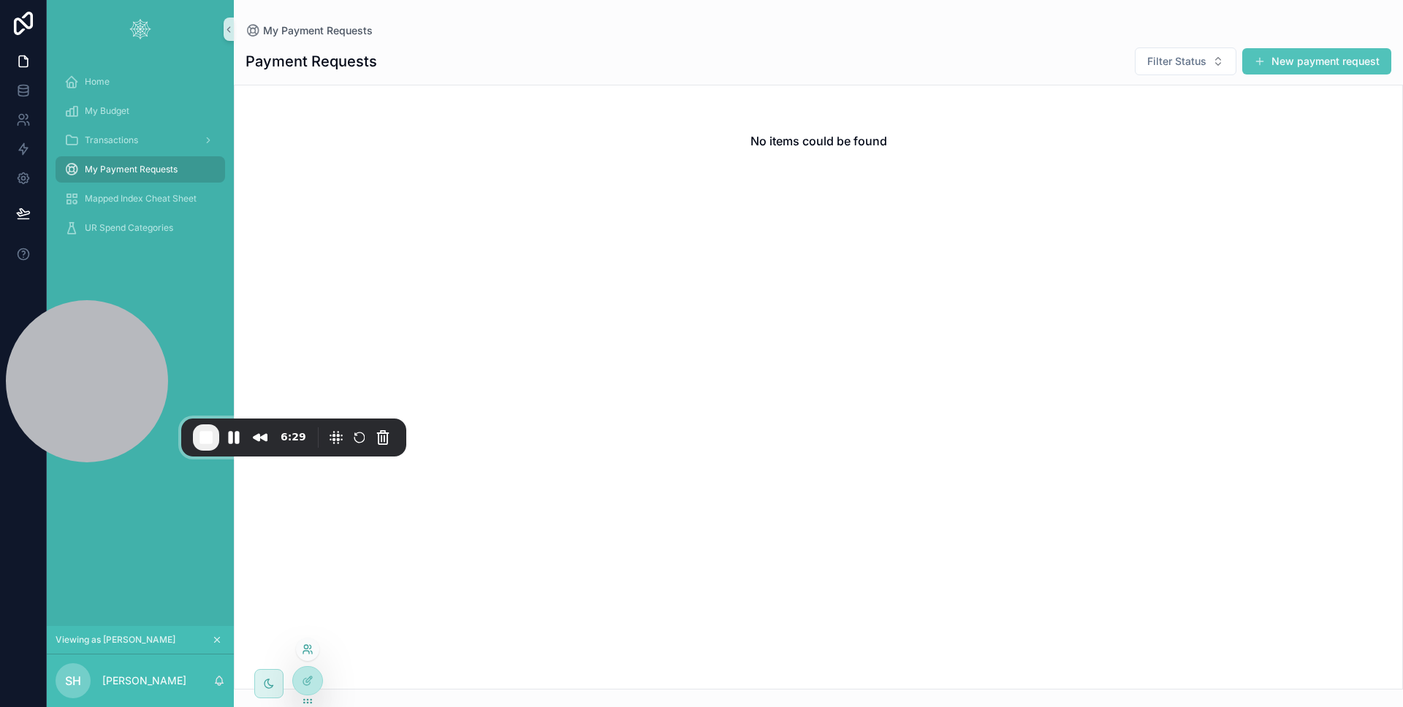
click at [306, 651] on icon at bounding box center [308, 650] width 12 height 12
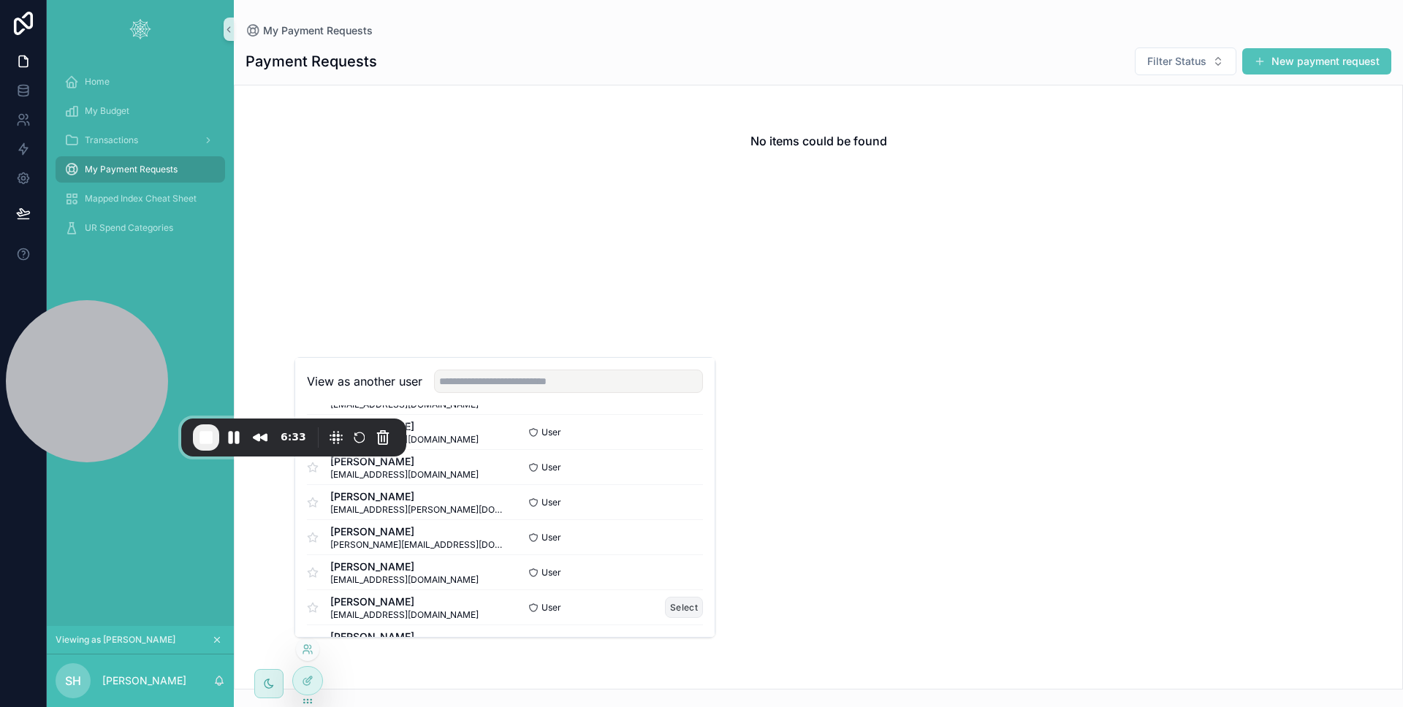
scroll to position [203, 0]
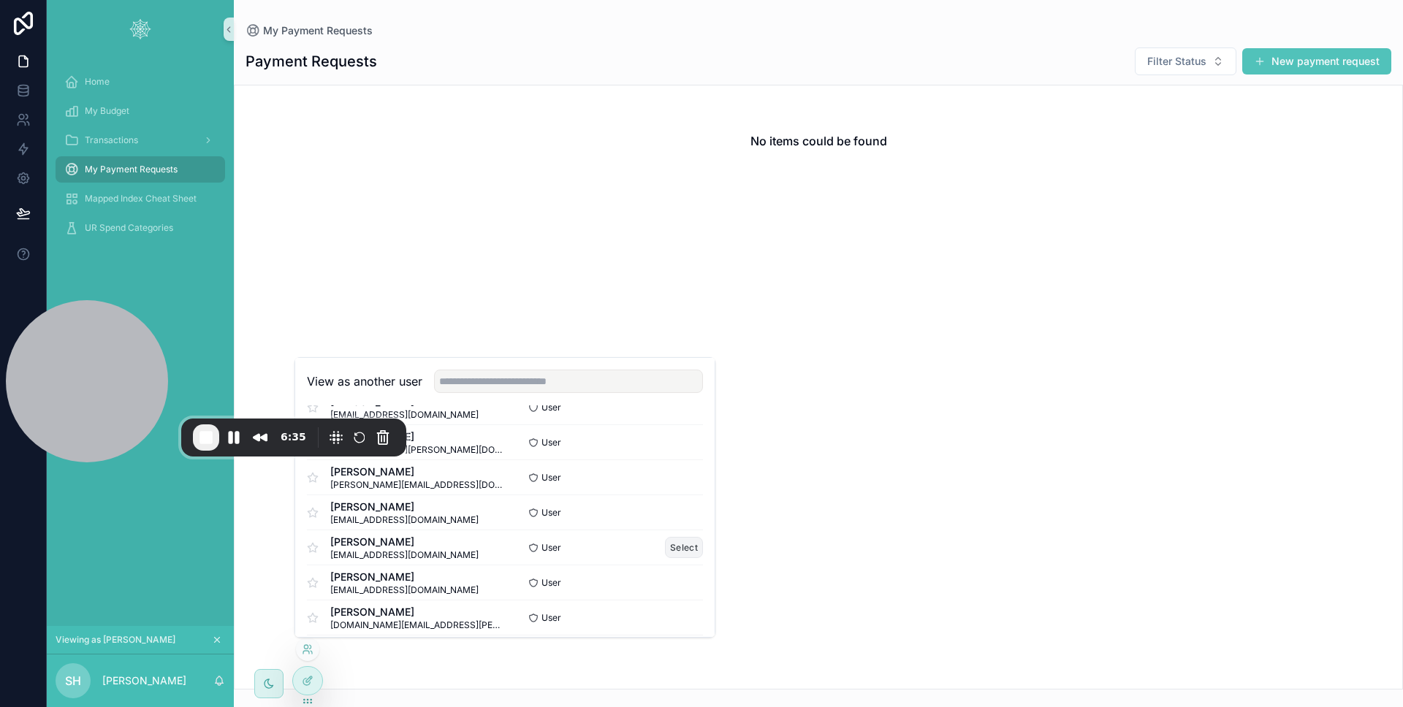
click at [684, 548] on button "Select" at bounding box center [684, 547] width 38 height 21
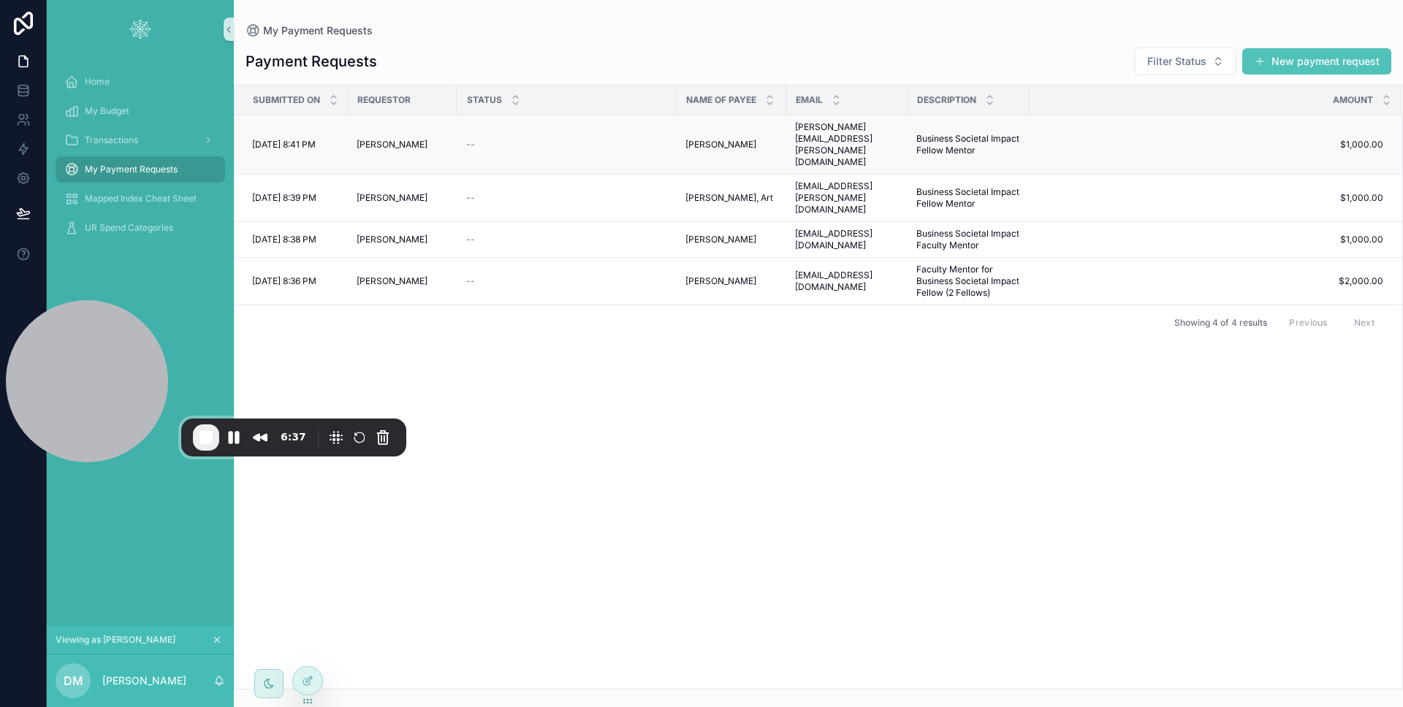
click at [533, 139] on div "--" at bounding box center [567, 145] width 202 height 12
click at [545, 275] on div "Submitted" at bounding box center [567, 281] width 202 height 13
click at [581, 258] on td "Submitted" at bounding box center [566, 281] width 219 height 47
click at [579, 275] on div "Submitted" at bounding box center [567, 281] width 202 height 13
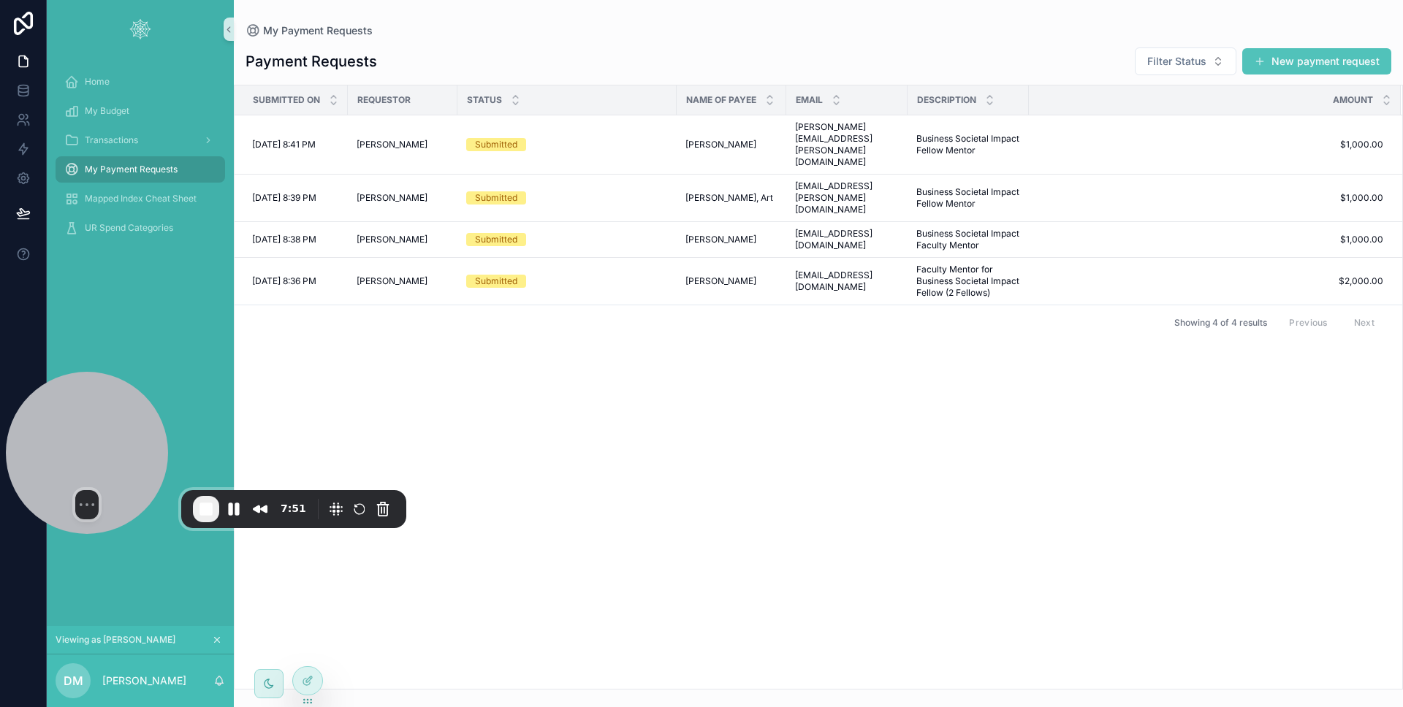
drag, startPoint x: 99, startPoint y: 357, endPoint x: 90, endPoint y: 421, distance: 64.3
click at [89, 421] on div at bounding box center [87, 453] width 162 height 162
click at [208, 507] on span "End Recording" at bounding box center [206, 510] width 18 height 18
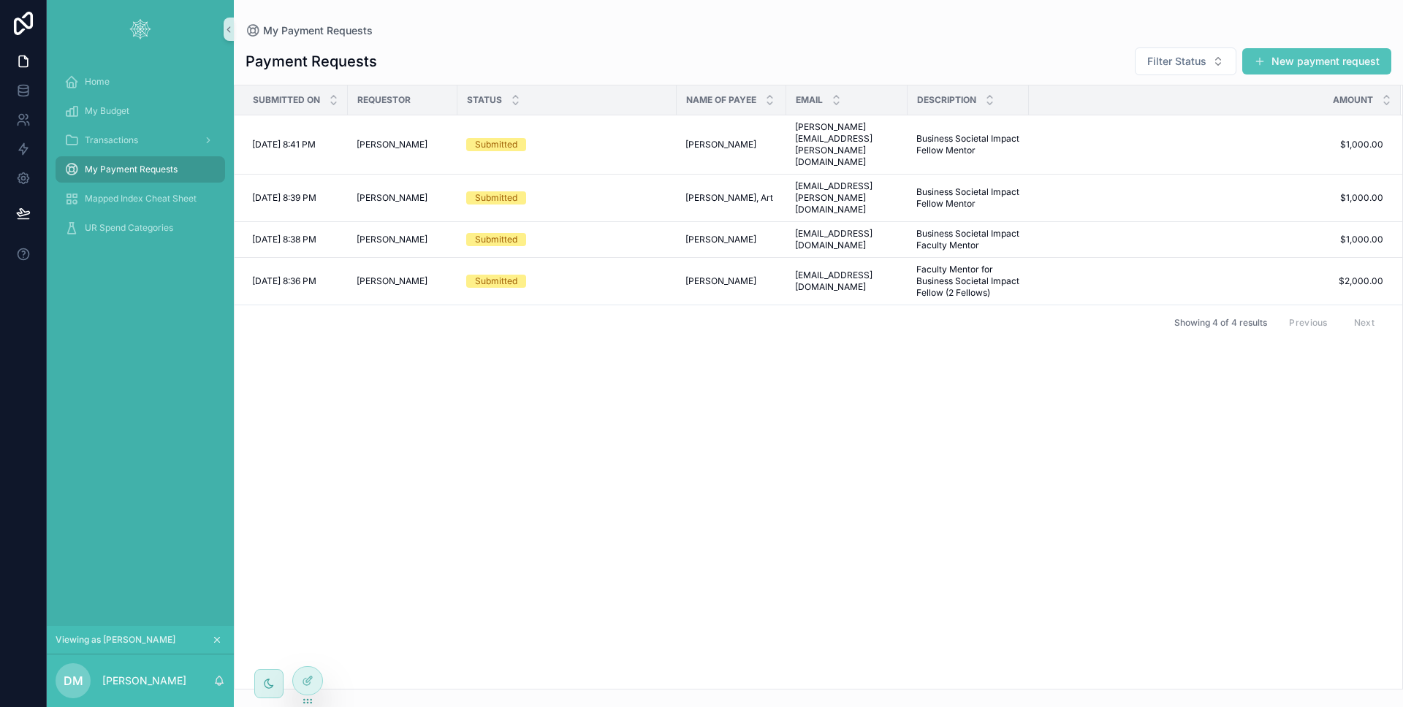
click at [4, 20] on link at bounding box center [23, 23] width 47 height 47
click at [5, 20] on link at bounding box center [23, 23] width 47 height 47
